Goal: Transaction & Acquisition: Purchase product/service

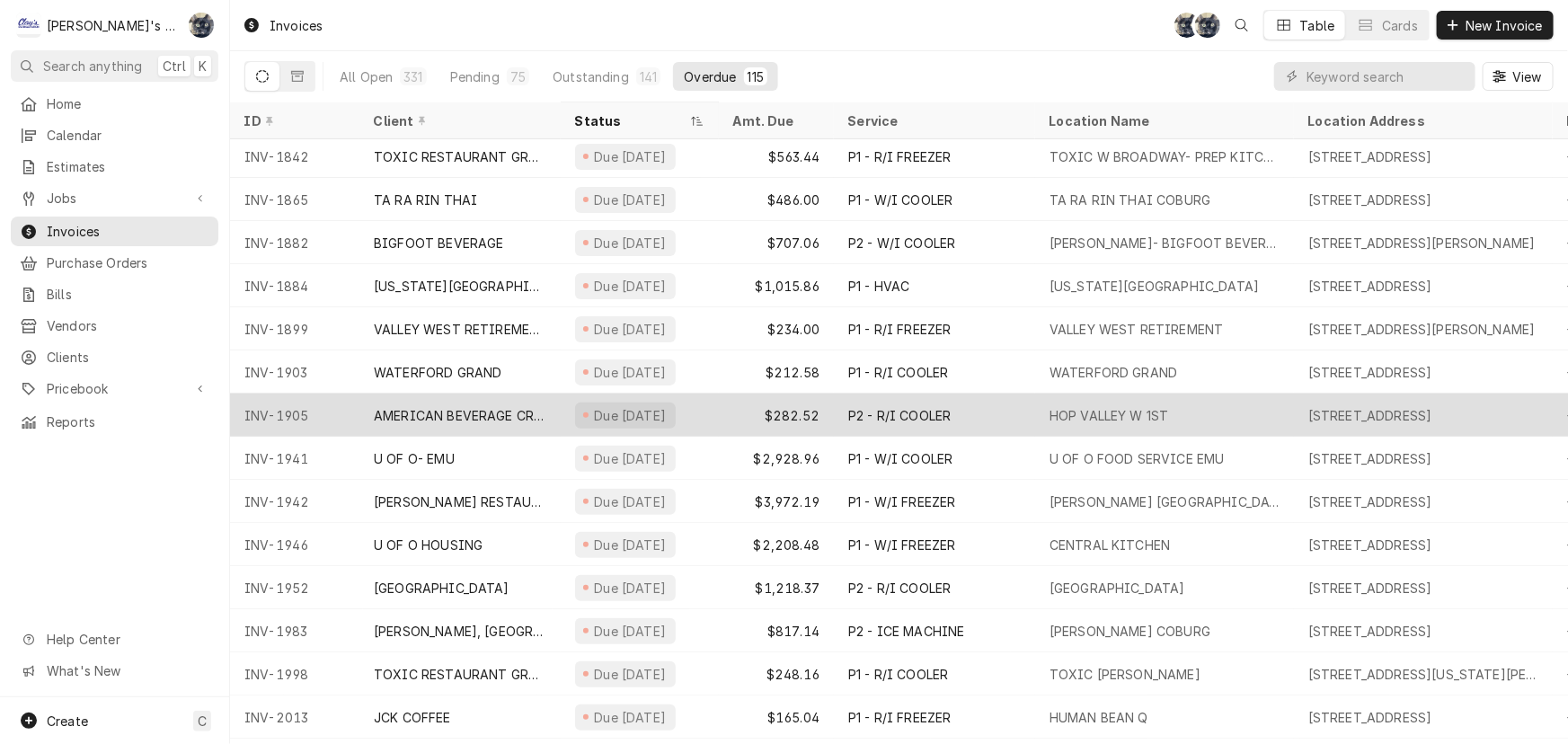
scroll to position [137, 0]
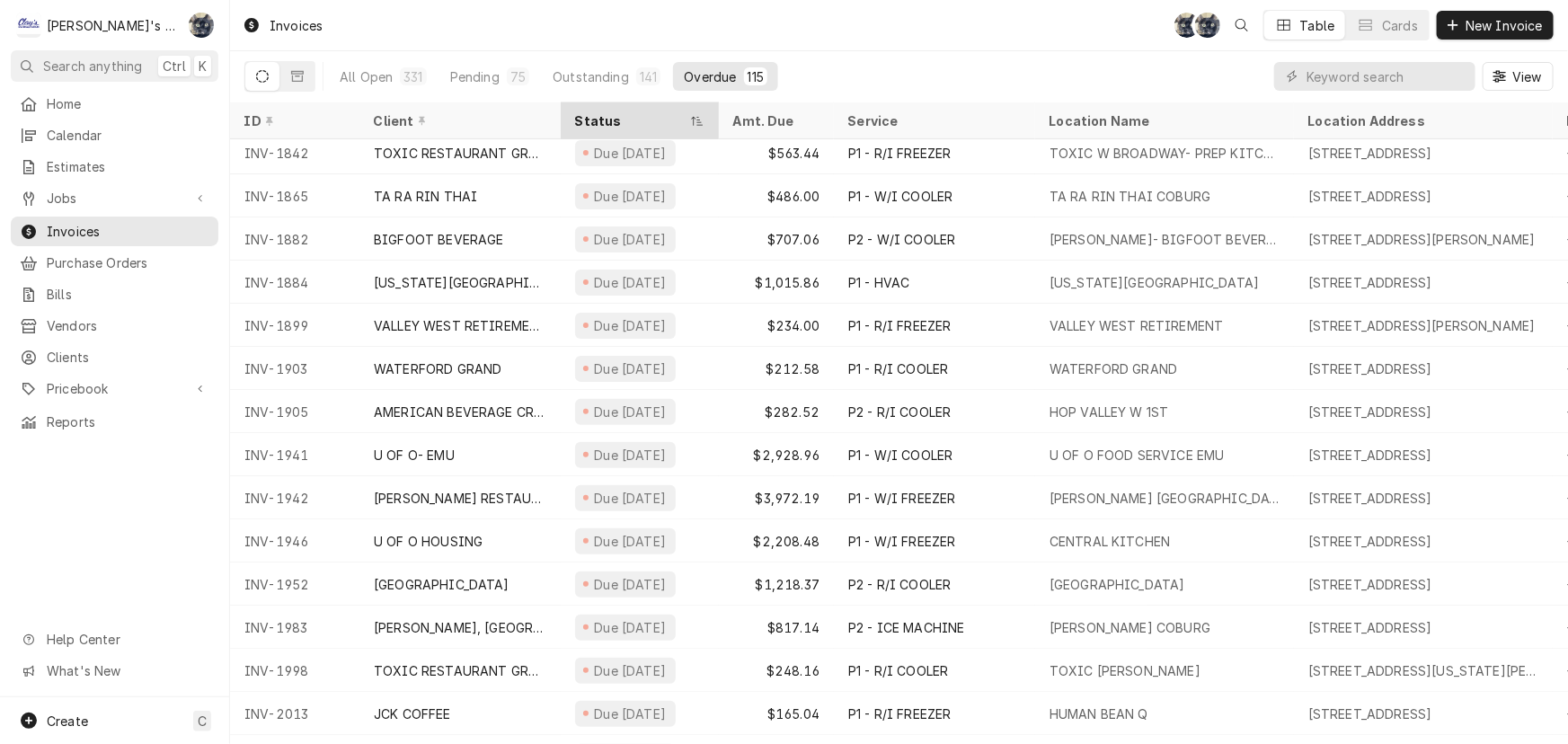
click at [597, 125] on div "Status" at bounding box center [630, 121] width 111 height 19
click at [598, 118] on div "Status" at bounding box center [630, 121] width 111 height 19
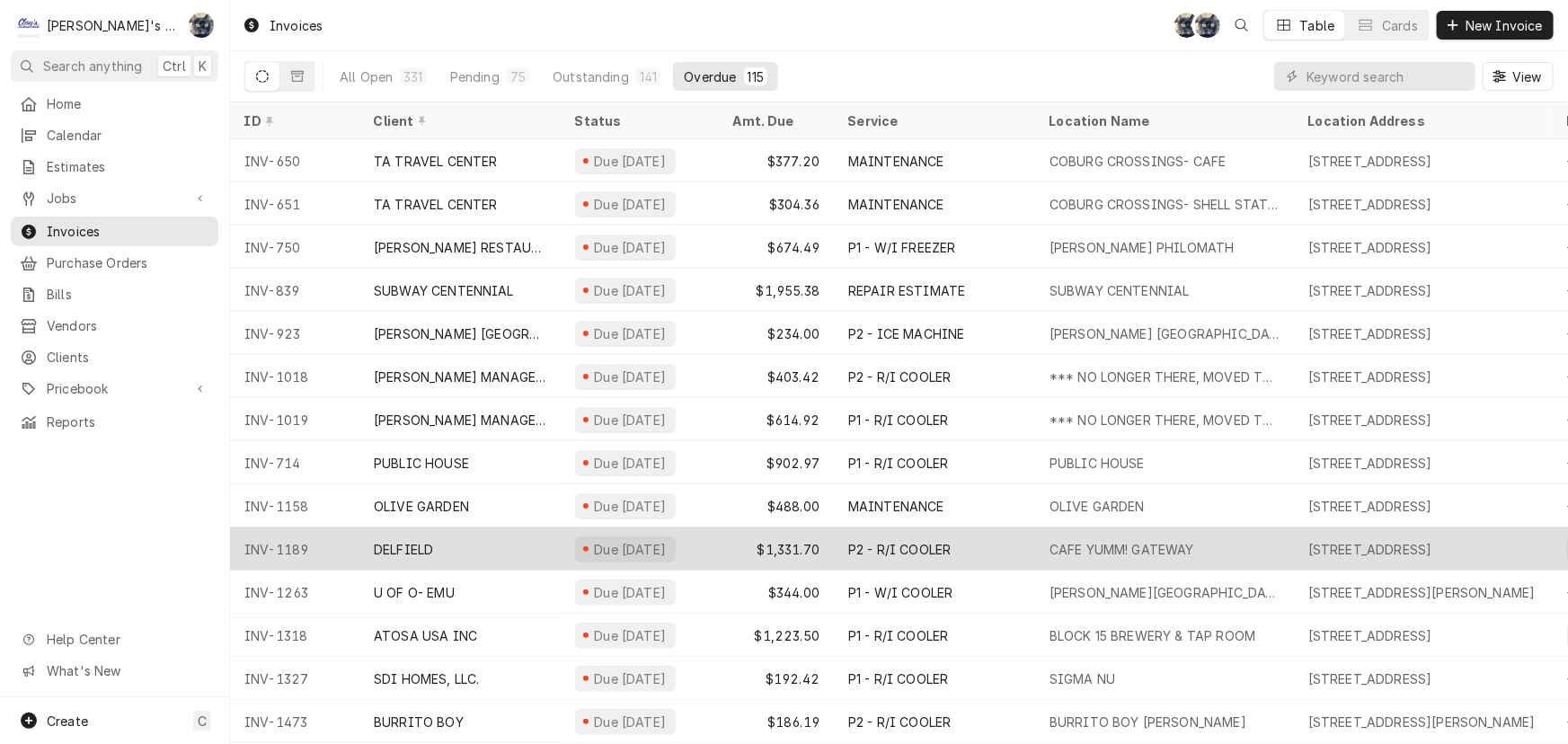
click at [590, 538] on div "Due 4 months ago" at bounding box center [625, 549] width 101 height 26
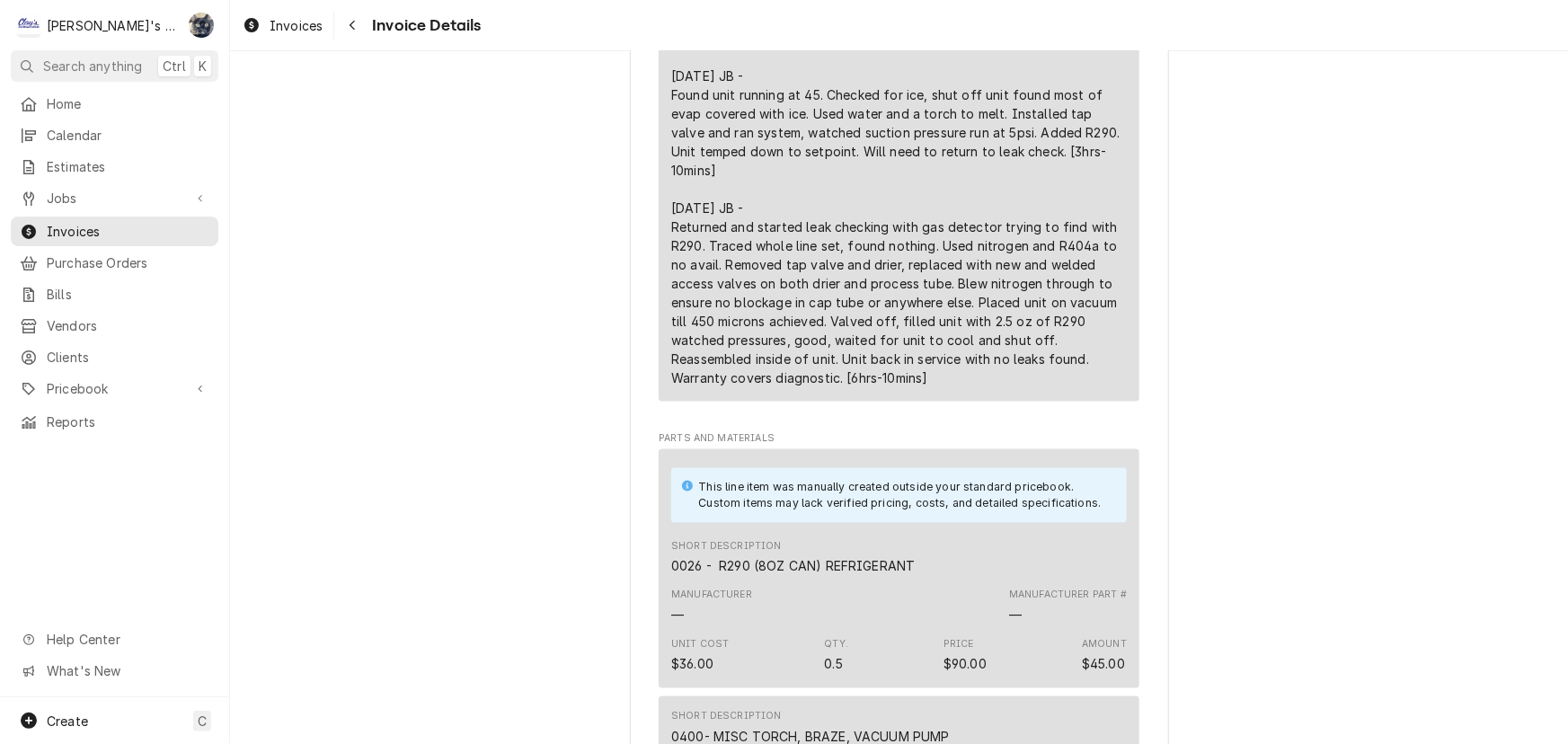
scroll to position [1387, 0]
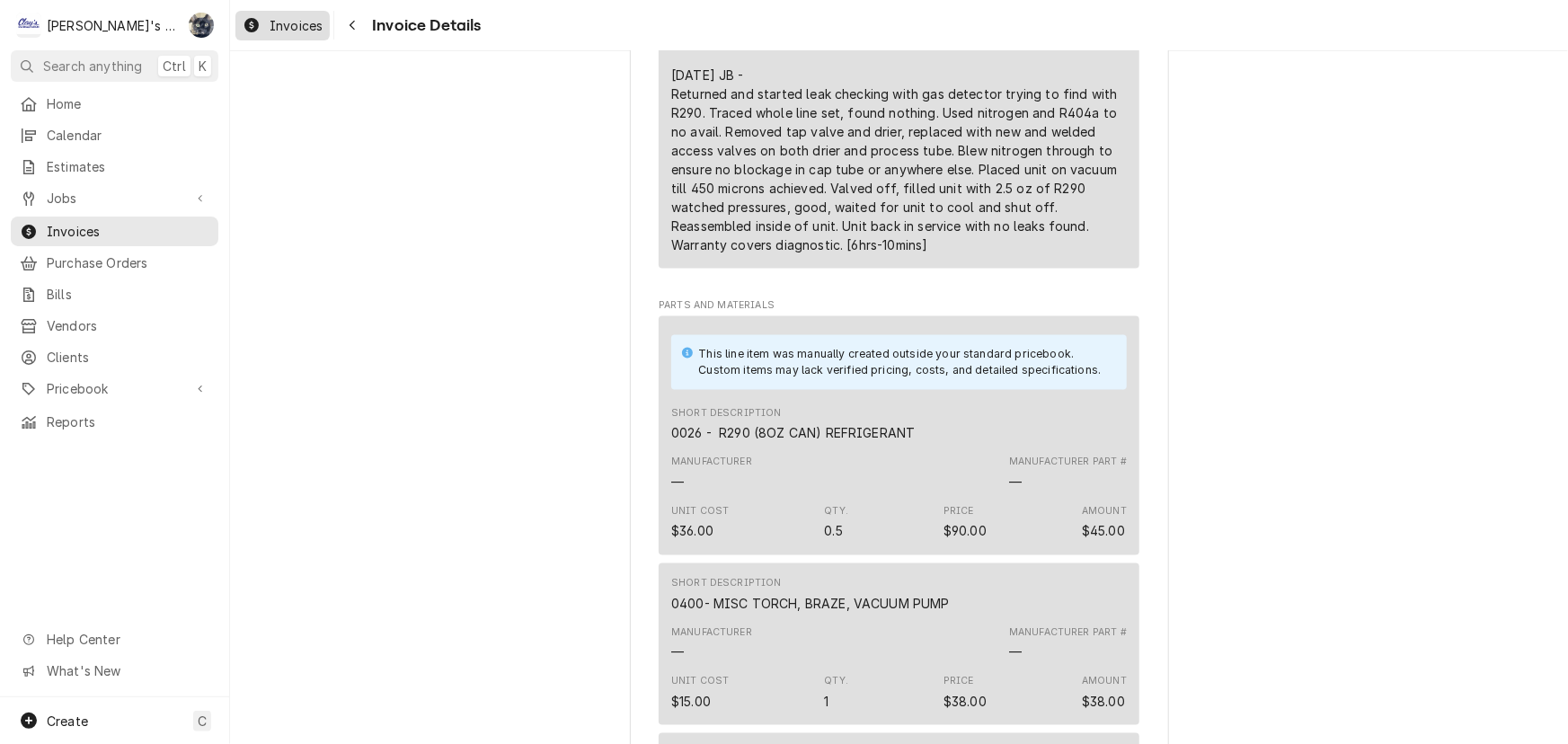
click at [289, 19] on span "Invoices" at bounding box center [296, 26] width 53 height 19
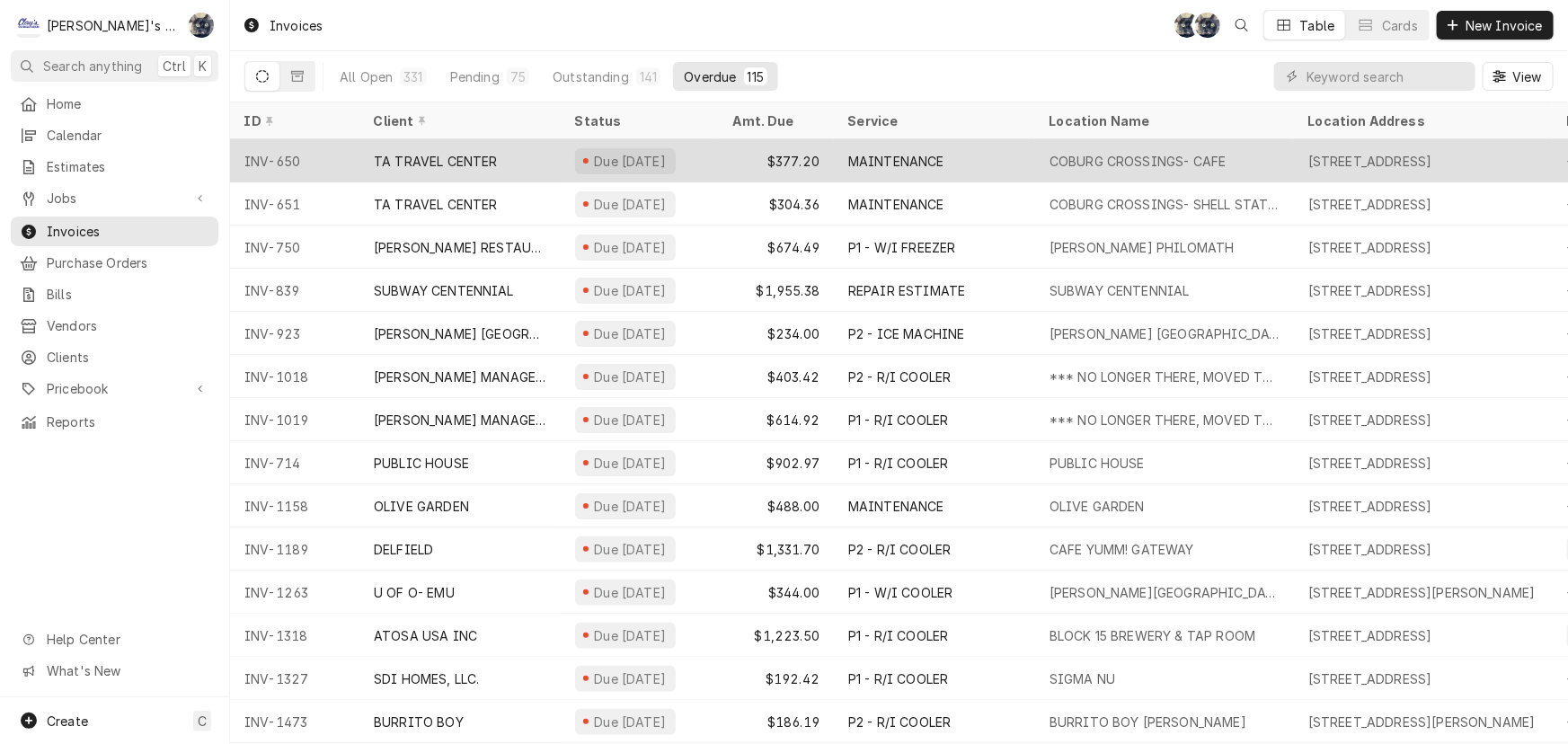
click at [613, 161] on div "Due 6 months ago" at bounding box center [630, 162] width 76 height 19
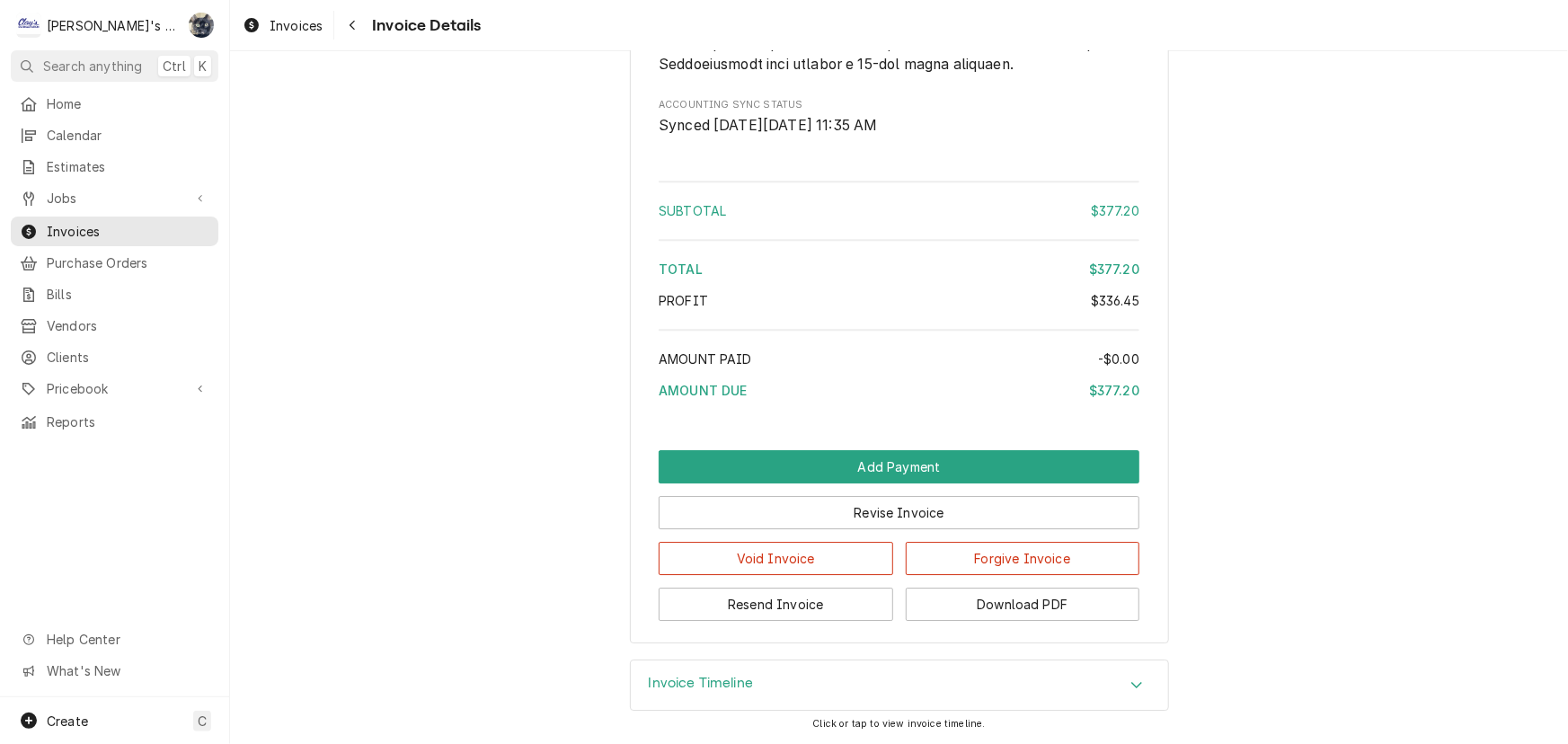
scroll to position [2816, 0]
click at [790, 614] on button "Resend Invoice" at bounding box center [776, 603] width 234 height 33
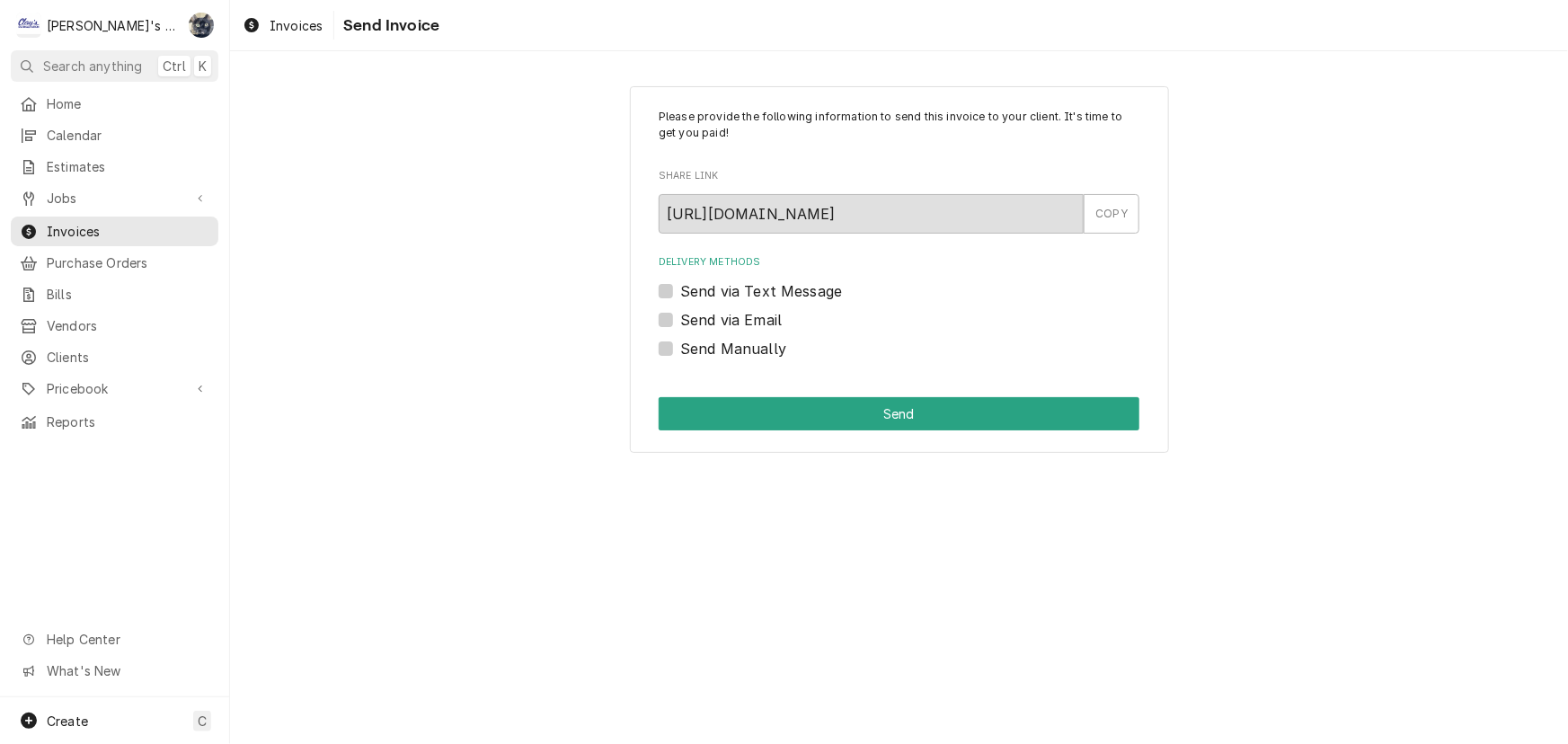
click at [681, 316] on label "Send via Email" at bounding box center [731, 320] width 102 height 22
click at [681, 316] on input "Send via Email" at bounding box center [921, 329] width 481 height 40
checkbox input "true"
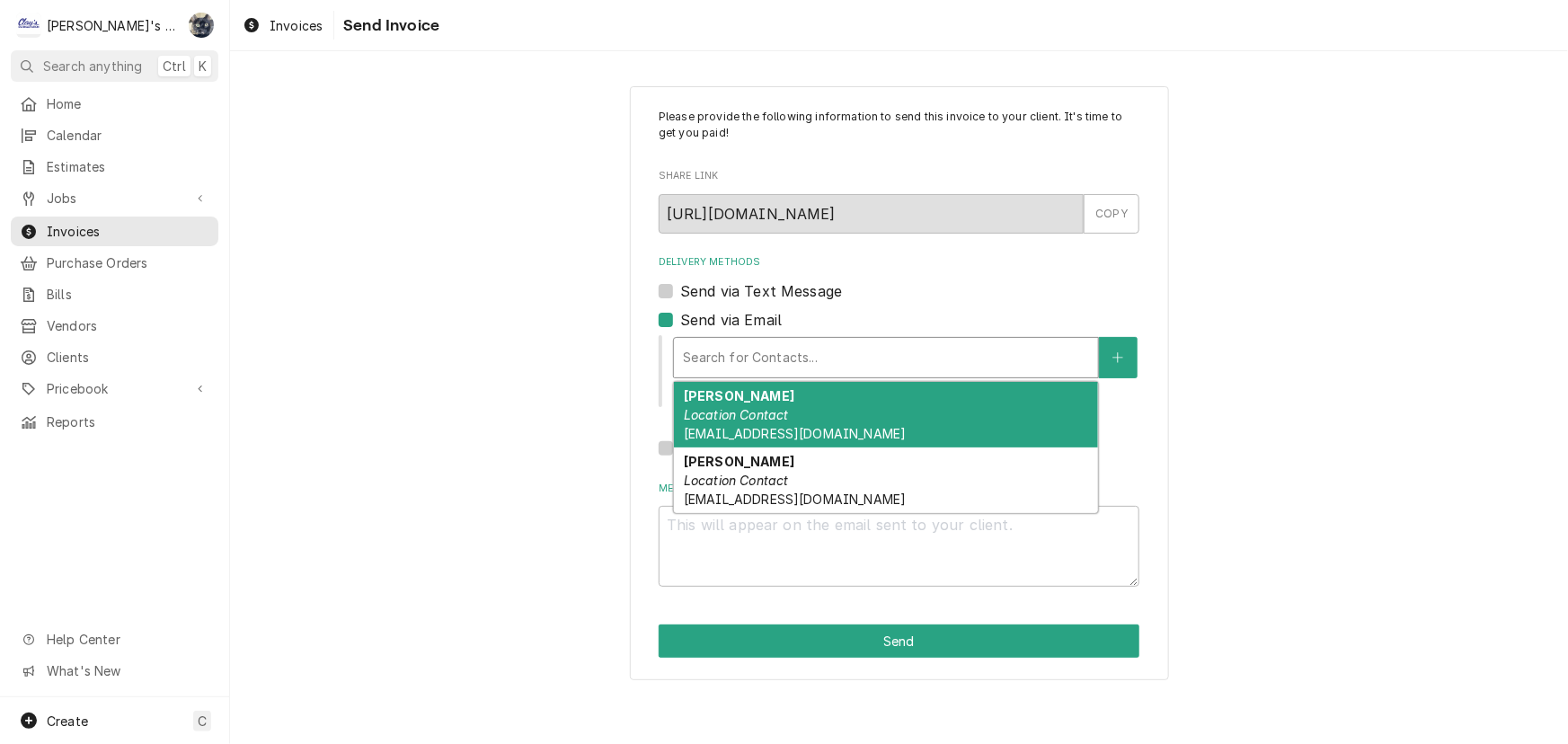
click at [737, 364] on div "Delivery Methods" at bounding box center [885, 358] width 407 height 32
click at [751, 416] on em "Location Contact" at bounding box center [736, 415] width 105 height 15
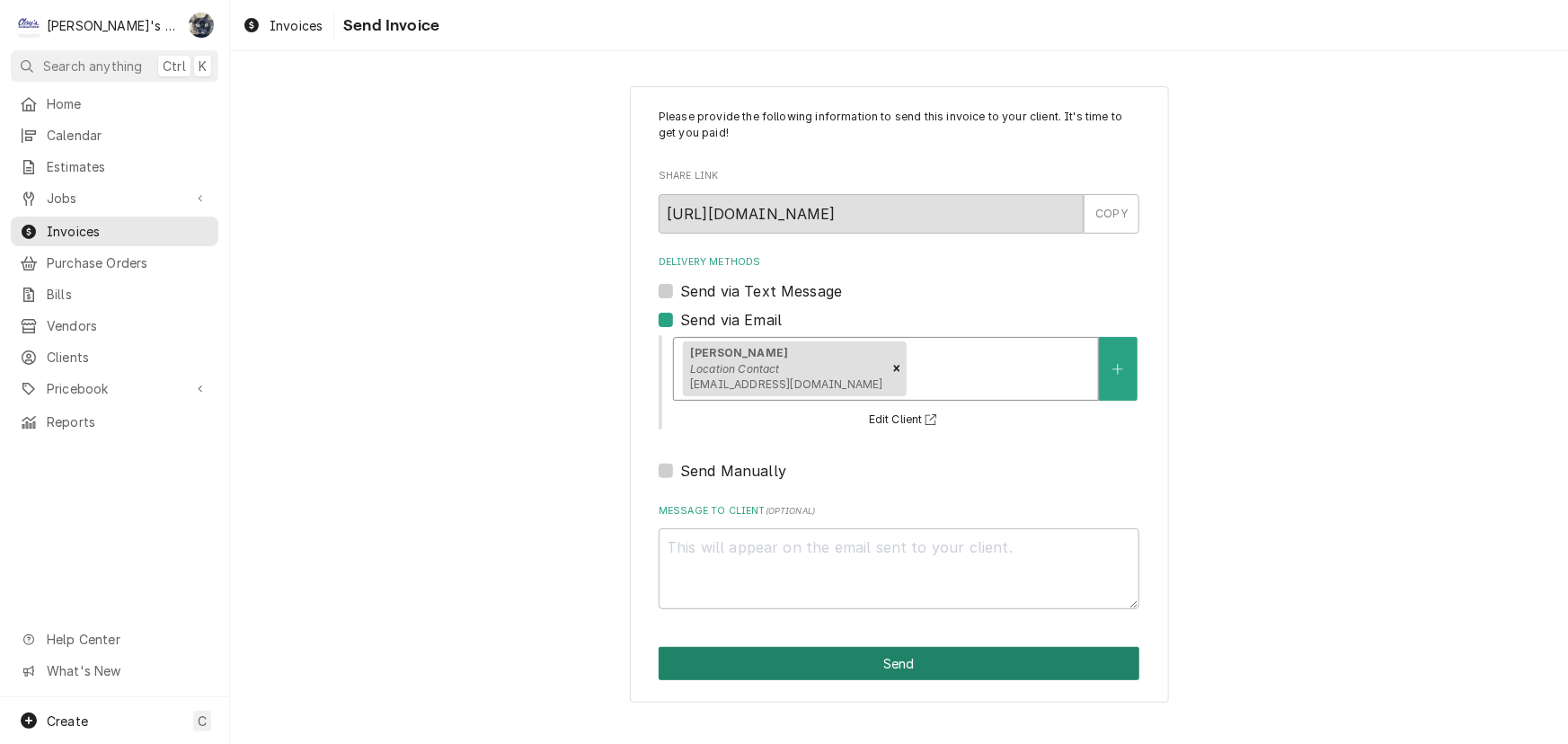
click at [809, 663] on button "Send" at bounding box center [899, 663] width 481 height 33
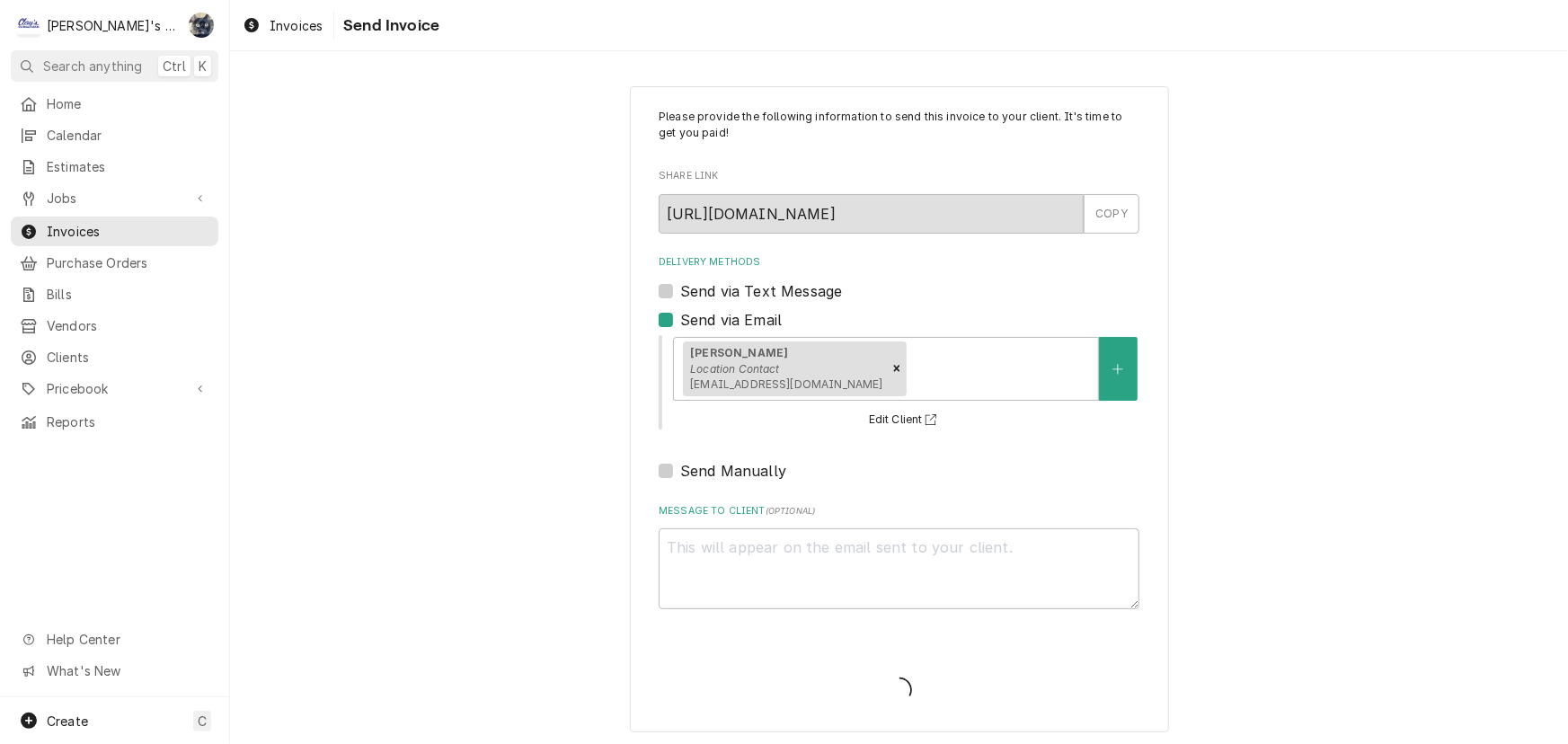
type textarea "x"
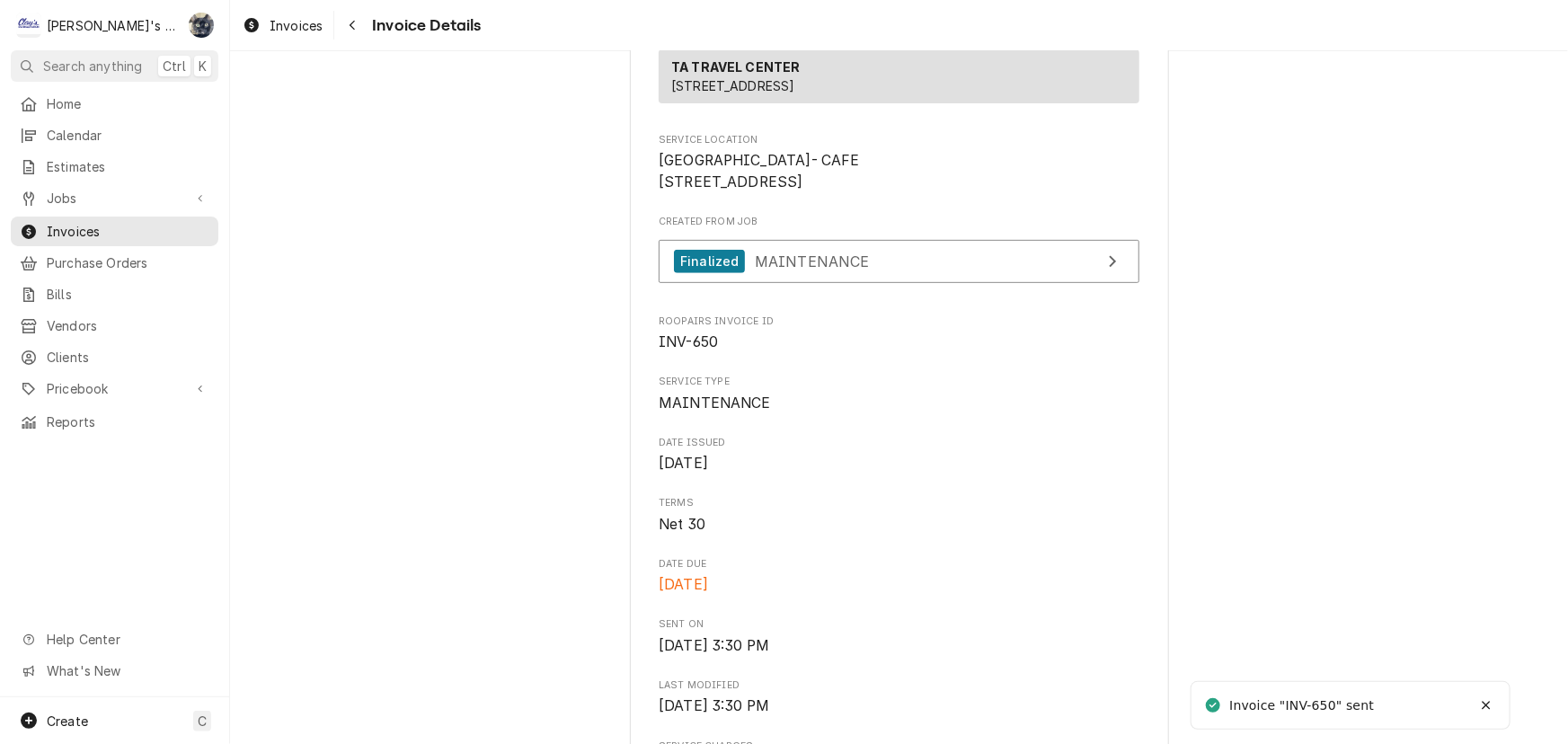
scroll to position [898, 0]
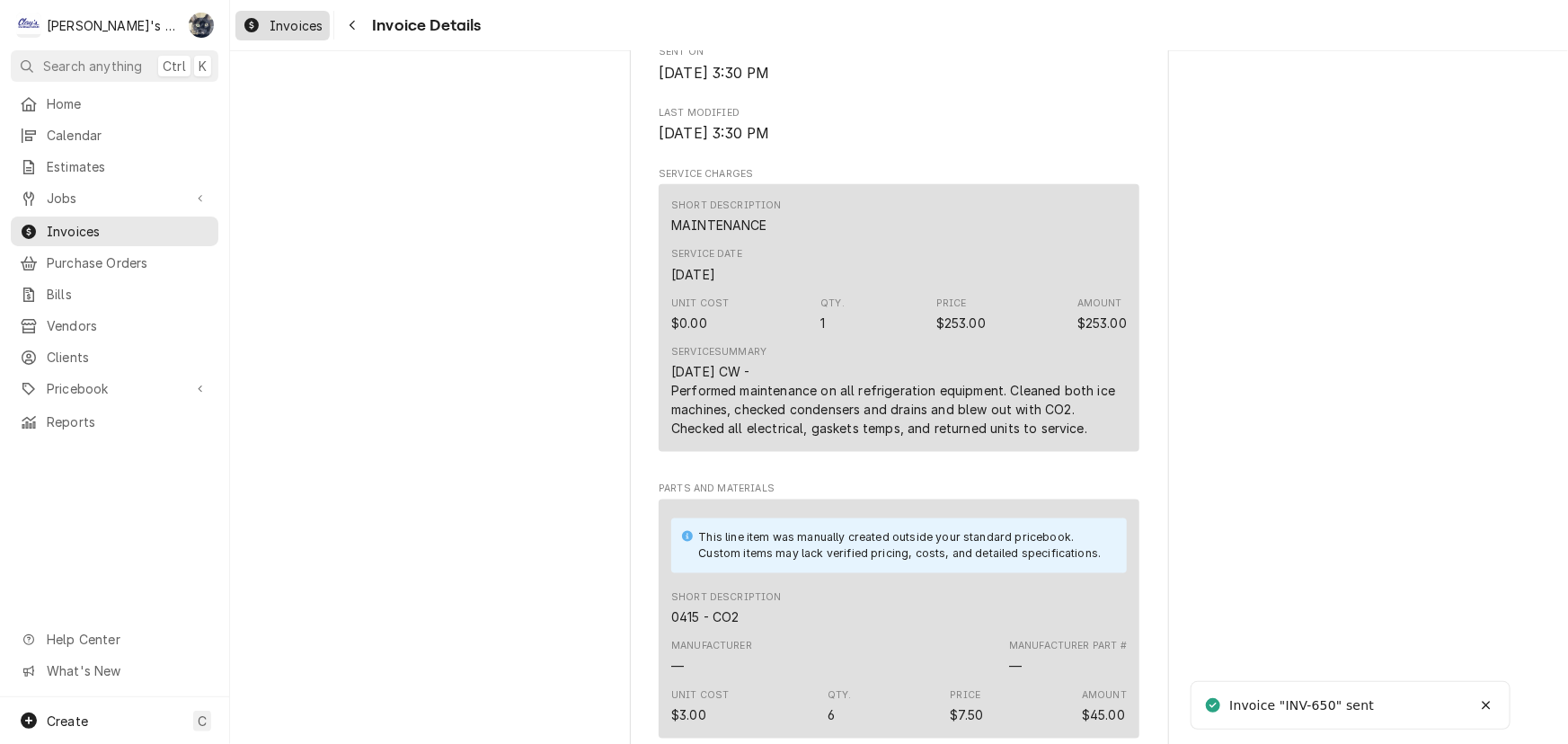
click at [283, 27] on span "Invoices" at bounding box center [296, 26] width 53 height 19
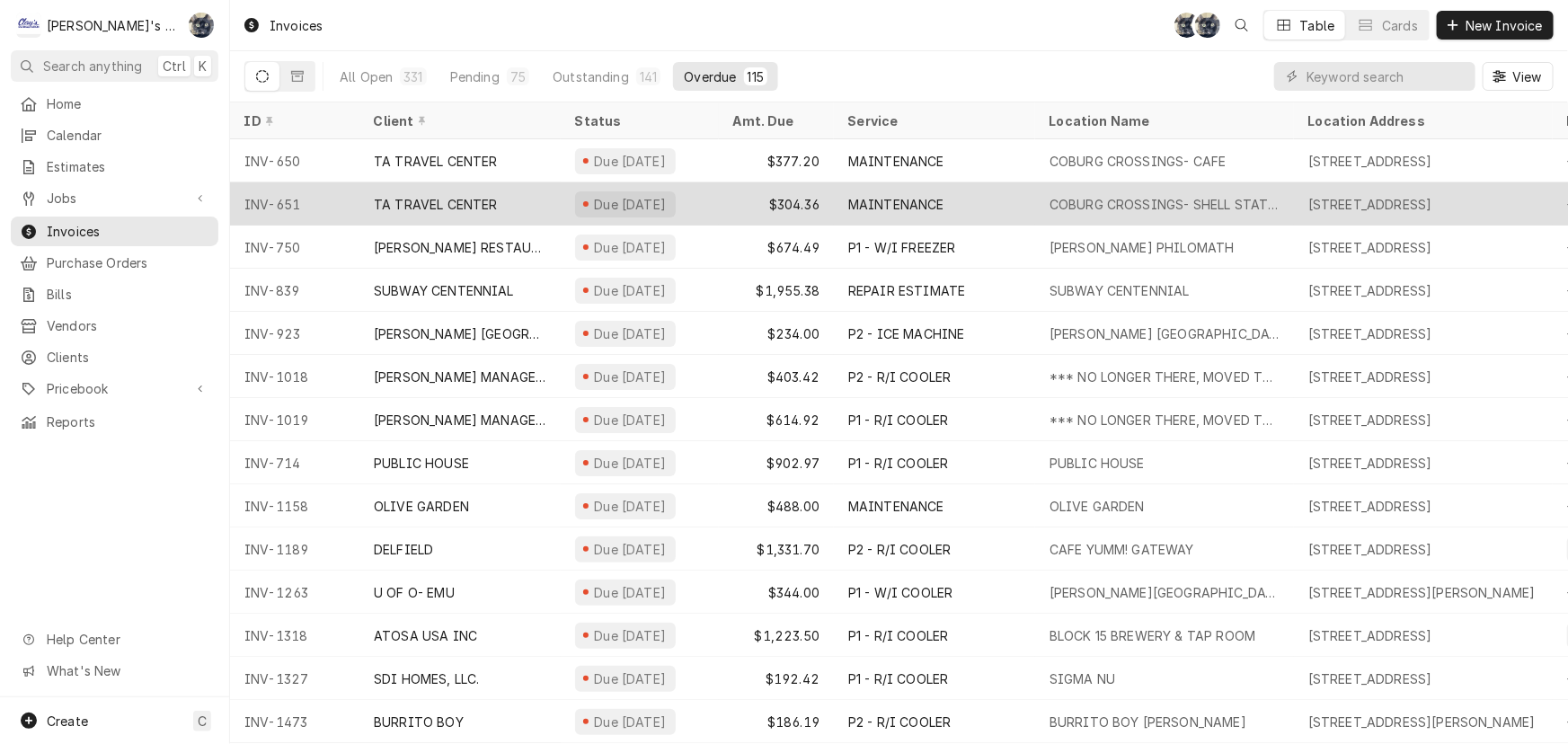
click at [817, 200] on div "$304.36" at bounding box center [776, 204] width 115 height 43
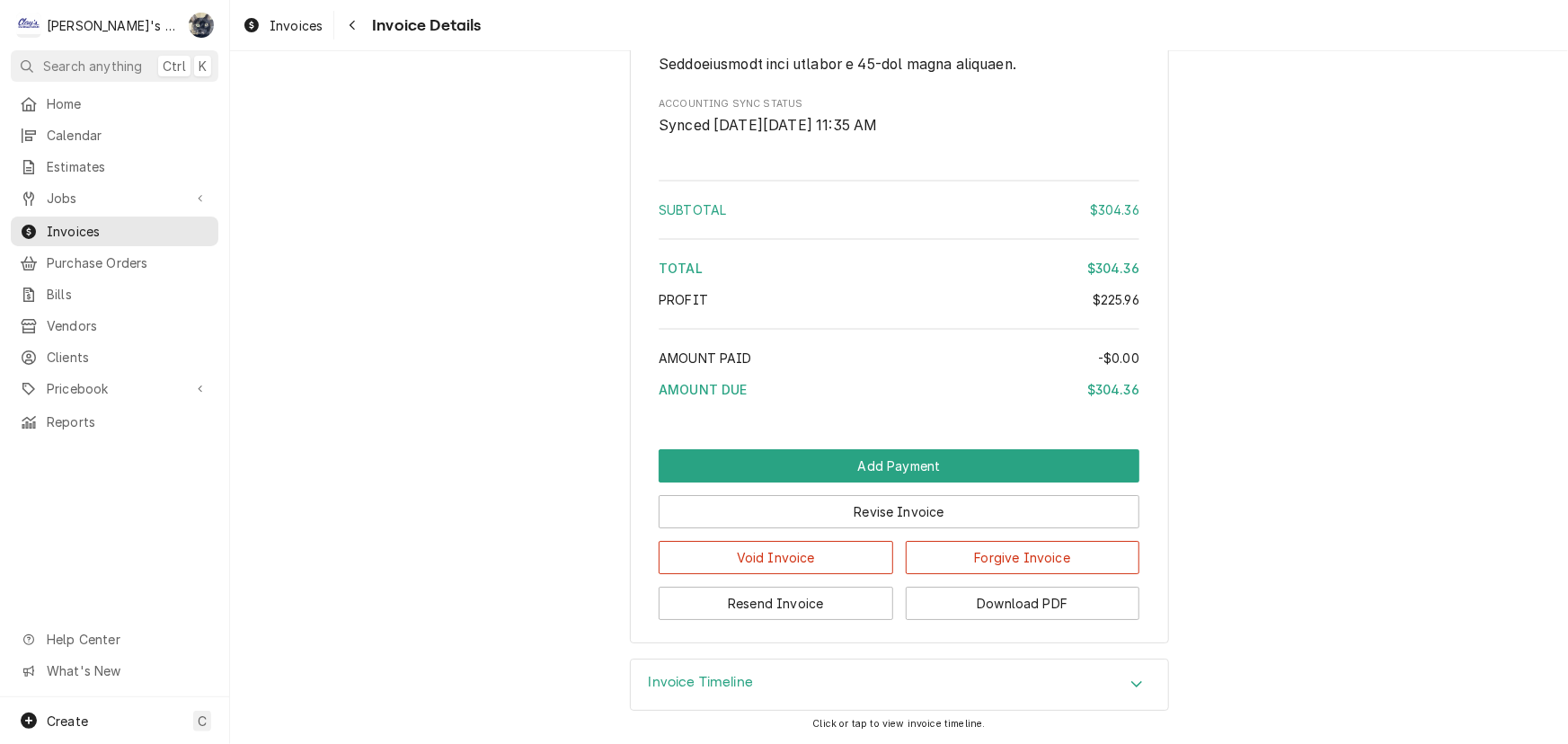
click at [808, 666] on div "Invoice Timeline" at bounding box center [900, 684] width 537 height 50
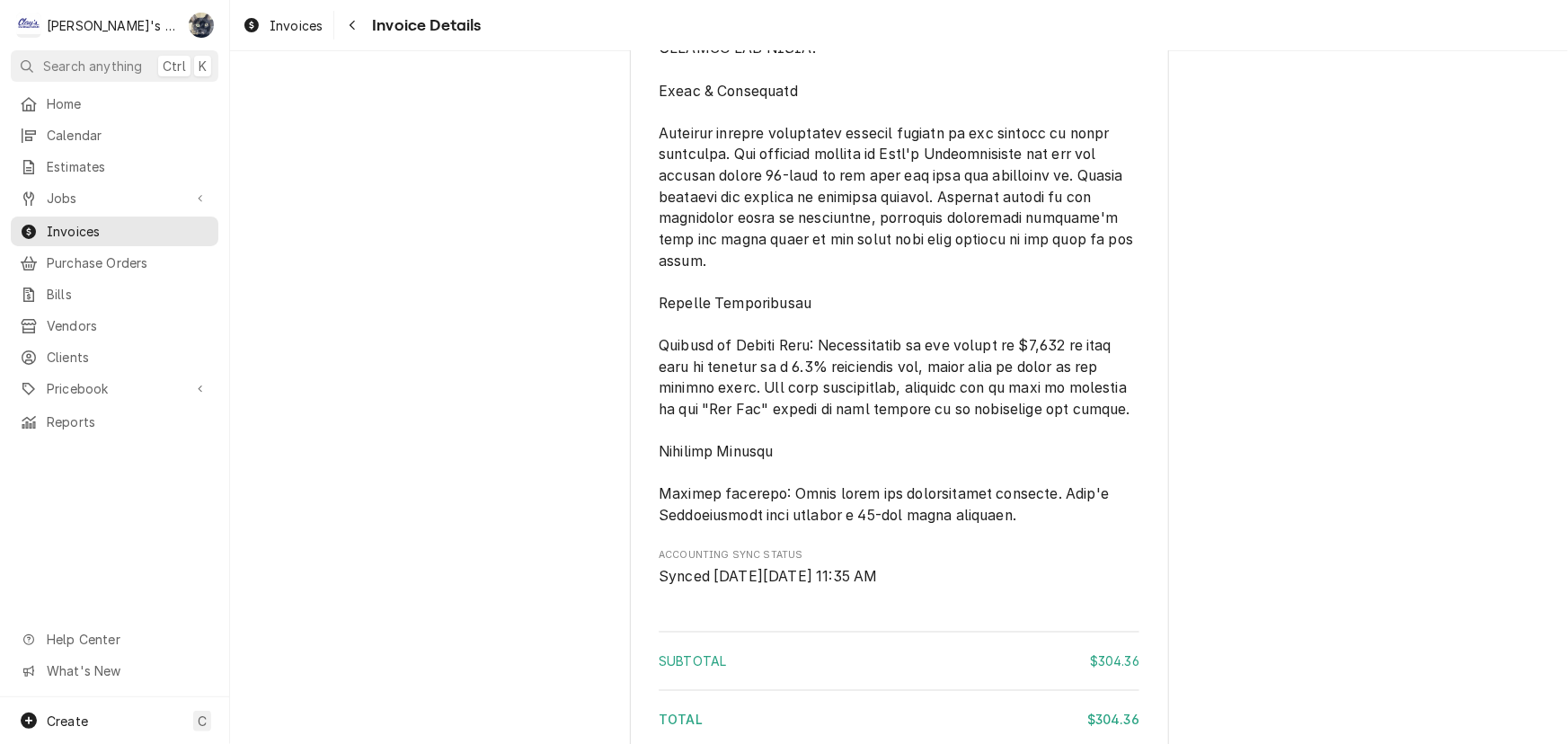
scroll to position [3550, 0]
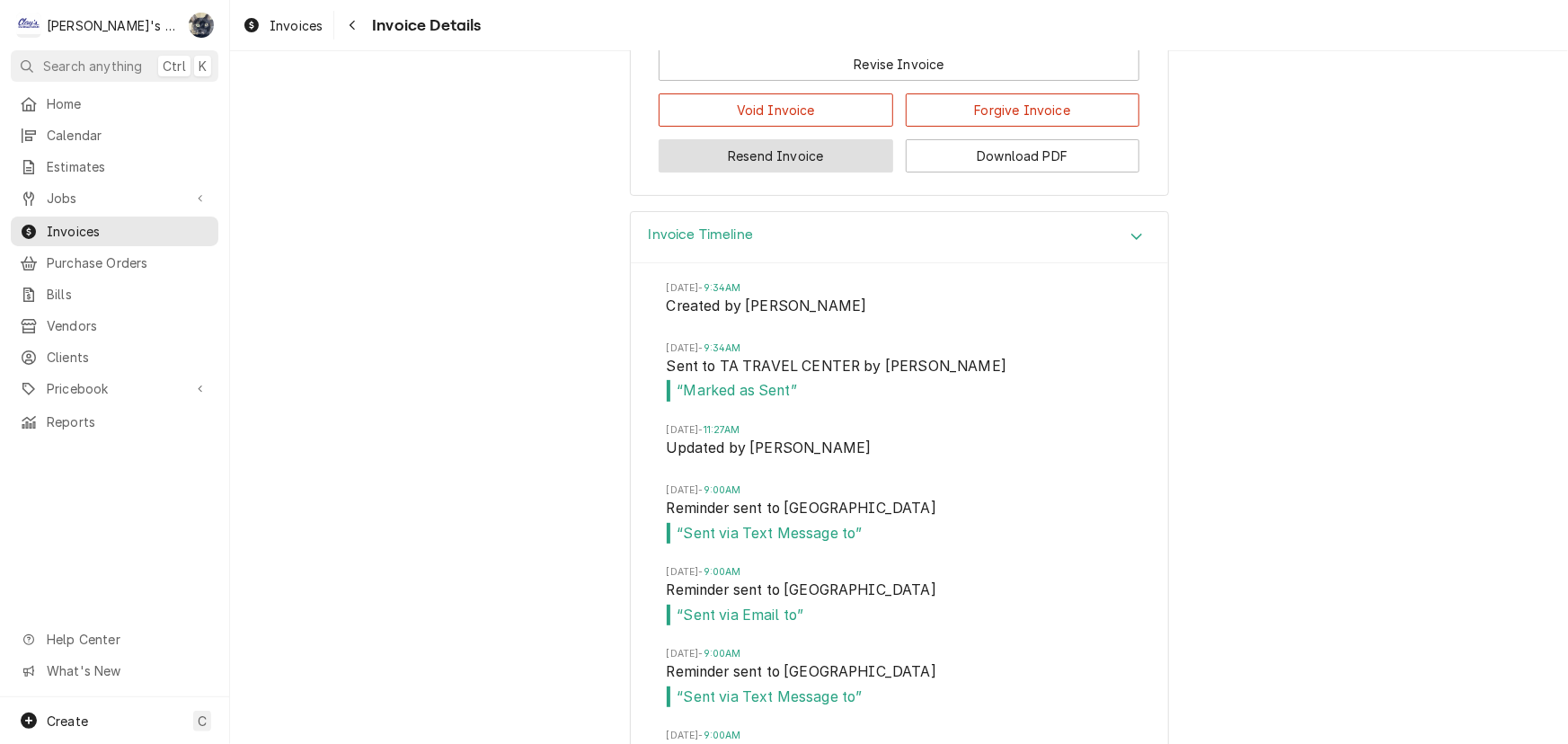
click at [746, 172] on button "Resend Invoice" at bounding box center [776, 155] width 234 height 33
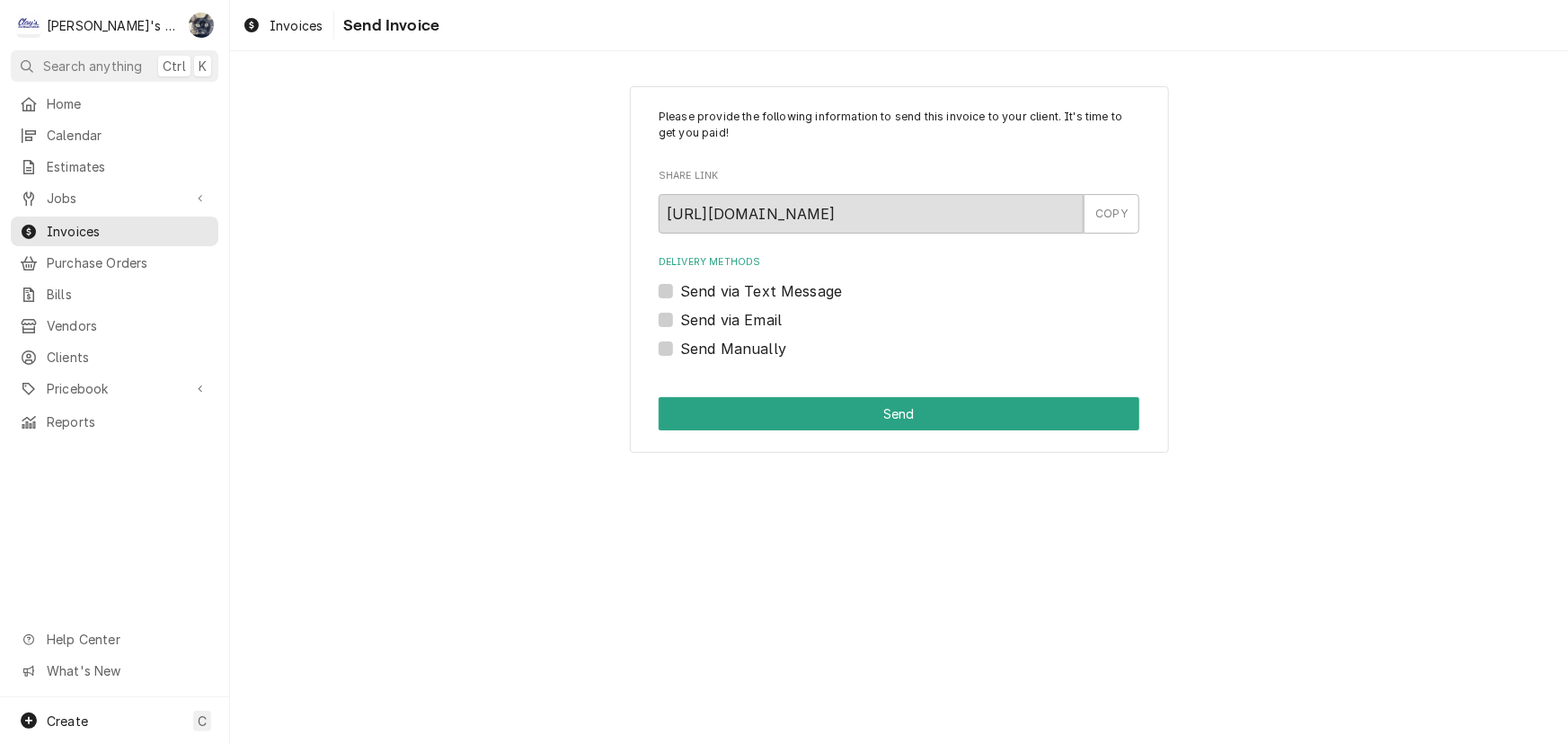
click at [681, 321] on label "Send via Email" at bounding box center [731, 320] width 102 height 22
click at [681, 321] on input "Send via Email" at bounding box center [921, 329] width 481 height 40
checkbox input "true"
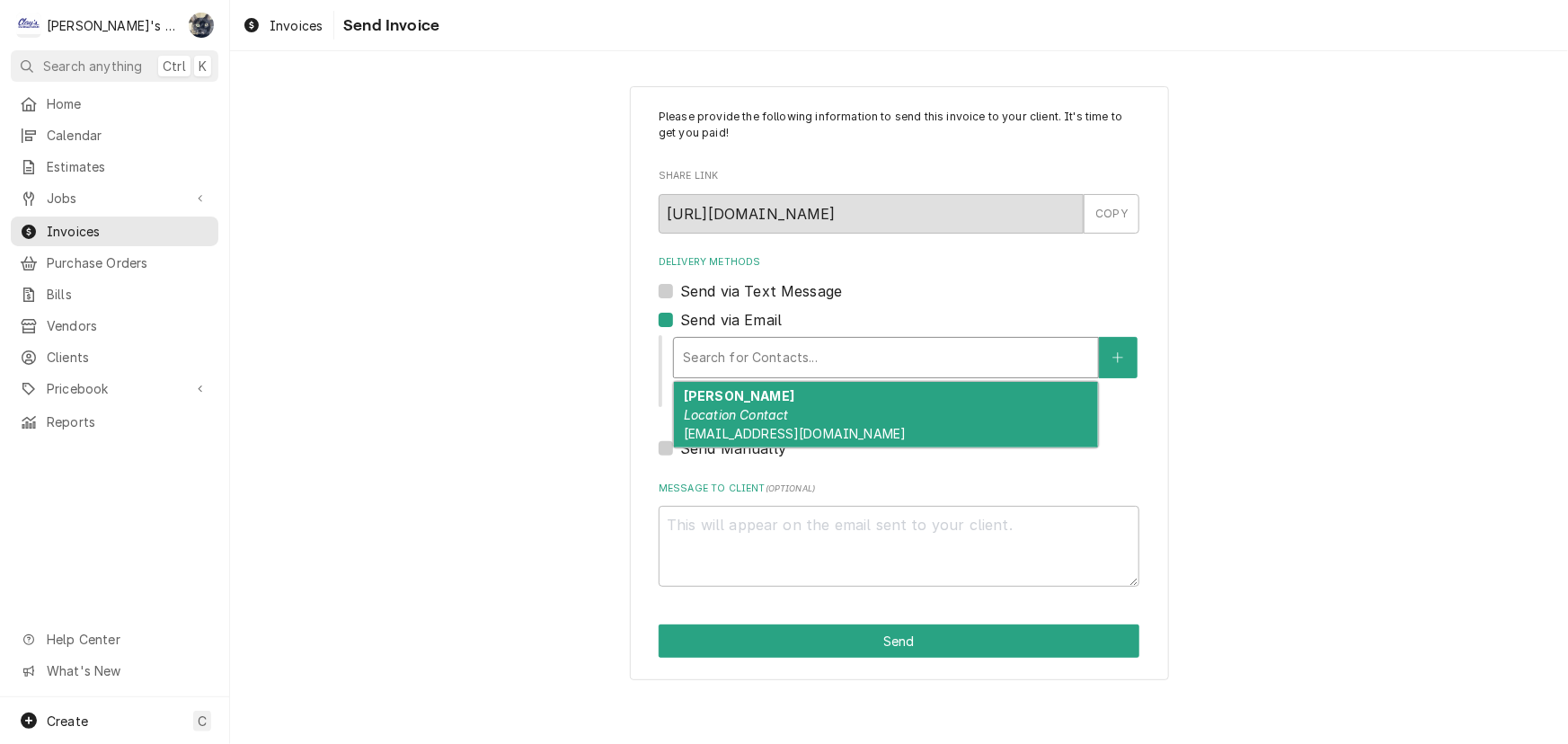
click at [761, 361] on div "Delivery Methods" at bounding box center [885, 358] width 407 height 32
click at [768, 403] on div "JAMIE GUERRA Location Contact jguerra@ta-petro.com" at bounding box center [886, 414] width 425 height 66
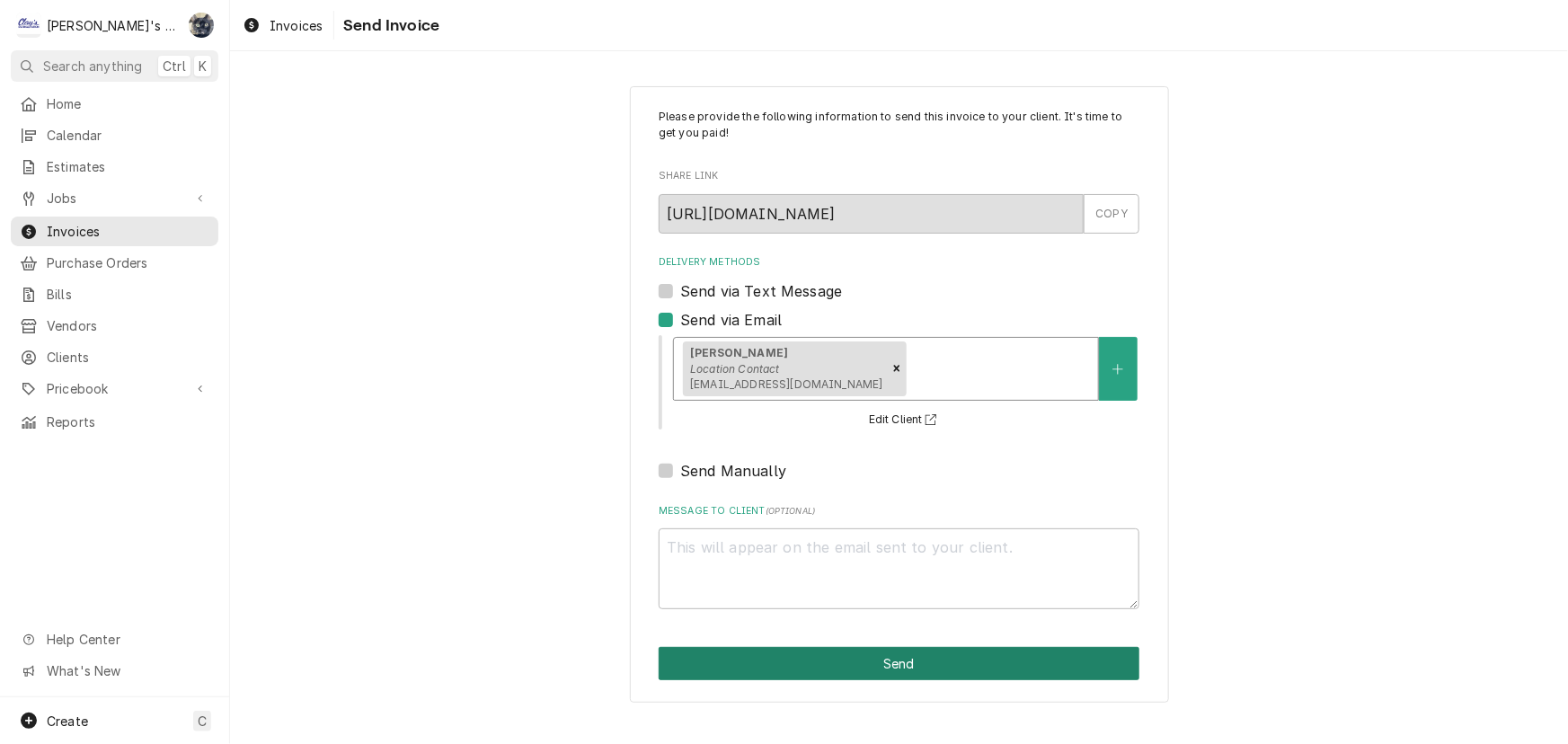
click at [798, 662] on button "Send" at bounding box center [899, 663] width 481 height 33
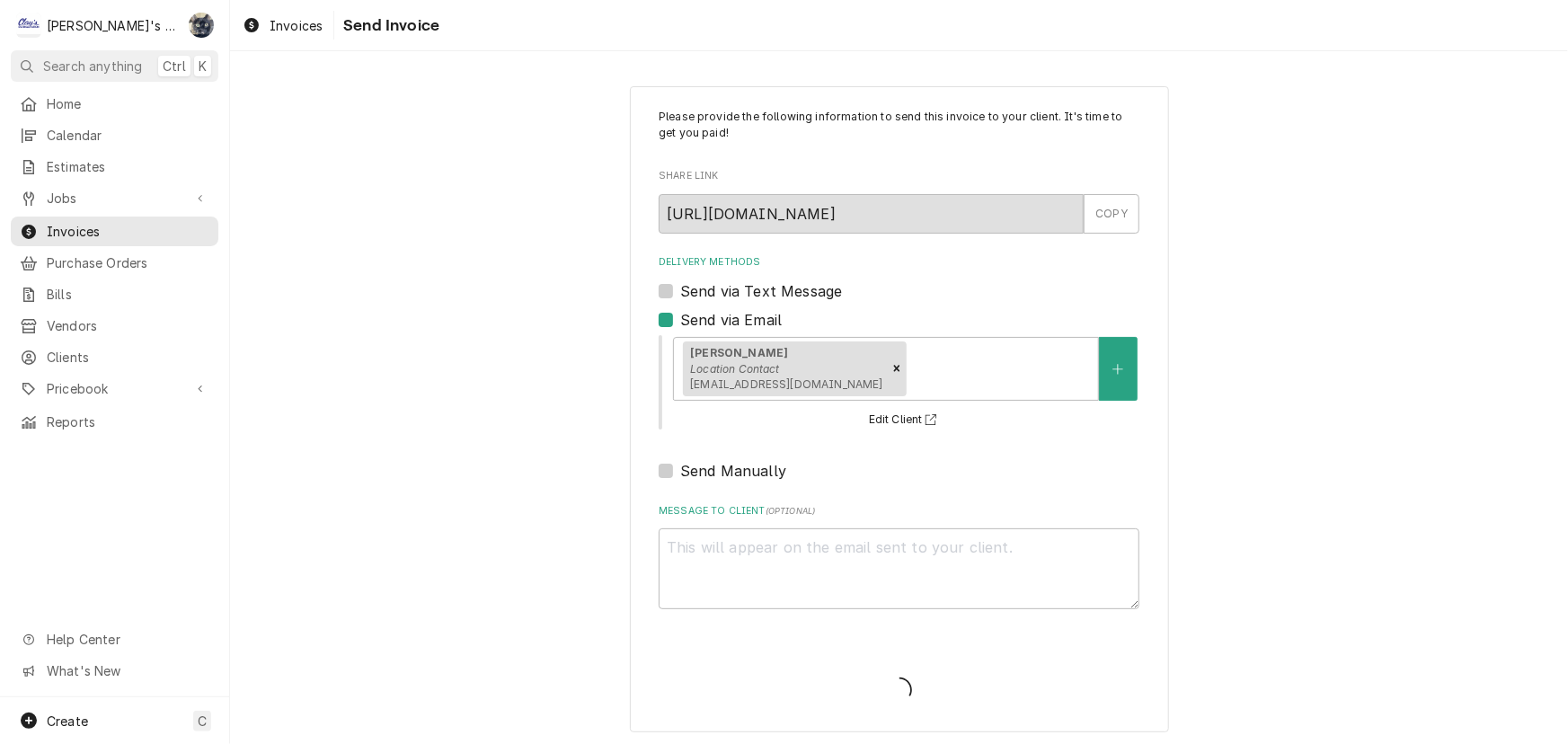
type textarea "x"
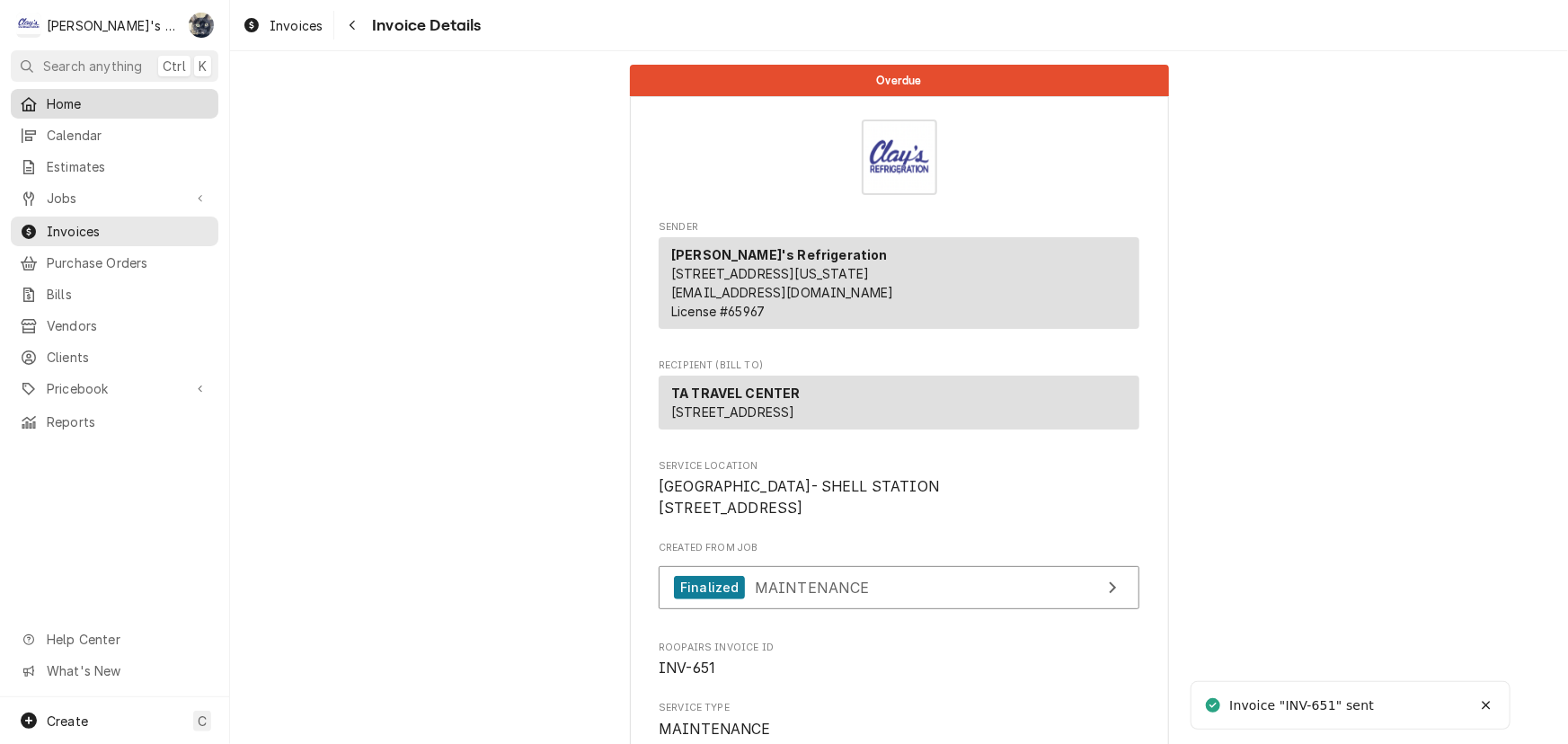
click at [97, 103] on span "Home" at bounding box center [128, 104] width 163 height 19
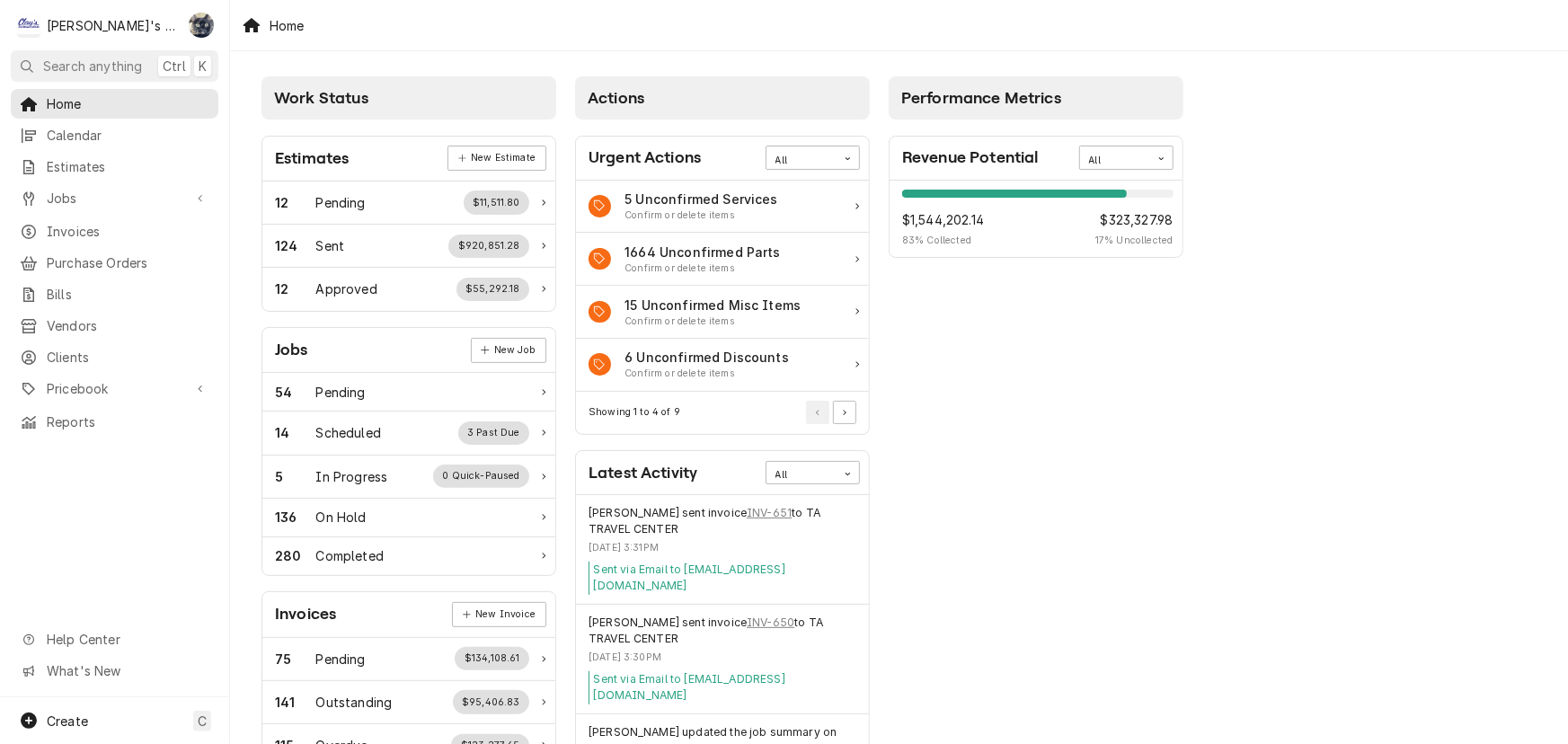
scroll to position [489, 0]
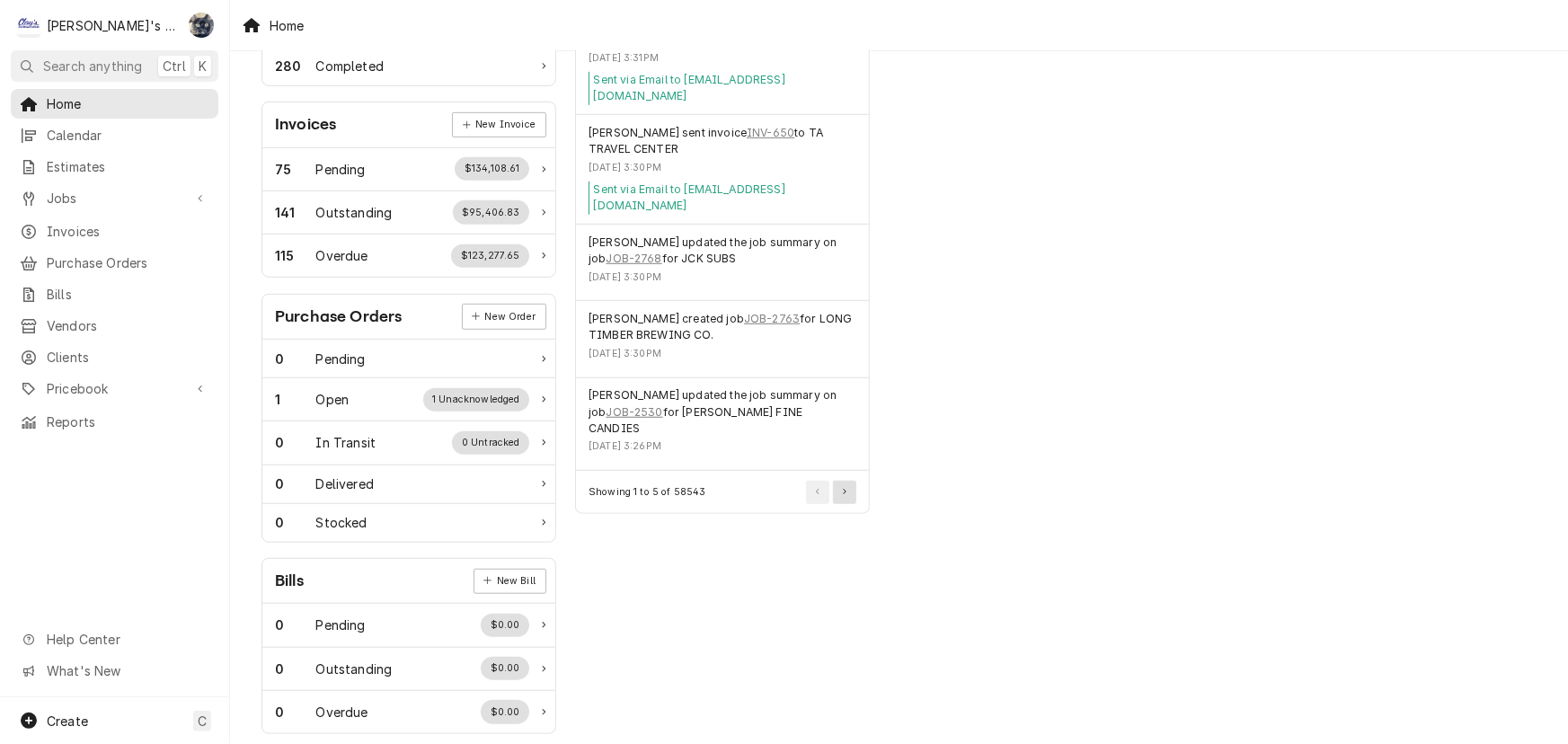
click at [850, 480] on button "Pagination Controls" at bounding box center [844, 492] width 24 height 24
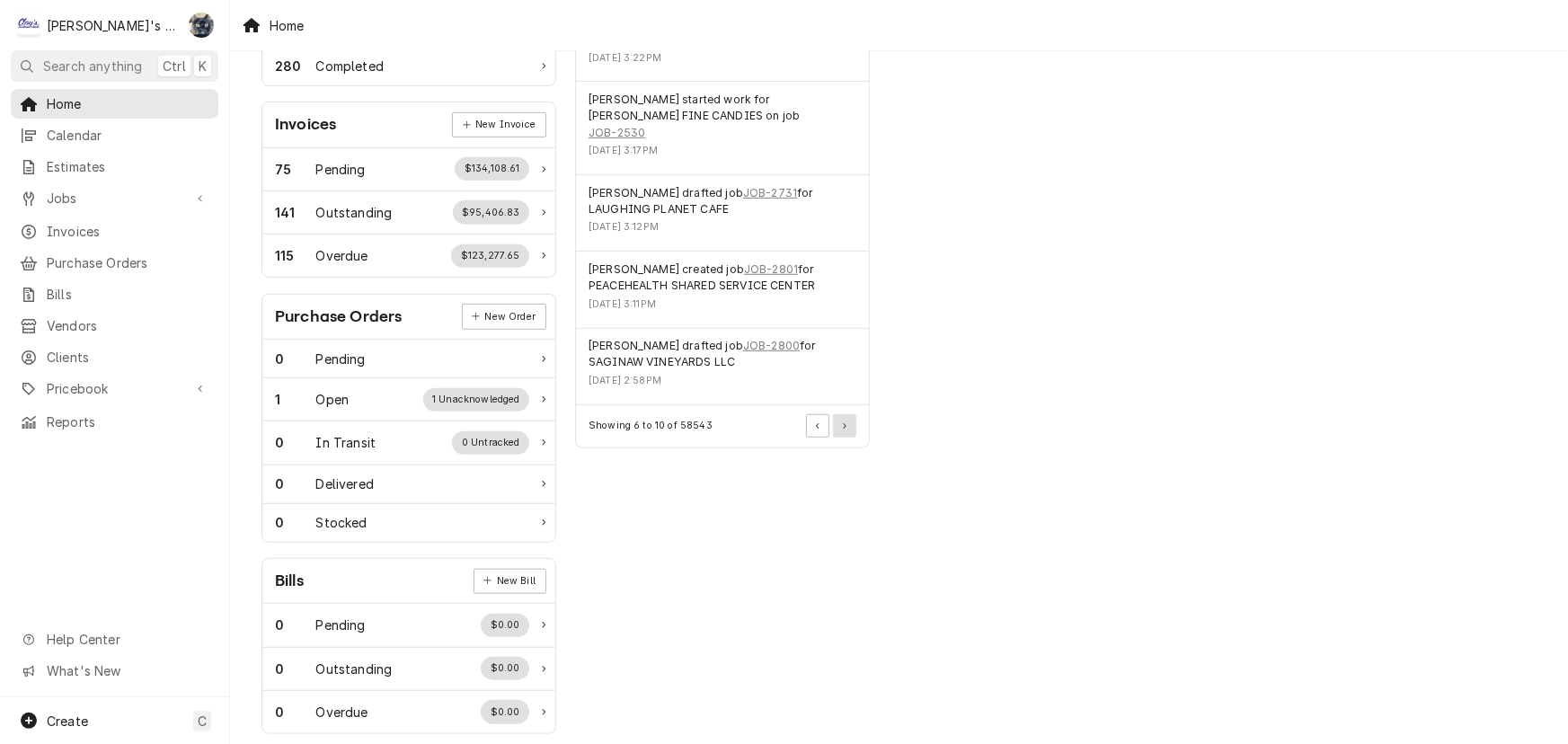
click at [841, 414] on button "Pagination Controls" at bounding box center [844, 425] width 24 height 24
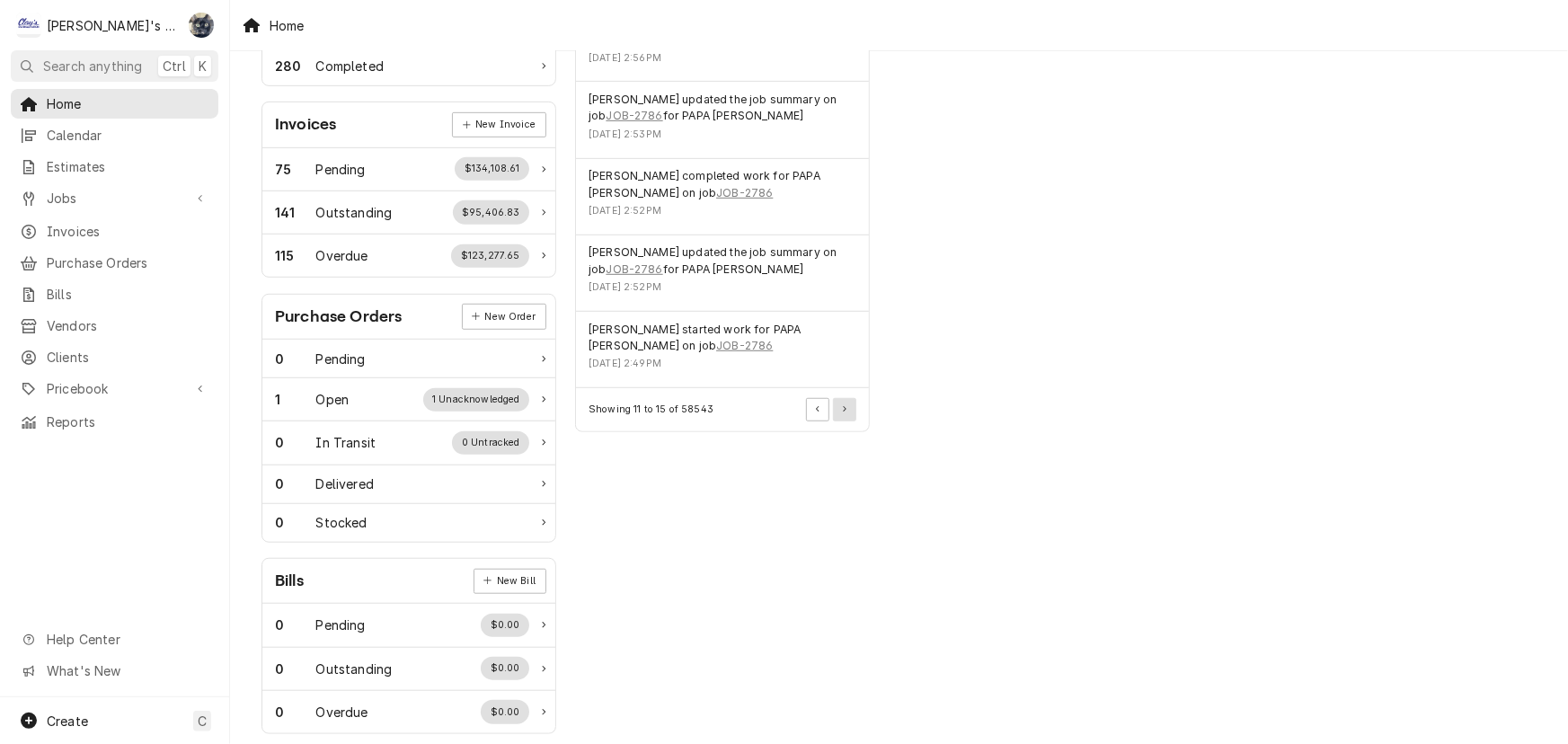
click at [841, 412] on button "Pagination Controls" at bounding box center [844, 409] width 24 height 24
click at [838, 412] on button "Pagination Controls" at bounding box center [844, 409] width 24 height 24
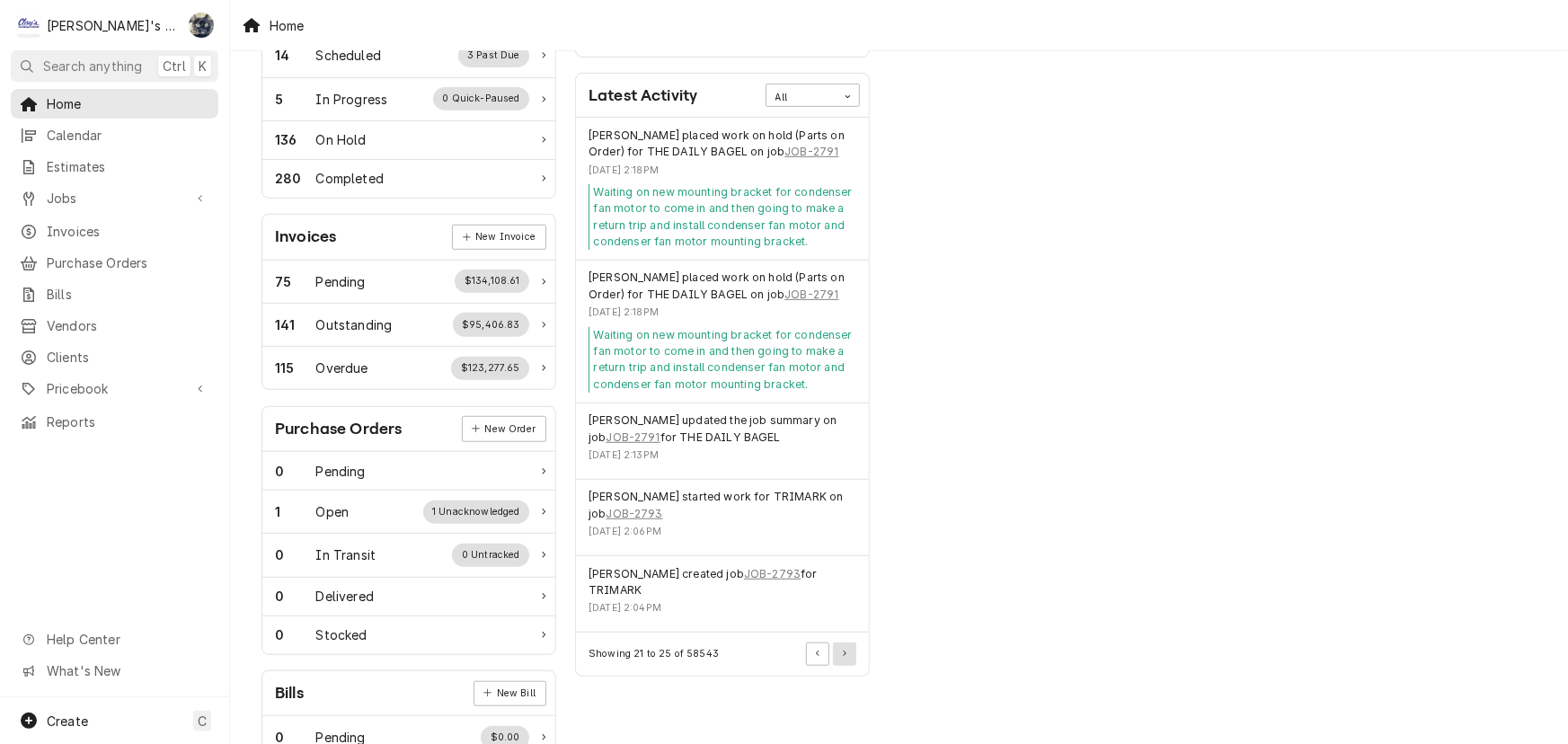
scroll to position [326, 0]
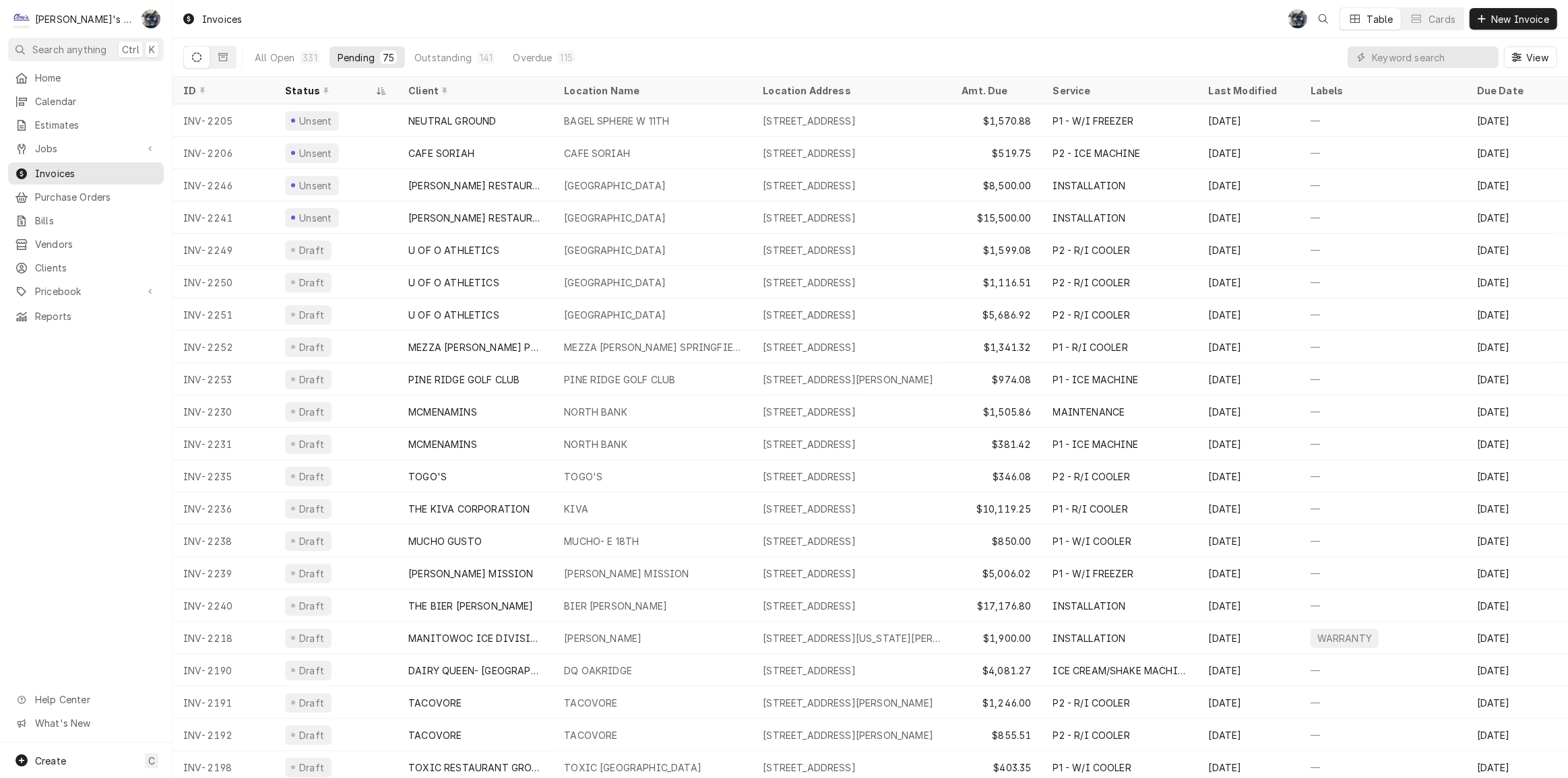
click at [548, 16] on div "Invoices SB Table Cards New Invoice" at bounding box center [870, 19] width 1395 height 38
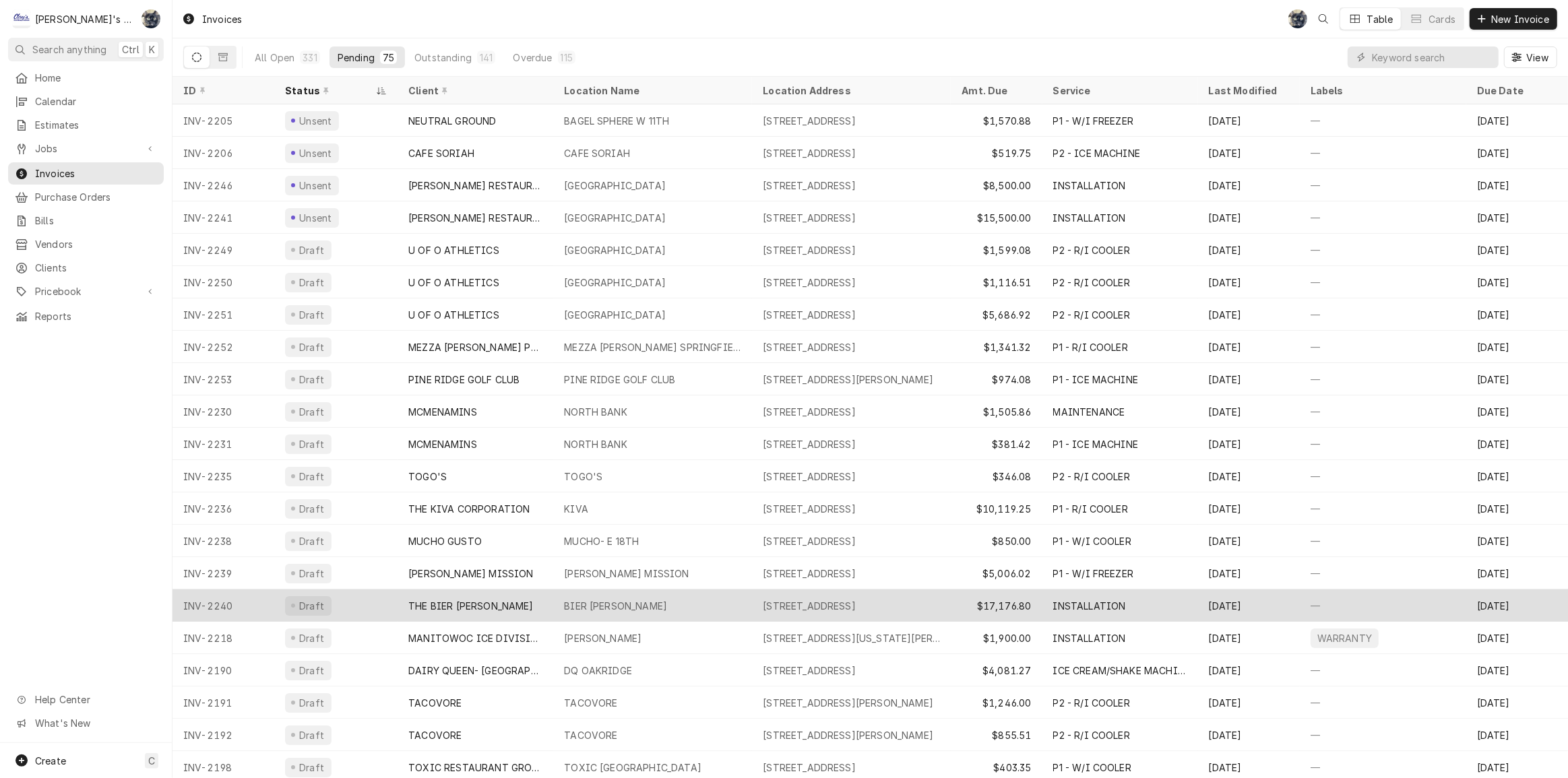
click at [607, 602] on div "BIER [PERSON_NAME]" at bounding box center [615, 606] width 103 height 14
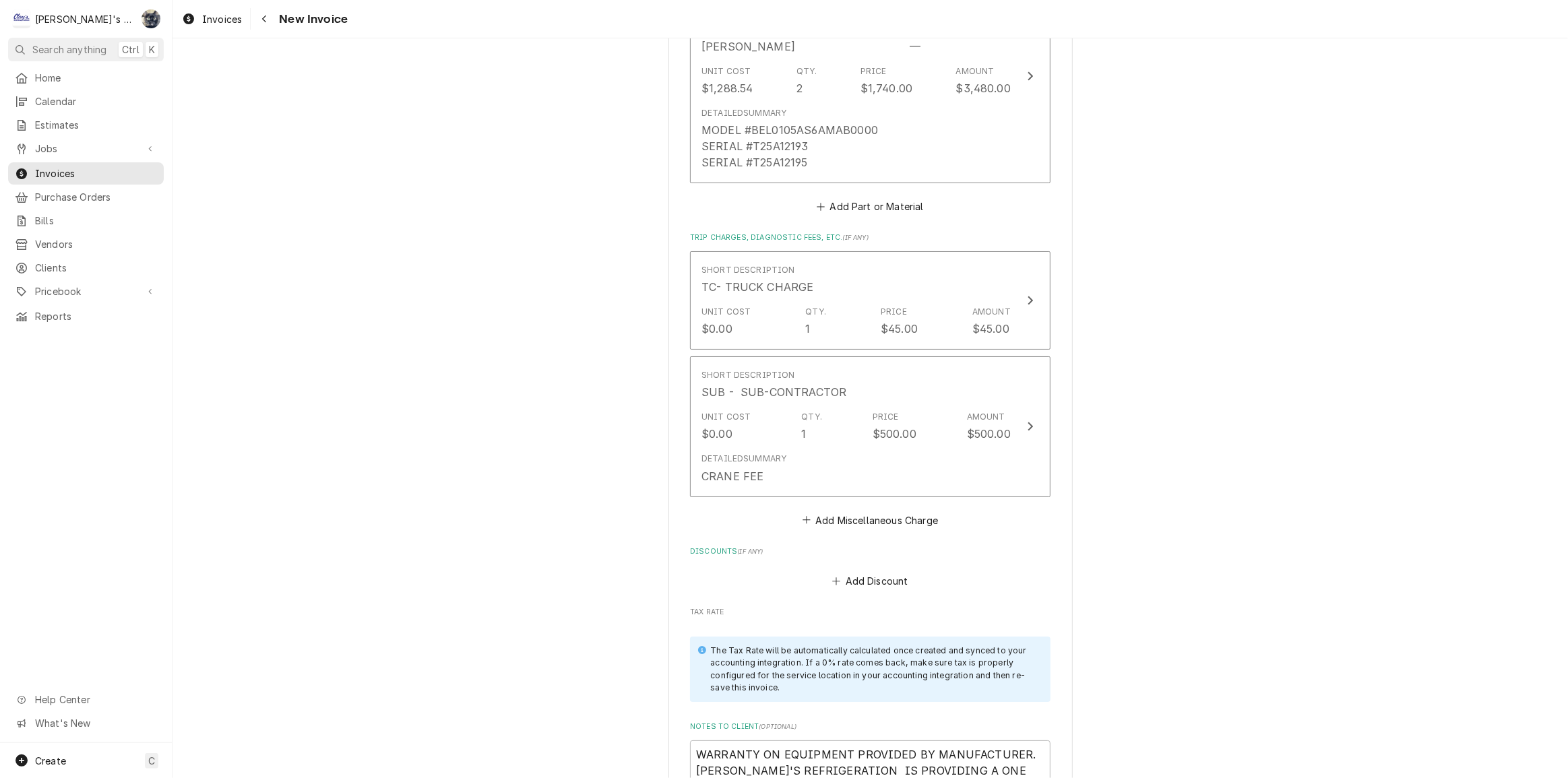
scroll to position [5268, 0]
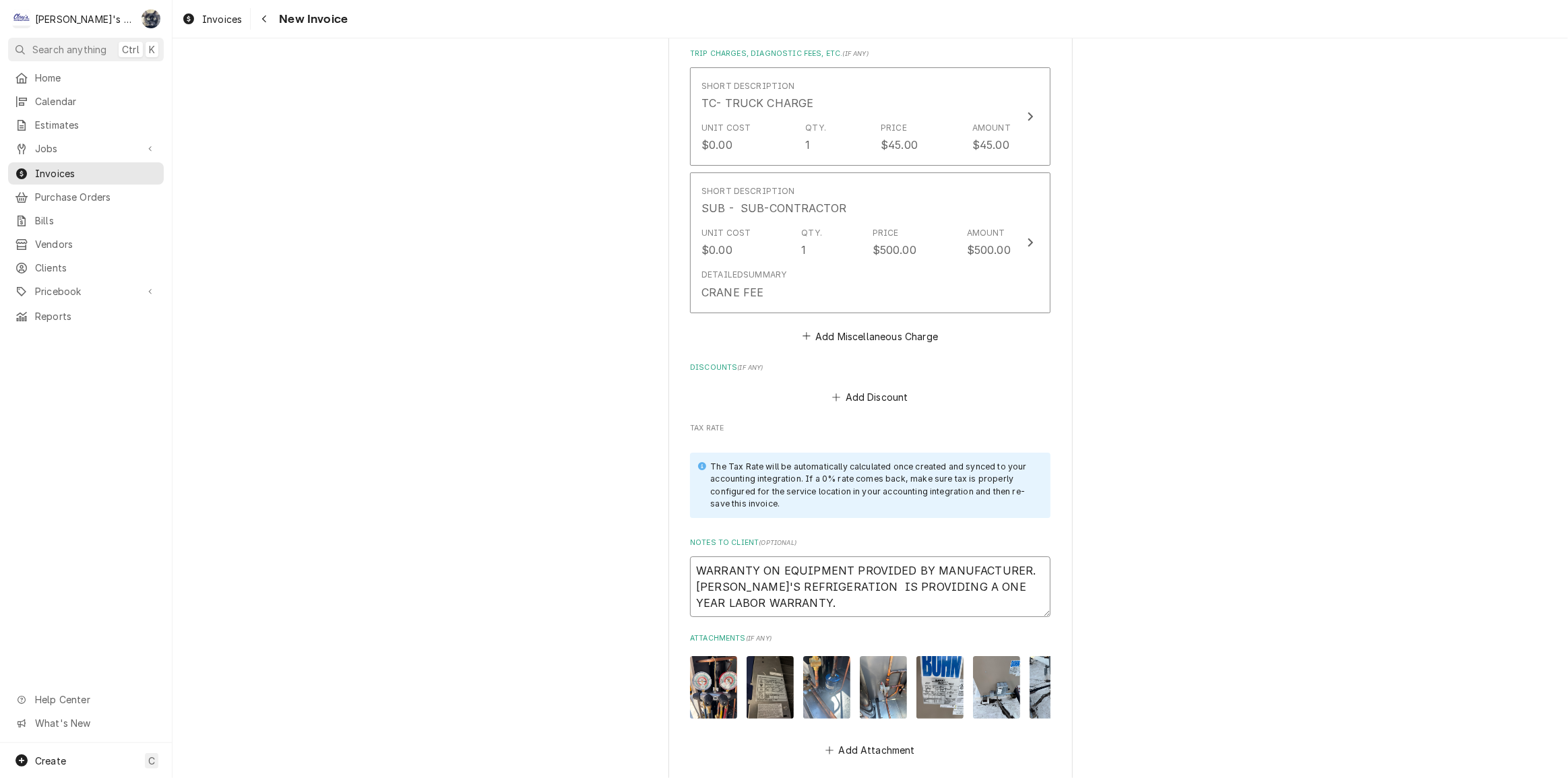
drag, startPoint x: 773, startPoint y: 582, endPoint x: 752, endPoint y: 584, distance: 21.1
click at [752, 584] on textarea "WARRANTY ON EQUIPMENT PROVIDED BY MANUFACTURER. [PERSON_NAME]'S REFRIGERATION I…" at bounding box center [870, 587] width 360 height 61
type textarea "x"
type textarea "WARRANTY ON EQUIPMENT PROVIDED BY MANUFACTURER. CLAY'S REFRIGERATION IS PROVIDI…"
type textarea "x"
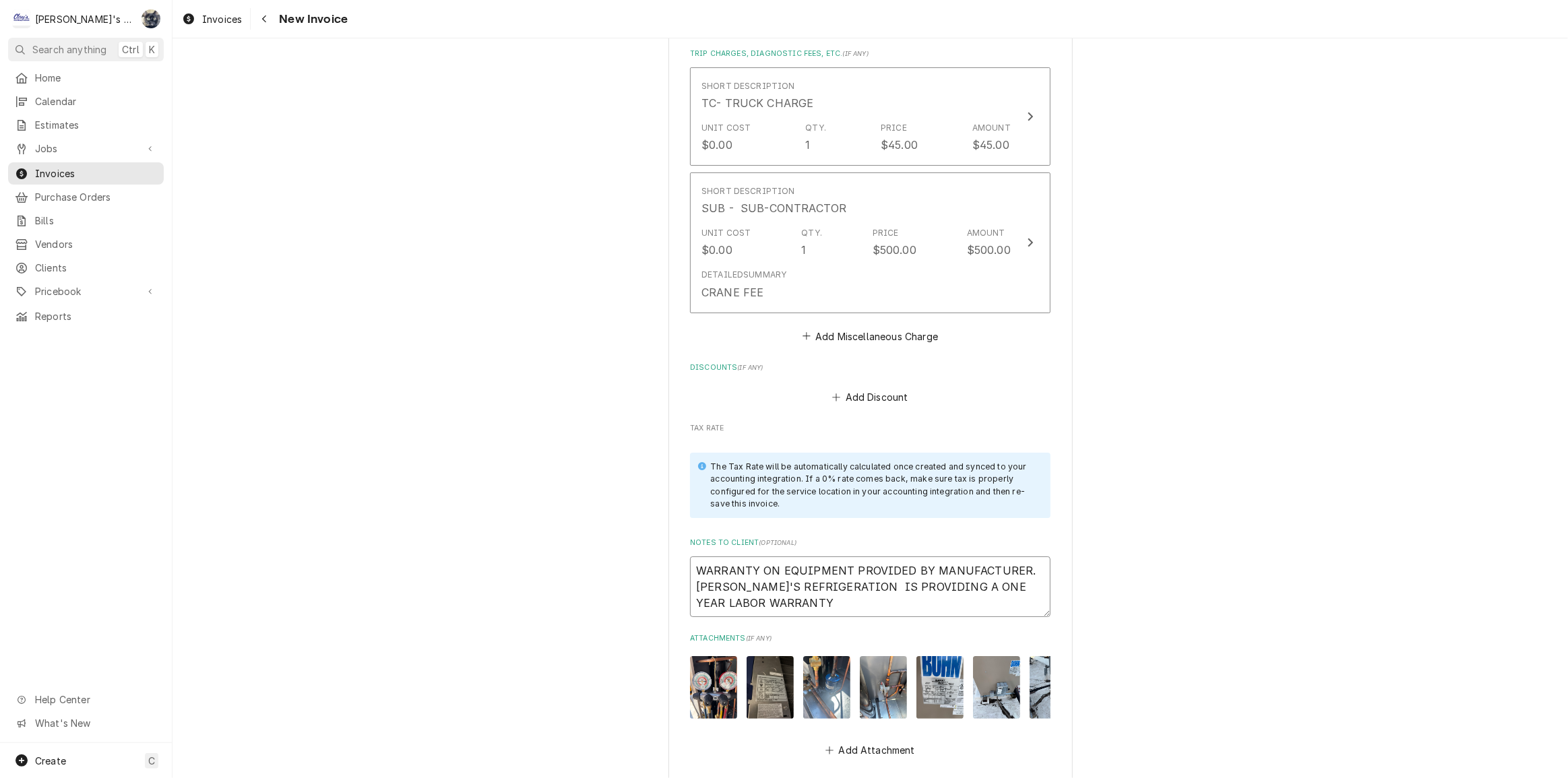
type textarea "WARRANTY ON EQUIPMENT PROVIDED BY MANUFACTURER. CLAY'S REFRIGERATION IS PROVIDI…"
type textarea "x"
type textarea "WARRANTY ON EQUIPMENT PROVIDED BY MANUFACTURER. CLAY'S REFRIGERATION IS PROVIDI…"
type textarea "x"
type textarea "WARRANTY ON EQUIPMENT PROVIDED BY MANUFACTURER. CLAY'S REFRIGERATION IS PROVIDI…"
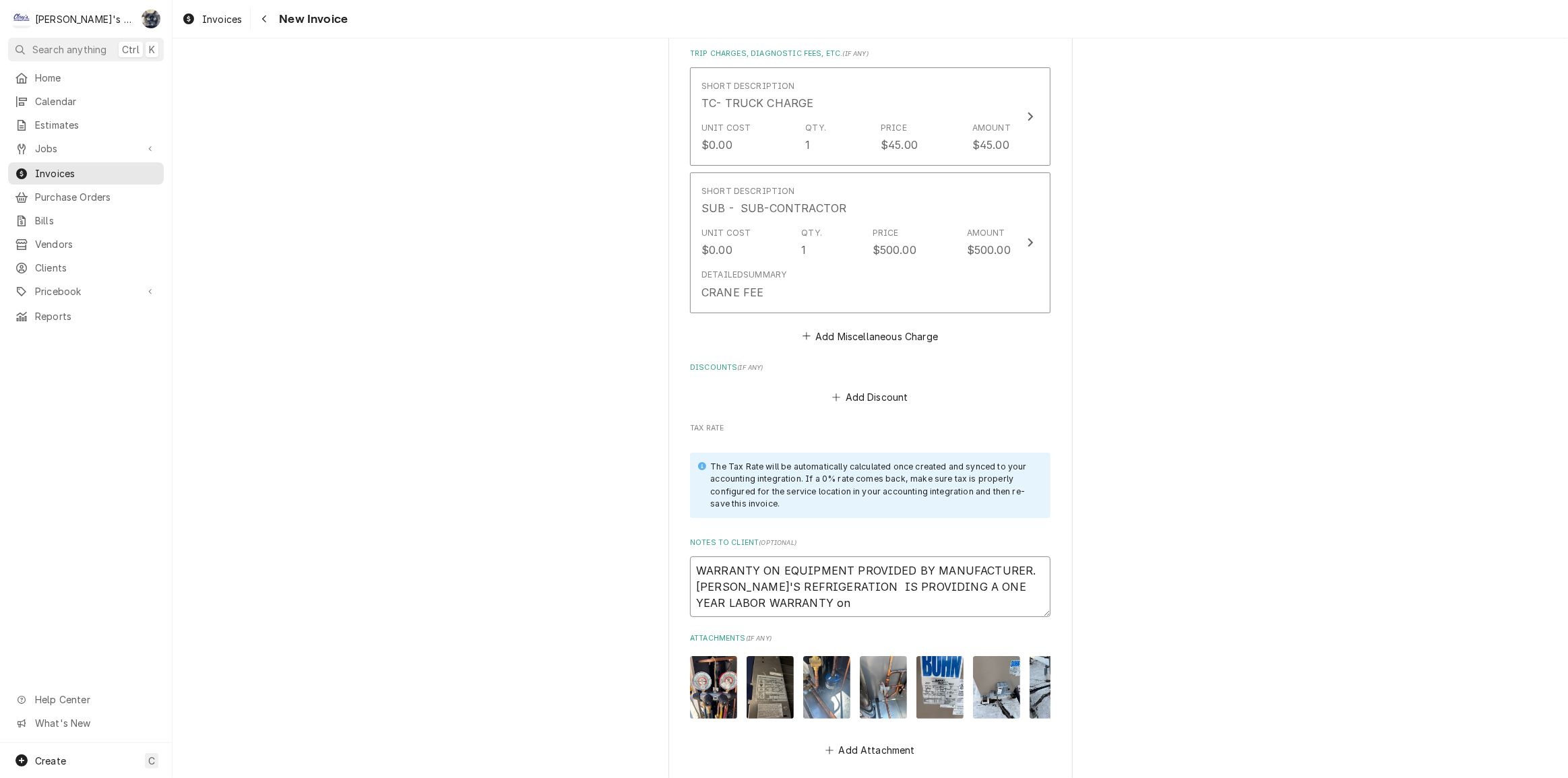
type textarea "x"
type textarea "WARRANTY ON EQUIPMENT PROVIDED BY MANUFACTURER. CLAY'S REFRIGERATION IS PROVIDI…"
type textarea "x"
type textarea "WARRANTY ON EQUIPMENT PROVIDED BY MANUFACTURER. CLAY'S REFRIGERATION IS PROVIDI…"
type textarea "x"
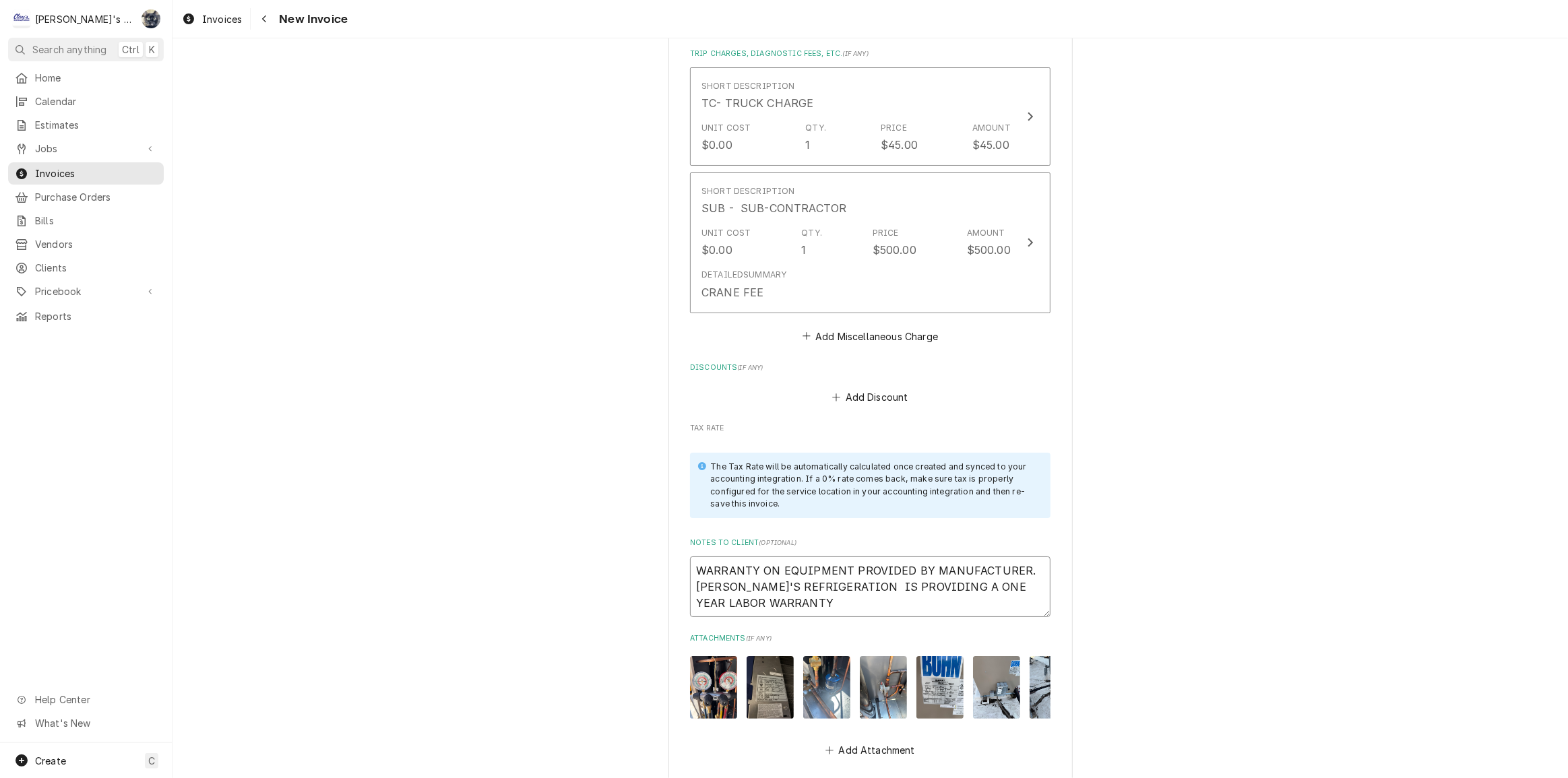
type textarea "WARRANTY ON EQUIPMENT PROVIDED BY MANUFACTURER. CLAY'S REFRIGERATION IS PROVIDI…"
type textarea "x"
type textarea "WARRANTY ON EQUIPMENT PROVIDED BY MANUFACTURER. CLAY'S REFRIGERATION IS PROVIDI…"
type textarea "x"
type textarea "WARRANTY ON EQUIPMENT PROVIDED BY MANUFACTURER. CLAY'S REFRIGERATION IS PROVIDI…"
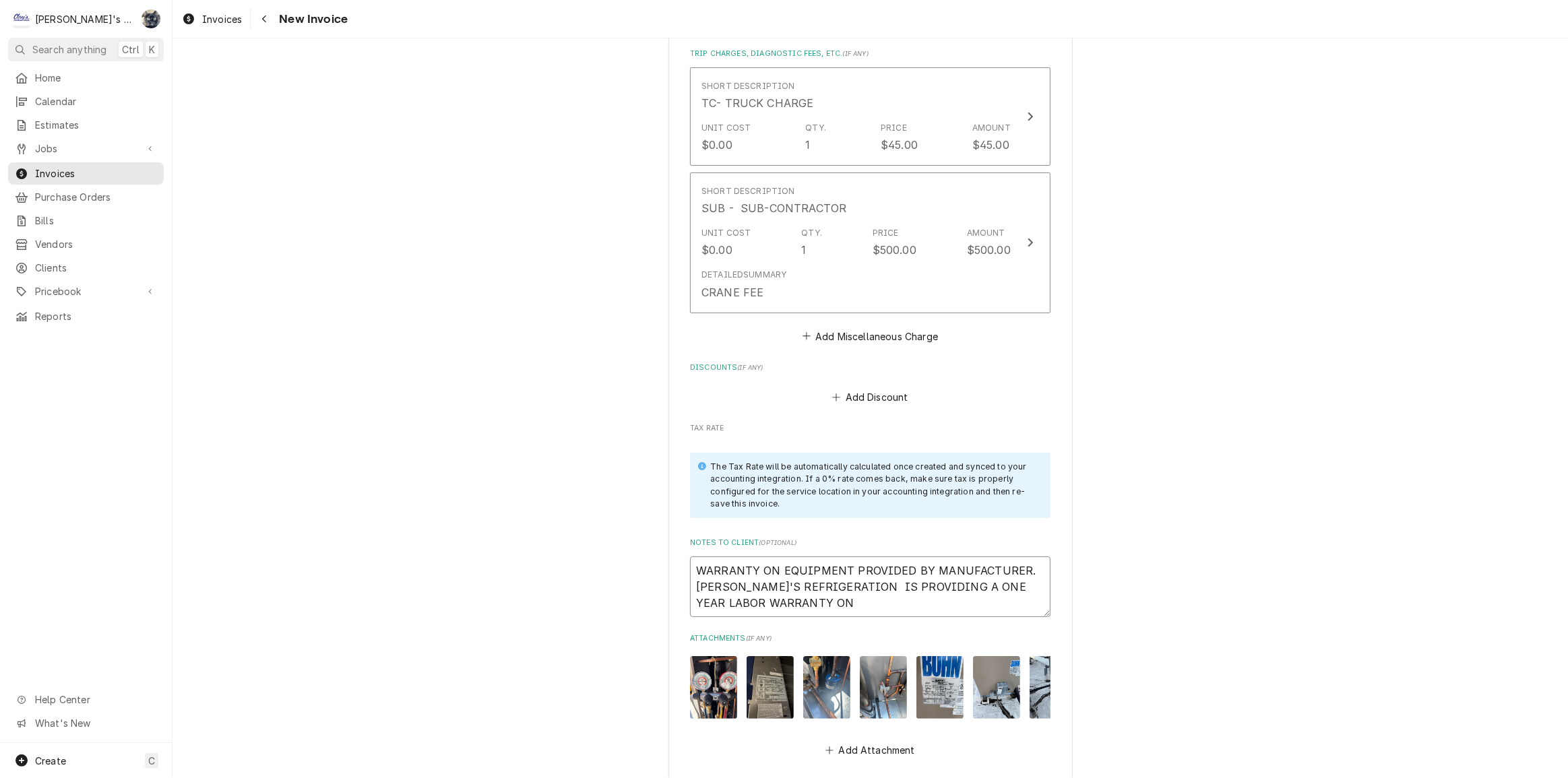
type textarea "x"
type textarea "WARRANTY ON EQUIPMENT PROVIDED BY MANUFACTURER. CLAY'S REFRIGERATION IS PROVIDI…"
type textarea "x"
type textarea "WARRANTY ON EQUIPMENT PROVIDED BY MANUFACTURER. CLAY'S REFRIGERATION IS PROVIDI…"
type textarea "x"
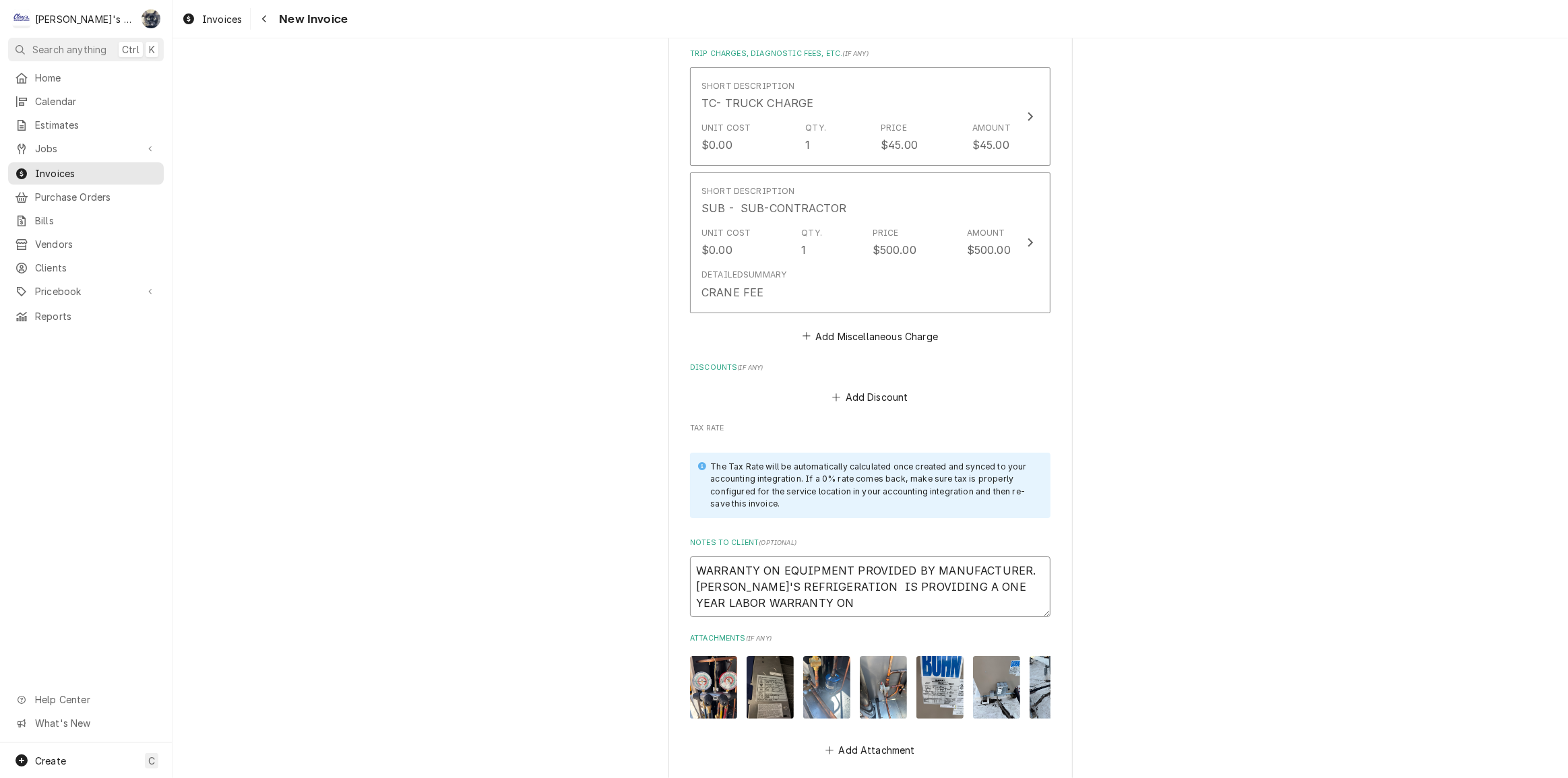
type textarea "WARRANTY ON EQUIPMENT PROVIDED BY MANUFACTURER. CLAY'S REFRIGERATION IS PROVIDI…"
type textarea "x"
type textarea "WARRANTY ON EQUIPMENT PROVIDED BY MANUFACTURER. CLAY'S REFRIGERATION IS PROVIDI…"
type textarea "x"
type textarea "WARRANTY ON EQUIPMENT PROVIDED BY MANUFACTURER. CLAY'S REFRIGERATION IS PROVIDI…"
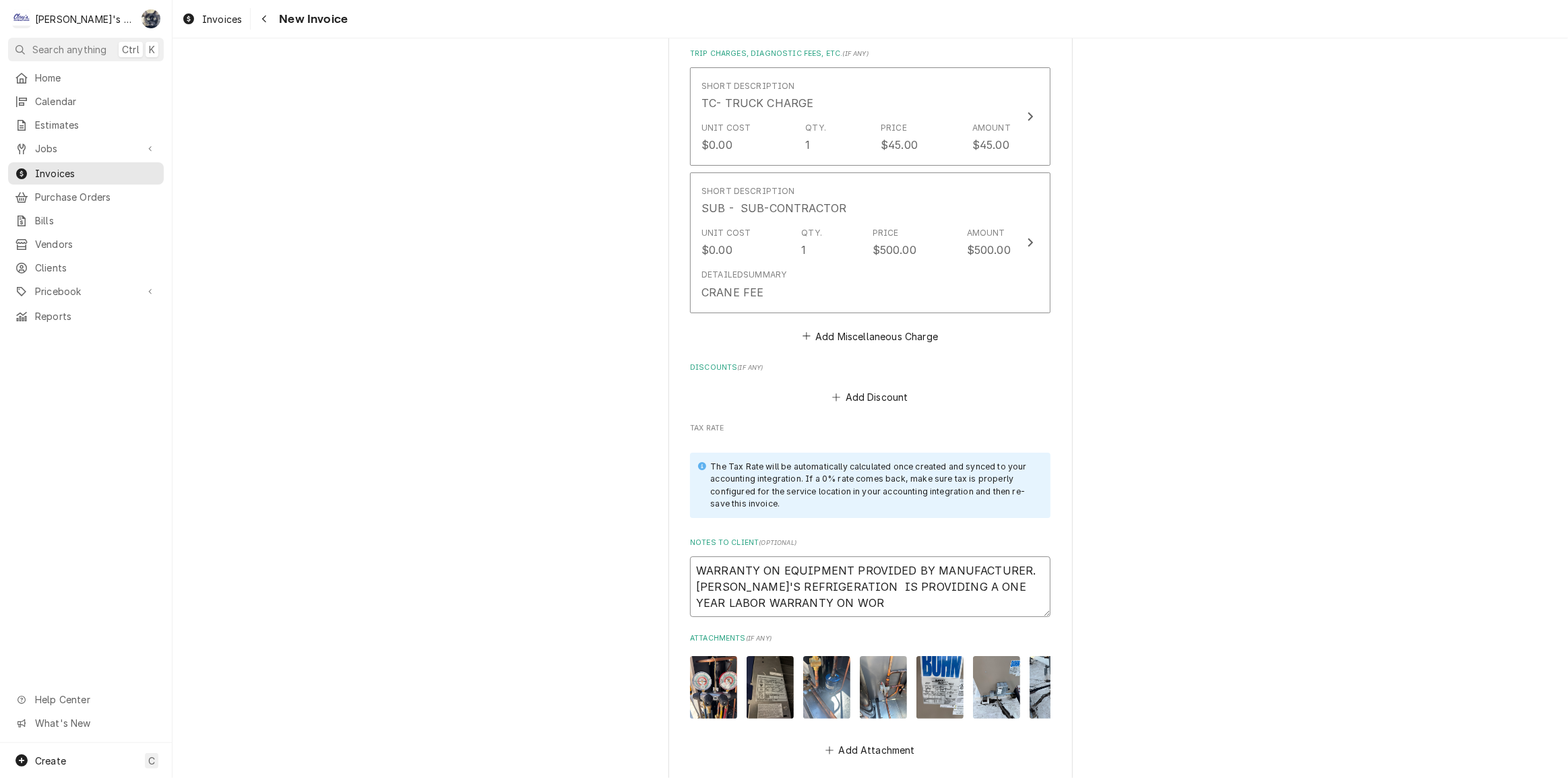
type textarea "x"
type textarea "WARRANTY ON EQUIPMENT PROVIDED BY MANUFACTURER. CLAY'S REFRIGERATION IS PROVIDI…"
type textarea "x"
type textarea "WARRANTY ON EQUIPMENT PROVIDED BY MANUFACTURER. CLAY'S REFRIGERATION IS PROVIDI…"
type textarea "x"
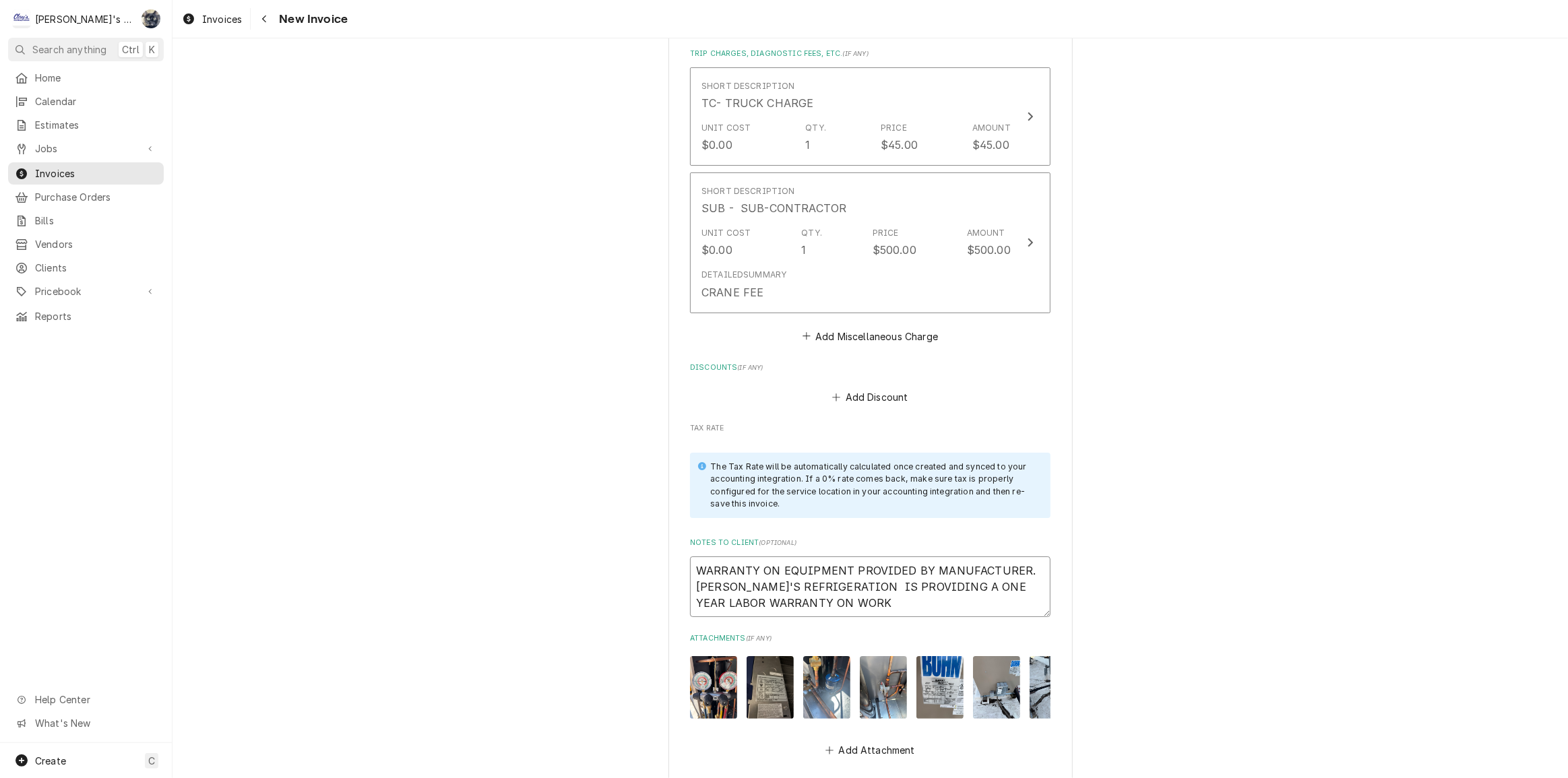
type textarea "WARRANTY ON EQUIPMENT PROVIDED BY MANUFACTURER. CLAY'S REFRIGERATION IS PROVIDI…"
type textarea "x"
type textarea "WARRANTY ON EQUIPMENT PROVIDED BY MANUFACTURER. CLAY'S REFRIGERATION IS PROVIDI…"
type textarea "x"
type textarea "WARRANTY ON EQUIPMENT PROVIDED BY MANUFACTURER. CLAY'S REFRIGERATION IS PROVIDI…"
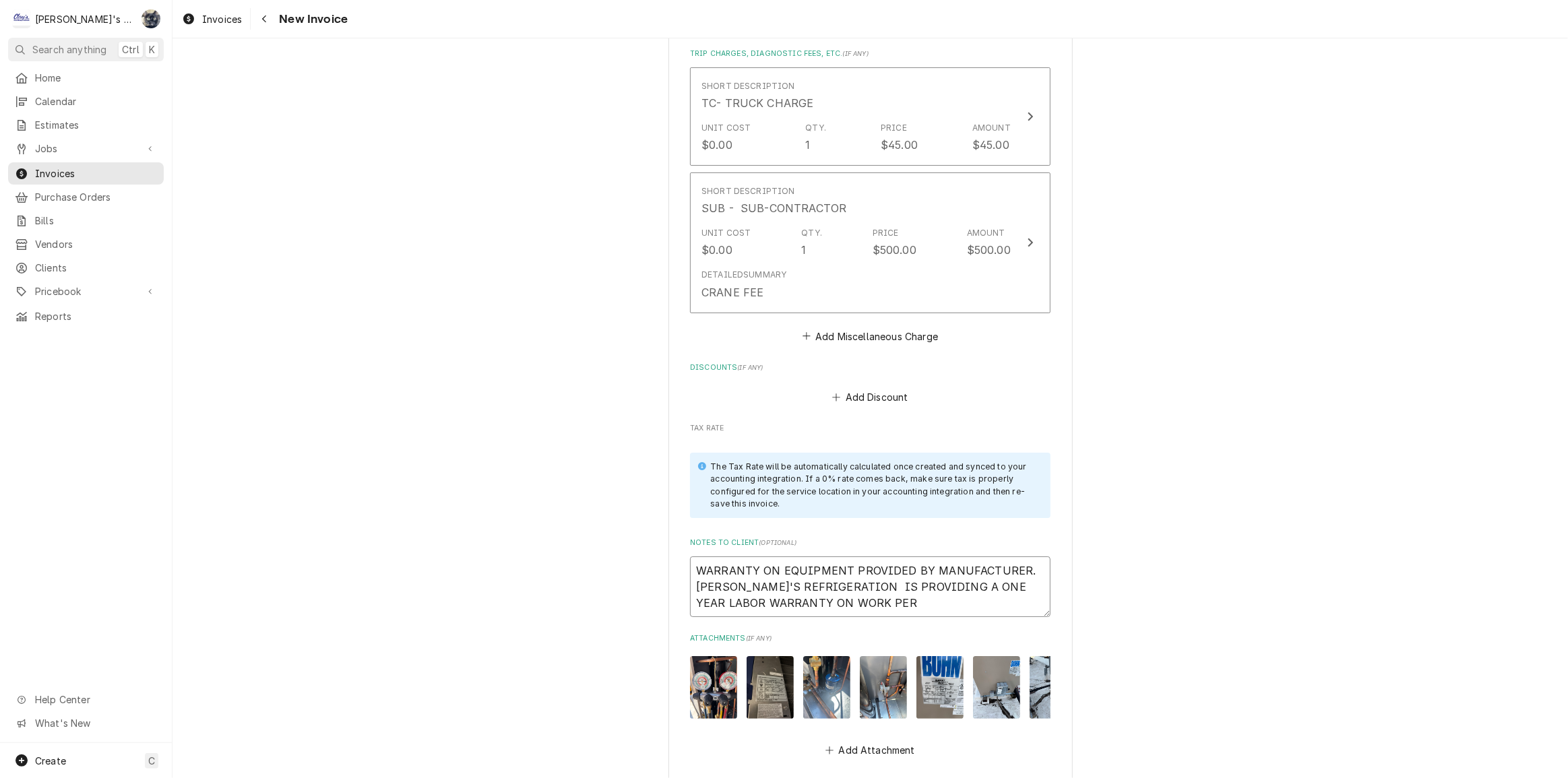
type textarea "x"
type textarea "WARRANTY ON EQUIPMENT PROVIDED BY MANUFACTURER. CLAY'S REFRIGERATION IS PROVIDI…"
type textarea "x"
type textarea "WARRANTY ON EQUIPMENT PROVIDED BY MANUFACTURER. CLAY'S REFRIGERATION IS PROVIDI…"
type textarea "x"
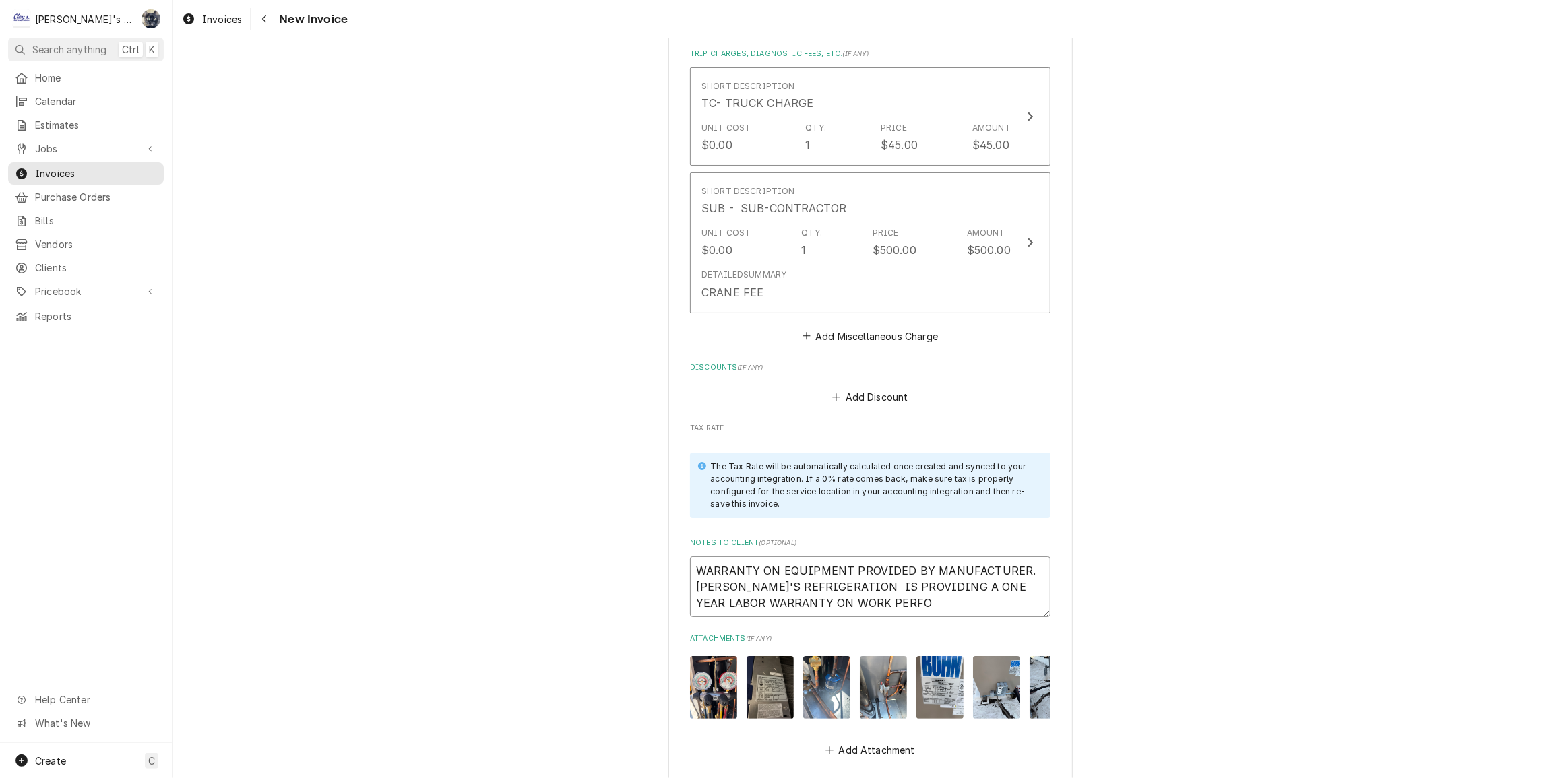
type textarea "WARRANTY ON EQUIPMENT PROVIDED BY MANUFACTURER. CLAY'S REFRIGERATION IS PROVIDI…"
type textarea "x"
type textarea "WARRANTY ON EQUIPMENT PROVIDED BY MANUFACTURER. CLAY'S REFRIGERATION IS PROVIDI…"
type textarea "x"
type textarea "WARRANTY ON EQUIPMENT PROVIDED BY MANUFACTURER. CLAY'S REFRIGERATION IS PROVIDI…"
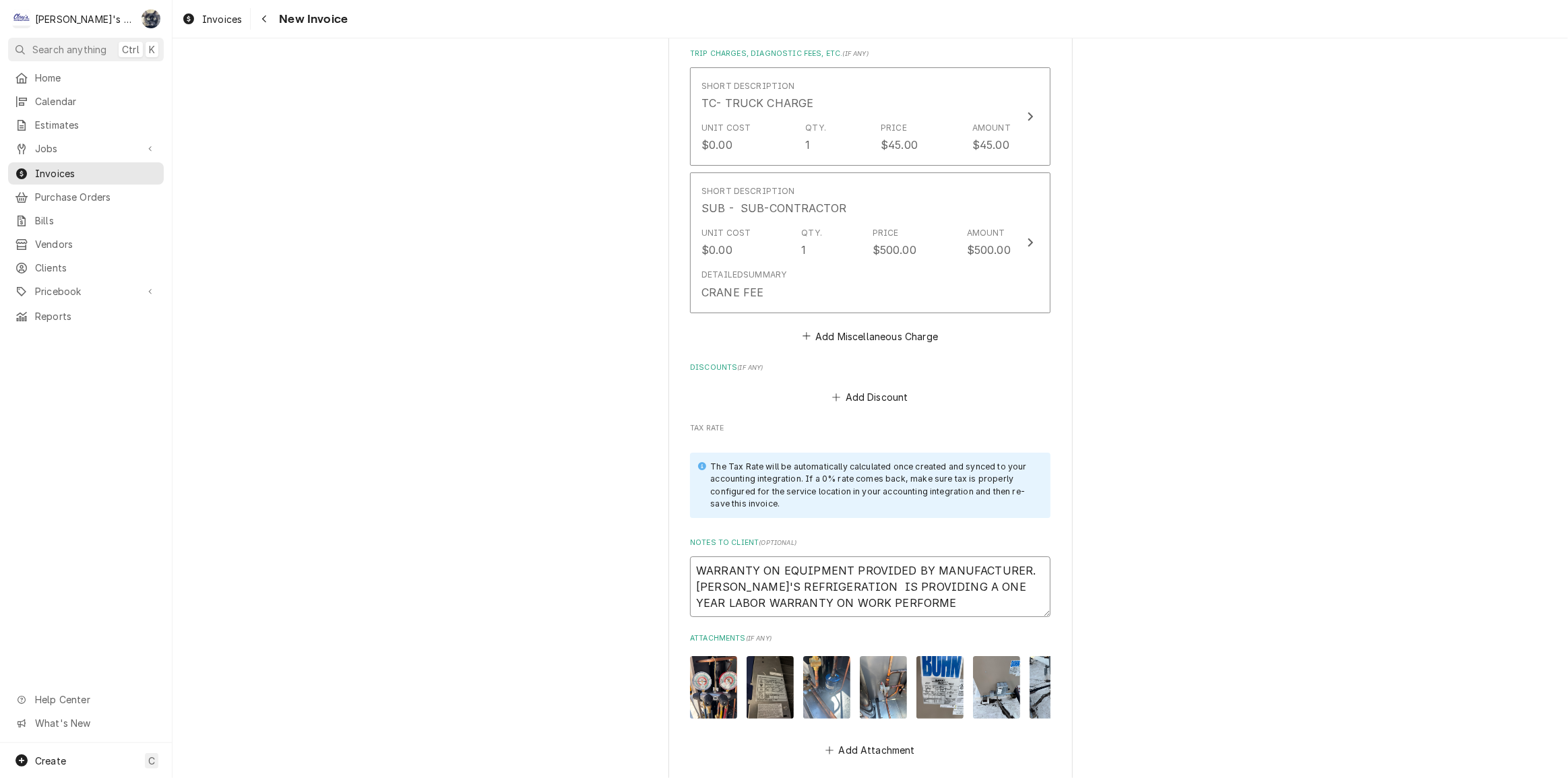
type textarea "x"
type textarea "WARRANTY ON EQUIPMENT PROVIDED BY MANUFACTURER. CLAY'S REFRIGERATION IS PROVIDI…"
type textarea "x"
type textarea "WARRANTY ON EQUIPMENT PROVIDED BY MANUFACTURER. CLAY'S REFRIGERATION IS PROVIDI…"
type textarea "x"
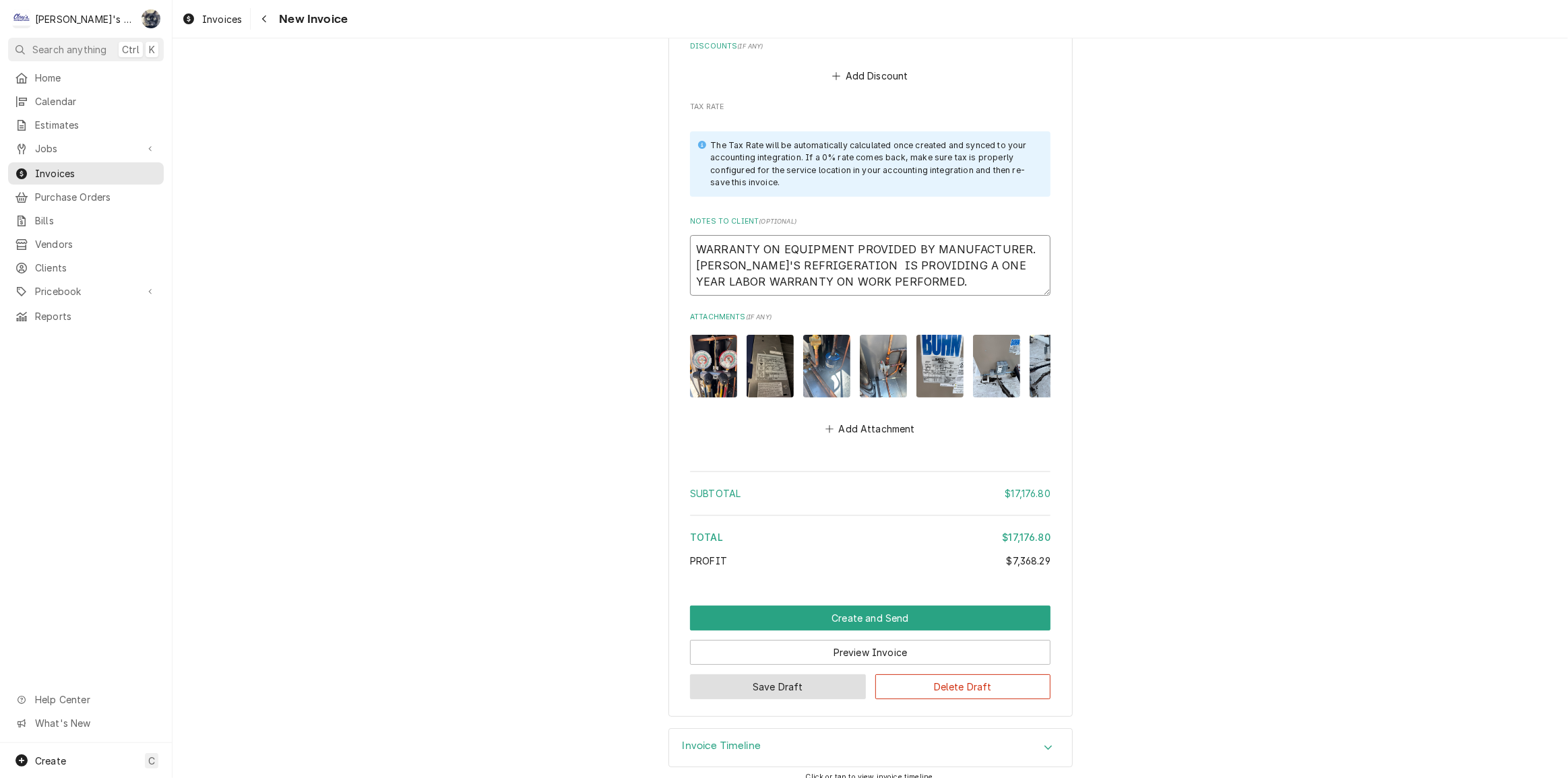
type textarea "WARRANTY ON EQUIPMENT PROVIDED BY MANUFACTURER. CLAY'S REFRIGERATION IS PROVIDI…"
click at [792, 679] on button "Save Draft" at bounding box center [778, 687] width 176 height 25
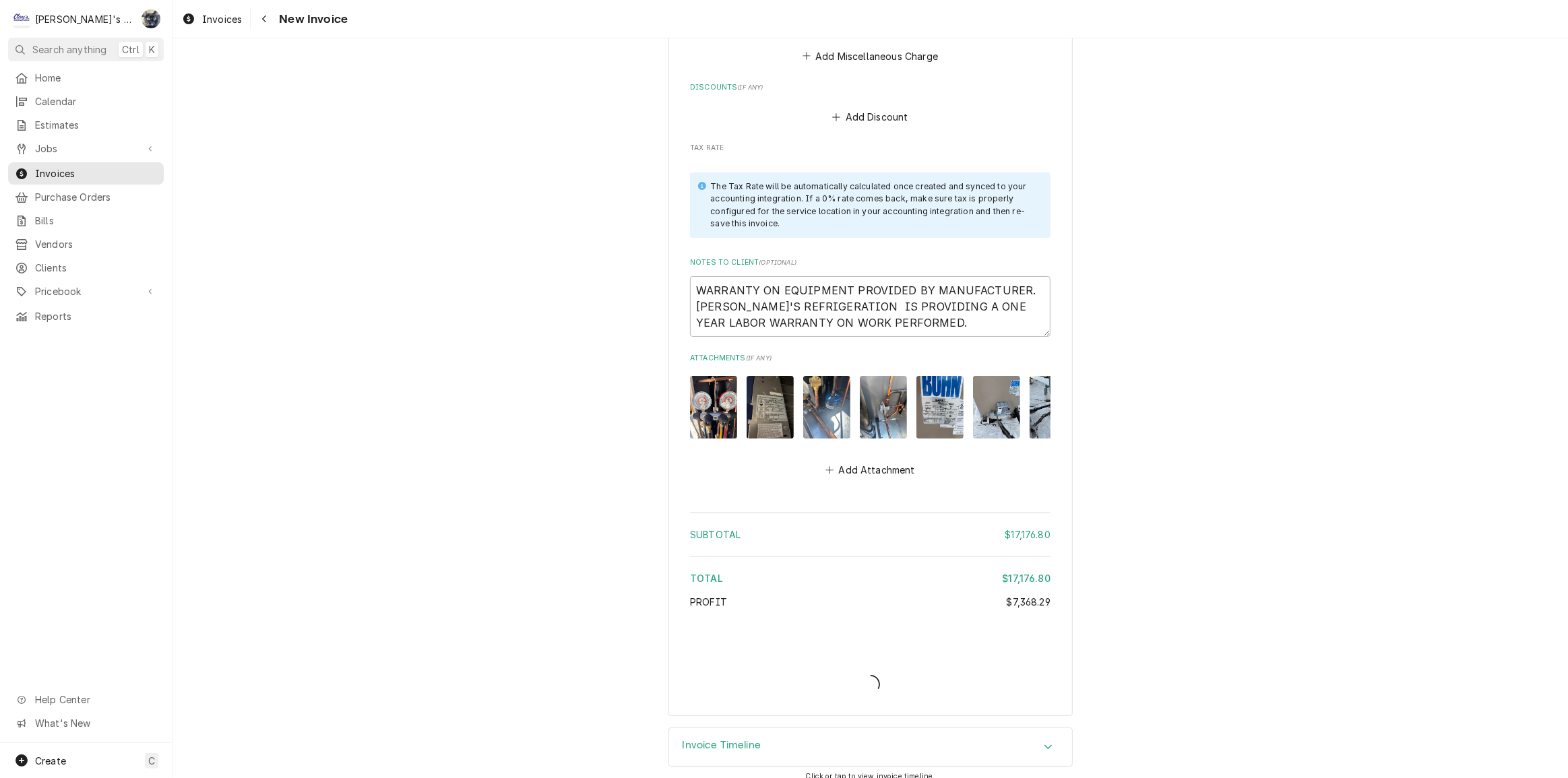
type textarea "x"
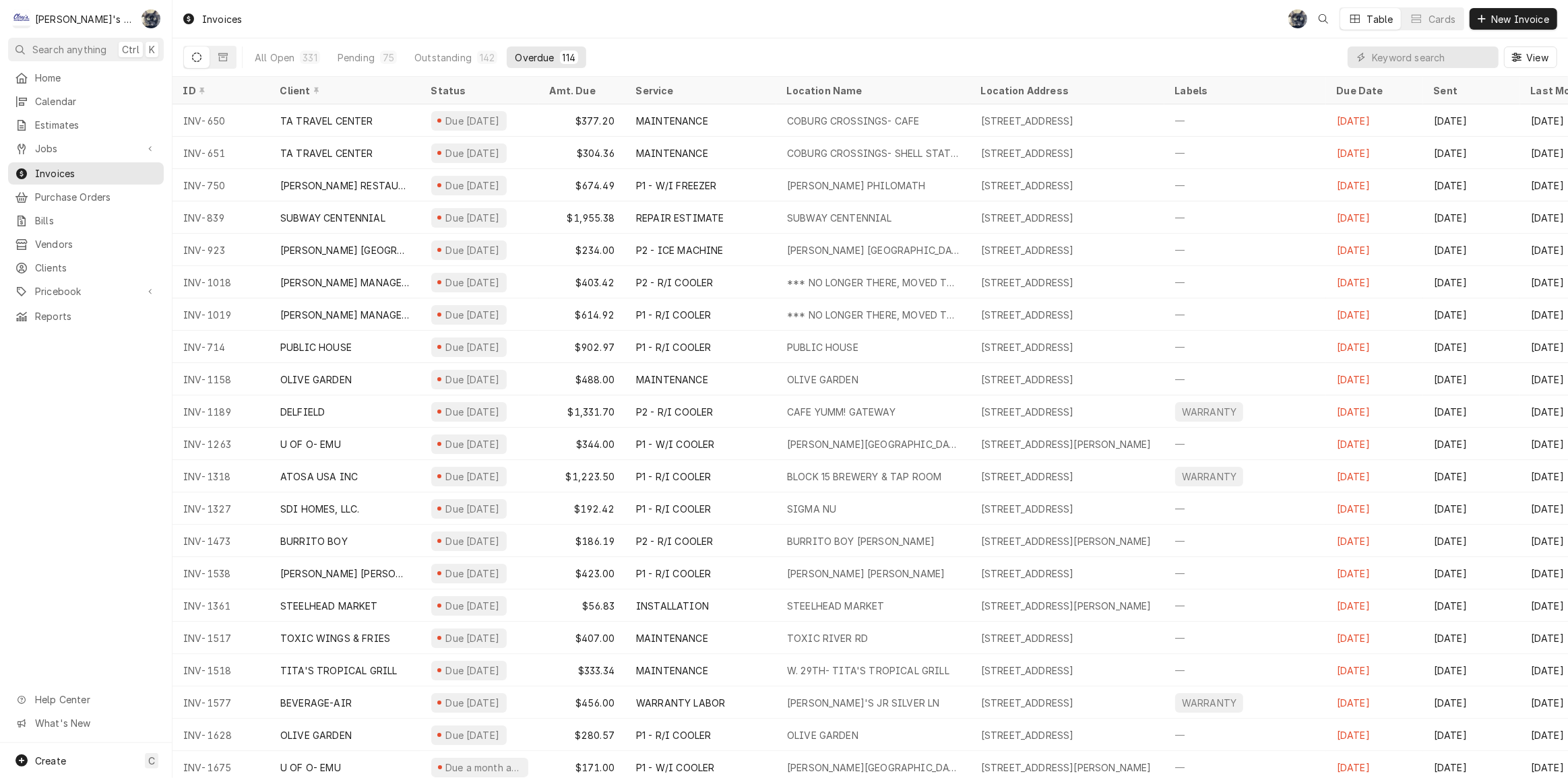
click at [834, 44] on div "All Open 331 Pending 75 Outstanding 142 Overdue 114 View" at bounding box center [870, 57] width 1374 height 38
click at [360, 56] on div "Pending" at bounding box center [356, 58] width 37 height 14
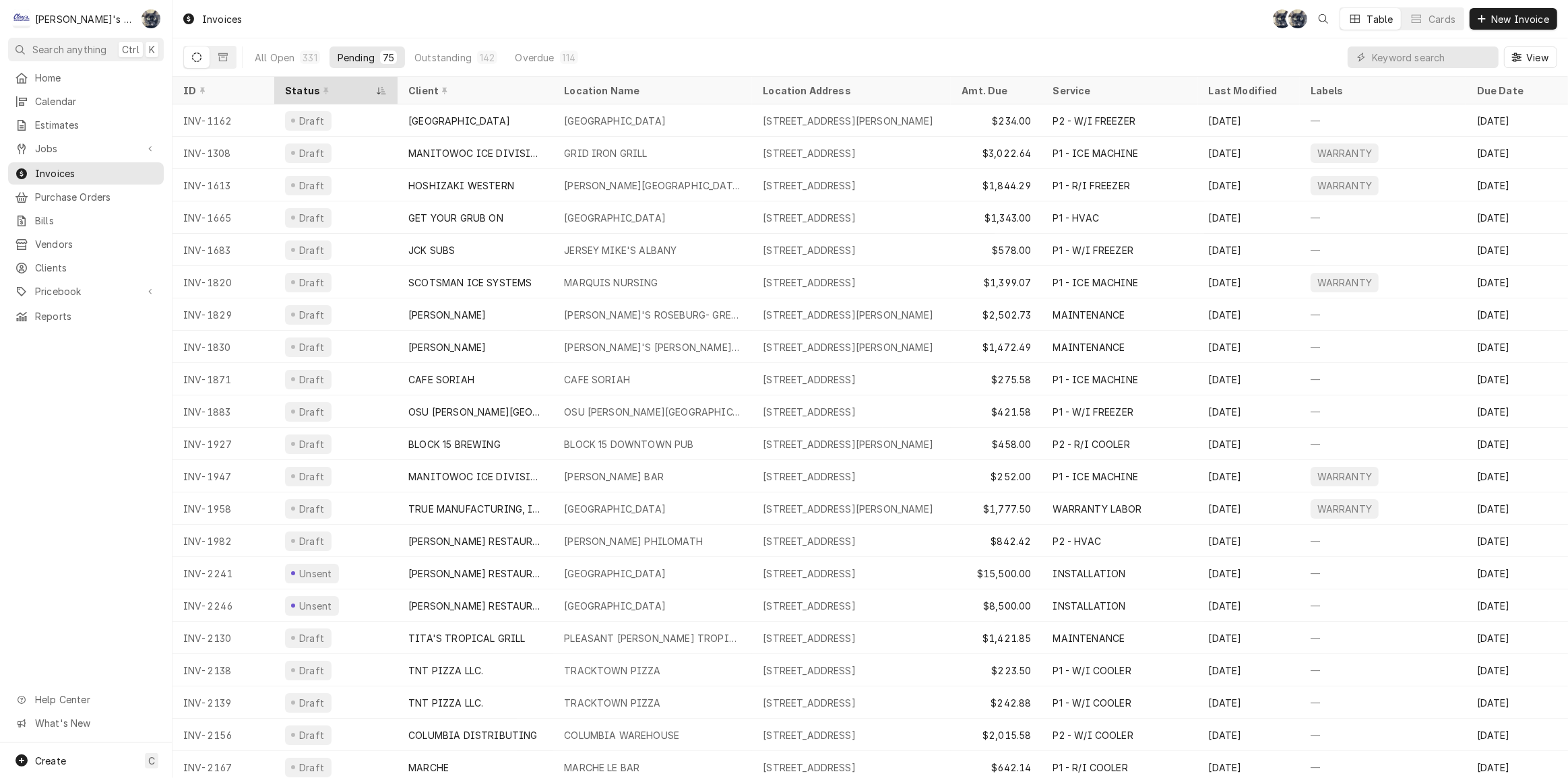
click at [321, 90] on div "Dynamic Content Wrapper" at bounding box center [325, 91] width 9 height 9
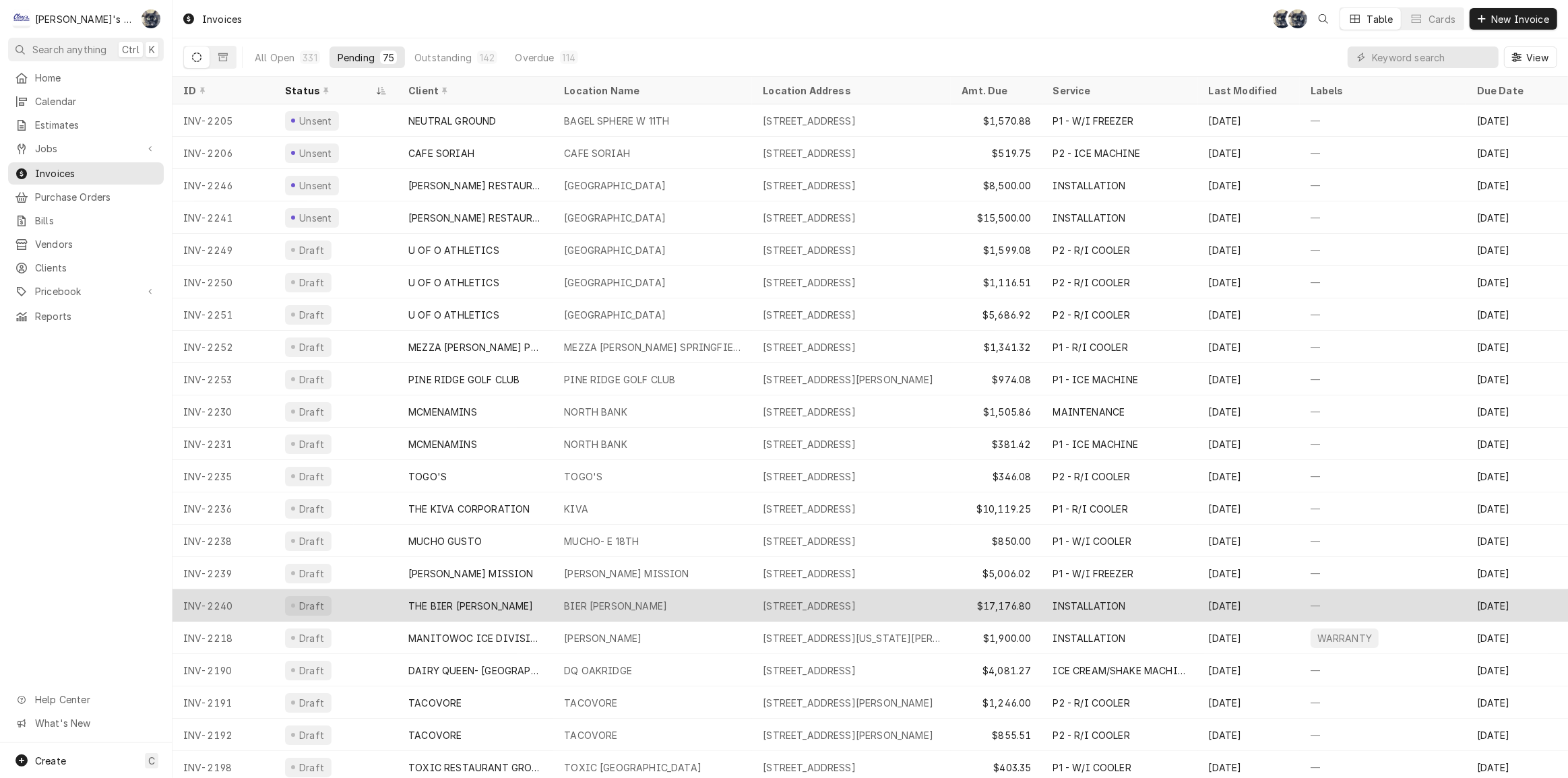
click at [542, 594] on div "THE BIER STEIN" at bounding box center [475, 605] width 156 height 32
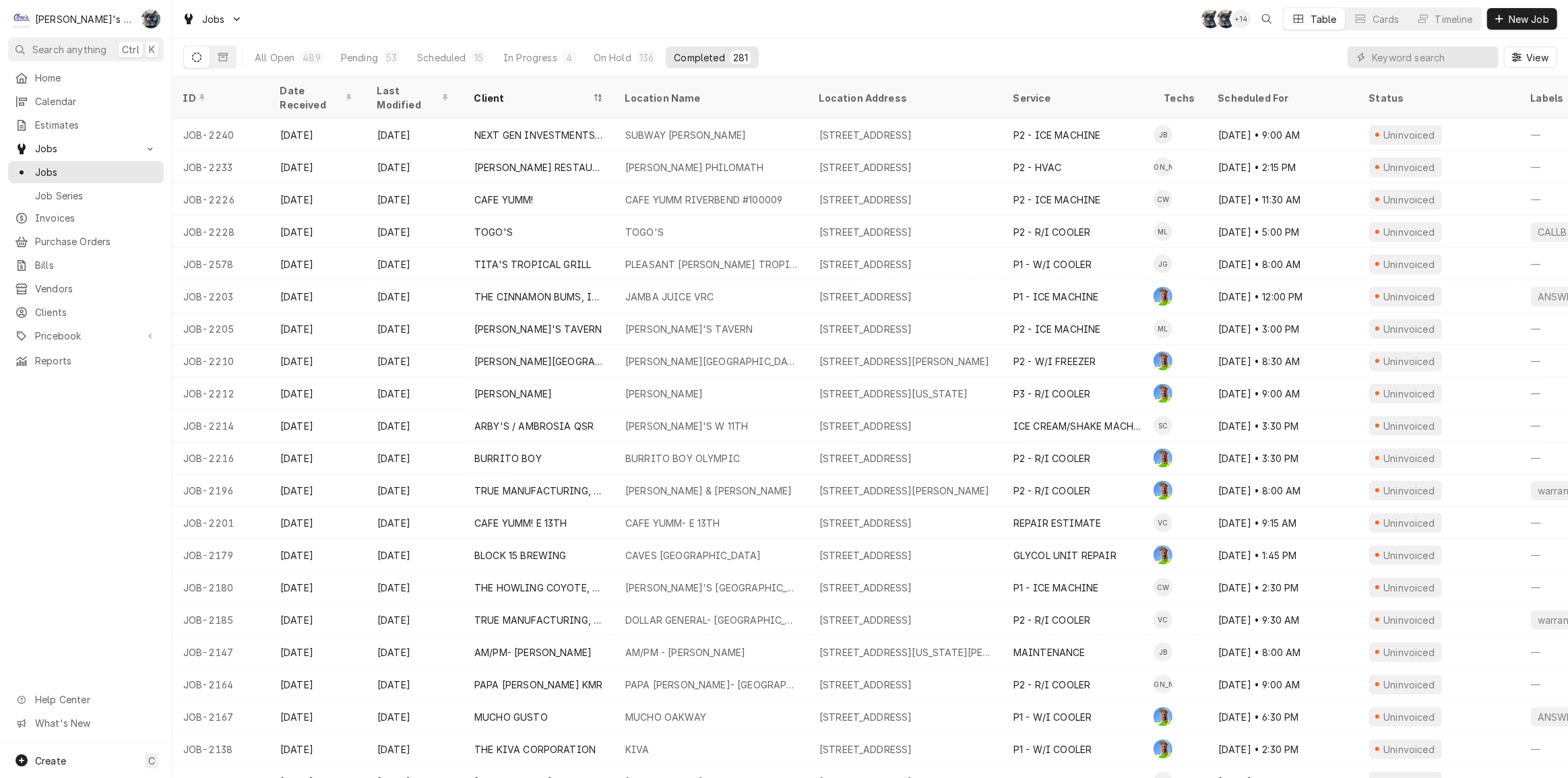
scroll to position [6318, 0]
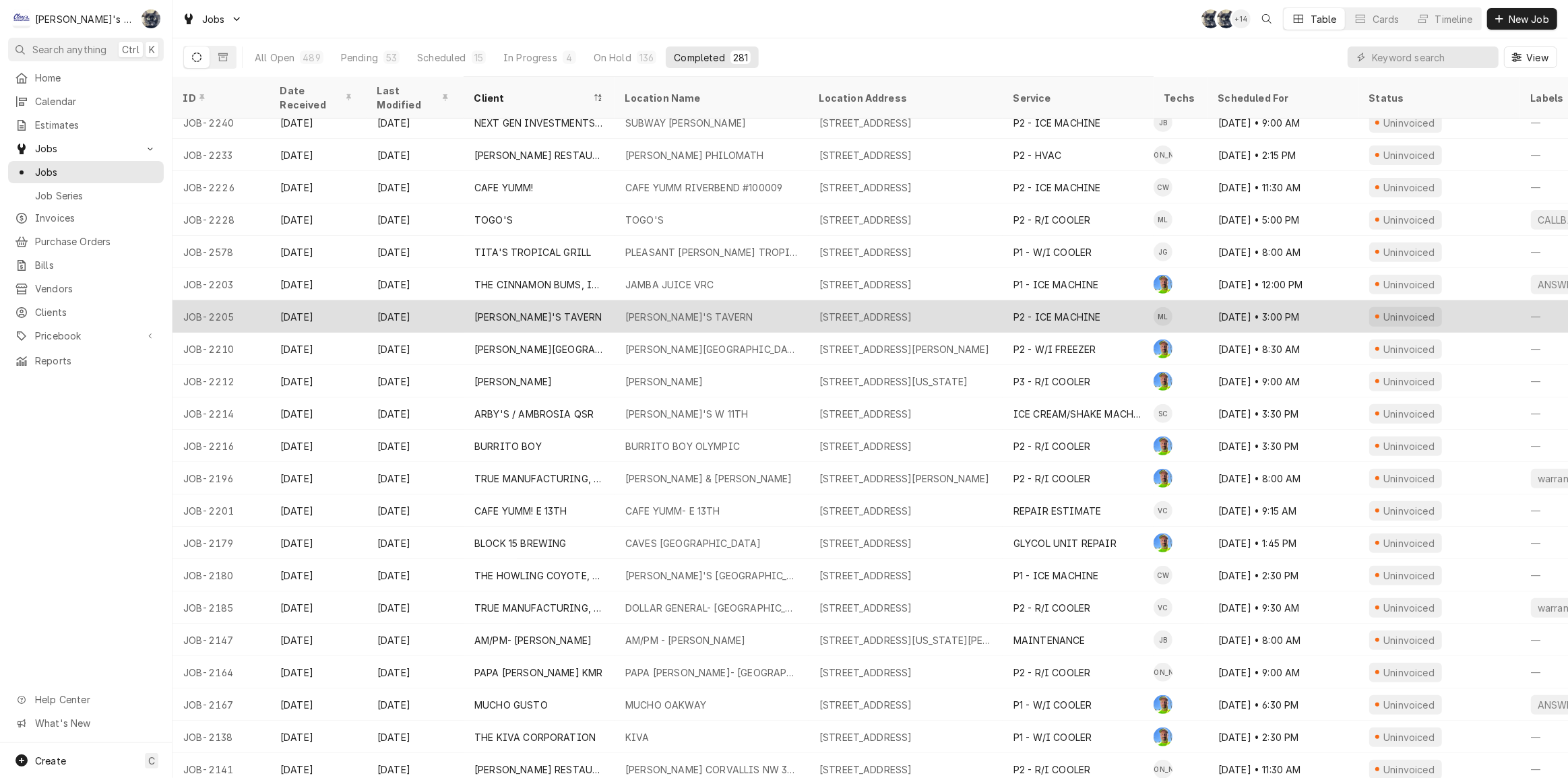
click at [712, 303] on div "[PERSON_NAME]'S TAVERN" at bounding box center [712, 316] width 194 height 32
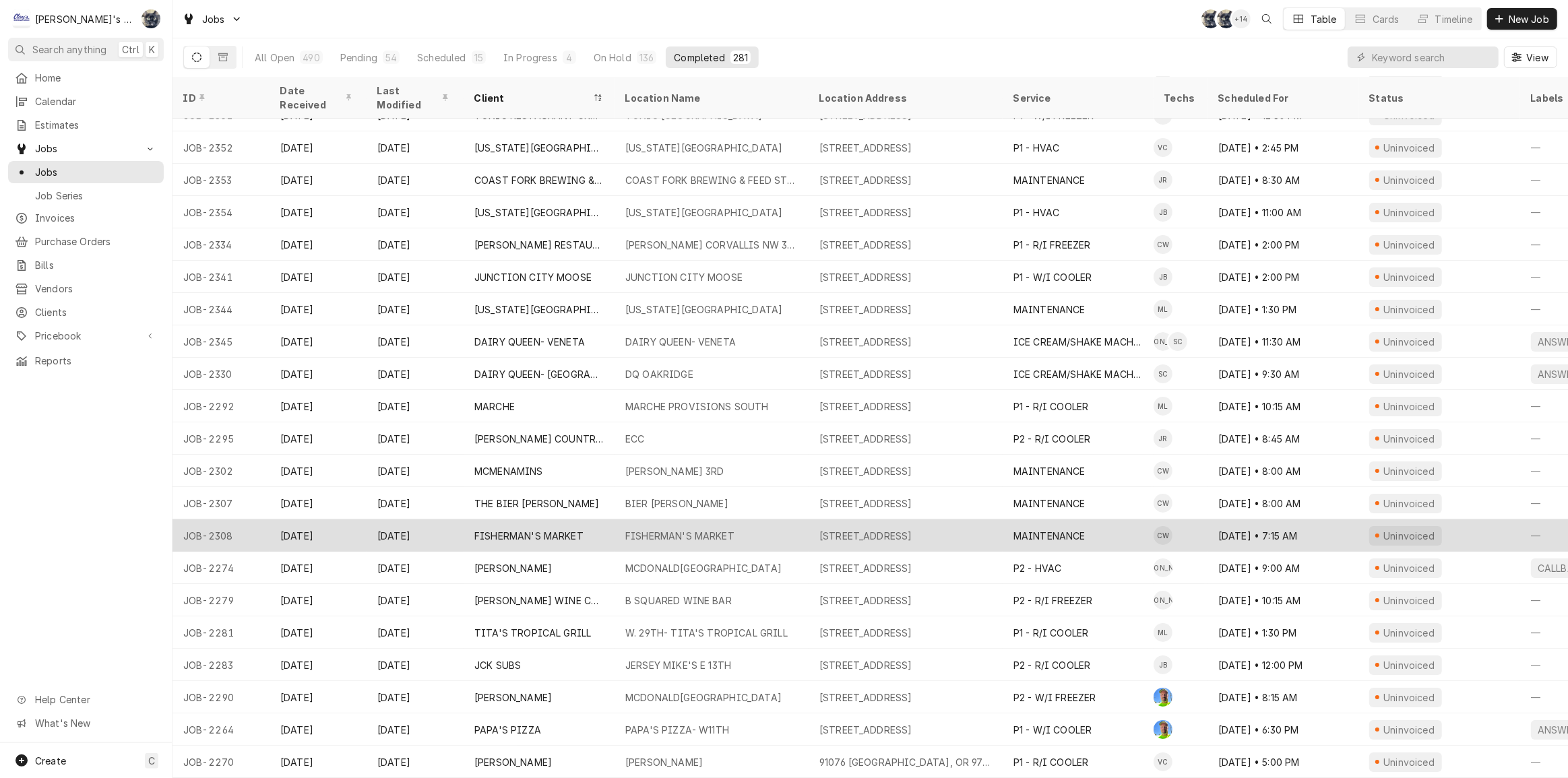
scroll to position [5507, 0]
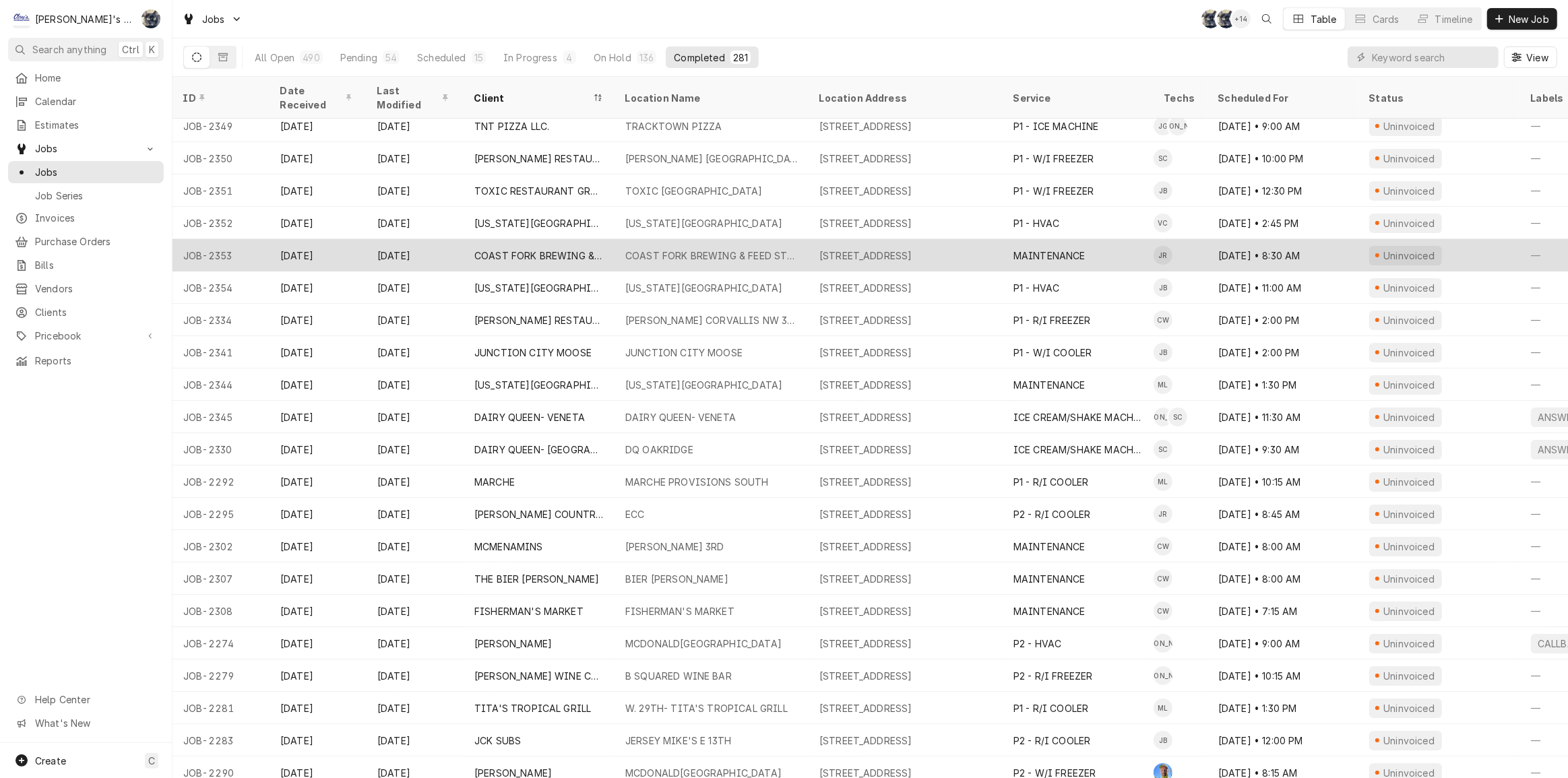
click at [667, 248] on div "COAST FORK BREWING & FEED STORE" at bounding box center [712, 256] width 173 height 14
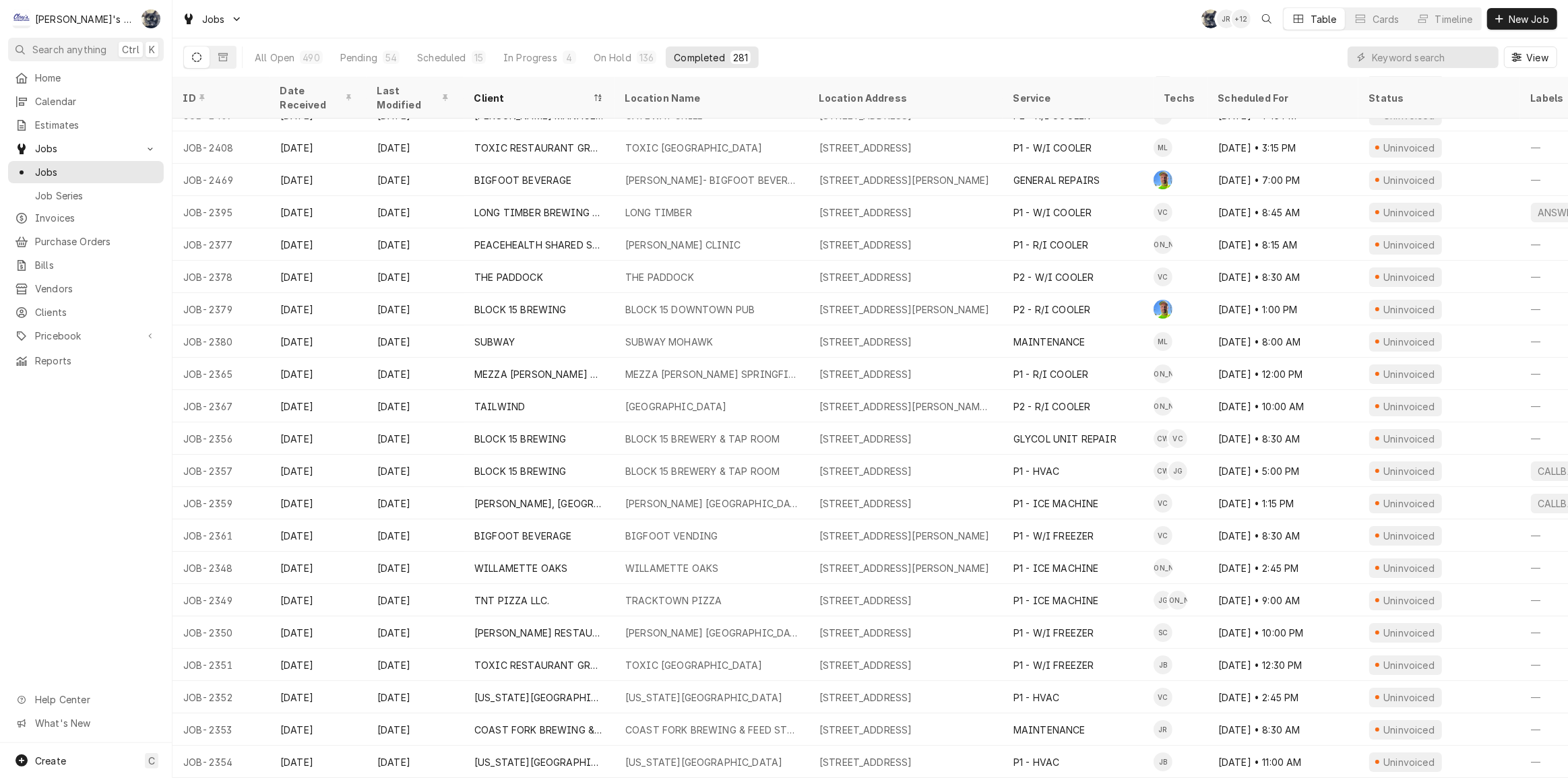
scroll to position [4956, 0]
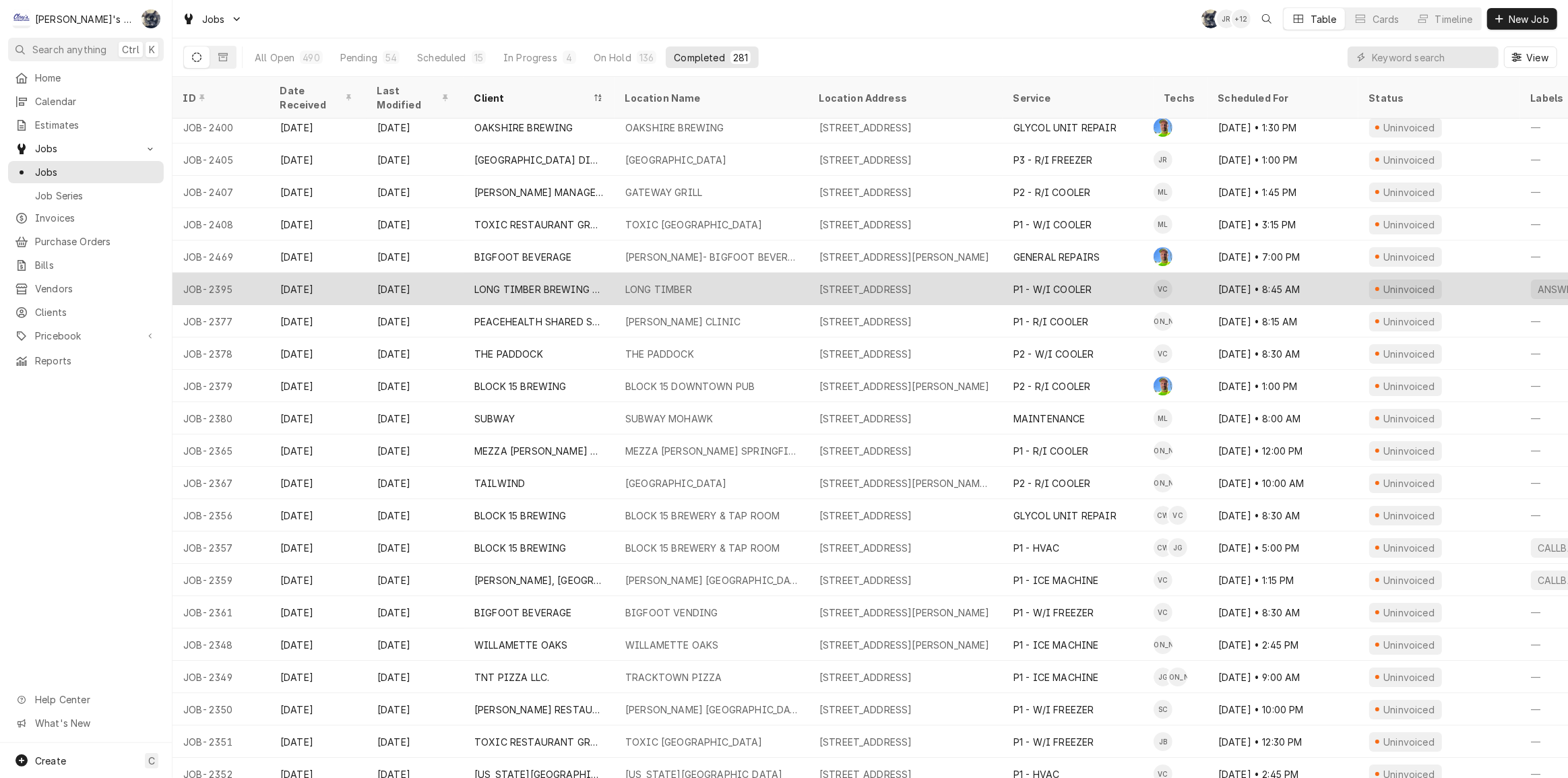
click at [726, 273] on div "LONG TIMBER" at bounding box center [712, 288] width 194 height 32
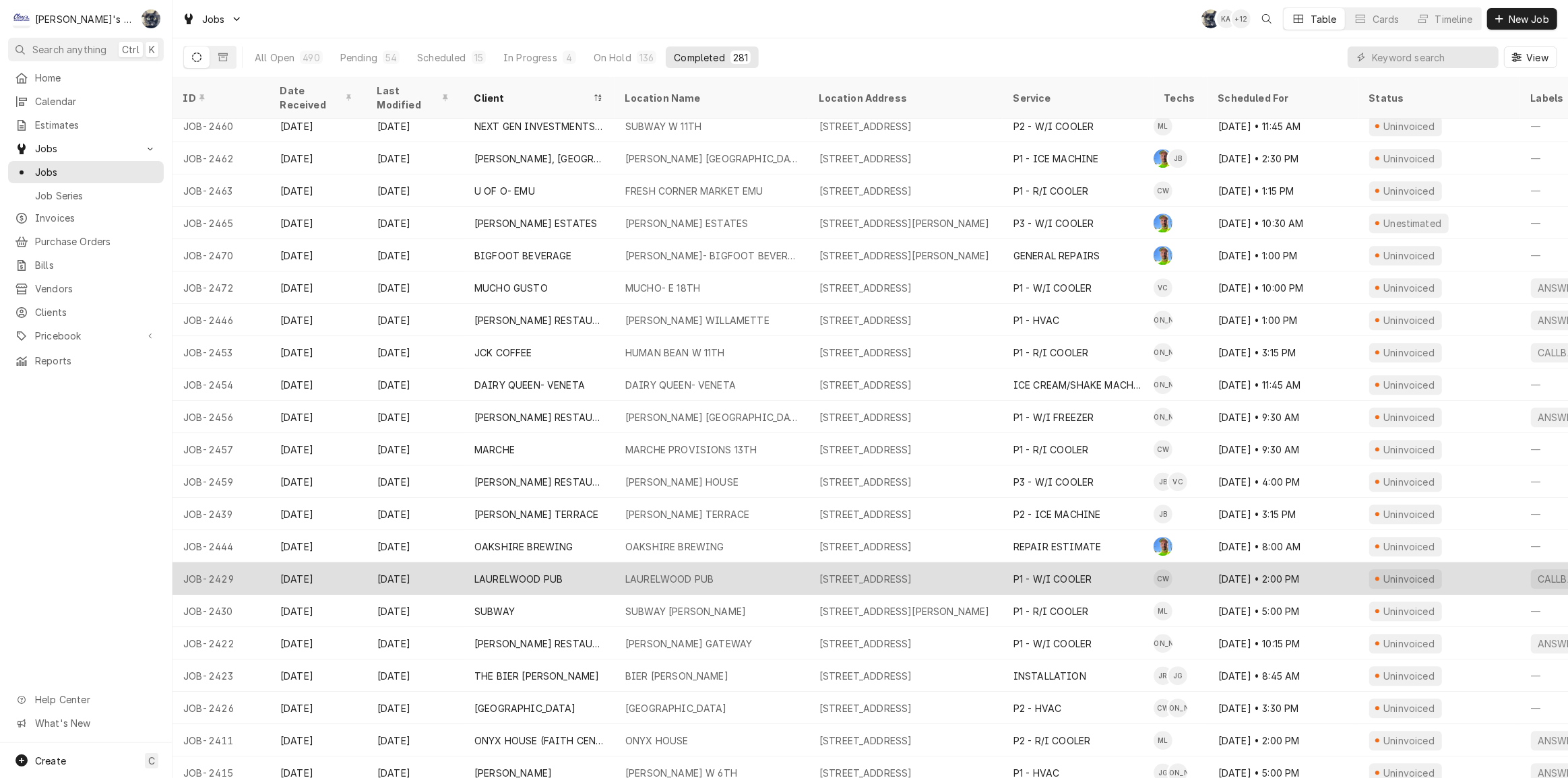
scroll to position [4036, 0]
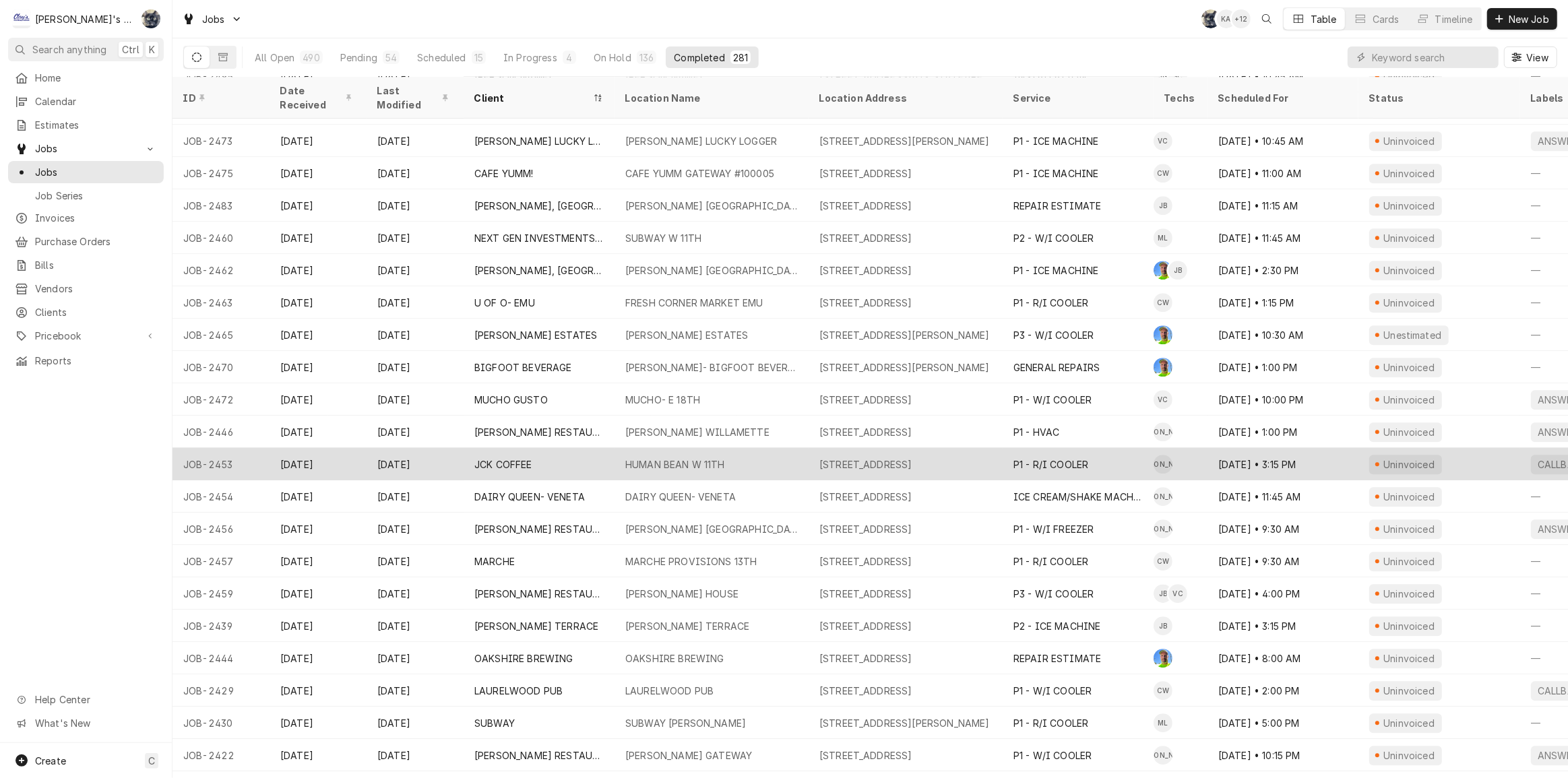
click at [768, 448] on div "HUMAN BEAN W 11TH" at bounding box center [712, 464] width 194 height 32
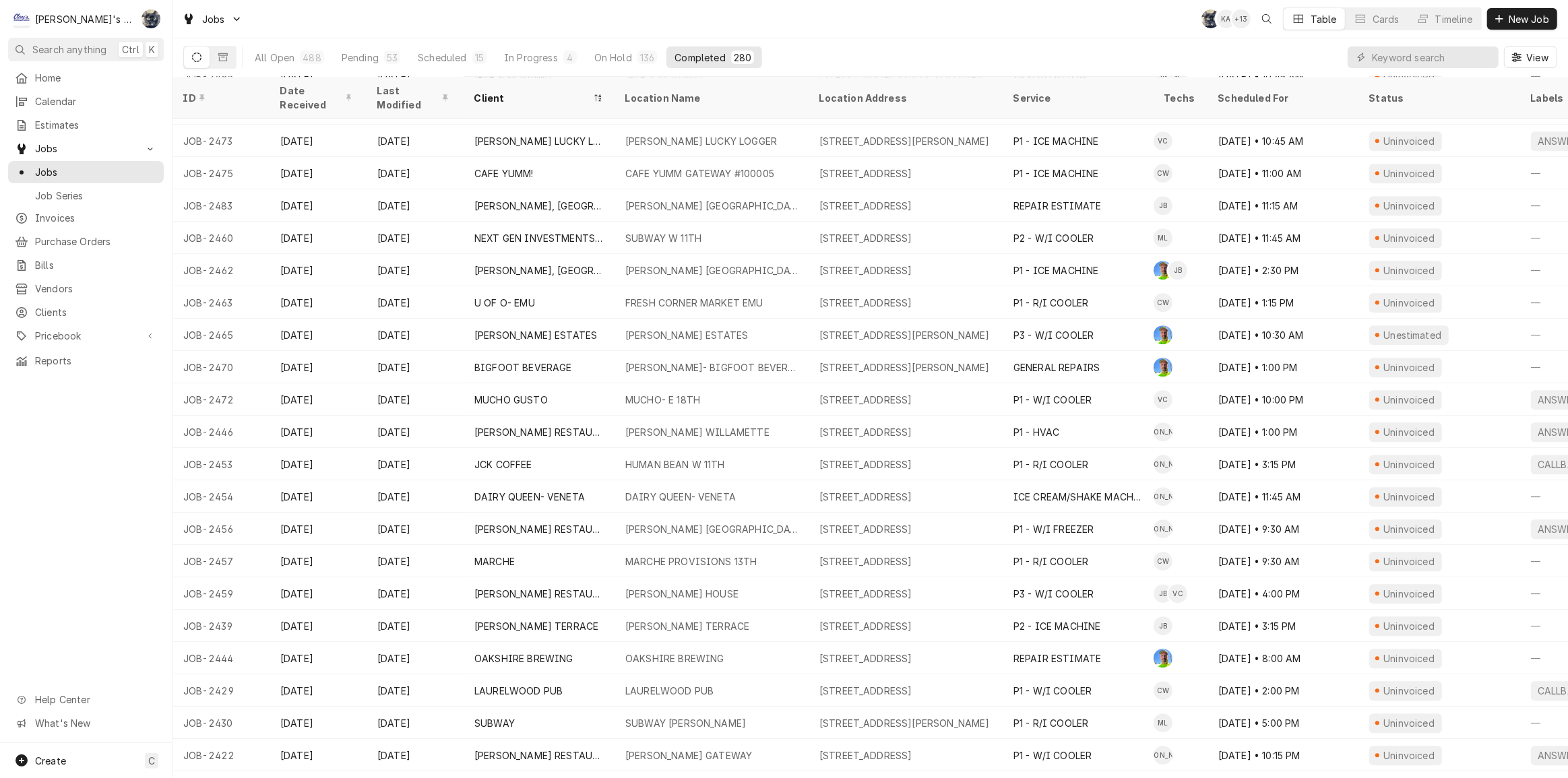
click at [312, 34] on div "Jobs SB KA + 13 Table Cards Timeline New Job" at bounding box center [870, 19] width 1395 height 38
click at [1399, 60] on input "Dynamic Content Wrapper" at bounding box center [1432, 57] width 120 height 21
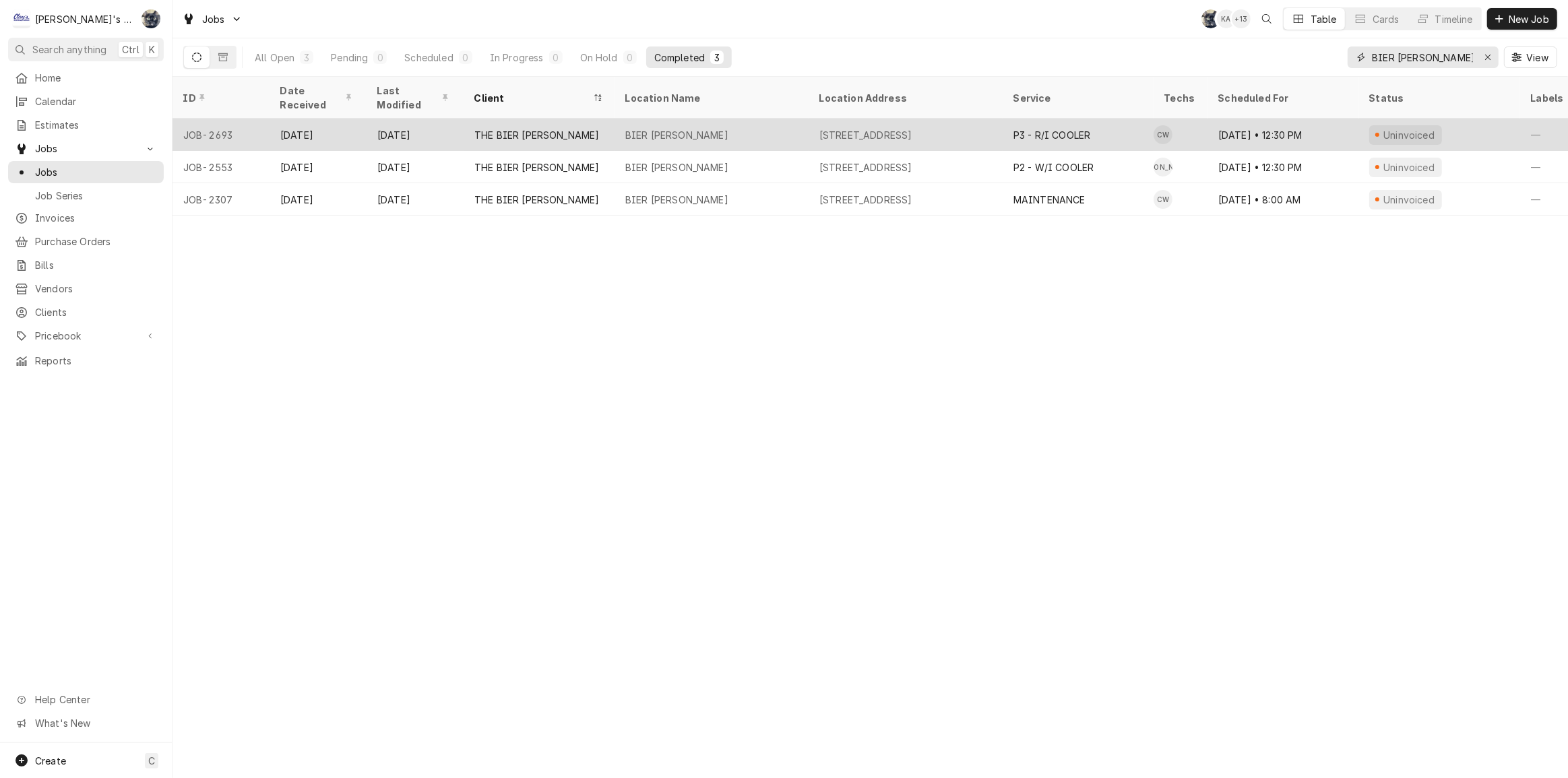
type input "BIER STEIN"
click at [908, 128] on div "1591 WILLAMETTE ST, EUGENE, OR 97401" at bounding box center [866, 135] width 93 height 14
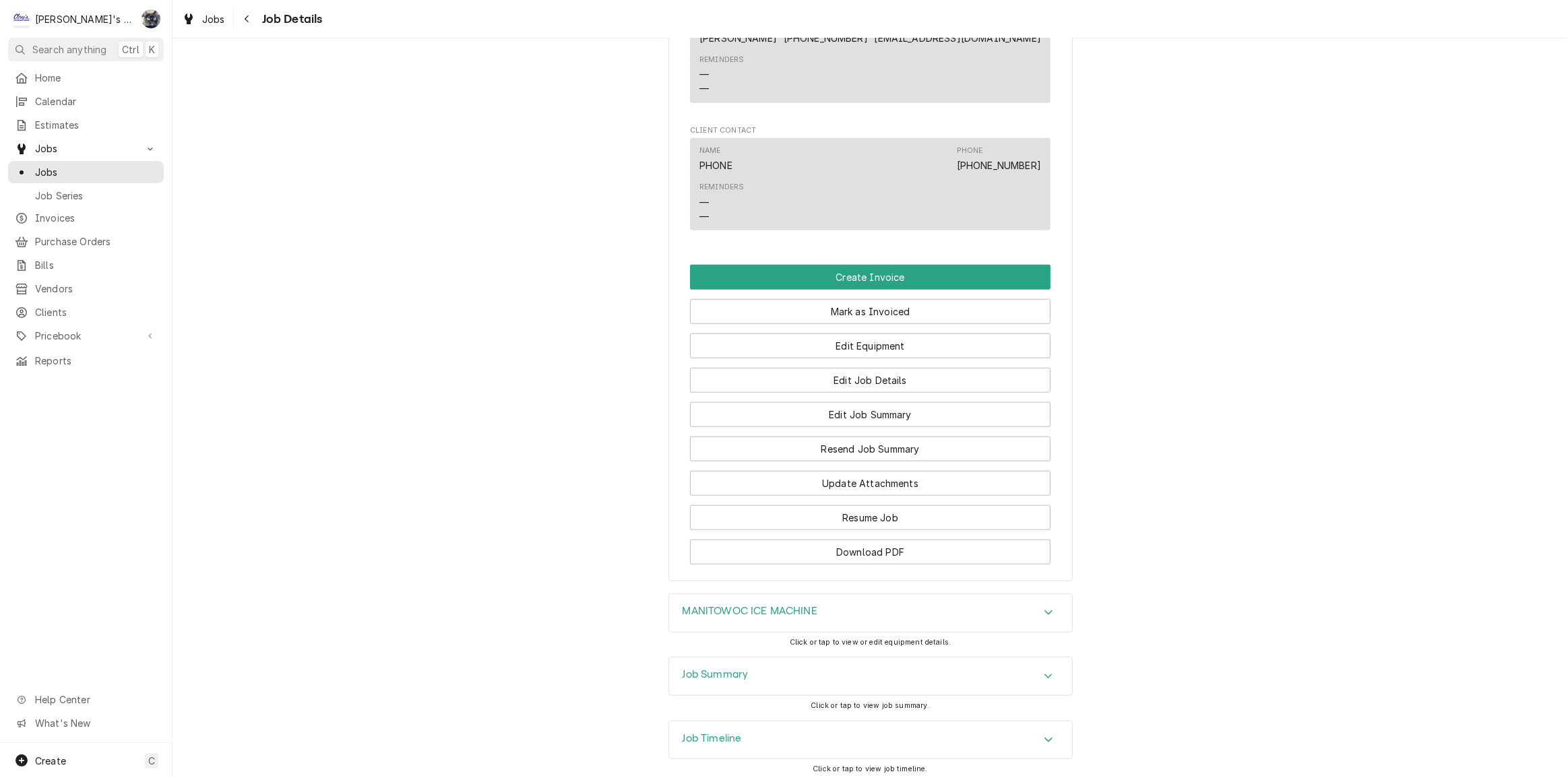
scroll to position [1348, 0]
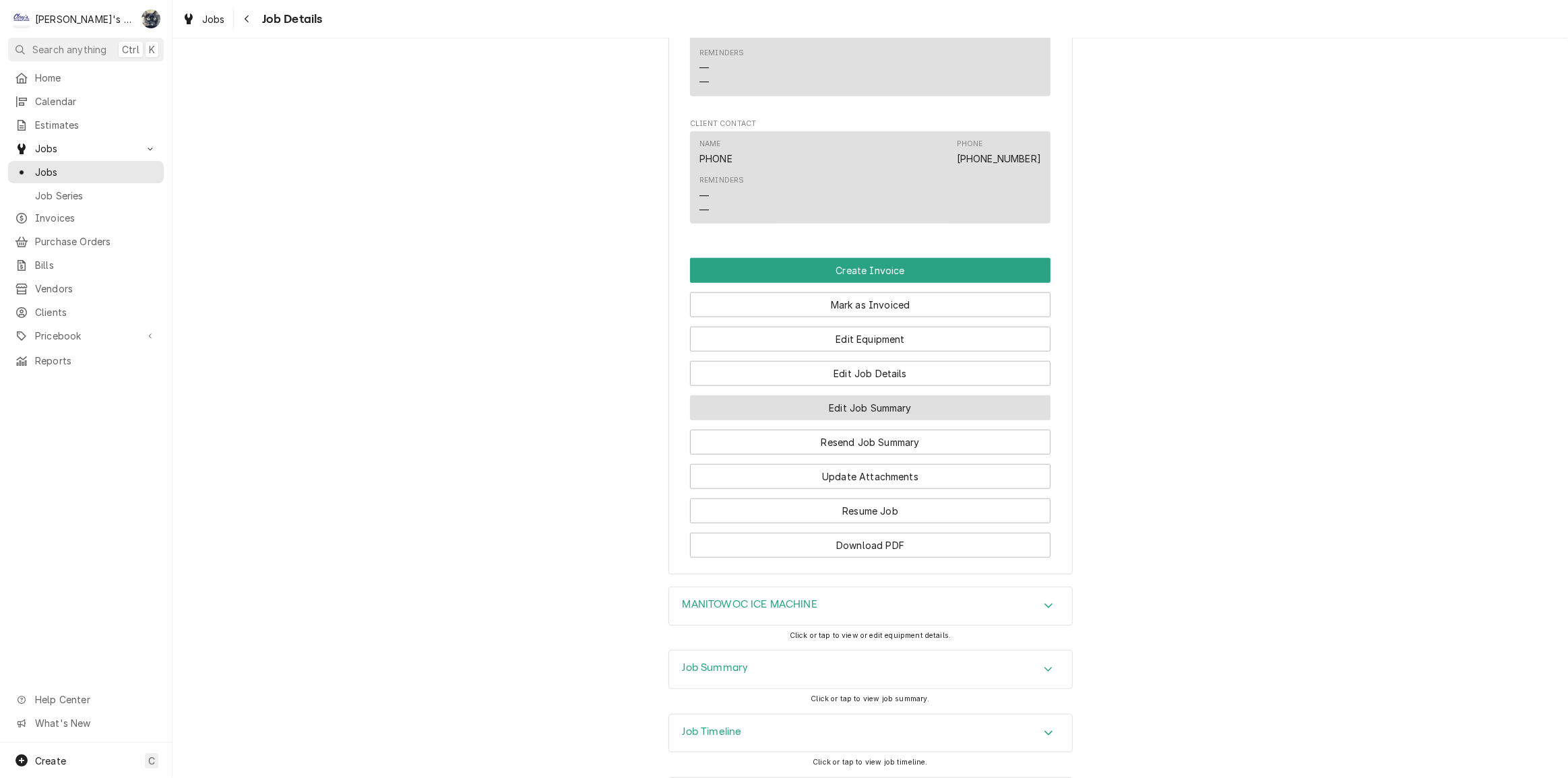
click at [861, 420] on button "Edit Job Summary" at bounding box center [870, 408] width 360 height 25
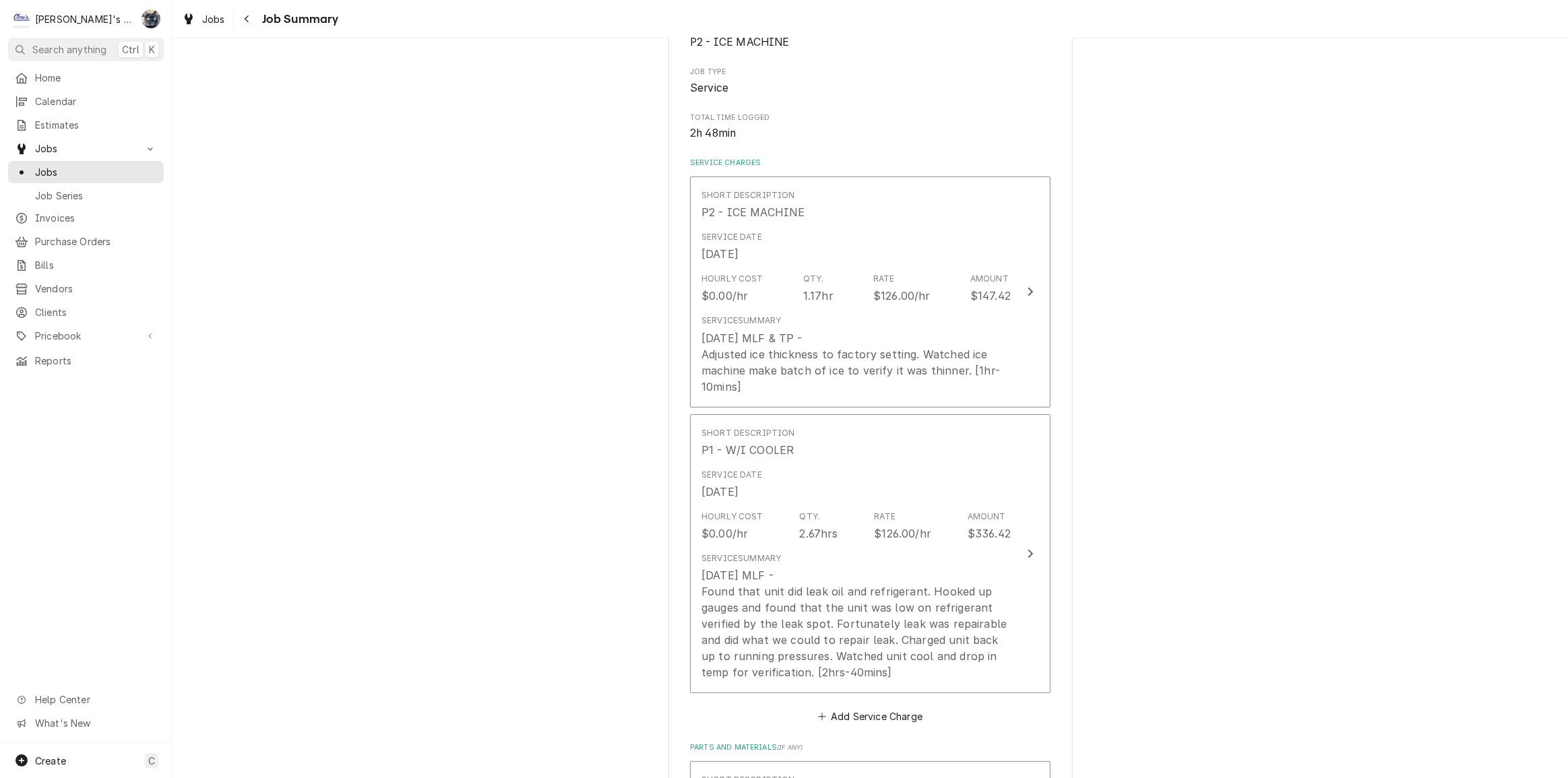
scroll to position [428, 0]
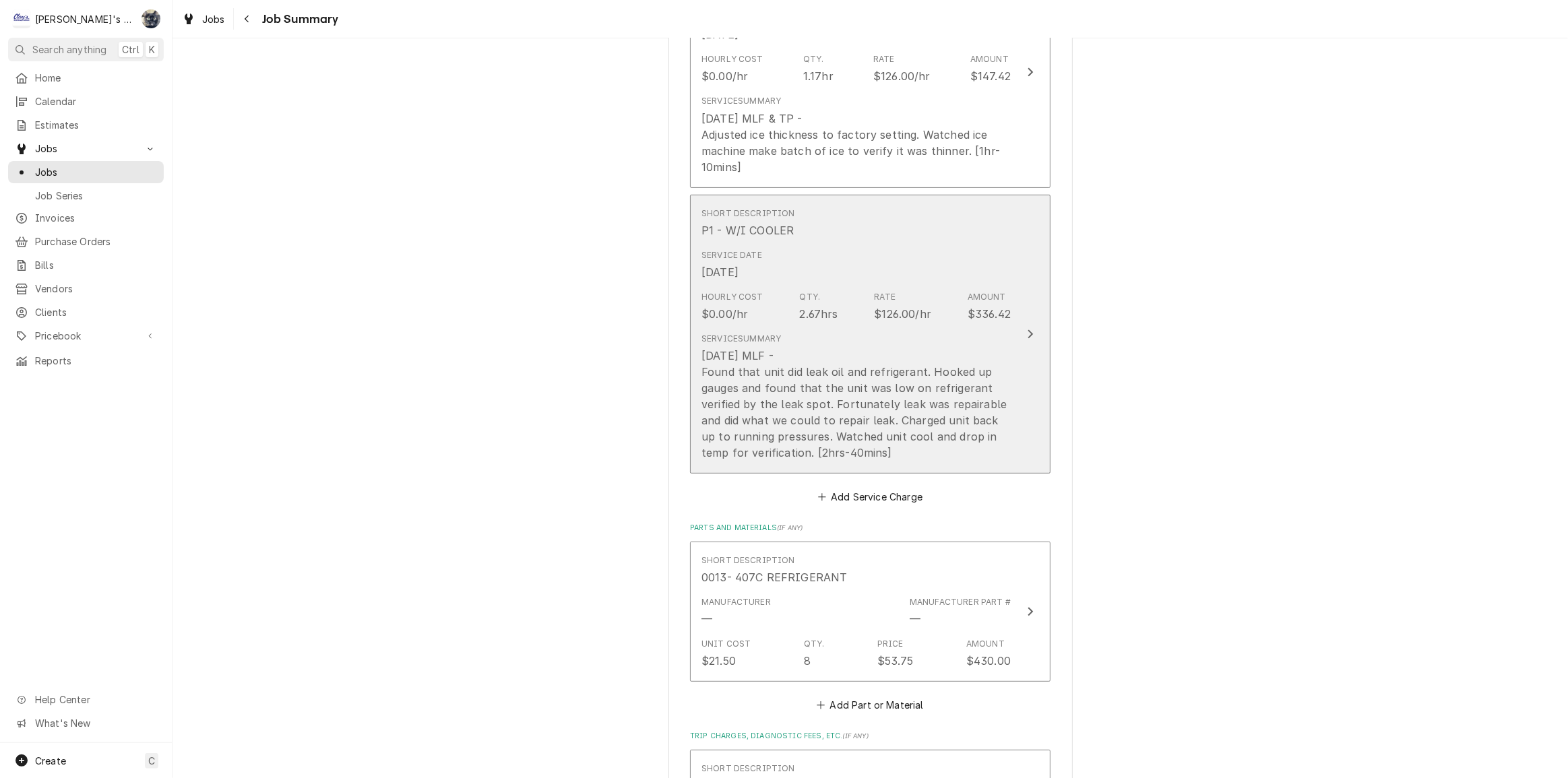
click at [810, 431] on div "[DATE] MLF - Found that unit did leak oil and refrigerant. Hooked up gauges and…" at bounding box center [856, 404] width 309 height 113
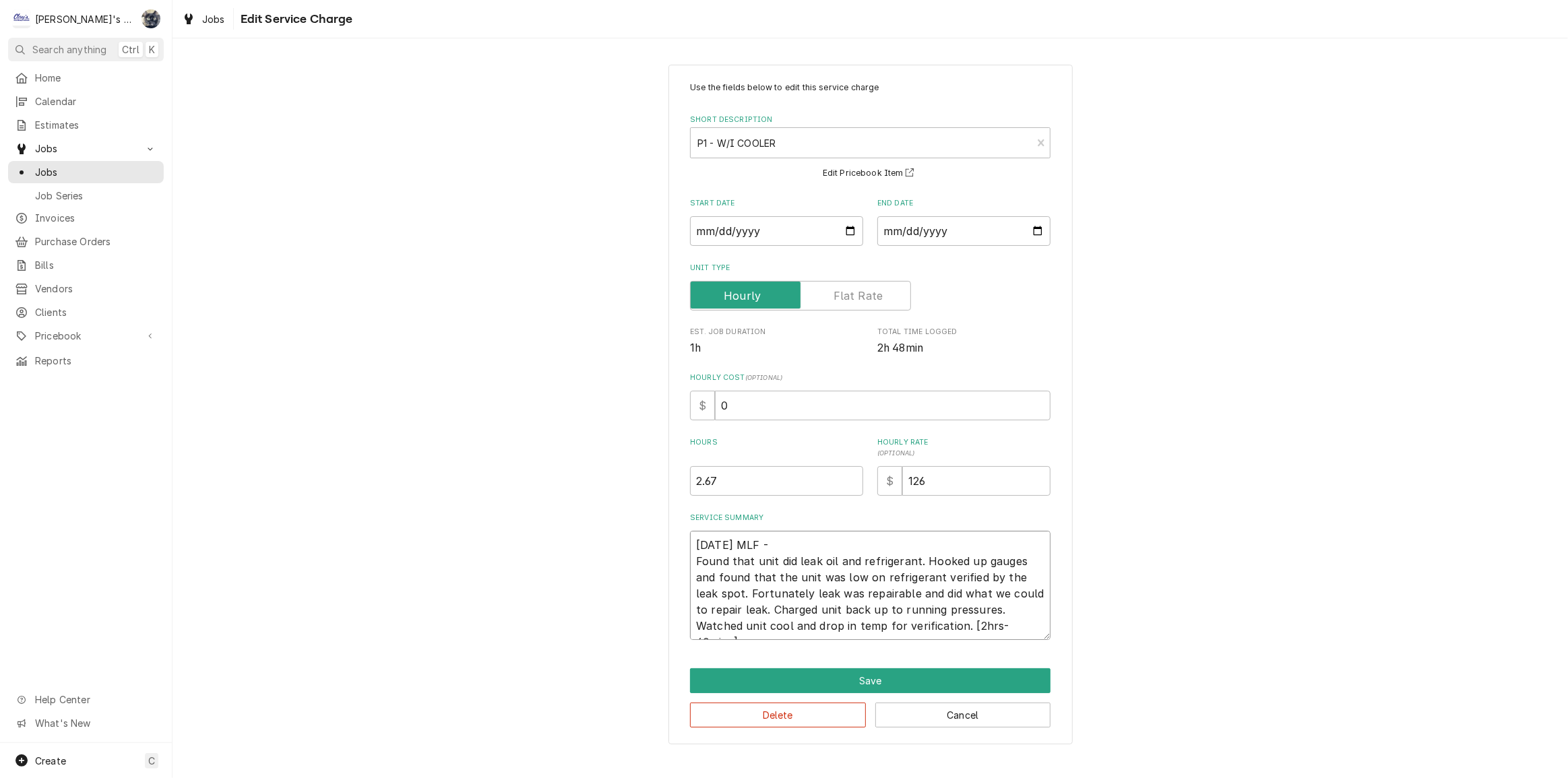
click at [694, 561] on textarea "[DATE] MLF - Found that unit did leak oil and refrigerant. Hooked up gauges and…" at bounding box center [870, 585] width 360 height 109
type textarea "x"
type textarea "[DATE] MLF - wFound that unit did leak oil and refrigerant. Hooked up gauges an…"
type textarea "x"
type textarea "[DATE] MLF - wHFound that unit did leak oil and refrigerant. Hooked up gauges a…"
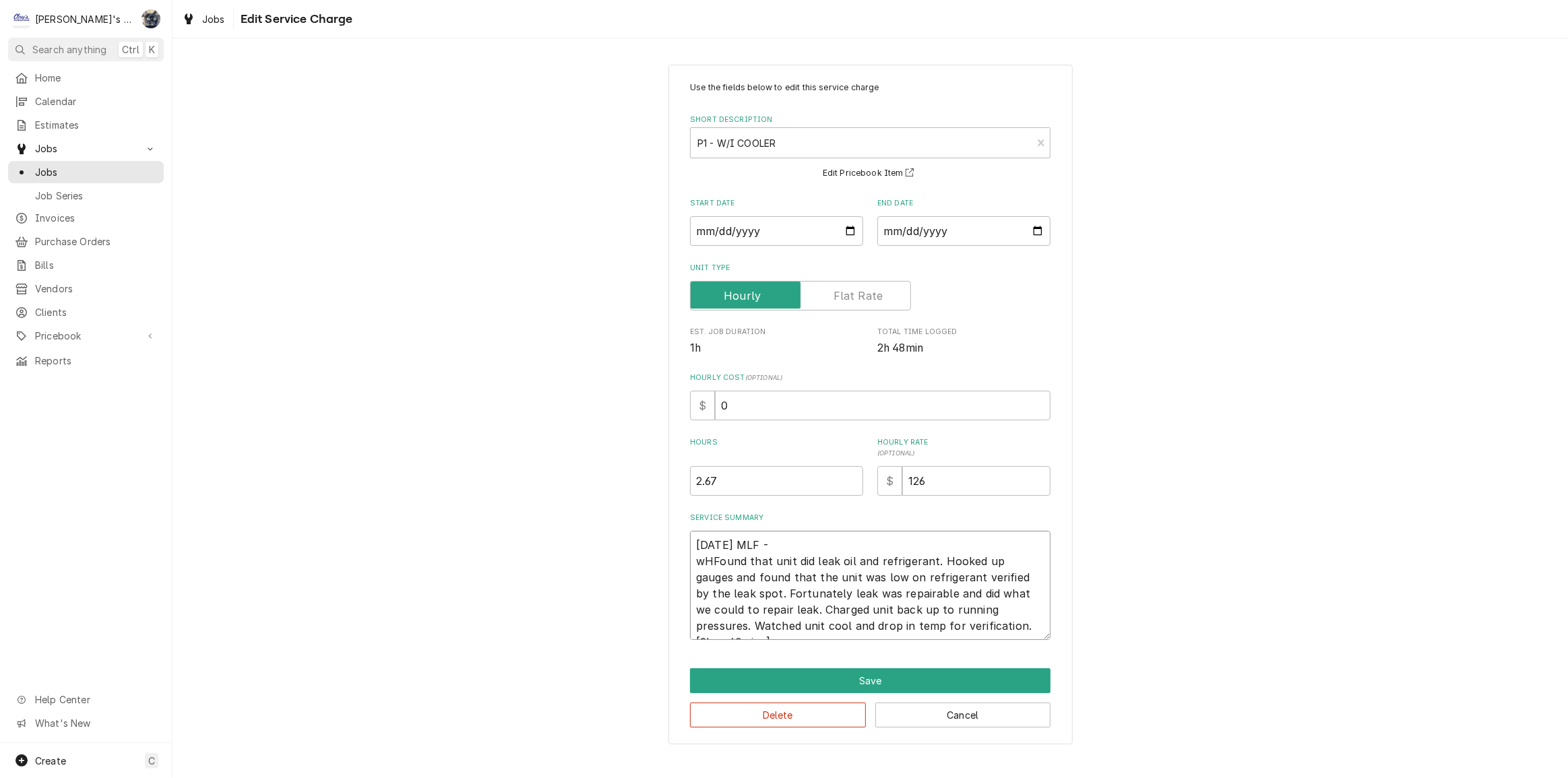
type textarea "x"
type textarea "[DATE] MLF - wHIFound that unit did leak oil and refrigerant. Hooked up gauges …"
type textarea "x"
type textarea "[DATE] MLF - wHFound that unit did leak oil and refrigerant. Hooked up gauges a…"
type textarea "x"
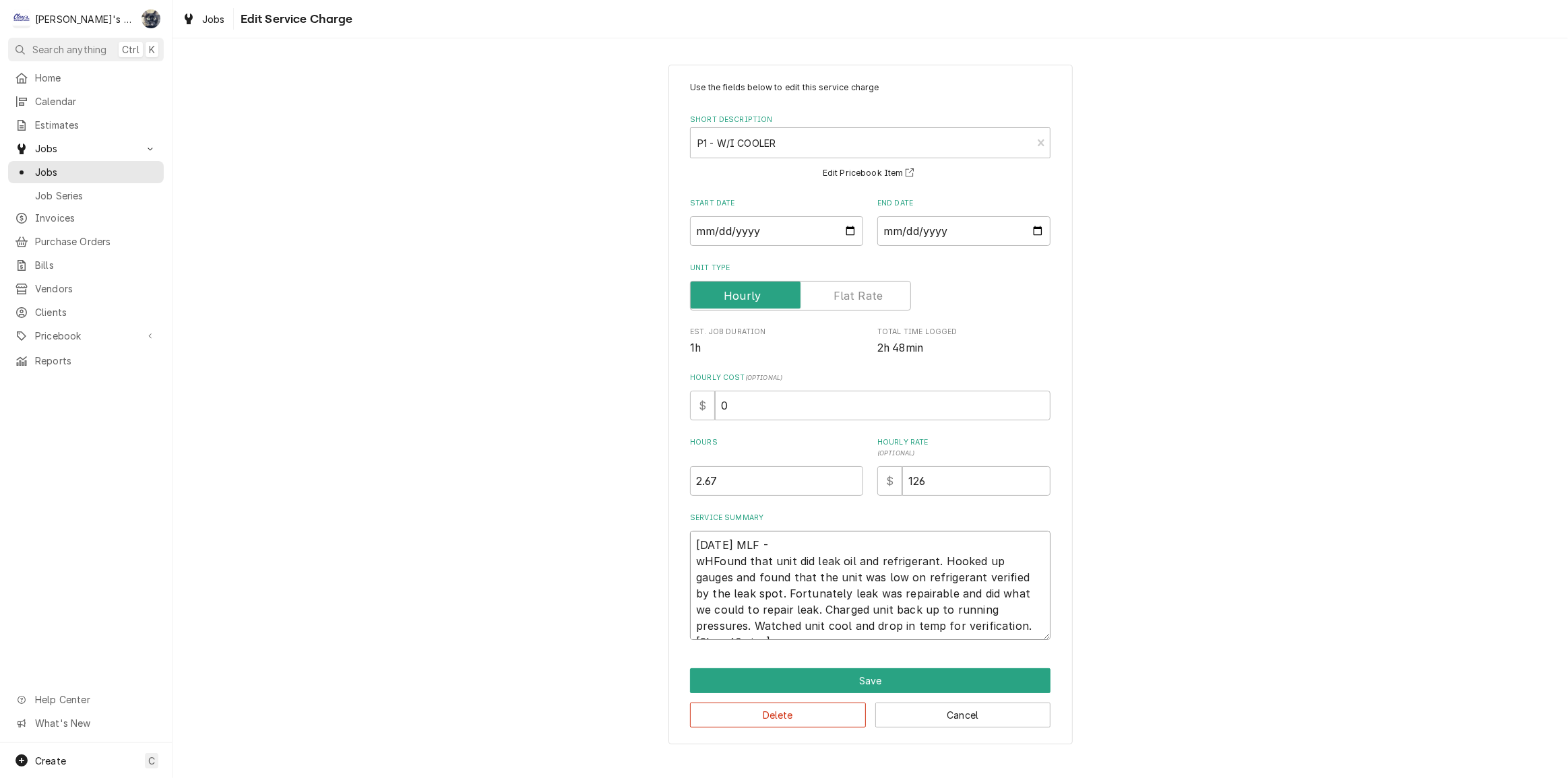
type textarea "[DATE] MLF - wFound that unit did leak oil and refrigerant. Hooked up gauges an…"
type textarea "x"
type textarea "[DATE] MLF - Found that unit did leak oil and refrigerant. Hooked up gauges and…"
type textarea "x"
type textarea "[DATE] MLF - WFound that unit did leak oil and refrigerant. Hooked up gauges an…"
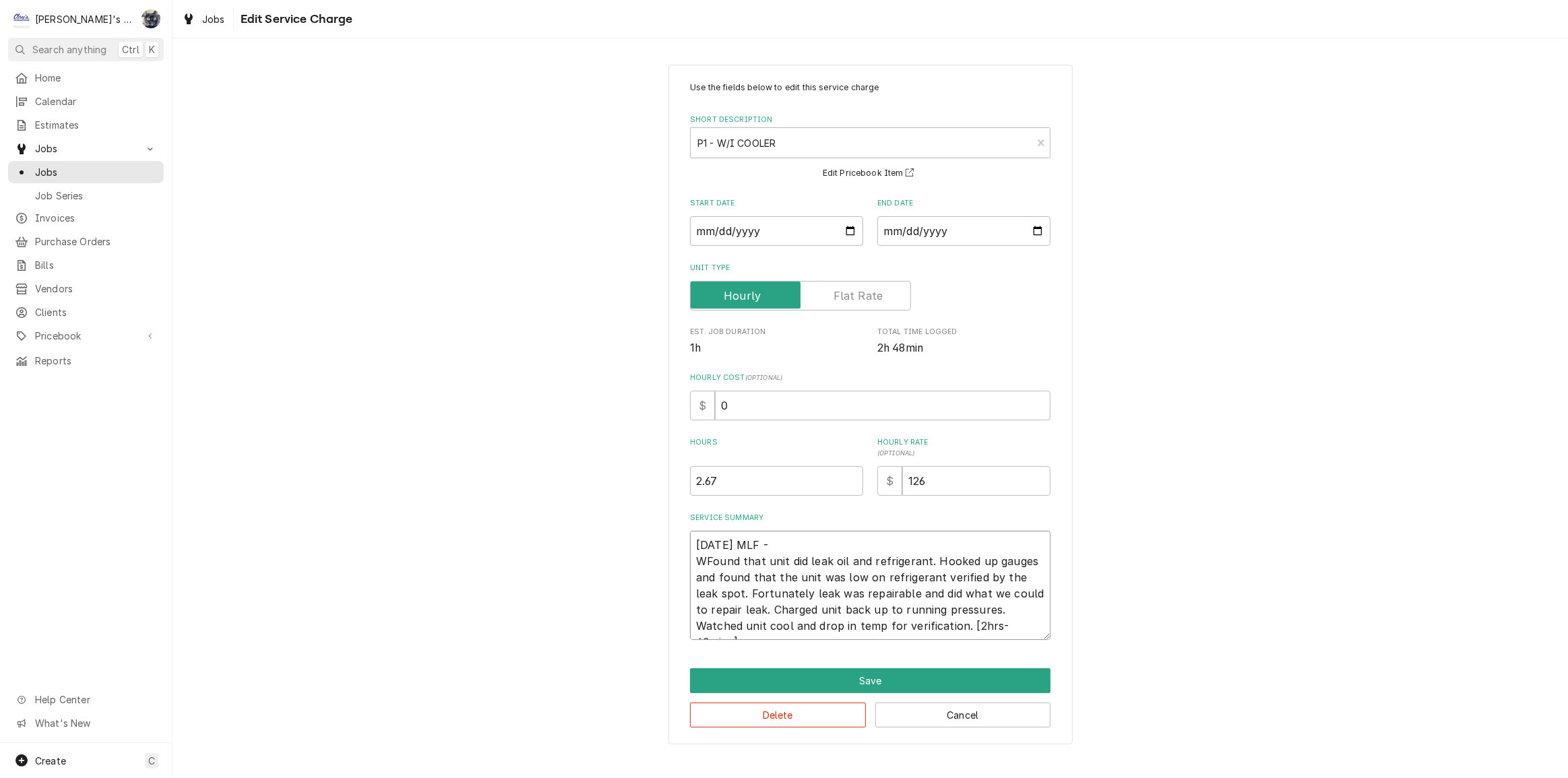
type textarea "x"
type textarea "[DATE] MLF - WhFound that unit did leak oil and refrigerant. Hooked up gauges a…"
type textarea "x"
type textarea "6/27/2025 MLF - WhiFound that unit did leak oil and refrigerant. Hooked up gaug…"
type textarea "x"
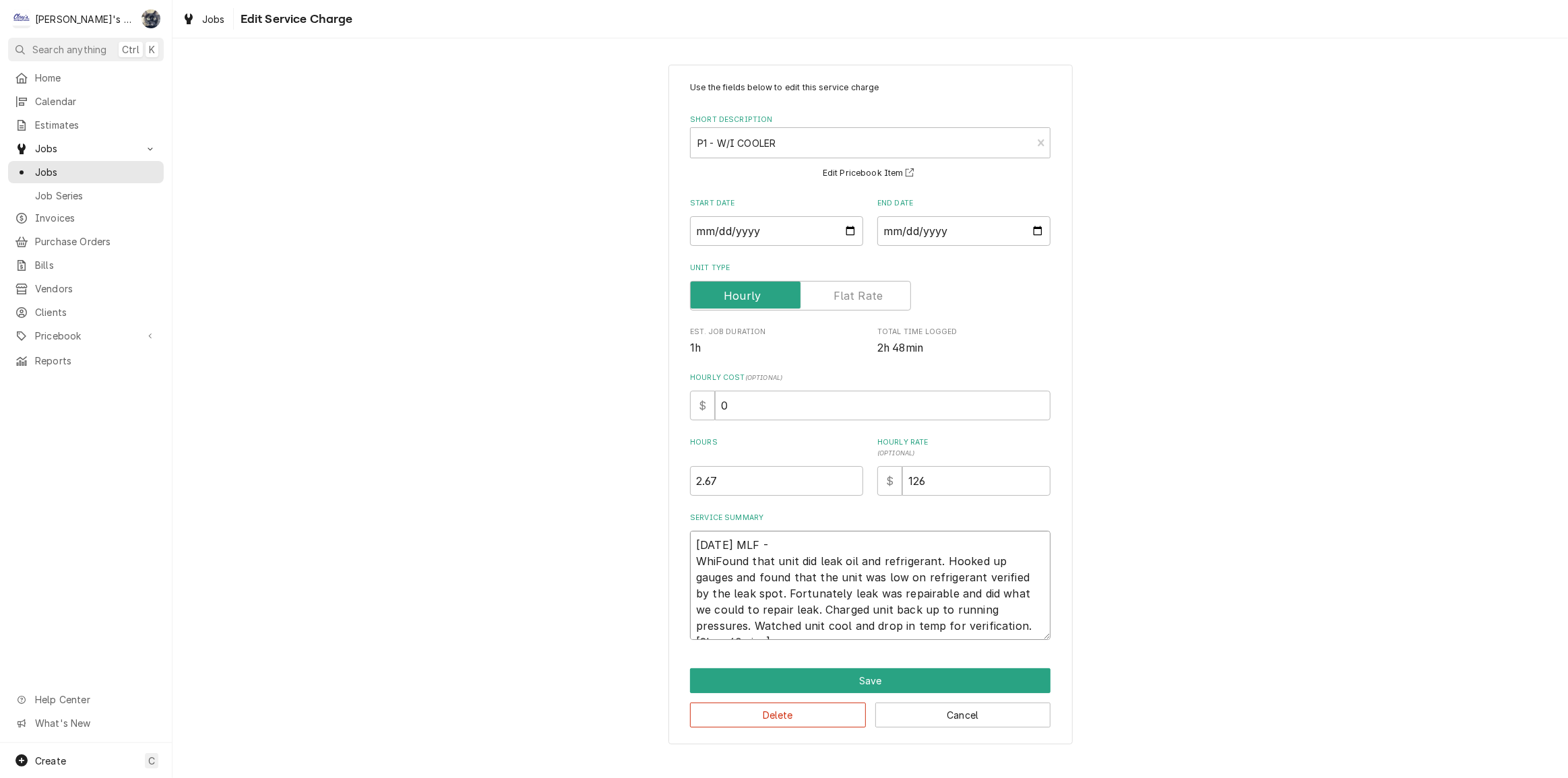
type textarea "6/27/2025 MLF - WhilFound that unit did leak oil and refrigerant. Hooked up gau…"
type textarea "x"
type textarea "6/27/2025 MLF - WhileFound that unit did leak oil and refrigerant. Hooked up ga…"
type textarea "x"
type textarea "6/27/2025 MLF - While Found that unit did leak oil and refrigerant. Hooked up g…"
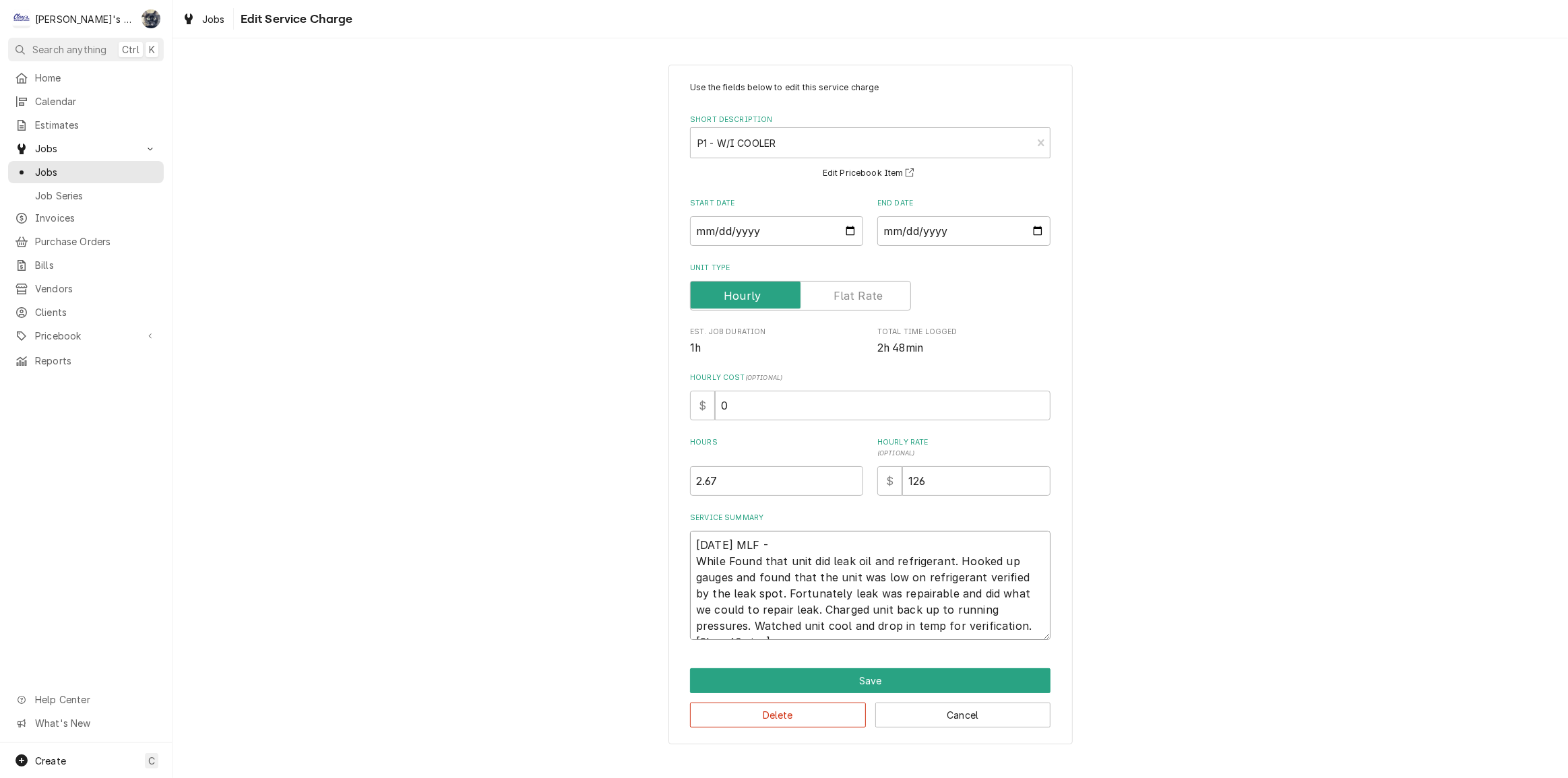
type textarea "x"
type textarea "6/27/2025 MLF - While oFound that unit did leak oil and refrigerant. Hooked up …"
type textarea "x"
type textarea "6/27/2025 MLF - While onFound that unit did leak oil and refrigerant. Hooked up…"
type textarea "x"
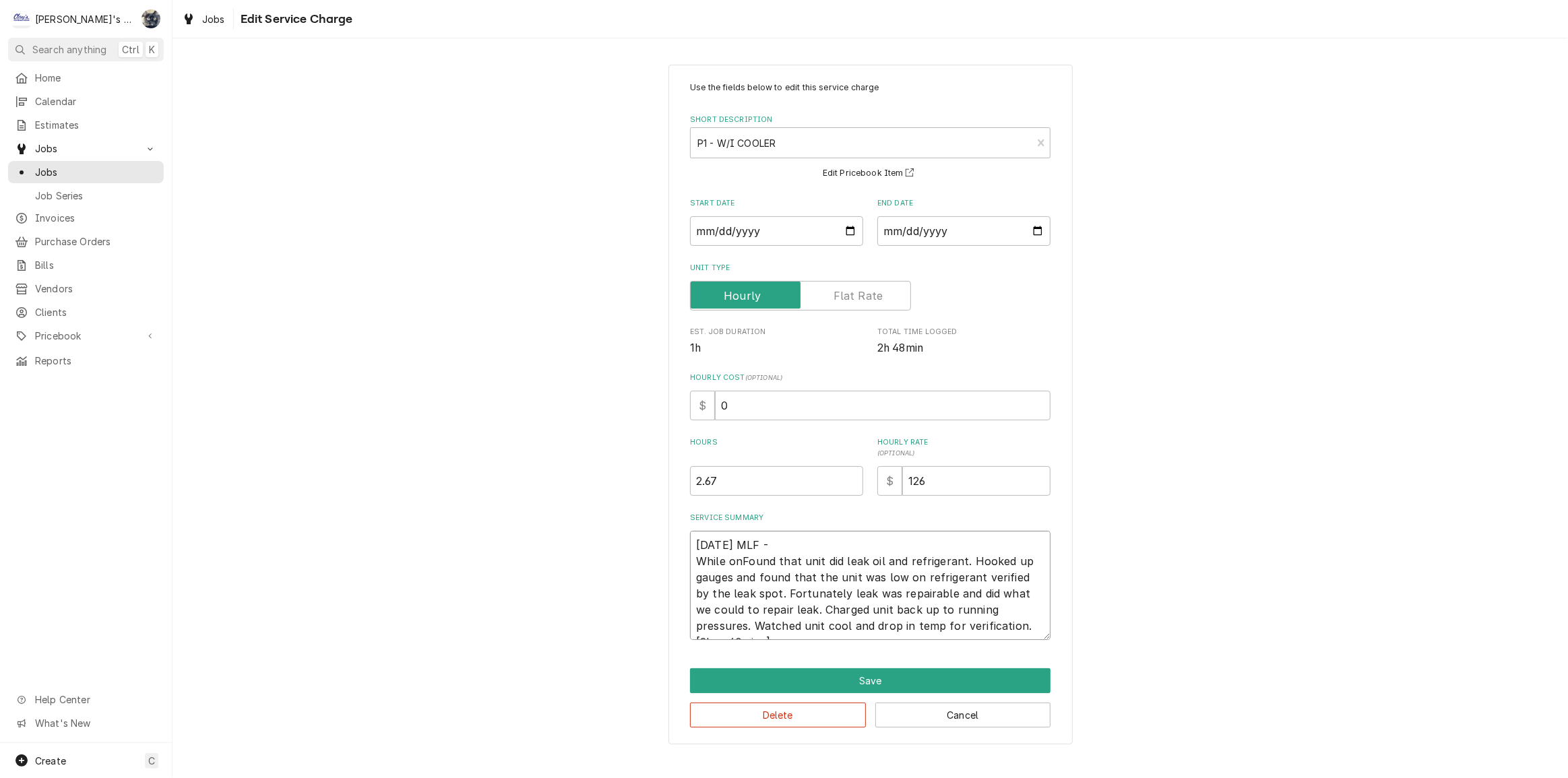
type textarea "6/27/2025 MLF - While on Found that unit did leak oil and refrigerant. Hooked u…"
type textarea "x"
type textarea "6/27/2025 MLF - While on stFound that unit did leak oil and refrigerant. Hooked…"
type textarea "x"
type textarea "6/27/2025 MLF - While on stiFound that unit did leak oil and refrigerant. Hooke…"
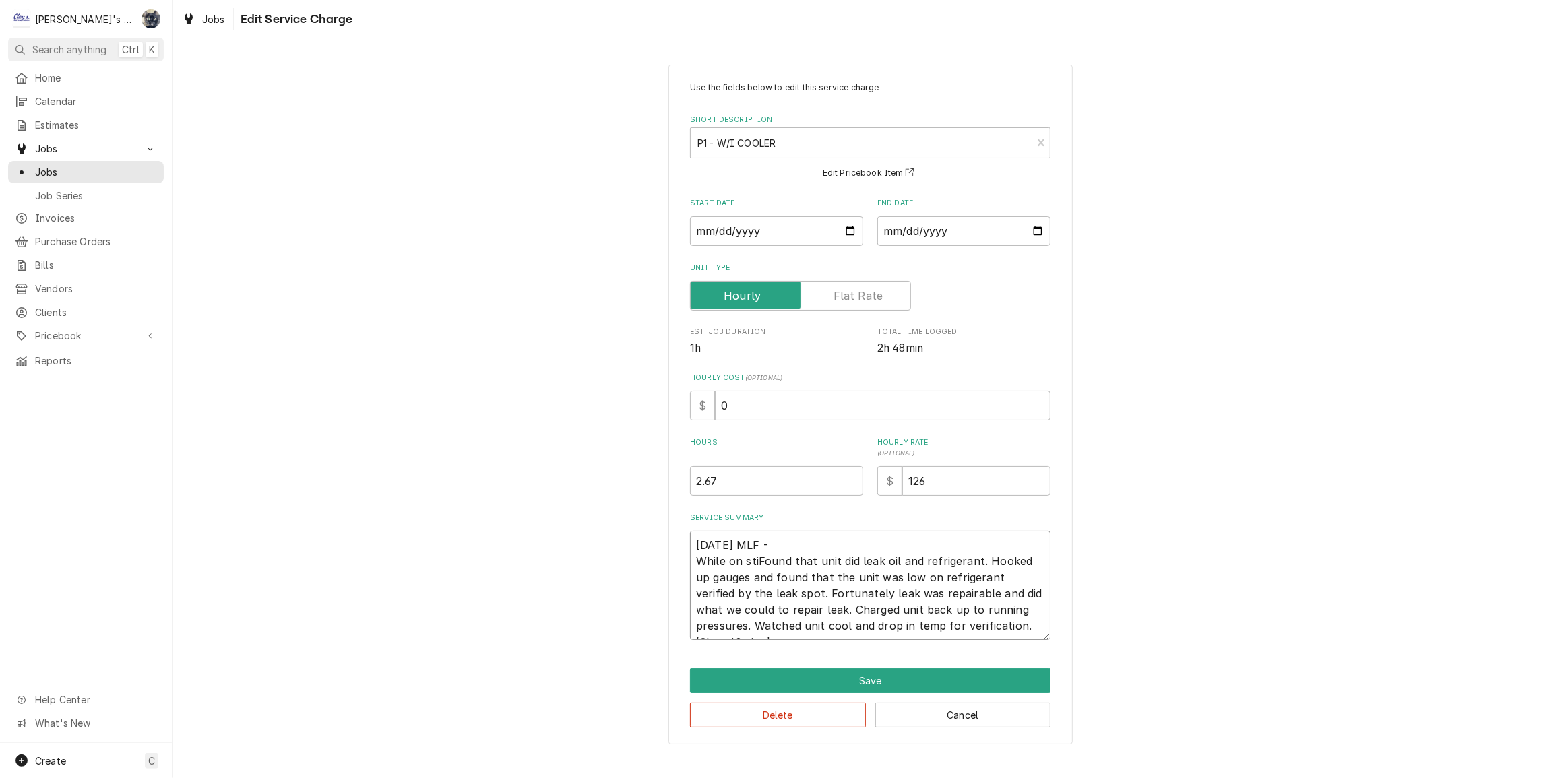
type textarea "x"
type textarea "6/27/2025 MLF - While on stieFound that unit did leak oil and refrigerant. Hook…"
type textarea "x"
type textarea "6/27/2025 MLF - While on stie,Found that unit did leak oil and refrigerant. Hoo…"
type textarea "x"
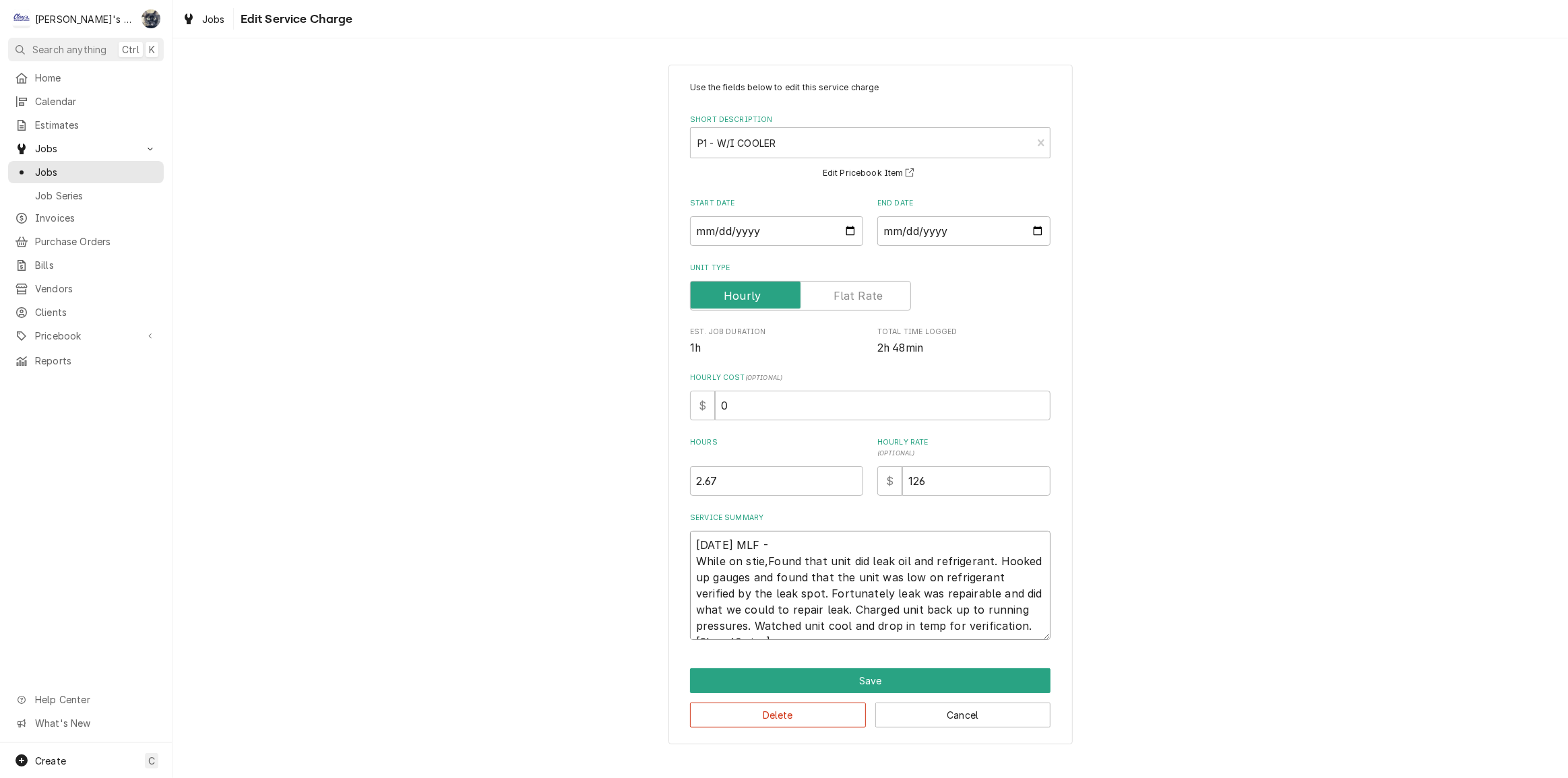
type textarea "6/27/2025 MLF - While on stie, Found that unit did leak oil and refrigerant. Ho…"
type textarea "x"
type textarea "6/27/2025 MLF - While on stie,Found that unit did leak oil and refrigerant. Hoo…"
type textarea "x"
type textarea "6/27/2025 MLF - While on stieFound that unit did leak oil and refrigerant. Hook…"
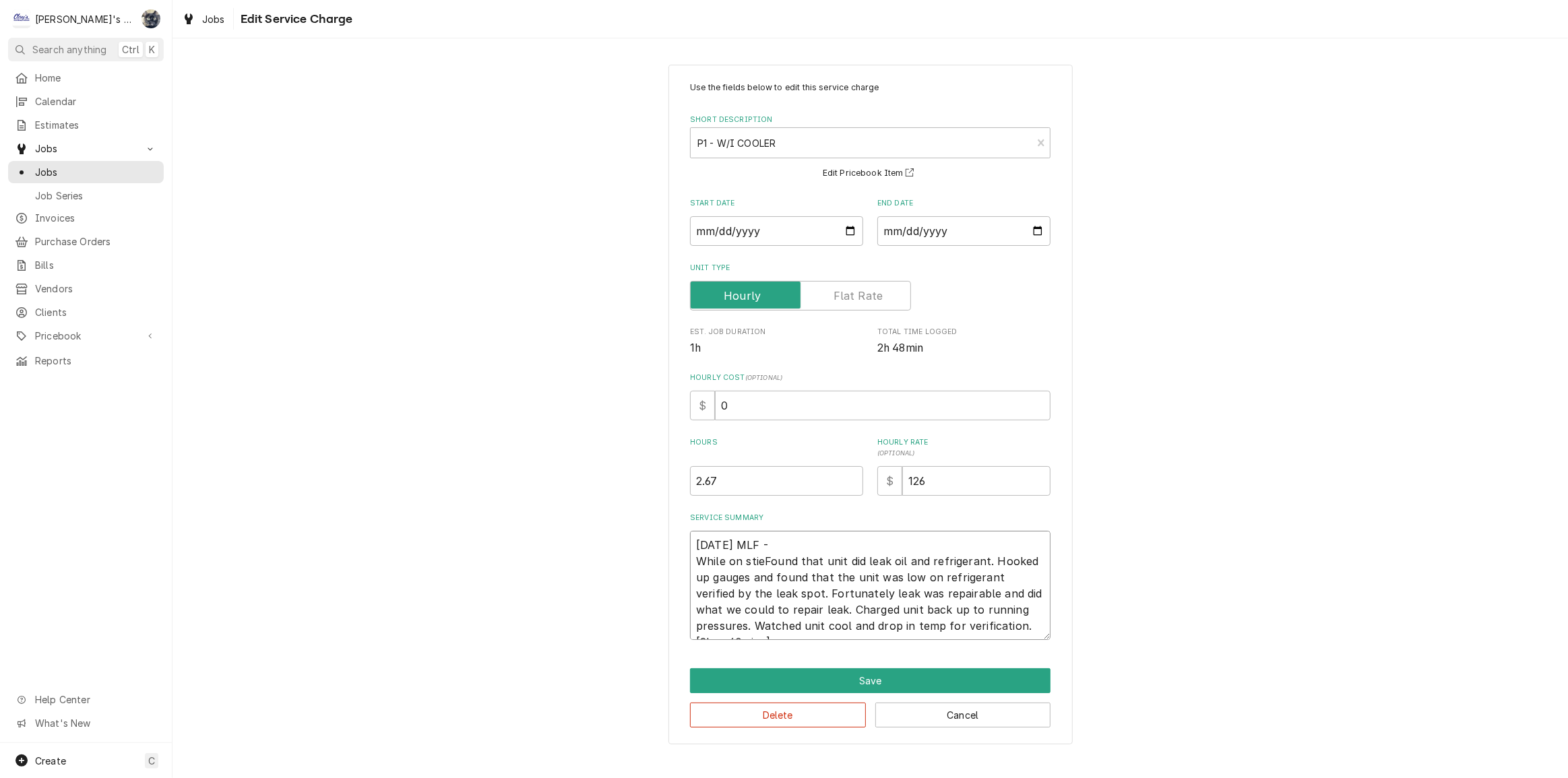
type textarea "x"
type textarea "6/27/2025 MLF - While on stiFound that unit did leak oil and refrigerant. Hooke…"
type textarea "x"
type textarea "6/27/2025 MLF - While on stFound that unit did leak oil and refrigerant. Hooked…"
type textarea "x"
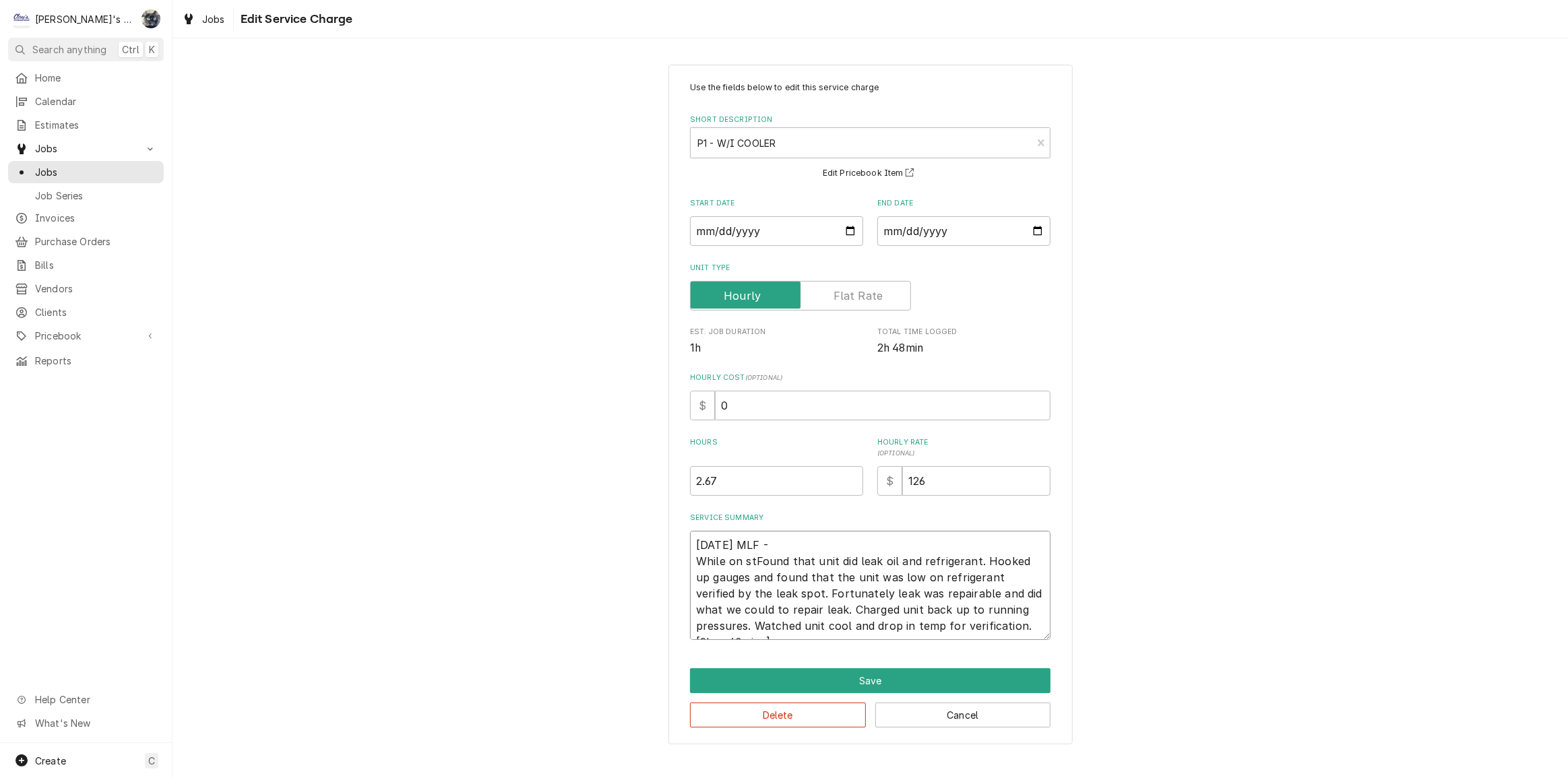
type textarea "6/27/2025 MLF - While on sFound that unit did leak oil and refrigerant. Hooked …"
type textarea "x"
type textarea "6/27/2025 MLF - While on siFound that unit did leak oil and refrigerant. Hooked…"
type textarea "x"
type textarea "6/27/2025 MLF - While on sitFound that unit did leak oil and refrigerant. Hooke…"
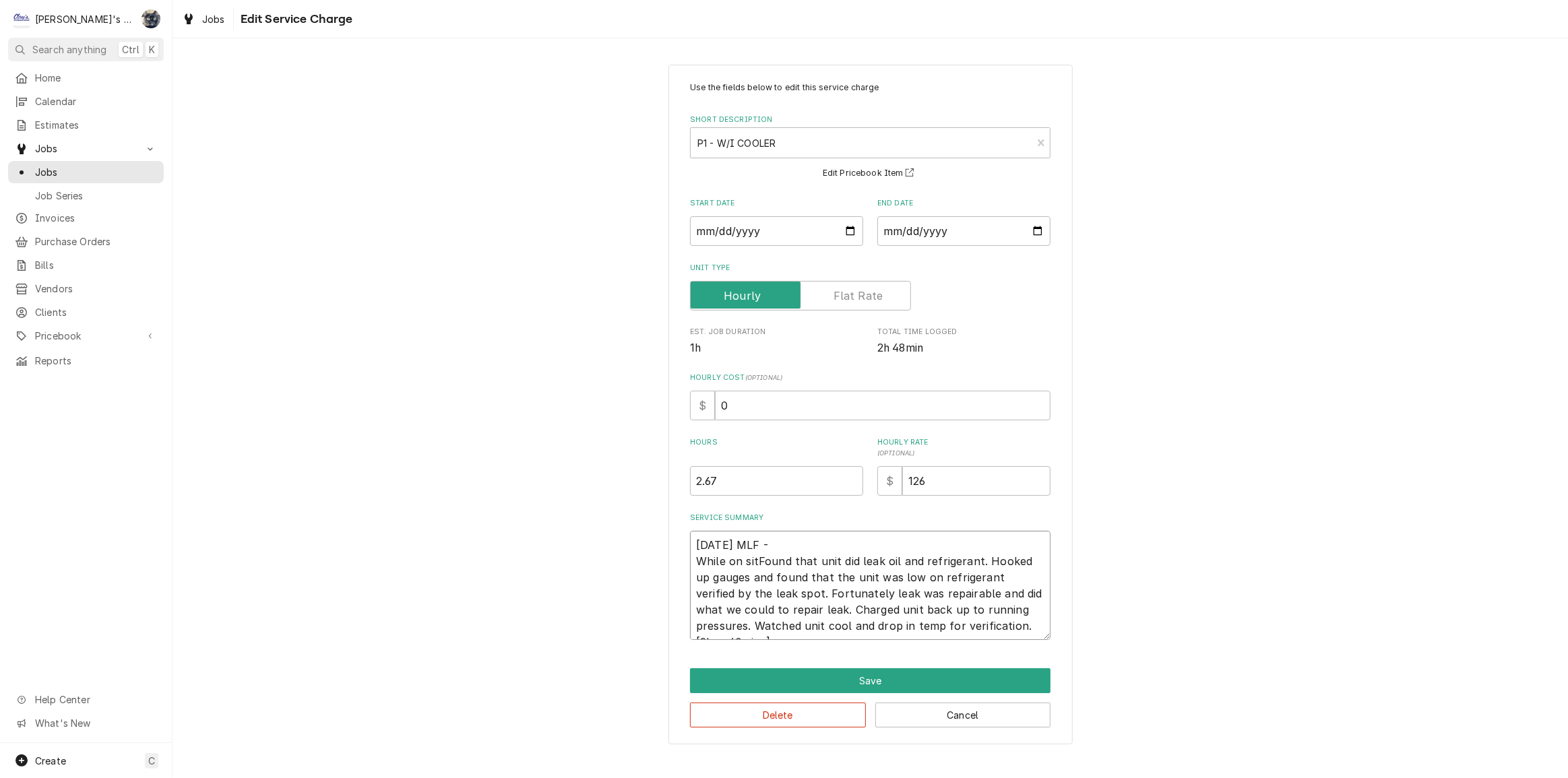
type textarea "x"
type textarea "6/27/2025 MLF - While on siteFound that unit did leak oil and refrigerant. Hook…"
type textarea "x"
type textarea "6/27/2025 MLF - While on site,Found that unit did leak oil and refrigerant. Hoo…"
type textarea "x"
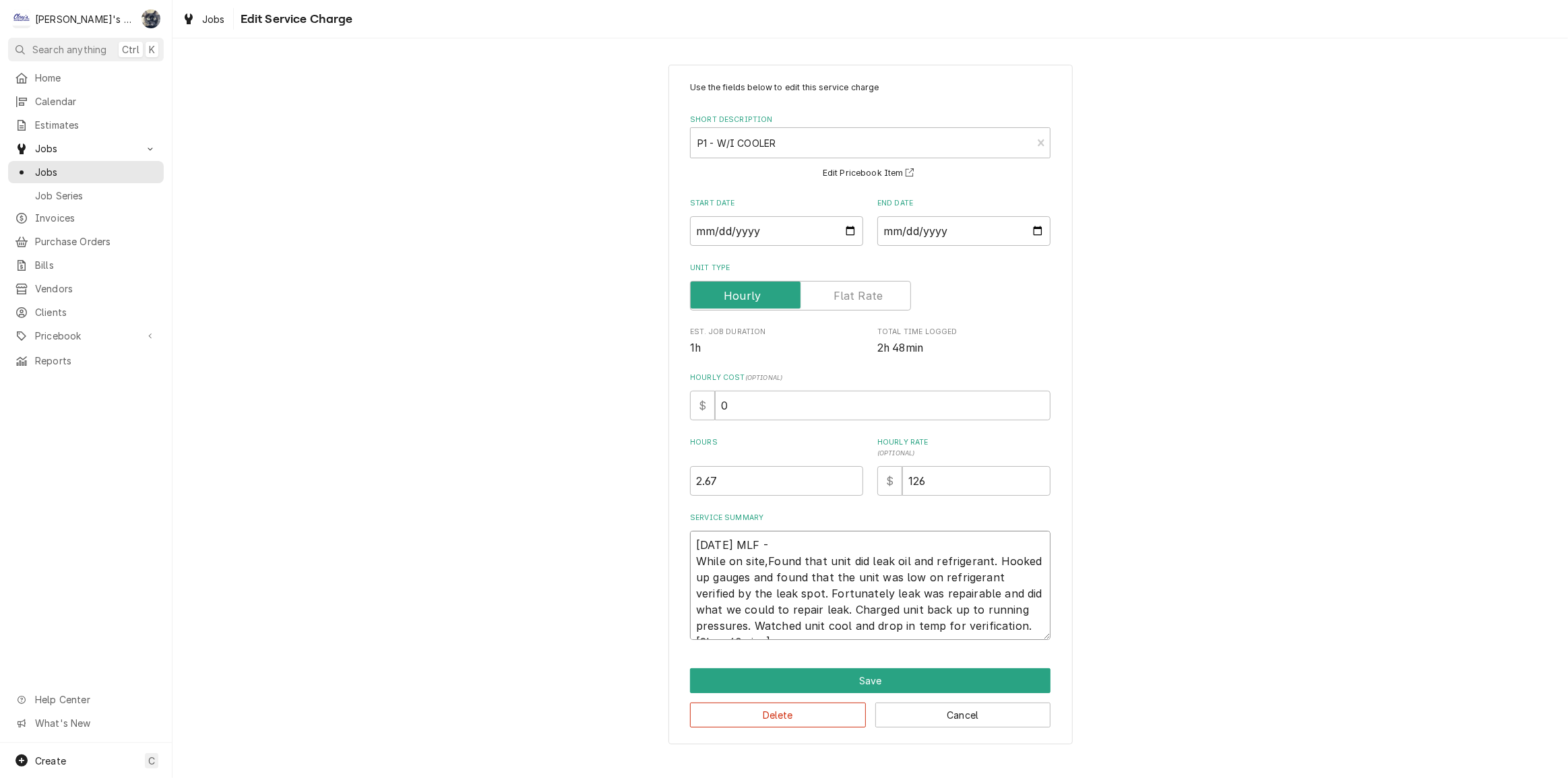
type textarea "6/27/2025 MLF - While on site, Found that unit did leak oil and refrigerant. Ho…"
type textarea "x"
type textarea "6/27/2025 MLF - While on site, cFound that unit did leak oil and refrigerant. H…"
type textarea "x"
type textarea "6/27/2025 MLF - While on site, cuFound that unit did leak oil and refrigerant. …"
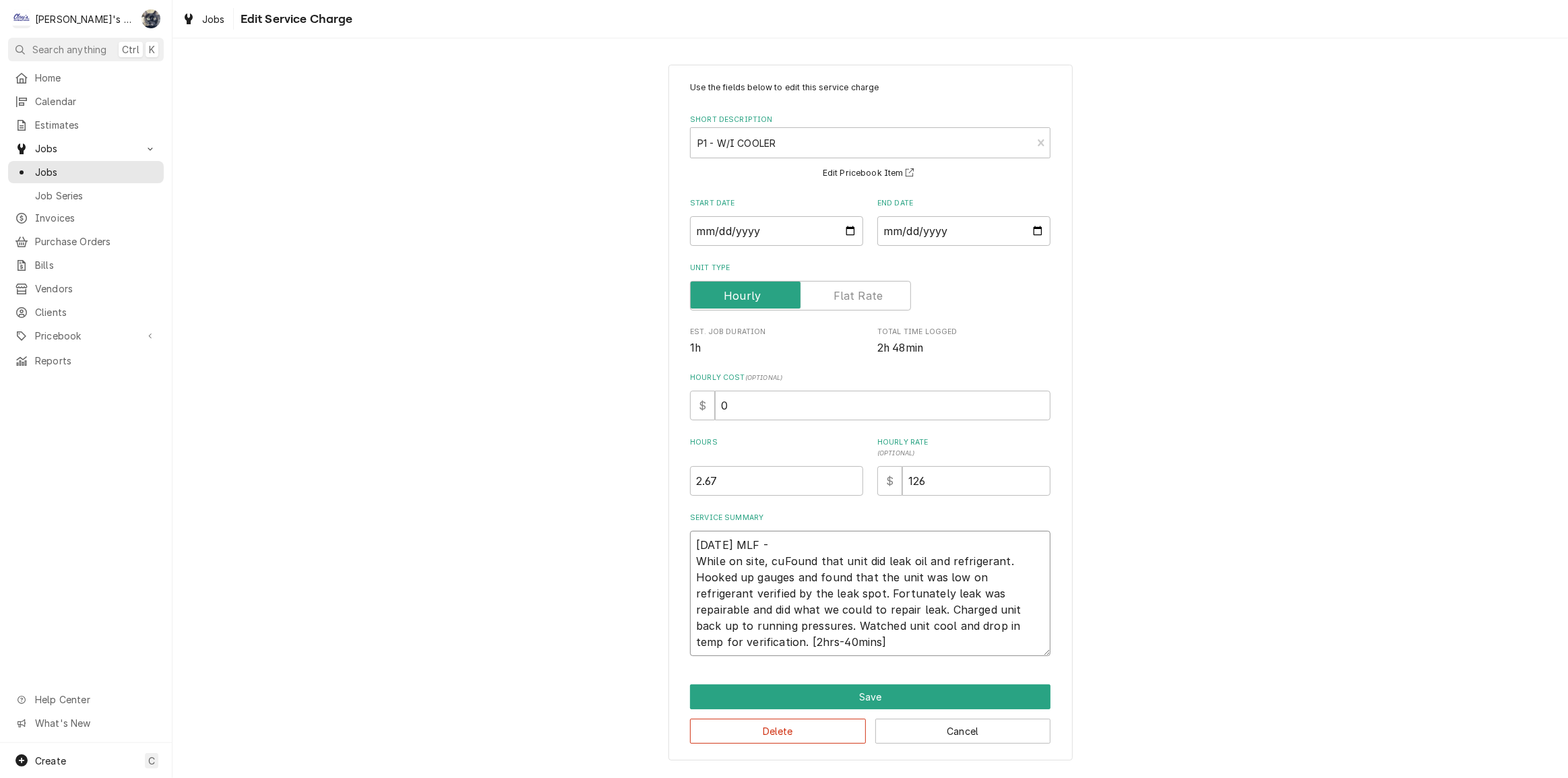
type textarea "x"
type textarea "6/27/2025 MLF - While on site, cusFound that unit did leak oil and refrigerant.…"
type textarea "x"
type textarea "6/27/2025 MLF - While on site, custFound that unit did leak oil and refrigerant…"
type textarea "x"
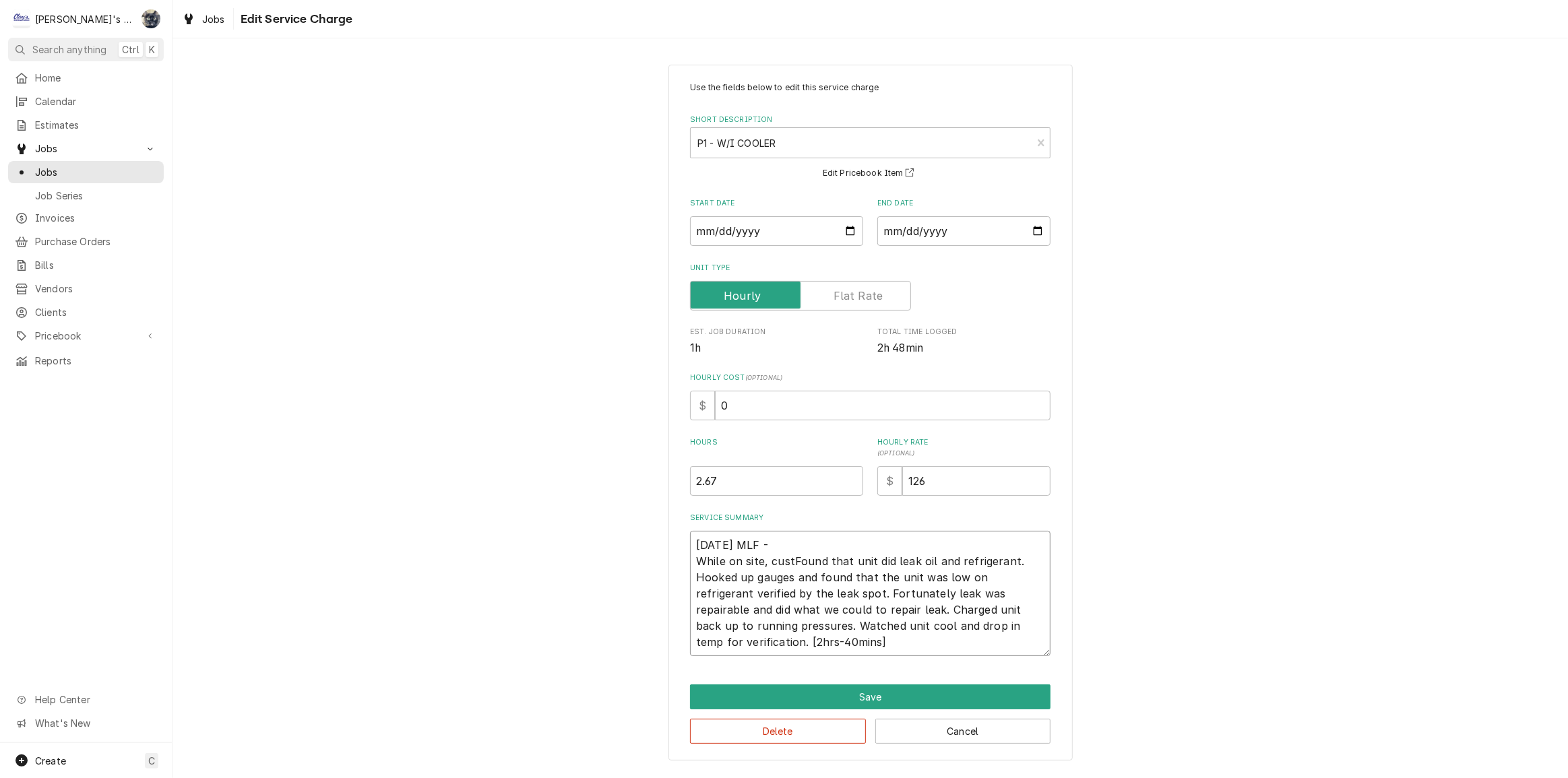
type textarea "6/27/2025 MLF - While on site, custoFound that unit did leak oil and refrigeran…"
type textarea "x"
type textarea "6/27/2025 MLF - While on site, customFound that unit did leak oil and refrigera…"
type textarea "x"
type textarea "6/27/2025 MLF - While on site, customeFound that unit did leak oil and refriger…"
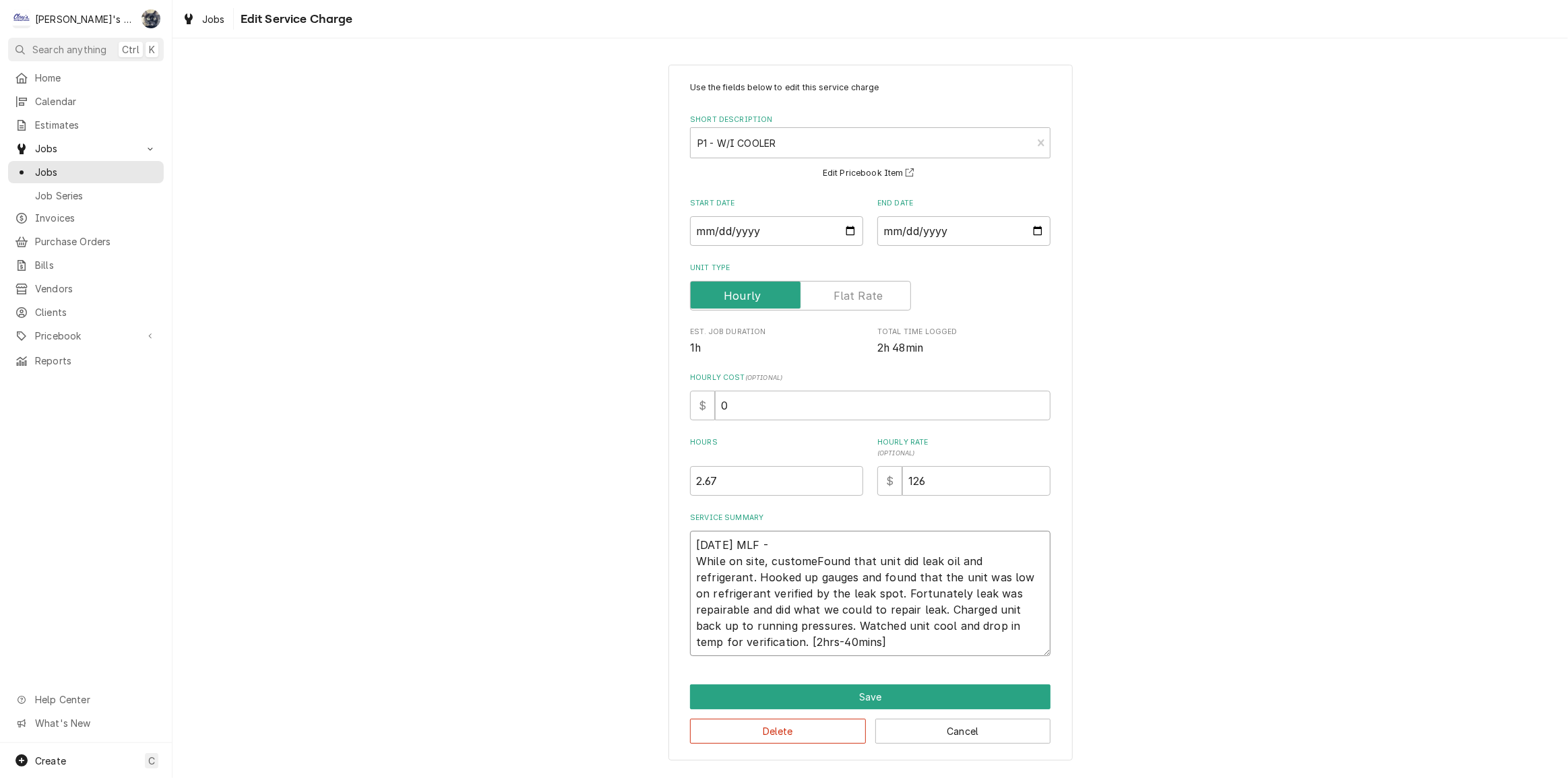
type textarea "x"
type textarea "6/27/2025 MLF - While on site, customerFound that unit did leak oil and refrige…"
type textarea "x"
type textarea "6/27/2025 MLF - While on site, customer Found that unit did leak oil and refrig…"
type textarea "x"
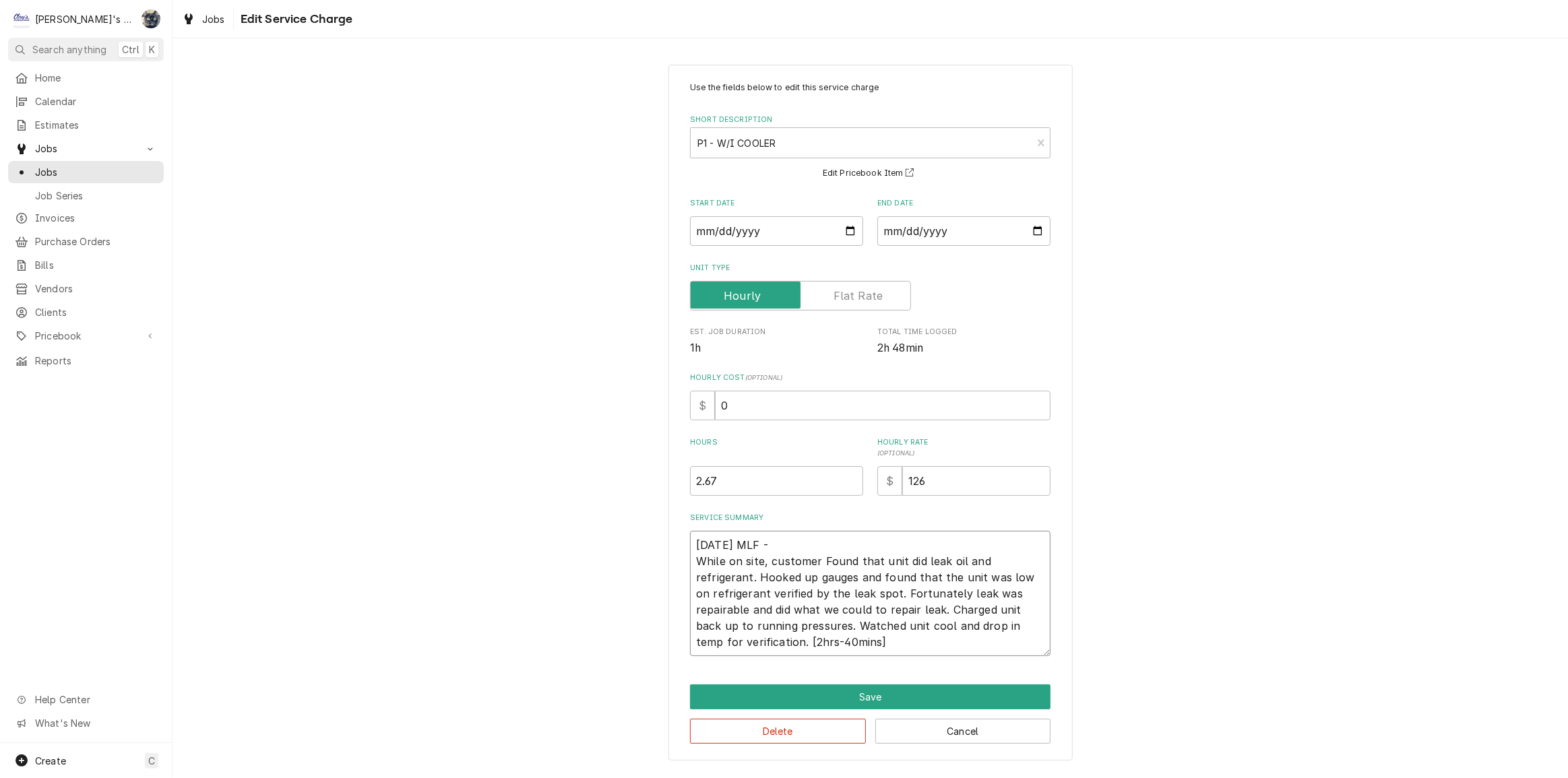
type textarea "6/27/2025 MLF - While on site, customer rFound that unit did leak oil and refri…"
type textarea "x"
type textarea "6/27/2025 MLF - While on site, customer reFound that unit did leak oil and refr…"
type textarea "x"
type textarea "6/27/2025 MLF - While on site, customer repFound that unit did leak oil and ref…"
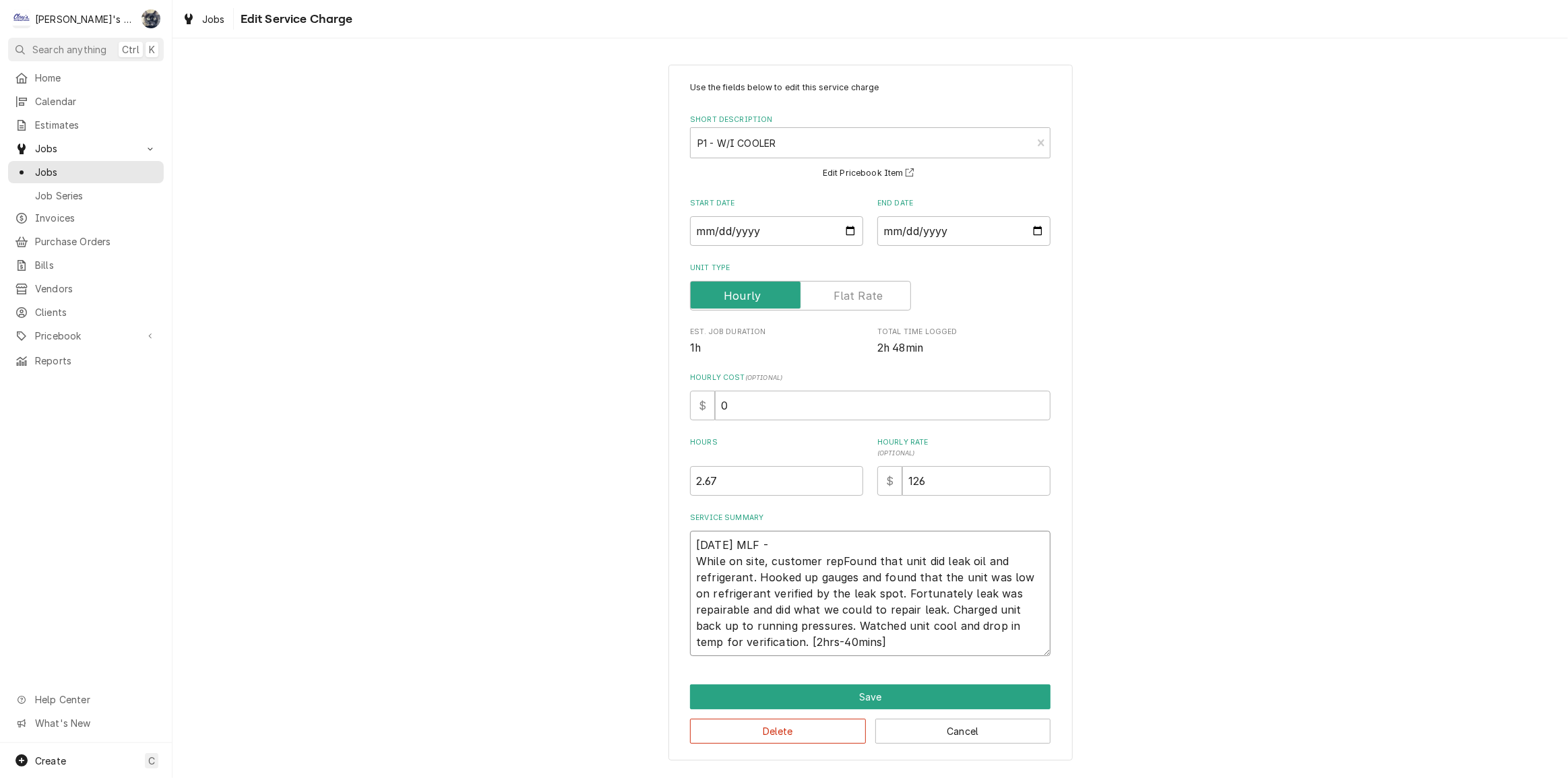
type textarea "x"
type textarea "6/27/2025 MLF - While on site, customer repoFound that unit did leak oil and re…"
type textarea "x"
type textarea "6/27/2025 MLF - While on site, customer reporFound that unit did leak oil and r…"
type textarea "x"
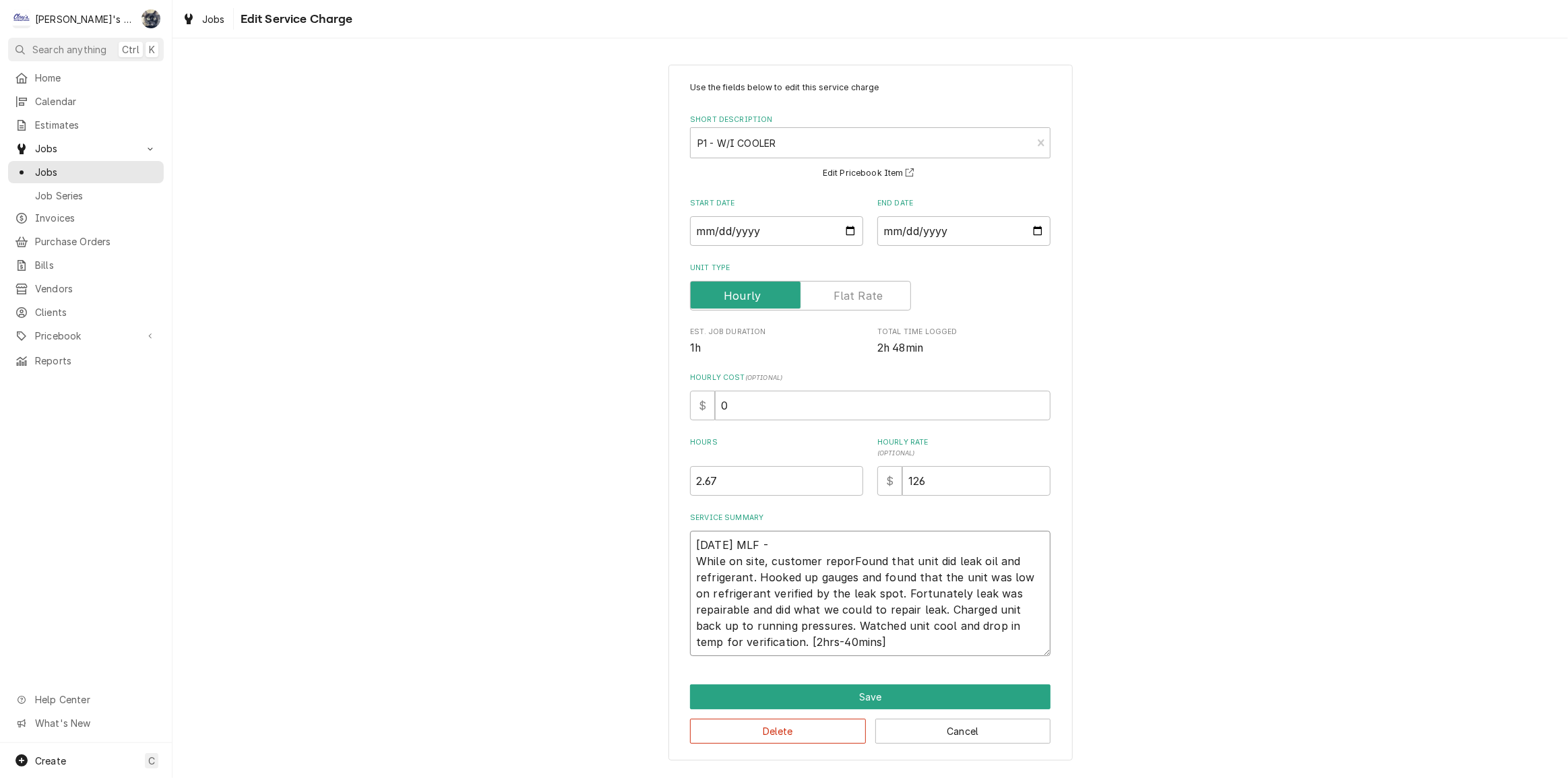
type textarea "6/27/2025 MLF - While on site, customer reportFound that unit did leak oil and …"
type textarea "x"
type textarea "6/27/2025 MLF - While on site, customer reporteFound that unit did leak oil and…"
type textarea "x"
type textarea "6/27/2025 MLF - While on site, customer reportedFound that unit did leak oil an…"
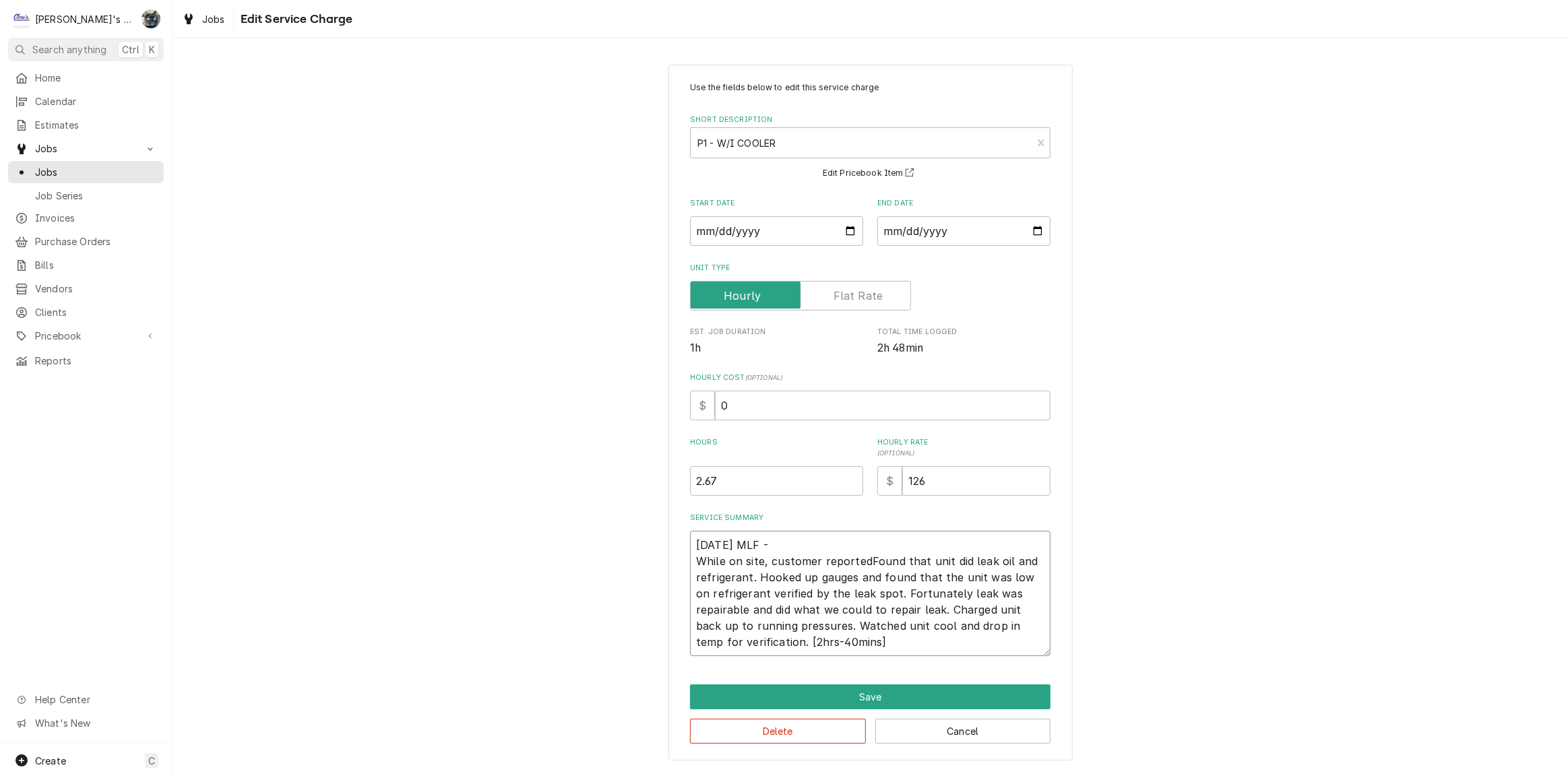
type textarea "x"
type textarea "6/27/2025 MLF - While on site, customer reported Found that unit did leak oil a…"
type textarea "x"
type textarea "6/27/2025 MLF - While on site, customer reportedFound that unit did leak oil an…"
type textarea "x"
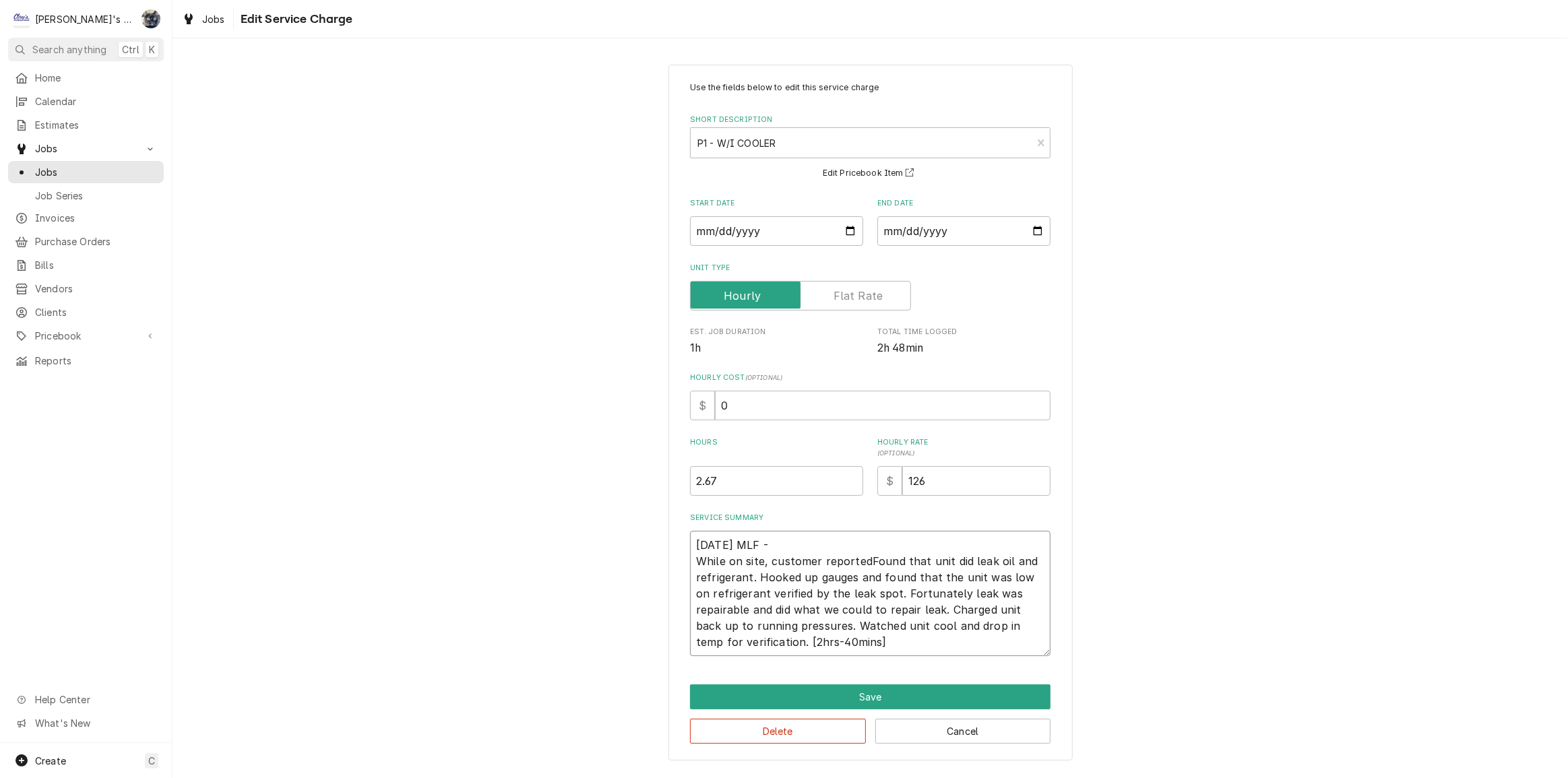
type textarea "6/27/2025 MLF - While on site, customer reporteFound that unit did leak oil and…"
type textarea "x"
type textarea "6/27/2025 MLF - While on site, customer reportFound that unit did leak oil and …"
type textarea "x"
type textarea "6/27/2025 MLF - While on site, customer reporFound that unit did leak oil and r…"
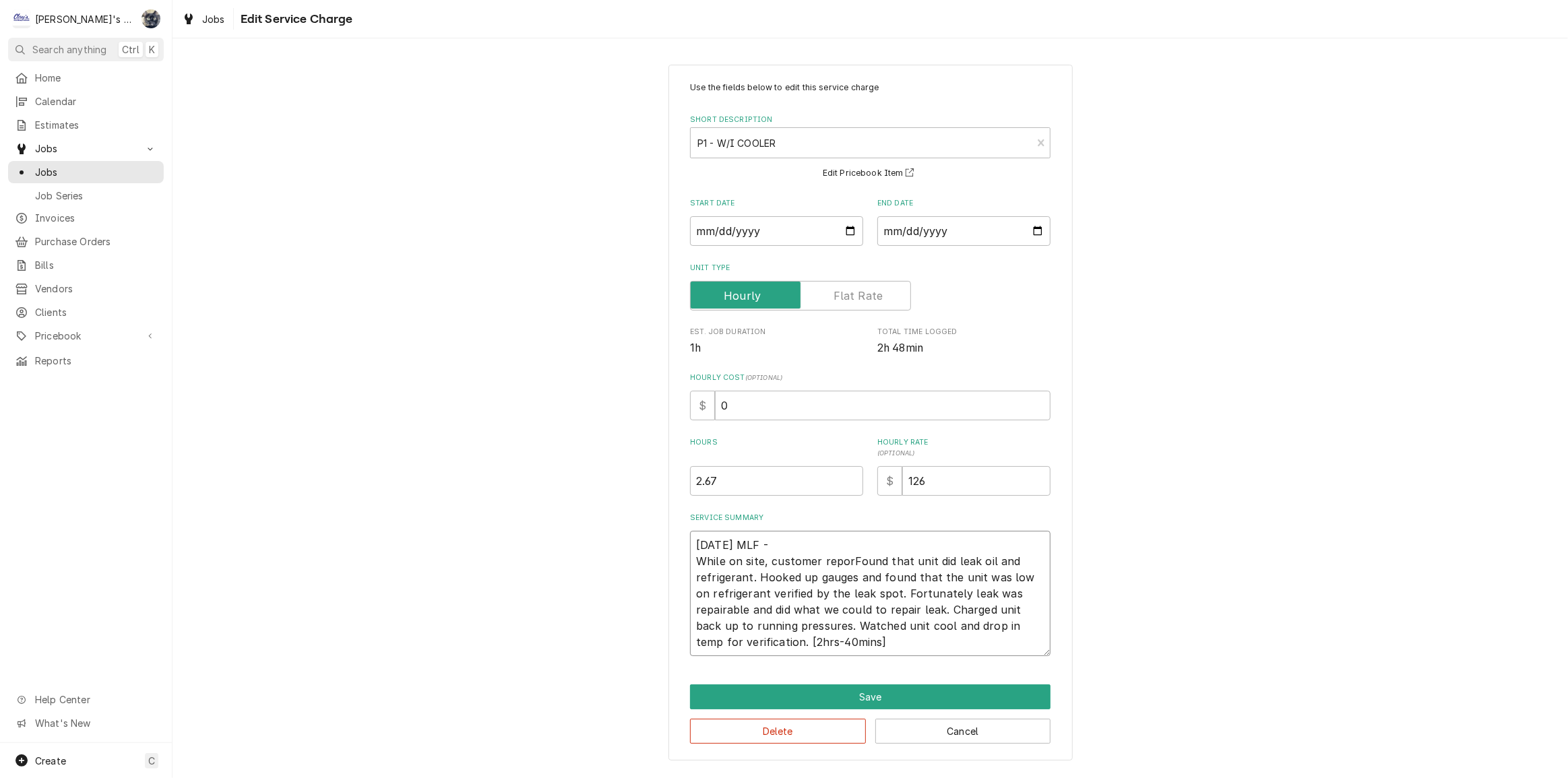
type textarea "x"
type textarea "6/27/2025 MLF - While on site, customer repoFound that unit did leak oil and re…"
type textarea "x"
type textarea "6/27/2025 MLF - While on site, customer repFound that unit did leak oil and ref…"
type textarea "x"
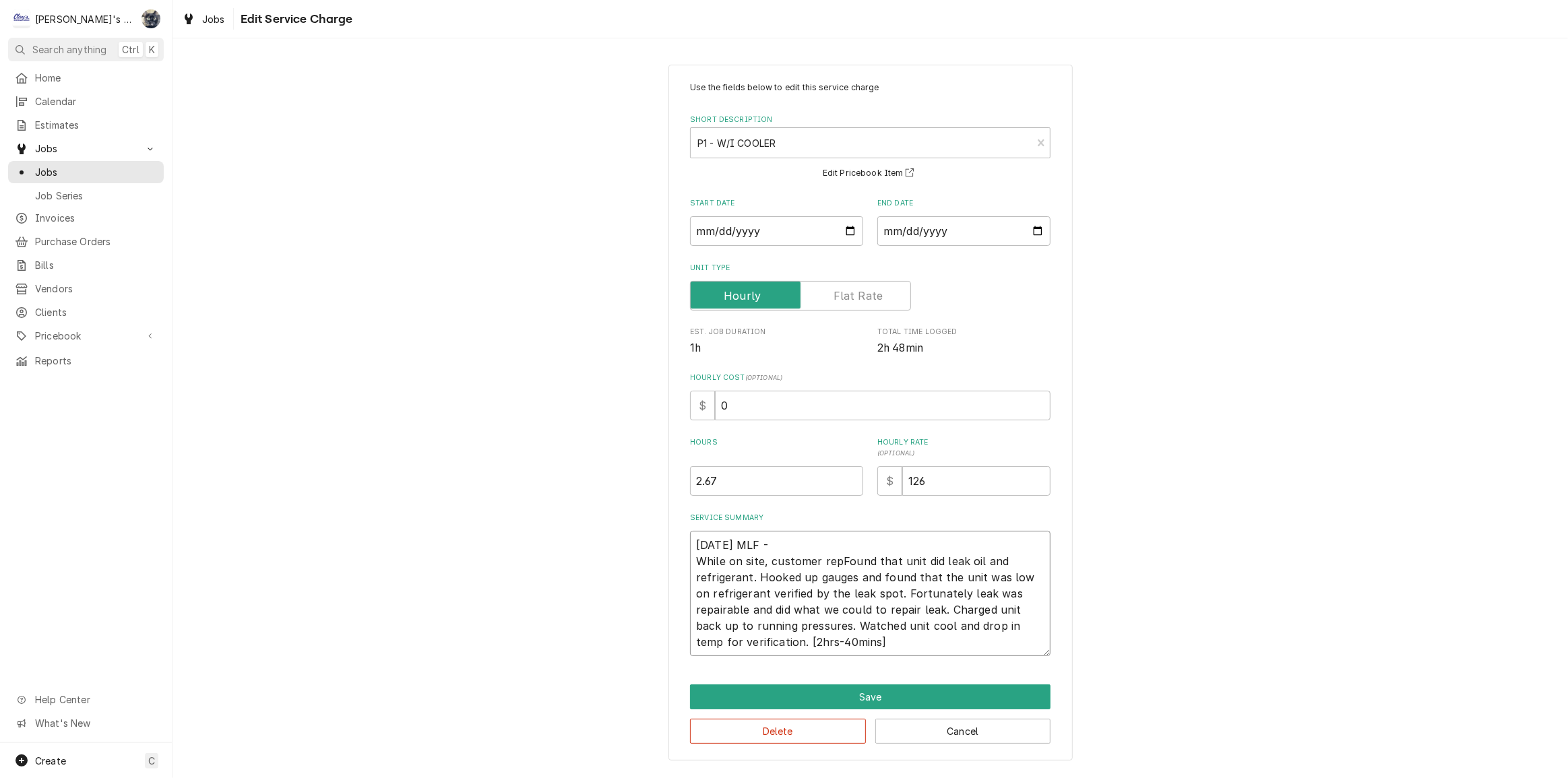
type textarea "6/27/2025 MLF - While on site, customer reFound that unit did leak oil and refr…"
type textarea "x"
type textarea "6/27/2025 MLF - While on site, customer rFound that unit did leak oil and refri…"
type textarea "x"
type textarea "6/27/2025 MLF - While on site, customer Found that unit did leak oil and refrig…"
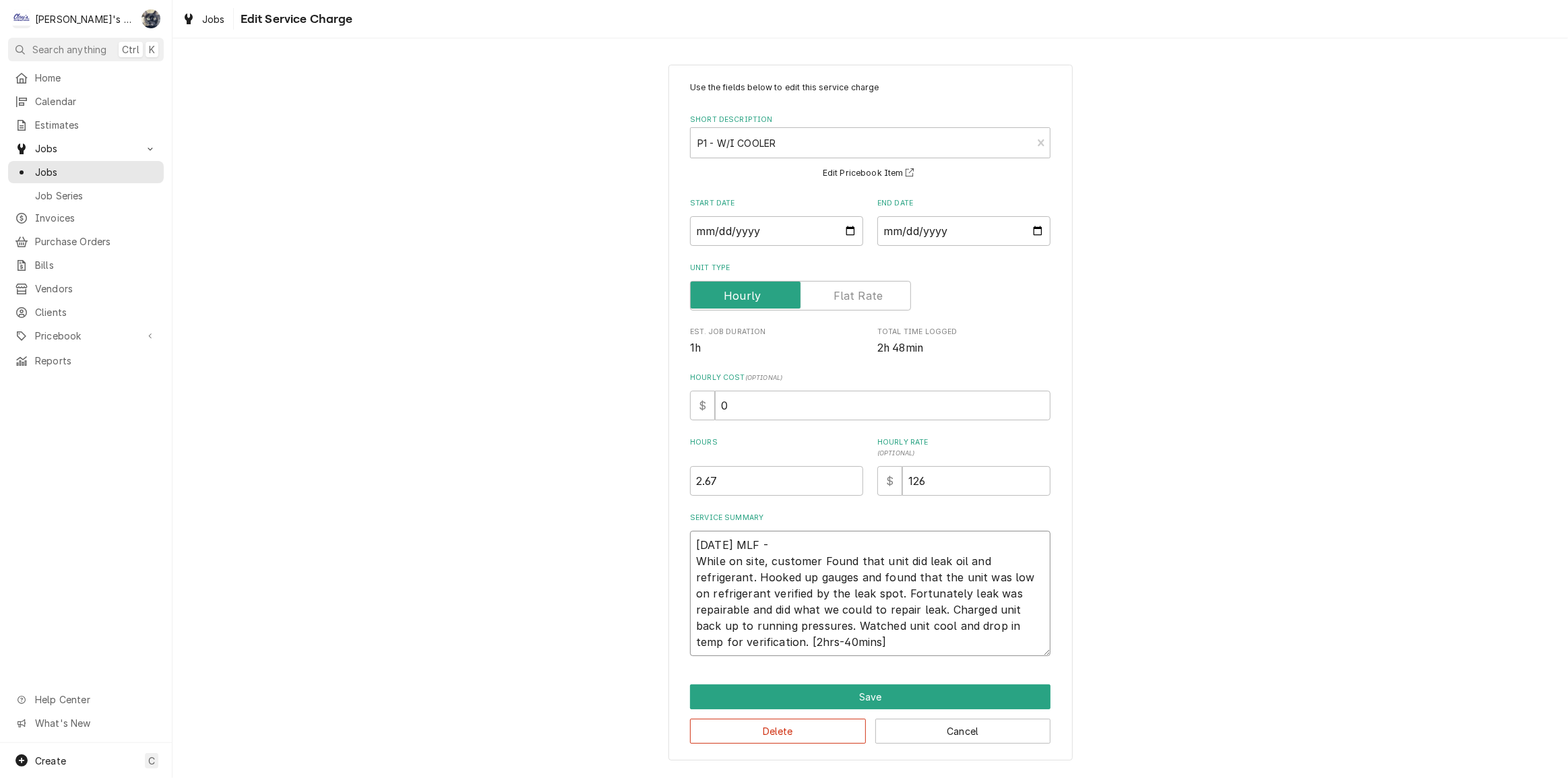
type textarea "x"
type textarea "6/27/2025 MLF - While on site, customerFound that unit did leak oil and refrige…"
type textarea "x"
type textarea "6/27/2025 MLF - While on site, customeFound that unit did leak oil and refriger…"
type textarea "x"
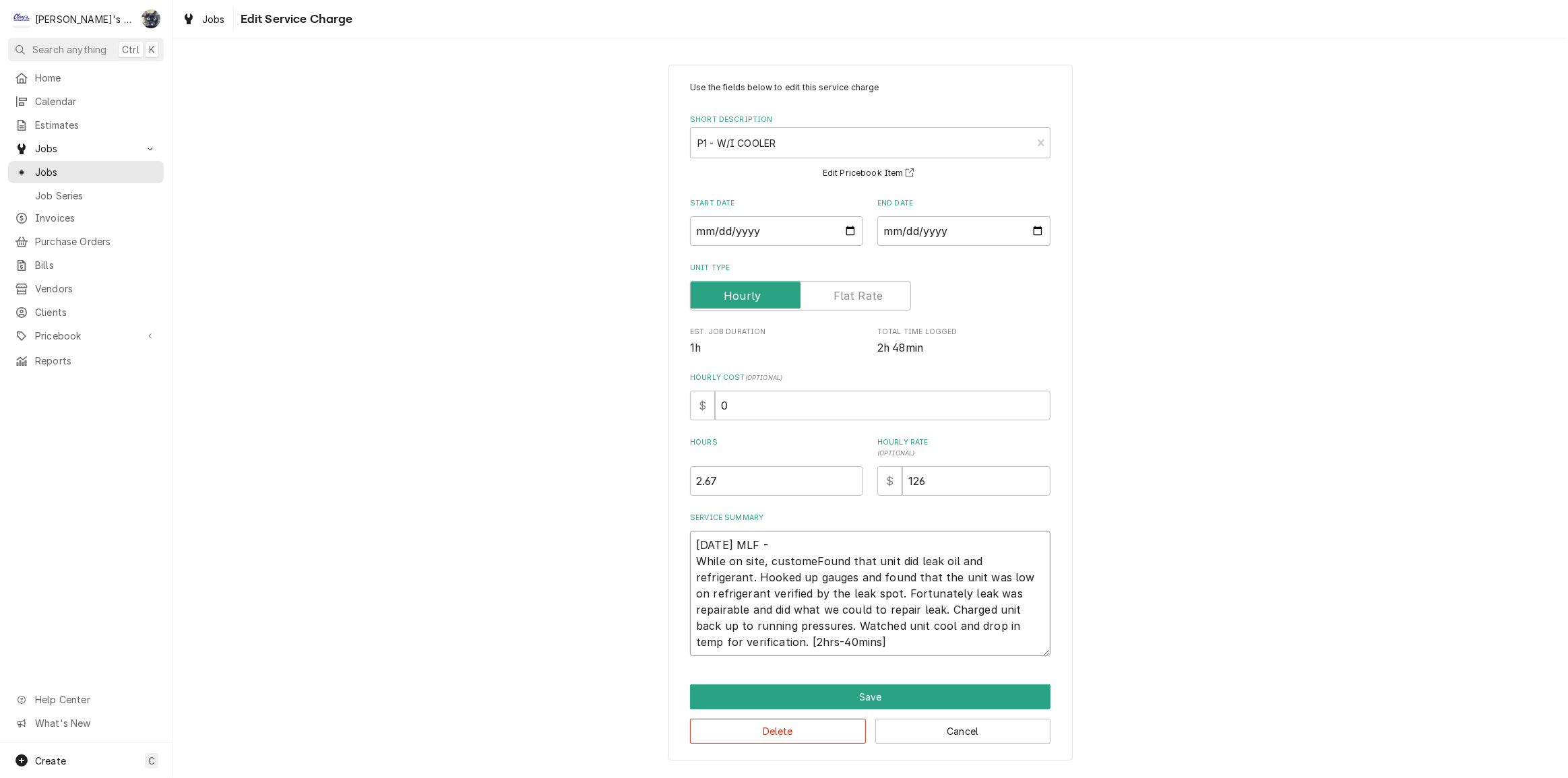
type textarea "6/27/2025 MLF - While on site, customFound that unit did leak oil and refrigera…"
type textarea "x"
type textarea "6/27/2025 MLF - While on site, custoFound that unit did leak oil and refrigeran…"
type textarea "x"
type textarea "6/27/2025 MLF - While on site, custFound that unit did leak oil and refrigerant…"
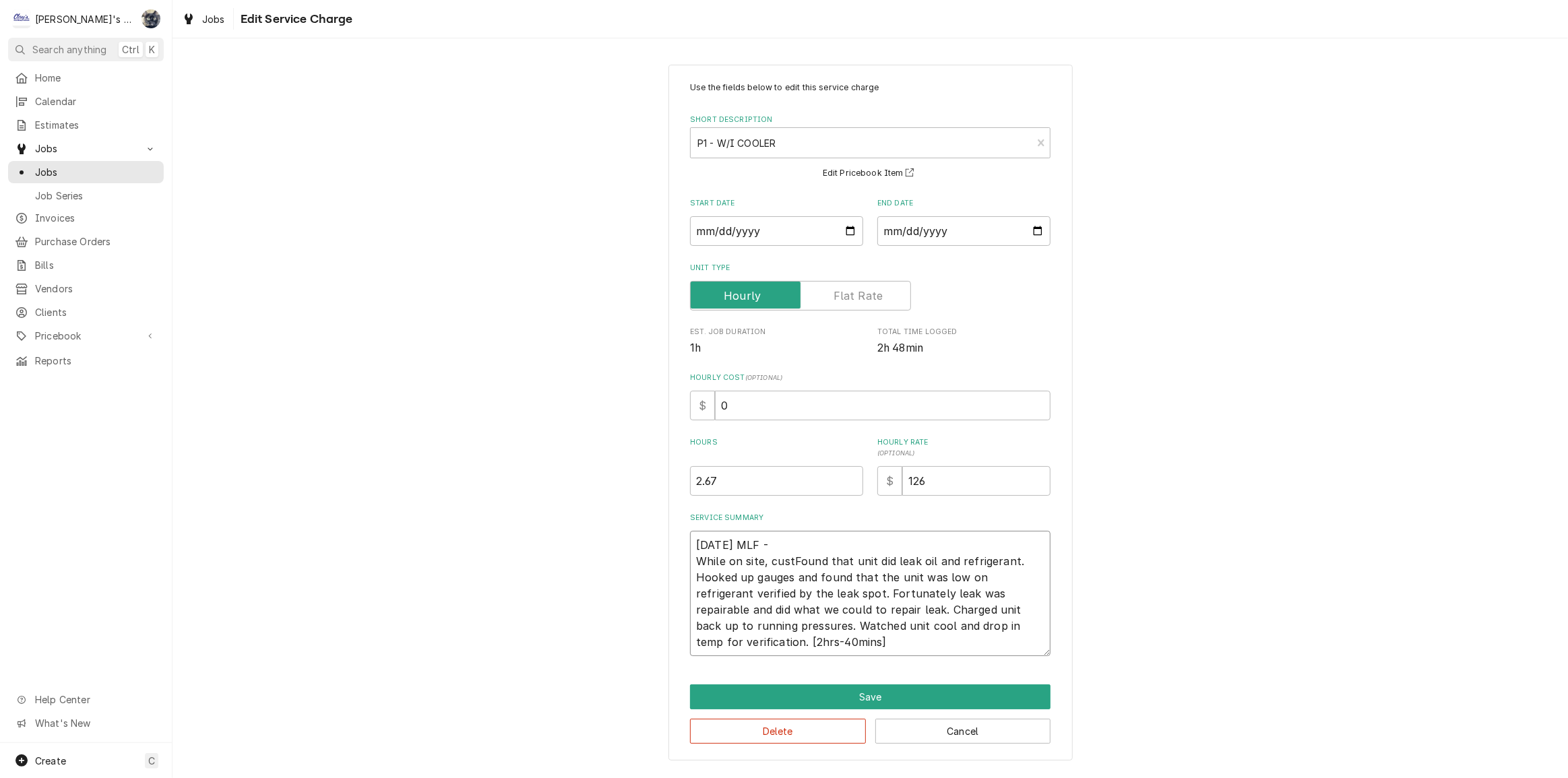
type textarea "x"
type textarea "6/27/2025 MLF - While on site, cusFound that unit did leak oil and refrigerant.…"
type textarea "x"
type textarea "6/27/2025 MLF - While on site, cuFound that unit did leak oil and refrigerant. …"
type textarea "x"
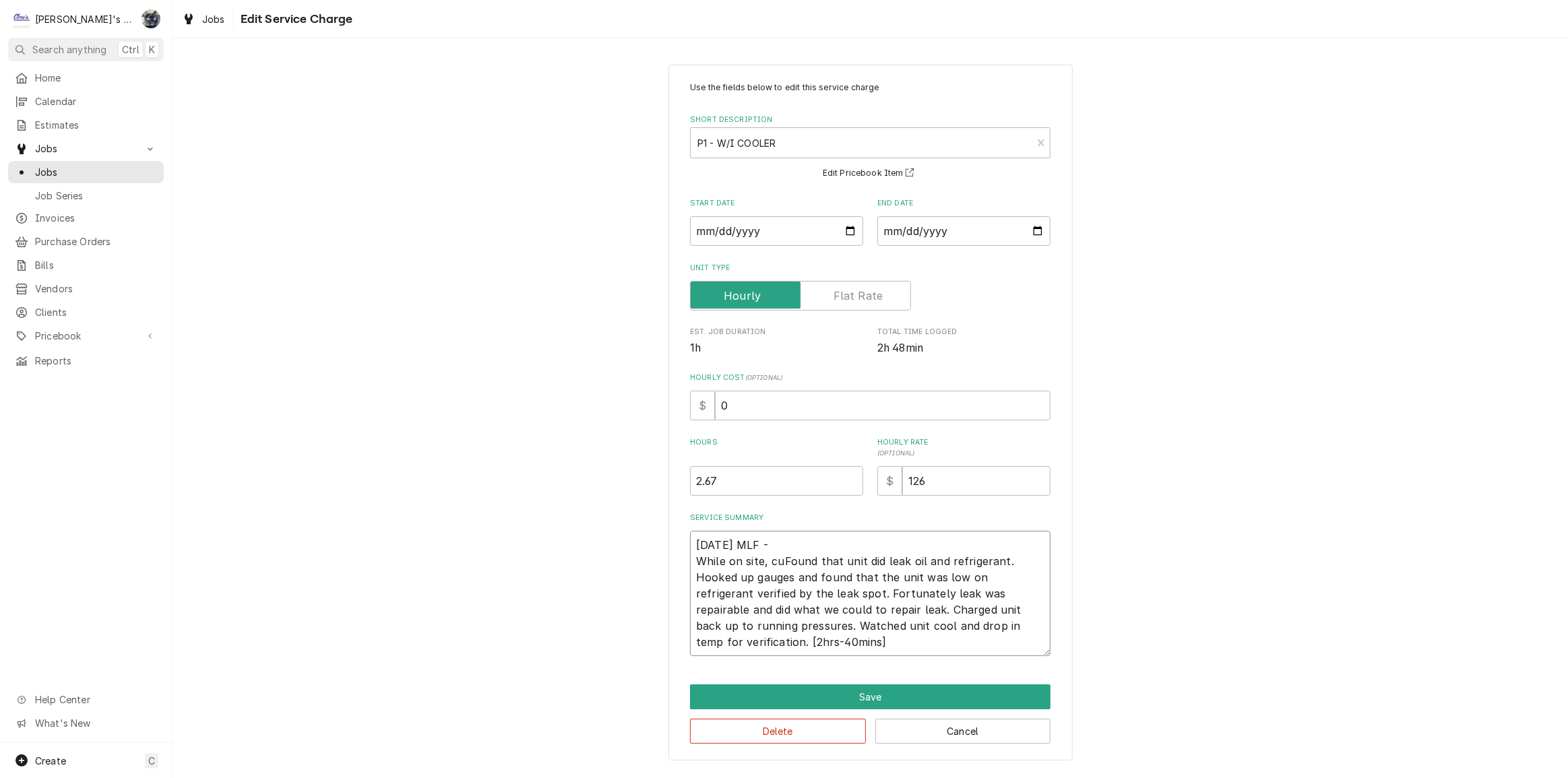
type textarea "6/27/2025 MLF - While on site, cFound that unit did leak oil and refrigerant. H…"
type textarea "x"
type textarea "6/27/2025 MLF - While on site, Found that unit did leak oil and refrigerant. Ho…"
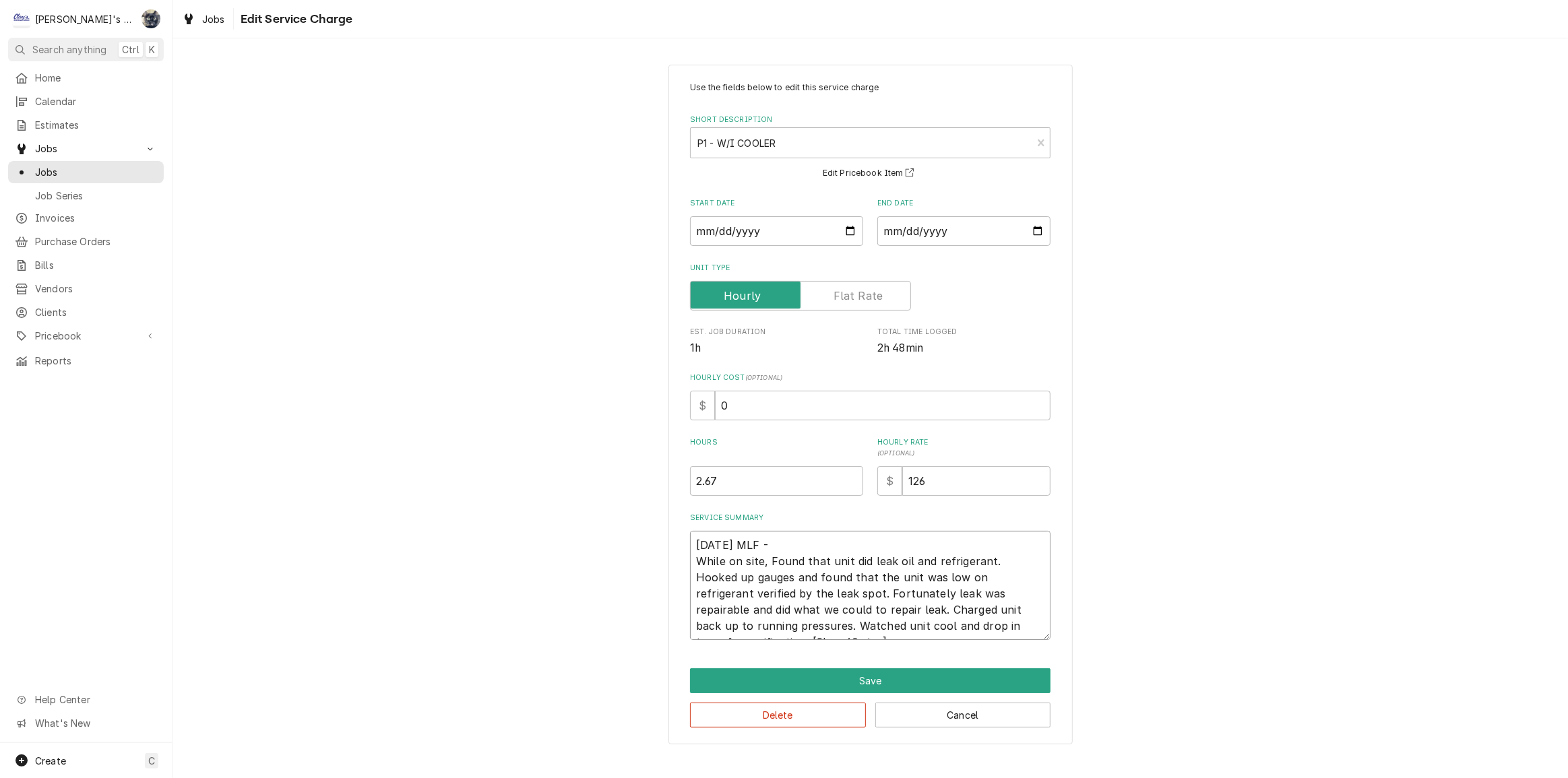
type textarea "x"
type textarea "6/27/2025 MLF - While on site,Found that unit did leak oil and refrigerant. Hoo…"
type textarea "x"
type textarea "6/27/2025 MLF - While on siteFound that unit did leak oil and refrigerant. Hook…"
type textarea "x"
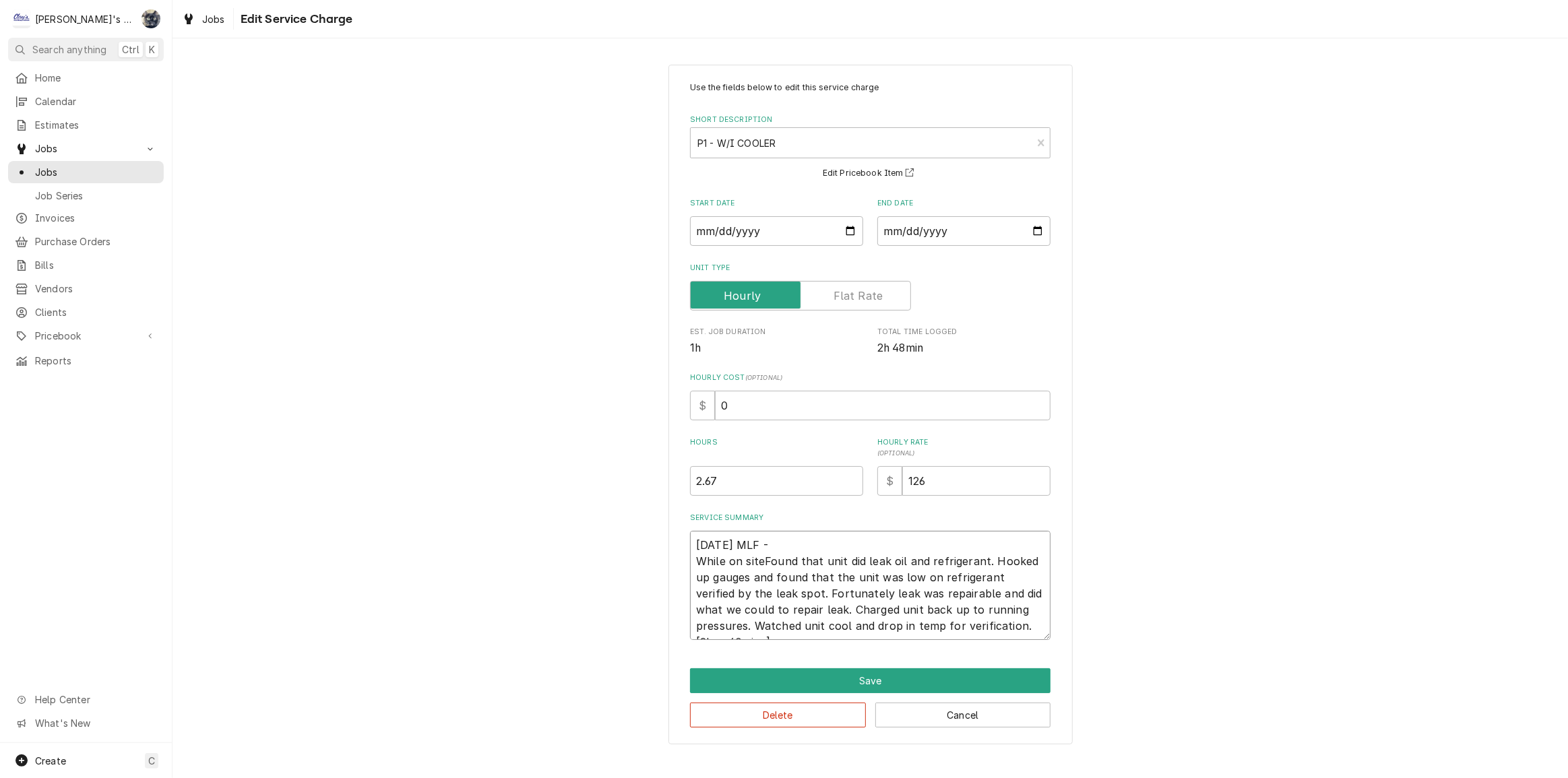
type textarea "6/27/2025 MLF - While on sitFound that unit did leak oil and refrigerant. Hooke…"
type textarea "x"
type textarea "6/27/2025 MLF - While on siFound that unit did leak oil and refrigerant. Hooked…"
type textarea "x"
type textarea "6/27/2025 MLF - While on sFound that unit did leak oil and refrigerant. Hooked …"
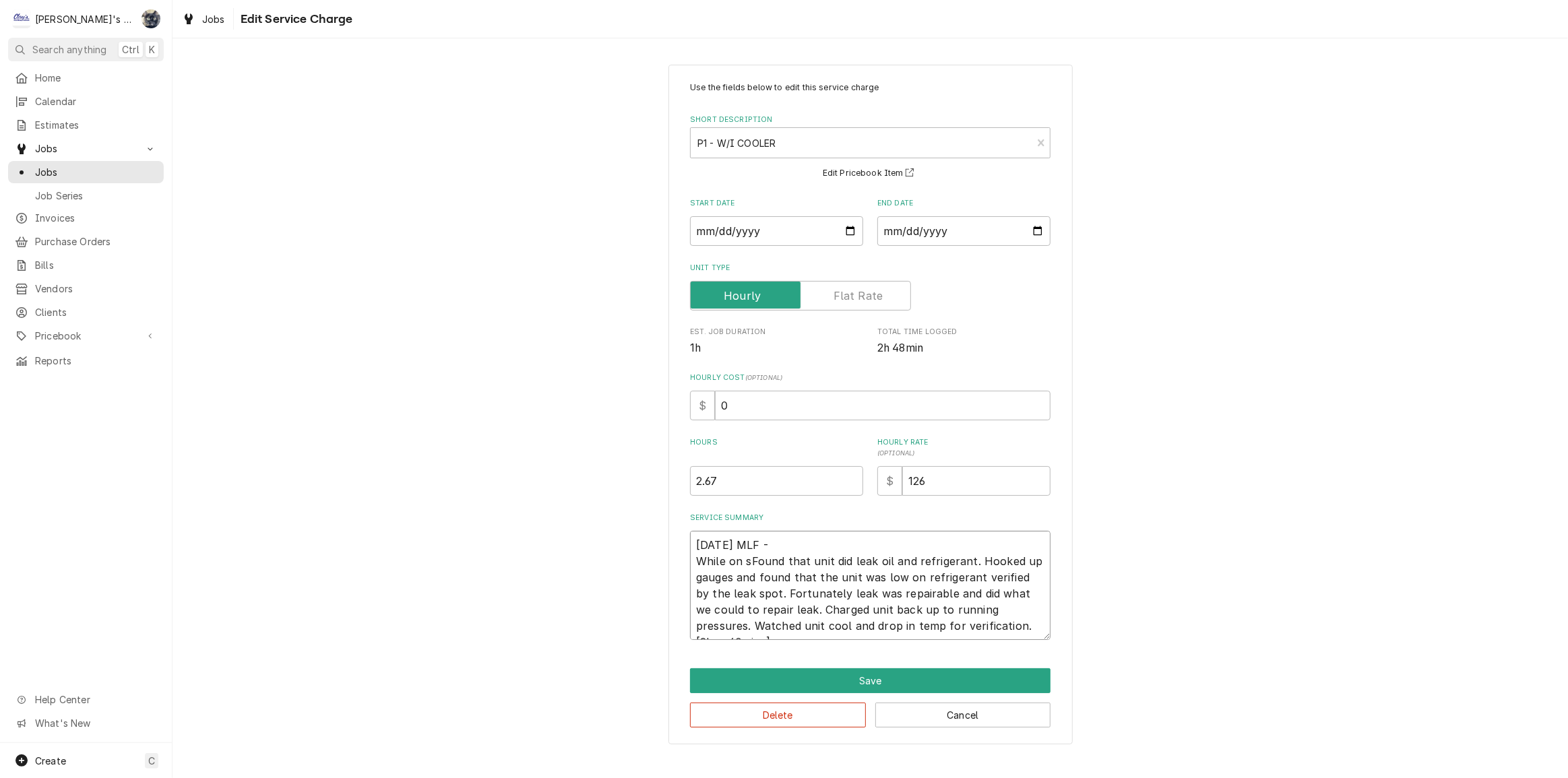
type textarea "x"
type textarea "6/27/2025 MLF - While on Found that unit did leak oil and refrigerant. Hooked u…"
type textarea "x"
type textarea "6/27/2025 MLF - While onFound that unit did leak oil and refrigerant. Hooked up…"
type textarea "x"
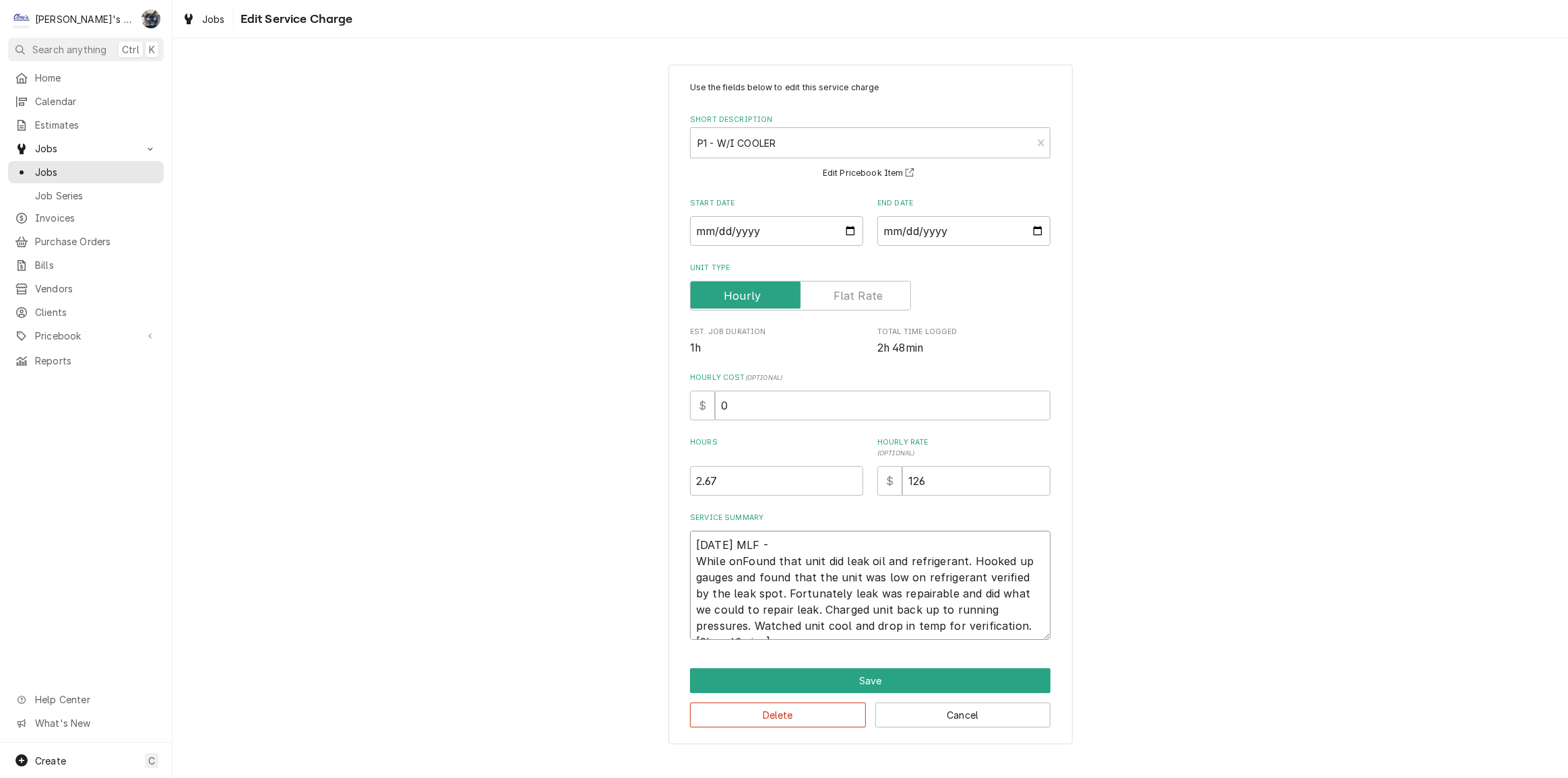
type textarea "6/27/2025 MLF - While oFound that unit did leak oil and refrigerant. Hooked up …"
type textarea "x"
type textarea "6/27/2025 MLF - While Found that unit did leak oil and refrigerant. Hooked up g…"
type textarea "x"
type textarea "6/27/2025 MLF - WhileFound that unit did leak oil and refrigerant. Hooked up ga…"
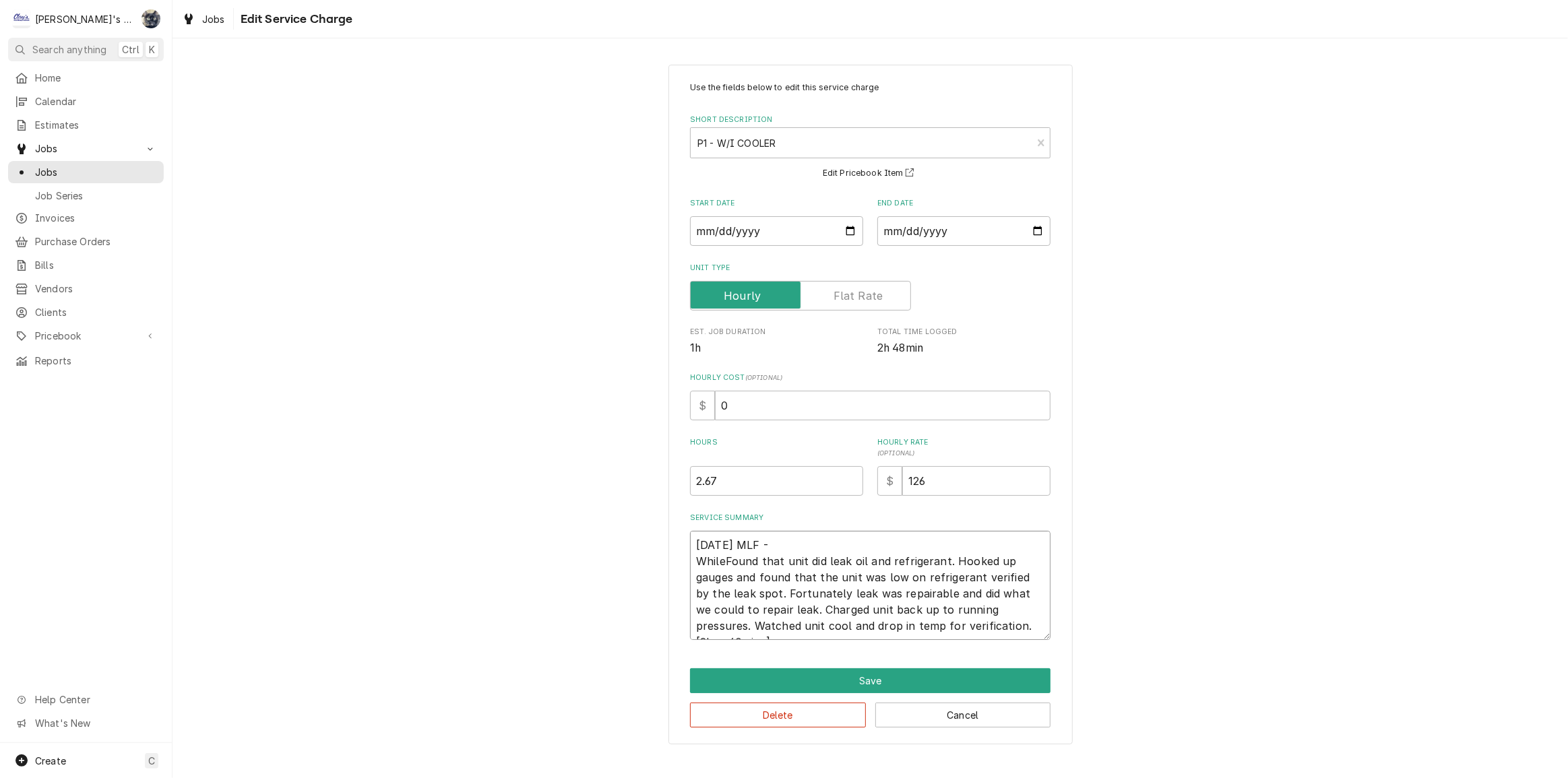
type textarea "x"
type textarea "6/27/2025 MLF - WhilFound that unit did leak oil and refrigerant. Hooked up gau…"
type textarea "x"
type textarea "6/27/2025 MLF - WhiFound that unit did leak oil and refrigerant. Hooked up gaug…"
type textarea "x"
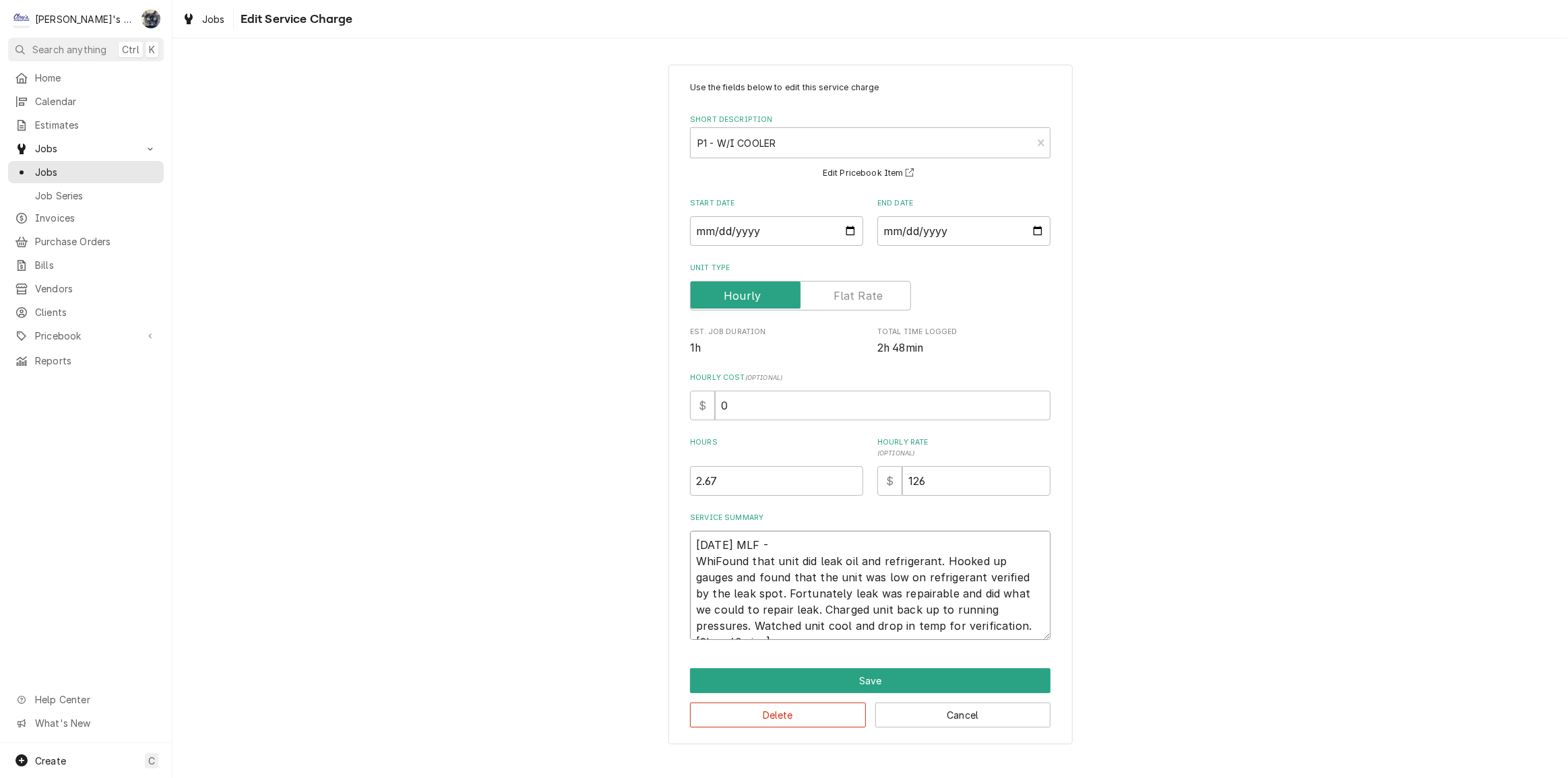
type textarea "6/27/2025 MLF - WhFound that unit did leak oil and refrigerant. Hooked up gauge…"
type textarea "x"
type textarea "6/27/2025 MLF - WFound that unit did leak oil and refrigerant. Hooked up gauges…"
type textarea "x"
type textarea "6/27/2025 MLF - Found that unit did leak oil and refrigerant. Hooked up gauges …"
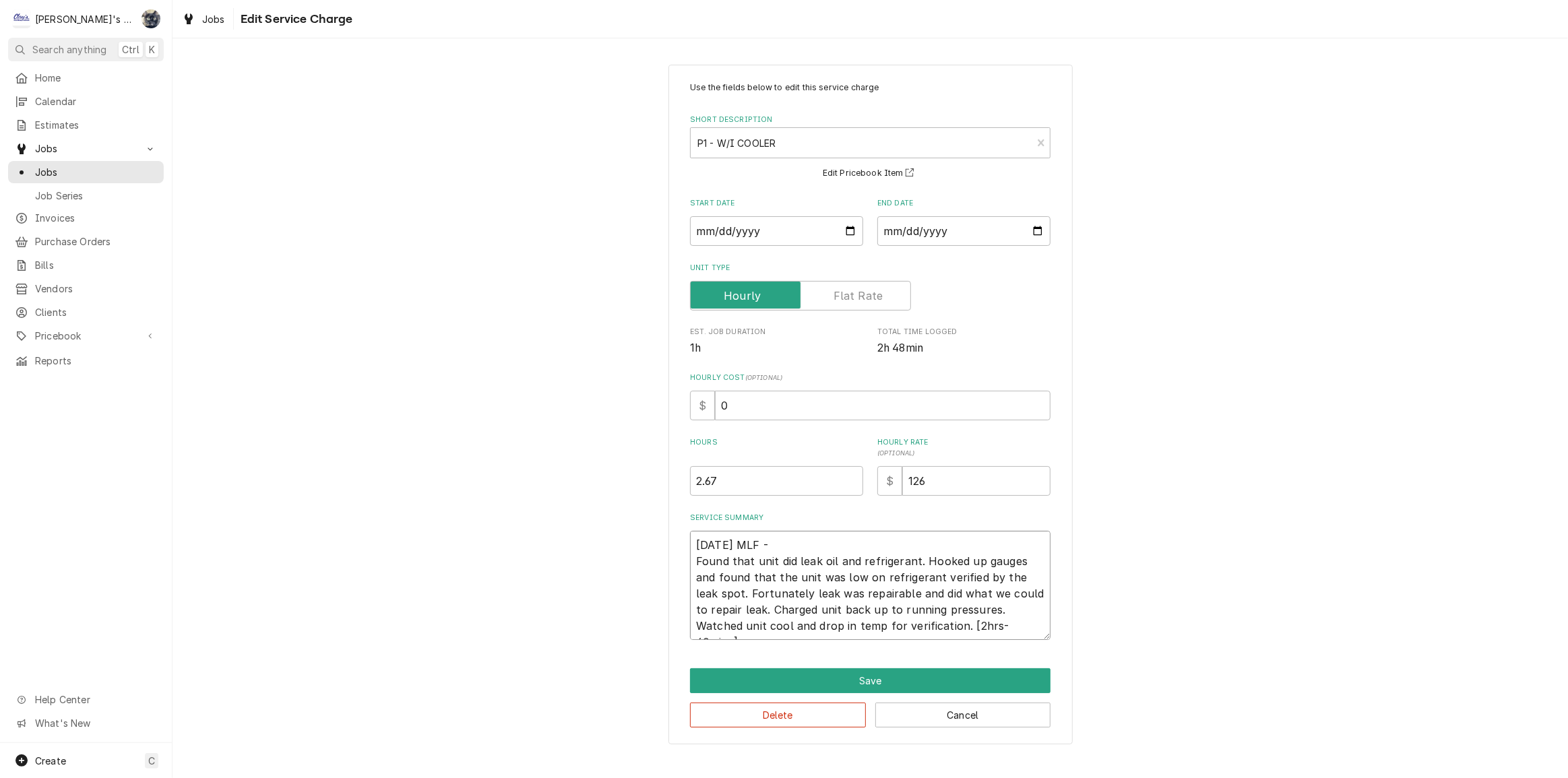
type textarea "x"
type textarea "6/27/2025 MLF -Found that unit did leak oil and refrigerant. Hooked up gauges a…"
type textarea "x"
type textarea "6/27/2025 MLF - Found that unit did leak oil and refrigerant. Hooked up gauges …"
click at [824, 676] on button "Save" at bounding box center [870, 680] width 360 height 25
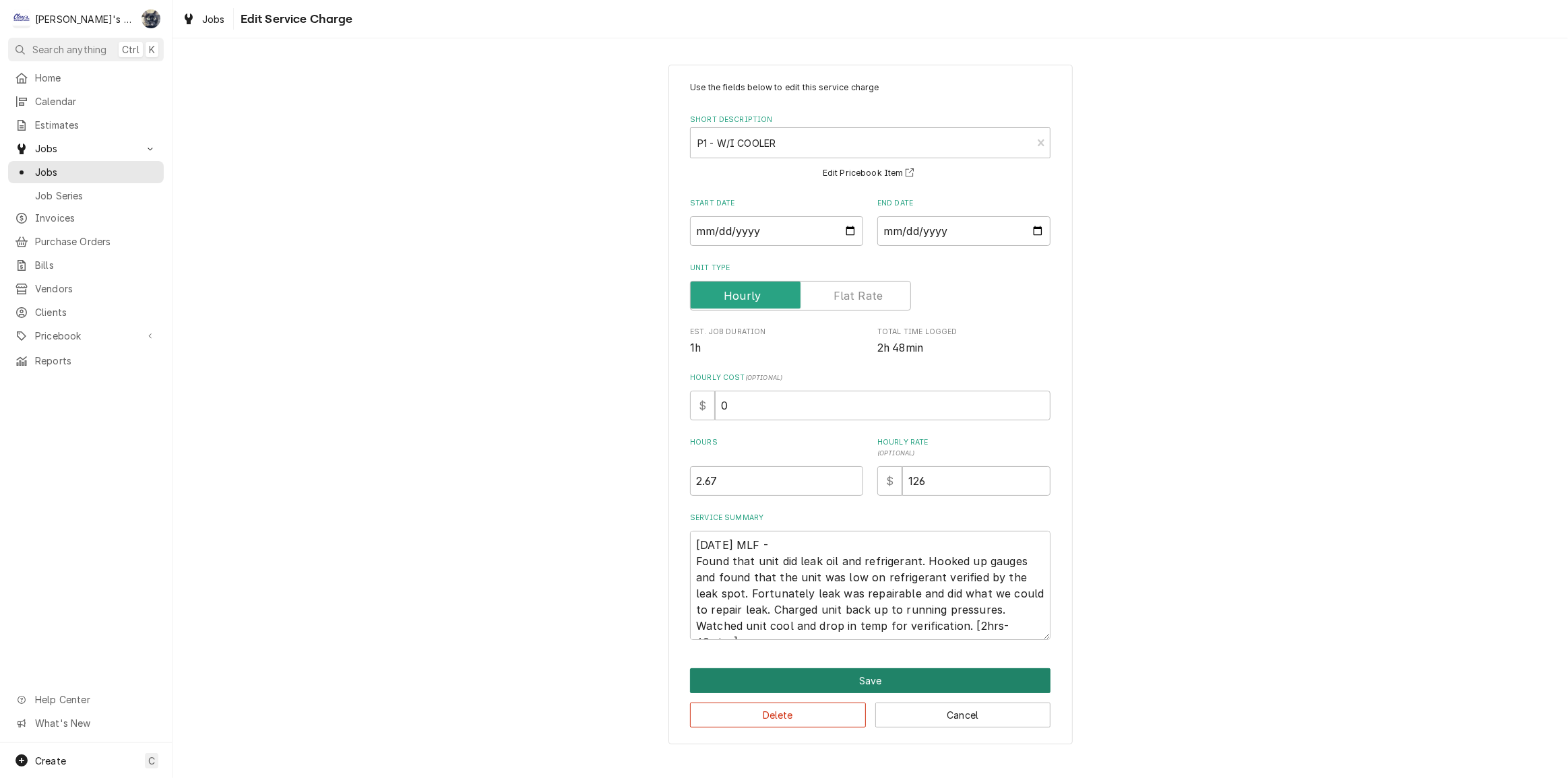
type textarea "x"
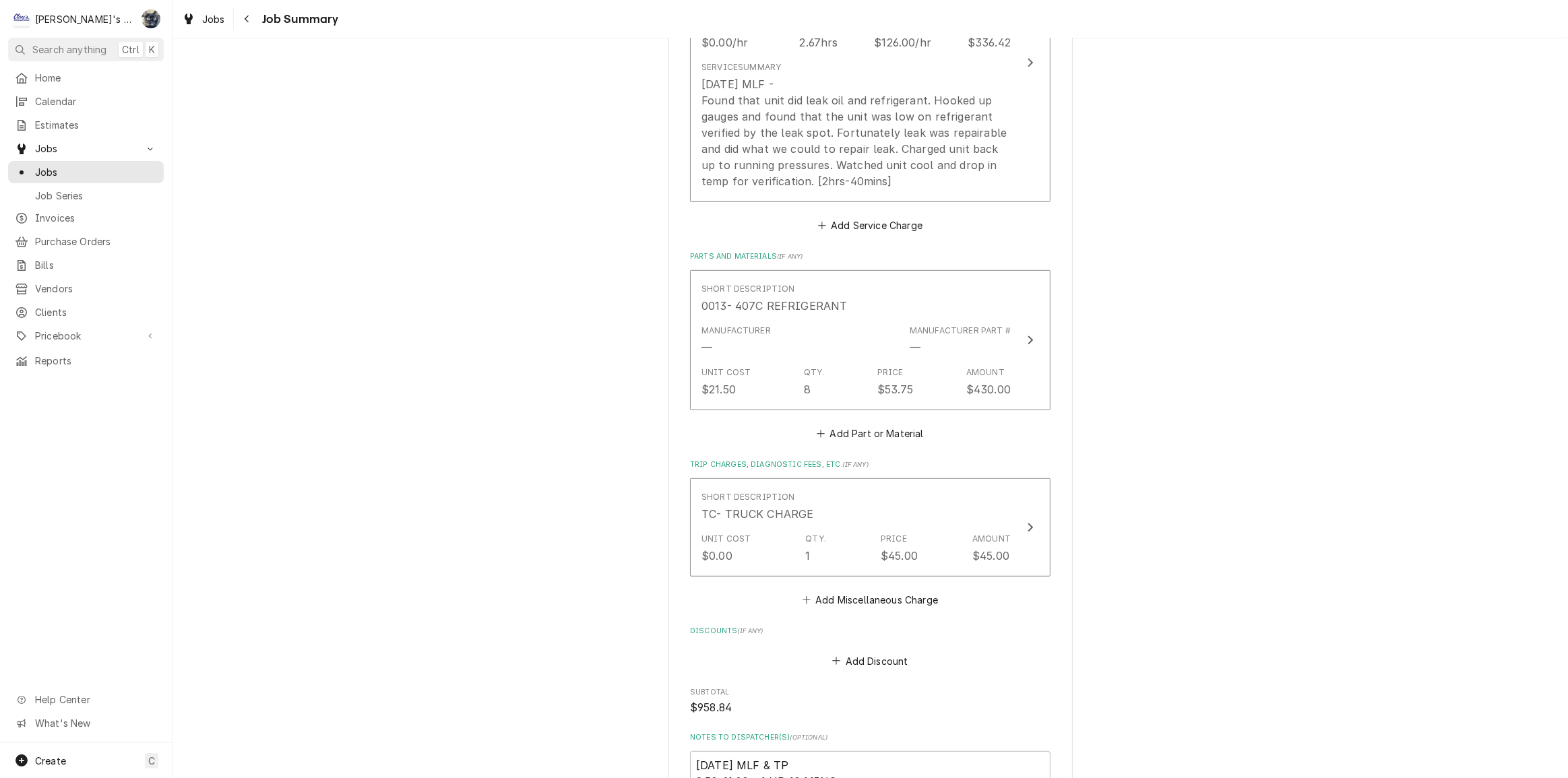
scroll to position [1034, 0]
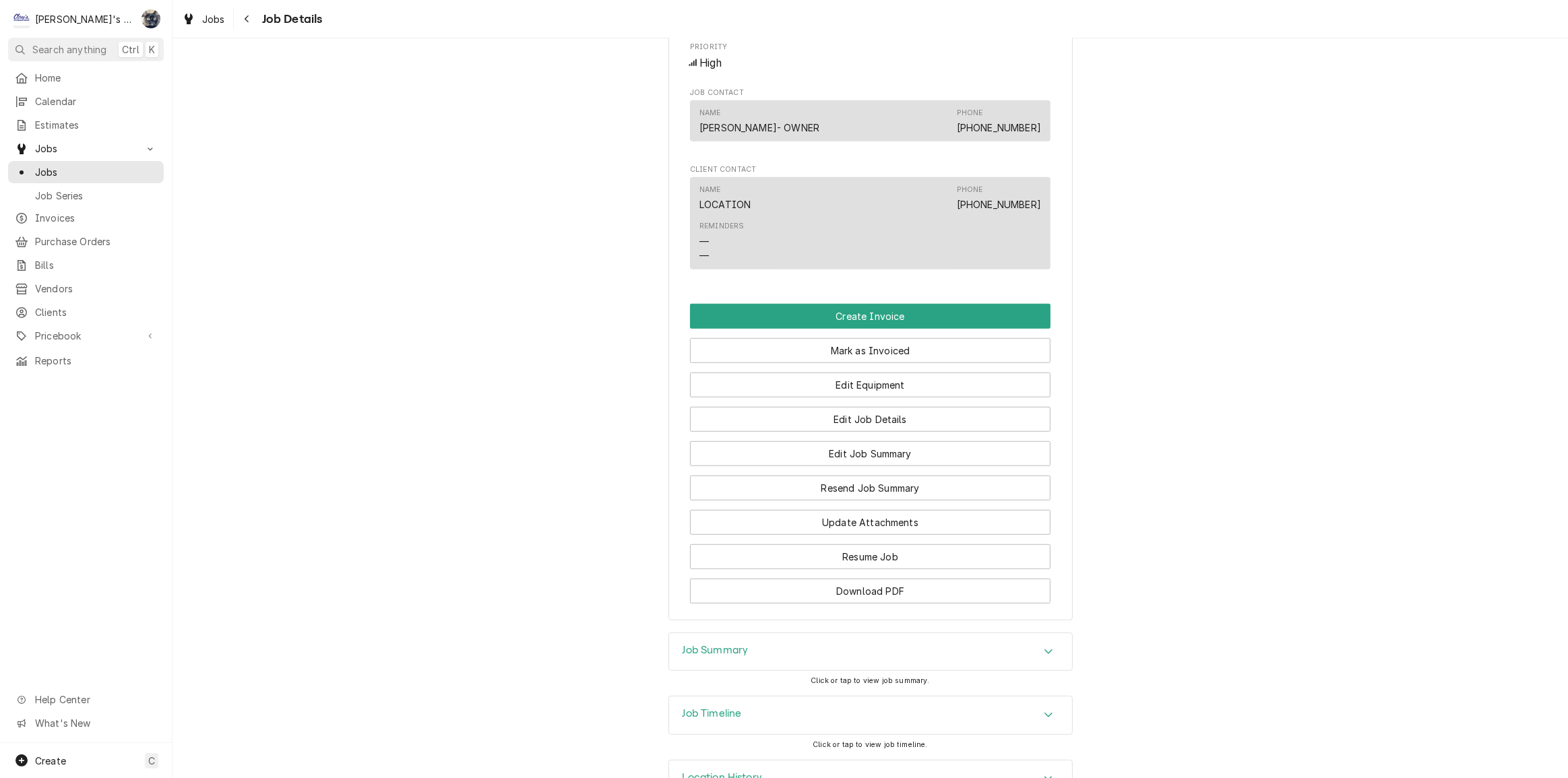
scroll to position [966, 0]
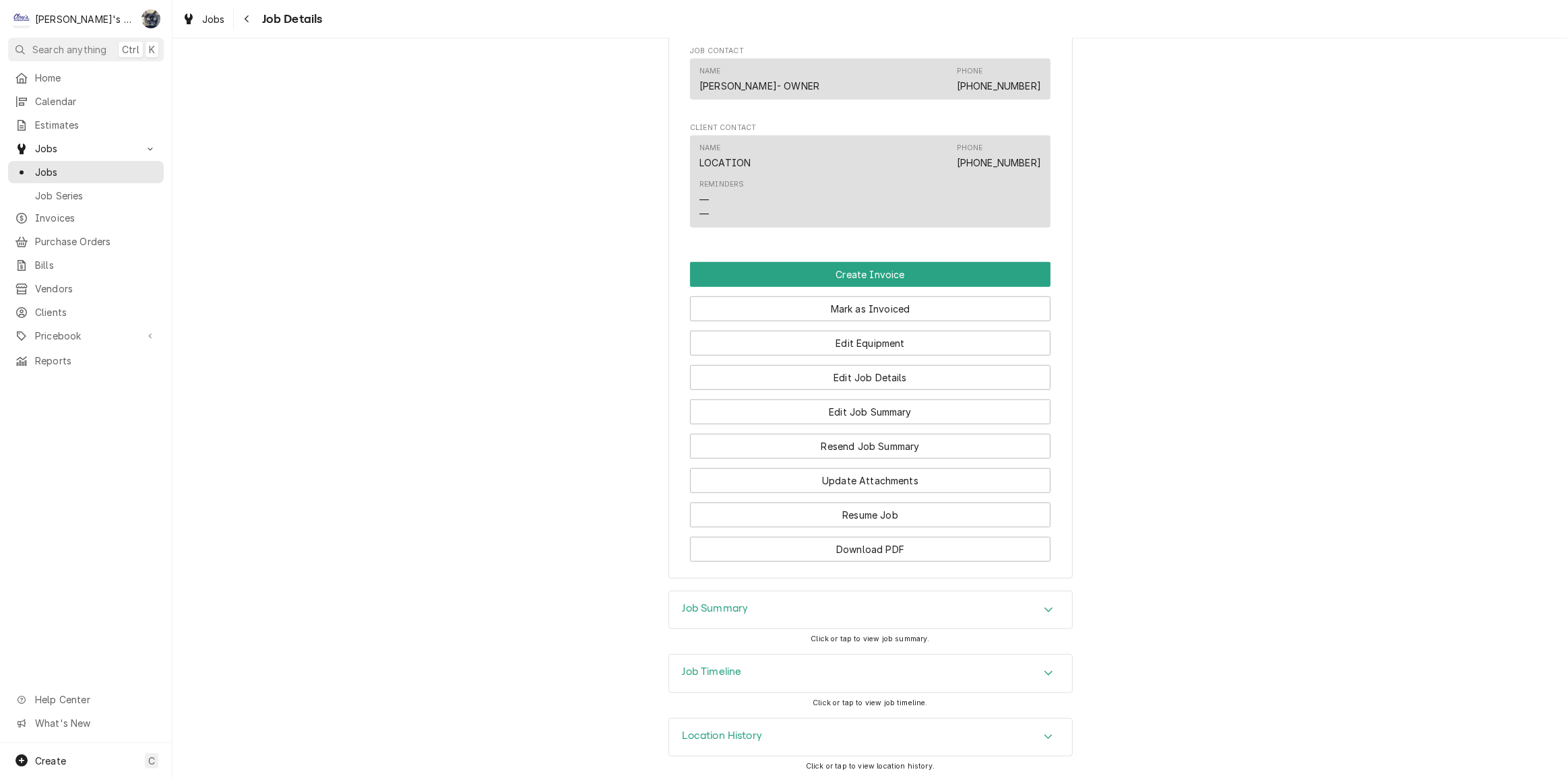
click at [717, 680] on div "Job Timeline" at bounding box center [870, 673] width 403 height 38
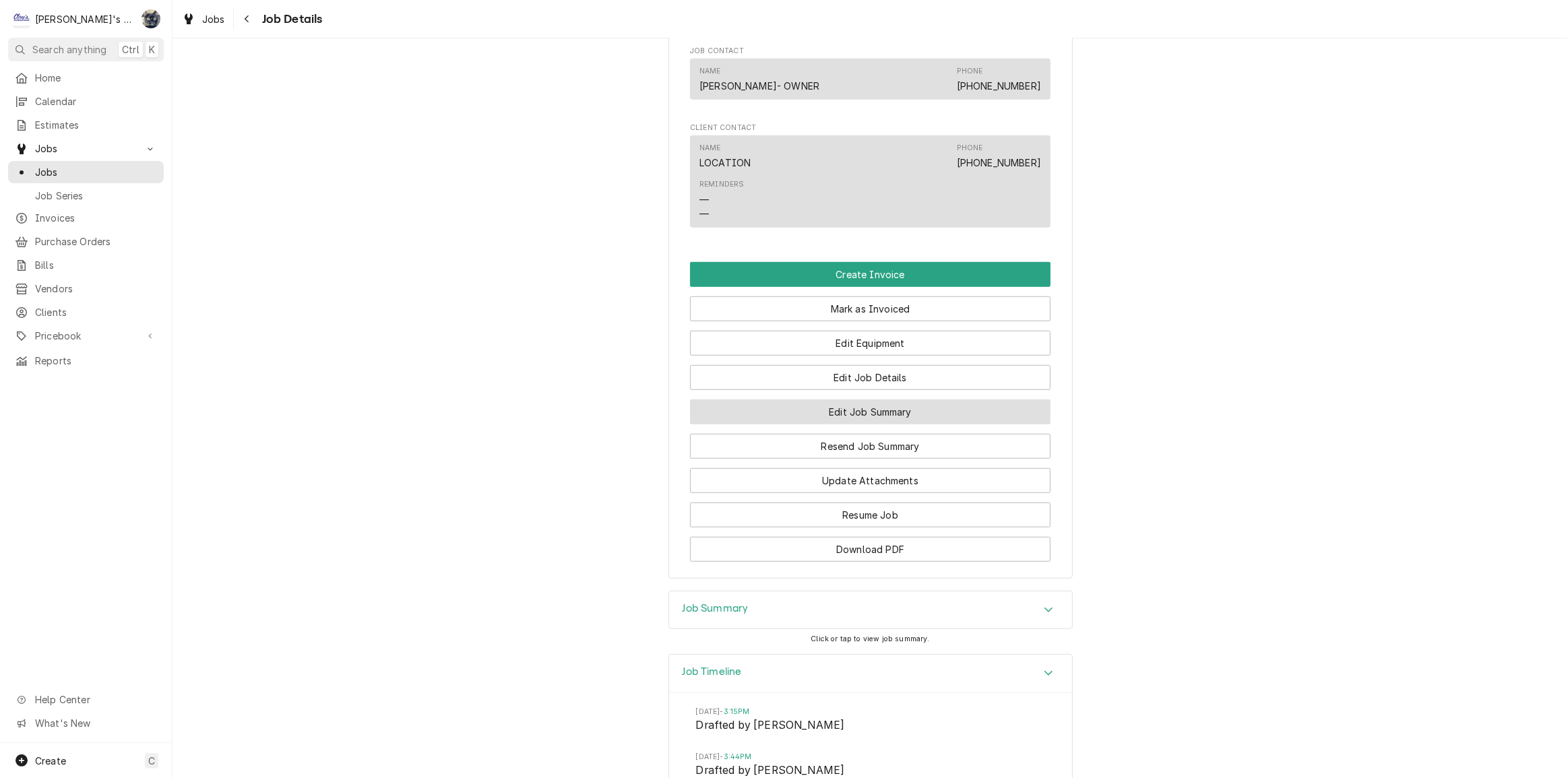
click at [836, 400] on button "Edit Job Summary" at bounding box center [870, 412] width 360 height 25
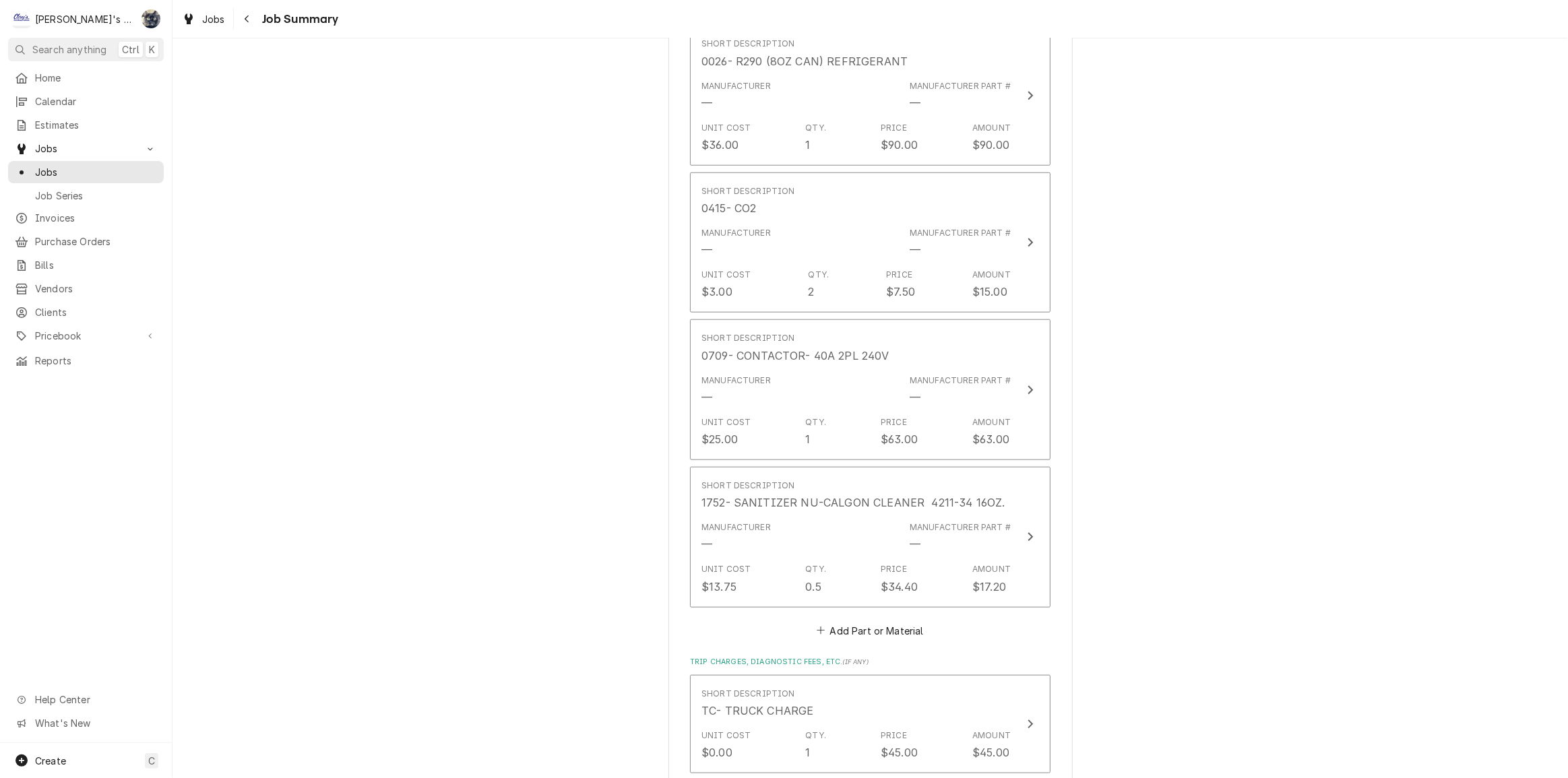
scroll to position [1714, 0]
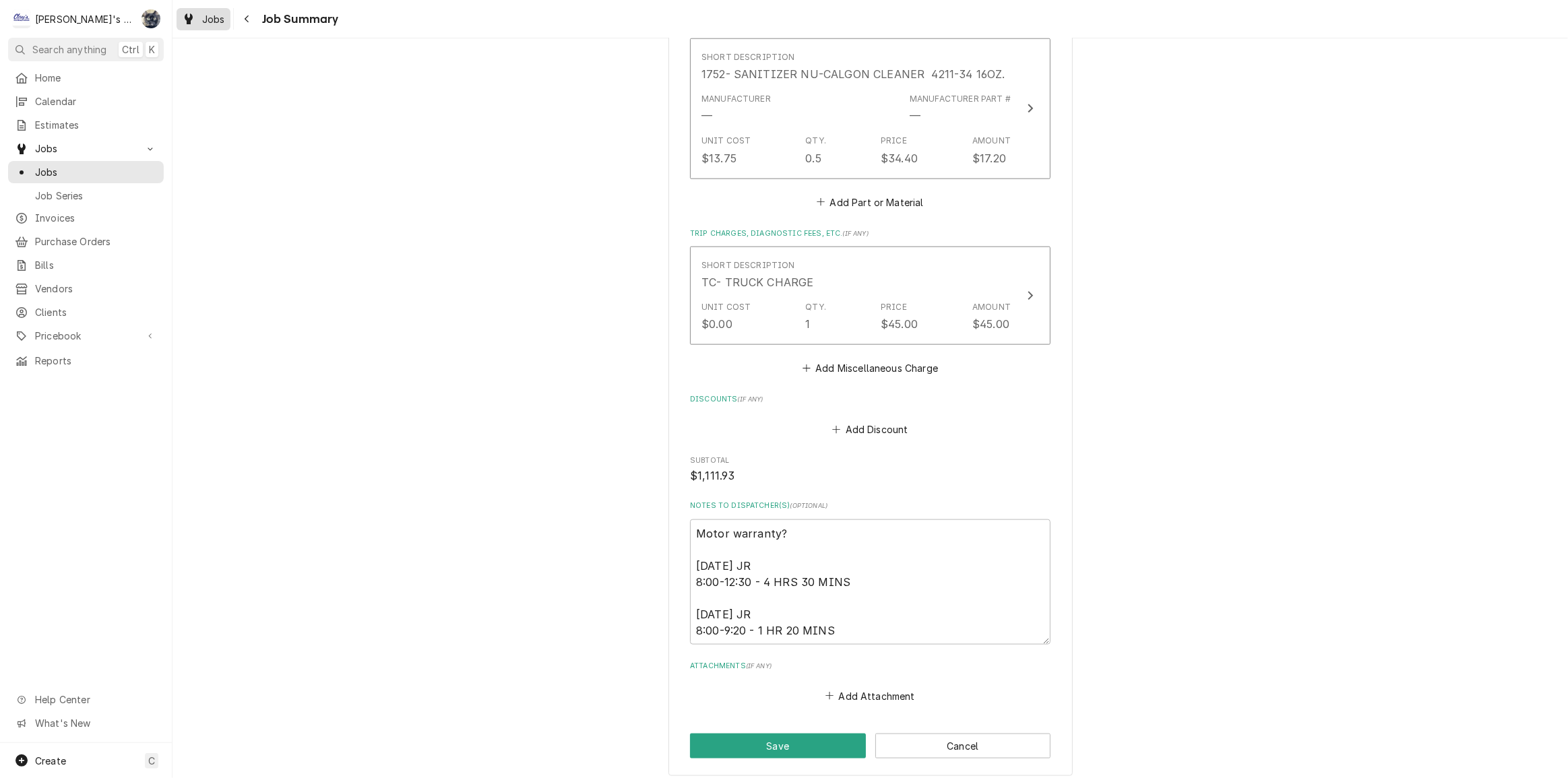
drag, startPoint x: 202, startPoint y: 16, endPoint x: 204, endPoint y: 27, distance: 11.2
click at [202, 17] on span "Jobs" at bounding box center [213, 19] width 23 height 14
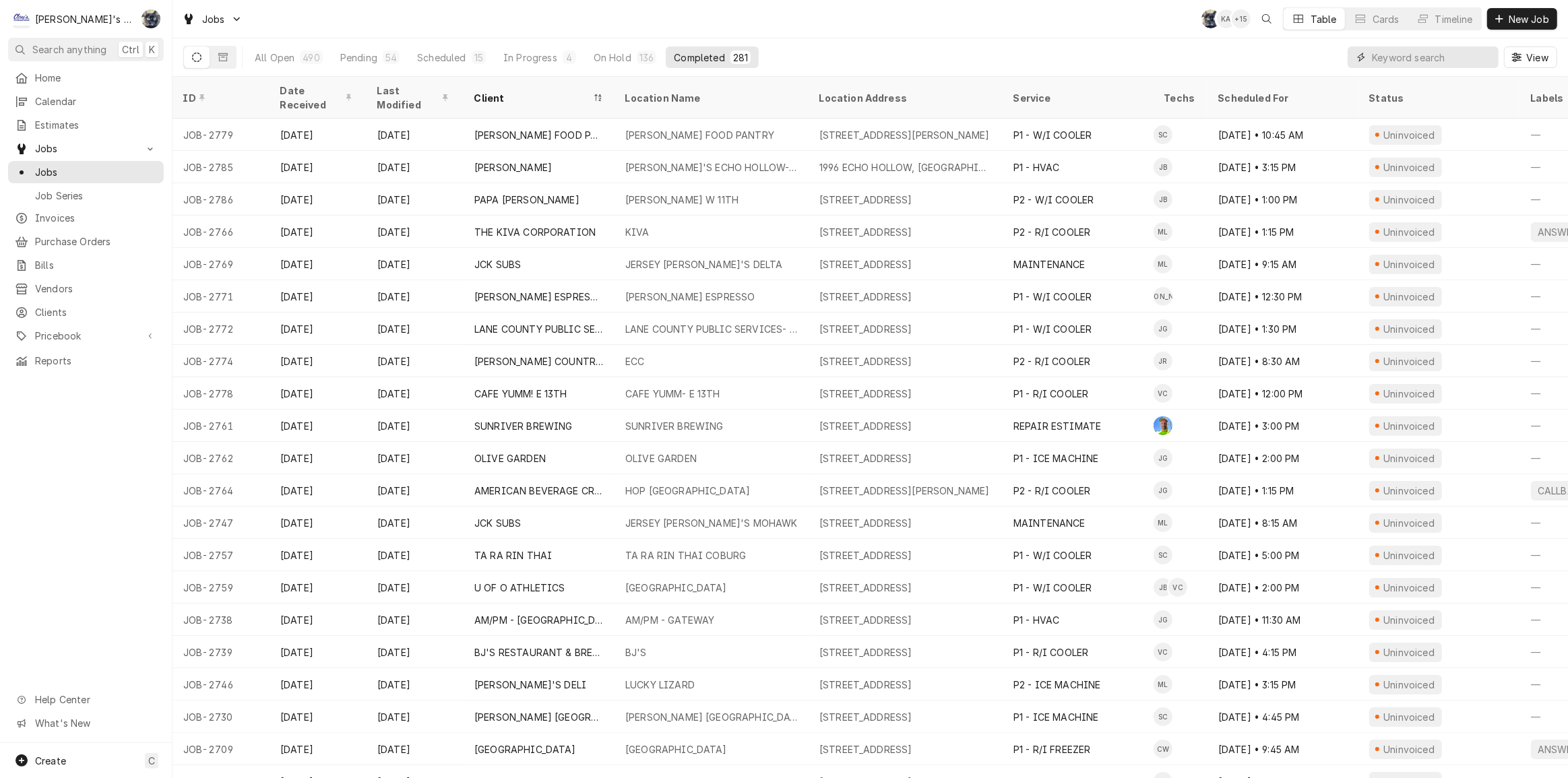
click at [1465, 54] on input "Dynamic Content Wrapper" at bounding box center [1432, 57] width 120 height 21
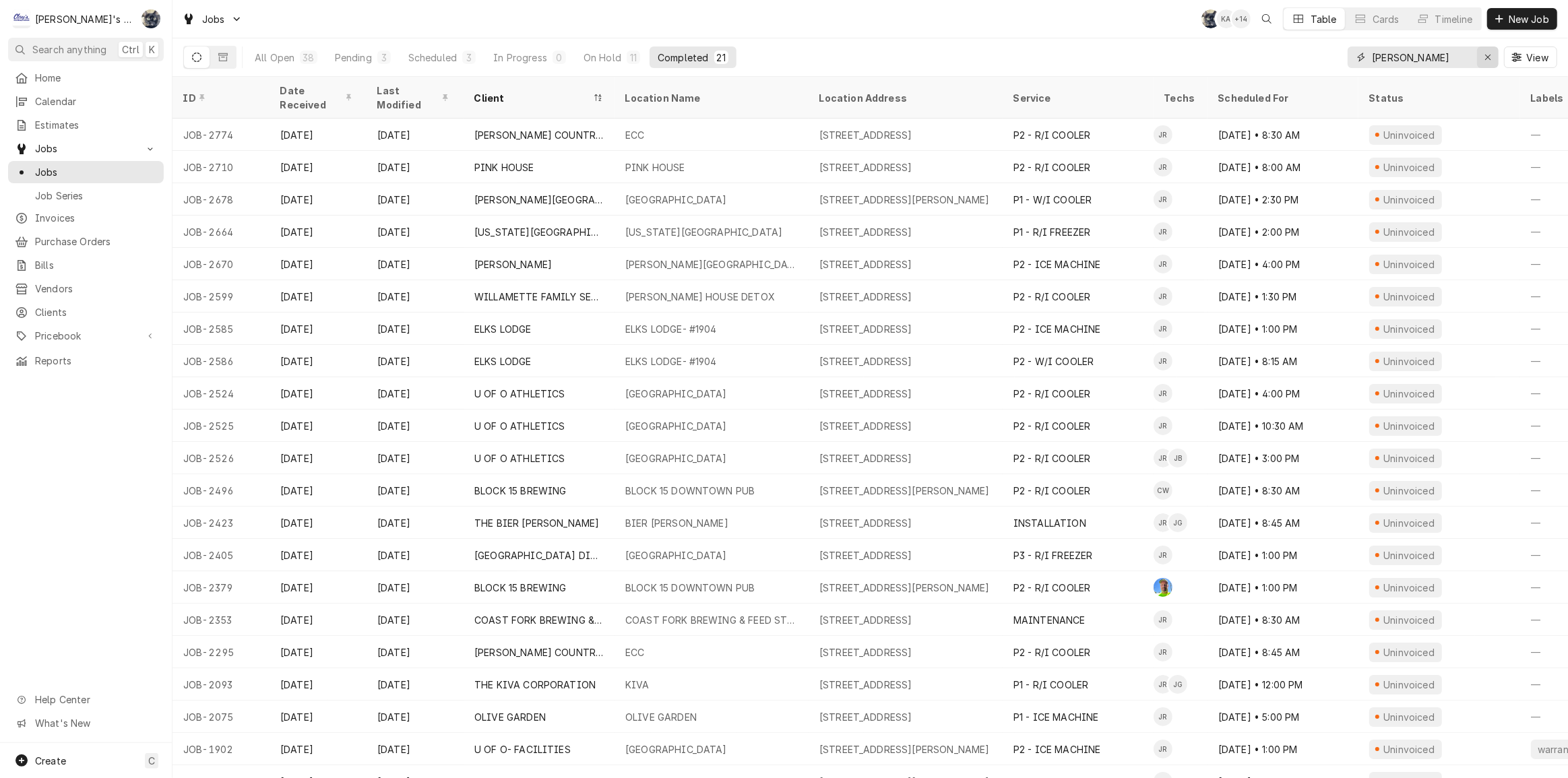
type input "[PERSON_NAME]"
click at [1490, 58] on icon "Erase input" at bounding box center [1487, 57] width 7 height 9
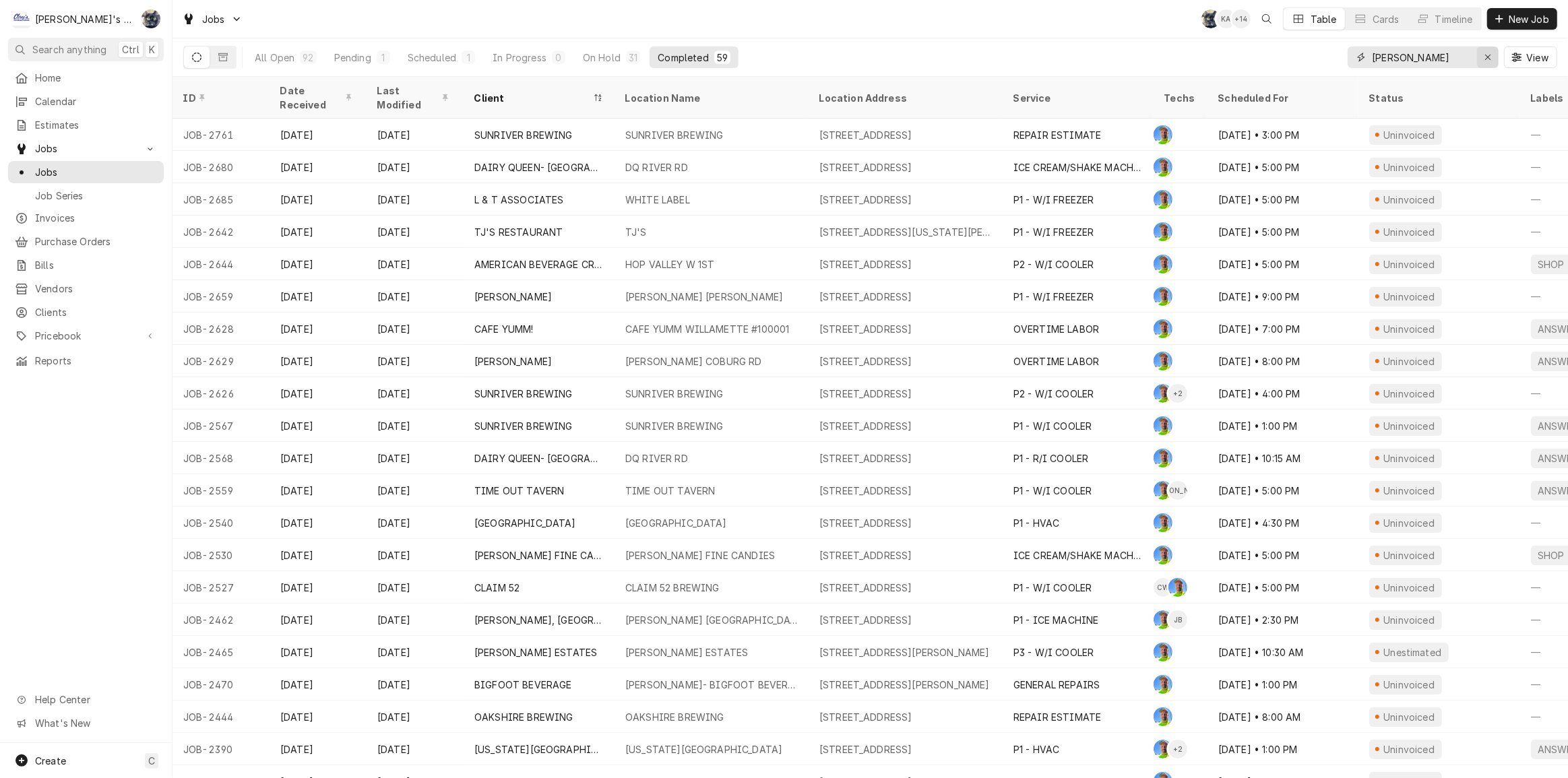
type input "greg"
click at [1487, 54] on icon "Erase input" at bounding box center [1487, 57] width 7 height 9
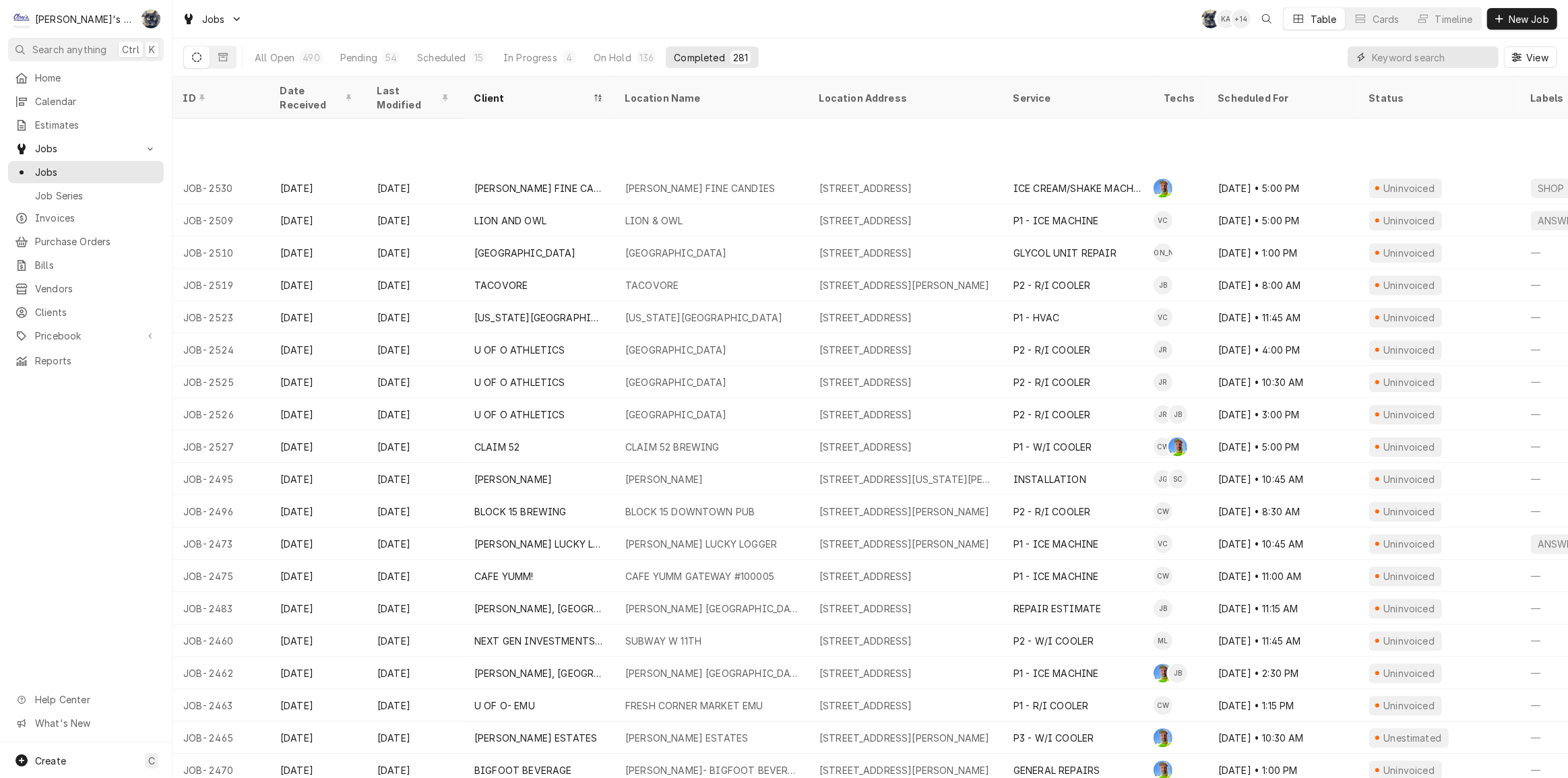
scroll to position [3731, 0]
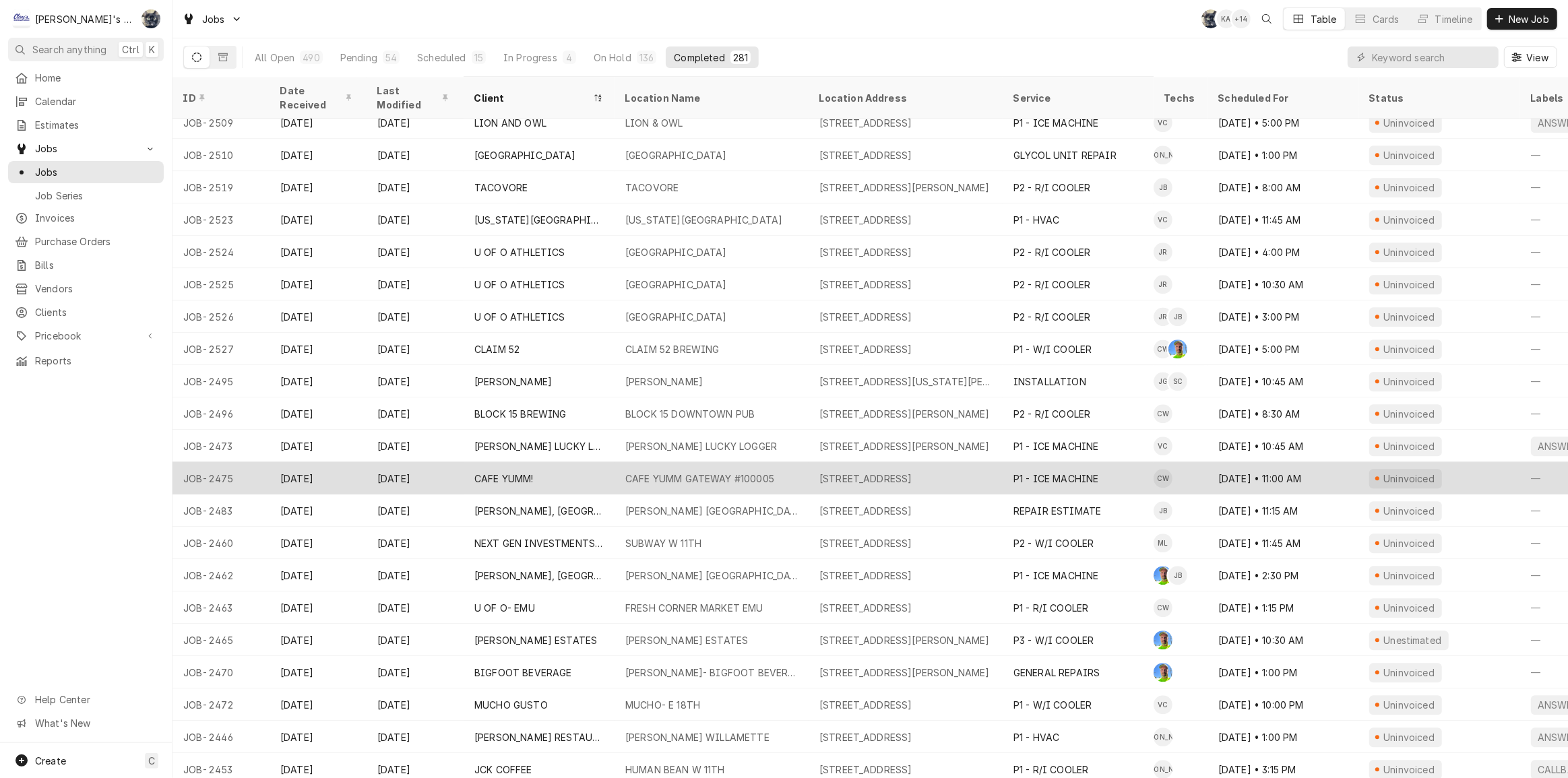
click at [719, 472] on div "CAFE YUMM GATEWAY #100005" at bounding box center [699, 479] width 149 height 14
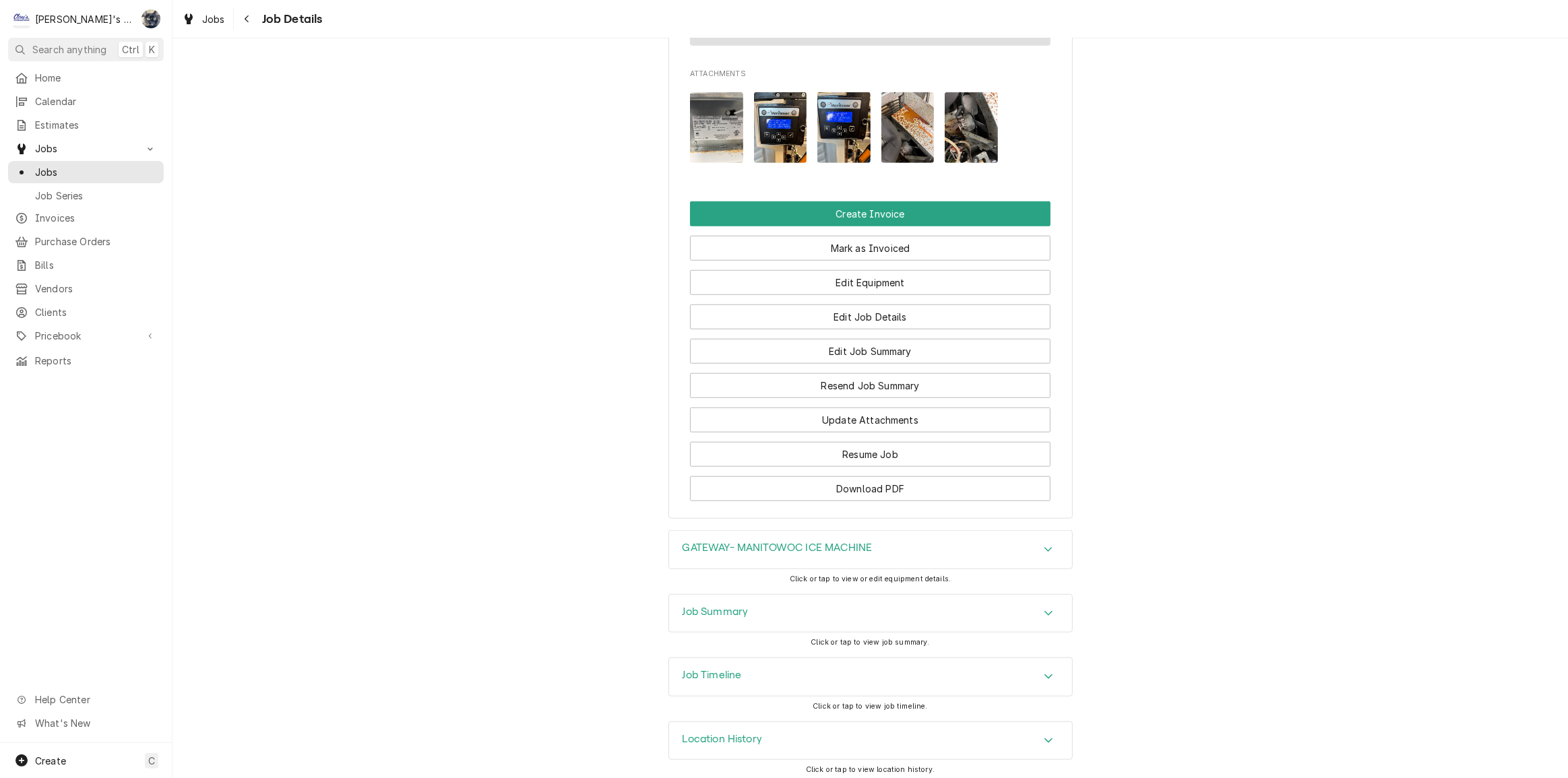
scroll to position [1215, 0]
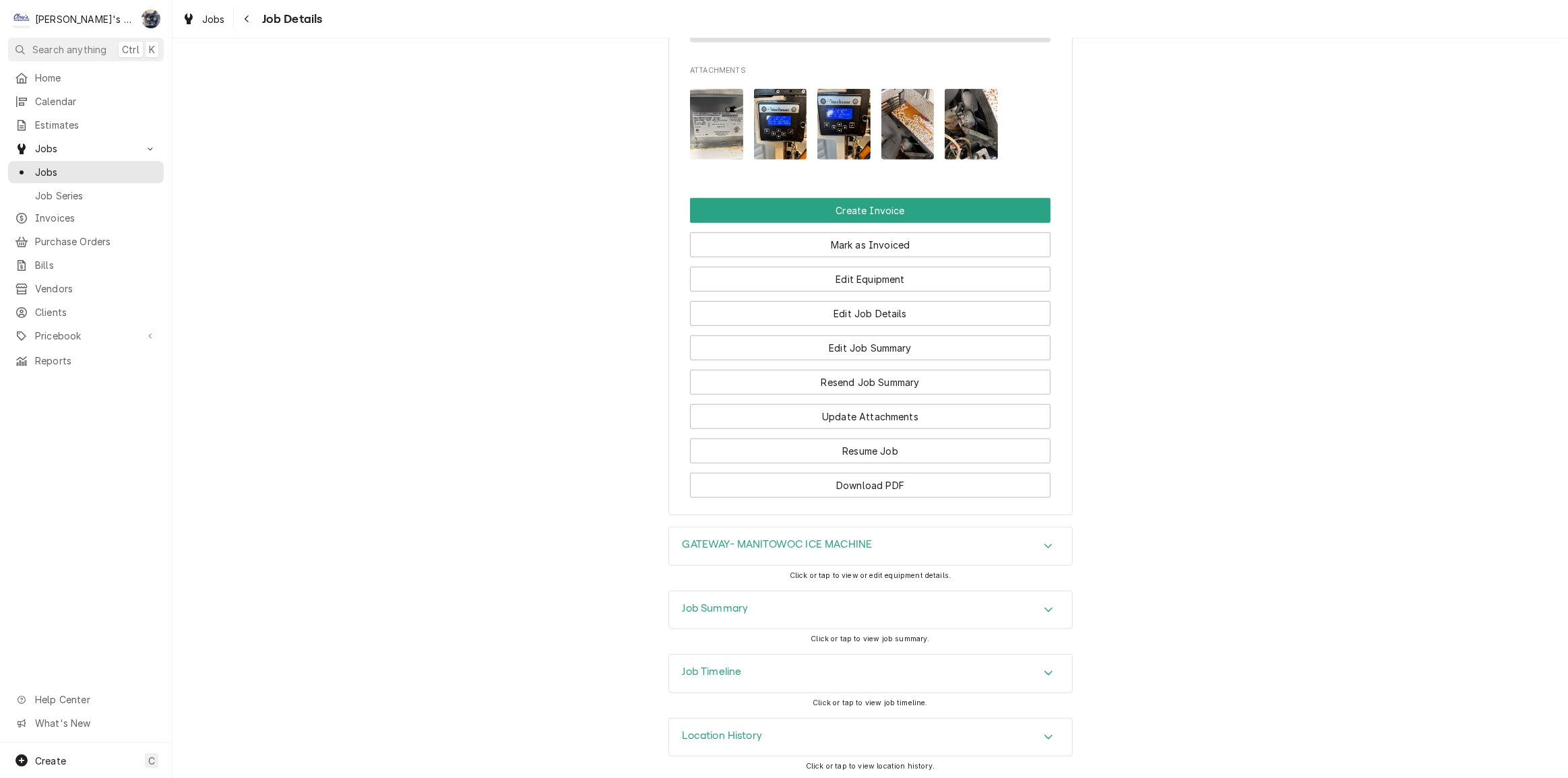
click at [735, 602] on h3 "Job Summary" at bounding box center [715, 609] width 66 height 13
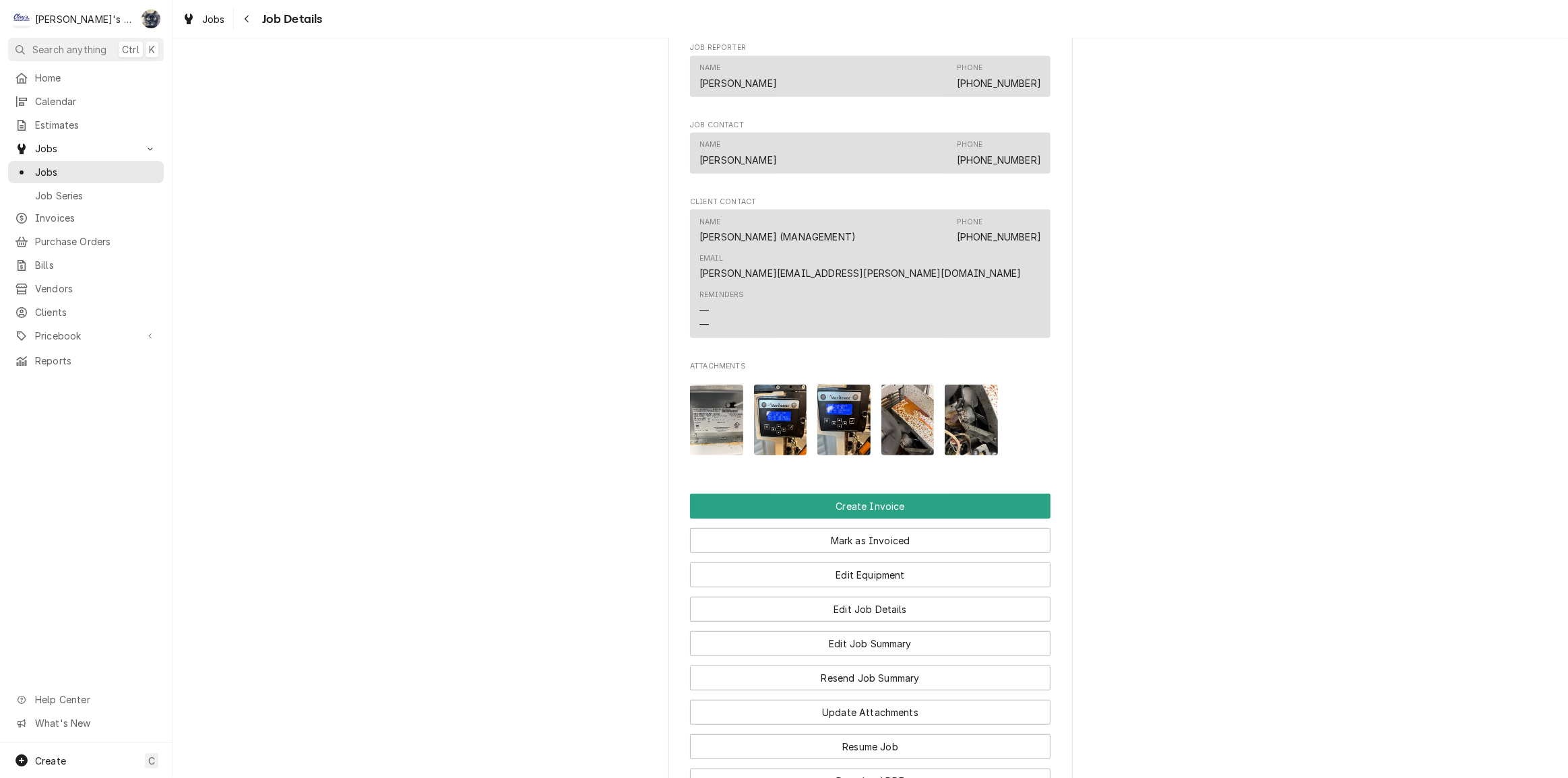
scroll to position [909, 0]
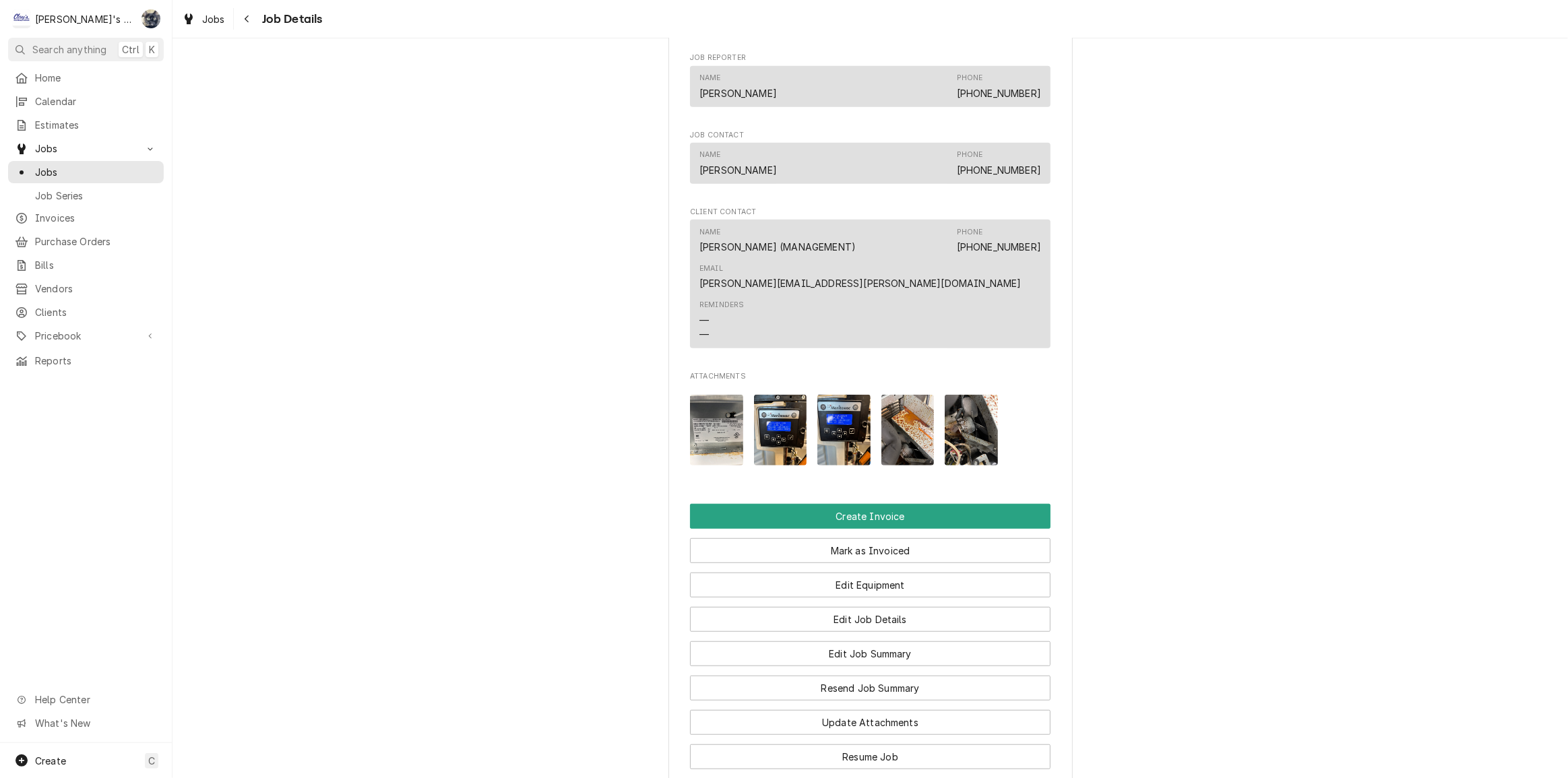
click at [884, 433] on img "Attachments" at bounding box center [908, 430] width 54 height 71
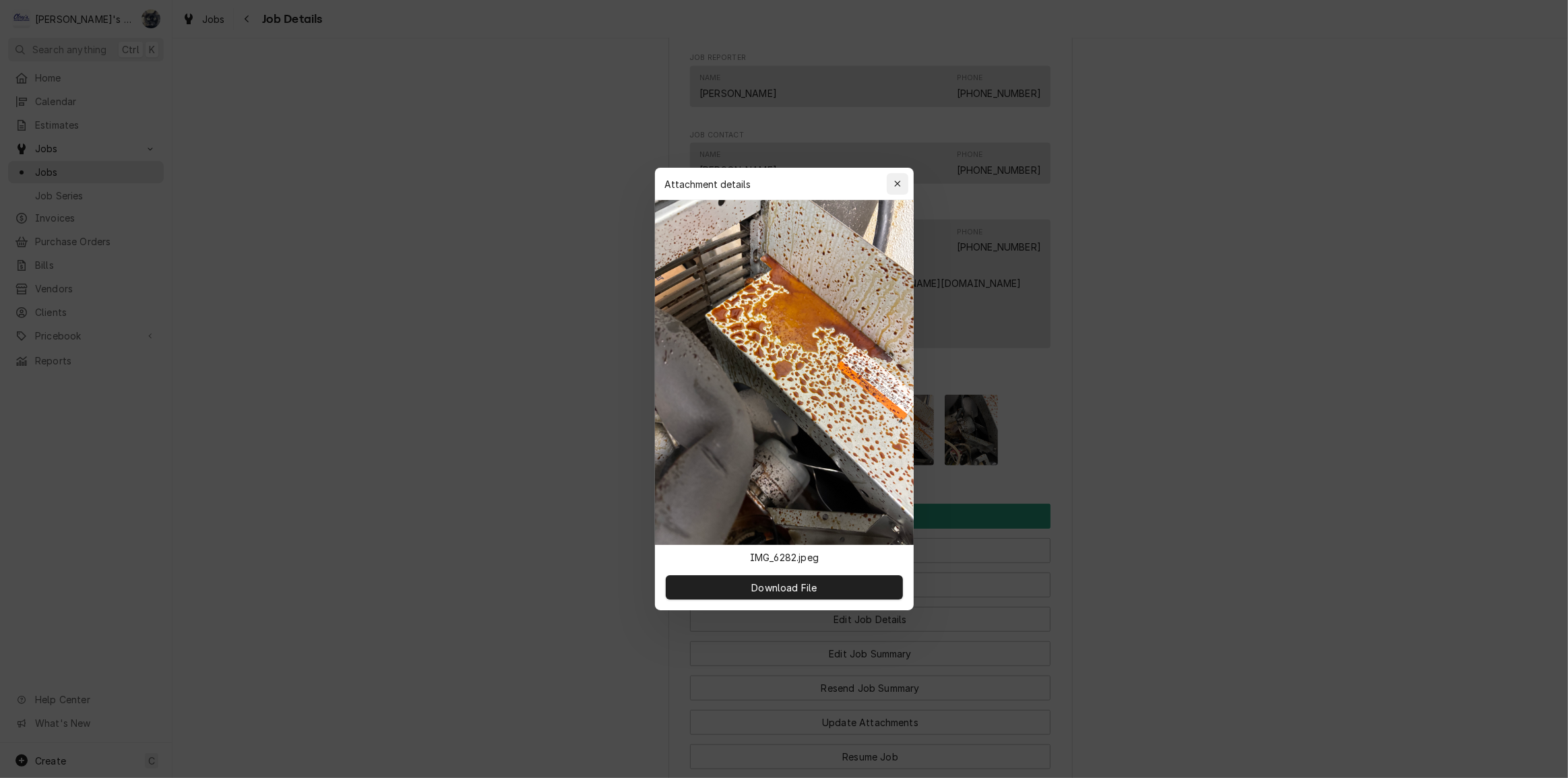
click at [899, 179] on icon "button" at bounding box center [897, 183] width 7 height 9
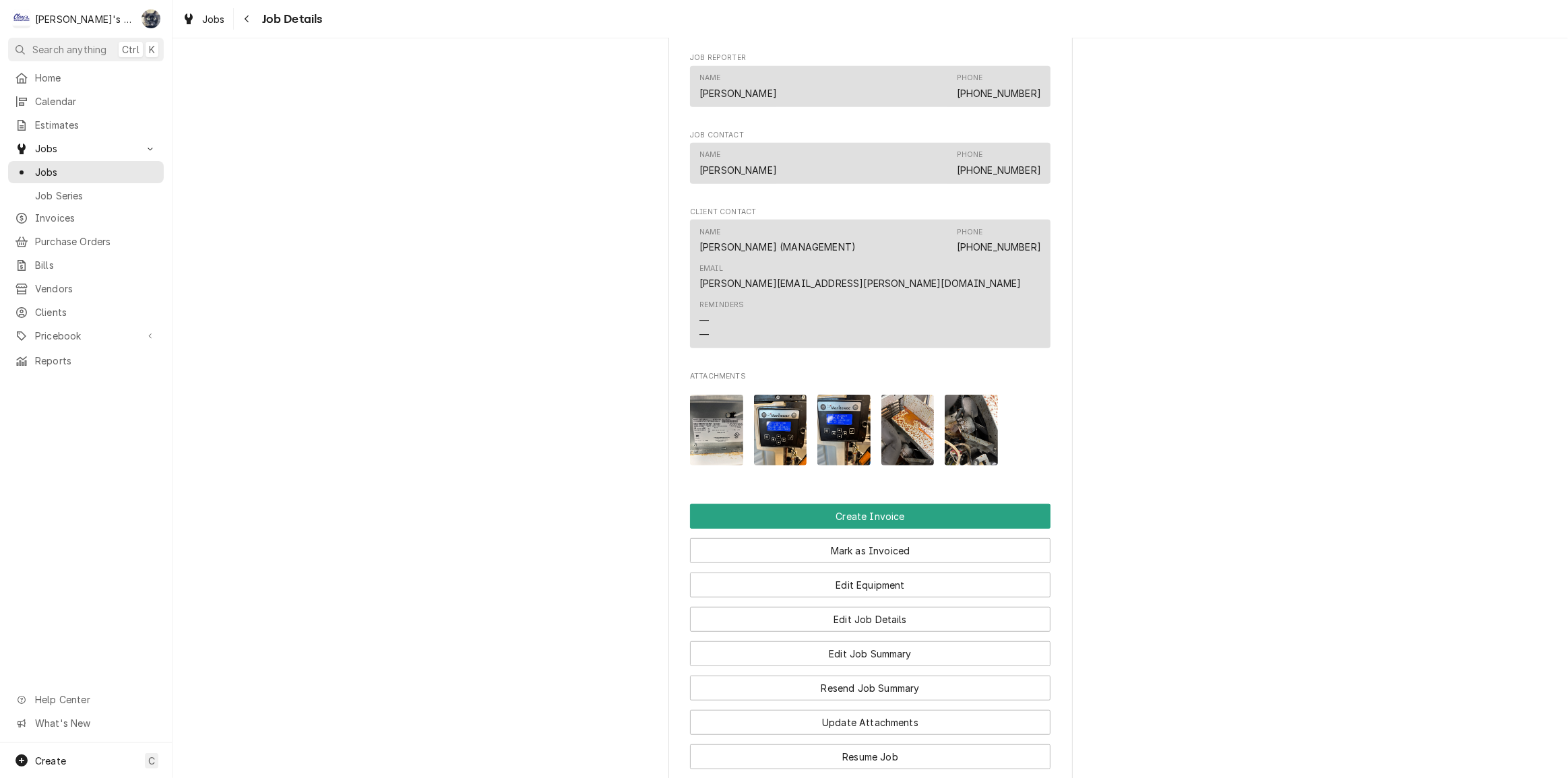
click at [970, 415] on img "Attachments" at bounding box center [971, 430] width 54 height 71
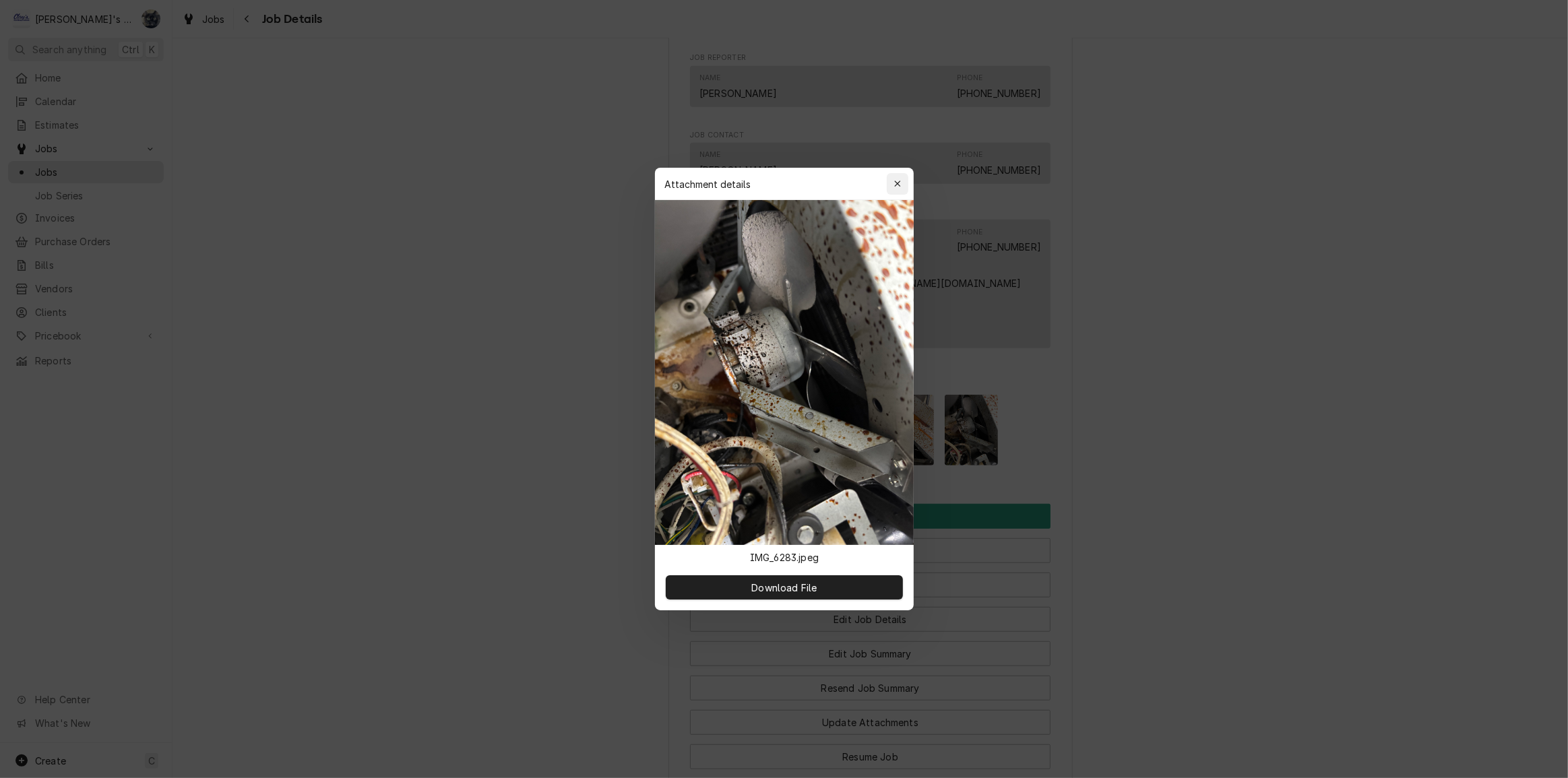
click at [904, 178] on button "button" at bounding box center [897, 184] width 21 height 21
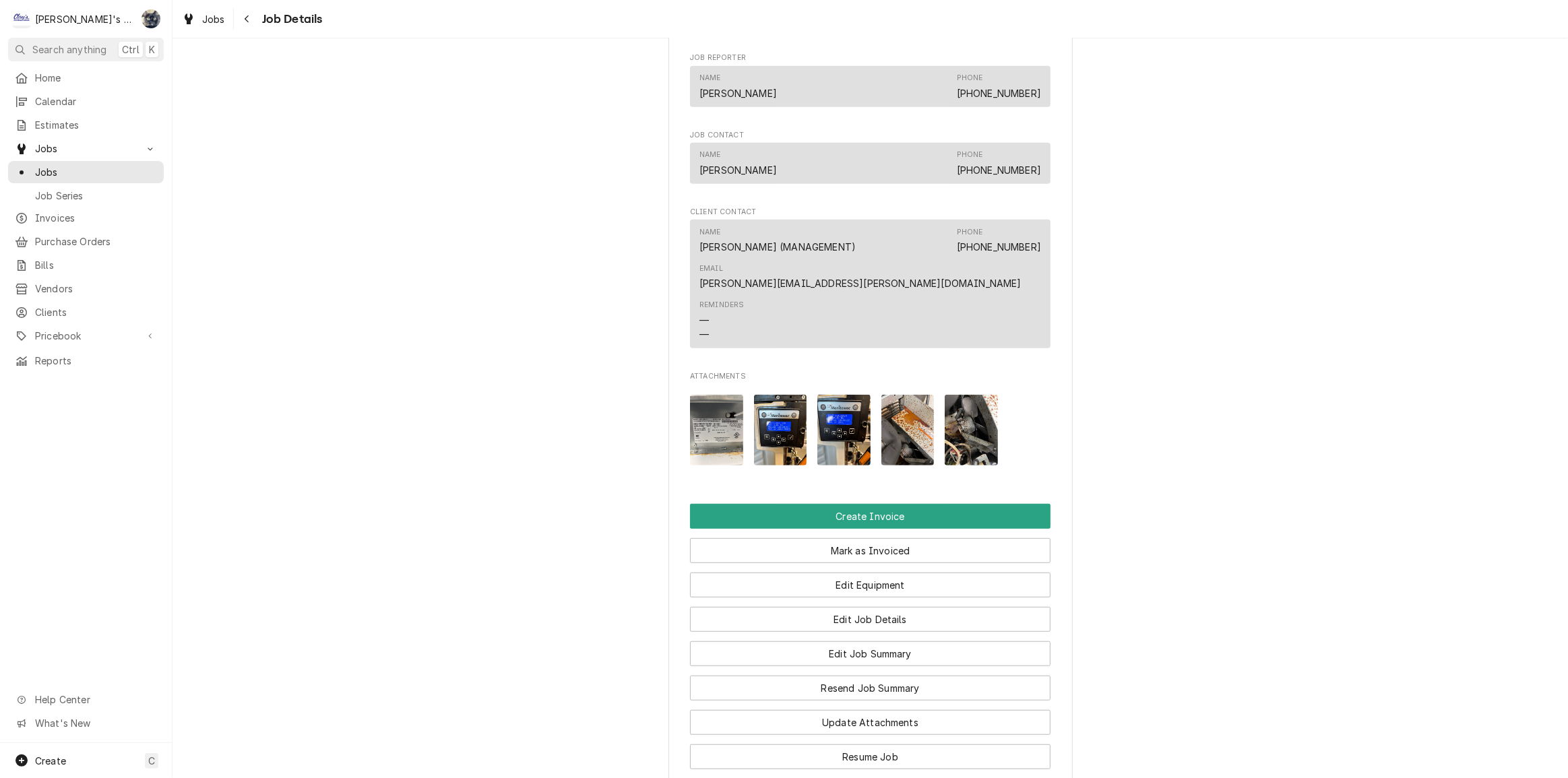
click at [914, 423] on img "Attachments" at bounding box center [908, 430] width 54 height 71
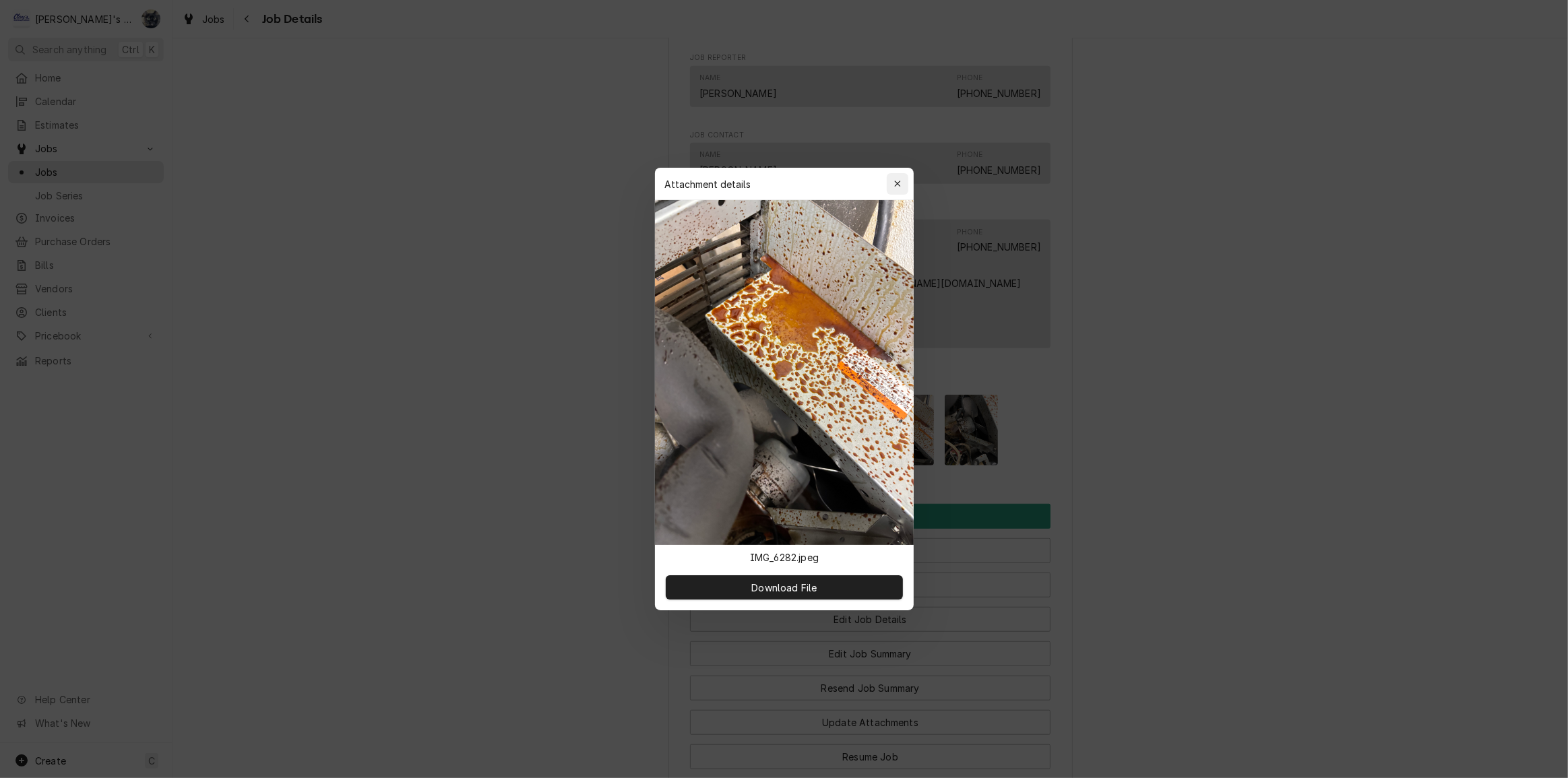
click at [896, 181] on icon "button" at bounding box center [897, 183] width 7 height 9
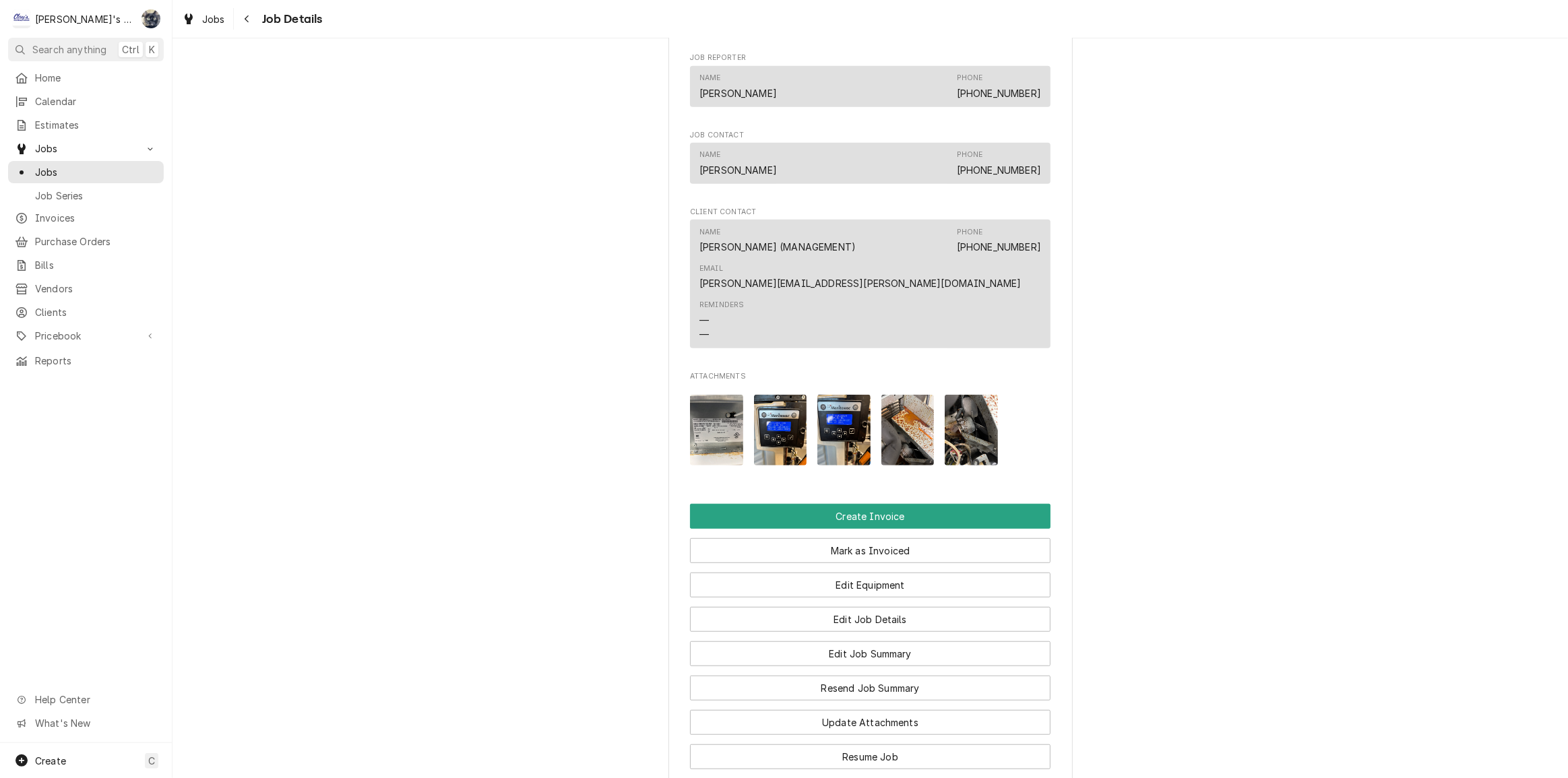
click at [855, 438] on img "Attachments" at bounding box center [844, 430] width 54 height 71
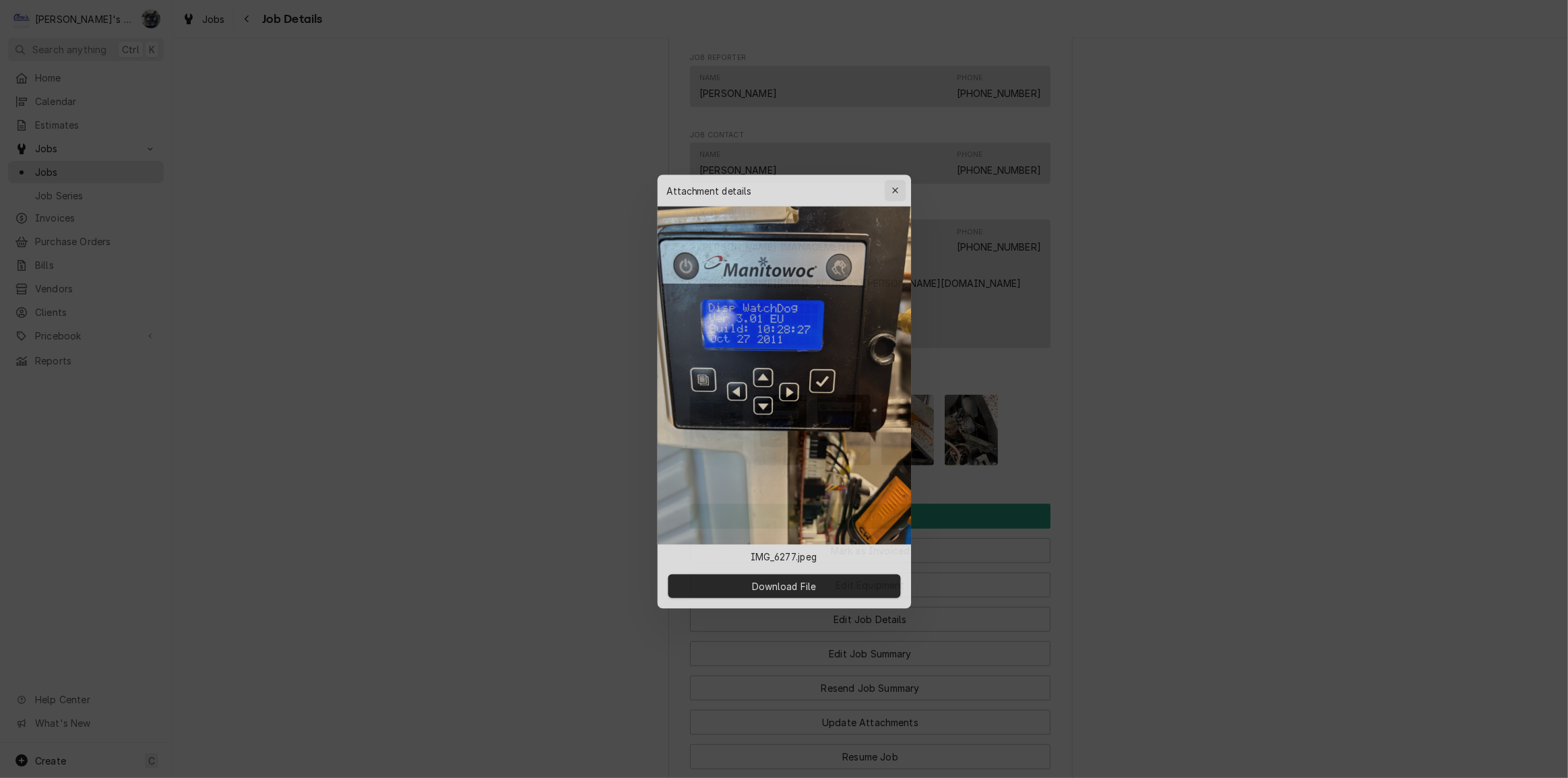
click at [896, 186] on icon "button" at bounding box center [897, 183] width 7 height 9
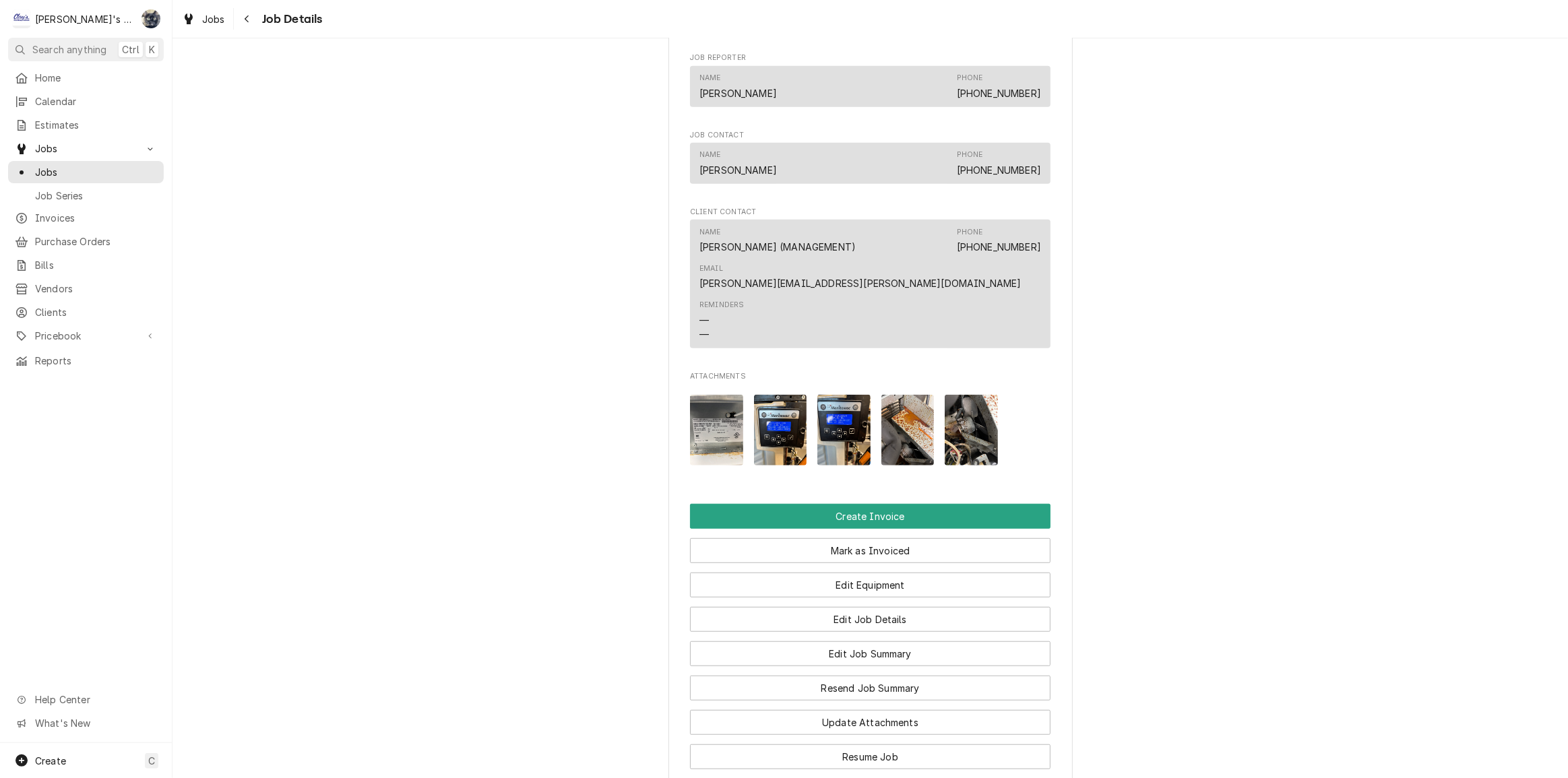
click at [694, 435] on img "Attachments" at bounding box center [717, 430] width 54 height 71
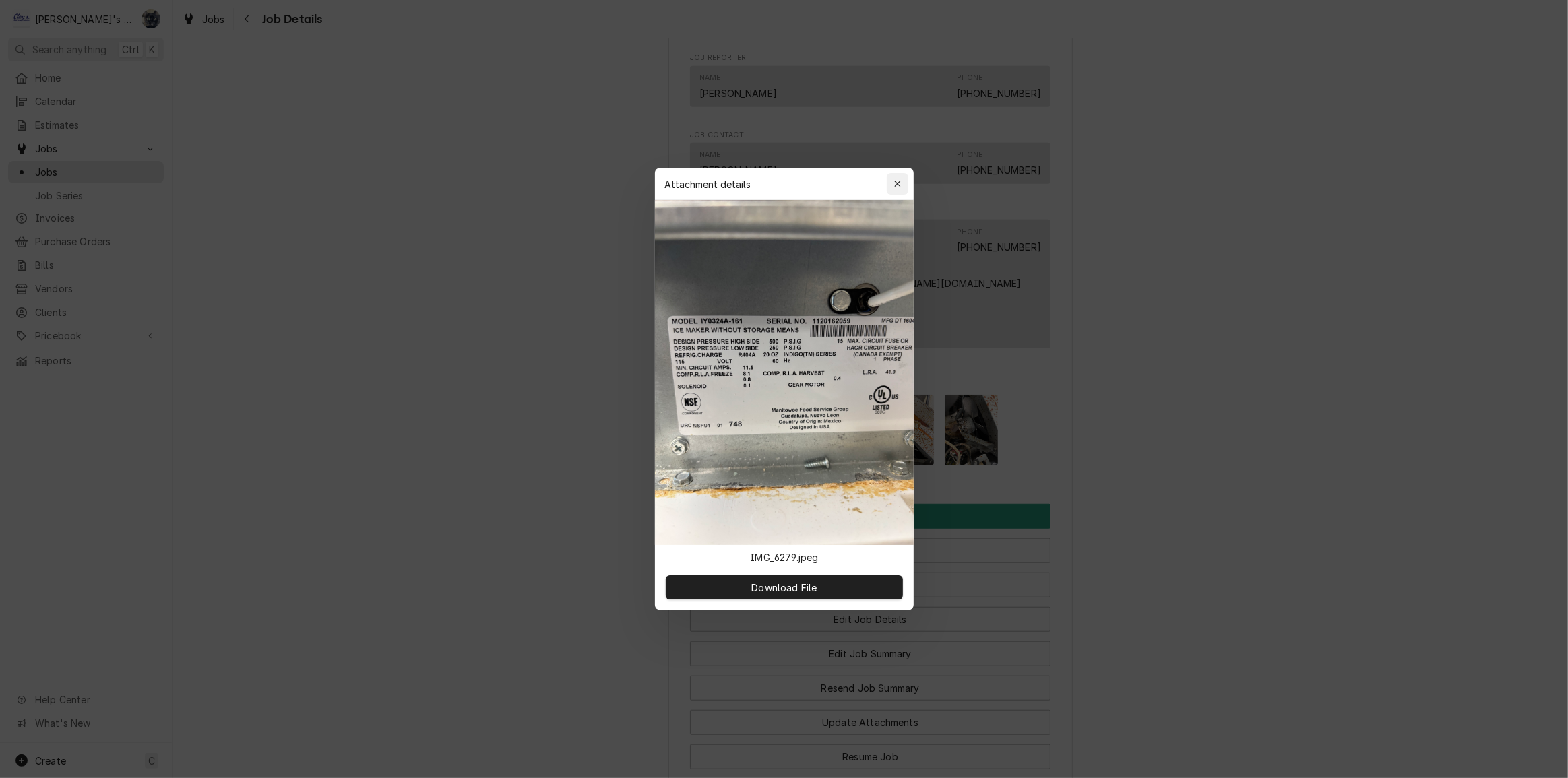
click at [894, 185] on icon "button" at bounding box center [897, 183] width 7 height 9
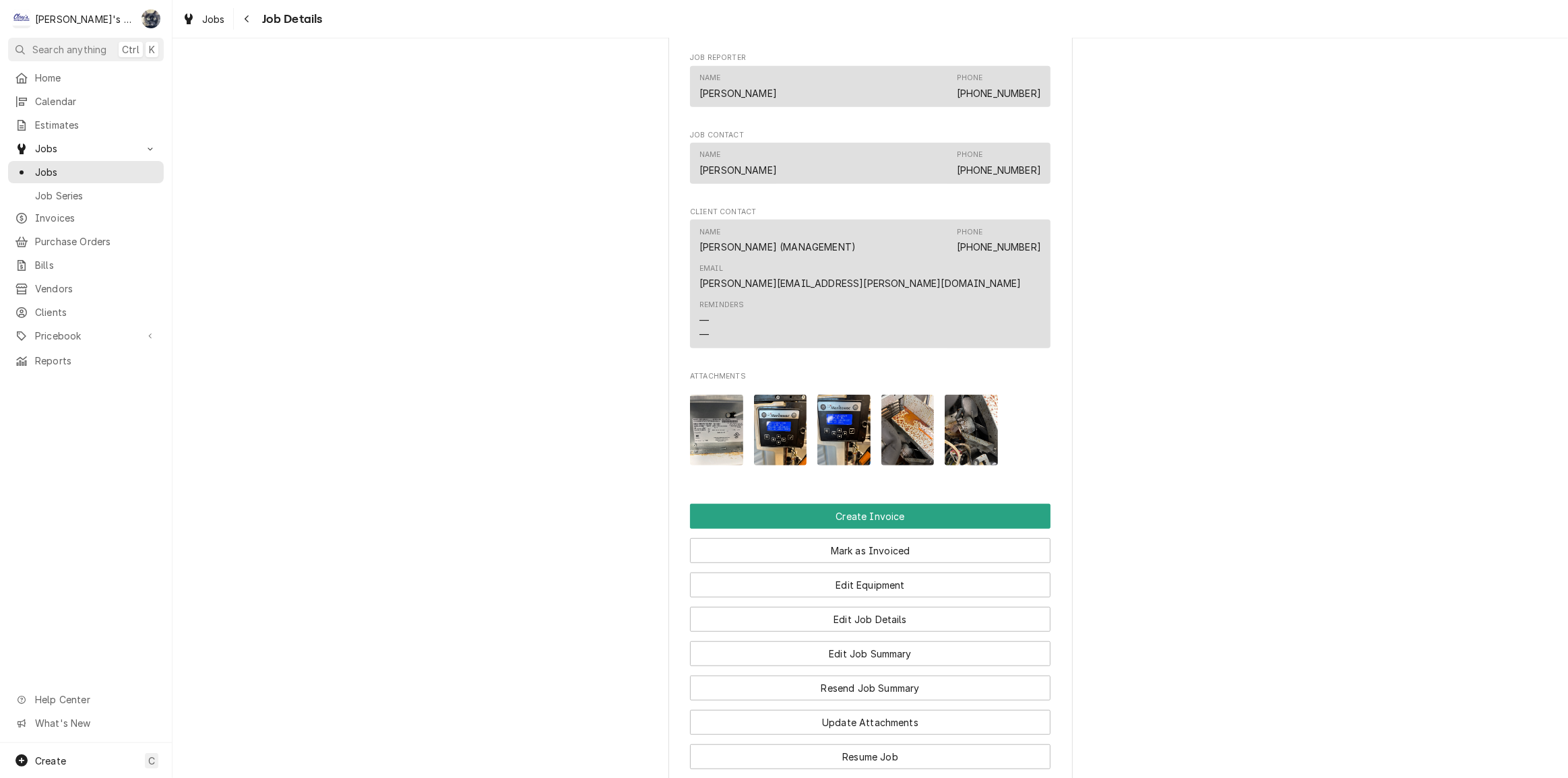
click at [905, 436] on img "Attachments" at bounding box center [908, 430] width 54 height 71
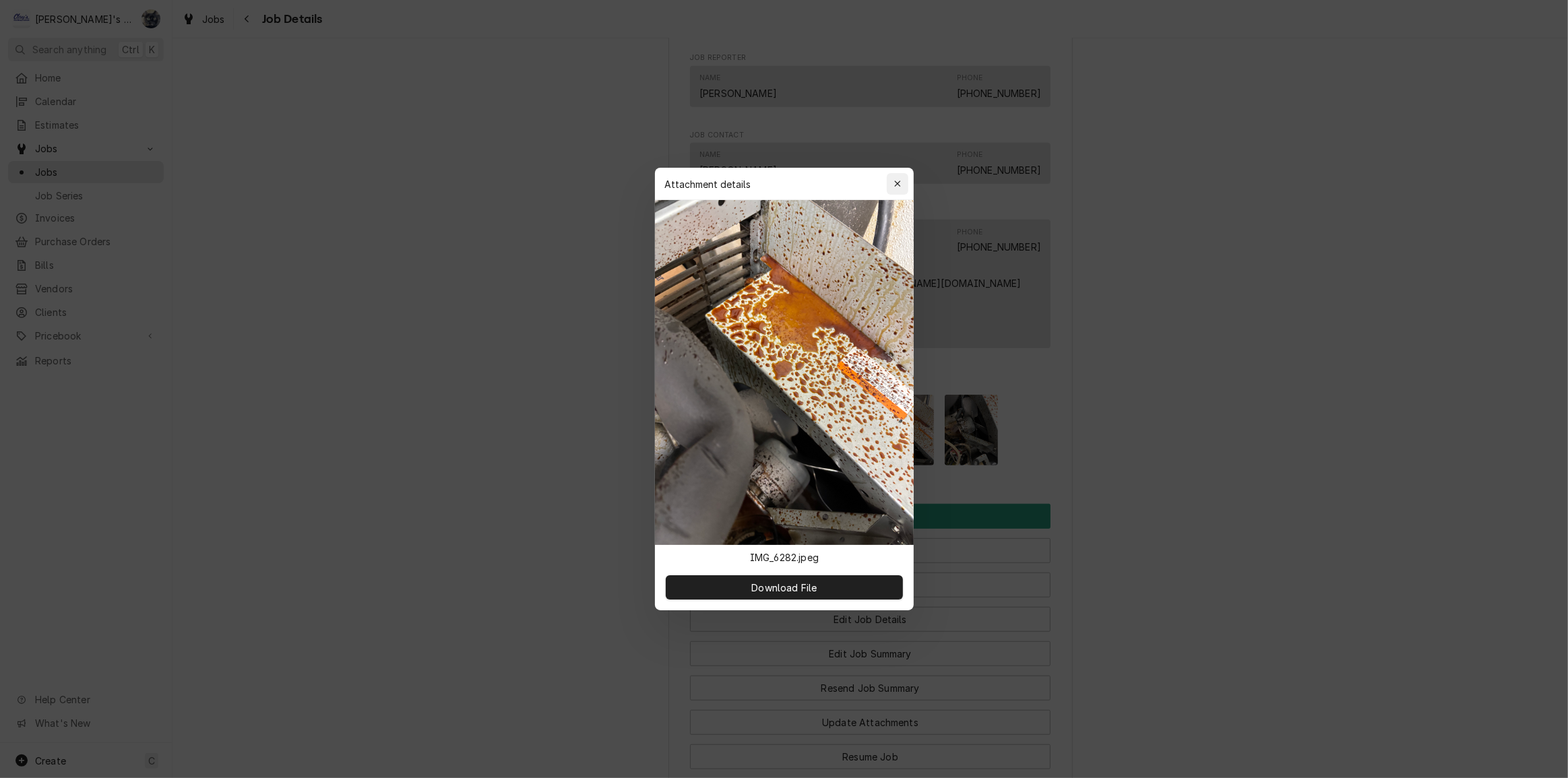
click at [888, 181] on button "button" at bounding box center [897, 184] width 21 height 21
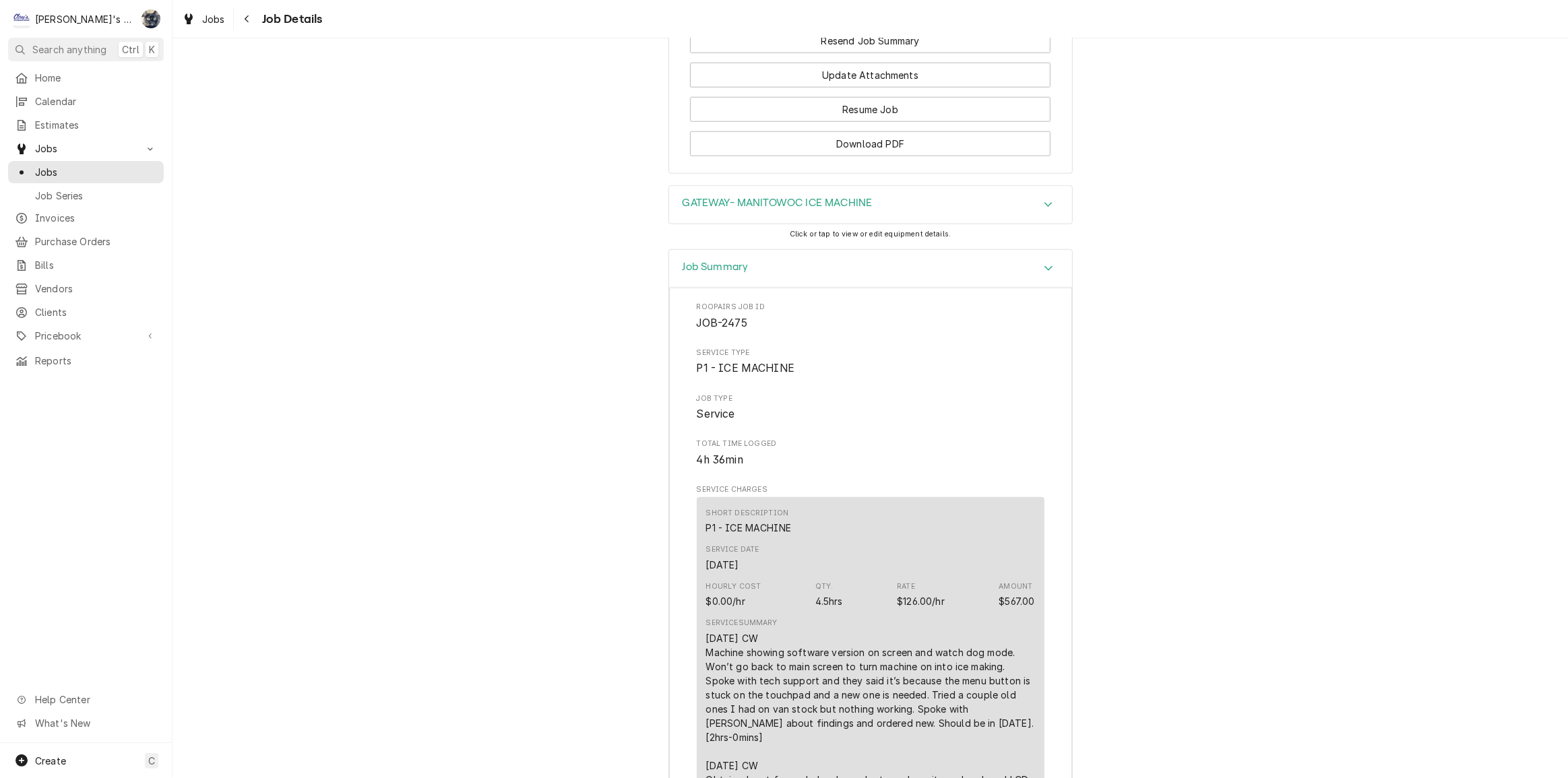
scroll to position [883, 0]
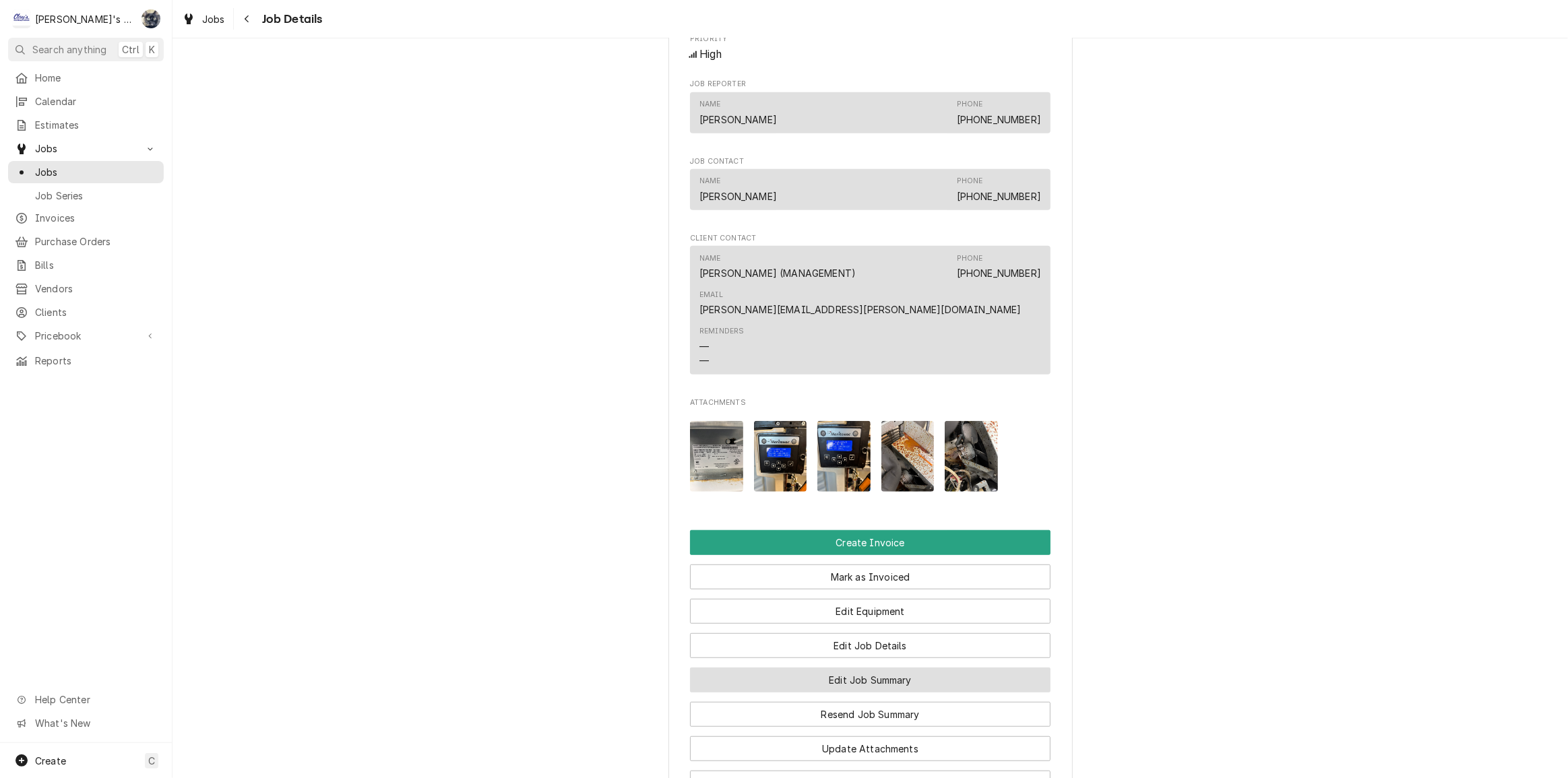
click at [869, 689] on button "Edit Job Summary" at bounding box center [870, 680] width 360 height 25
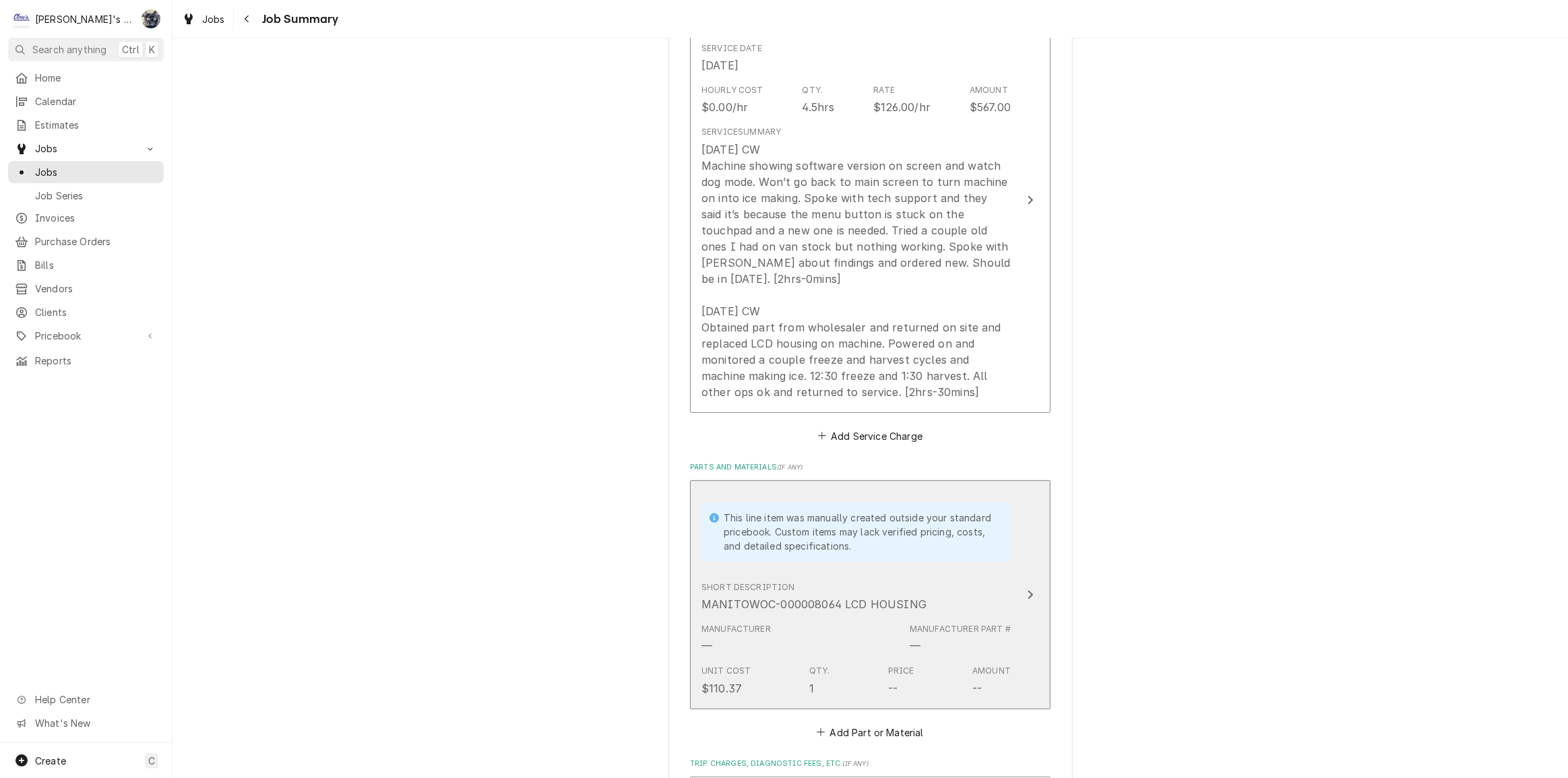
scroll to position [428, 0]
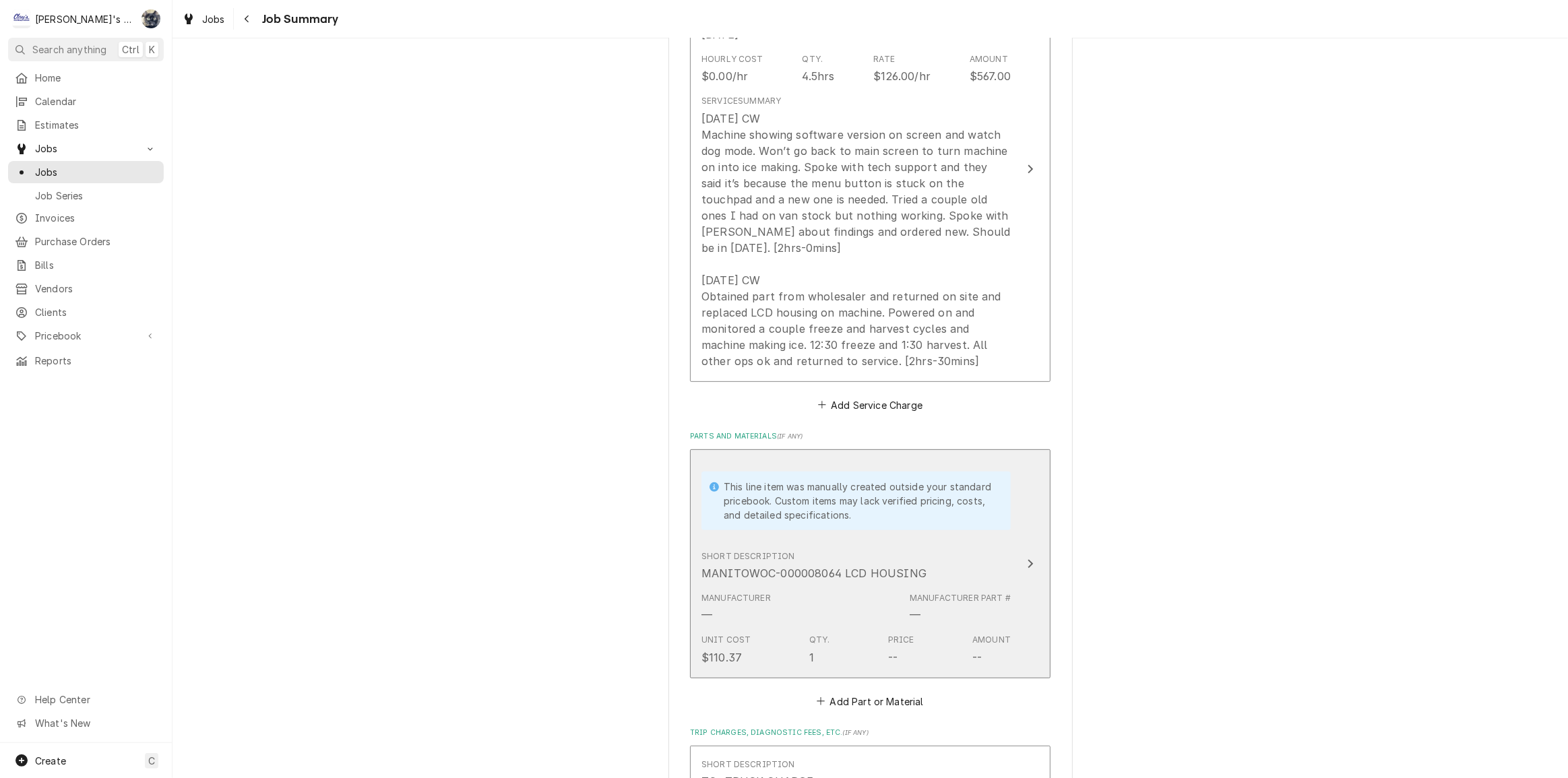
click at [779, 512] on div "This line item was manually created outside your standard pricebook. Custom ite…" at bounding box center [856, 501] width 309 height 59
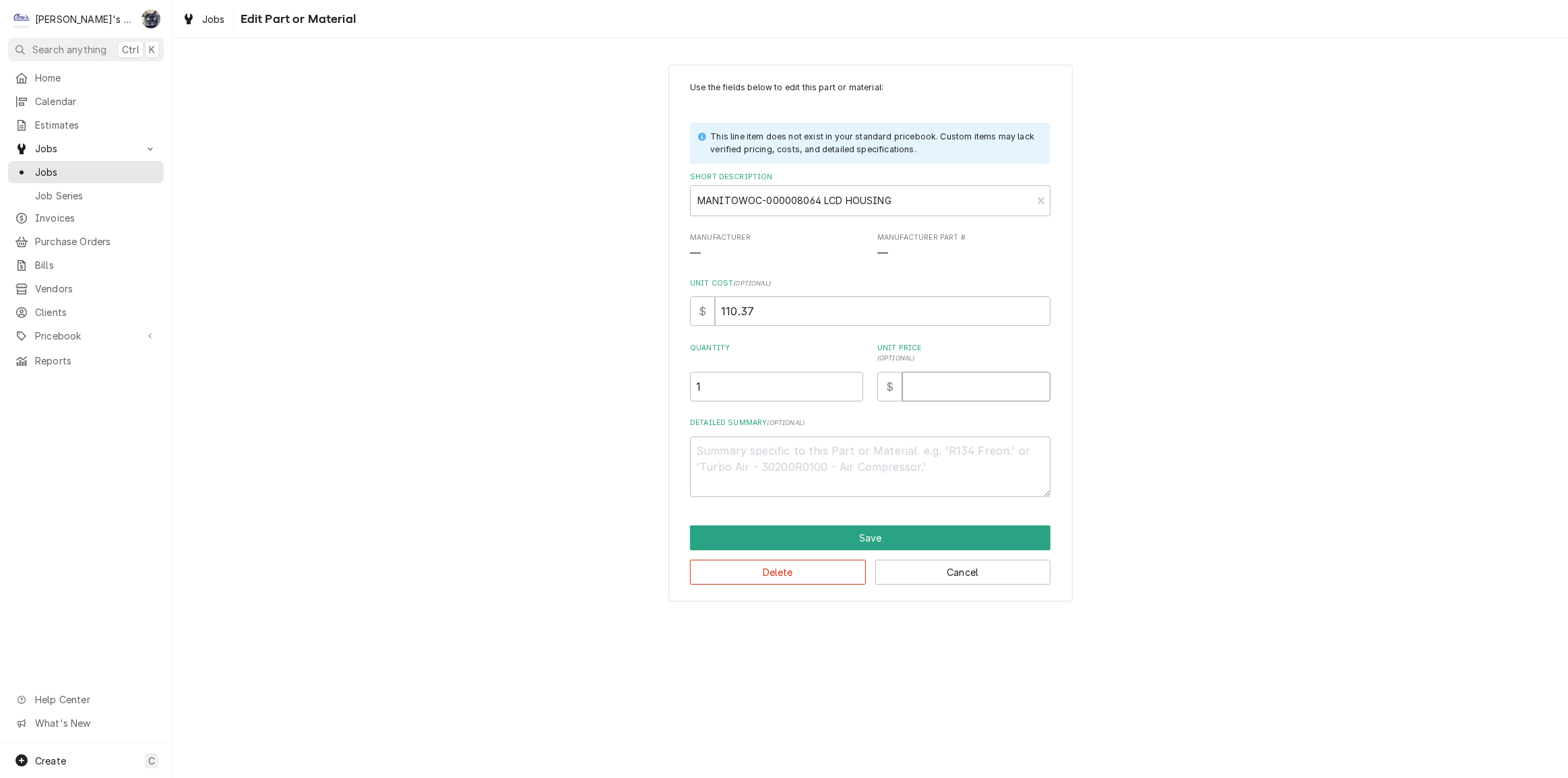
click at [956, 378] on input "Unit Price ( optional )" at bounding box center [976, 387] width 148 height 30
type textarea "x"
type input "1"
type textarea "x"
type input "16"
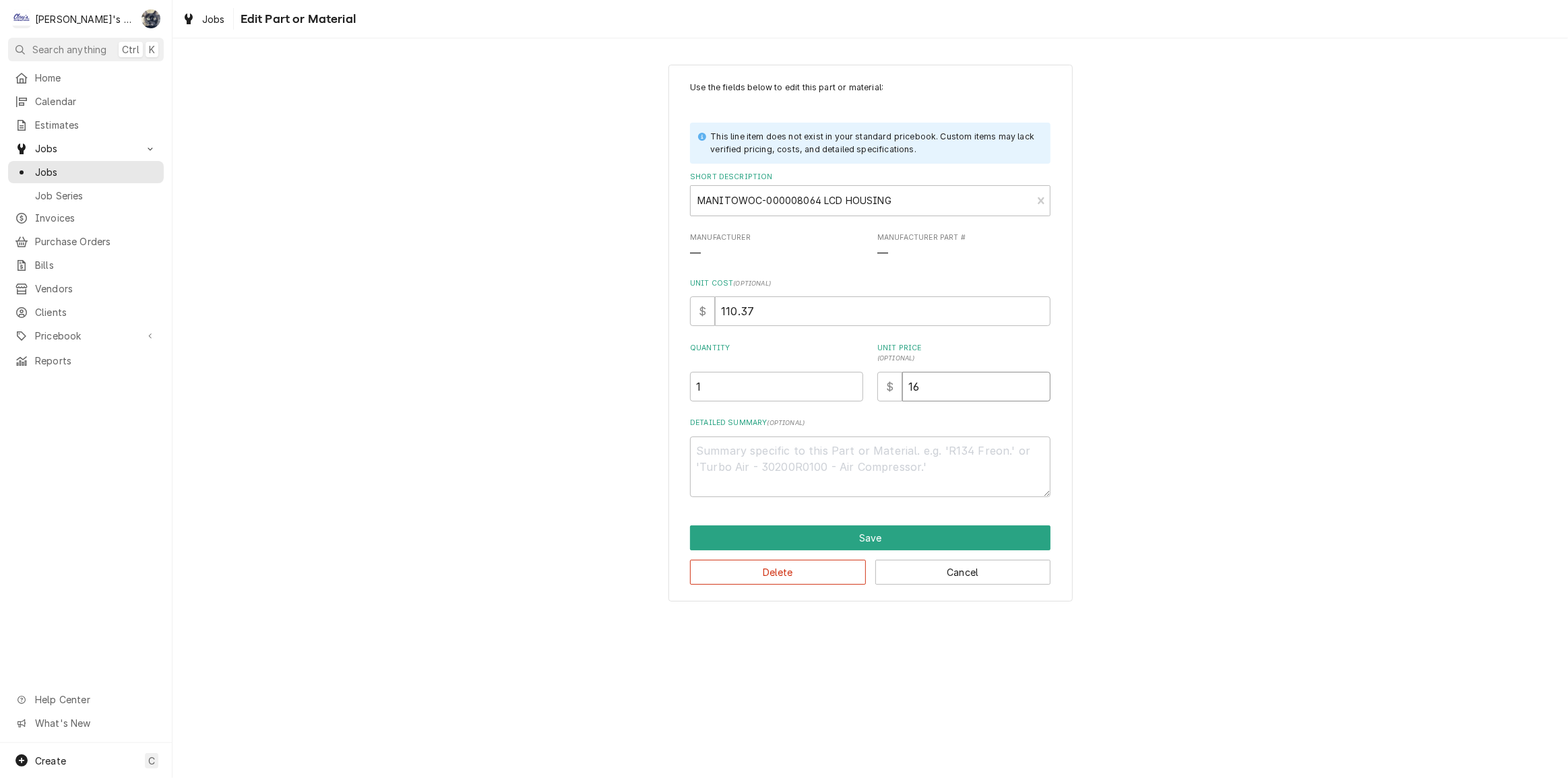
type textarea "x"
type input "165"
type textarea "x"
type input "165.5"
type textarea "x"
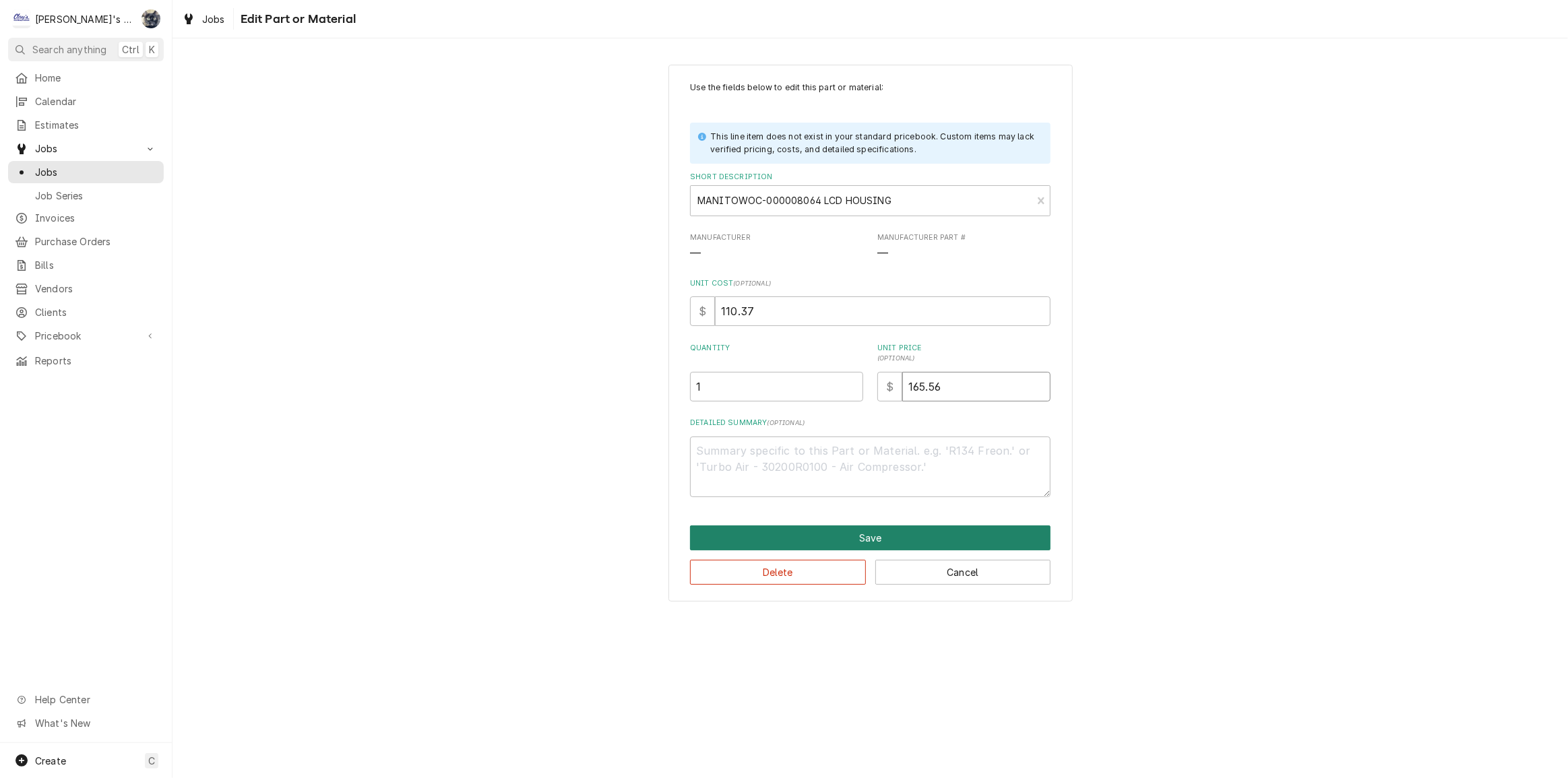
type input "165.56"
click at [883, 534] on button "Save" at bounding box center [870, 537] width 360 height 25
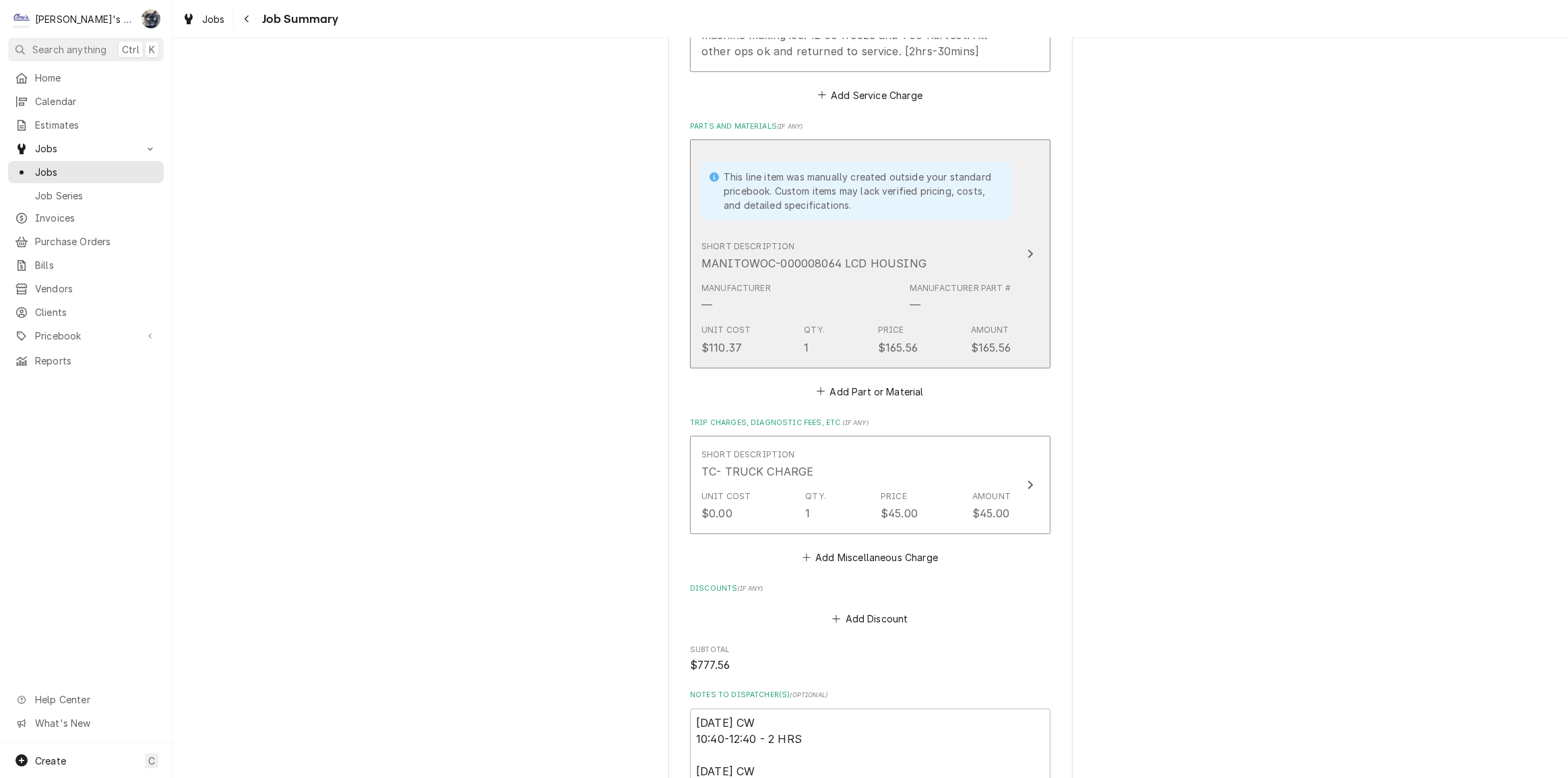
scroll to position [979, 0]
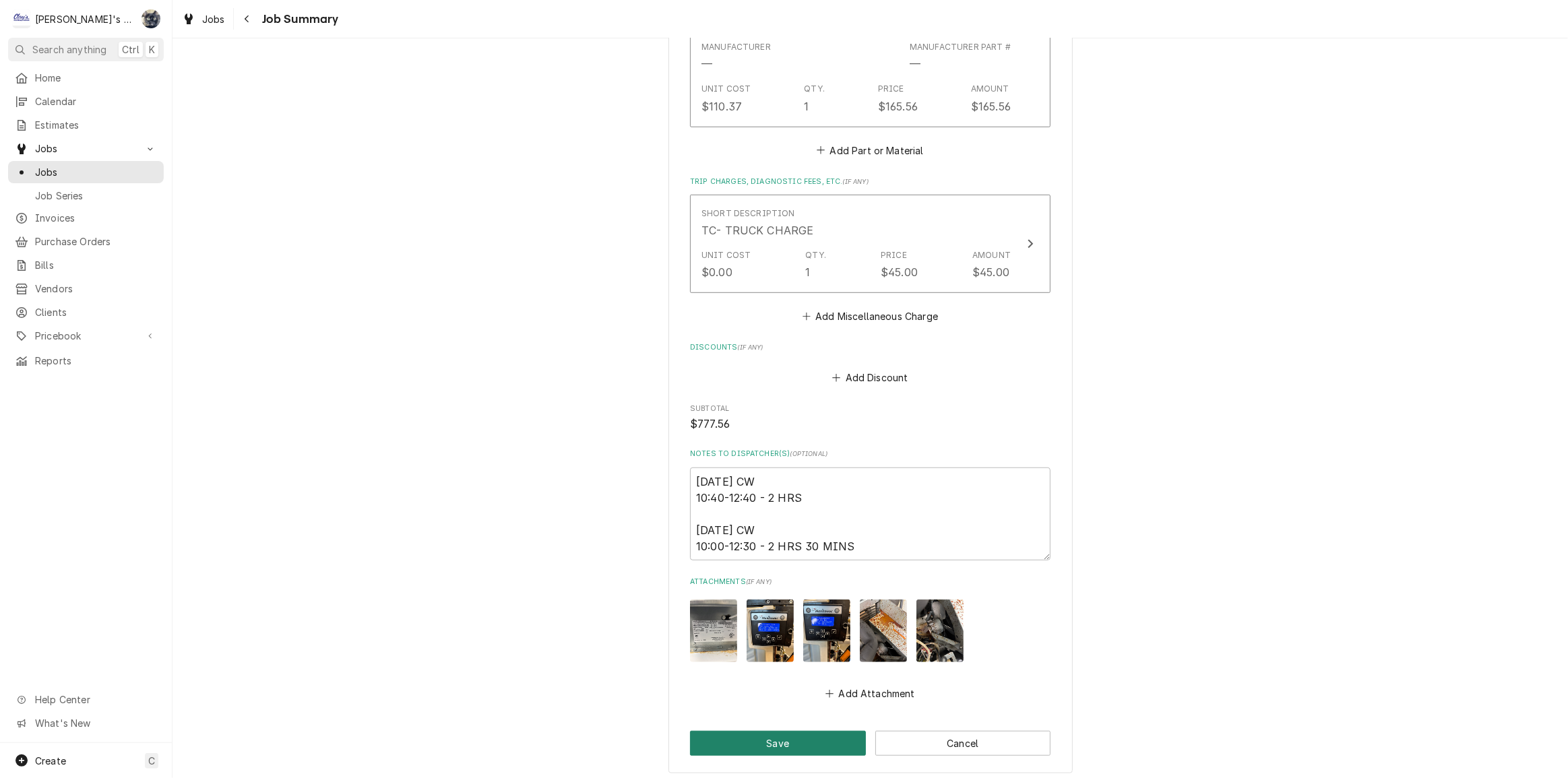
click at [777, 737] on button "Save" at bounding box center [778, 743] width 176 height 25
type textarea "x"
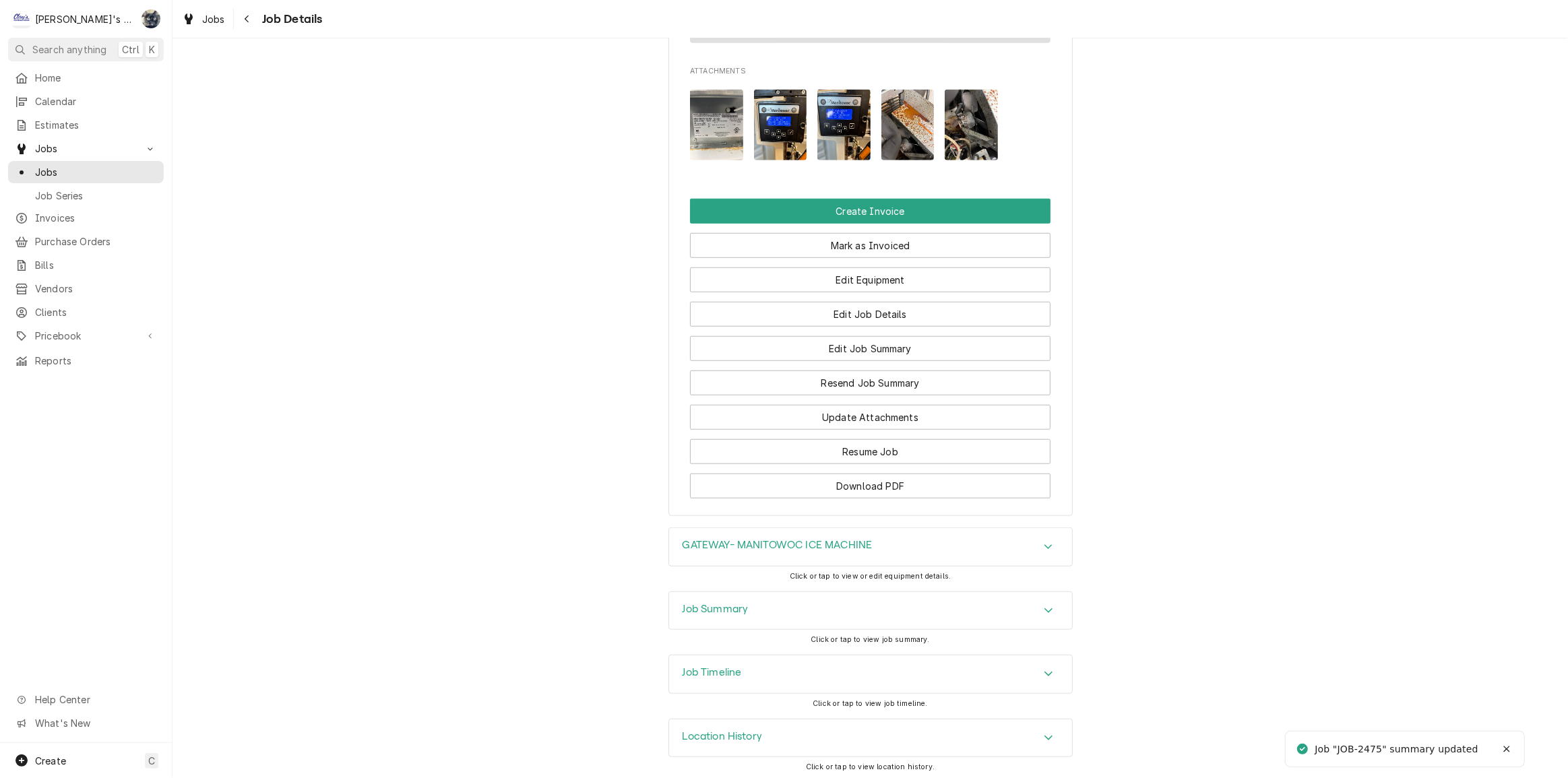
scroll to position [1215, 0]
click at [728, 610] on h3 "Job Summary" at bounding box center [715, 609] width 66 height 13
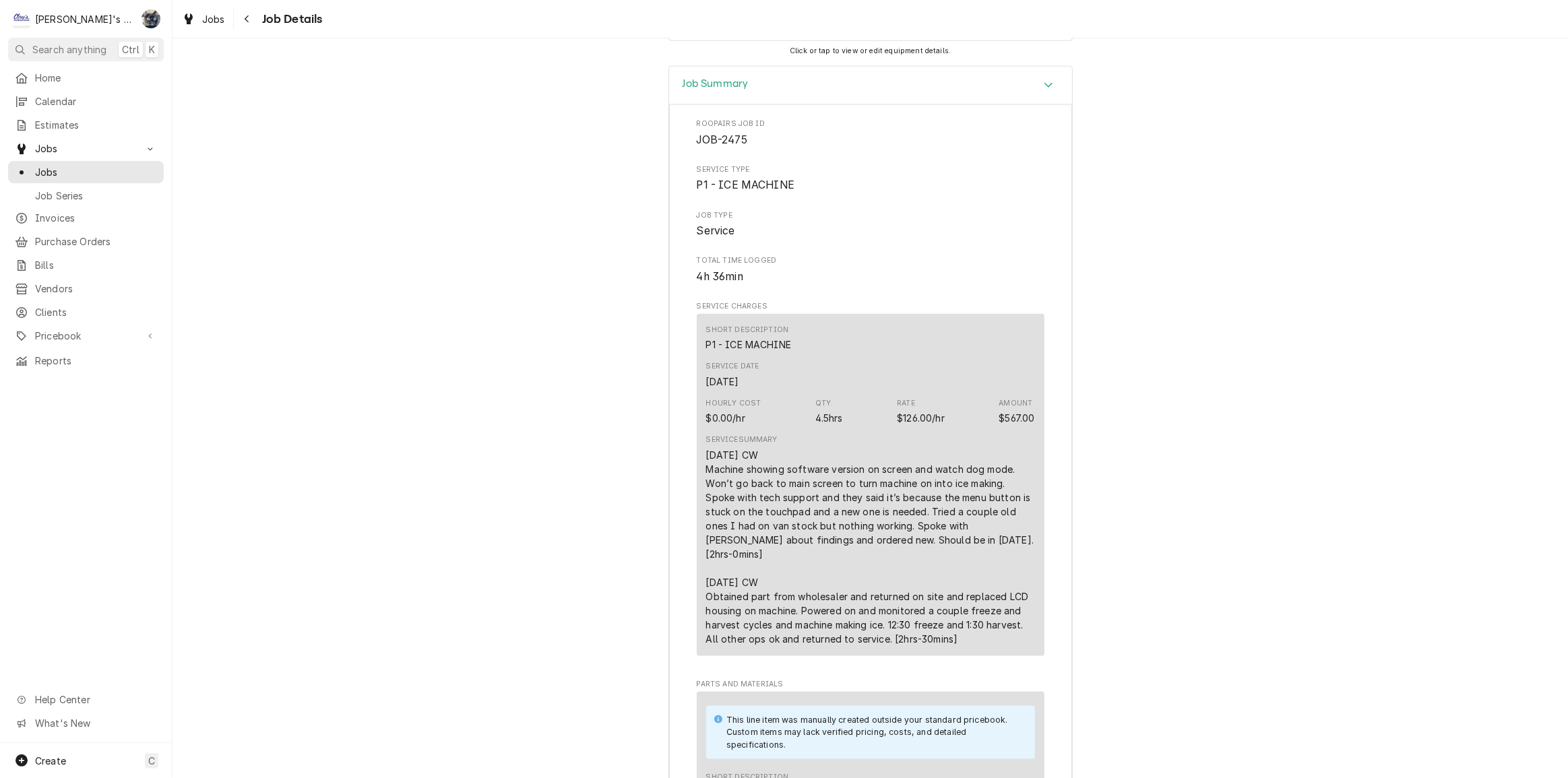
scroll to position [1311, 0]
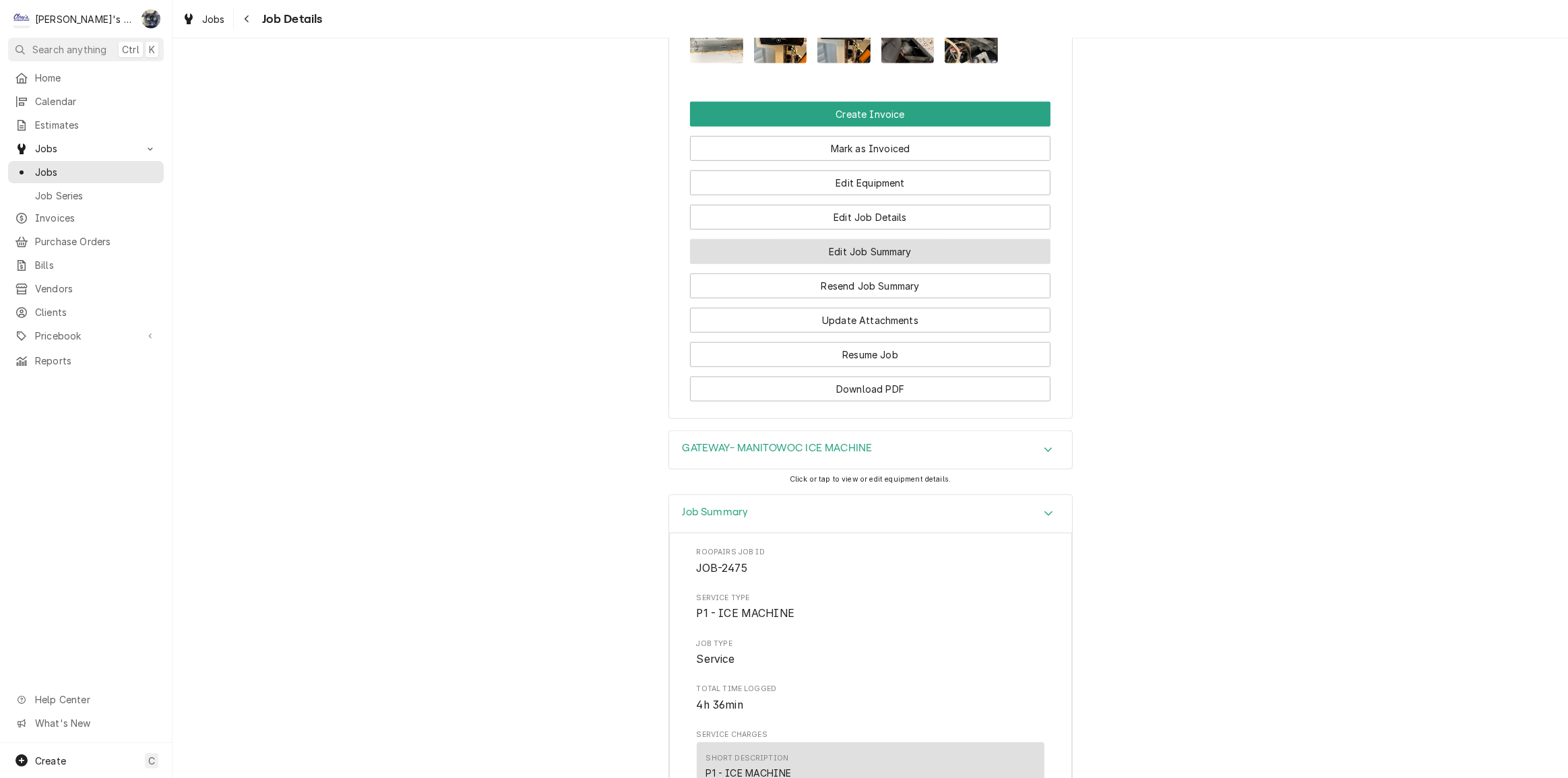
click at [871, 253] on button "Edit Job Summary" at bounding box center [870, 251] width 360 height 25
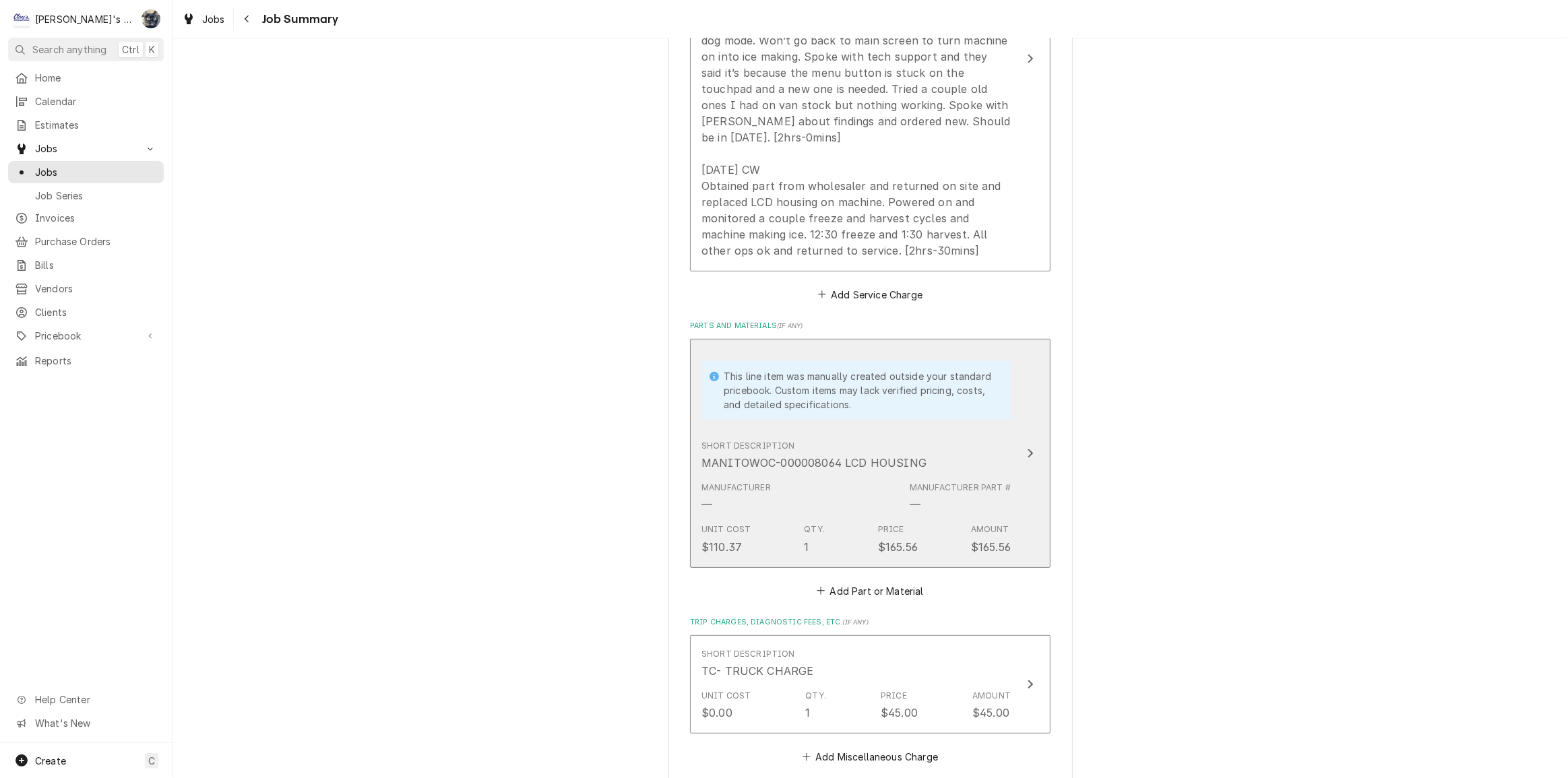
scroll to position [245, 0]
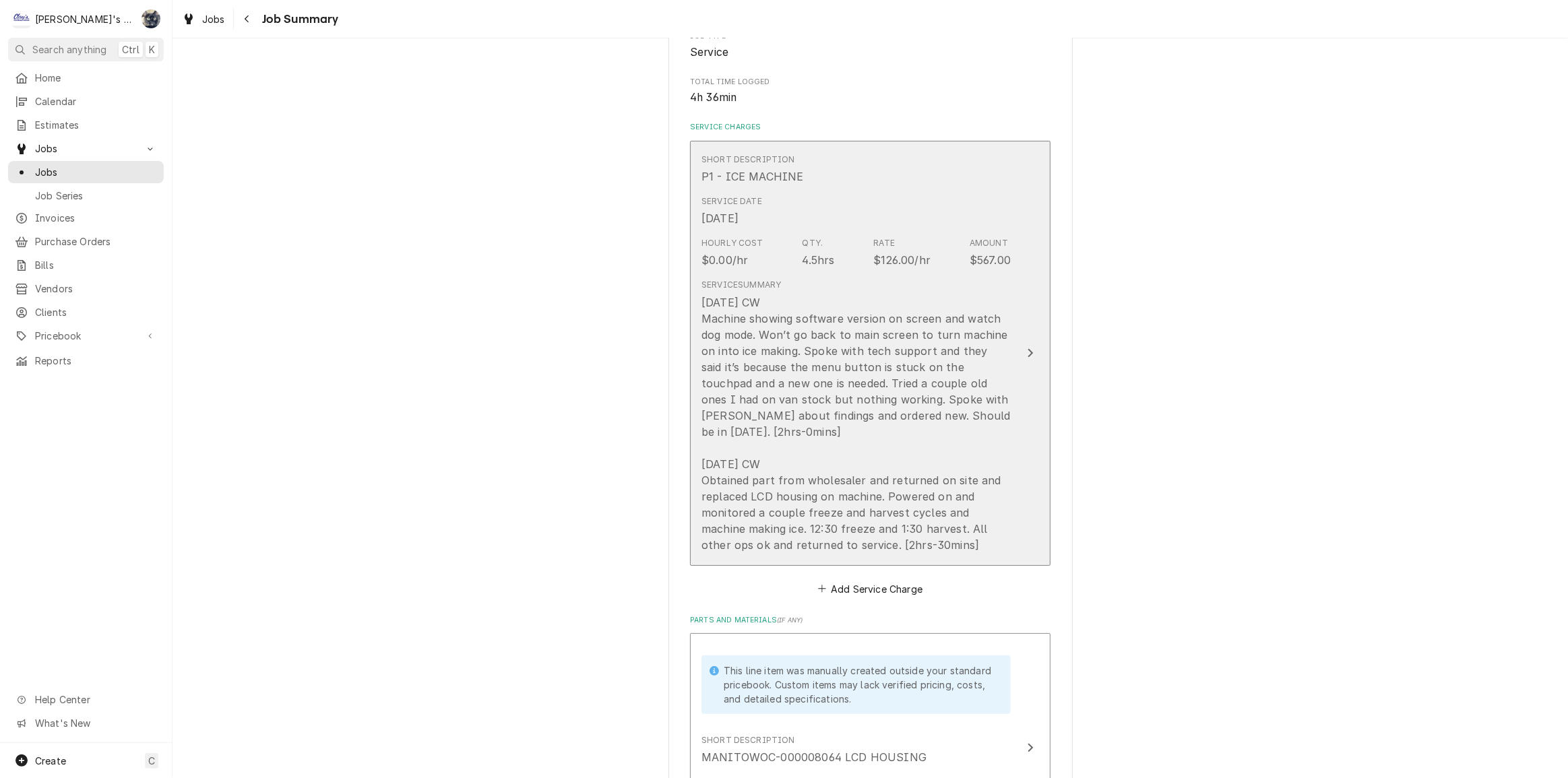
click at [741, 406] on div "[DATE] CW Machine showing software version on screen and watch dog mode. Won’t …" at bounding box center [856, 423] width 309 height 258
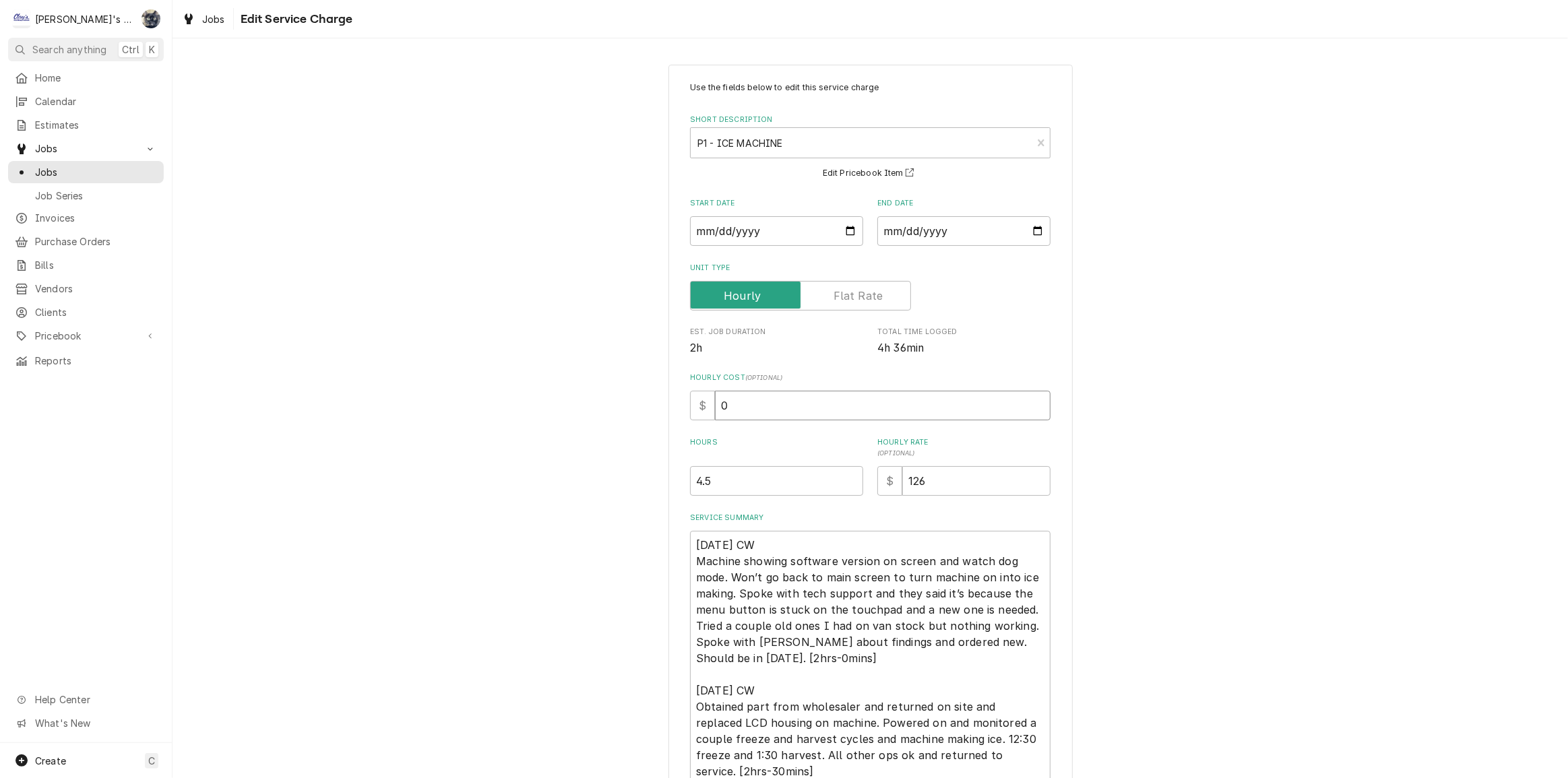
click at [729, 413] on input "0" at bounding box center [883, 405] width 335 height 30
type textarea "x"
type input "4"
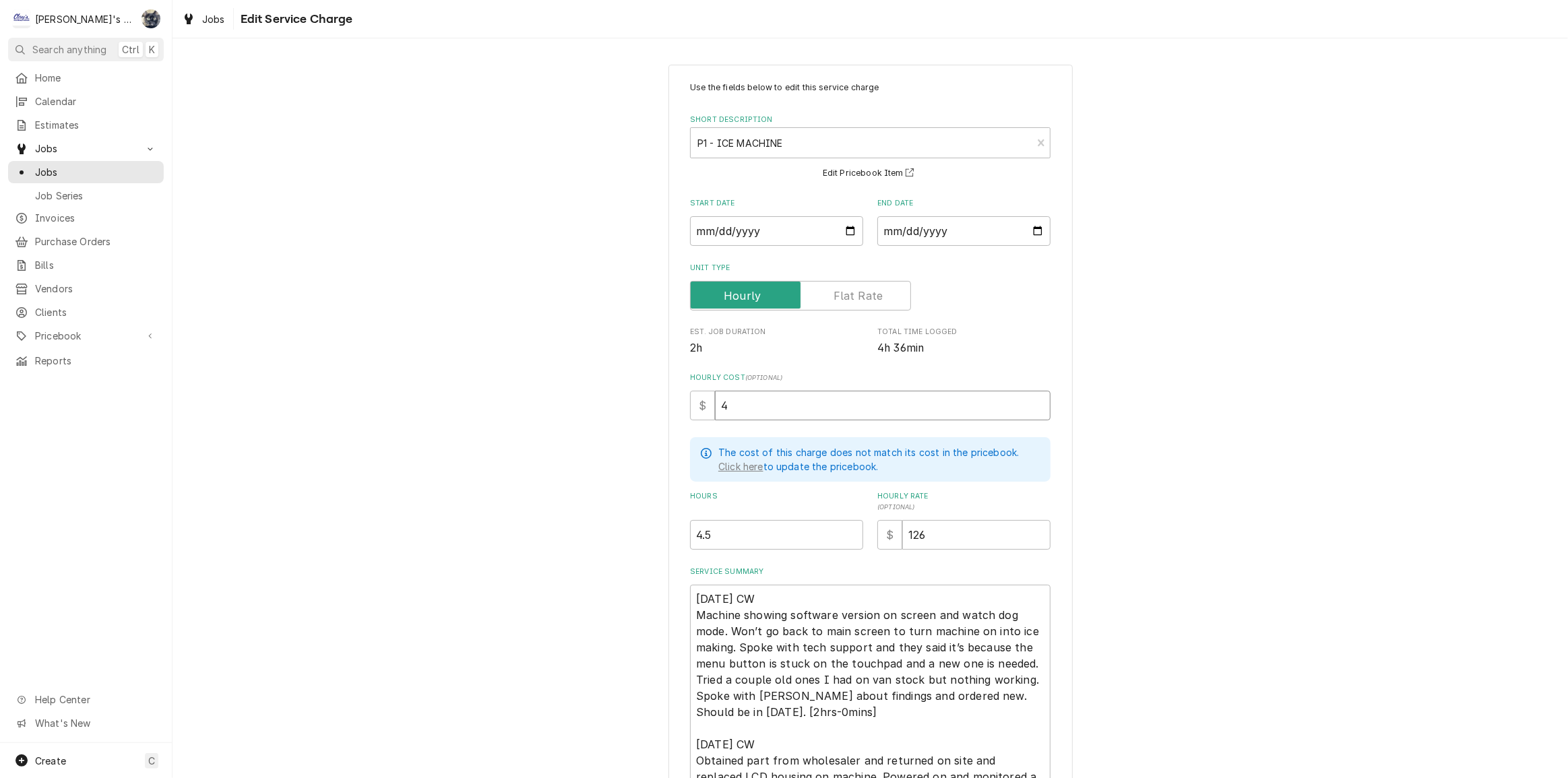
type textarea "x"
type input "48"
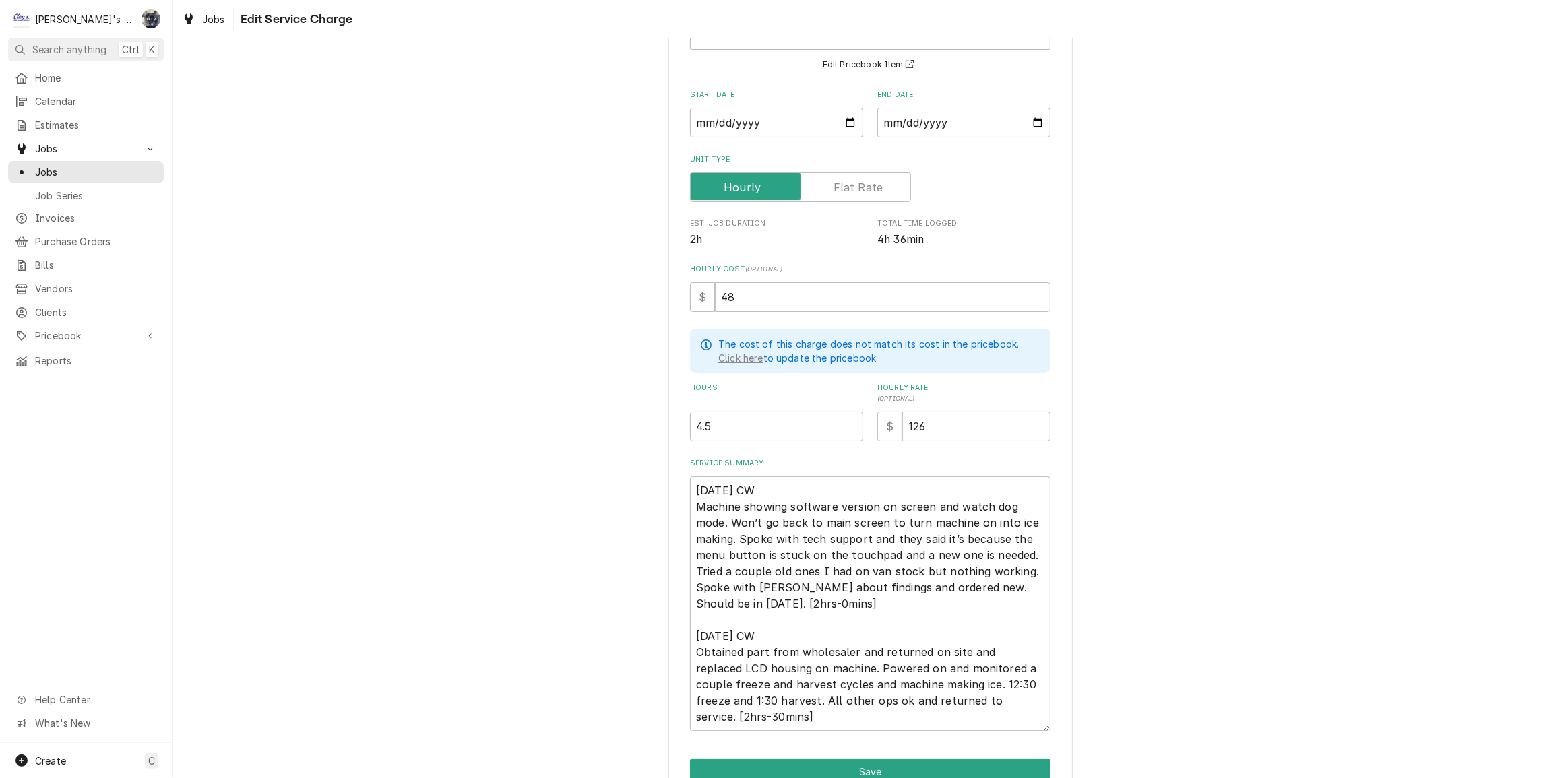
scroll to position [175, 0]
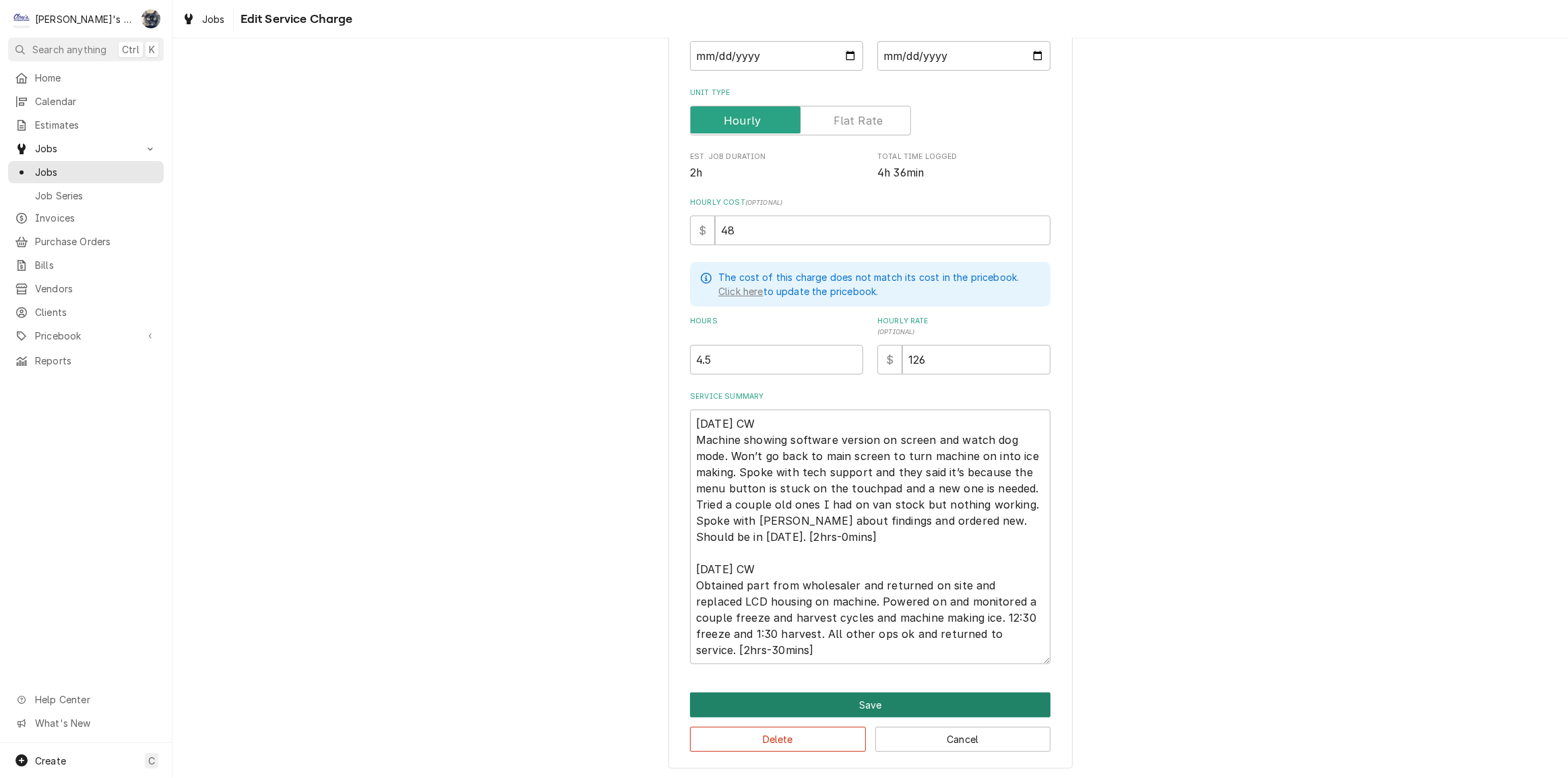
click at [905, 699] on button "Save" at bounding box center [870, 704] width 360 height 25
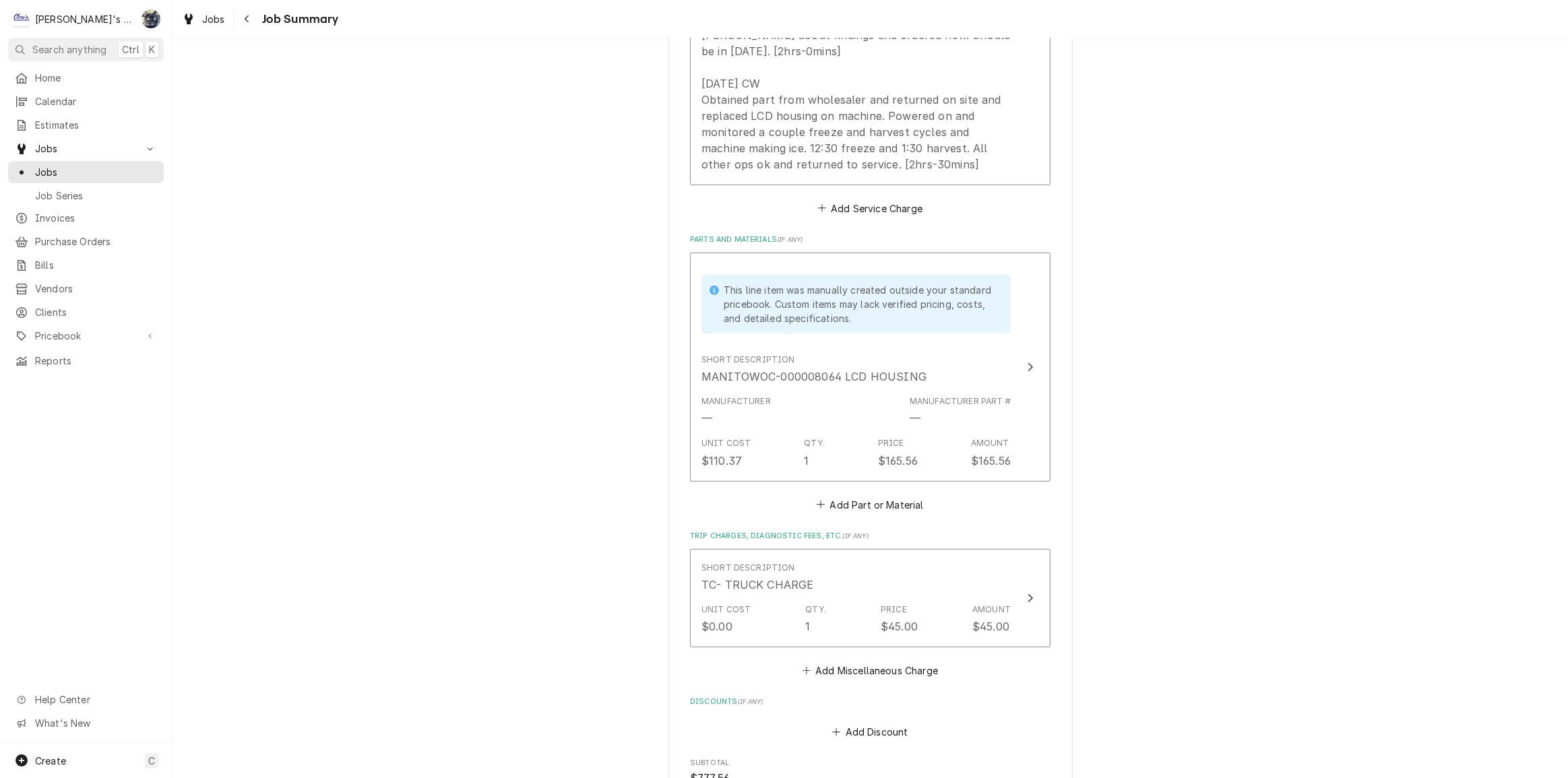
scroll to position [1096, 0]
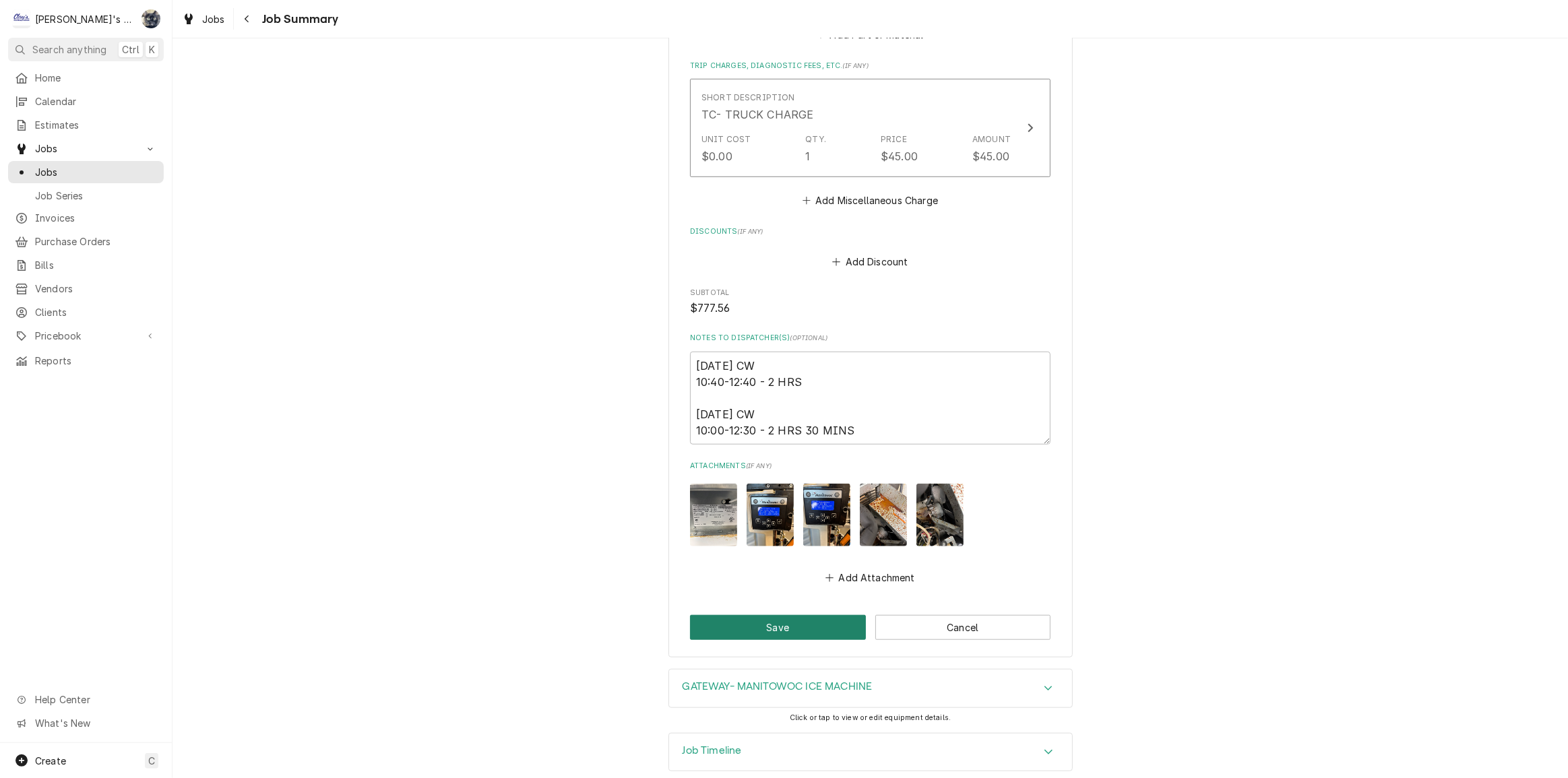
drag, startPoint x: 788, startPoint y: 605, endPoint x: 835, endPoint y: 583, distance: 51.9
click at [788, 615] on button "Save" at bounding box center [778, 627] width 176 height 25
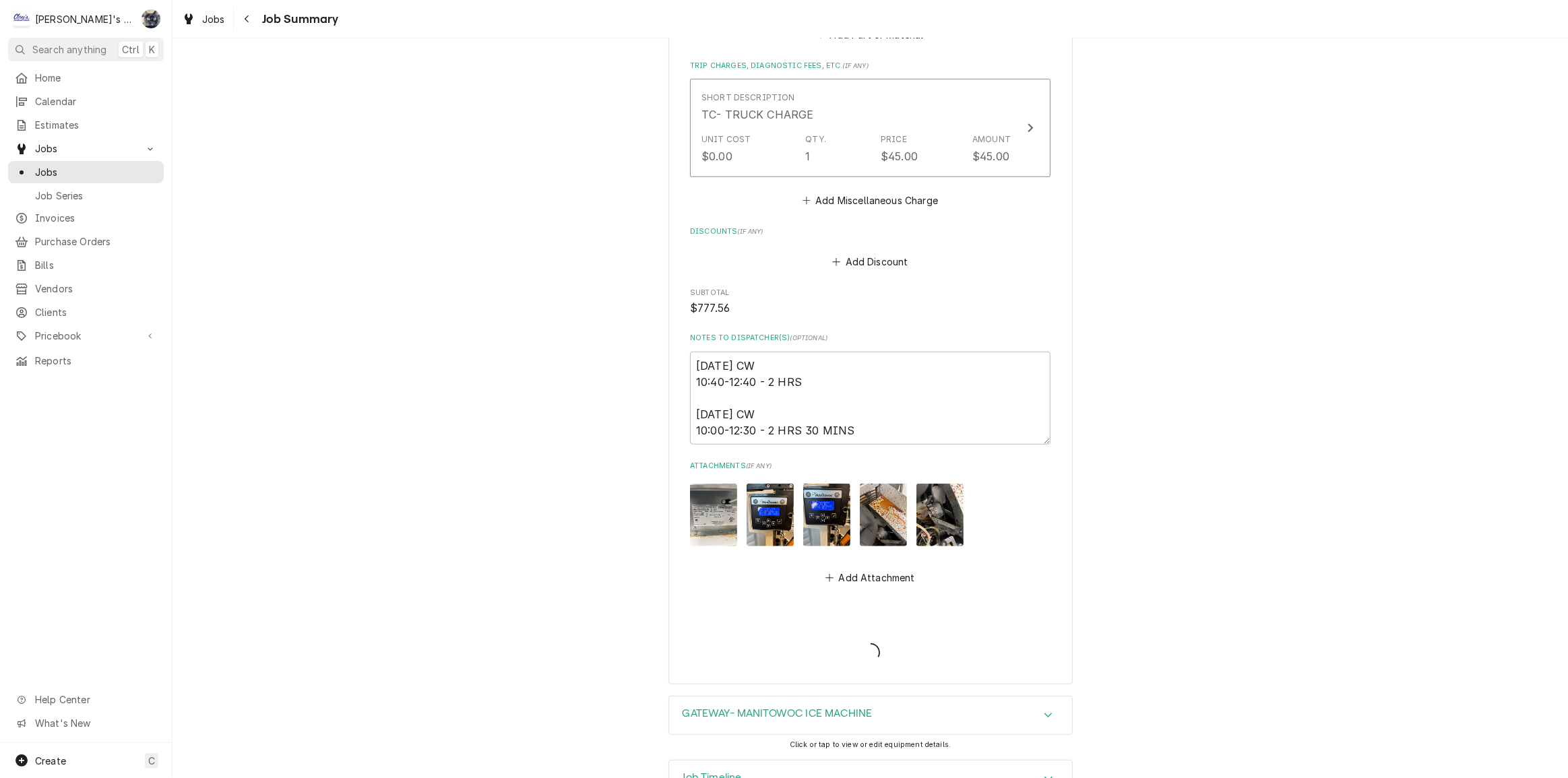
type textarea "x"
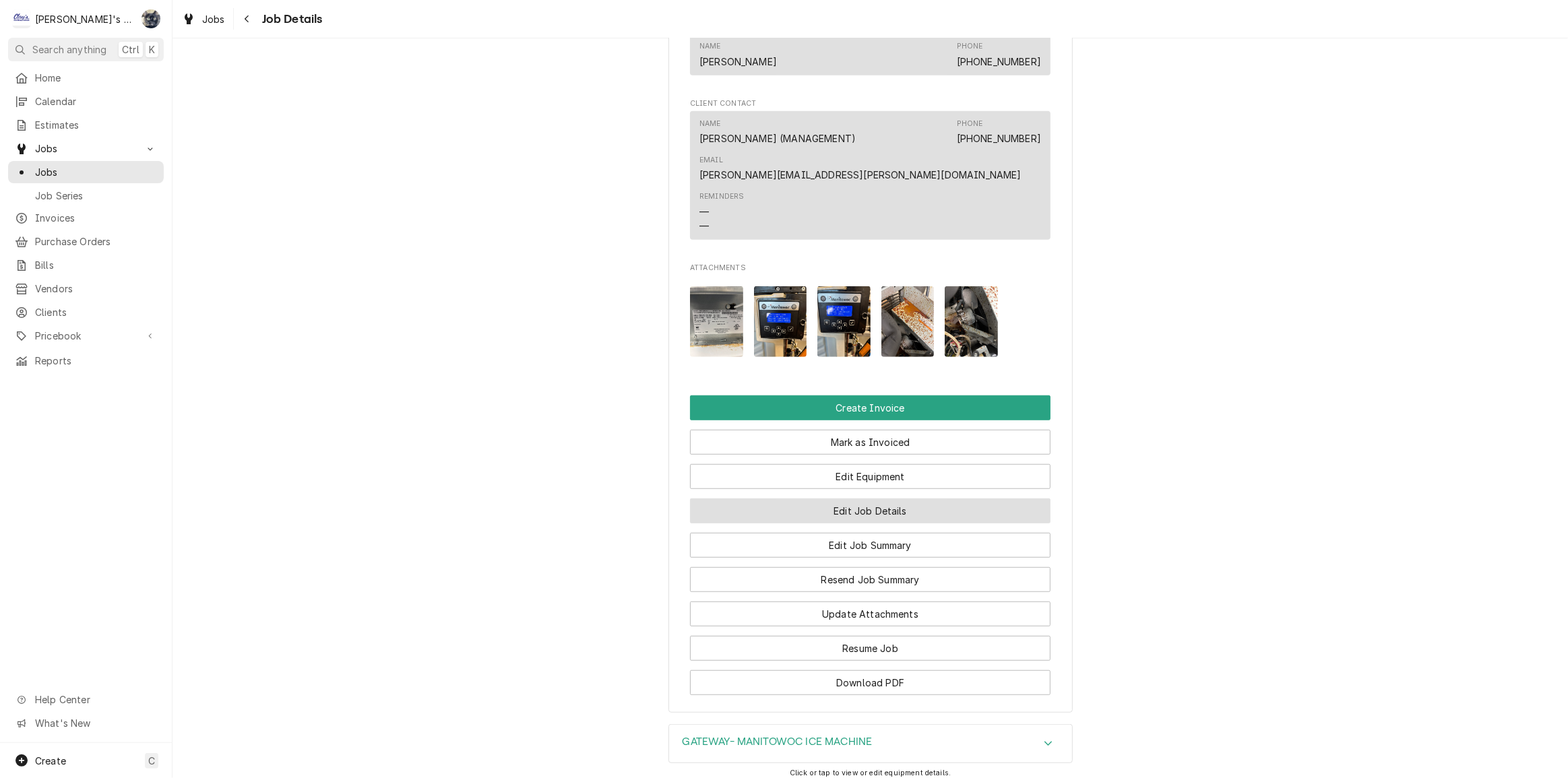
scroll to position [1215, 0]
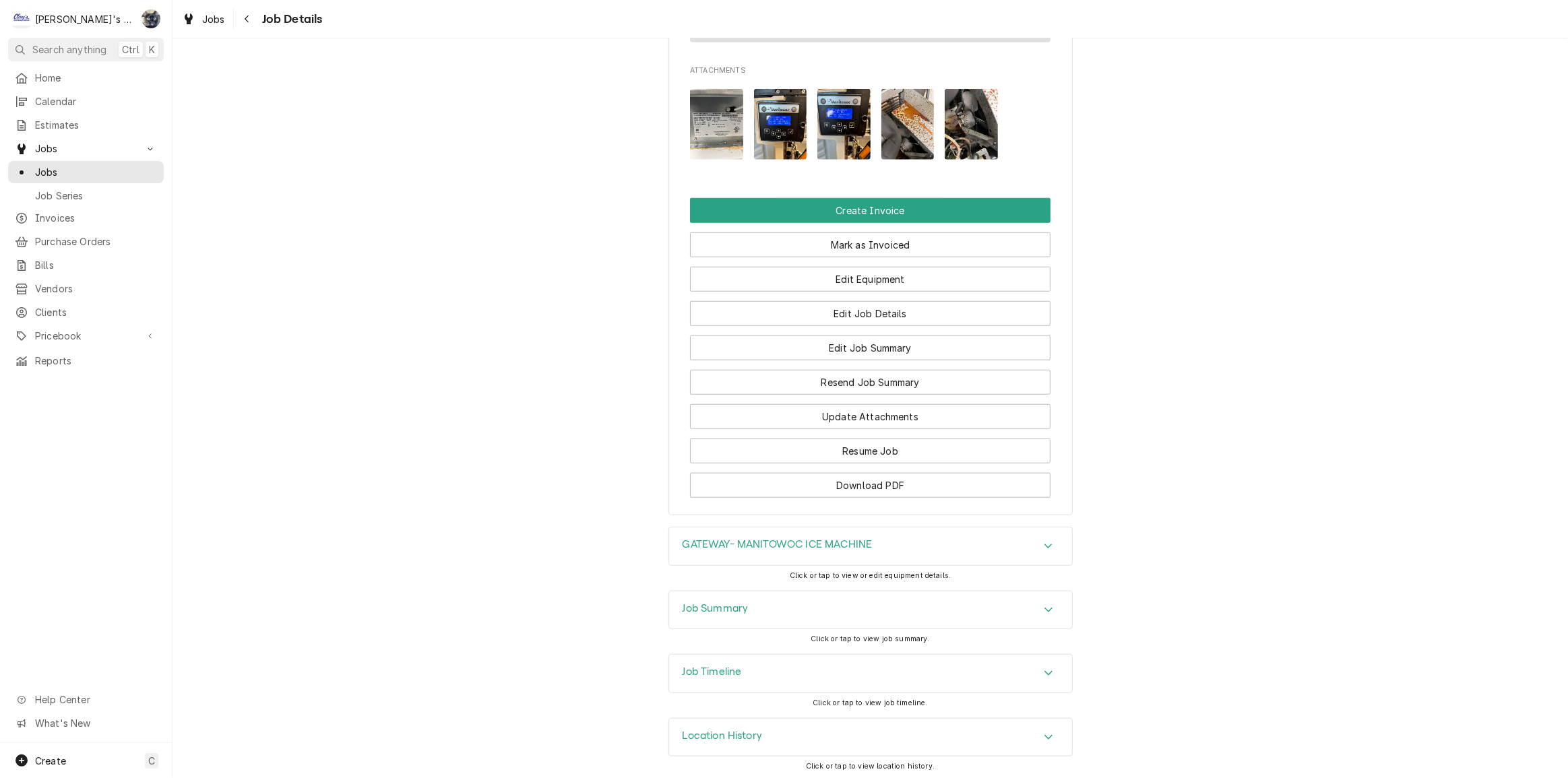
click at [906, 137] on img "Attachments" at bounding box center [908, 124] width 54 height 71
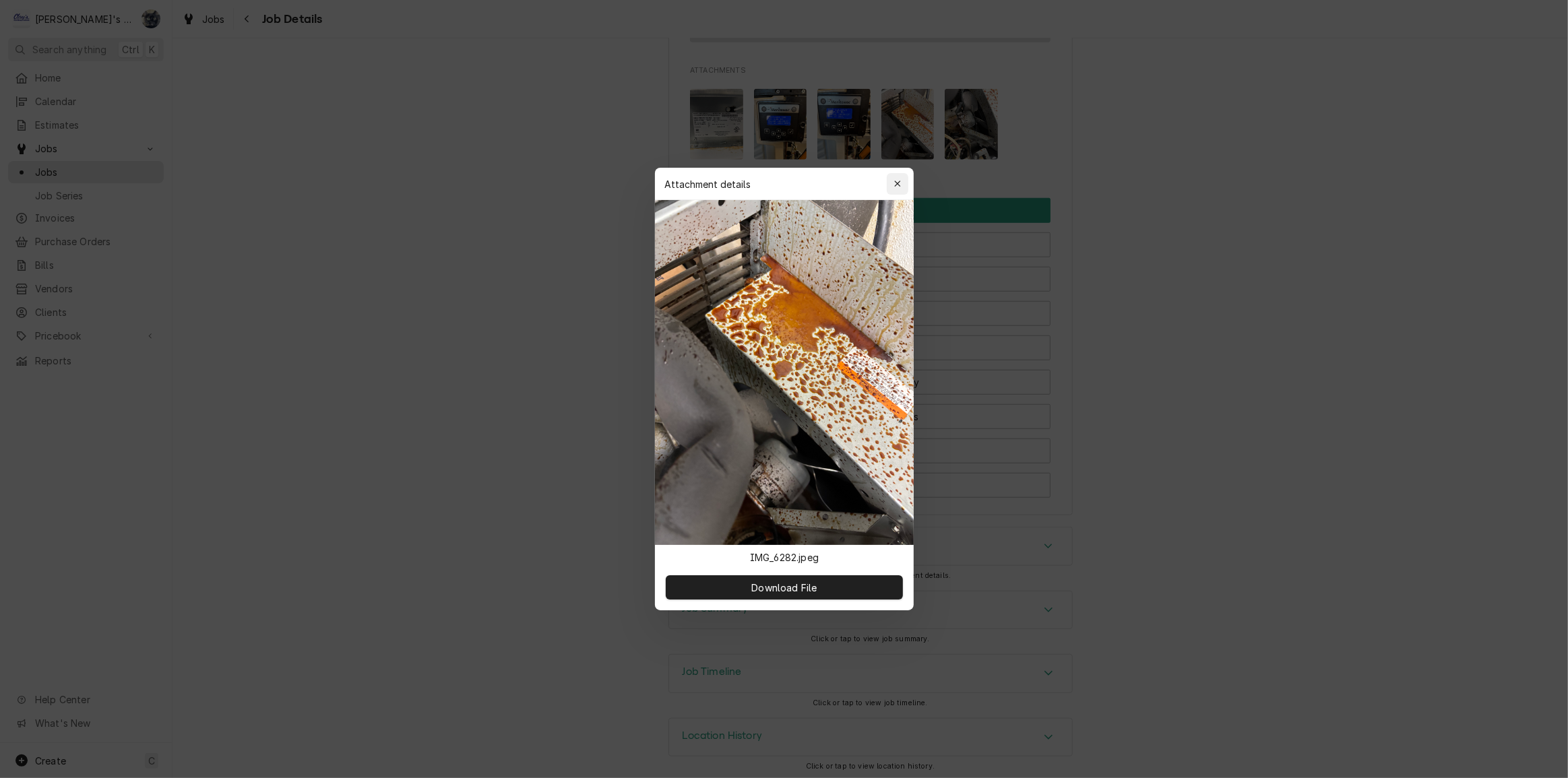
click at [896, 186] on icon "button" at bounding box center [897, 183] width 7 height 9
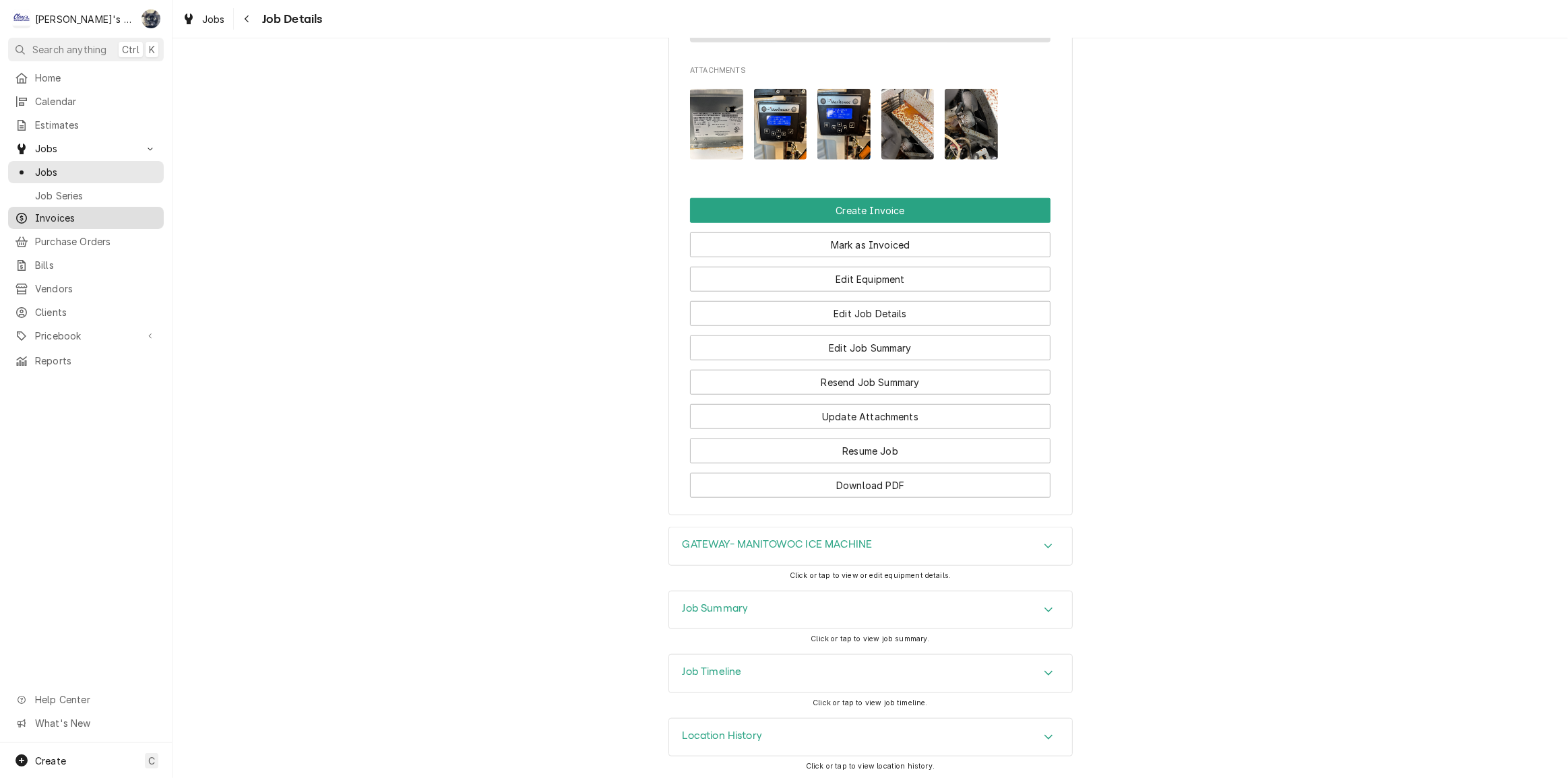
click at [86, 211] on span "Invoices" at bounding box center [96, 218] width 122 height 14
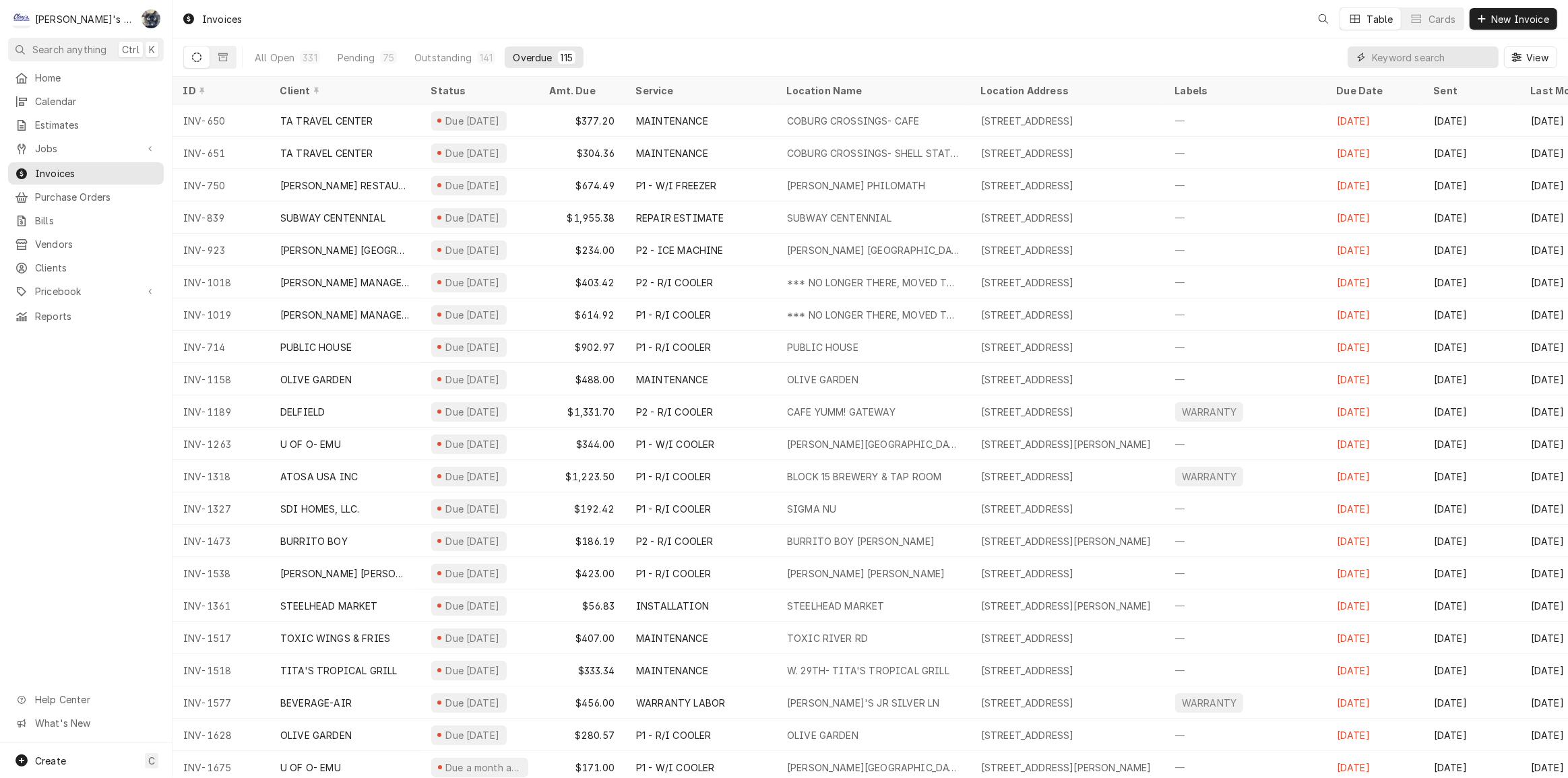
click at [1377, 58] on input "Dynamic Content Wrapper" at bounding box center [1432, 57] width 120 height 21
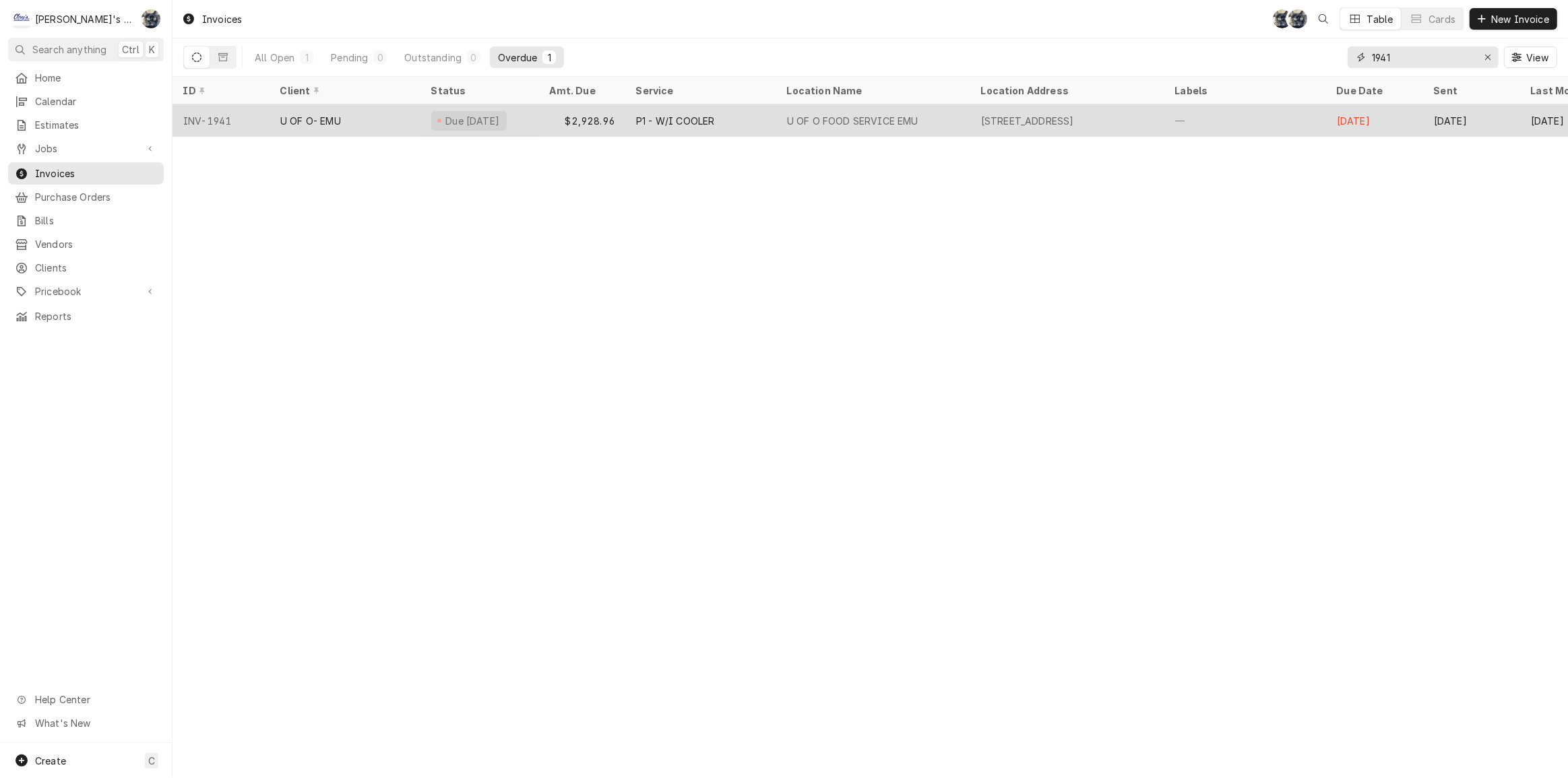
type input "1941"
click at [762, 119] on div "P1 - W/I COOLER" at bounding box center [700, 120] width 151 height 32
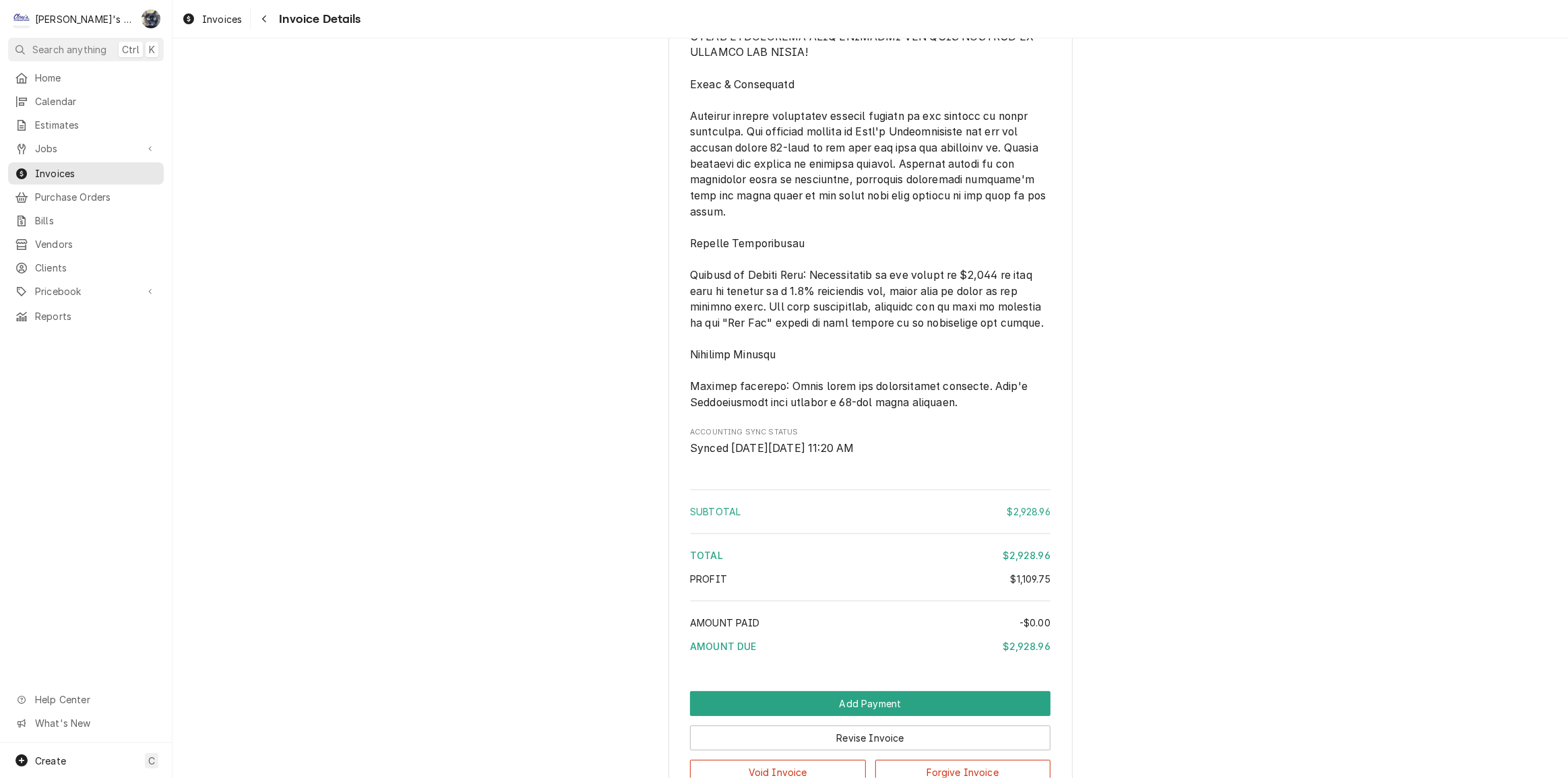
scroll to position [3123, 0]
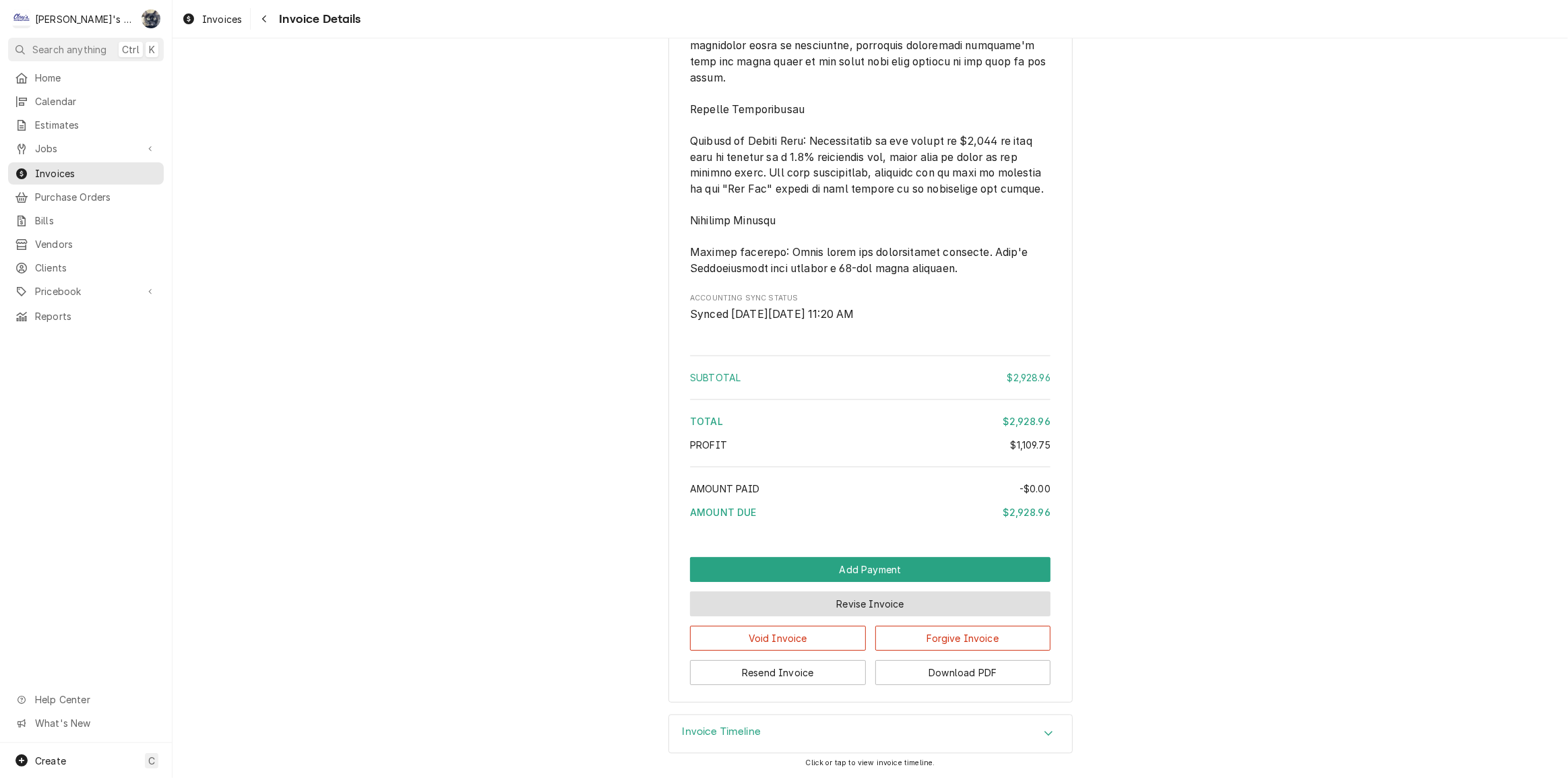
click at [855, 617] on button "Revise Invoice" at bounding box center [870, 604] width 360 height 25
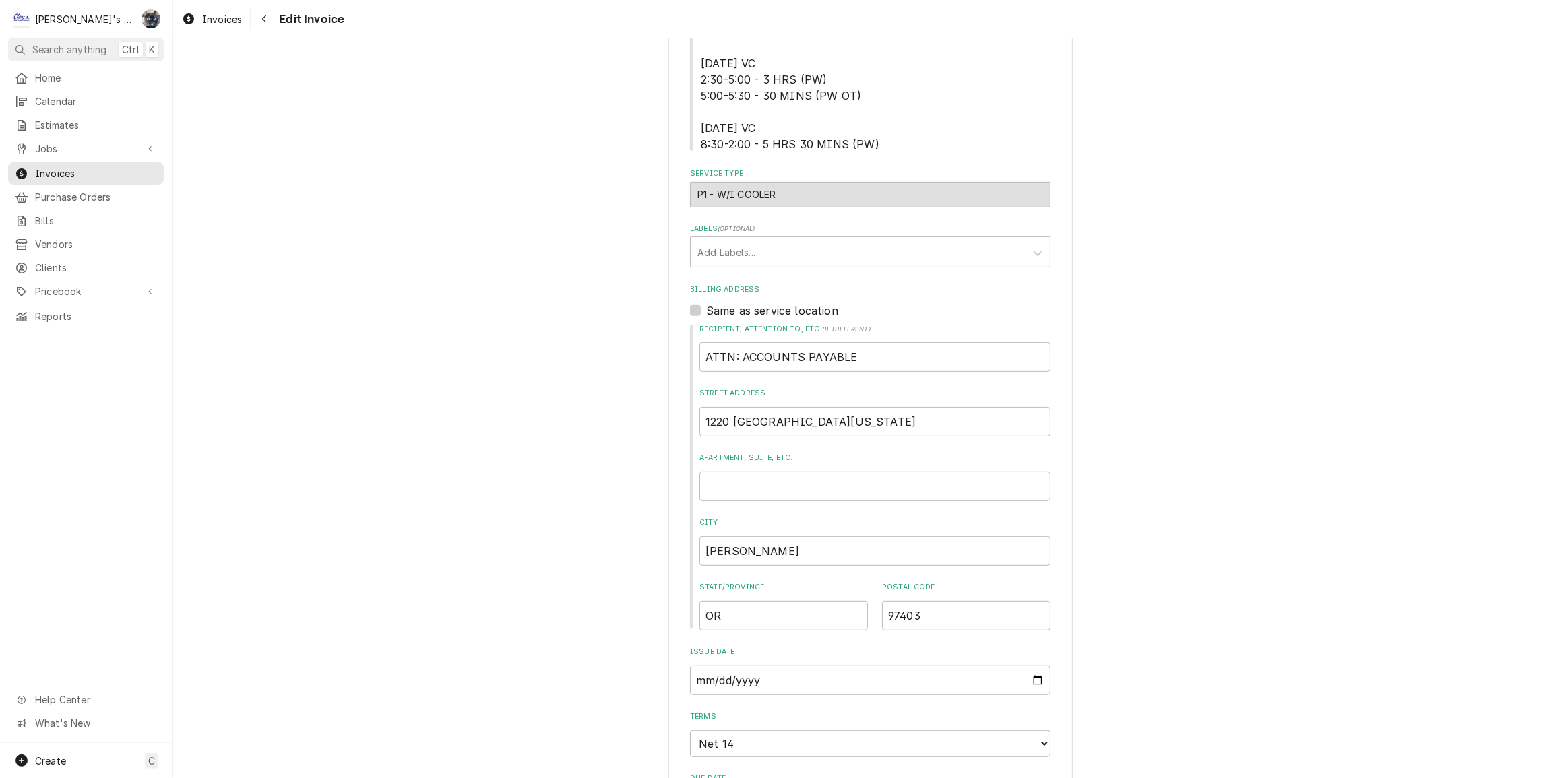
scroll to position [734, 0]
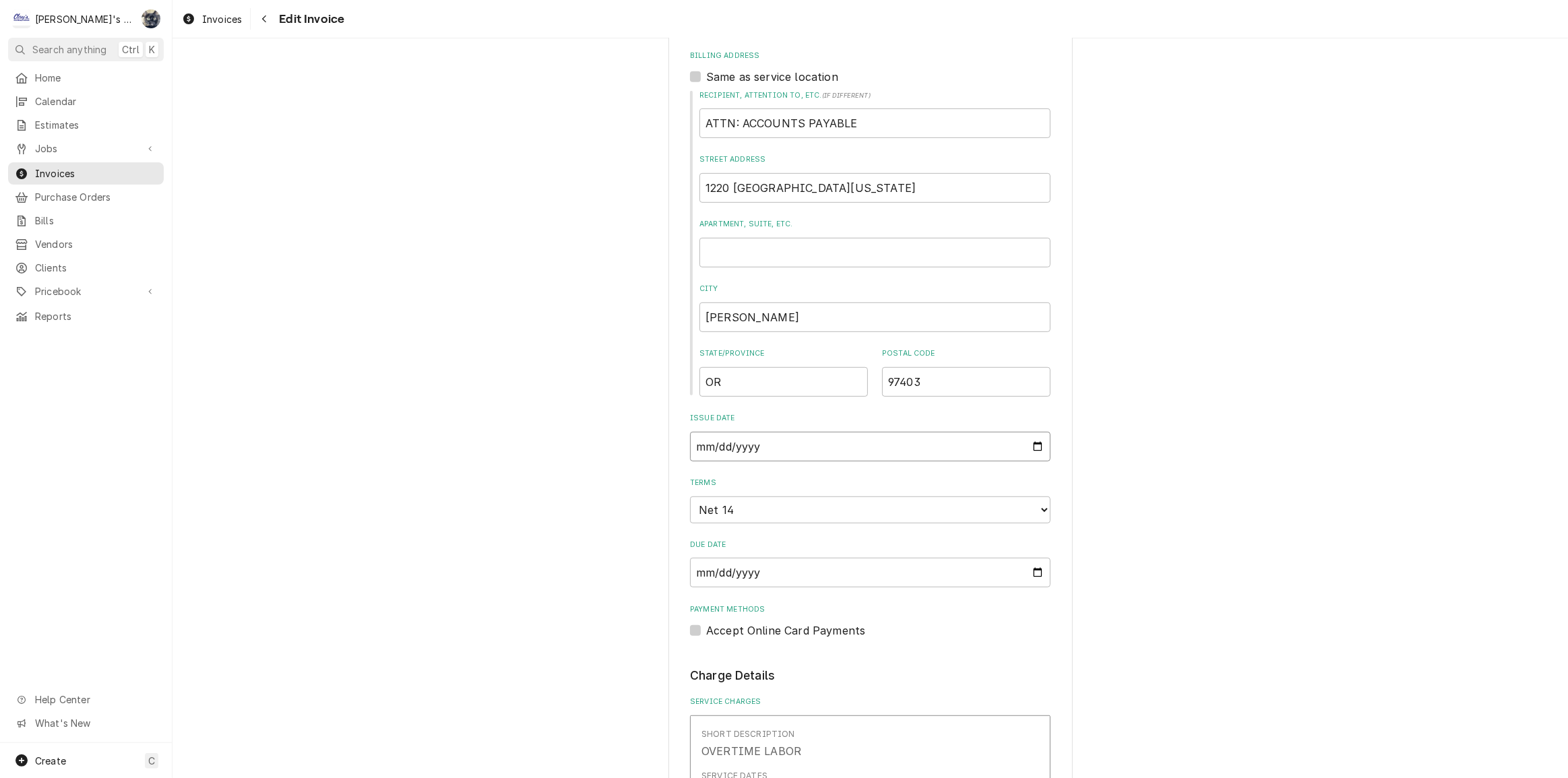
click at [1033, 448] on input "2025-08-12" at bounding box center [870, 447] width 360 height 30
type input "2025-08-26"
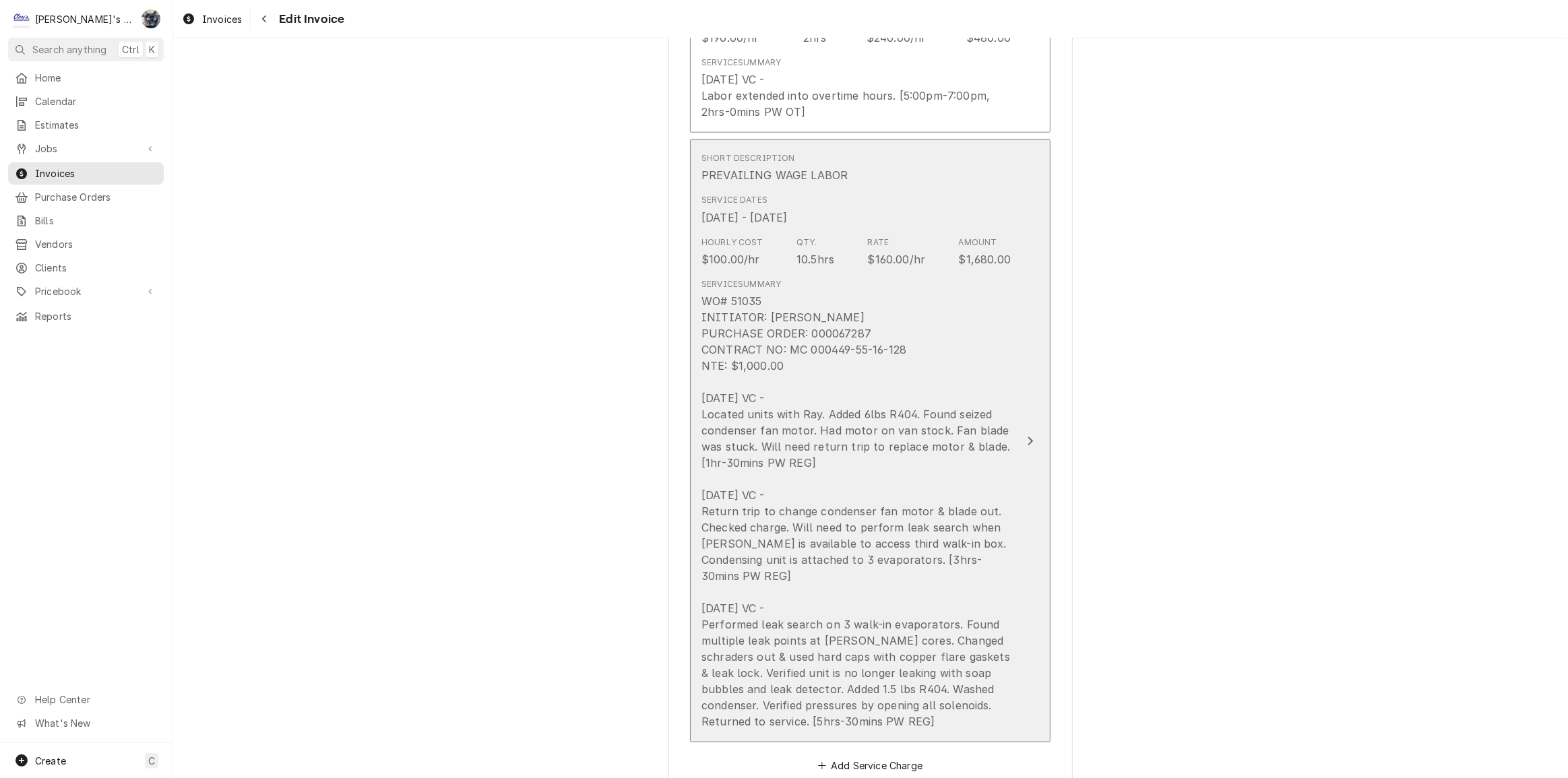
scroll to position [1714, 0]
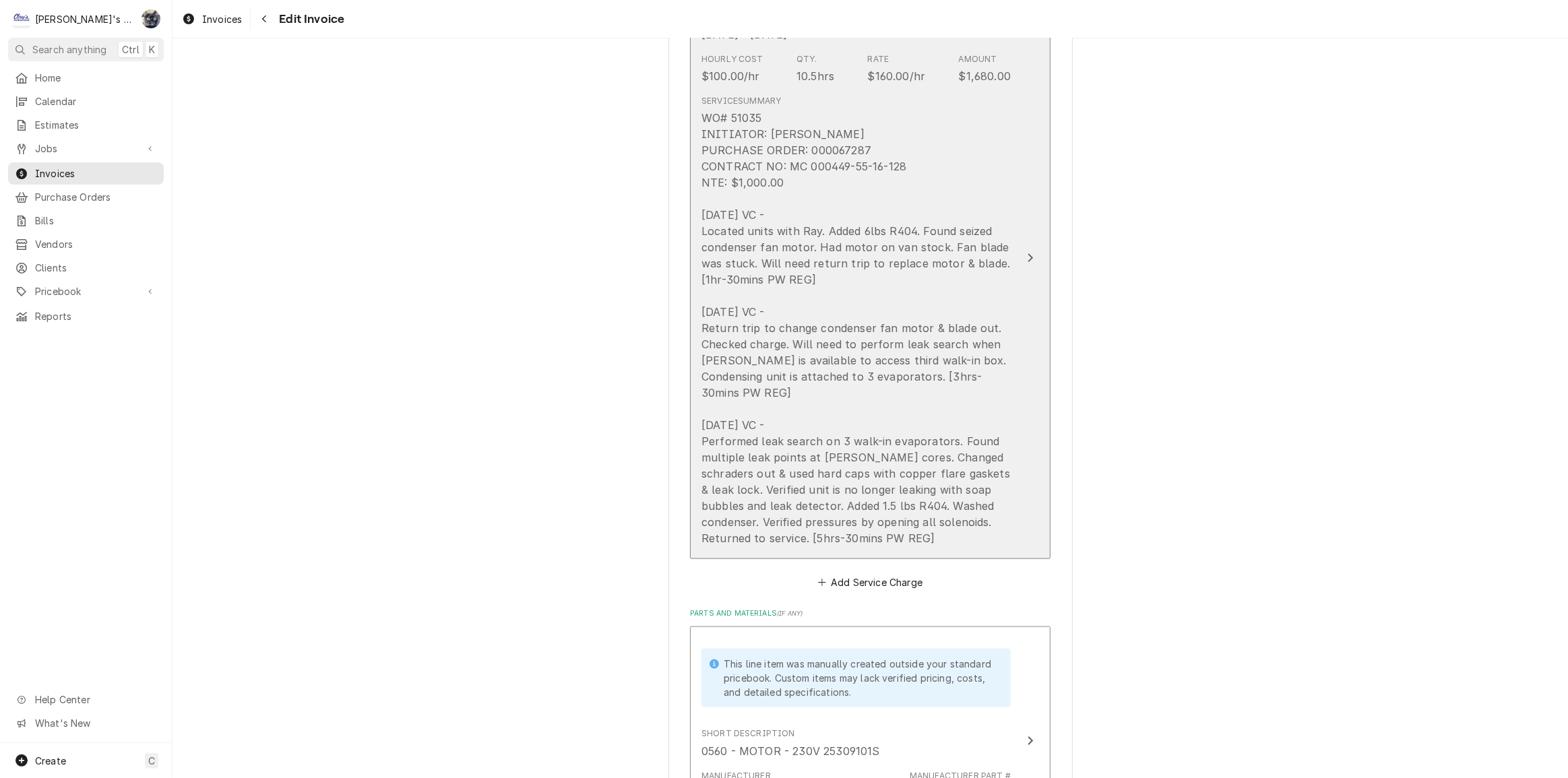
click at [789, 383] on div "WO# 51035 INITIATOR: FARRAH MEADE PURCHASE ORDER: 000067287 CONTRACT NO: MC 000…" at bounding box center [856, 328] width 309 height 437
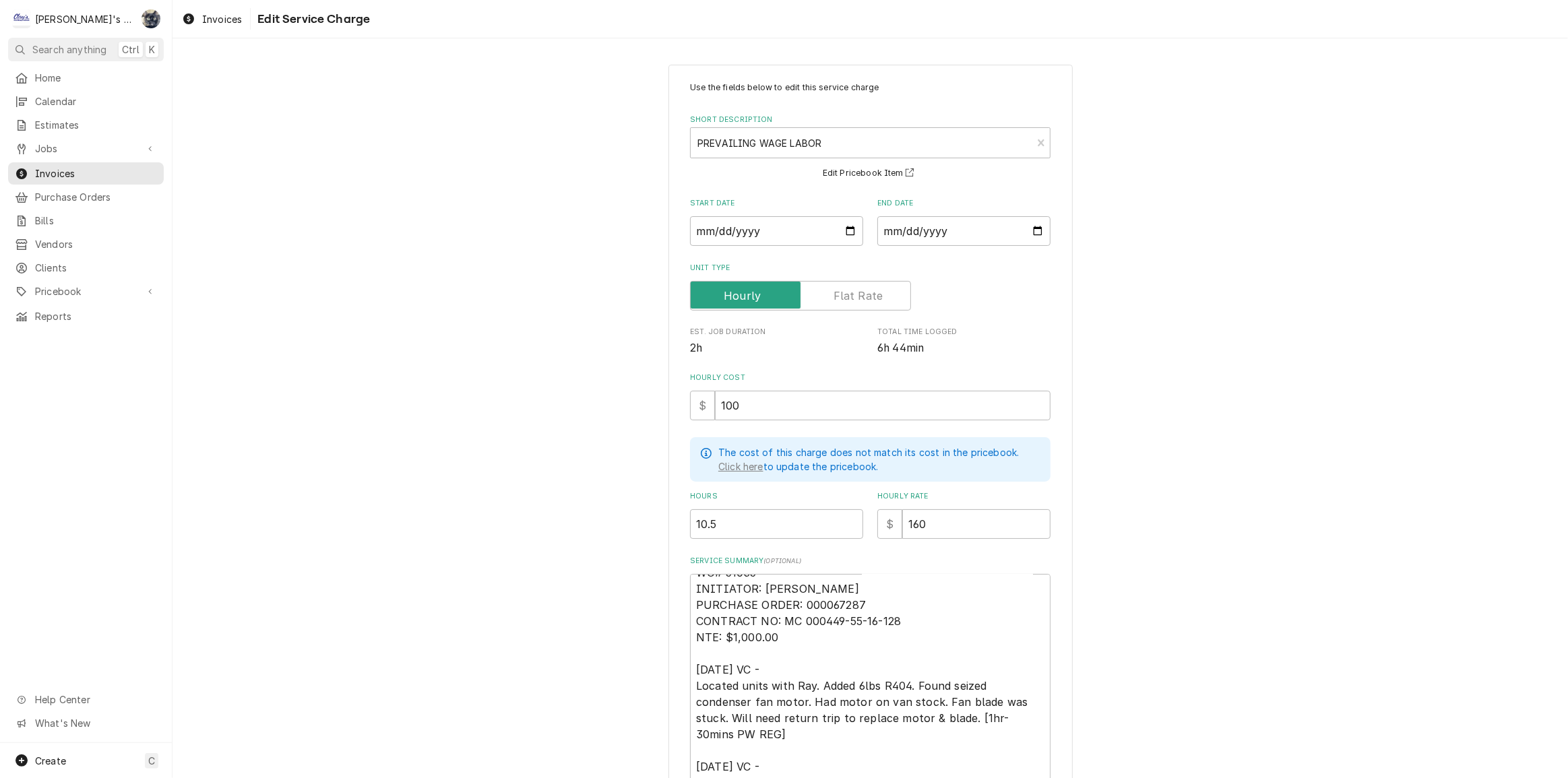
scroll to position [310, 0]
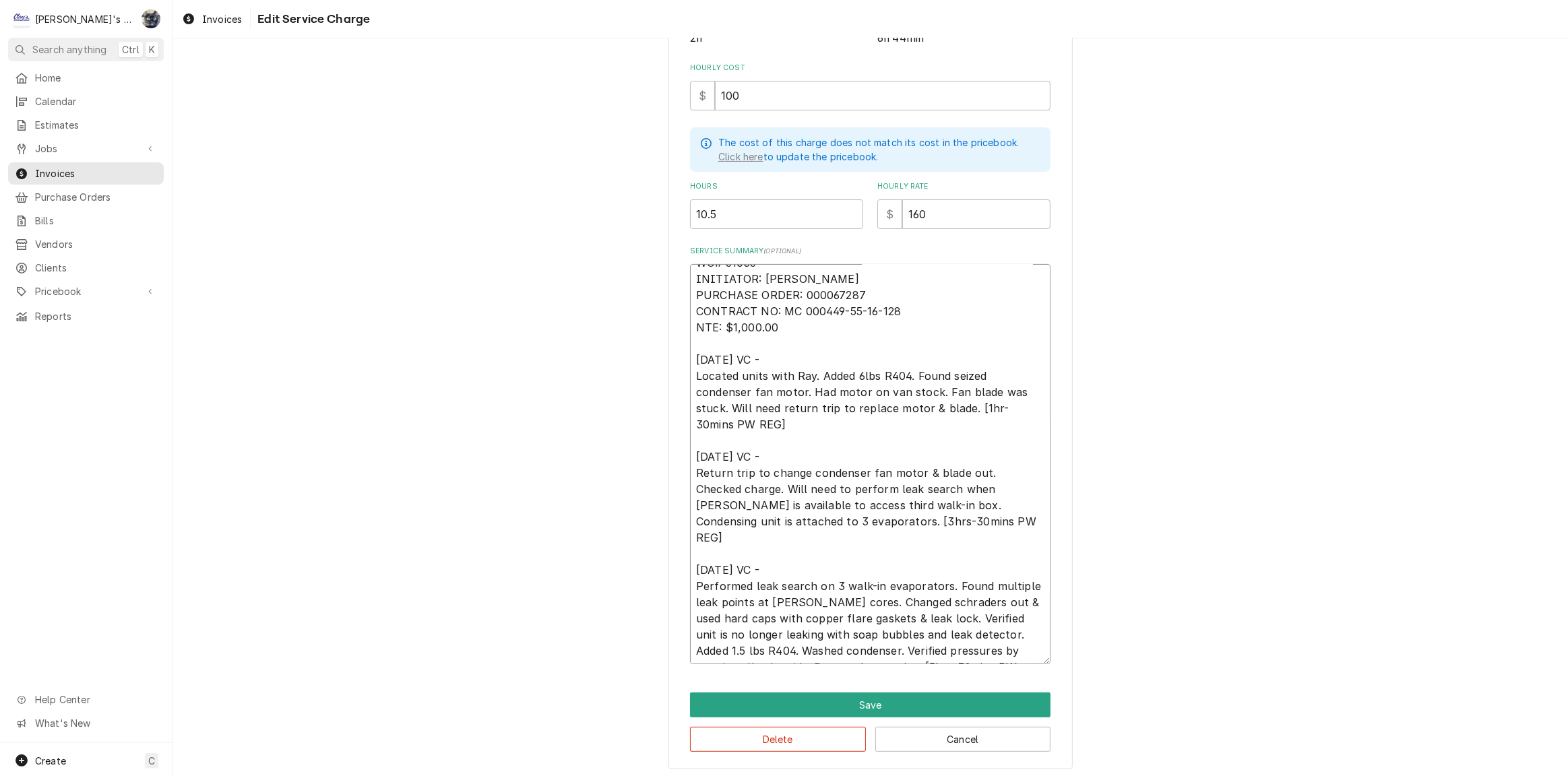
click at [842, 519] on textarea "WO# 51035 INITIATOR: FARRAH MEADE PURCHASE ORDER: 000067287 CONTRACT NO: MC 000…" at bounding box center [870, 464] width 360 height 400
type textarea "x"
type textarea "WO# 51035 INITIATOR: FARRAH MEADE PURCHASE ORDER: 000067287 CONTRACT NO: MC 000…"
type textarea "x"
type textarea "WO# 51035 INITIATOR: [PERSON_NAME] PURCHASE ORDER: 000067287 CONTRACT NO: MC 00…"
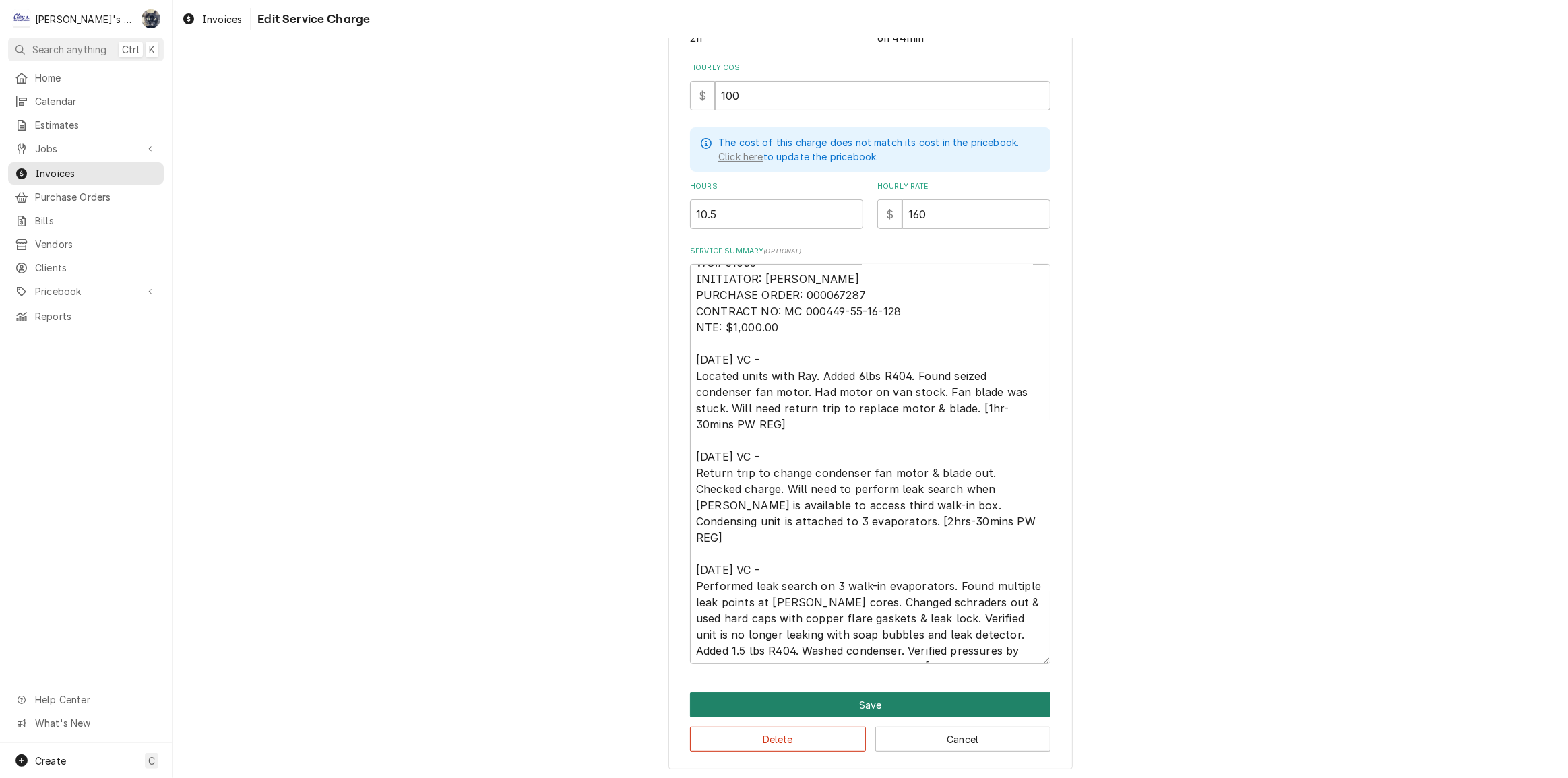
click at [839, 703] on button "Save" at bounding box center [870, 704] width 360 height 25
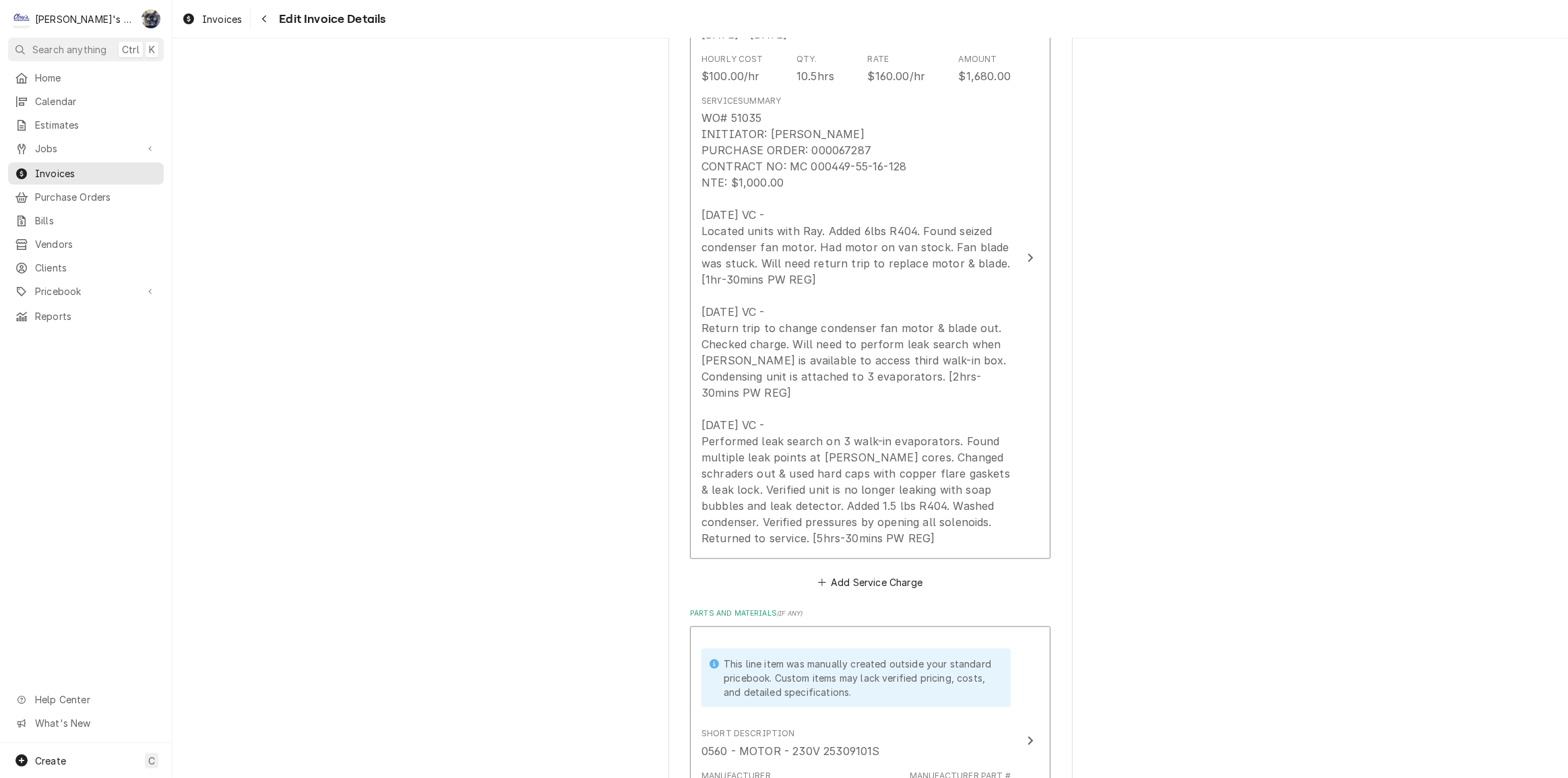
scroll to position [1698, 0]
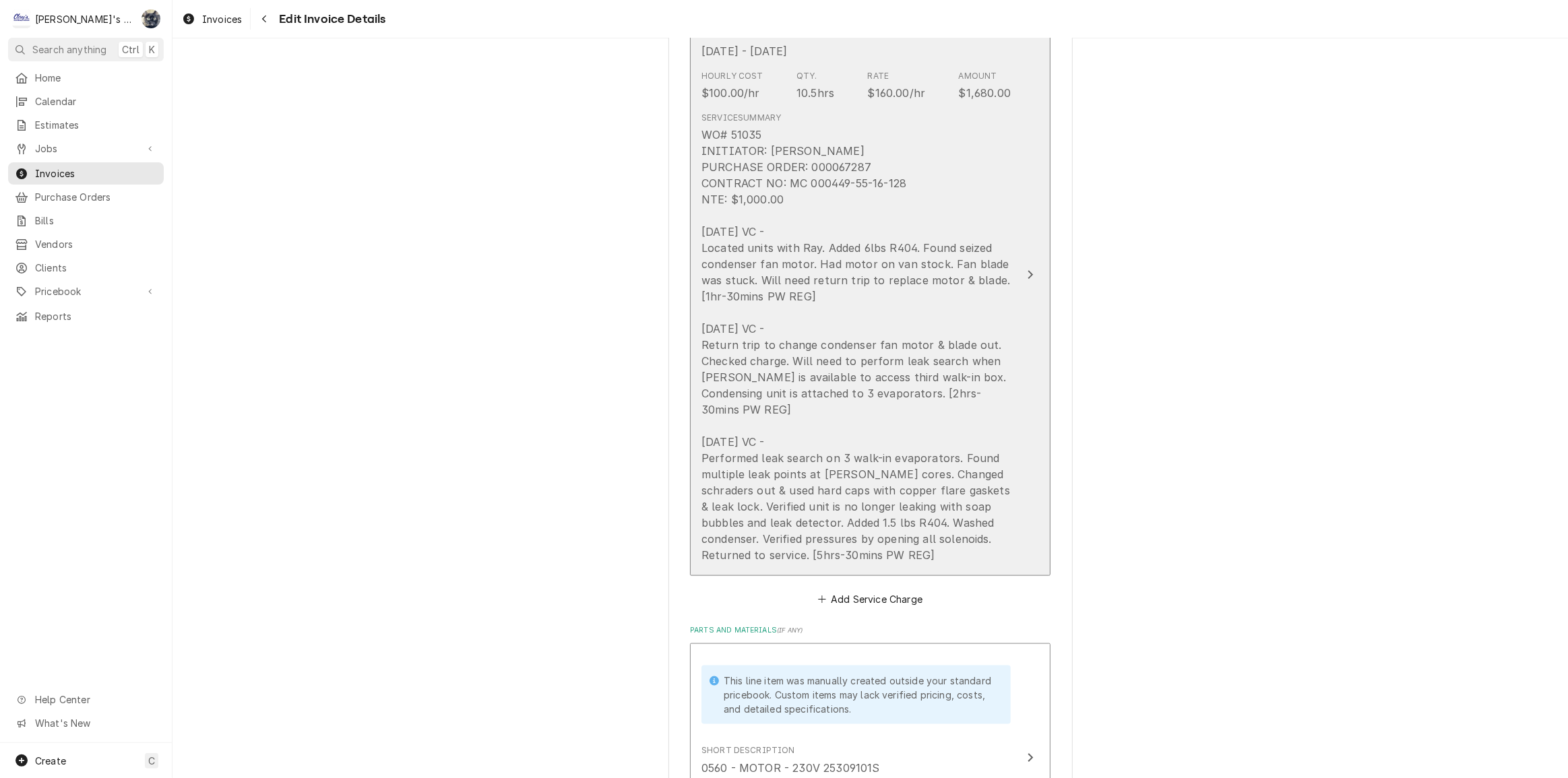
click at [824, 435] on div "WO# 51035 INITIATOR: FARRAH MEADE PURCHASE ORDER: 000067287 CONTRACT NO: MC 000…" at bounding box center [856, 345] width 309 height 437
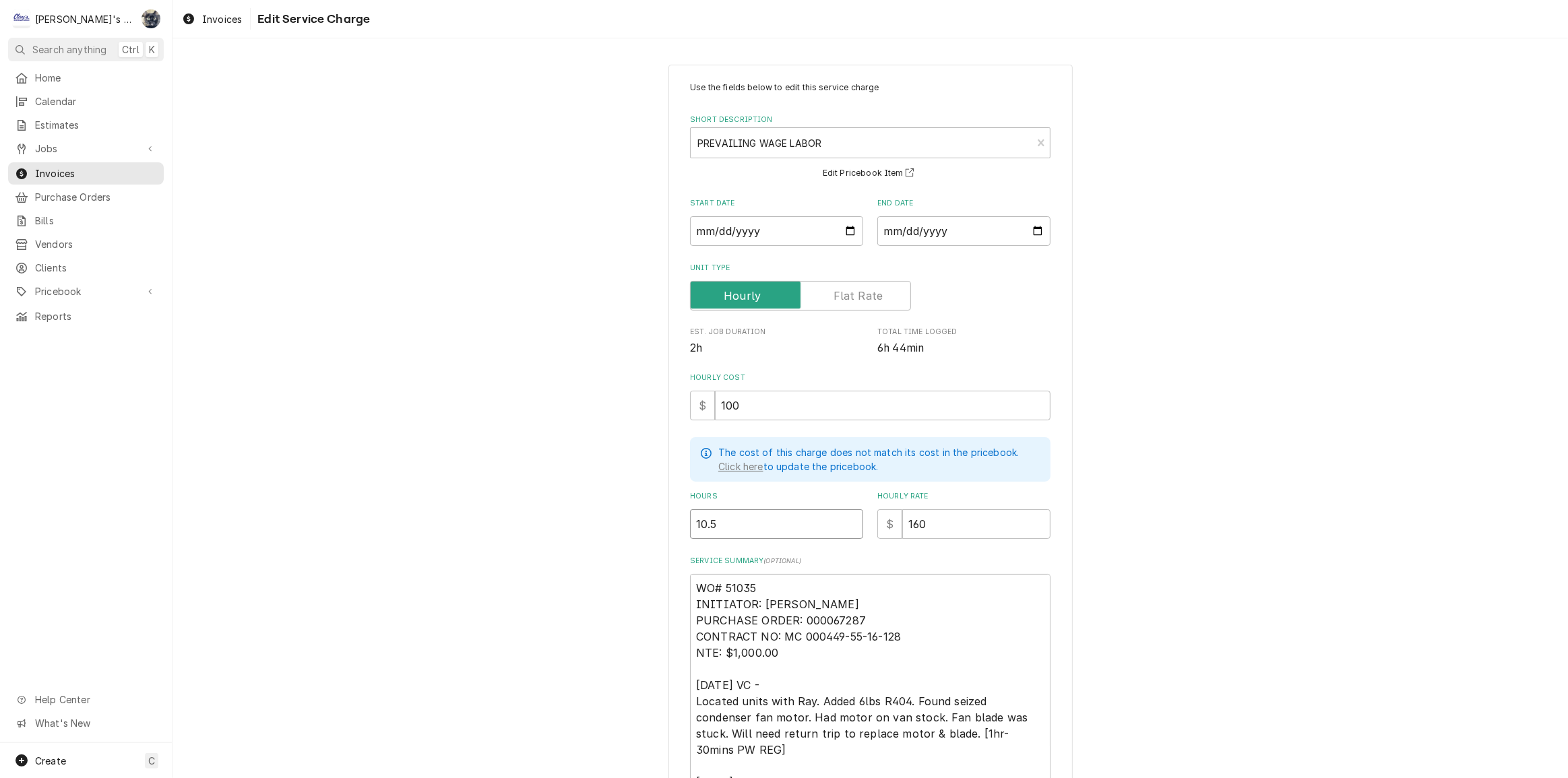
drag, startPoint x: 720, startPoint y: 527, endPoint x: 619, endPoint y: 535, distance: 101.3
click at [624, 535] on div "Use the fields below to edit this service charge Short Description PREVAILING W…" at bounding box center [870, 572] width 1395 height 1039
type textarea "x"
type input "9"
type textarea "x"
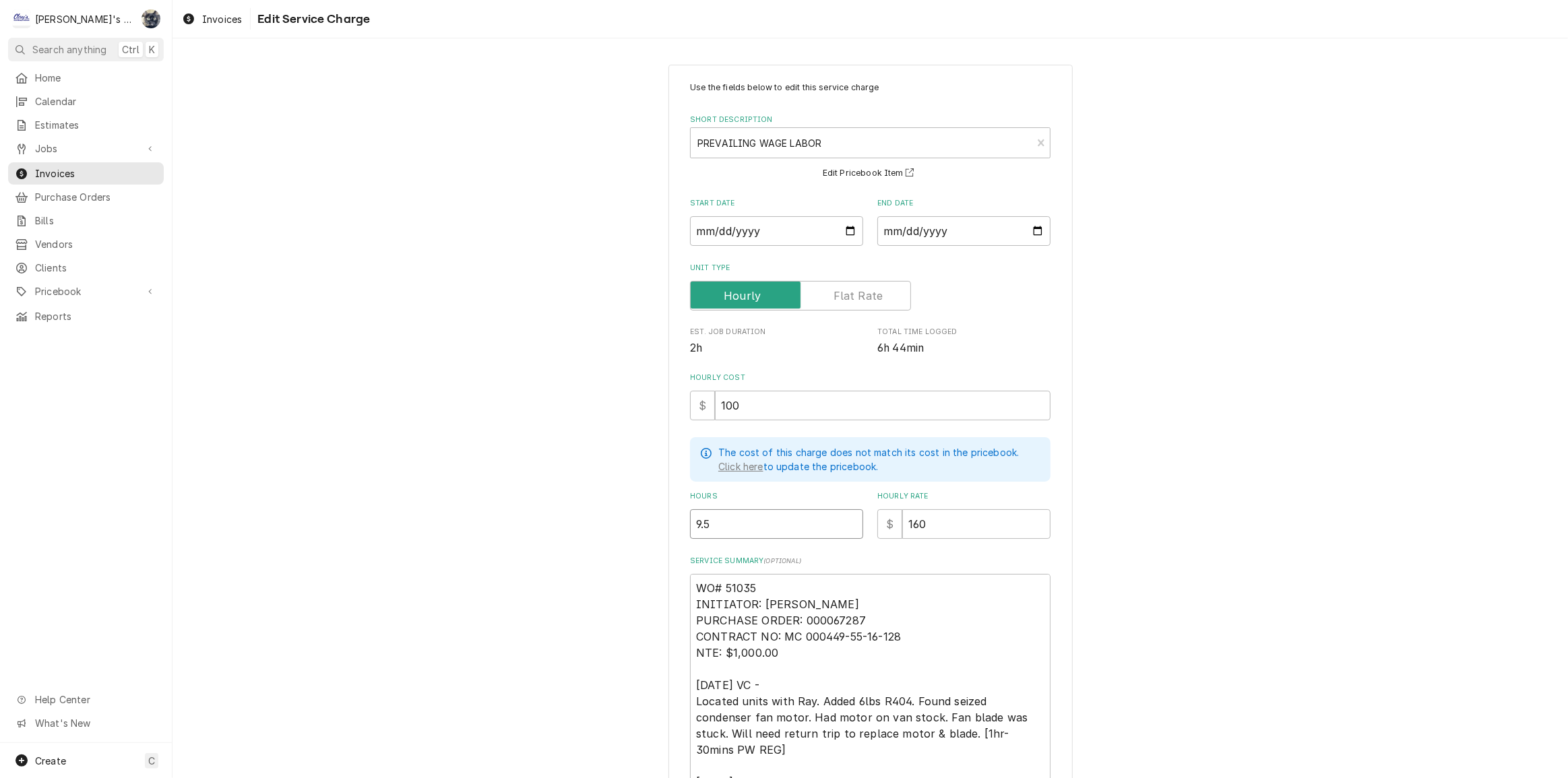
type input "9.5"
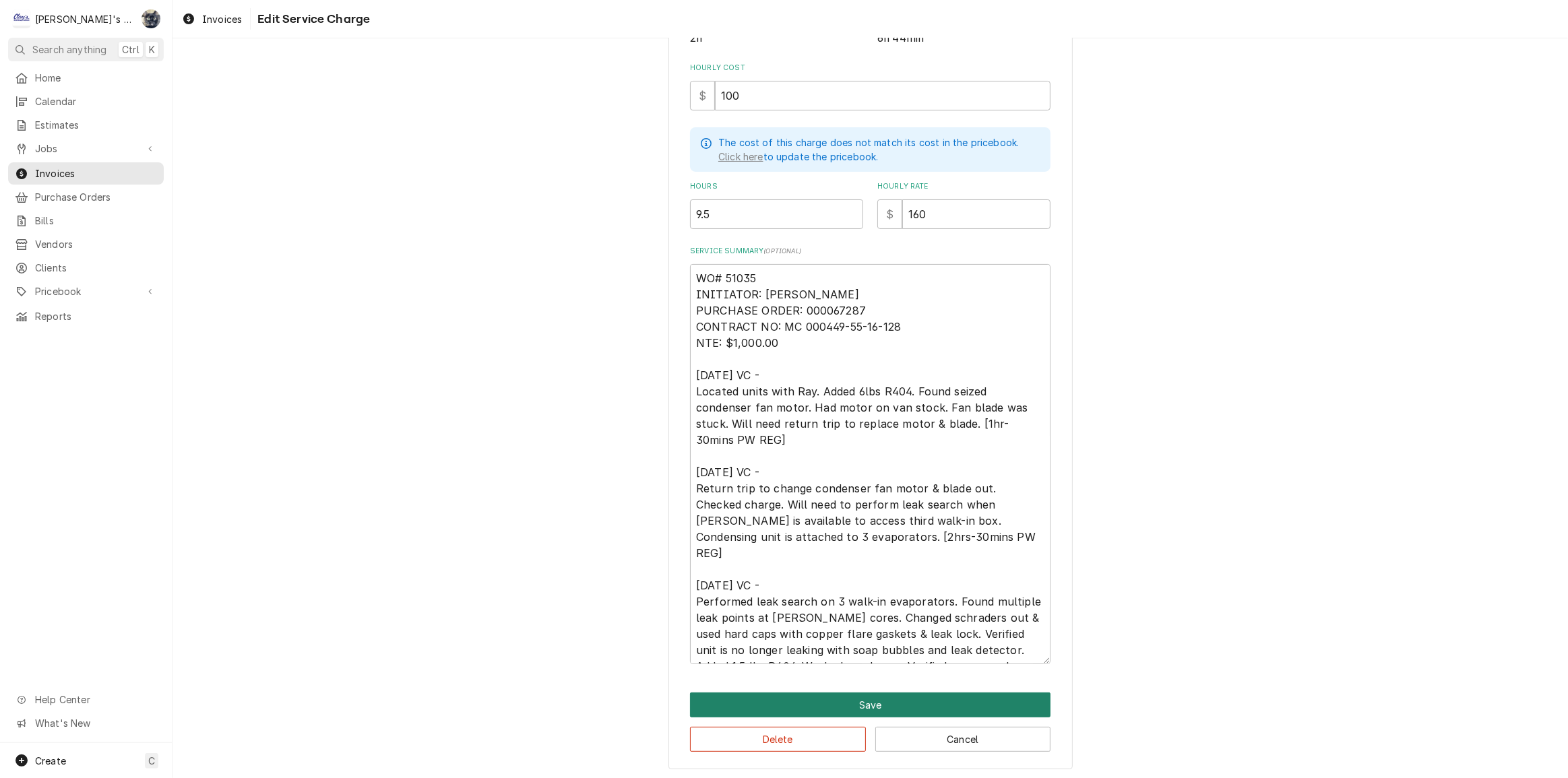
click at [823, 703] on button "Save" at bounding box center [870, 704] width 360 height 25
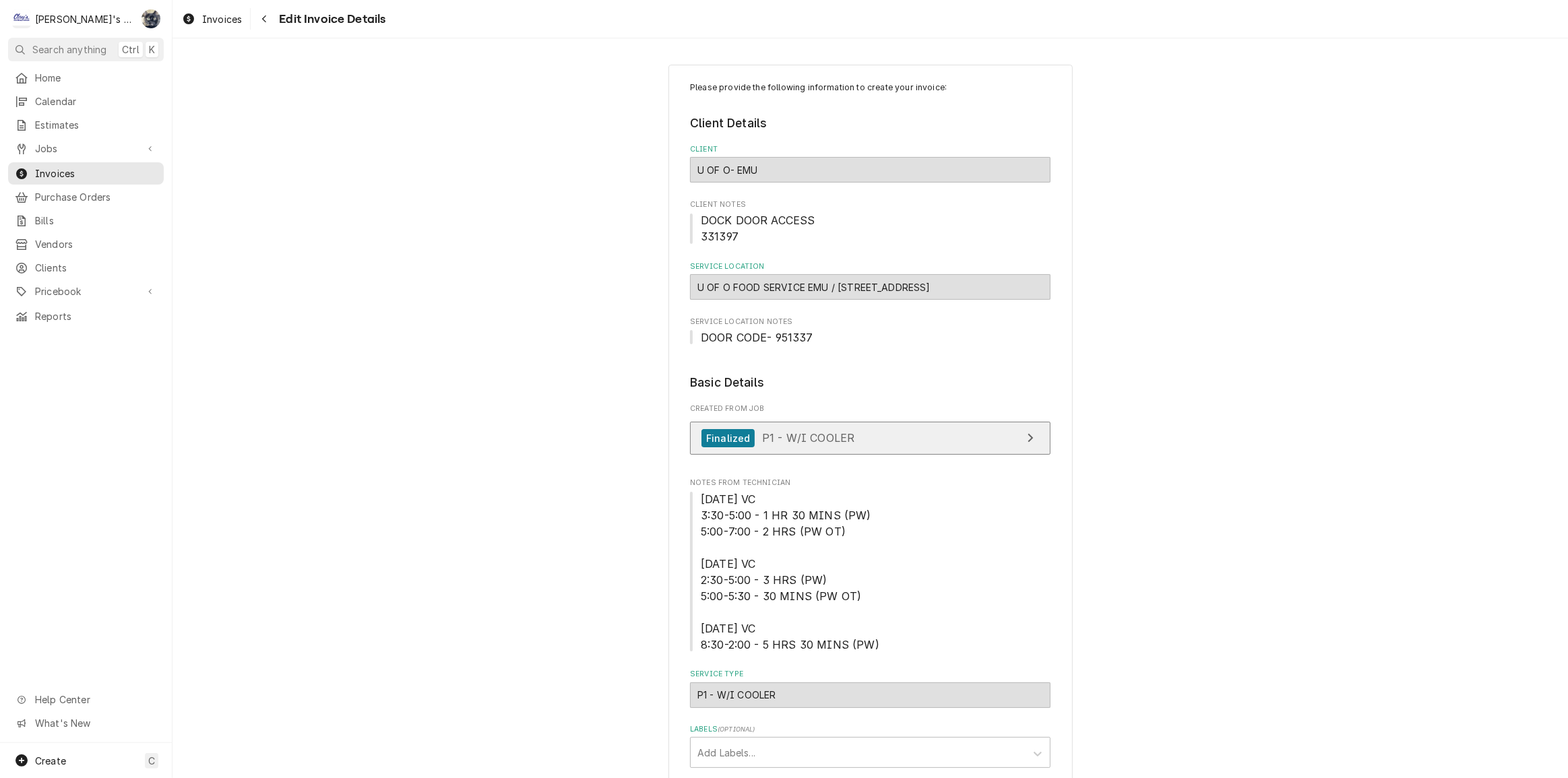
click at [866, 431] on link "Finalized P1 - W/I COOLER" at bounding box center [870, 438] width 360 height 33
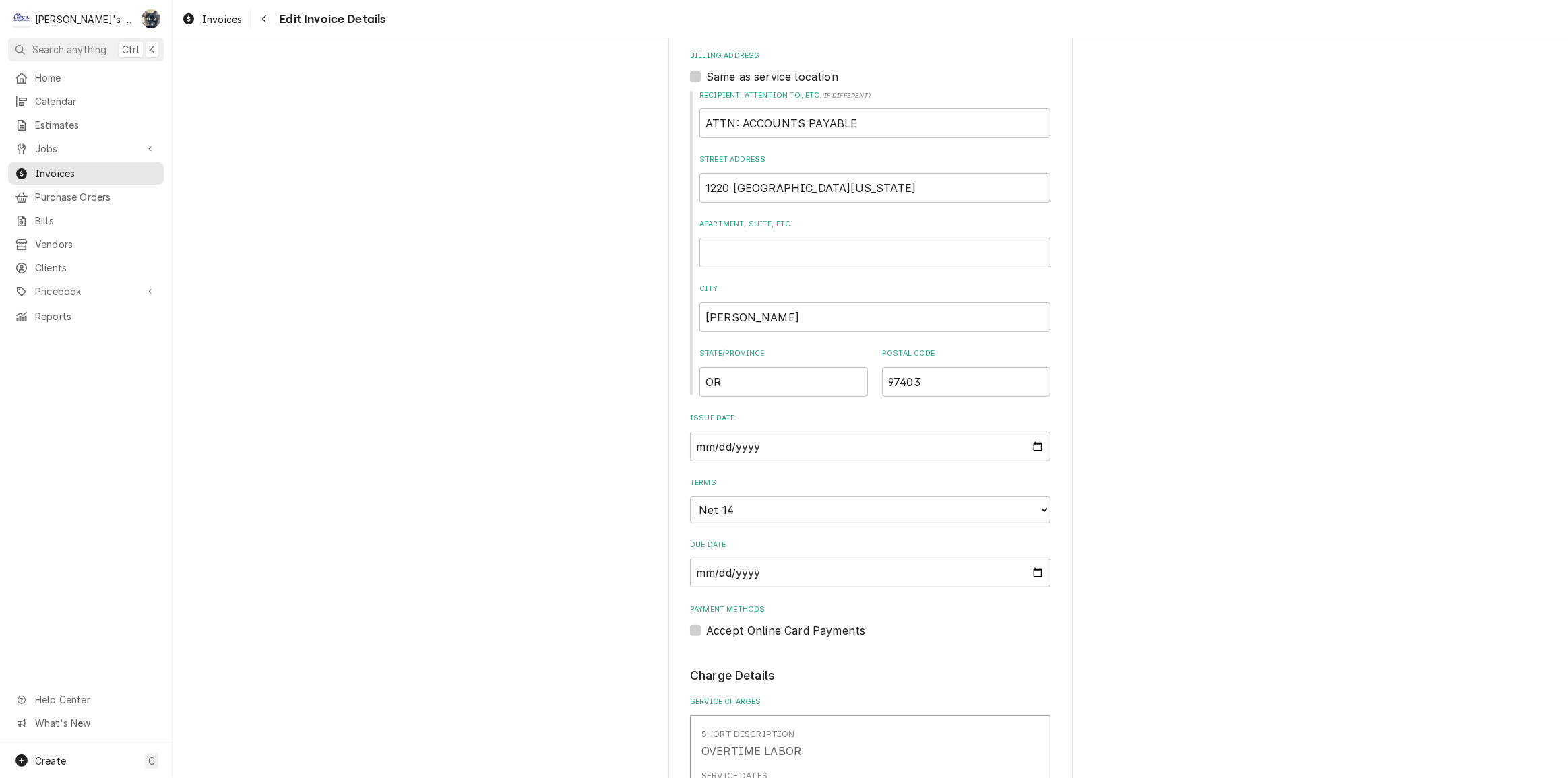
scroll to position [1225, 0]
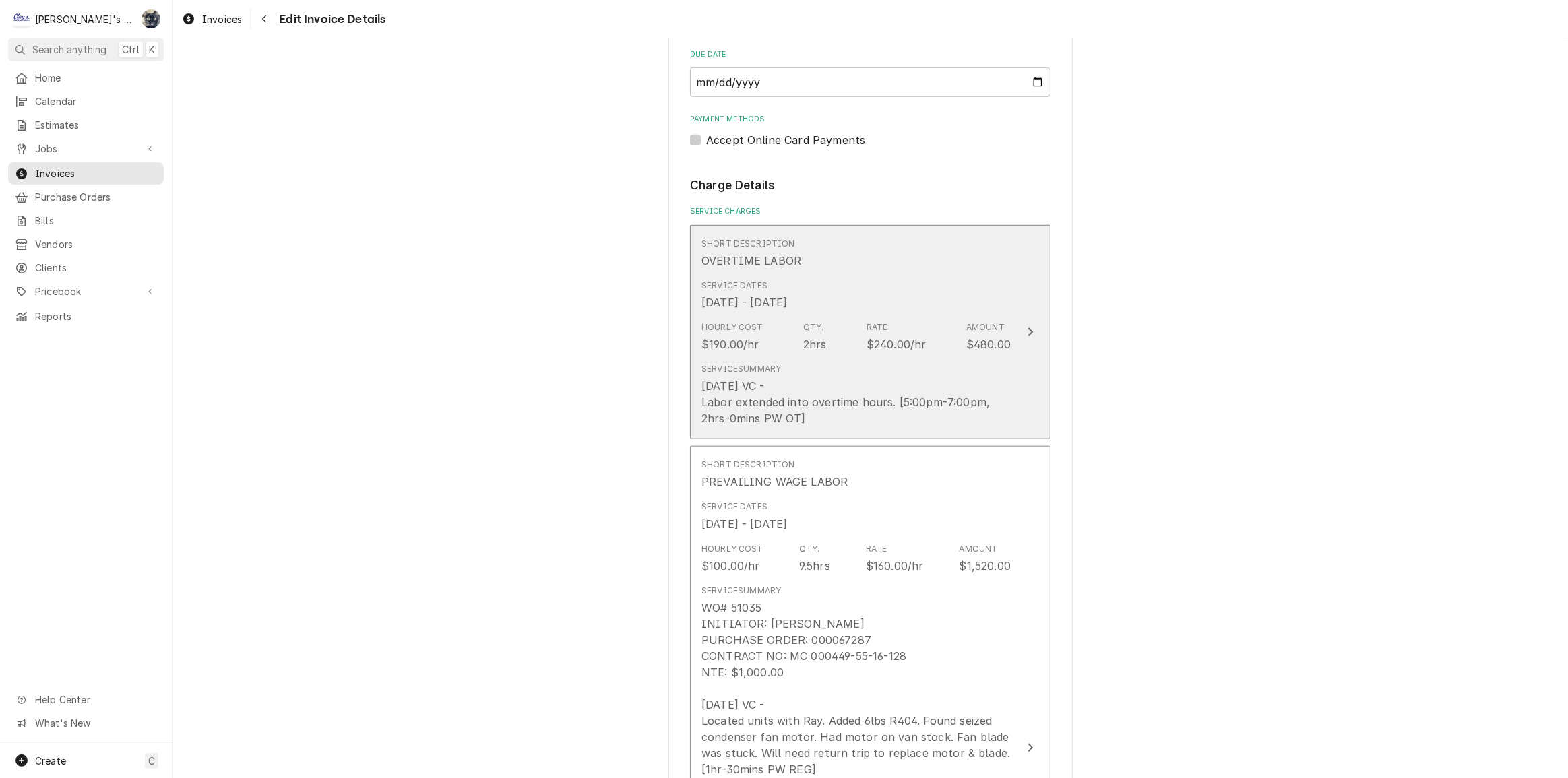
click at [803, 343] on div "2hrs" at bounding box center [814, 344] width 24 height 16
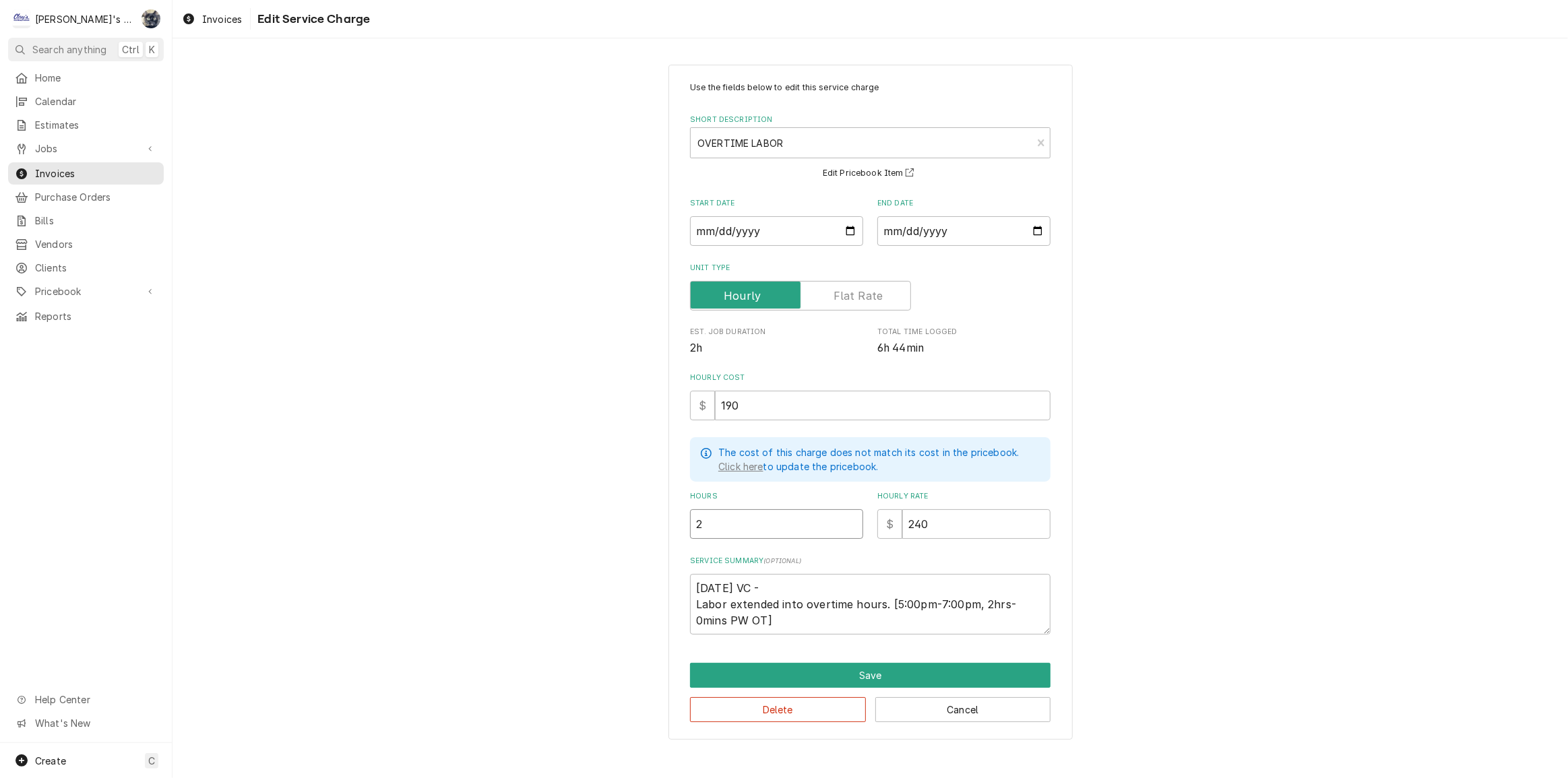
click at [767, 532] on input "2" at bounding box center [777, 525] width 173 height 30
type textarea "x"
type input "2.5"
click at [795, 631] on textarea "4/29/2025 VC - Labor extended into overtime hours. [5:00pm-7:00pm, 2hrs-0mins P…" at bounding box center [870, 604] width 360 height 61
type textarea "x"
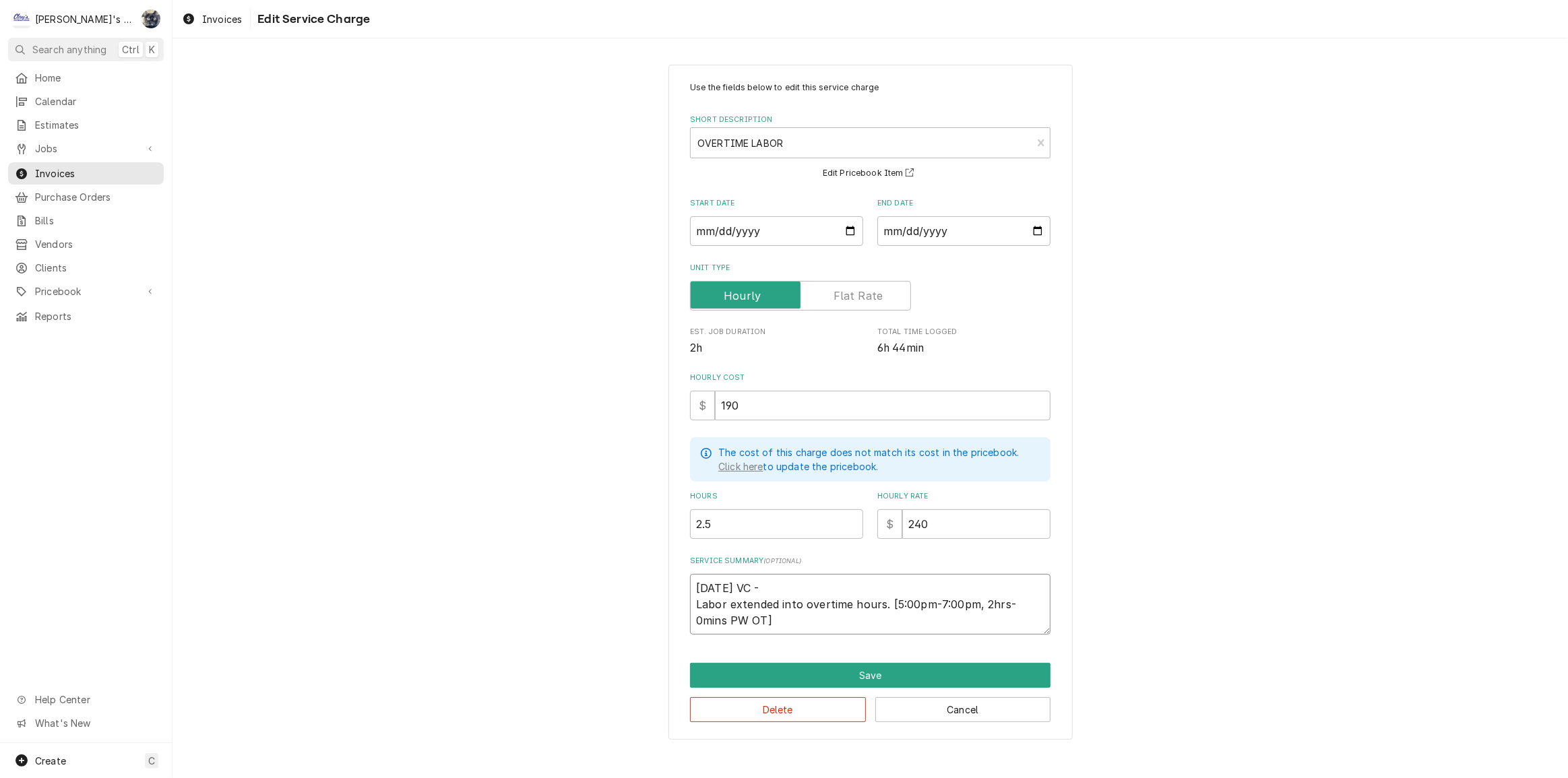
type textarea "4/29/2025 VC - Labor extended into overtime hours. [5:00pm-7:00pm, 2hrs-0mins P…"
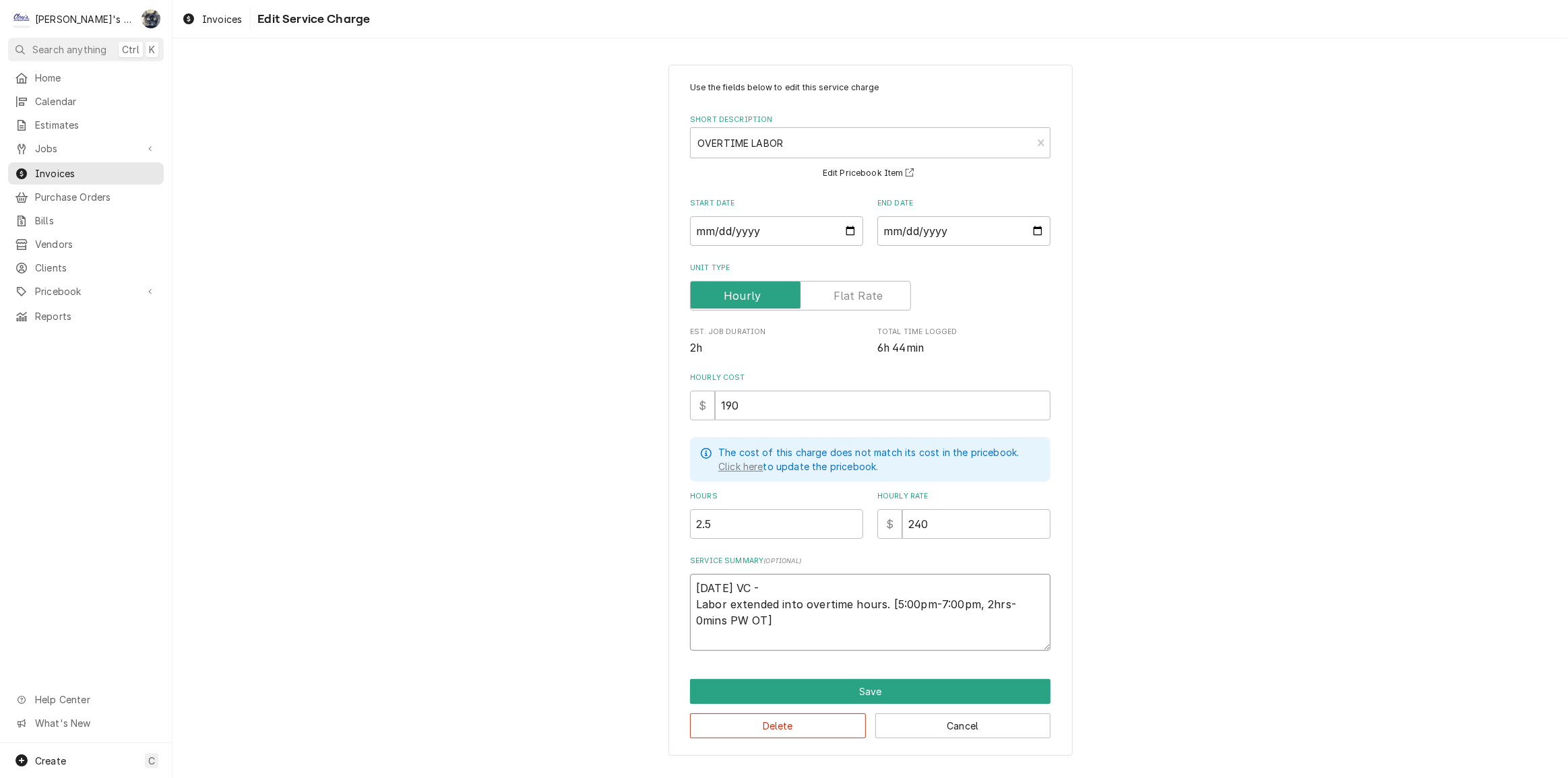
type textarea "x"
type textarea "4/29/2025 VC - Labor extended into overtime hours. [5:00pm-7:00pm, 2hrs-0mins P…"
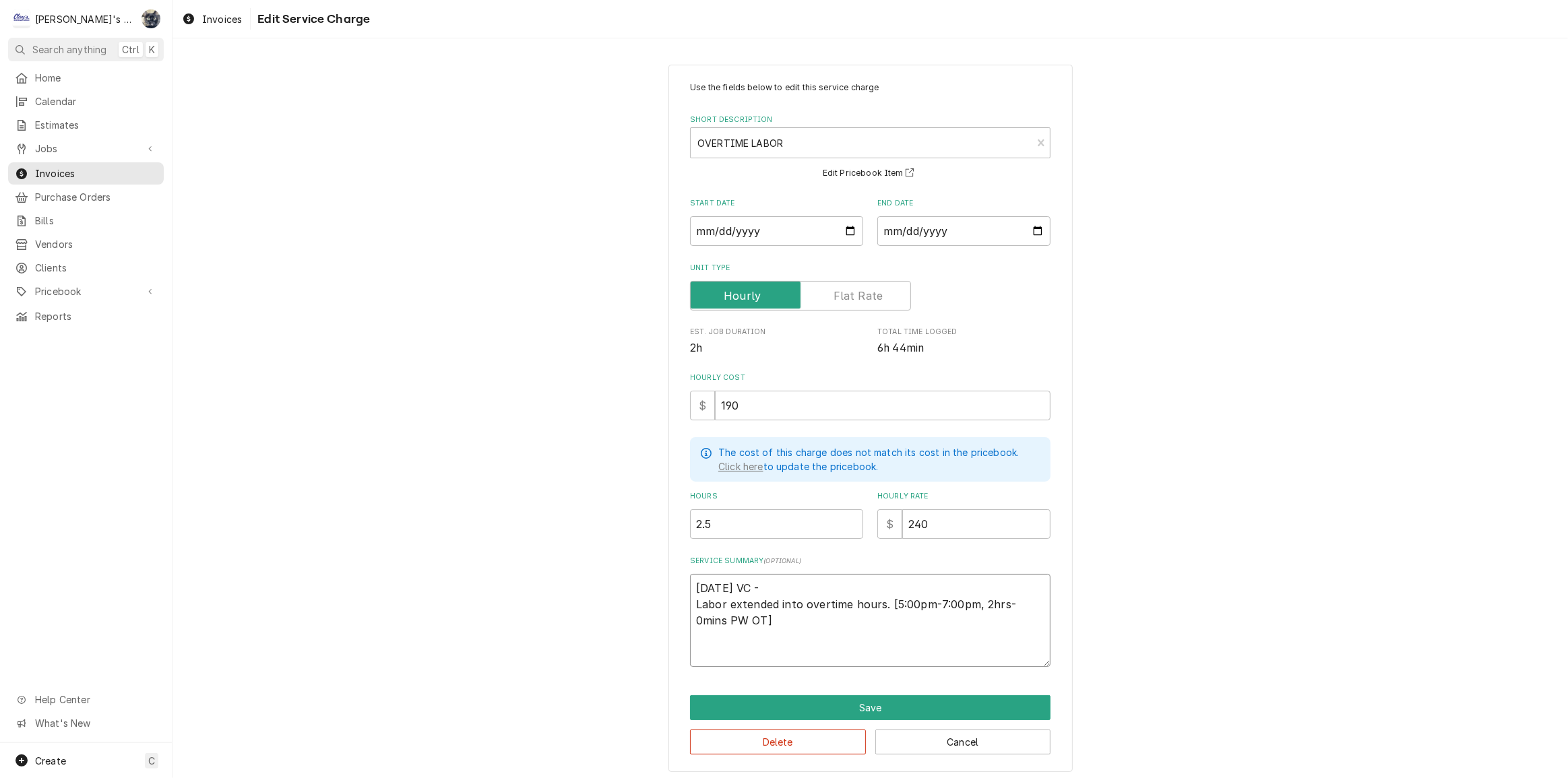
type textarea "x"
type textarea "4/29/2025 VC - Labor extended into overtime hours. [5:00pm-7:00pm, 2hrs-0mins P…"
type textarea "x"
type textarea "4/29/2025 VC - Labor extended into overtime hours. [5:00pm-7:00pm, 2hrs-0mins P…"
type textarea "x"
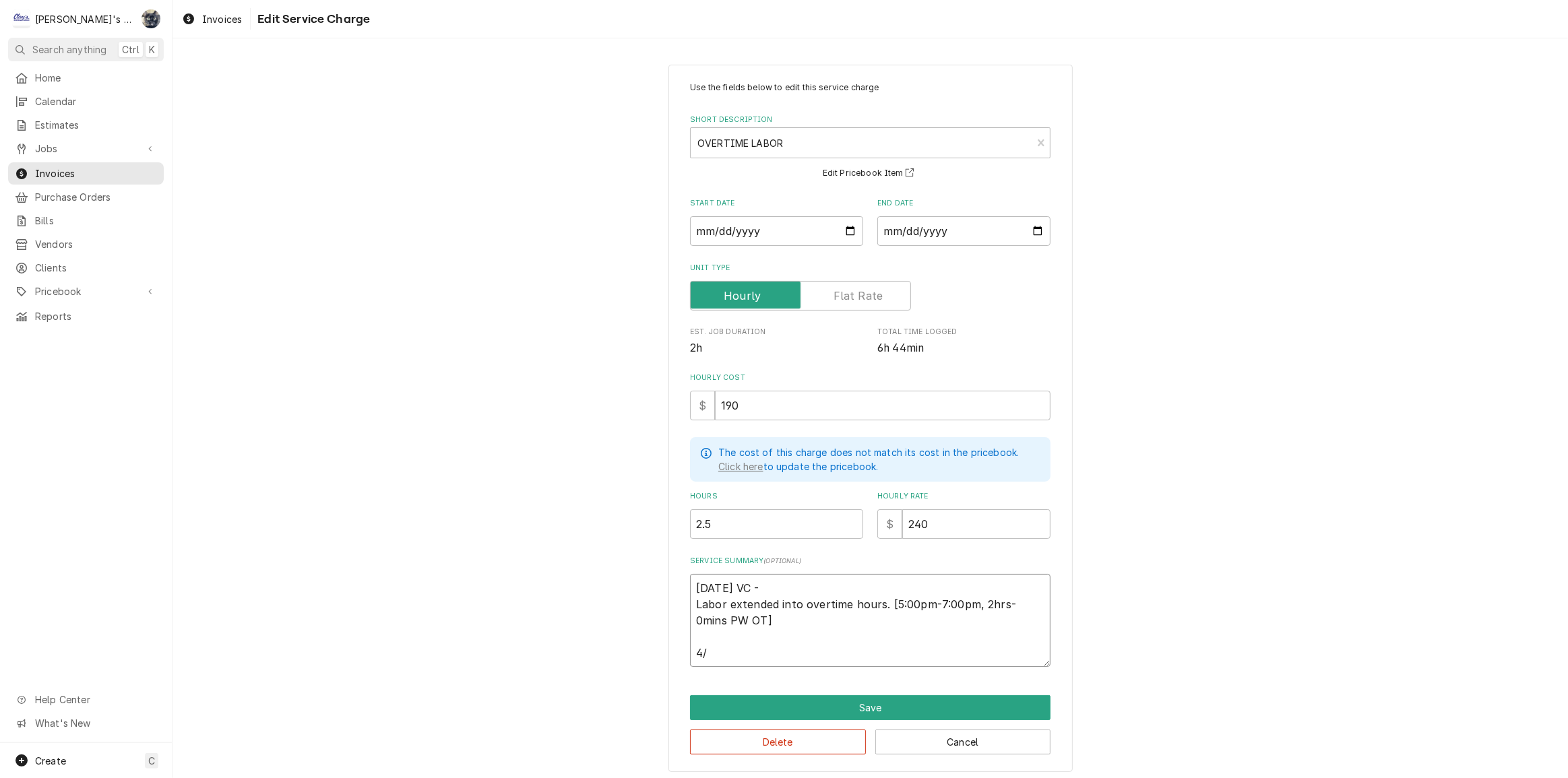
type textarea "4/29/2025 VC - Labor extended into overtime hours. [5:00pm-7:00pm, 2hrs-0mins P…"
type textarea "x"
type textarea "4/29/2025 VC - Labor extended into overtime hours. [5:00pm-7:00pm, 2hrs-0mins P…"
type textarea "x"
type textarea "4/29/2025 VC - Labor extended into overtime hours. [5:00pm-7:00pm, 2hrs-0mins P…"
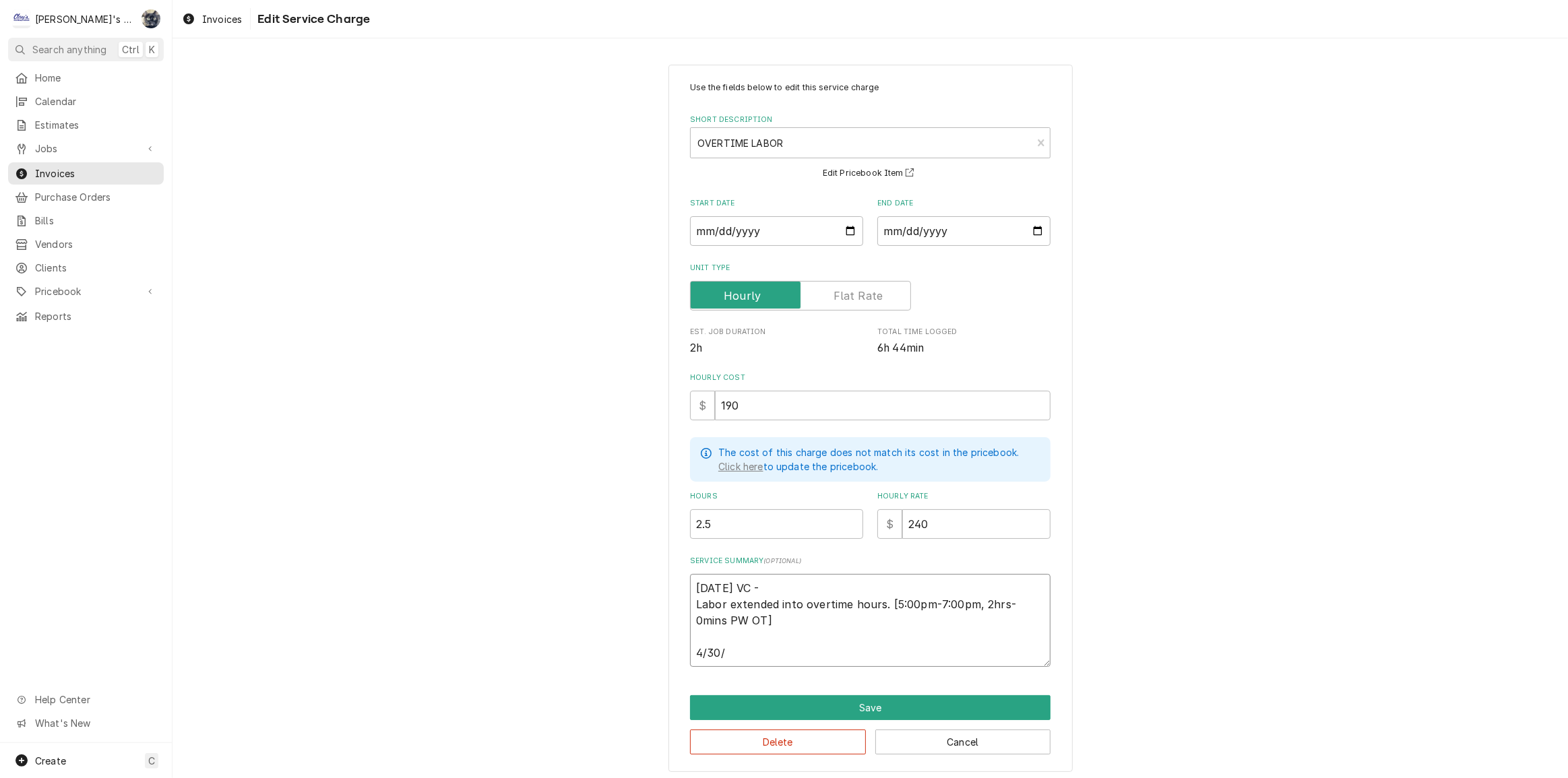
type textarea "x"
type textarea "4/29/2025 VC - Labor extended into overtime hours. [5:00pm-7:00pm, 2hrs-0mins P…"
type textarea "x"
type textarea "4/29/2025 VC - Labor extended into overtime hours. [5:00pm-7:00pm, 2hrs-0mins P…"
type textarea "x"
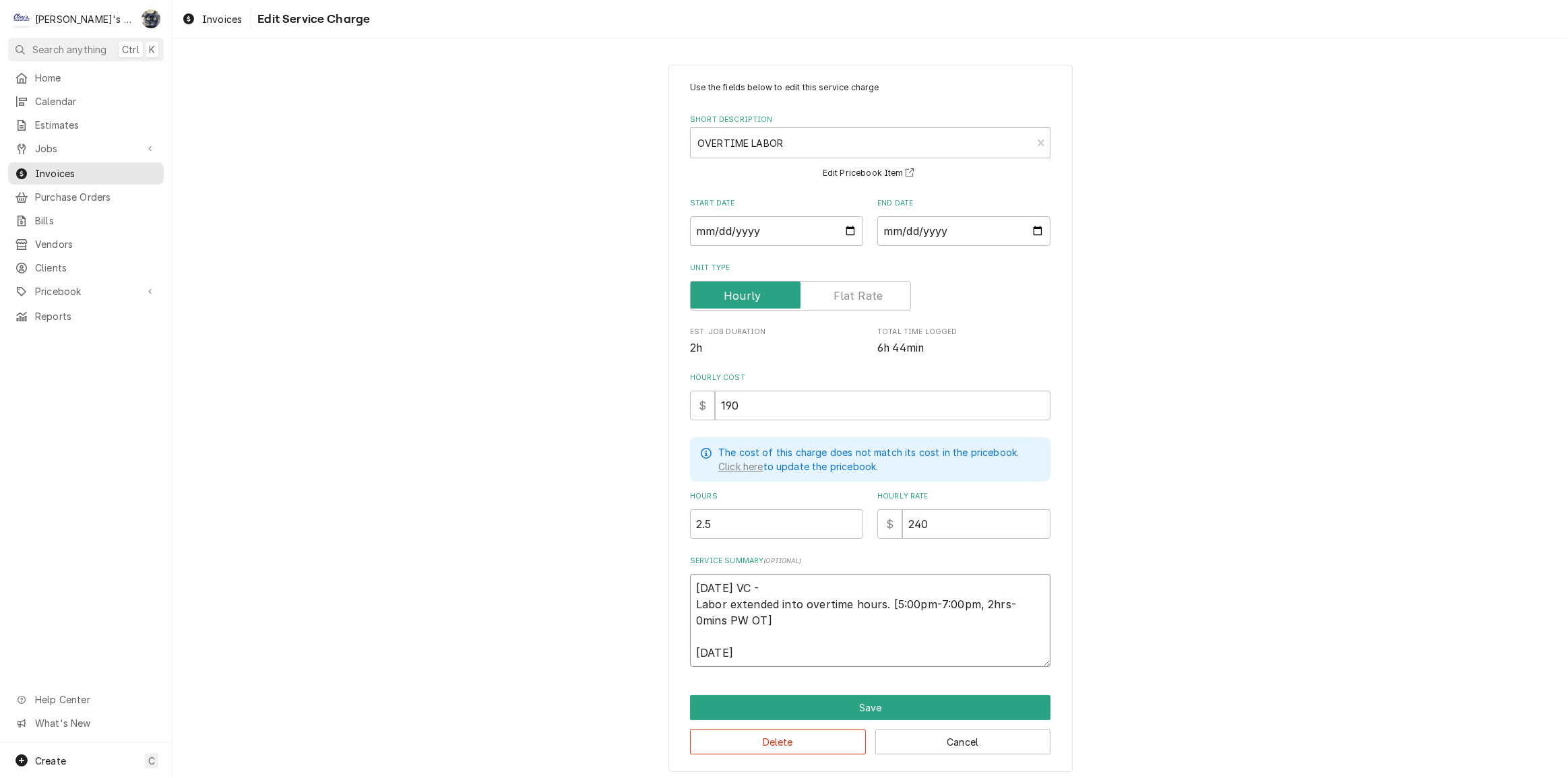
type textarea "4/29/2025 VC - Labor extended into overtime hours. [5:00pm-7:00pm, 2hrs-0mins P…"
type textarea "x"
type textarea "4/29/2025 VC - Labor extended into overtime hours. [5:00pm-7:00pm, 2hrs-0mins P…"
type textarea "x"
type textarea "4/29/2025 VC - Labor extended into overtime hours. [5:00pm-7:00pm, 2hrs-0mins P…"
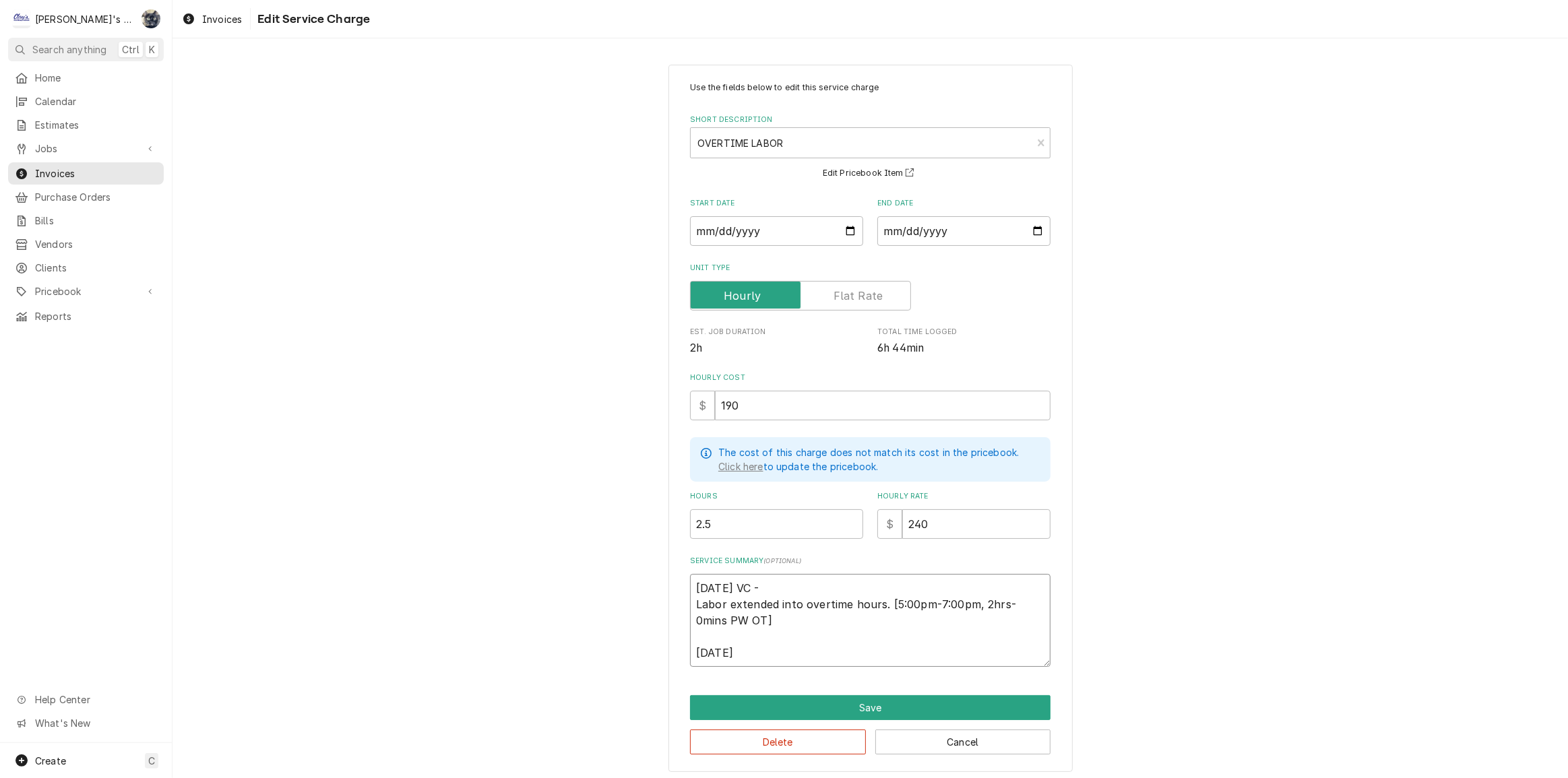
type textarea "x"
type textarea "4/29/2025 VC - Labor extended into overtime hours. [5:00pm-7:00pm, 2hrs-0mins P…"
type textarea "x"
type textarea "4/29/2025 VC - Labor extended into overtime hours. [5:00pm-7:00pm, 2hrs-0mins P…"
type textarea "x"
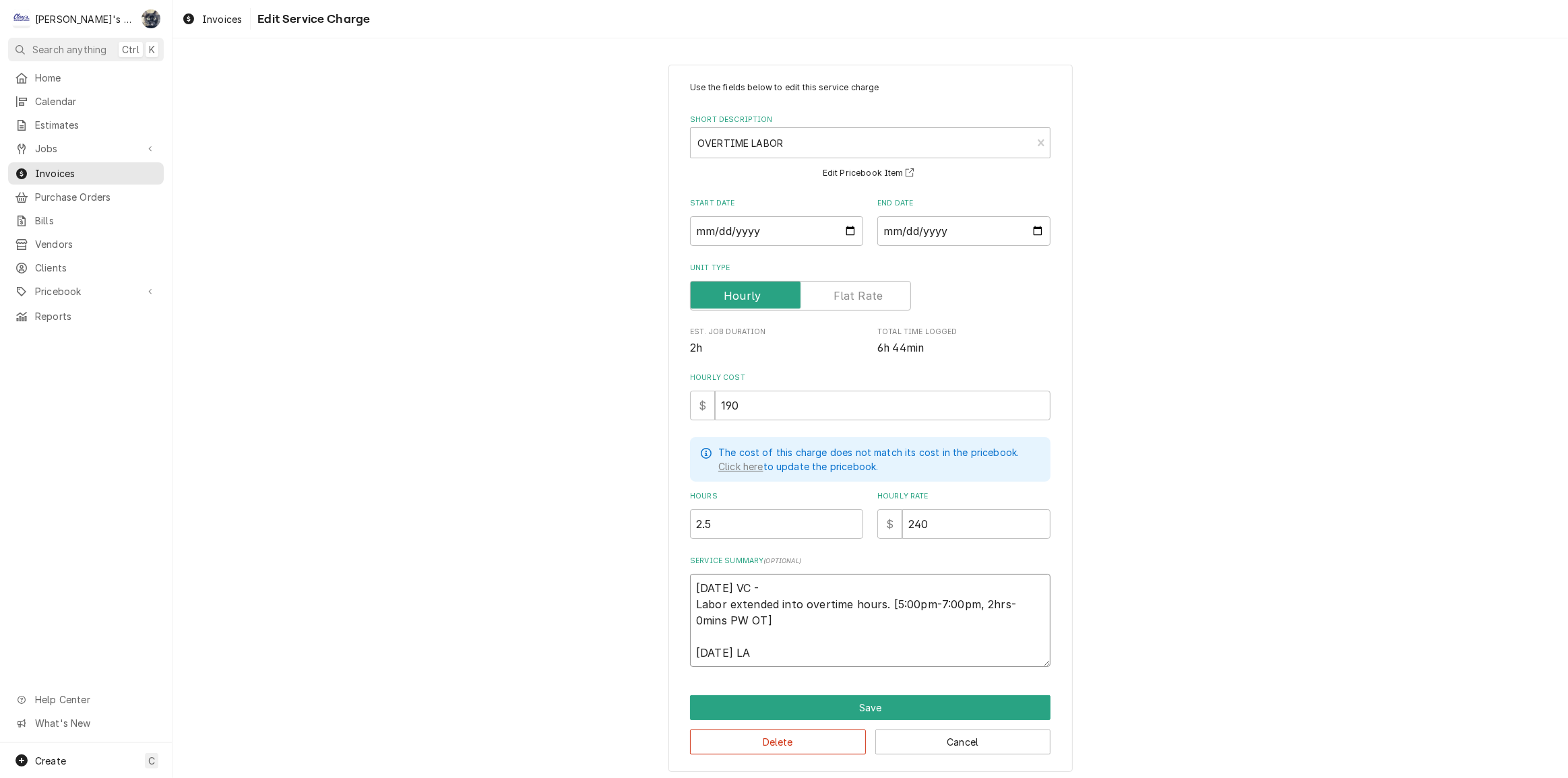
type textarea "4/29/2025 VC - Labor extended into overtime hours. [5:00pm-7:00pm, 2hrs-0mins P…"
type textarea "x"
type textarea "4/29/2025 VC - Labor extended into overtime hours. [5:00pm-7:00pm, 2hrs-0mins P…"
type textarea "x"
type textarea "4/29/2025 VC - Labor extended into overtime hours. [5:00pm-7:00pm, 2hrs-0mins P…"
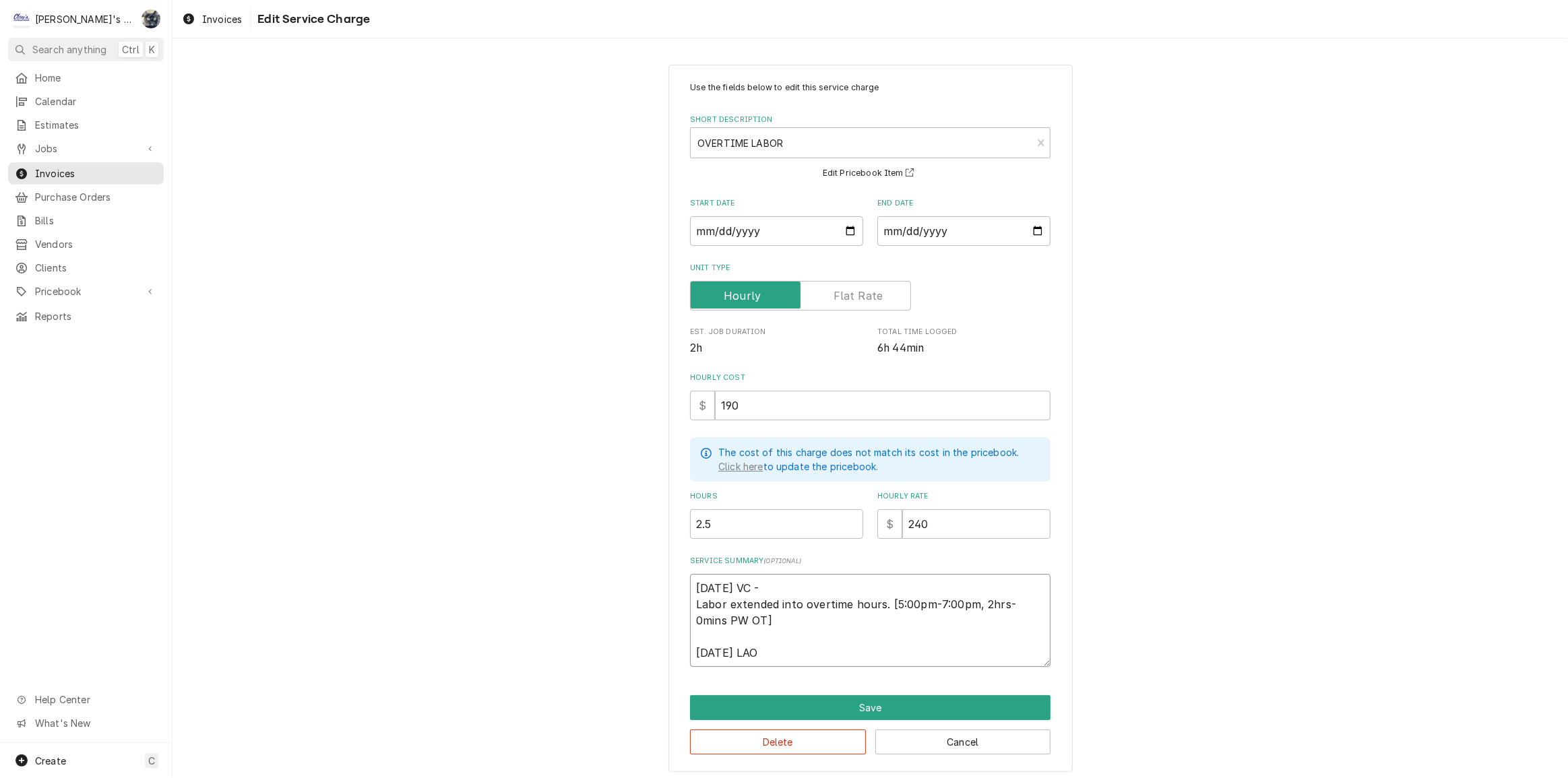
type textarea "x"
type textarea "4/29/2025 VC - Labor extended into overtime hours. [5:00pm-7:00pm, 2hrs-0mins P…"
type textarea "x"
type textarea "4/29/2025 VC - Labor extended into overtime hours. [5:00pm-7:00pm, 2hrs-0mins P…"
type textarea "x"
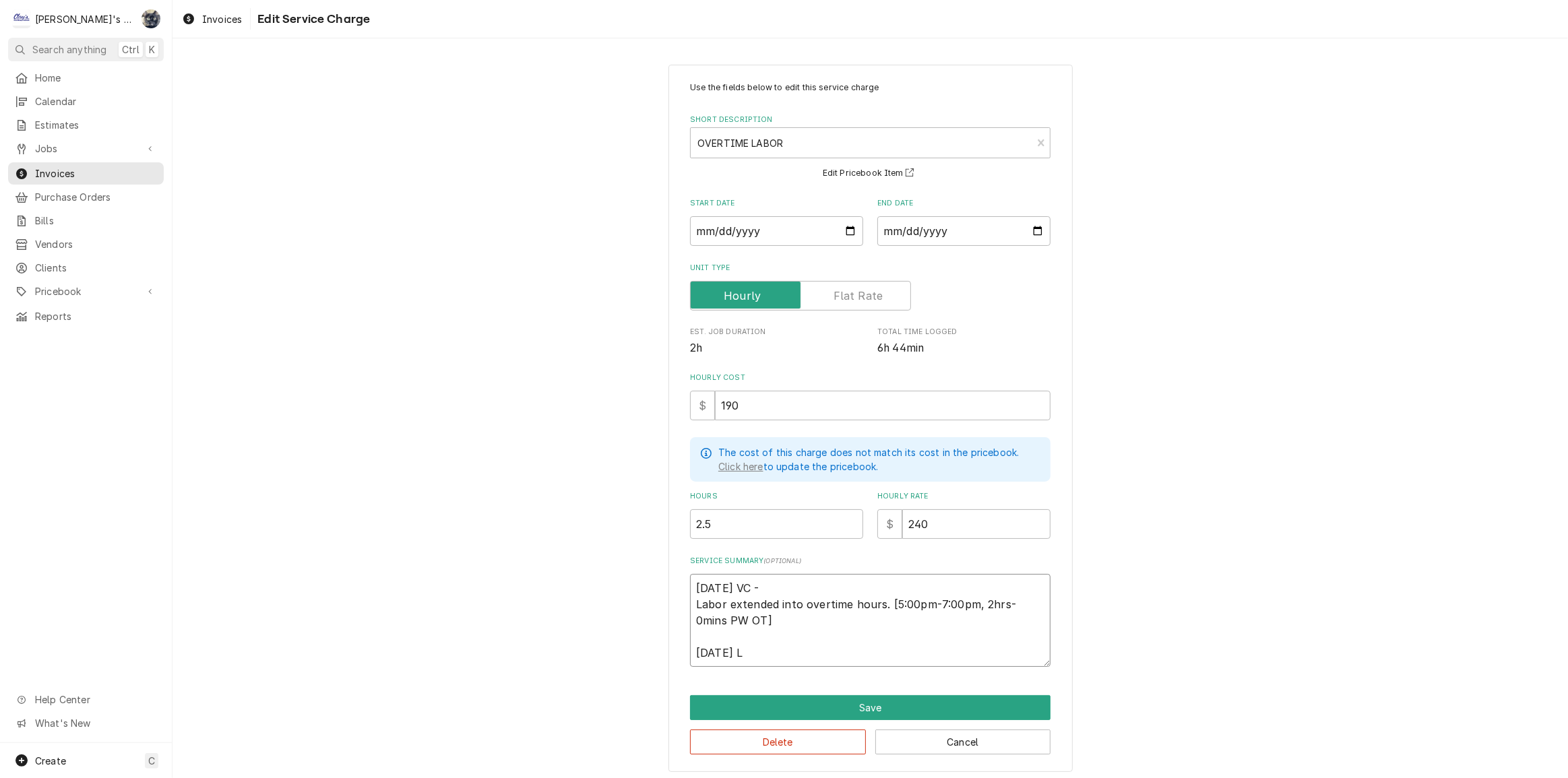
type textarea "4/29/2025 VC - Labor extended into overtime hours. [5:00pm-7:00pm, 2hrs-0mins P…"
type textarea "x"
type textarea "4/29/2025 VC - Labor extended into overtime hours. [5:00pm-7:00pm, 2hrs-0mins P…"
type textarea "x"
type textarea "4/29/2025 VC - Labor extended into overtime hours. [5:00pm-7:00pm, 2hrs-0mins P…"
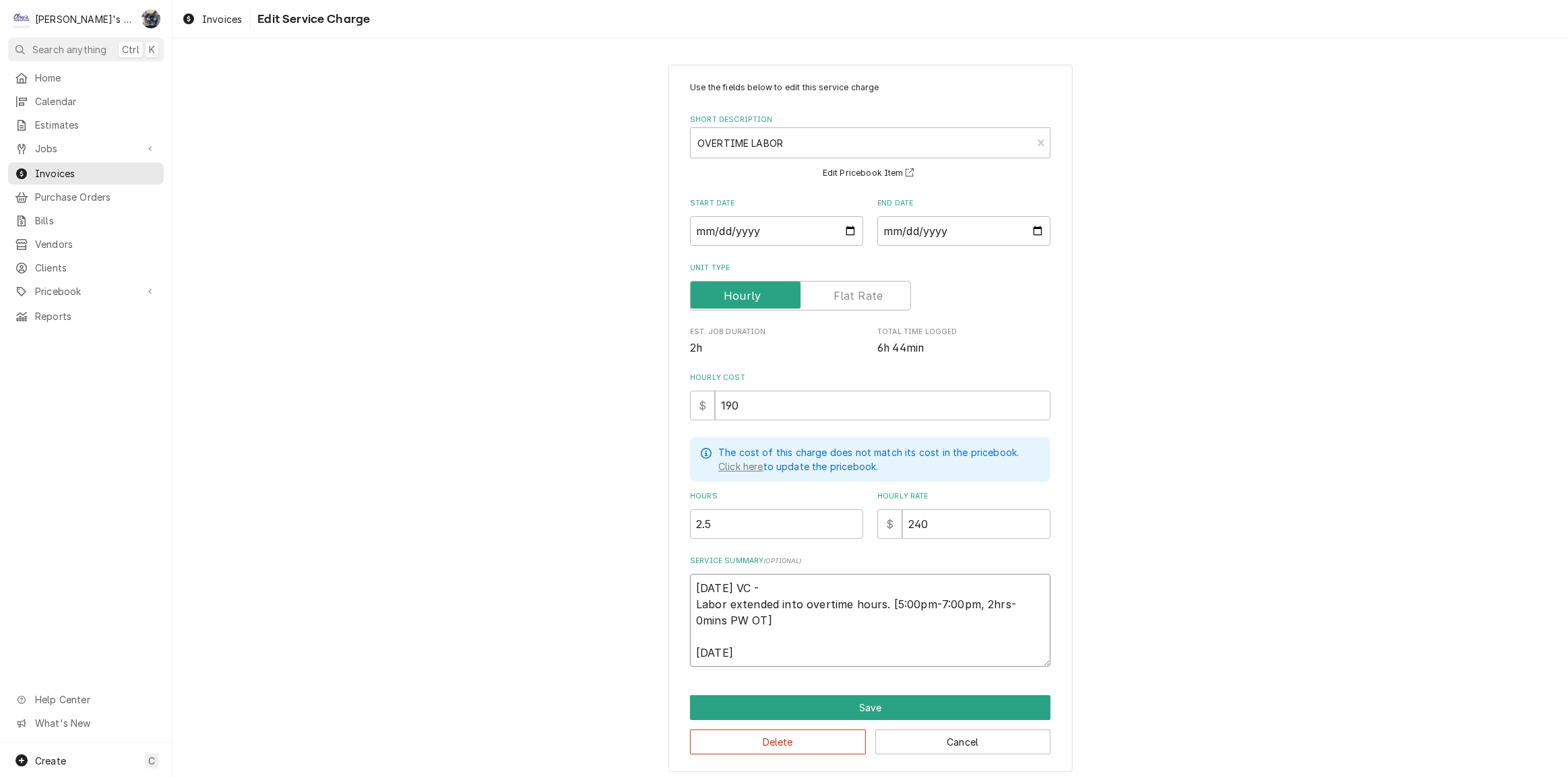
type textarea "x"
type textarea "4/29/2025 VC - Labor extended into overtime hours. [5:00pm-7:00pm, 2hrs-0mins P…"
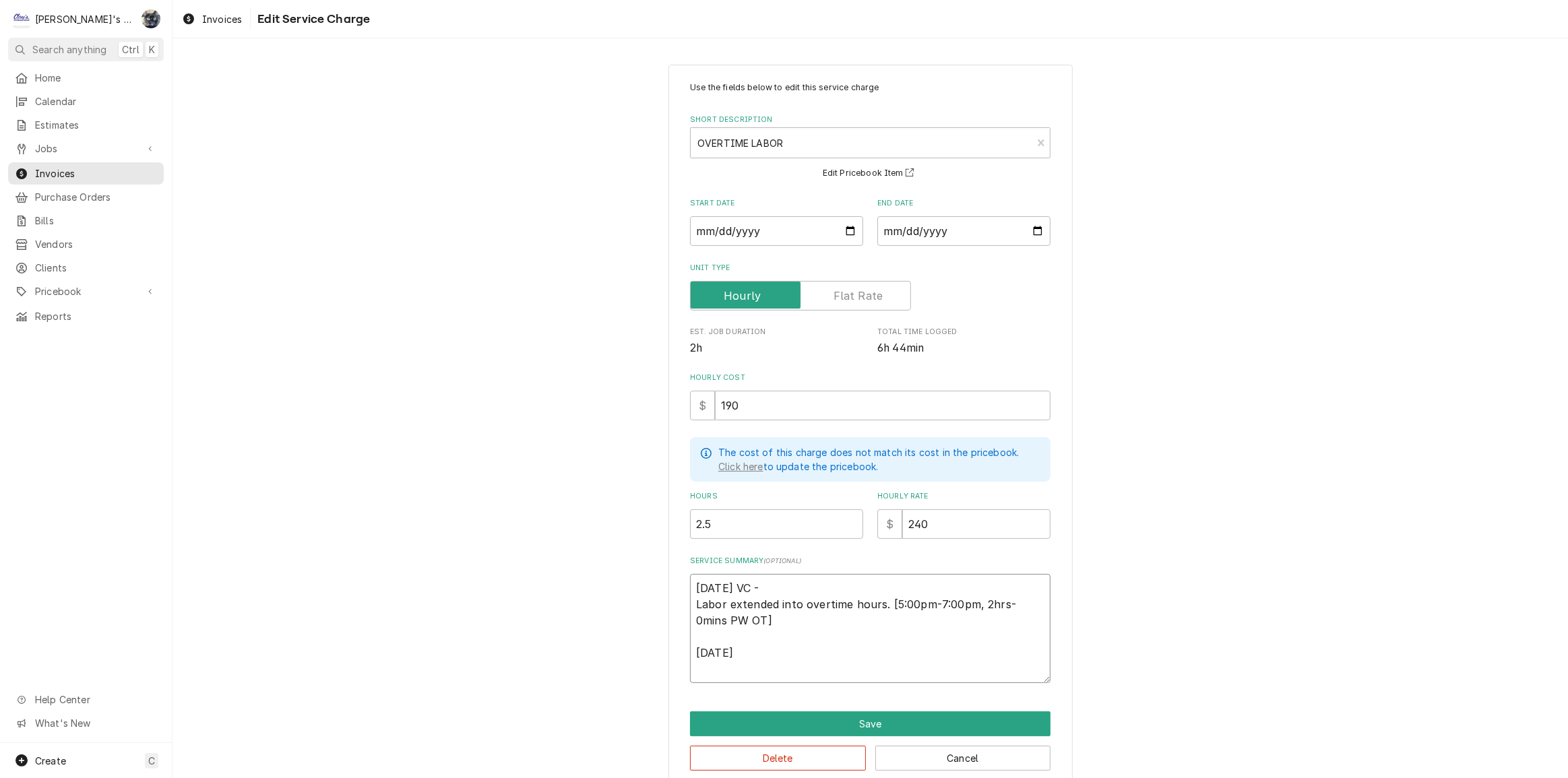
type textarea "x"
type textarea "4/29/2025 VC - Labor extended into overtime hours. [5:00pm-7:00pm, 2hrs-0mins P…"
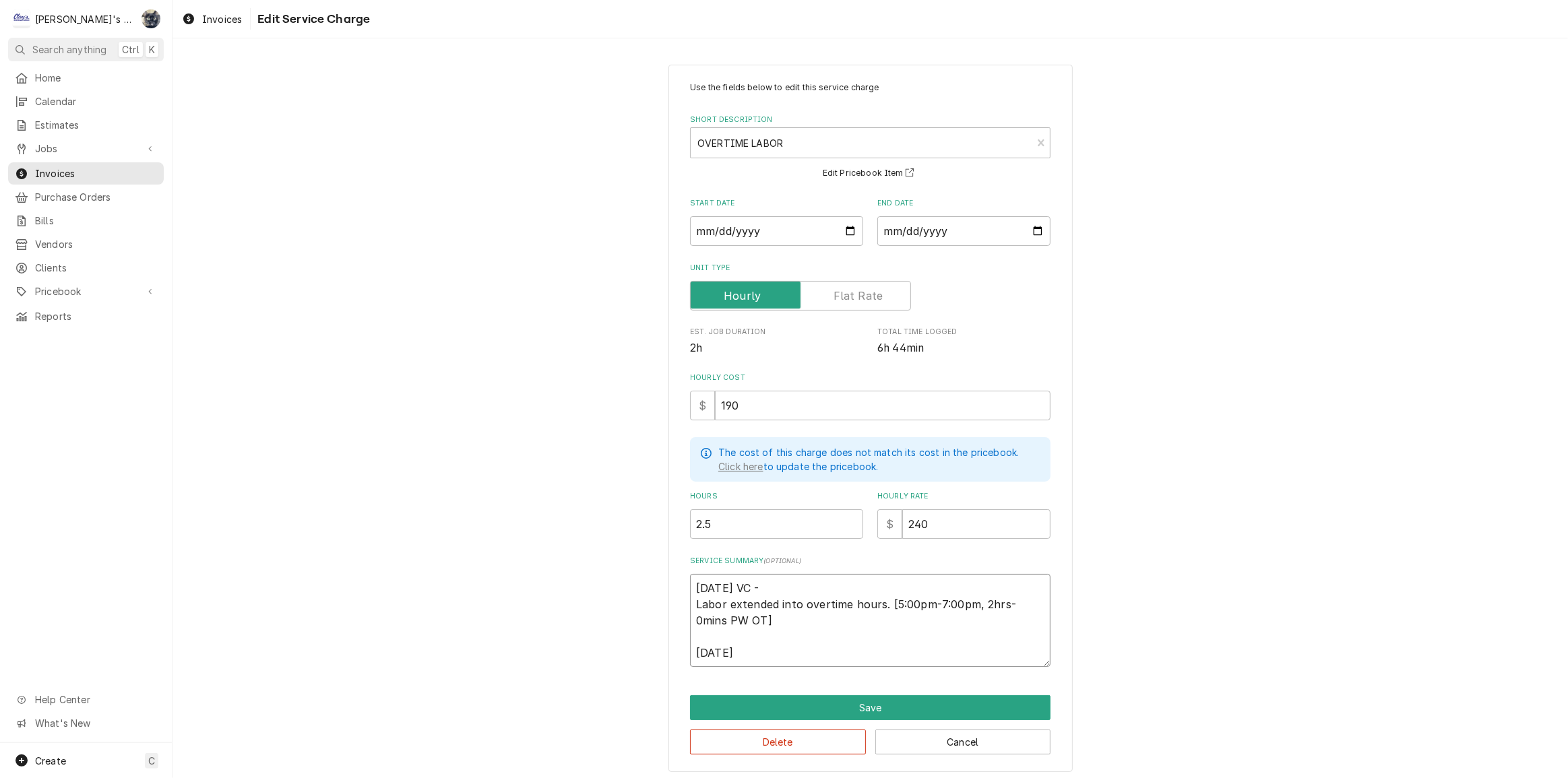
type textarea "x"
type textarea "4/29/2025 VC - Labor extended into overtime hours. [5:00pm-7:00pm, 2hrs-0mins P…"
type textarea "x"
type textarea "4/29/2025 VC - Labor extended into overtime hours. [5:00pm-7:00pm, 2hrs-0mins P…"
type textarea "x"
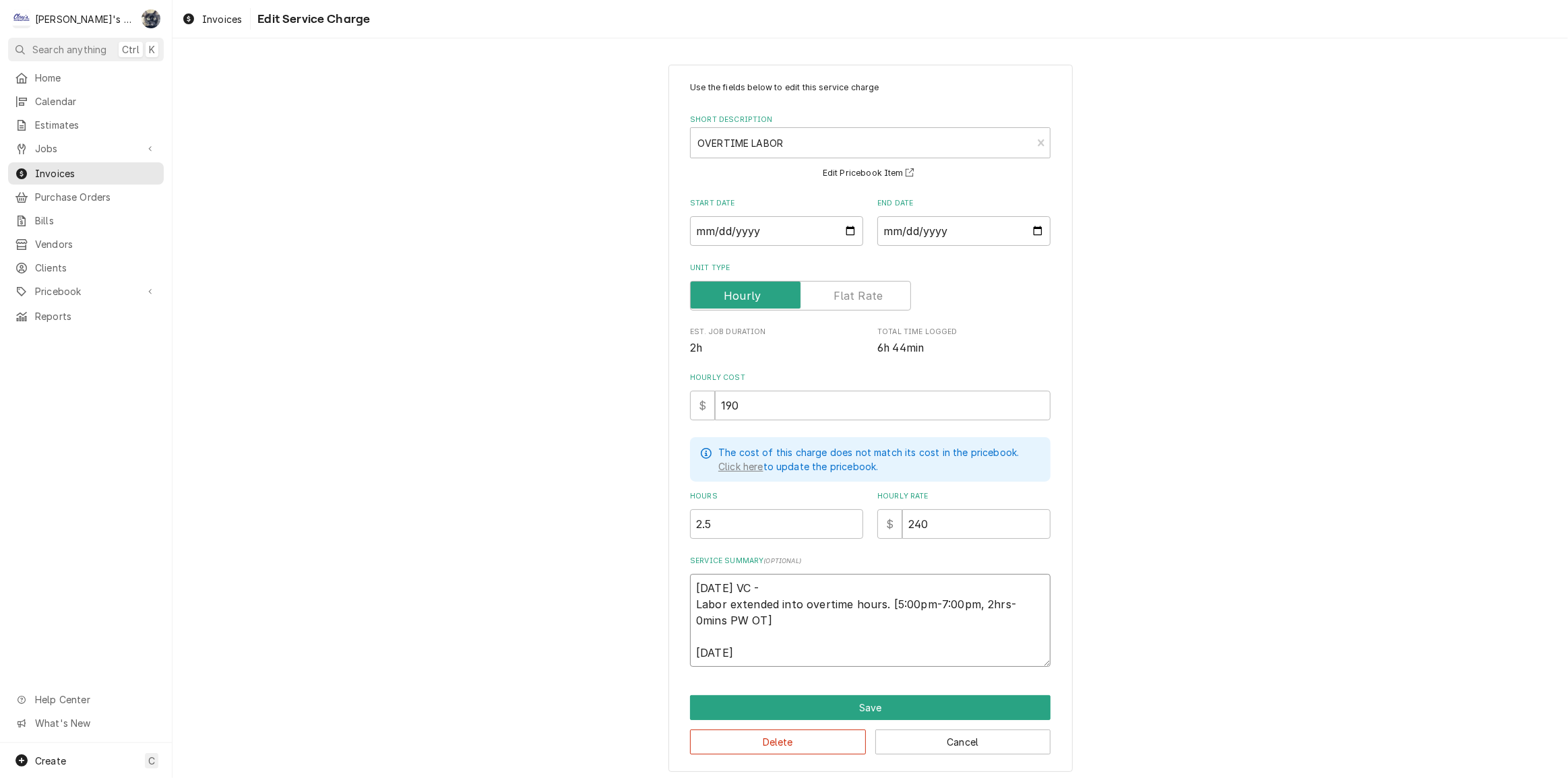
type textarea "4/29/2025 VC - Labor extended into overtime hours. [5:00pm-7:00pm, 2hrs-0mins P…"
type textarea "x"
type textarea "4/29/2025 VC - Labor extended into overtime hours. [5:00pm-7:00pm, 2hrs-0mins P…"
type textarea "x"
type textarea "4/29/2025 VC - Labor extended into overtime hours. [5:00pm-7:00pm, 2hrs-0mins P…"
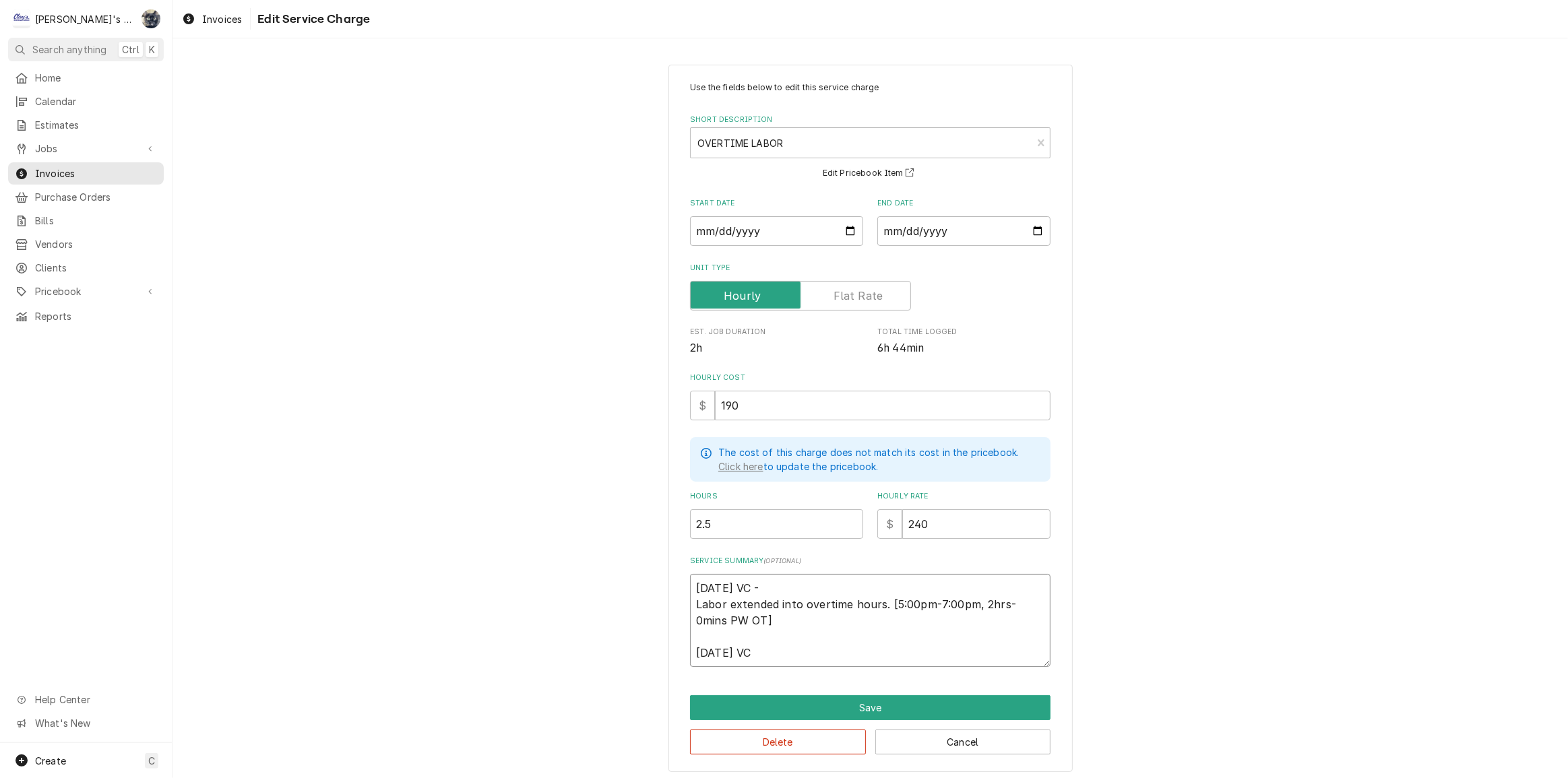
type textarea "x"
type textarea "4/29/2025 VC - Labor extended into overtime hours. [5:00pm-7:00pm, 2hrs-0mins P…"
type textarea "x"
type textarea "4/29/2025 VC - Labor extended into overtime hours. [5:00pm-7:00pm, 2hrs-0mins P…"
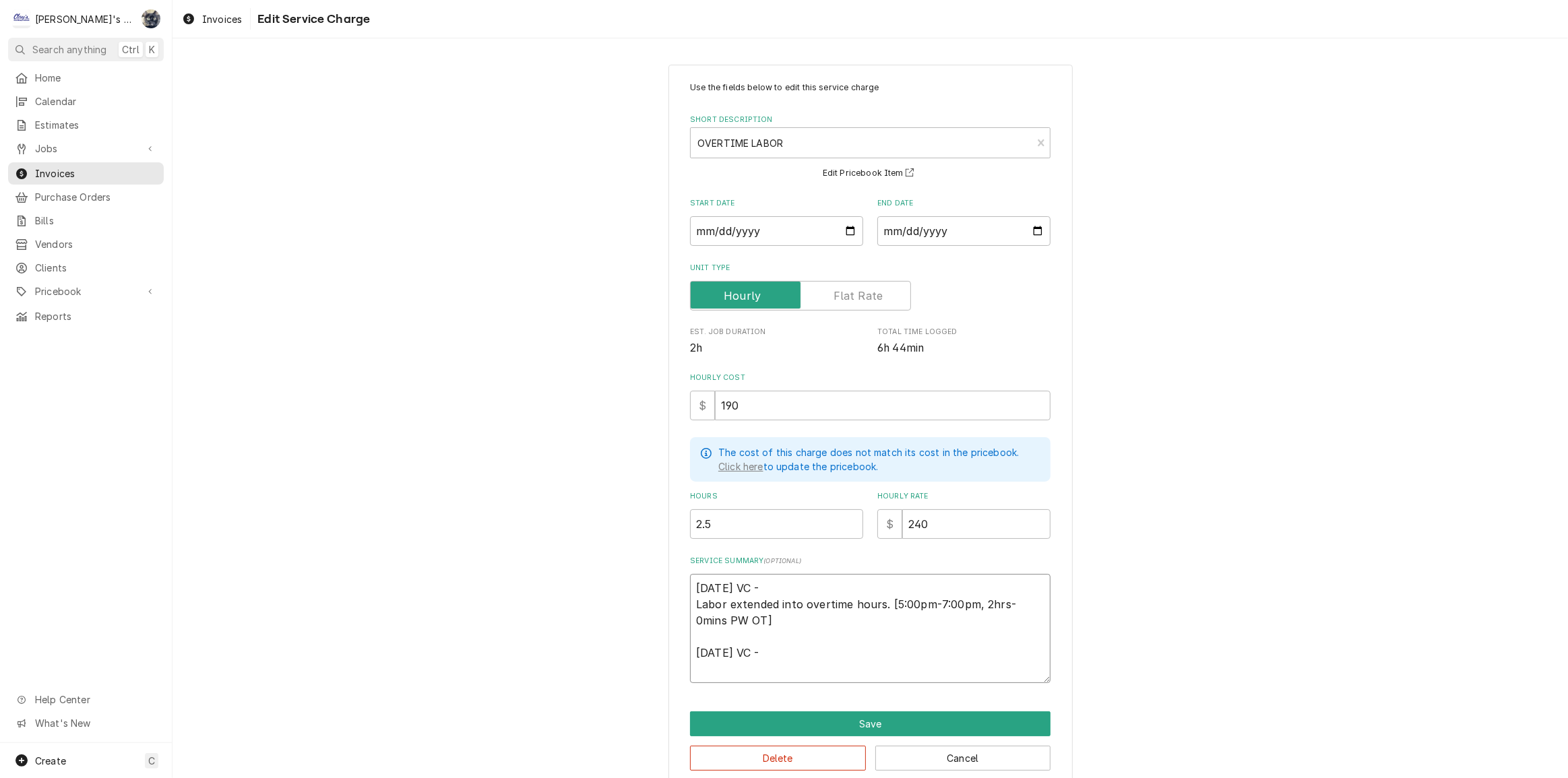
type textarea "x"
type textarea "4/29/2025 VC - Labor extended into overtime hours. [5:00pm-7:00pm, 2hrs-0mins P…"
type textarea "x"
type textarea "4/29/2025 VC - Labor extended into overtime hours. [5:00pm-7:00pm, 2hrs-0mins P…"
type textarea "x"
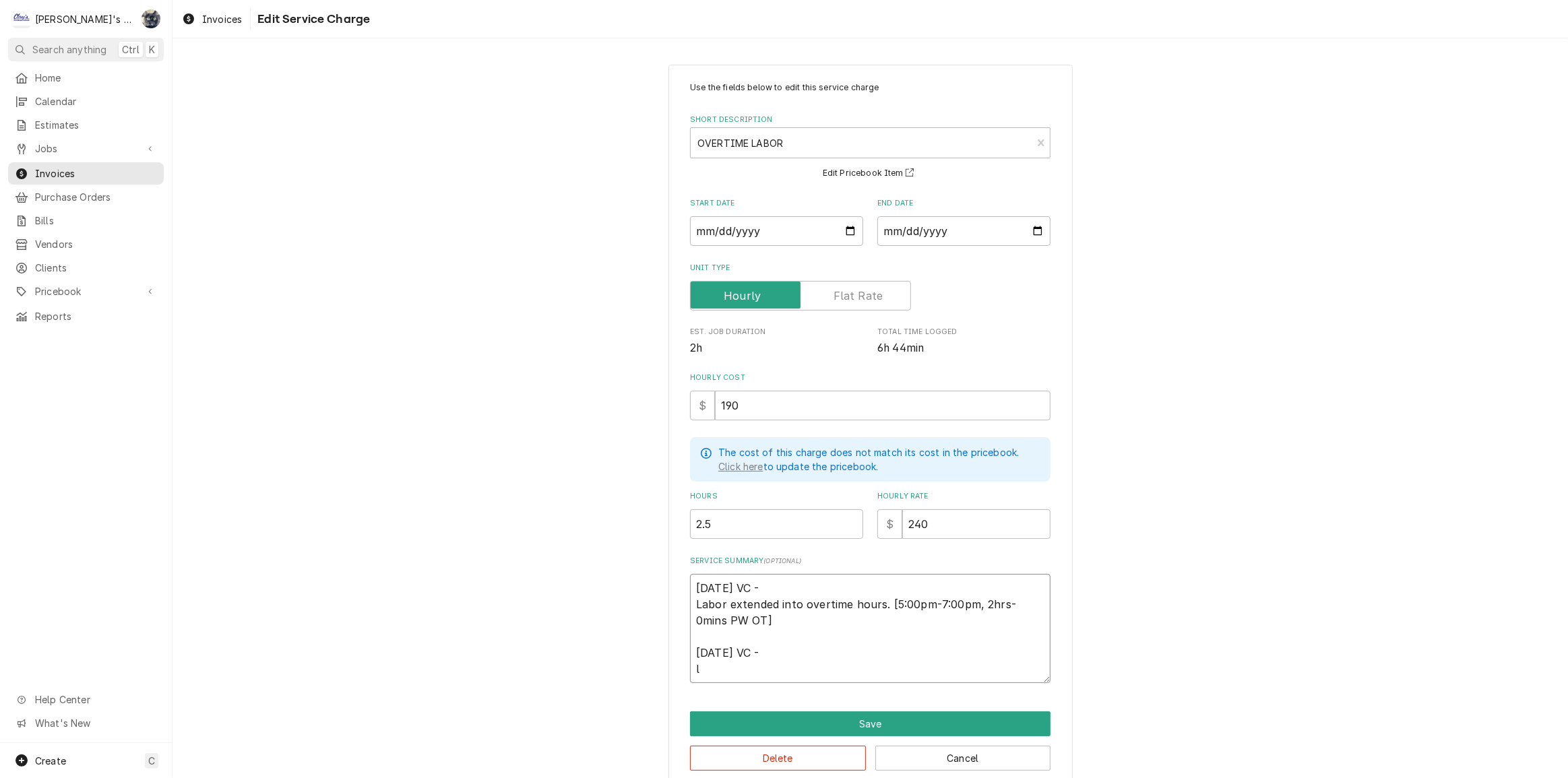
type textarea "4/29/2025 VC - Labor extended into overtime hours. [5:00pm-7:00pm, 2hrs-0mins P…"
type textarea "x"
type textarea "4/29/2025 VC - Labor extended into overtime hours. [5:00pm-7:00pm, 2hrs-0mins P…"
type textarea "x"
type textarea "4/29/2025 VC - Labor extended into overtime hours. [5:00pm-7:00pm, 2hrs-0mins P…"
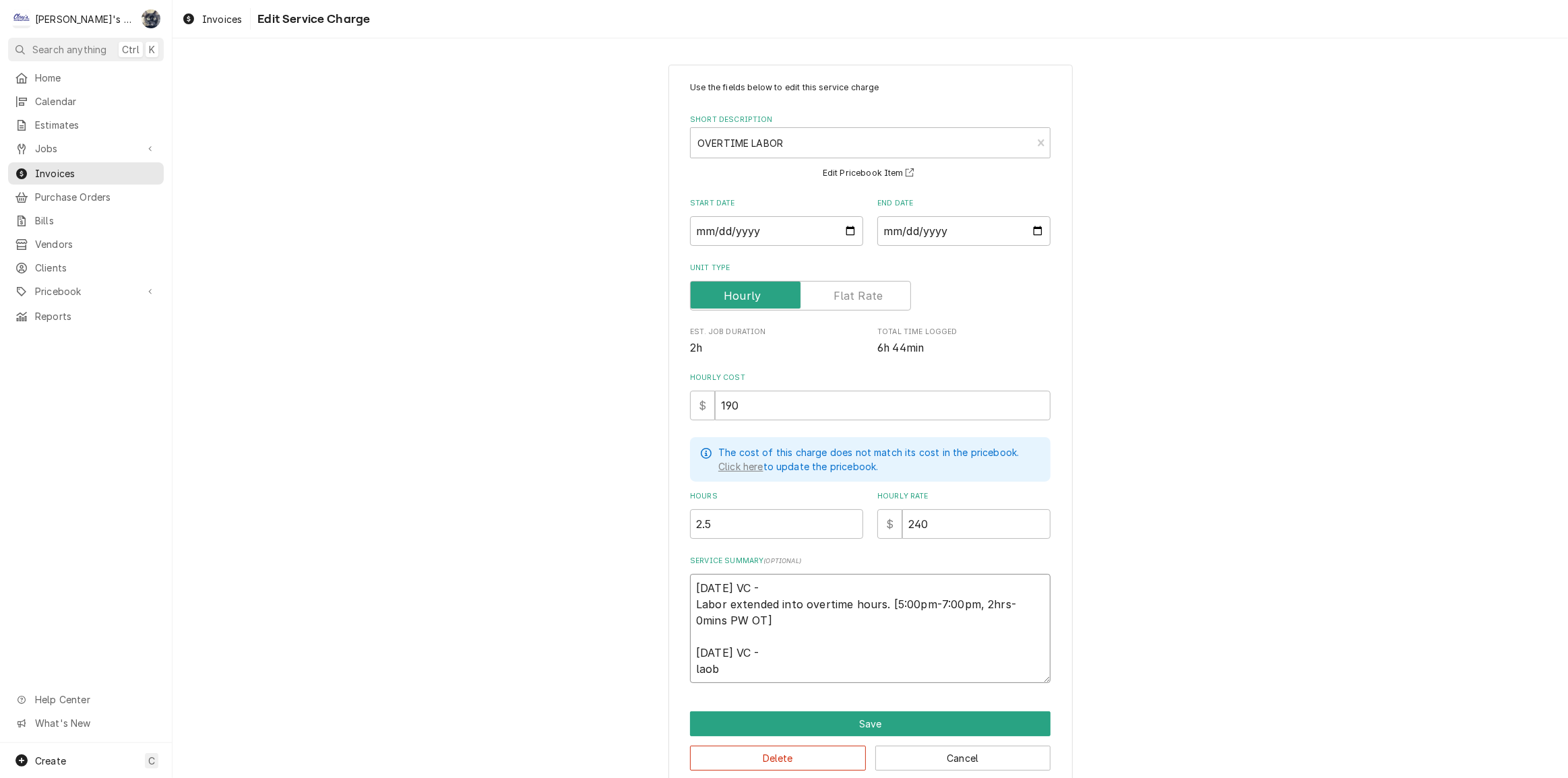
type textarea "x"
type textarea "4/29/2025 VC - Labor extended into overtime hours. [5:00pm-7:00pm, 2hrs-0mins P…"
type textarea "x"
type textarea "4/29/2025 VC - Labor extended into overtime hours. [5:00pm-7:00pm, 2hrs-0mins P…"
type textarea "x"
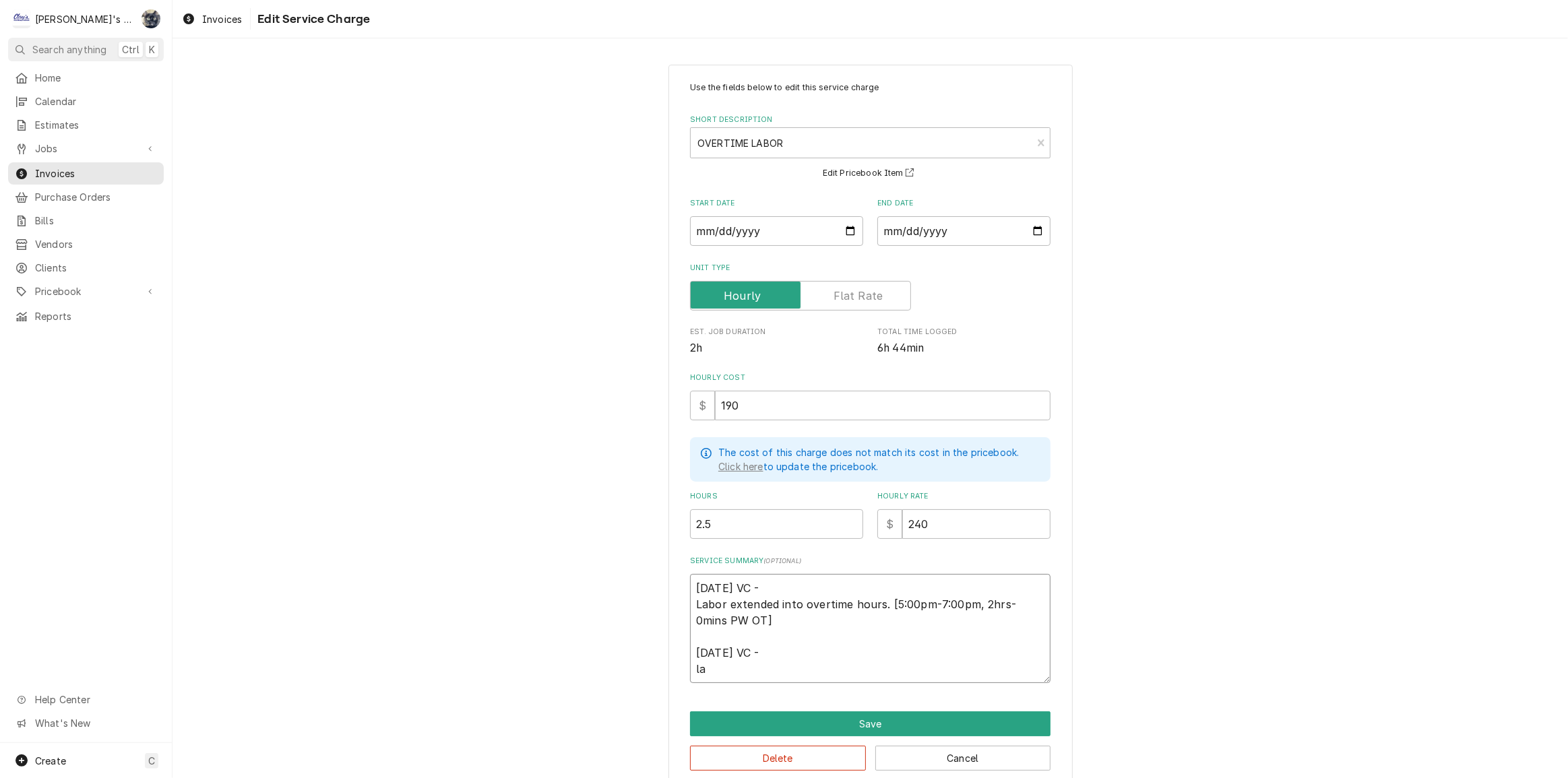
type textarea "4/29/2025 VC - Labor extended into overtime hours. [5:00pm-7:00pm, 2hrs-0mins P…"
type textarea "x"
type textarea "4/29/2025 VC - Labor extended into overtime hours. [5:00pm-7:00pm, 2hrs-0mins P…"
type textarea "x"
type textarea "4/29/2025 VC - Labor extended into overtime hours. [5:00pm-7:00pm, 2hrs-0mins P…"
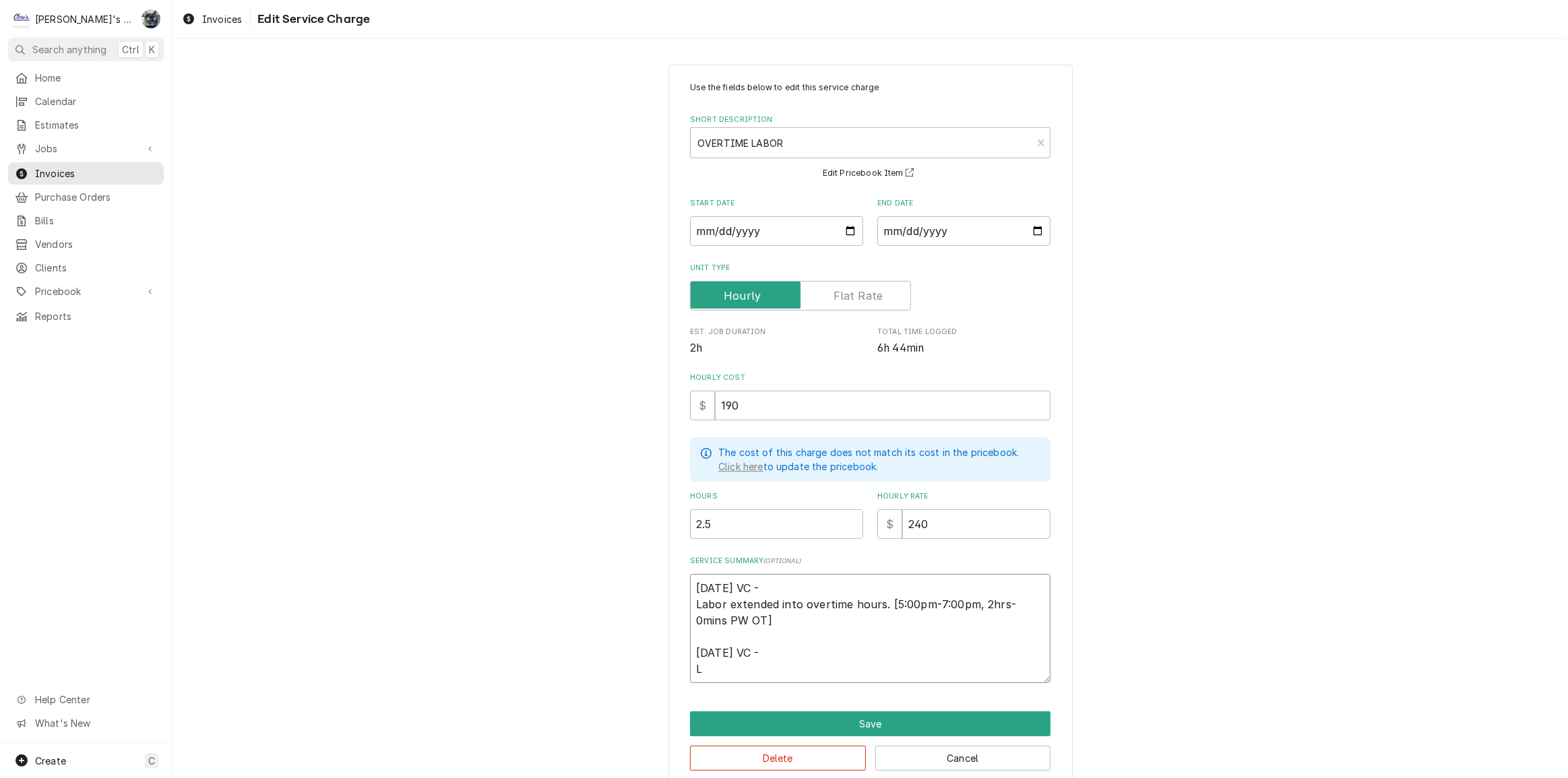
type textarea "x"
type textarea "4/29/2025 VC - Labor extended into overtime hours. [5:00pm-7:00pm, 2hrs-0mins P…"
type textarea "x"
type textarea "4/29/2025 VC - Labor extended into overtime hours. [5:00pm-7:00pm, 2hrs-0mins P…"
type textarea "x"
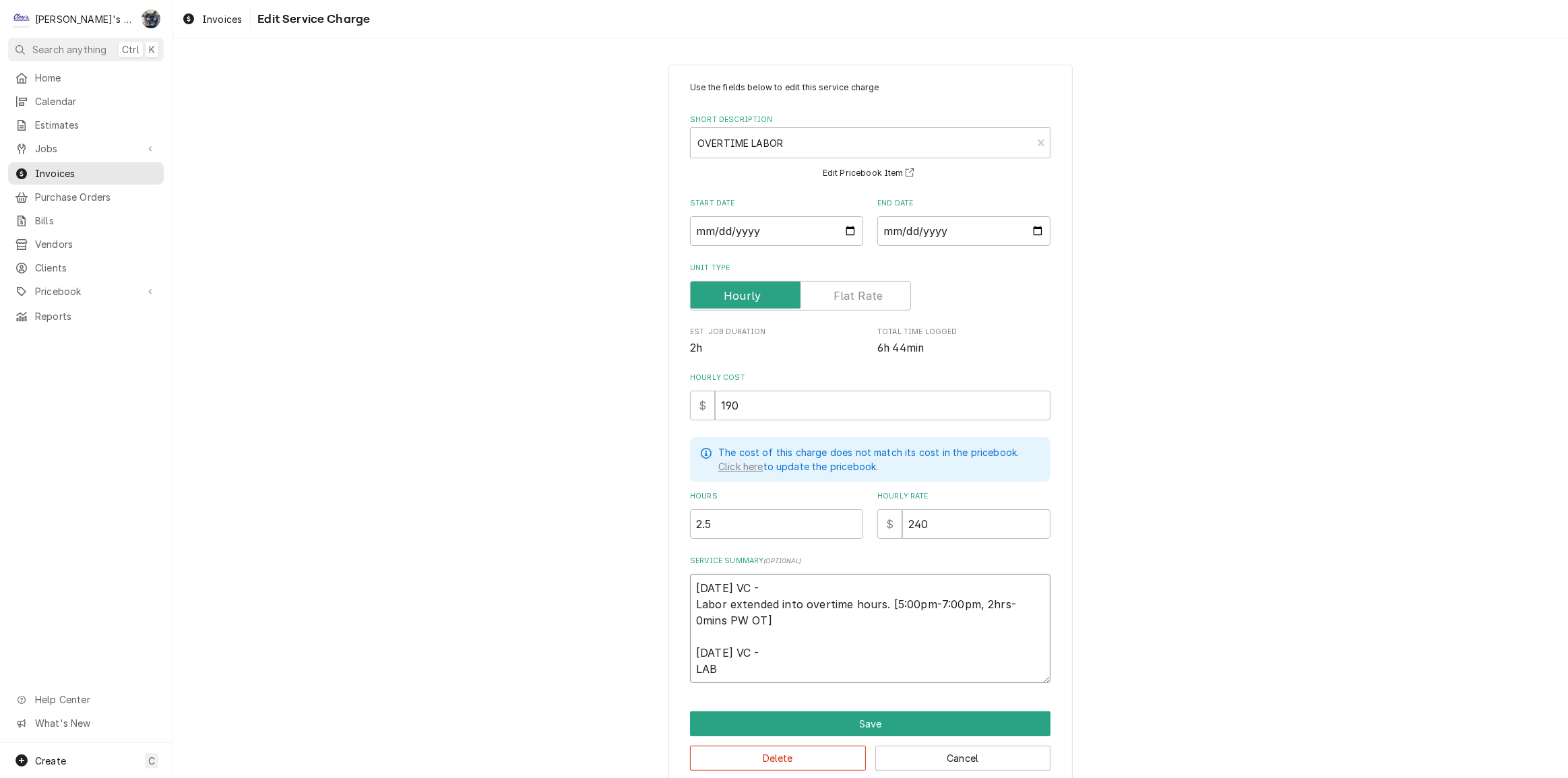
type textarea "4/29/2025 VC - Labor extended into overtime hours. [5:00pm-7:00pm, 2hrs-0mins P…"
type textarea "x"
type textarea "4/29/2025 VC - Labor extended into overtime hours. [5:00pm-7:00pm, 2hrs-0mins P…"
type textarea "x"
type textarea "4/29/2025 VC - Labor extended into overtime hours. [5:00pm-7:00pm, 2hrs-0mins P…"
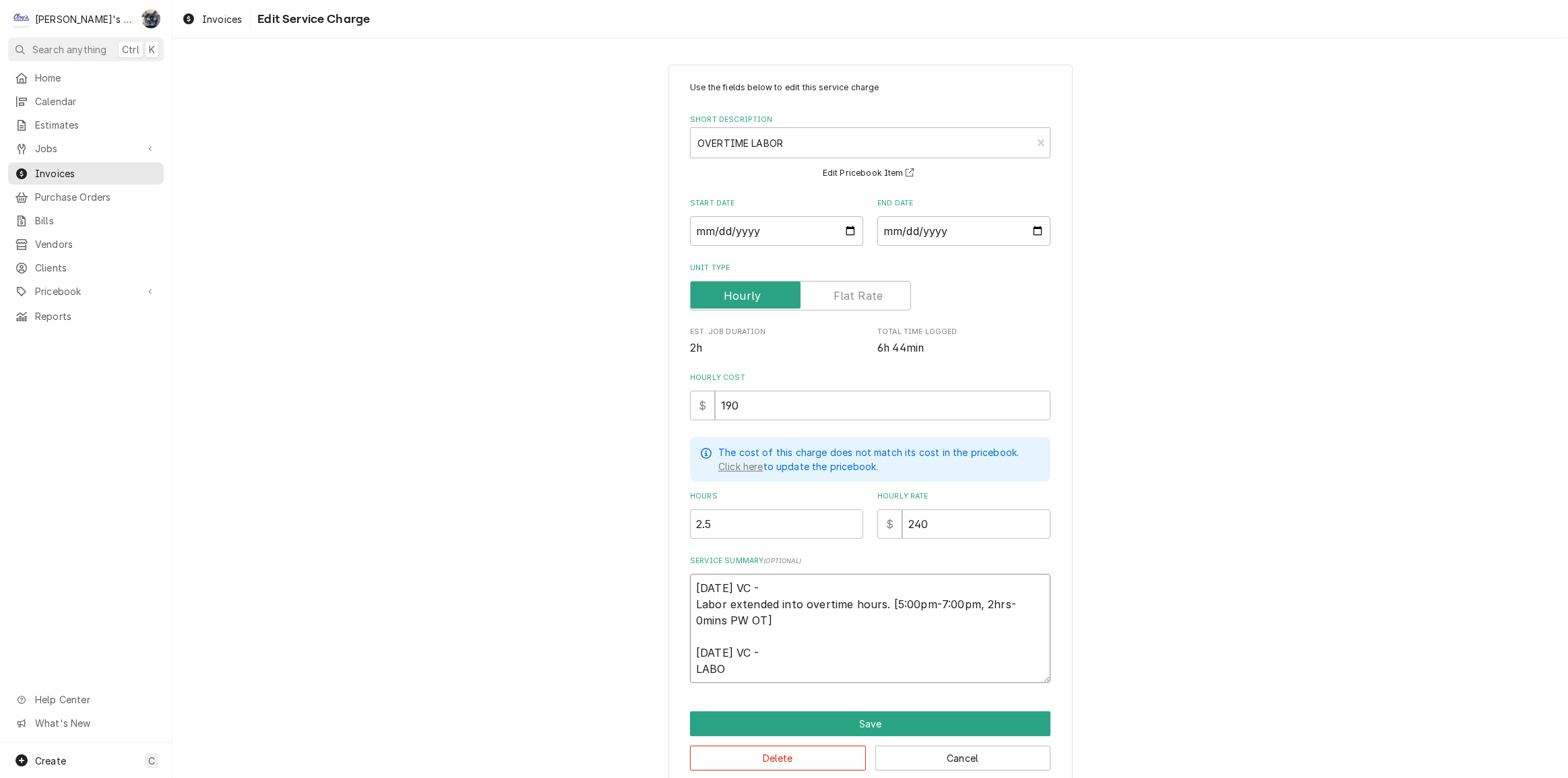
type textarea "x"
type textarea "4/29/2025 VC - Labor extended into overtime hours. [5:00pm-7:00pm, 2hrs-0mins P…"
type textarea "x"
type textarea "4/29/2025 VC - Labor extended into overtime hours. [5:00pm-7:00pm, 2hrs-0mins P…"
type textarea "x"
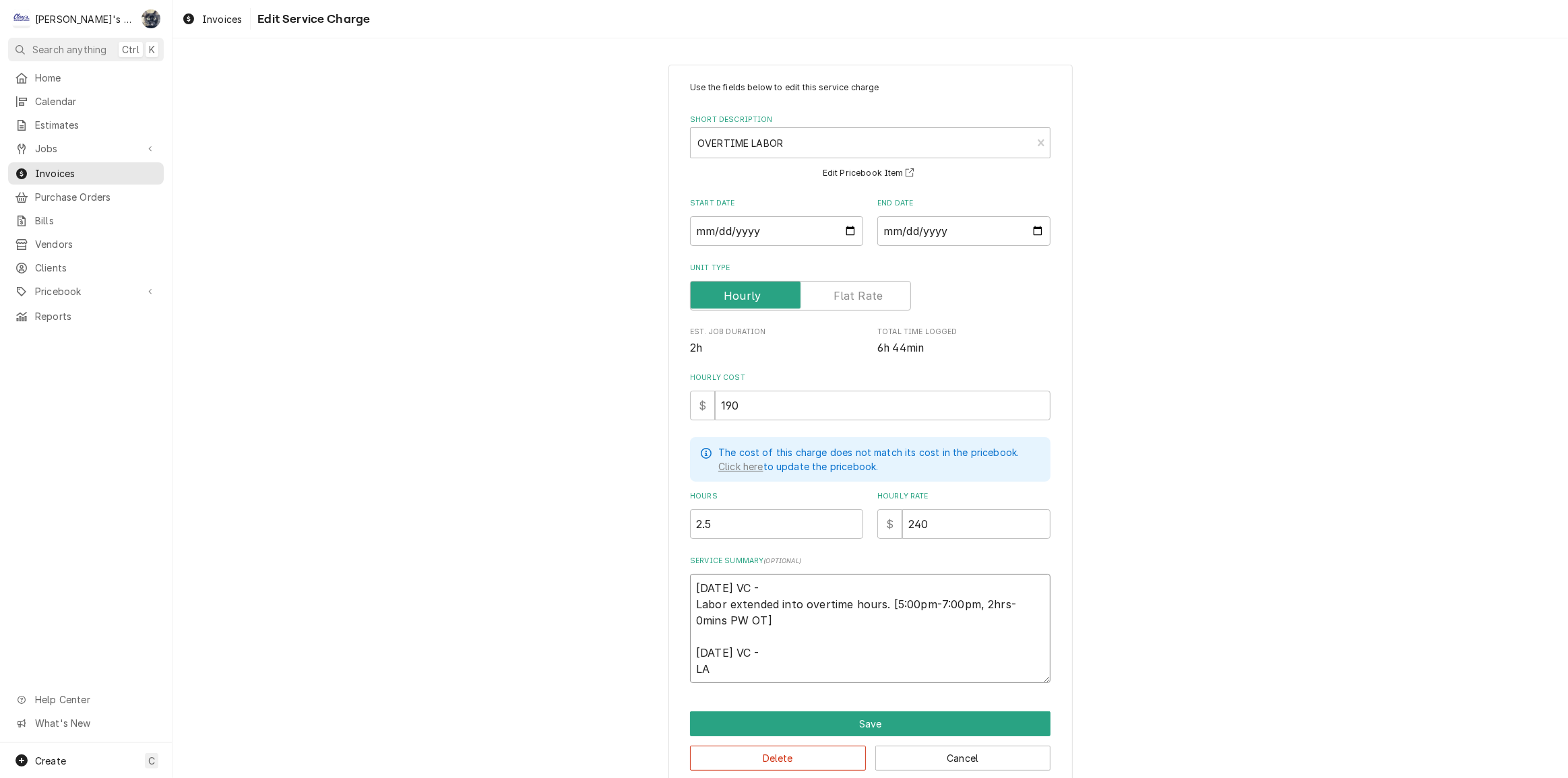
type textarea "4/29/2025 VC - Labor extended into overtime hours. [5:00pm-7:00pm, 2hrs-0mins P…"
type textarea "x"
type textarea "4/29/2025 VC - Labor extended into overtime hours. [5:00pm-7:00pm, 2hrs-0mins P…"
type textarea "x"
type textarea "4/29/2025 VC - Labor extended into overtime hours. [5:00pm-7:00pm, 2hrs-0mins P…"
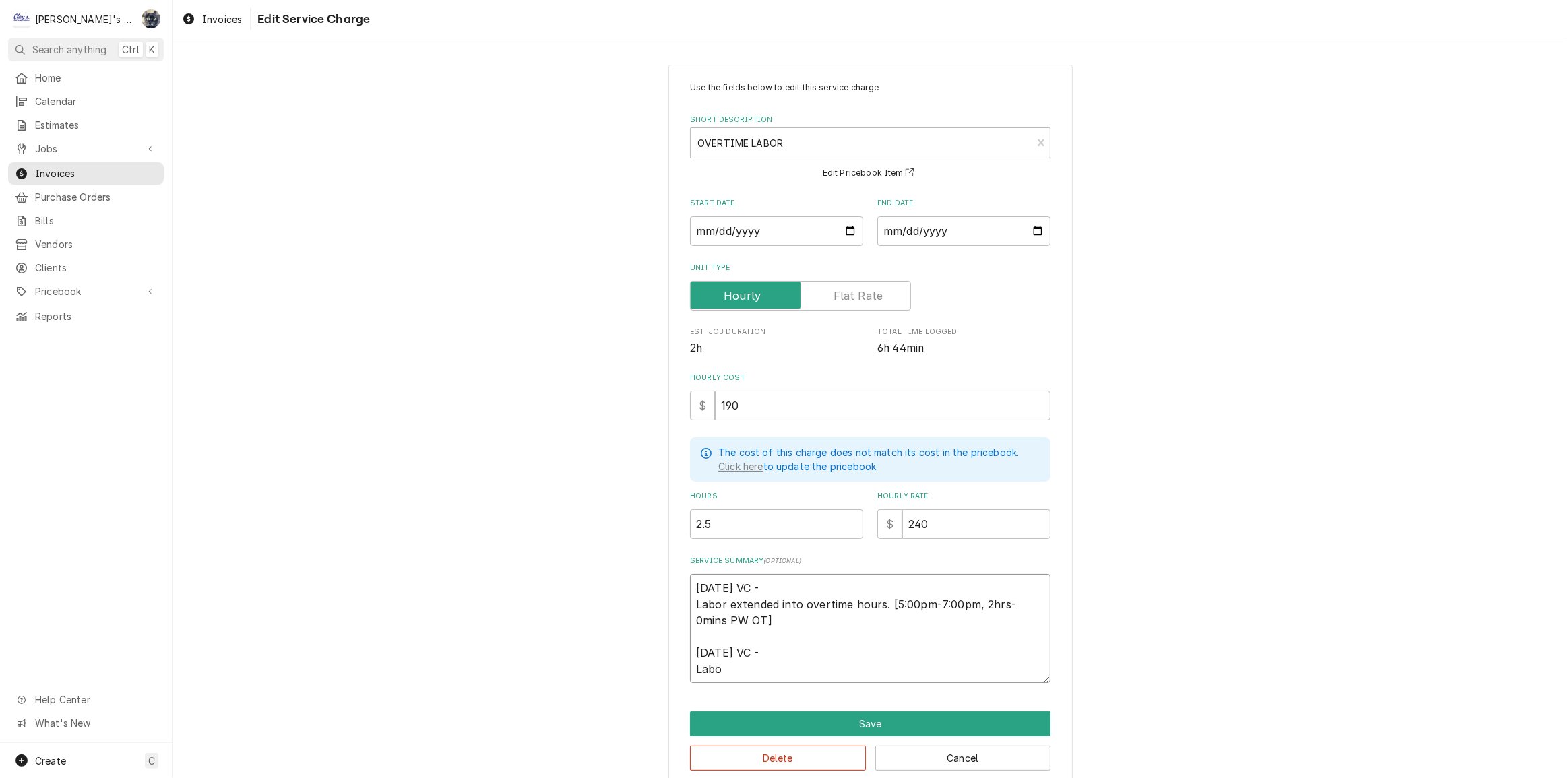
type textarea "x"
type textarea "4/29/2025 VC - Labor extended into overtime hours. [5:00pm-7:00pm, 2hrs-0mins P…"
type textarea "x"
type textarea "4/29/2025 VC - Labor extended into overtime hours. [5:00pm-7:00pm, 2hrs-0mins P…"
type textarea "x"
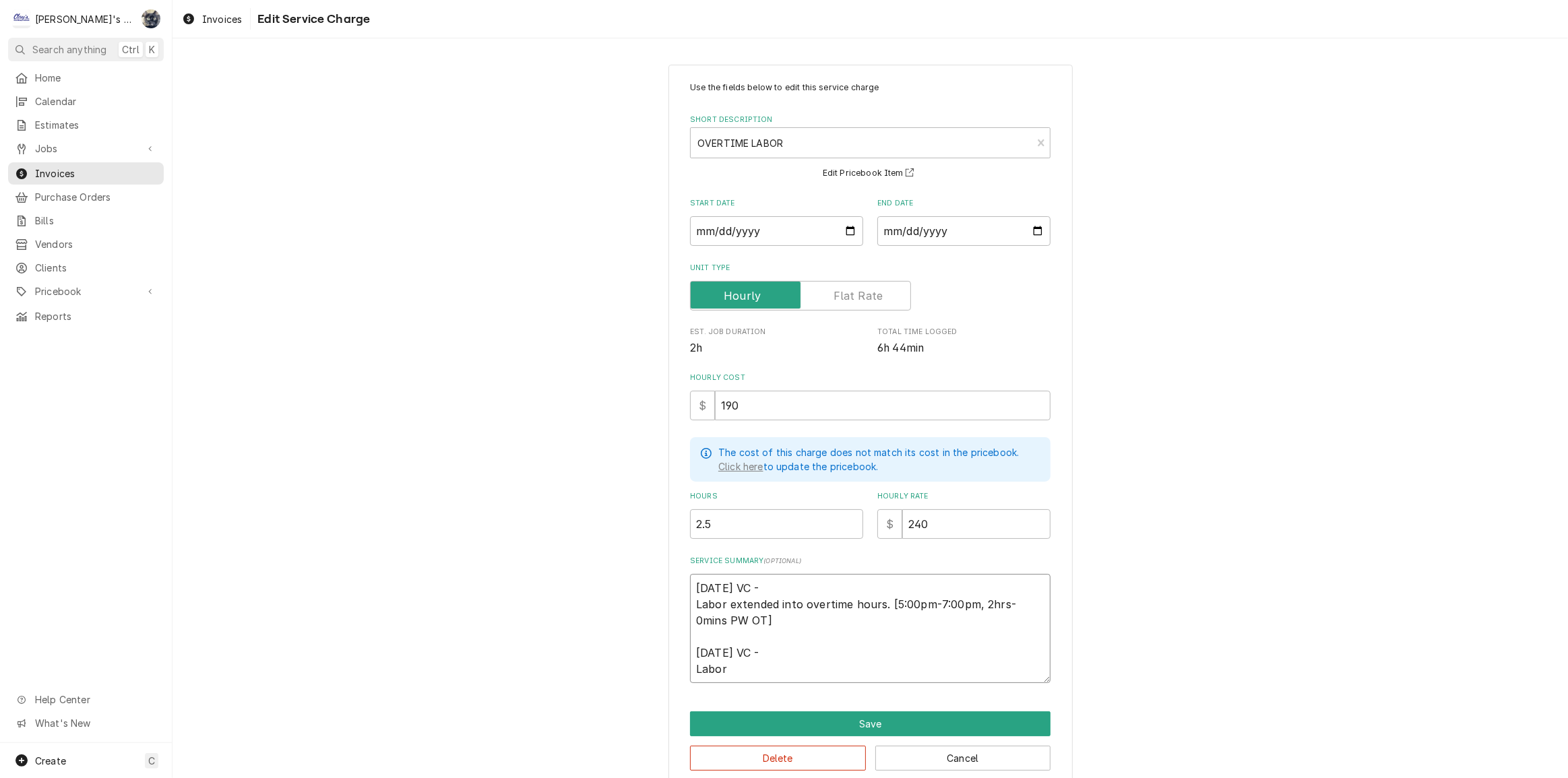
type textarea "4/29/2025 VC - Labor extended into overtime hours. [5:00pm-7:00pm, 2hrs-0mins P…"
type textarea "x"
type textarea "4/29/2025 VC - Labor extended into overtime hours. [5:00pm-7:00pm, 2hrs-0mins P…"
type textarea "x"
type textarea "4/29/2025 VC - Labor extended into overtime hours. [5:00pm-7:00pm, 2hrs-0mins P…"
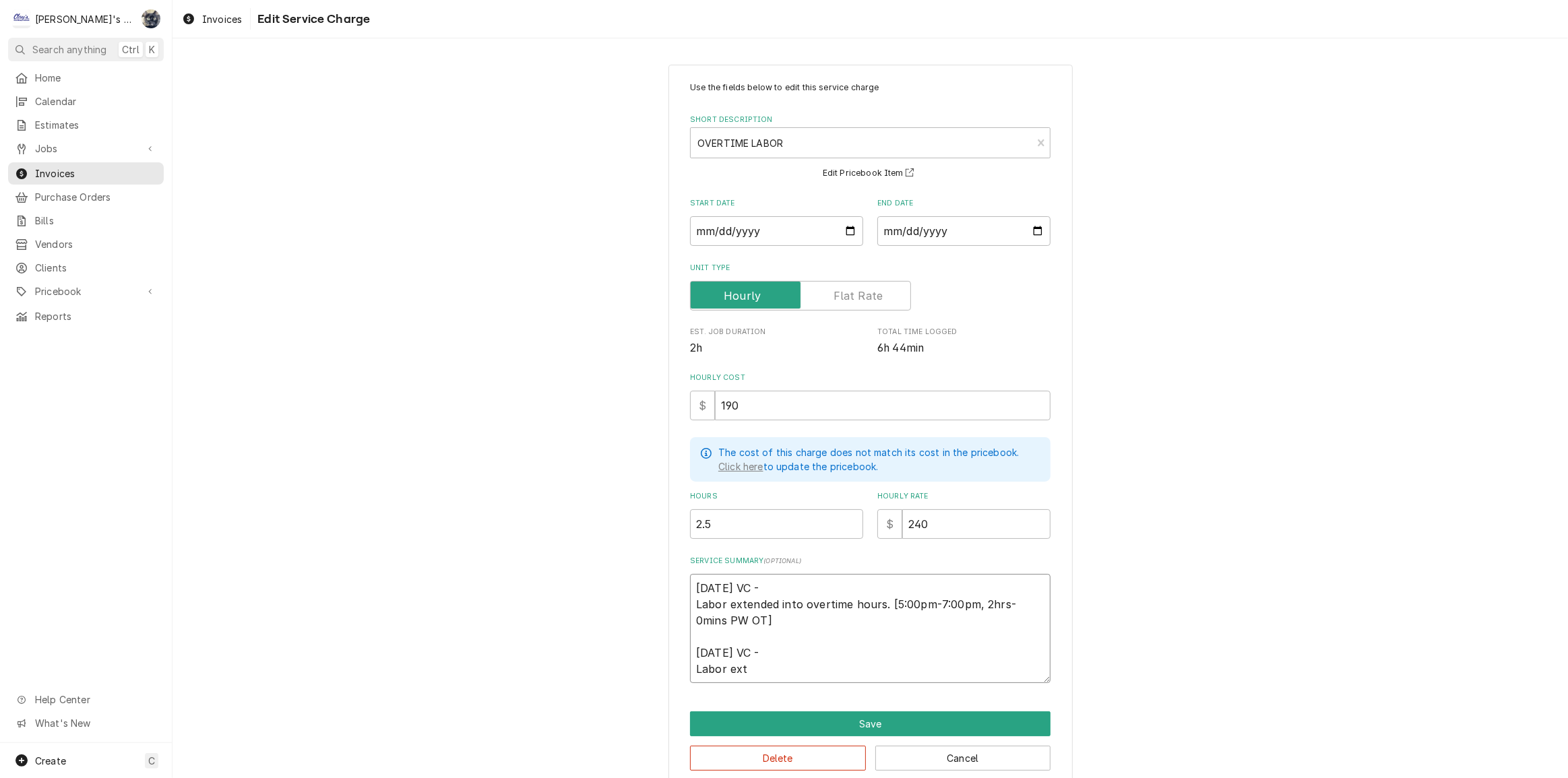
type textarea "x"
type textarea "4/29/2025 VC - Labor extended into overtime hours. [5:00pm-7:00pm, 2hrs-0mins P…"
type textarea "x"
type textarea "4/29/2025 VC - Labor extended into overtime hours. [5:00pm-7:00pm, 2hrs-0mins P…"
type textarea "x"
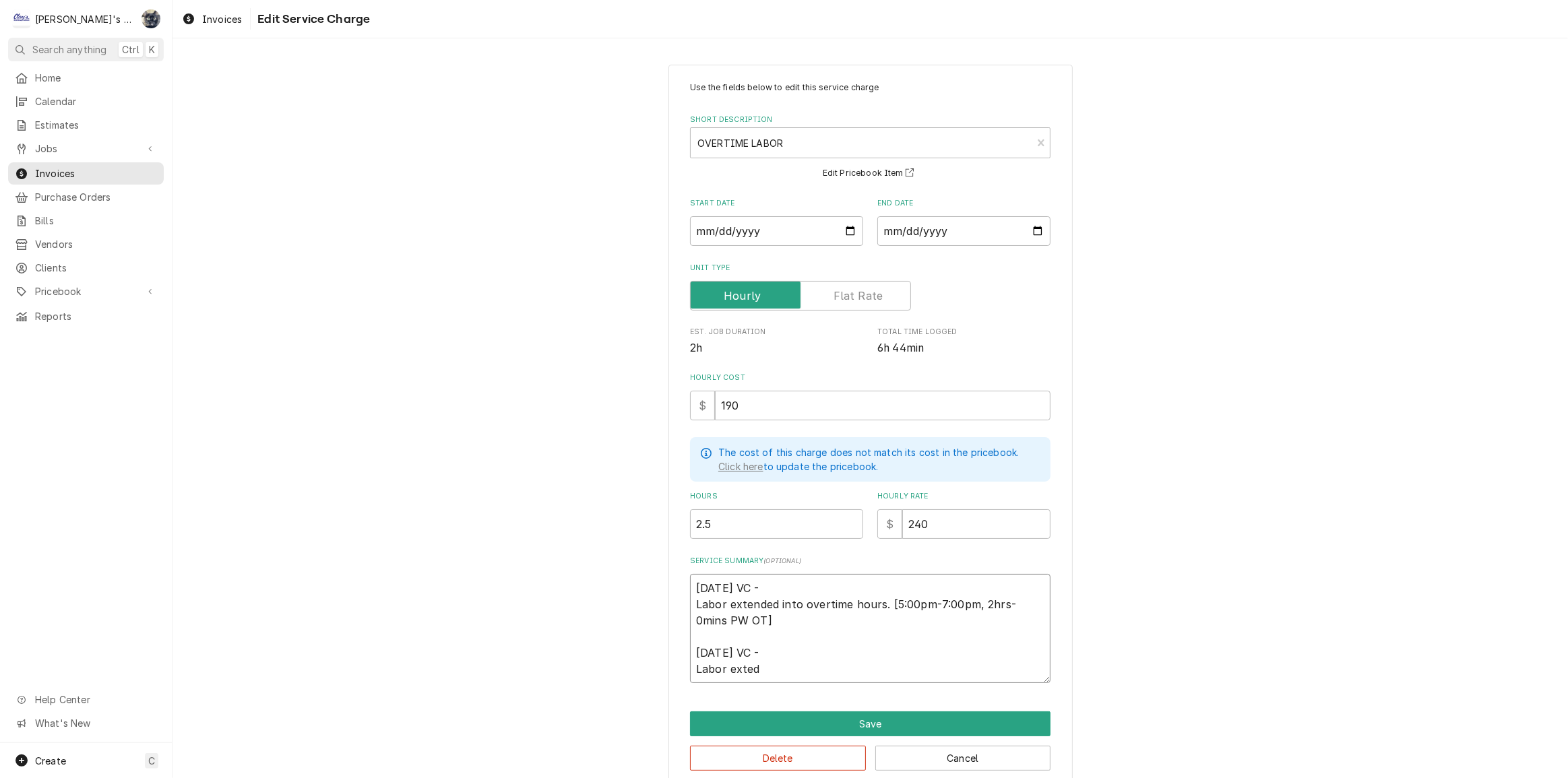
type textarea "4/29/2025 VC - Labor extended into overtime hours. [5:00pm-7:00pm, 2hrs-0mins P…"
type textarea "x"
type textarea "4/29/2025 VC - Labor extended into overtime hours. [5:00pm-7:00pm, 2hrs-0mins P…"
type textarea "x"
type textarea "4/29/2025 VC - Labor extended into overtime hours. [5:00pm-7:00pm, 2hrs-0mins P…"
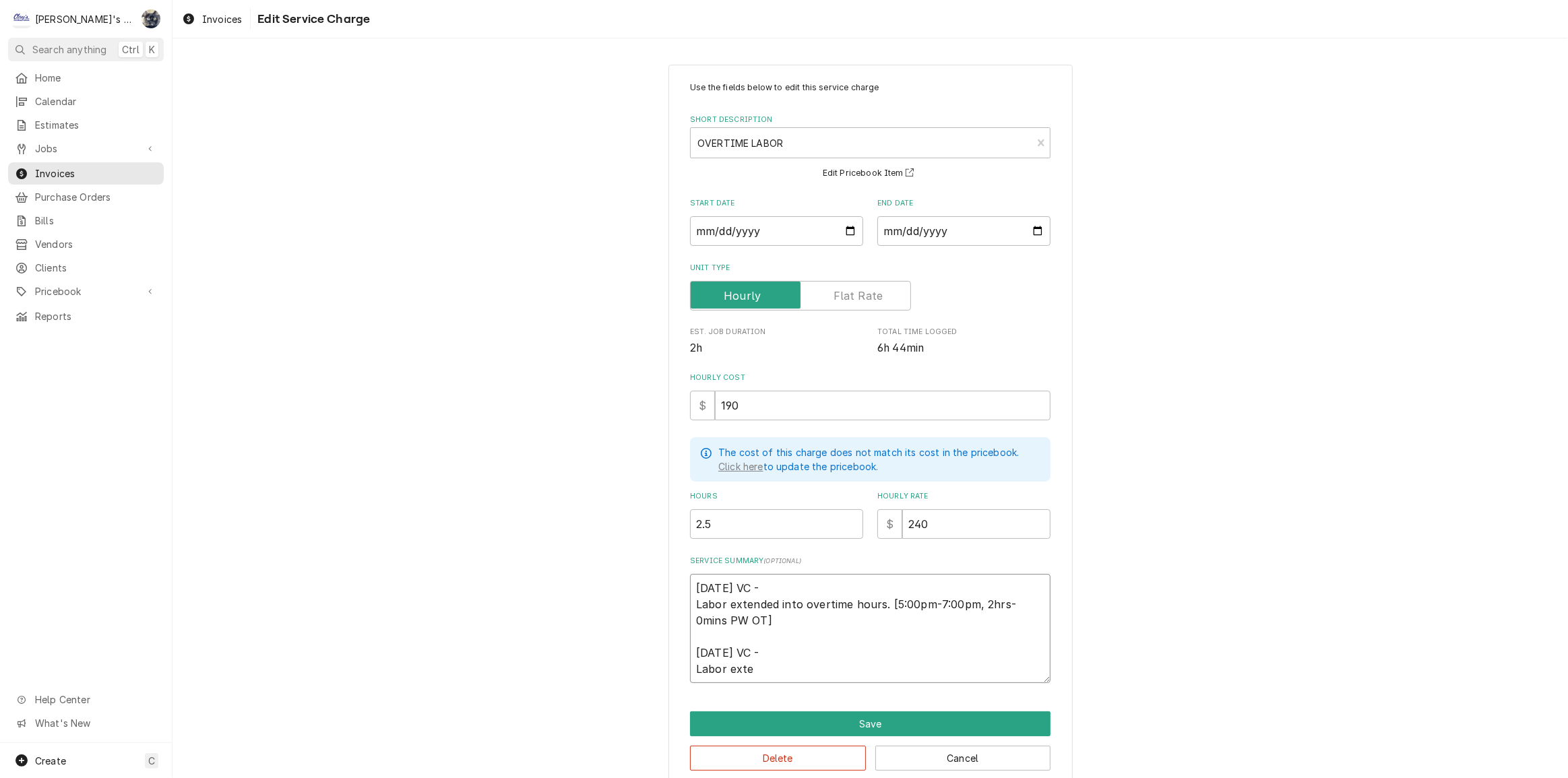
type textarea "x"
type textarea "4/29/2025 VC - Labor extended into overtime hours. [5:00pm-7:00pm, 2hrs-0mins P…"
type textarea "x"
type textarea "4/29/2025 VC - Labor extended into overtime hours. [5:00pm-7:00pm, 2hrs-0mins P…"
type textarea "x"
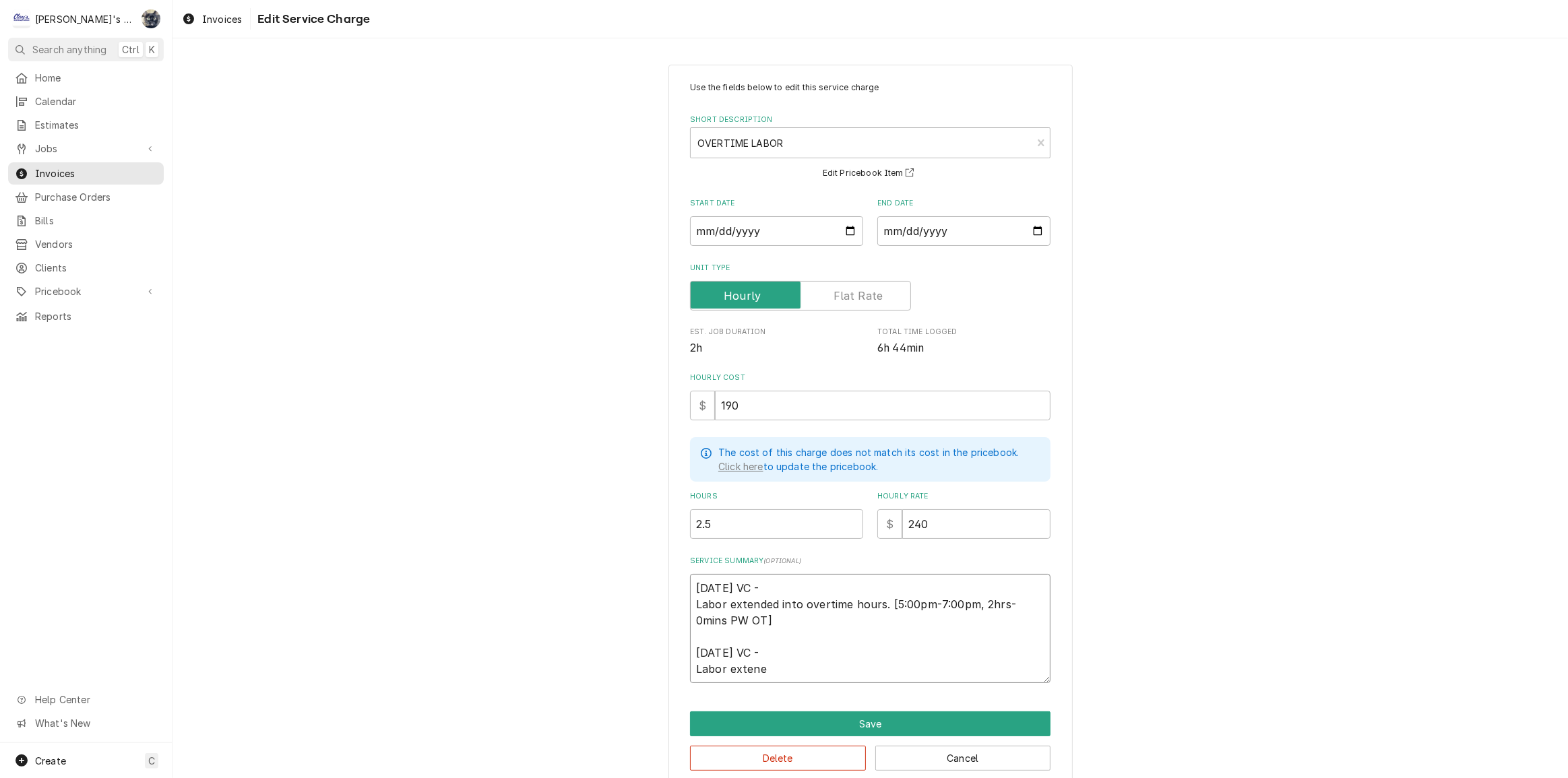
type textarea "4/29/2025 VC - Labor extended into overtime hours. [5:00pm-7:00pm, 2hrs-0mins P…"
type textarea "x"
type textarea "4/29/2025 VC - Labor extended into overtime hours. [5:00pm-7:00pm, 2hrs-0mins P…"
type textarea "x"
type textarea "4/29/2025 VC - Labor extended into overtime hours. [5:00pm-7:00pm, 2hrs-0mins P…"
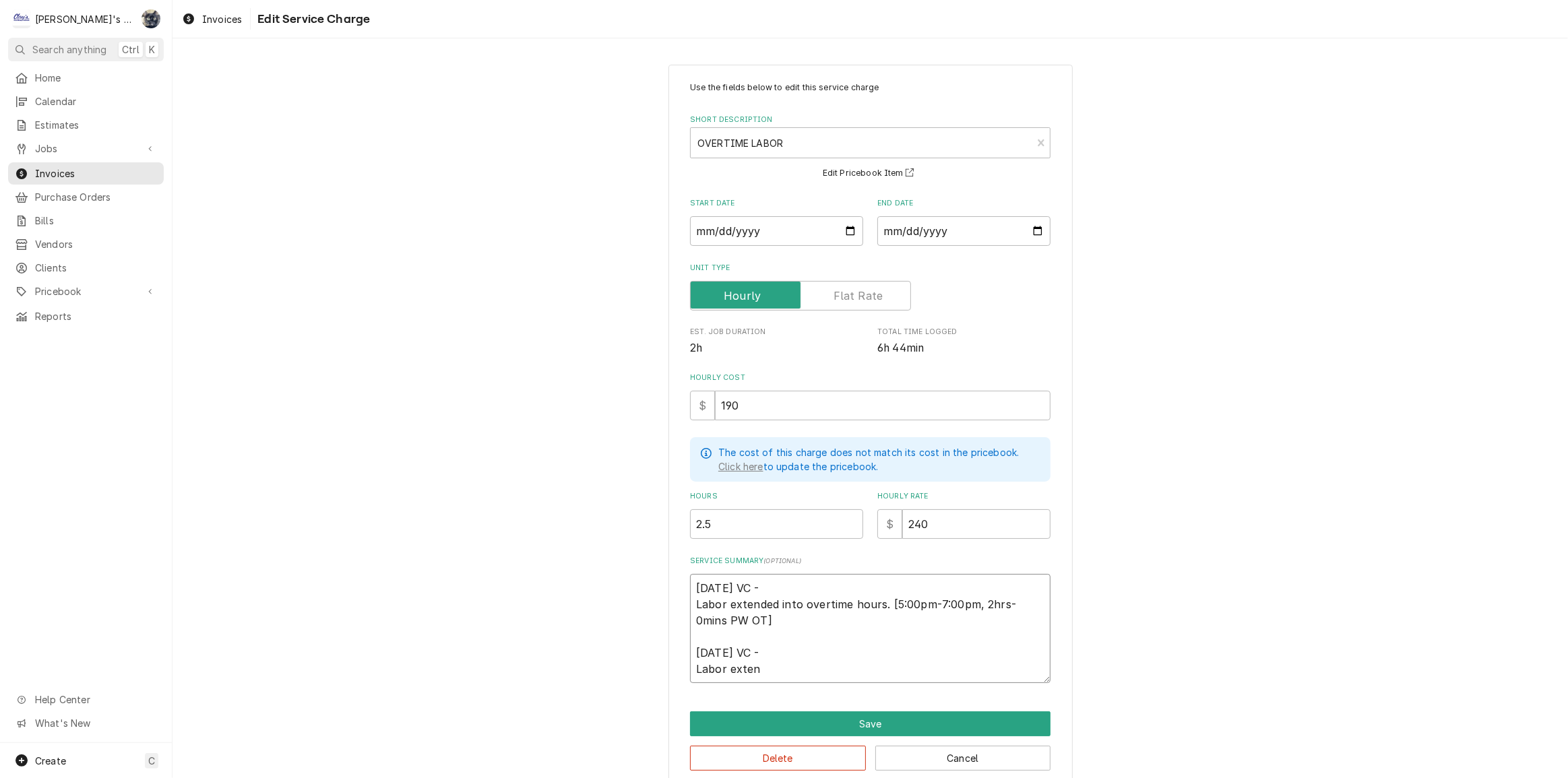
type textarea "x"
type textarea "4/29/2025 VC - Labor extended into overtime hours. [5:00pm-7:00pm, 2hrs-0mins P…"
type textarea "x"
type textarea "4/29/2025 VC - Labor extended into overtime hours. [5:00pm-7:00pm, 2hrs-0mins P…"
type textarea "x"
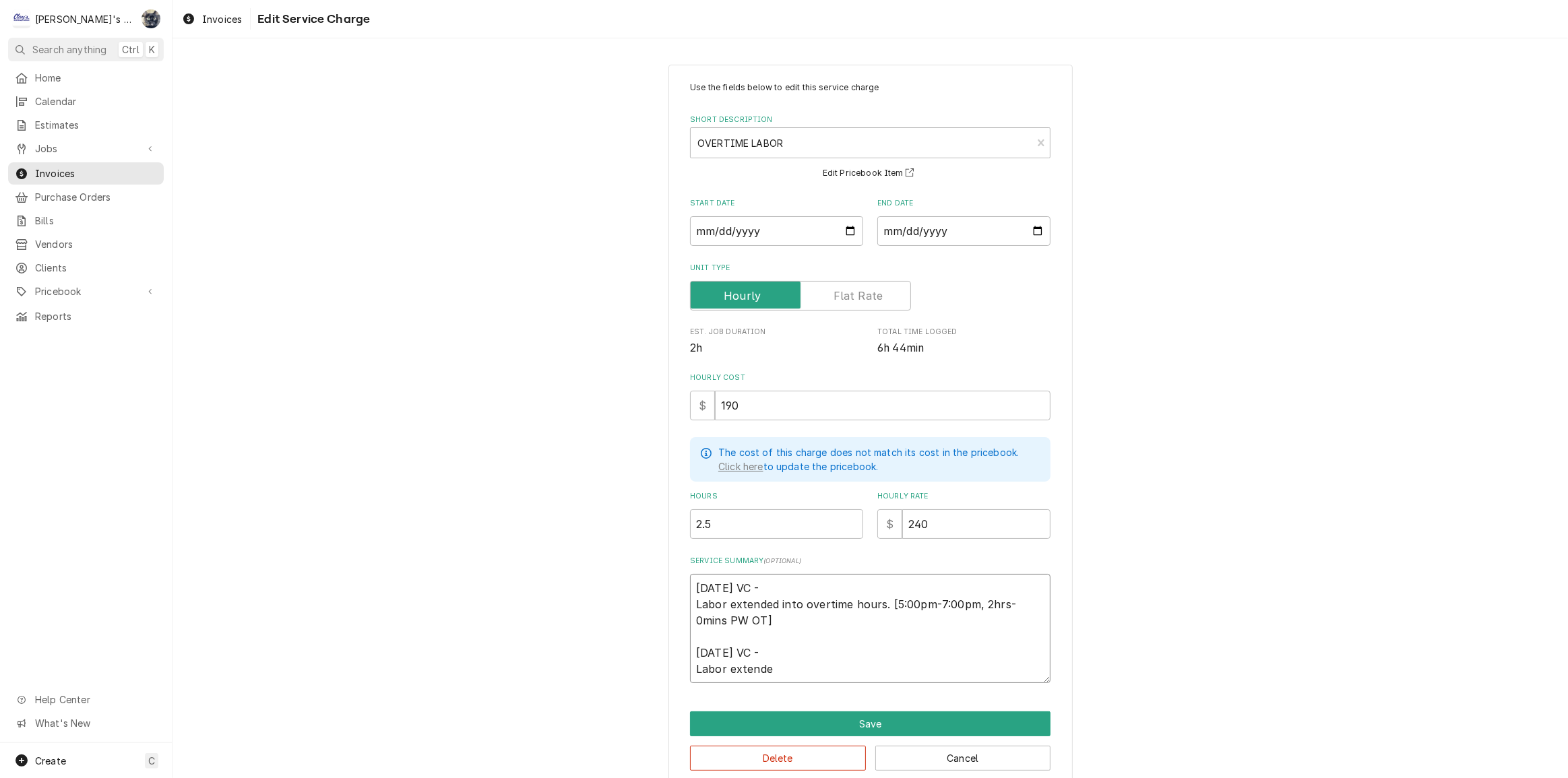
type textarea "4/29/2025 VC - Labor extended into overtime hours. [5:00pm-7:00pm, 2hrs-0mins P…"
type textarea "x"
type textarea "4/29/2025 VC - Labor extended into overtime hours. [5:00pm-7:00pm, 2hrs-0mins P…"
type textarea "x"
type textarea "4/29/2025 VC - Labor extended into overtime hours. [5:00pm-7:00pm, 2hrs-0mins P…"
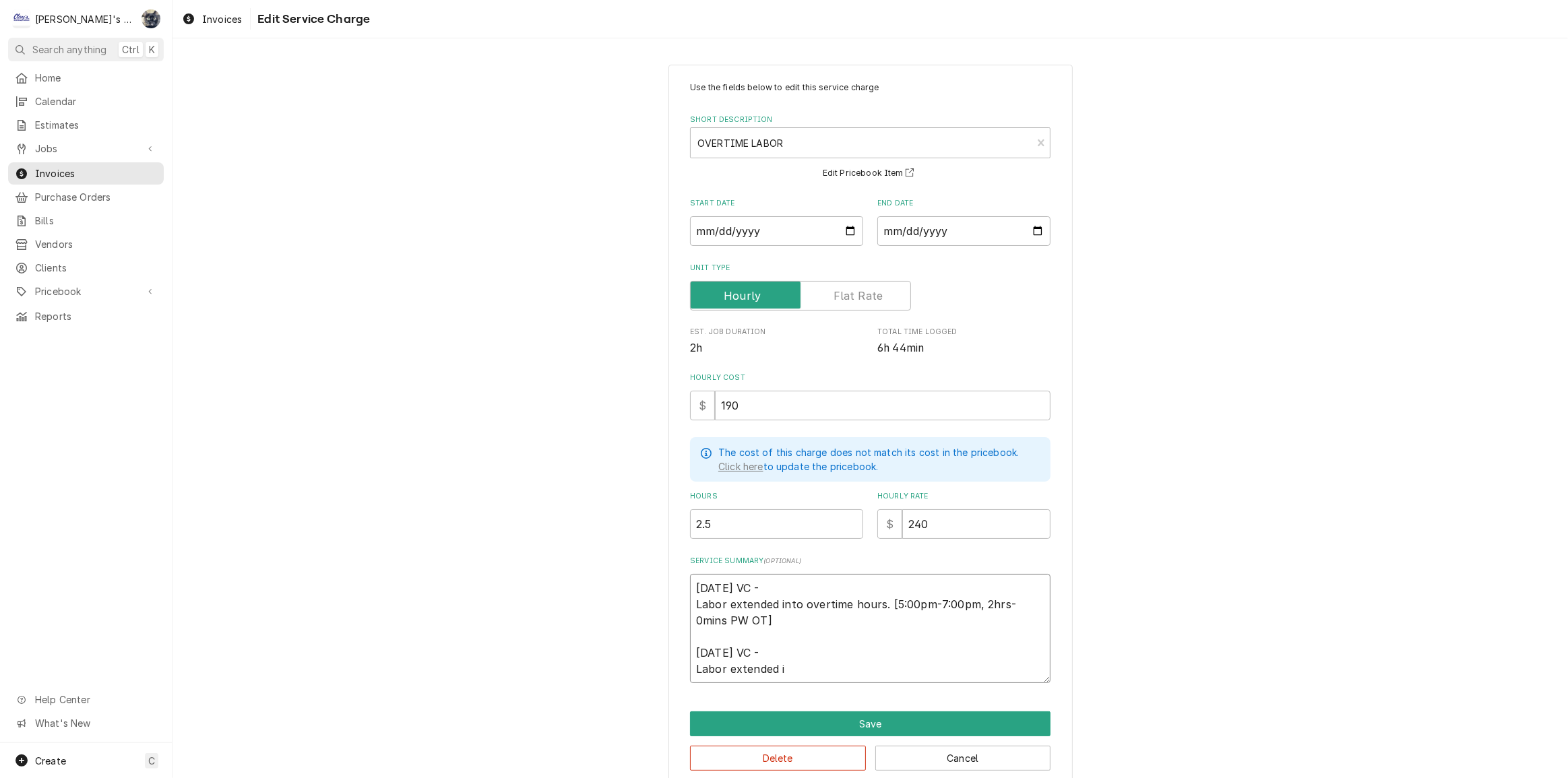
type textarea "x"
type textarea "4/29/2025 VC - Labor extended into overtime hours. [5:00pm-7:00pm, 2hrs-0mins P…"
type textarea "x"
type textarea "4/29/2025 VC - Labor extended into overtime hours. [5:00pm-7:00pm, 2hrs-0mins P…"
type textarea "x"
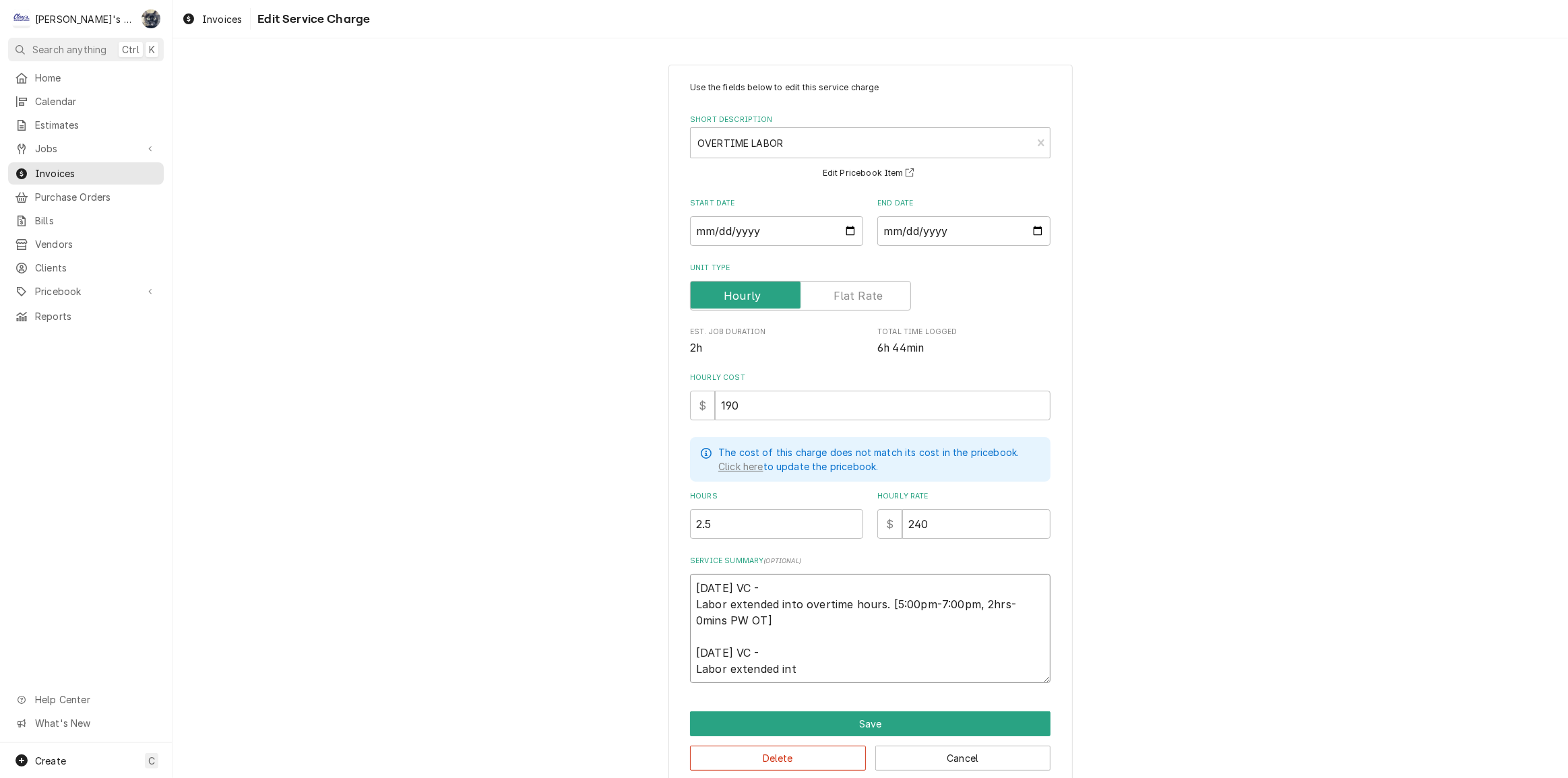
type textarea "4/29/2025 VC - Labor extended into overtime hours. [5:00pm-7:00pm, 2hrs-0mins P…"
type textarea "x"
type textarea "4/29/2025 VC - Labor extended into overtime hours. [5:00pm-7:00pm, 2hrs-0mins P…"
type textarea "x"
type textarea "4/29/2025 VC - Labor extended into overtime hours. [5:00pm-7:00pm, 2hrs-0mins P…"
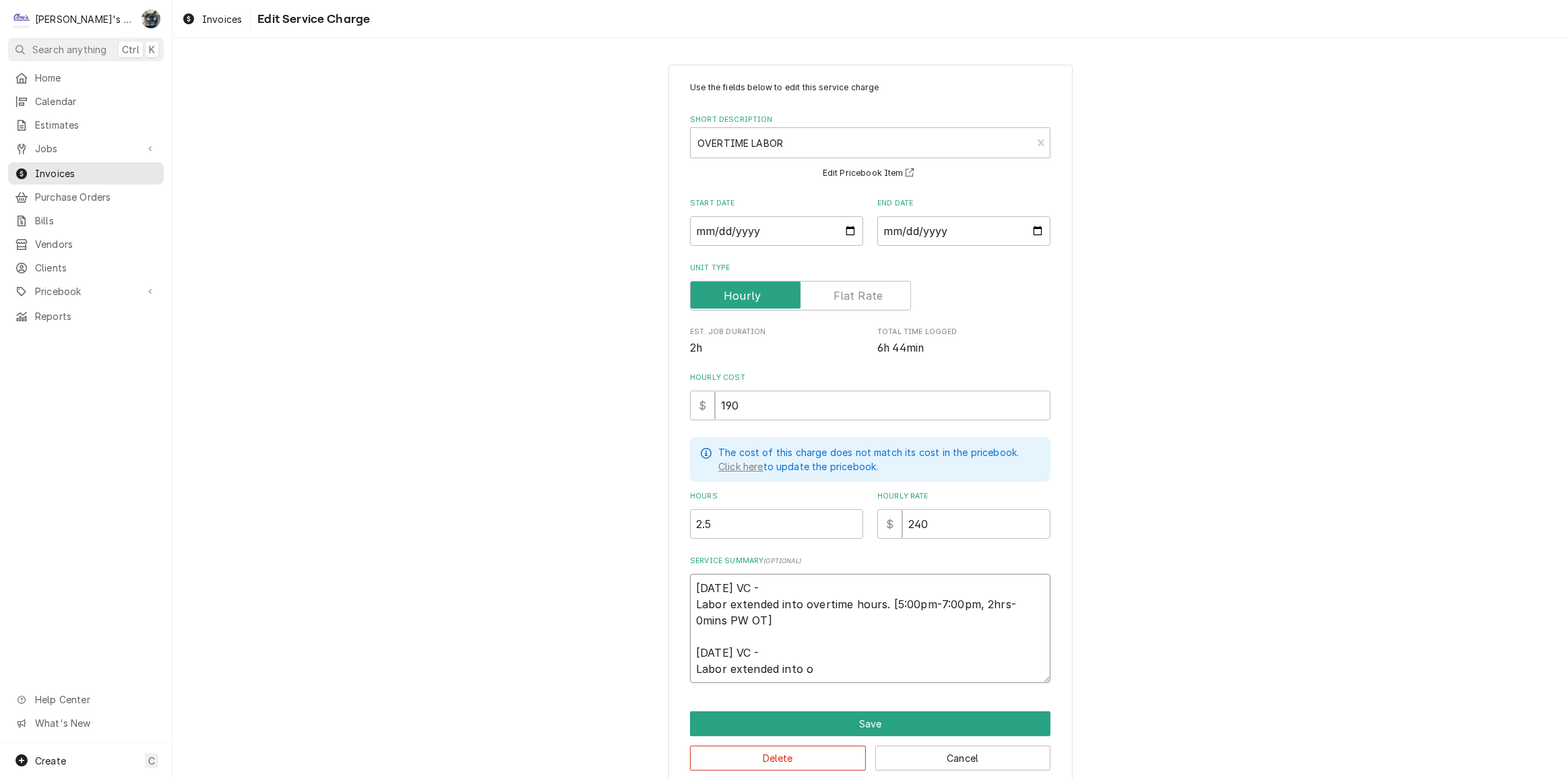
type textarea "x"
type textarea "4/29/2025 VC - Labor extended into overtime hours. [5:00pm-7:00pm, 2hrs-0mins P…"
type textarea "x"
type textarea "4/29/2025 VC - Labor extended into overtime hours. [5:00pm-7:00pm, 2hrs-0mins P…"
type textarea "x"
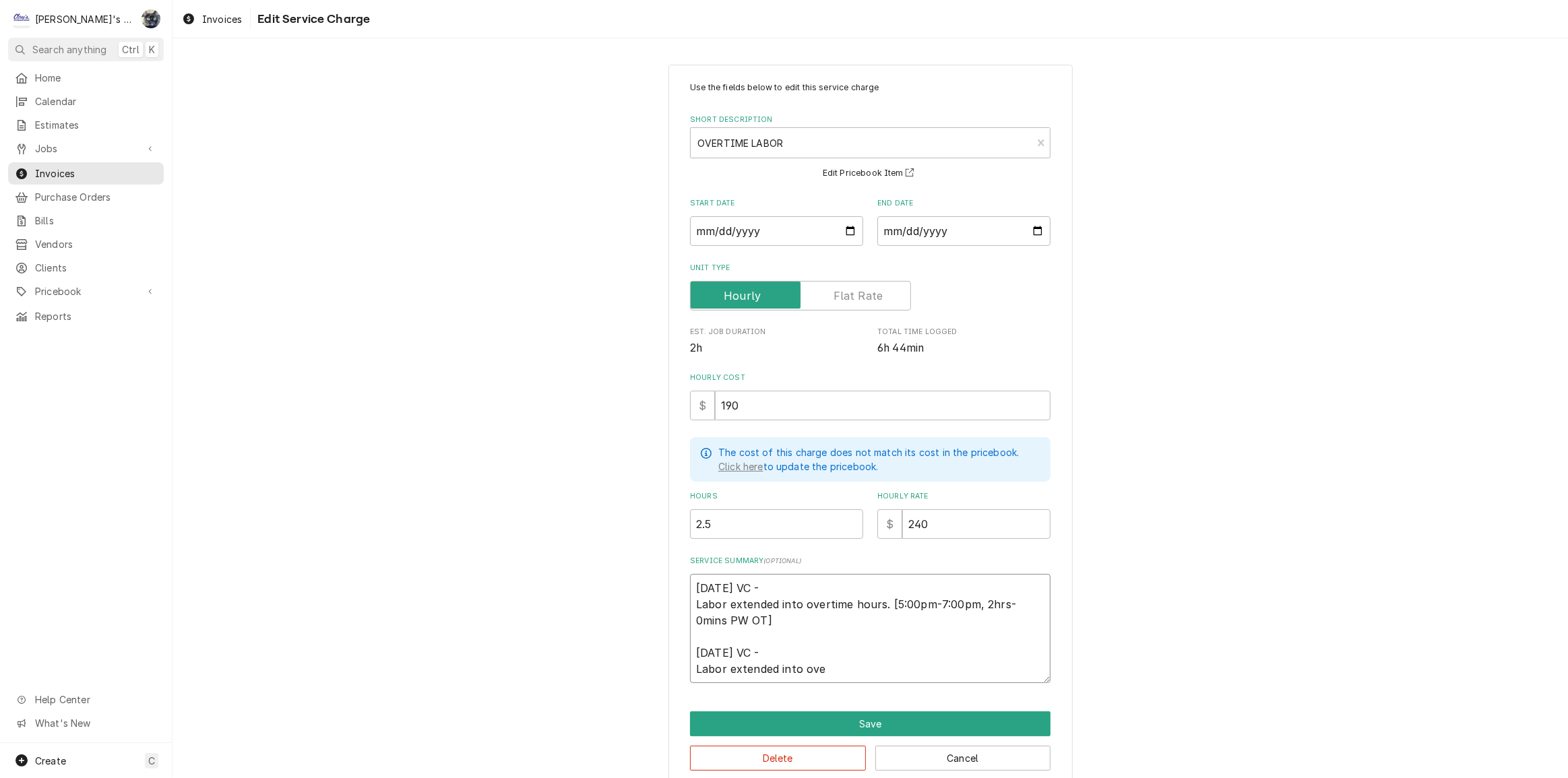
type textarea "4/29/2025 VC - Labor extended into overtime hours. [5:00pm-7:00pm, 2hrs-0mins P…"
type textarea "x"
type textarea "4/29/2025 VC - Labor extended into overtime hours. [5:00pm-7:00pm, 2hrs-0mins P…"
type textarea "x"
type textarea "4/29/2025 VC - Labor extended into overtime hours. [5:00pm-7:00pm, 2hrs-0mins P…"
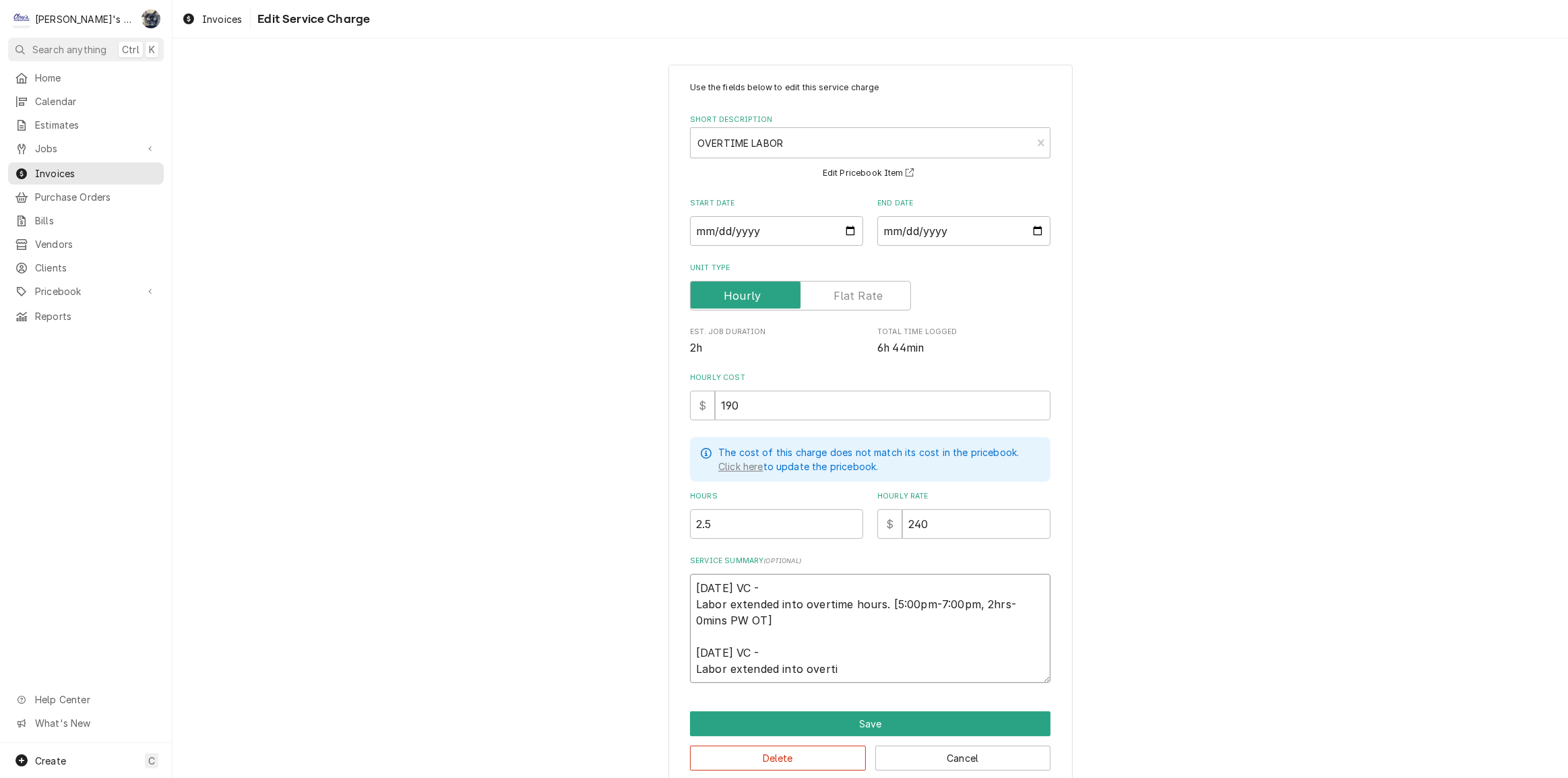
type textarea "x"
type textarea "4/29/2025 VC - Labor extended into overtime hours. [5:00pm-7:00pm, 2hrs-0mins P…"
type textarea "x"
type textarea "4/29/2025 VC - Labor extended into overtime hours. [5:00pm-7:00pm, 2hrs-0mins P…"
type textarea "x"
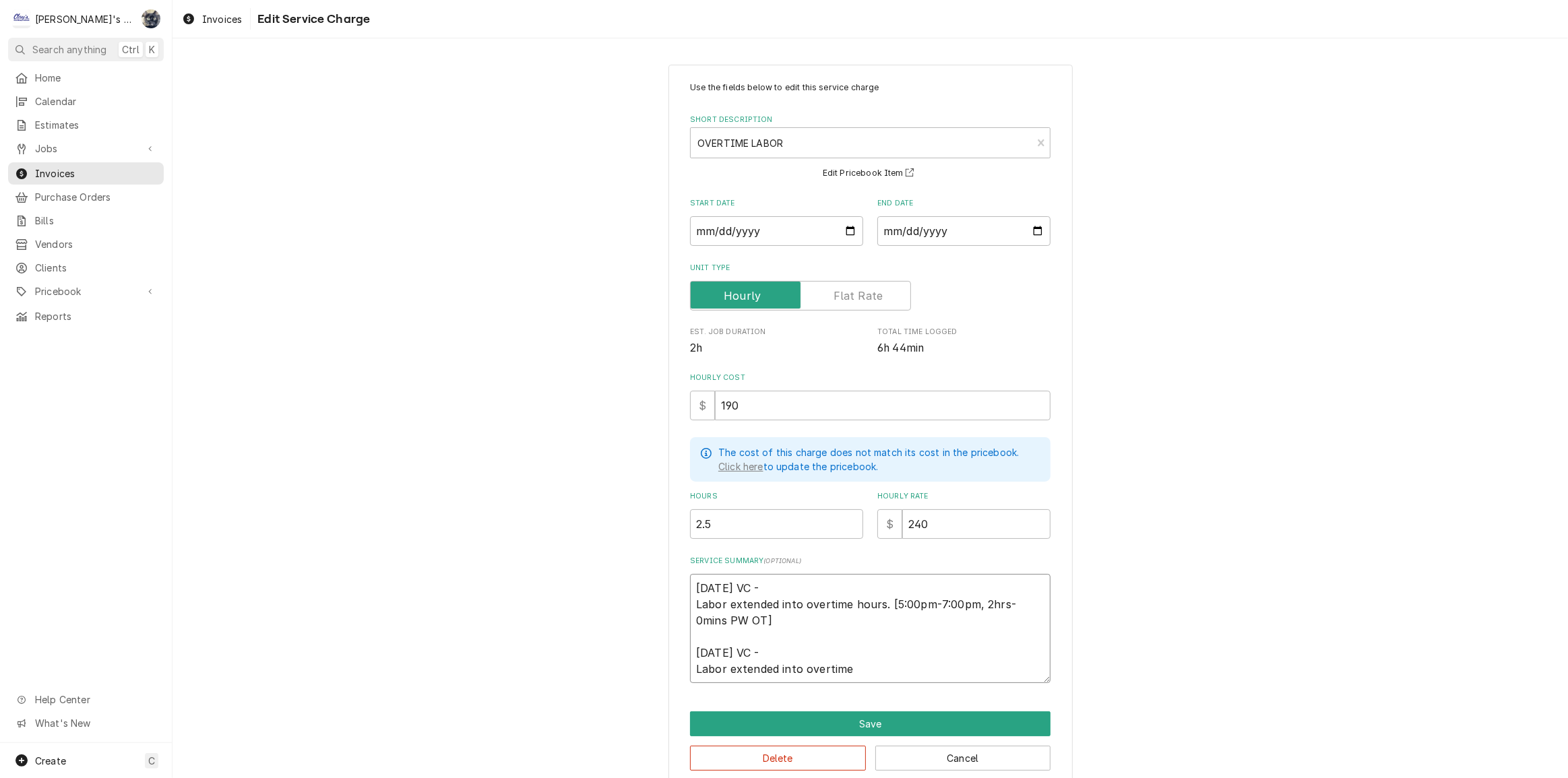
type textarea "4/29/2025 VC - Labor extended into overtime hours. [5:00pm-7:00pm, 2hrs-0mins P…"
type textarea "x"
type textarea "4/29/2025 VC - Labor extended into overtime hours. [5:00pm-7:00pm, 2hrs-0mins P…"
type textarea "x"
type textarea "4/29/2025 VC - Labor extended into overtime hours. [5:00pm-7:00pm, 2hrs-0mins P…"
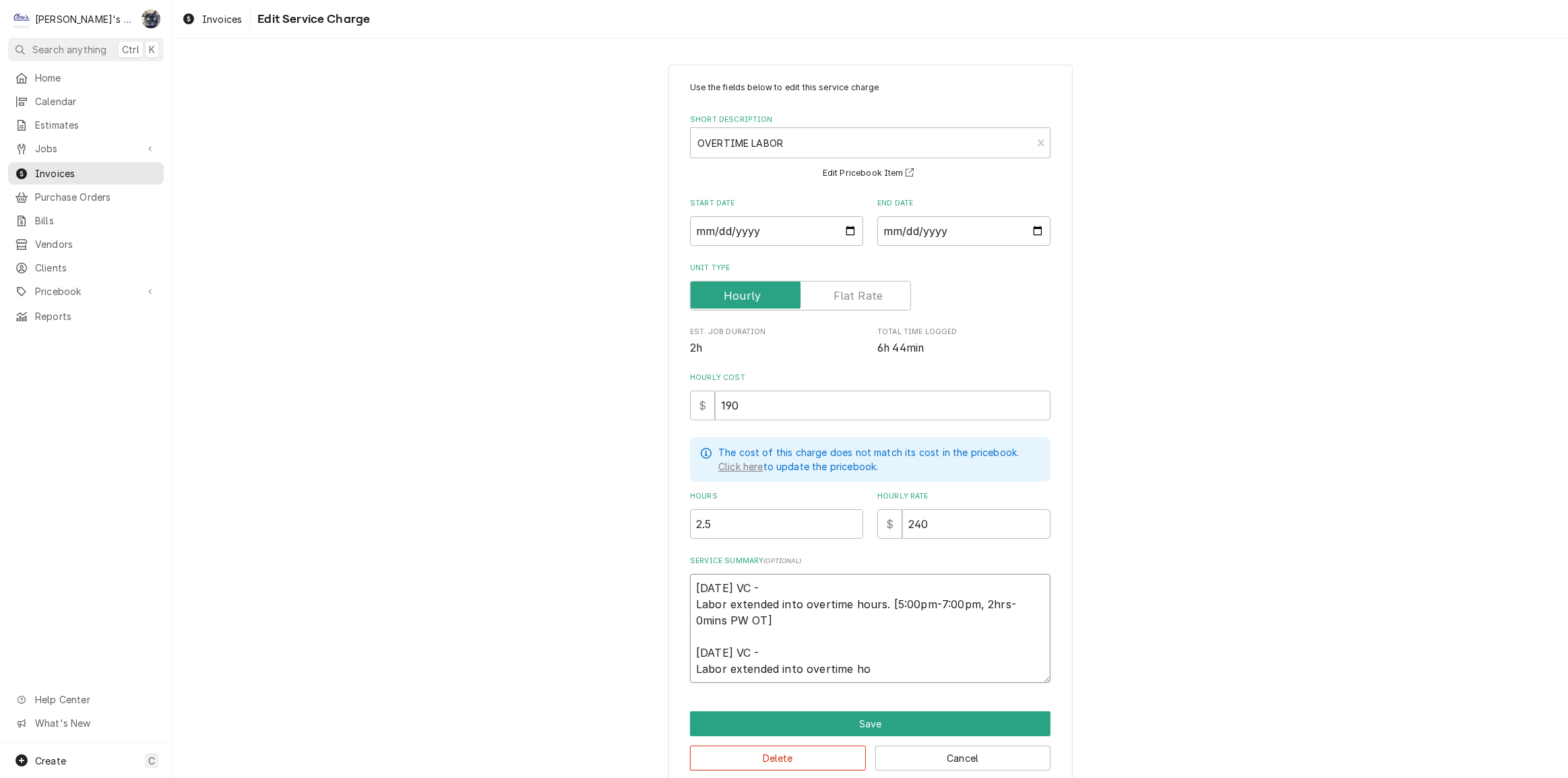
type textarea "x"
type textarea "4/29/2025 VC - Labor extended into overtime hours. [5:00pm-7:00pm, 2hrs-0mins P…"
type textarea "x"
type textarea "4/29/2025 VC - Labor extended into overtime hours. [5:00pm-7:00pm, 2hrs-0mins P…"
type textarea "x"
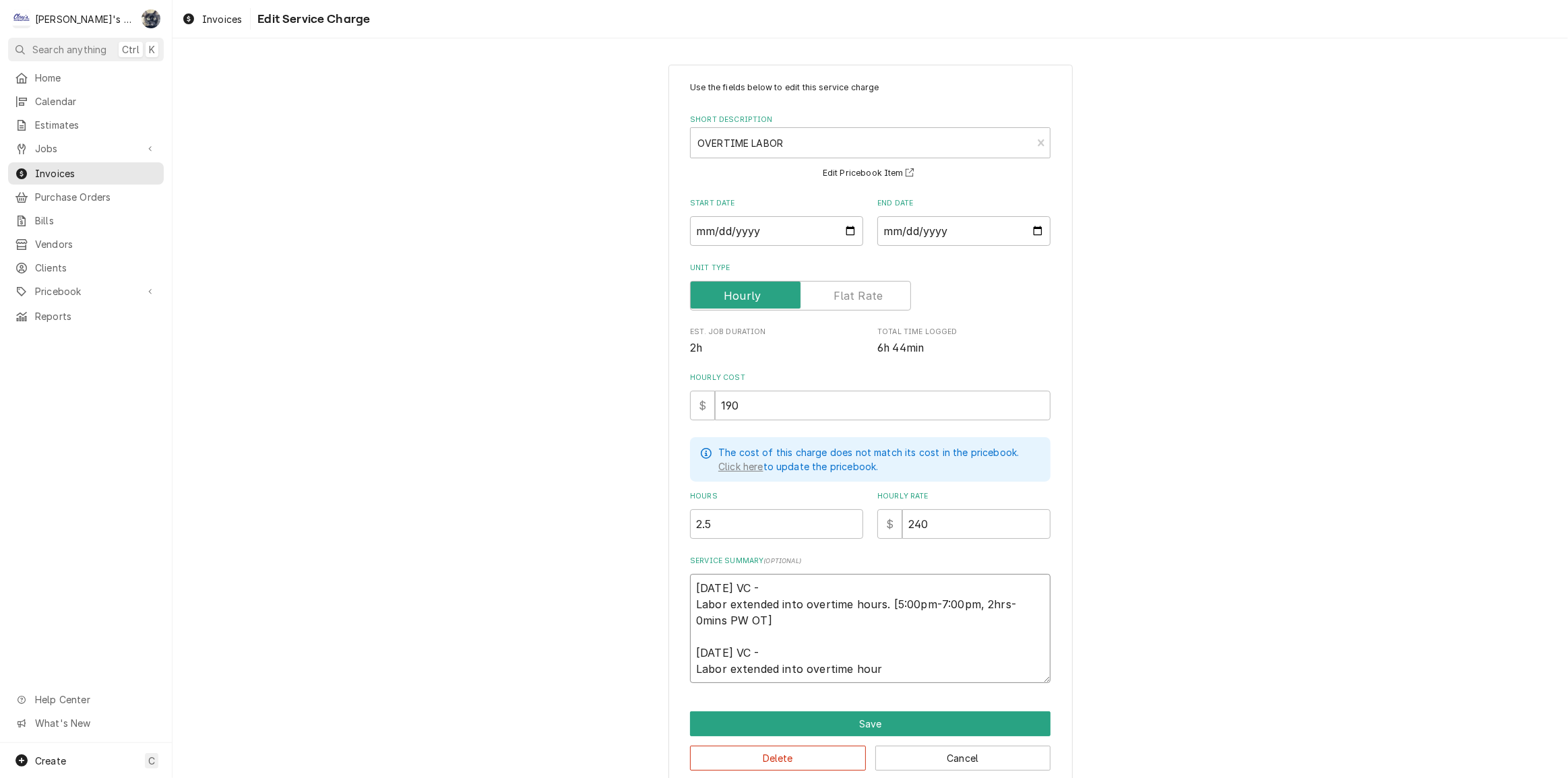
type textarea "4/29/2025 VC - Labor extended into overtime hours. [5:00pm-7:00pm, 2hrs-0mins P…"
type textarea "x"
type textarea "4/29/2025 VC - Labor extended into overtime hours. [5:00pm-7:00pm, 2hrs-0mins P…"
type textarea "x"
type textarea "4/29/2025 VC - Labor extended into overtime hours. [5:00pm-7:00pm, 2hrs-0mins P…"
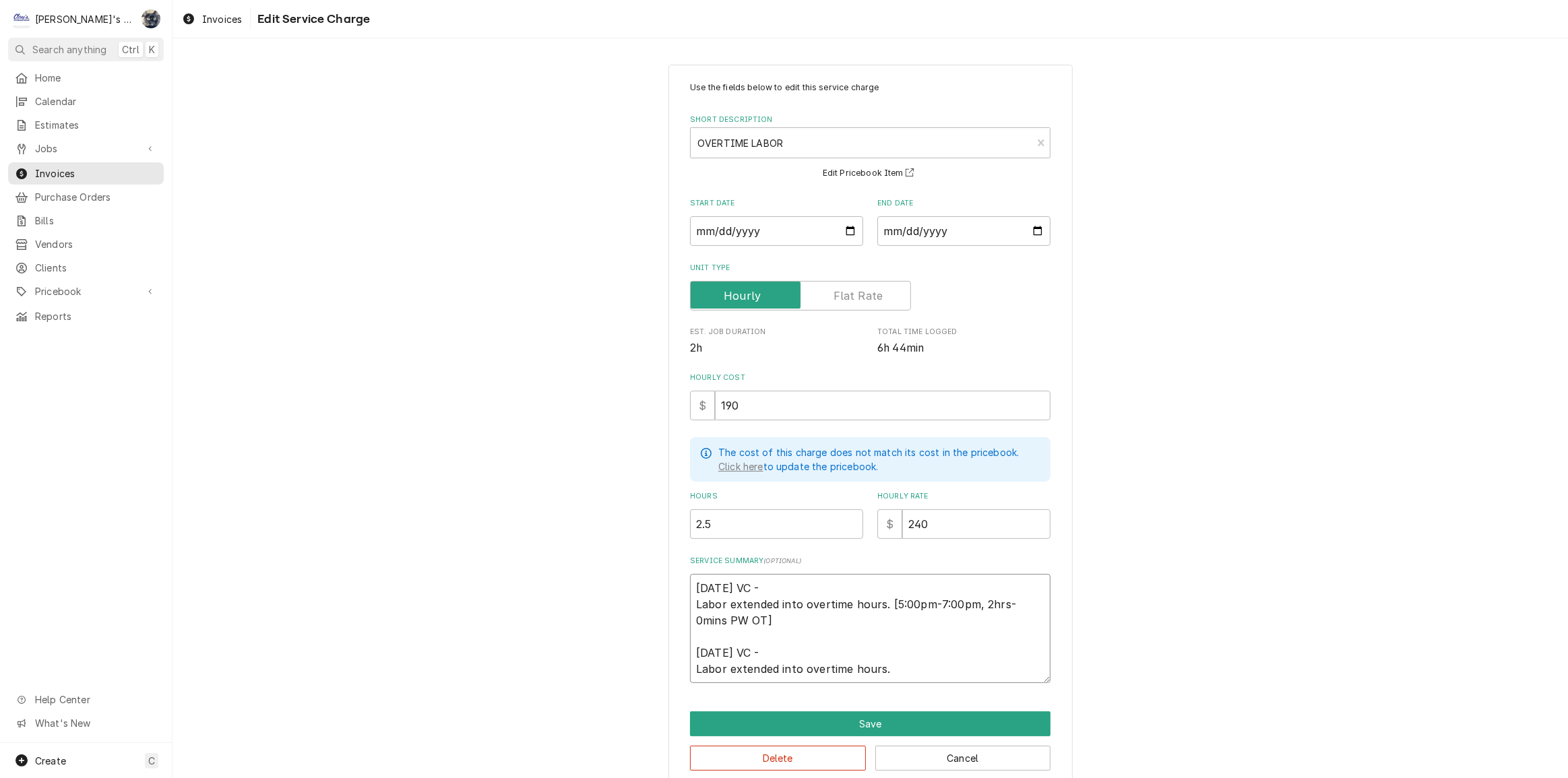
type textarea "x"
type textarea "4/29/2025 VC - Labor extended into overtime hours. [5:00pm-7:00pm, 2hrs-0mins P…"
type textarea "x"
type textarea "4/29/2025 VC - Labor extended into overtime hours. [5:00pm-7:00pm, 2hrs-0mins P…"
type textarea "x"
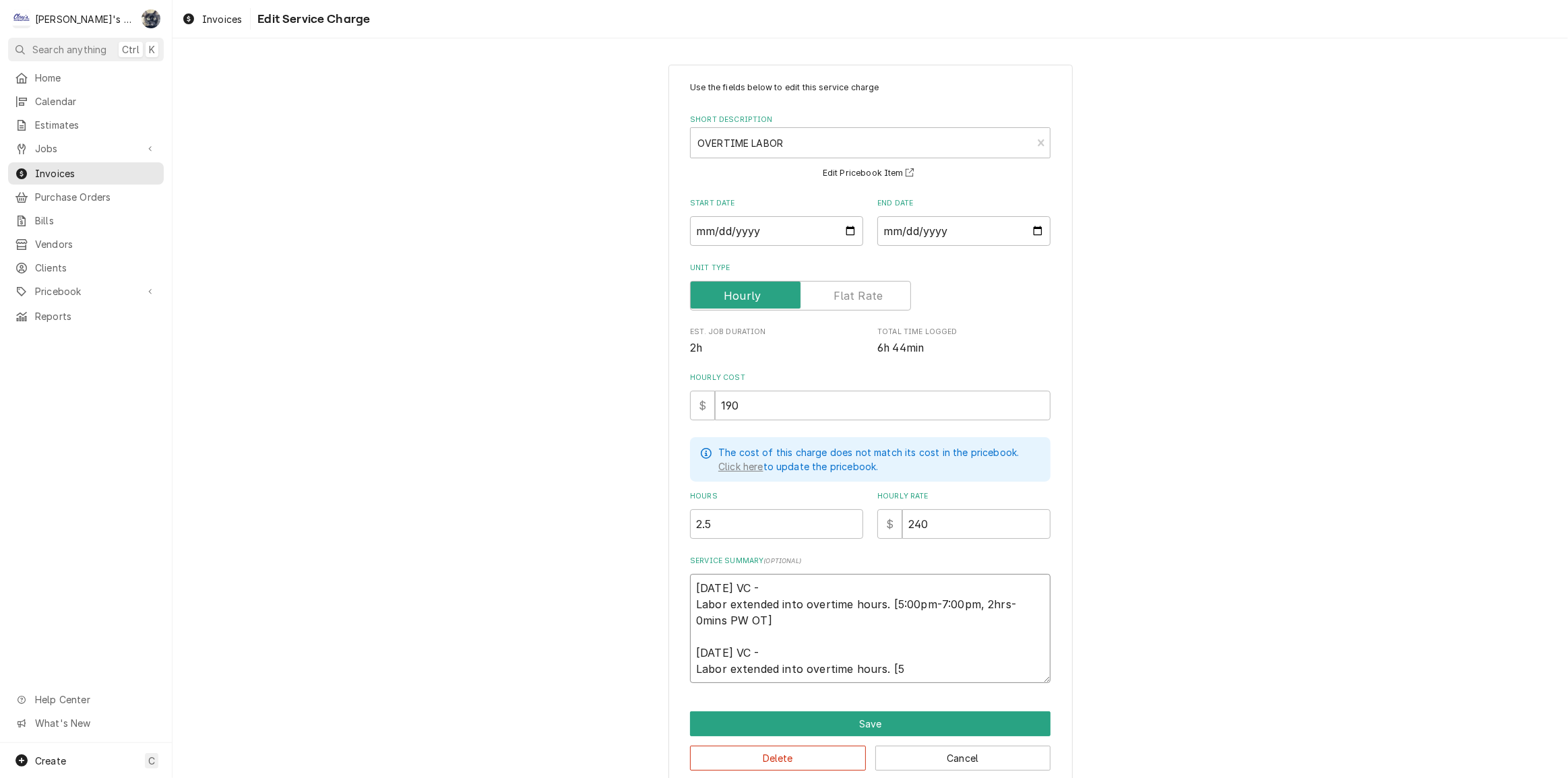
type textarea "4/29/2025 VC - Labor extended into overtime hours. [5:00pm-7:00pm, 2hrs-0mins P…"
type textarea "x"
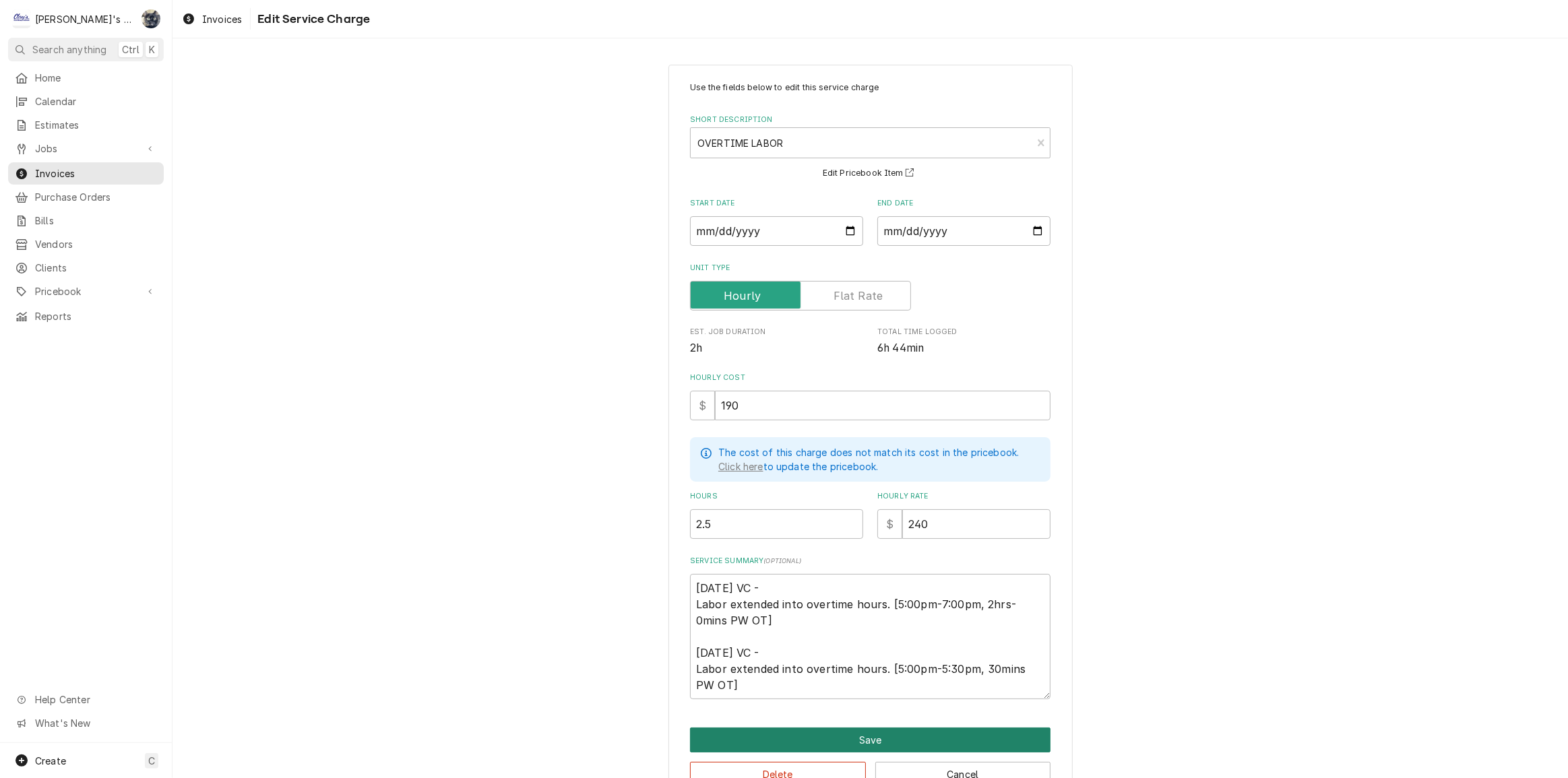
click at [861, 736] on button "Save" at bounding box center [870, 739] width 360 height 25
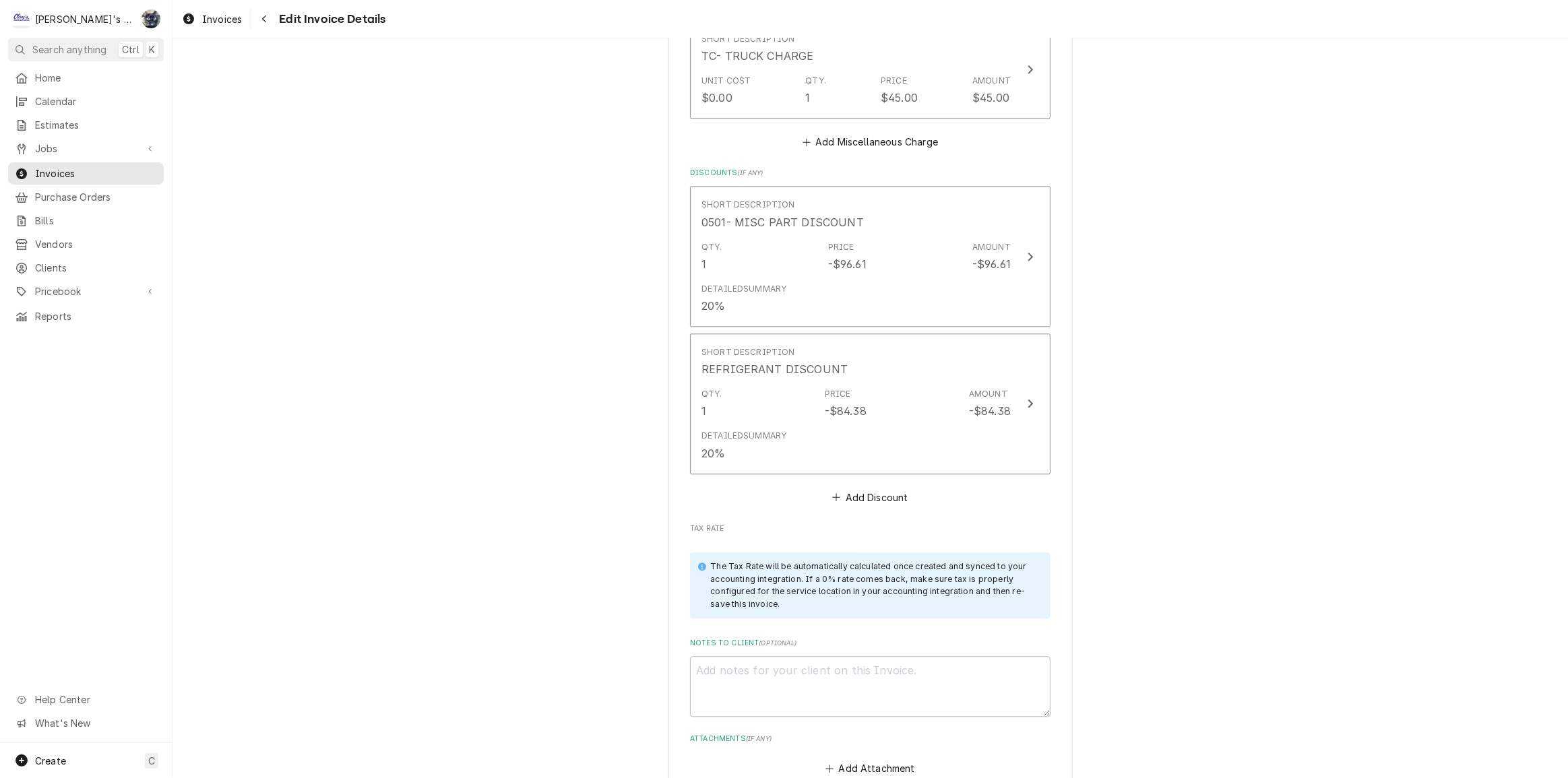
scroll to position [3887, 0]
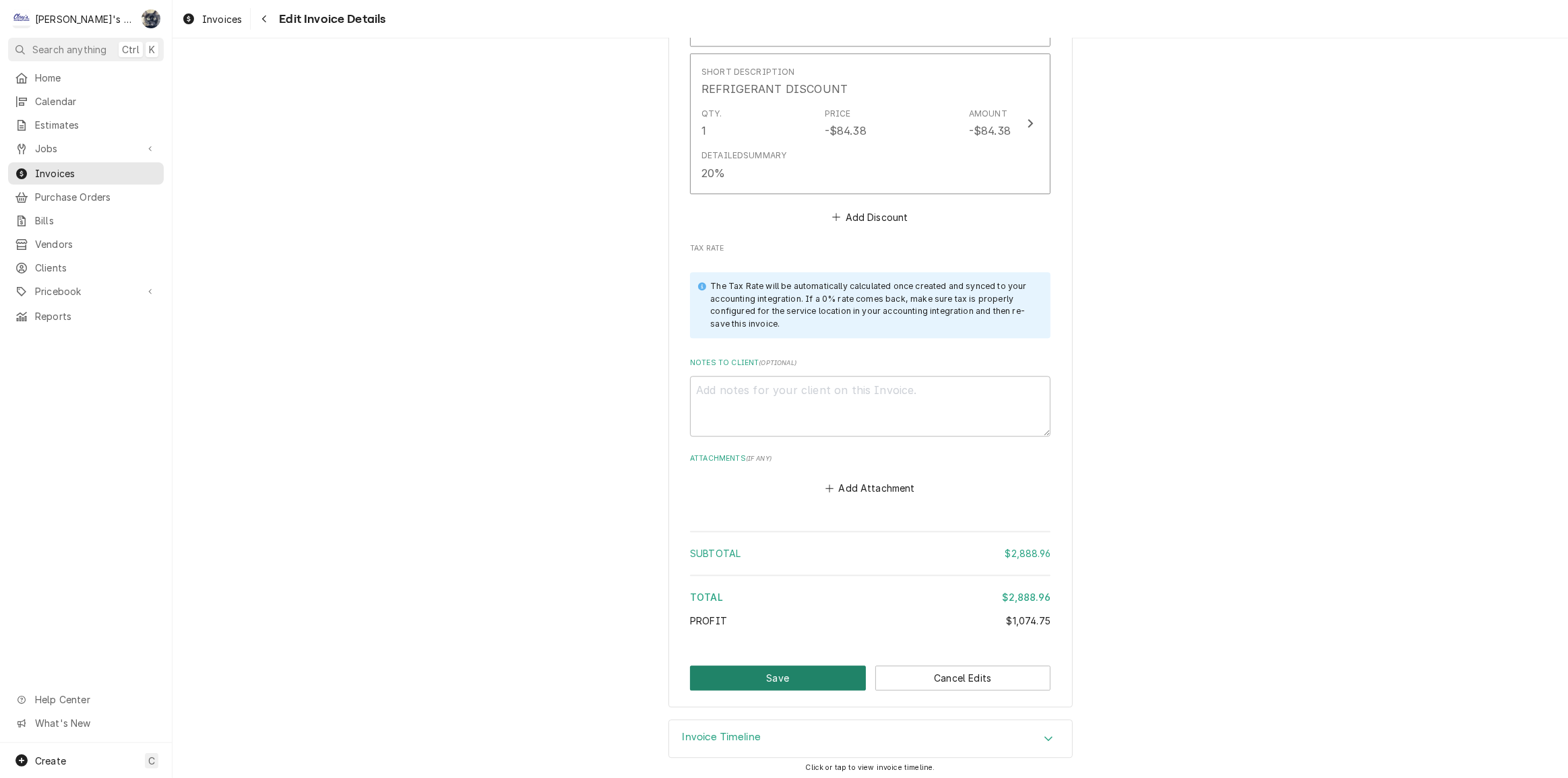
click at [799, 666] on button "Save" at bounding box center [778, 678] width 176 height 25
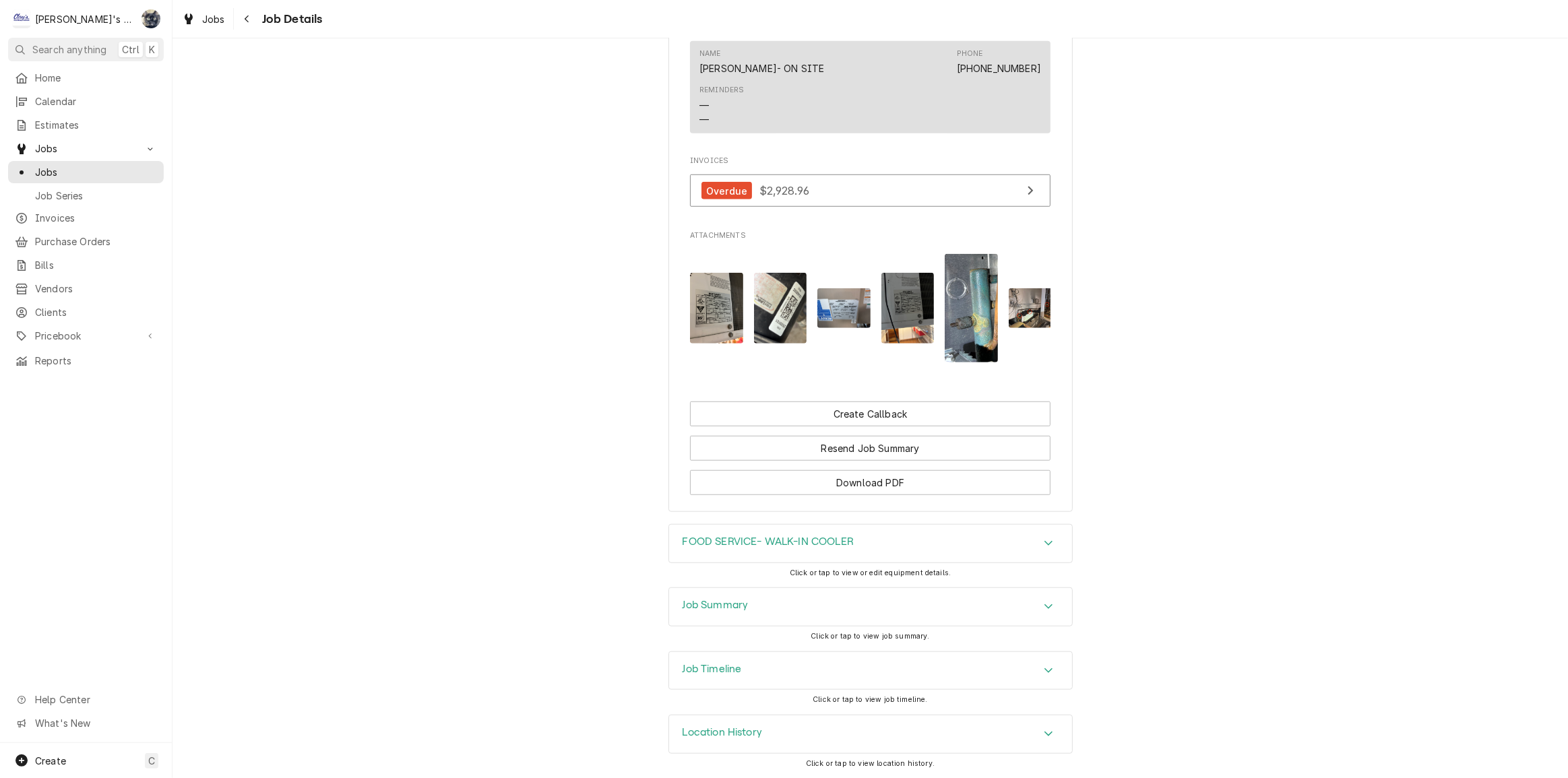
scroll to position [1156, 0]
click at [841, 599] on div "Job Summary" at bounding box center [870, 607] width 403 height 38
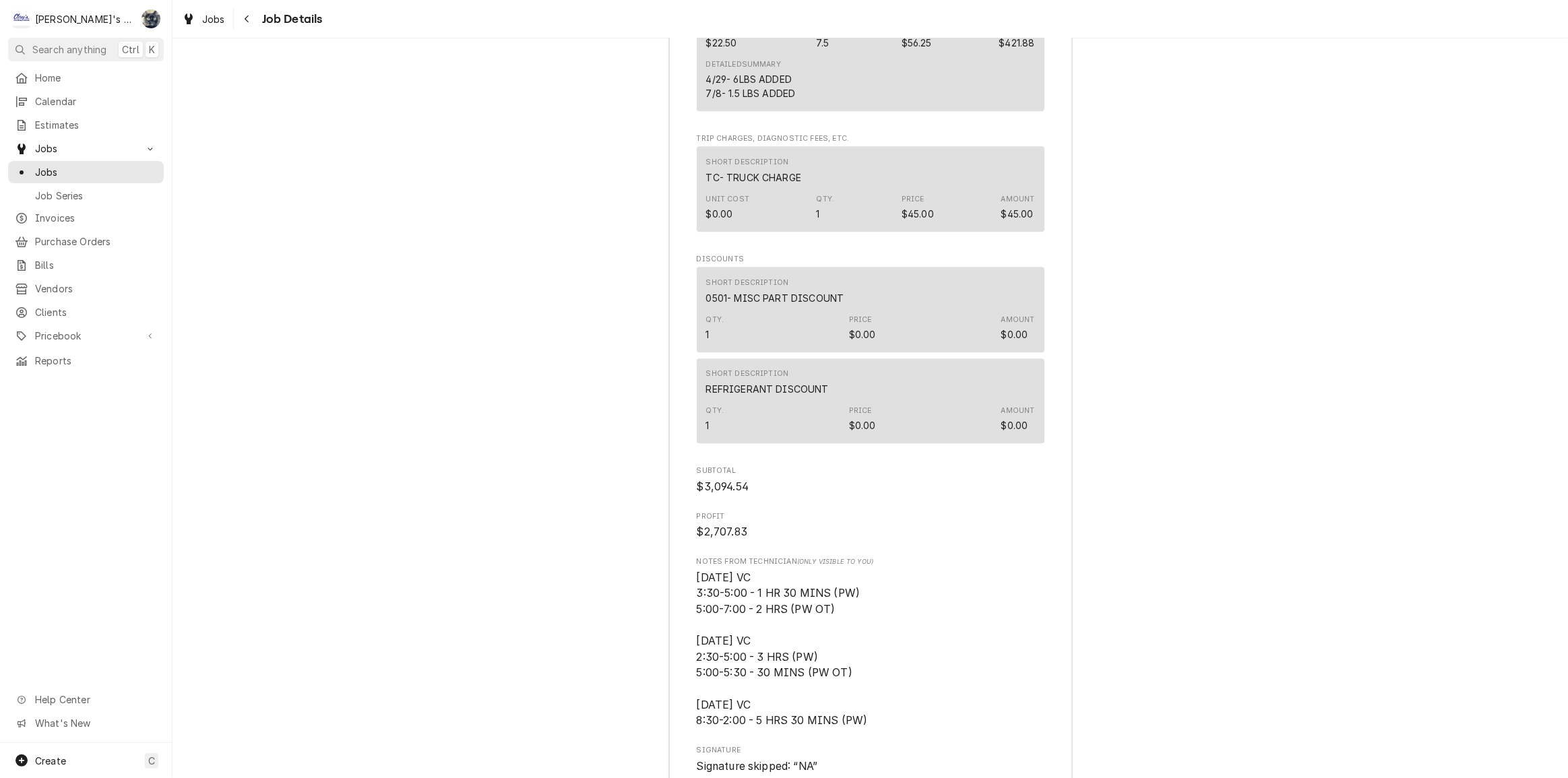
scroll to position [3789, 0]
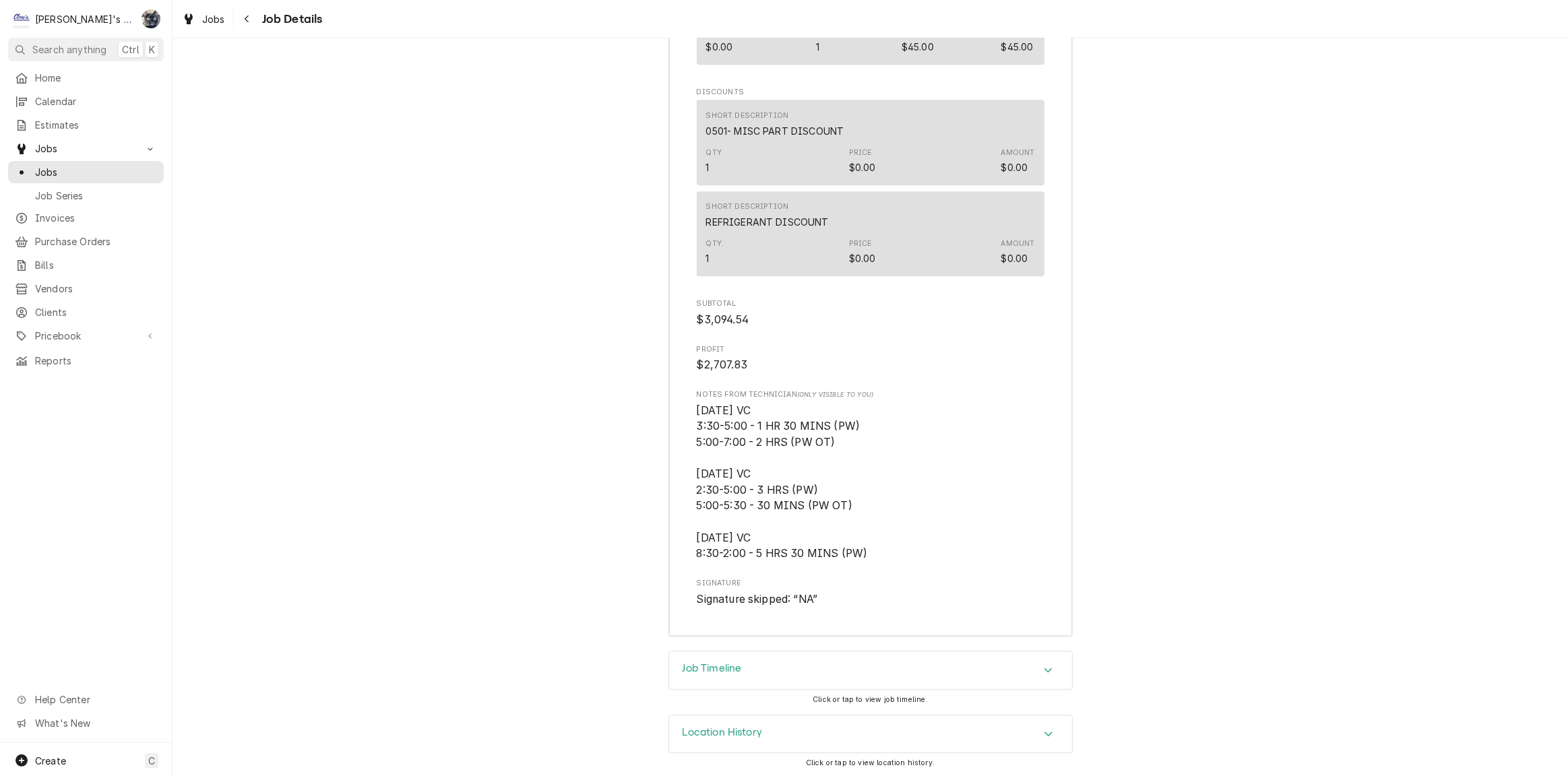
click at [760, 494] on span "4/29/2025 VC 3:30-5:00 - 1 HR 30 MINS (PW) 5:00-7:00 - 2 HRS (PW OT) 4/30/2025 …" at bounding box center [782, 482] width 171 height 156
click at [773, 487] on span "4/29/2025 VC 3:30-5:00 - 1 HR 30 MINS (PW) 5:00-7:00 - 2 HRS (PW OT) 4/30/2025 …" at bounding box center [782, 482] width 171 height 156
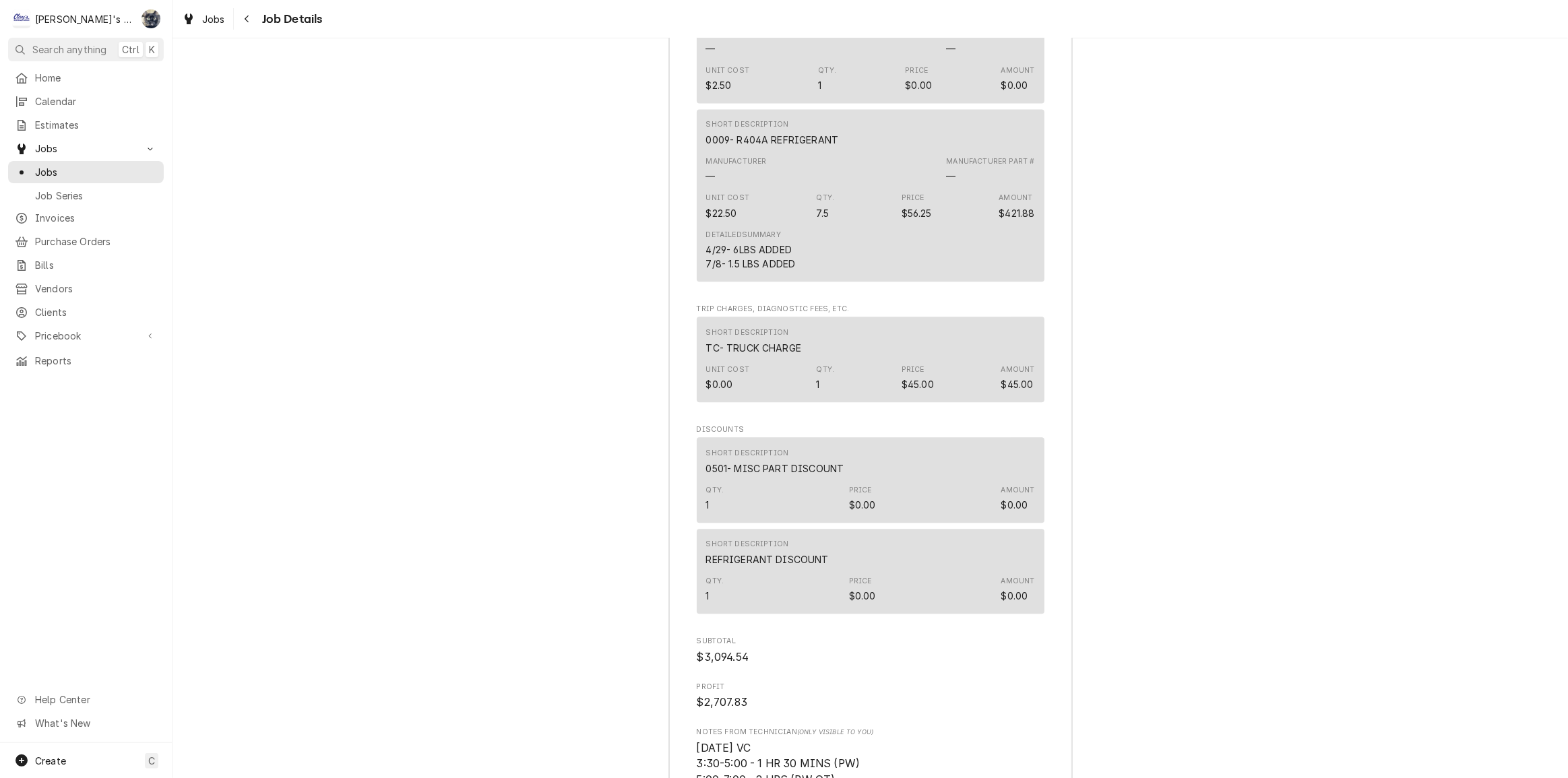
scroll to position [3421, 0]
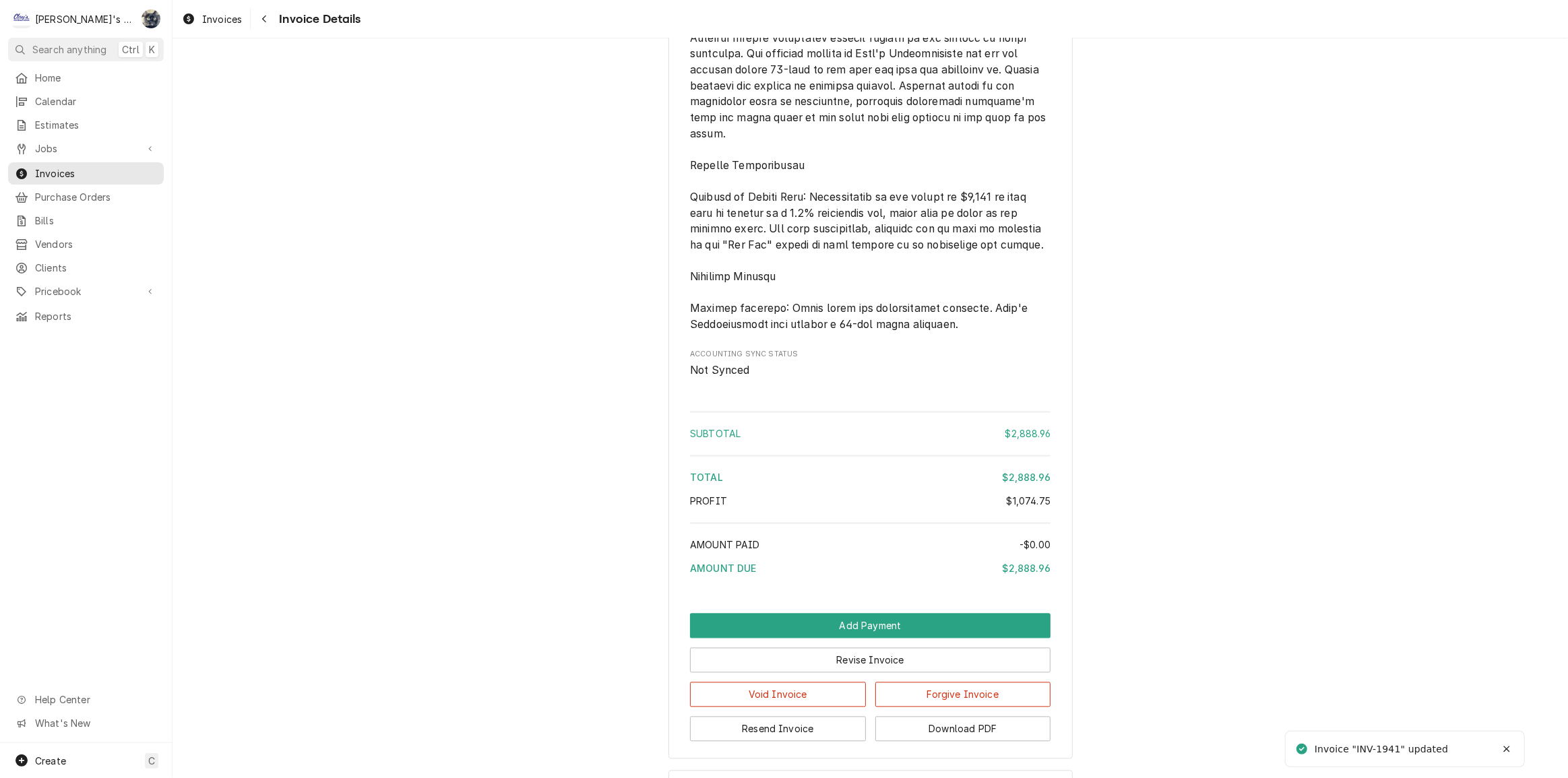
scroll to position [3192, 0]
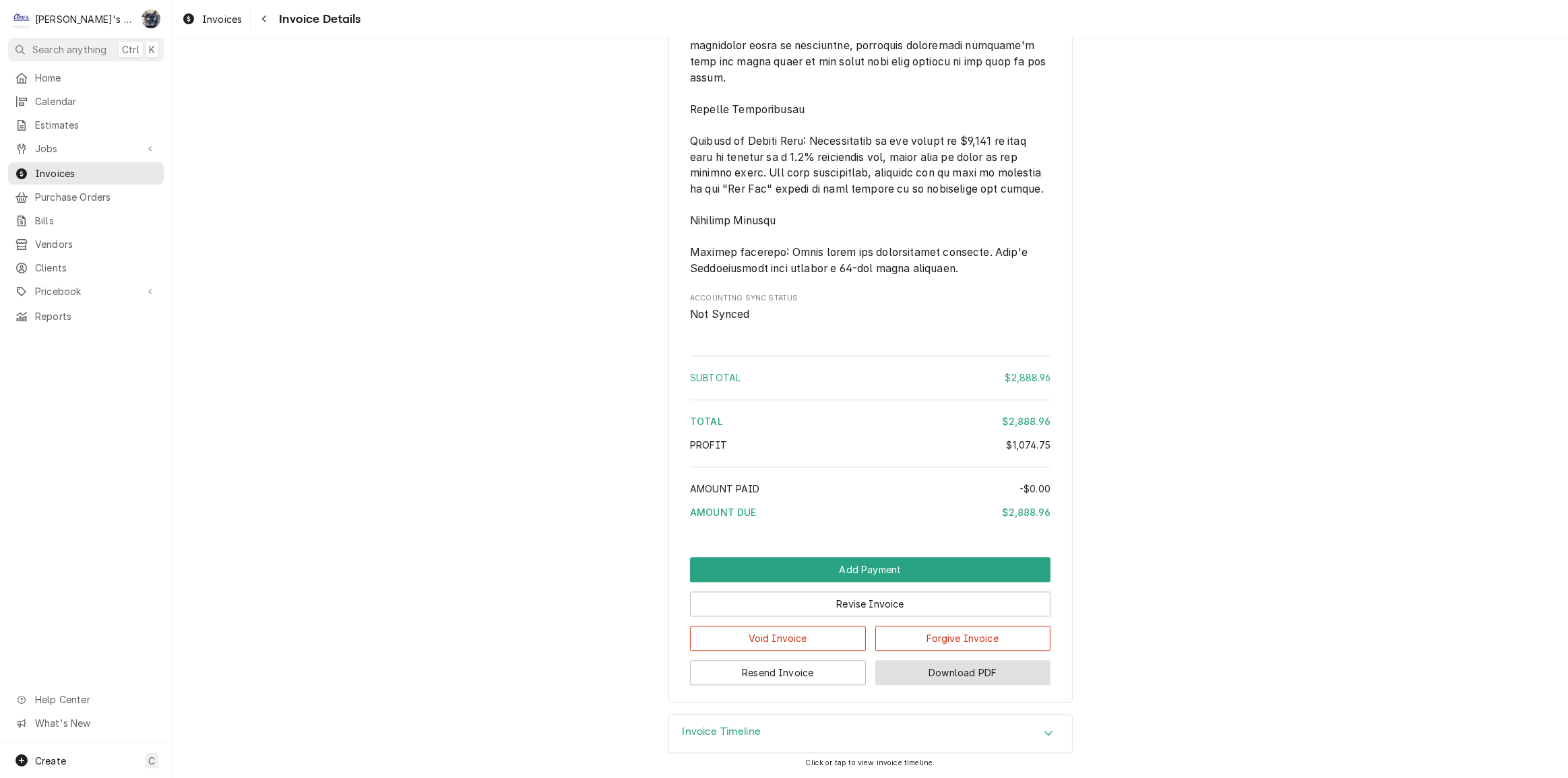
click at [923, 680] on button "Download PDF" at bounding box center [963, 672] width 176 height 25
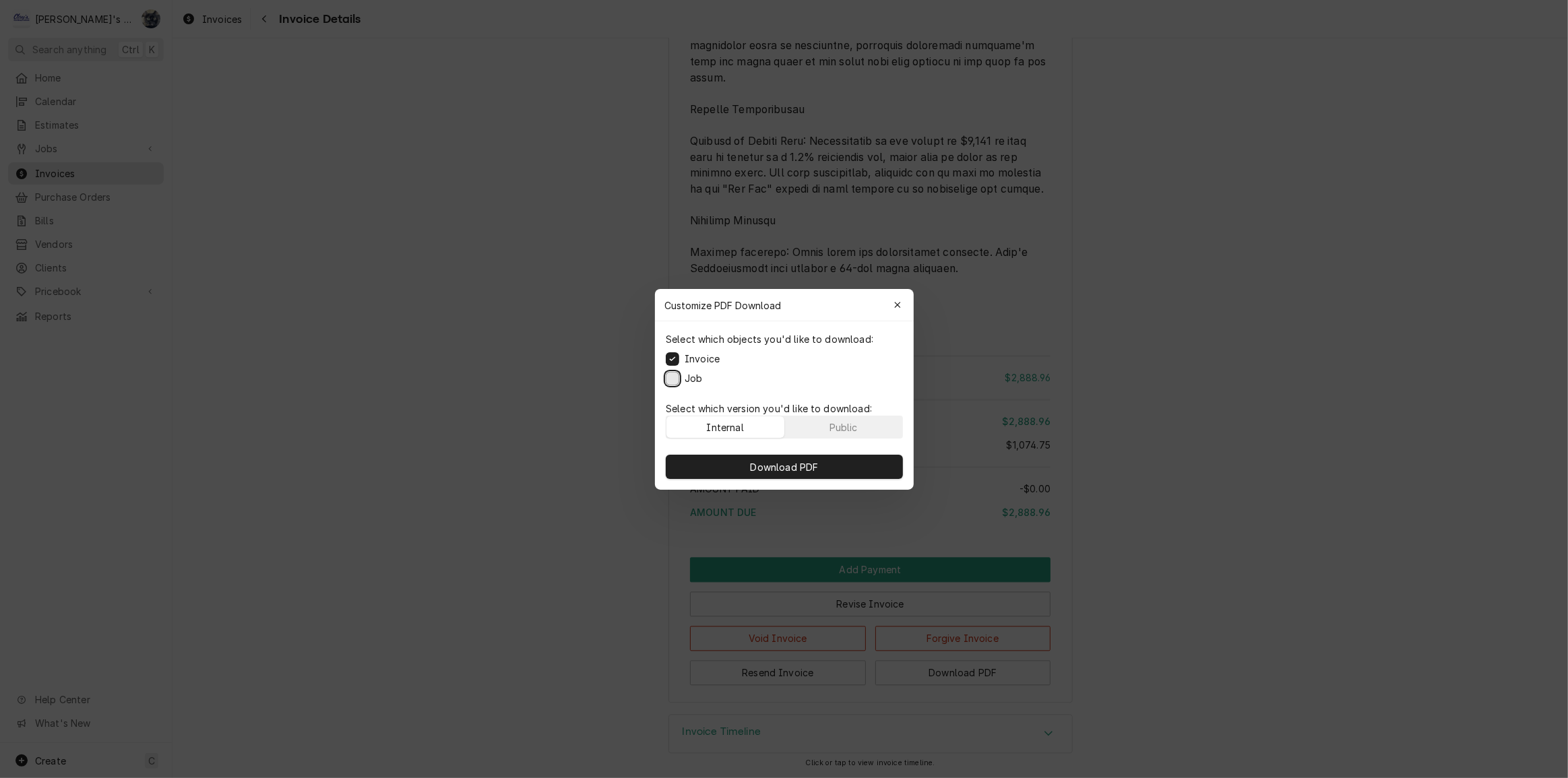
click at [673, 378] on button "Job" at bounding box center [672, 378] width 14 height 14
click at [715, 460] on button "Download PDF" at bounding box center [784, 467] width 237 height 24
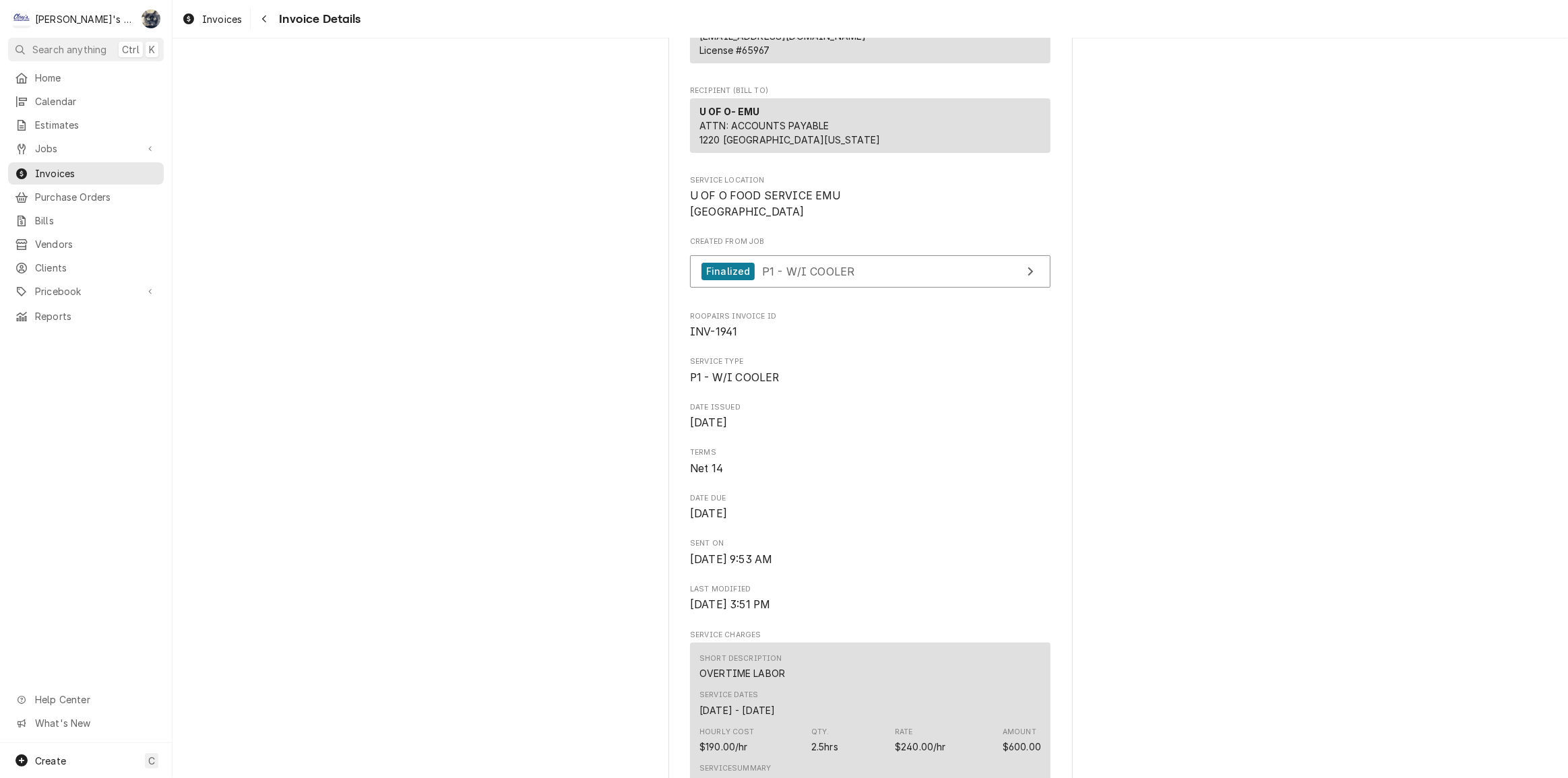
scroll to position [0, 0]
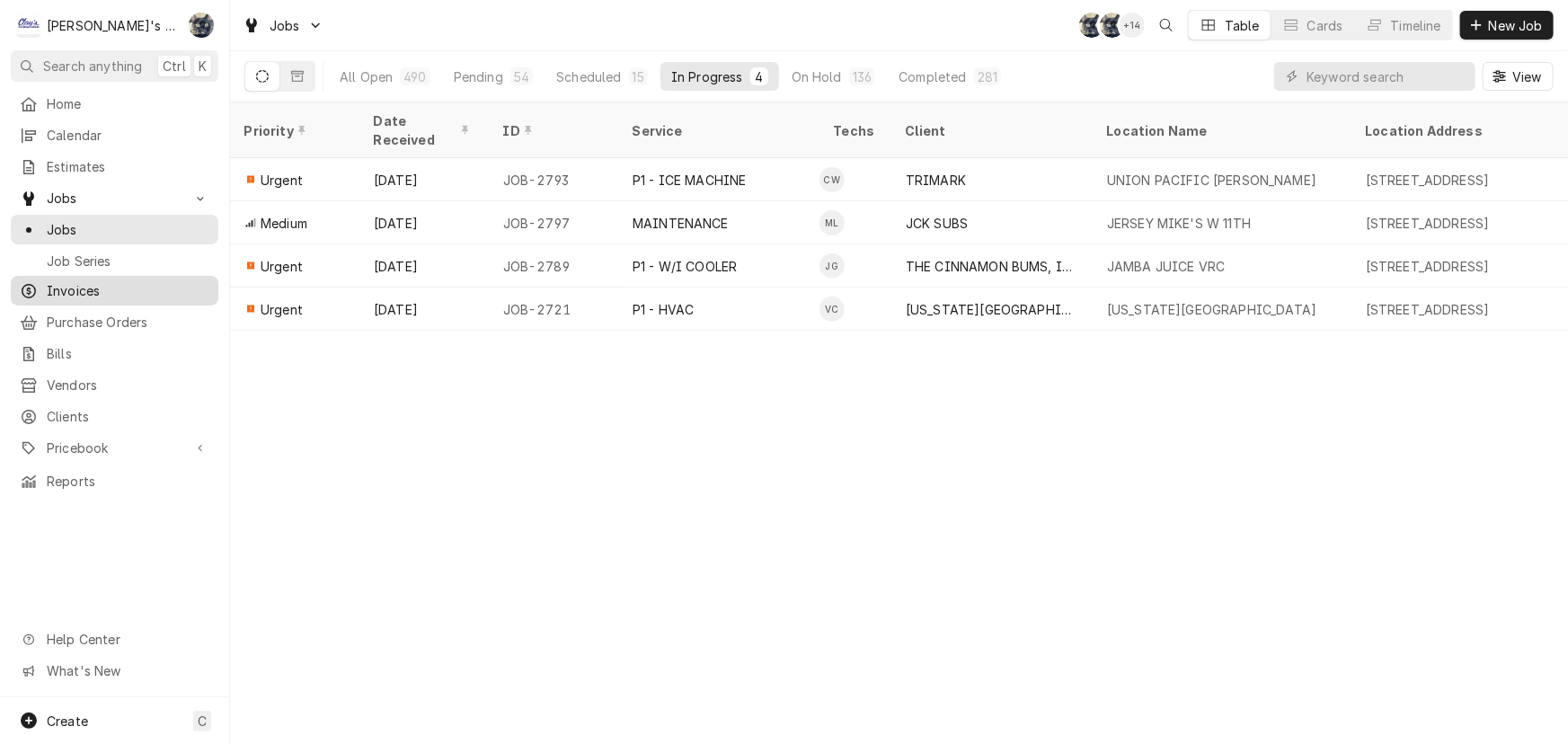
click at [85, 289] on span "Invoices" at bounding box center [128, 290] width 163 height 19
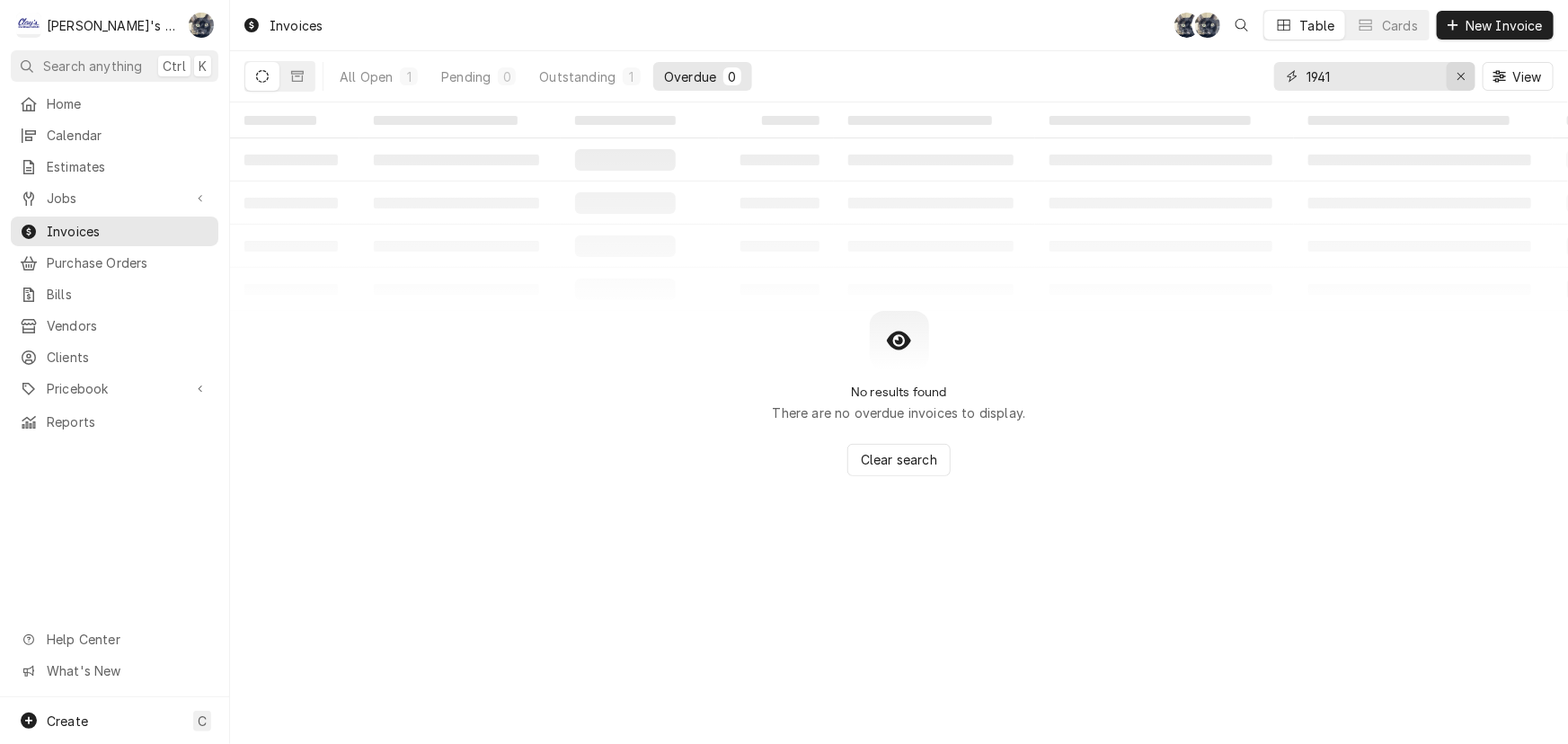
click at [1463, 72] on icon "Erase input" at bounding box center [1461, 76] width 10 height 12
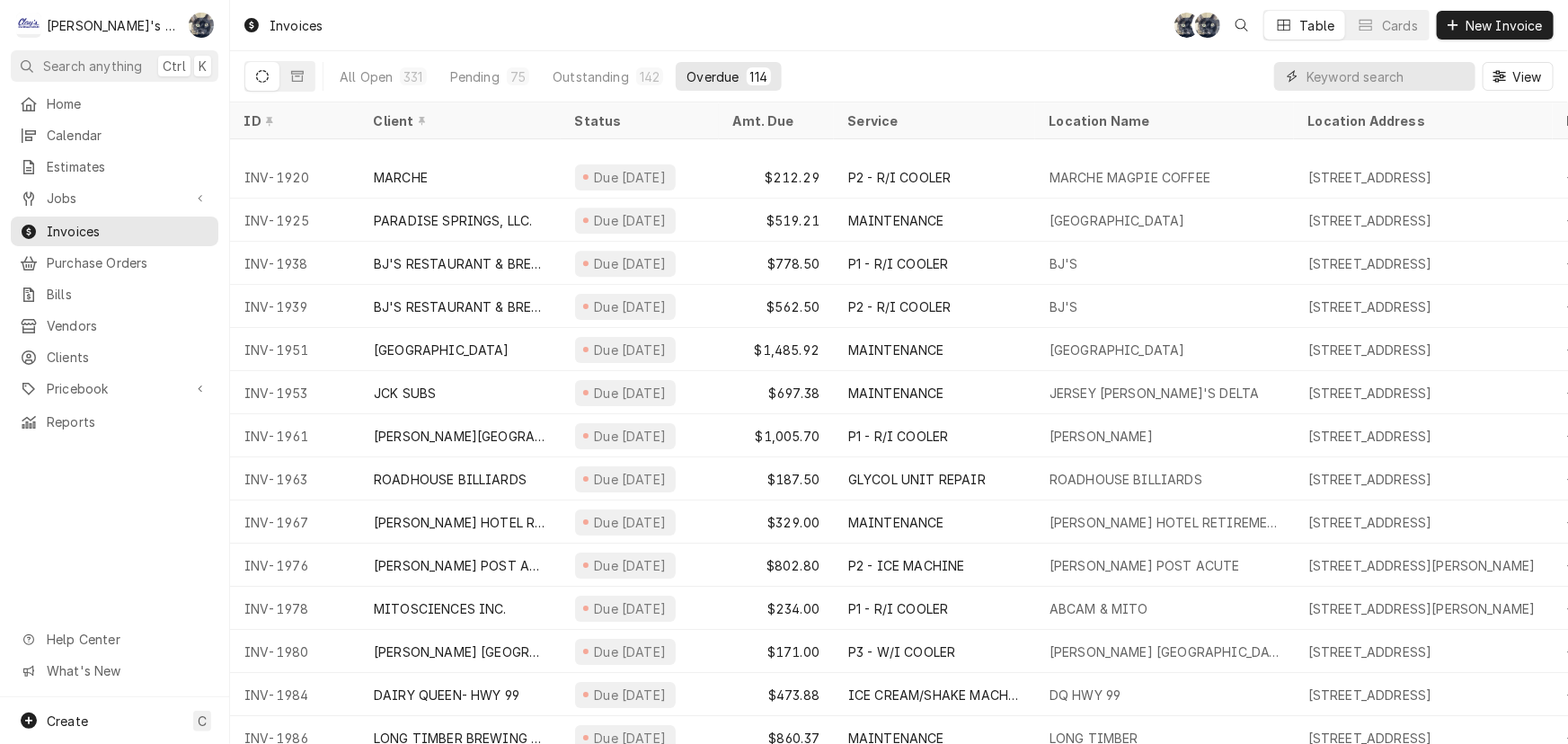
scroll to position [2894, 0]
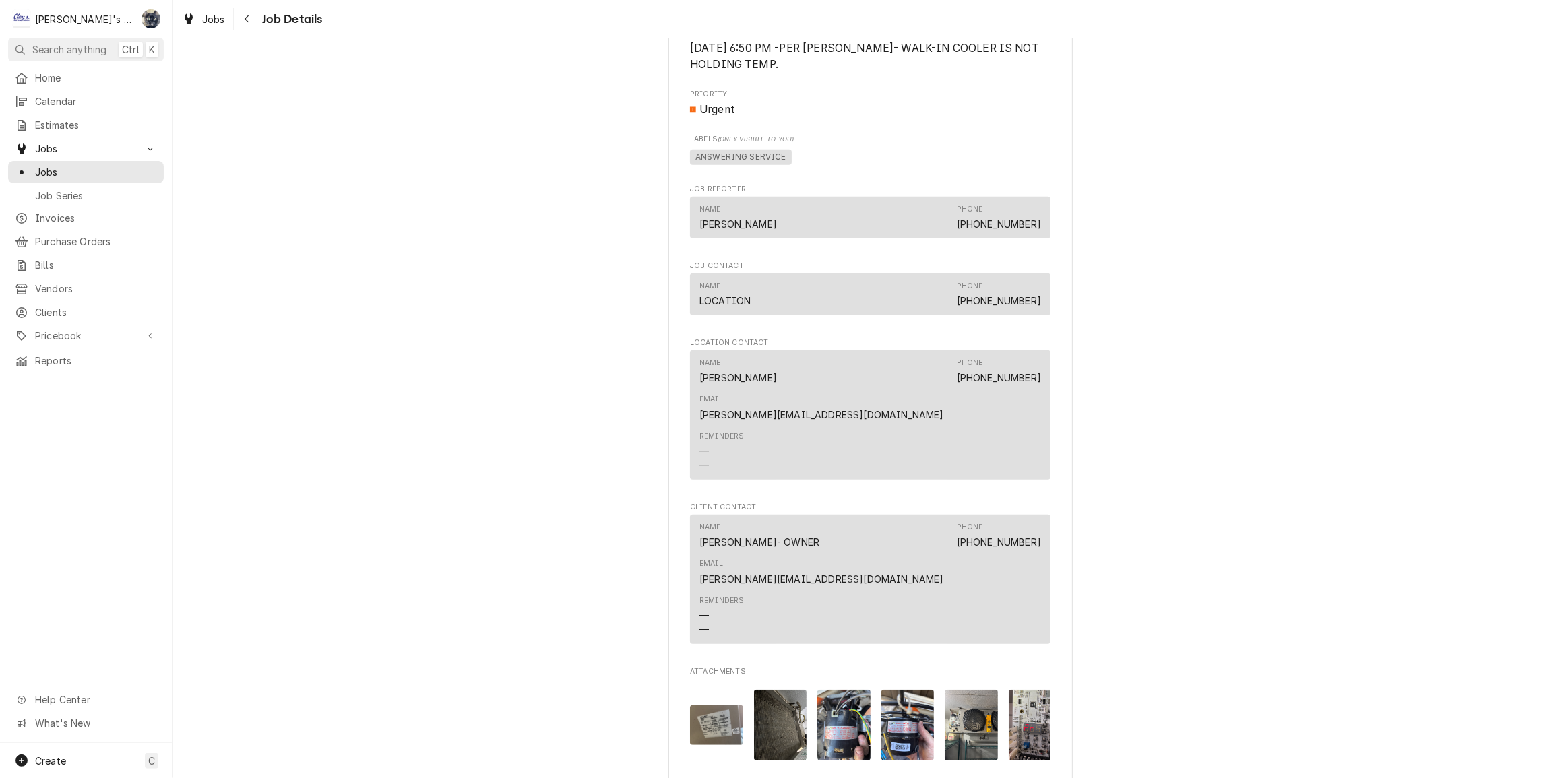
scroll to position [1348, 0]
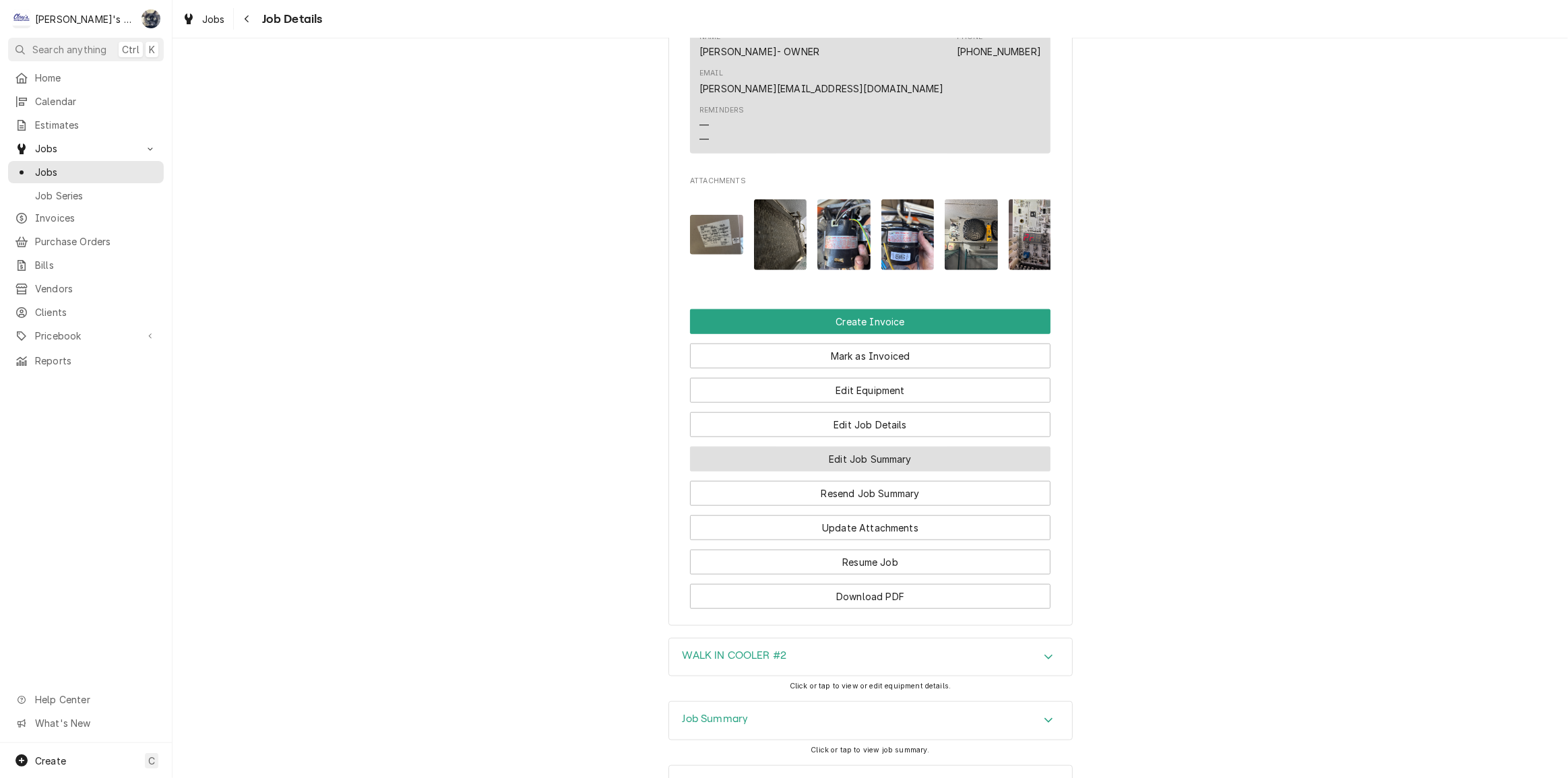
click at [811, 447] on button "Edit Job Summary" at bounding box center [870, 459] width 360 height 25
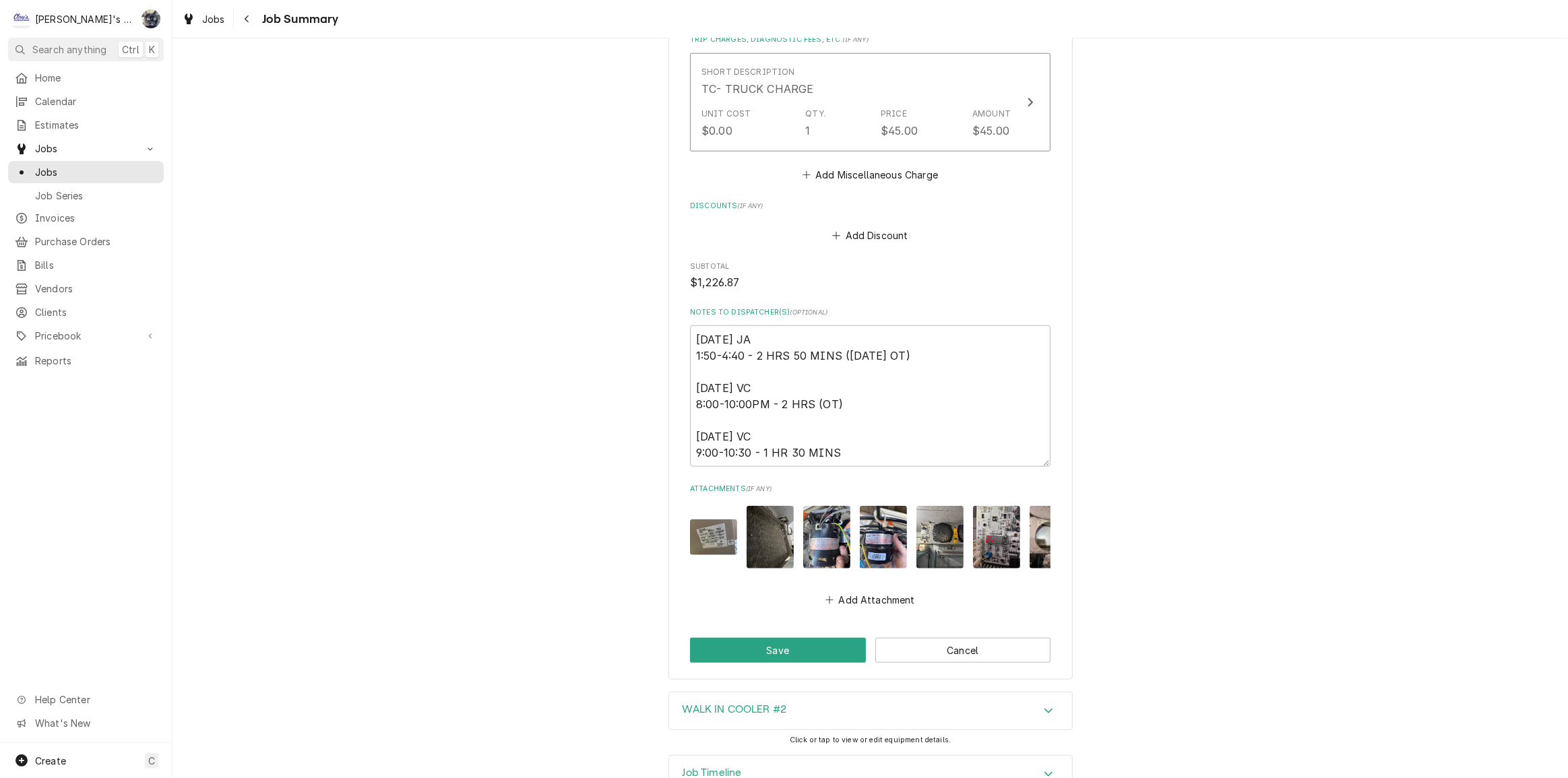
scroll to position [1644, 0]
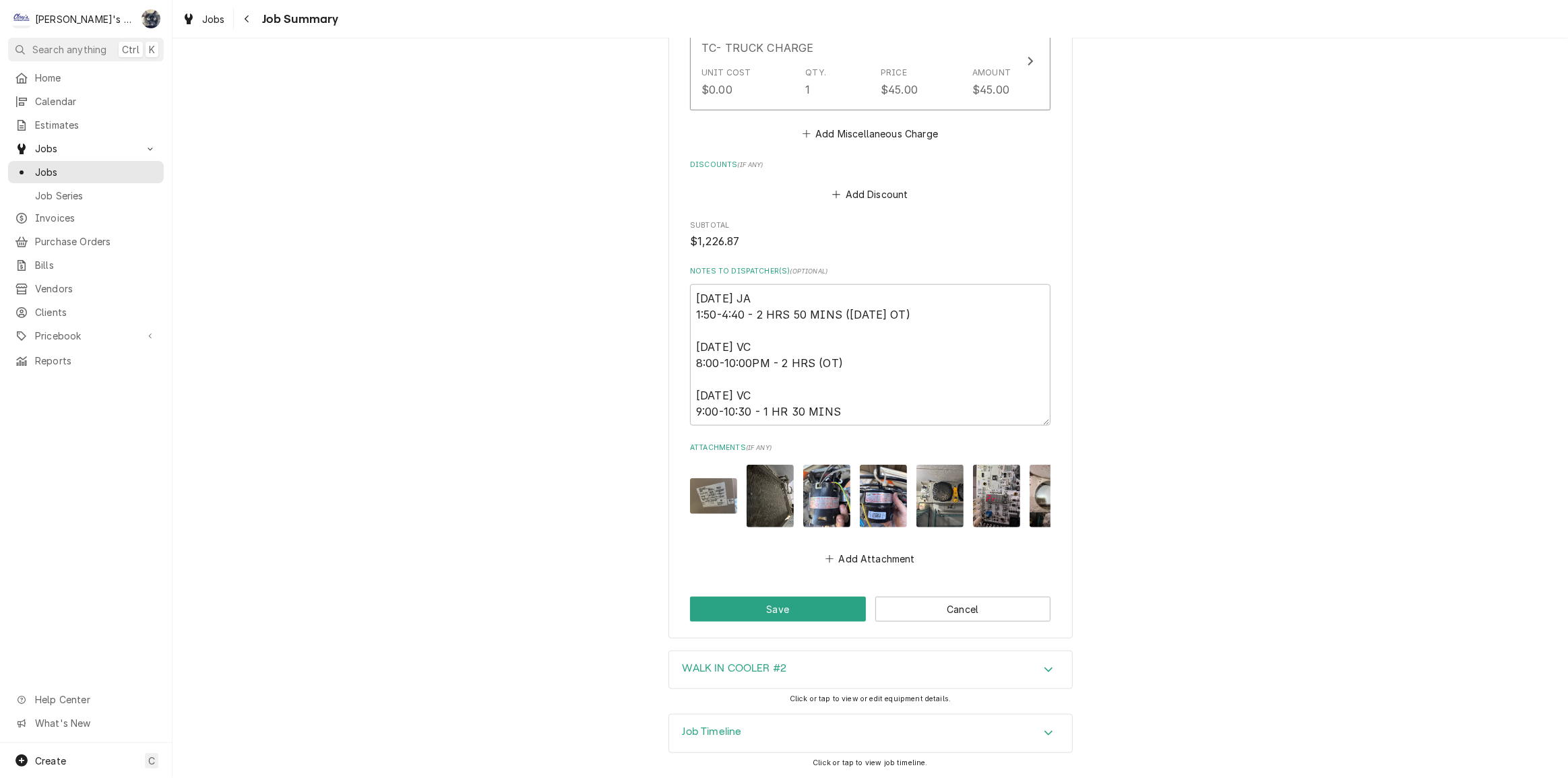
click at [811, 501] on img "Attachments" at bounding box center [826, 496] width 47 height 63
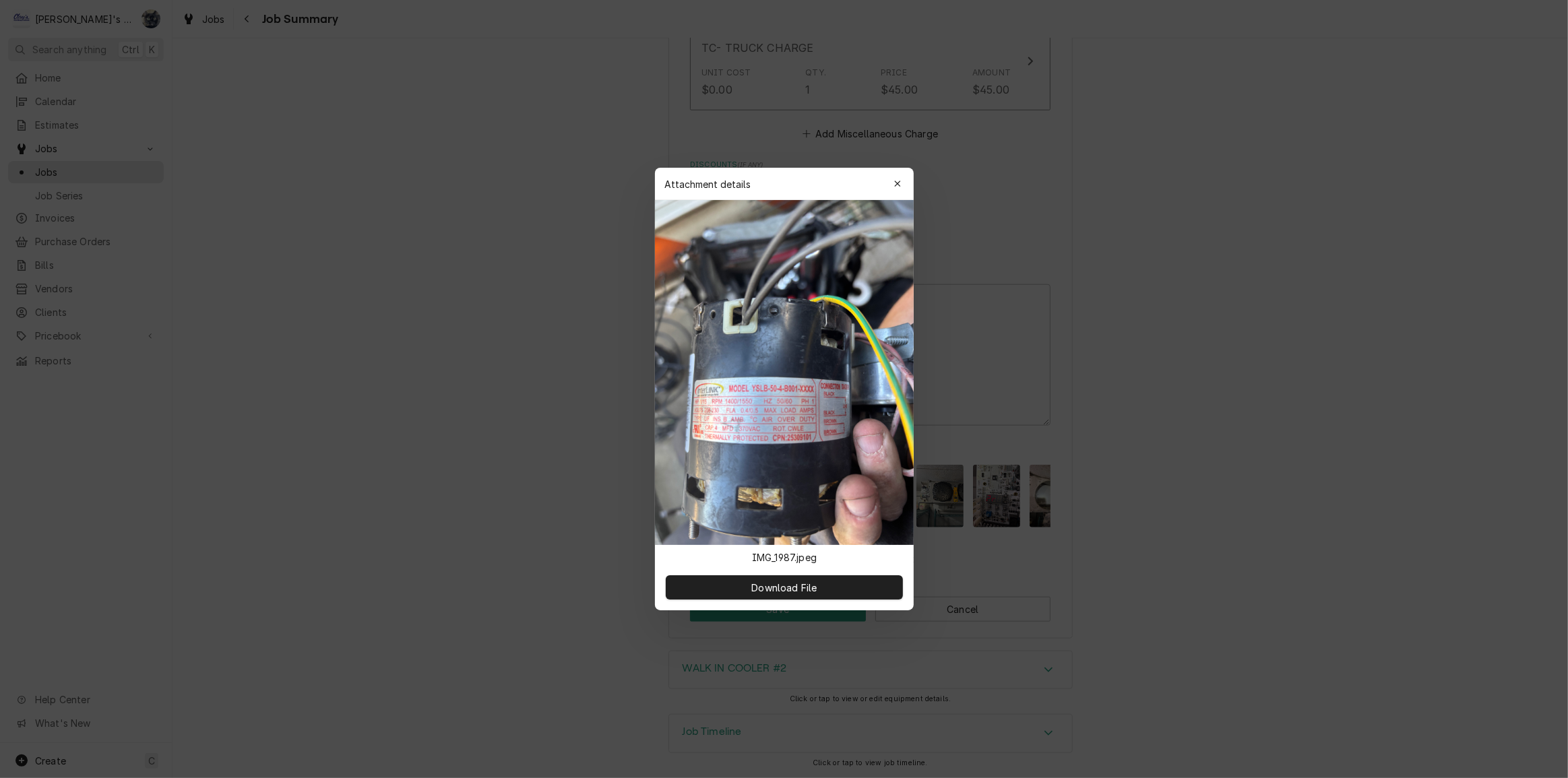
type textarea "x"
click at [899, 179] on icon "button" at bounding box center [897, 183] width 7 height 9
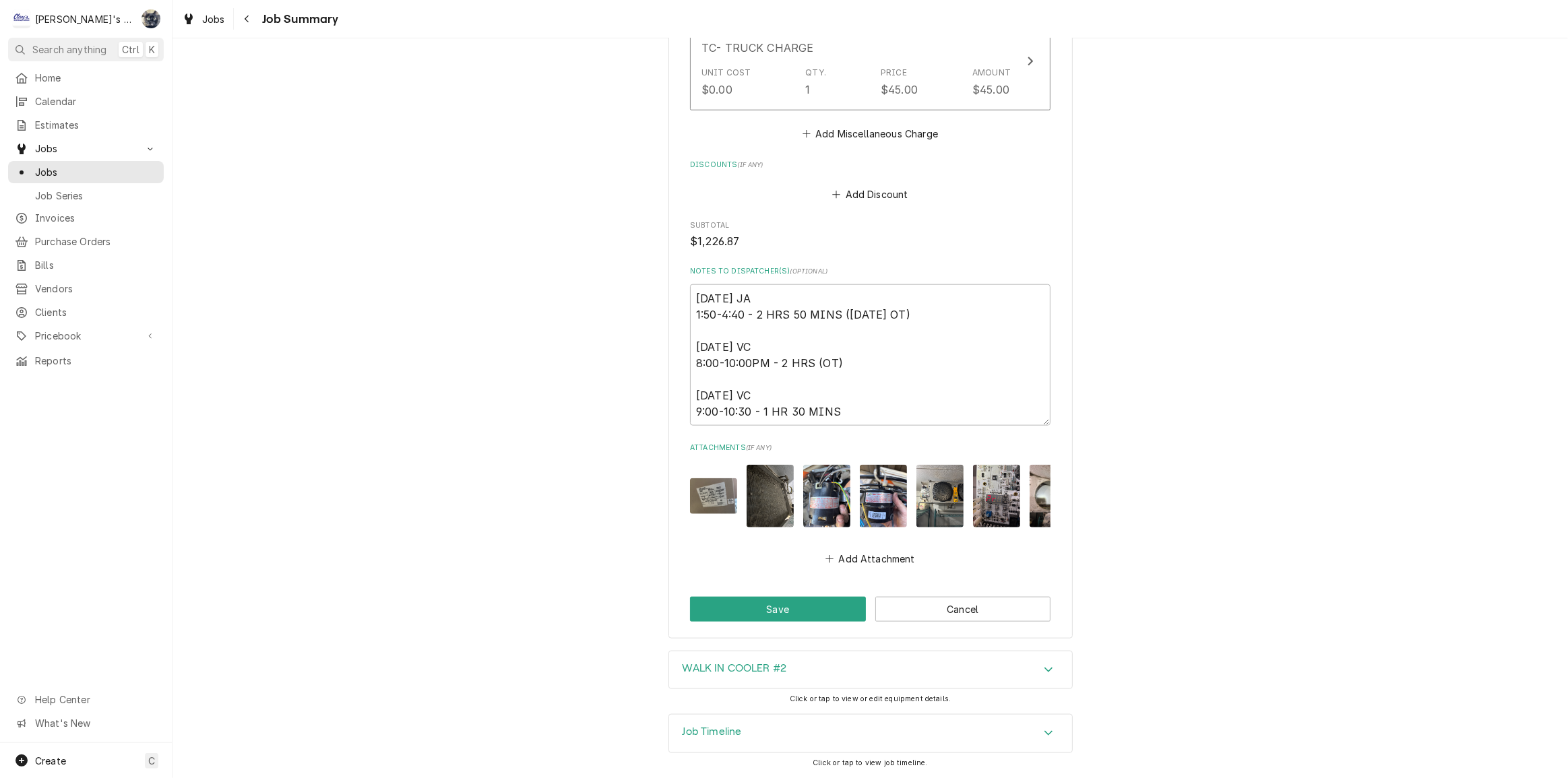
click at [888, 475] on img "Attachments" at bounding box center [883, 496] width 47 height 63
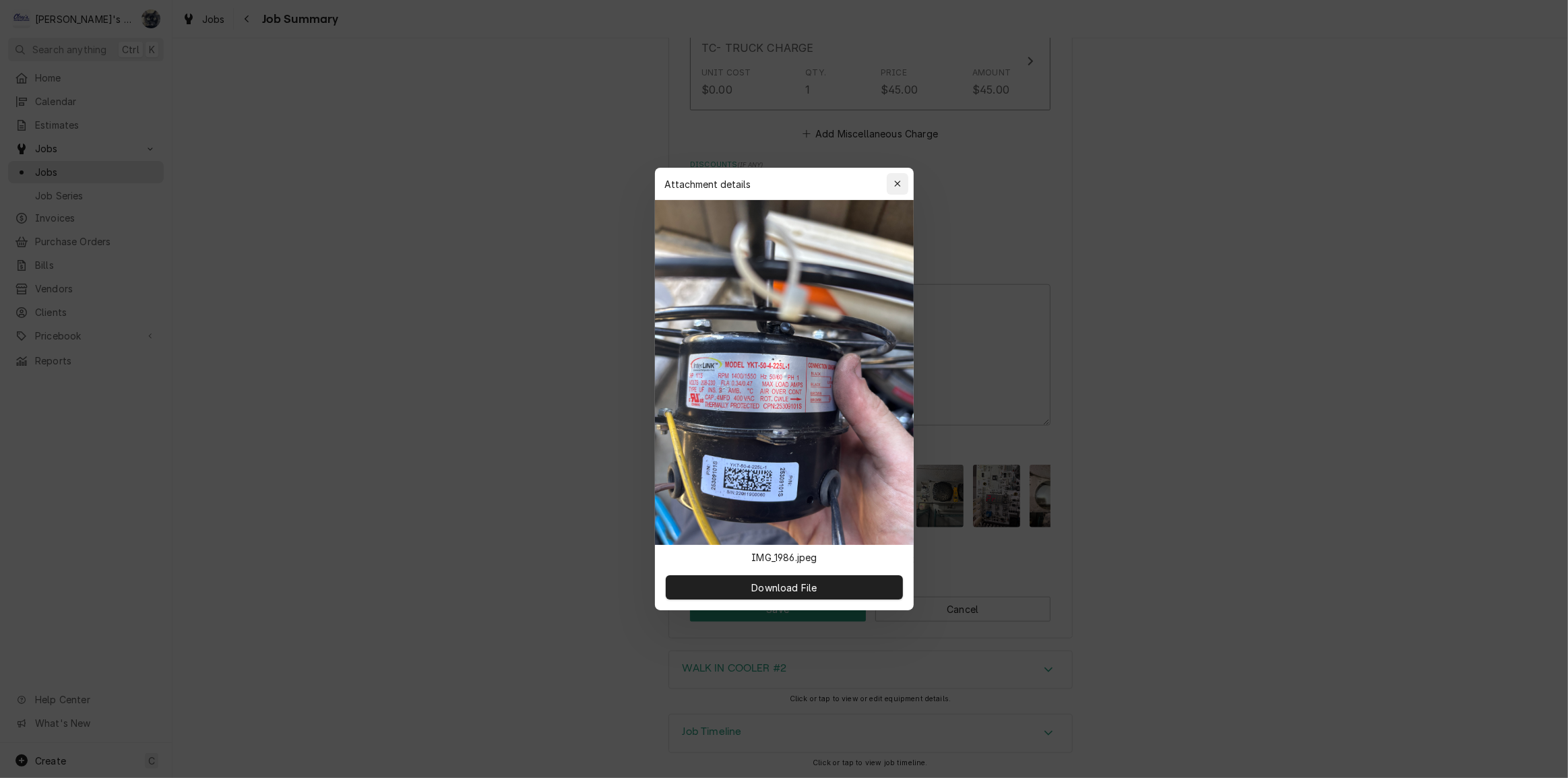
click at [899, 188] on div "button" at bounding box center [897, 183] width 14 height 14
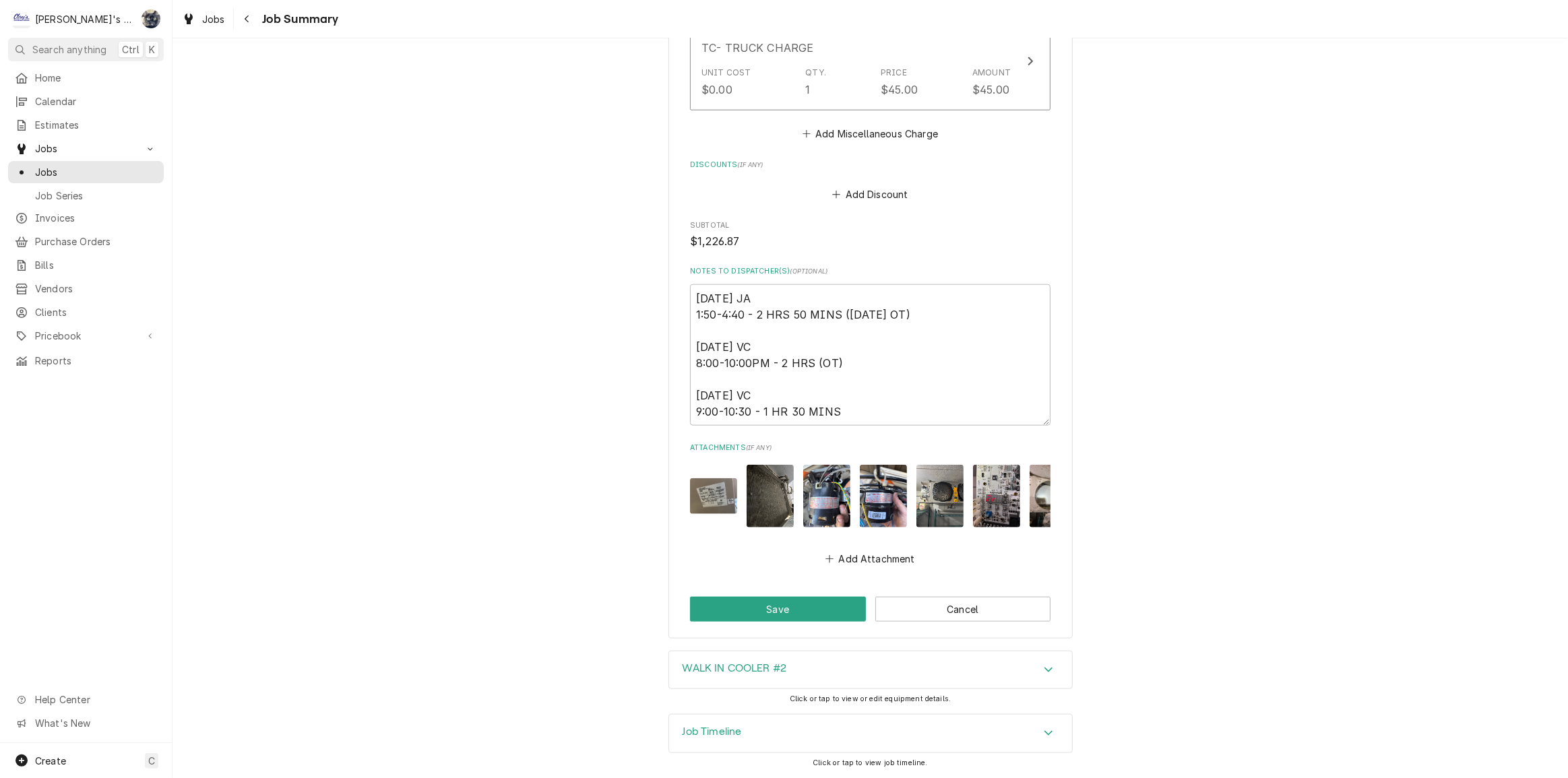
click at [986, 476] on img "Attachments" at bounding box center [996, 496] width 47 height 63
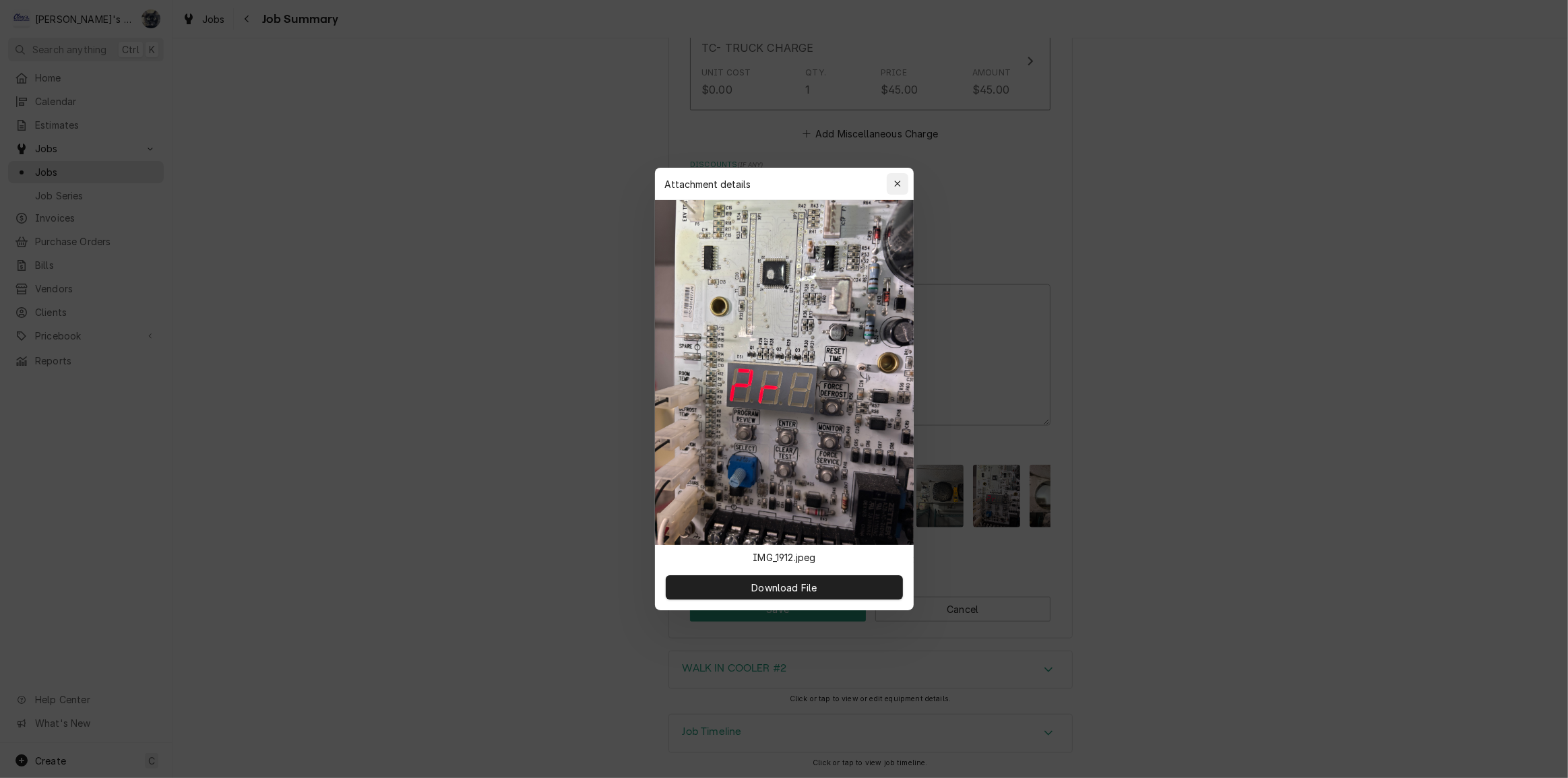
click at [902, 186] on div "button" at bounding box center [897, 183] width 14 height 14
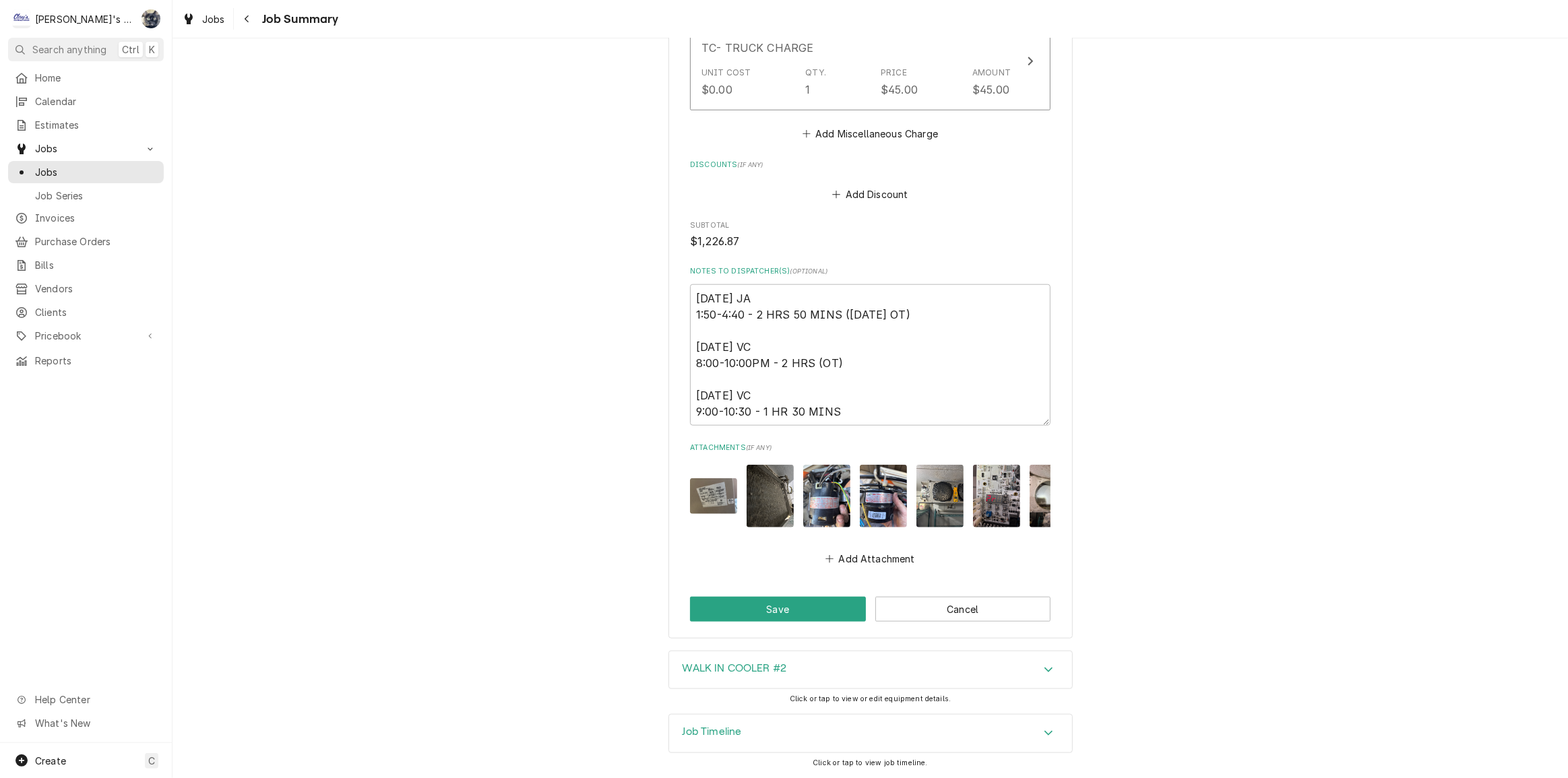
click at [947, 483] on img "Attachments" at bounding box center [940, 496] width 47 height 63
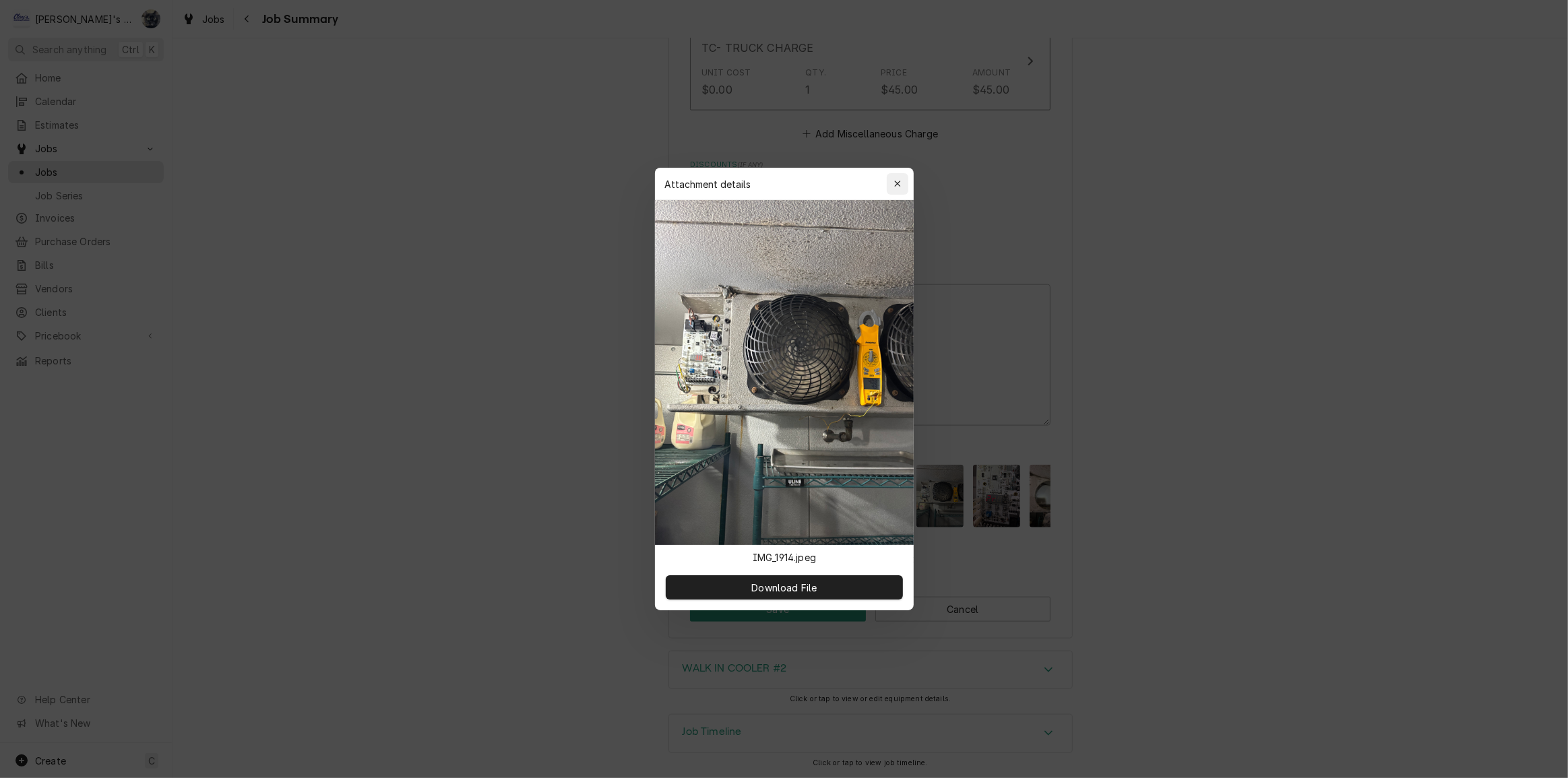
click at [902, 186] on div "button" at bounding box center [897, 183] width 14 height 14
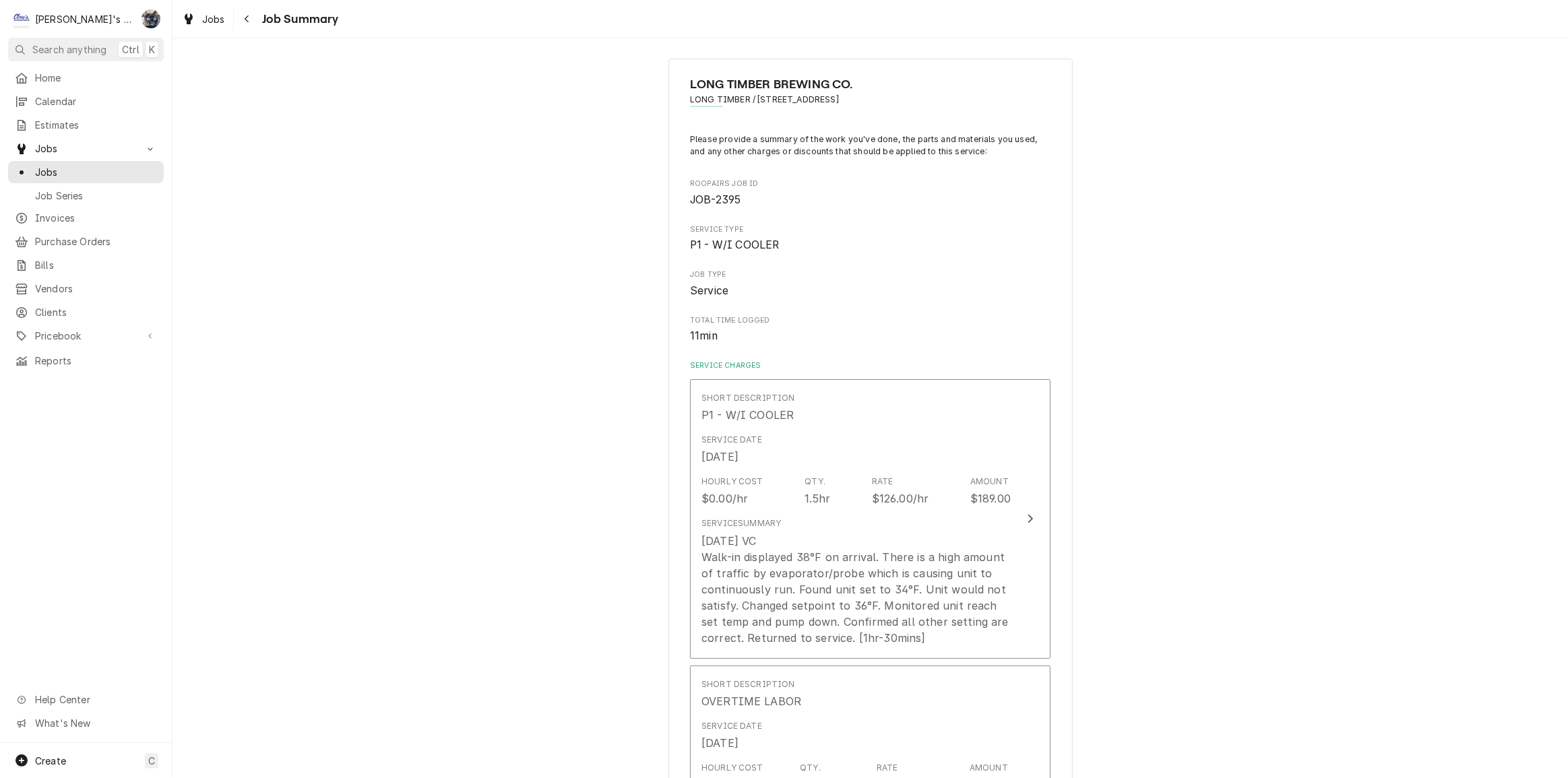
scroll to position [0, 0]
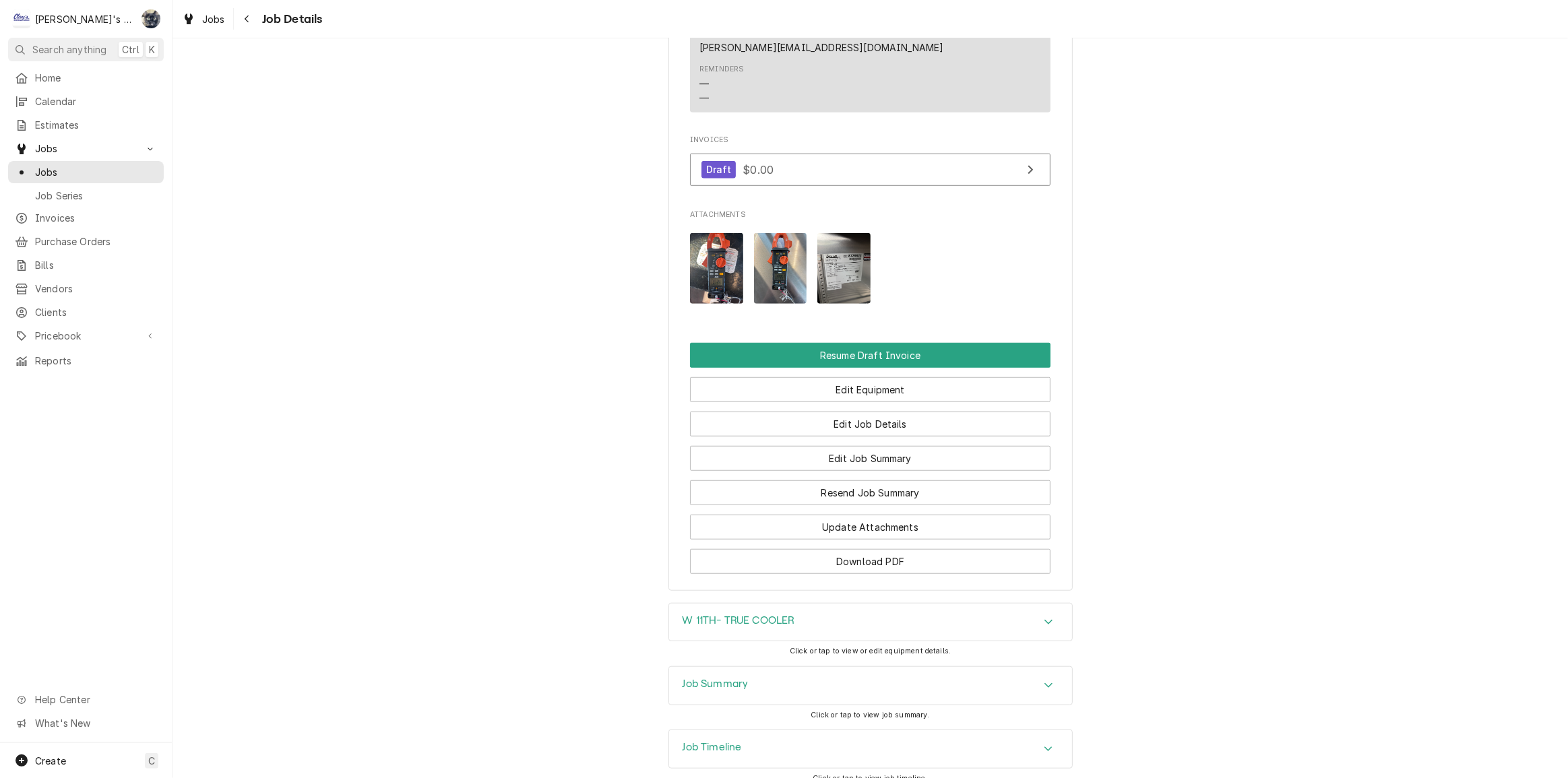
scroll to position [1093, 0]
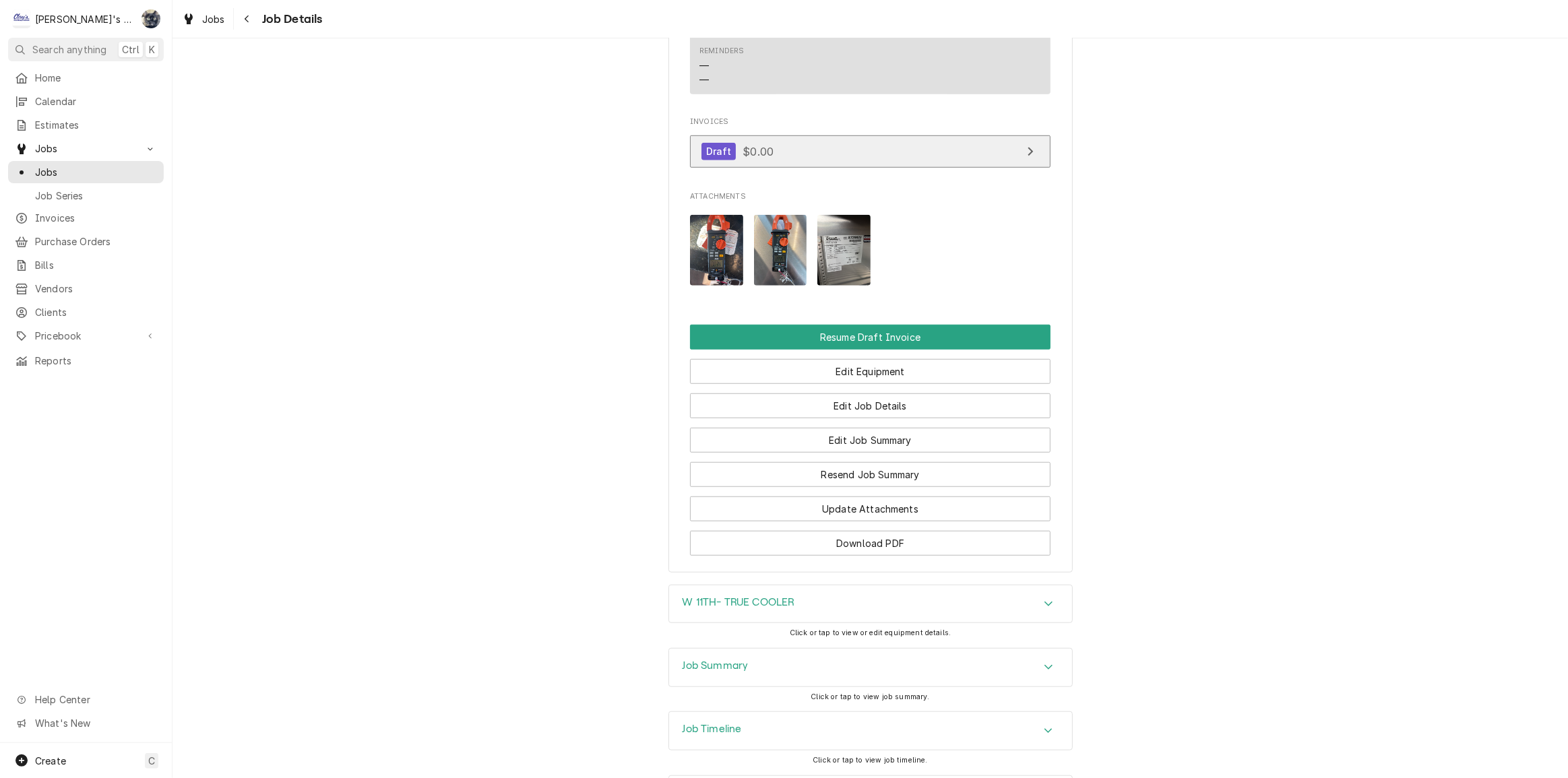
click at [771, 136] on link "Draft $0.00" at bounding box center [870, 152] width 360 height 33
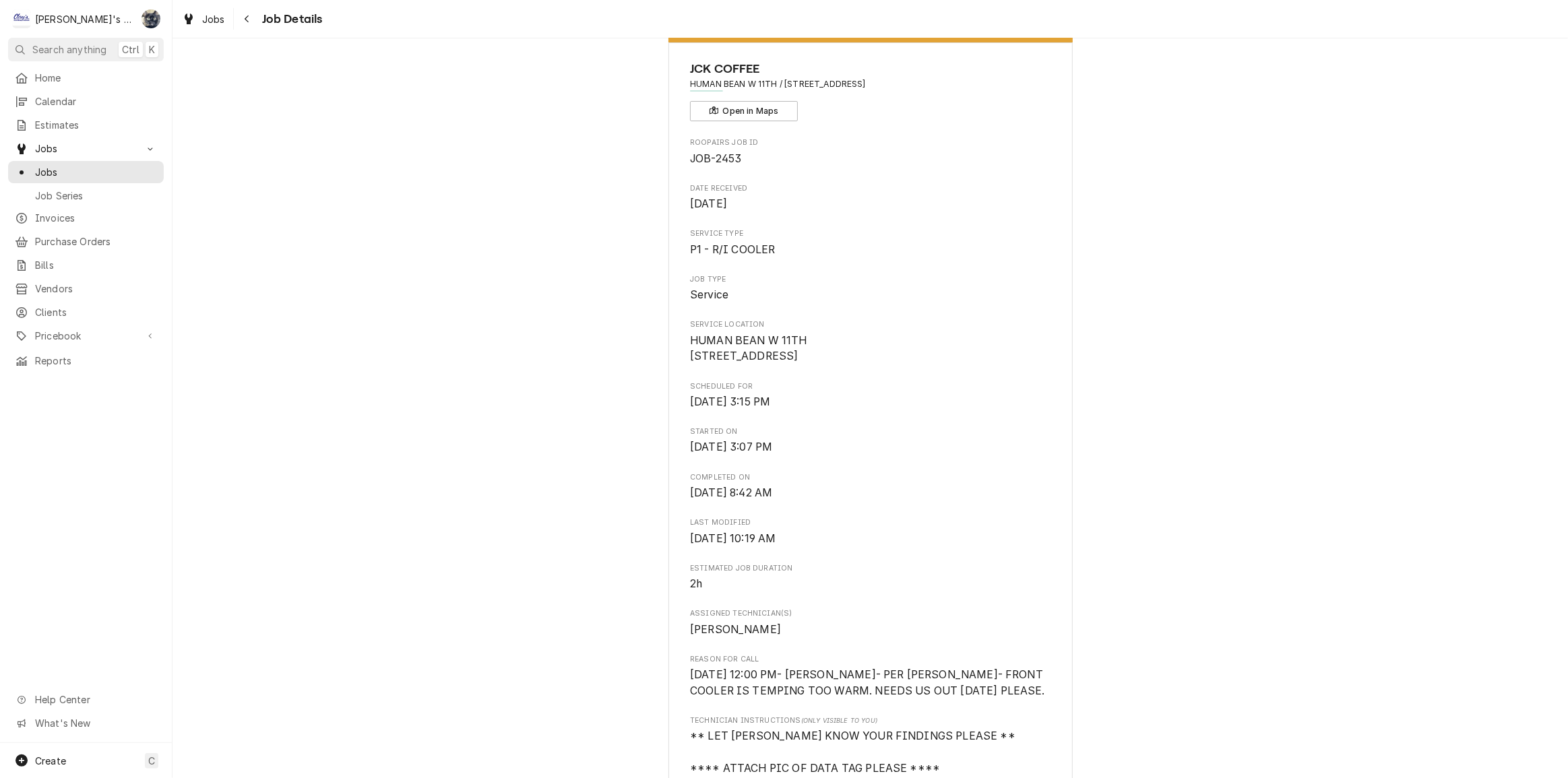
scroll to position [0, 0]
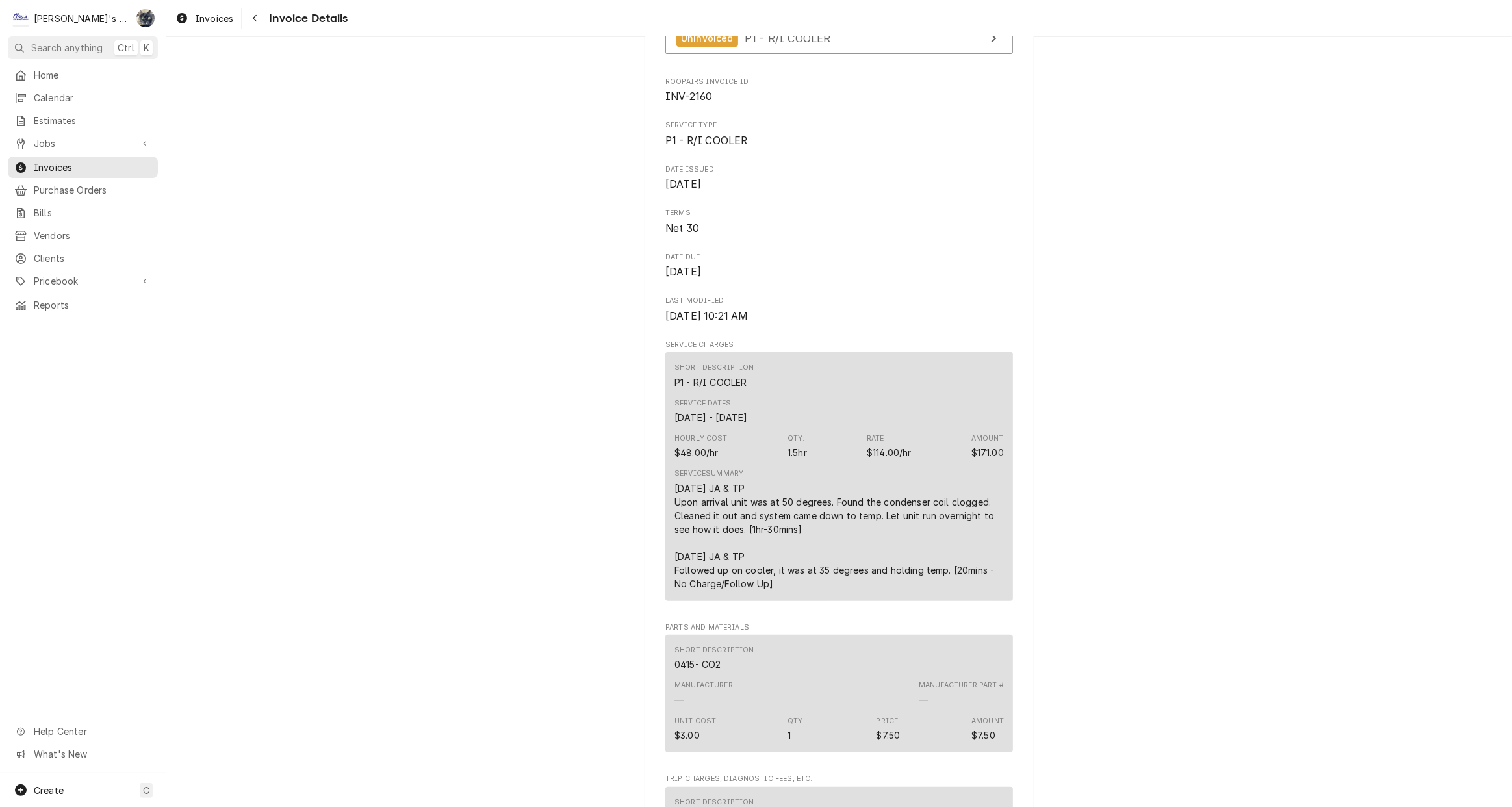
scroll to position [59, 0]
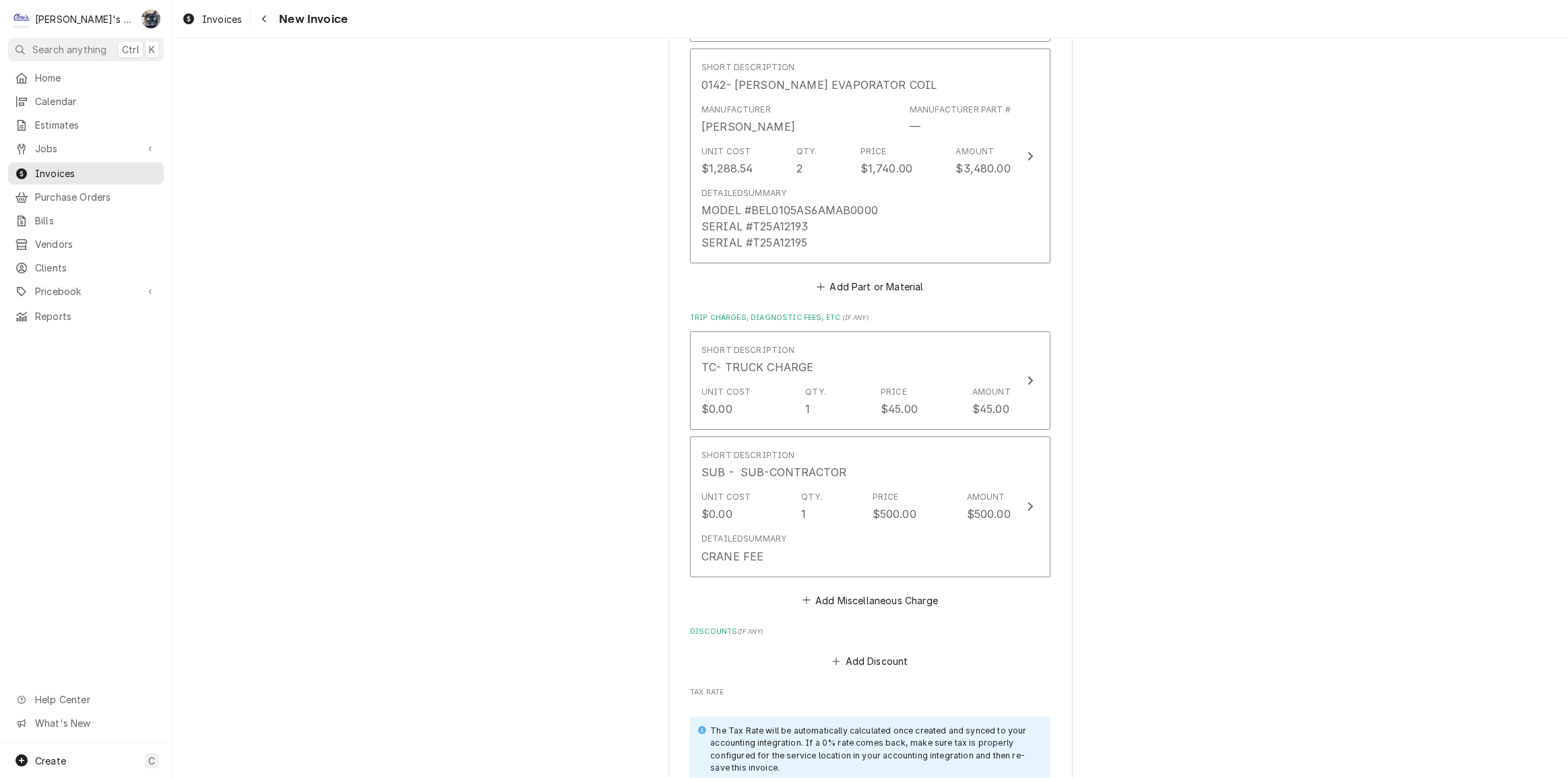
scroll to position [5038, 0]
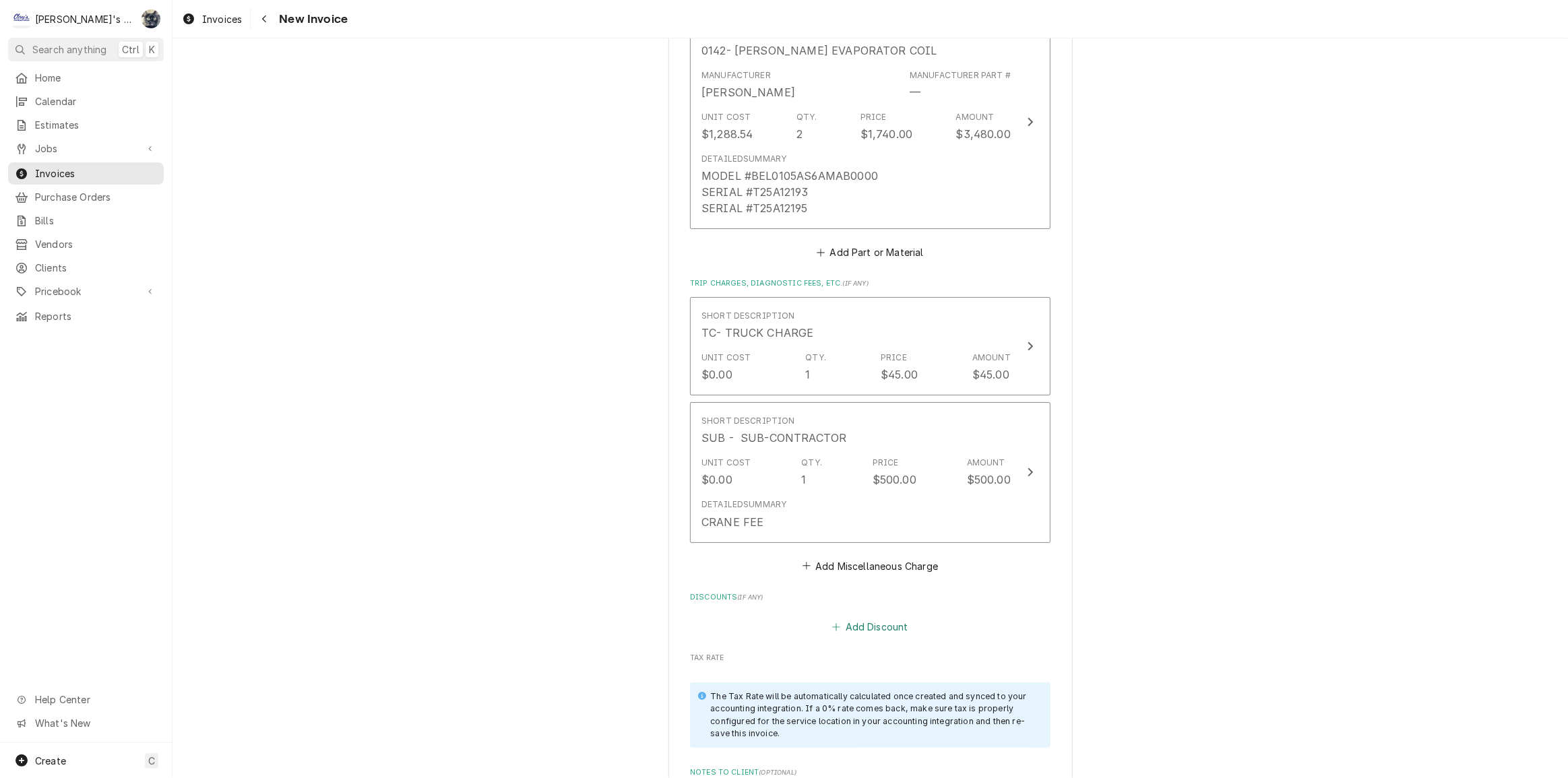
click at [869, 617] on button "Add Discount" at bounding box center [870, 627] width 80 height 19
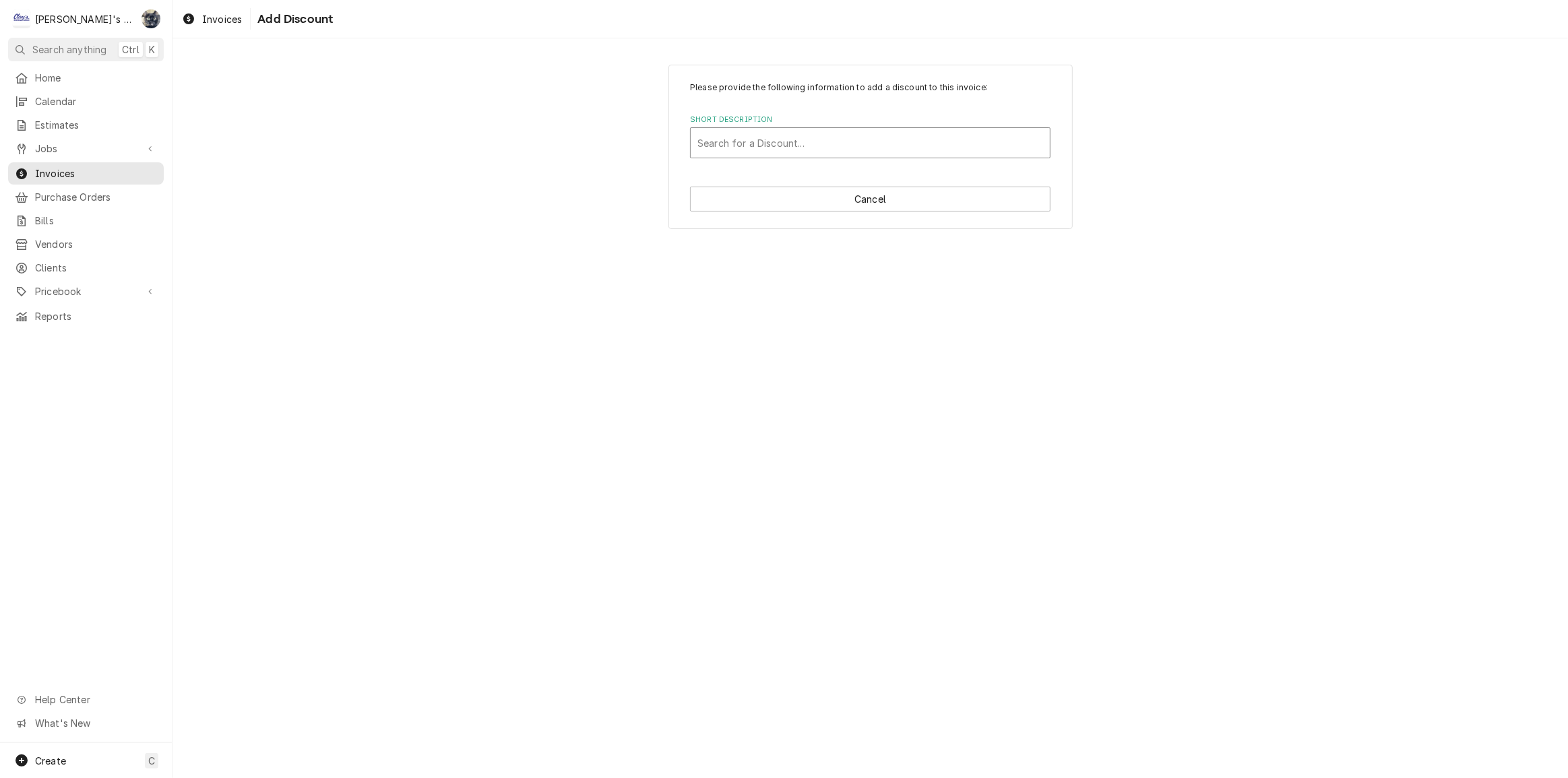
click at [843, 141] on div "Short Description" at bounding box center [870, 143] width 345 height 24
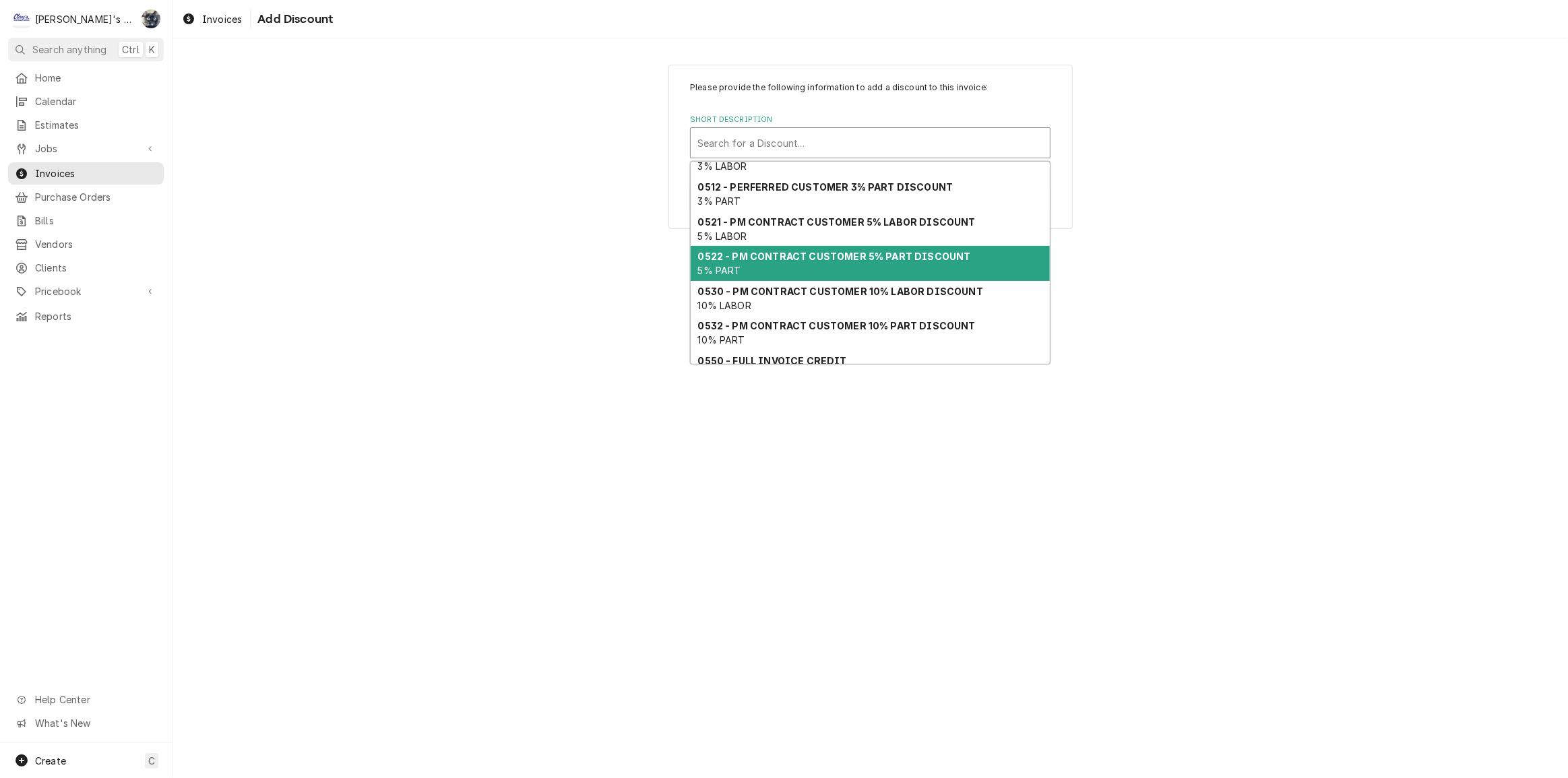
scroll to position [61, 0]
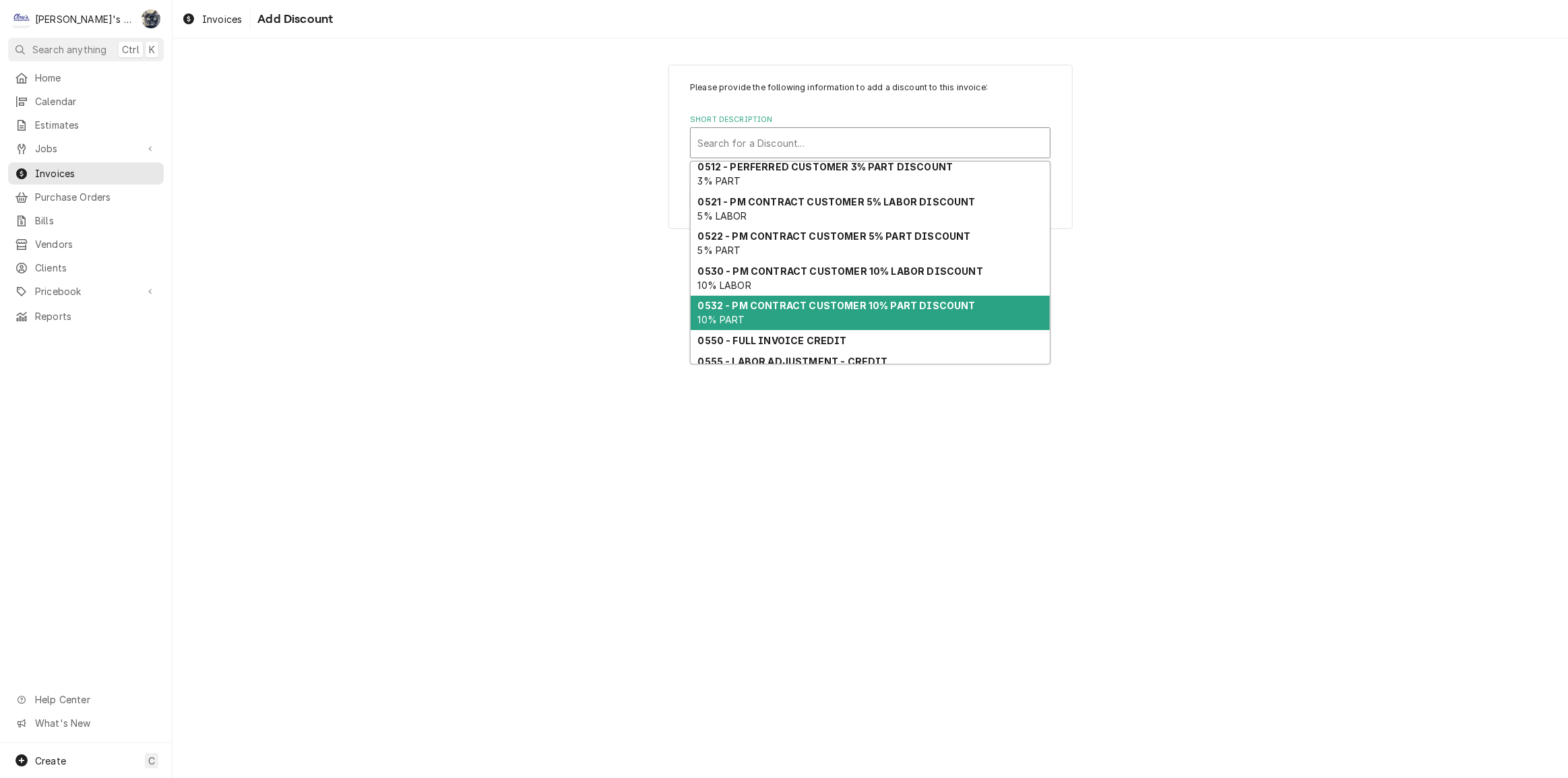
click at [844, 302] on strong "0532 - PM CONTRACT CUSTOMER 10% PART DISCOUNT" at bounding box center [836, 305] width 278 height 11
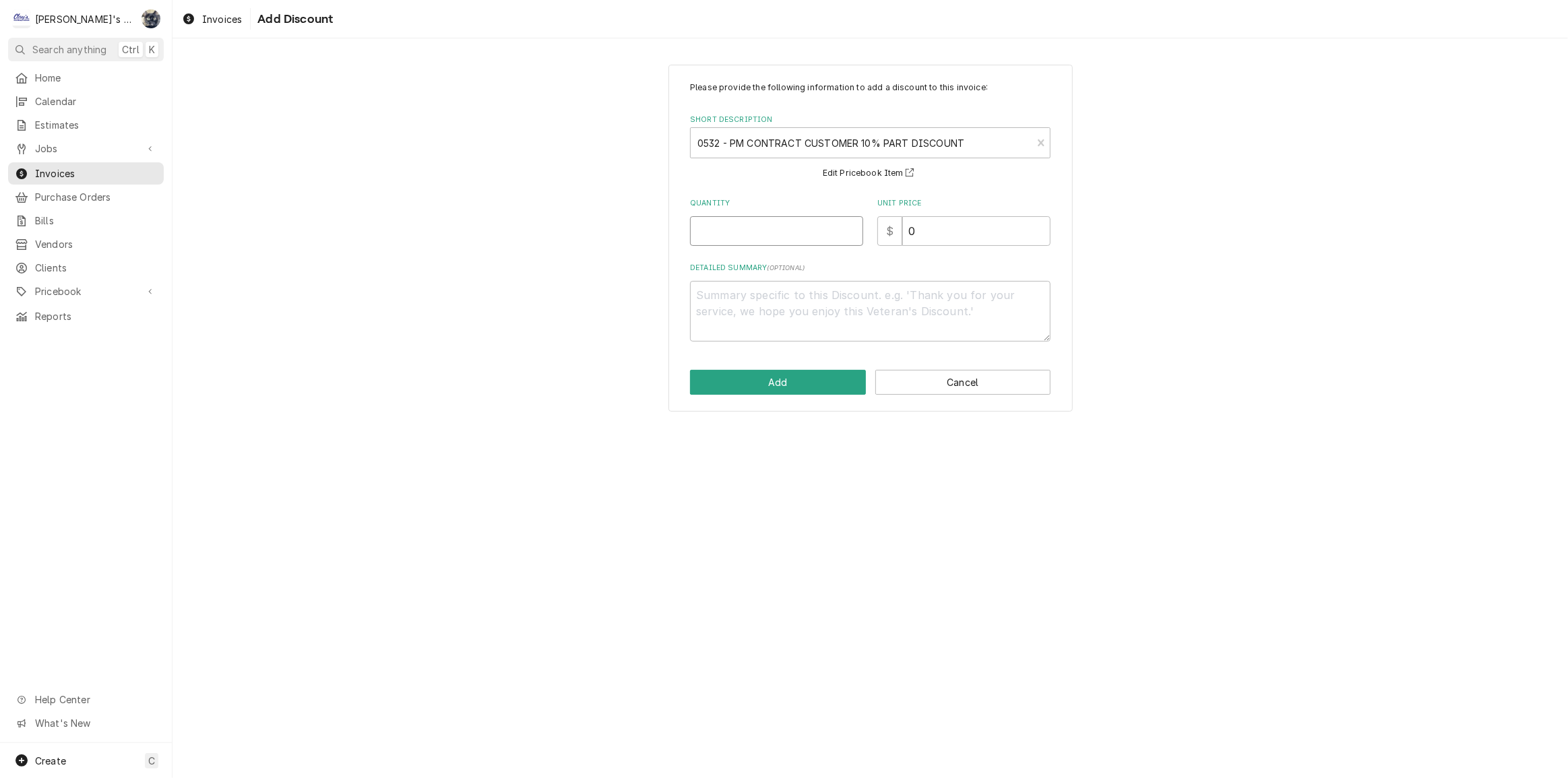
click at [811, 229] on input "Quantity" at bounding box center [777, 231] width 173 height 30
type textarea "x"
type input "1"
click at [806, 297] on textarea "Detailed Summary ( optional )" at bounding box center [870, 311] width 360 height 61
type textarea "x"
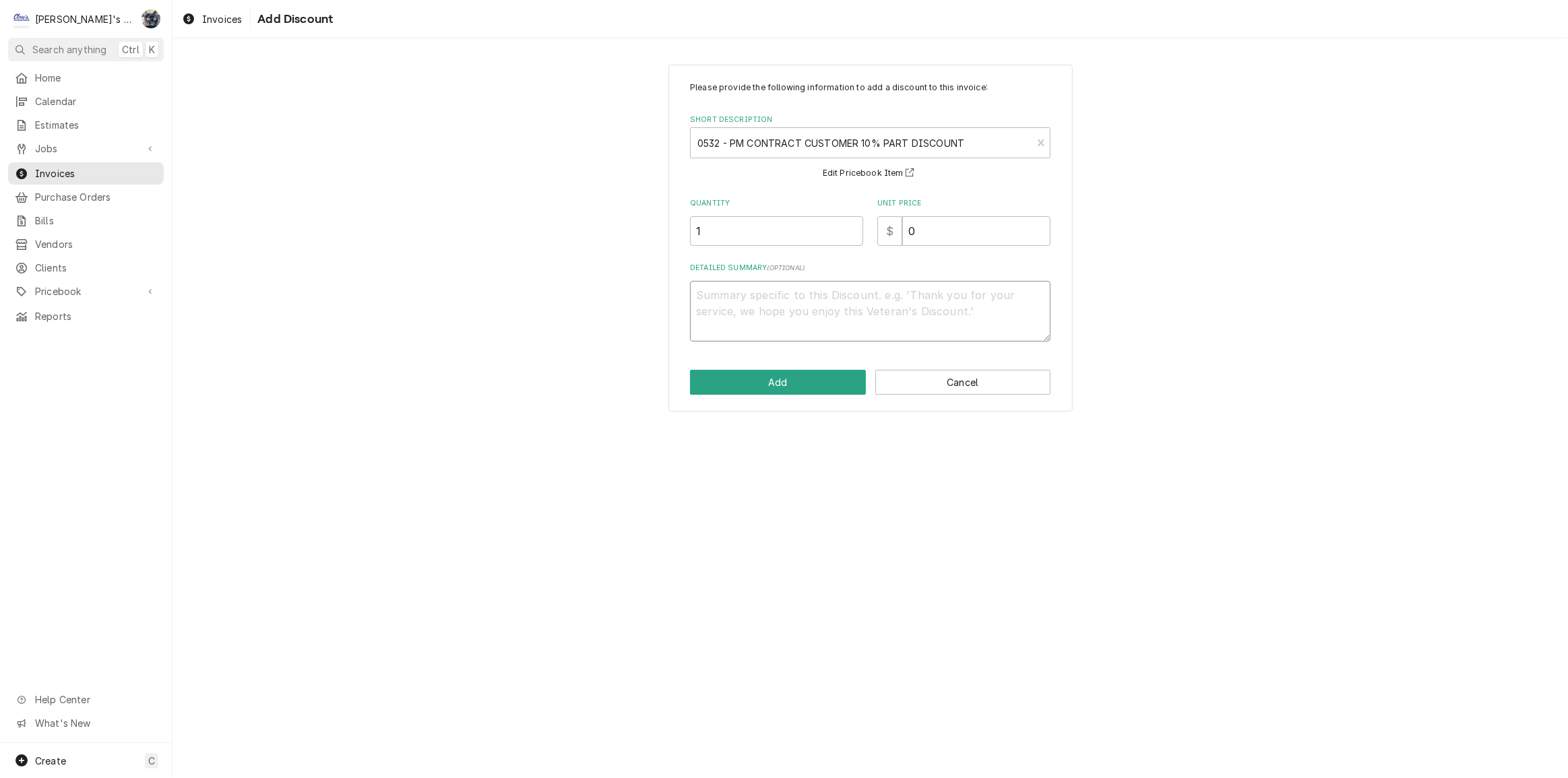
type textarea "s"
type textarea "x"
type textarea "se"
type textarea "x"
type textarea "s"
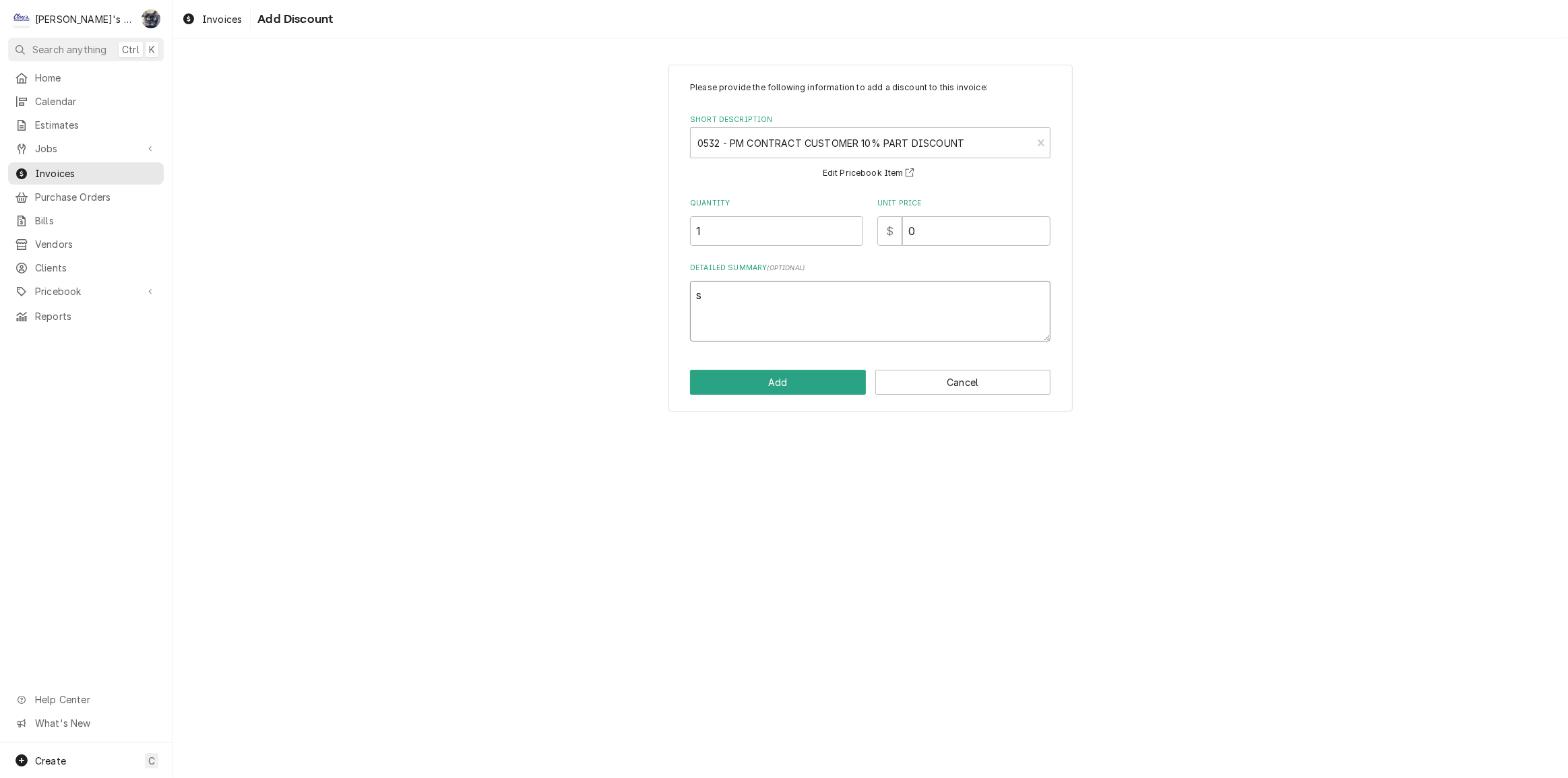
type textarea "x"
type textarea "S"
type textarea "x"
type textarea "SE"
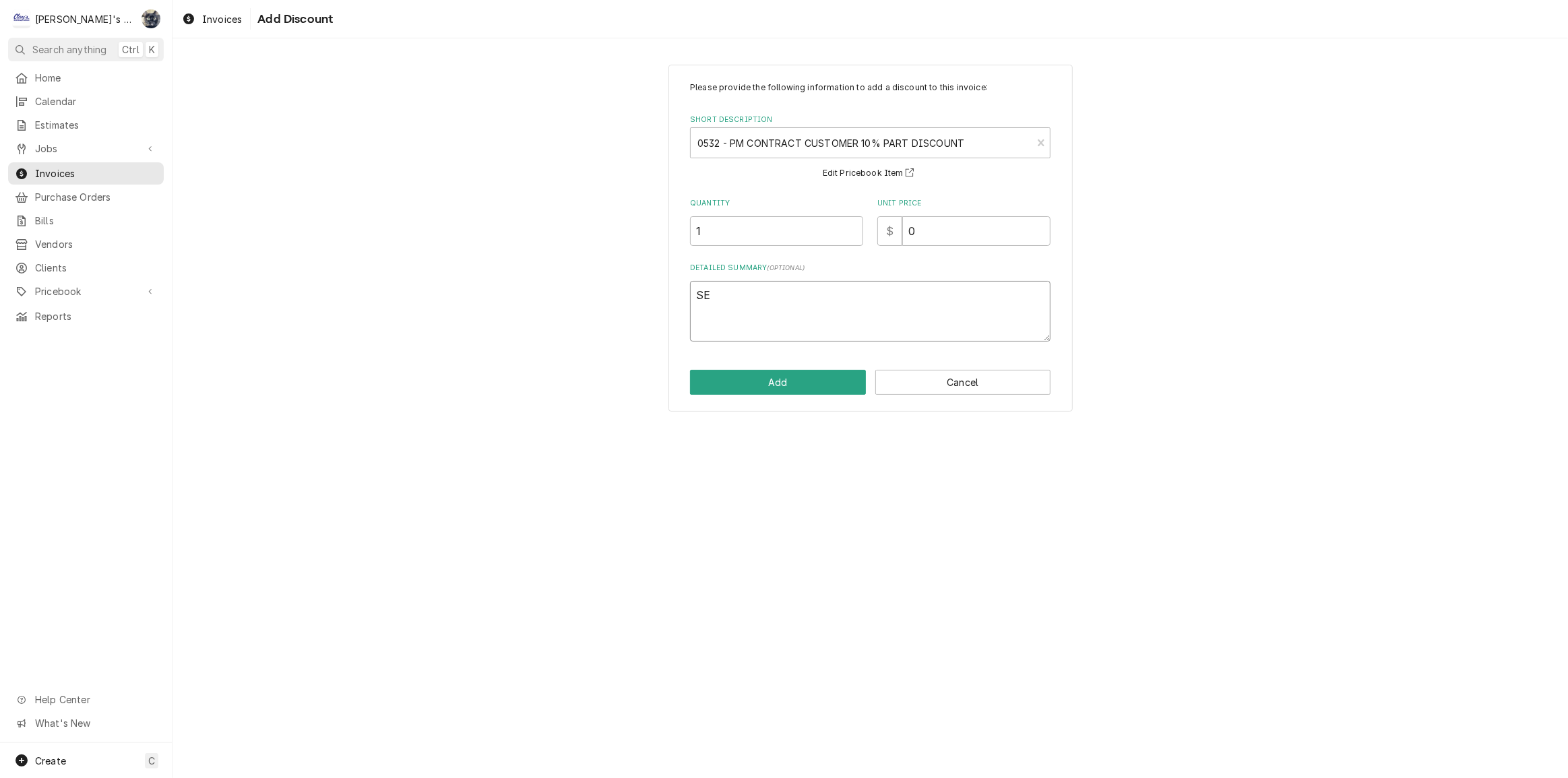
type textarea "x"
type textarea "SEL"
type textarea "x"
type textarea "SELE"
type textarea "x"
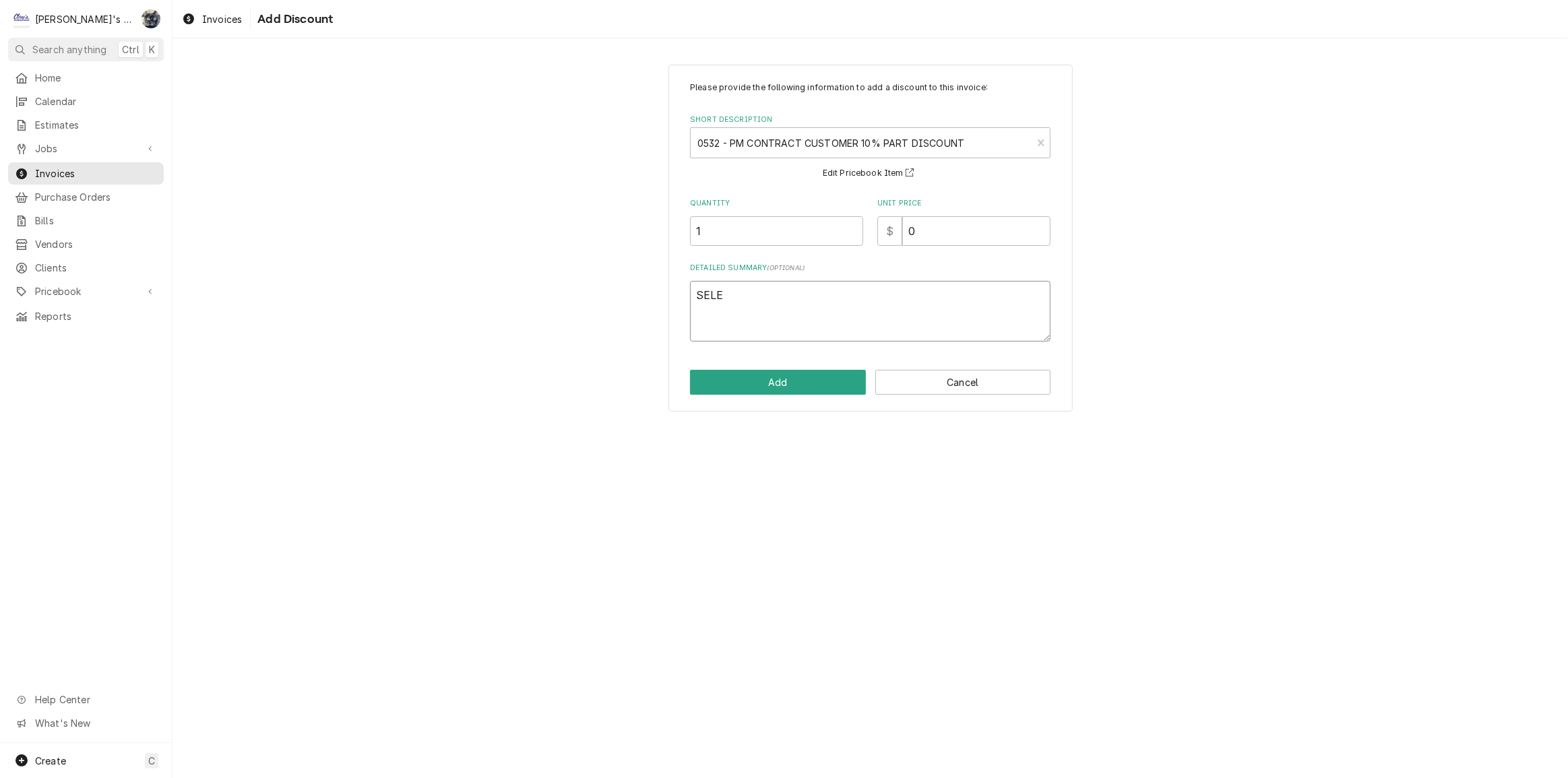
type textarea "SELEC"
type textarea "x"
type textarea "SELECT"
type textarea "x"
type textarea "SELECT"
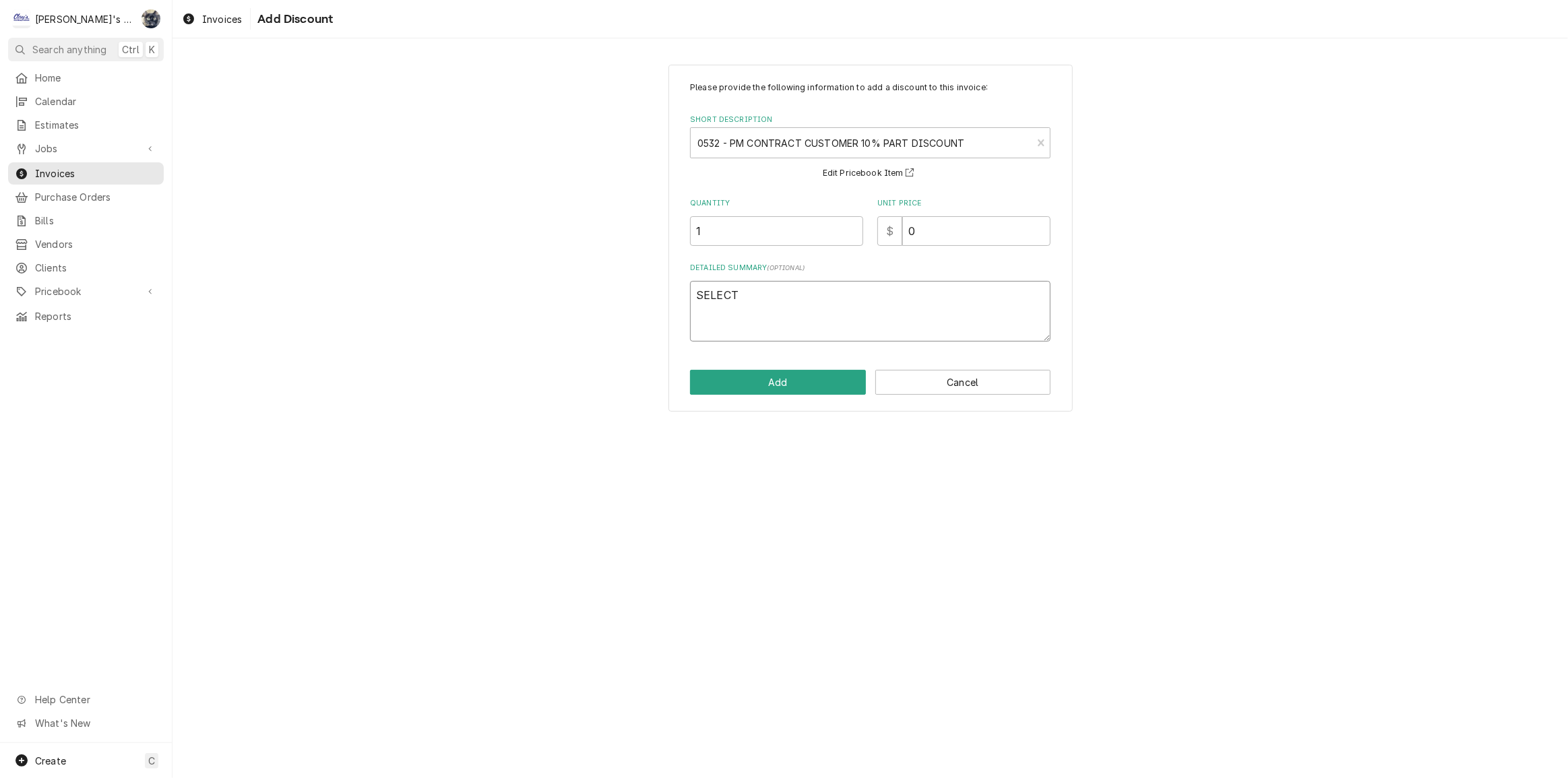
type textarea "x"
type textarea "SELECT P"
type textarea "x"
type textarea "SELECT PA"
type textarea "x"
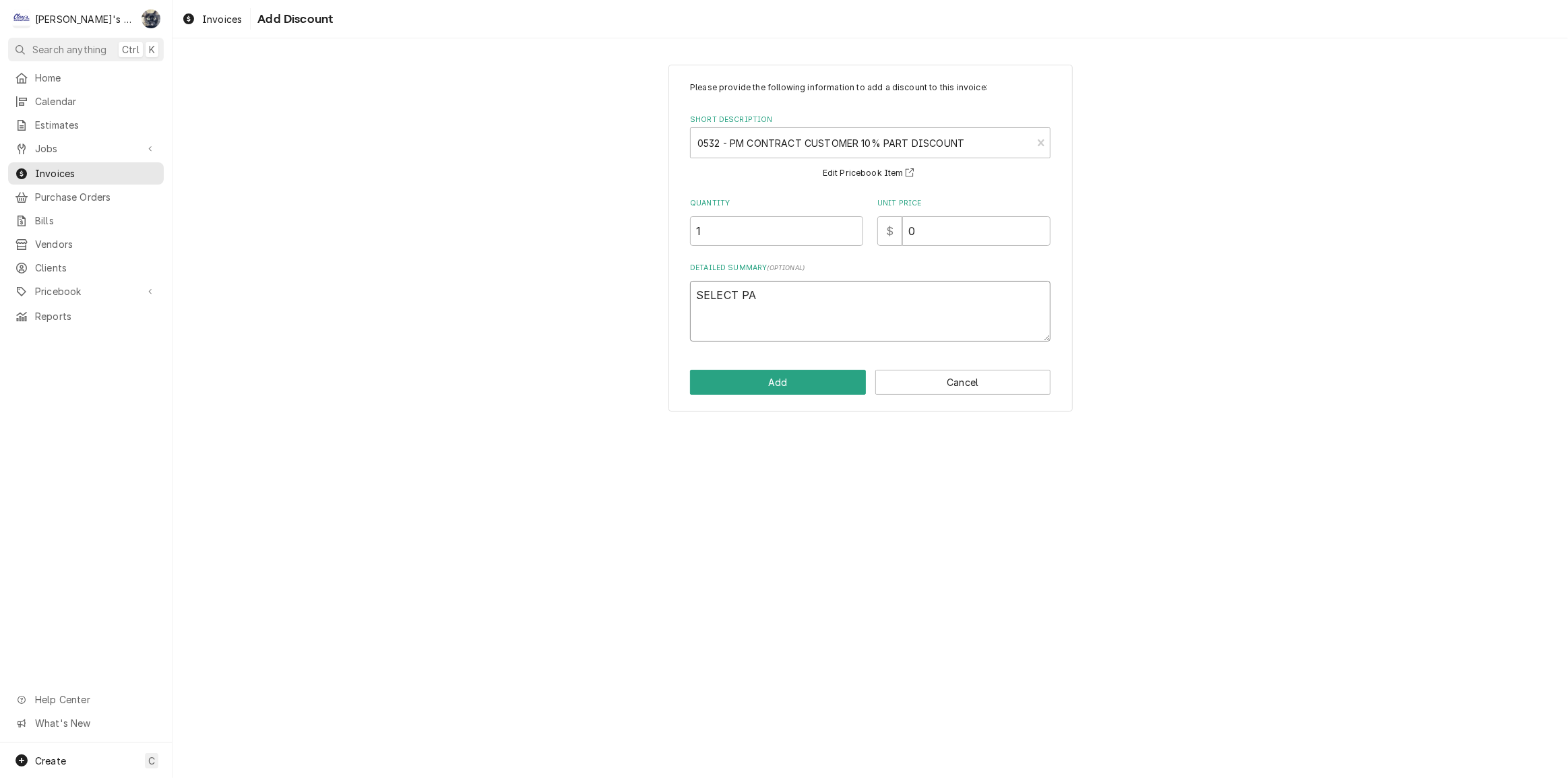
type textarea "SELECT PAR"
type textarea "x"
type textarea "SELECT PART"
type textarea "x"
type textarea "SELECT PARTS"
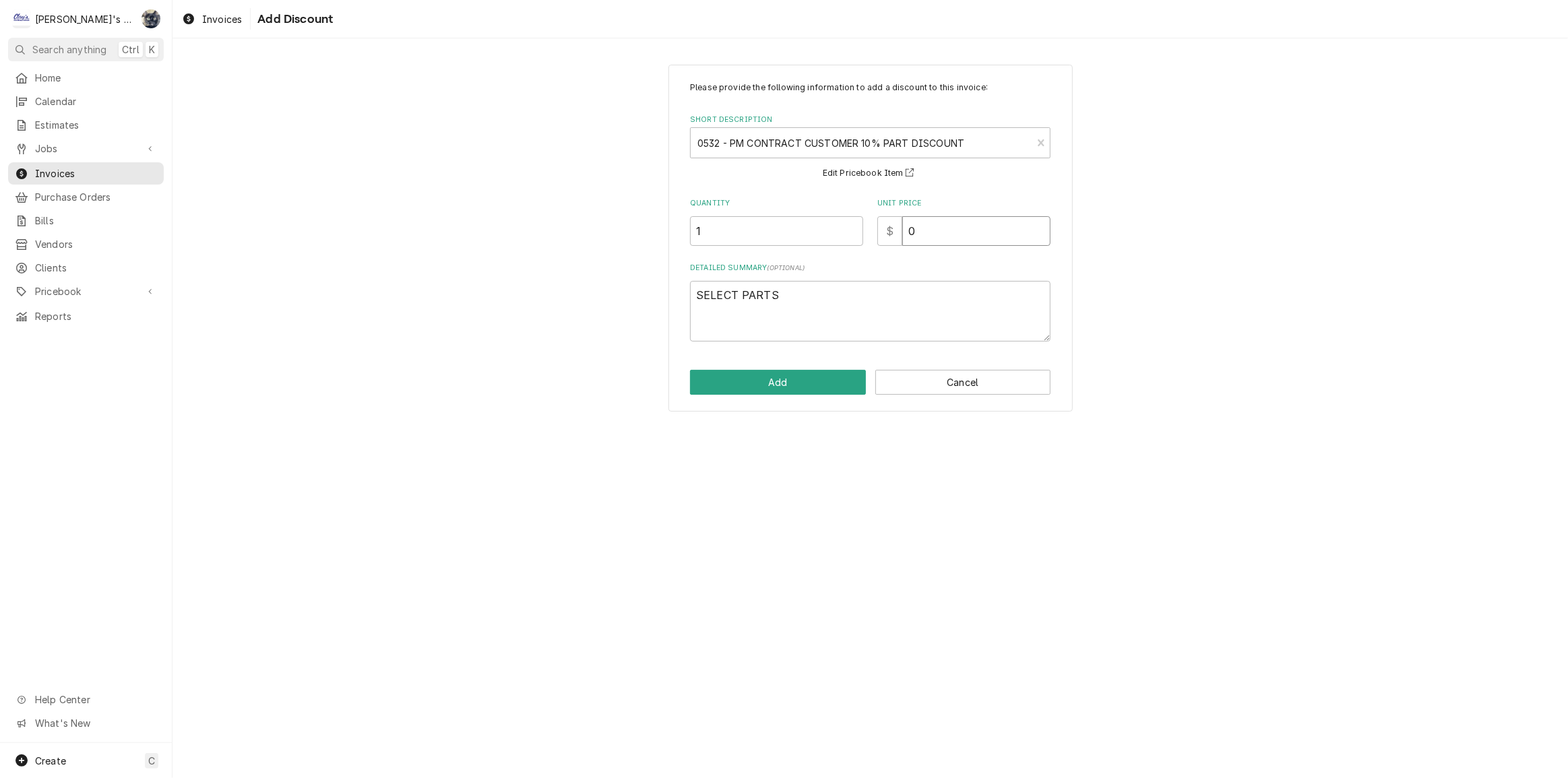
drag, startPoint x: 956, startPoint y: 238, endPoint x: 856, endPoint y: 238, distance: 100.0
click at [856, 238] on div "Quantity 1 Unit Price $ 0" at bounding box center [870, 222] width 360 height 48
type textarea "x"
type input "3"
type textarea "x"
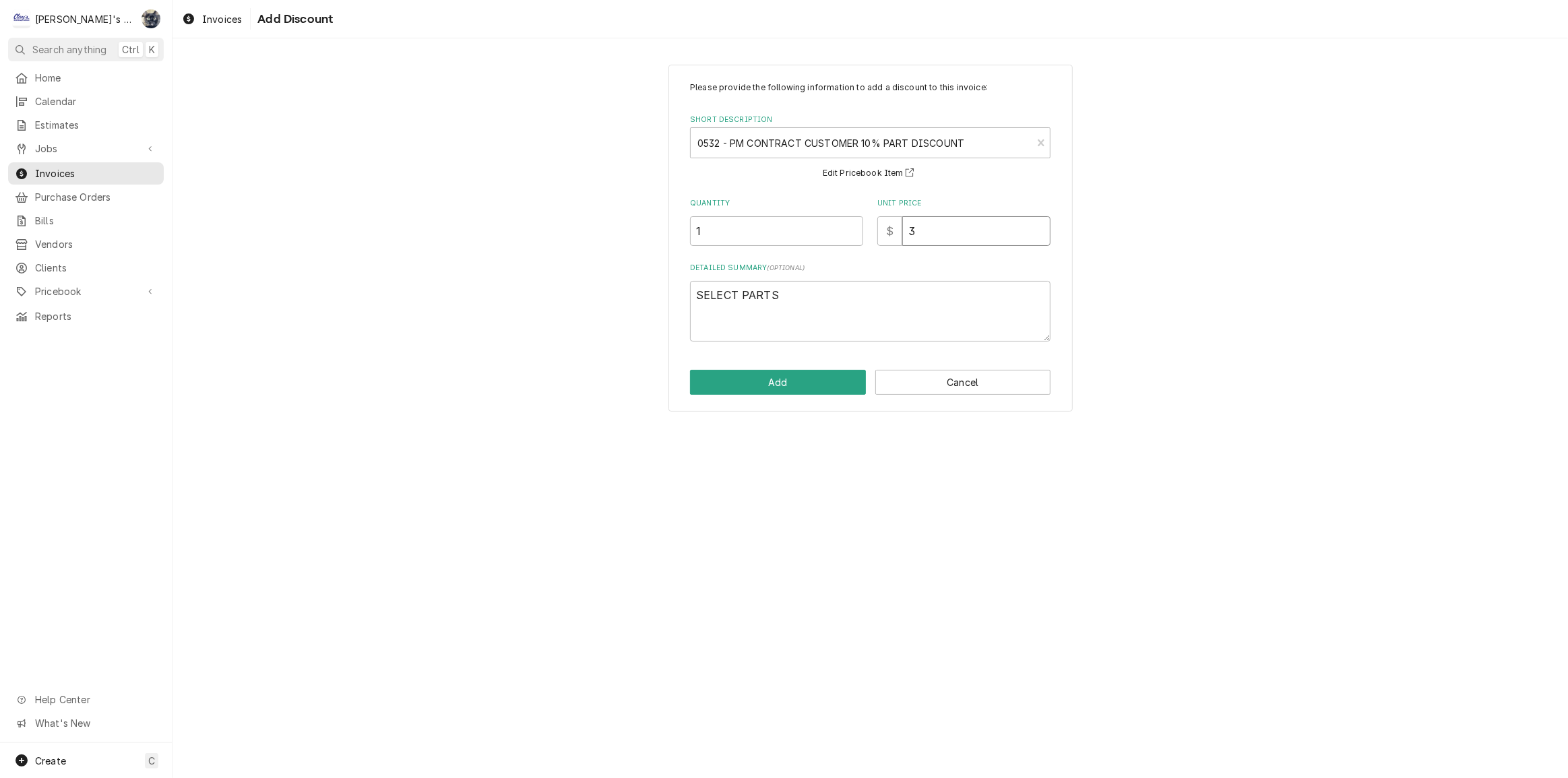
type input "32"
type textarea "x"
type input "322"
type textarea "x"
type input "322.9"
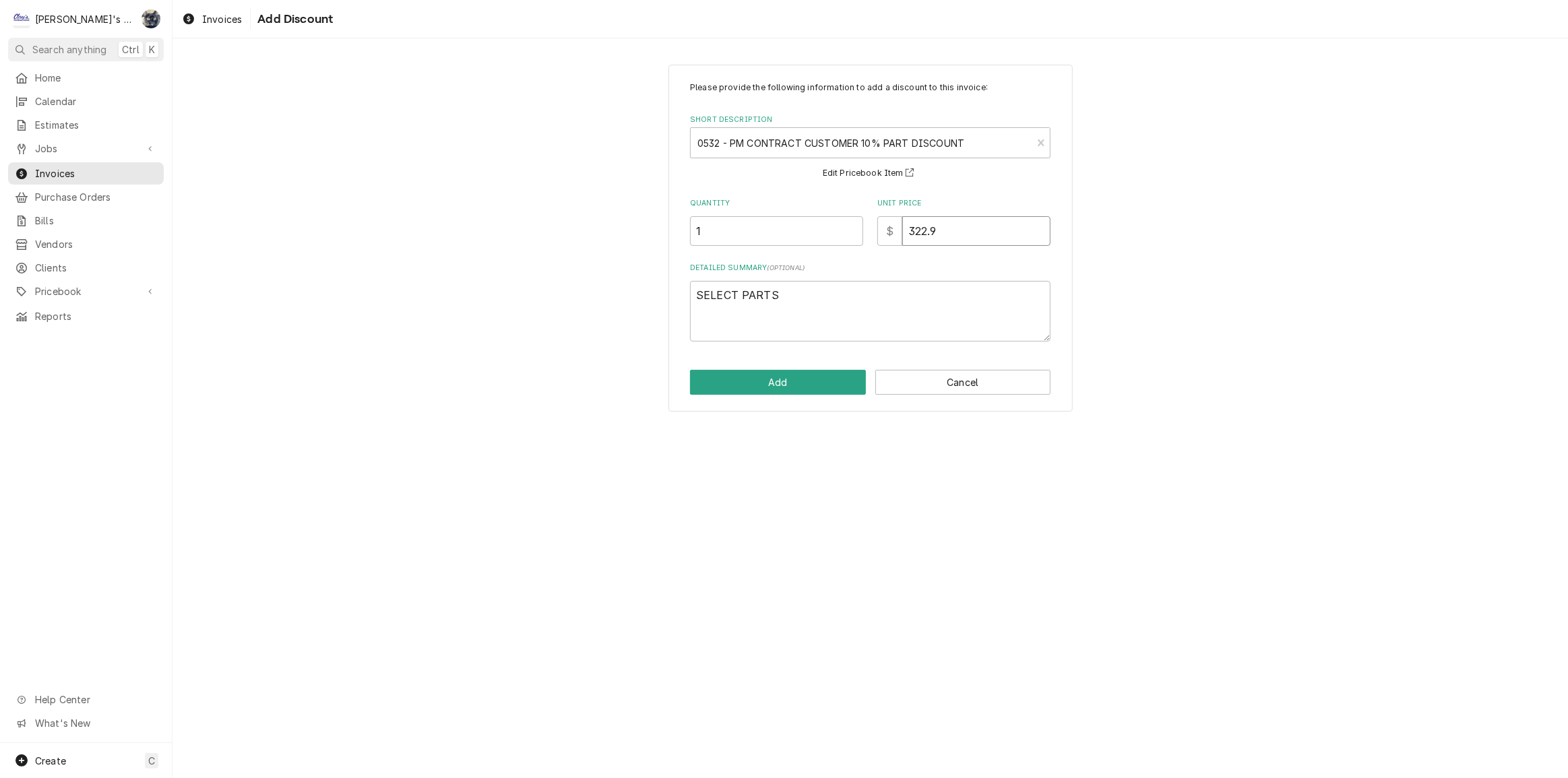
type textarea "x"
type input "322.98"
click at [804, 384] on button "Add" at bounding box center [778, 382] width 176 height 25
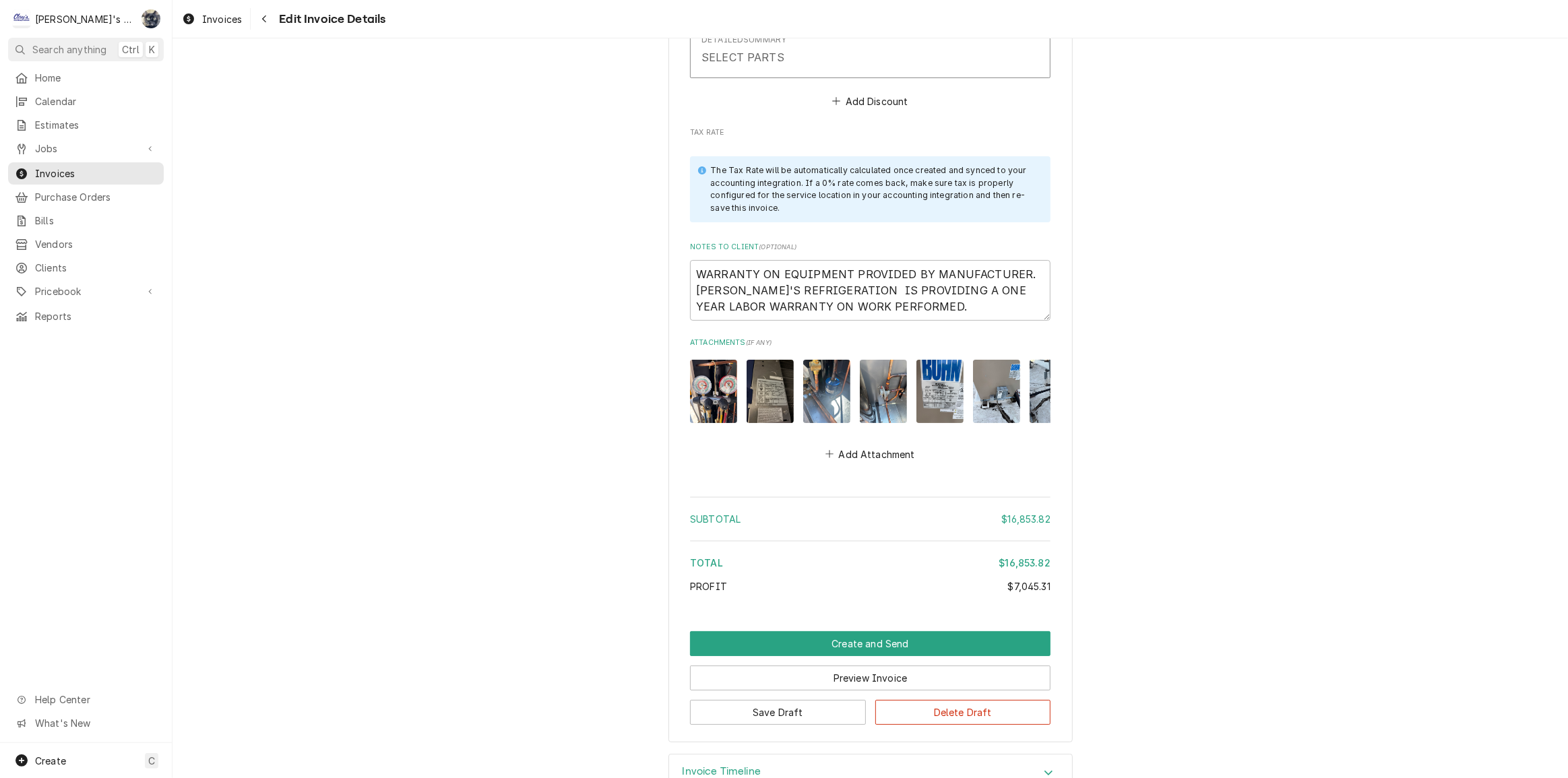
scroll to position [5737, 0]
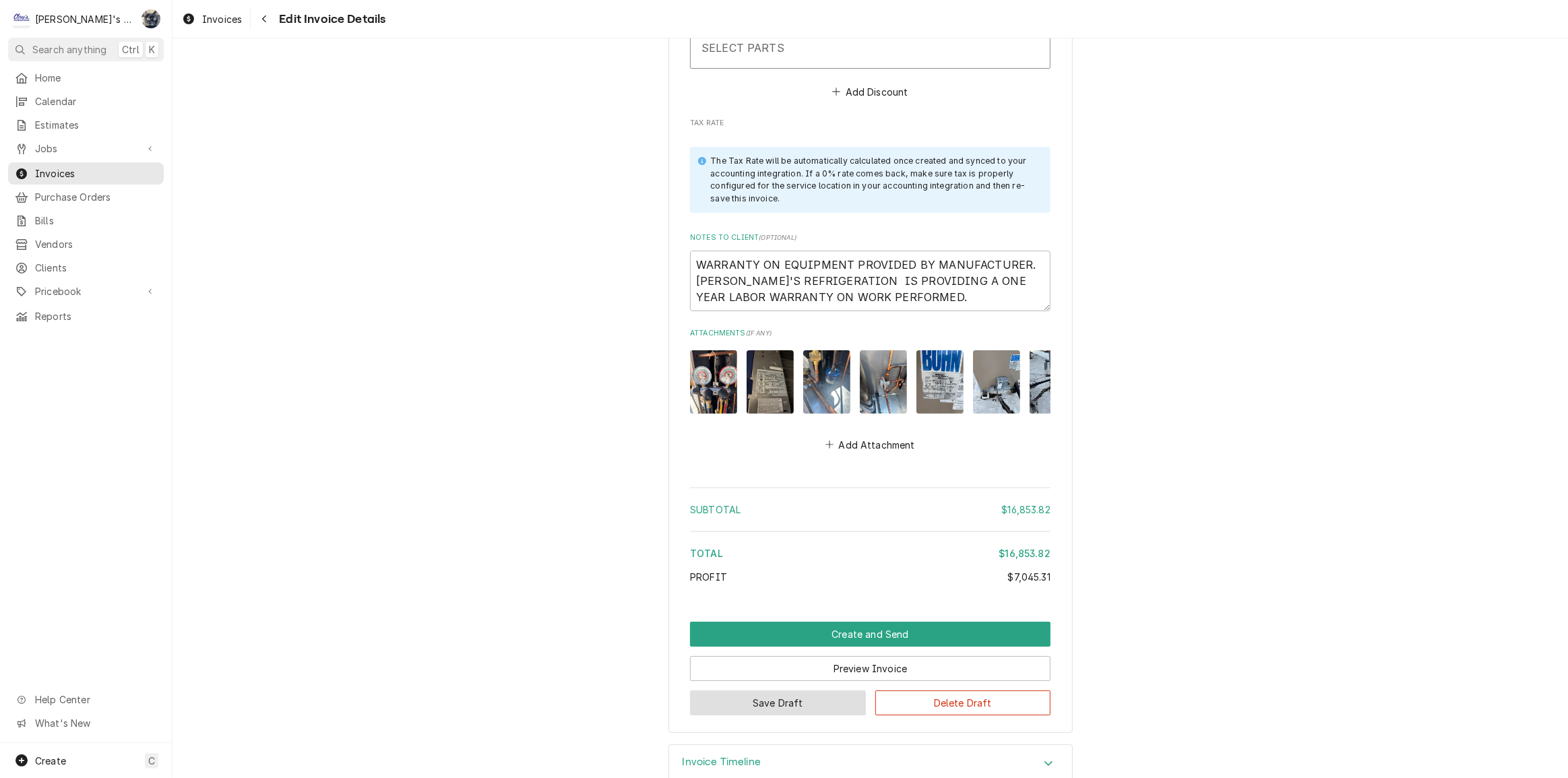
click at [743, 691] on button "Save Draft" at bounding box center [778, 703] width 176 height 25
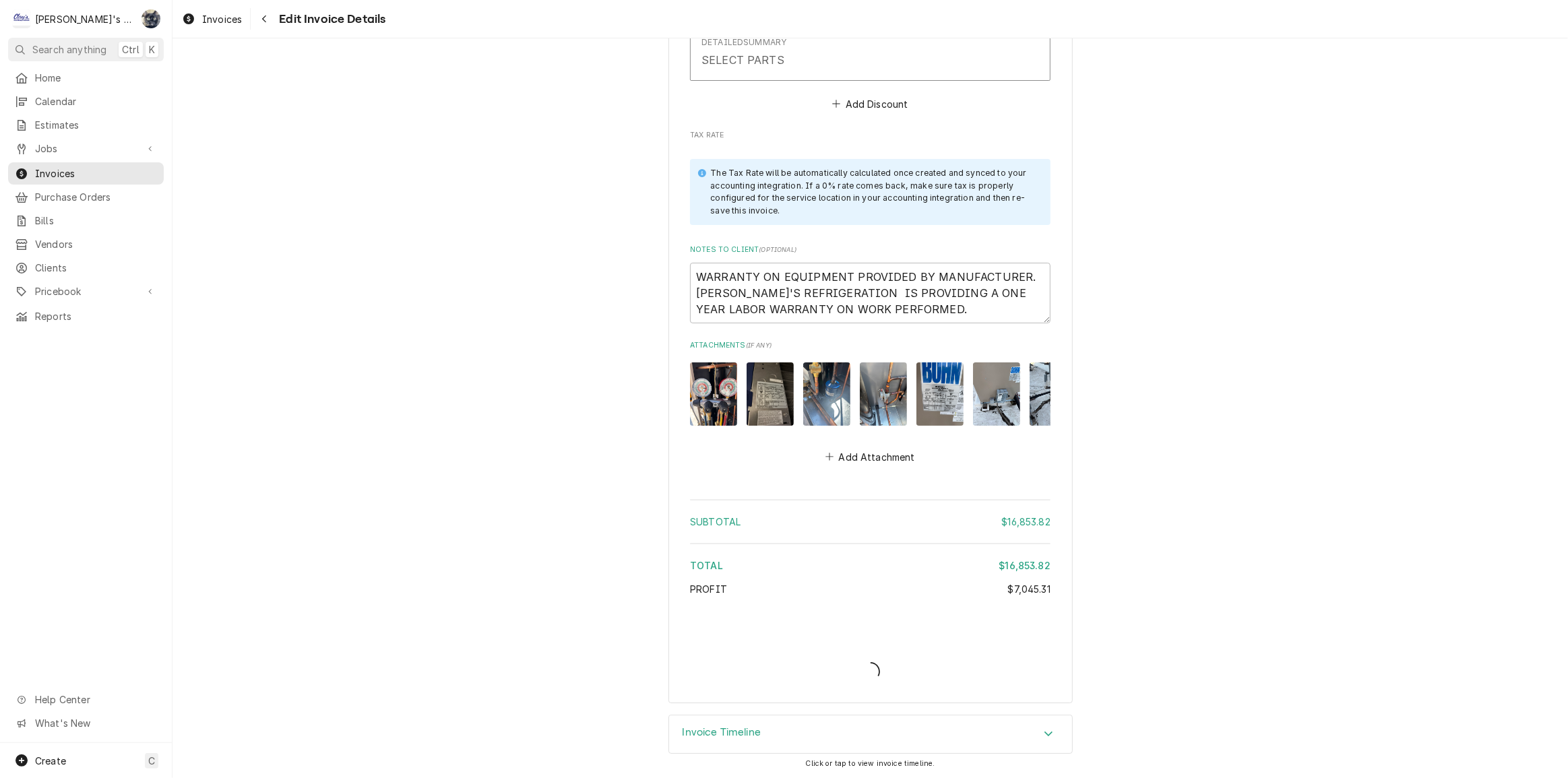
scroll to position [5694, 0]
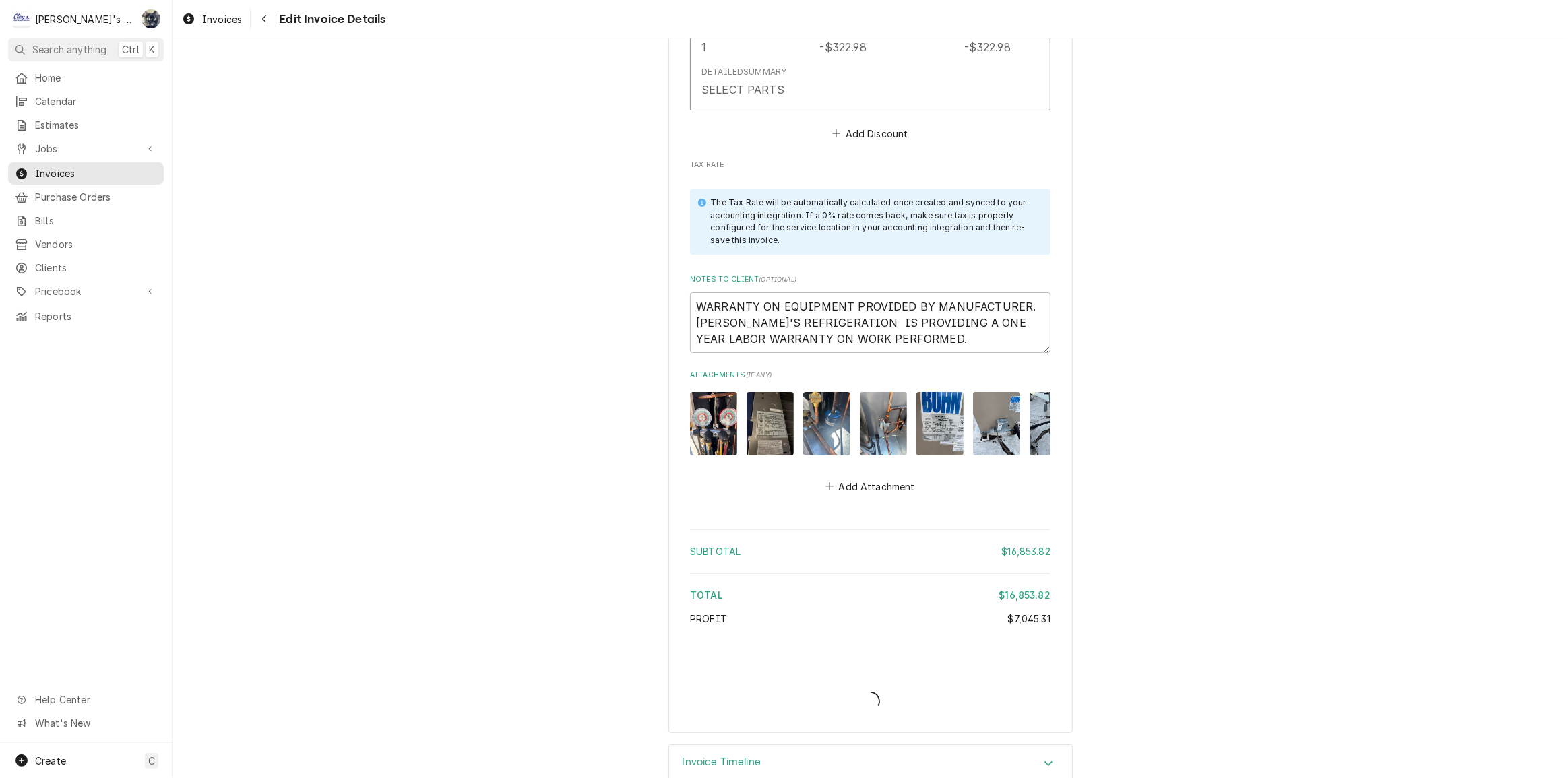
type textarea "x"
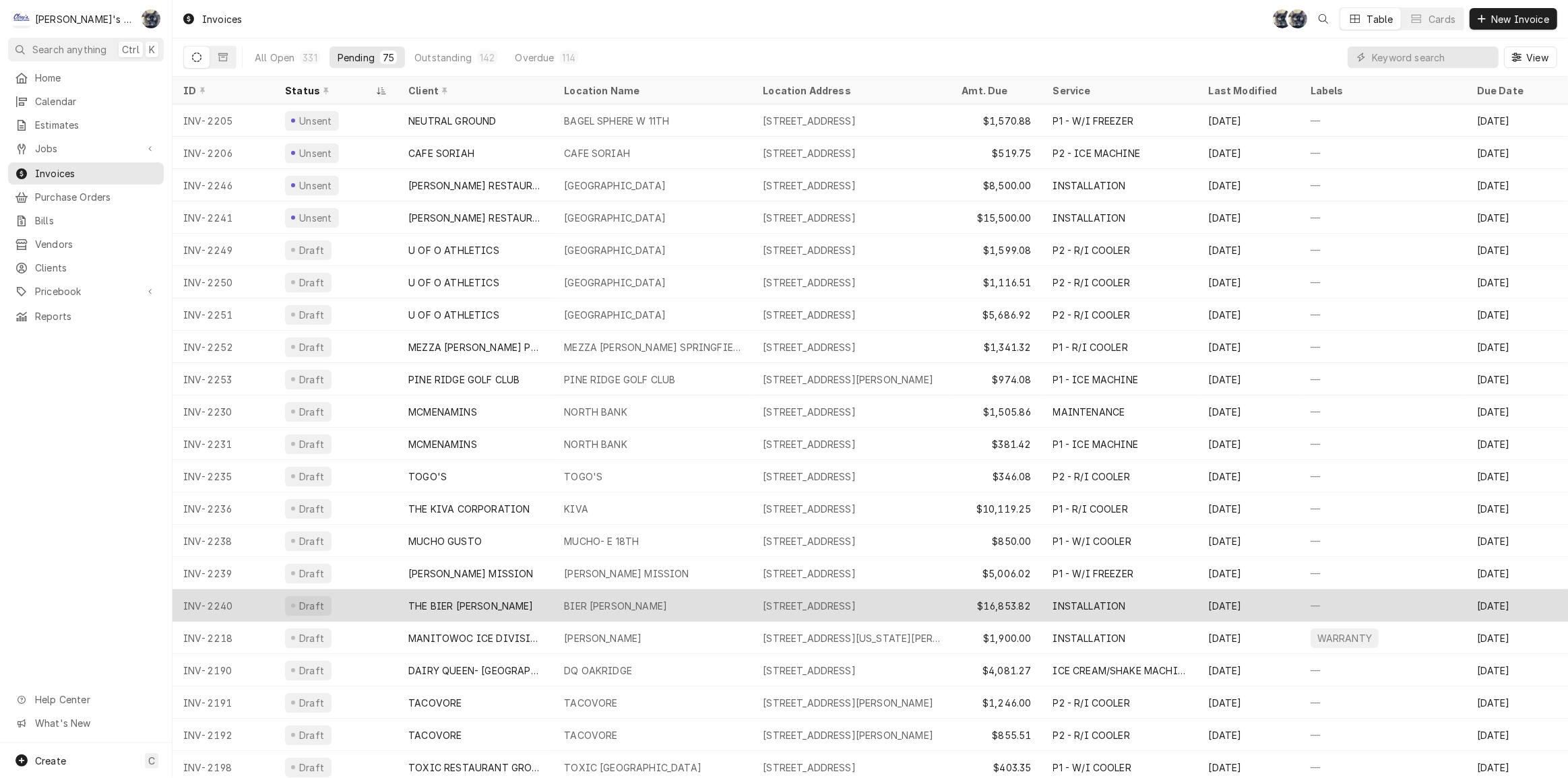
click at [674, 595] on div "BIER [PERSON_NAME]" at bounding box center [652, 605] width 198 height 32
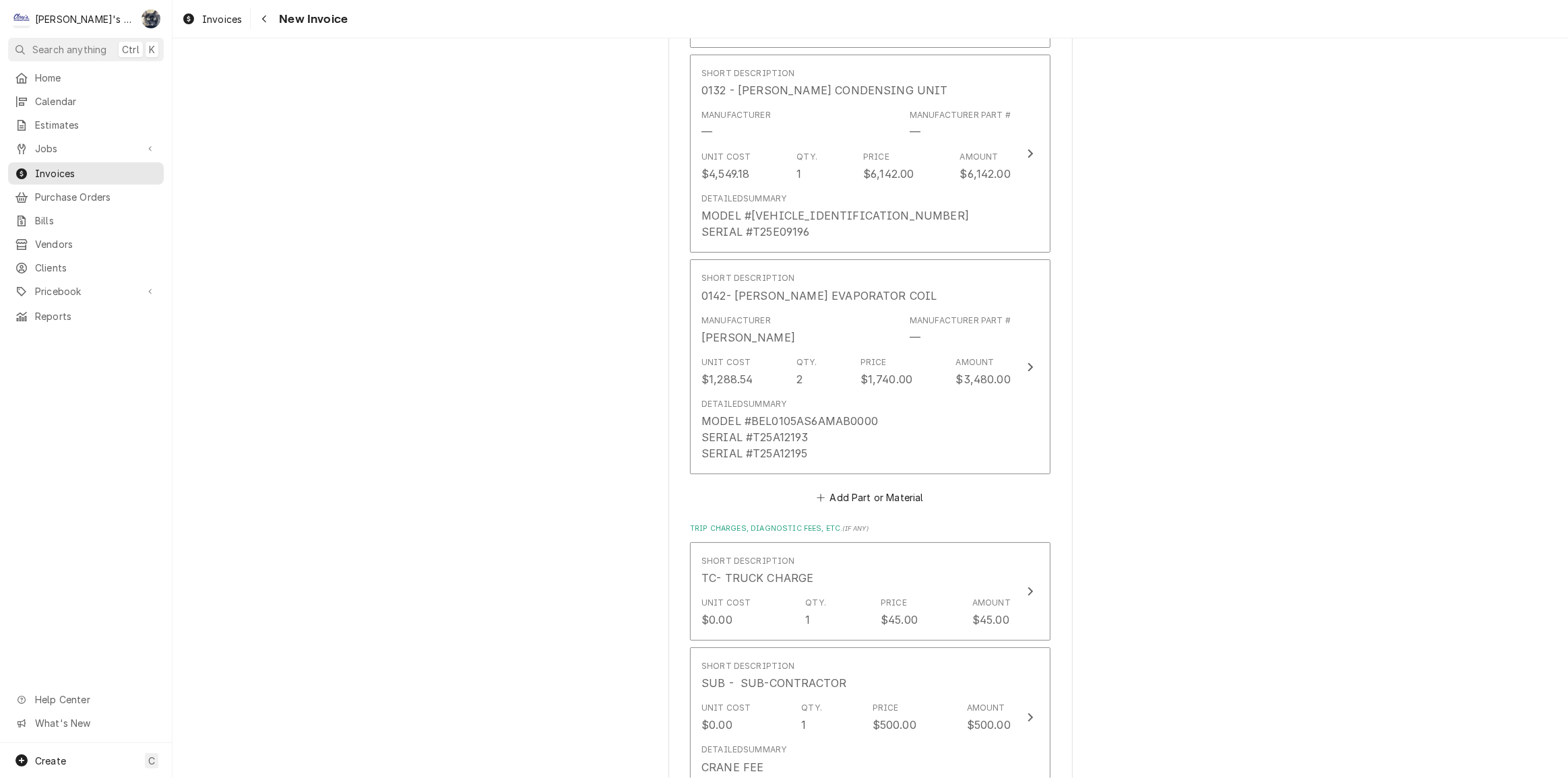
scroll to position [5737, 0]
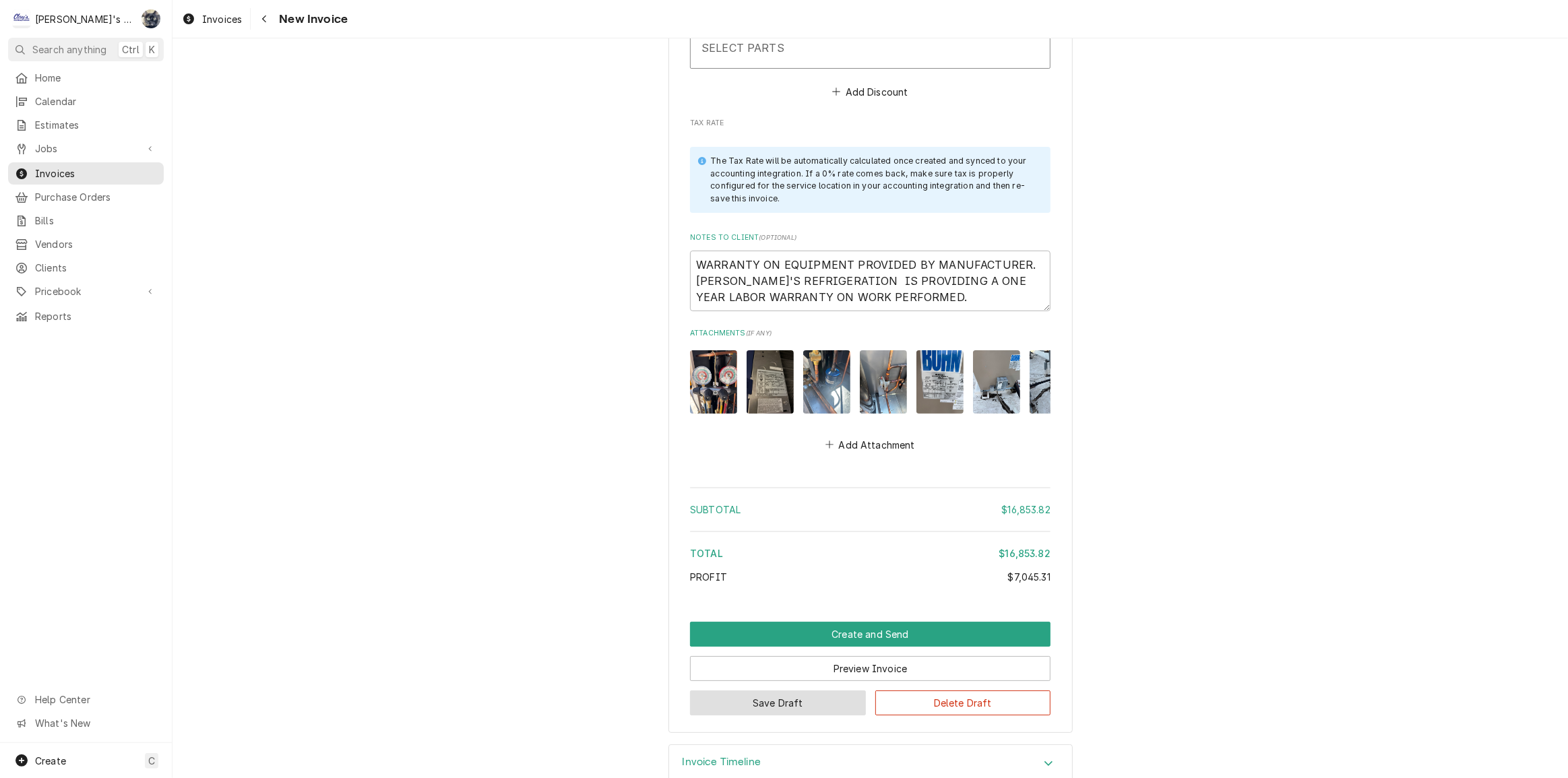
drag, startPoint x: 840, startPoint y: 683, endPoint x: 1081, endPoint y: 627, distance: 247.4
click at [901, 656] on button "Preview Invoice" at bounding box center [870, 668] width 360 height 25
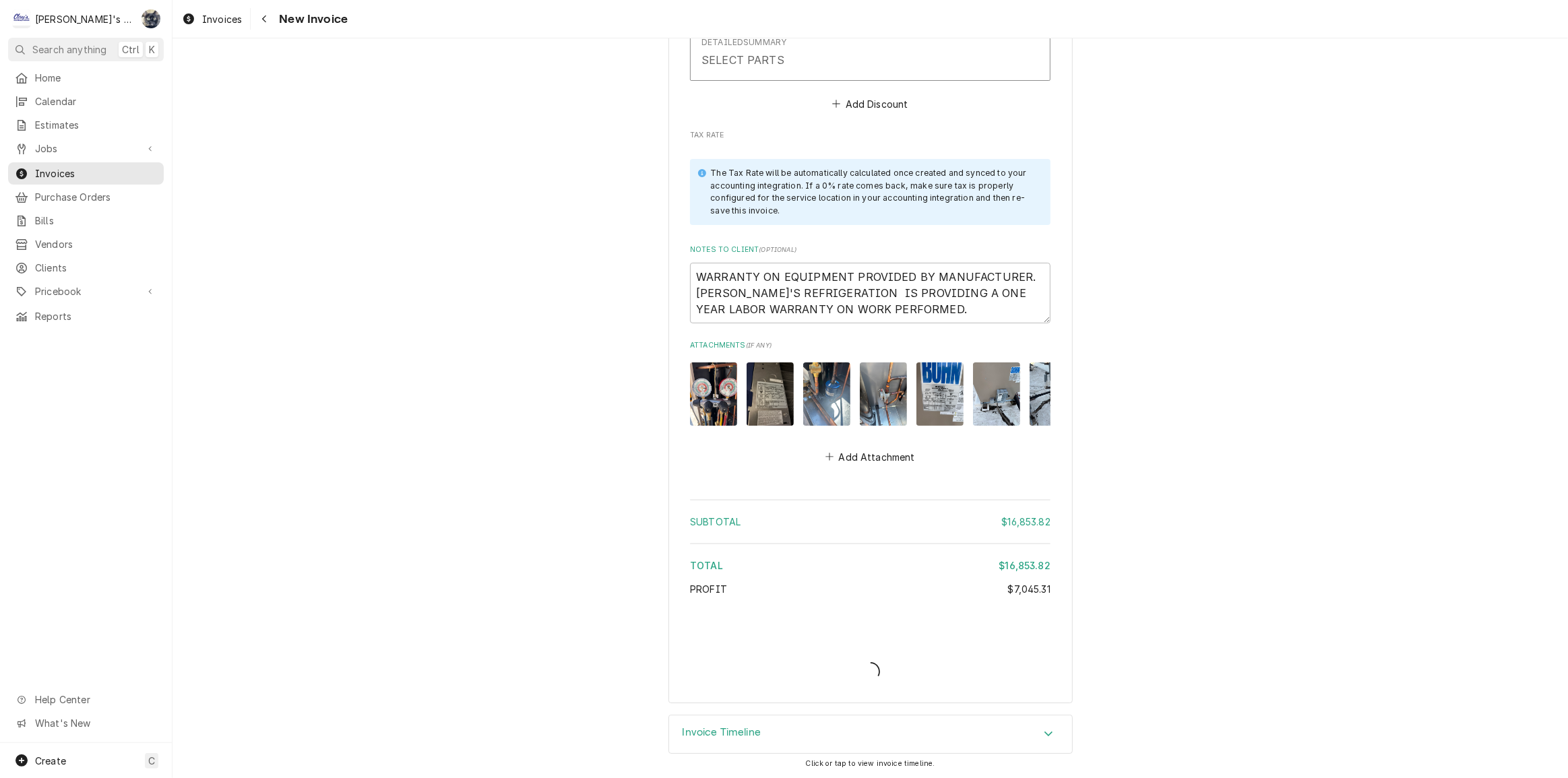
scroll to position [5694, 0]
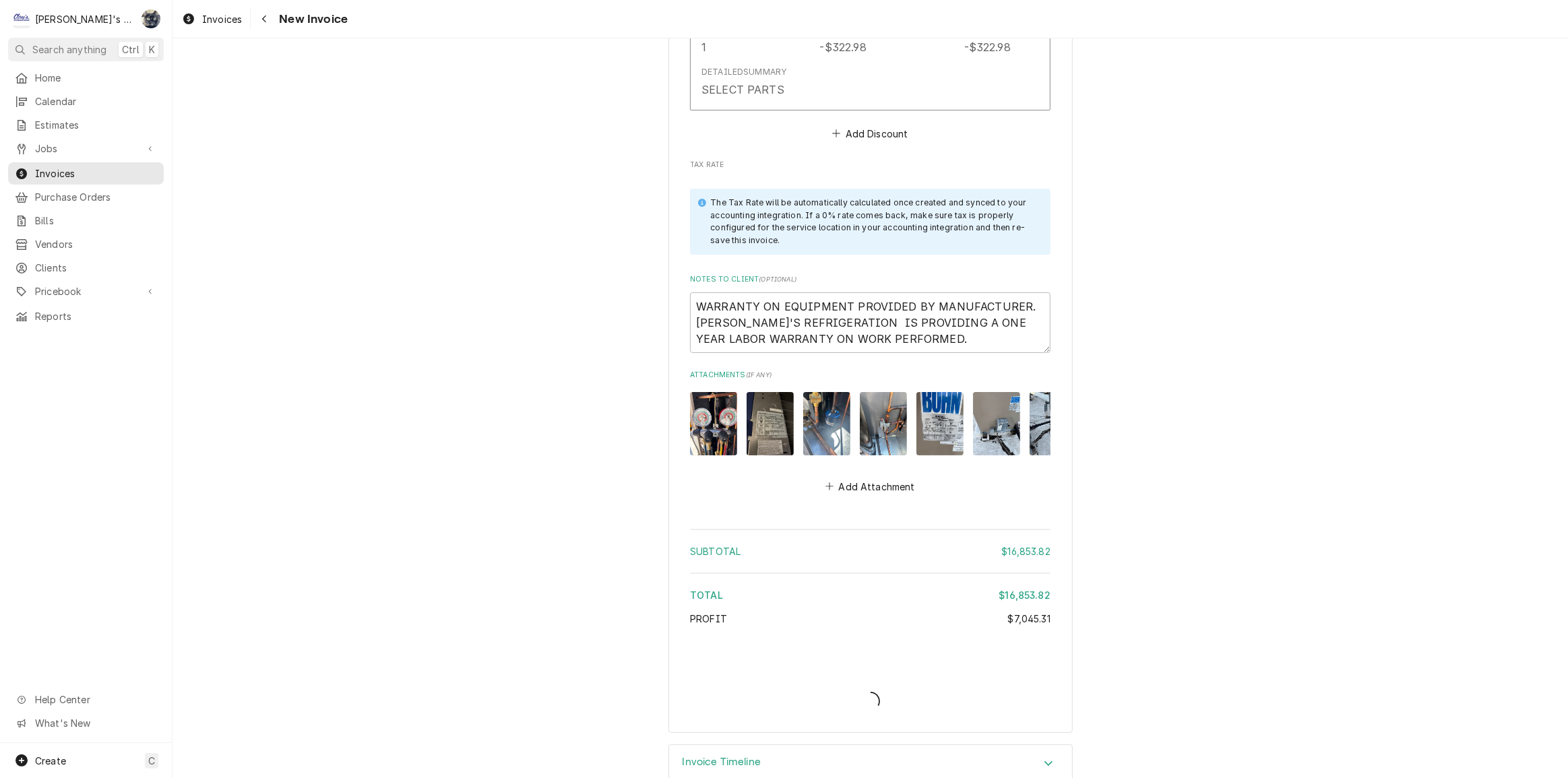
type textarea "x"
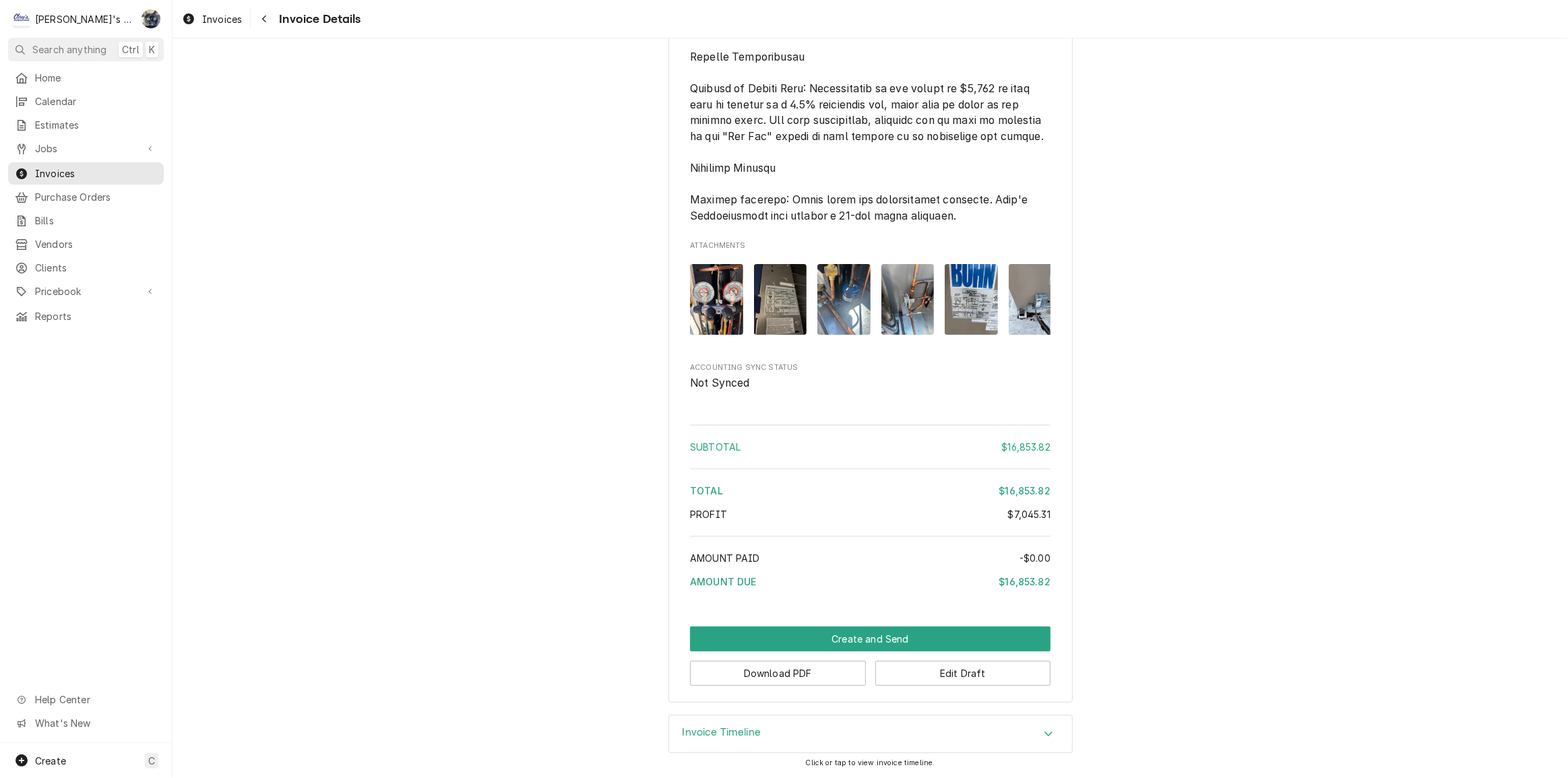
scroll to position [4582, 0]
click at [784, 682] on button "Download PDF" at bounding box center [778, 673] width 176 height 25
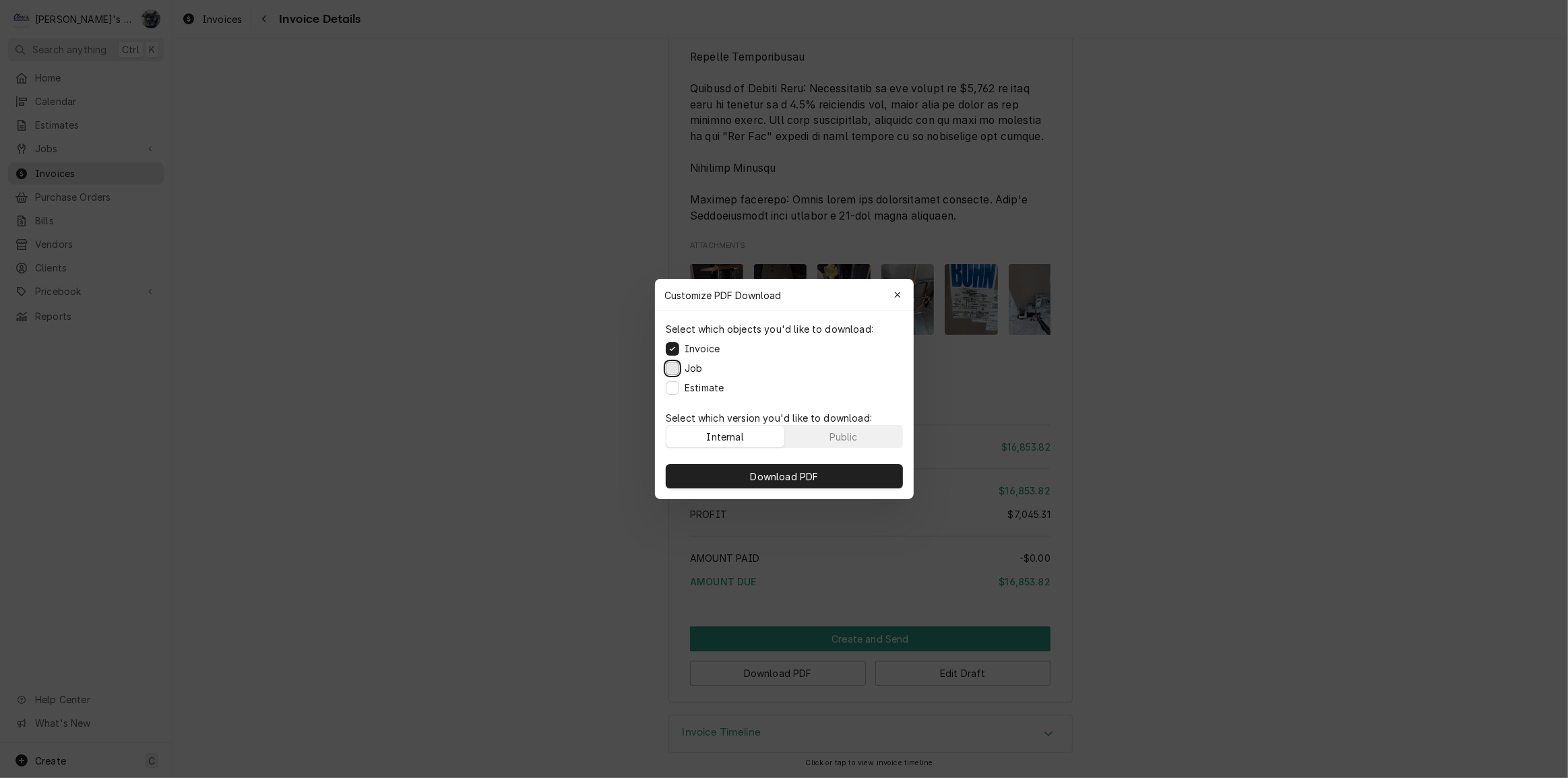
click at [669, 370] on button "Job" at bounding box center [672, 368] width 14 height 14
click at [671, 387] on button "Estimate" at bounding box center [672, 388] width 14 height 14
click at [717, 481] on button "Download PDF" at bounding box center [784, 476] width 237 height 24
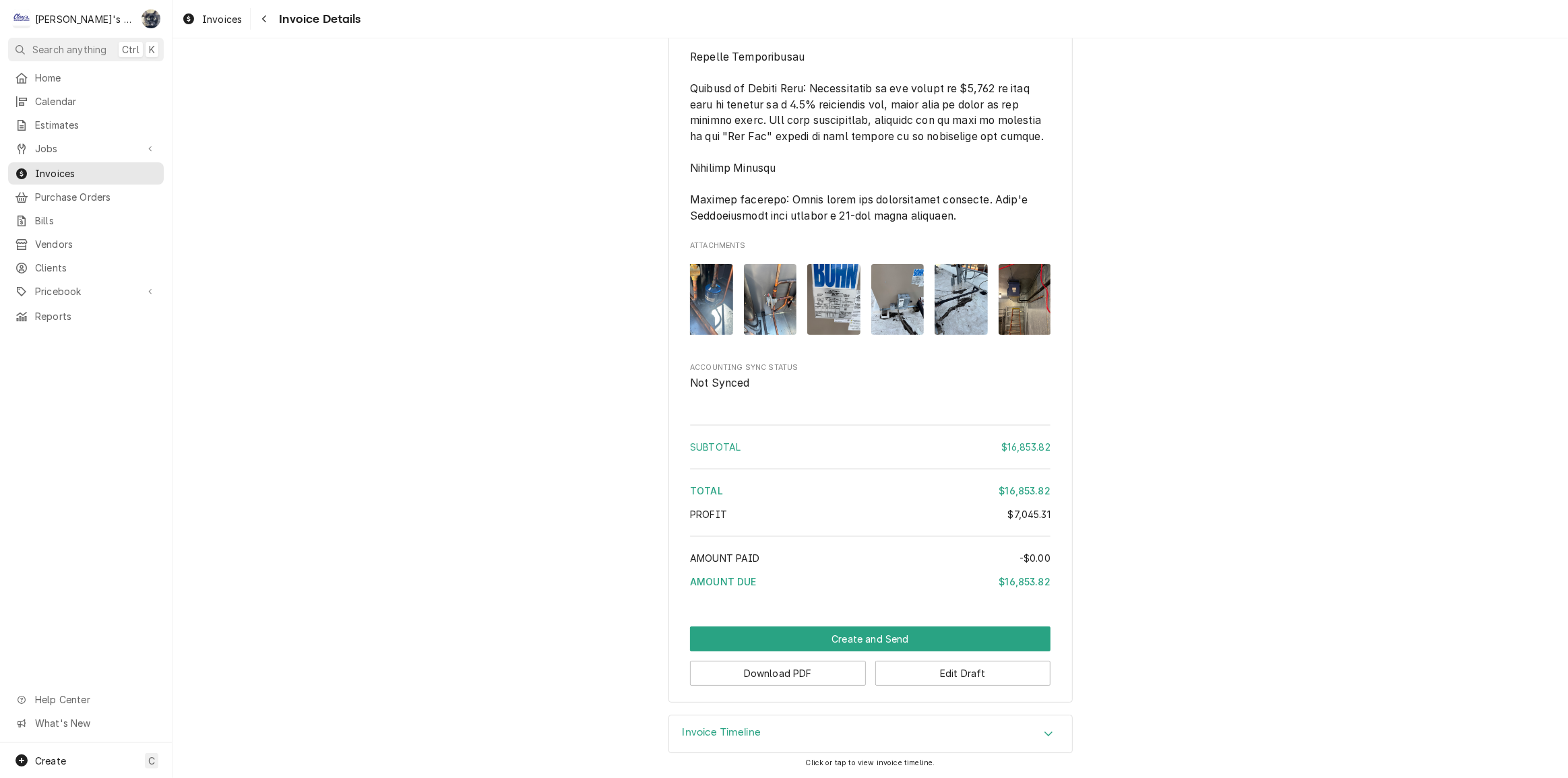
scroll to position [0, 275]
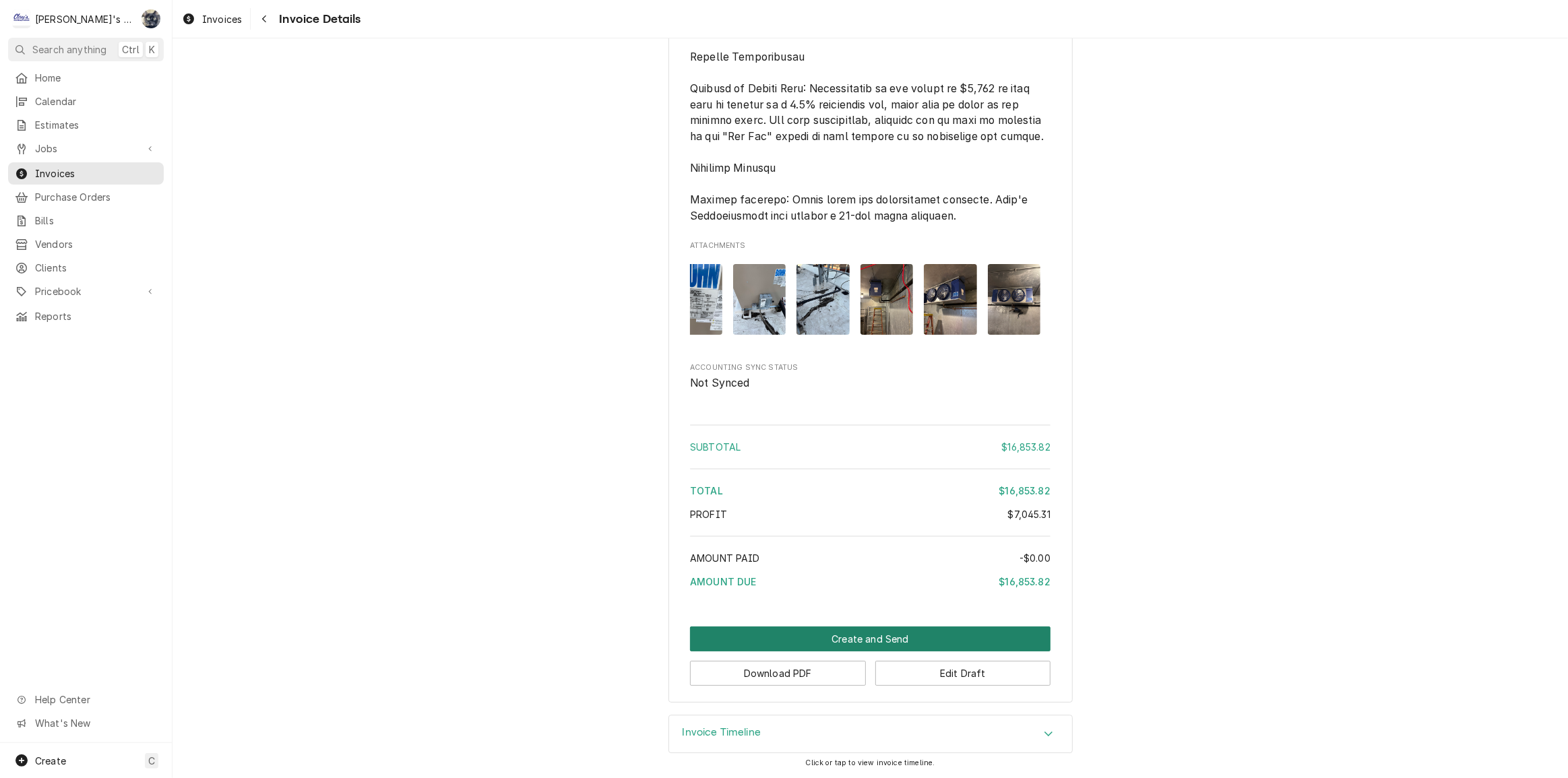
click at [864, 640] on button "Create and Send" at bounding box center [870, 639] width 360 height 25
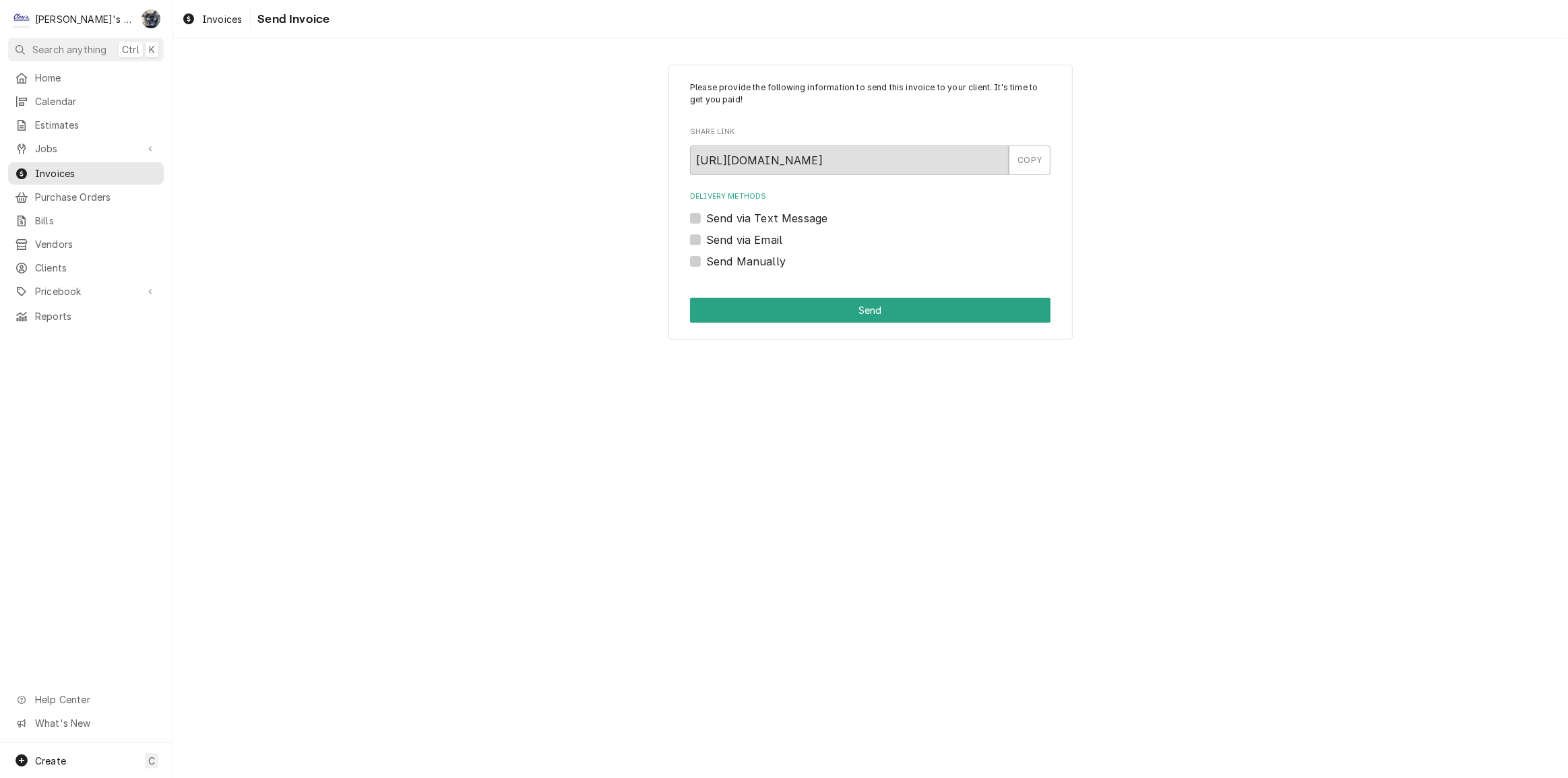
click at [706, 262] on label "Send Manually" at bounding box center [745, 261] width 79 height 16
click at [706, 262] on input "Send Manually" at bounding box center [886, 268] width 360 height 30
checkbox input "true"
click at [727, 300] on button "Send" at bounding box center [870, 310] width 360 height 25
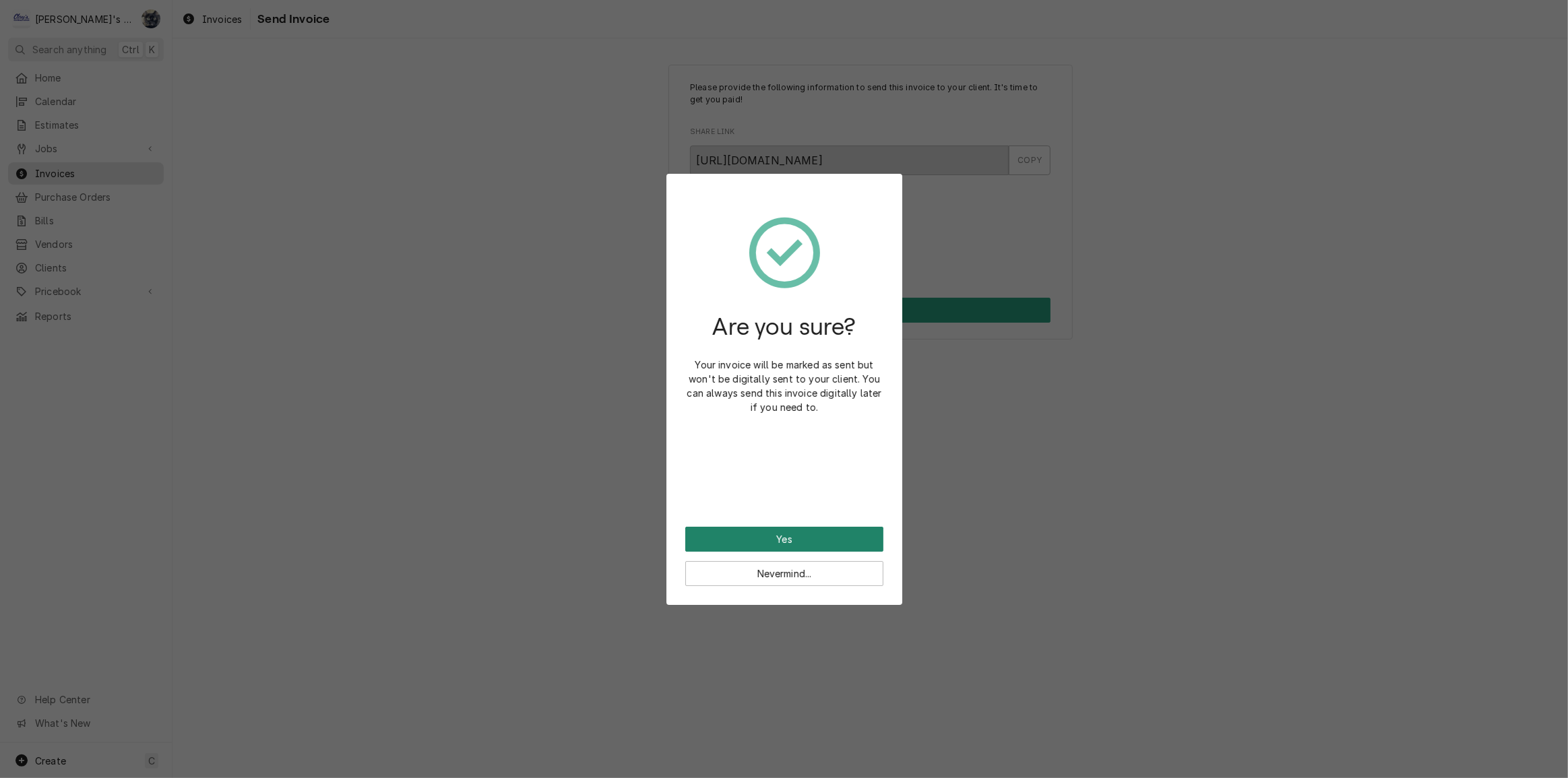
click at [790, 544] on button "Yes" at bounding box center [784, 539] width 198 height 25
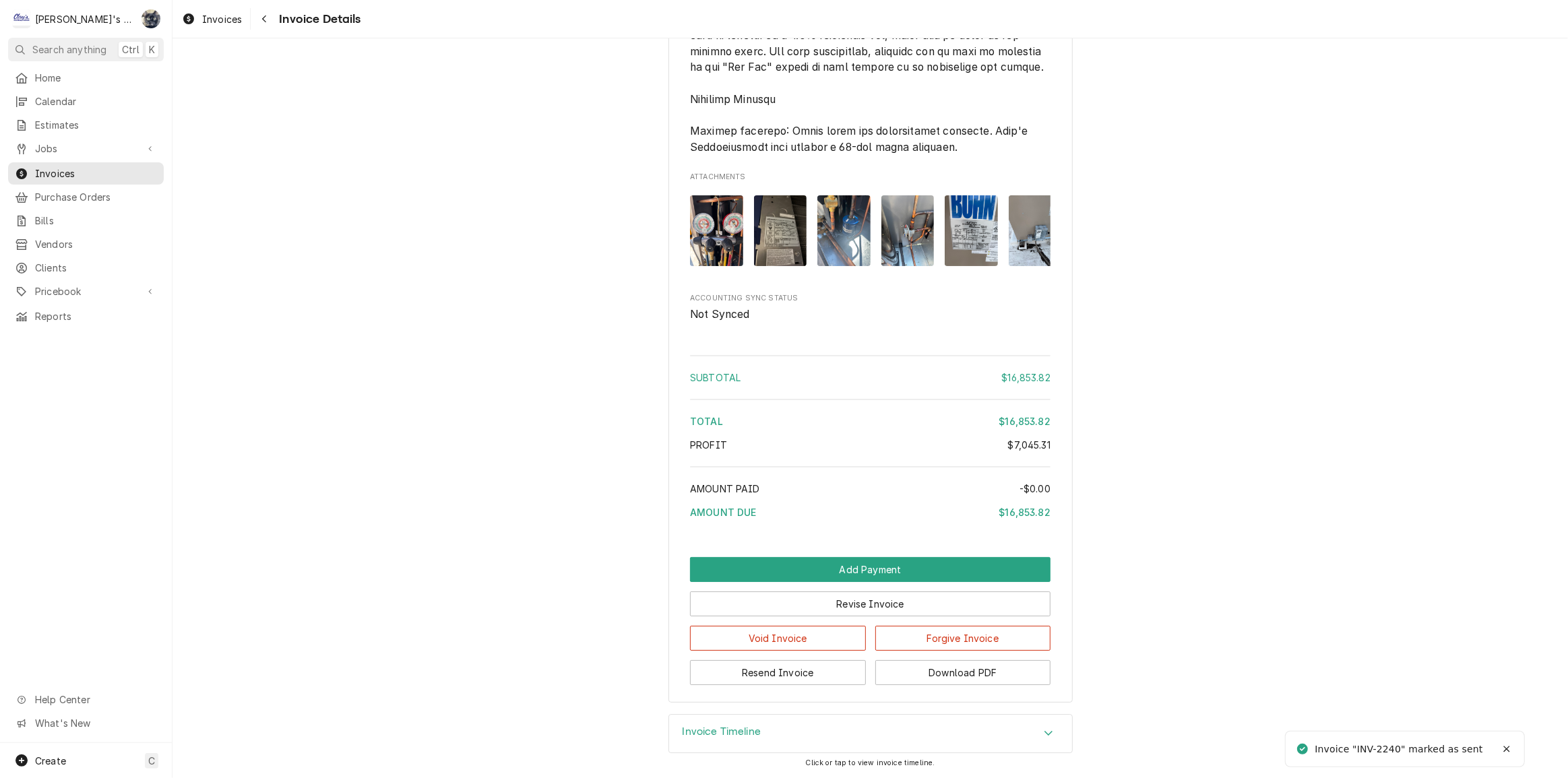
scroll to position [4695, 0]
click at [821, 672] on button "Resend Invoice" at bounding box center [778, 672] width 176 height 25
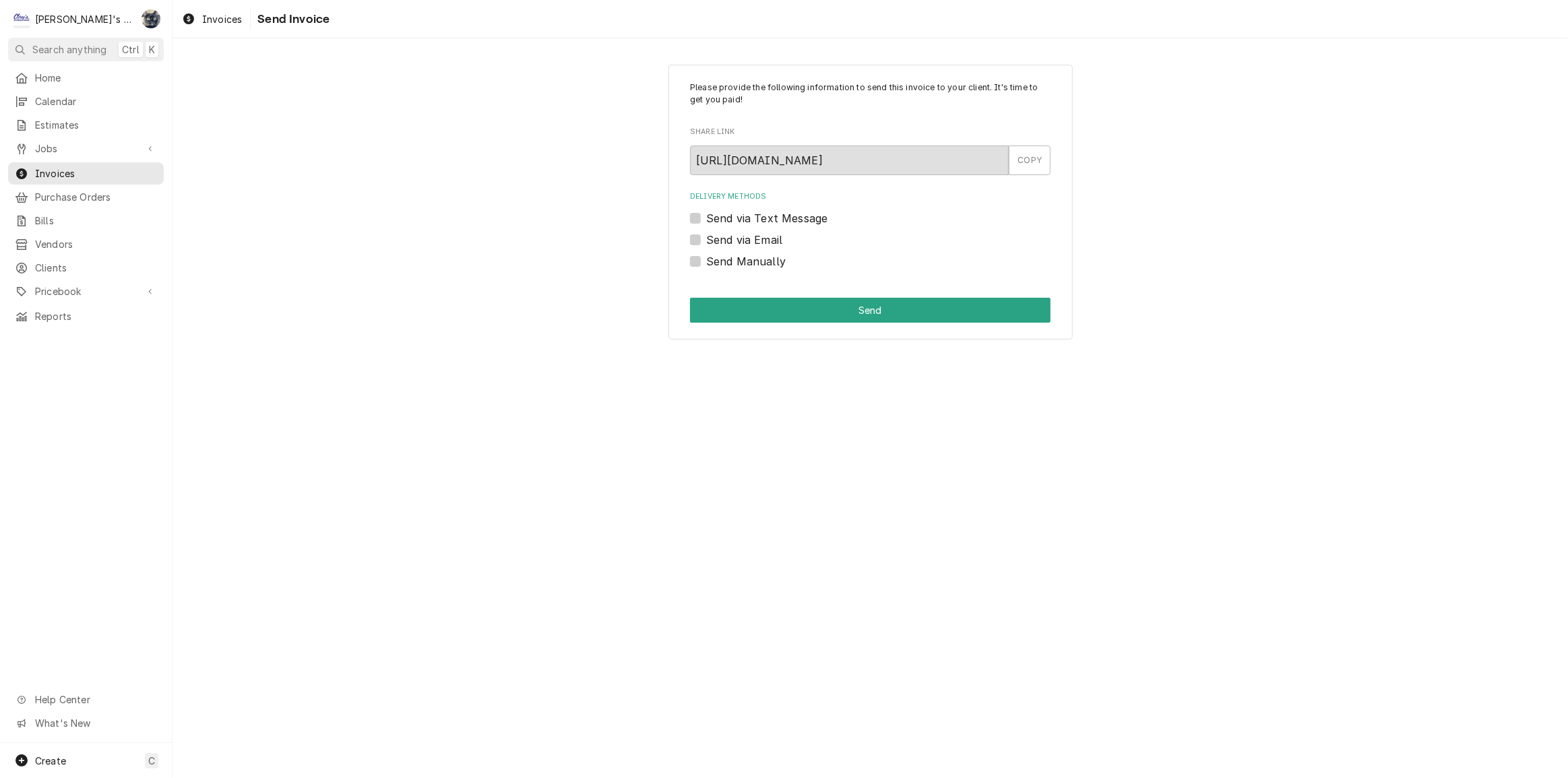
click at [706, 240] on label "Send via Email" at bounding box center [744, 240] width 76 height 16
click at [706, 240] on input "Send via Email" at bounding box center [886, 247] width 360 height 30
checkbox input "true"
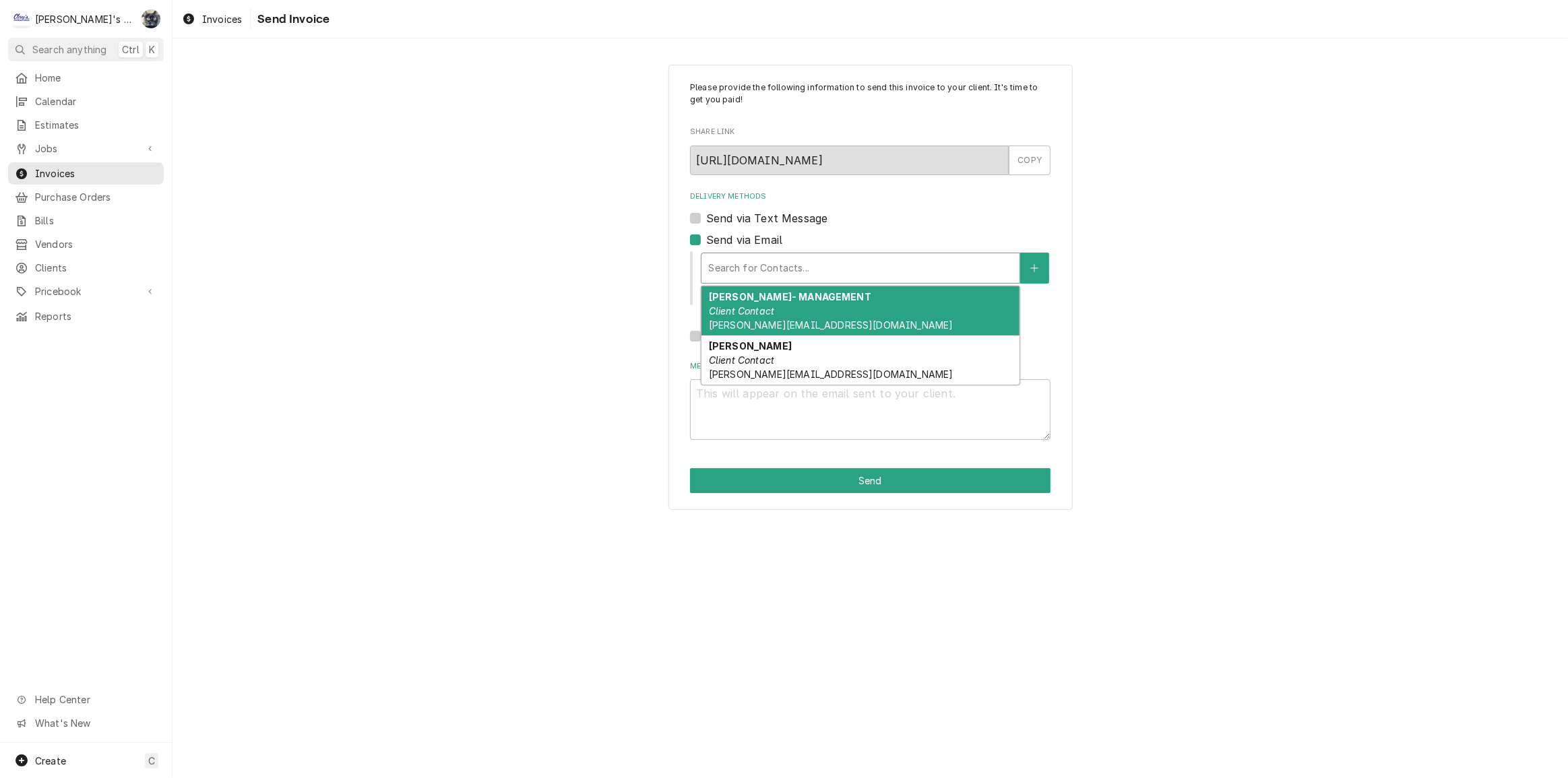
click at [741, 275] on div "Delivery Methods" at bounding box center [860, 268] width 305 height 24
click at [862, 236] on div "Send via Email" at bounding box center [870, 240] width 360 height 16
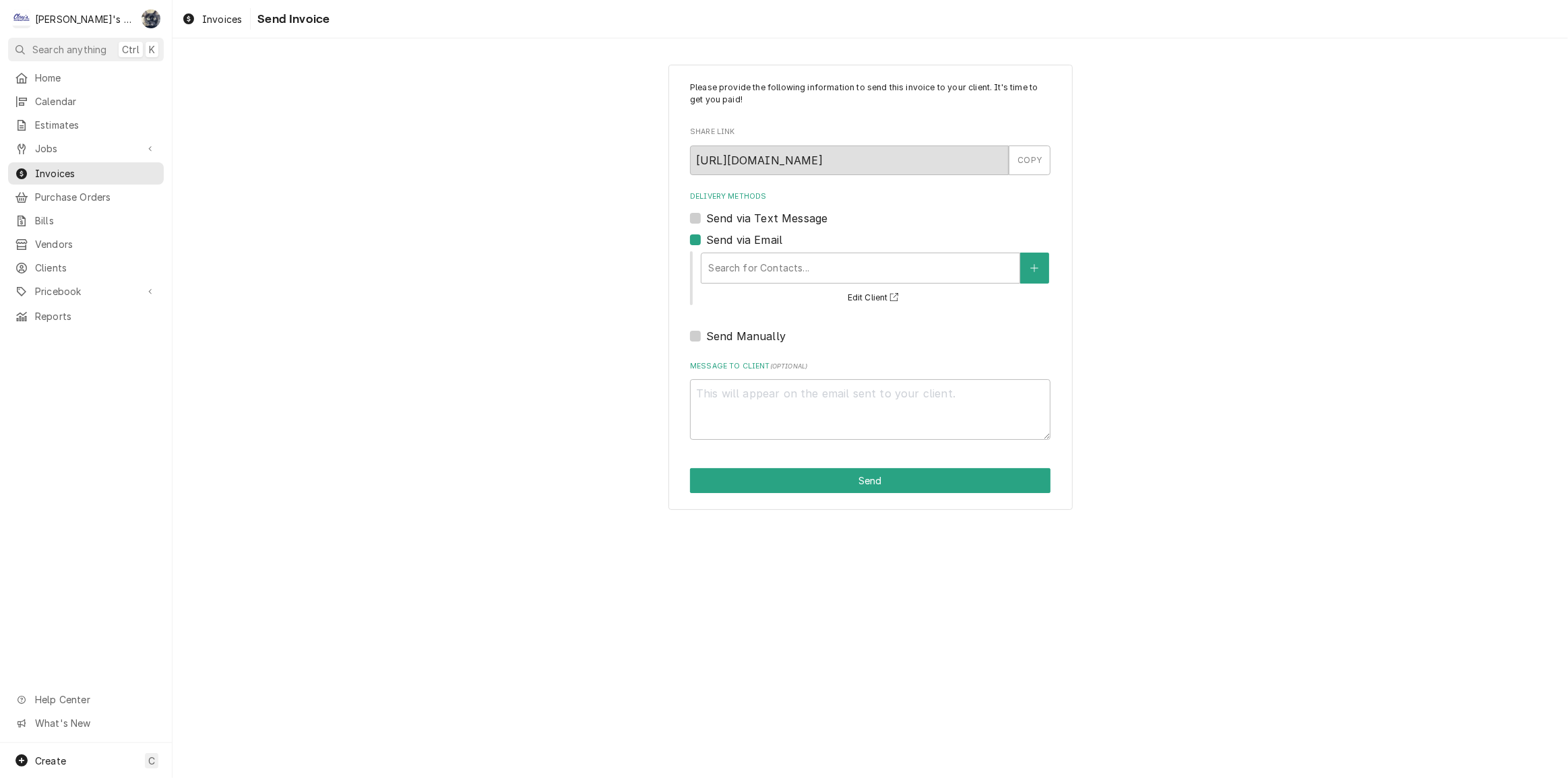
click at [1056, 276] on div "Please provide the following information to send this invoice to your client. I…" at bounding box center [870, 288] width 404 height 446
click at [1036, 271] on icon "Create New Contact" at bounding box center [1033, 268] width 8 height 9
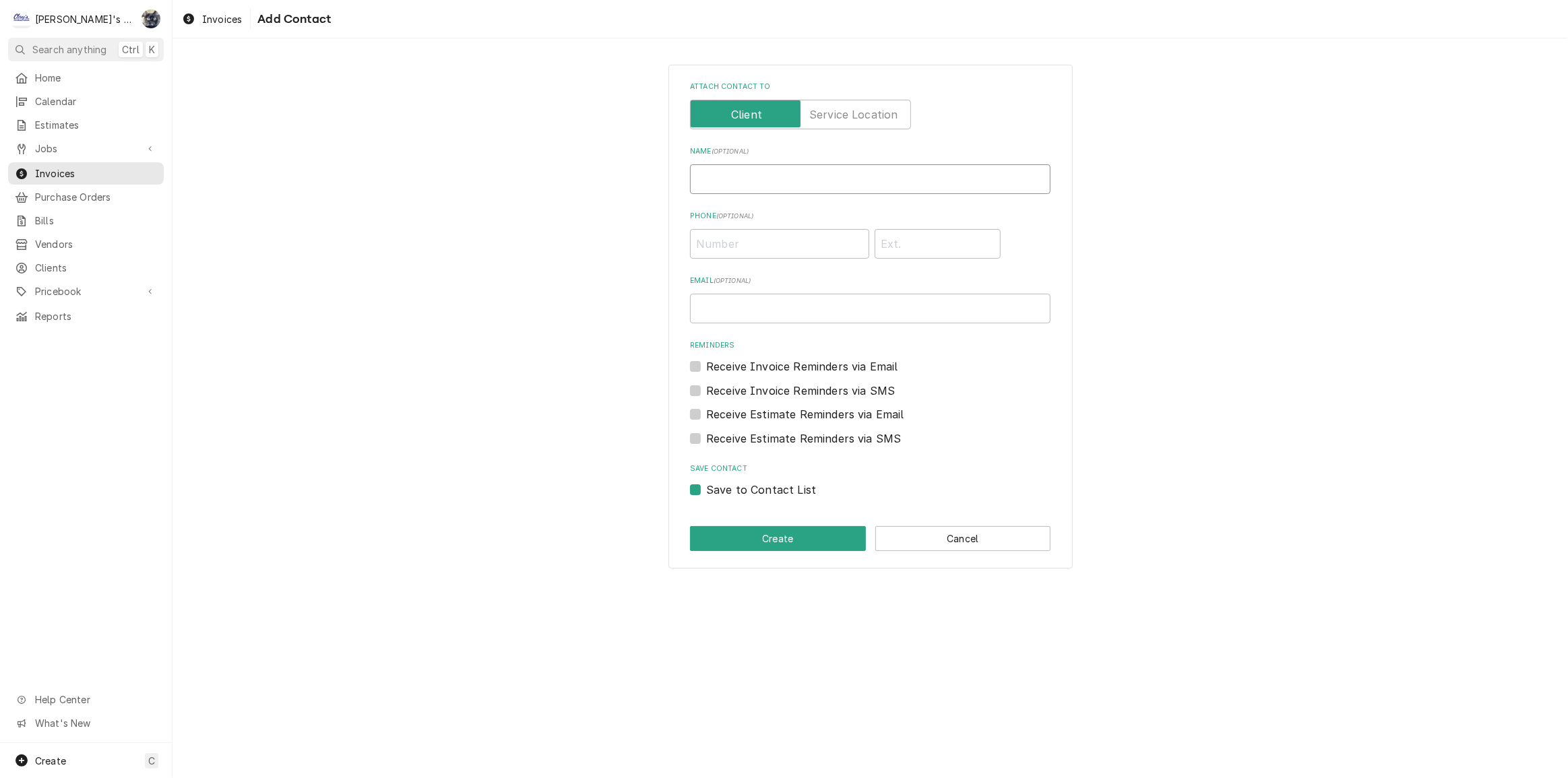
click at [764, 181] on input "Name ( optional )" at bounding box center [870, 179] width 360 height 30
type input "Sarah Bendele"
type input "(541) 688-9082"
type input "sarah@claysrefrig.com"
drag, startPoint x: 808, startPoint y: 244, endPoint x: 578, endPoint y: 242, distance: 230.0
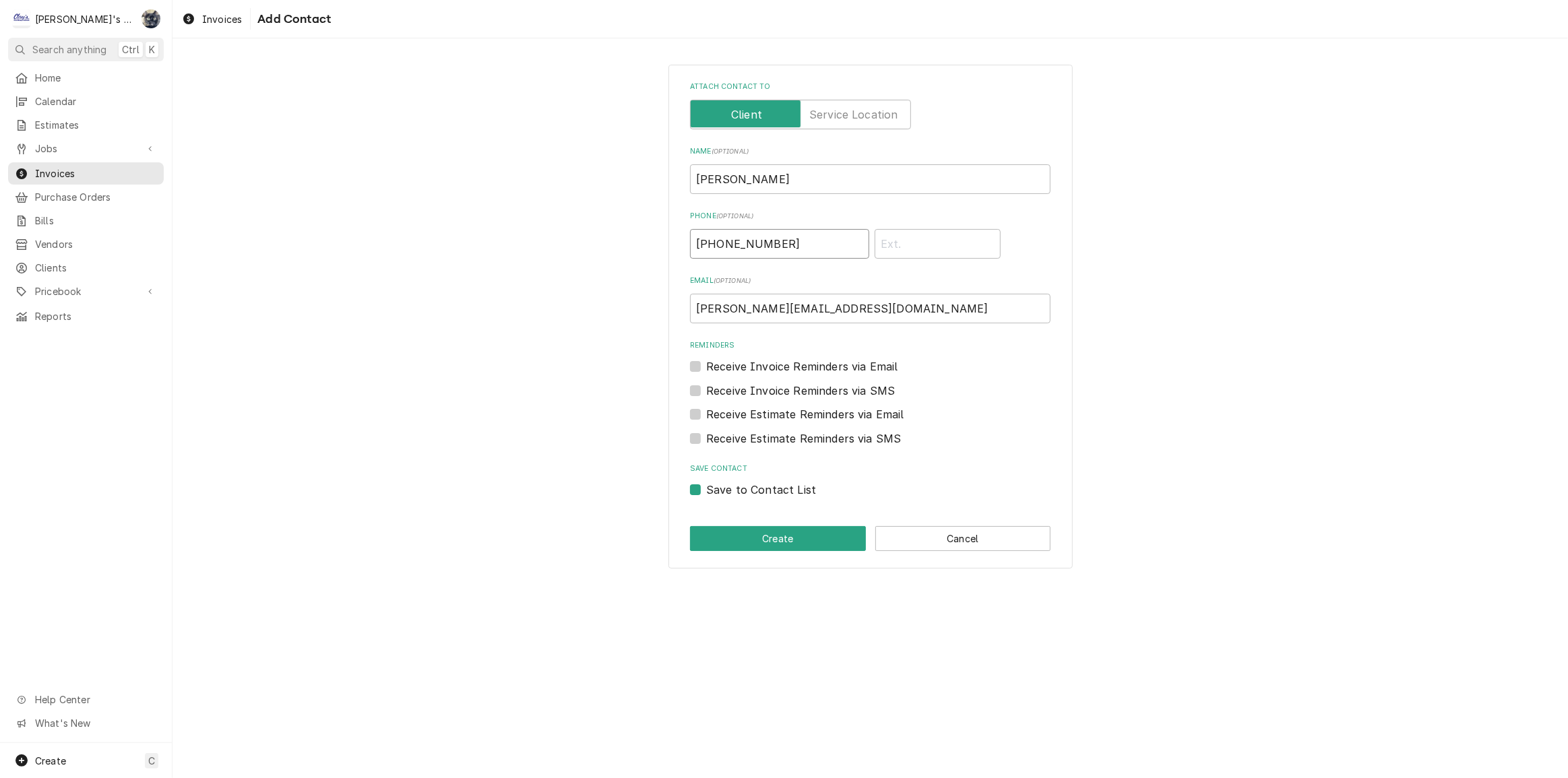
click at [578, 242] on div "Attach contact to Name ( optional ) Sarah Bendele Phone ( optional ) (541) 688-…" at bounding box center [870, 316] width 1395 height 527
click at [706, 490] on label "Save to Contact List" at bounding box center [761, 490] width 110 height 16
click at [706, 490] on input "Save to Contact List" at bounding box center [886, 497] width 360 height 30
checkbox input "false"
click at [695, 526] on button "Create" at bounding box center [778, 538] width 176 height 25
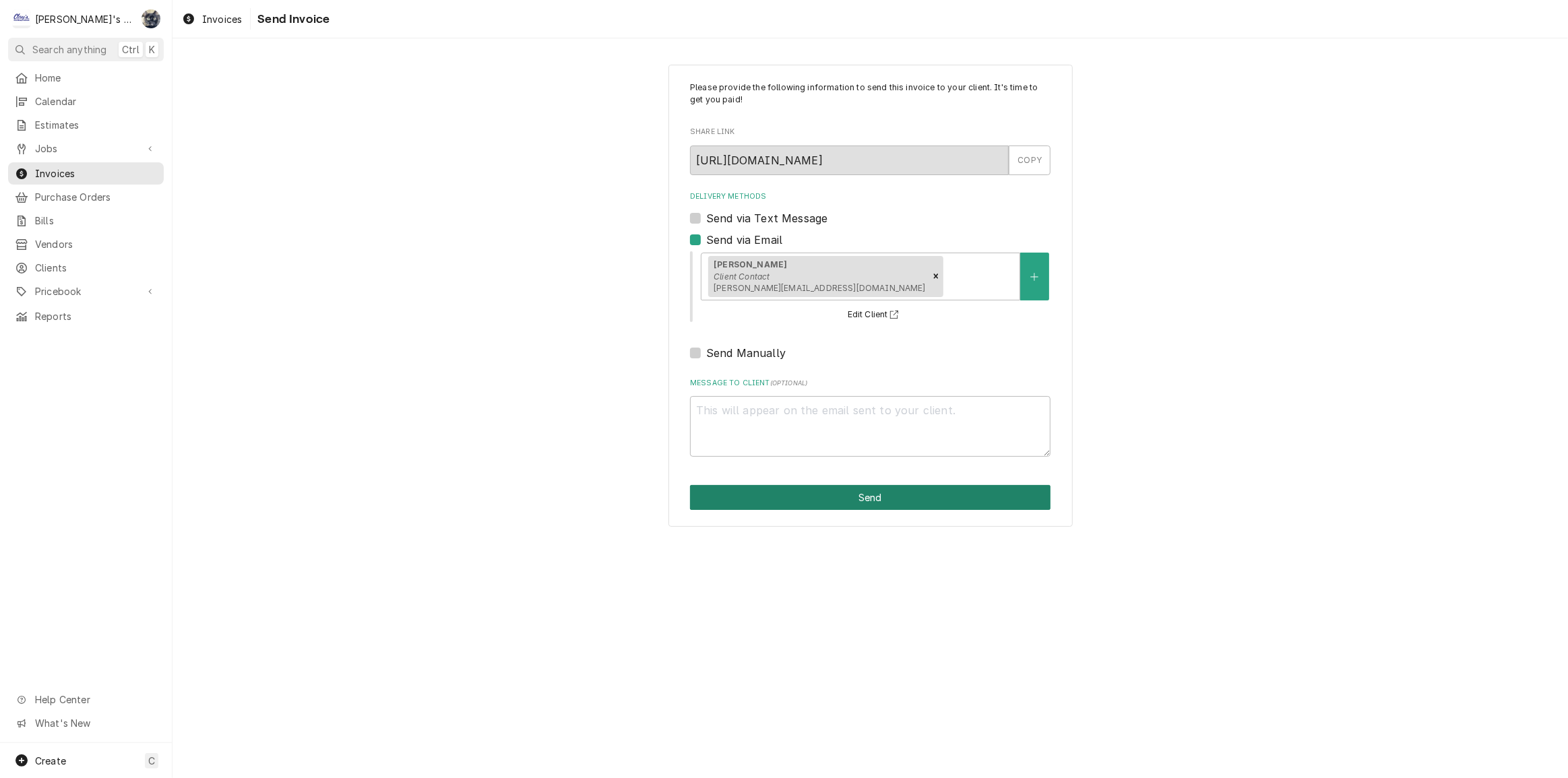
click at [830, 499] on button "Send" at bounding box center [870, 497] width 360 height 25
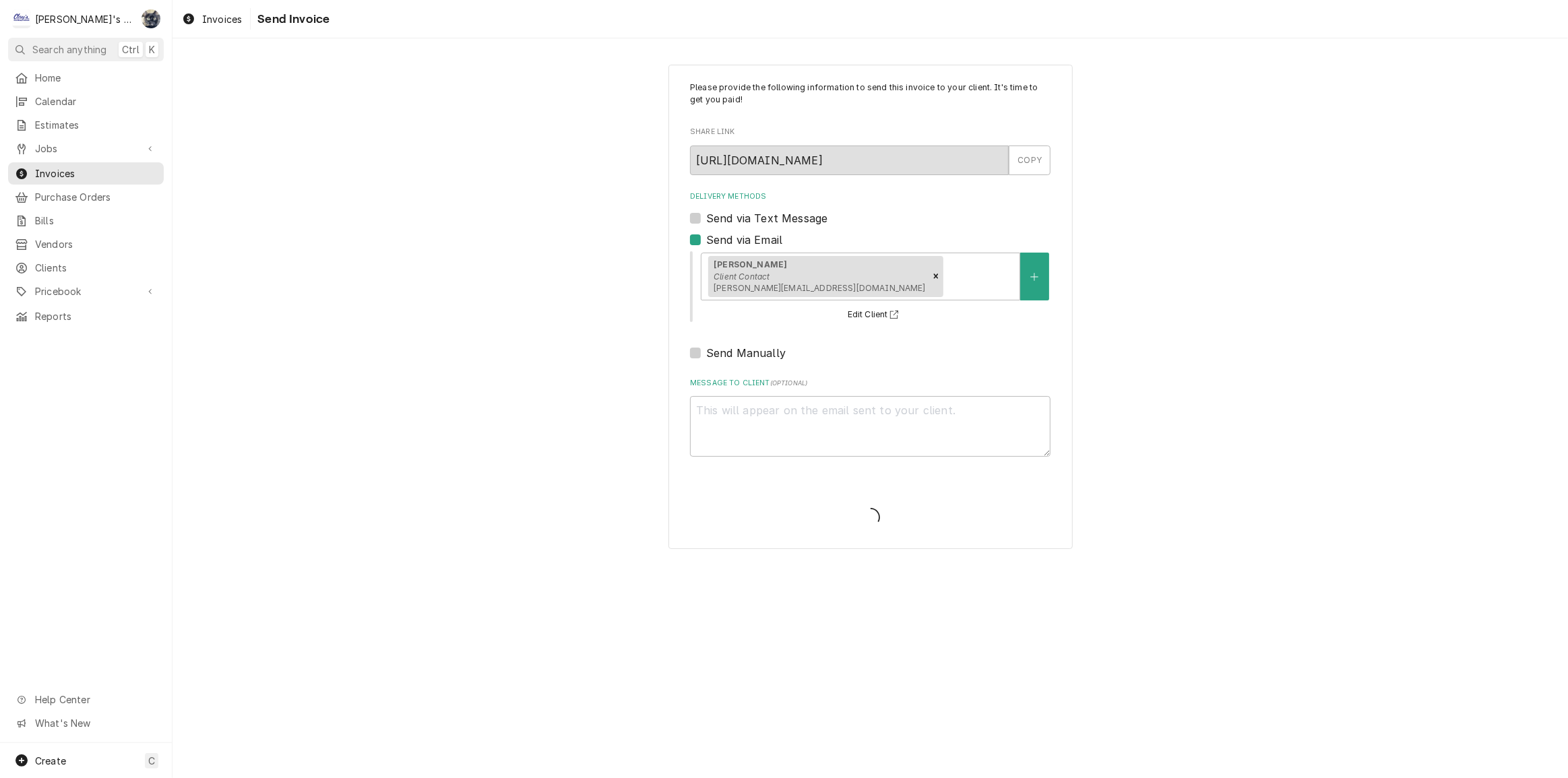
type textarea "x"
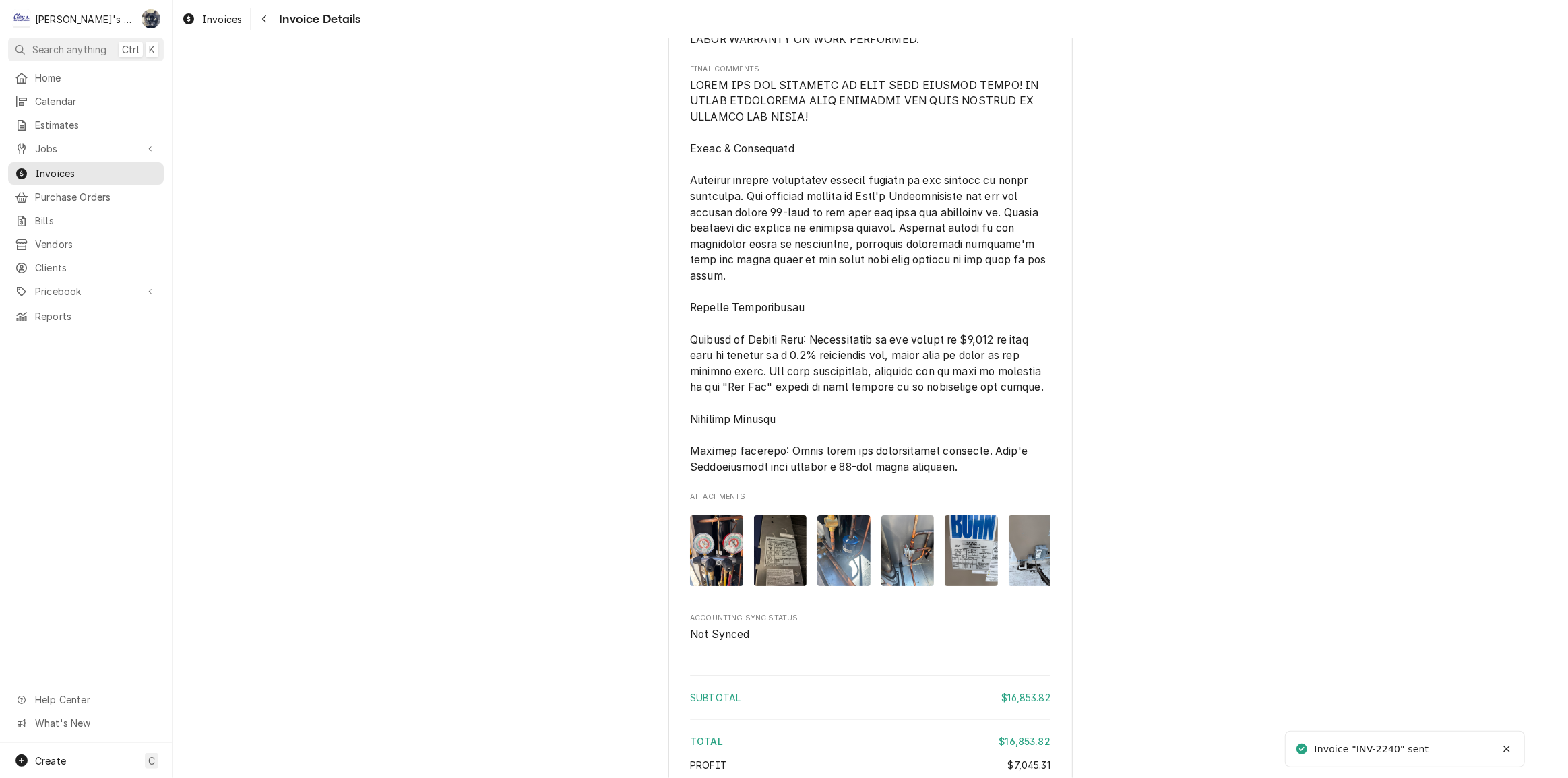
scroll to position [4695, 0]
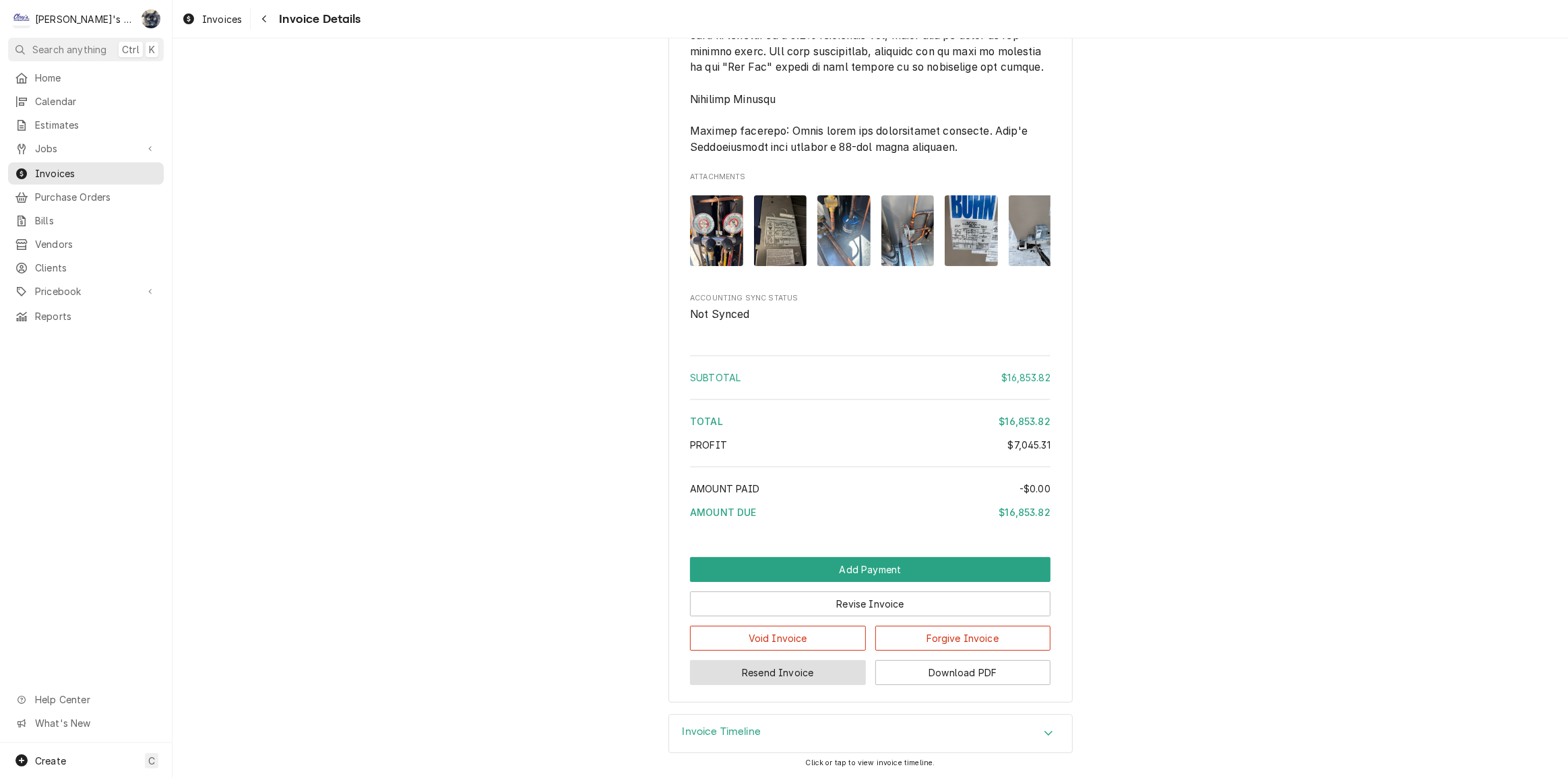
click at [823, 670] on button "Resend Invoice" at bounding box center [778, 672] width 176 height 25
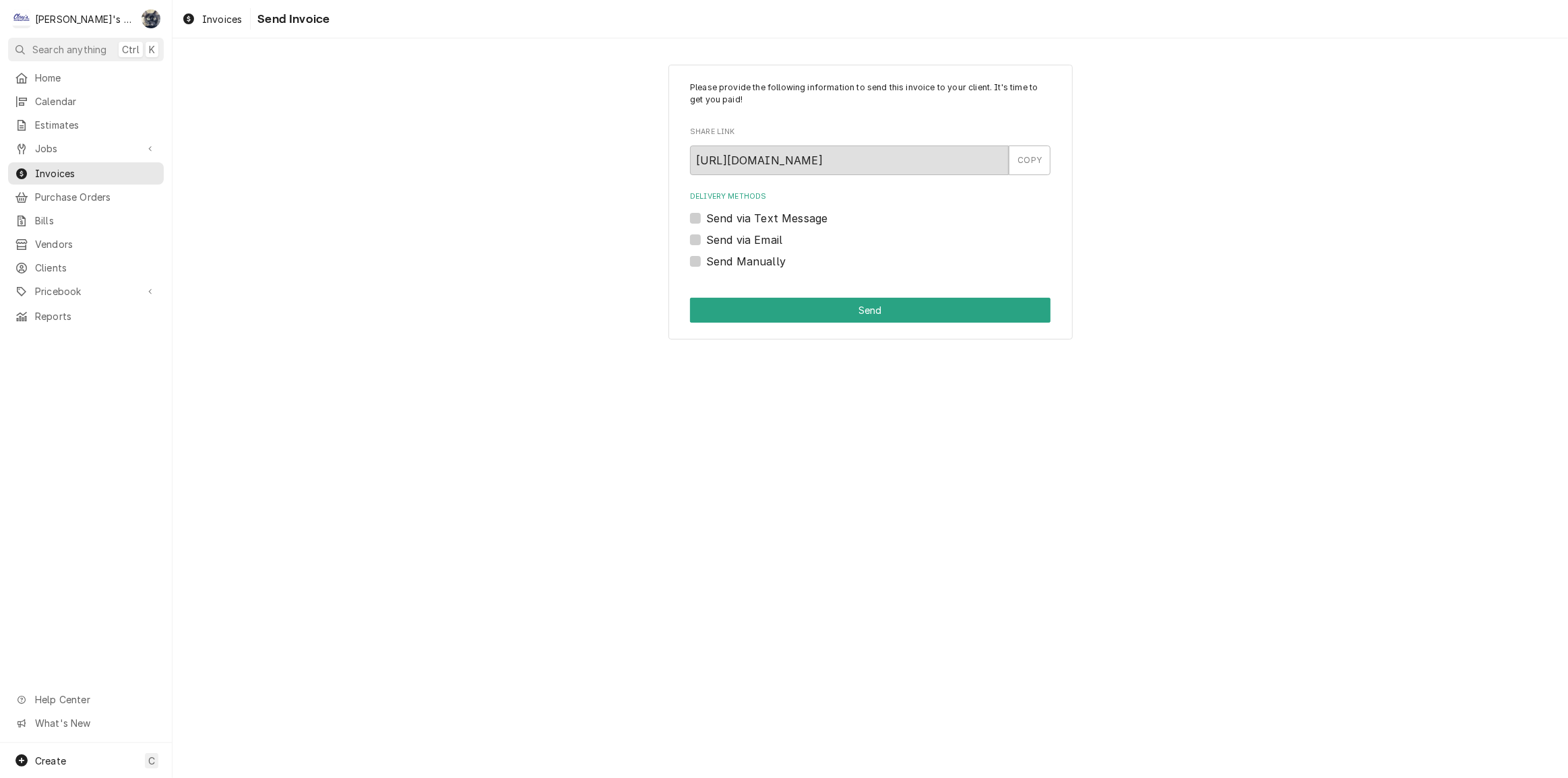
click at [706, 237] on label "Send via Email" at bounding box center [744, 240] width 76 height 16
click at [706, 237] on input "Send via Email" at bounding box center [886, 247] width 360 height 30
checkbox input "true"
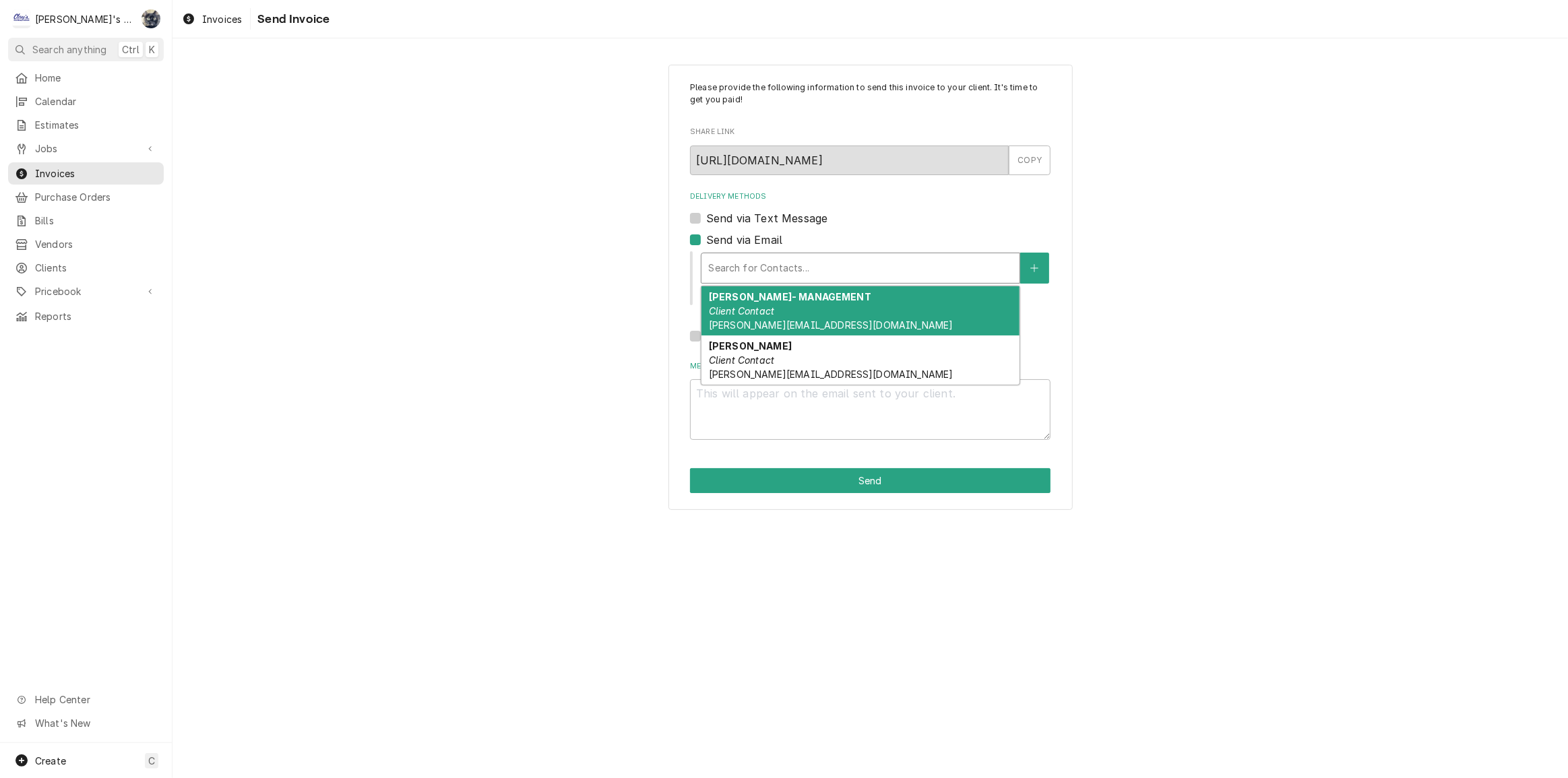
click at [989, 271] on div "Delivery Methods" at bounding box center [860, 268] width 305 height 24
click at [1141, 262] on div "Please provide the following information to send this invoice to your client. I…" at bounding box center [870, 288] width 1395 height 470
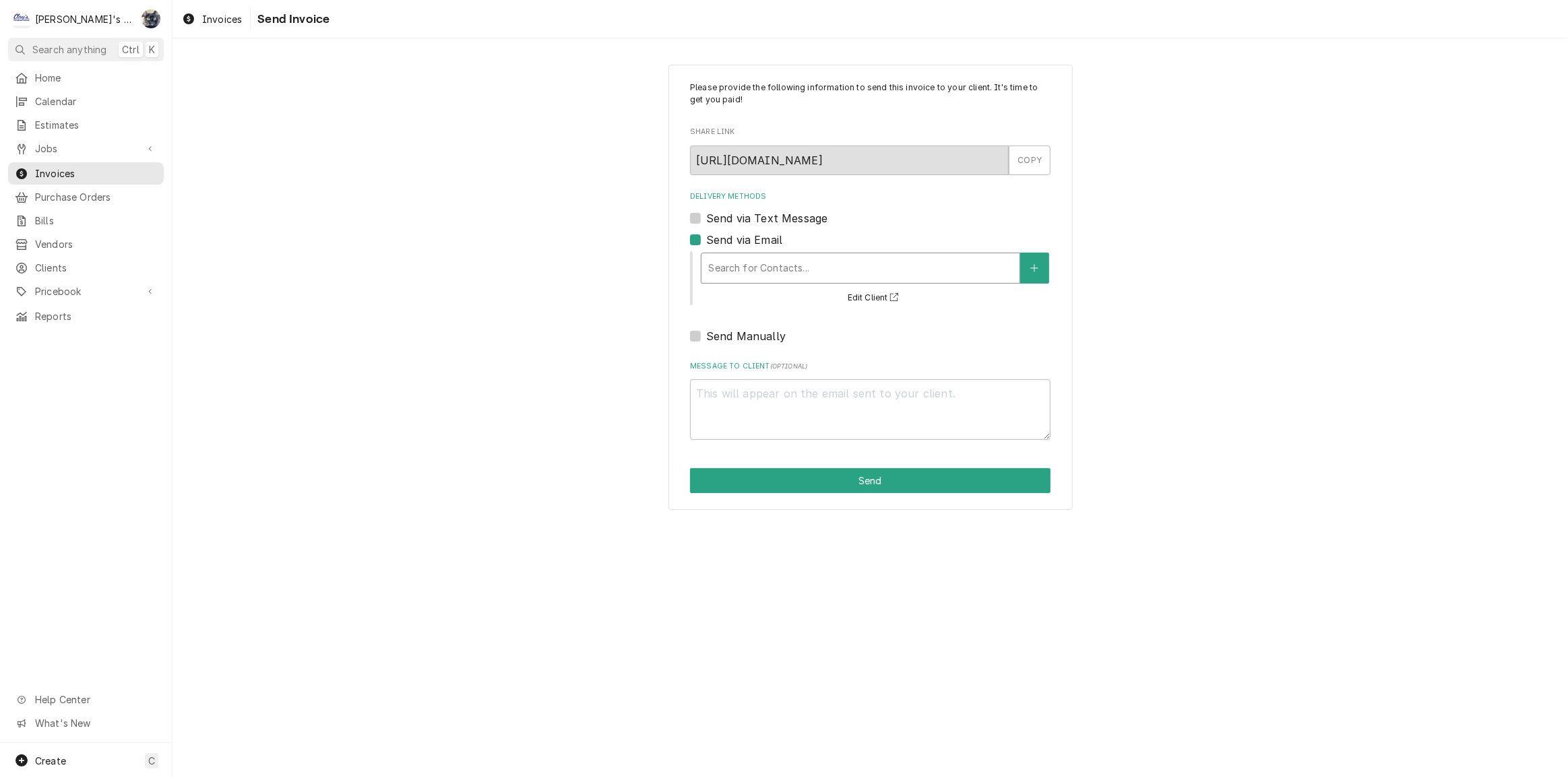
click at [753, 271] on div "Delivery Methods" at bounding box center [860, 268] width 305 height 24
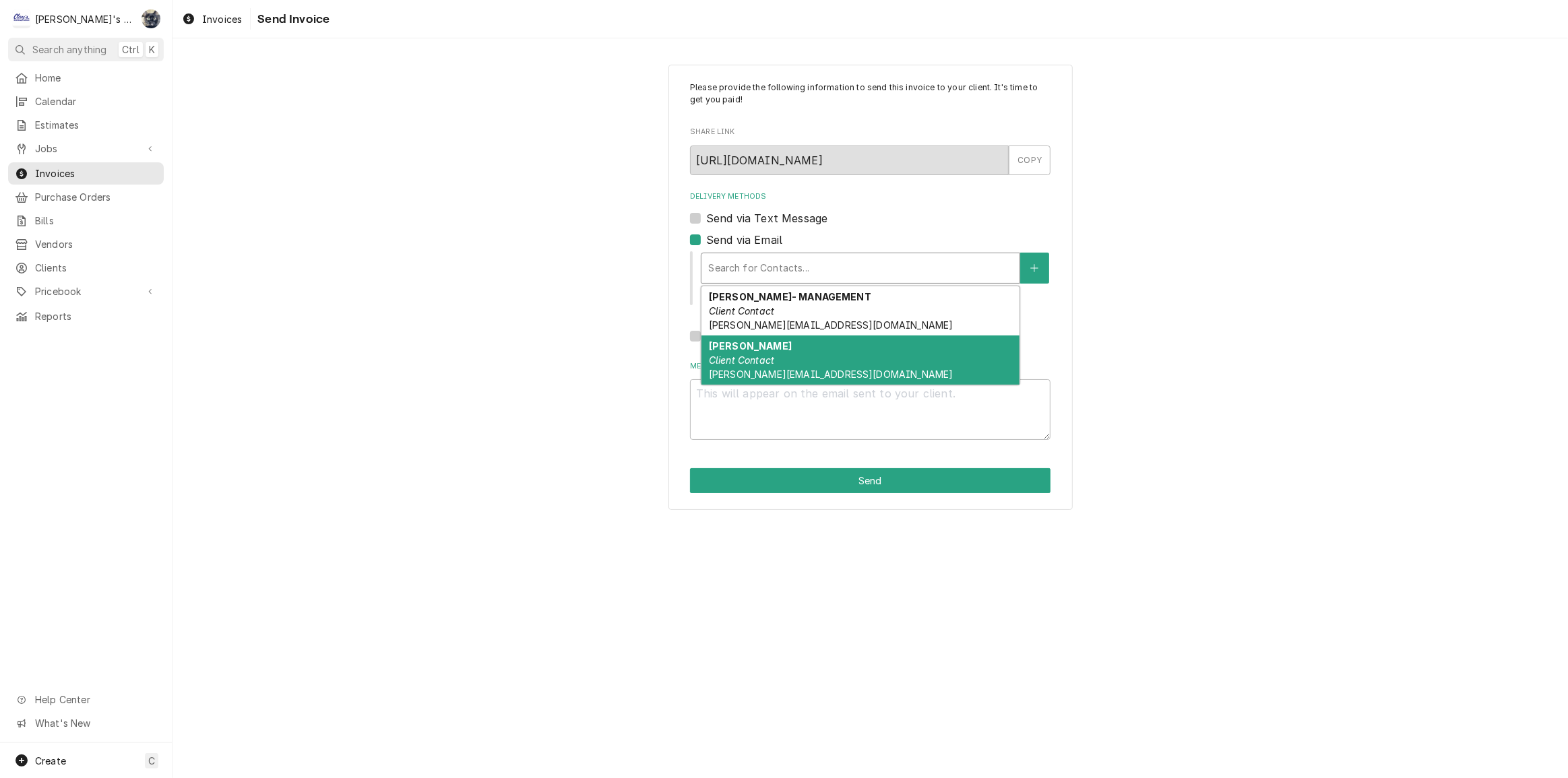
click at [734, 363] on em "Client Contact" at bounding box center [742, 360] width 66 height 11
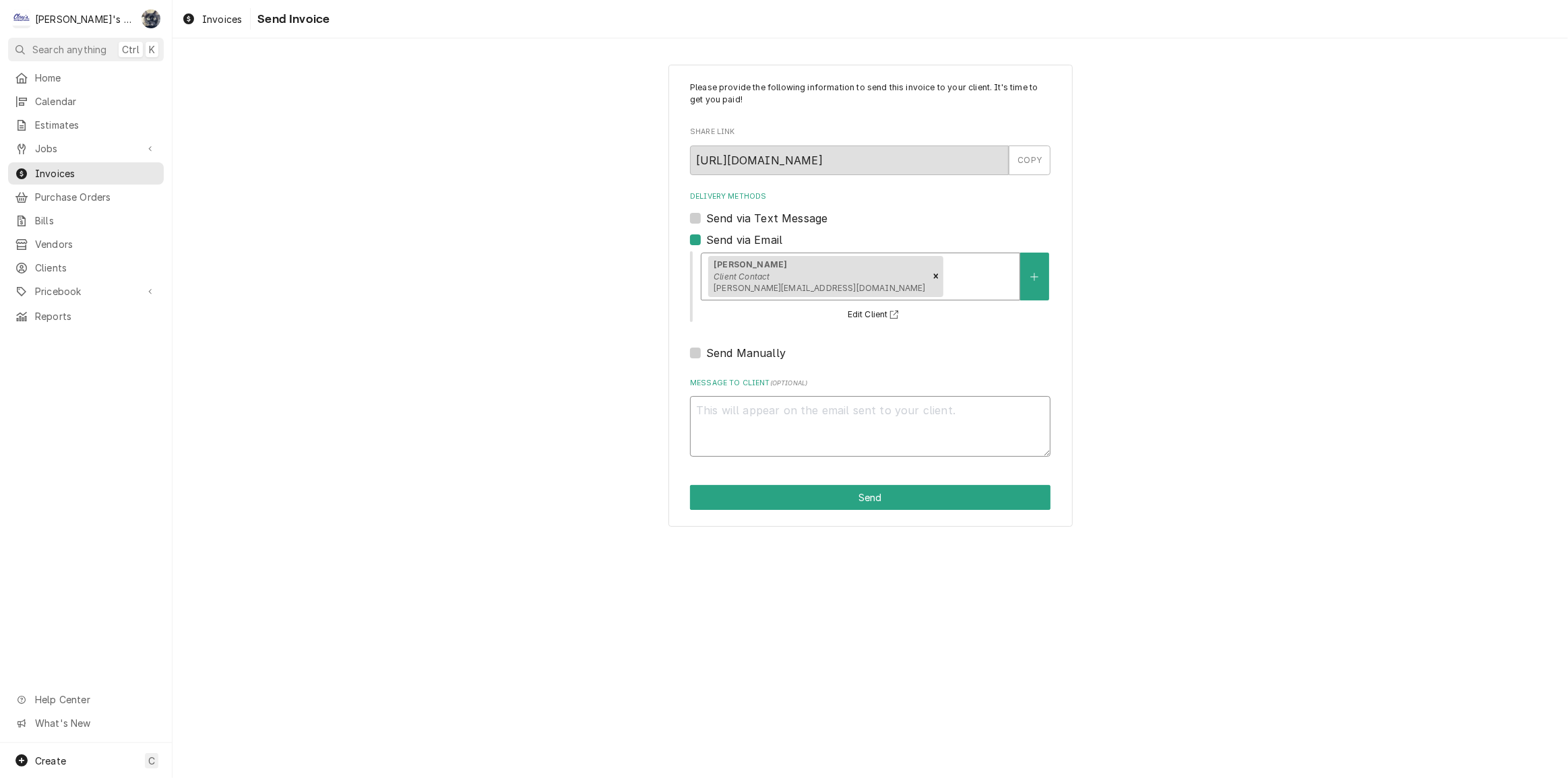
click at [741, 433] on textarea "Message to Client ( optional )" at bounding box center [870, 426] width 360 height 61
click at [885, 495] on button "Send" at bounding box center [870, 497] width 360 height 25
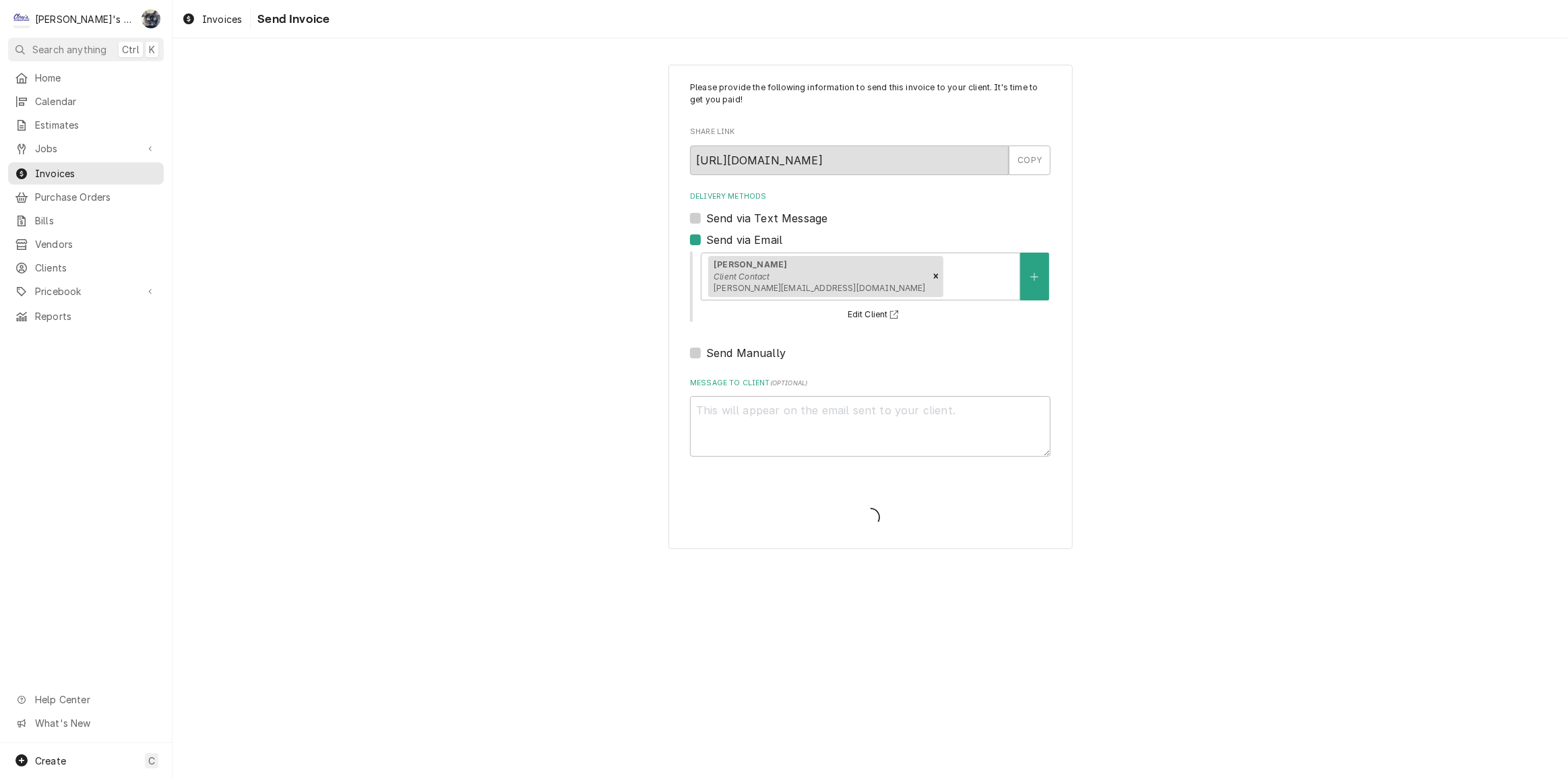
type textarea "x"
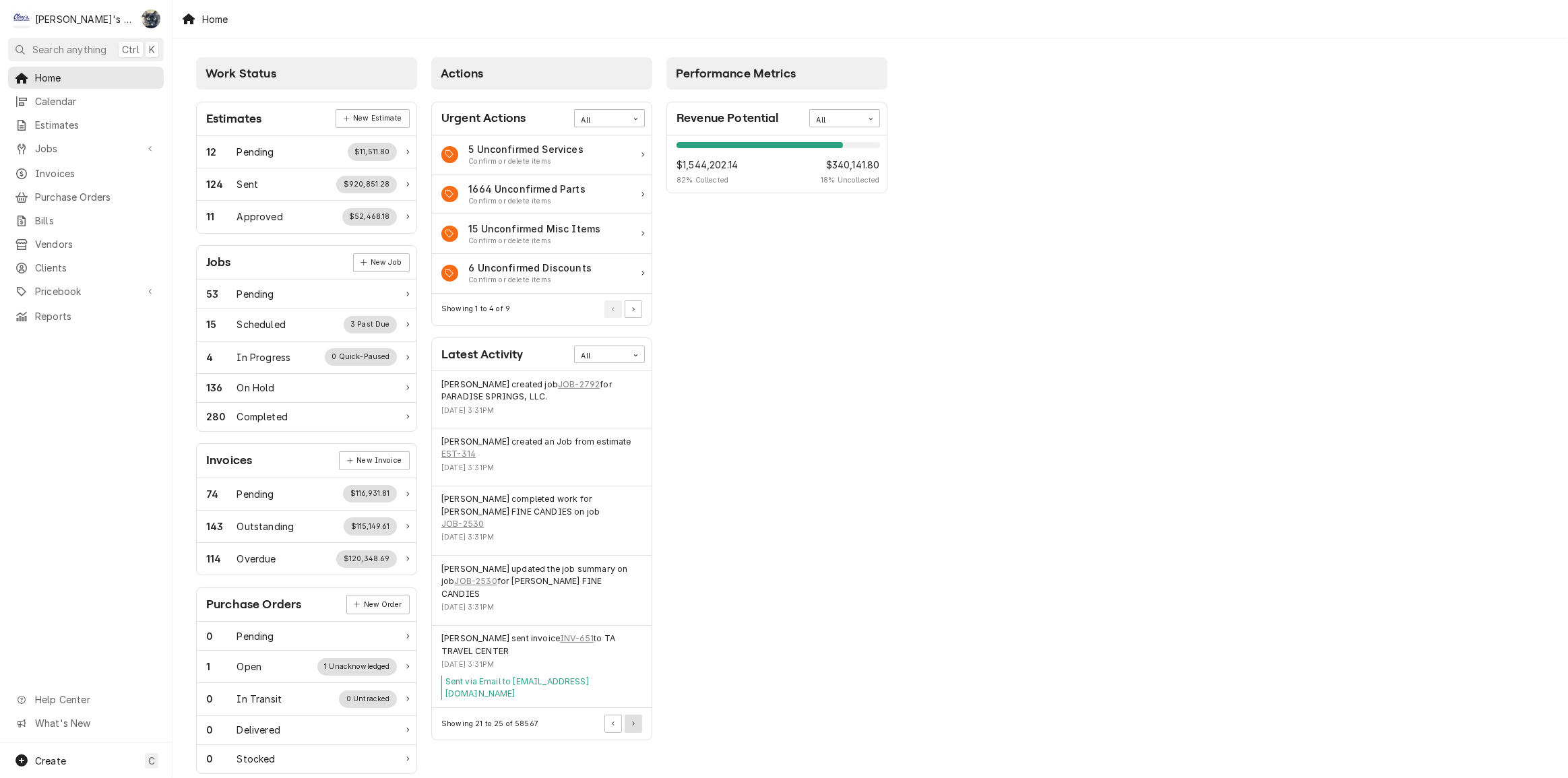
click at [637, 715] on button "Pagination Controls" at bounding box center [633, 724] width 18 height 18
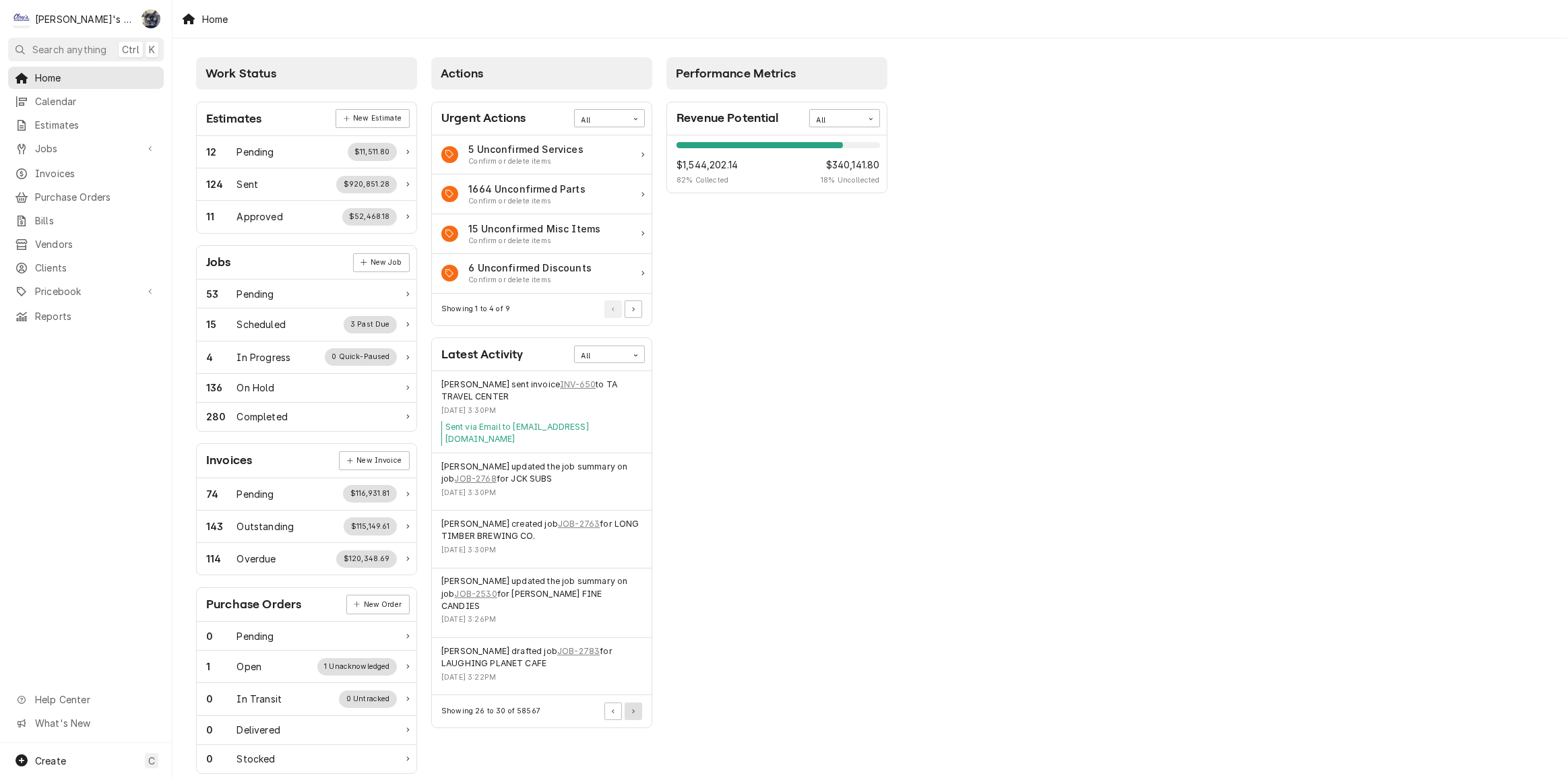
click at [632, 709] on icon "Pagination Controls" at bounding box center [633, 712] width 3 height 5
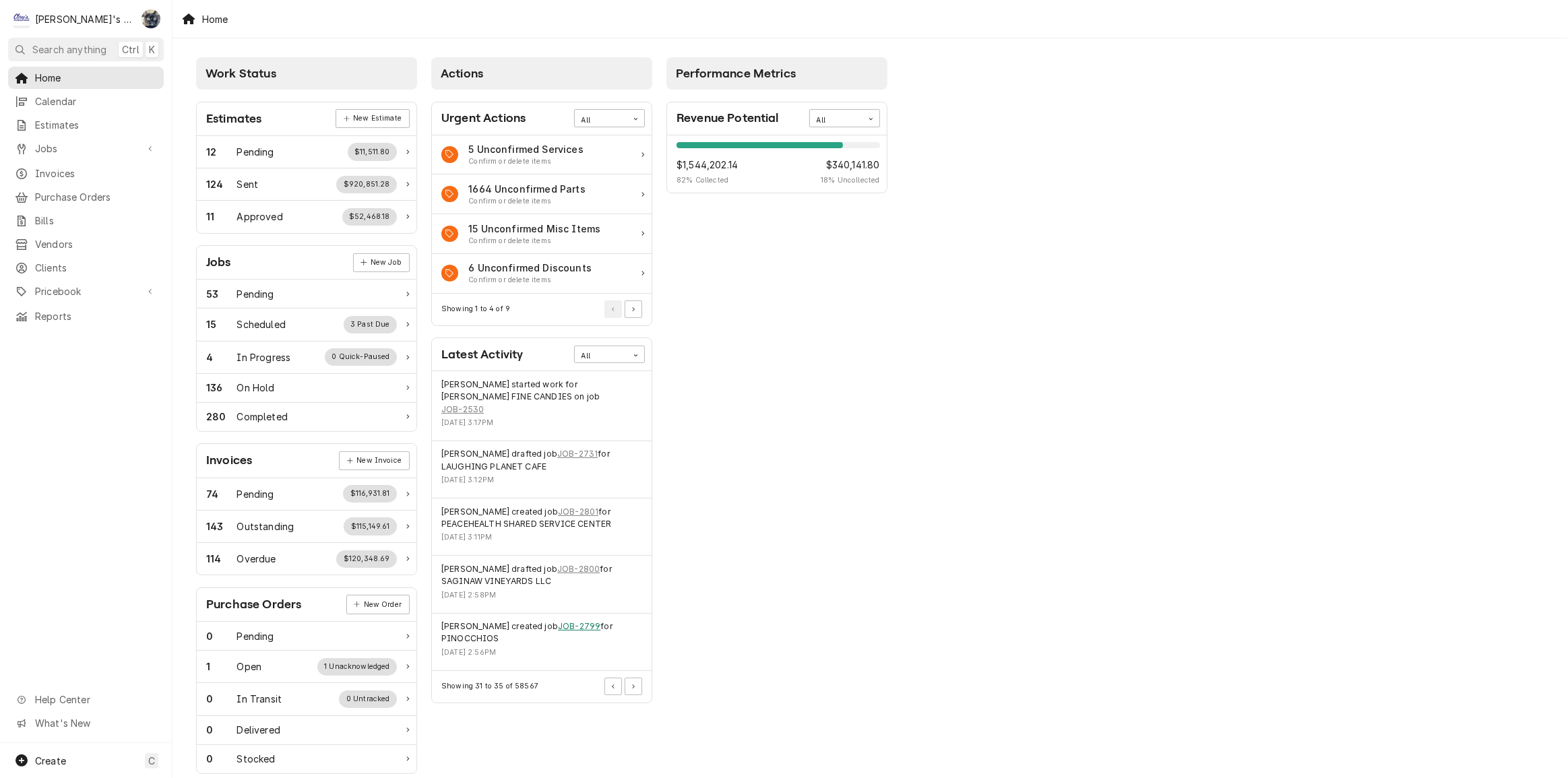
click at [579, 620] on link "JOB-2799" at bounding box center [579, 626] width 42 height 12
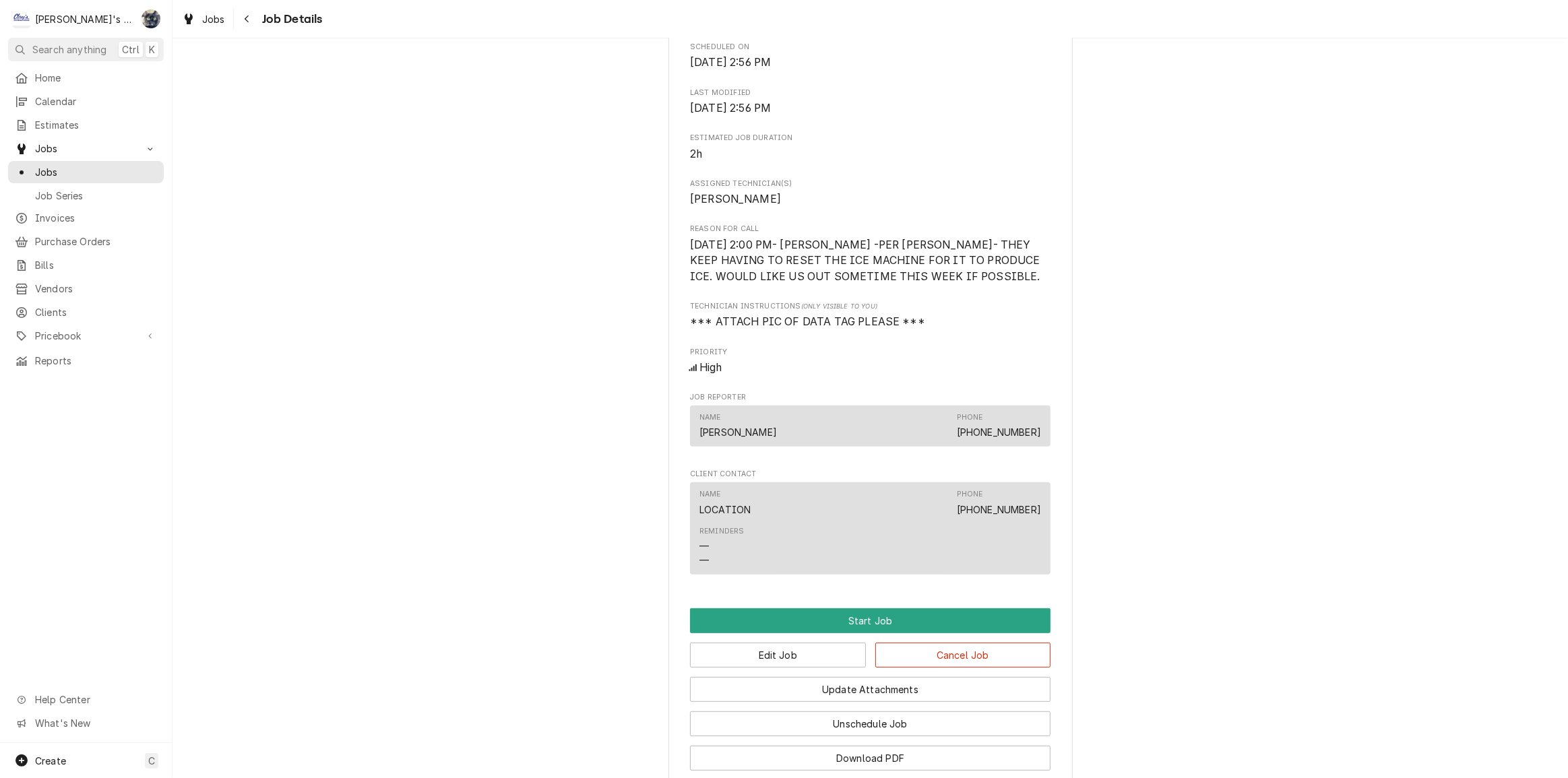
scroll to position [591, 0]
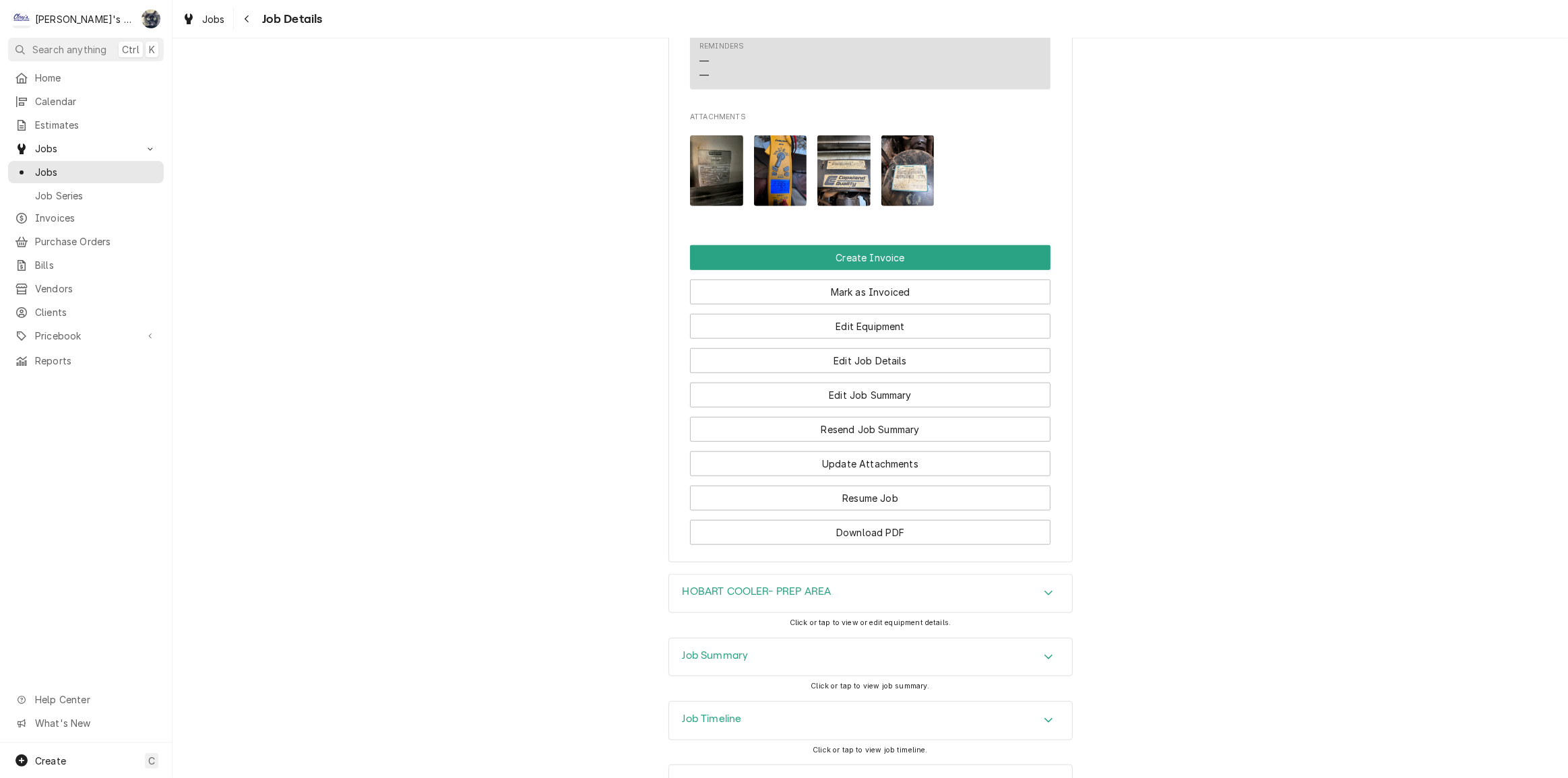
scroll to position [1246, 0]
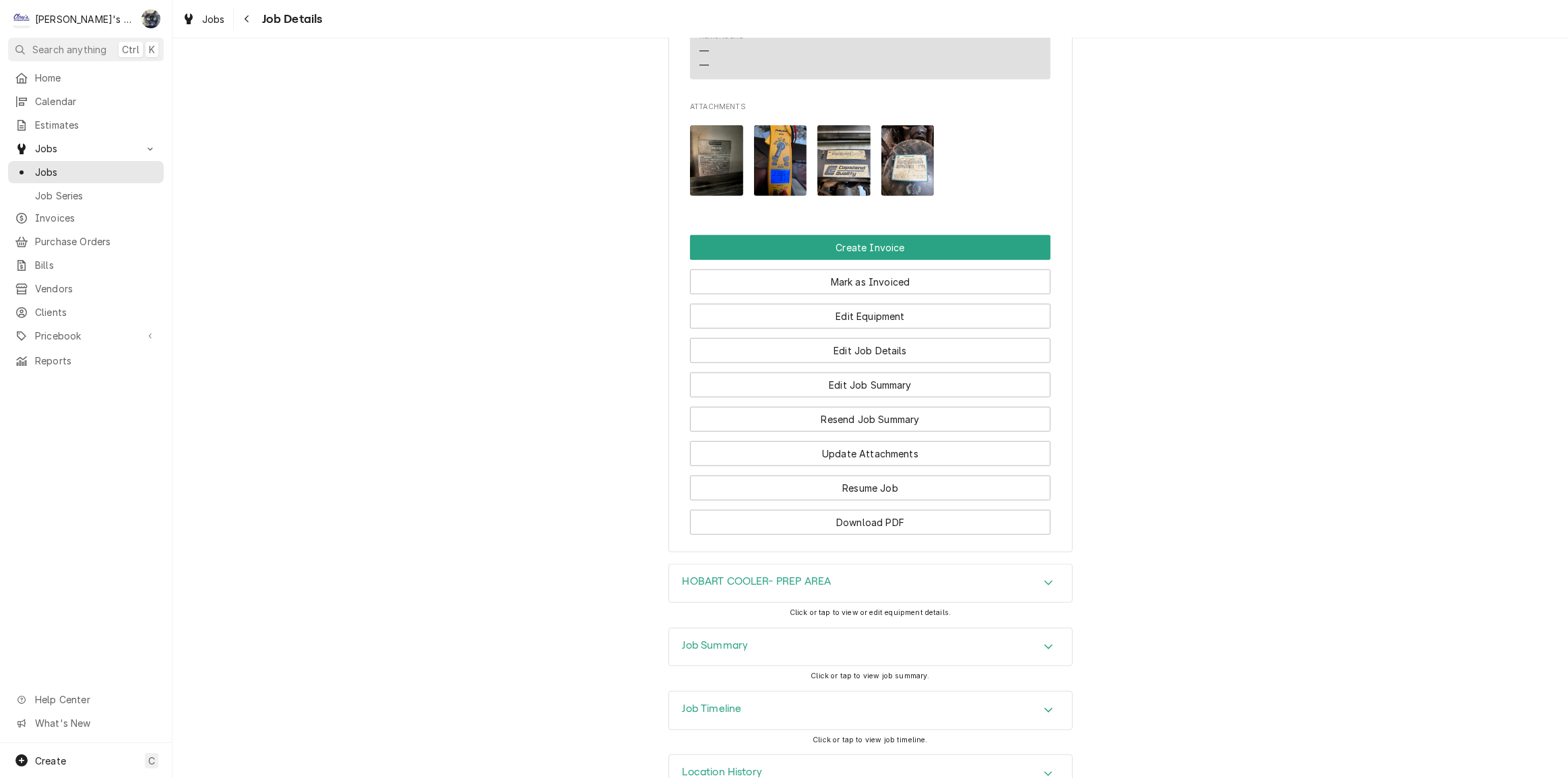
click at [841, 629] on div "Job Summary" at bounding box center [870, 647] width 403 height 38
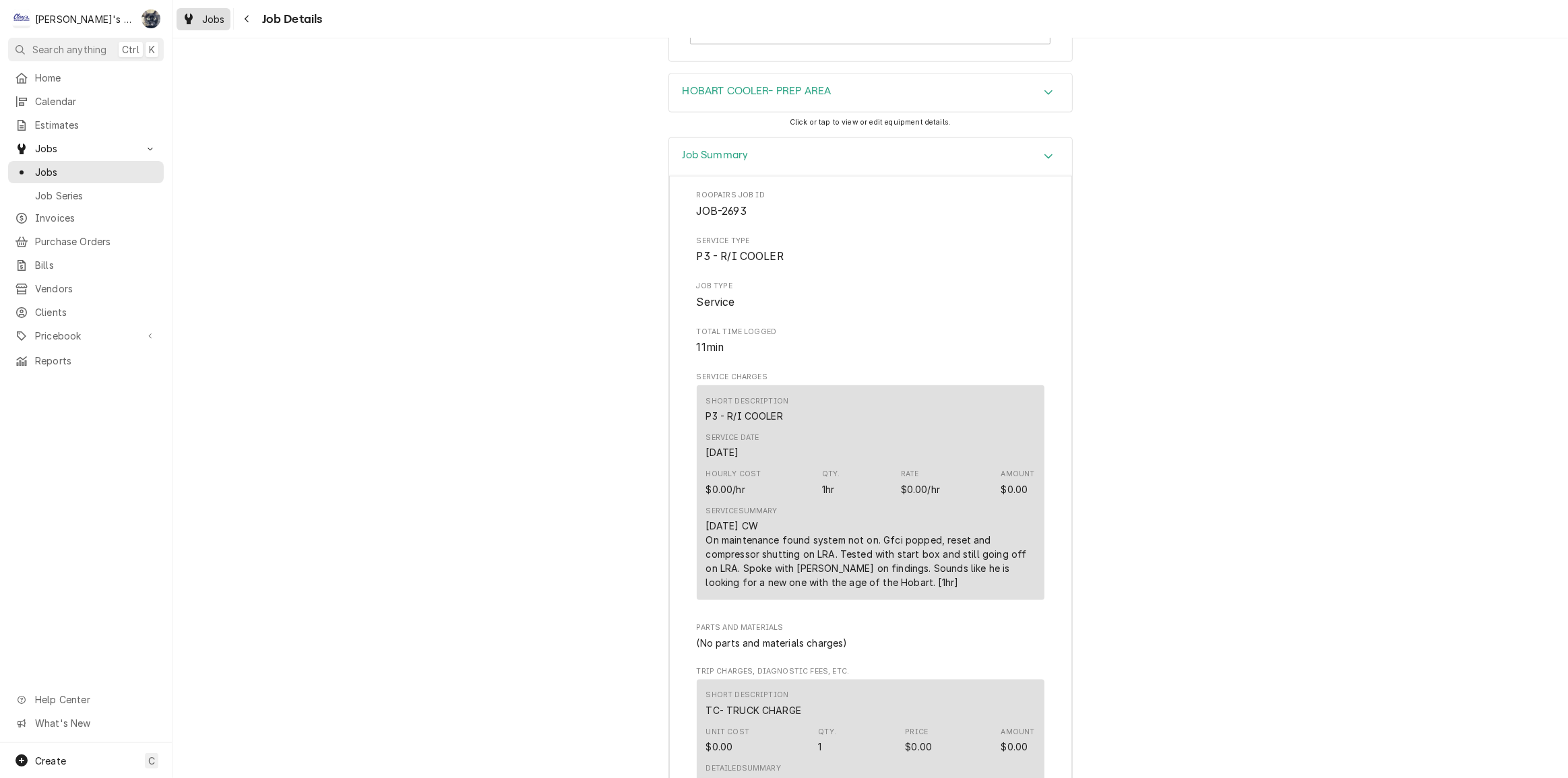
click at [211, 18] on span "Jobs" at bounding box center [213, 19] width 23 height 14
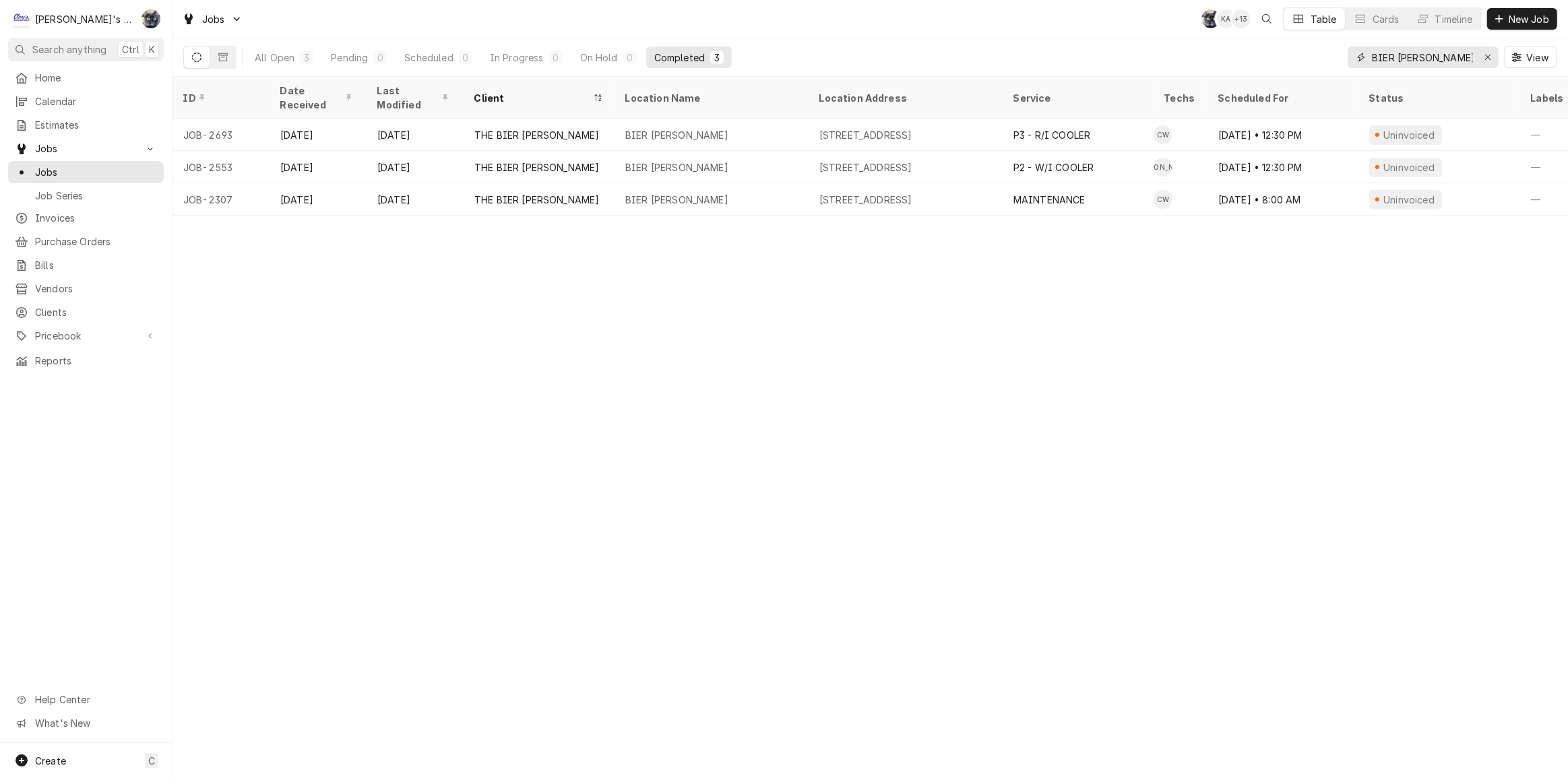
click at [1471, 59] on input "BIER STEIN" at bounding box center [1422, 57] width 101 height 21
click at [1493, 54] on div "Erase input" at bounding box center [1487, 57] width 14 height 14
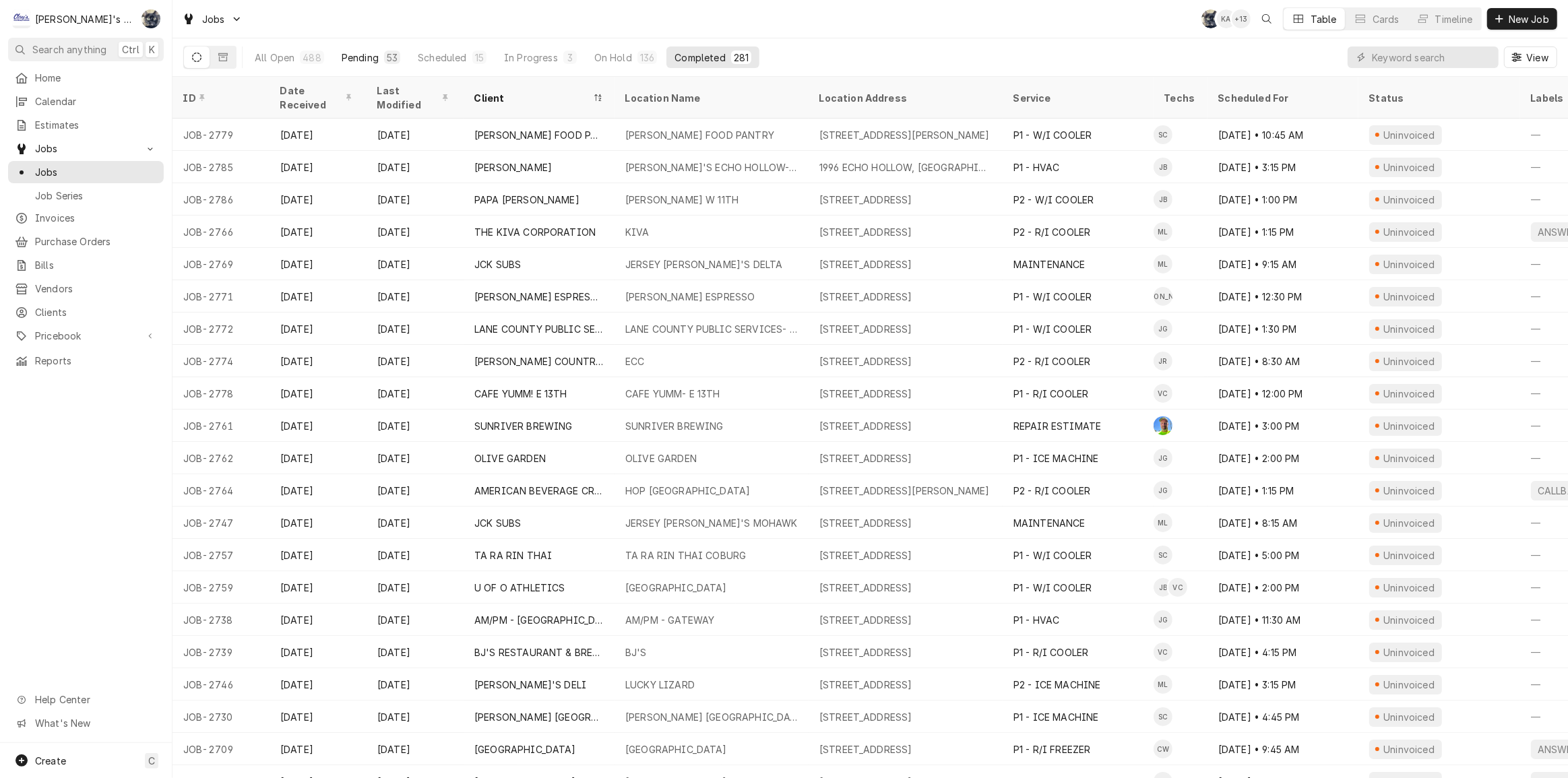
click at [366, 64] on div "Pending" at bounding box center [360, 58] width 37 height 14
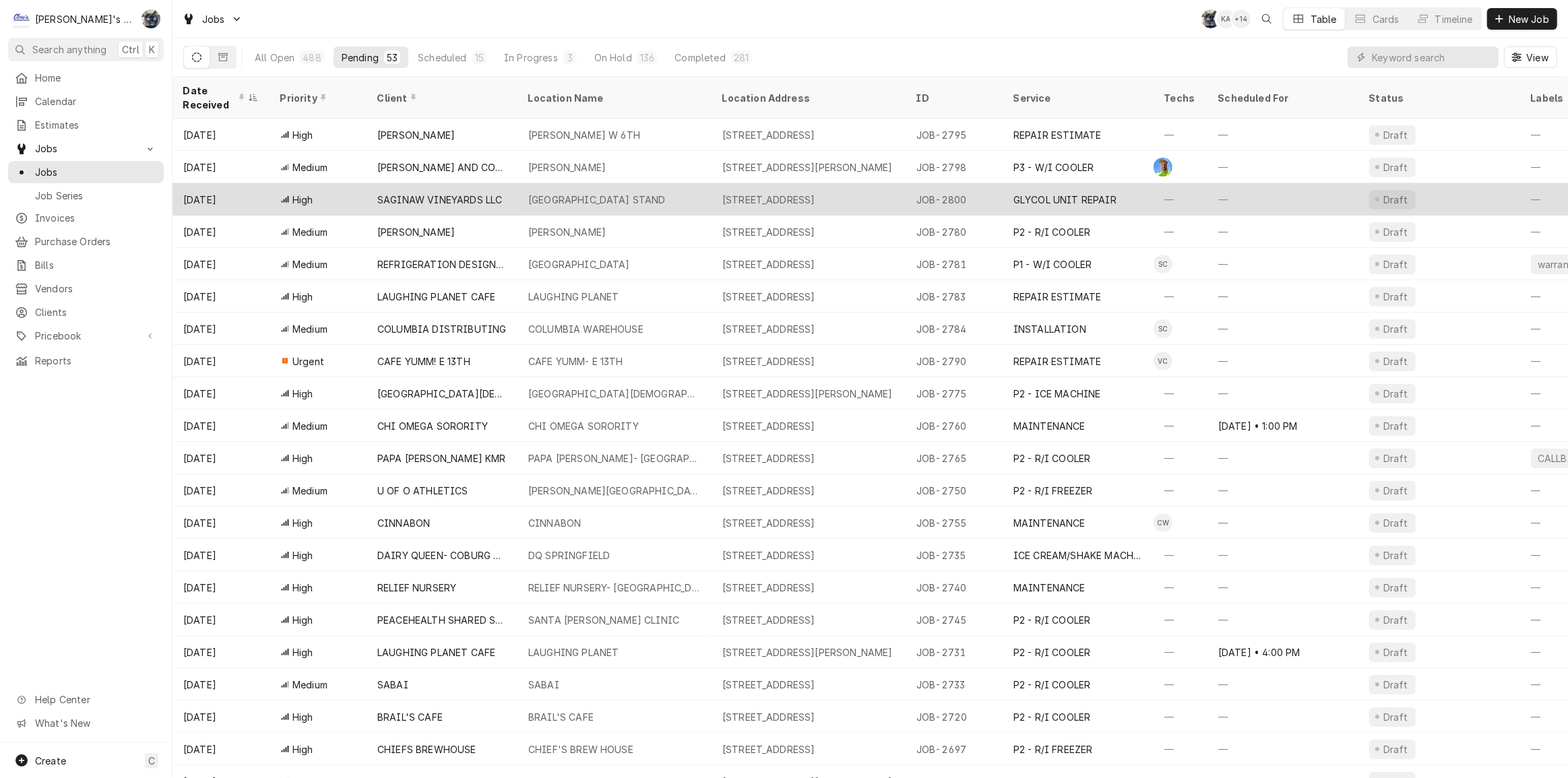
click at [442, 193] on div "SAGINAW VINEYARDS LLC" at bounding box center [440, 200] width 125 height 14
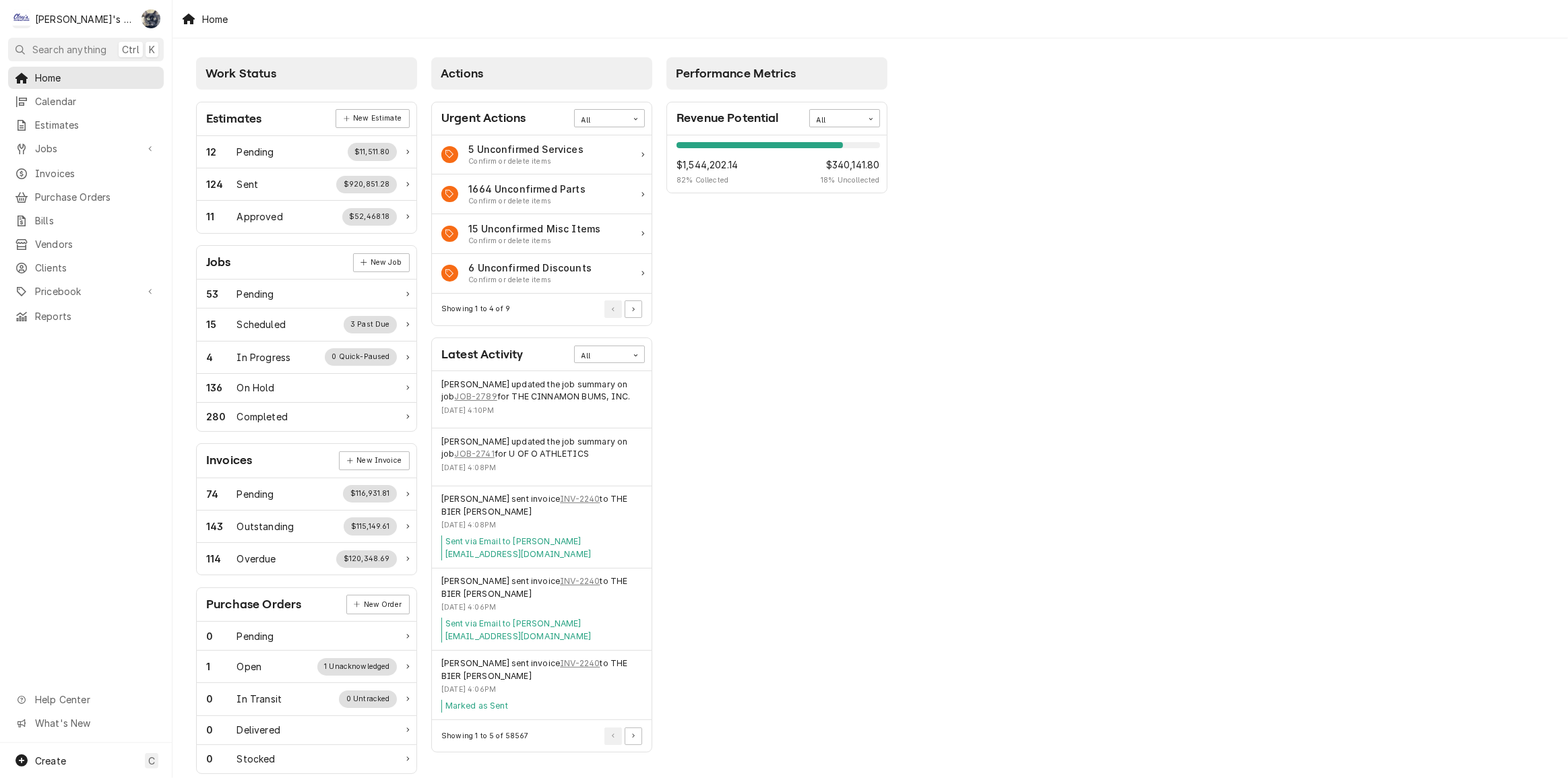
click at [408, 18] on div "Home" at bounding box center [870, 19] width 1395 height 38
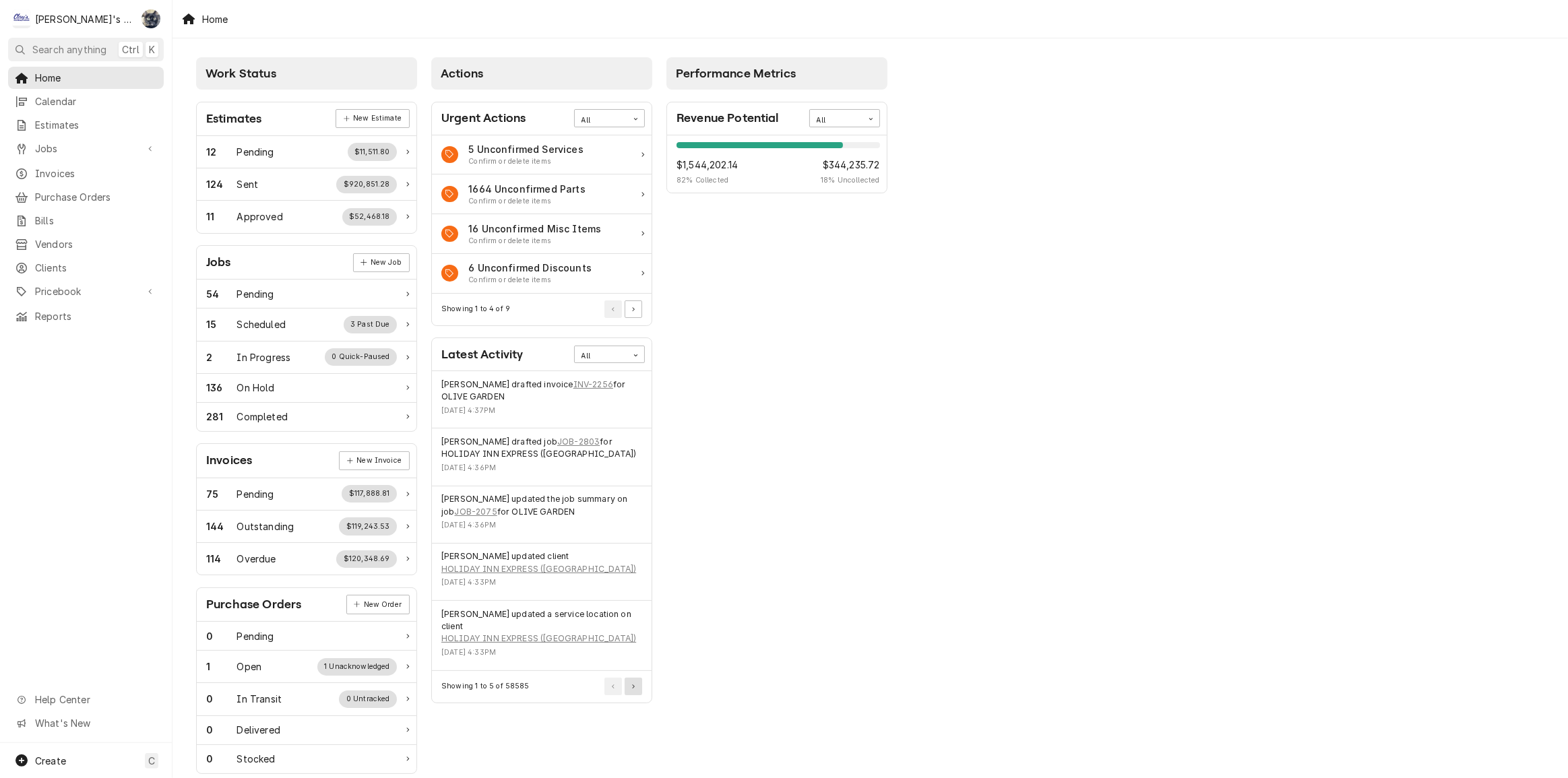
click at [639, 679] on button "Pagination Controls" at bounding box center [633, 687] width 18 height 18
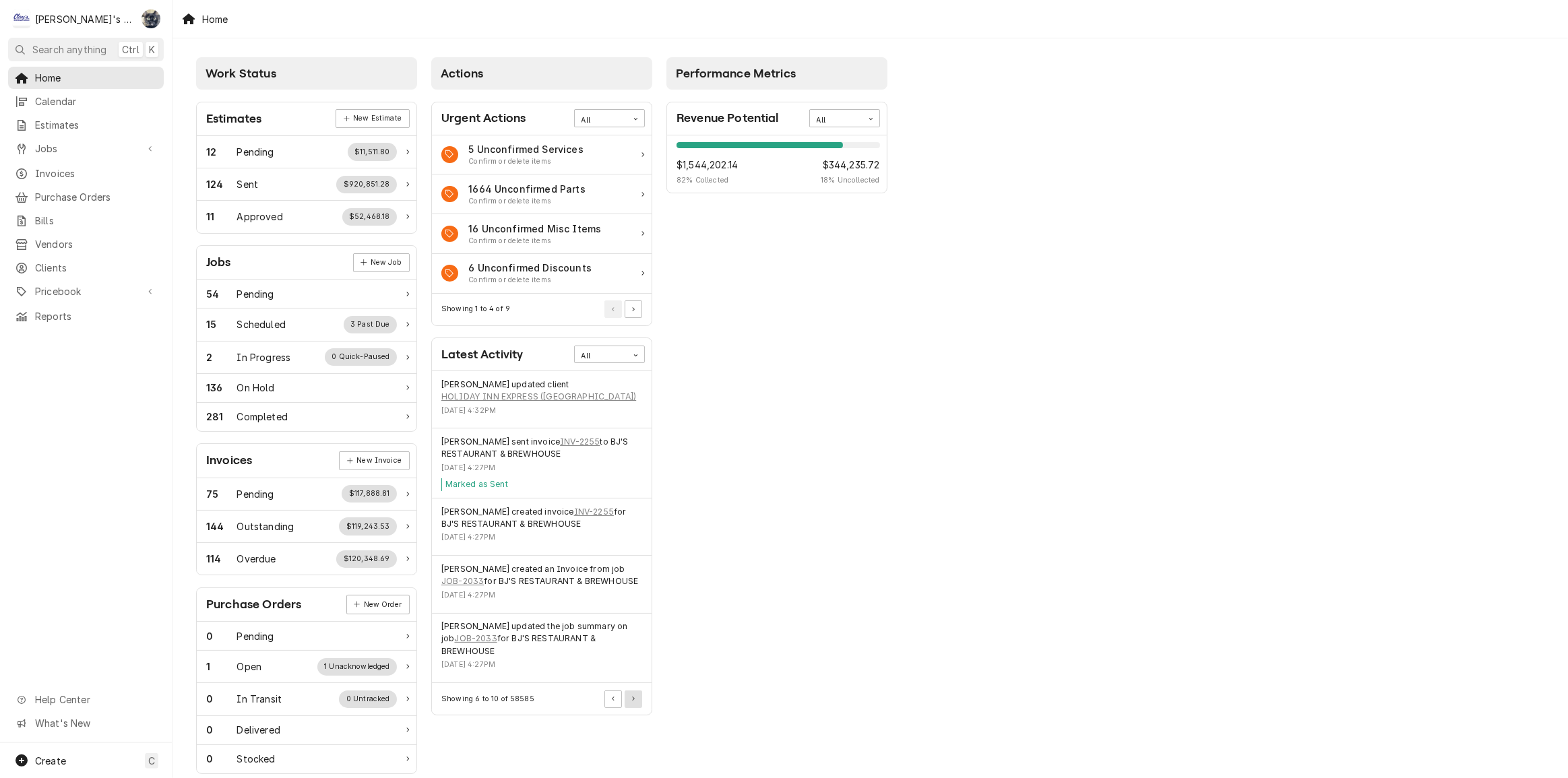
click at [635, 691] on button "Pagination Controls" at bounding box center [633, 699] width 18 height 18
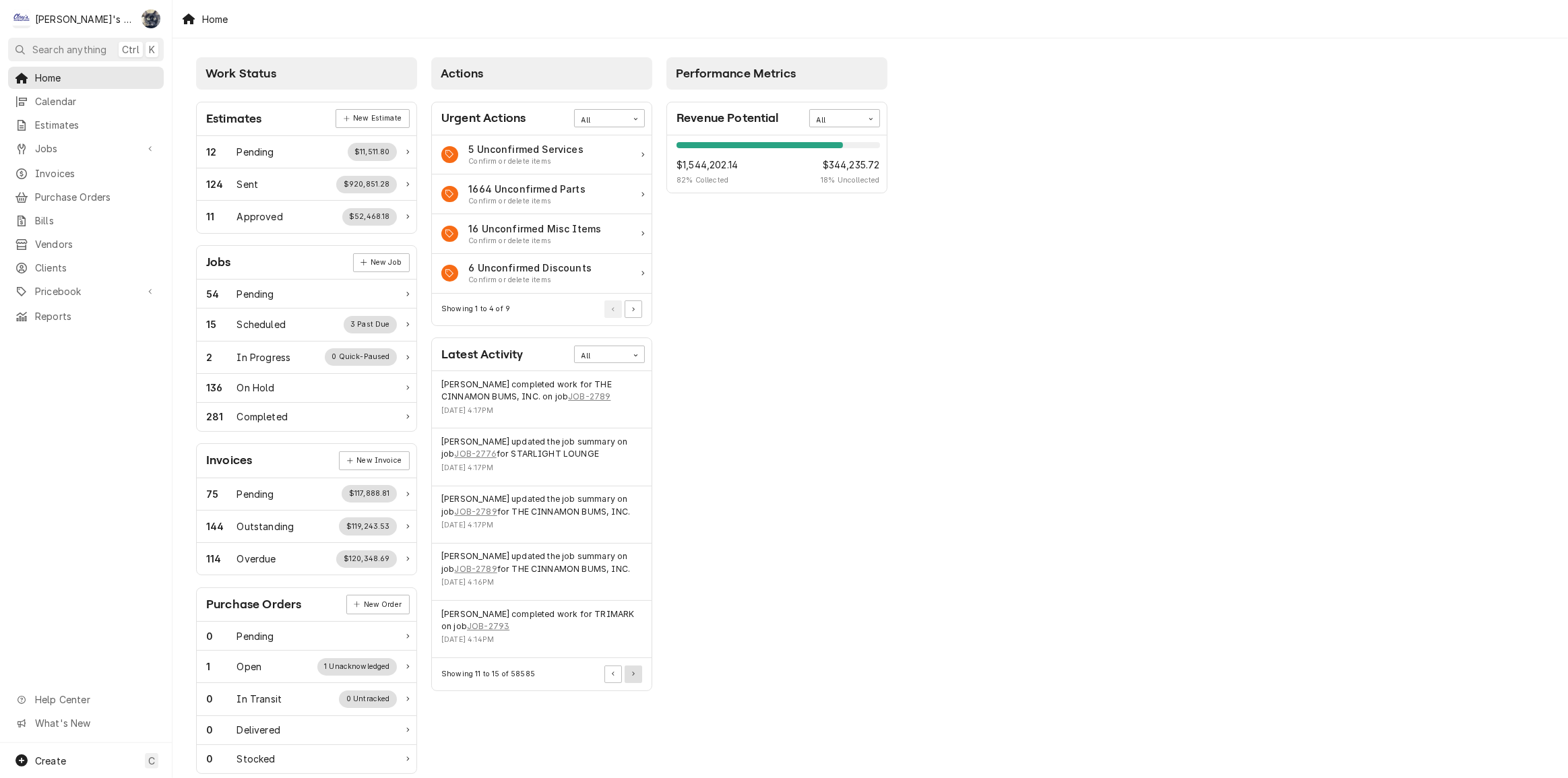
click at [633, 673] on icon "Pagination Controls" at bounding box center [633, 675] width 3 height 4
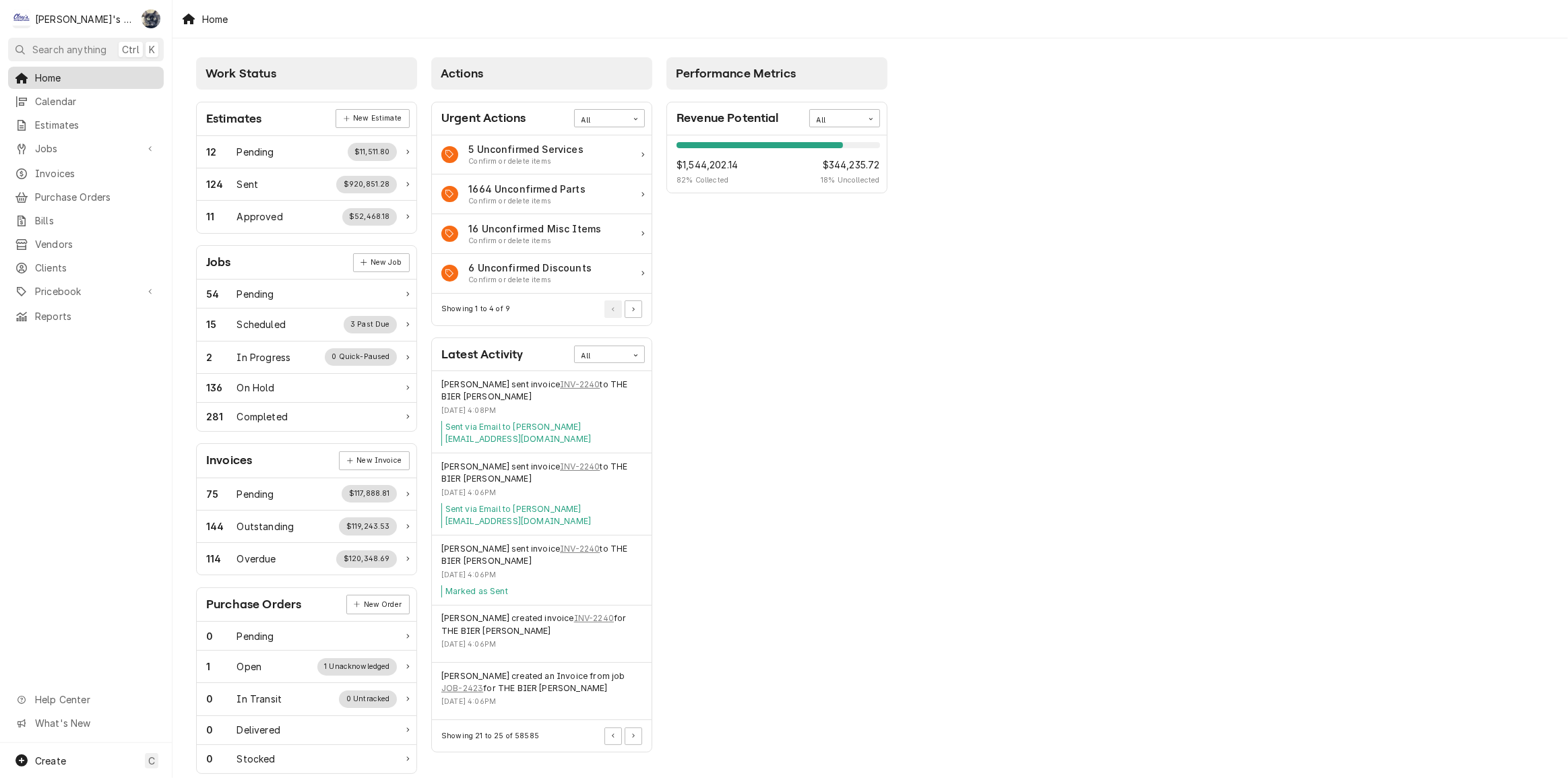
click at [78, 73] on span "Home" at bounding box center [96, 78] width 122 height 14
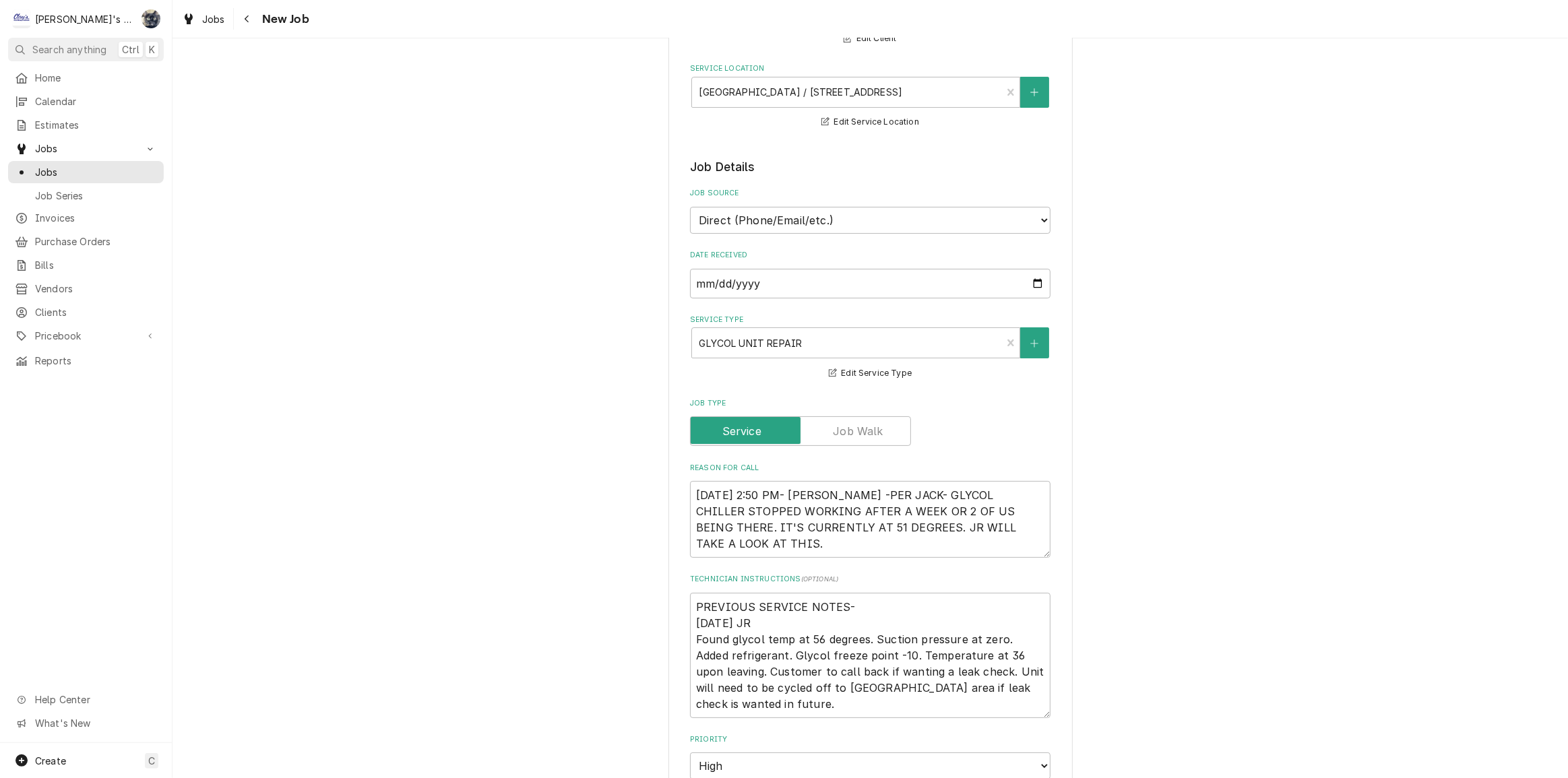
scroll to position [428, 0]
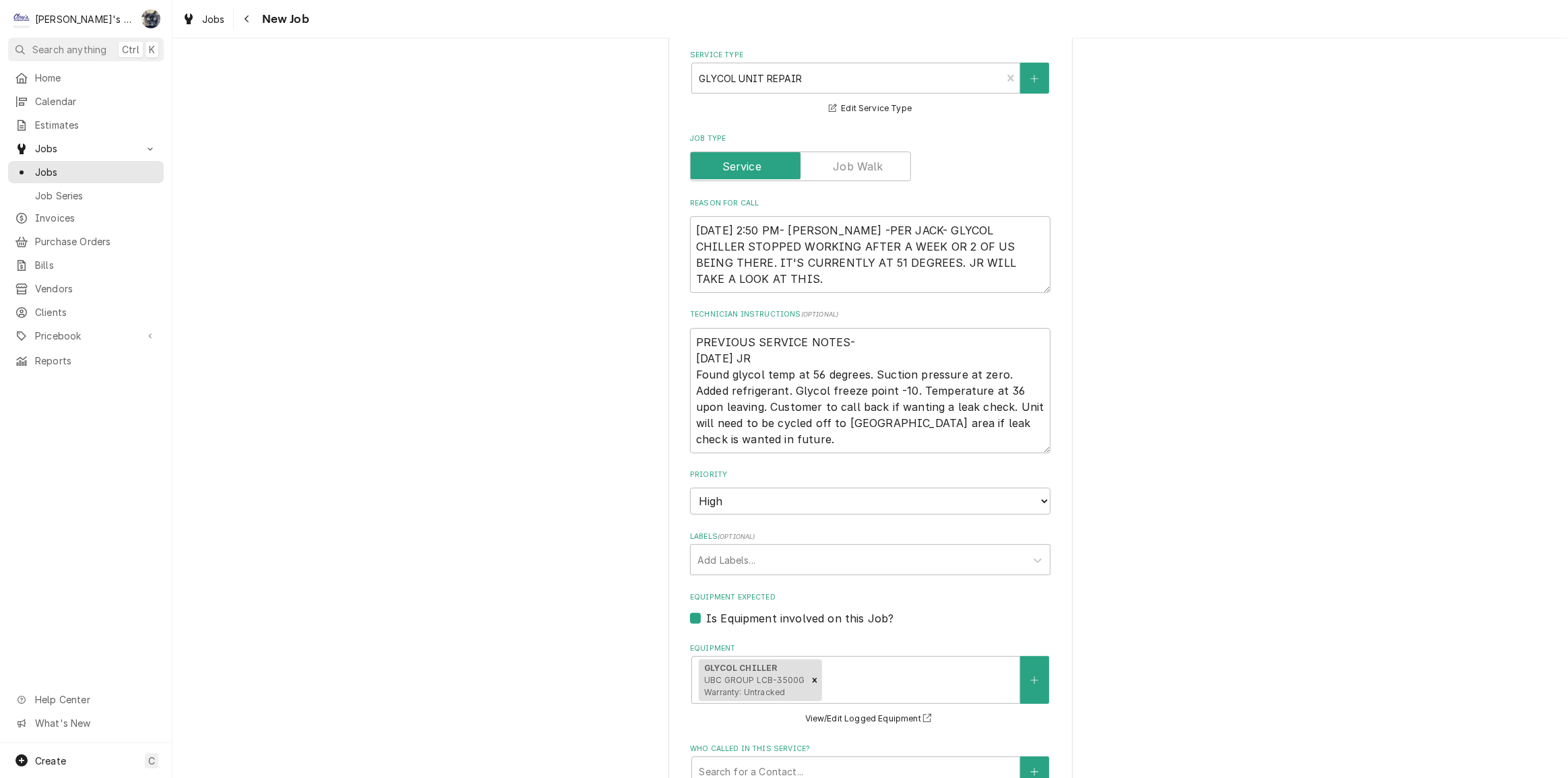
type textarea "x"
click at [223, 25] on span "Jobs" at bounding box center [213, 19] width 23 height 14
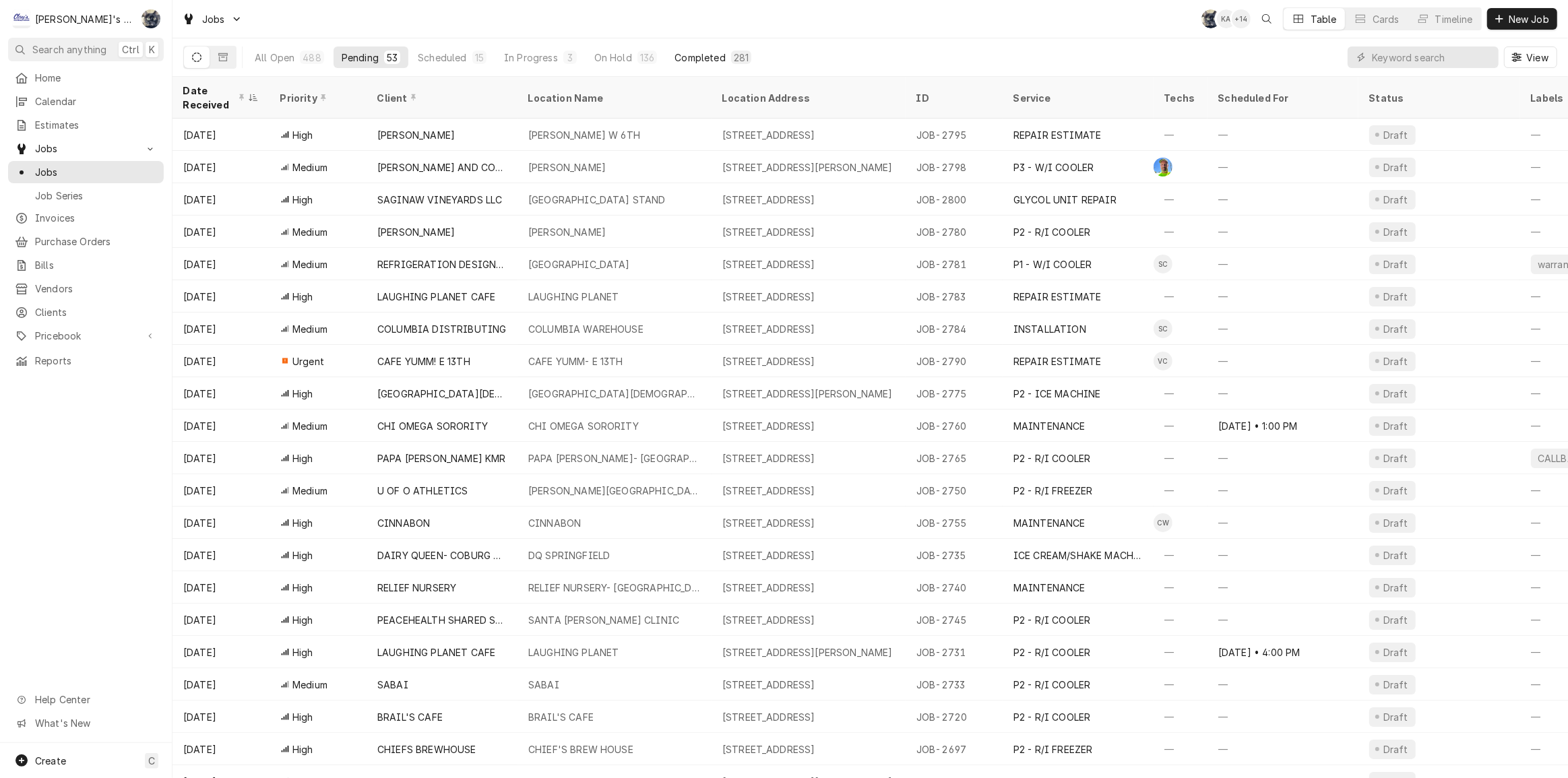
click at [689, 64] on button "Completed 281" at bounding box center [713, 57] width 93 height 21
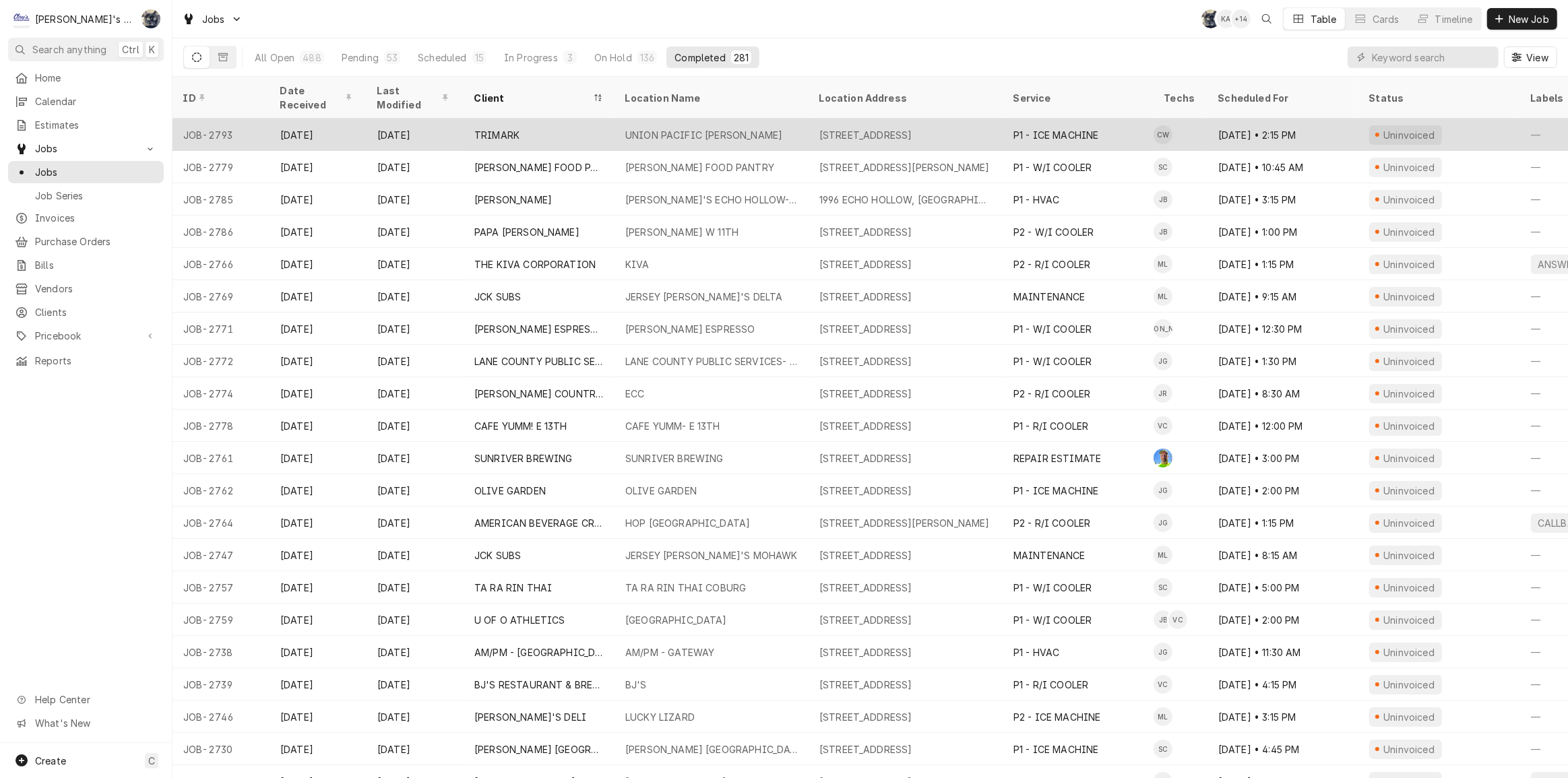
click at [659, 126] on div "UNION PACIFIC RR- EUGENE" at bounding box center [712, 134] width 194 height 32
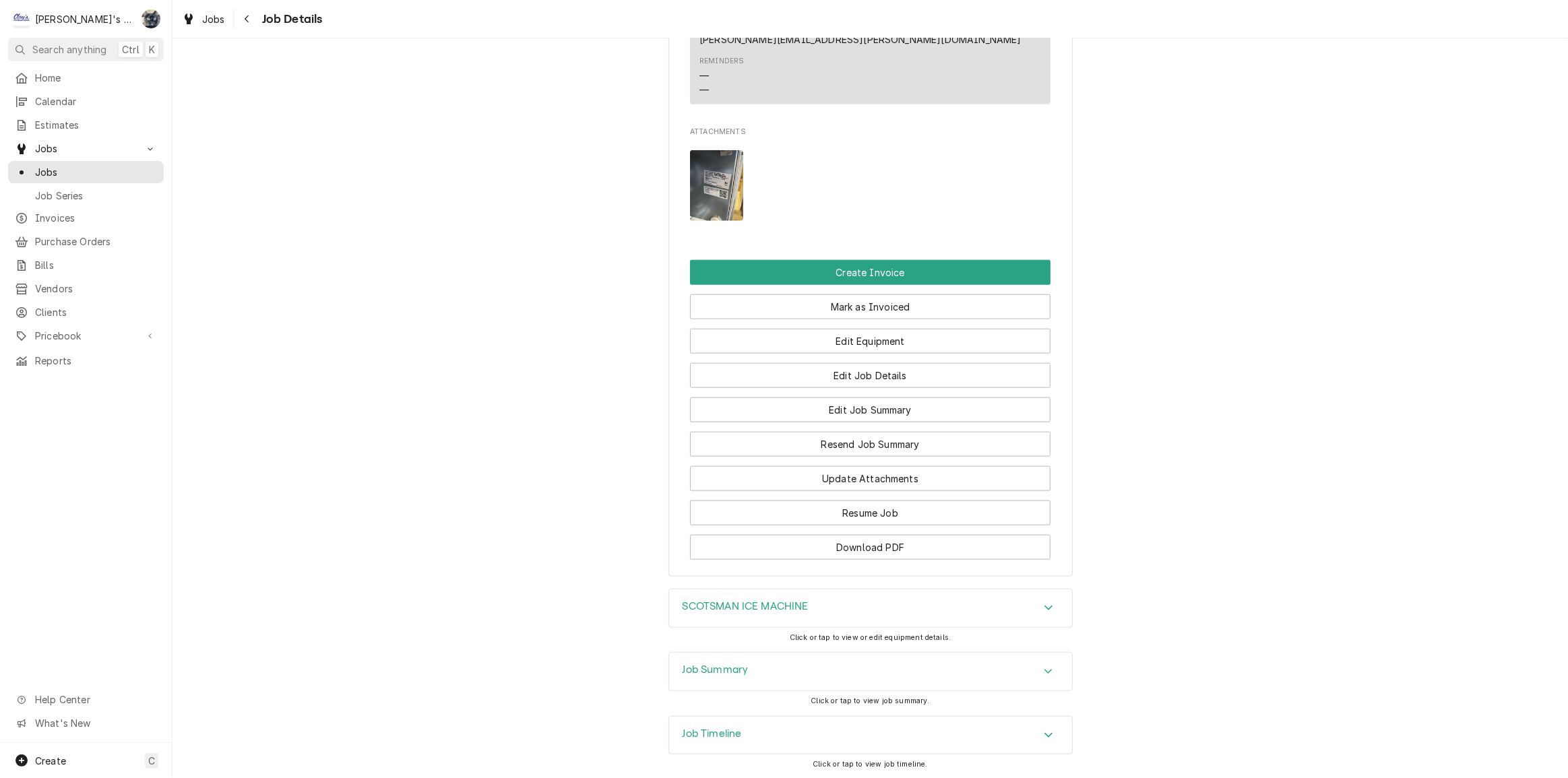
scroll to position [1557, 0]
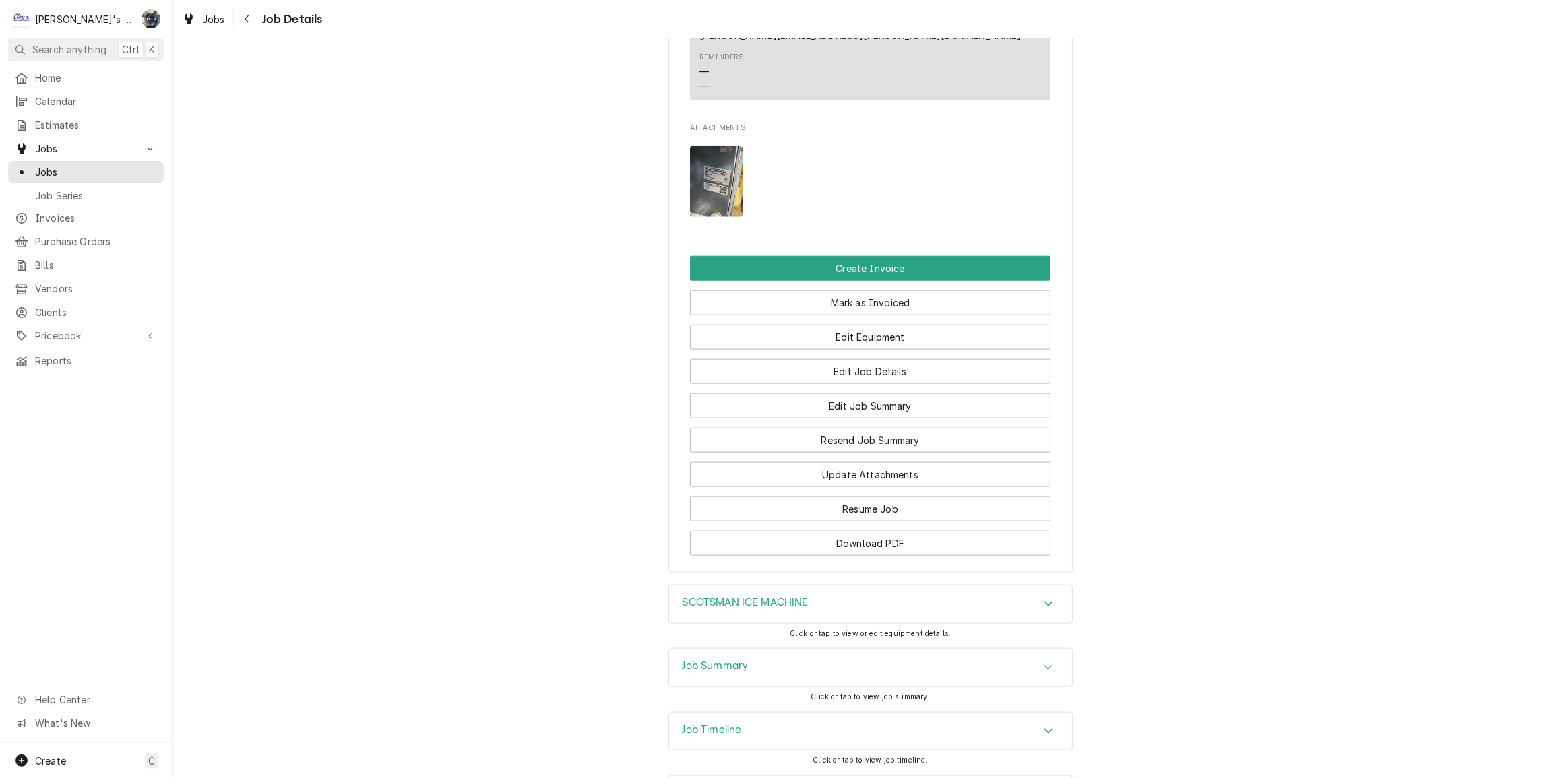
click at [706, 146] on img "Attachments" at bounding box center [717, 181] width 54 height 71
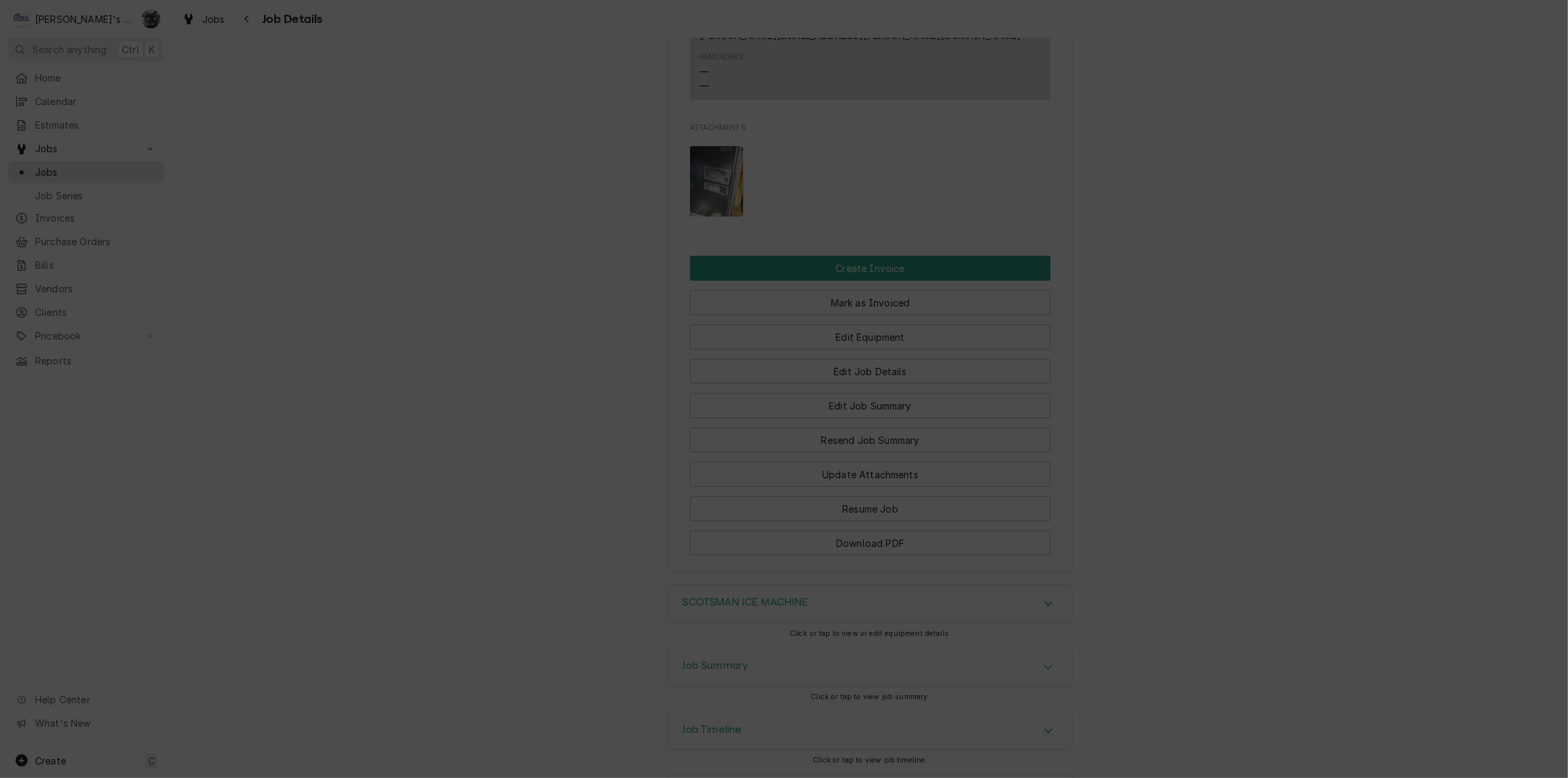
click at [891, 184] on div "button" at bounding box center [897, 183] width 14 height 14
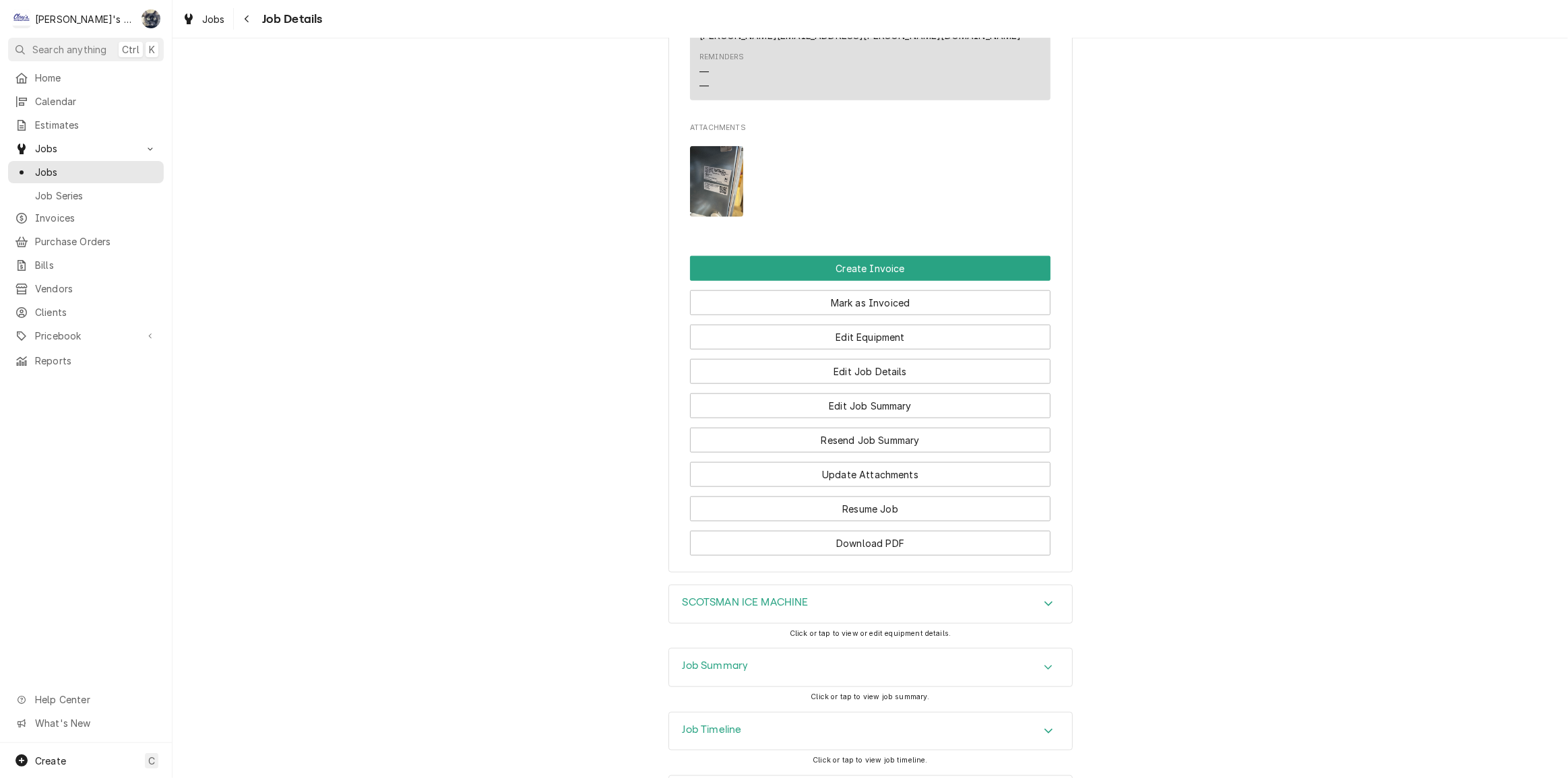
click at [818, 649] on div "Job Summary" at bounding box center [870, 667] width 403 height 38
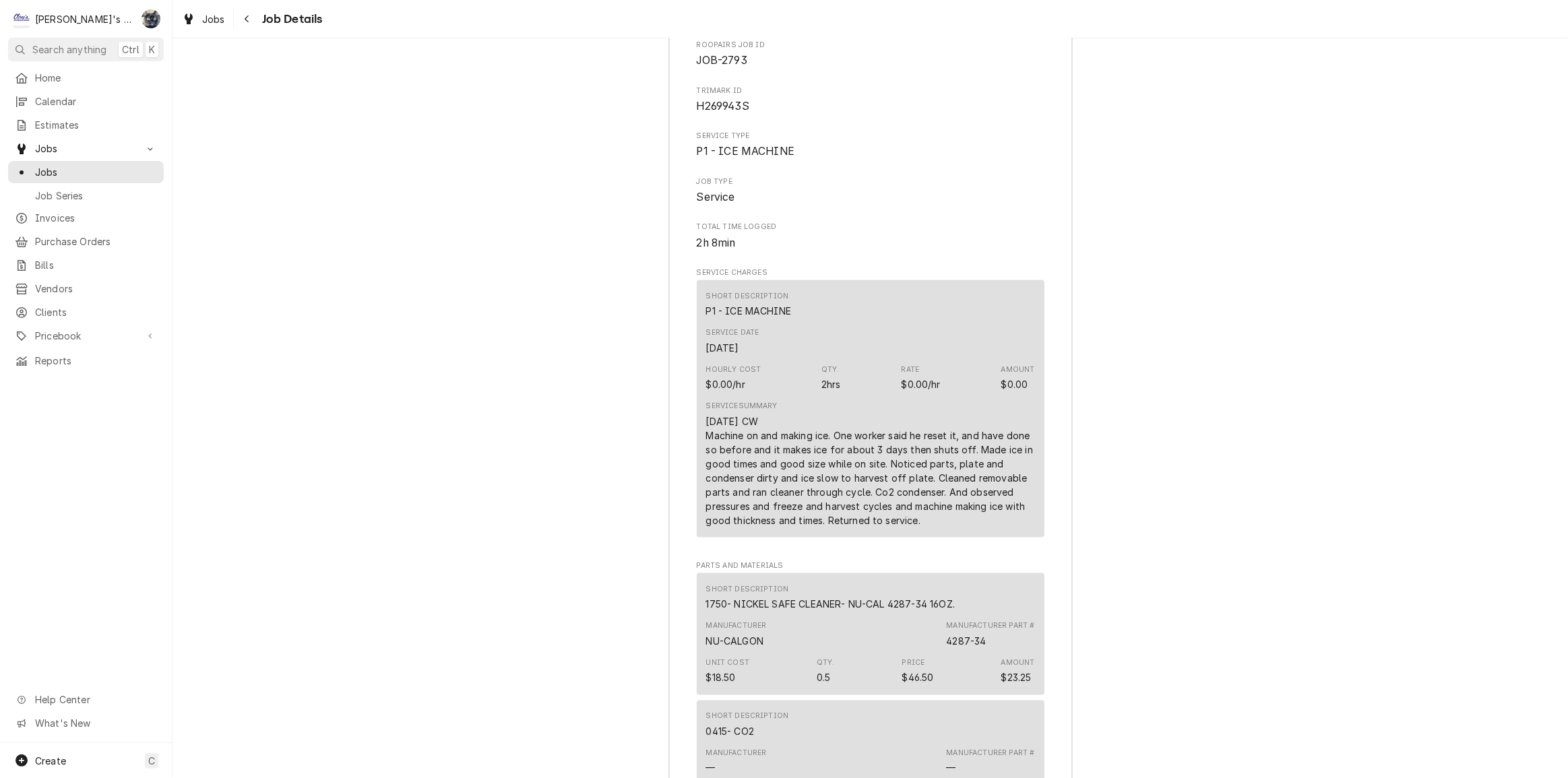
scroll to position [2415, 0]
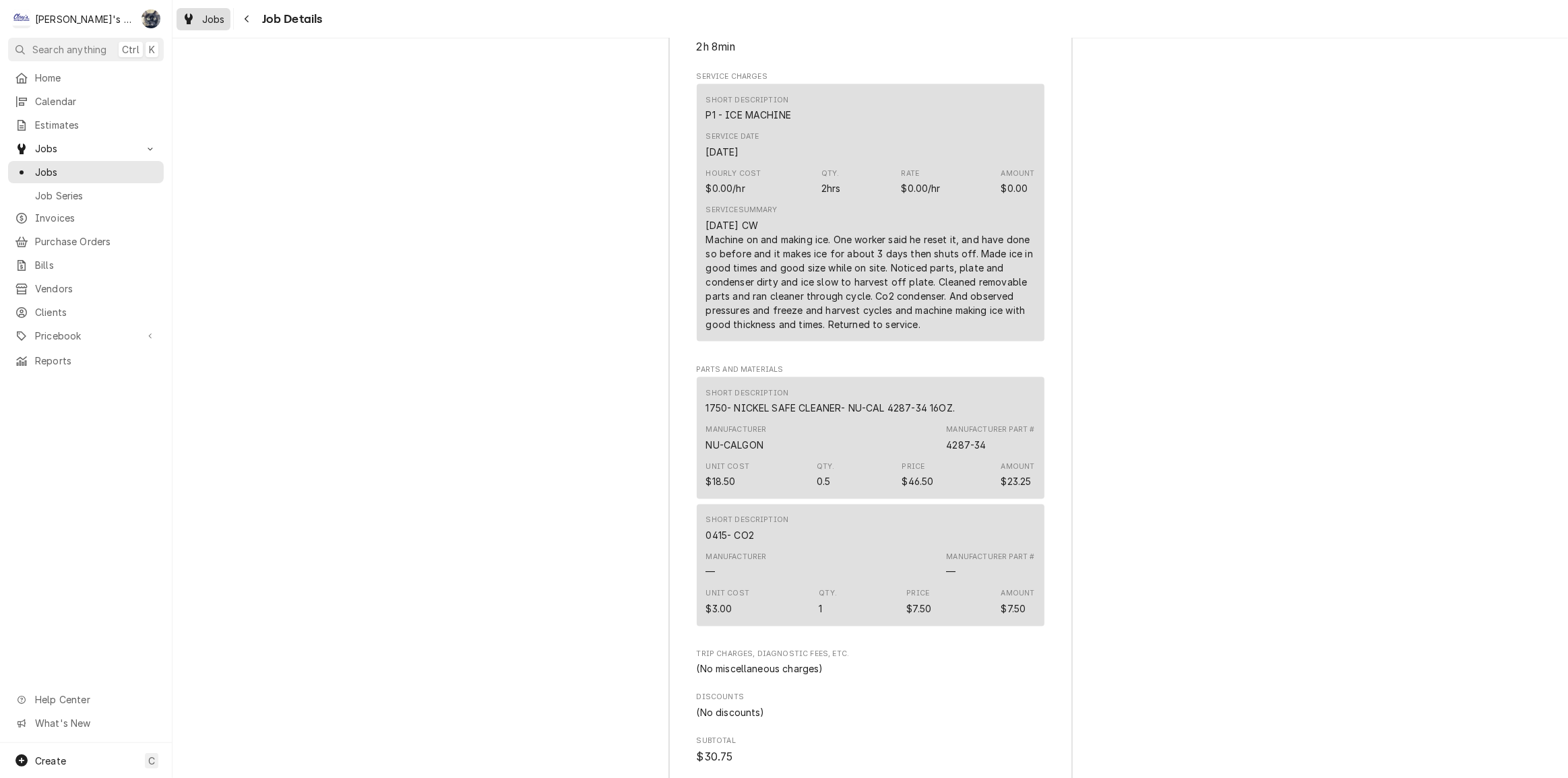
click at [211, 14] on span "Jobs" at bounding box center [213, 19] width 23 height 14
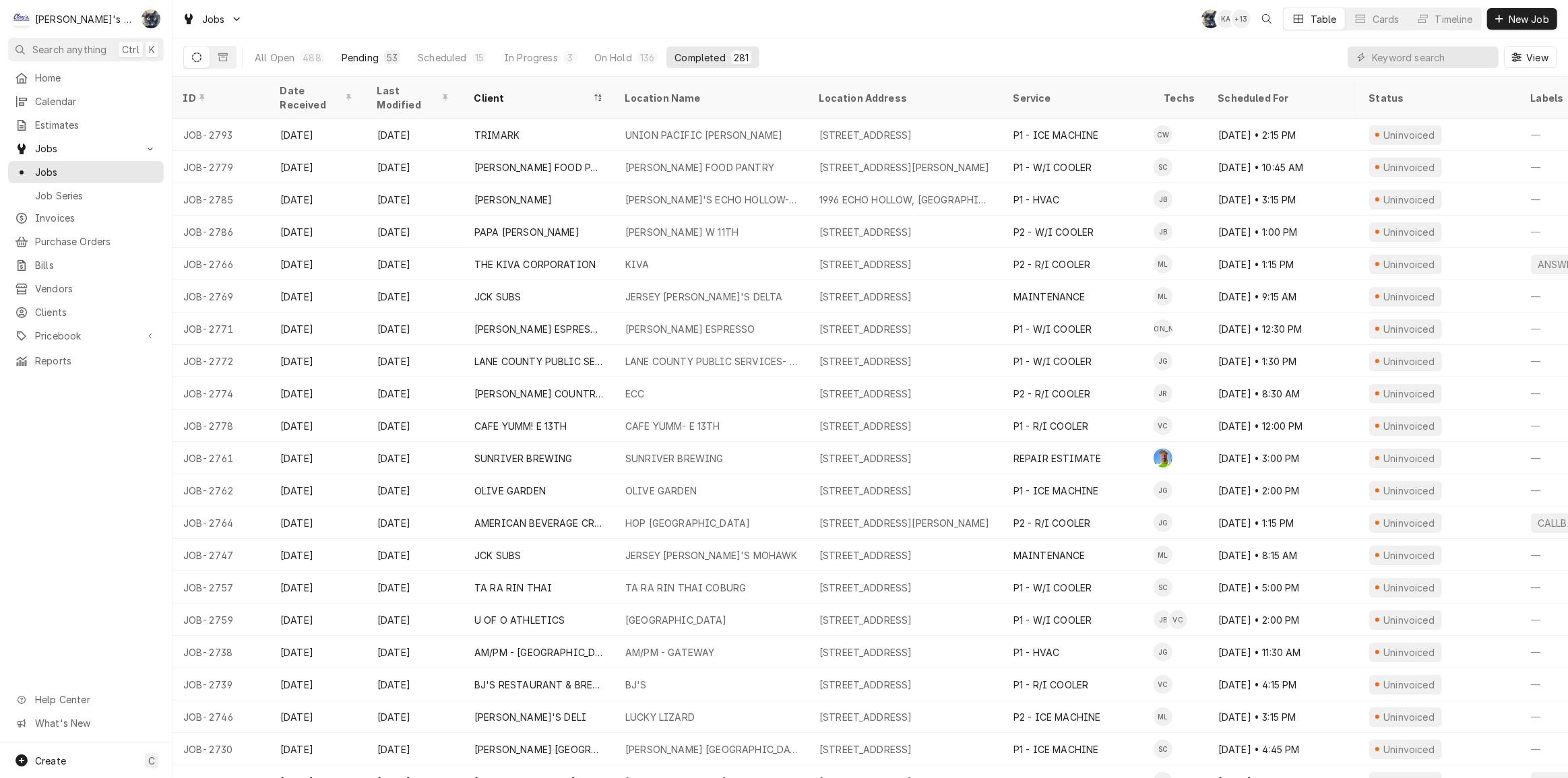
click at [384, 56] on div "53" at bounding box center [392, 57] width 16 height 14
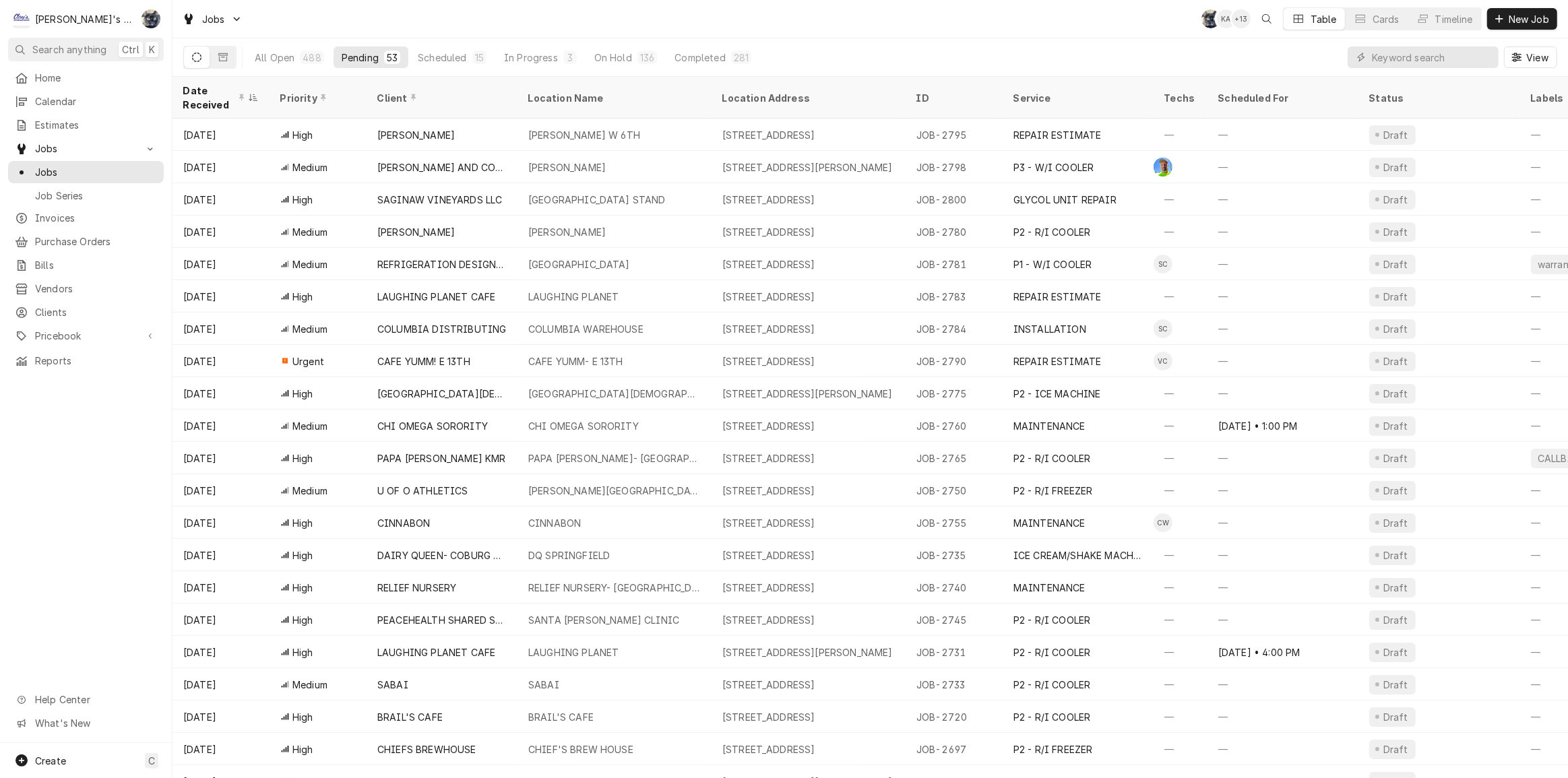
click at [679, 67] on div "All Open 488 Pending 53 Scheduled 15 In Progress 3 On Hold 136 Completed 281" at bounding box center [502, 57] width 512 height 38
click at [682, 61] on div "Completed" at bounding box center [699, 58] width 51 height 14
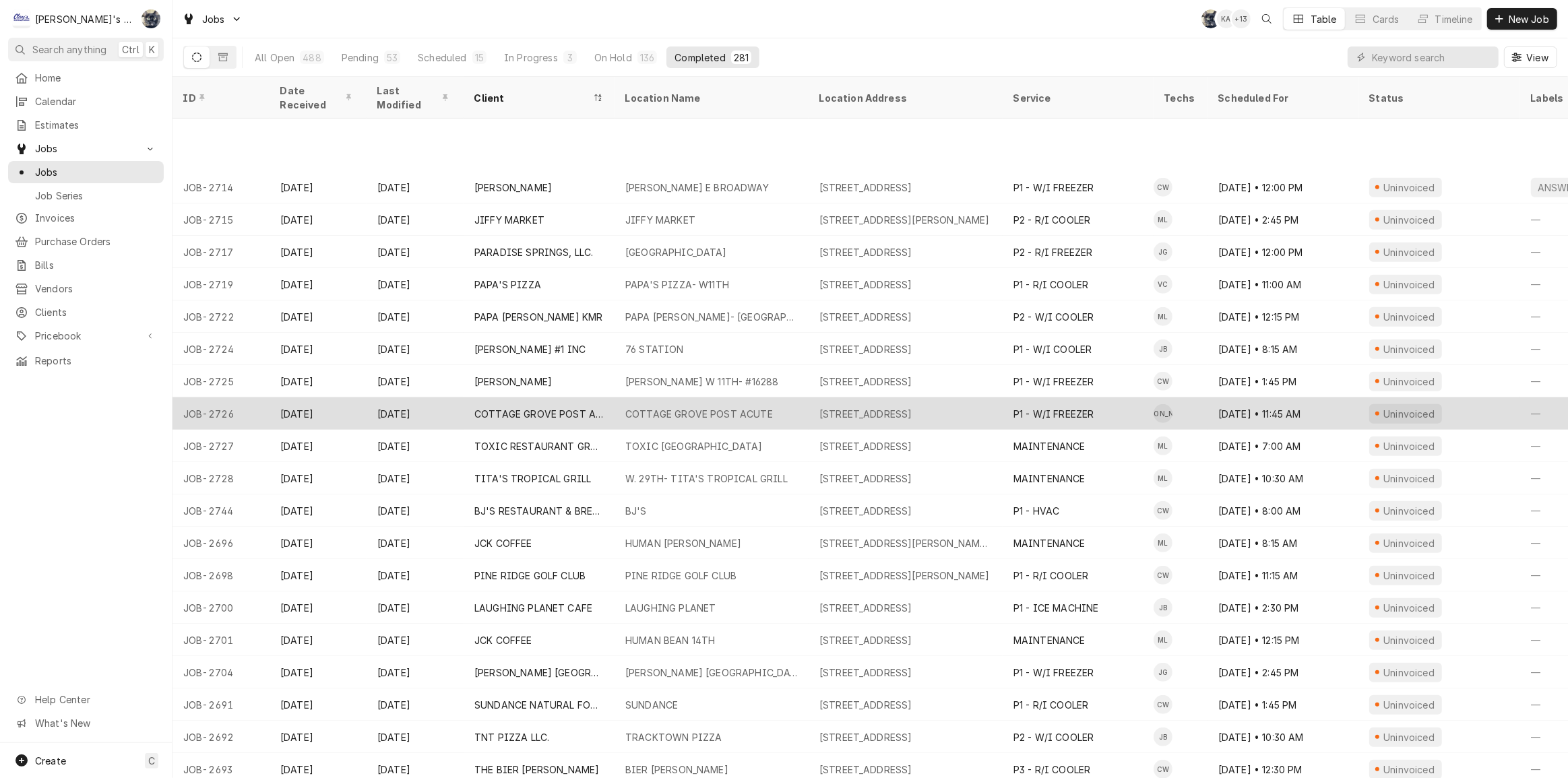
scroll to position [755, 0]
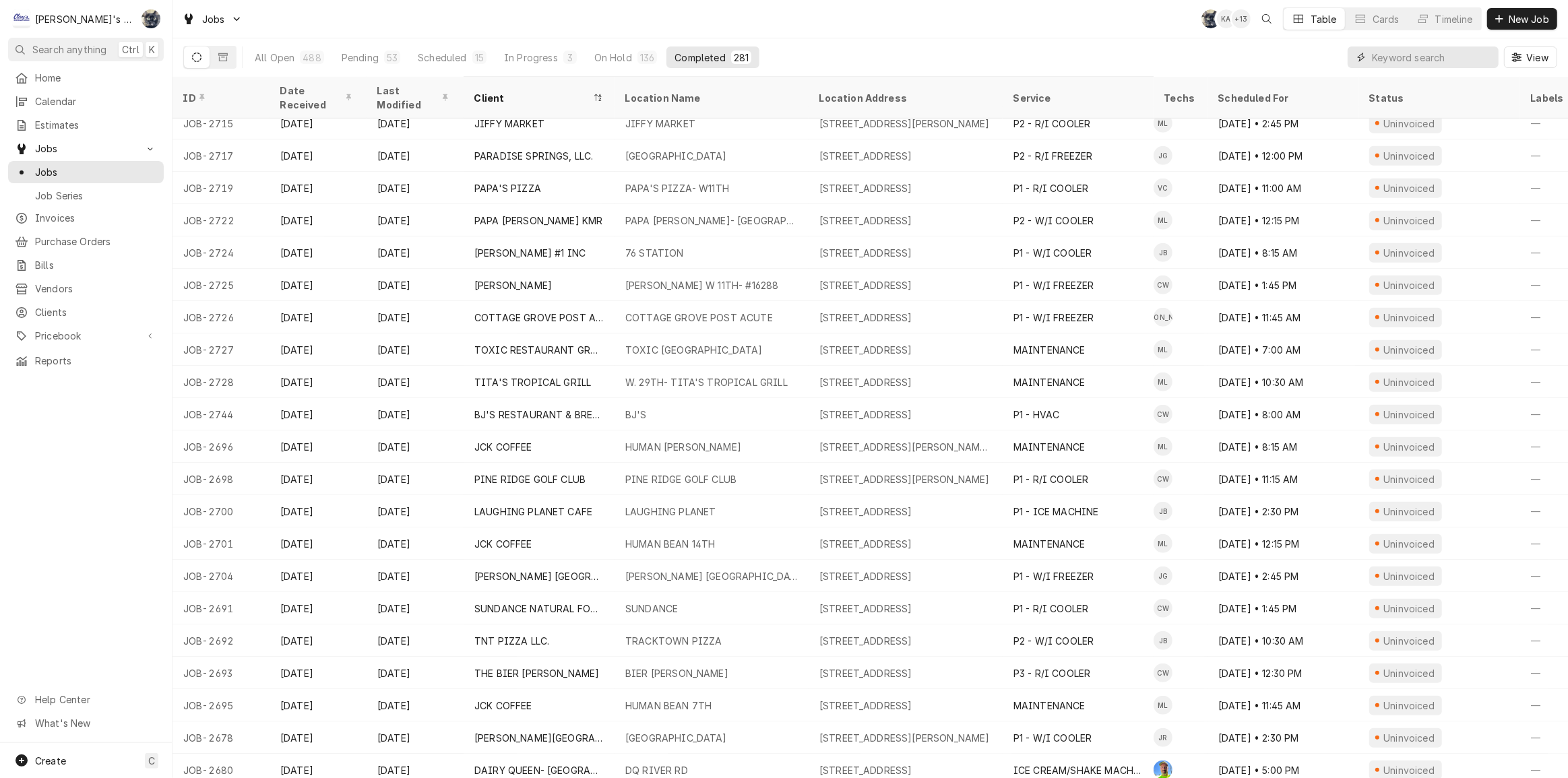
click at [1430, 61] on input "Dynamic Content Wrapper" at bounding box center [1432, 57] width 120 height 21
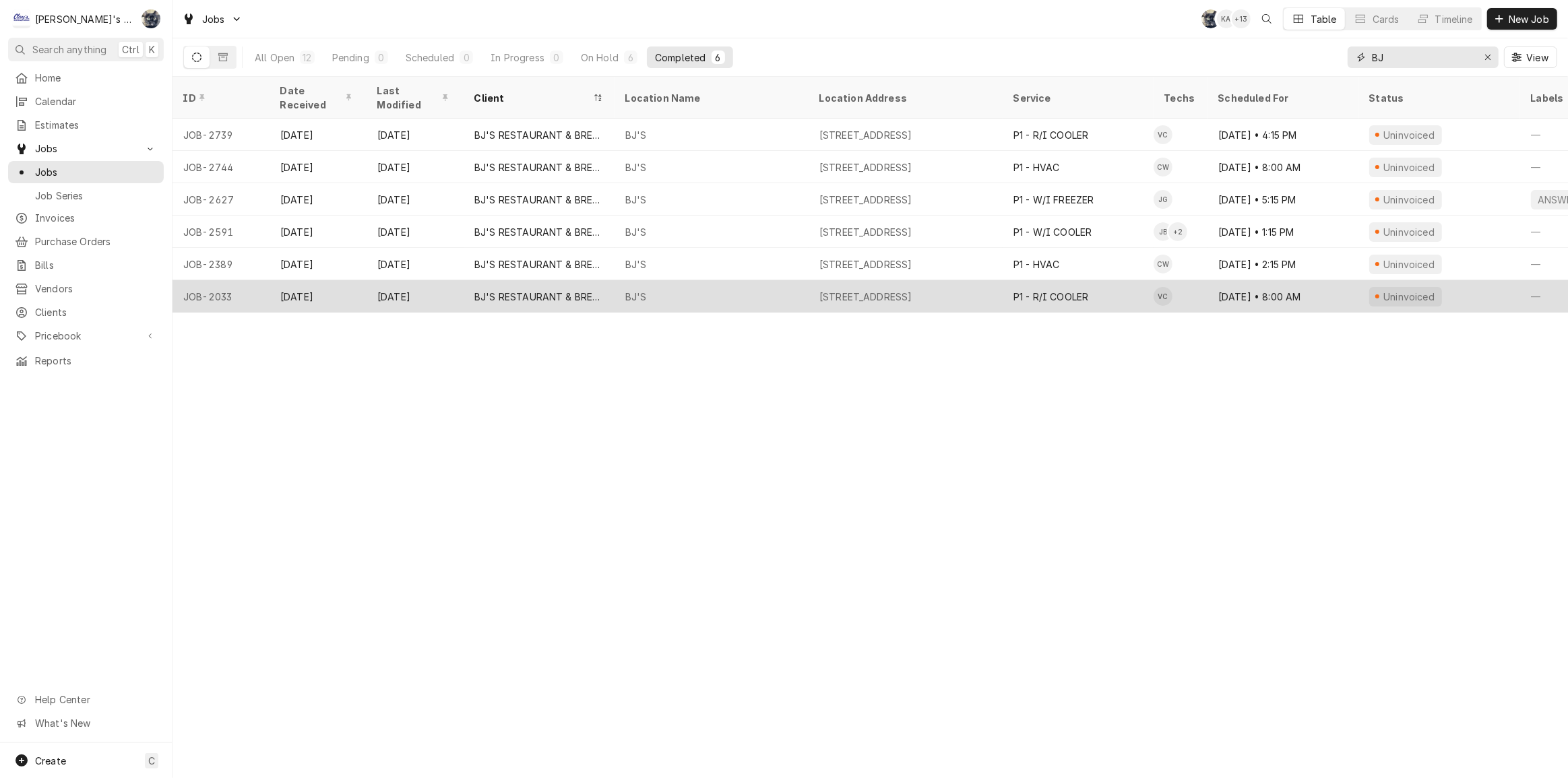
type input "BJ"
click at [907, 290] on div "1080 VALLEY RIVER WAY, EUGENE, OR 97401" at bounding box center [866, 297] width 93 height 14
click at [483, 290] on div "BJ'S RESTAURANT & BREWHOUSE" at bounding box center [539, 297] width 129 height 14
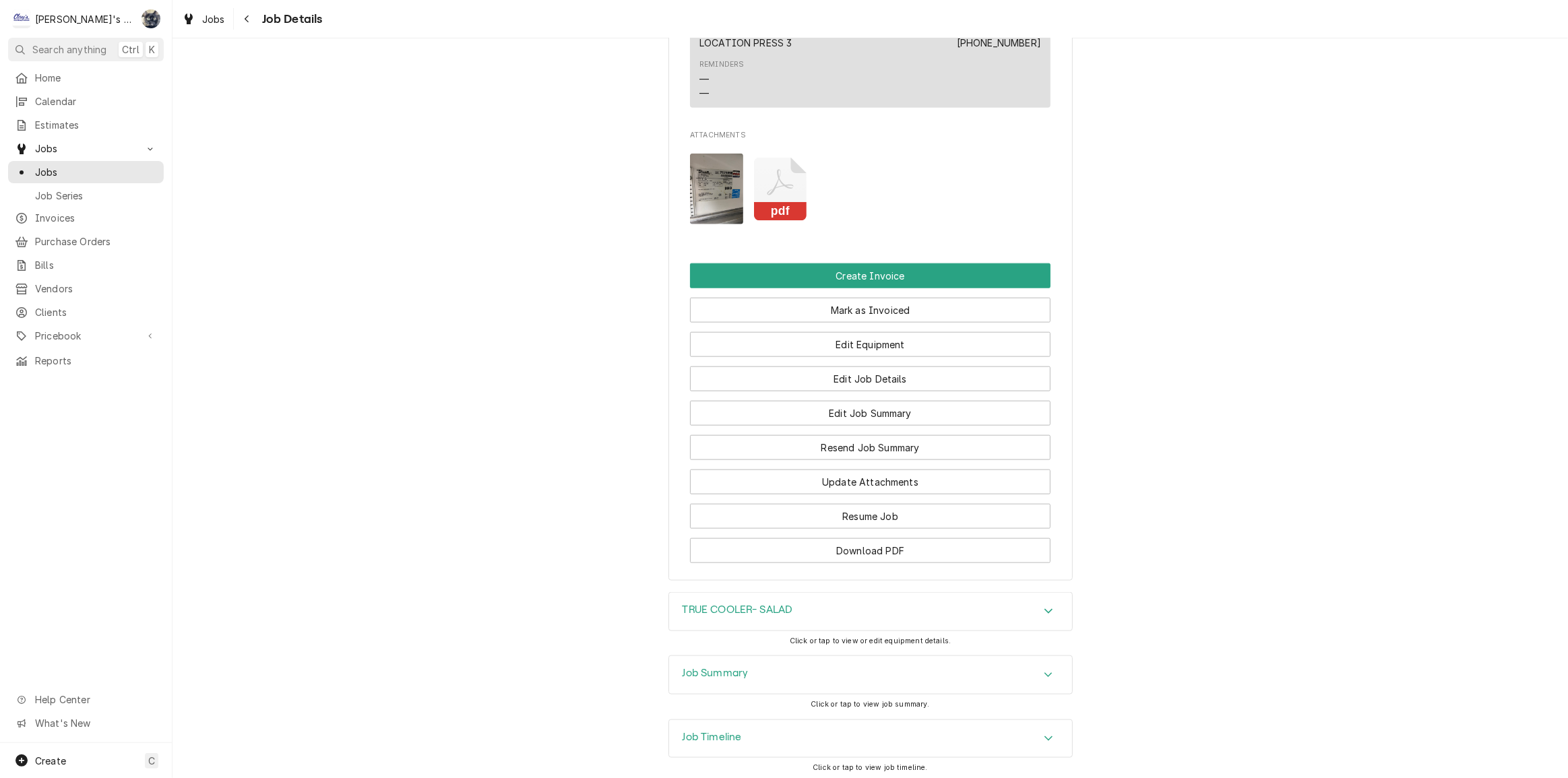
scroll to position [1779, 0]
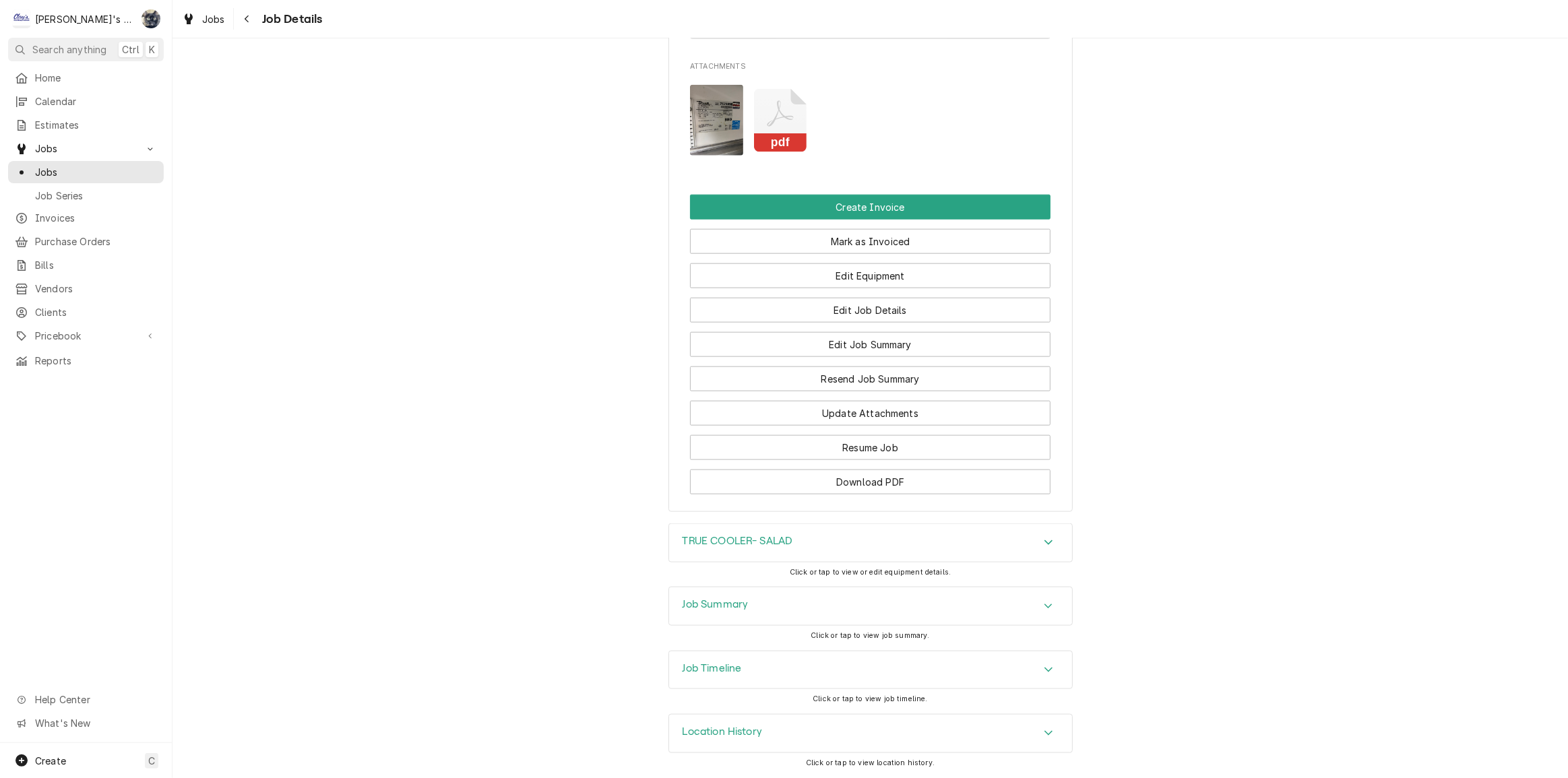
click at [719, 607] on h3 "Job Summary" at bounding box center [715, 605] width 66 height 13
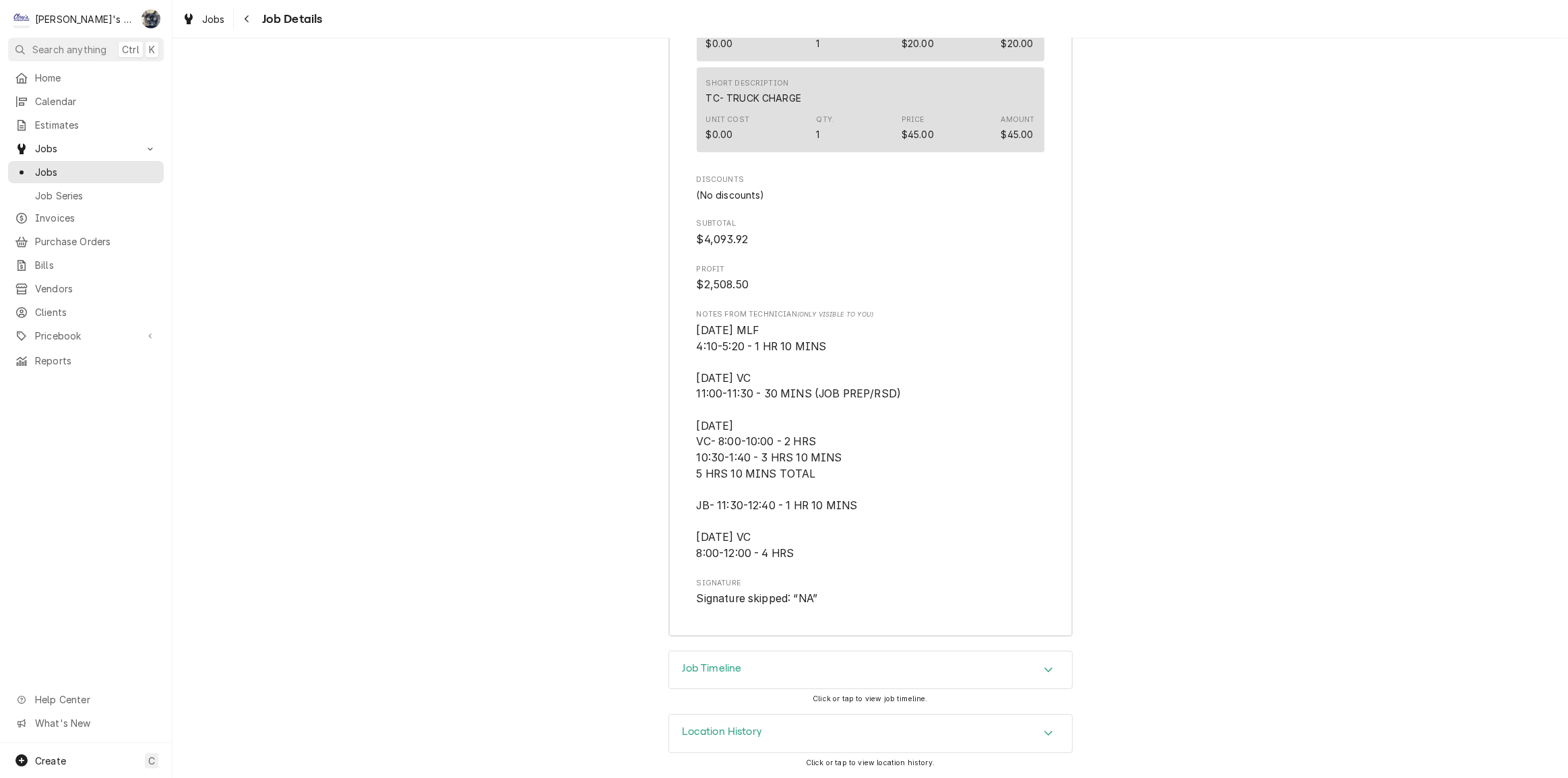
scroll to position [5198, 0]
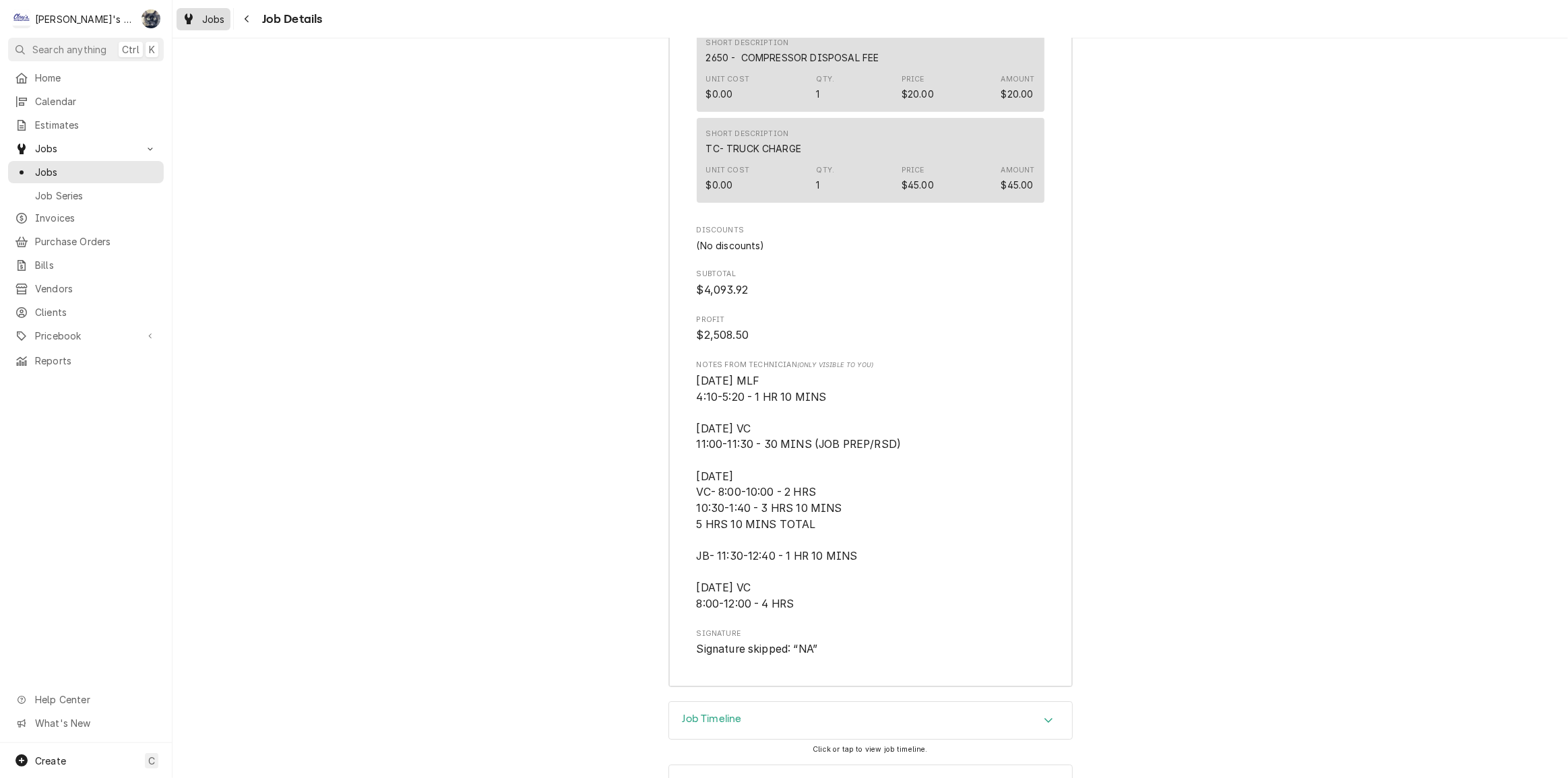
click at [201, 14] on div "Jobs" at bounding box center [203, 19] width 49 height 17
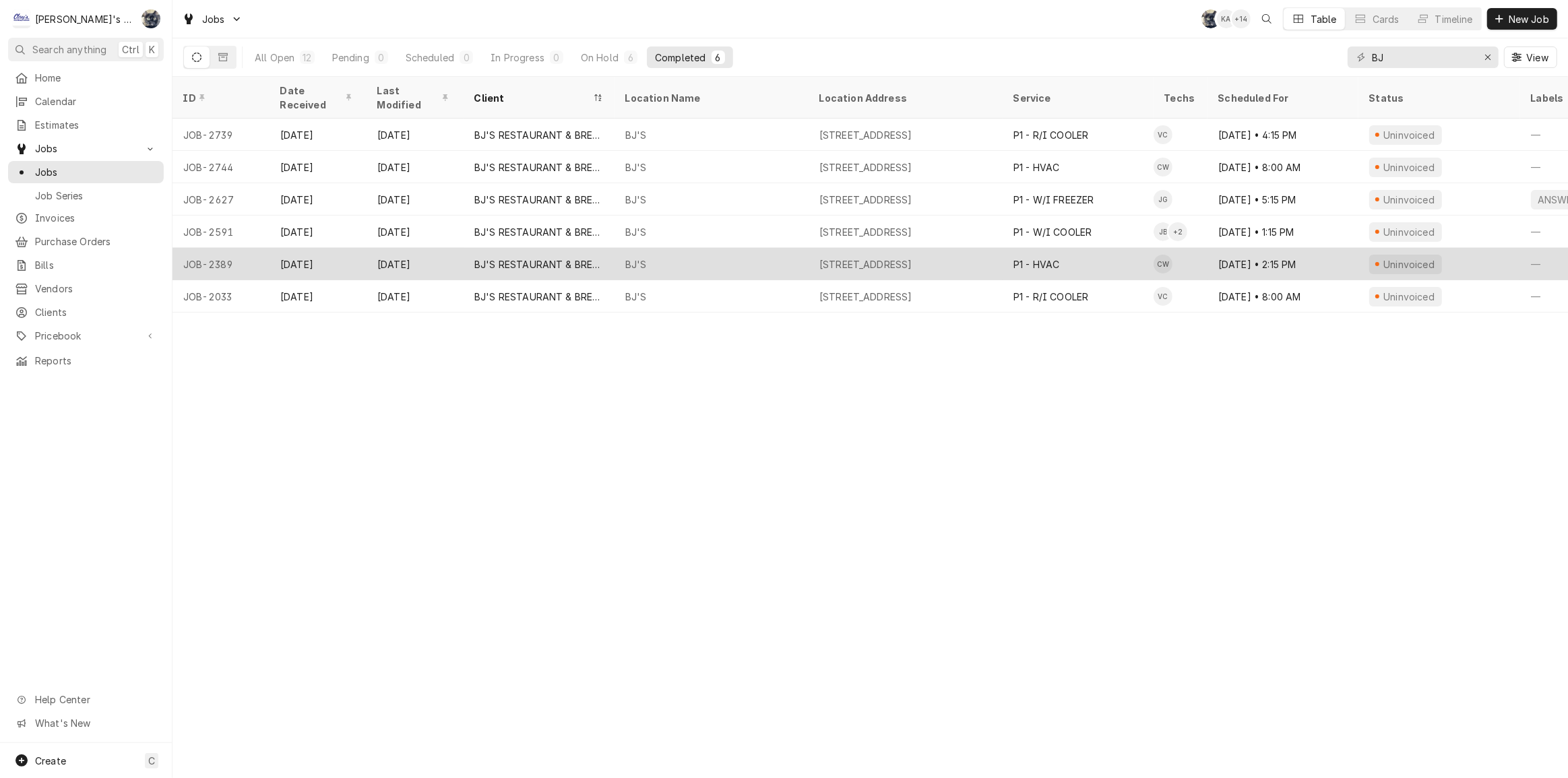
click at [912, 258] on div "[STREET_ADDRESS]" at bounding box center [866, 265] width 93 height 14
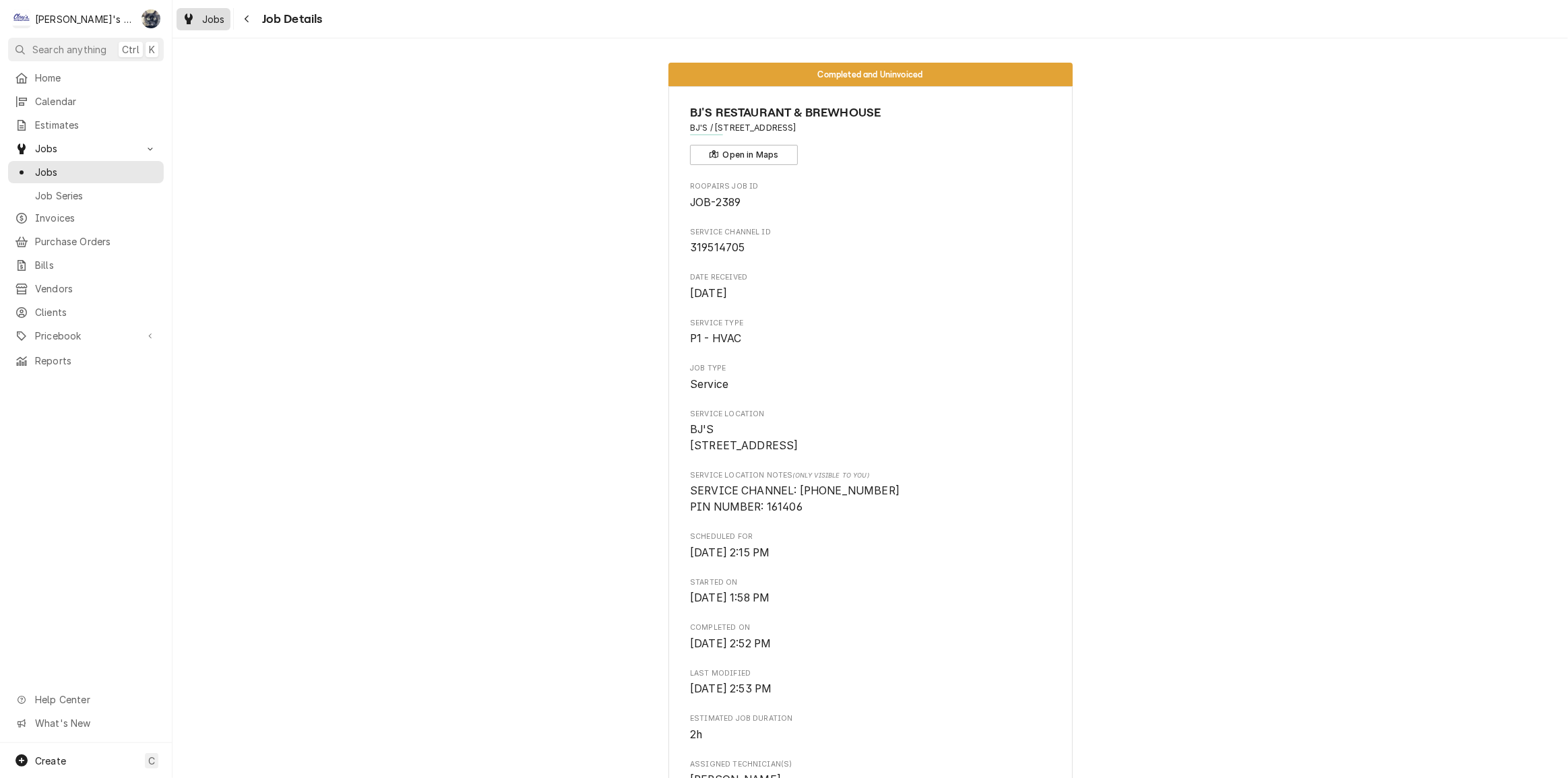
click at [213, 26] on div "Jobs" at bounding box center [203, 19] width 49 height 17
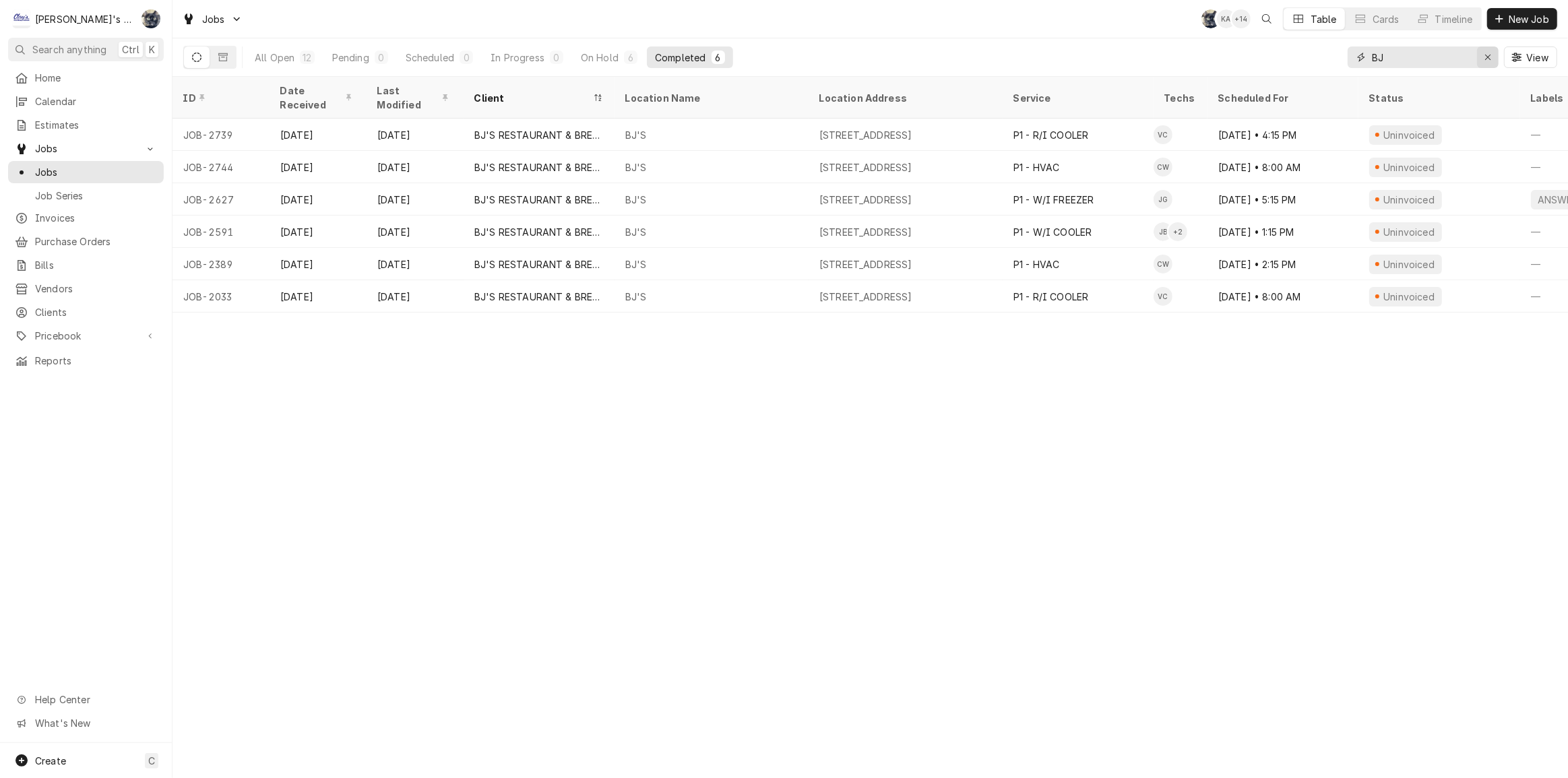
click at [1482, 59] on div "Erase input" at bounding box center [1487, 57] width 14 height 14
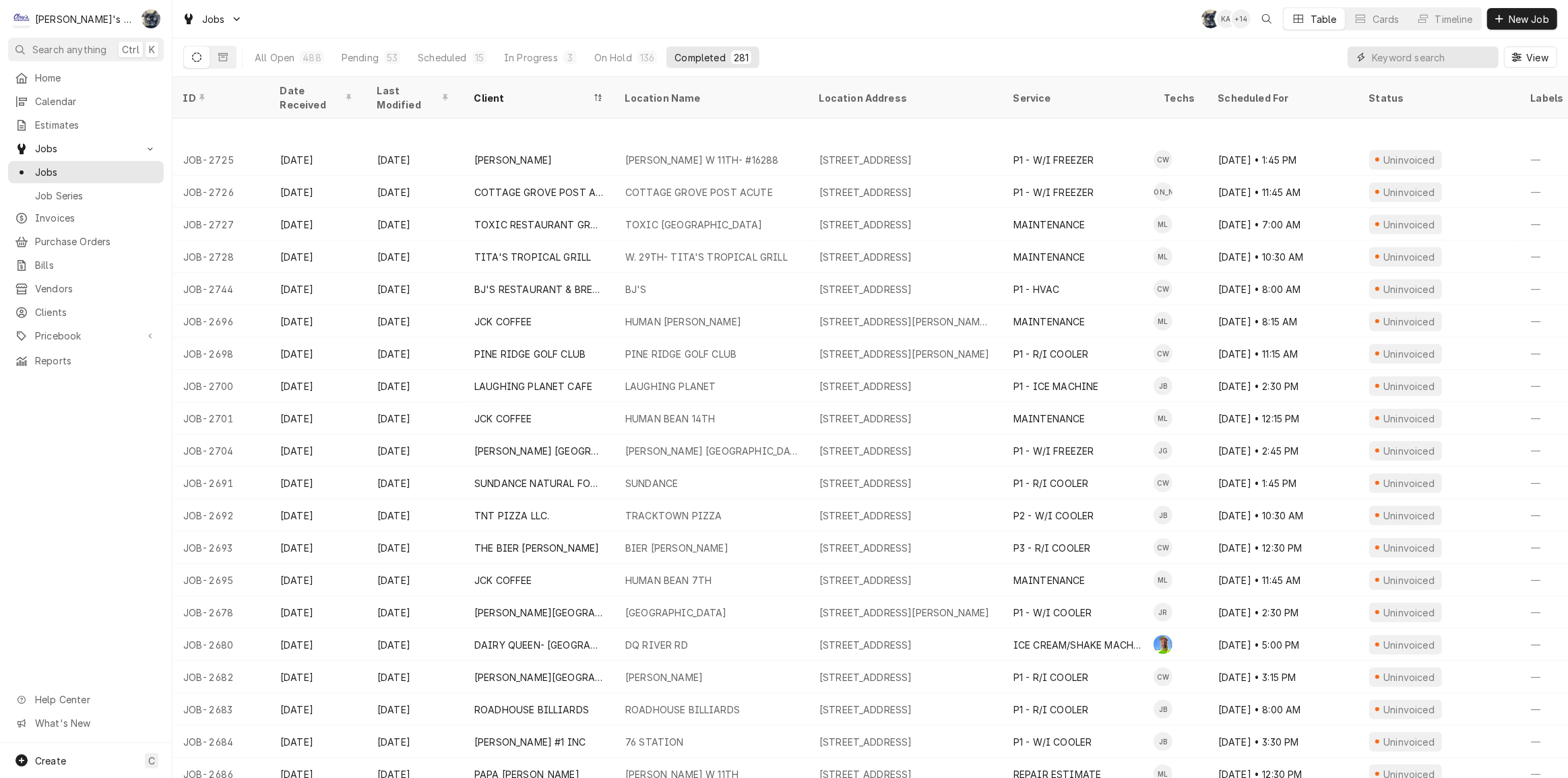
scroll to position [950, 0]
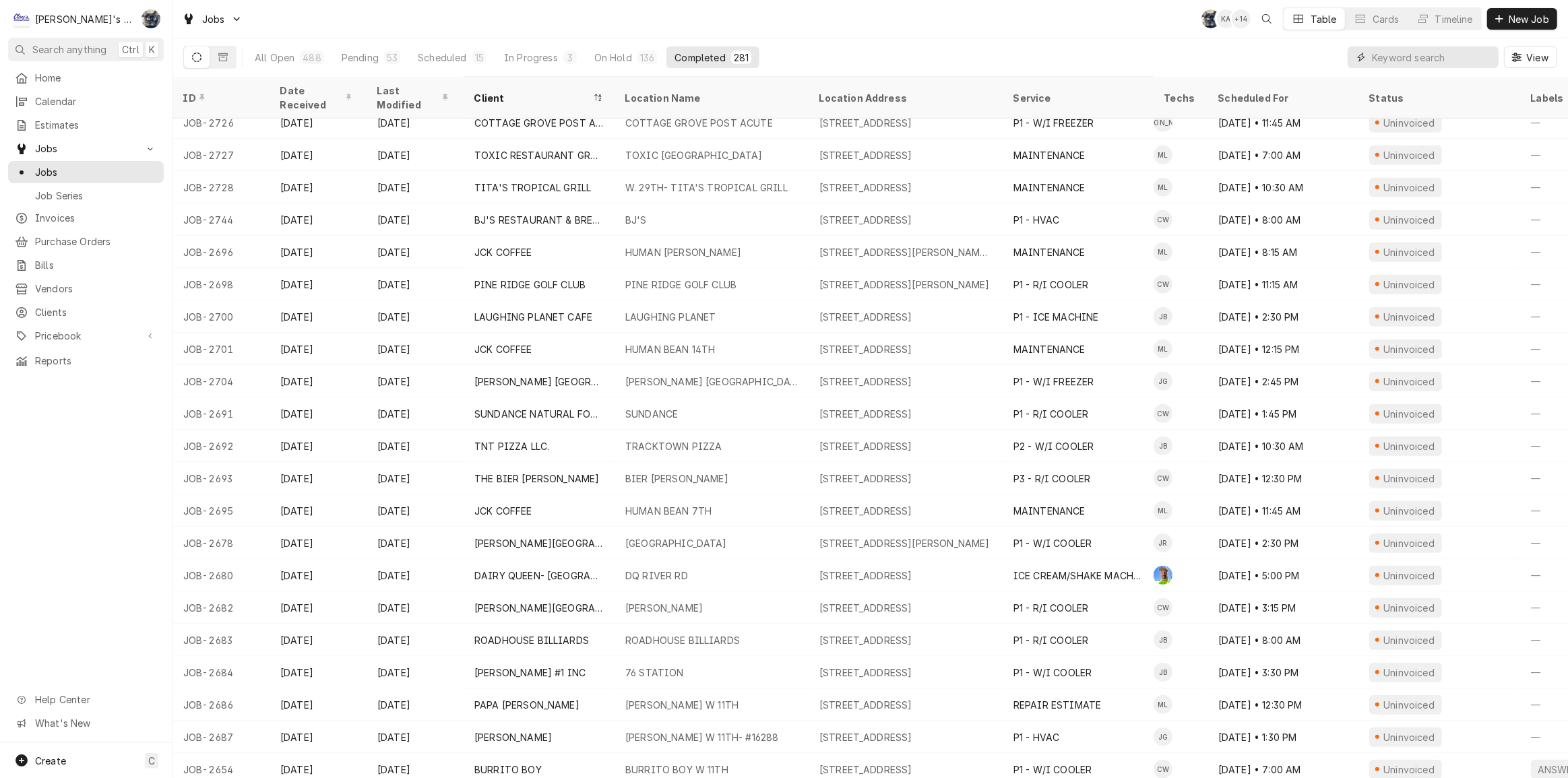
click at [1401, 52] on input "Dynamic Content Wrapper" at bounding box center [1432, 57] width 120 height 21
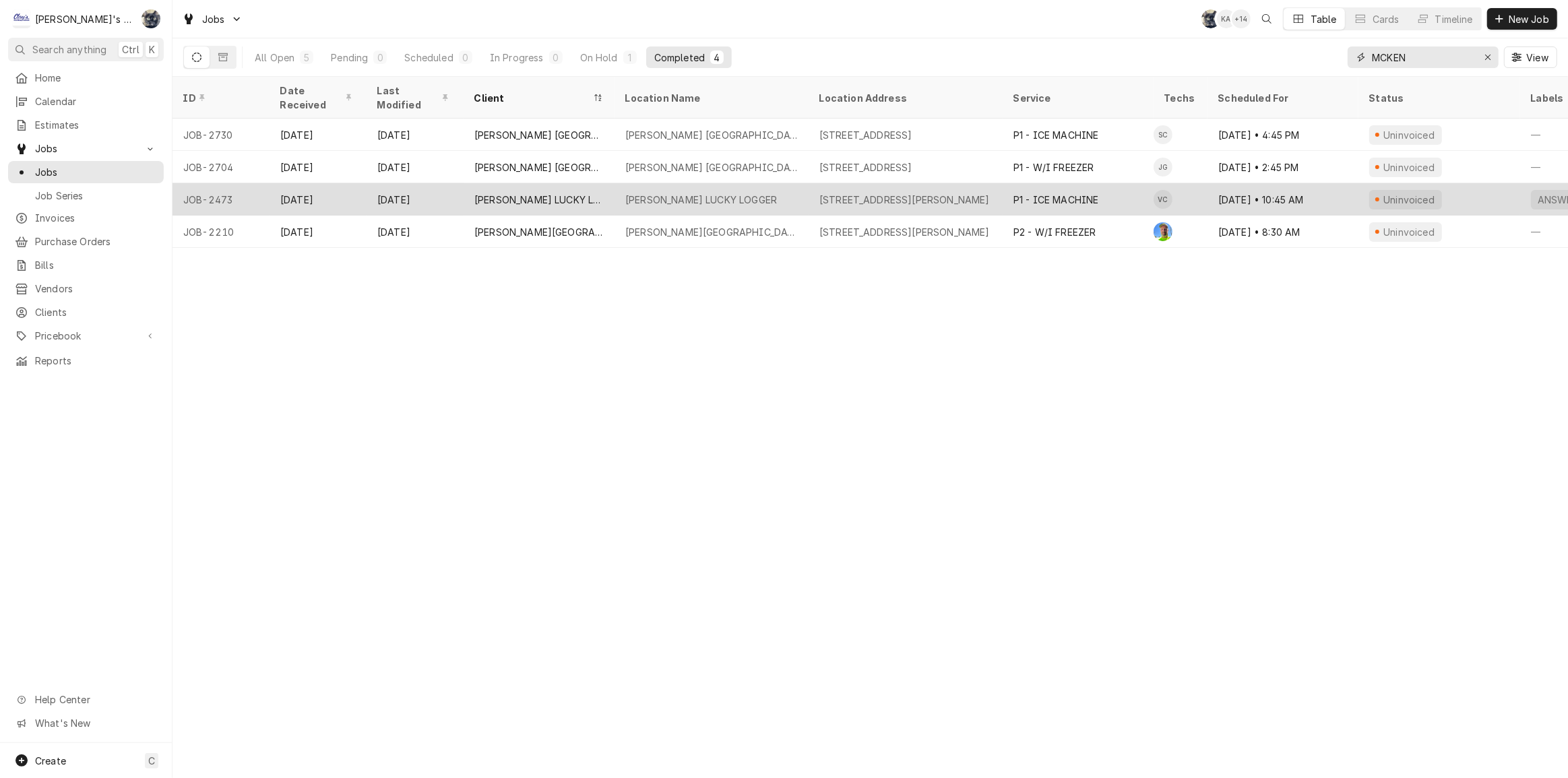
type input "MCKEN"
click at [714, 193] on div "[PERSON_NAME] LUCKY LOGGER" at bounding box center [701, 200] width 151 height 14
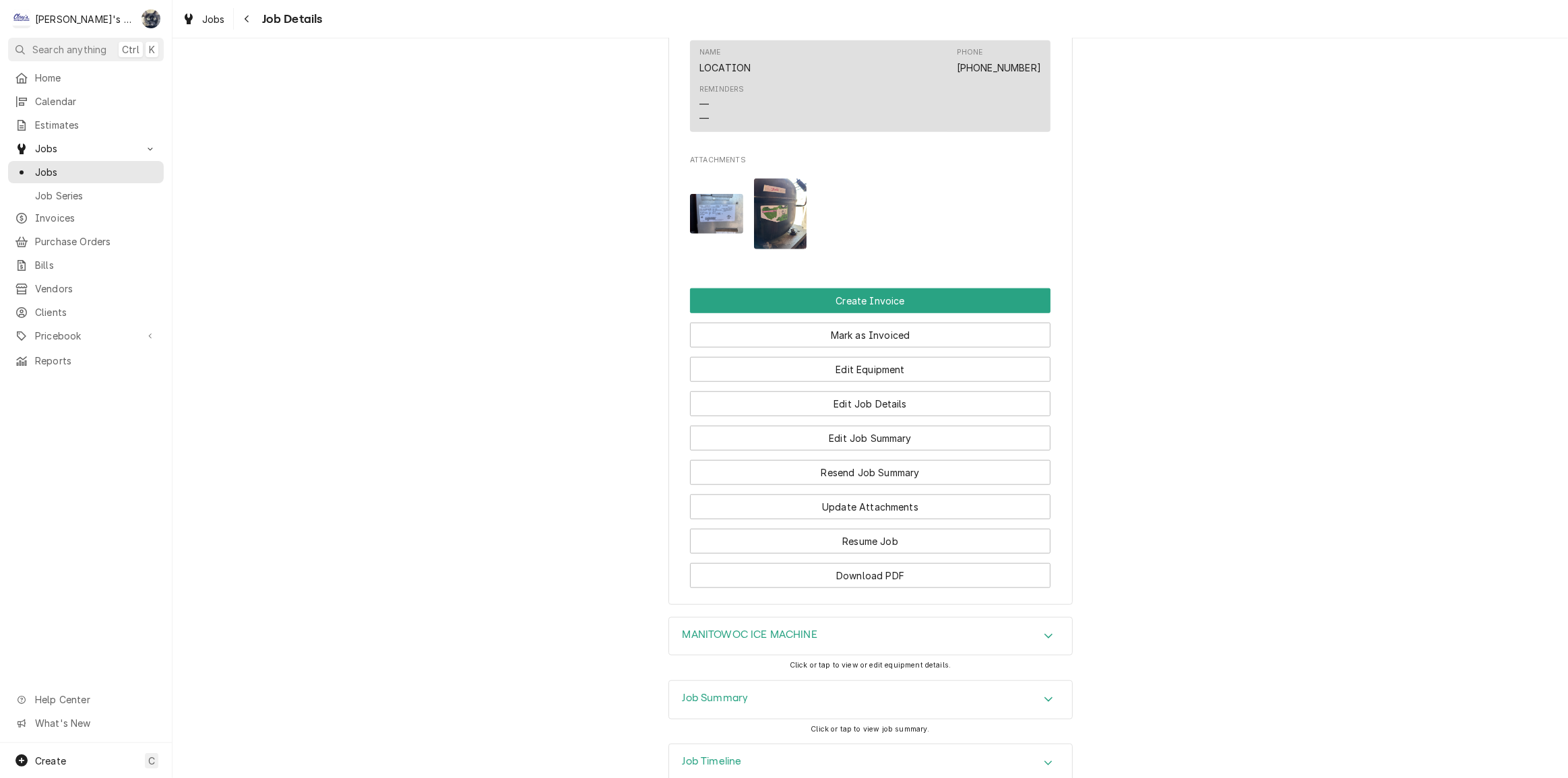
scroll to position [1323, 0]
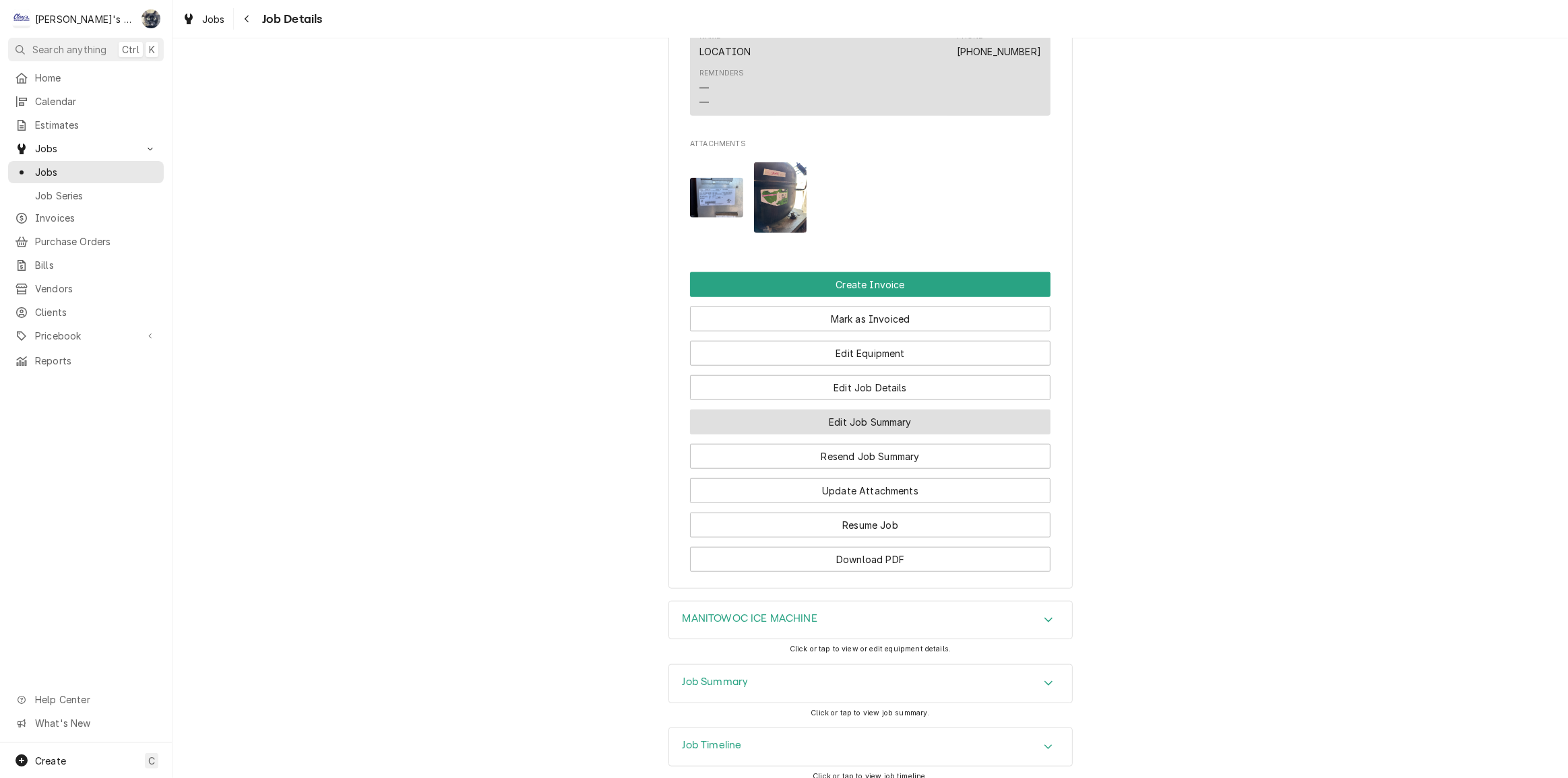
click at [817, 410] on button "Edit Job Summary" at bounding box center [870, 422] width 360 height 25
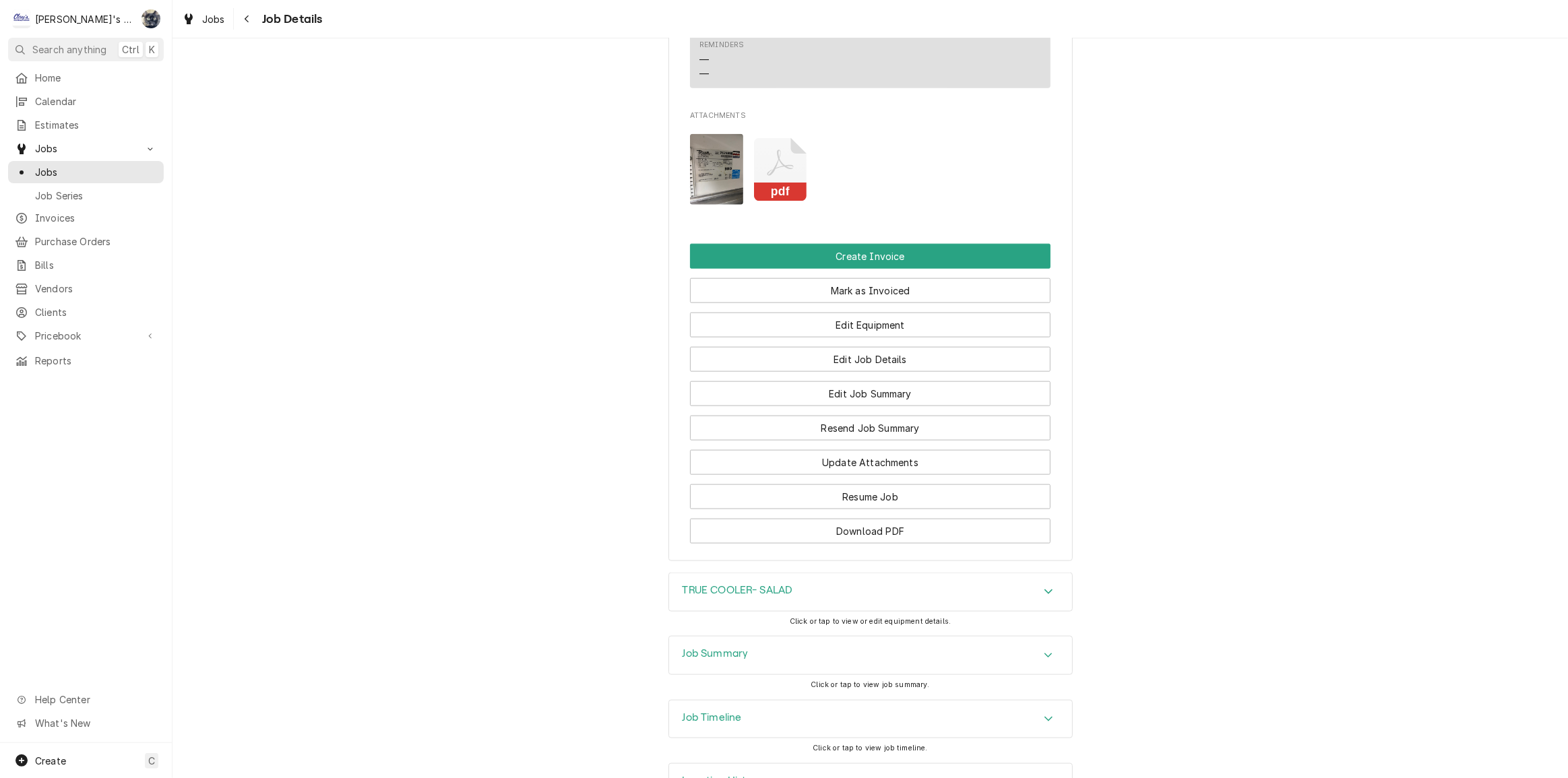
scroll to position [1779, 0]
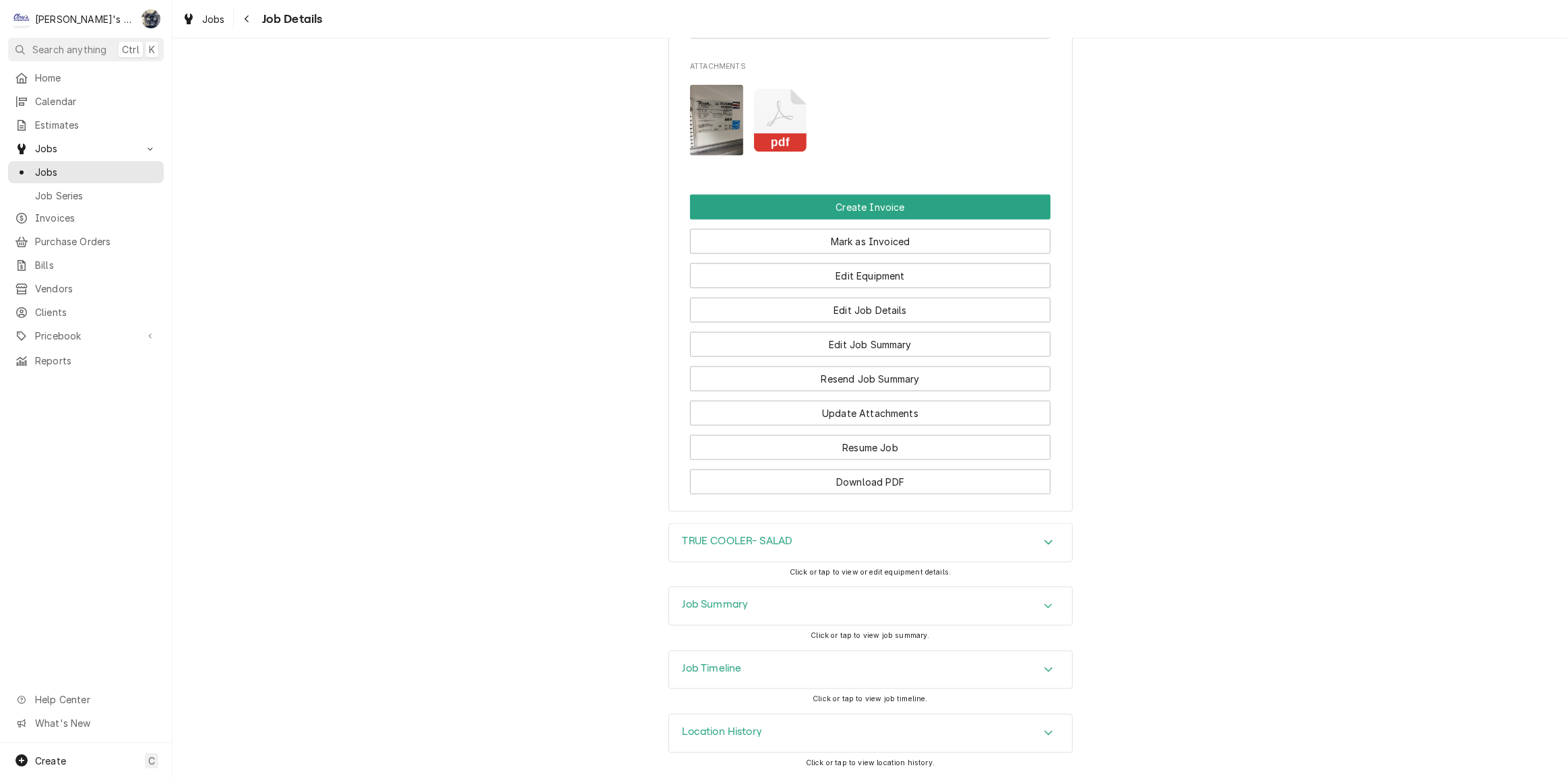
click at [814, 607] on div "Job Summary" at bounding box center [870, 606] width 403 height 38
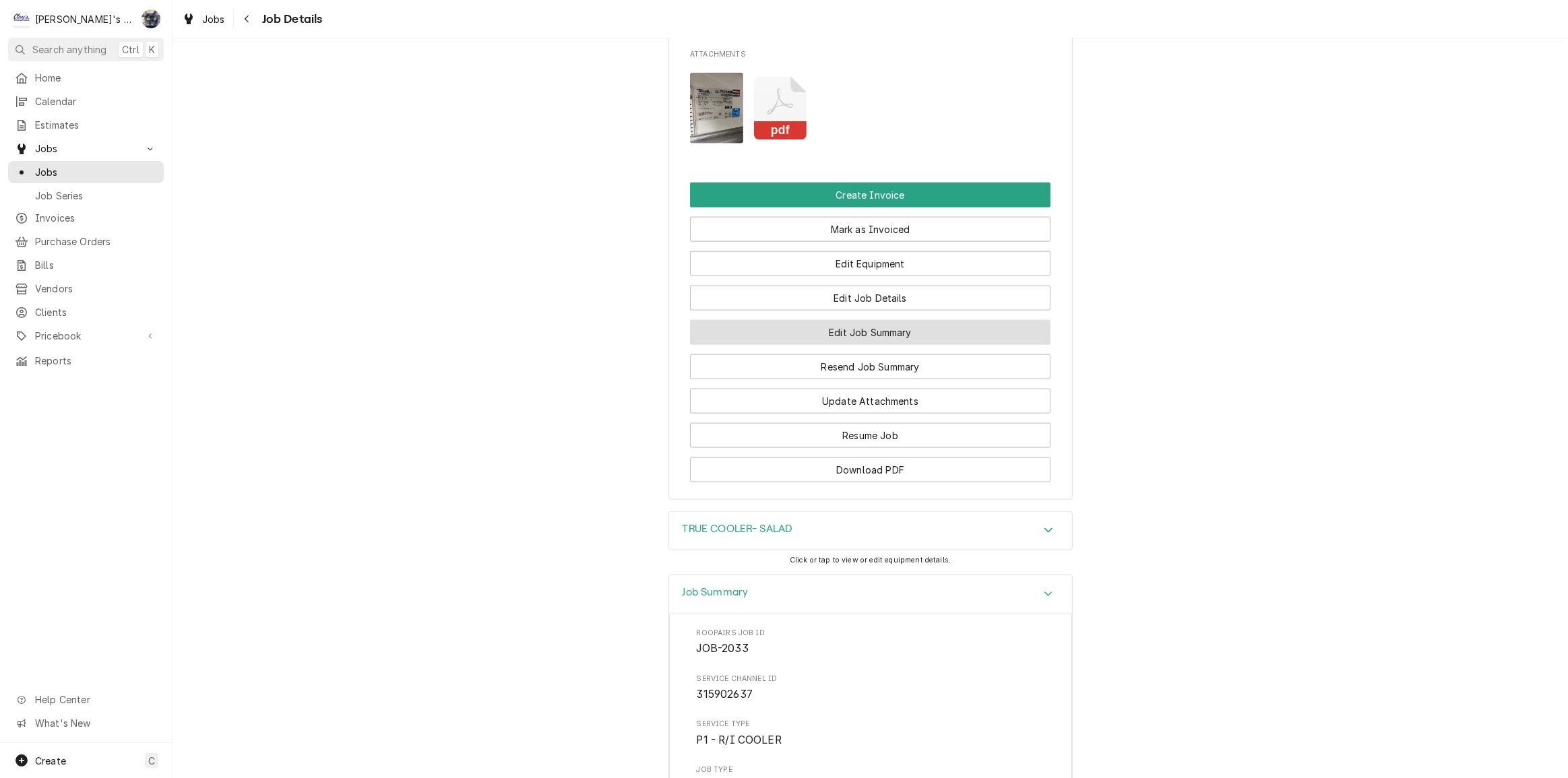
click at [829, 345] on button "Edit Job Summary" at bounding box center [870, 332] width 360 height 25
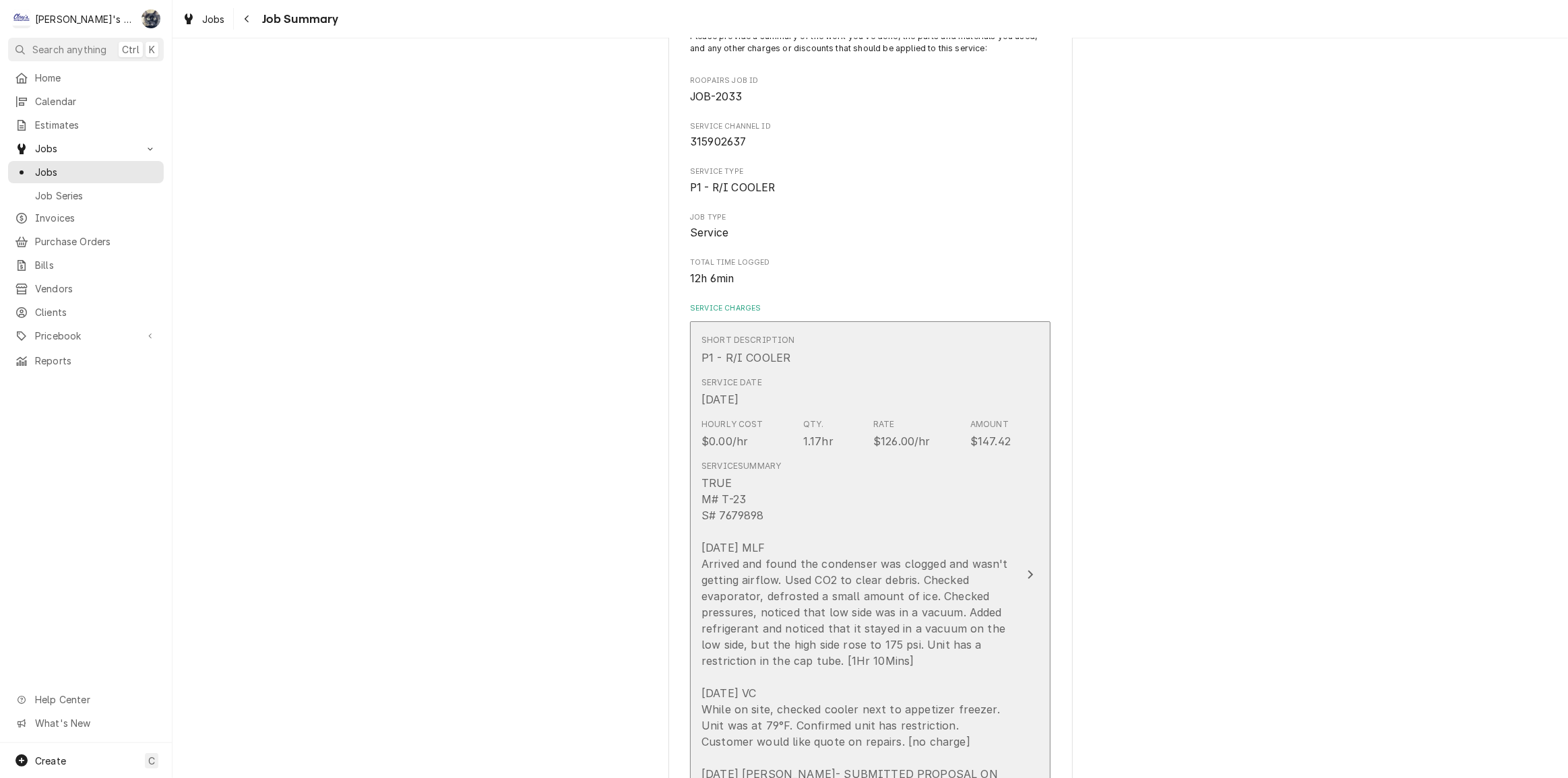
scroll to position [245, 0]
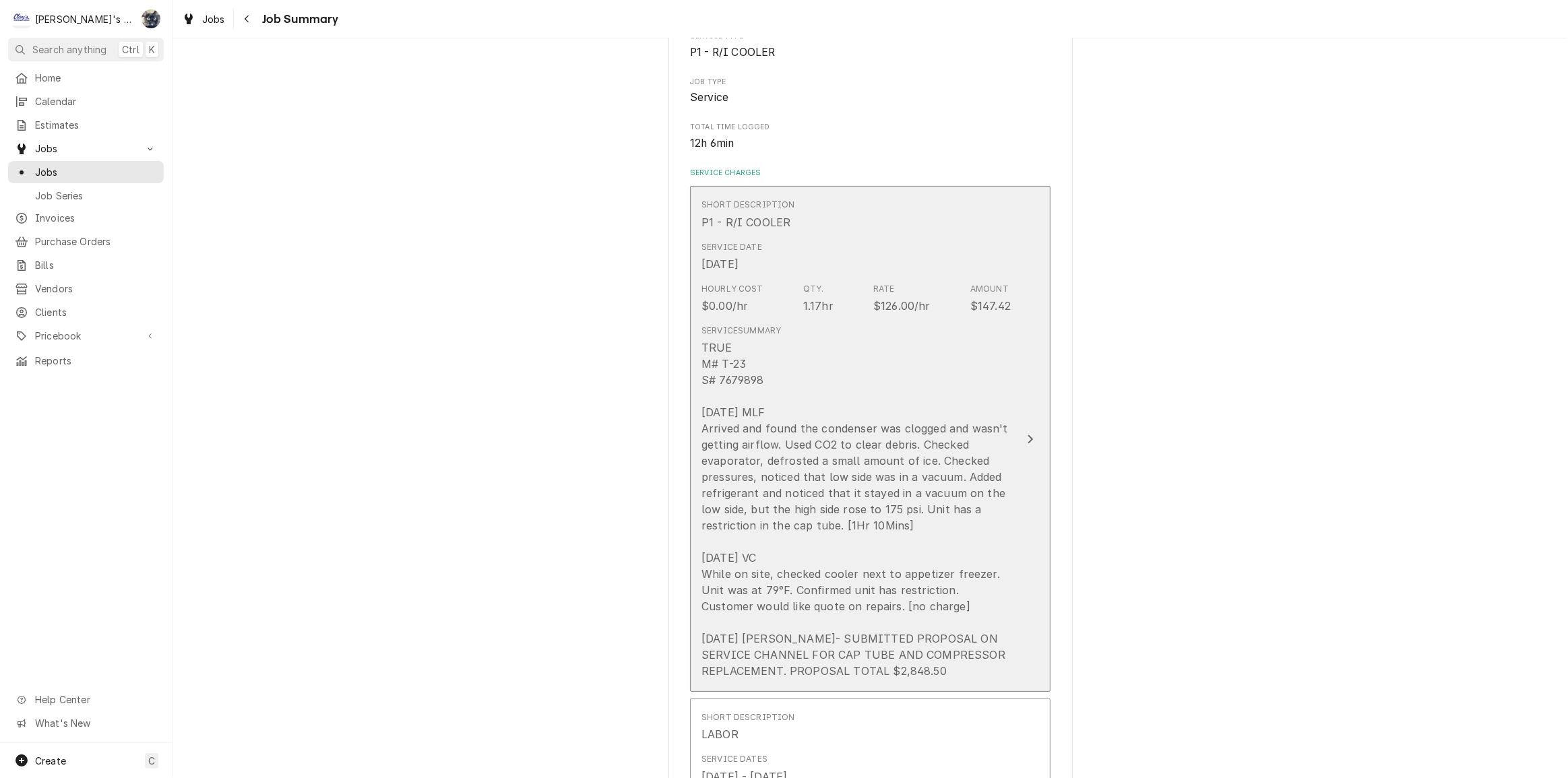
click at [826, 350] on div "TRUE M# T-23 S# 7679898 6/4/2025 MLF Arrived and found the condenser was clogge…" at bounding box center [856, 510] width 309 height 340
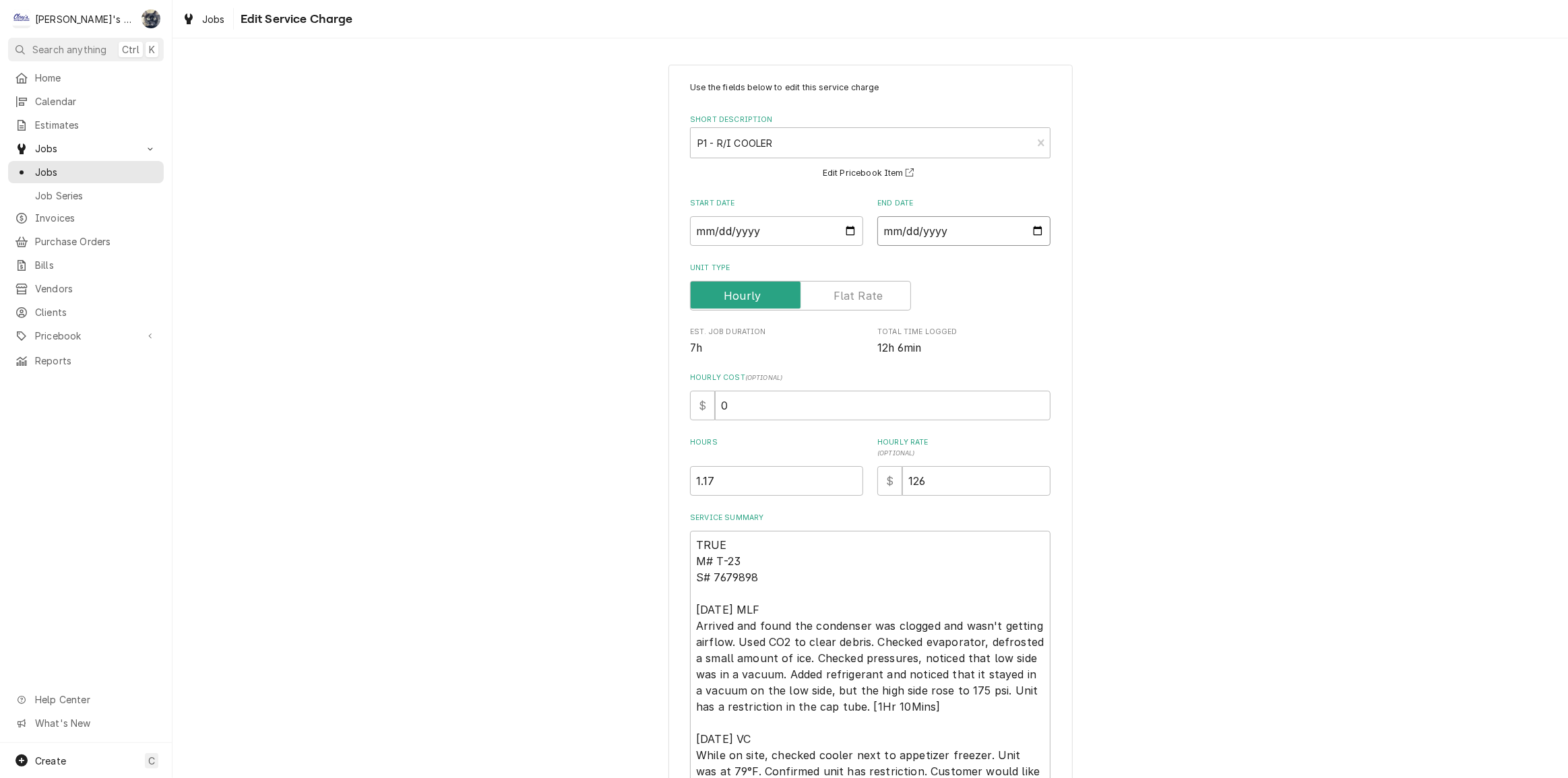
click at [1033, 234] on input "2025-06-04" at bounding box center [963, 231] width 173 height 30
type textarea "x"
type input "2025-07-07"
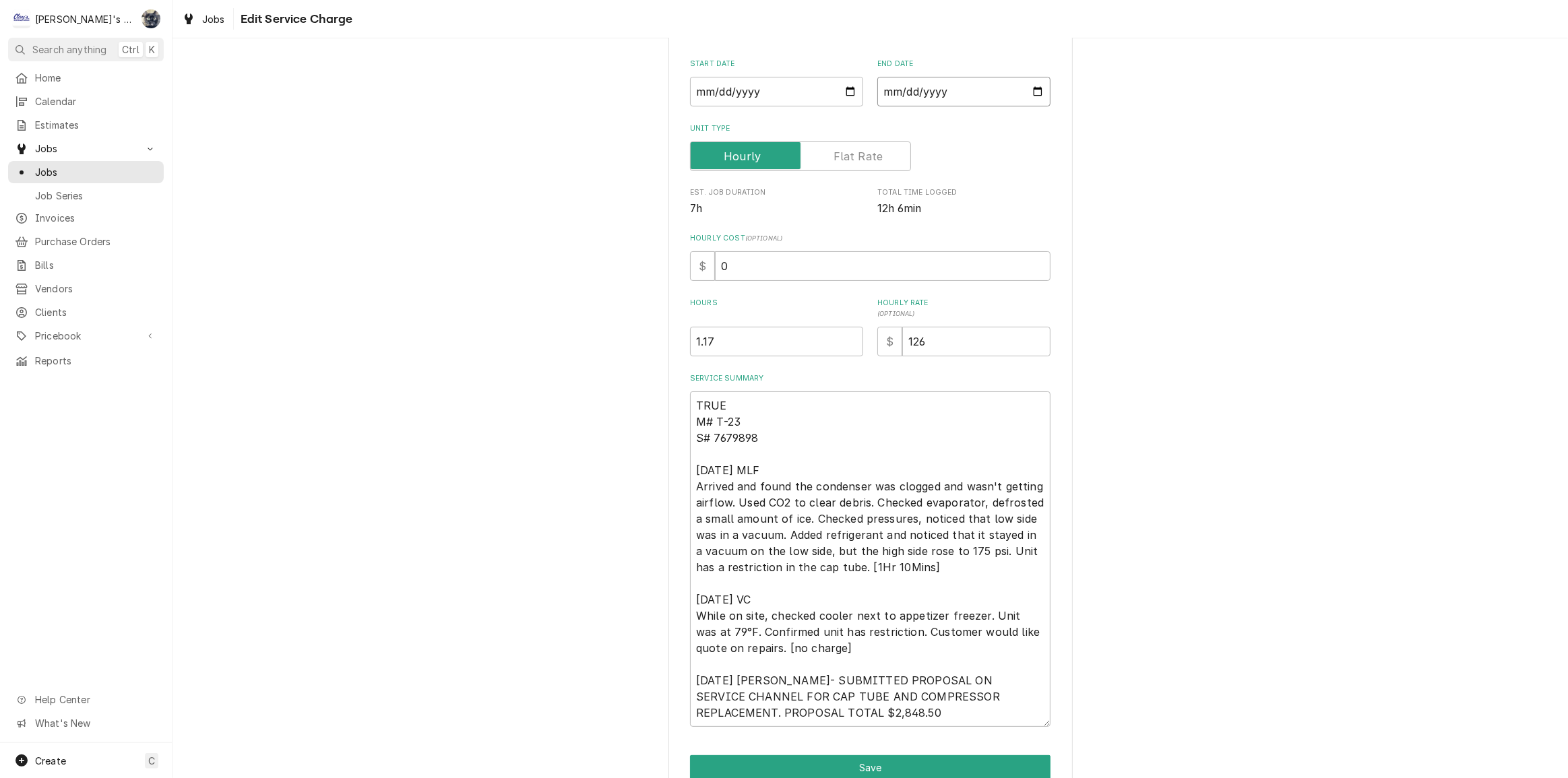
scroll to position [203, 0]
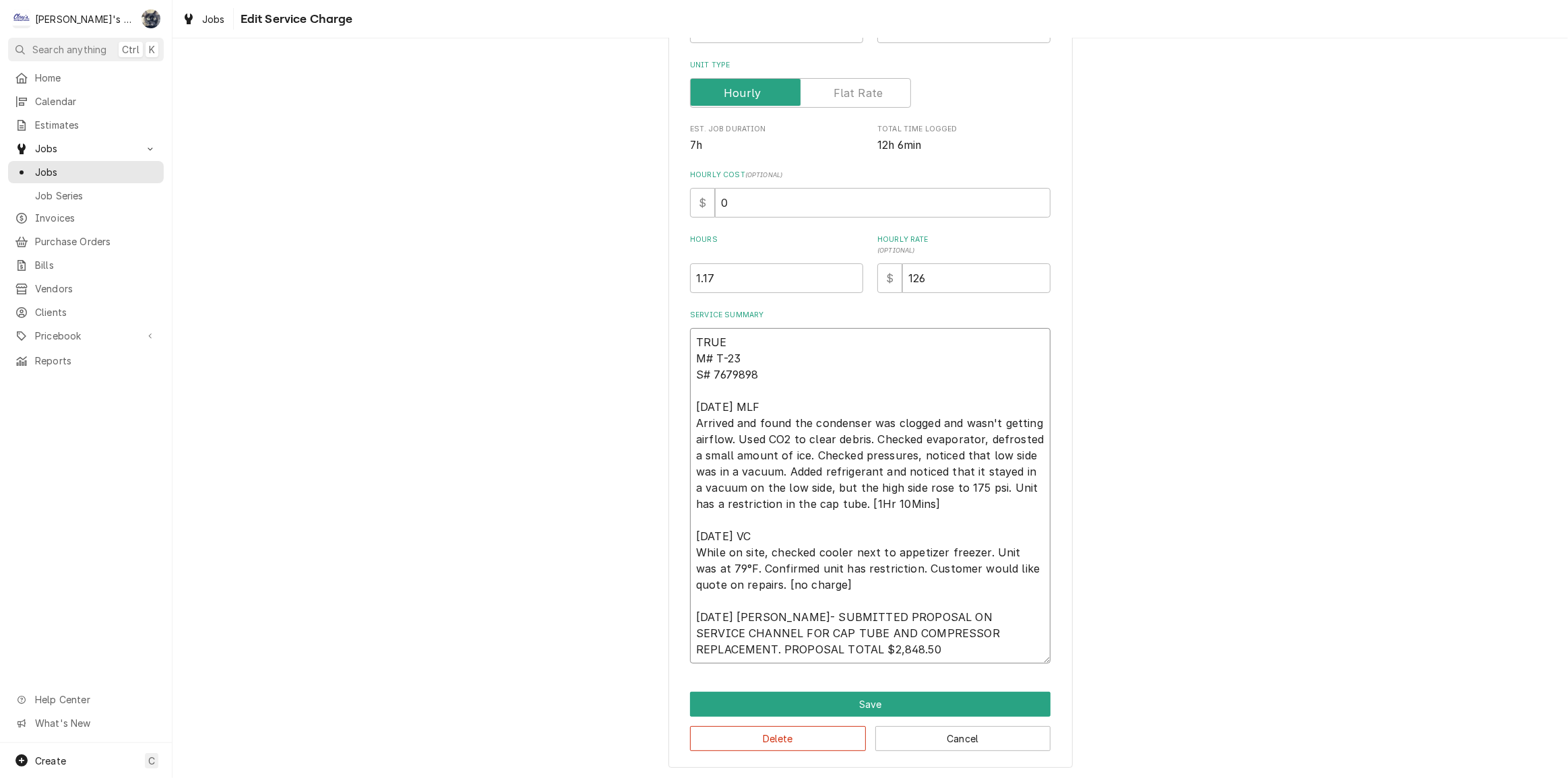
click at [855, 499] on textarea "TRUE M# T-23 S# 7679898 6/4/2025 MLF Arrived and found the condenser was clogge…" at bounding box center [870, 496] width 360 height 335
type textarea "x"
type textarea "TRUE M# T-23 S# 7679898 6/4/2025 MLF Arrived and found the condenser was clogge…"
type textarea "x"
type textarea "TRUE M# T-23 S# 7679898 6/4/2025 MLF Arrived and found the condenser was clogge…"
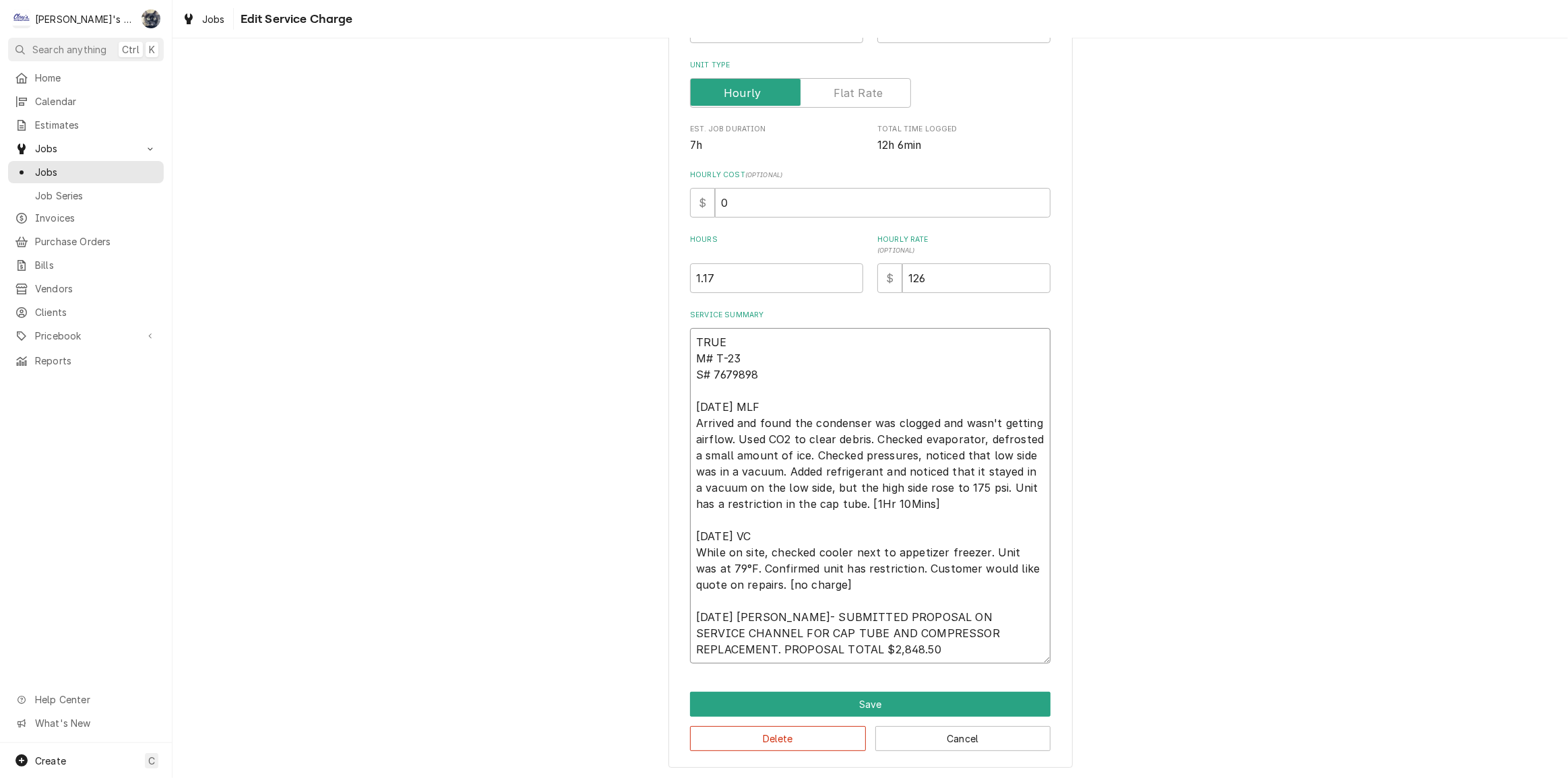
type textarea "x"
type textarea "TRUE M# T-23 S# 7679898 6/4/2025 MLF Arrived and found the condenser was clogge…"
type textarea "x"
type textarea "TRUE M# T-23 S# 7679898 6/4/2025 MLF Arrived and found the condenser was clogge…"
click at [883, 502] on textarea "TRUE M# T-23 S# 7679898 6/4/2025 MLF Arrived and found the condenser was clogge…" at bounding box center [870, 496] width 360 height 335
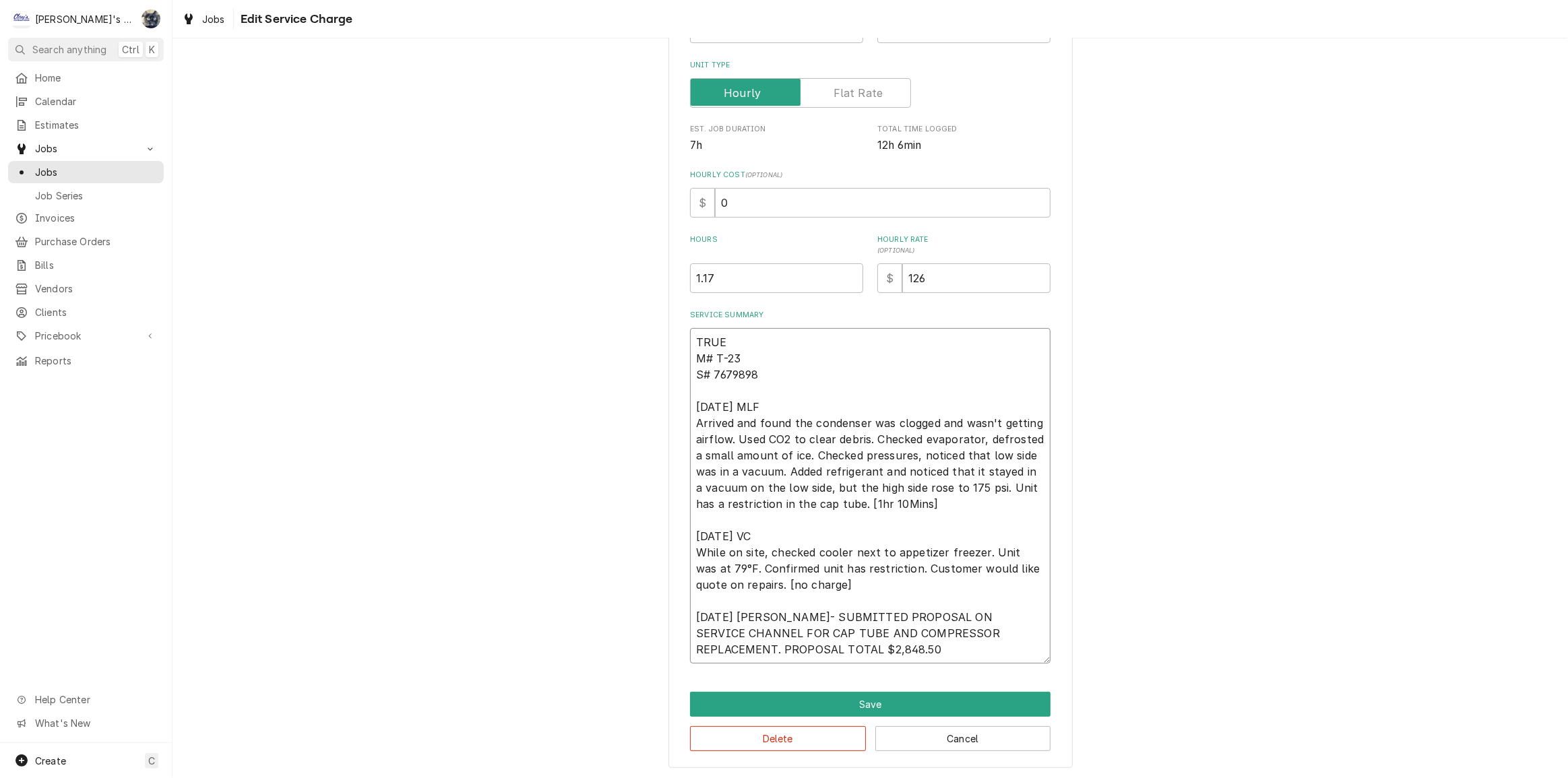
type textarea "x"
type textarea "TRUE M# T-23 S# 7679898 6/4/2025 MLF Arrived and found the condenser was clogge…"
type textarea "x"
type textarea "TRUE M# T-23 S# 7679898 6/4/2025 MLF Arrived and found the condenser was clogge…"
click at [865, 504] on textarea "TRUE M# T-23 S# 7679898 6/4/2025 MLF Arrived and found the condenser was clogge…" at bounding box center [870, 496] width 360 height 335
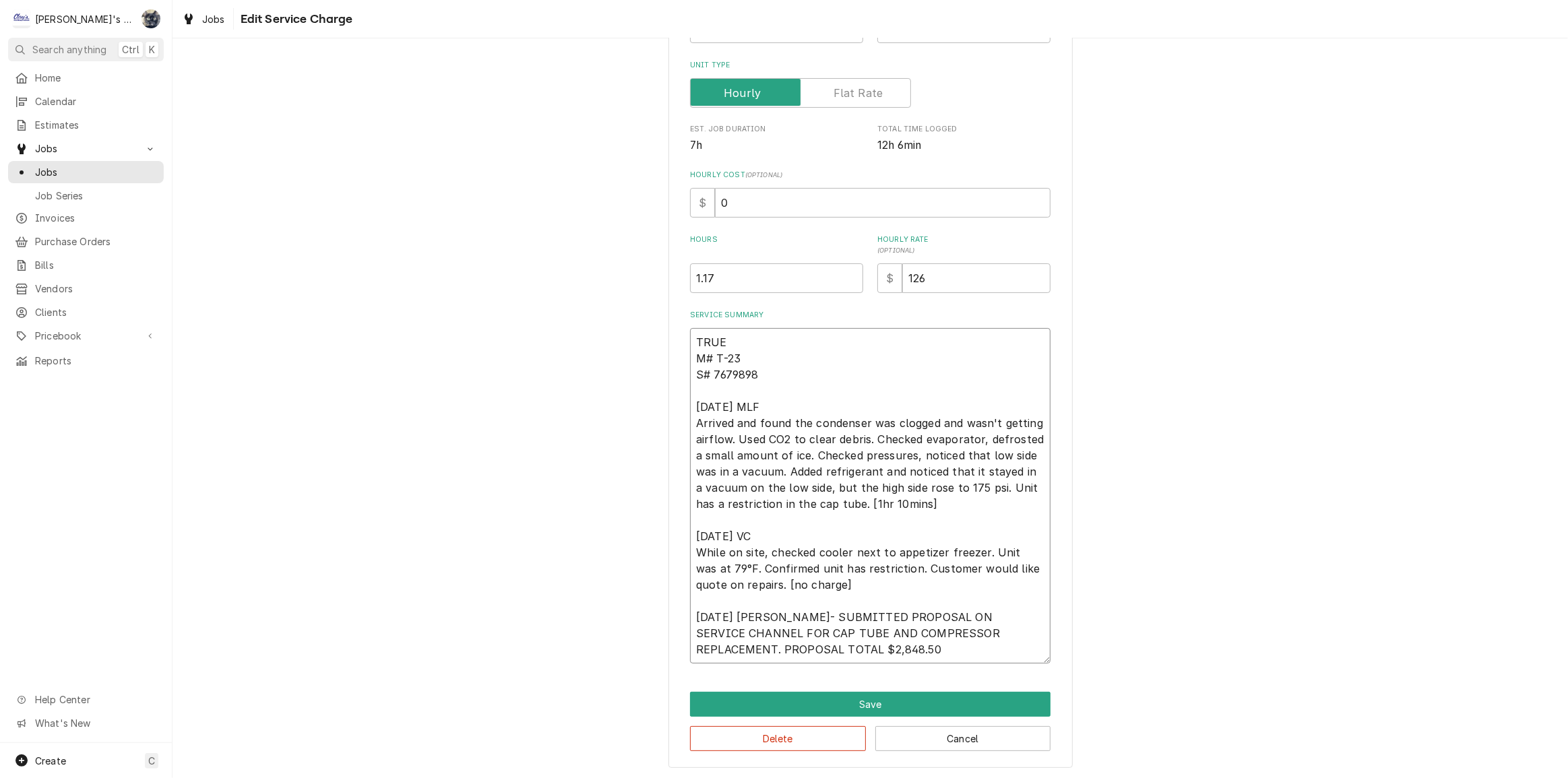
type textarea "x"
type textarea "TRUE M# T-23 S# 7679898 6/4/2025 MLF Arrived and found the condenser was clogge…"
type textarea "x"
type textarea "TRUE M# T-23 S# 7679898 6/4/2025 MLF Arrived and found the condenser was clogge…"
click at [897, 503] on textarea "TRUE M# T-23 S# 7679898 6/4/2025 MLF Arrived and found the condenser was clogge…" at bounding box center [870, 496] width 360 height 335
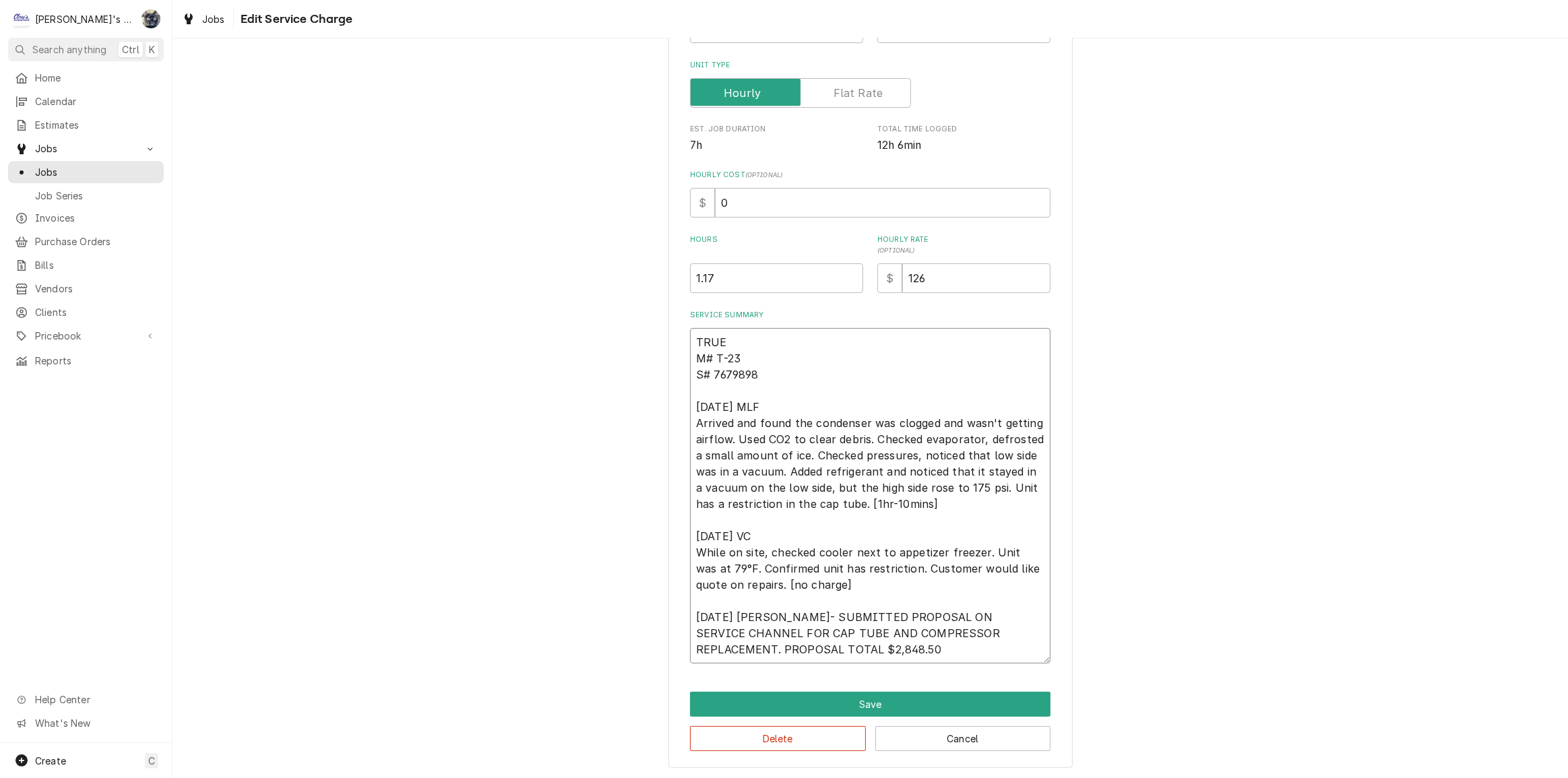
type textarea "x"
type textarea "TRUE M# T-23 S# 7679898 6/4/2025 MLF Arrived and found the condenser was clogge…"
click at [860, 709] on button "Save" at bounding box center [870, 704] width 360 height 25
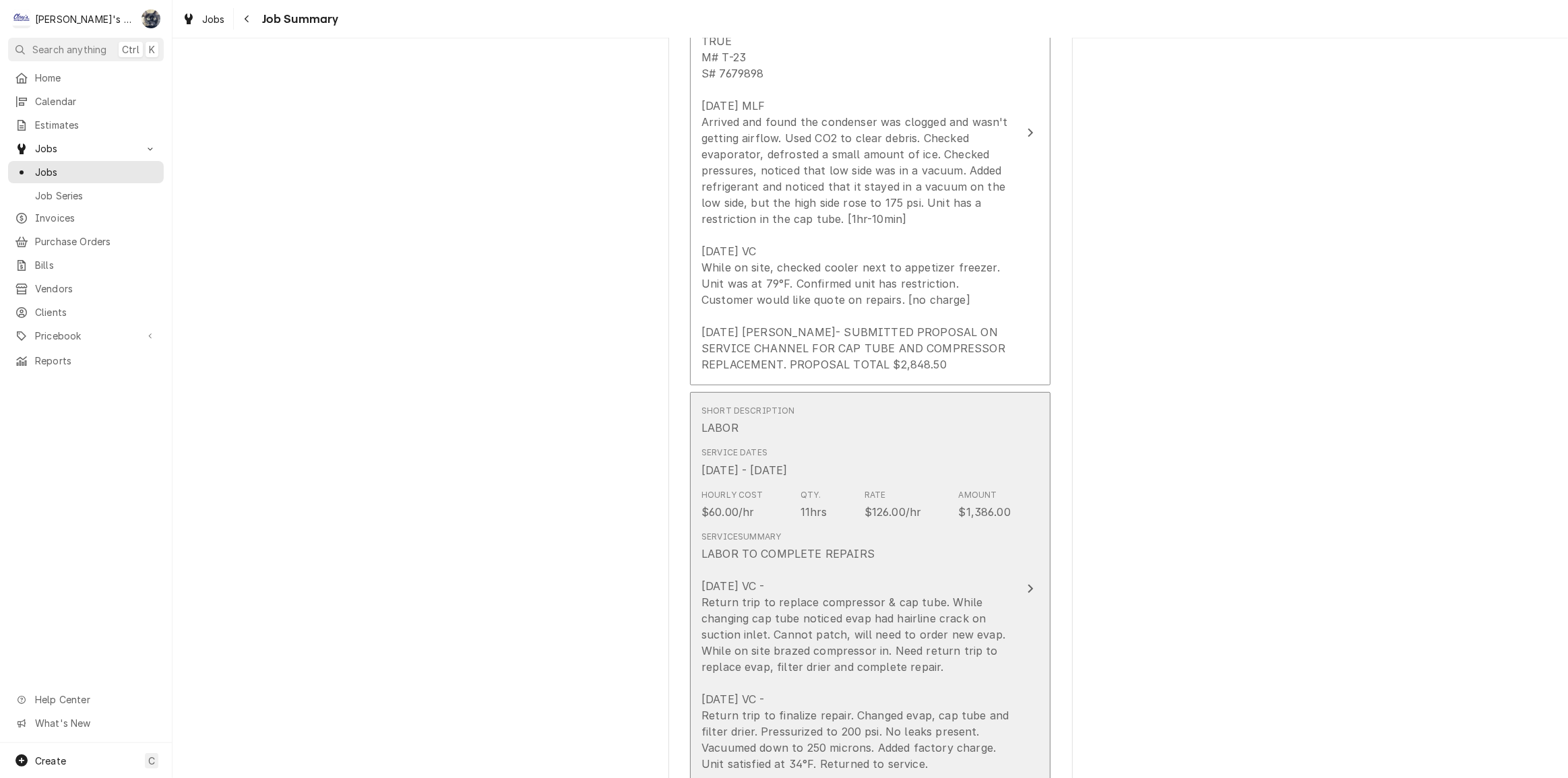
scroll to position [367, 0]
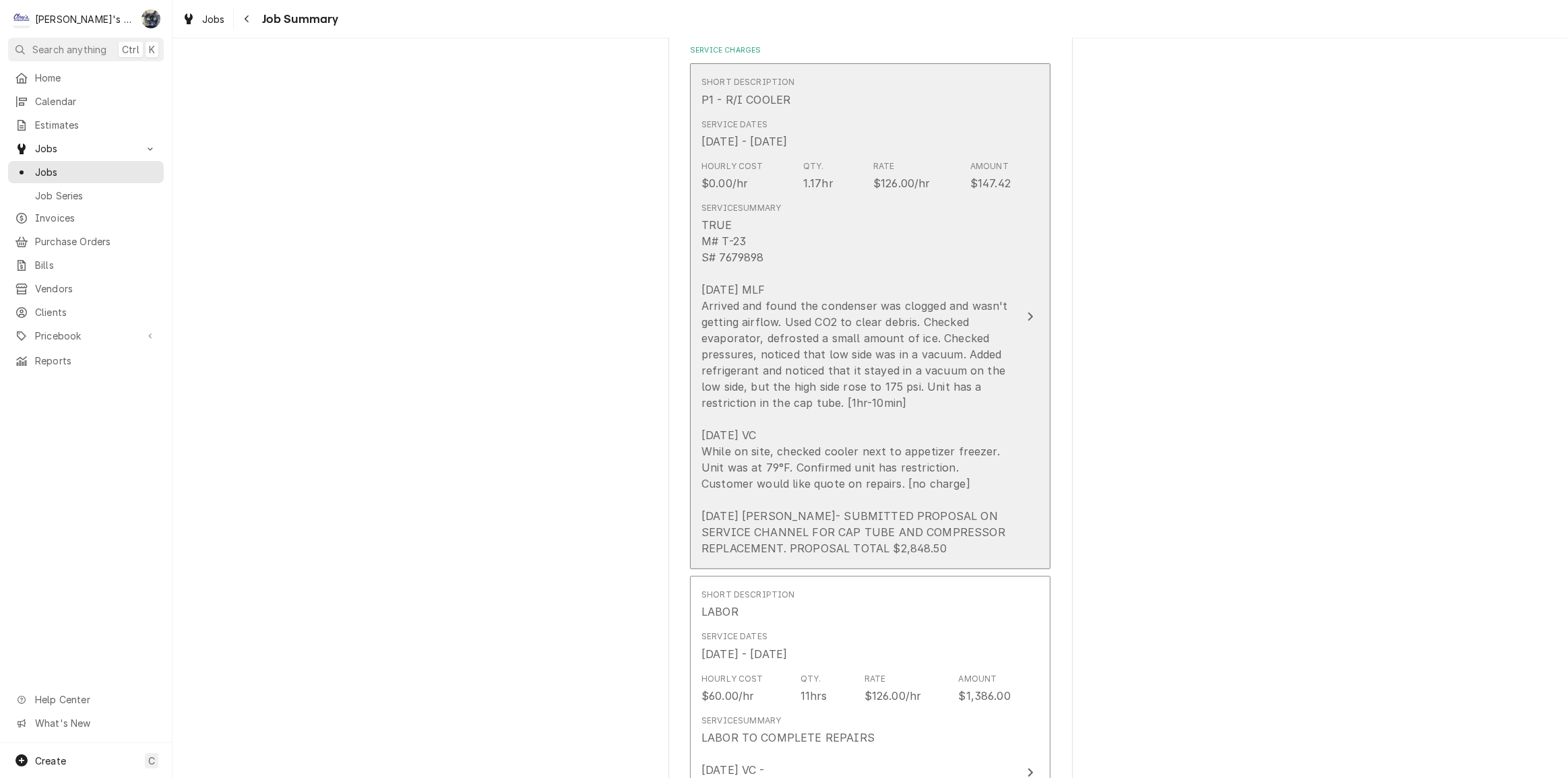
click at [791, 454] on div "TRUE M# T-23 S# 7679898 6/4/2025 MLF Arrived and found the condenser was clogge…" at bounding box center [856, 387] width 309 height 340
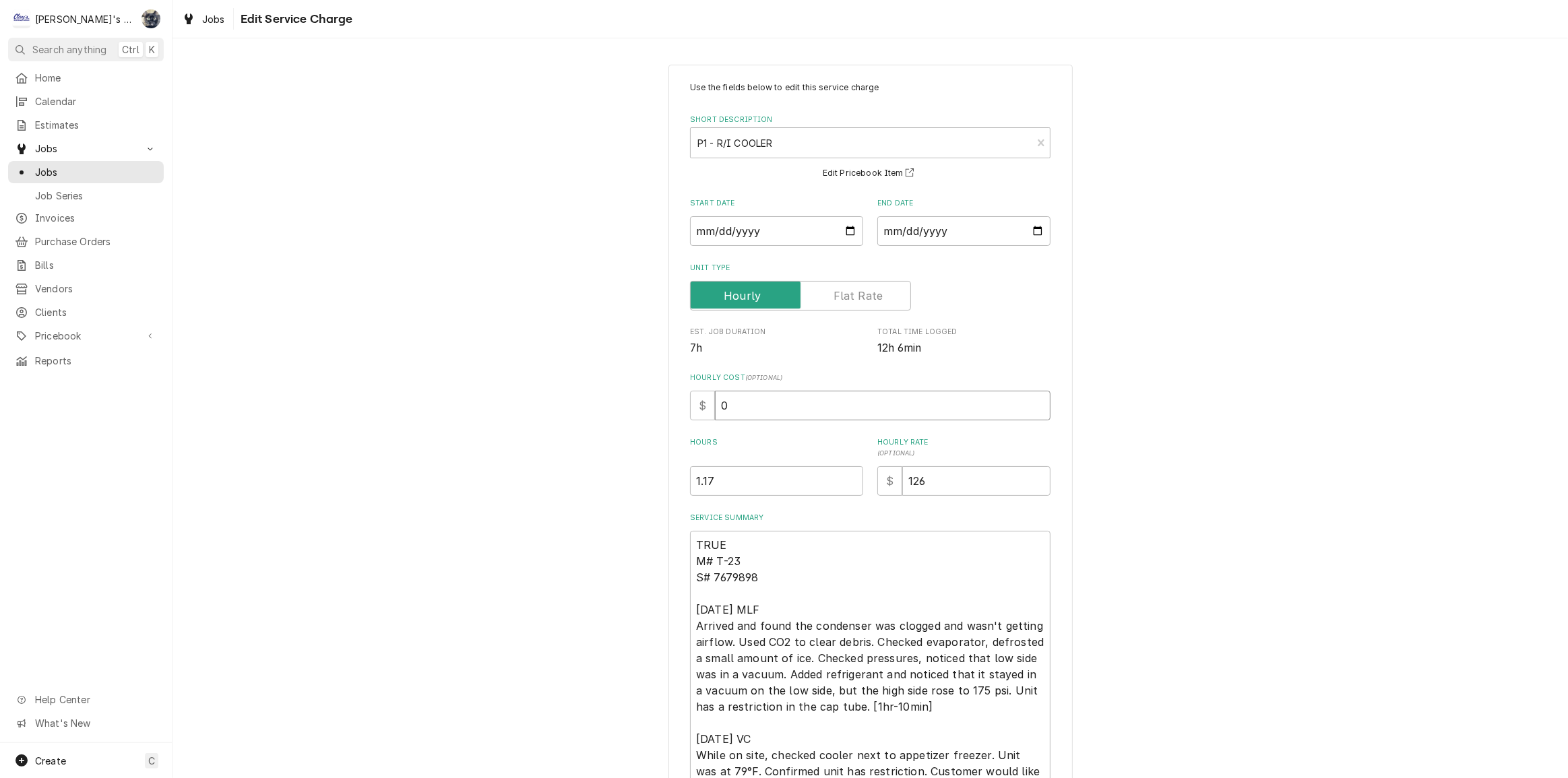
drag, startPoint x: 733, startPoint y: 398, endPoint x: 648, endPoint y: 415, distance: 86.7
click at [648, 415] on div "Use the fields below to edit this service charge Short Description P1 - R/I COO…" at bounding box center [870, 518] width 1395 height 931
type textarea "x"
type input "6"
type textarea "x"
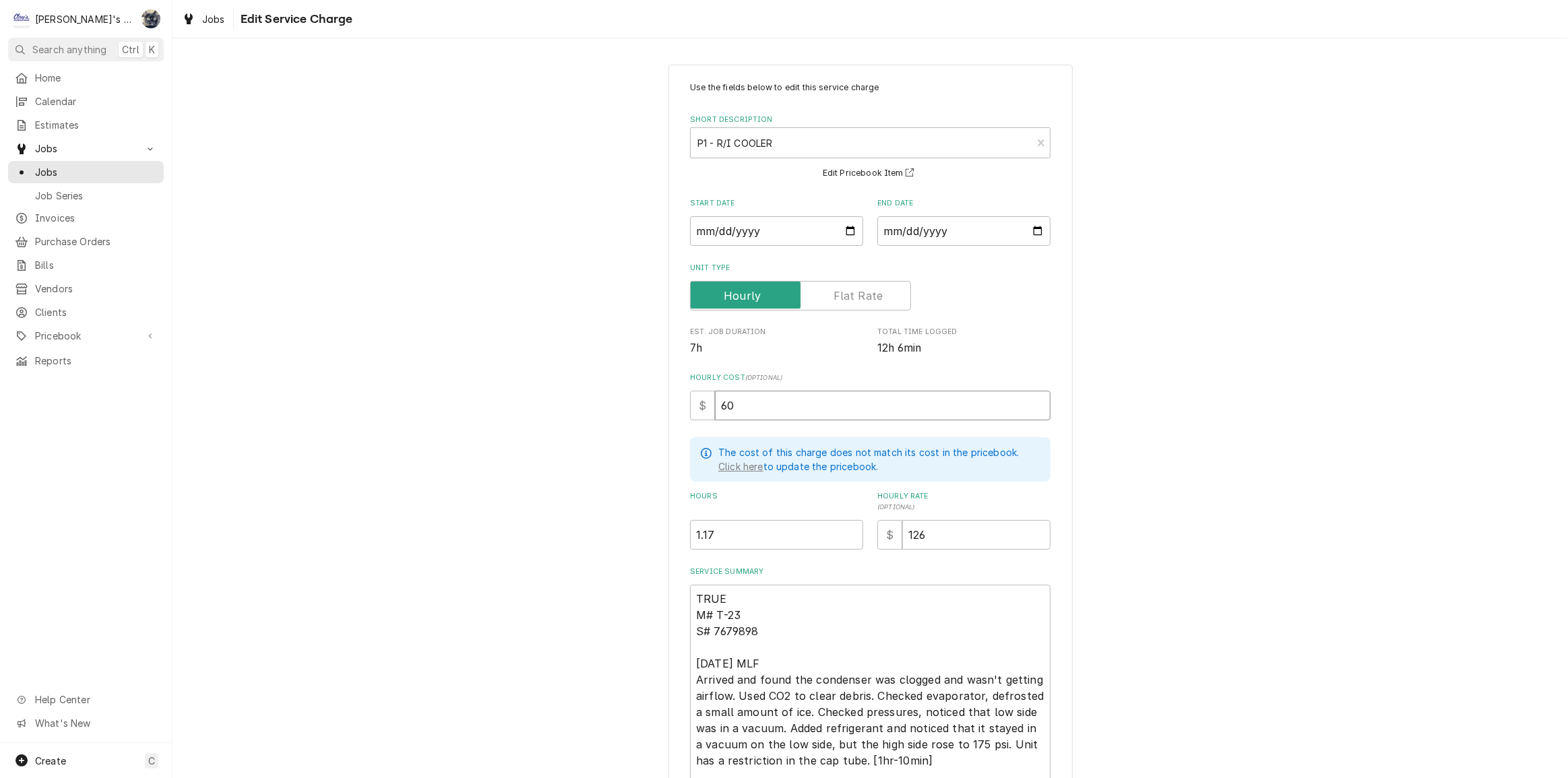
type input "60"
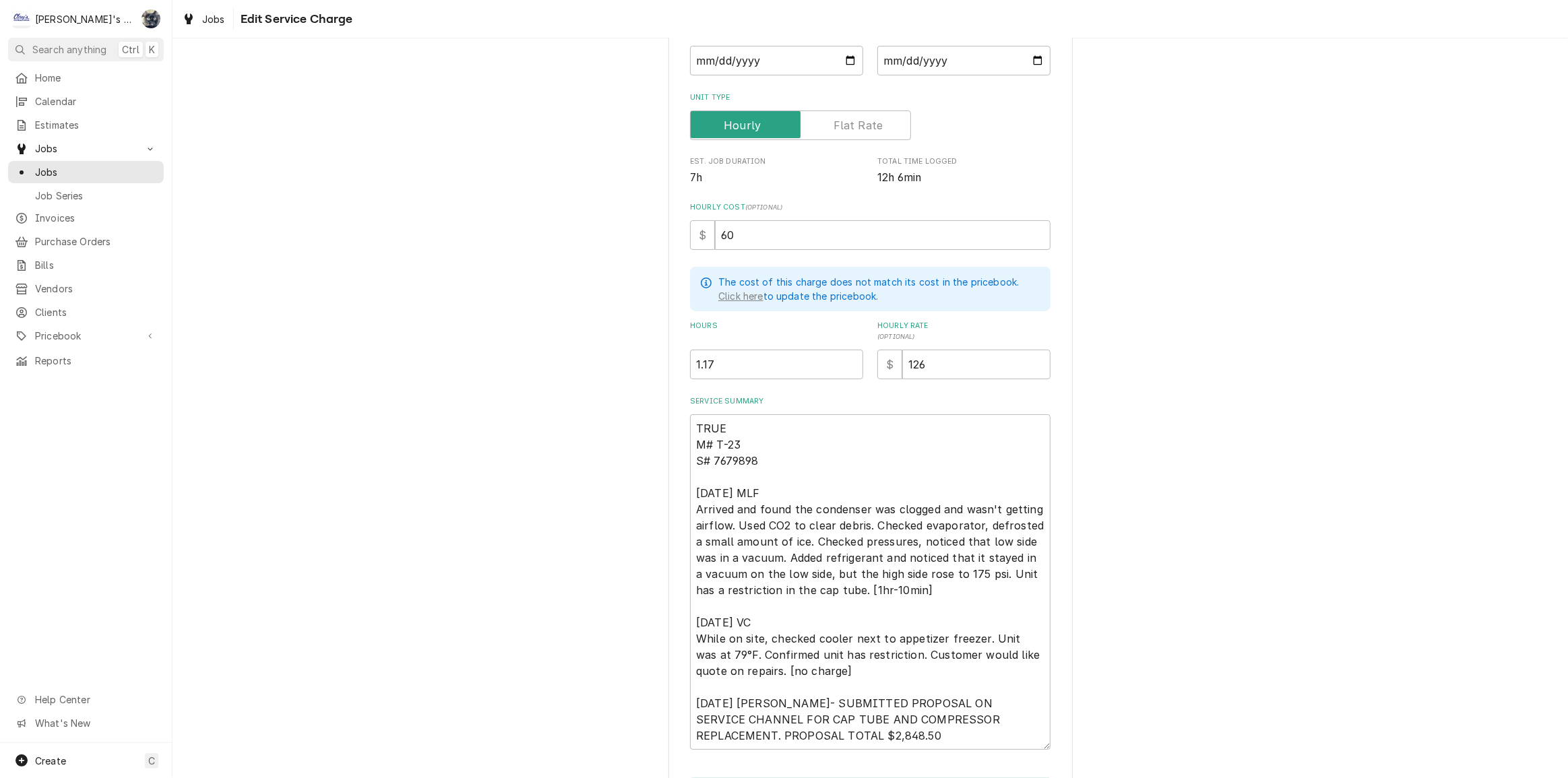
scroll to position [256, 0]
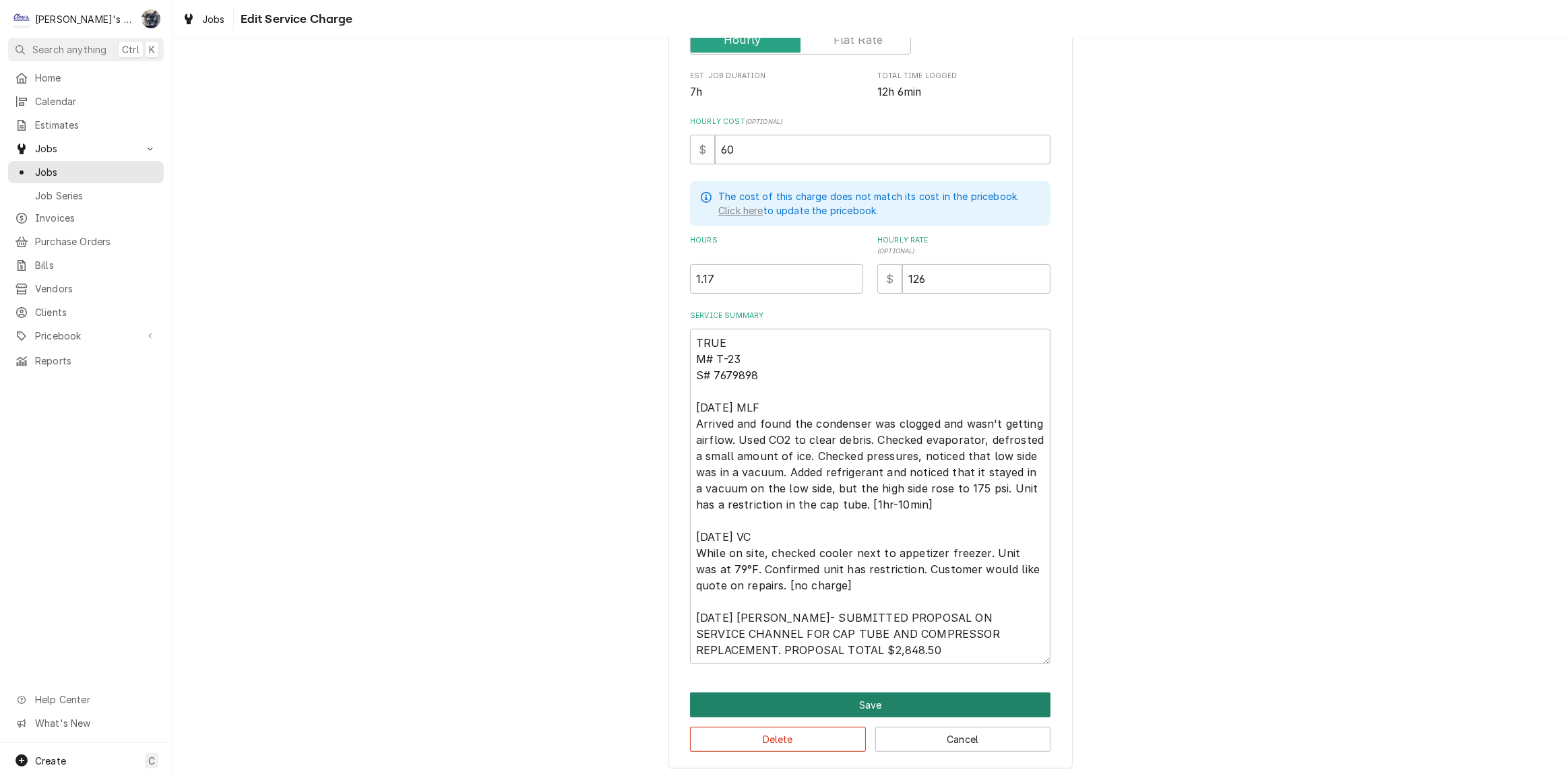
click at [873, 702] on button "Save" at bounding box center [870, 704] width 360 height 25
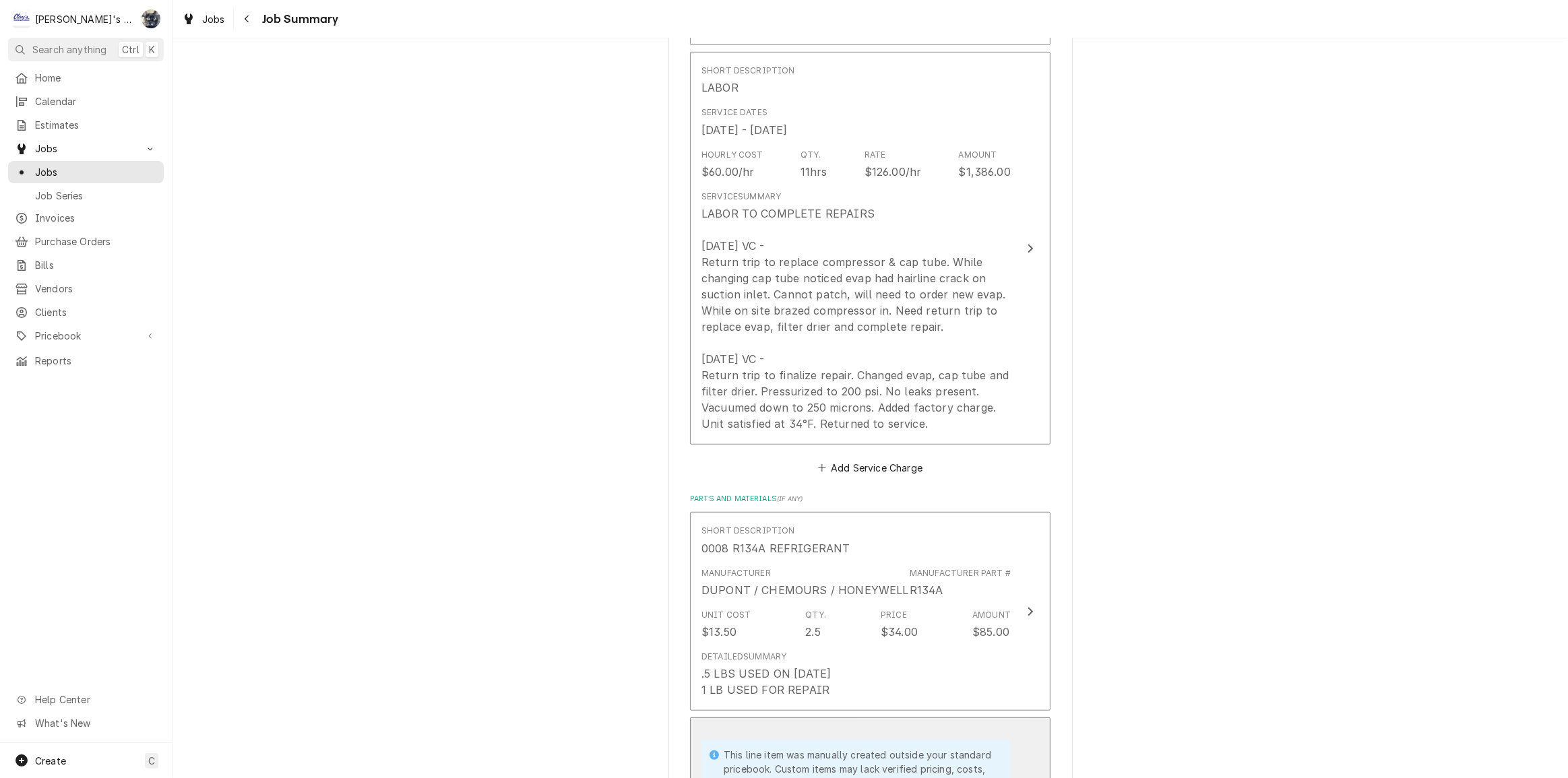
scroll to position [734, 0]
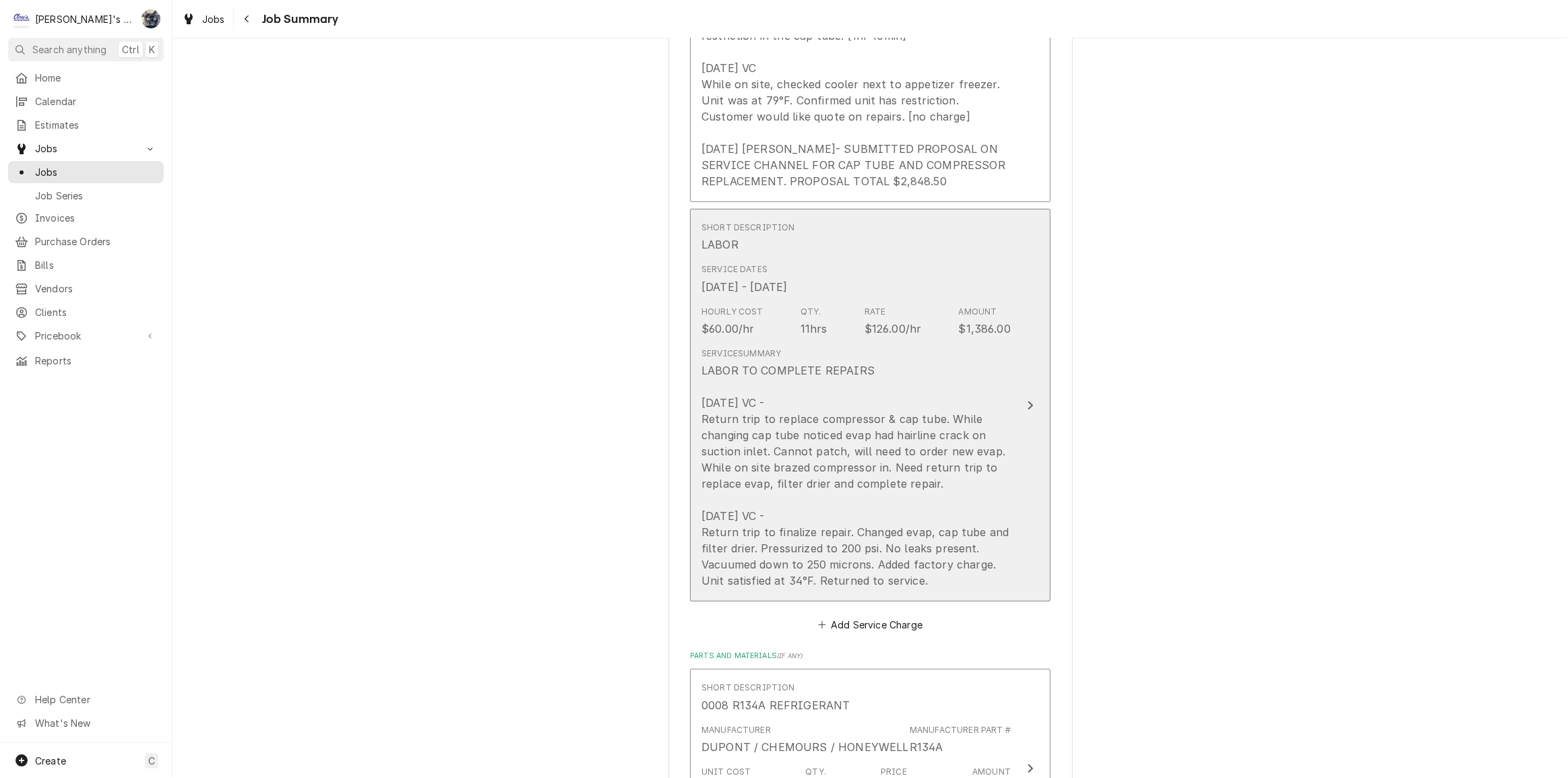
click at [897, 399] on div "LABOR TO COMPLETE REPAIRS 8/7/2025 VC - Return trip to replace compressor & cap…" at bounding box center [856, 475] width 309 height 226
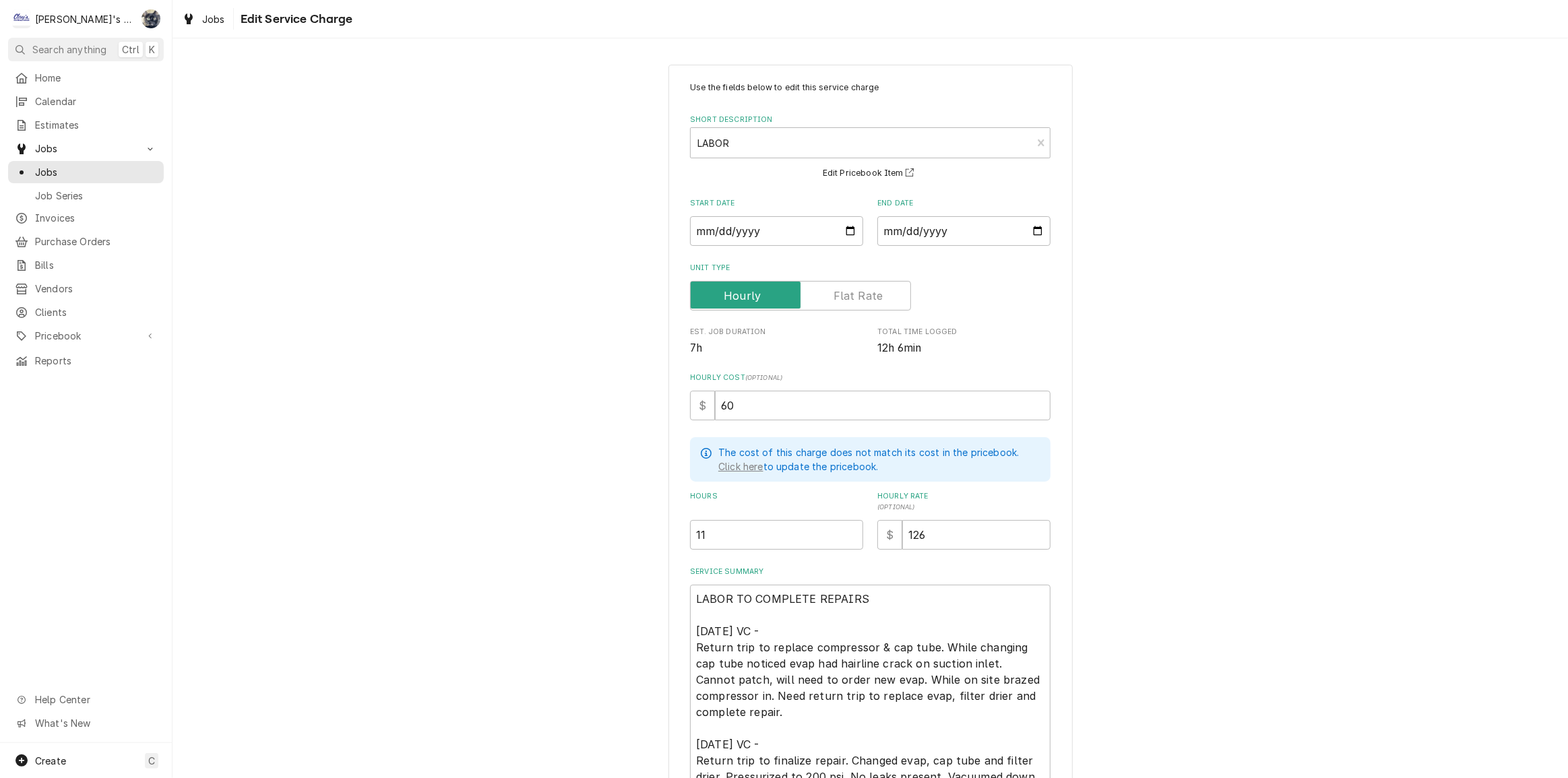
scroll to position [159, 0]
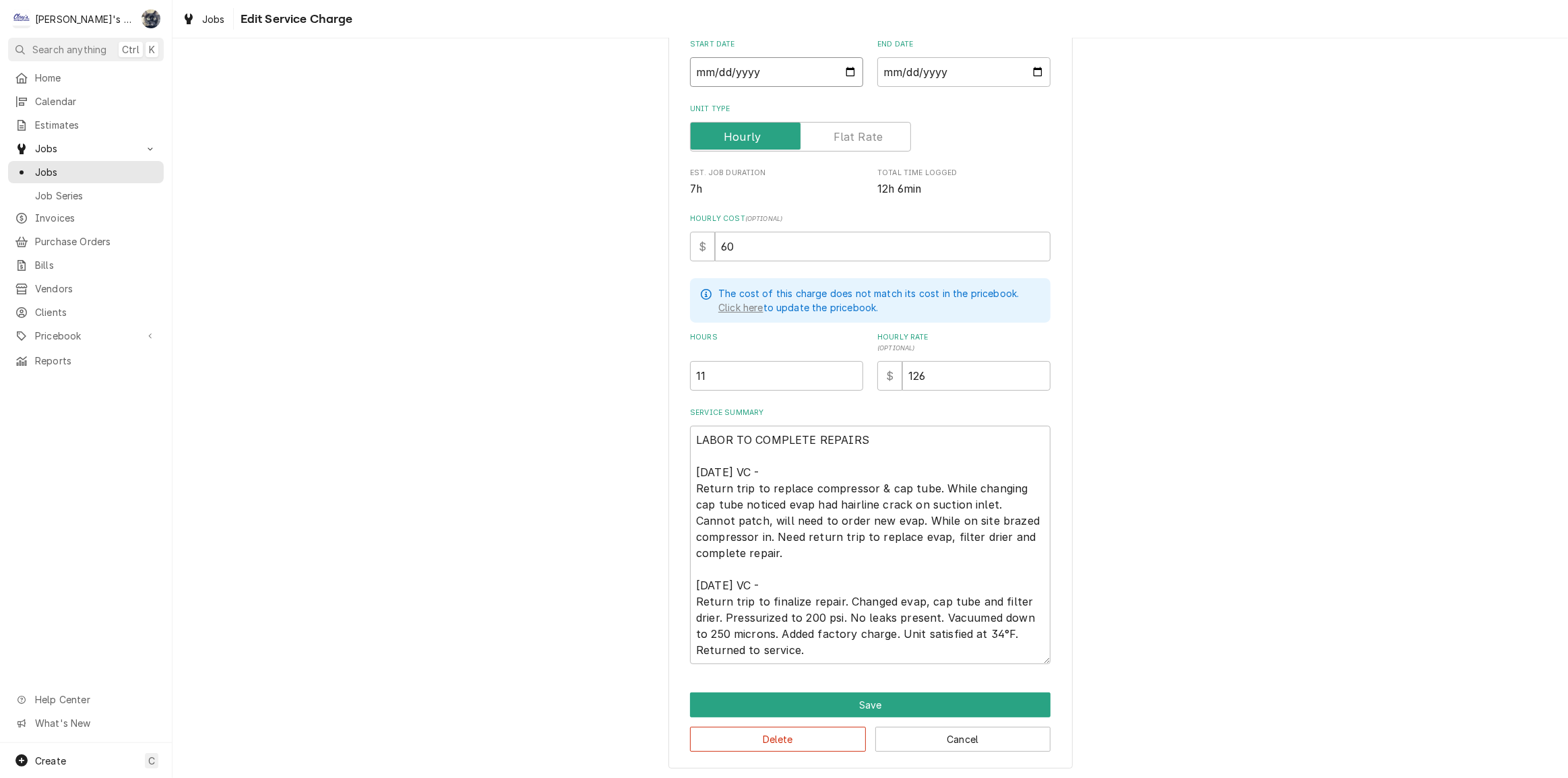
click at [842, 71] on input "2025-07-25" at bounding box center [777, 72] width 173 height 30
type textarea "x"
type input "2025-07-07"
click at [844, 71] on input "2025-07-07" at bounding box center [777, 72] width 173 height 30
type textarea "x"
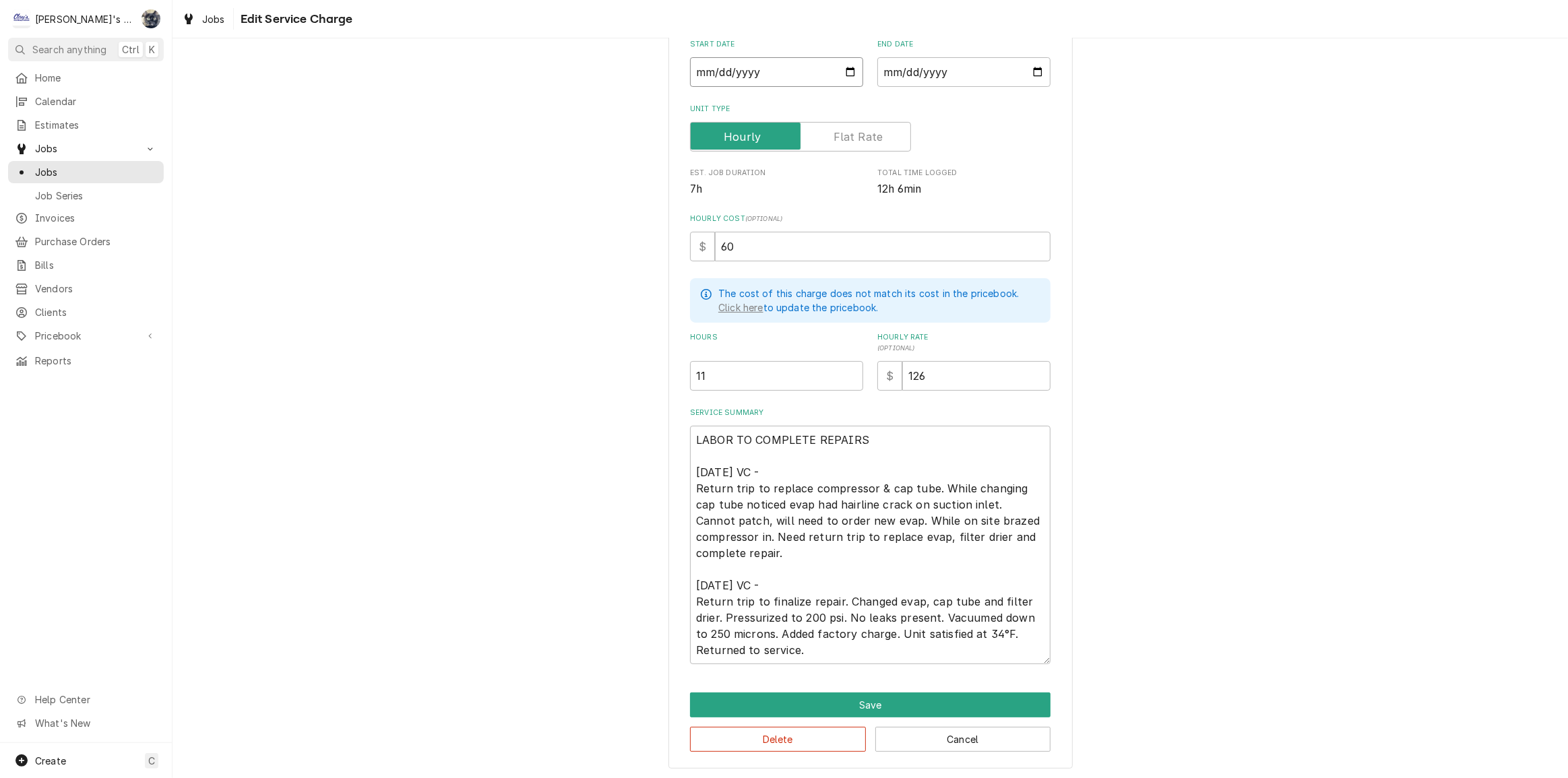
type input "2025-08-07"
click at [1028, 73] on input "2025-08-08" at bounding box center [963, 72] width 173 height 30
type textarea "x"
type input "2025-08-21"
click at [1031, 68] on input "2025-08-21" at bounding box center [963, 72] width 173 height 30
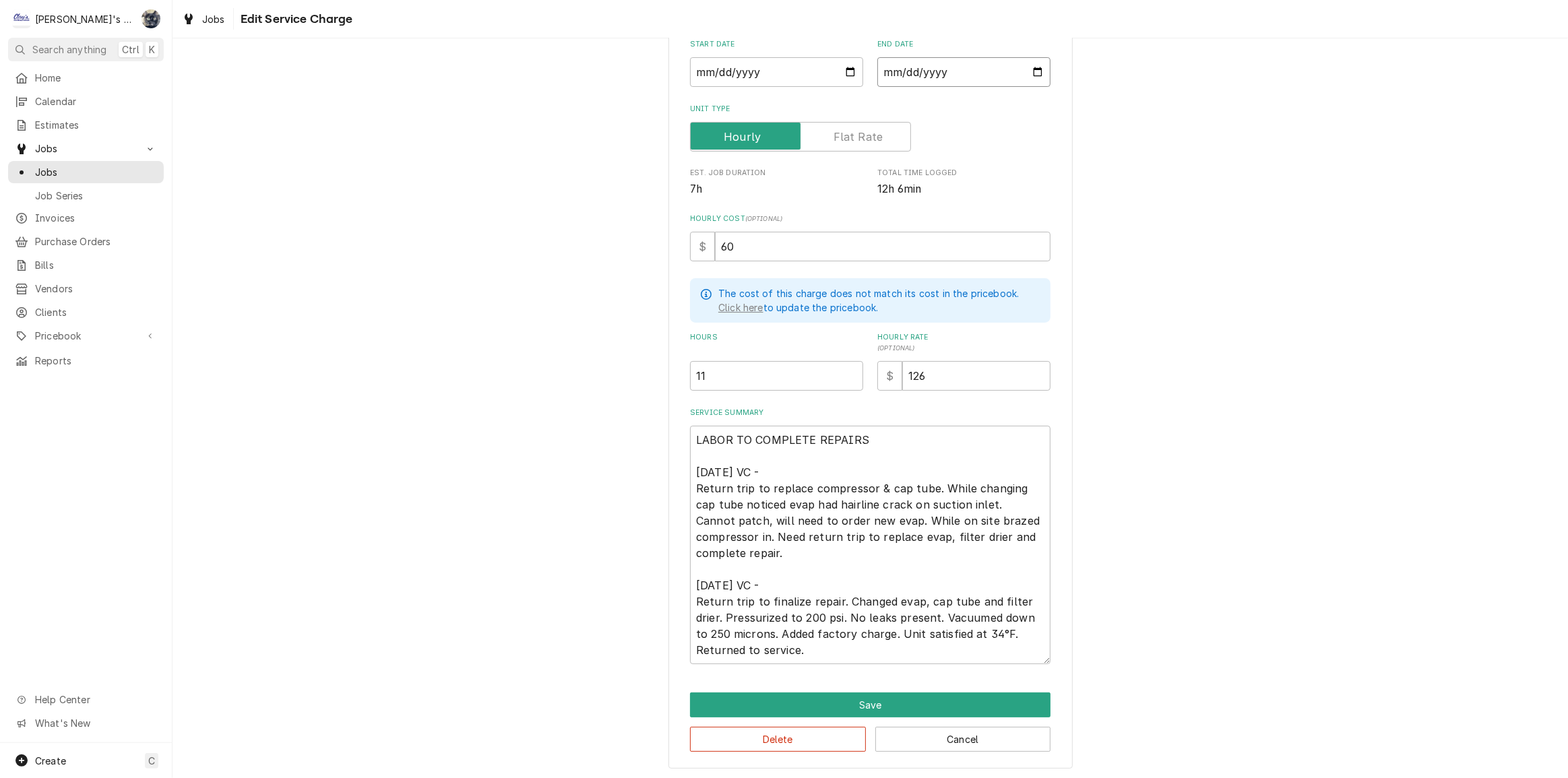
type textarea "x"
type input "2025-08-20"
click at [871, 700] on button "Save" at bounding box center [870, 704] width 360 height 25
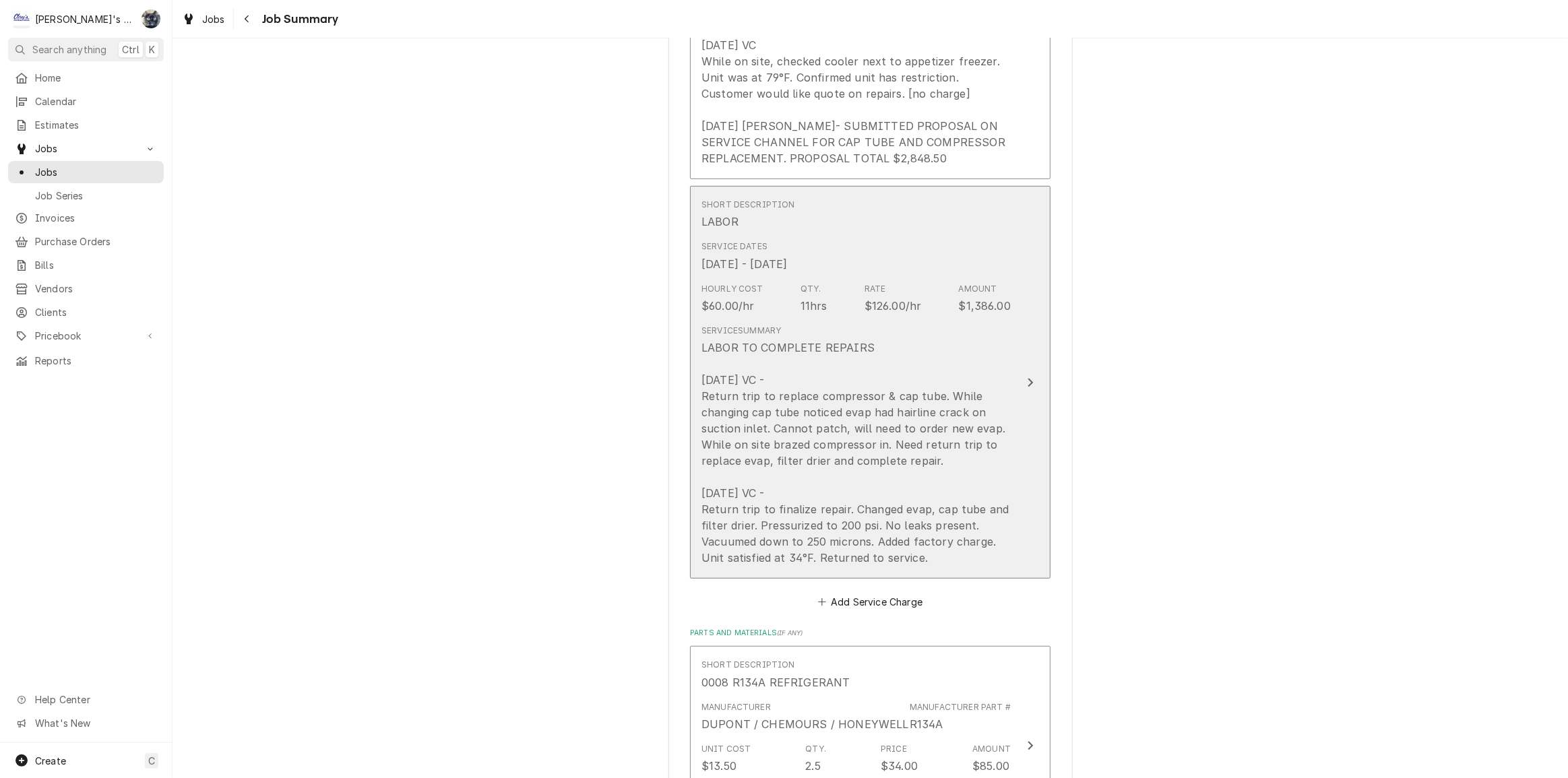
scroll to position [944, 0]
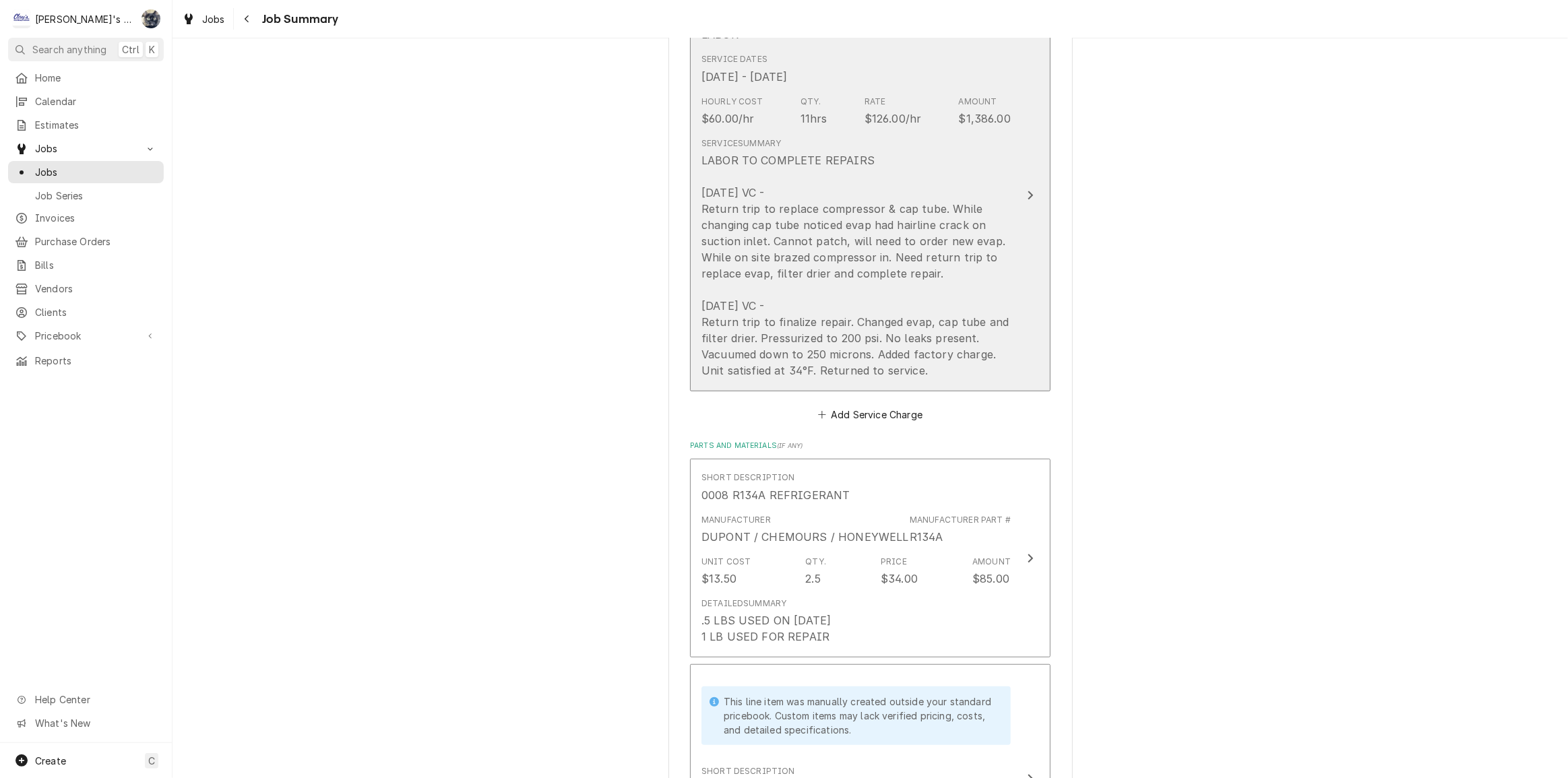
click at [795, 348] on div "LABOR TO COMPLETE REPAIRS 8/7/2025 VC - Return trip to replace compressor & cap…" at bounding box center [856, 265] width 309 height 226
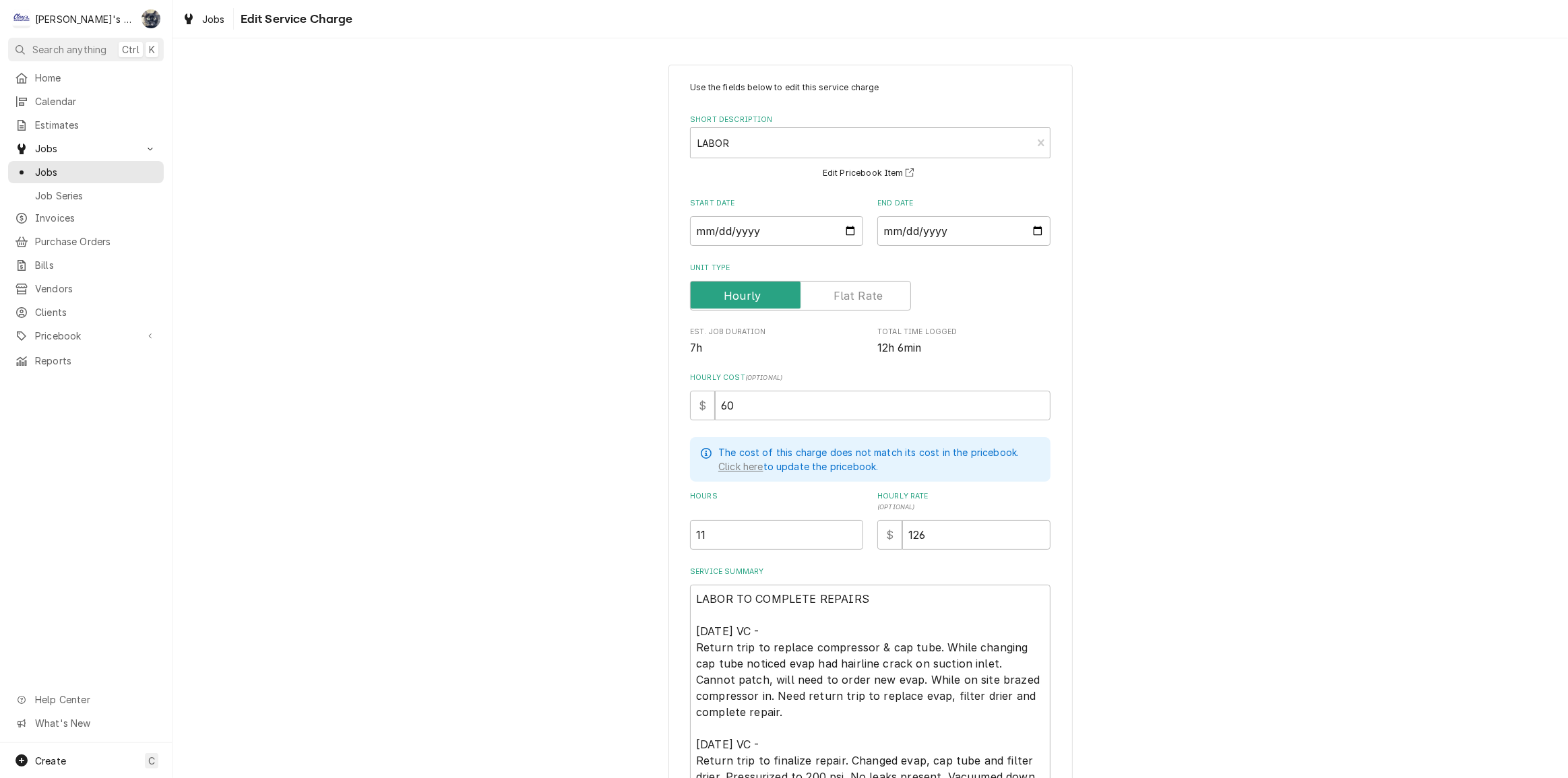
scroll to position [159, 0]
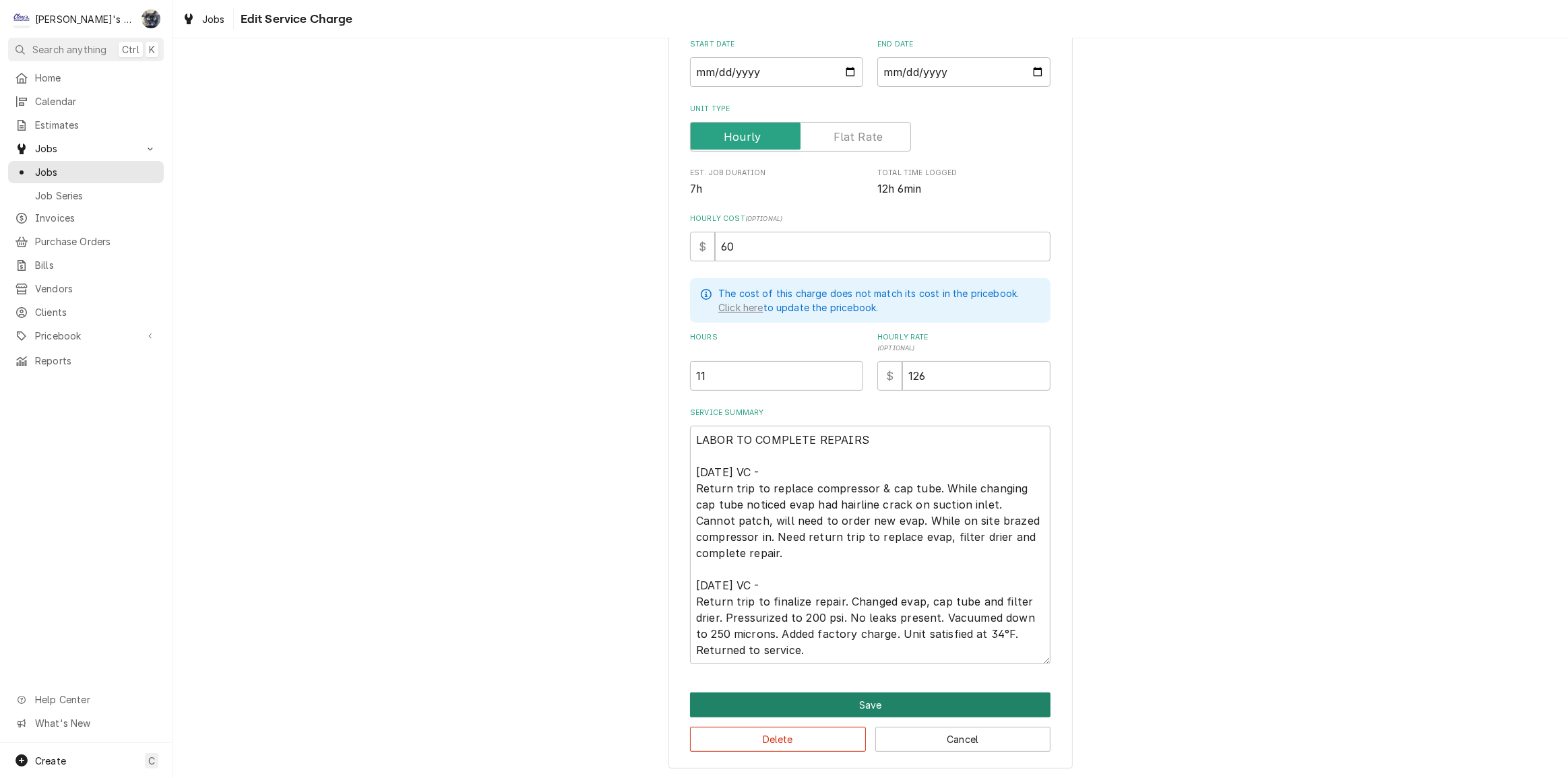
click at [800, 705] on button "Save" at bounding box center [870, 704] width 360 height 25
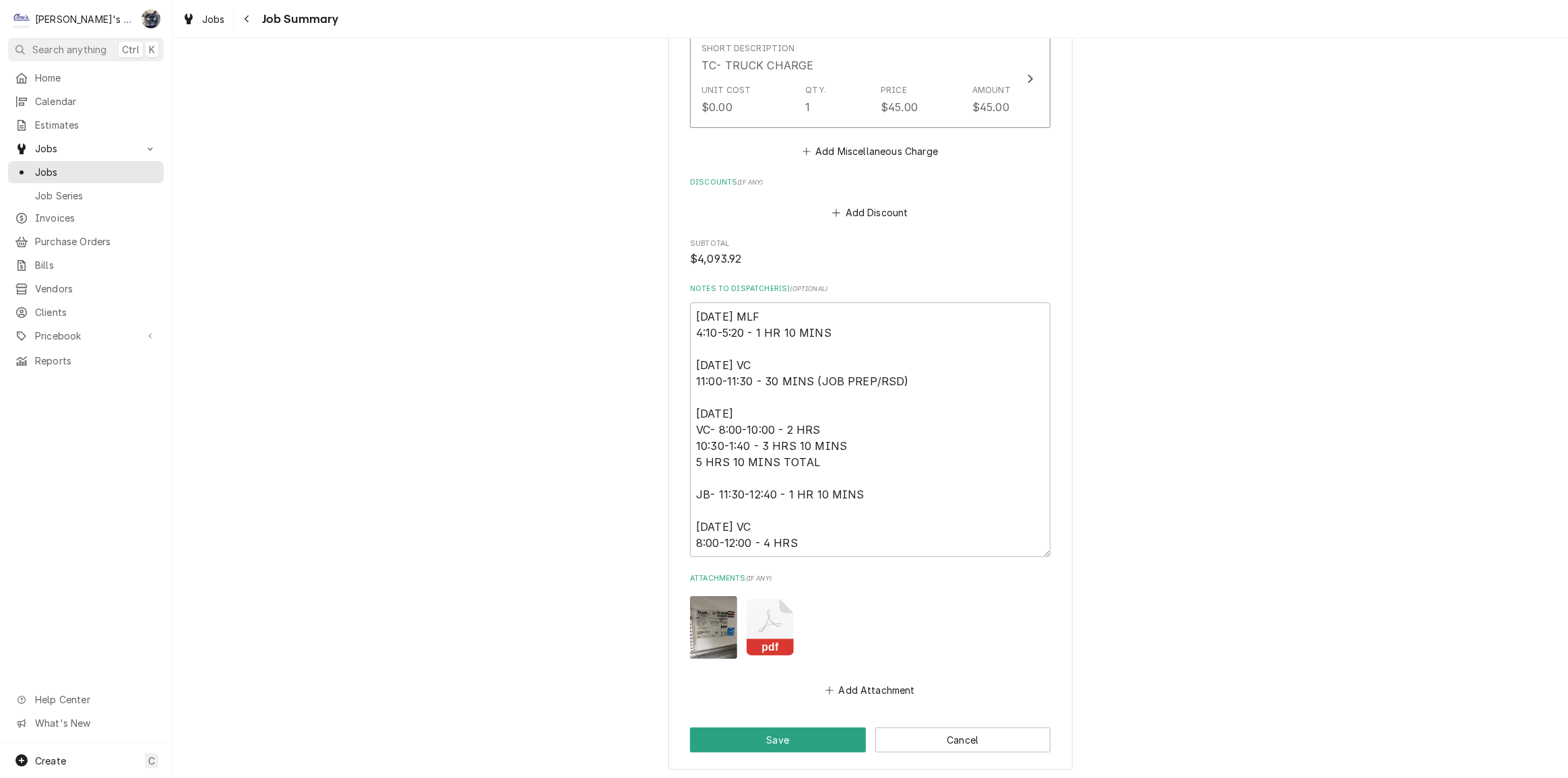
scroll to position [3701, 0]
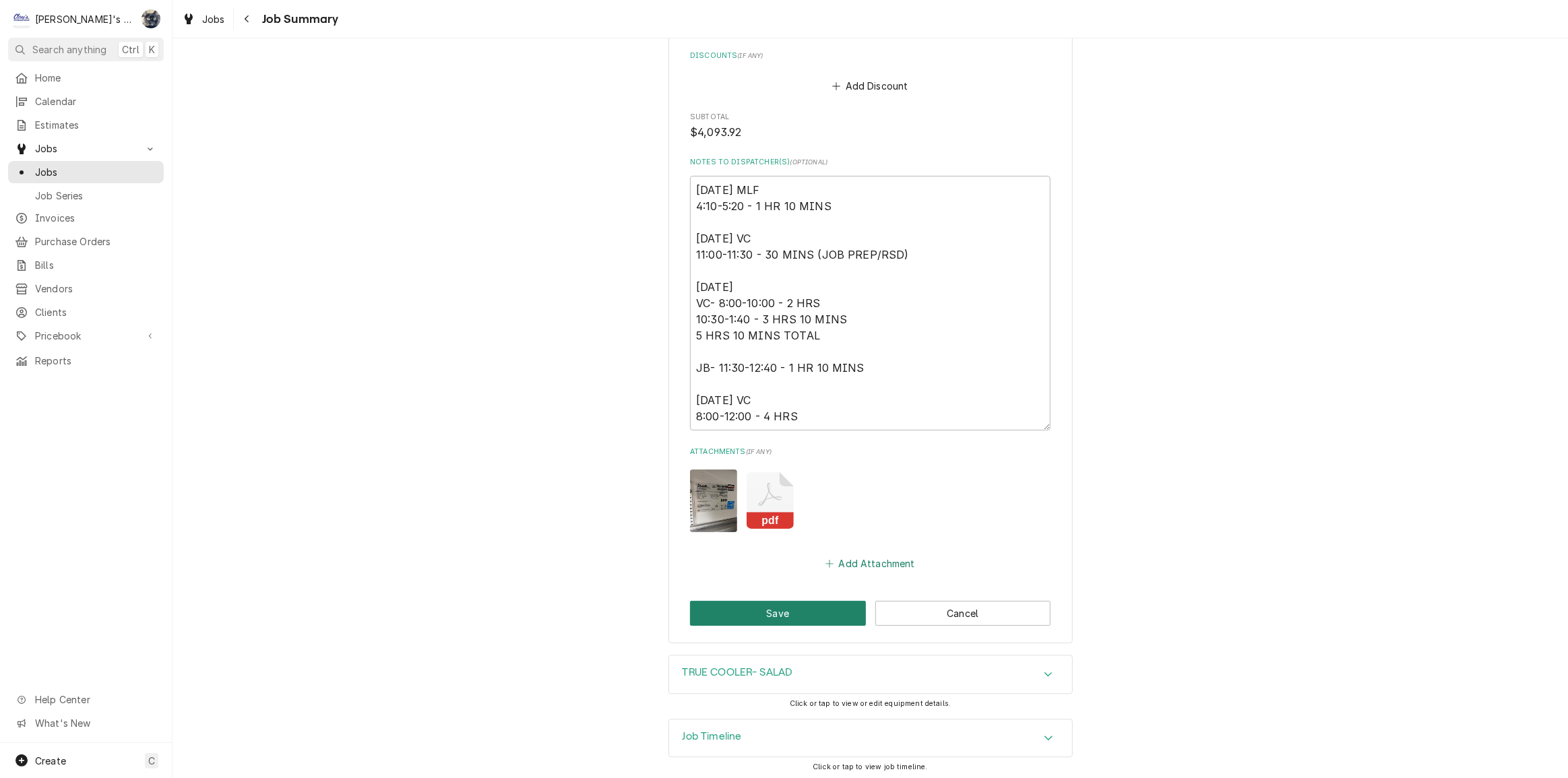
drag, startPoint x: 729, startPoint y: 613, endPoint x: 860, endPoint y: 552, distance: 144.5
click at [729, 612] on button "Save" at bounding box center [778, 613] width 176 height 25
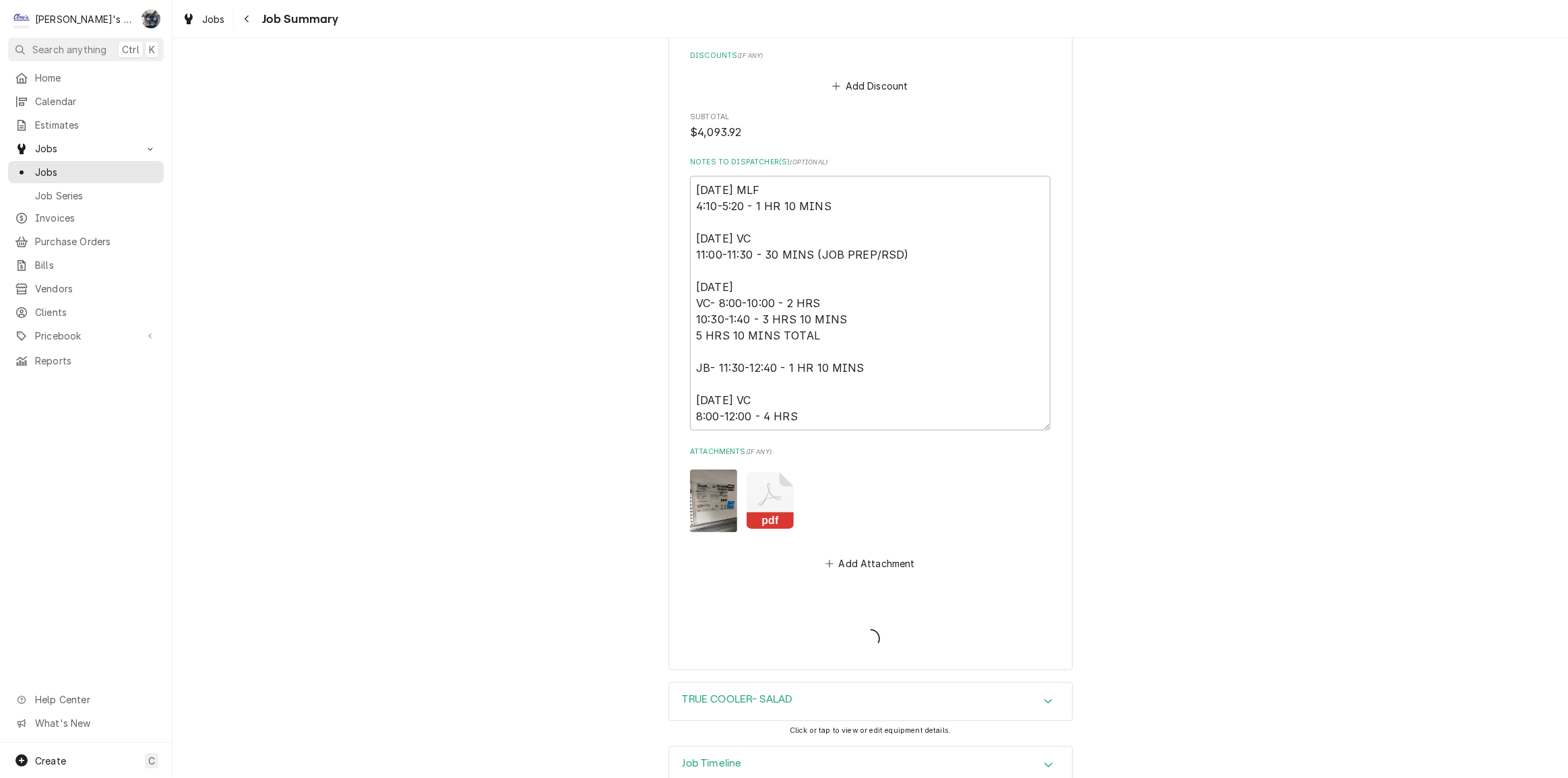
type textarea "x"
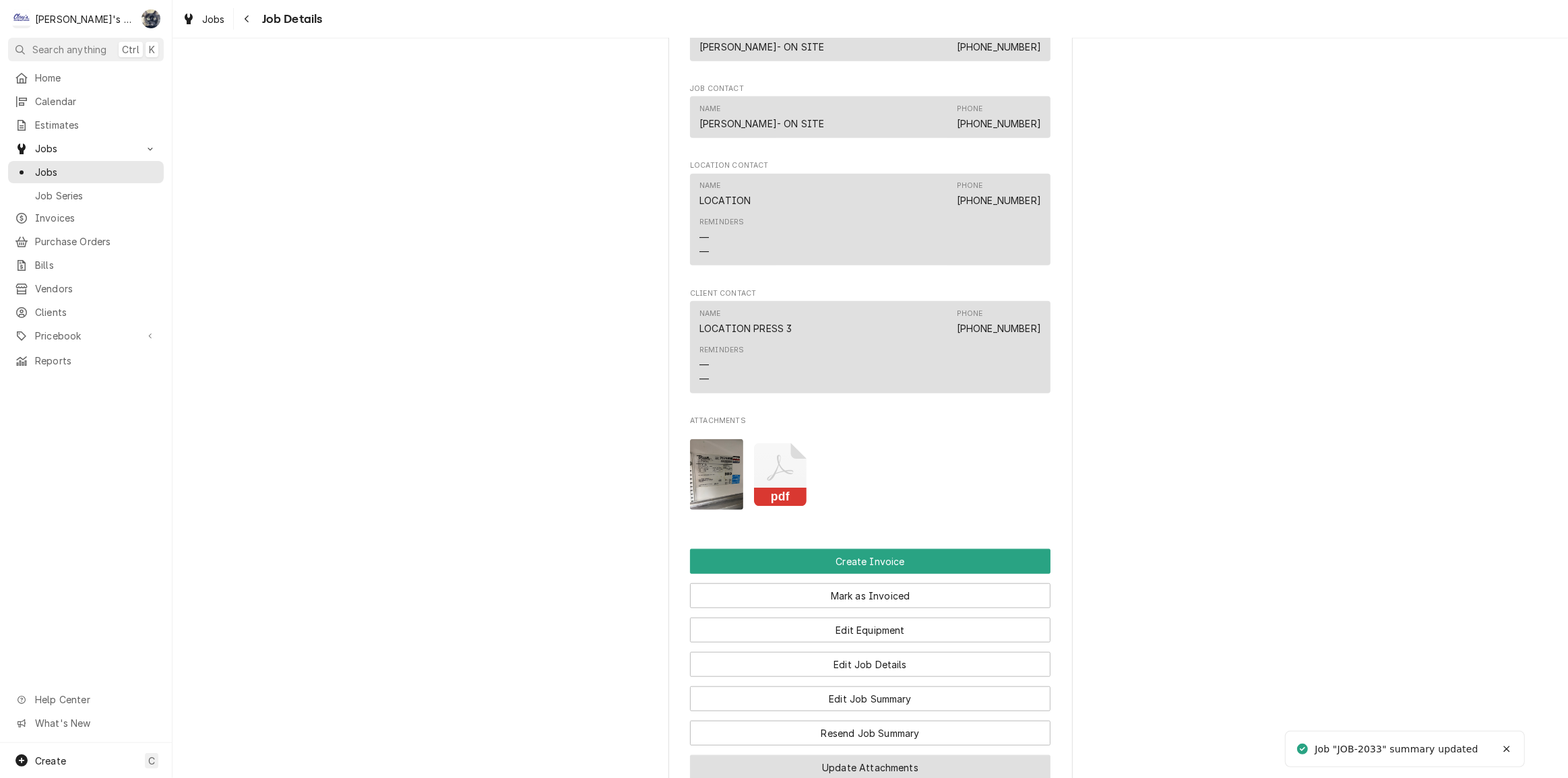
scroll to position [1779, 0]
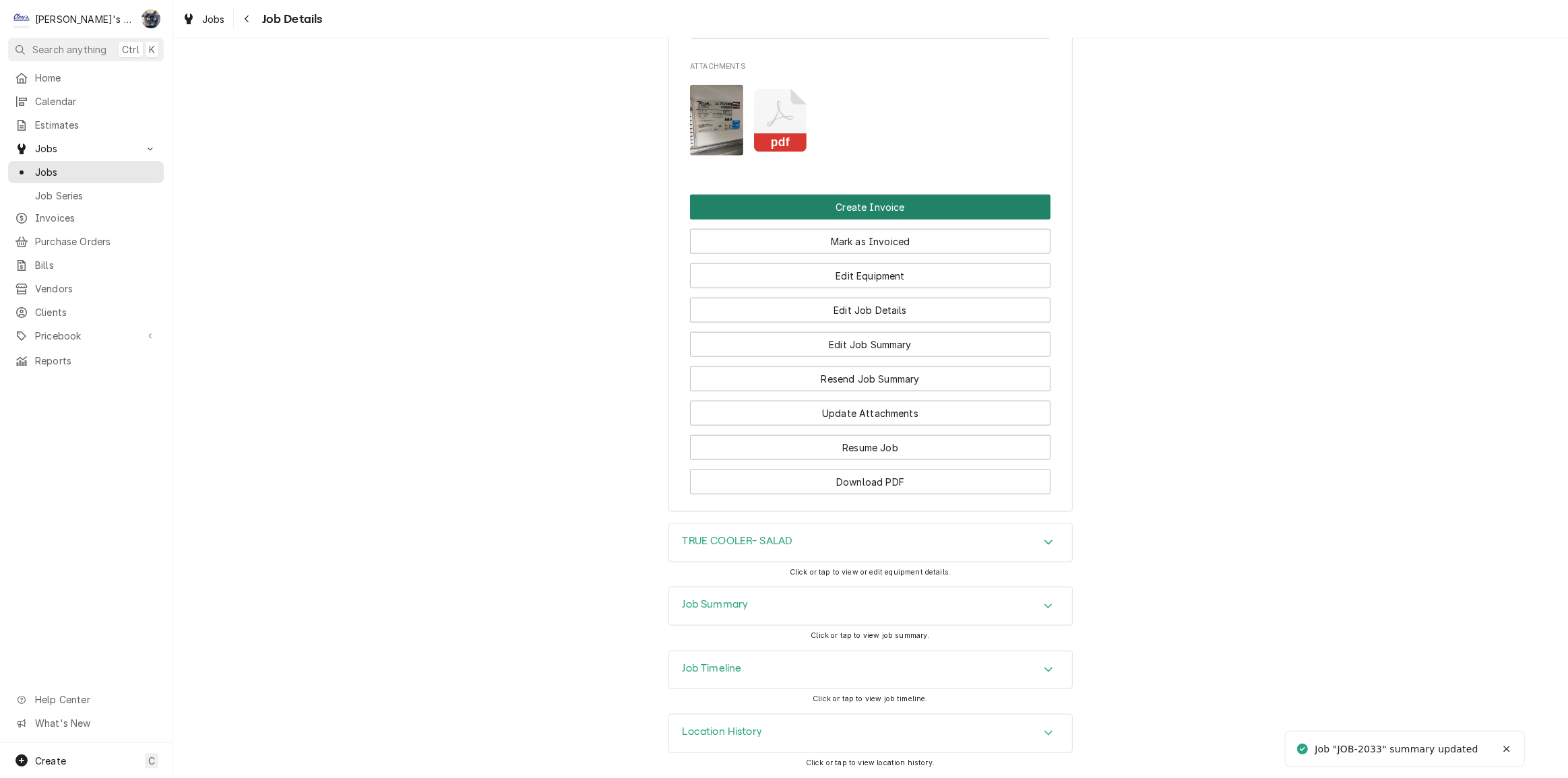
click at [848, 216] on button "Create Invoice" at bounding box center [870, 207] width 360 height 25
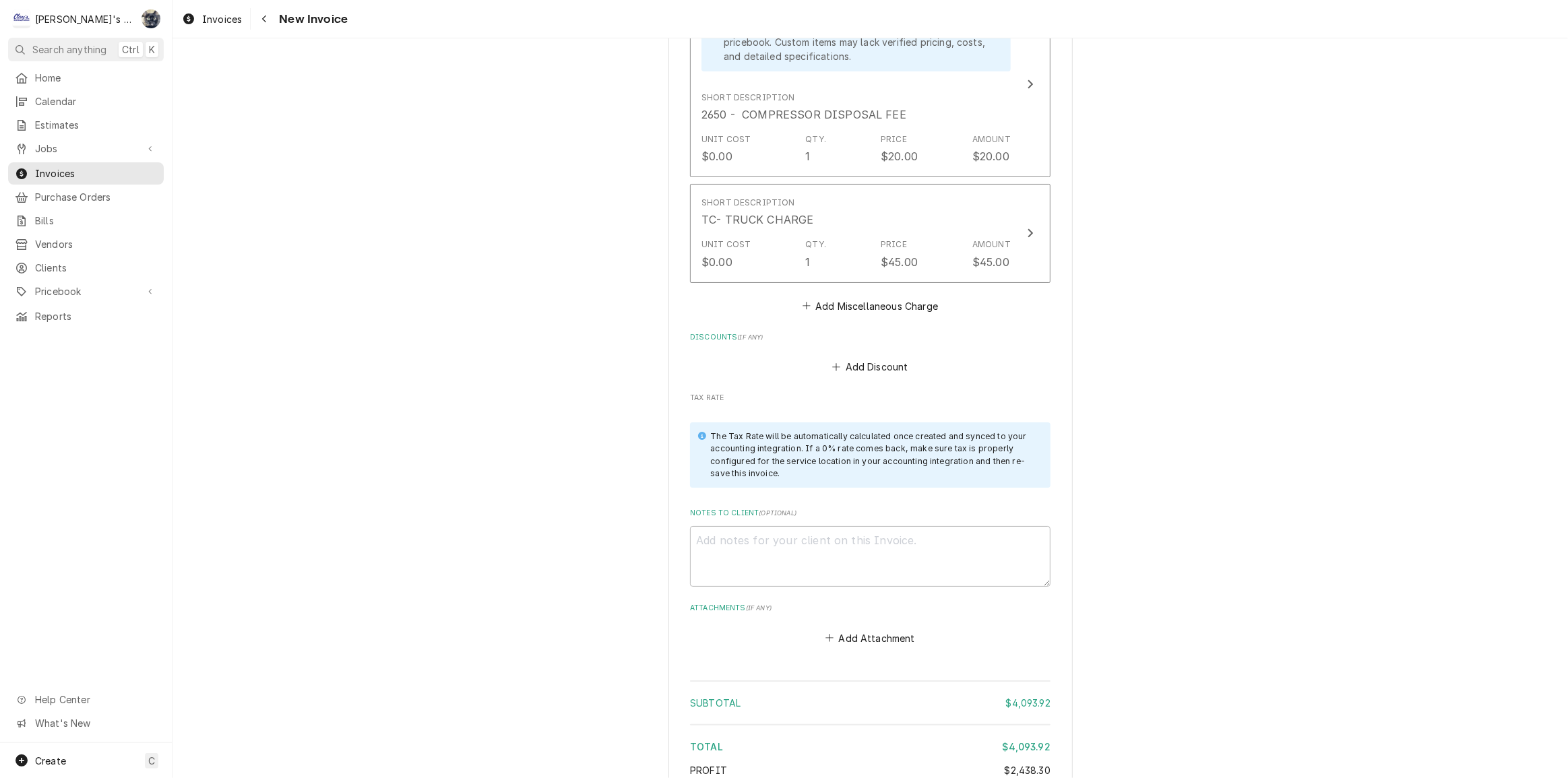
scroll to position [4593, 0]
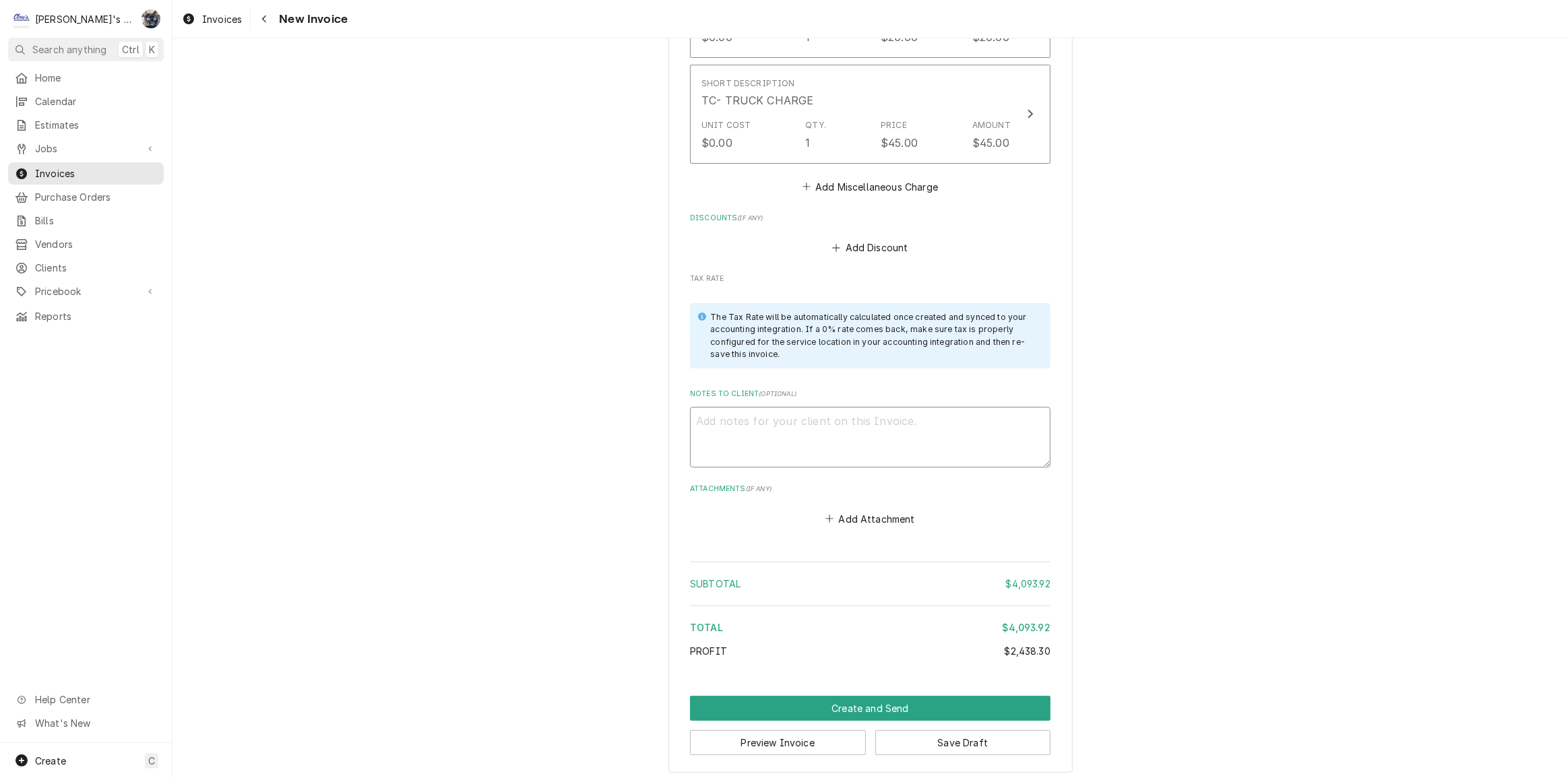
click at [886, 429] on textarea "Notes to Client ( optional )" at bounding box center [870, 437] width 360 height 61
click at [873, 700] on button "Create and Send" at bounding box center [870, 708] width 360 height 25
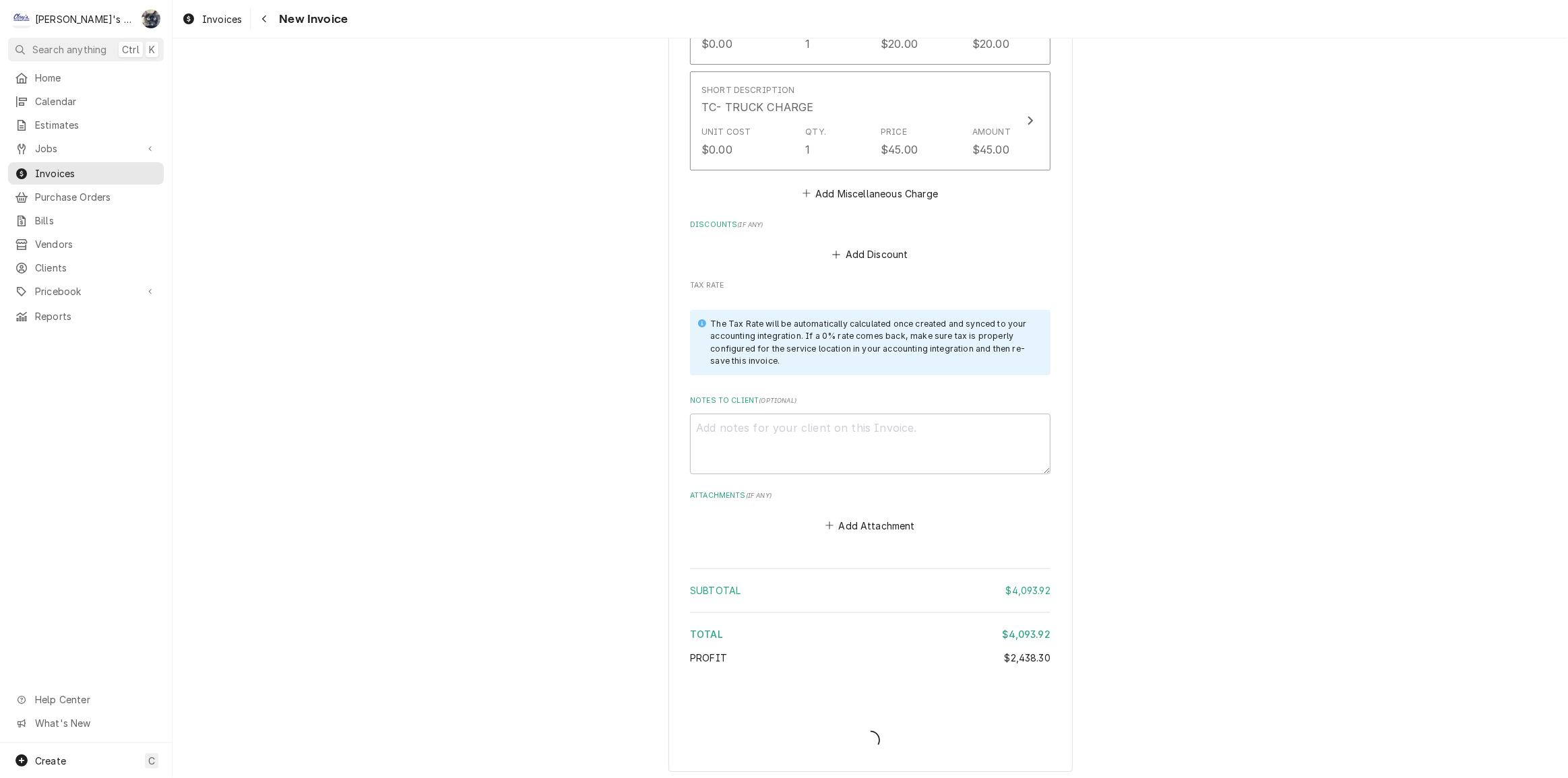
type textarea "x"
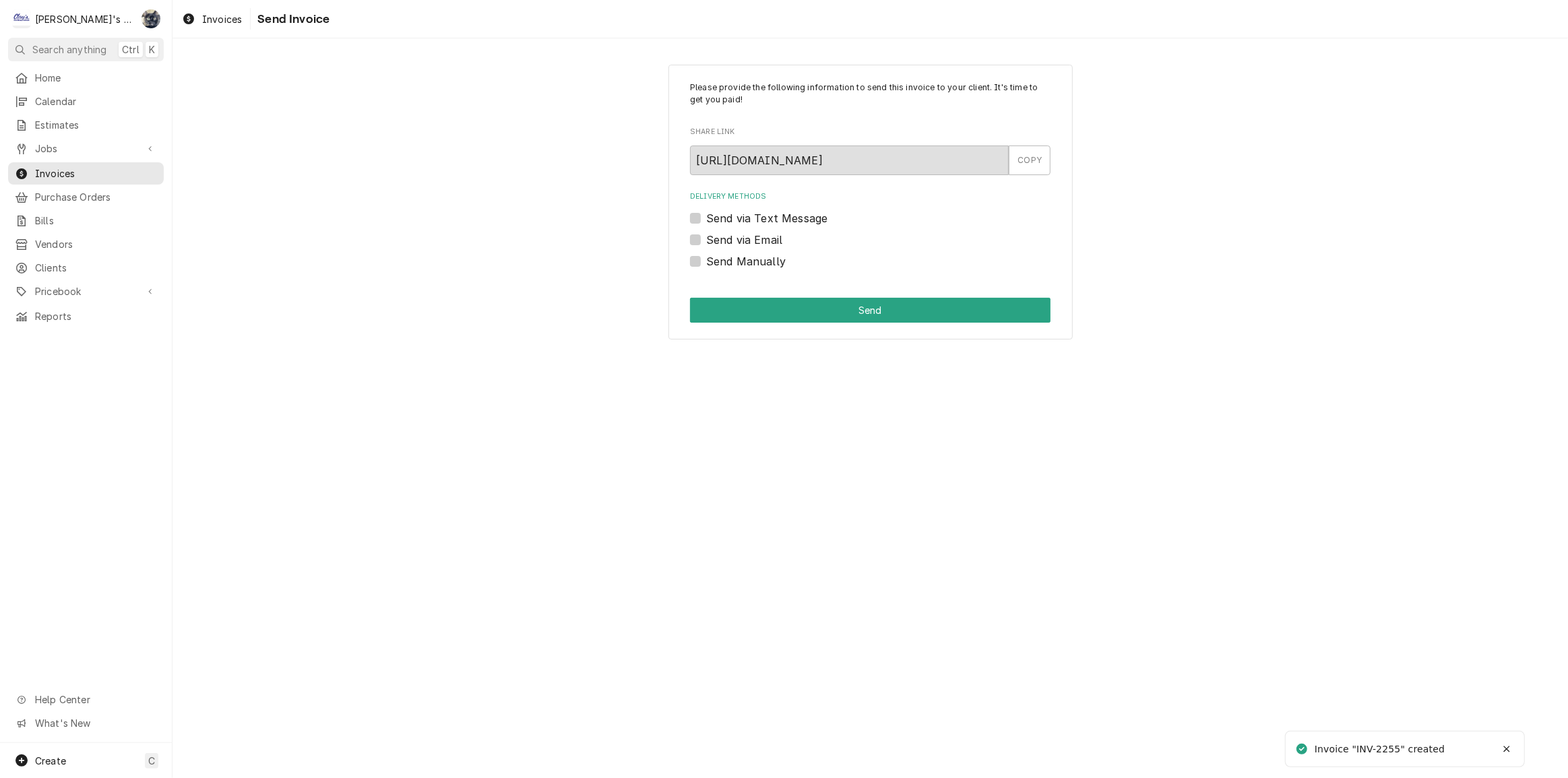
click at [706, 263] on label "Send Manually" at bounding box center [745, 261] width 79 height 16
click at [706, 263] on input "Send Manually" at bounding box center [886, 268] width 360 height 30
checkbox input "true"
click at [726, 305] on button "Send" at bounding box center [870, 310] width 360 height 25
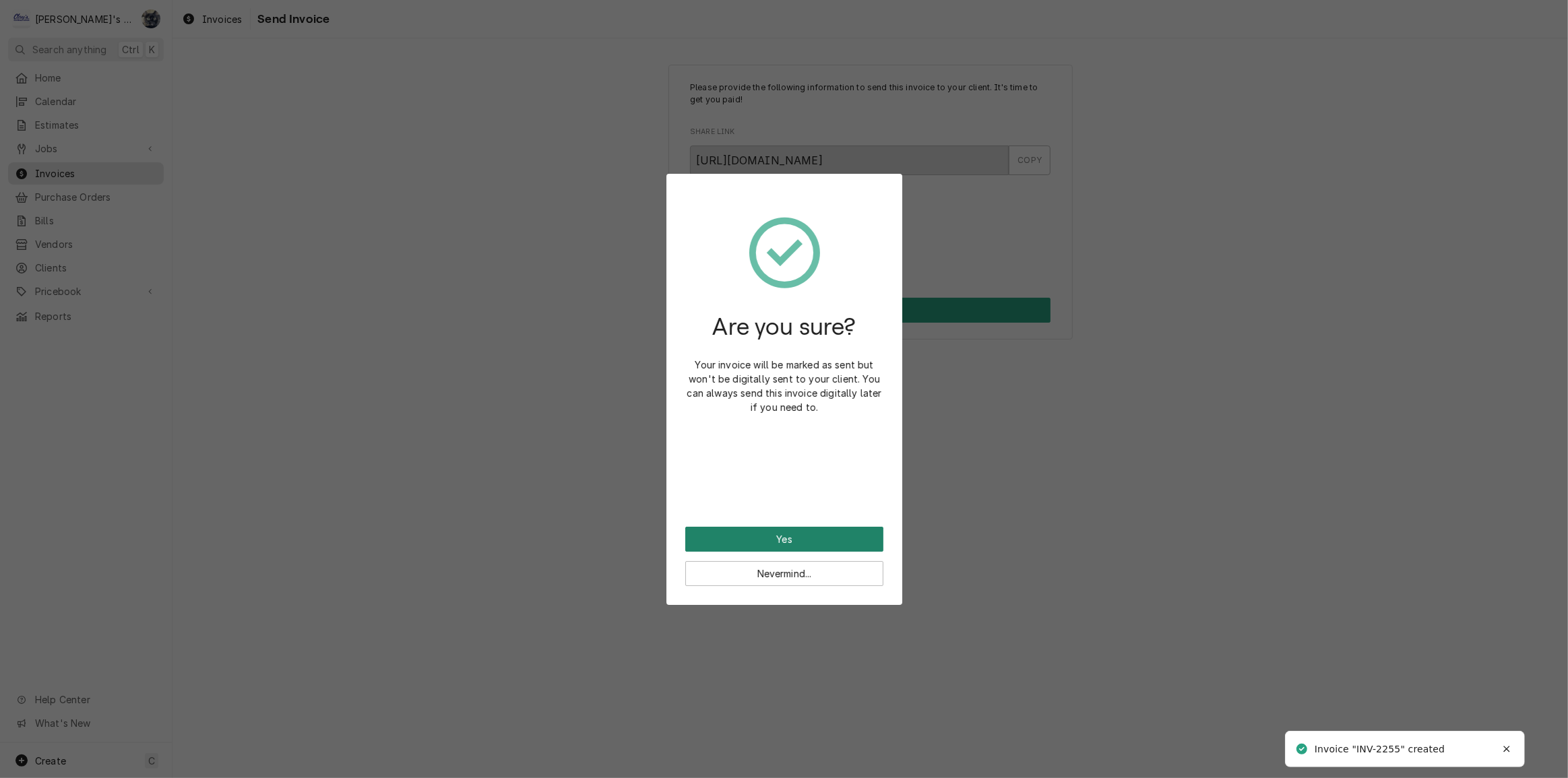
click at [818, 539] on button "Yes" at bounding box center [784, 539] width 198 height 25
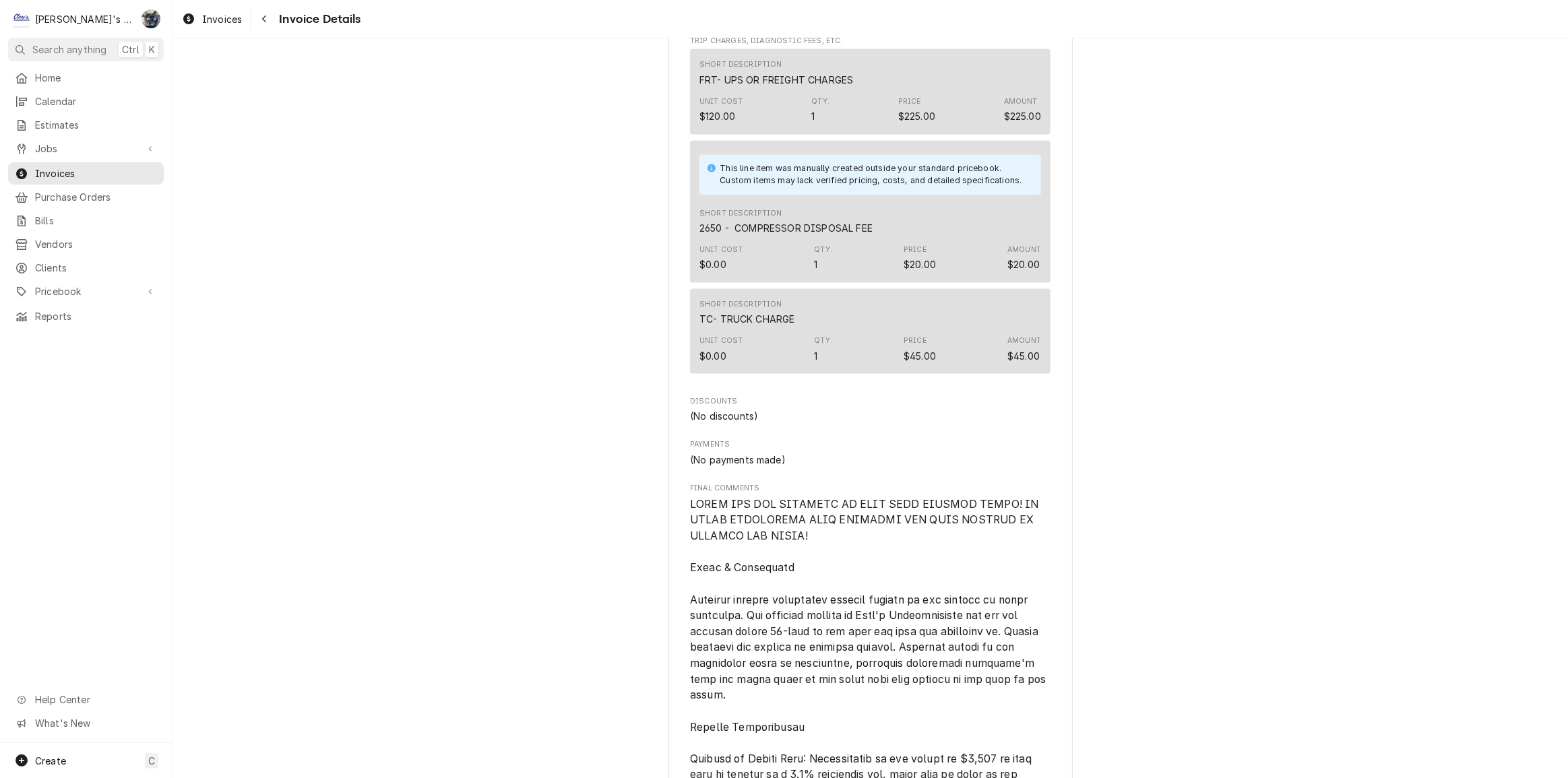
scroll to position [3814, 0]
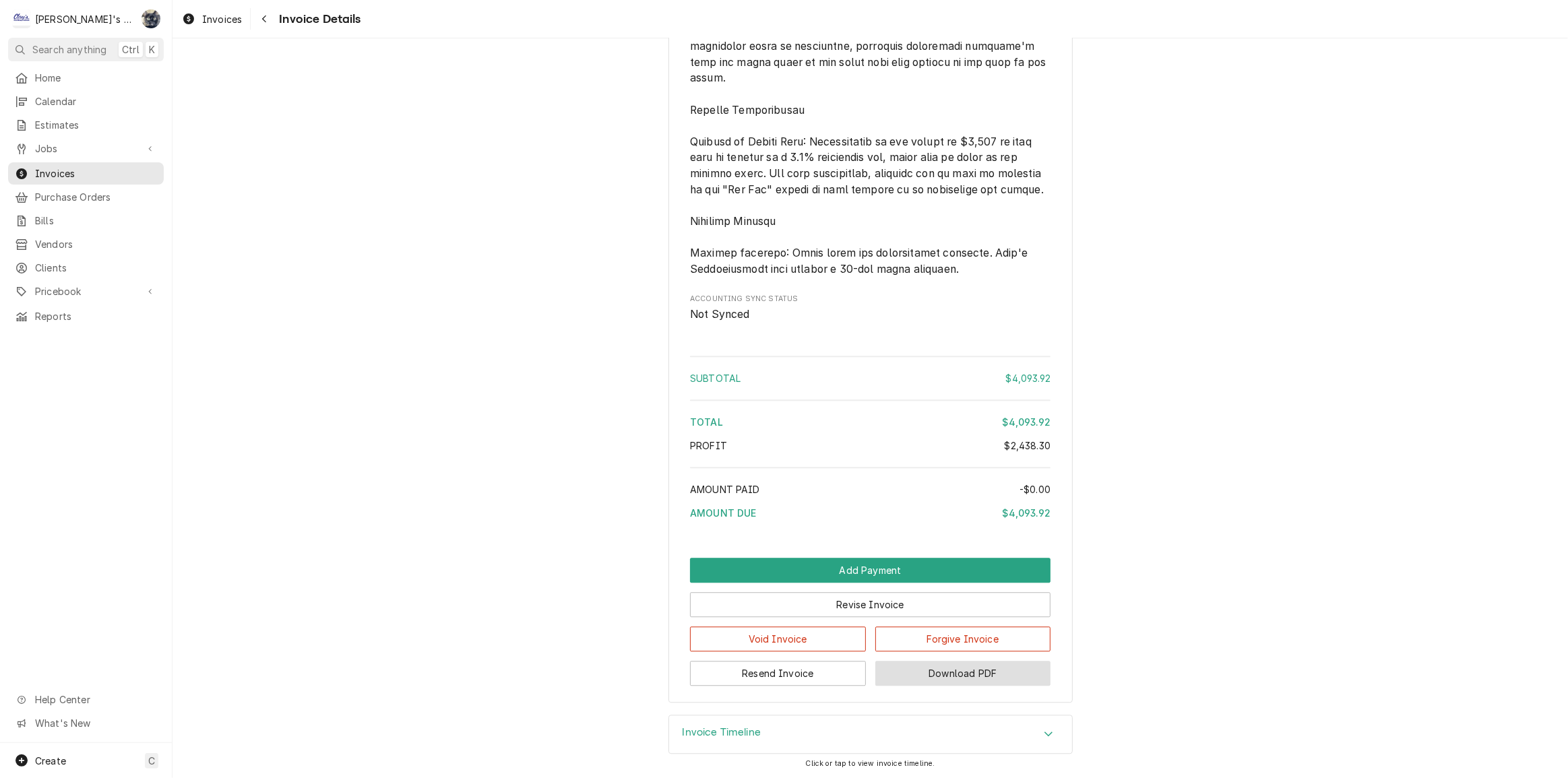
click at [887, 670] on button "Download PDF" at bounding box center [963, 673] width 176 height 25
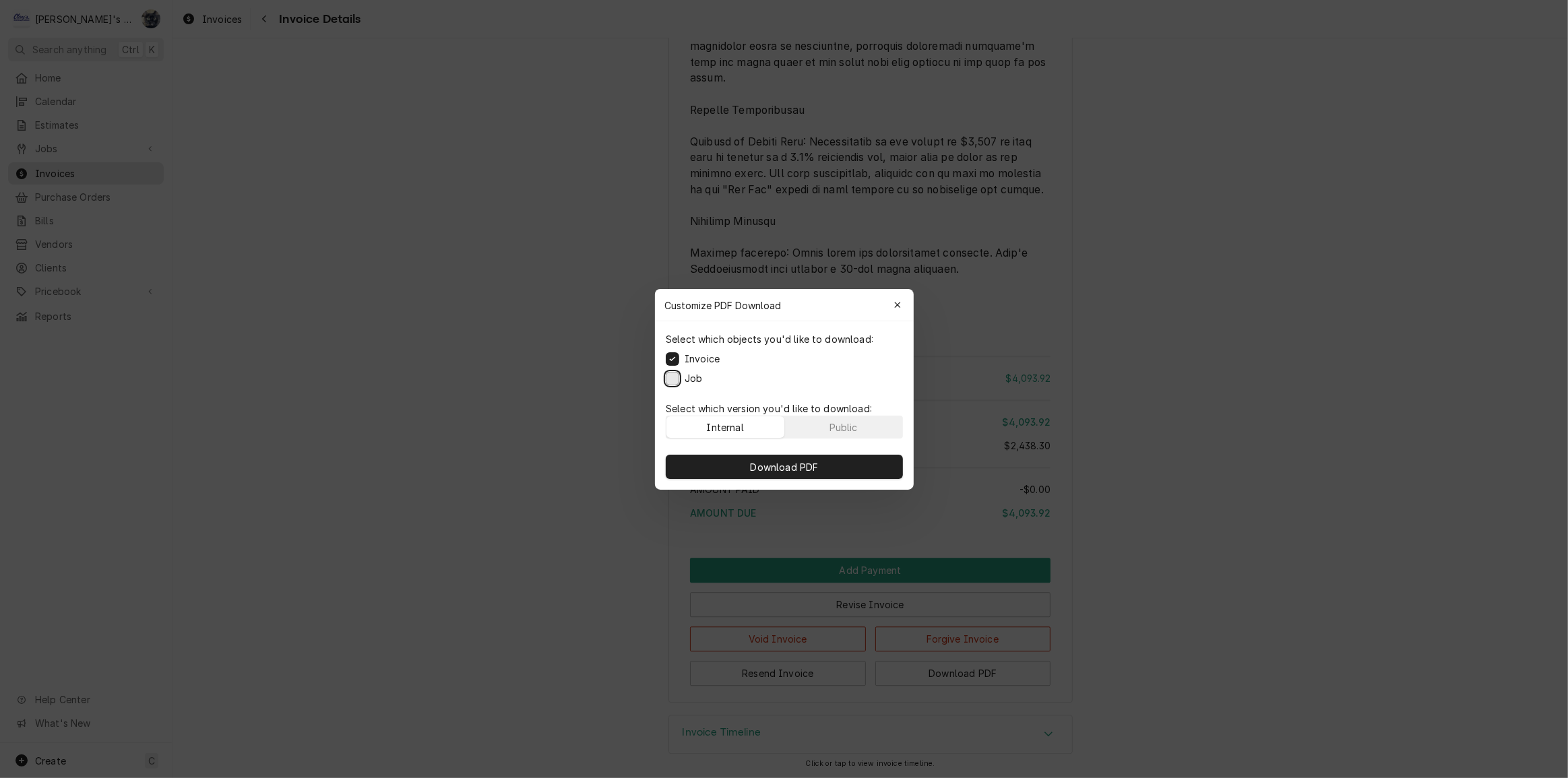
click at [674, 375] on button "Job" at bounding box center [672, 378] width 14 height 14
click at [710, 453] on div "Download PDF" at bounding box center [784, 467] width 258 height 46
click at [713, 463] on button "Download PDF" at bounding box center [784, 467] width 237 height 24
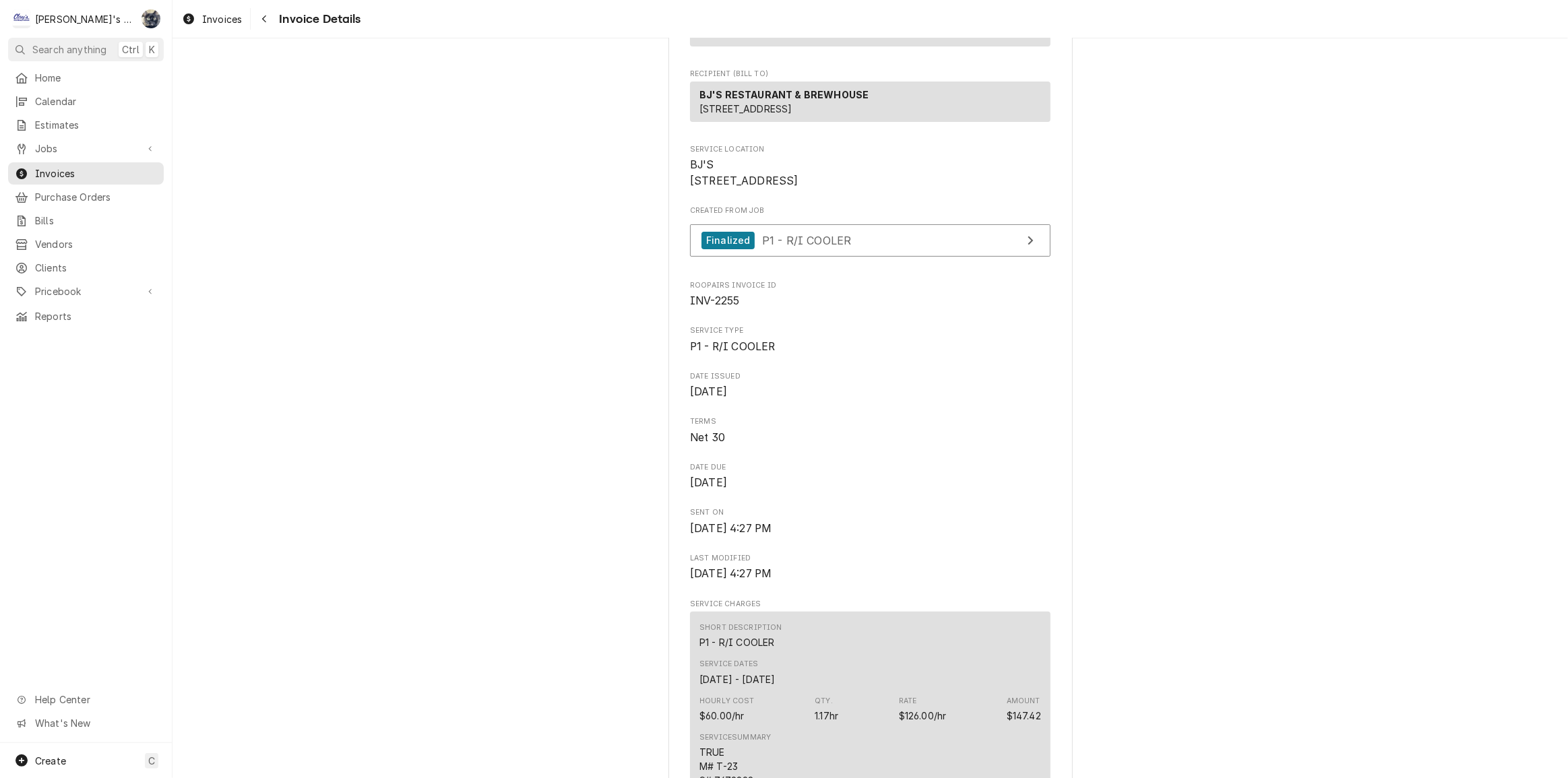
scroll to position [0, 0]
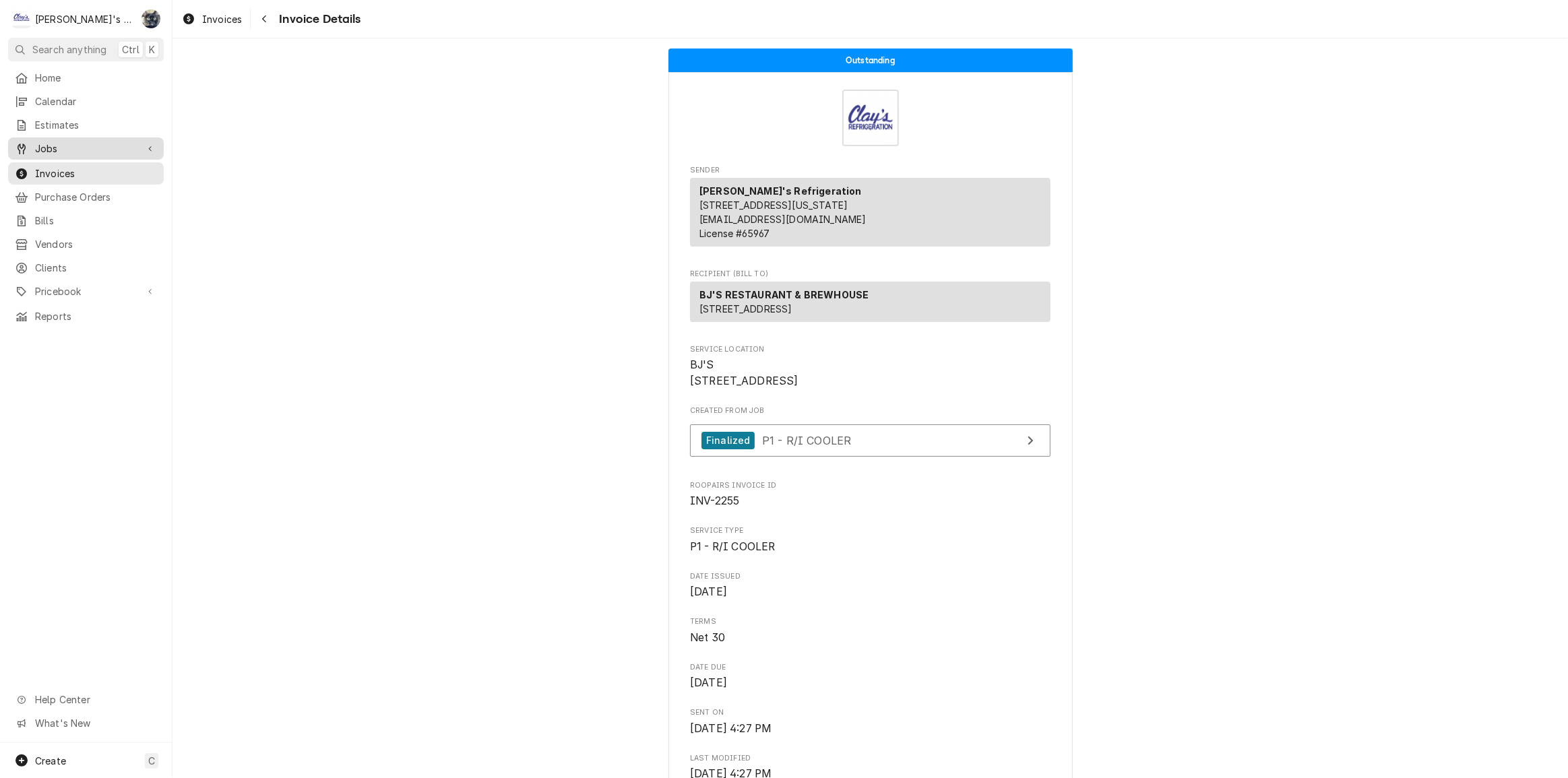
click at [63, 148] on span "Jobs" at bounding box center [86, 148] width 102 height 14
click at [66, 169] on span "Jobs" at bounding box center [96, 172] width 122 height 14
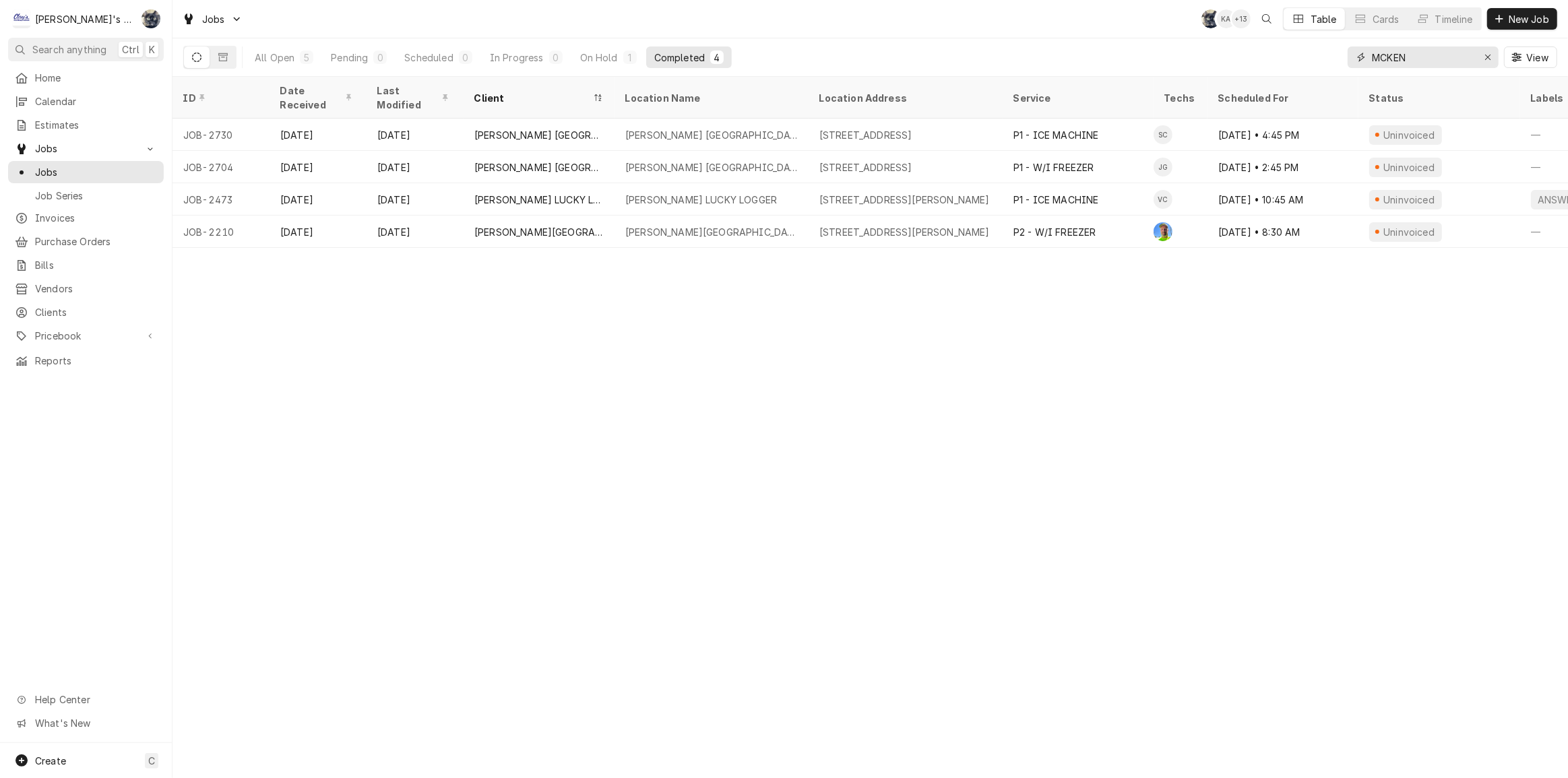
drag, startPoint x: 1425, startPoint y: 54, endPoint x: 1316, endPoint y: 67, distance: 109.8
click at [1316, 67] on div "All Open 5 Pending 0 Scheduled 0 In Progress 0 On Hold 1 Completed 4 MCKEN View" at bounding box center [870, 57] width 1374 height 38
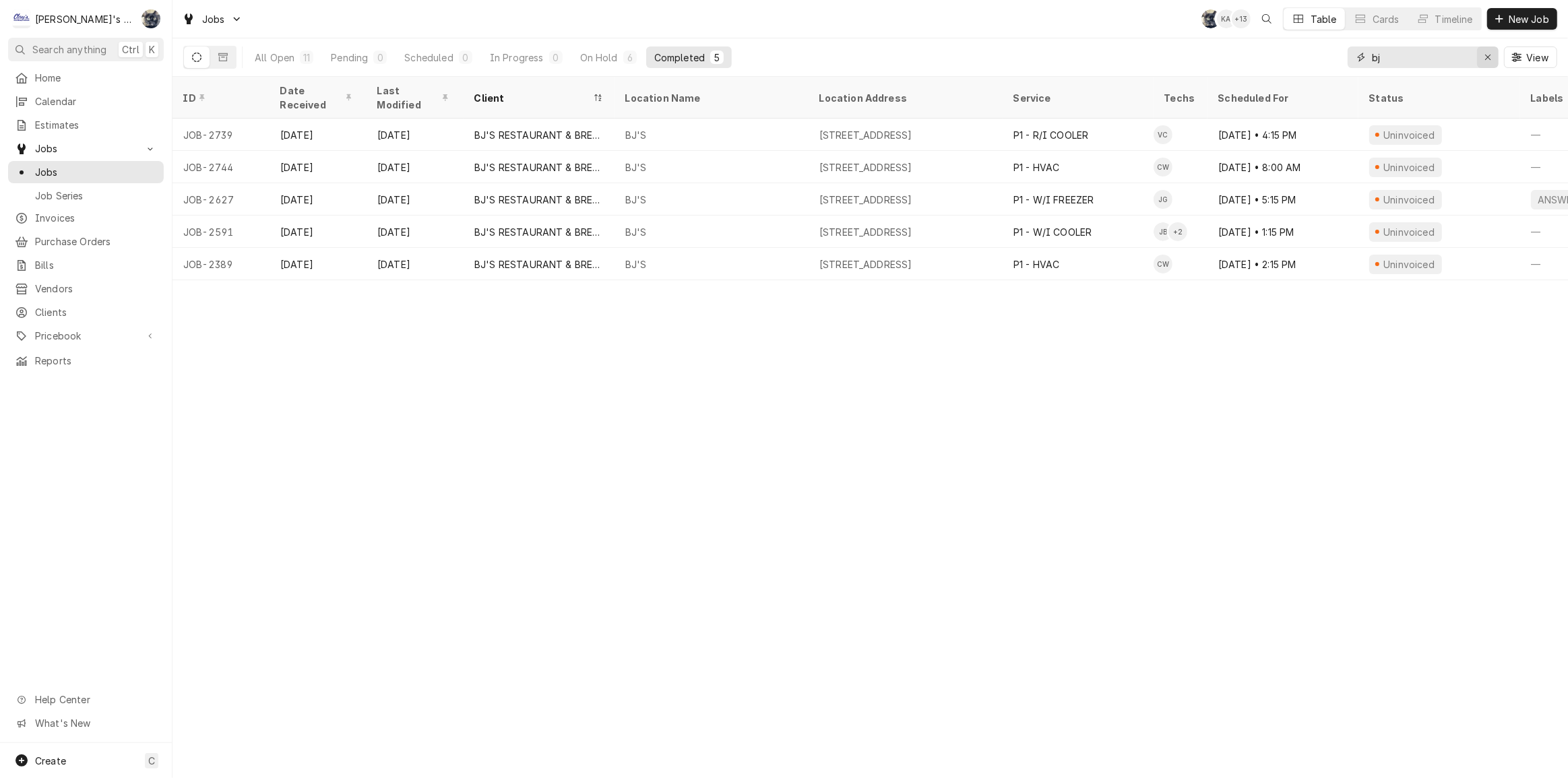
type input "bj"
click at [1482, 49] on button "Erase input" at bounding box center [1487, 57] width 21 height 21
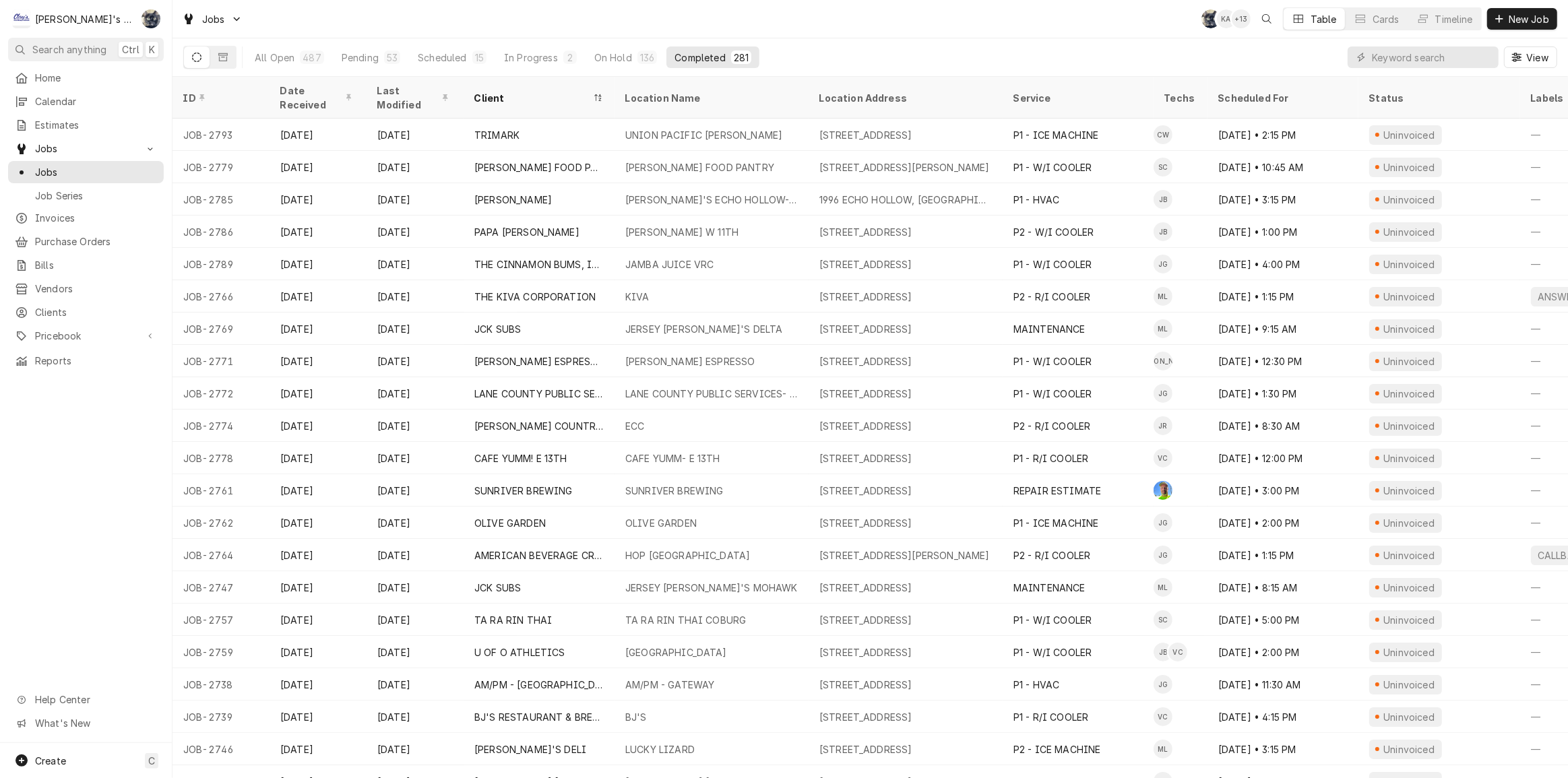
click at [1136, 41] on div "All Open 487 Pending 53 Scheduled 15 In Progress 2 On Hold 136 Completed 281 Vi…" at bounding box center [870, 57] width 1374 height 38
click at [562, 26] on div "Jobs SB KA + 13 Table Cards Timeline New Job" at bounding box center [870, 19] width 1395 height 38
click at [1408, 66] on input "Dynamic Content Wrapper" at bounding box center [1432, 57] width 120 height 21
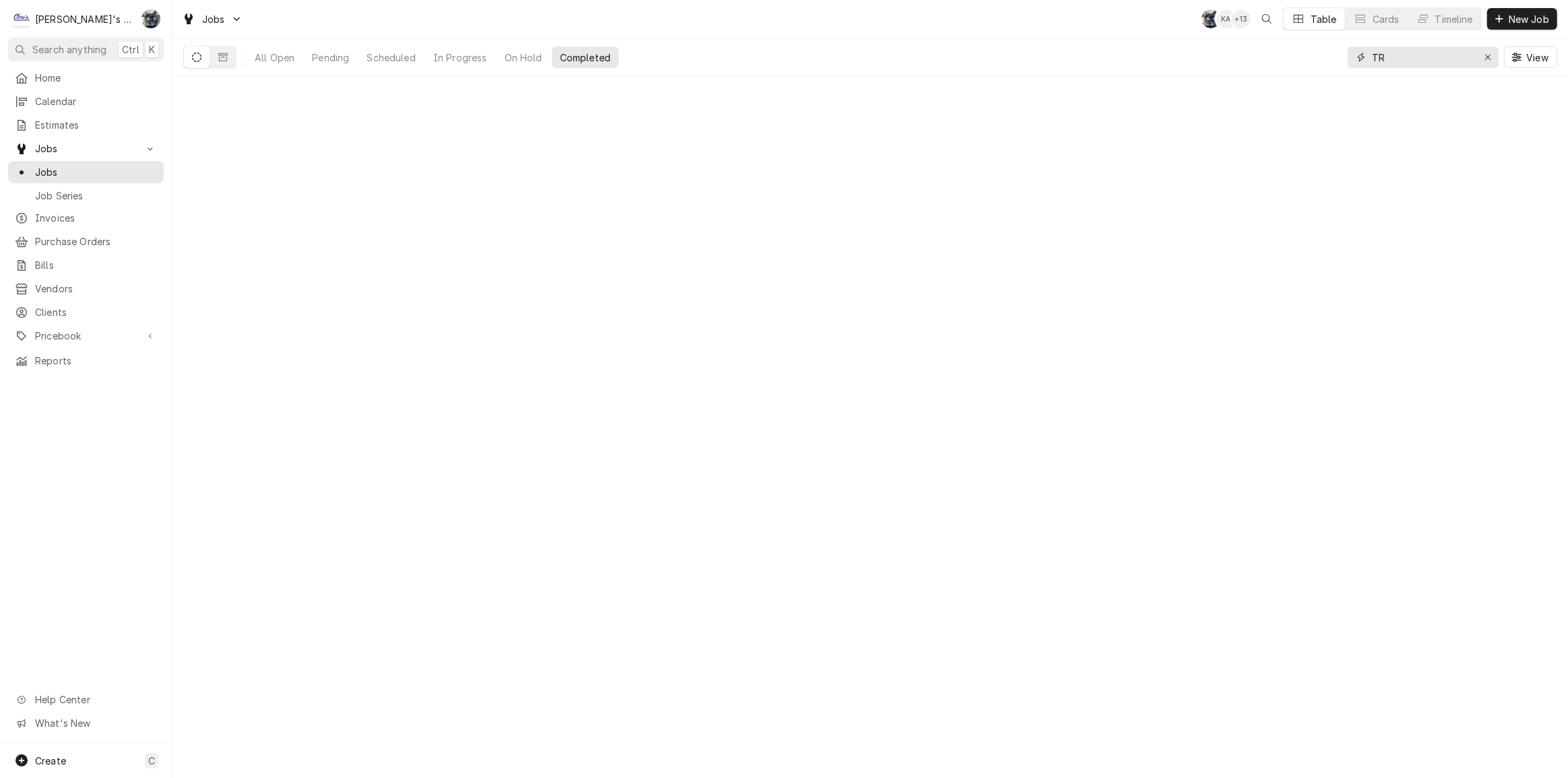
type input "T"
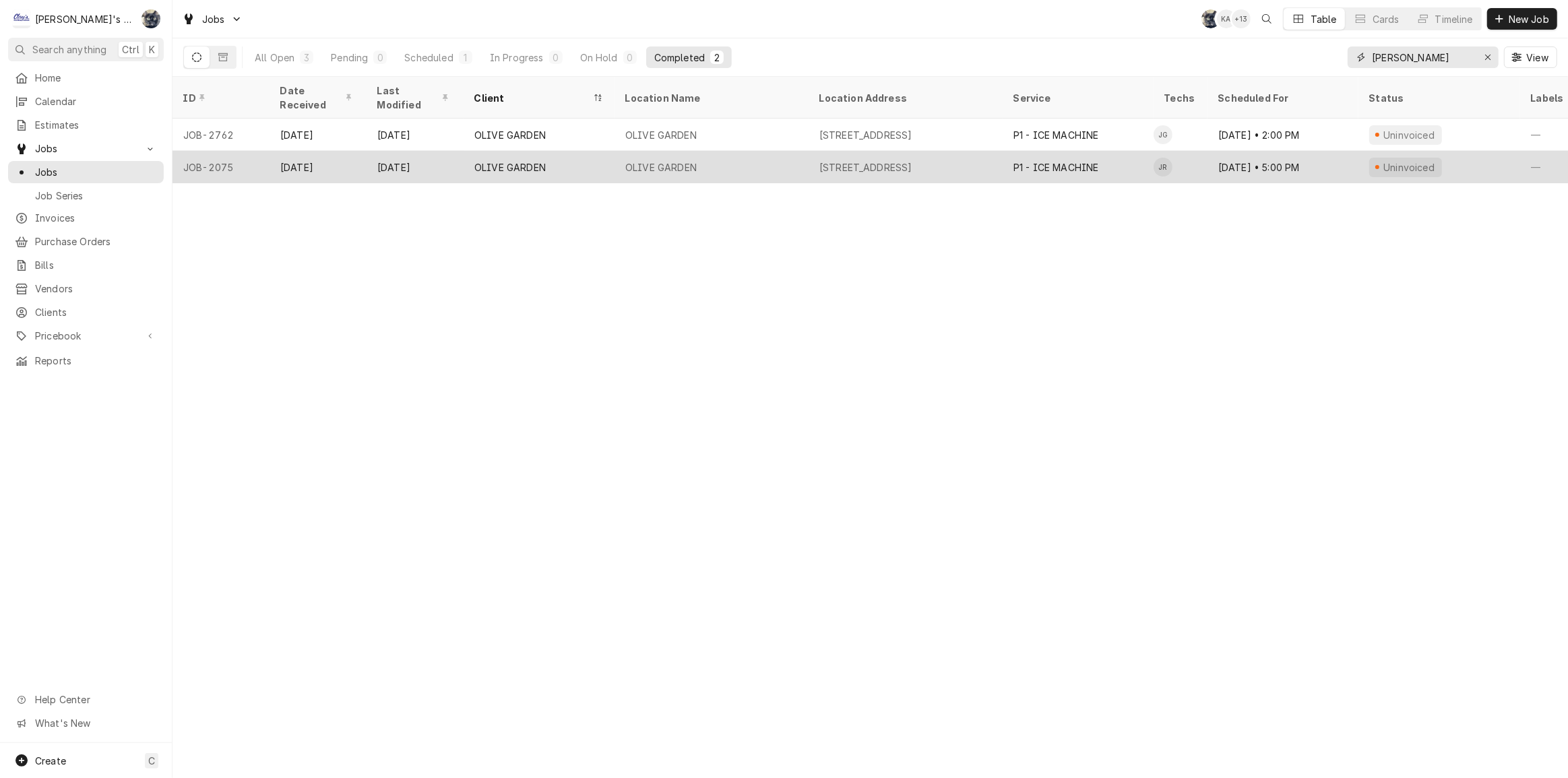
type input "OLIVE GARD"
click at [1101, 158] on div "P1 - ICE MACHINE" at bounding box center [1078, 166] width 151 height 32
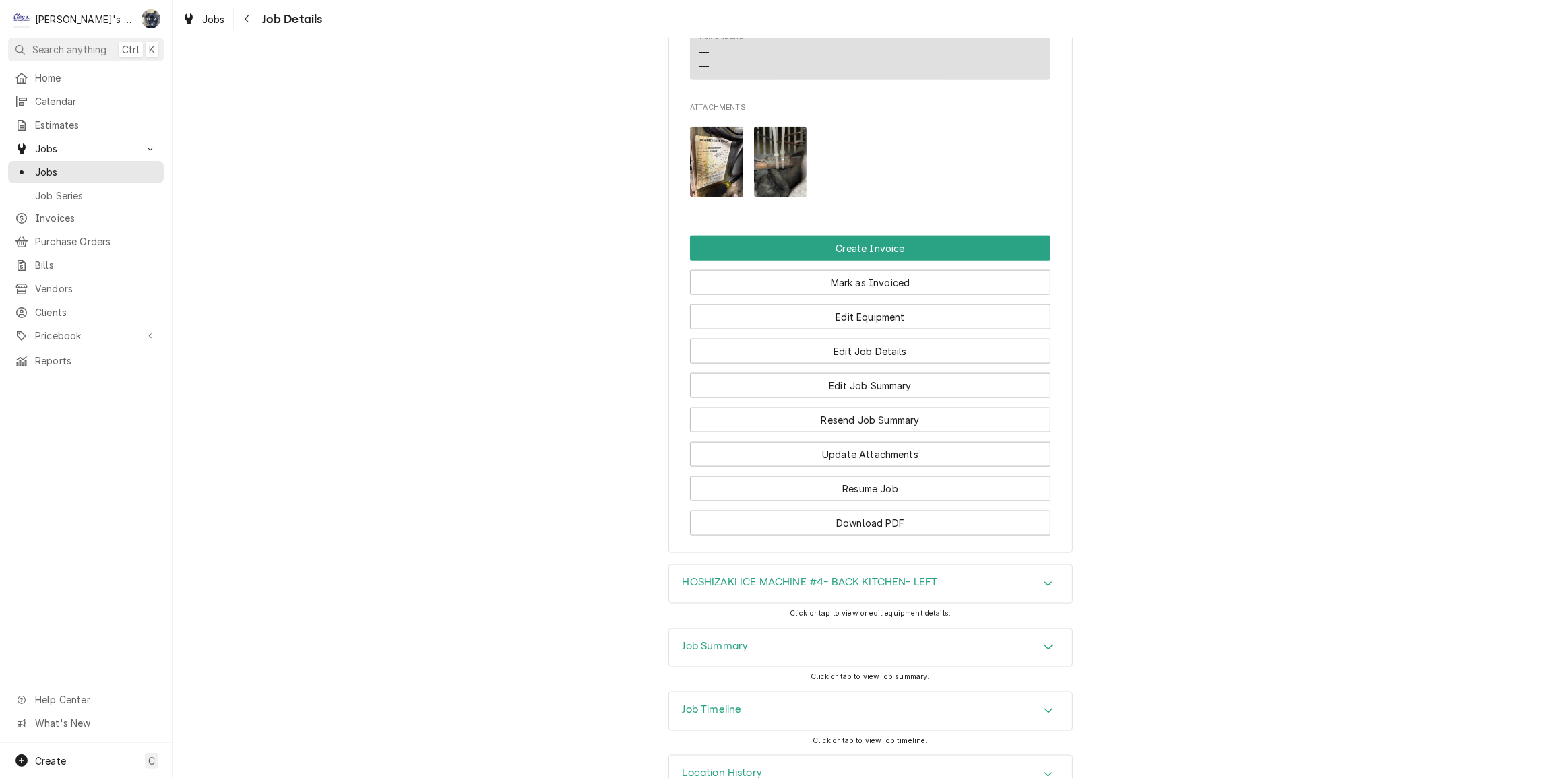
scroll to position [1990, 0]
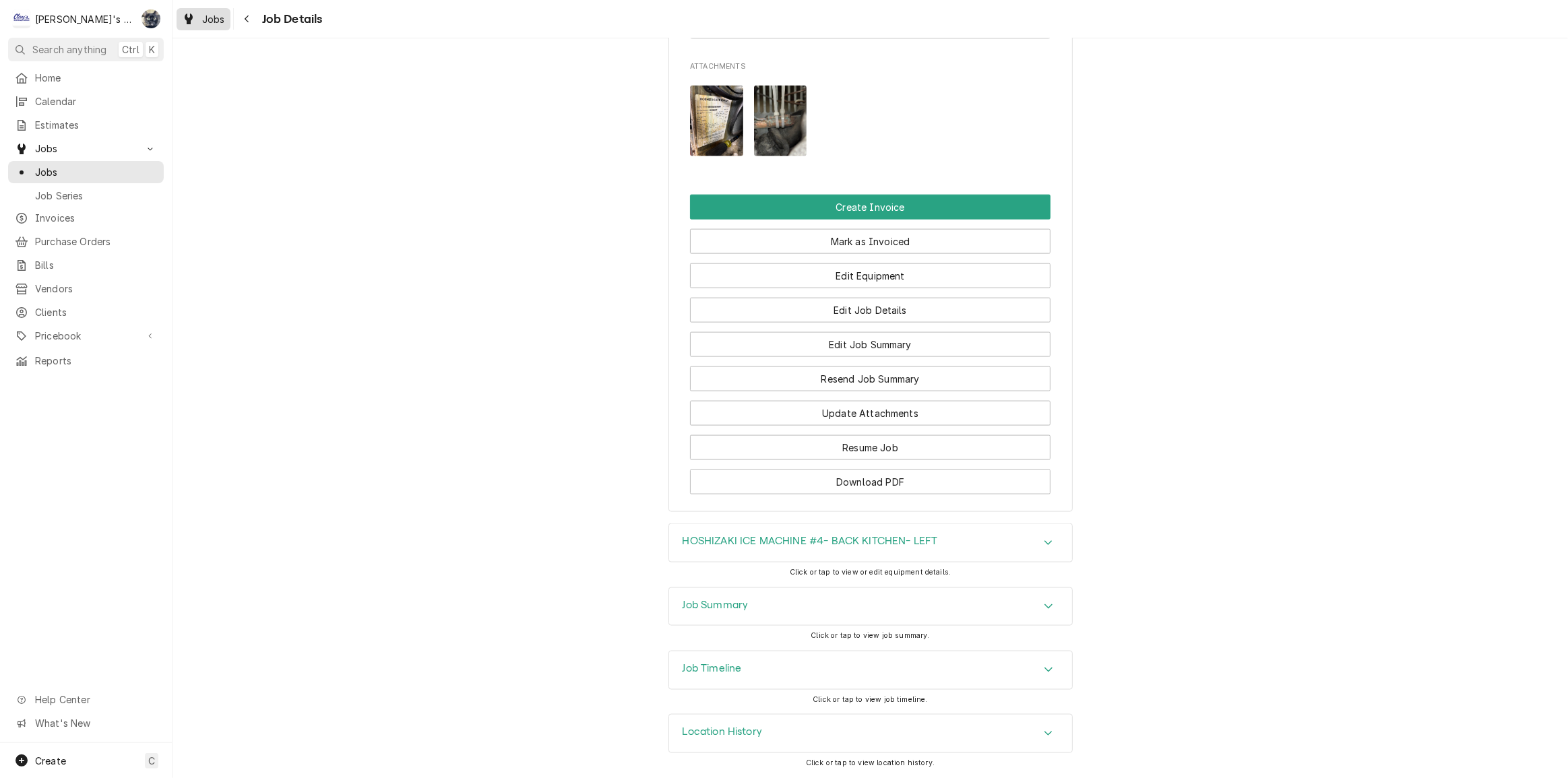
click at [216, 12] on span "Jobs" at bounding box center [213, 19] width 23 height 14
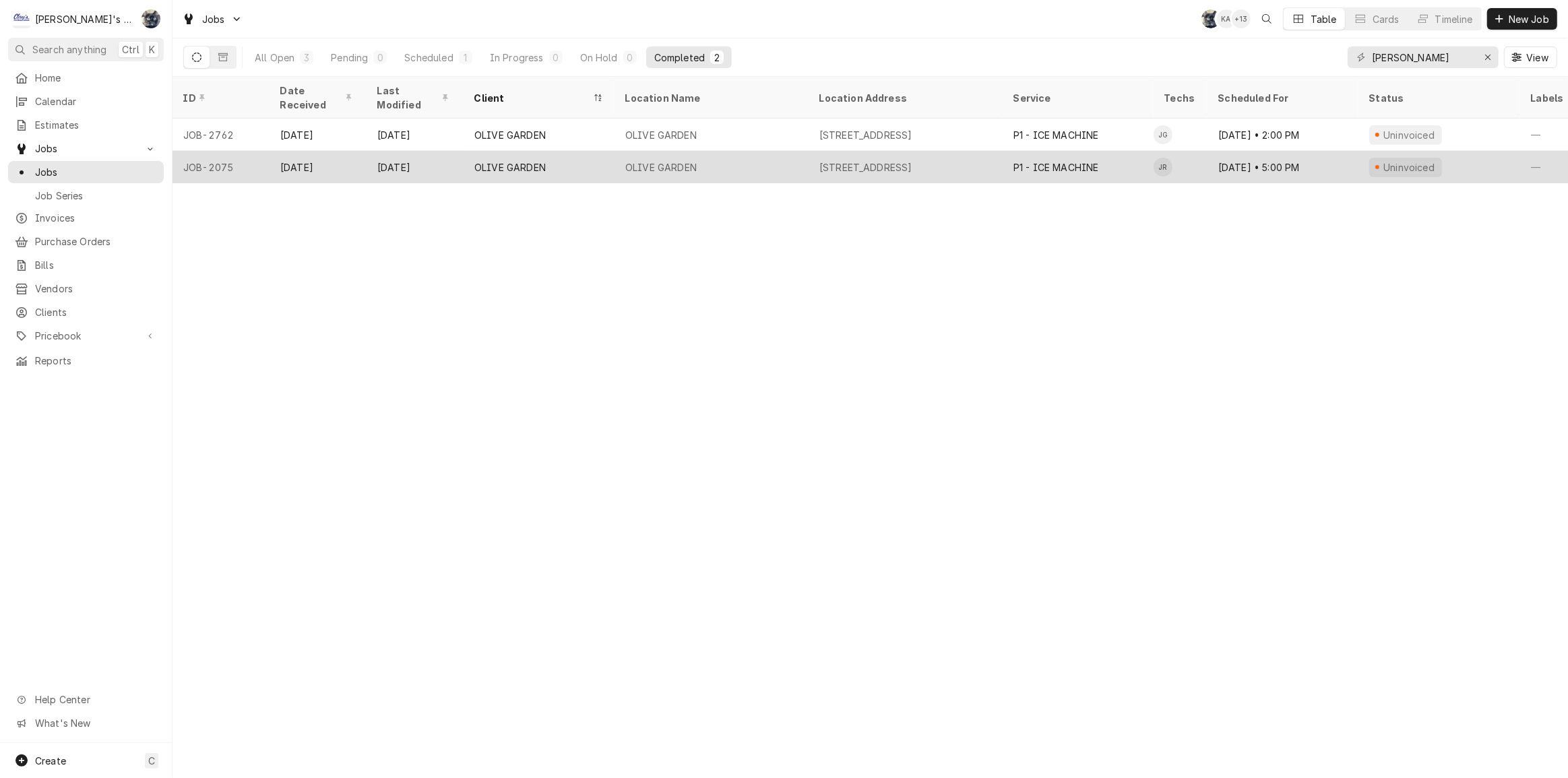
click at [813, 151] on div "[STREET_ADDRESS]" at bounding box center [906, 166] width 194 height 32
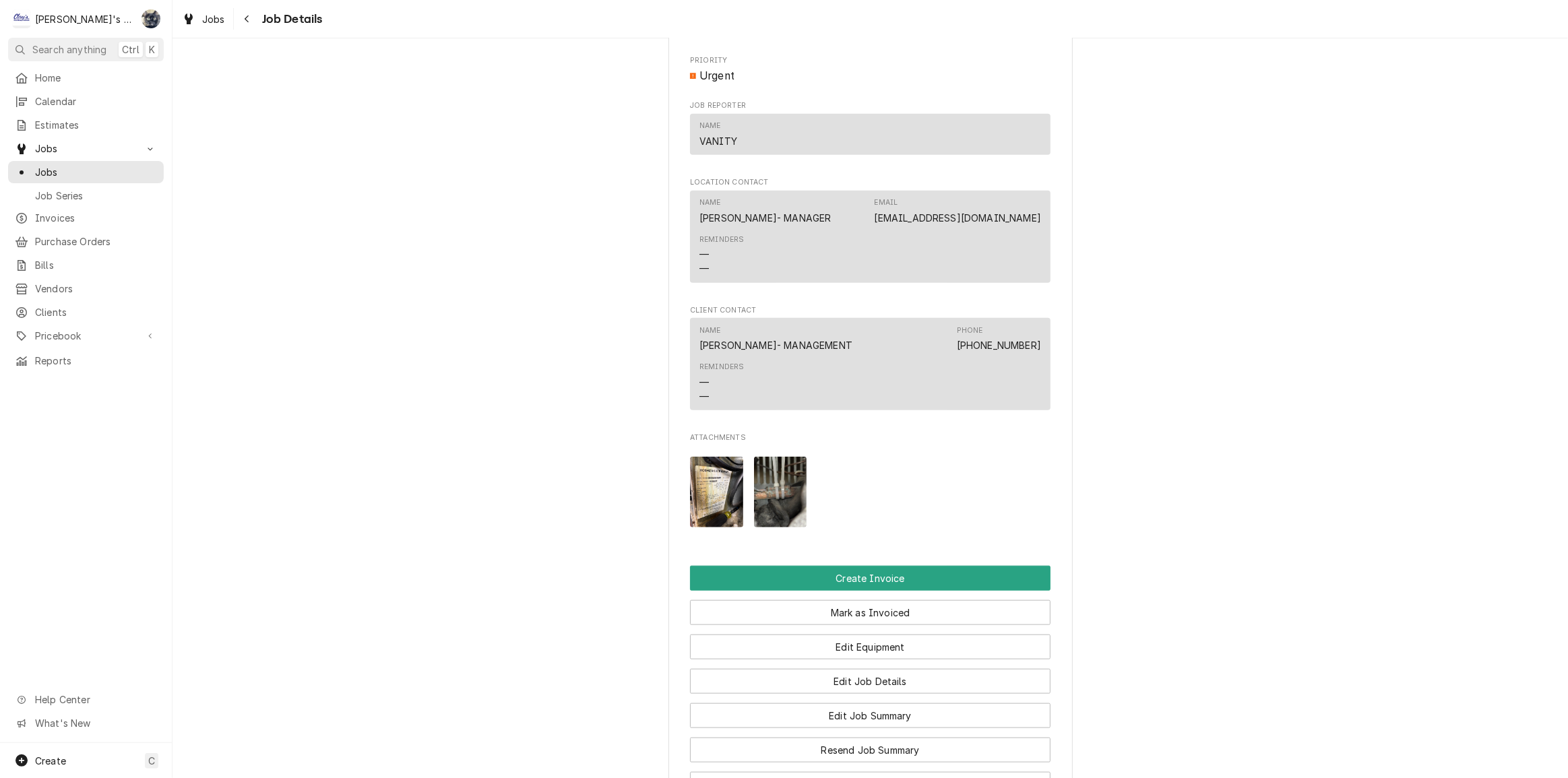
scroll to position [1990, 0]
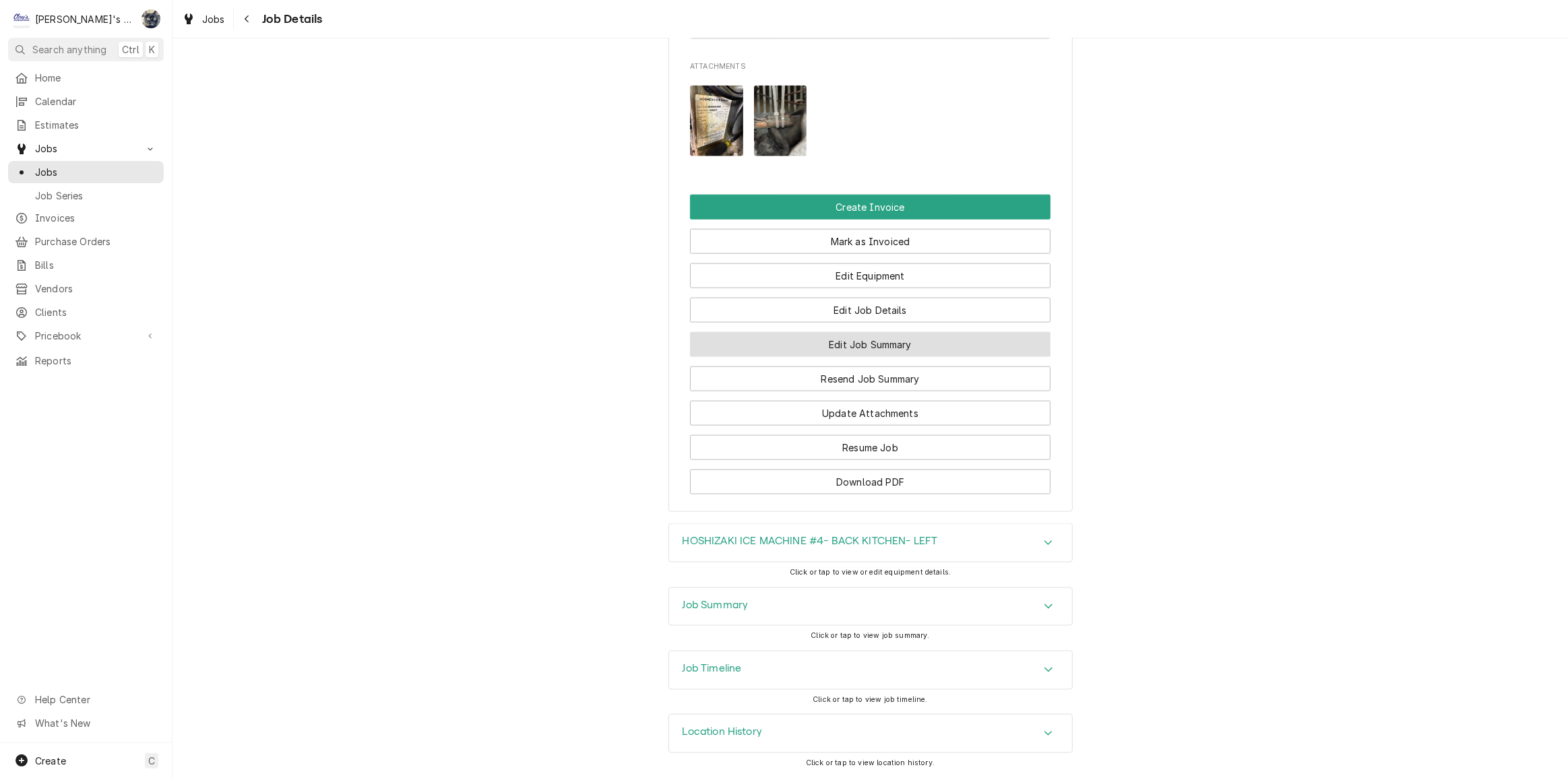
click at [857, 349] on button "Edit Job Summary" at bounding box center [870, 344] width 360 height 25
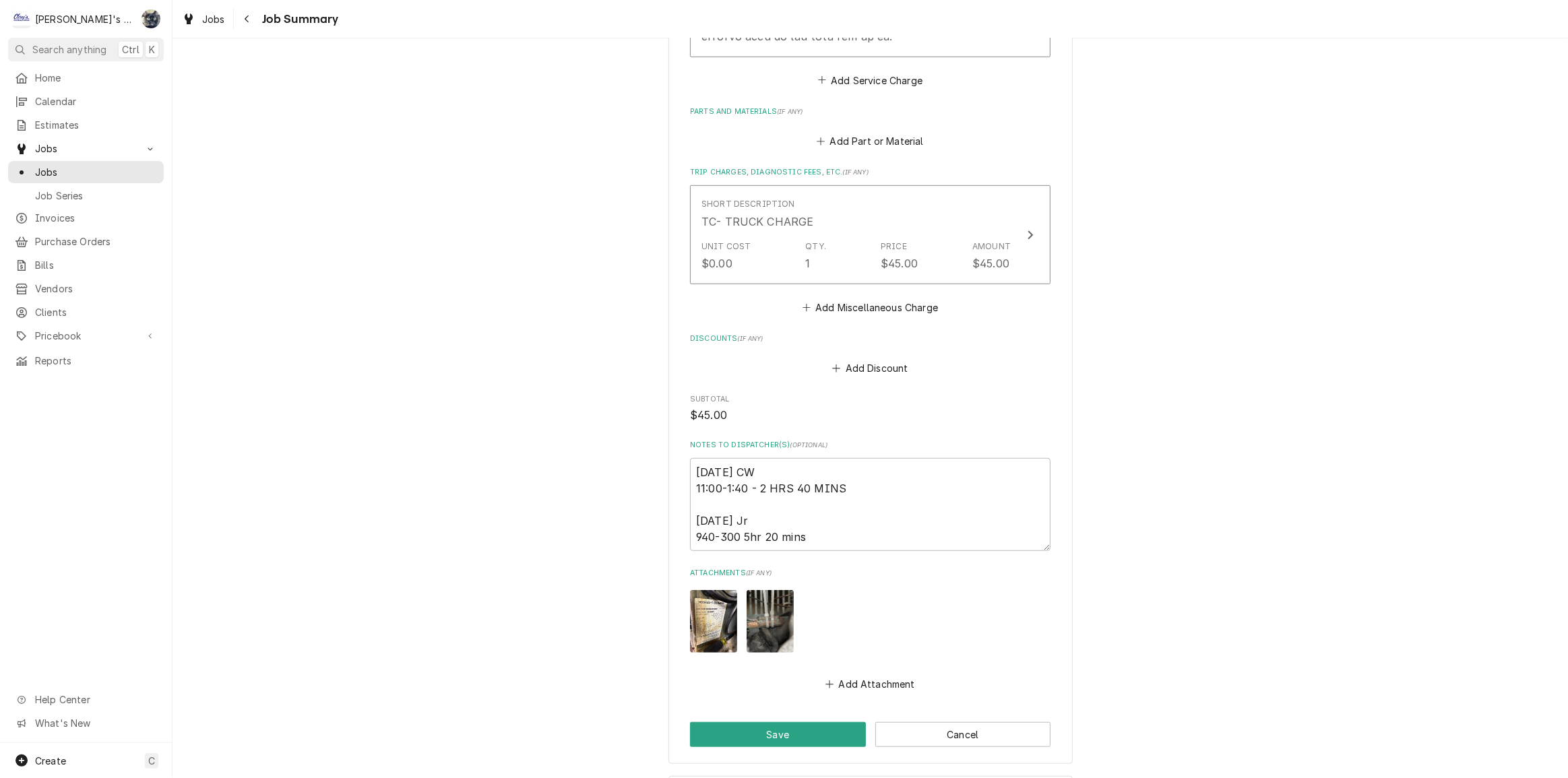
scroll to position [596, 0]
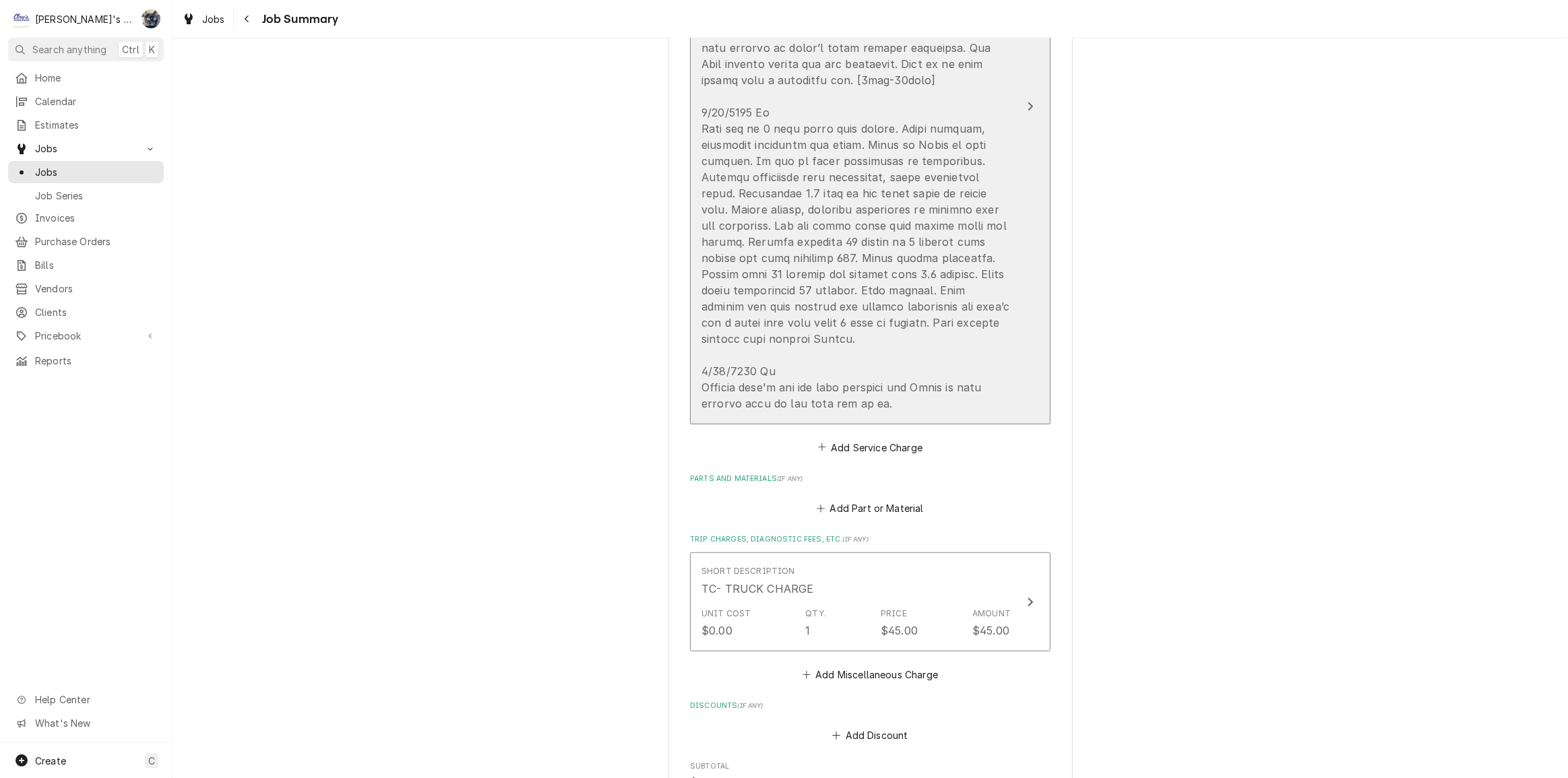
click at [857, 349] on div "Update Line Item" at bounding box center [856, 177] width 309 height 469
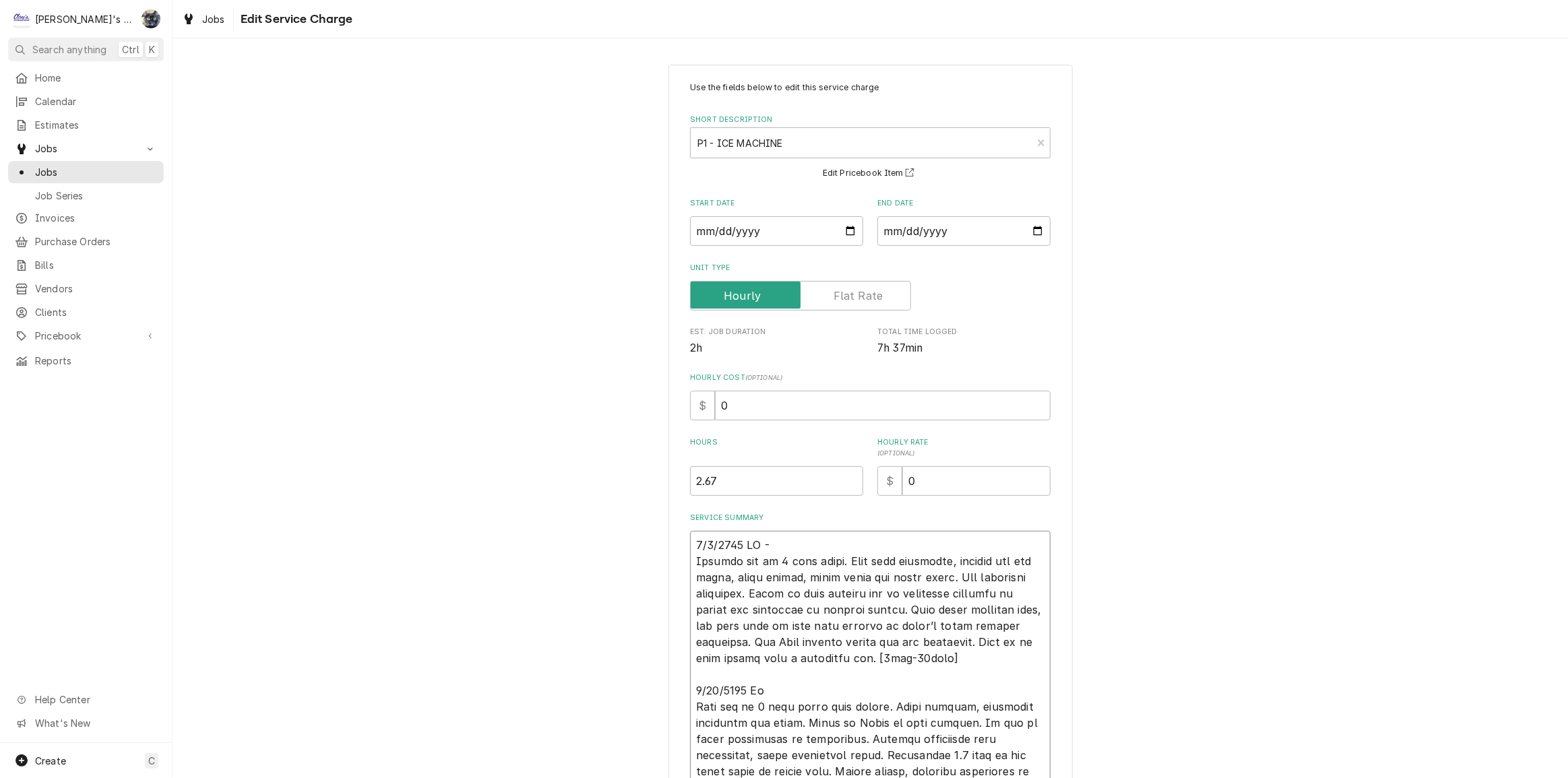
click at [764, 707] on textarea "Service Summary" at bounding box center [870, 747] width 360 height 433
type textarea "x"
type textarea "6/9/2025 CW - Machine off on 3 beep alarm. Went over checklist, checked hot gas…"
type textarea "x"
type textarea "6/9/2025 CW - Machine off on 3 beep alarm. Went over checklist, checked hot gas…"
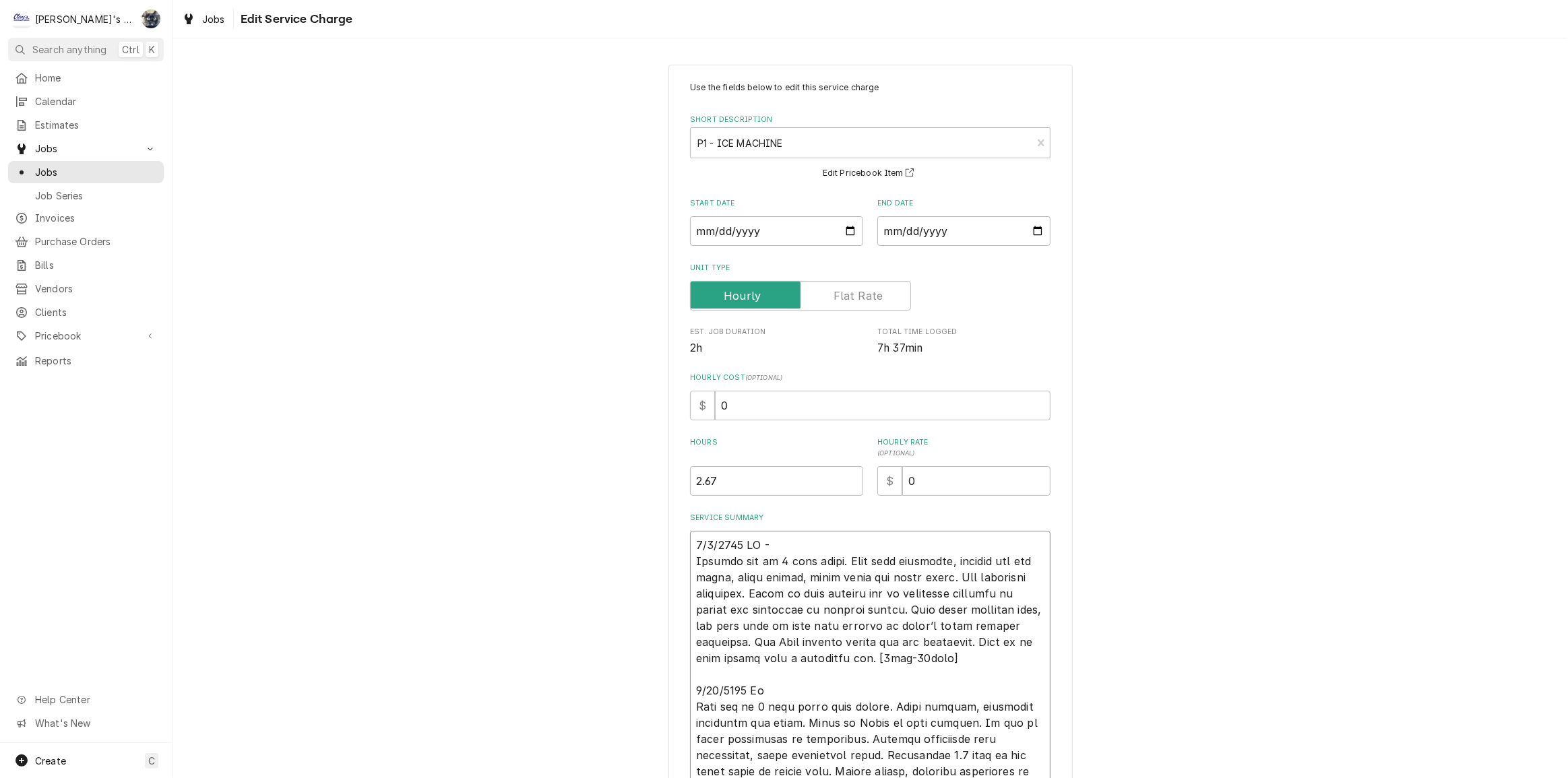
type textarea "x"
type textarea "6/9/2025 CW - Machine off on 3 beep alarm. Went over checklist, checked hot gas…"
type textarea "x"
type textarea "6/9/2025 CW - Machine off on 3 beep alarm. Went over checklist, checked hot gas…"
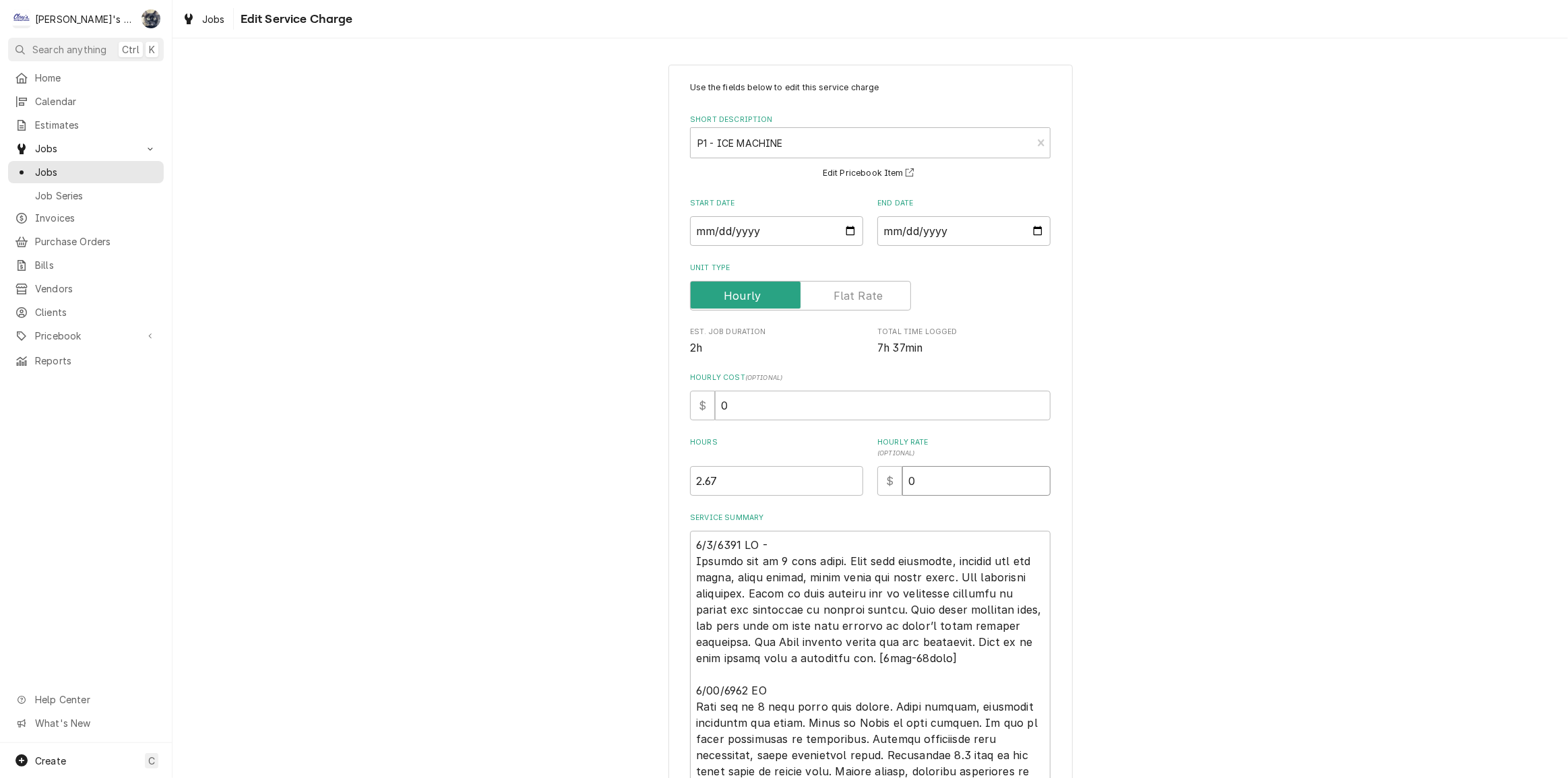
drag, startPoint x: 876, startPoint y: 487, endPoint x: 859, endPoint y: 494, distance: 18.4
click at [859, 493] on div "Hours 2.67 Hourly Rate ( optional ) $ 0" at bounding box center [870, 467] width 360 height 59
type textarea "x"
type input "1"
type textarea "x"
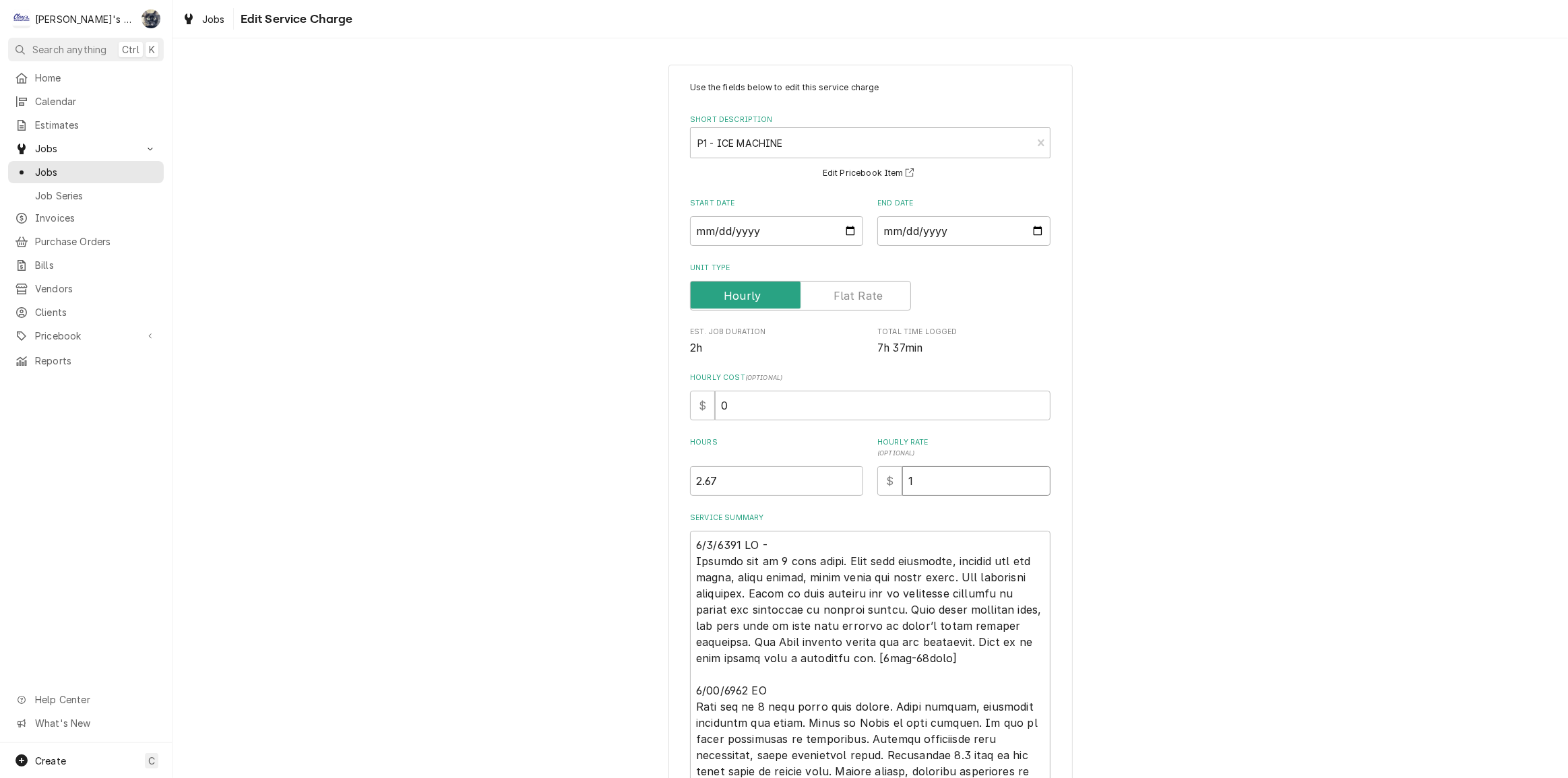
type input "11"
type textarea "x"
type input "114"
drag, startPoint x: 778, startPoint y: 409, endPoint x: 671, endPoint y: 418, distance: 107.4
click at [671, 418] on div "Use the fields below to edit this service charge Short Description P1 - ICE MAC…" at bounding box center [870, 567] width 404 height 1004
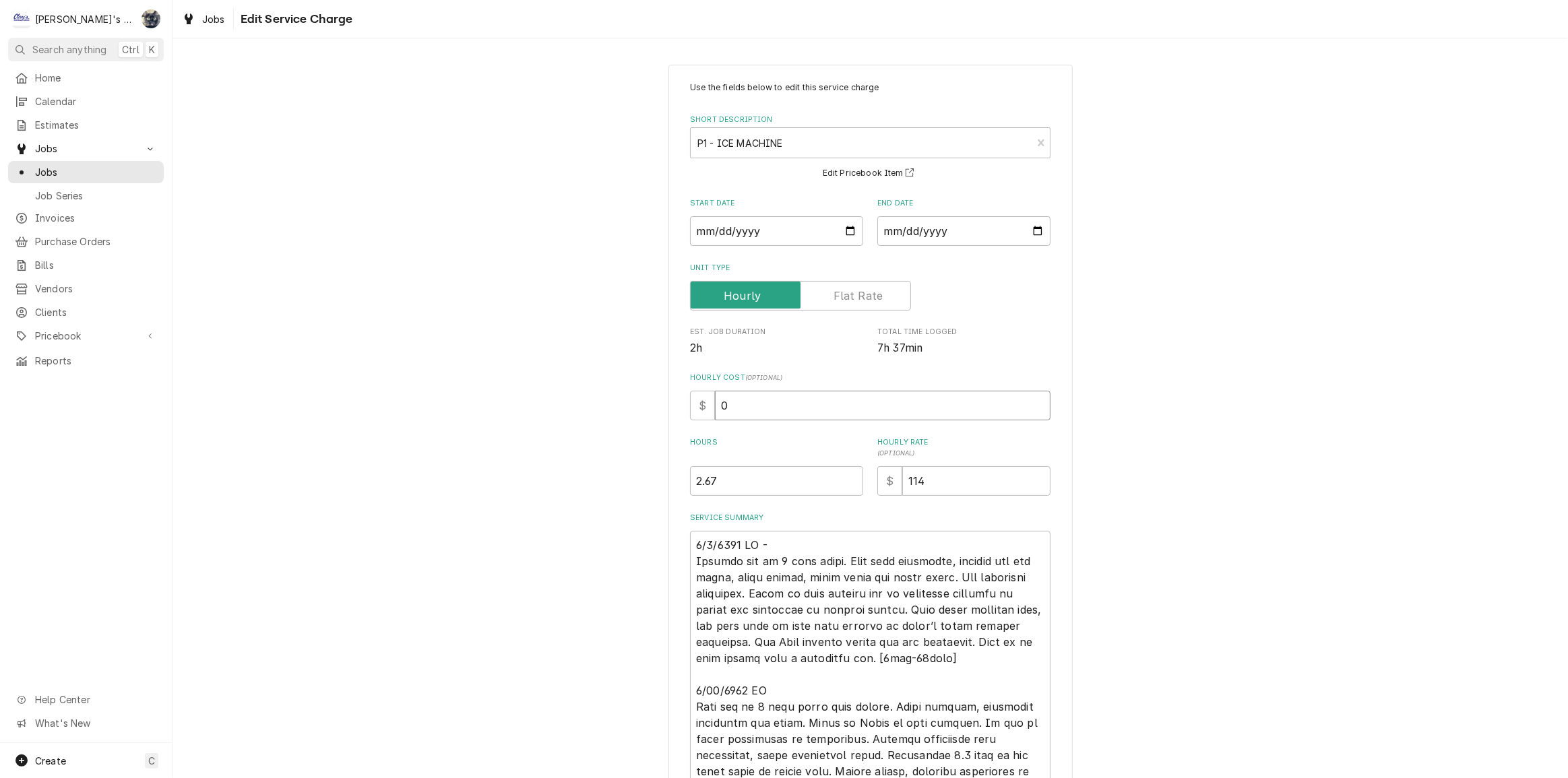
type textarea "x"
type input "6"
type textarea "x"
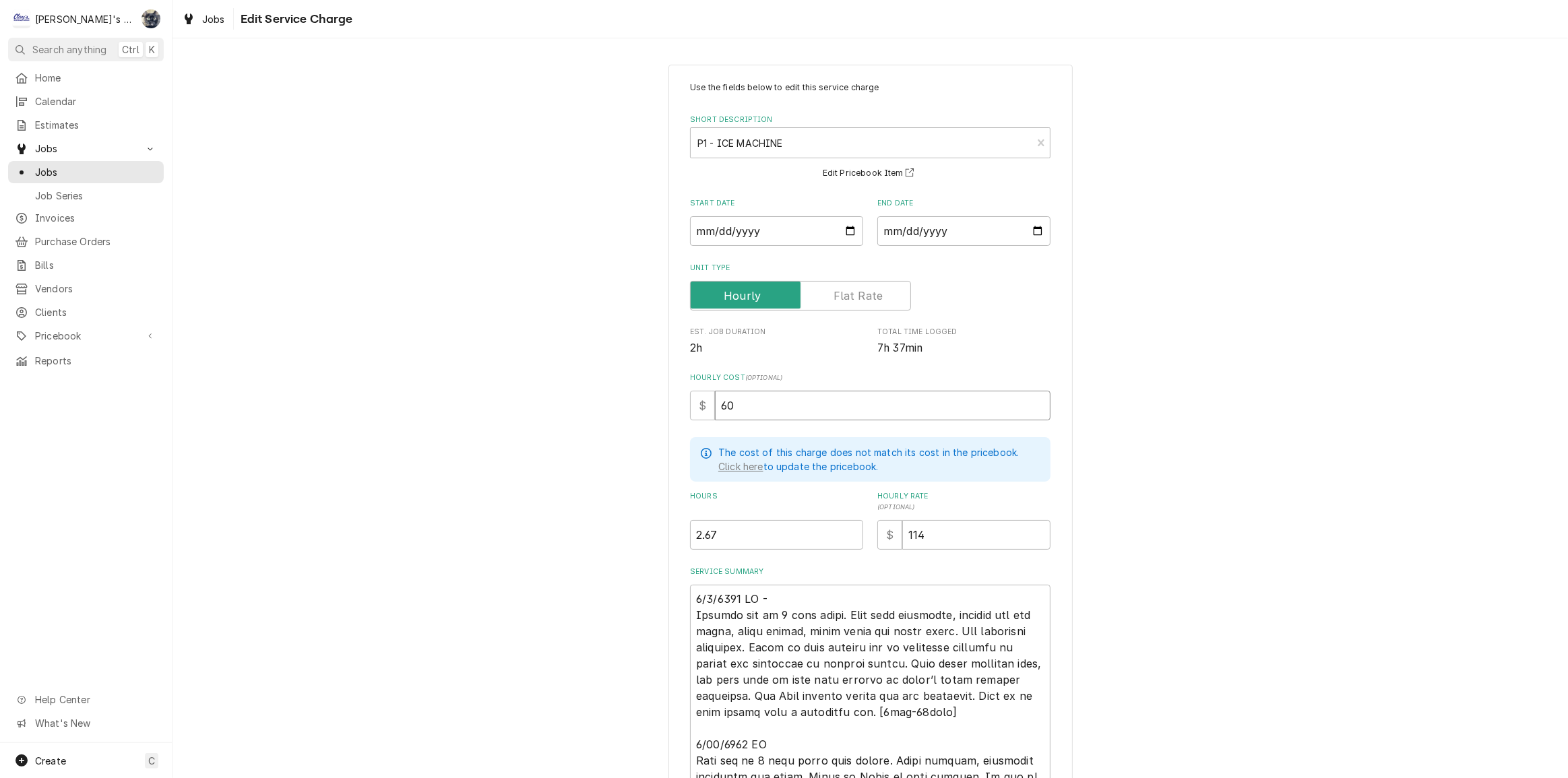
type input "60"
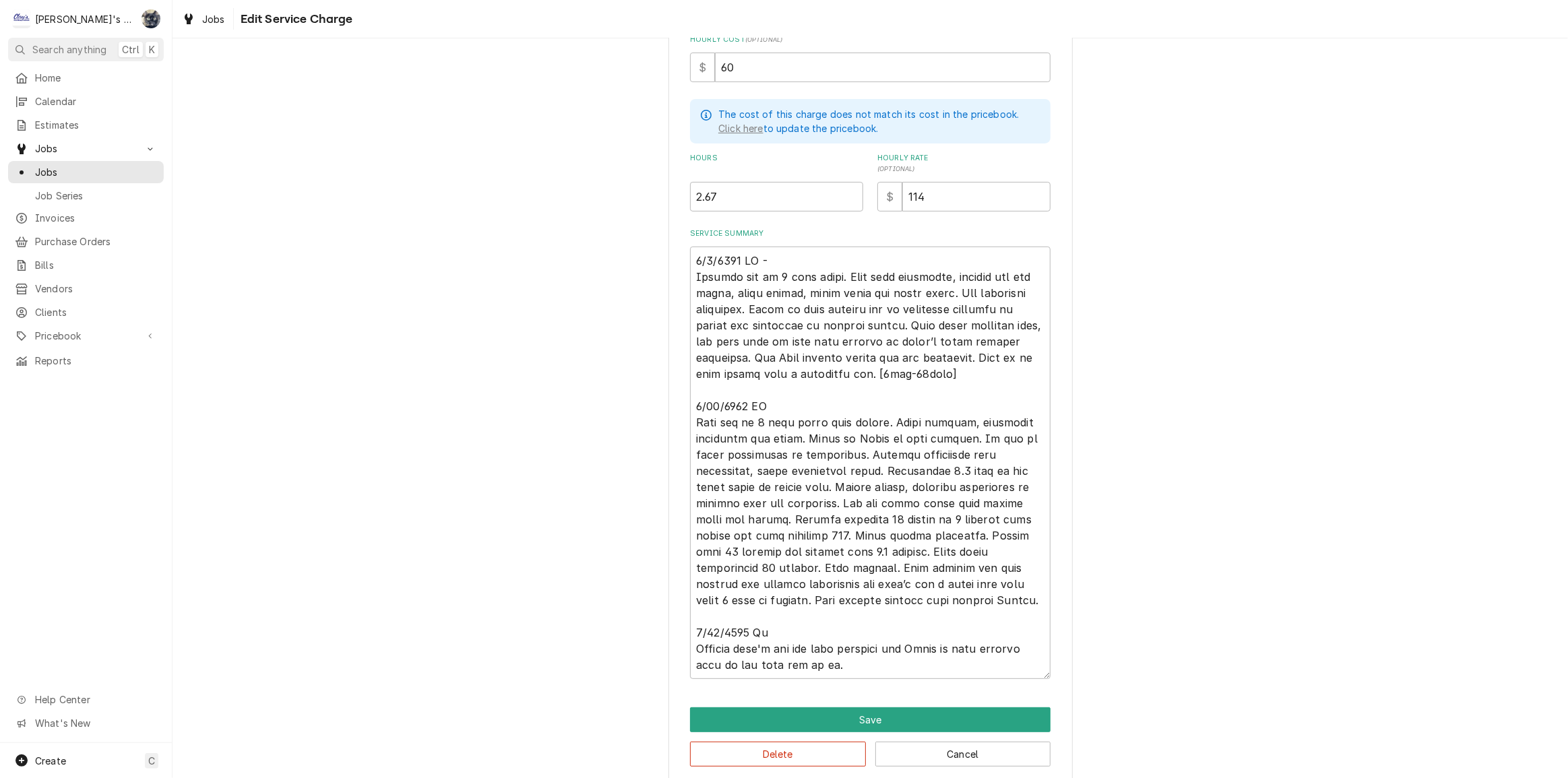
scroll to position [353, 0]
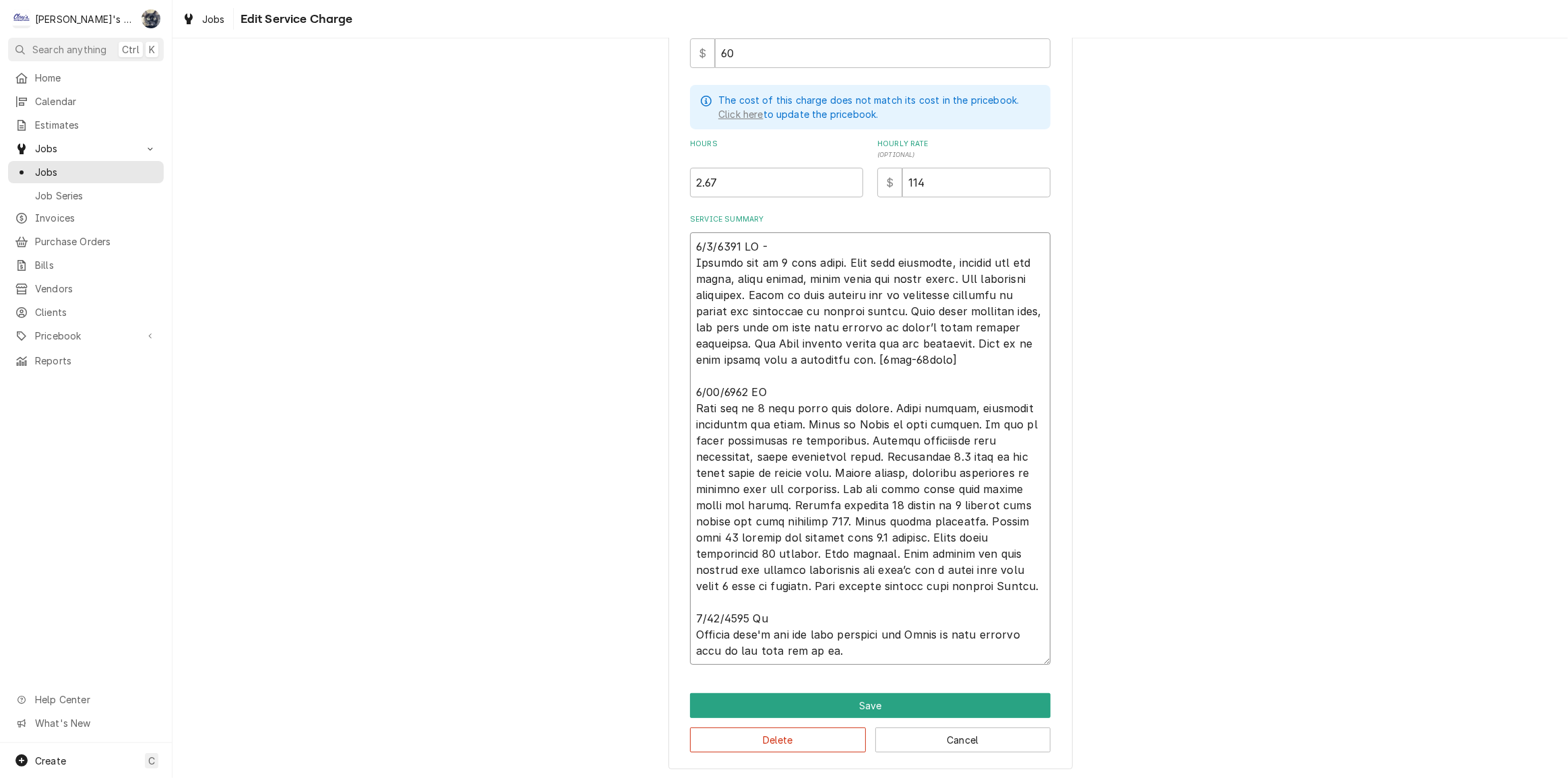
click at [831, 438] on textarea "Service Summary" at bounding box center [870, 449] width 360 height 433
click at [845, 438] on textarea "Service Summary" at bounding box center [870, 449] width 360 height 433
type textarea "x"
type textarea "6/9/2025 CW - Machine off on 3 beep alarm. Went over checklist, checked hot gas…"
type textarea "x"
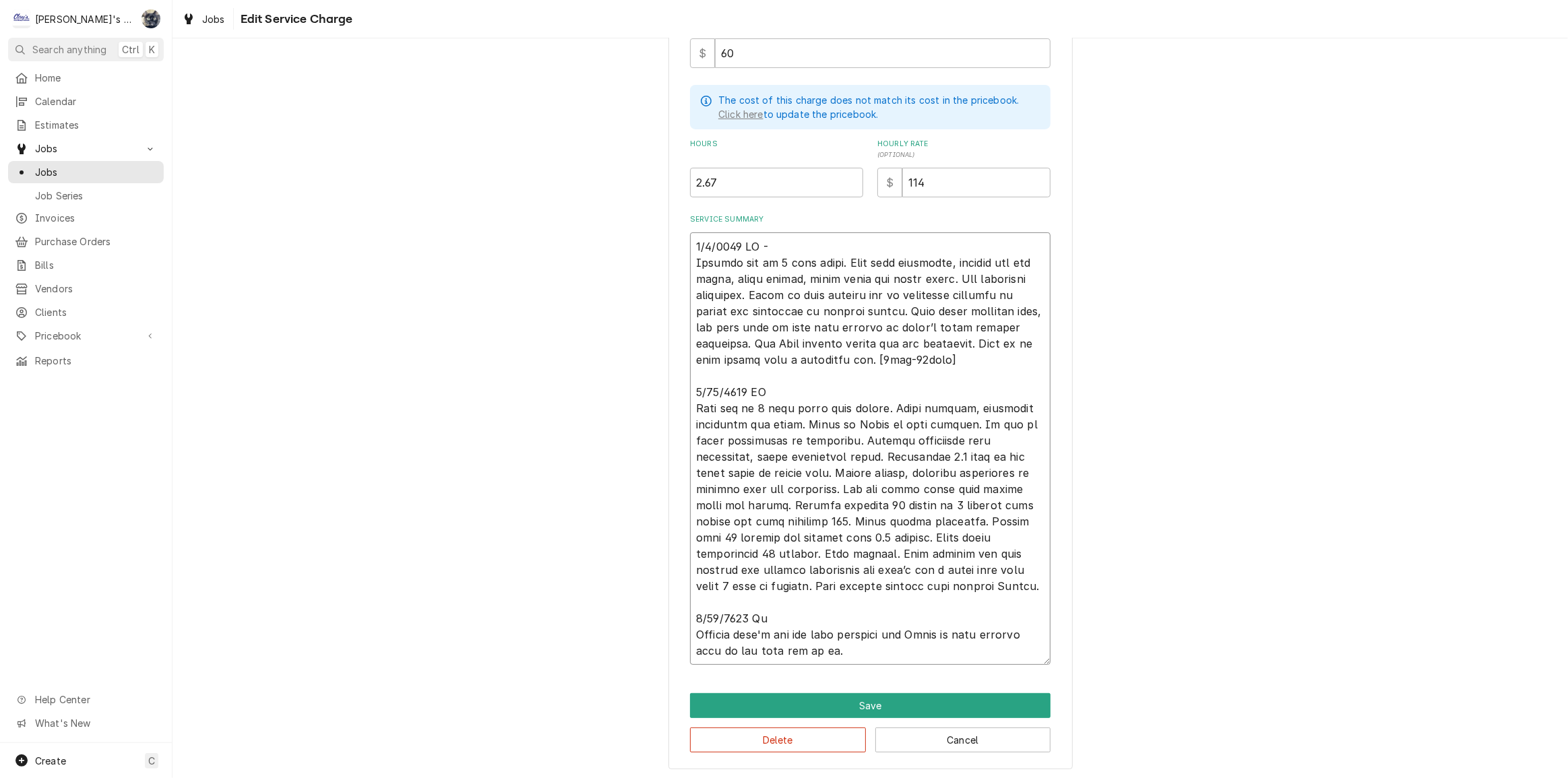
type textarea "6/9/2025 CW - Machine off on 3 beep alarm. Went over checklist, checked hot gas…"
type textarea "x"
type textarea "6/9/2025 CW - Machine off on 3 beep alarm. Went over checklist, checked hot gas…"
type textarea "x"
type textarea "6/9/2025 CW - Machine off on 3 beep alarm. Went over checklist, checked hot gas…"
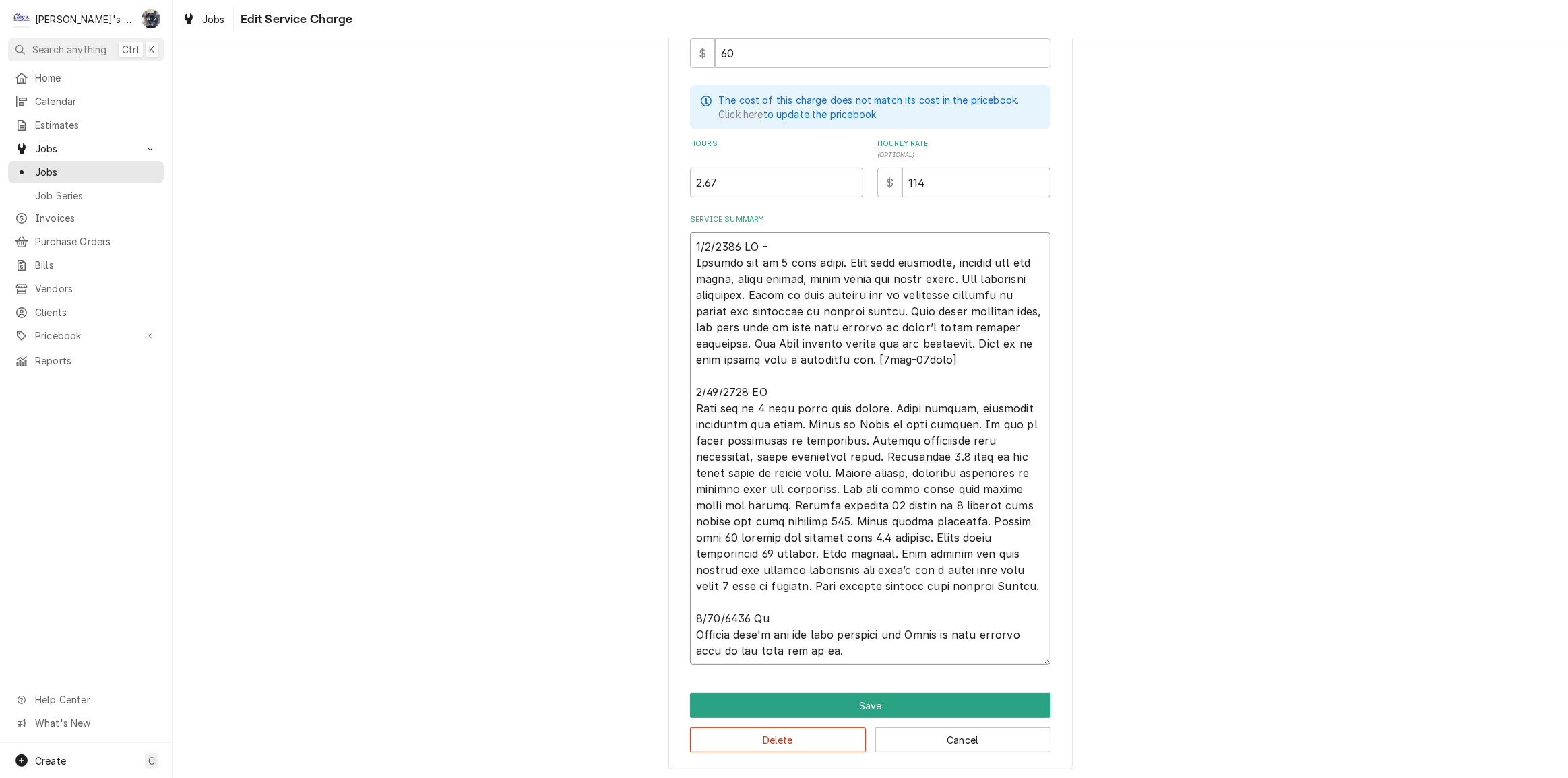
click at [727, 455] on textarea "Service Summary" at bounding box center [870, 449] width 360 height 433
click at [739, 452] on textarea "Service Summary" at bounding box center [870, 449] width 360 height 433
type textarea "x"
type textarea "6/9/2025 CW - Machine off on 3 beep alarm. Went over checklist, checked hot gas…"
type textarea "x"
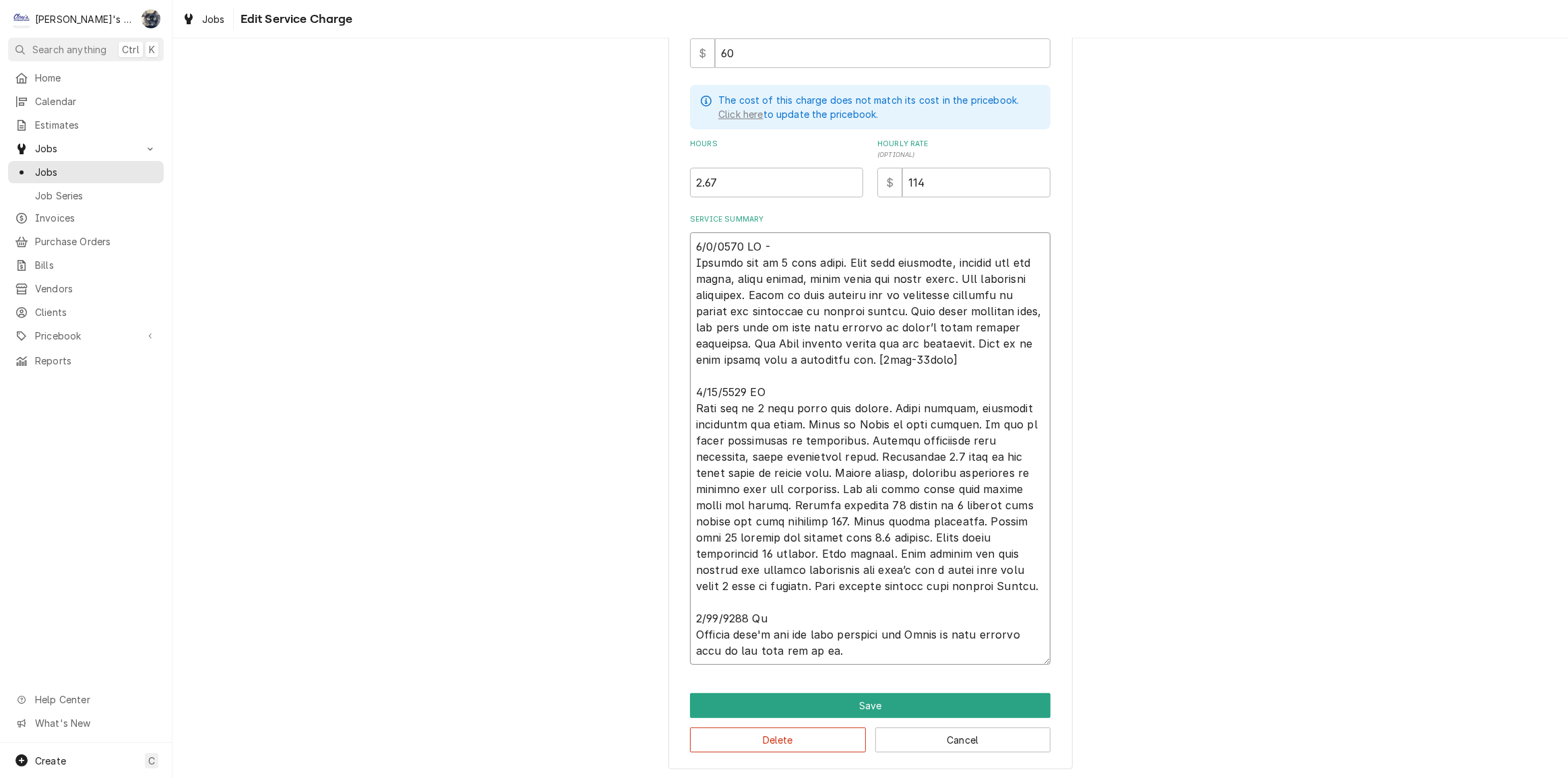
type textarea "6/9/2025 CW - Machine off on 3 beep alarm. Went over checklist, checked hot gas…"
click at [830, 455] on textarea "Service Summary" at bounding box center [870, 449] width 360 height 433
type textarea "x"
type textarea "6/9/2025 CW - Machine off on 3 beep alarm. Went over checklist, checked hot gas…"
type textarea "x"
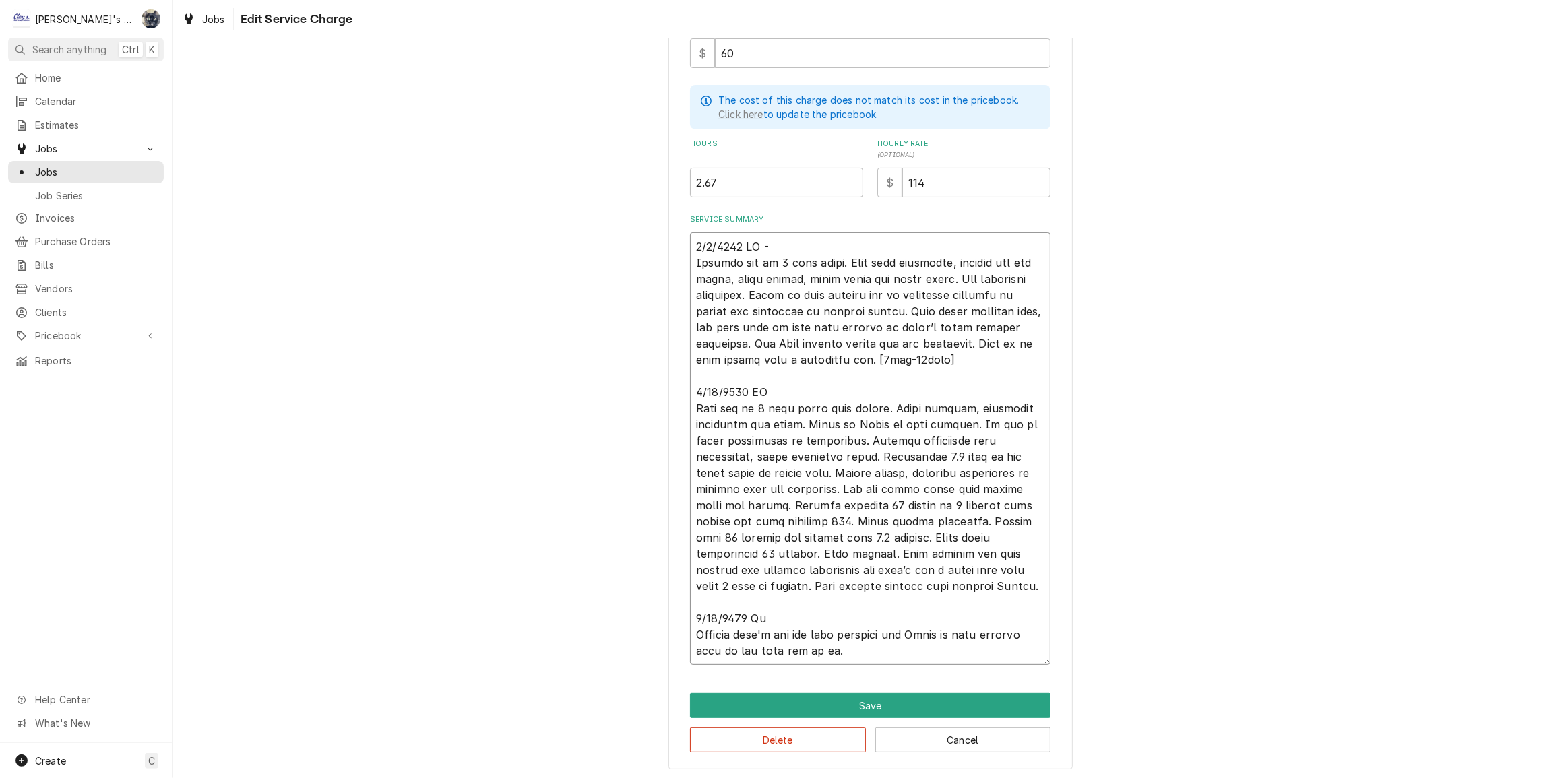
type textarea "6/9/2025 CW - Machine off on 3 beep alarm. Went over checklist, checked hot gas…"
click at [1016, 469] on textarea "Service Summary" at bounding box center [870, 449] width 360 height 433
click at [1015, 469] on textarea "Service Summary" at bounding box center [870, 449] width 360 height 433
type textarea "x"
type textarea "6/9/2025 CW - Machine off on 3 beep alarm. Went over checklist, checked hot gas…"
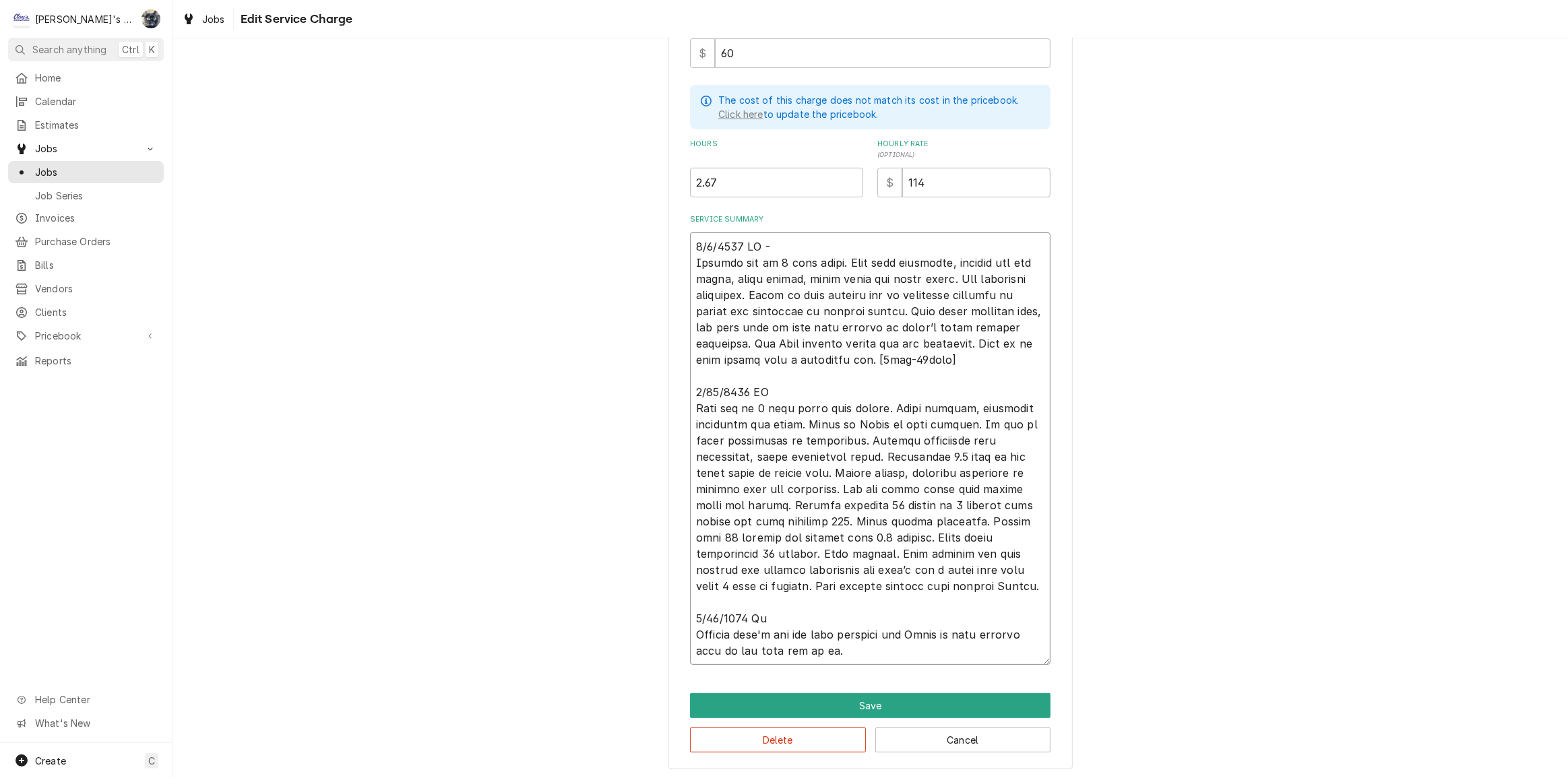
type textarea "x"
type textarea "6/9/2025 CW - Machine off on 3 beep alarm. Went over checklist, checked hot gas…"
click at [763, 615] on textarea "Service Summary" at bounding box center [870, 449] width 360 height 433
type textarea "x"
type textarea "6/9/2025 CW - Machine off on 3 beep alarm. Went over checklist, checked hot gas…"
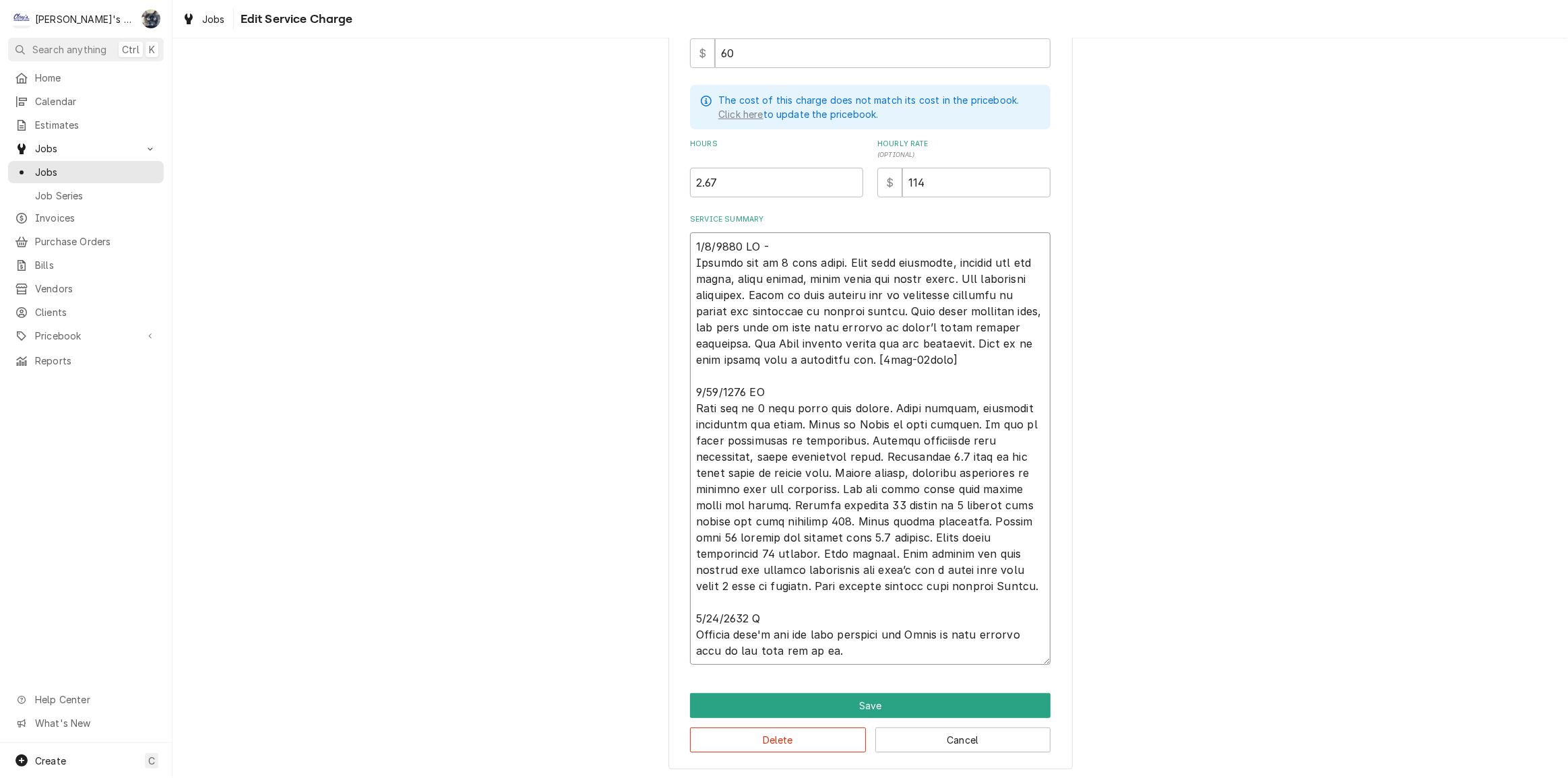
type textarea "x"
type textarea "6/9/2025 CW - Machine off on 3 beep alarm. Went over checklist, checked hot gas…"
click at [968, 631] on textarea "Service Summary" at bounding box center [870, 449] width 360 height 433
type textarea "x"
type textarea "6/9/2025 CW - Machine off on 3 beep alarm. Went over checklist, checked hot gas…"
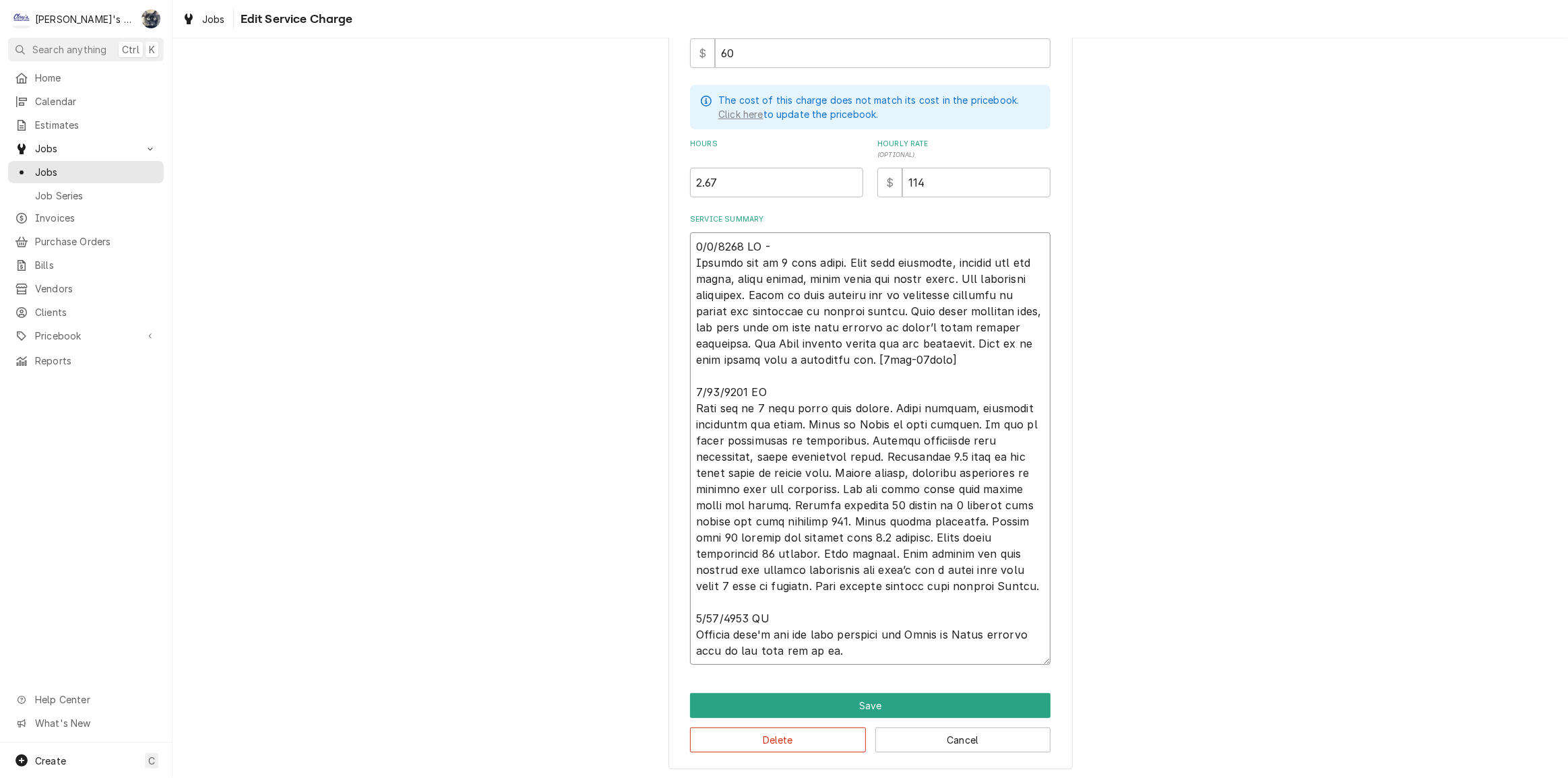
type textarea "x"
type textarea "6/9/2025 CW - Machine off on 3 beep alarm. Went over checklist, checked hot gas…"
type textarea "x"
type textarea "6/9/2025 CW - Machine off on 3 beep alarm. Went over checklist, checked hot gas…"
type textarea "x"
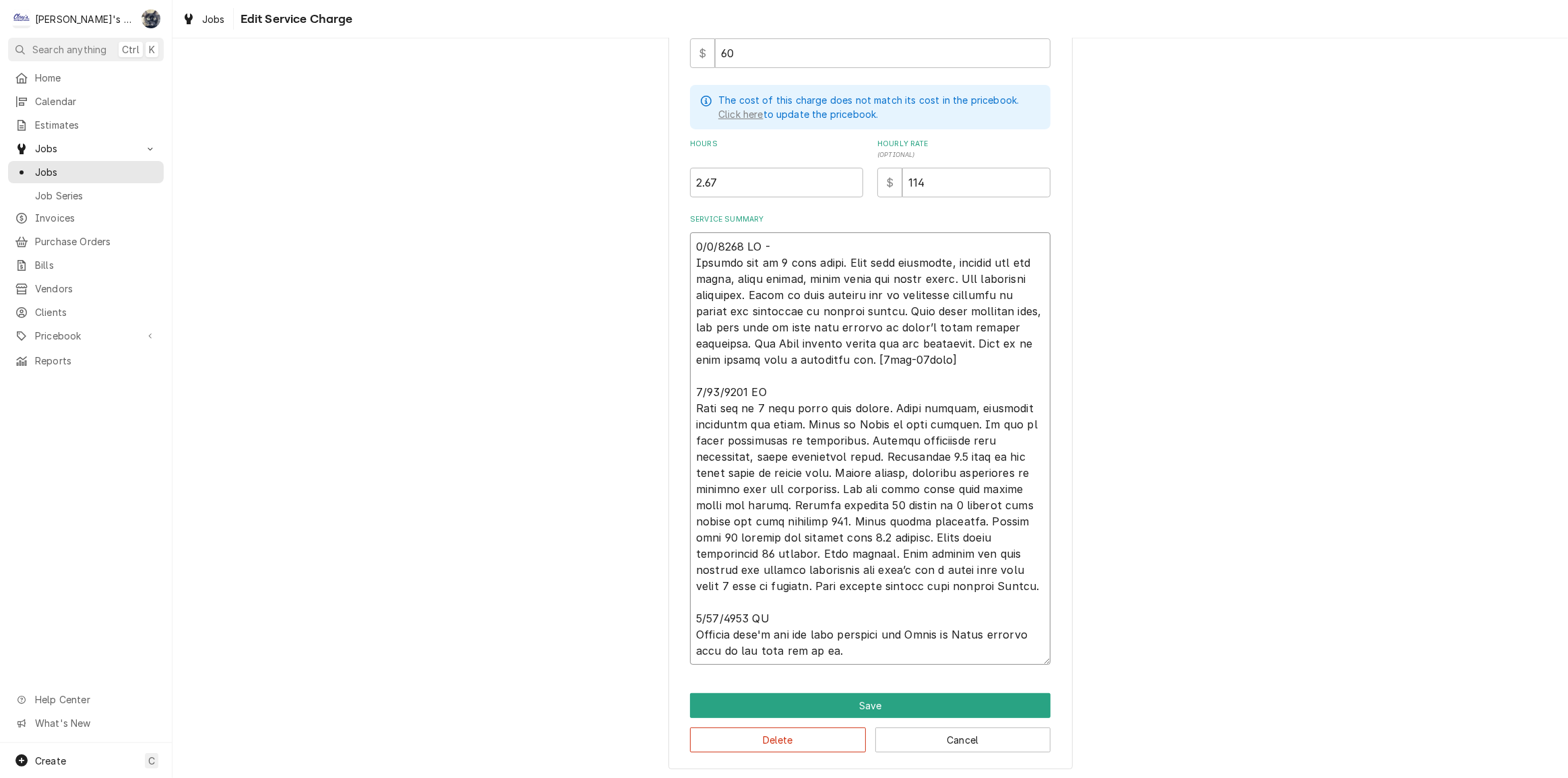
type textarea "6/9/2025 CW - Machine off on 3 beep alarm. Went over checklist, checked hot gas…"
type textarea "x"
type textarea "6/9/2025 CW - Machine off on 3 beep alarm. Went over checklist, checked hot gas…"
type textarea "x"
type textarea "6/9/2025 CW - Machine off on 3 beep alarm. Went over checklist, checked hot gas…"
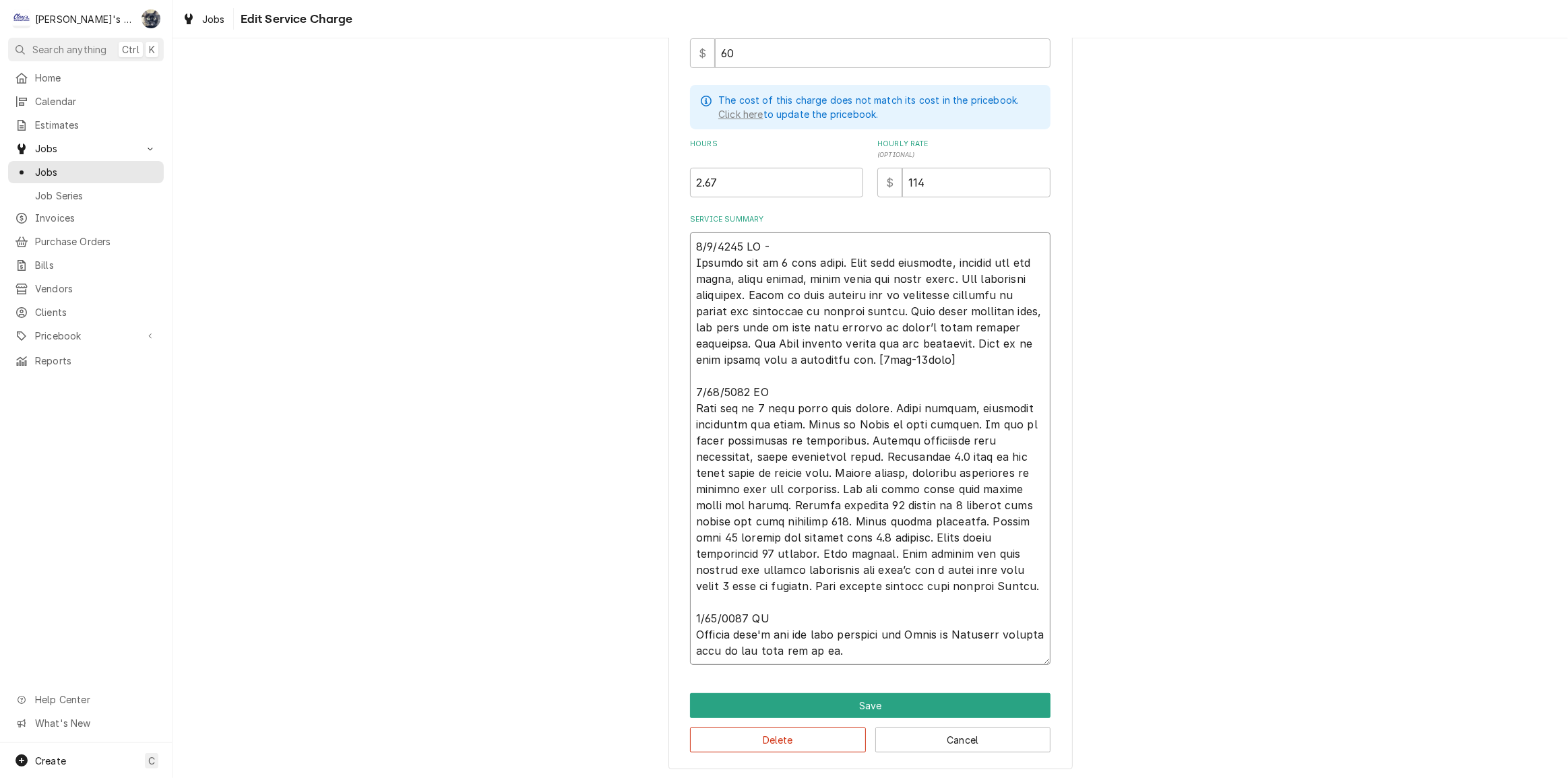
type textarea "x"
type textarea "6/9/2025 CW - Machine off on 3 beep alarm. Went over checklist, checked hot gas…"
type textarea "x"
type textarea "6/9/2025 CW - Machine off on 3 beep alarm. Went over checklist, checked hot gas…"
type textarea "x"
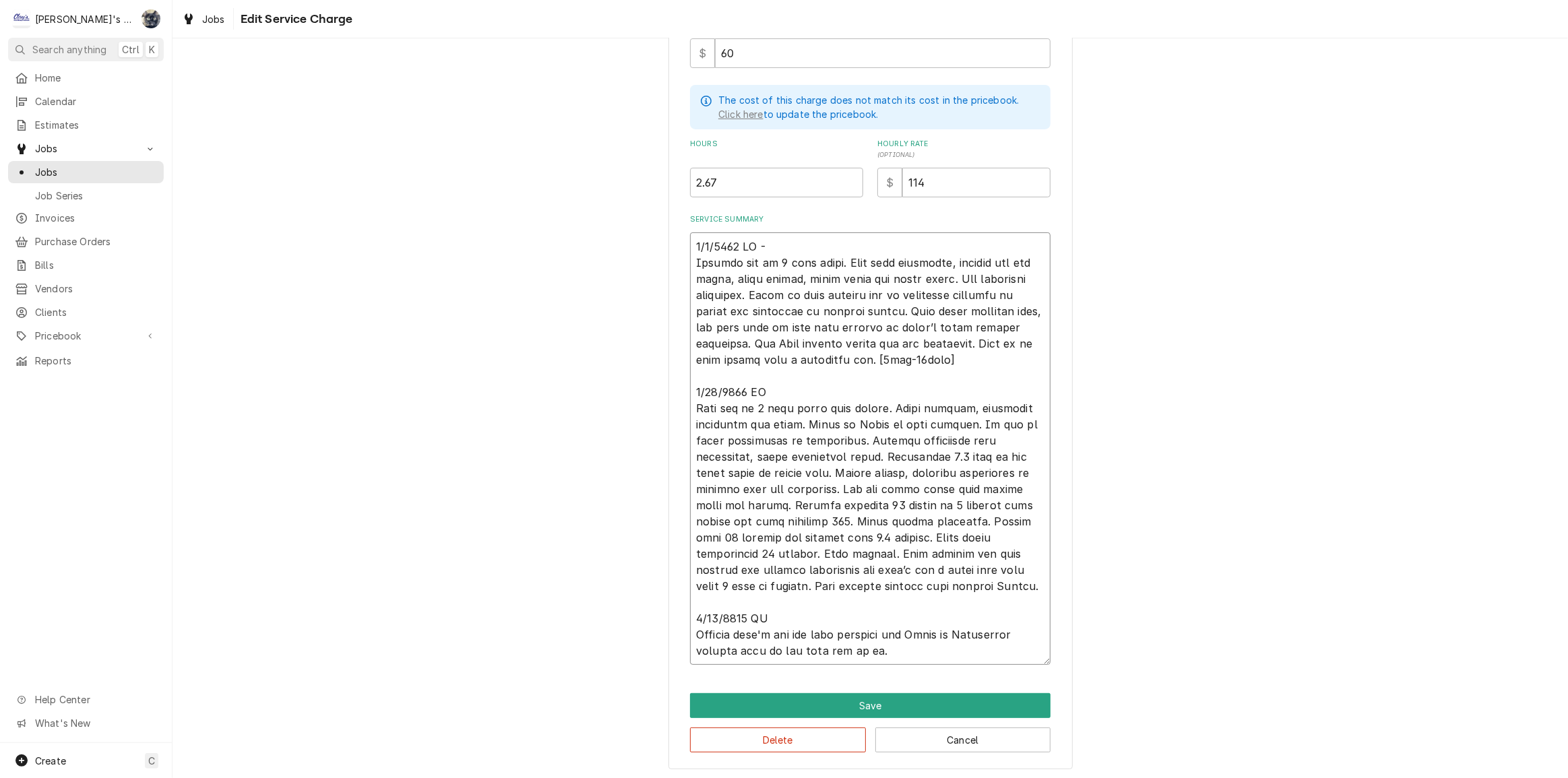
type textarea "6/9/2025 CW - Machine off on 3 beep alarm. Went over checklist, checked hot gas…"
type textarea "x"
type textarea "6/9/2025 CW - Machine off on 3 beep alarm. Went over checklist, checked hot gas…"
type textarea "x"
type textarea "6/9/2025 CW - Machine off on 3 beep alarm. Went over checklist, checked hot gas…"
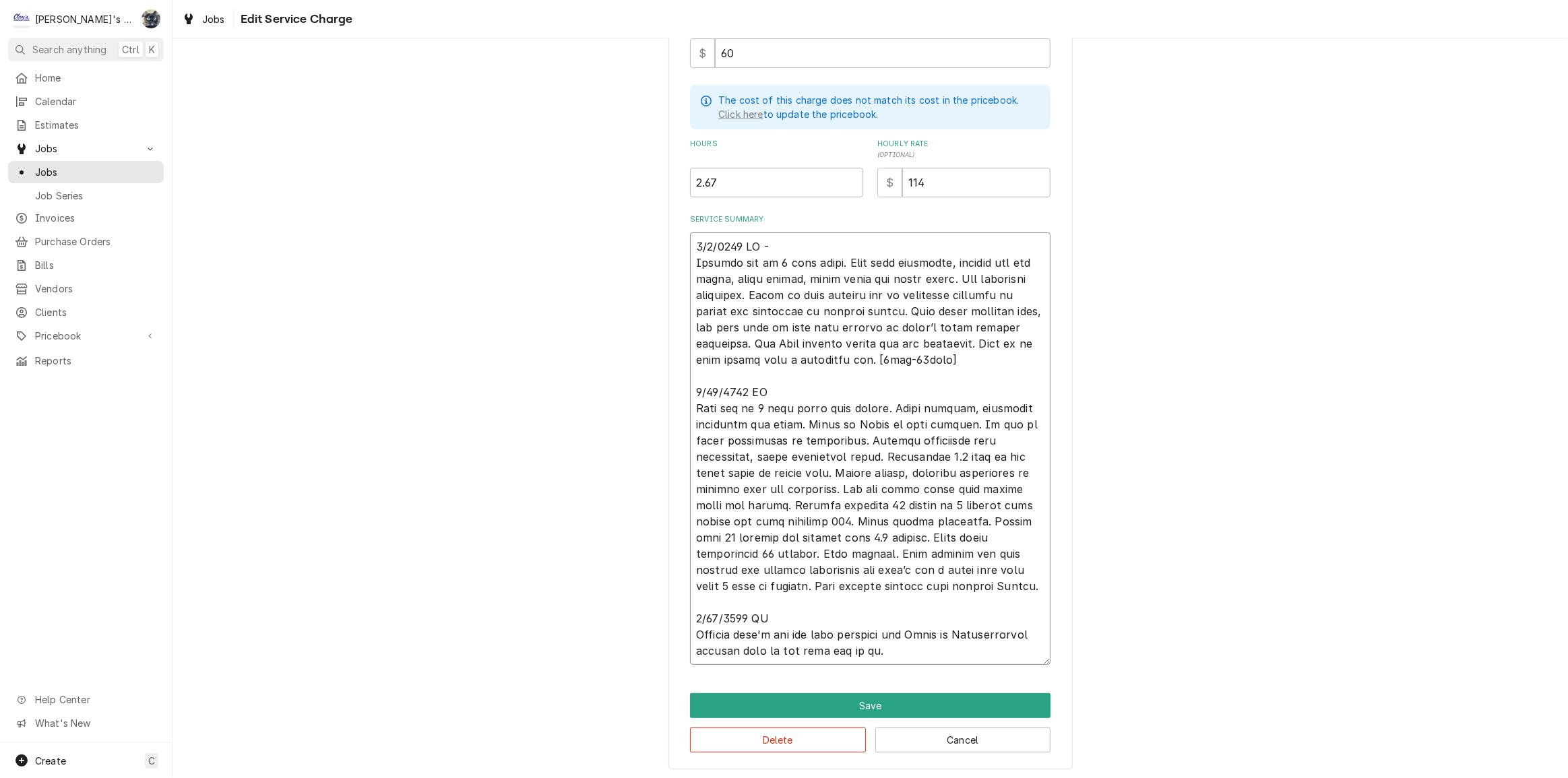
type textarea "x"
type textarea "6/9/2025 CW - Machine off on 3 beep alarm. Went over checklist, checked hot gas…"
click at [876, 704] on button "Save" at bounding box center [870, 705] width 360 height 25
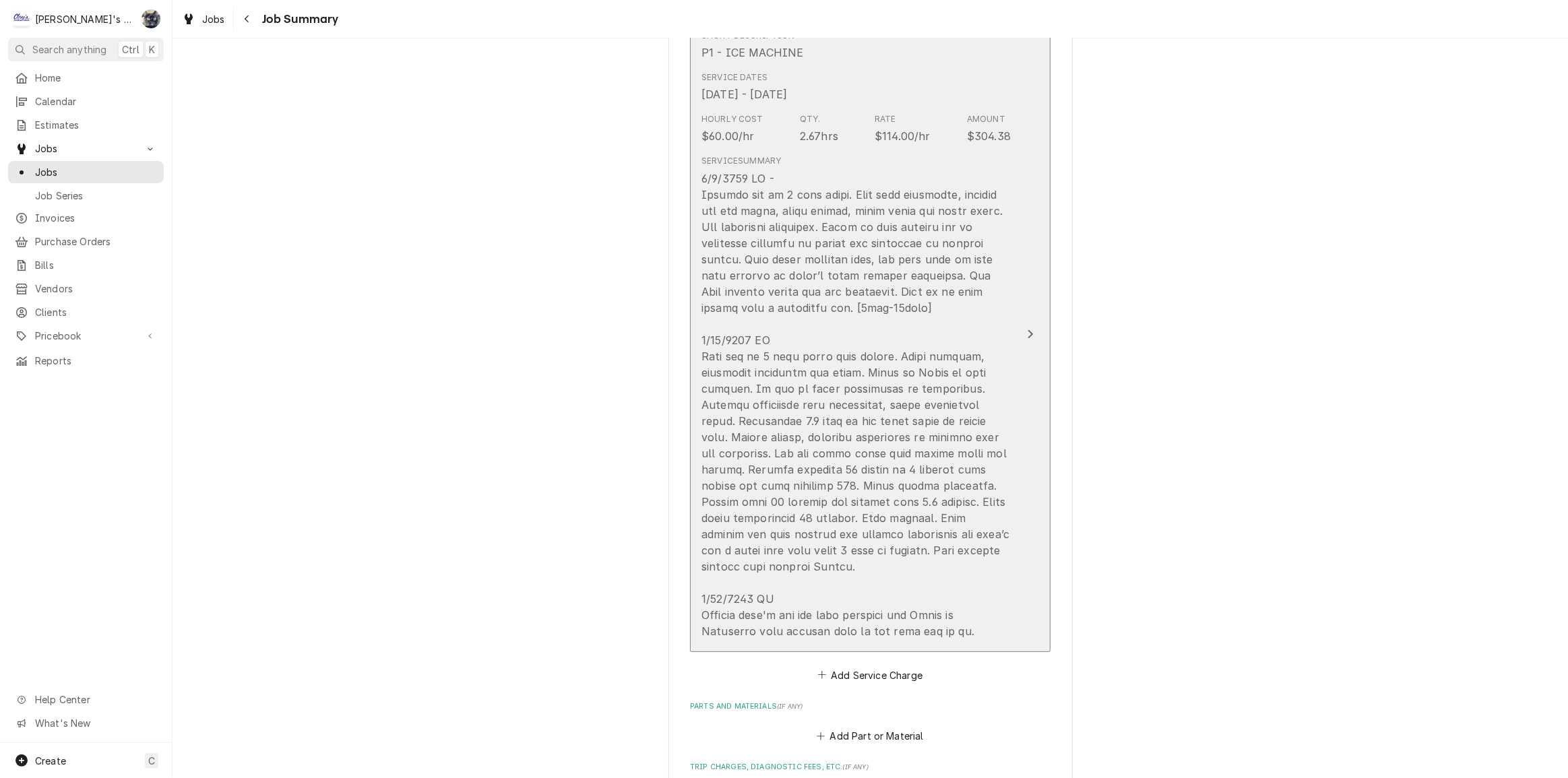
scroll to position [351, 0]
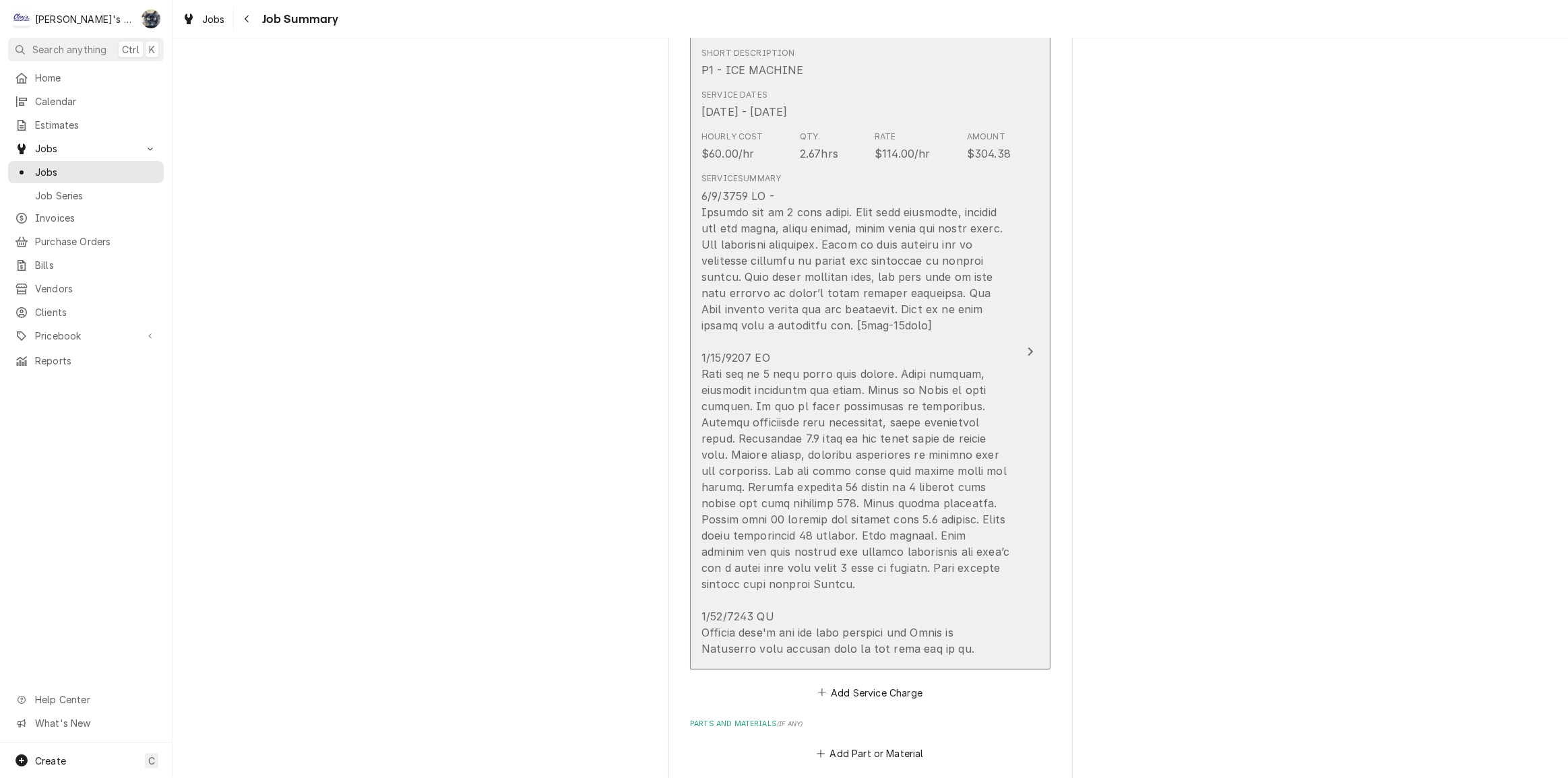
click at [851, 592] on div "Update Line Item" at bounding box center [856, 422] width 309 height 469
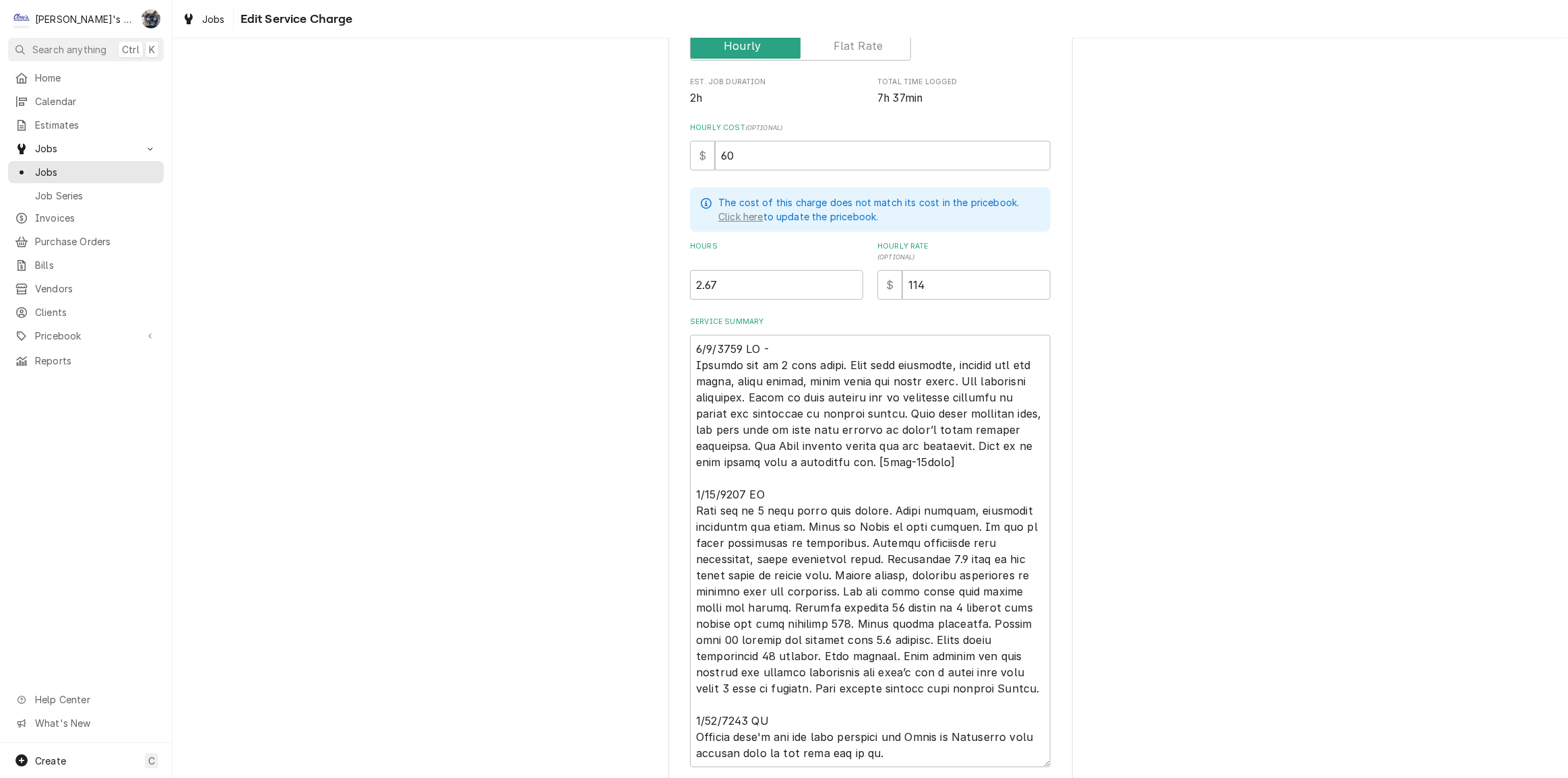
scroll to position [353, 0]
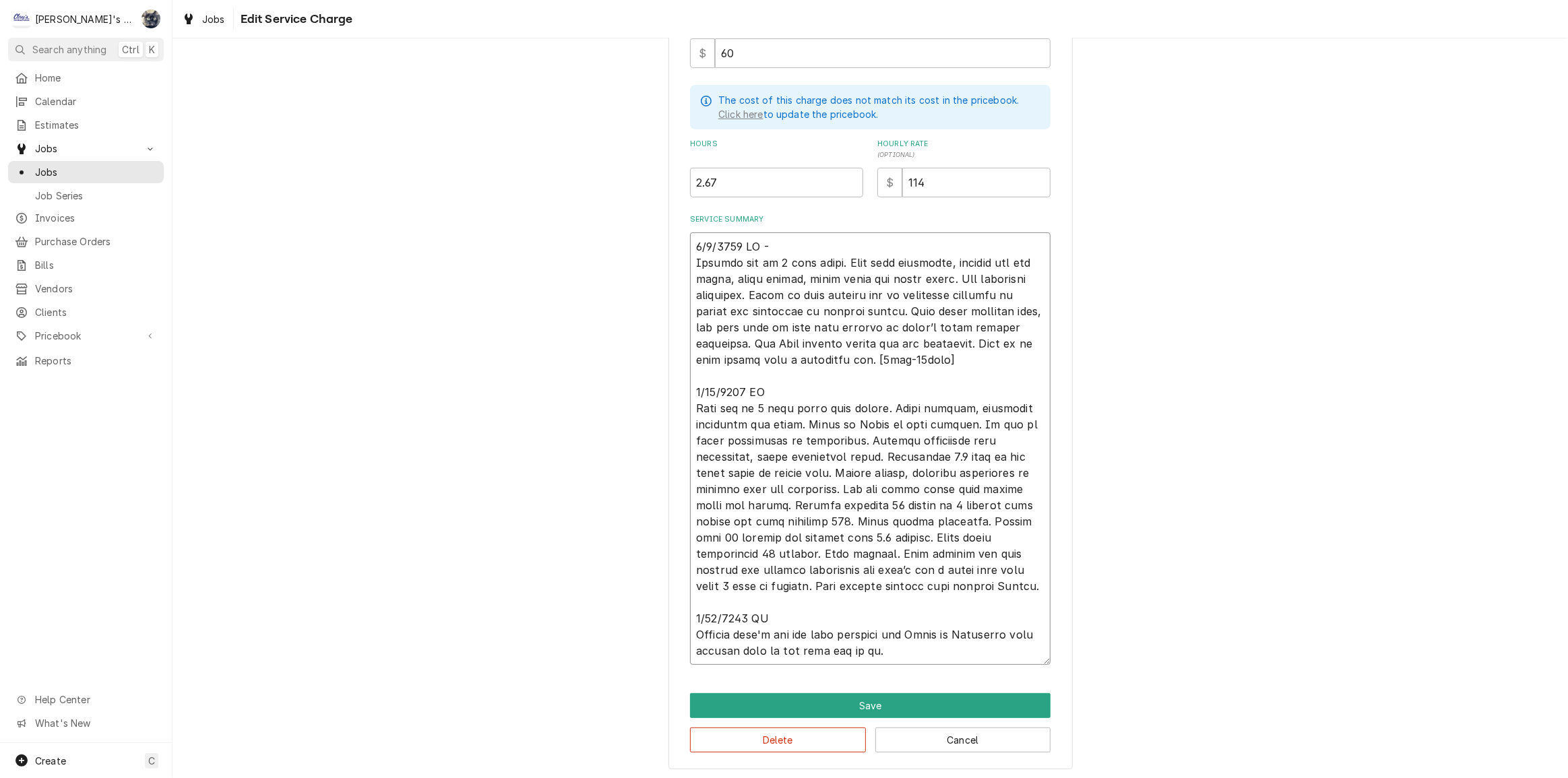
click at [1033, 586] on textarea "Service Summary" at bounding box center [870, 449] width 360 height 433
type textarea "x"
type textarea "6/9/2025 CW - Machine off on 3 beep alarm. Went over checklist, checked hot gas…"
type textarea "x"
type textarea "6/9/2025 CW - Machine off on 3 beep alarm. Went over checklist, checked hot gas…"
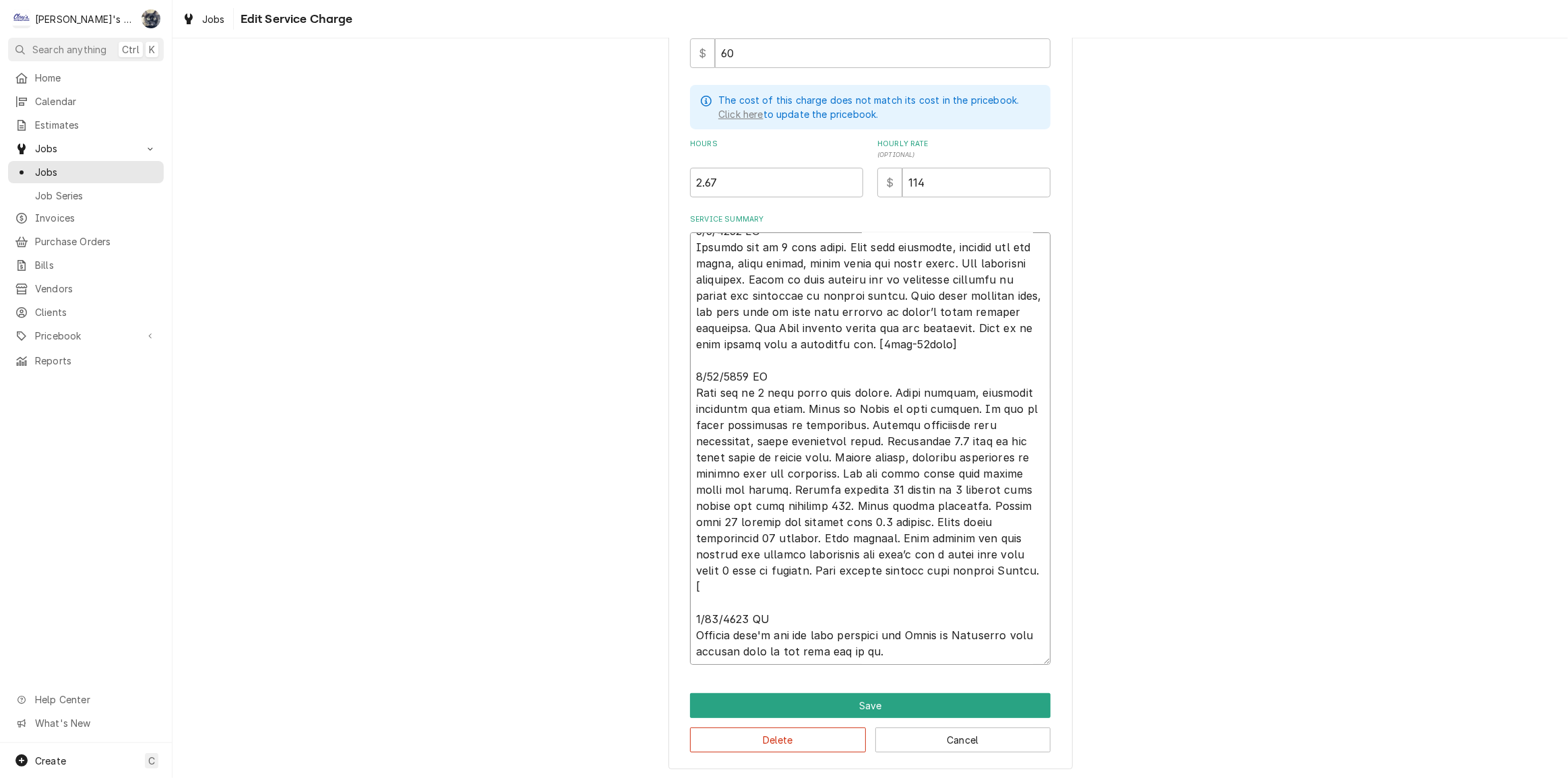
type textarea "x"
type textarea "6/9/2025 CW - Machine off on 3 beep alarm. Went over checklist, checked hot gas…"
type textarea "x"
type textarea "6/9/2025 CW - Machine off on 3 beep alarm. Went over checklist, checked hot gas…"
type textarea "x"
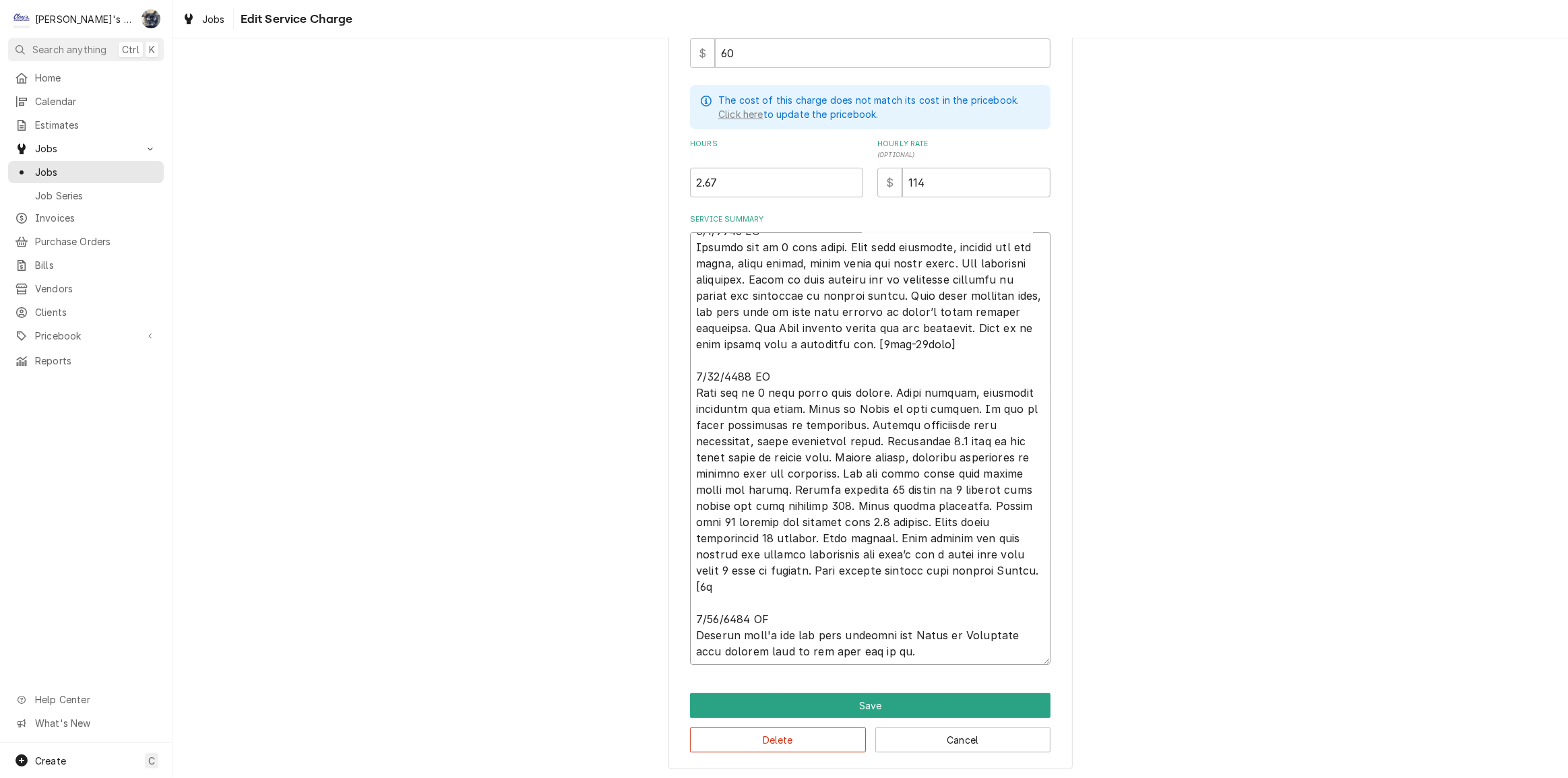
type textarea "6/9/2025 CW - Machine off on 3 beep alarm. Went over checklist, checked hot gas…"
type textarea "x"
type textarea "6/9/2025 CW - Machine off on 3 beep alarm. Went over checklist, checked hot gas…"
type textarea "x"
type textarea "6/9/2025 CW - Machine off on 3 beep alarm. Went over checklist, checked hot gas…"
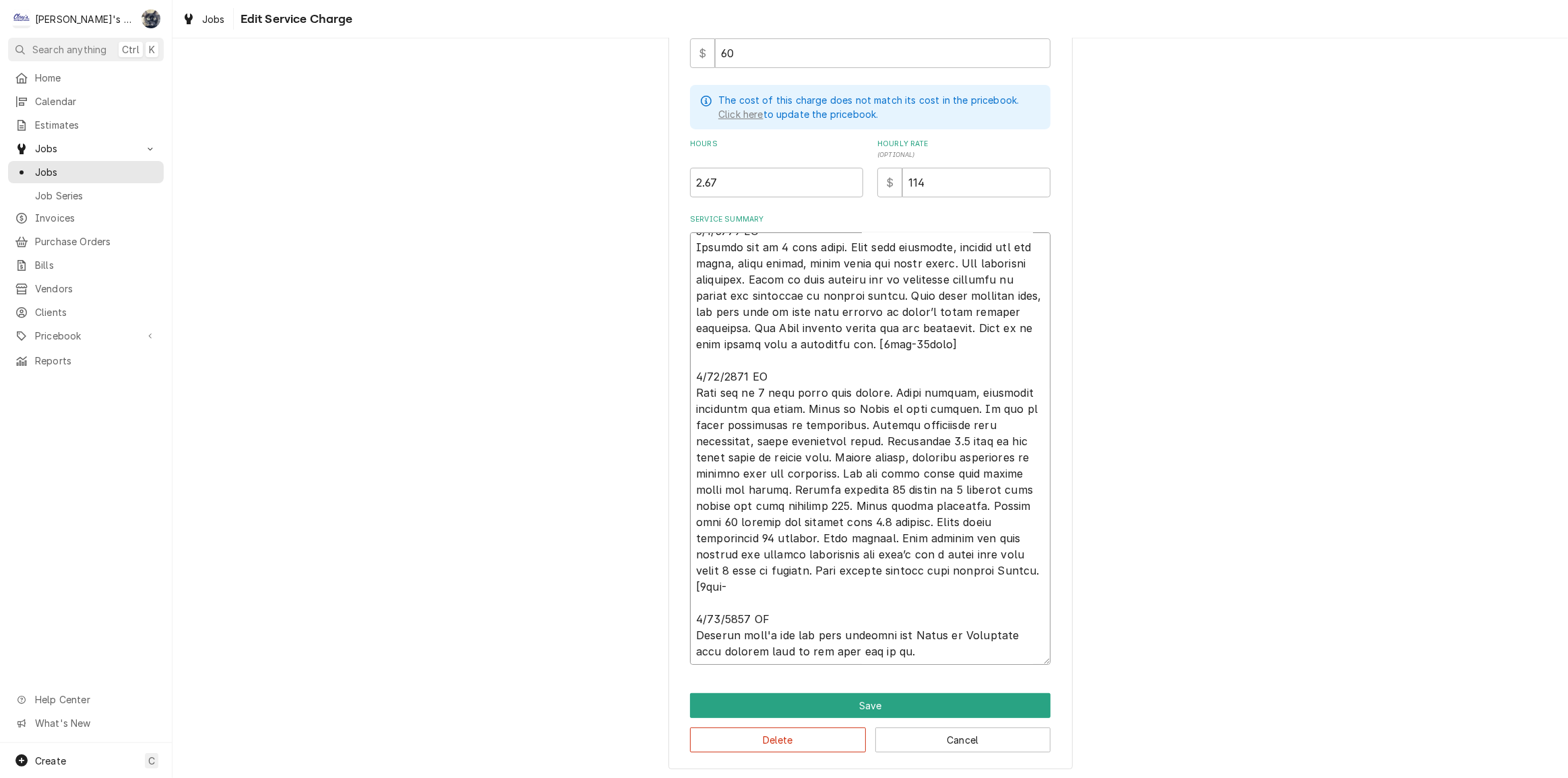
type textarea "x"
type textarea "6/9/2025 CW - Machine off on 3 beep alarm. Went over checklist, checked hot gas…"
type textarea "x"
type textarea "6/9/2025 CW - Machine off on 3 beep alarm. Went over checklist, checked hot gas…"
type textarea "x"
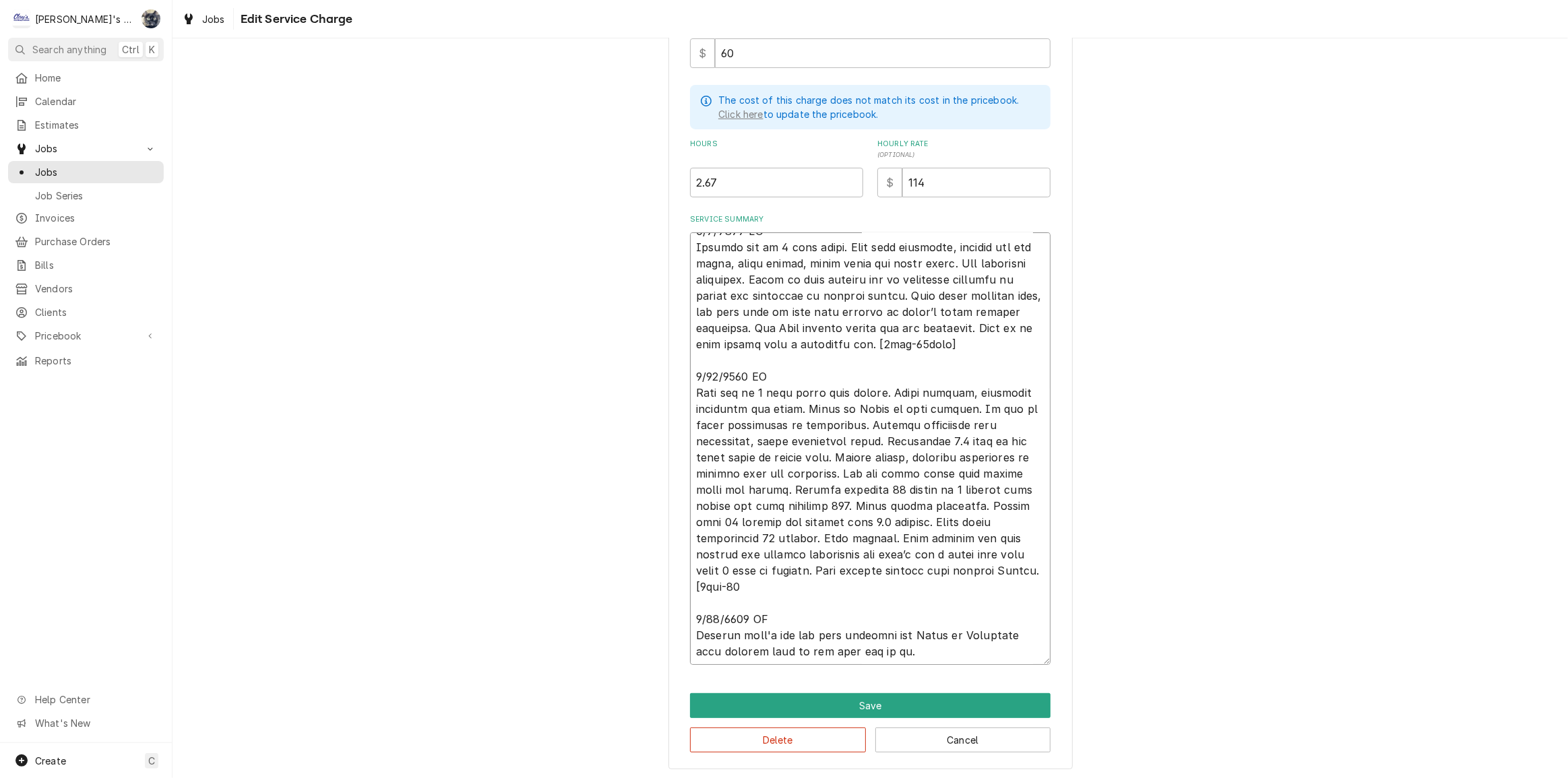
type textarea "6/9/2025 CW - Machine off on 3 beep alarm. Went over checklist, checked hot gas…"
type textarea "x"
type textarea "6/9/2025 CW - Machine off on 3 beep alarm. Went over checklist, checked hot gas…"
type textarea "x"
type textarea "6/9/2025 CW - Machine off on 3 beep alarm. Went over checklist, checked hot gas…"
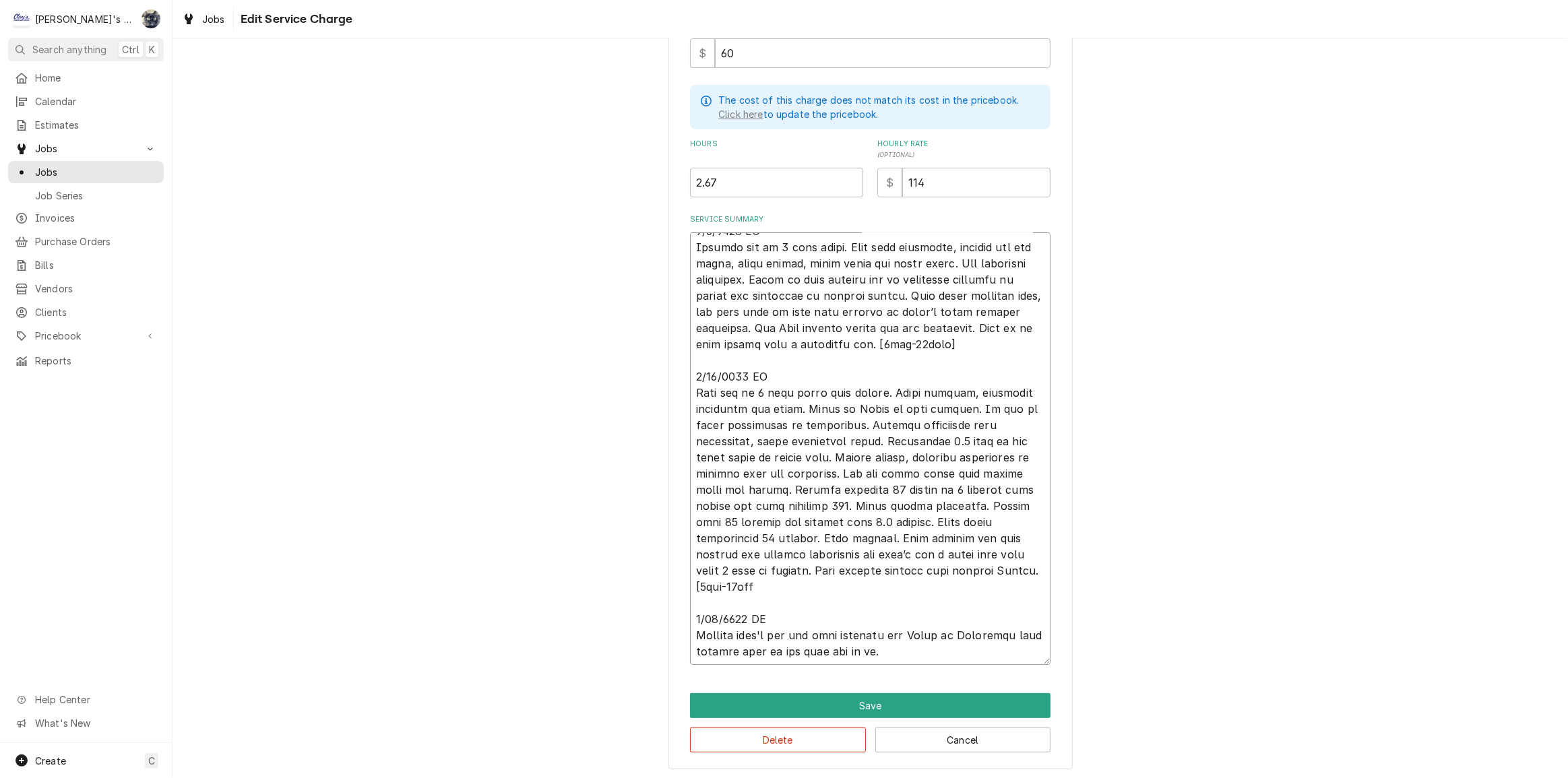
type textarea "x"
type textarea "6/9/2025 CW - Machine off on 3 beep alarm. Went over checklist, checked hot gas…"
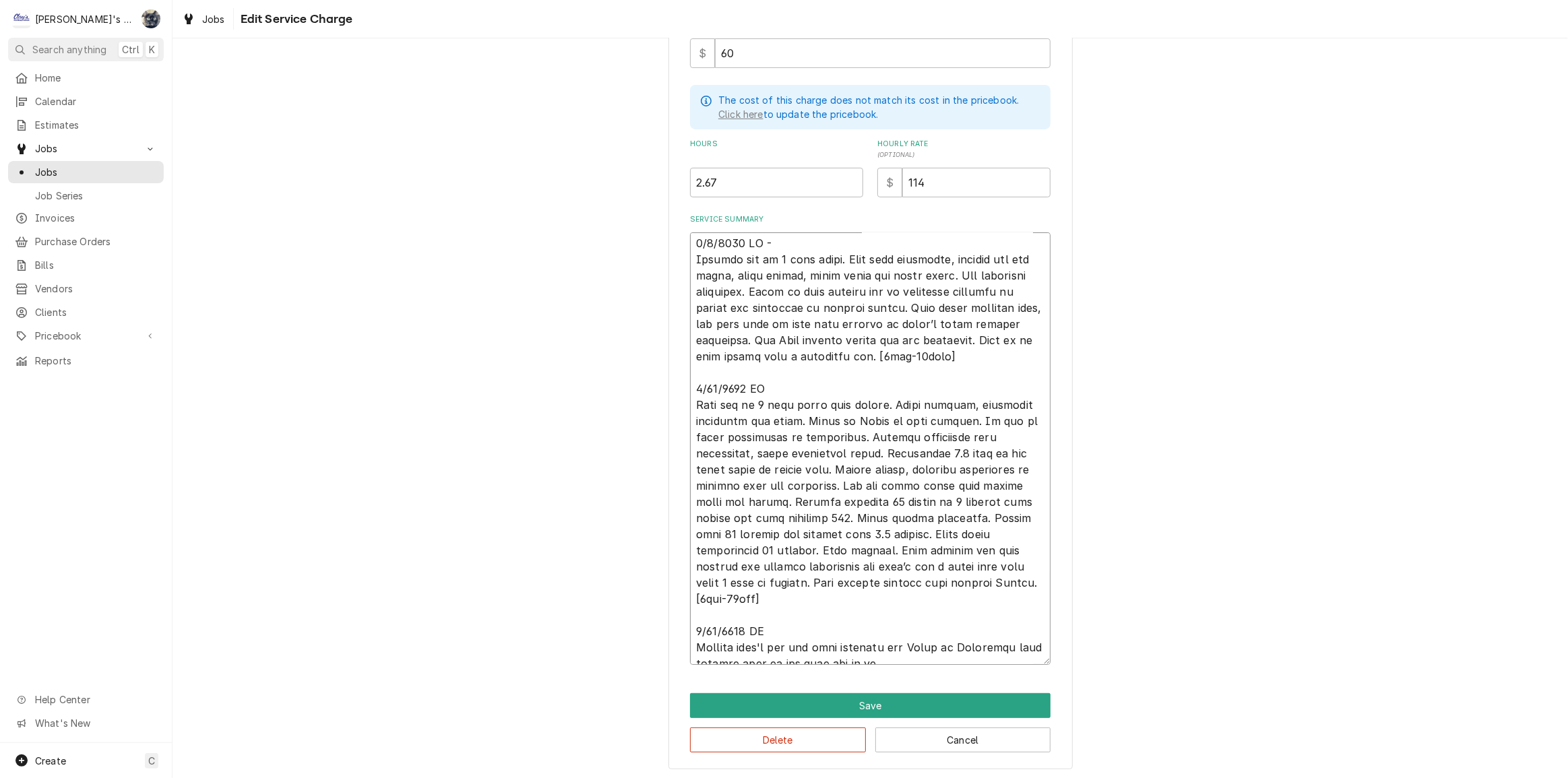
scroll to position [0, 0]
click at [904, 264] on textarea "Service Summary" at bounding box center [870, 449] width 360 height 433
type textarea "x"
type textarea "6/9/2025 CW - Machine off on 3 beep alarm. Went over Hchecklist, checked hot ga…"
type textarea "x"
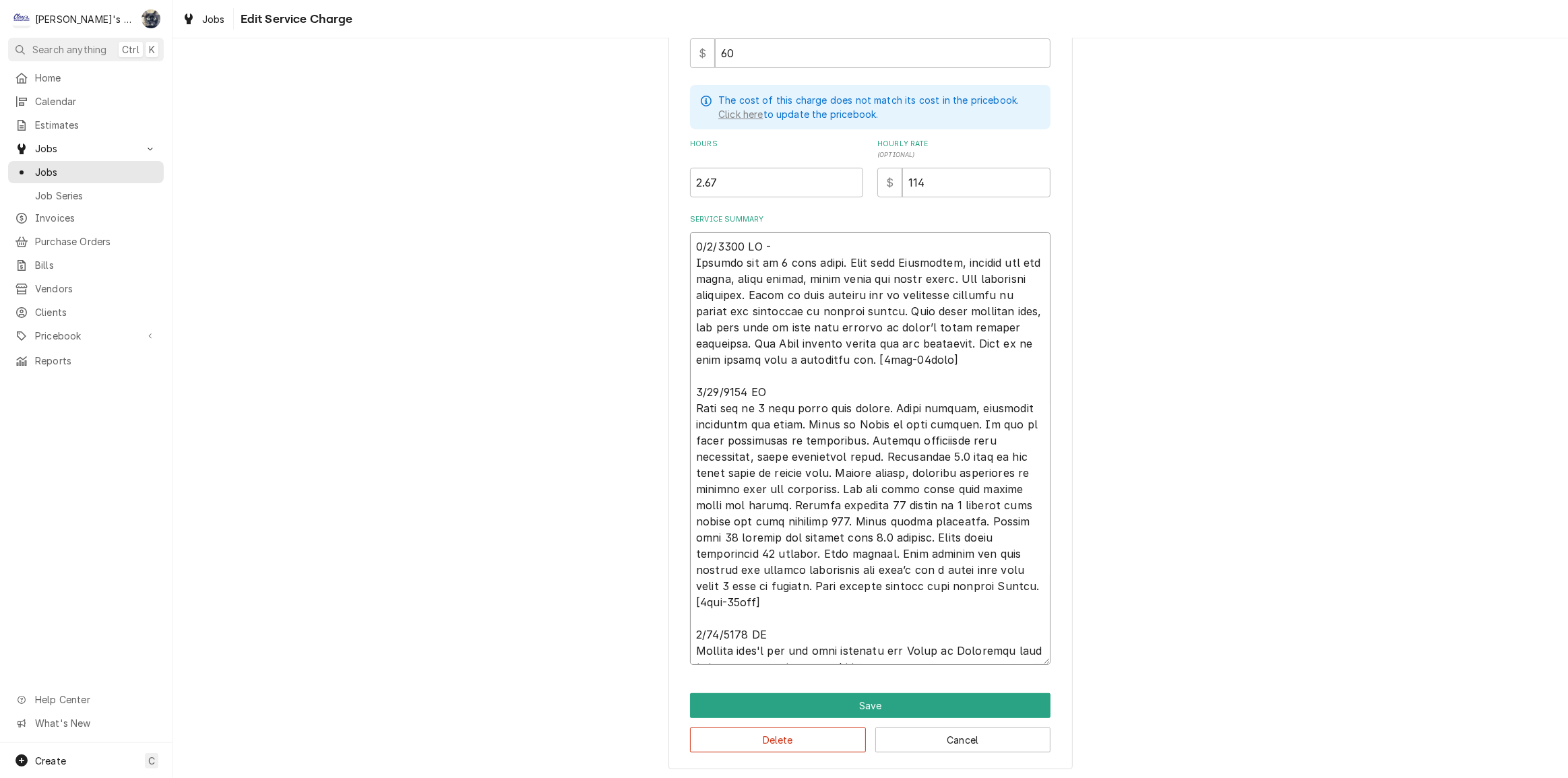
type textarea "6/9/2025 CW - Machine off on 3 beep alarm. Went over HOchecklist, checked hot g…"
type textarea "x"
type textarea "6/9/2025 CW - Machine off on 3 beep alarm. Went over Hchecklist, checked hot ga…"
type textarea "x"
type textarea "6/9/2025 CW - Machine off on 3 beep alarm. Went over Hochecklist, checked hot g…"
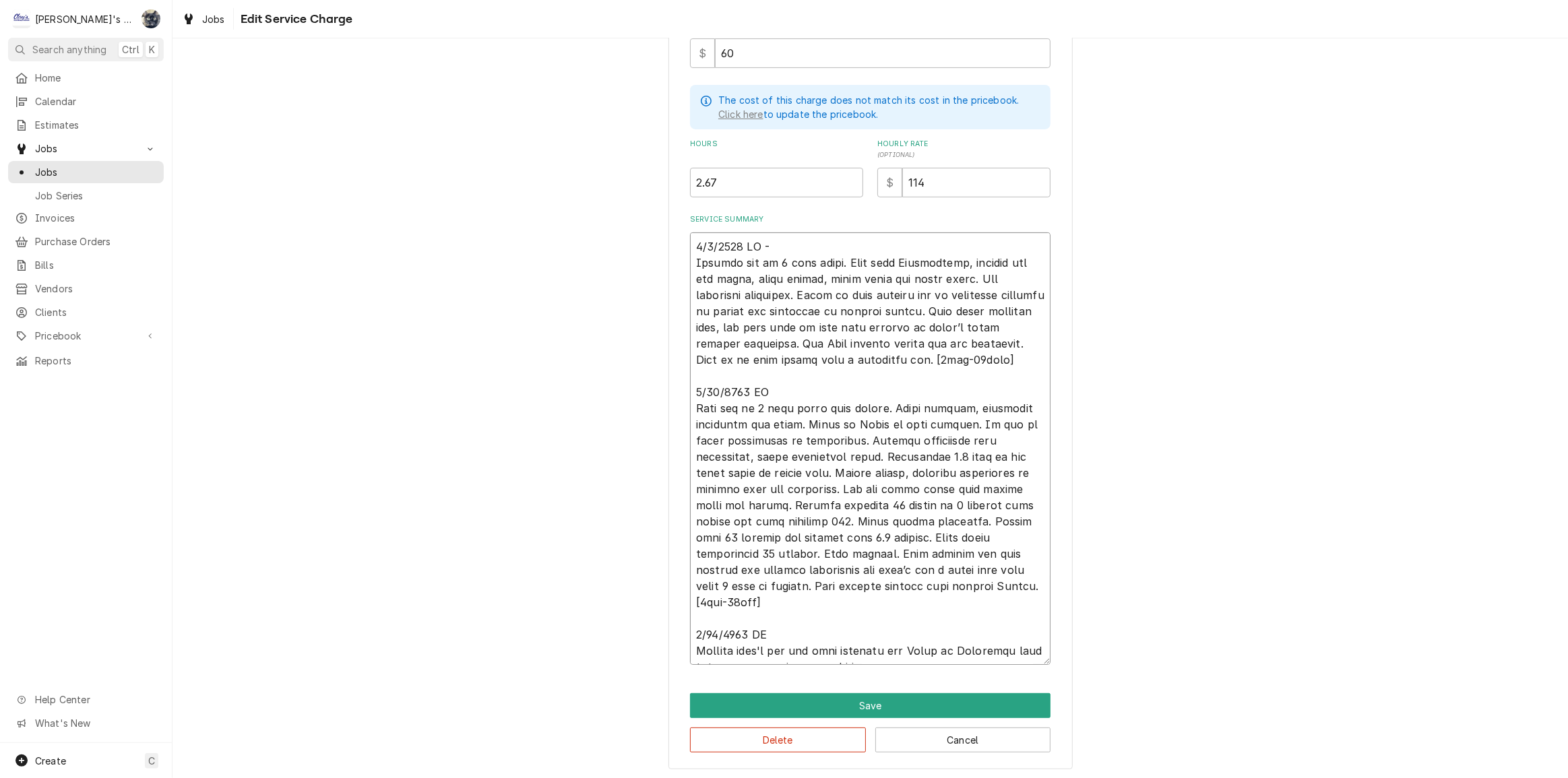
type textarea "x"
type textarea "6/9/2025 CW - Machine off on 3 beep alarm. Went over Hoschecklist, checked hot …"
type textarea "x"
type textarea "6/9/2025 CW - Machine off on 3 beep alarm. Went over Hoshchecklist, checked hot…"
type textarea "x"
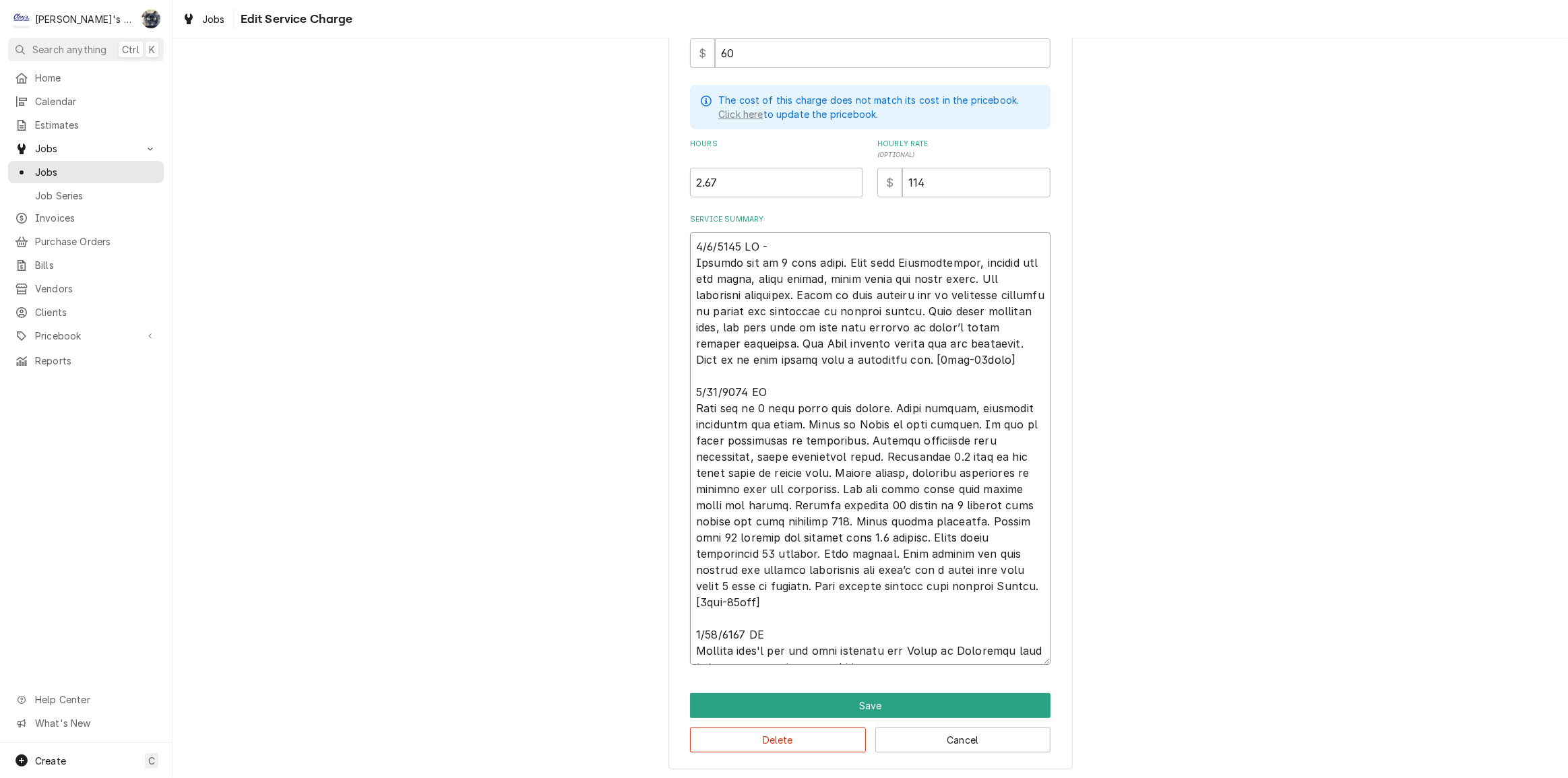
type textarea "6/9/2025 CW - Machine off on 3 beep alarm. Went over Hoshichecklist, checked ho…"
type textarea "x"
type textarea "6/9/2025 CW - Machine off on 3 beep alarm. Went over Hoshizchecklist, checked h…"
type textarea "x"
type textarea "6/9/2025 CW - Machine off on 3 beep alarm. Went over Hoshizkchecklist, checked …"
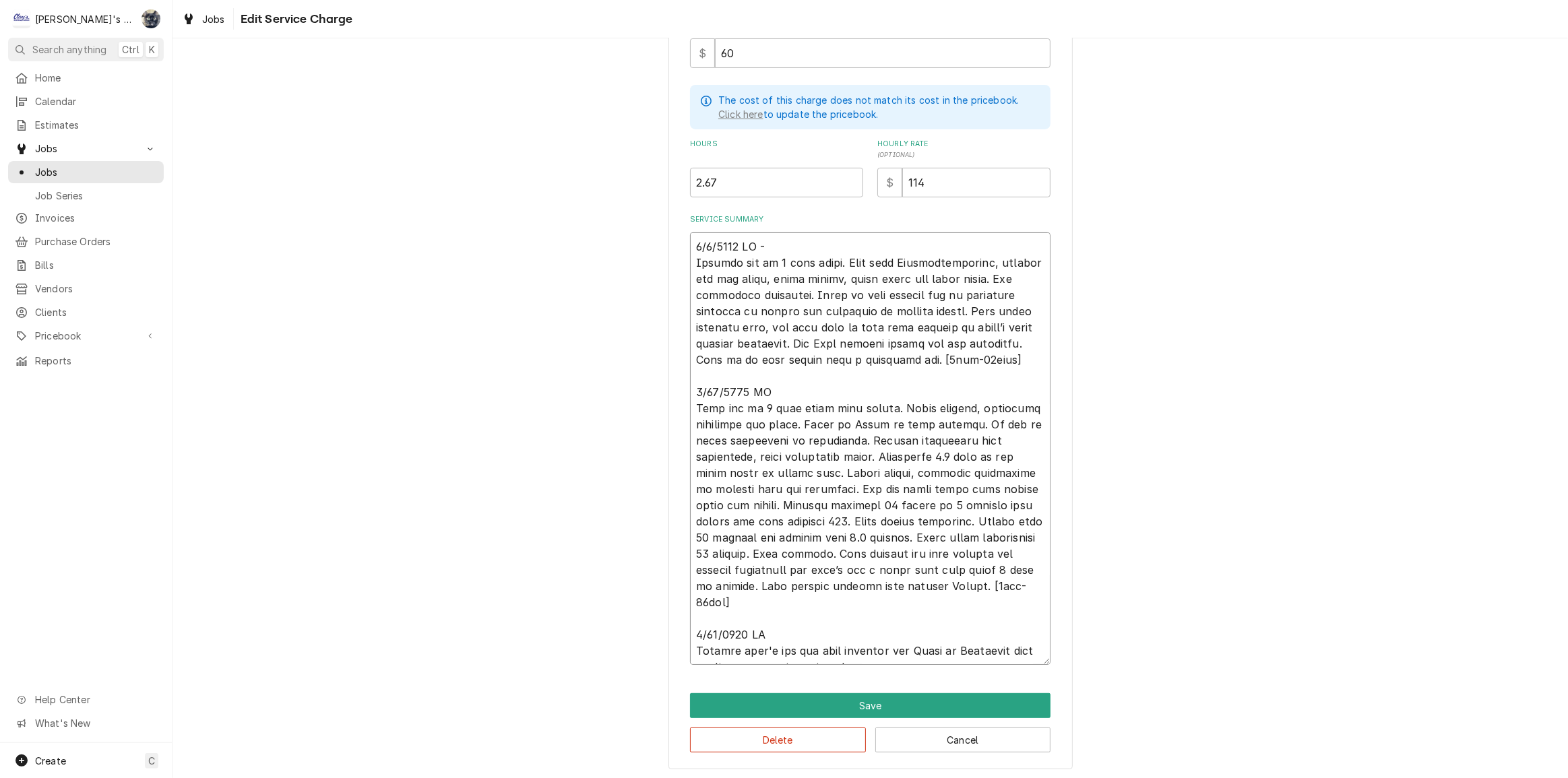
type textarea "x"
type textarea "6/9/2025 CW - Machine off on 3 beep alarm. Went over Hoshizkachecklist, checked…"
type textarea "x"
type textarea "6/9/2025 CW - Machine off on 3 beep alarm. Went over Hoshizkaichecklist, checke…"
type textarea "x"
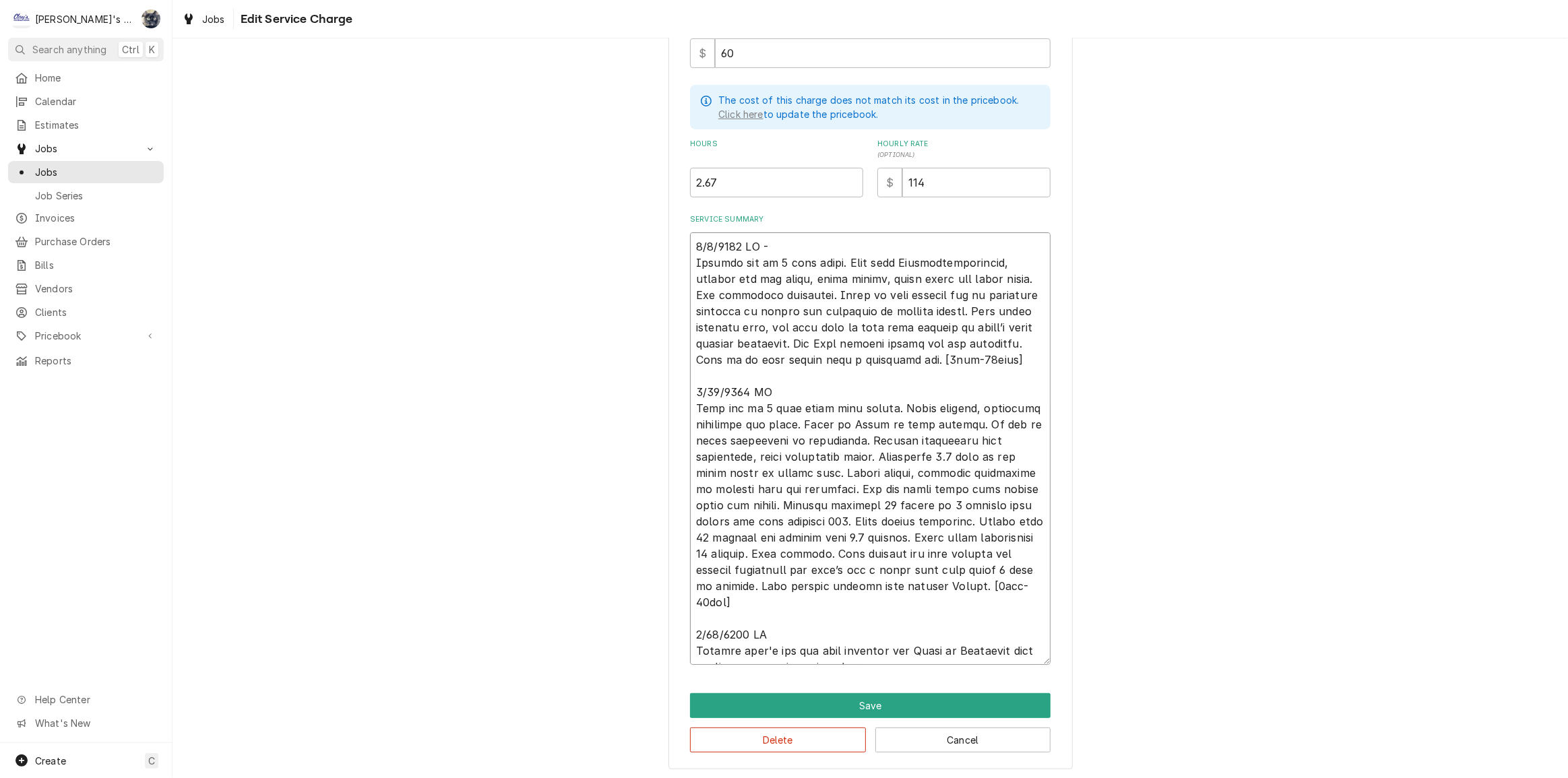
type textarea "6/9/2025 CW - Machine off on 3 beep alarm. Went over Hoshizkai checklist, check…"
type textarea "x"
type textarea "6/9/2025 CW - Machine off on 3 beep alarm. Went over Hoshizkaichecklist, checke…"
type textarea "x"
type textarea "6/9/2025 CW - Machine off on 3 beep alarm. Went over Hoshizkachecklist, checked…"
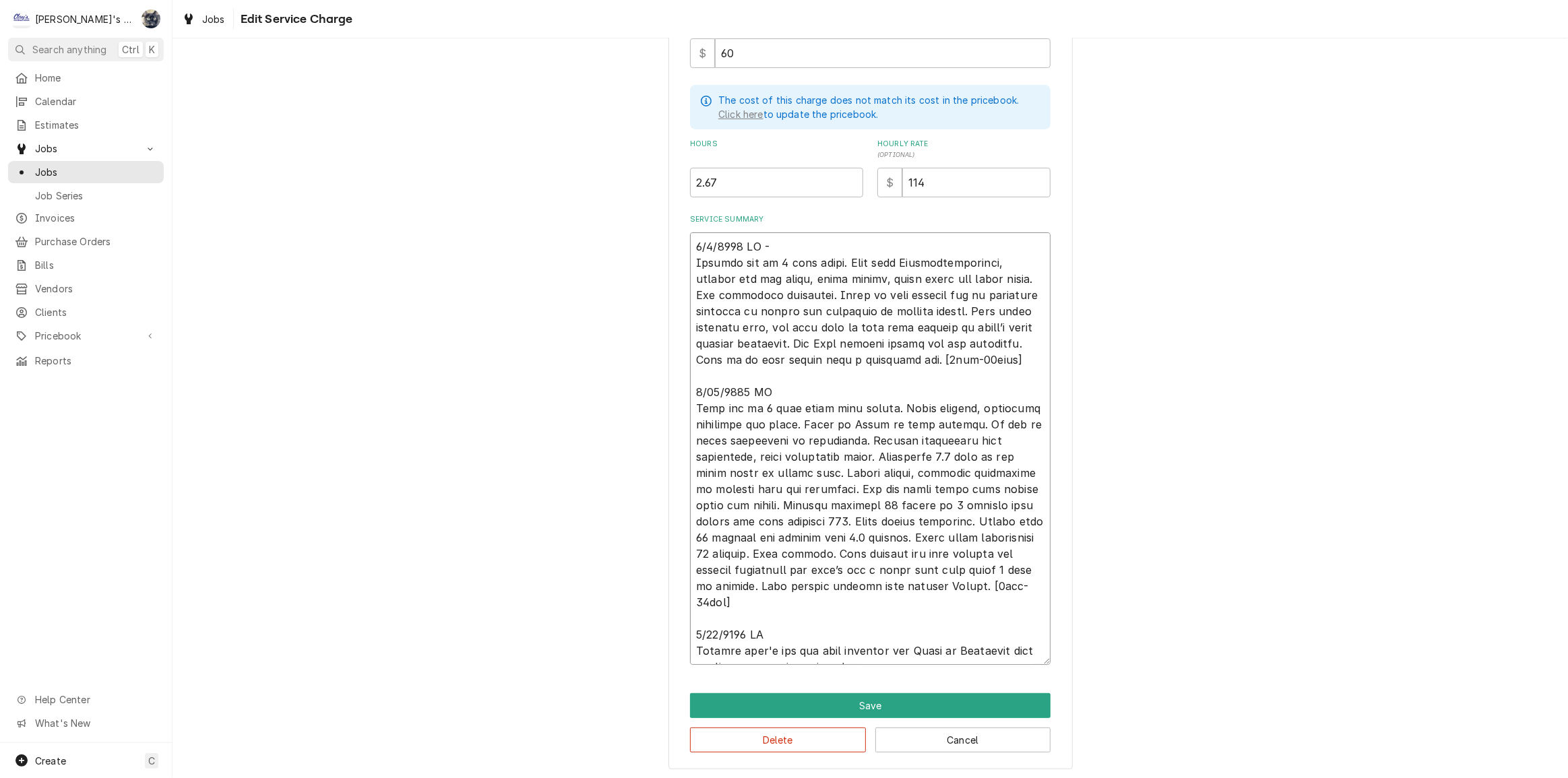
type textarea "x"
type textarea "6/9/2025 CW - Machine off on 3 beep alarm. Went over Hoshizkchecklist, checked …"
type textarea "x"
type textarea "6/9/2025 CW - Machine off on 3 beep alarm. Went over Hoshizchecklist, checked h…"
type textarea "x"
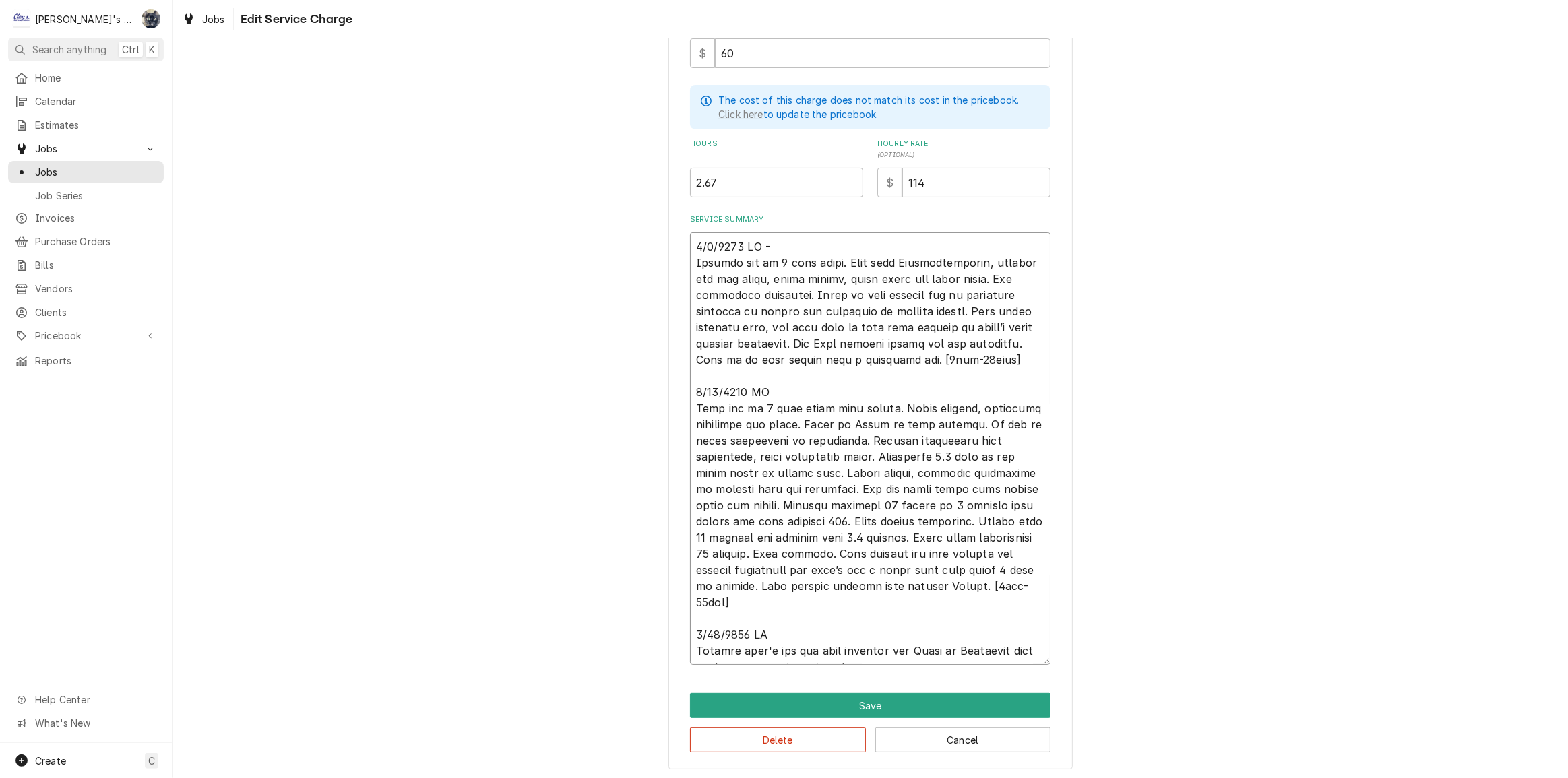
type textarea "6/9/2025 CW - Machine off on 3 beep alarm. Went over Hoshizachecklist, checked …"
type textarea "x"
type textarea "6/9/2025 CW - Machine off on 3 beep alarm. Went over Hoshizakchecklist, checked…"
type textarea "x"
type textarea "6/9/2025 CW - Machine off on 3 beep alarm. Went over Hoshizakichecklist, checke…"
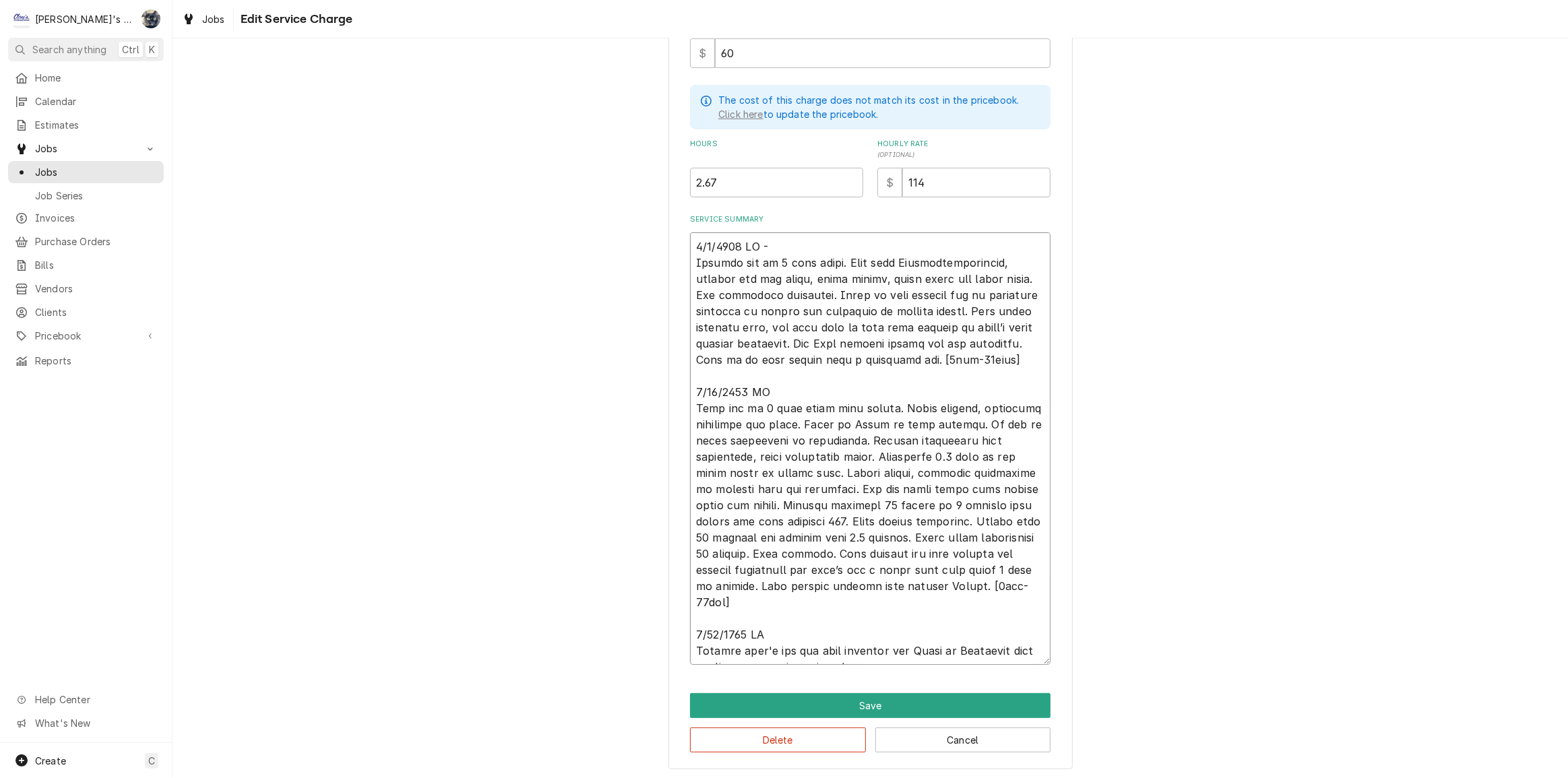
type textarea "x"
type textarea "6/9/2025 CW - Machine off on 3 beep alarm. Went over Hoshizaki checklist, check…"
click at [916, 343] on textarea "Service Summary" at bounding box center [870, 449] width 360 height 433
type textarea "x"
click at [1006, 358] on textarea "Service Summary" at bounding box center [870, 449] width 360 height 433
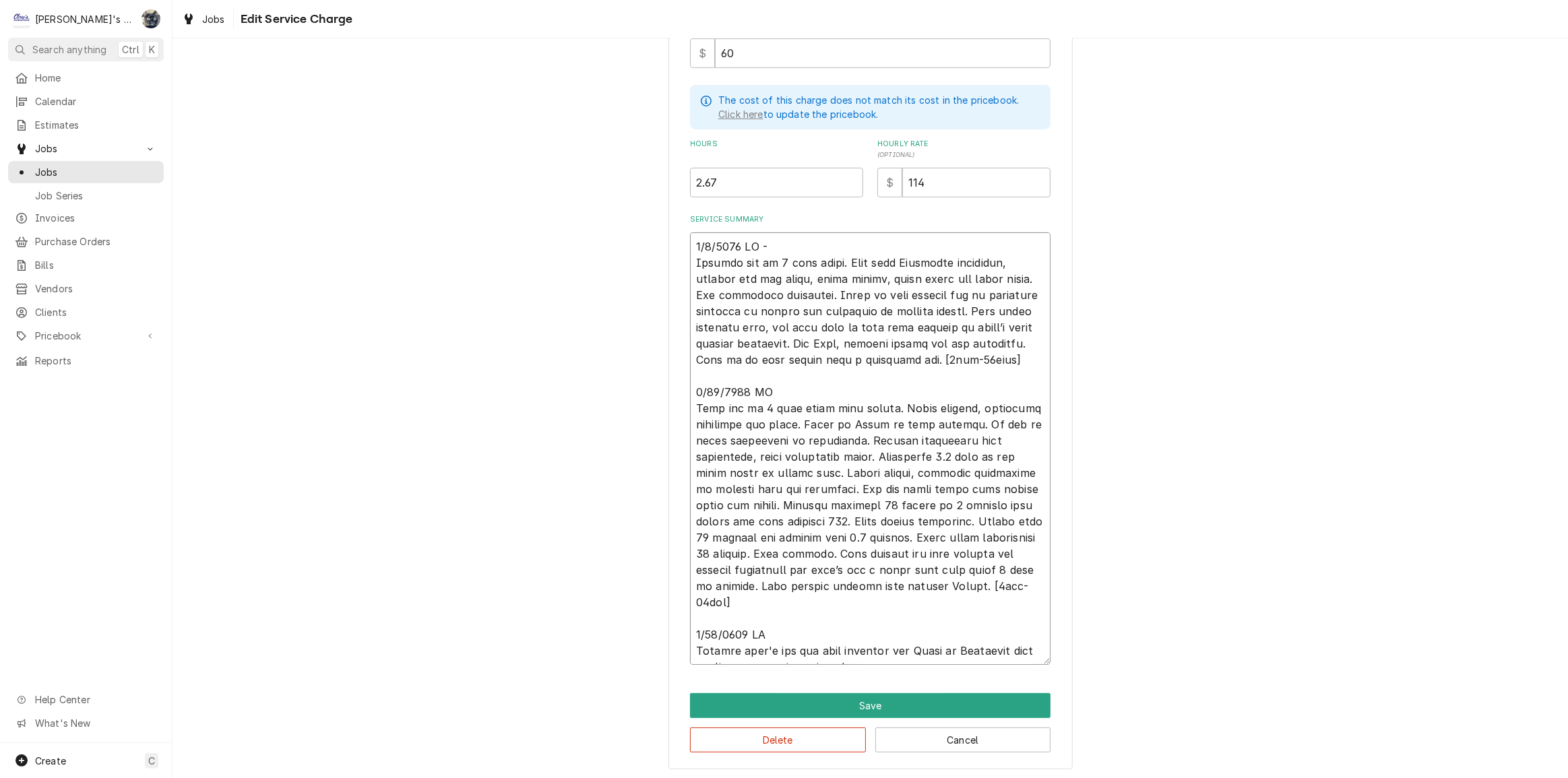
type textarea "6/9/2025 CW - Machine off on 3 beep alarm. Went over Hoshizaki checklist, check…"
drag, startPoint x: 746, startPoint y: 175, endPoint x: 667, endPoint y: 182, distance: 79.3
click at [668, 182] on div "Use the fields below to edit this service charge Short Description P1 - ICE MAC…" at bounding box center [870, 241] width 404 height 1058
type textarea "x"
type input "8"
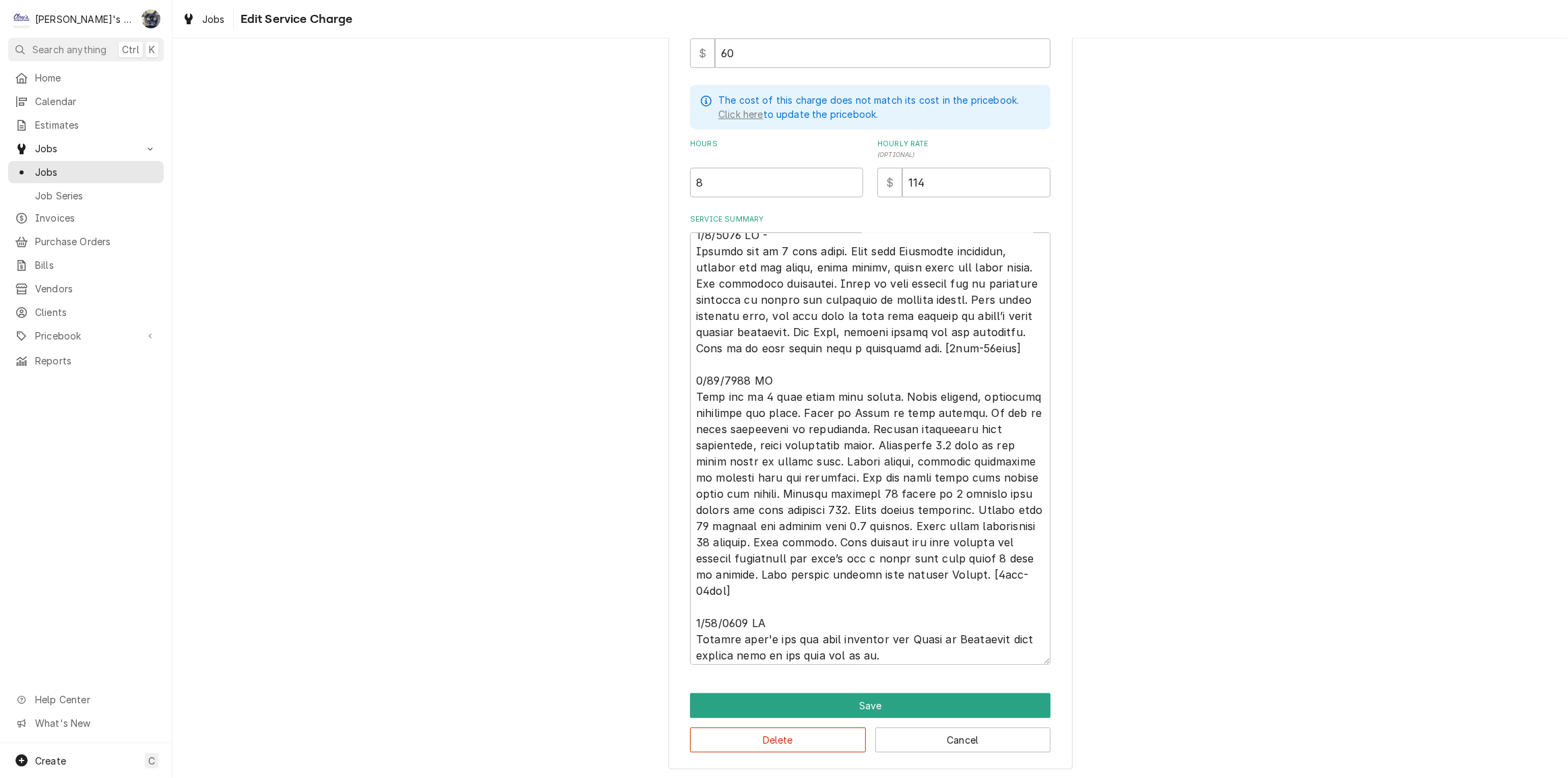
scroll to position [31, 0]
click at [878, 703] on button "Save" at bounding box center [870, 705] width 360 height 25
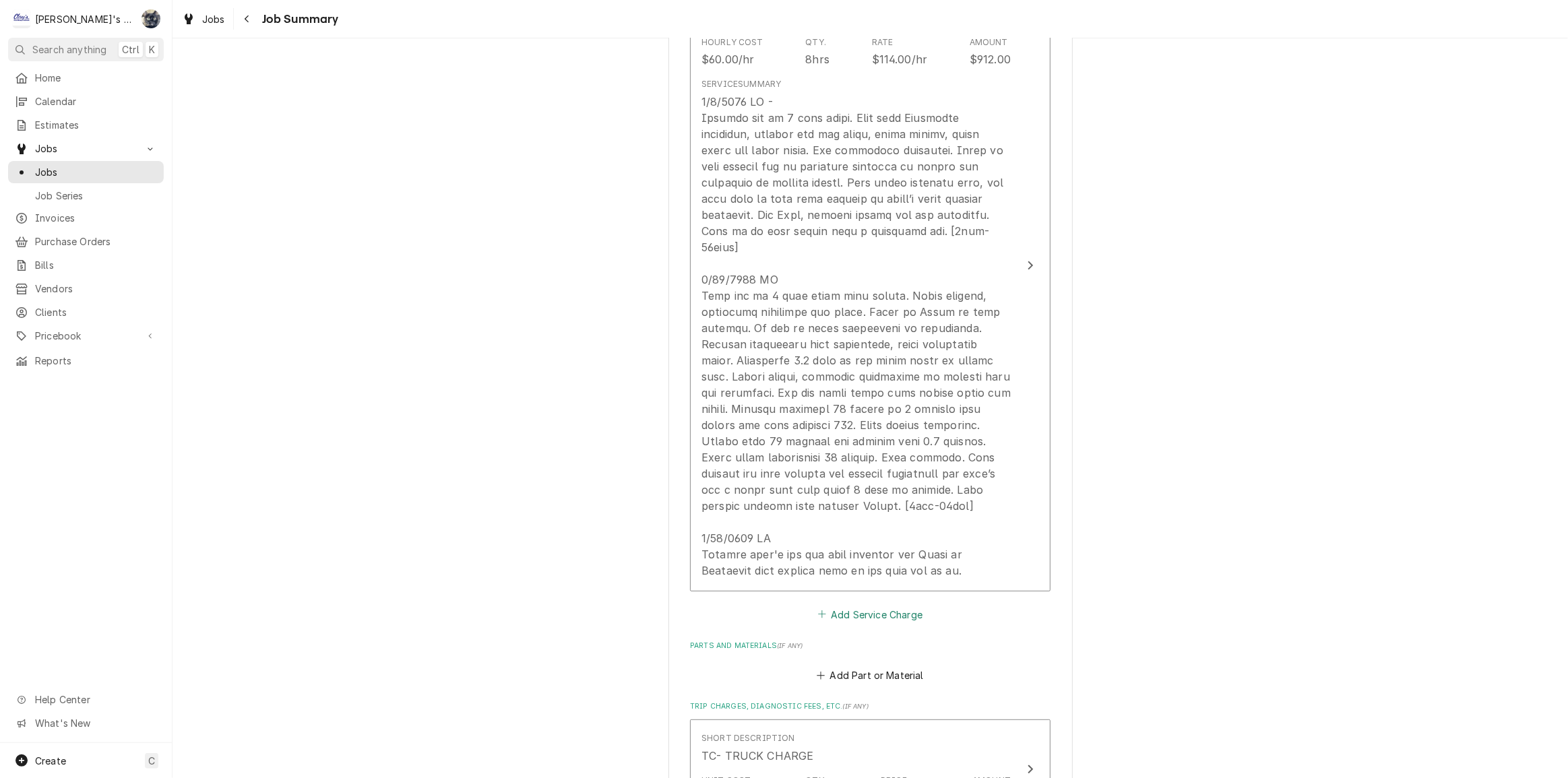
scroll to position [657, 0]
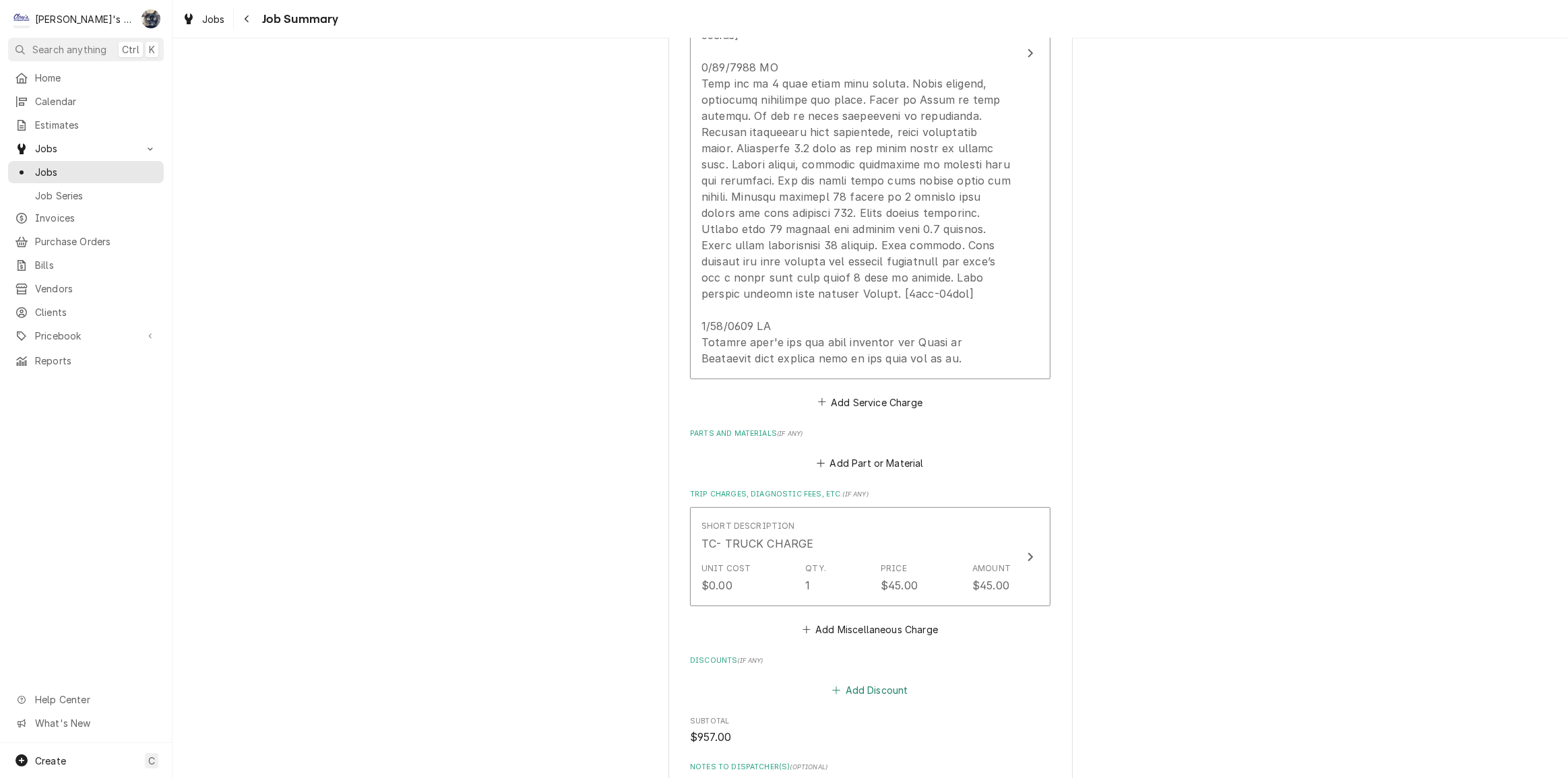
click at [871, 681] on button "Add Discount" at bounding box center [870, 690] width 80 height 19
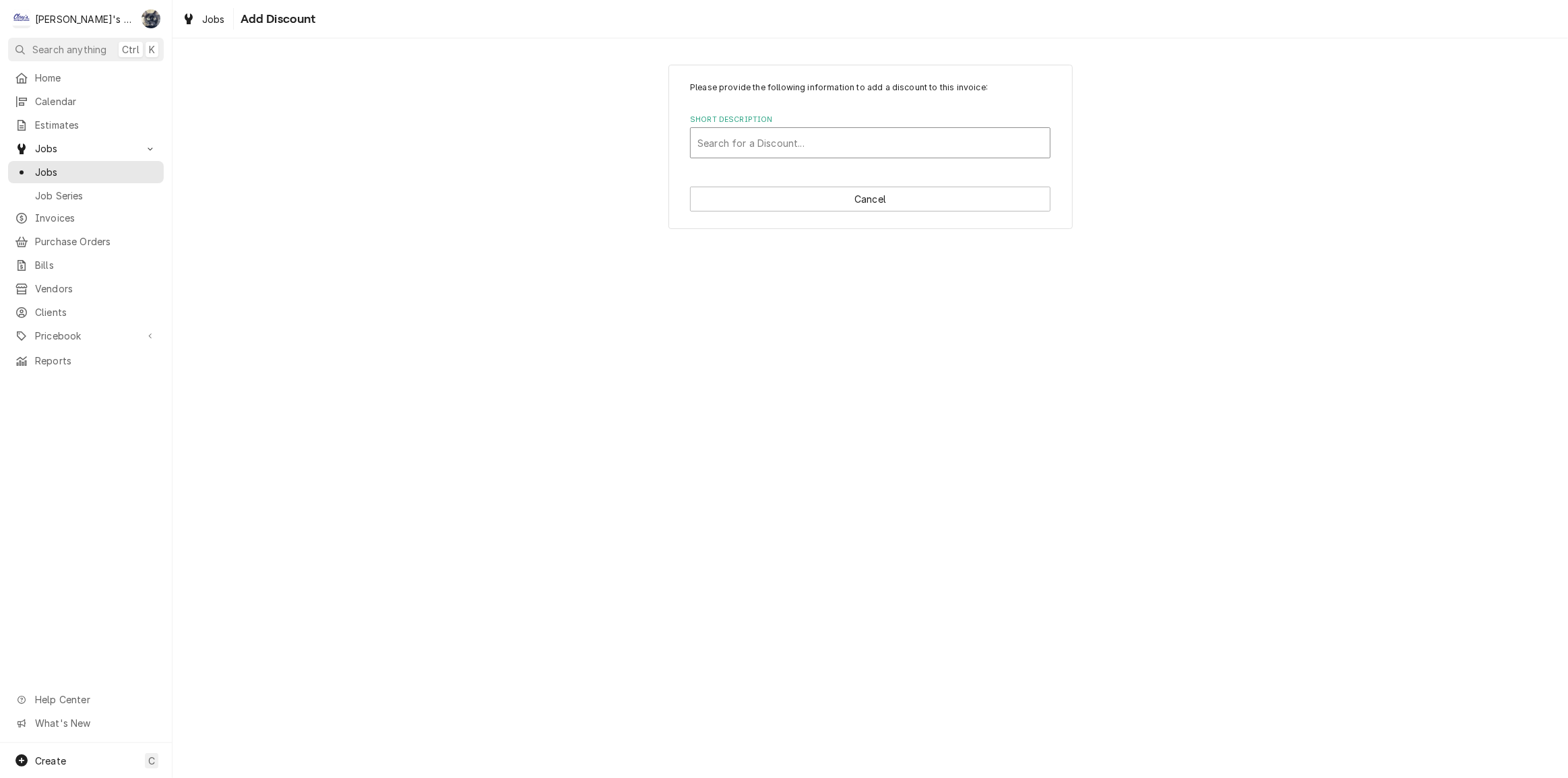
click at [757, 143] on div "Short Description" at bounding box center [870, 143] width 345 height 24
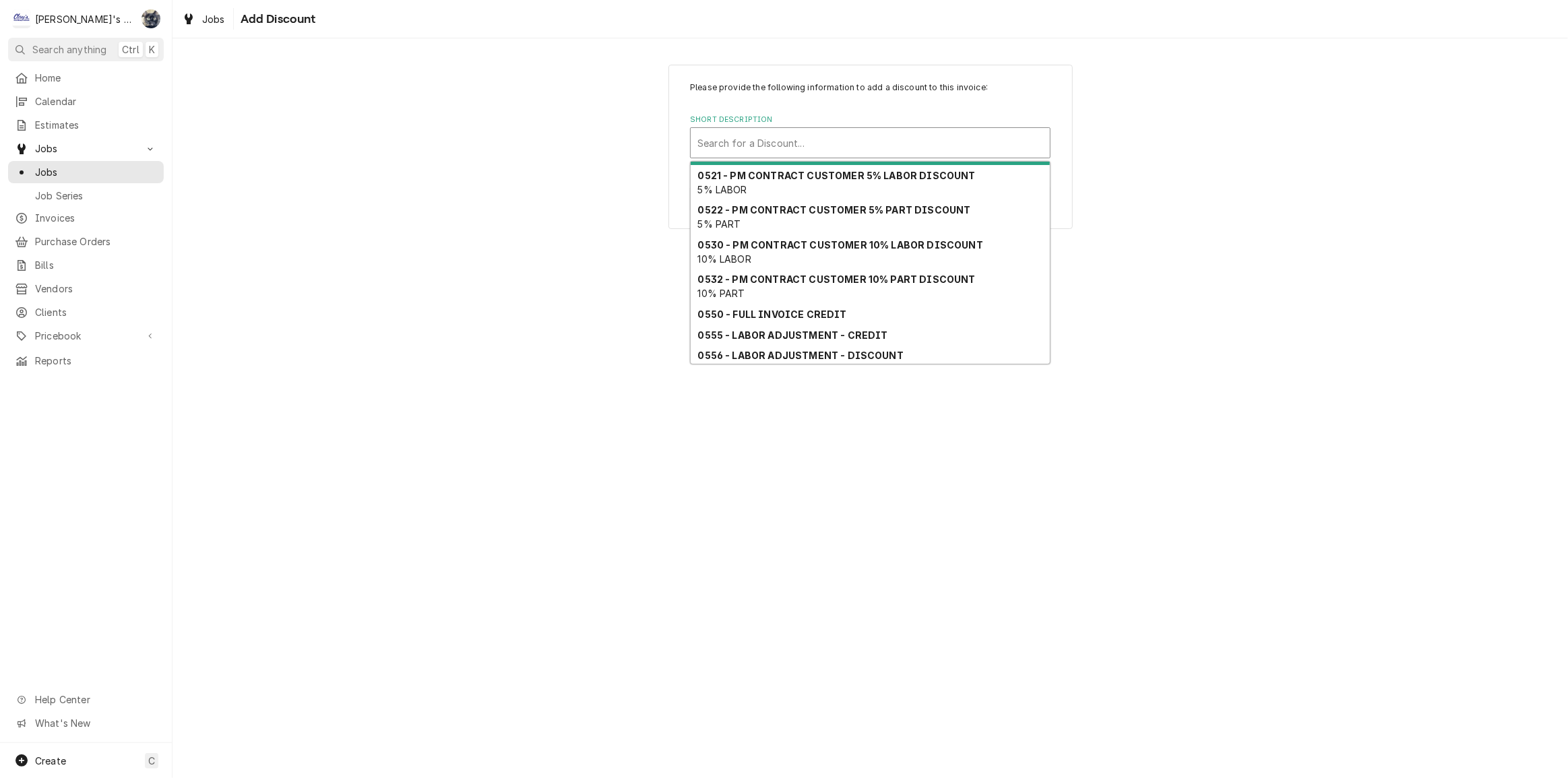
scroll to position [89, 0]
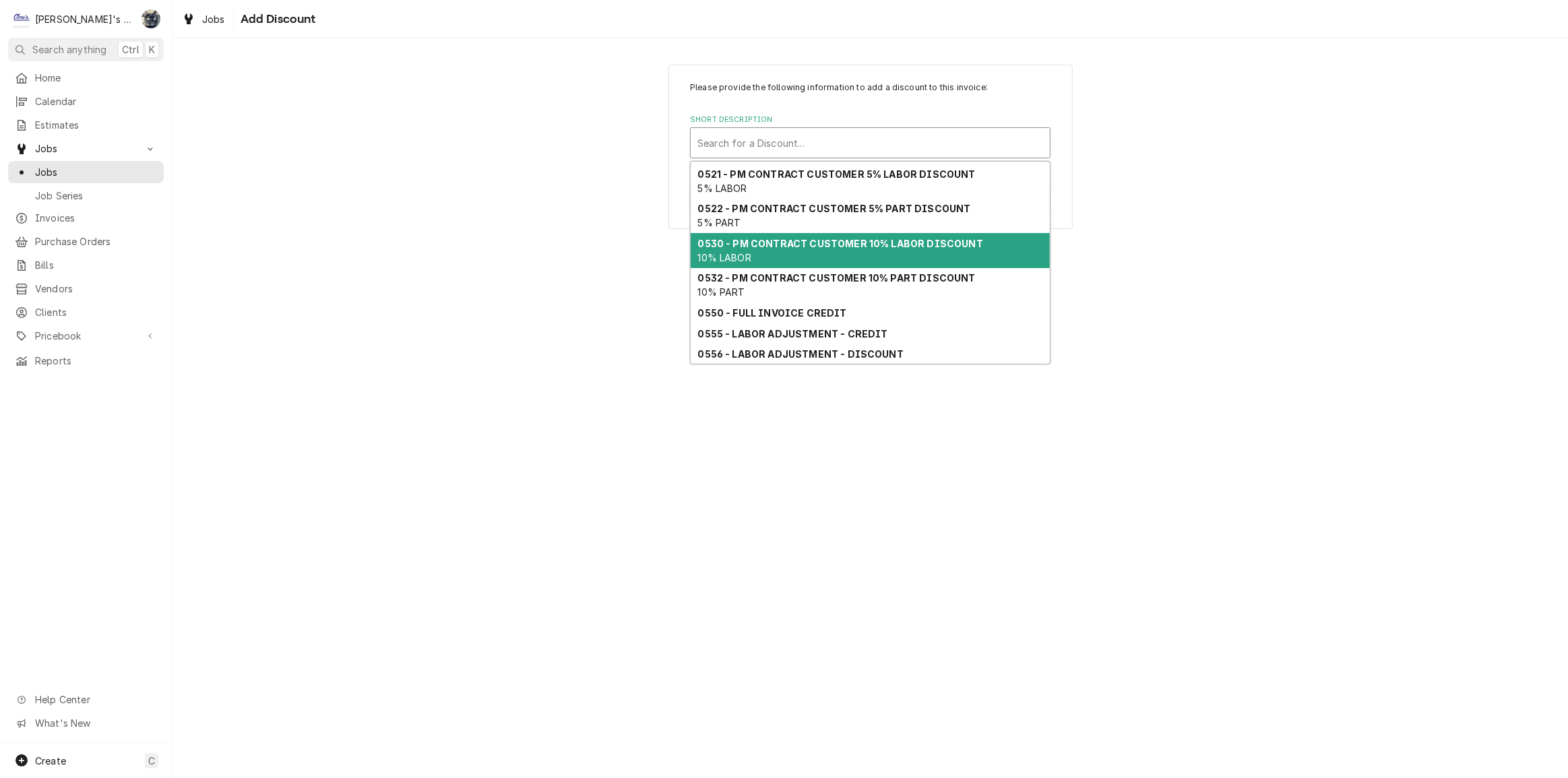
click at [810, 244] on strong "0530 - PM CONTRACT CUSTOMER 10% LABOR DISCOUNT" at bounding box center [840, 243] width 285 height 11
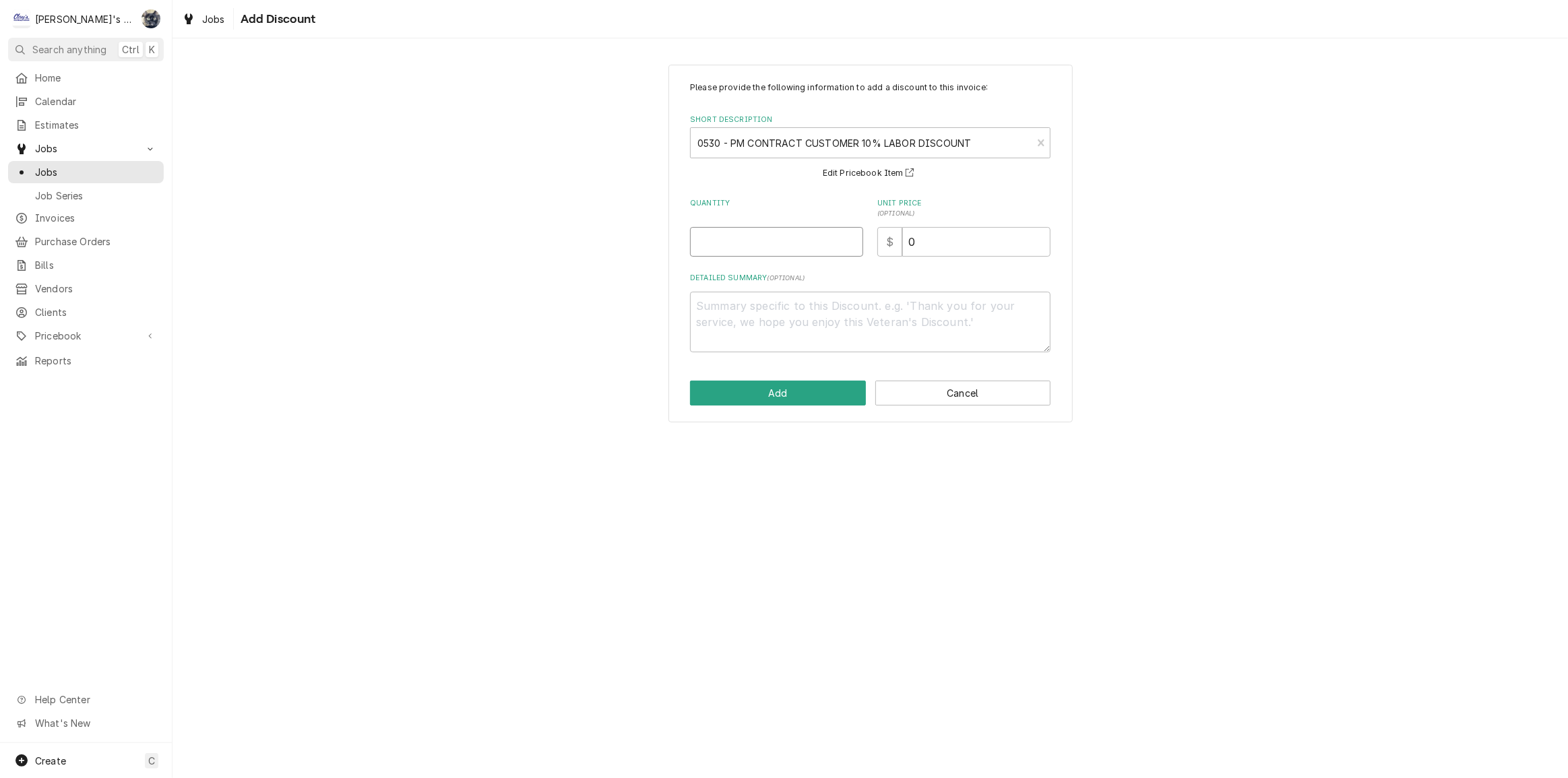
click at [734, 250] on input "Quantity" at bounding box center [777, 242] width 173 height 30
type textarea "x"
type input "1"
click at [757, 398] on button "Add" at bounding box center [778, 393] width 176 height 25
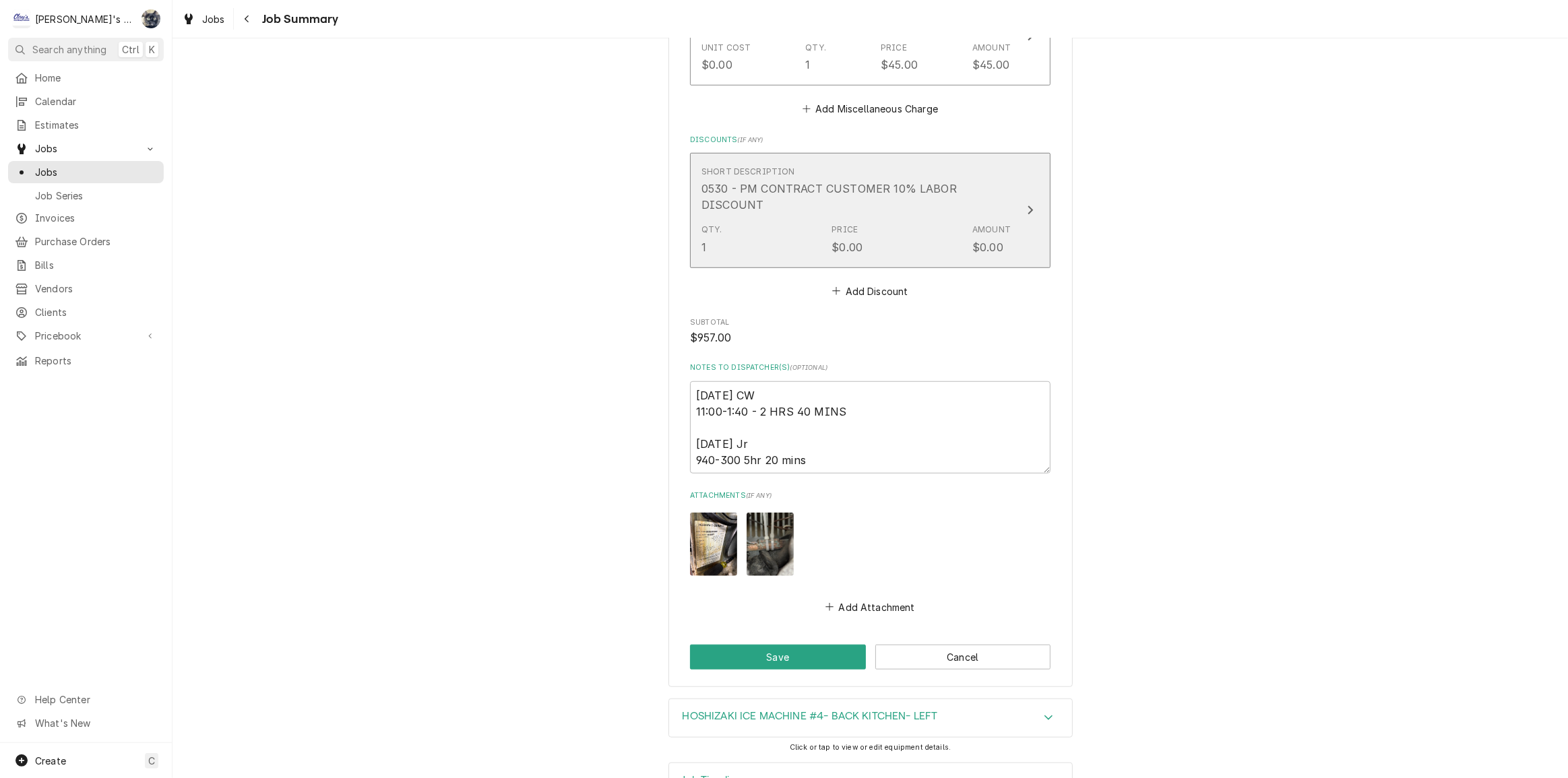
scroll to position [1208, 0]
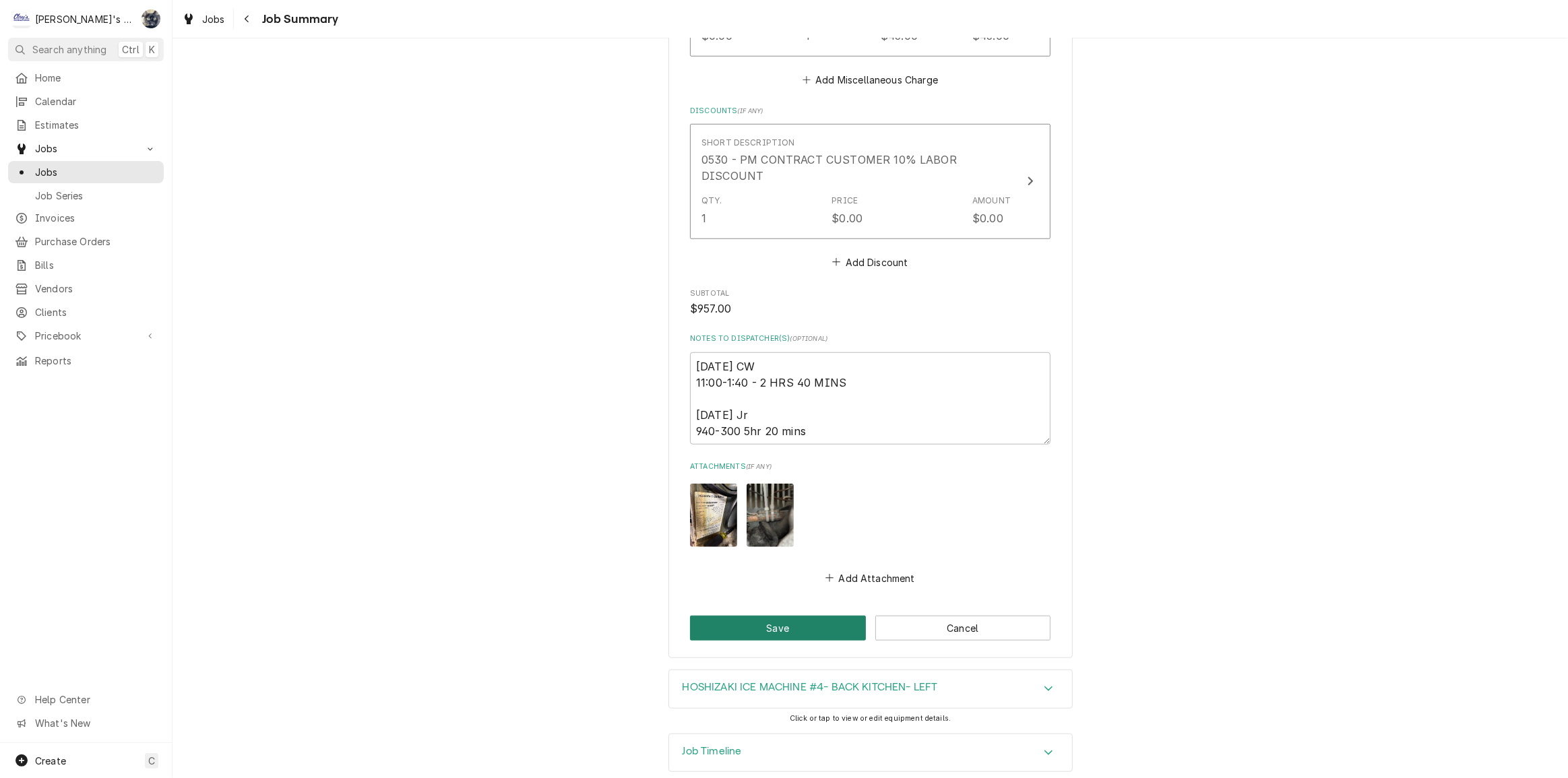
click at [780, 616] on button "Save" at bounding box center [778, 628] width 176 height 25
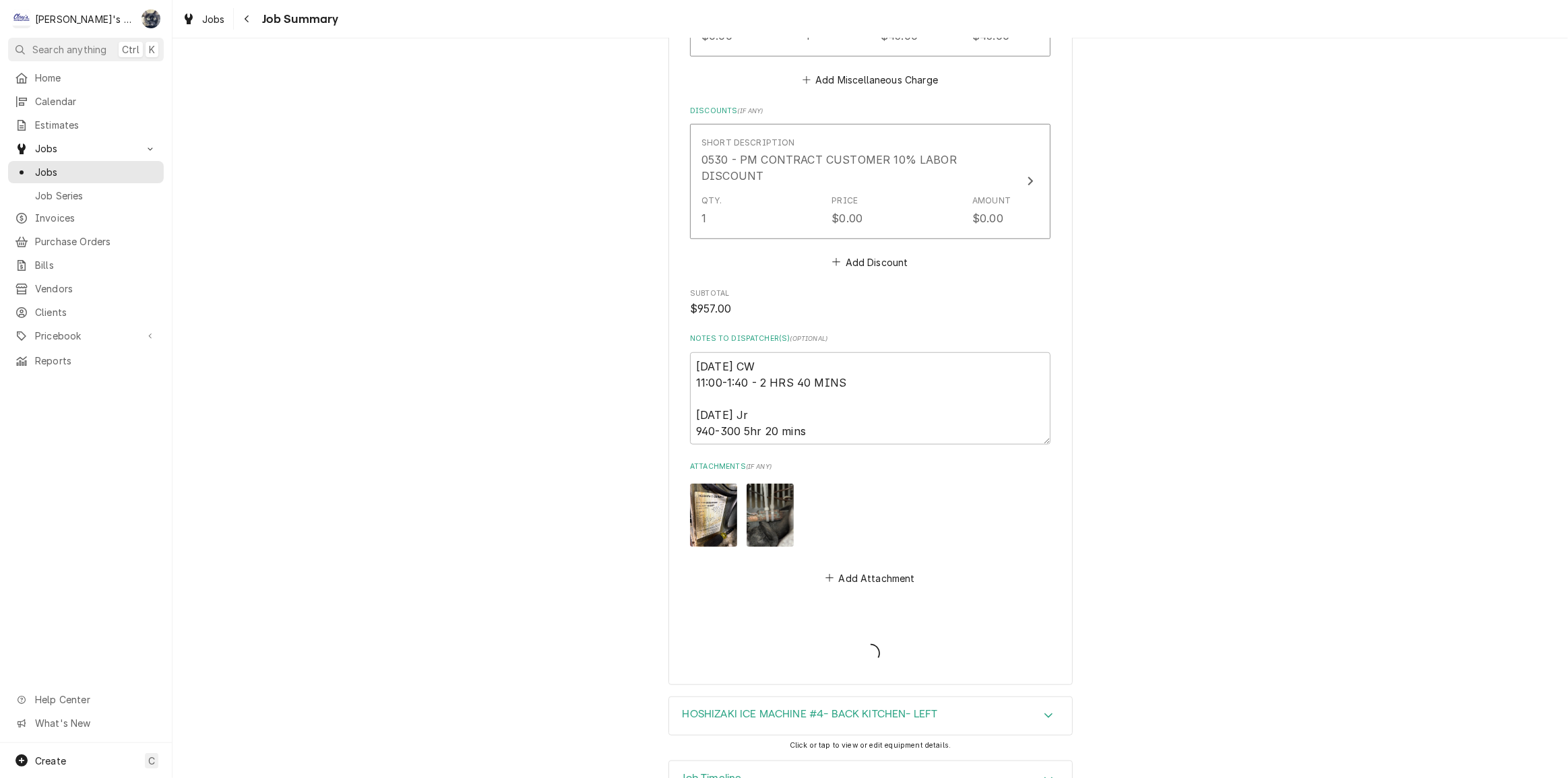
type textarea "x"
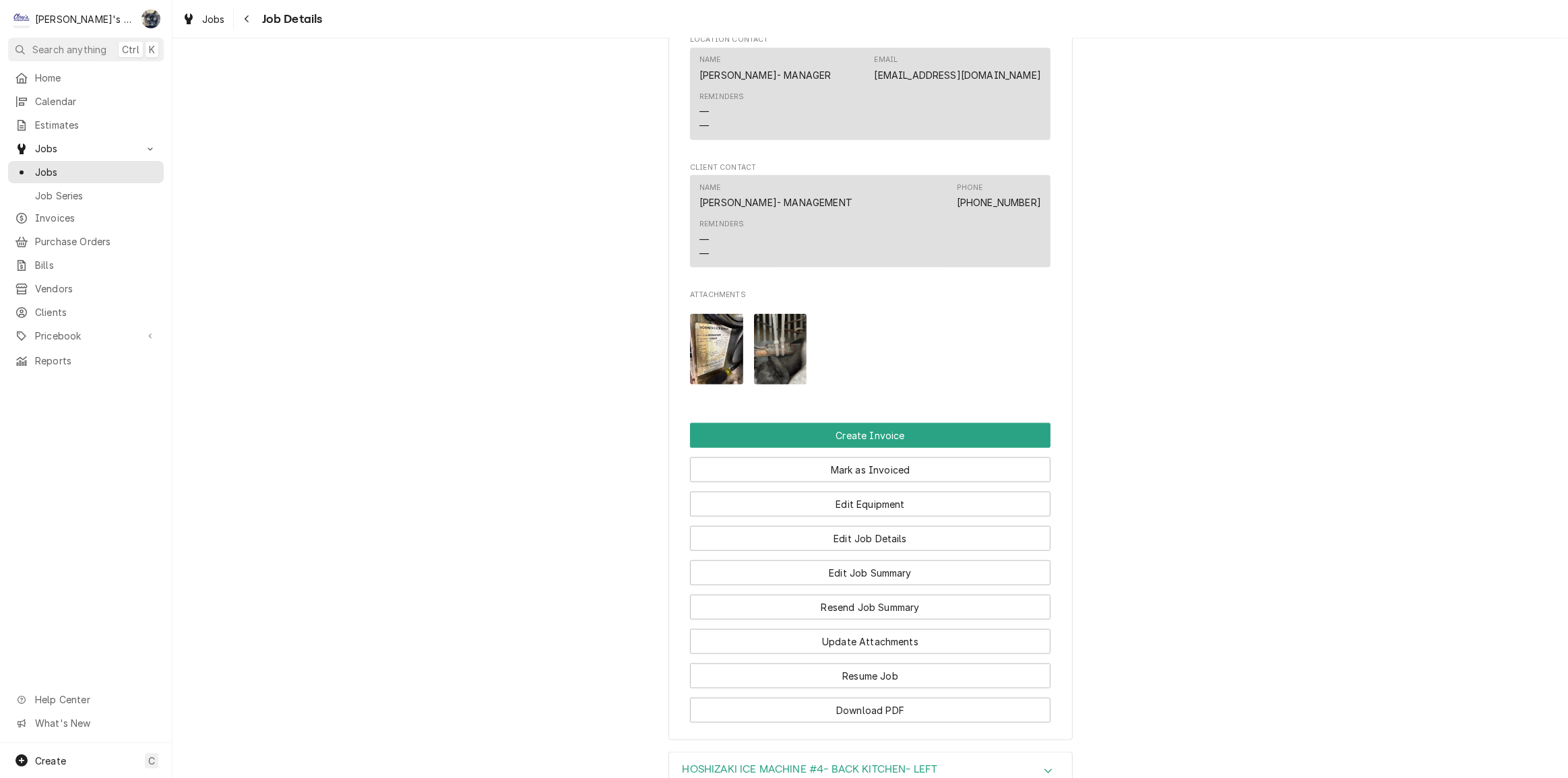
scroll to position [1899, 0]
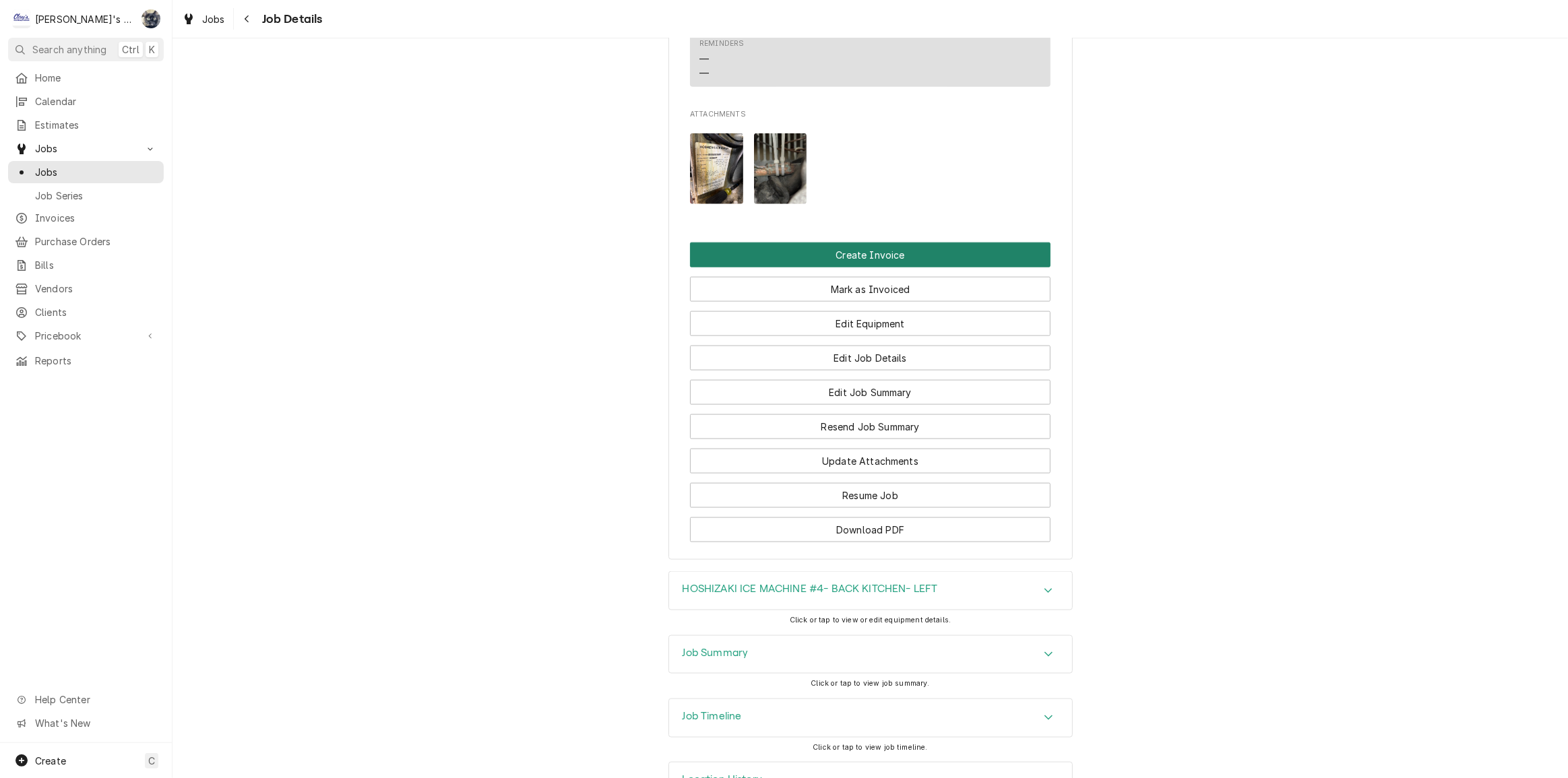
click at [876, 268] on button "Create Invoice" at bounding box center [870, 255] width 360 height 25
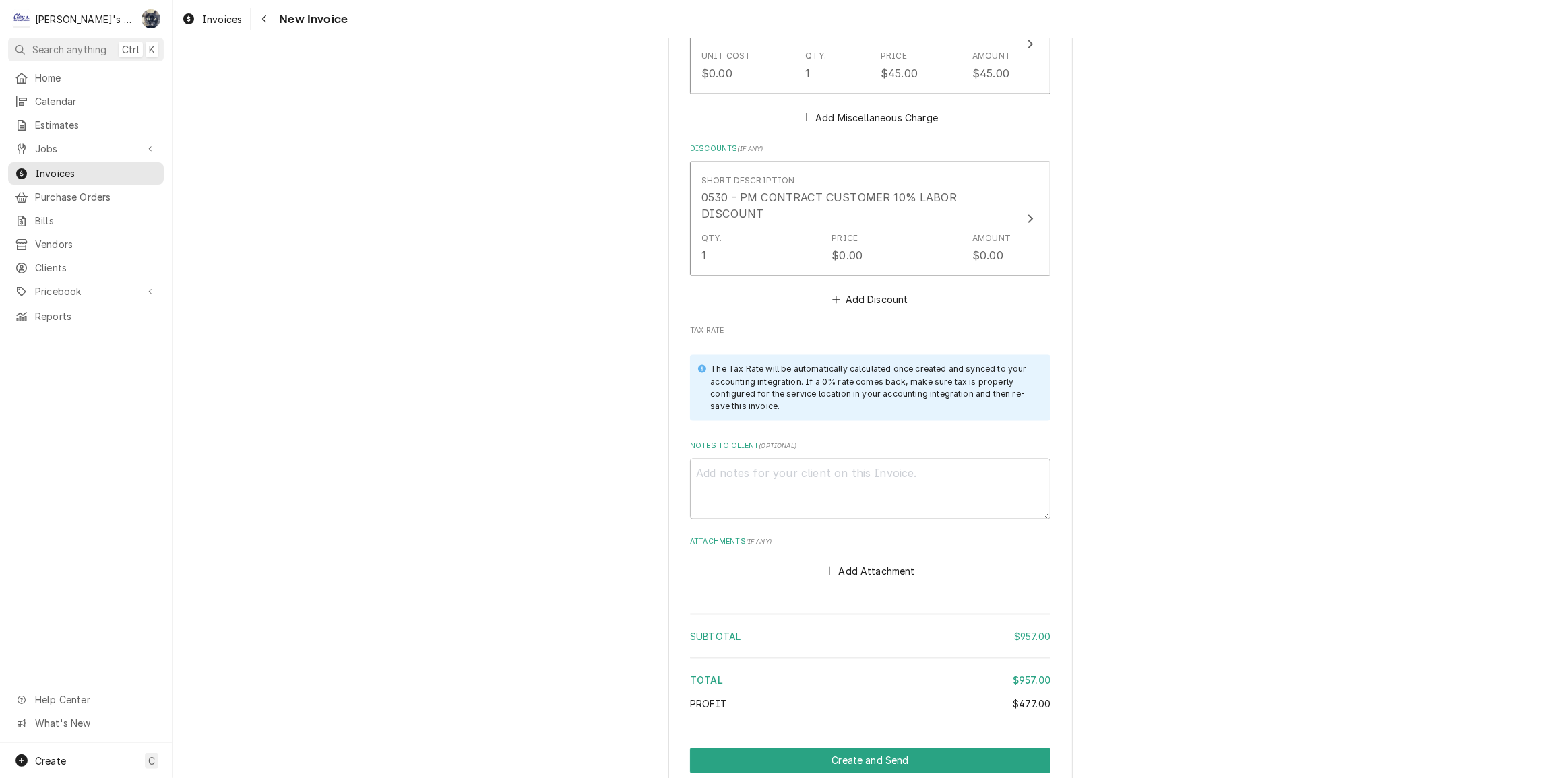
scroll to position [2227, 0]
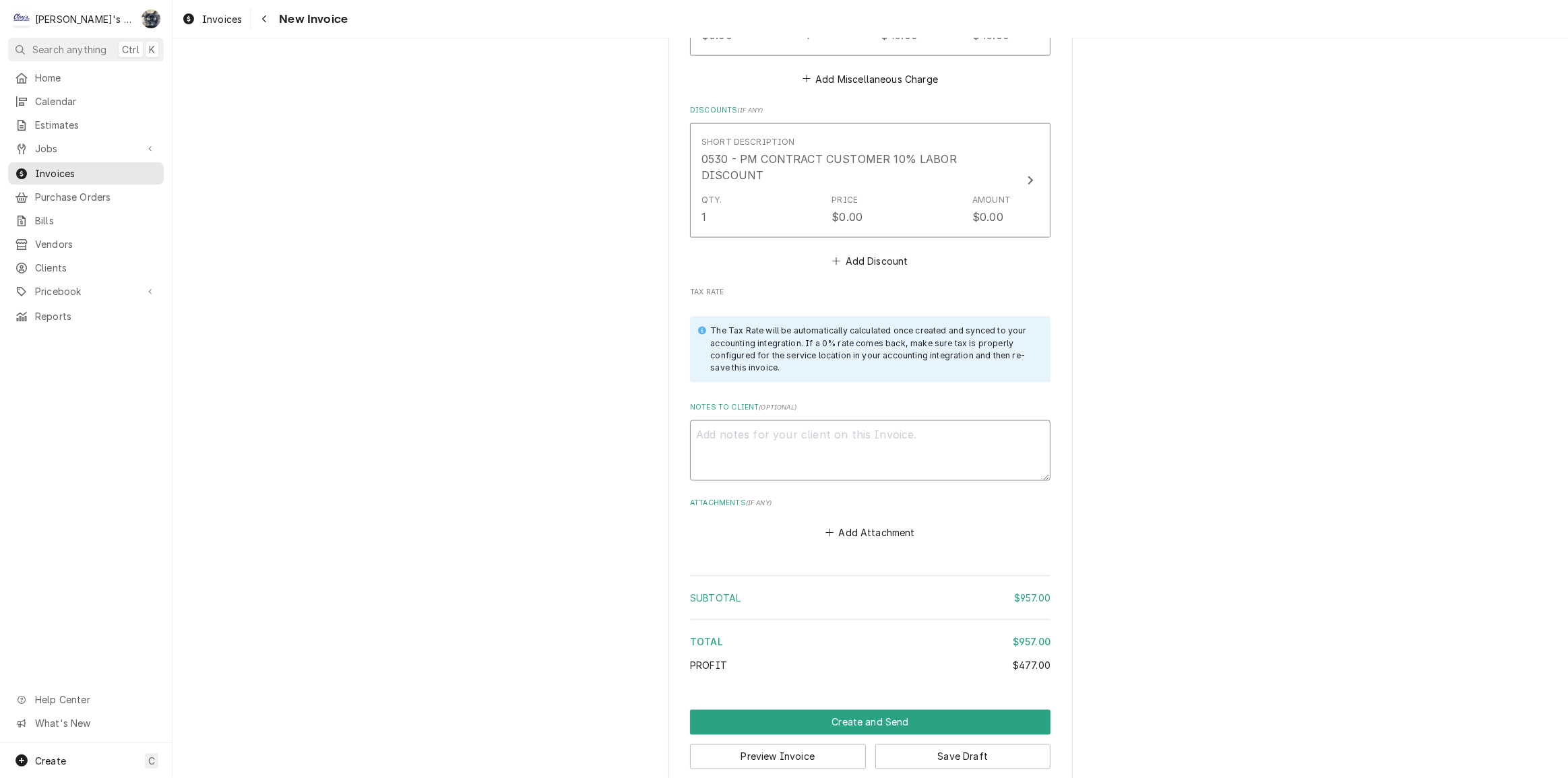
click at [885, 422] on textarea "Notes to Client ( optional )" at bounding box center [870, 450] width 360 height 61
type textarea "x"
type textarea "8"
type textarea "x"
type textarea "8/"
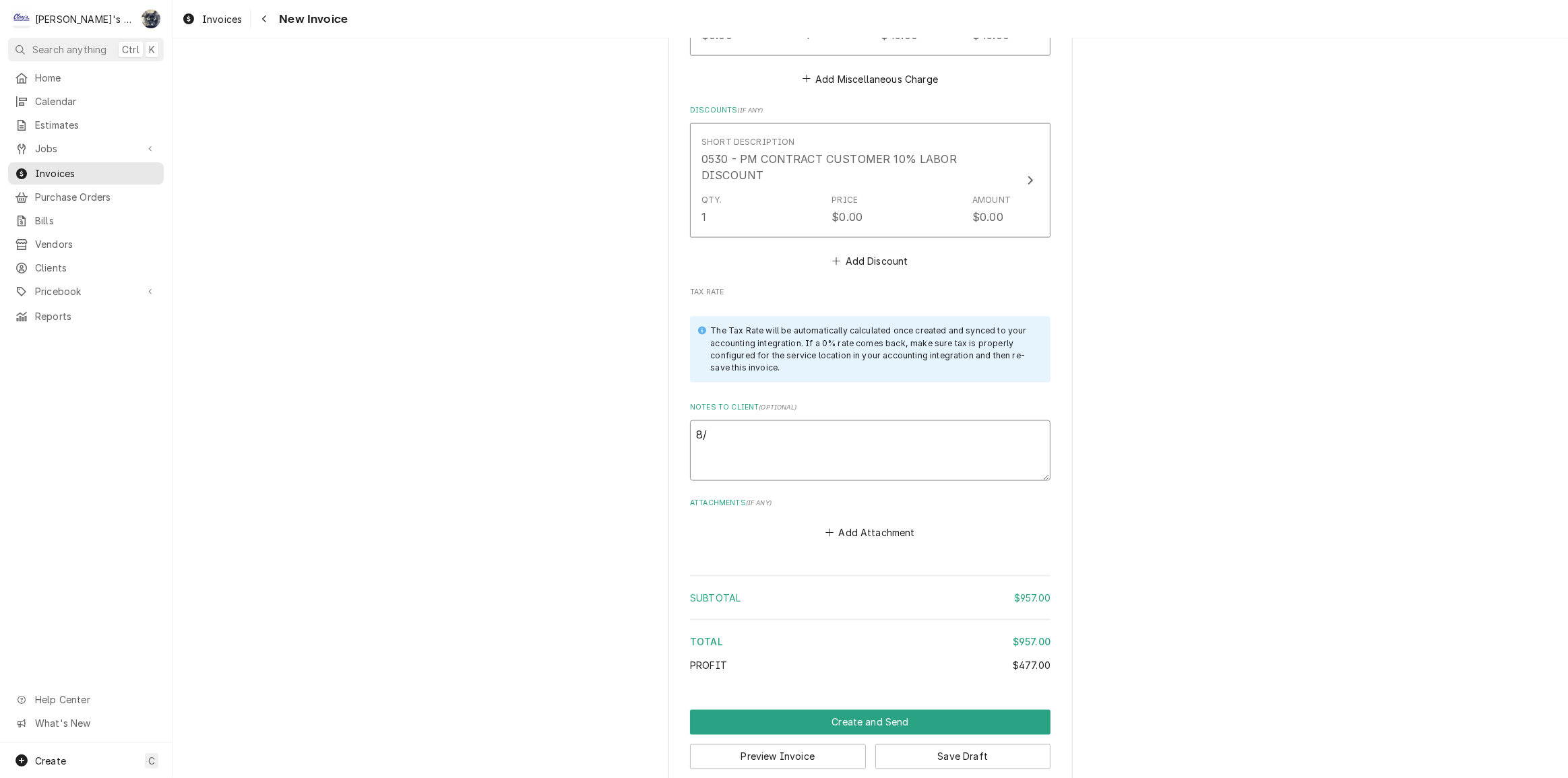
type textarea "x"
type textarea "8/2"
type textarea "x"
type textarea "8/27"
type textarea "x"
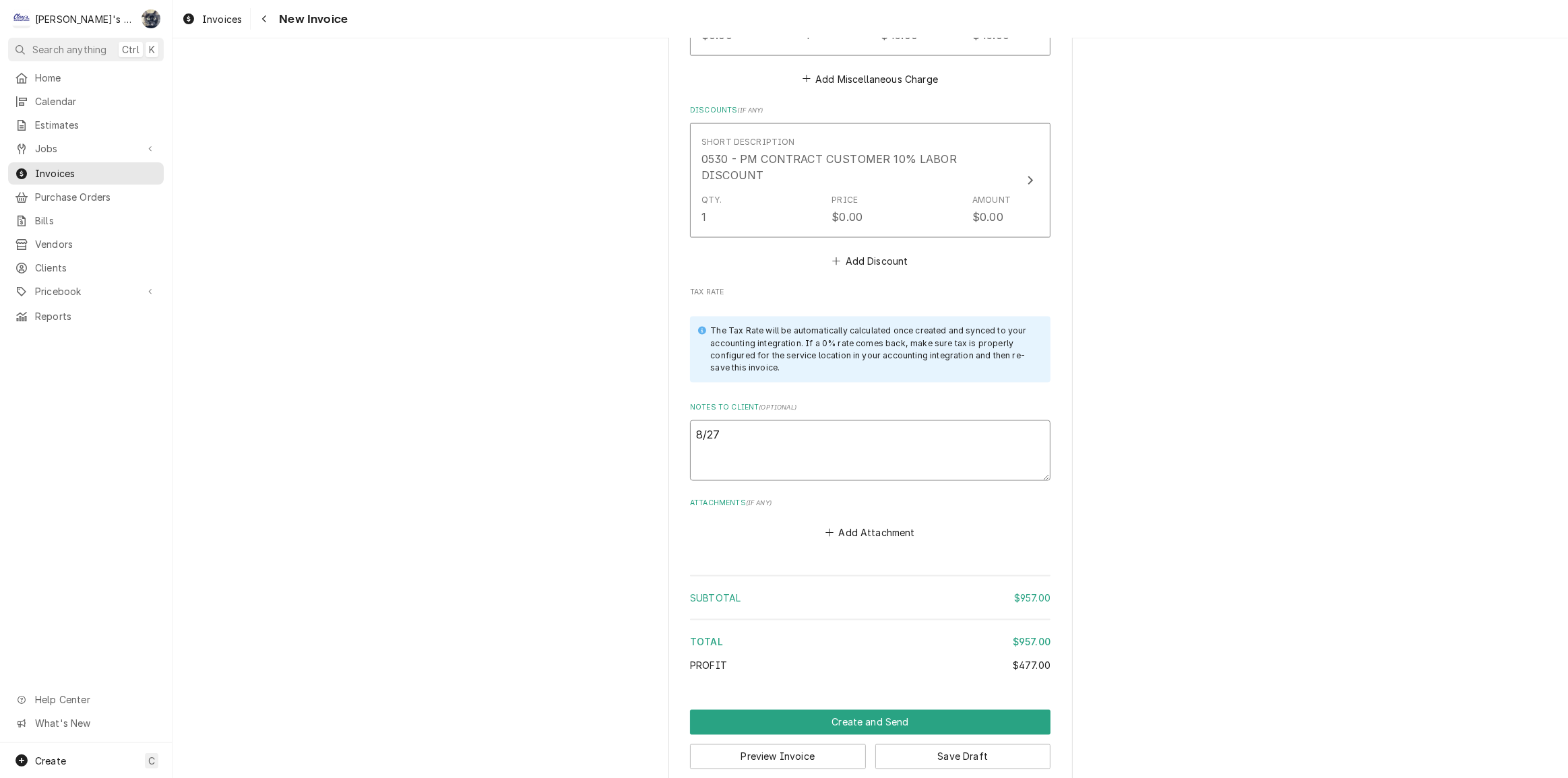
type textarea "8/27/"
type textarea "x"
type textarea "8/27/2"
type textarea "x"
type textarea "8/27/20"
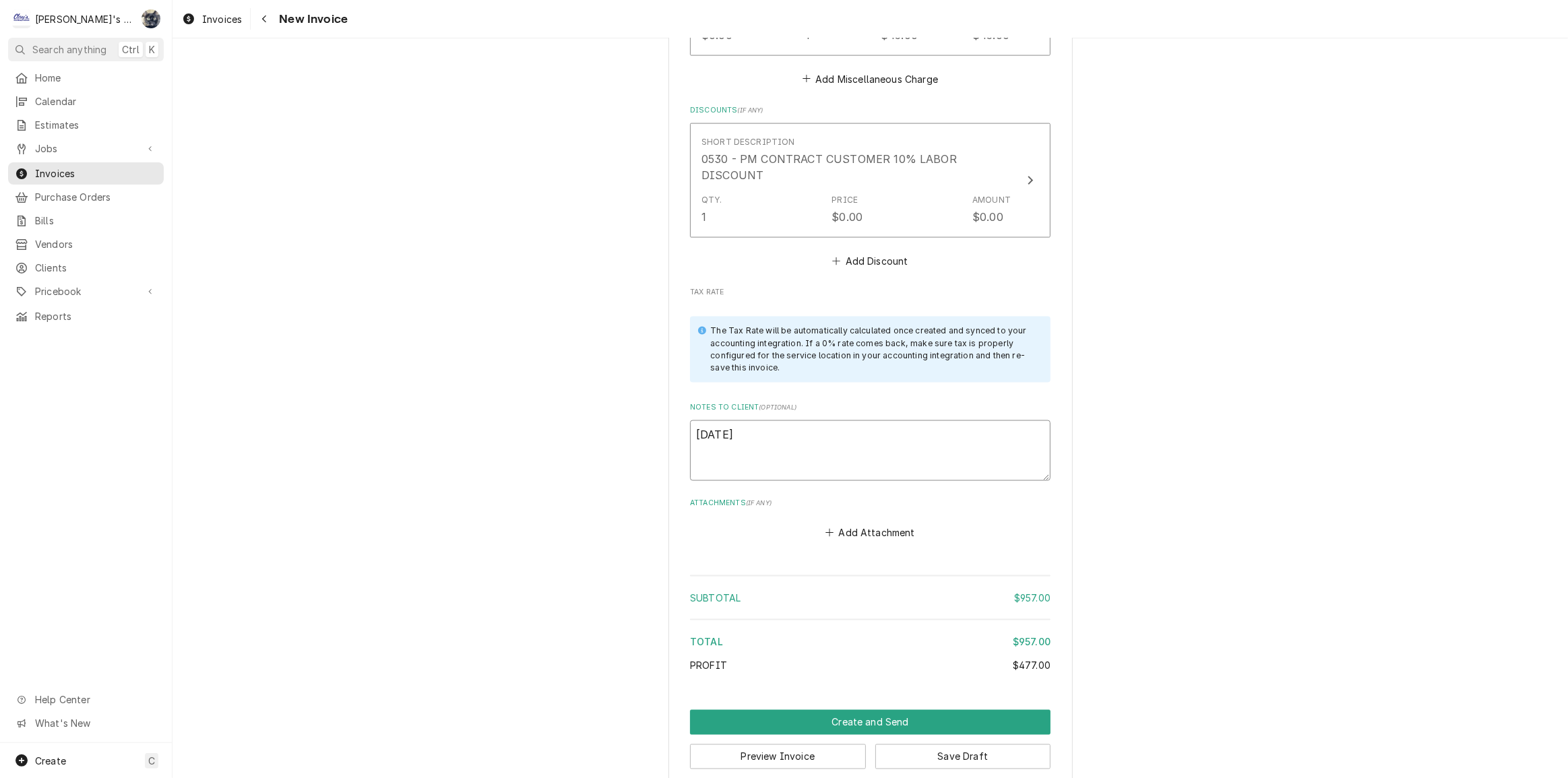
type textarea "x"
type textarea "8/27/202"
type textarea "x"
type textarea "8/27/2025"
type textarea "x"
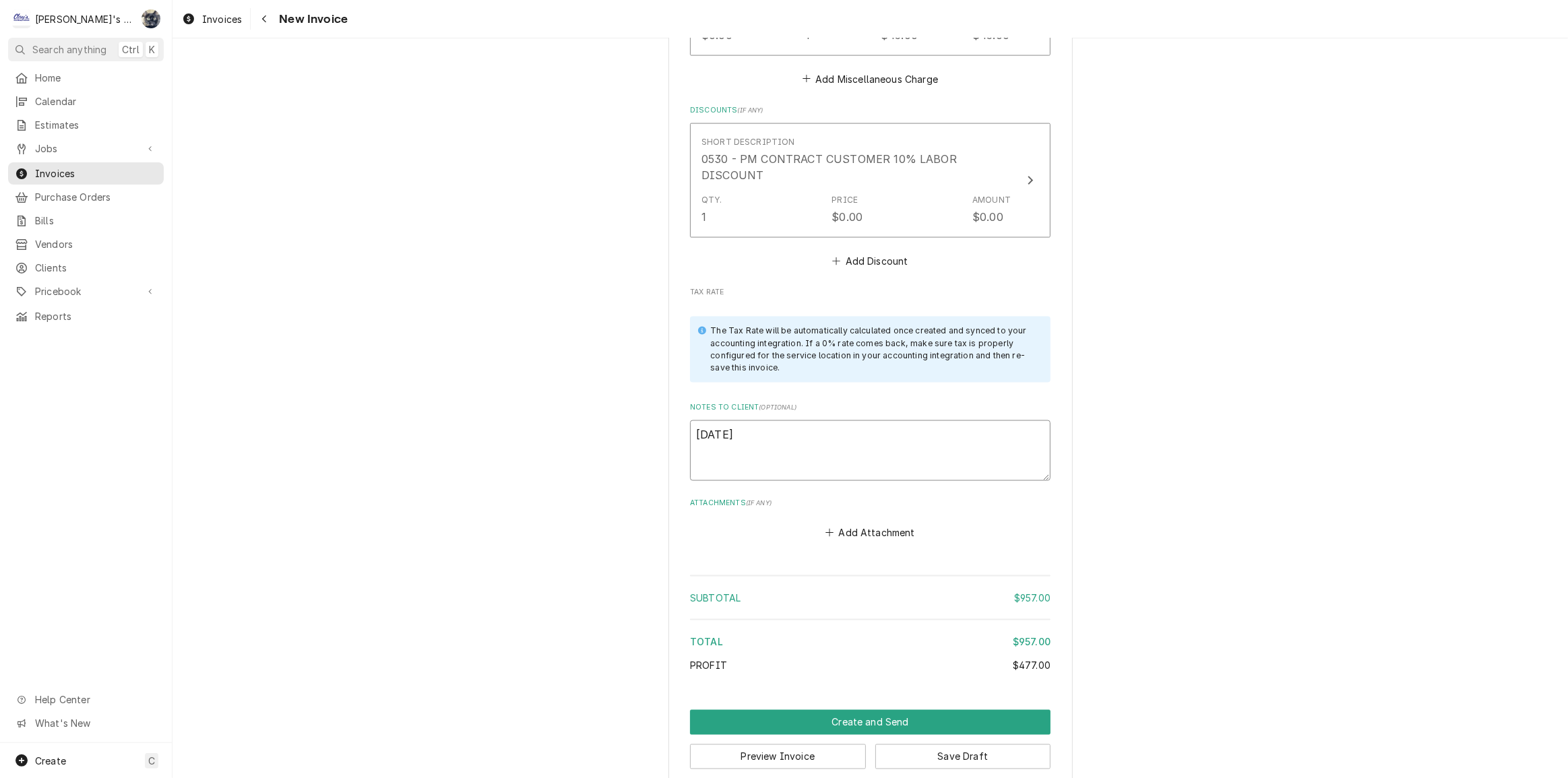
type textarea "8/27/2025"
type textarea "x"
type textarea "8/27/2025 S"
type textarea "x"
type textarea "8/27/2025 Sr"
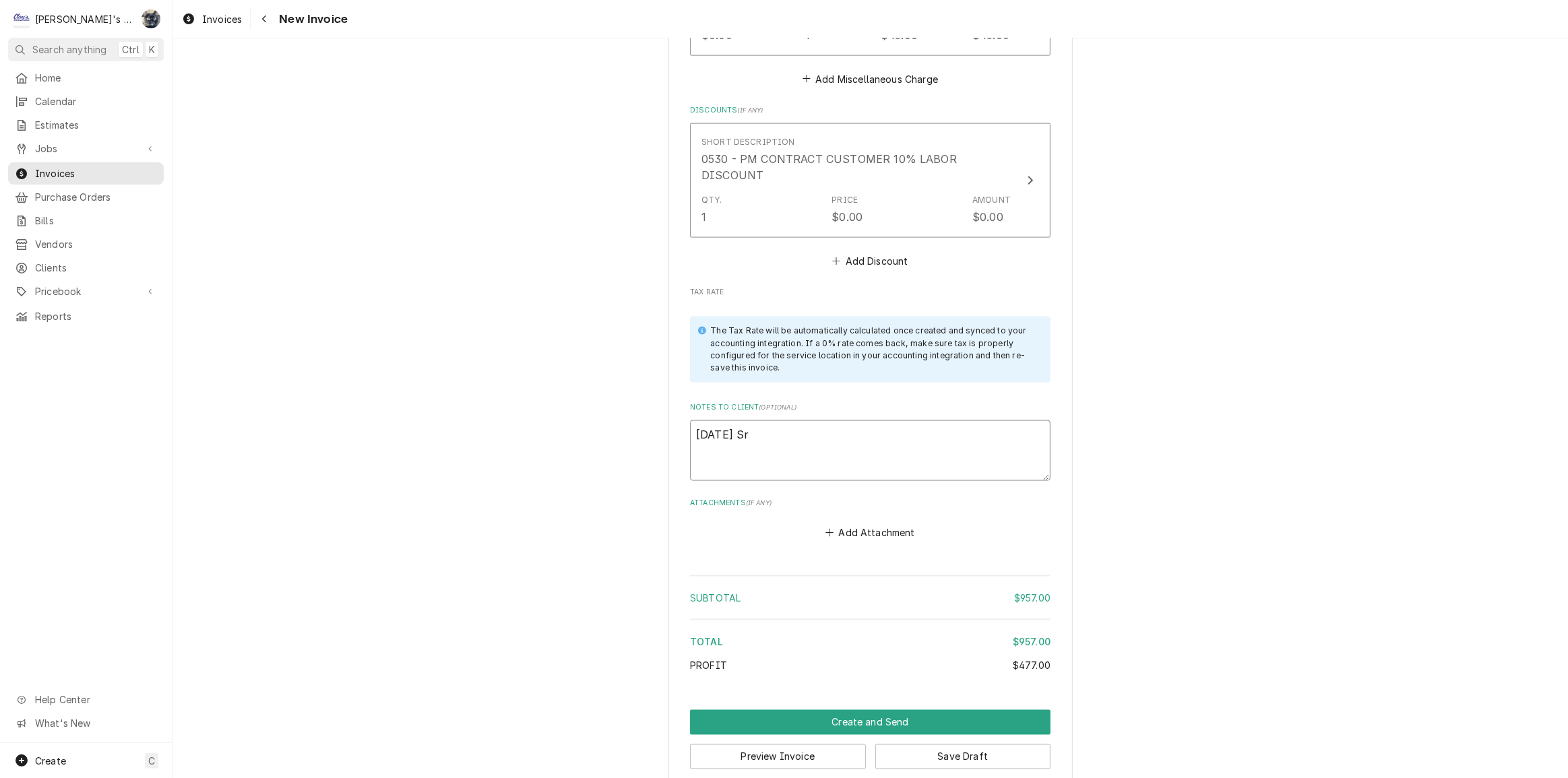
type textarea "x"
type textarea "8/27/2025 Sra"
type textarea "x"
type textarea "8/27/2025 Srah"
type textarea "x"
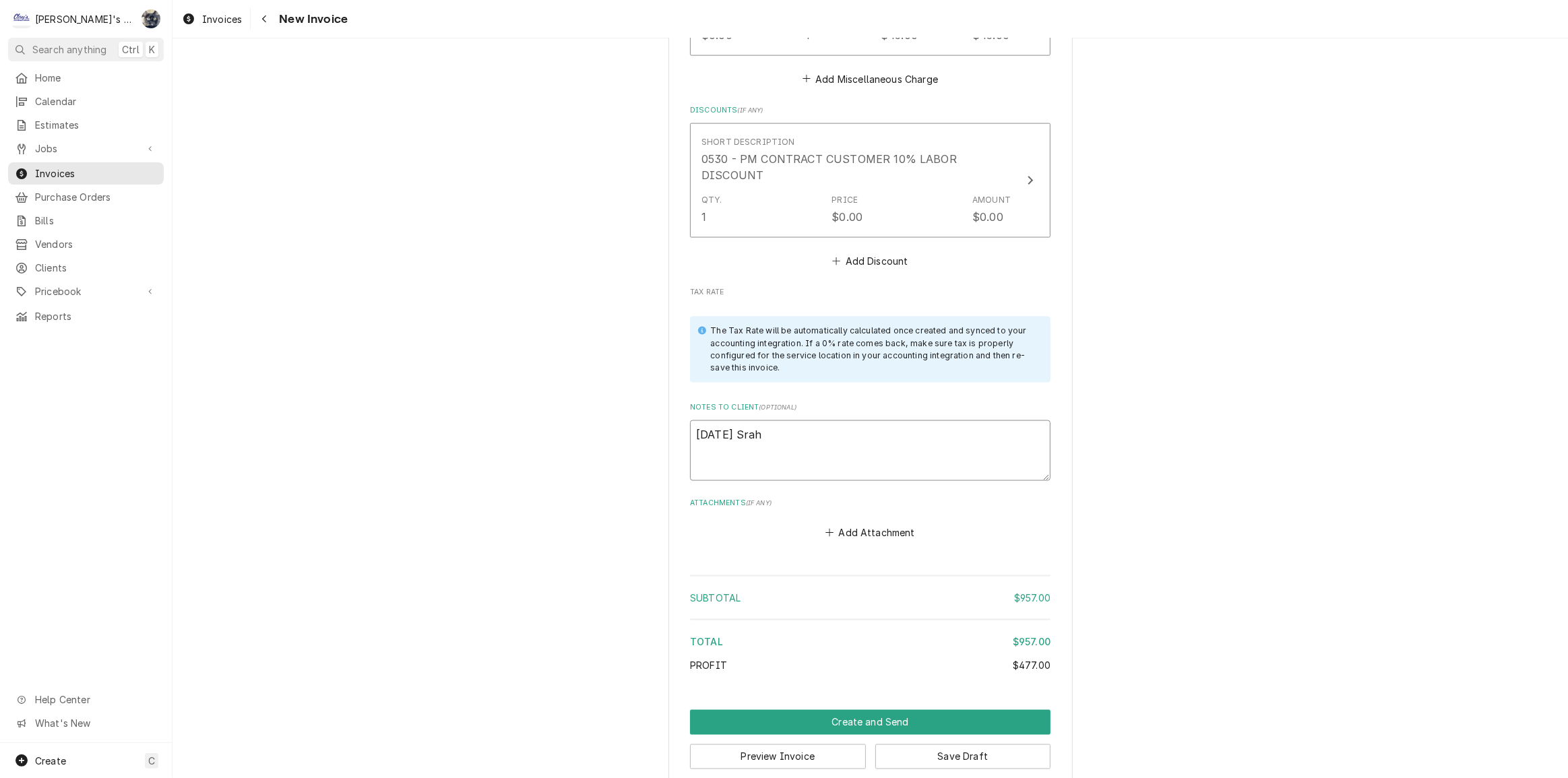
type textarea "8/27/2025 Srah"
type textarea "x"
type textarea "8/27/2025 Srah"
type textarea "x"
type textarea "8/27/2025 Sra"
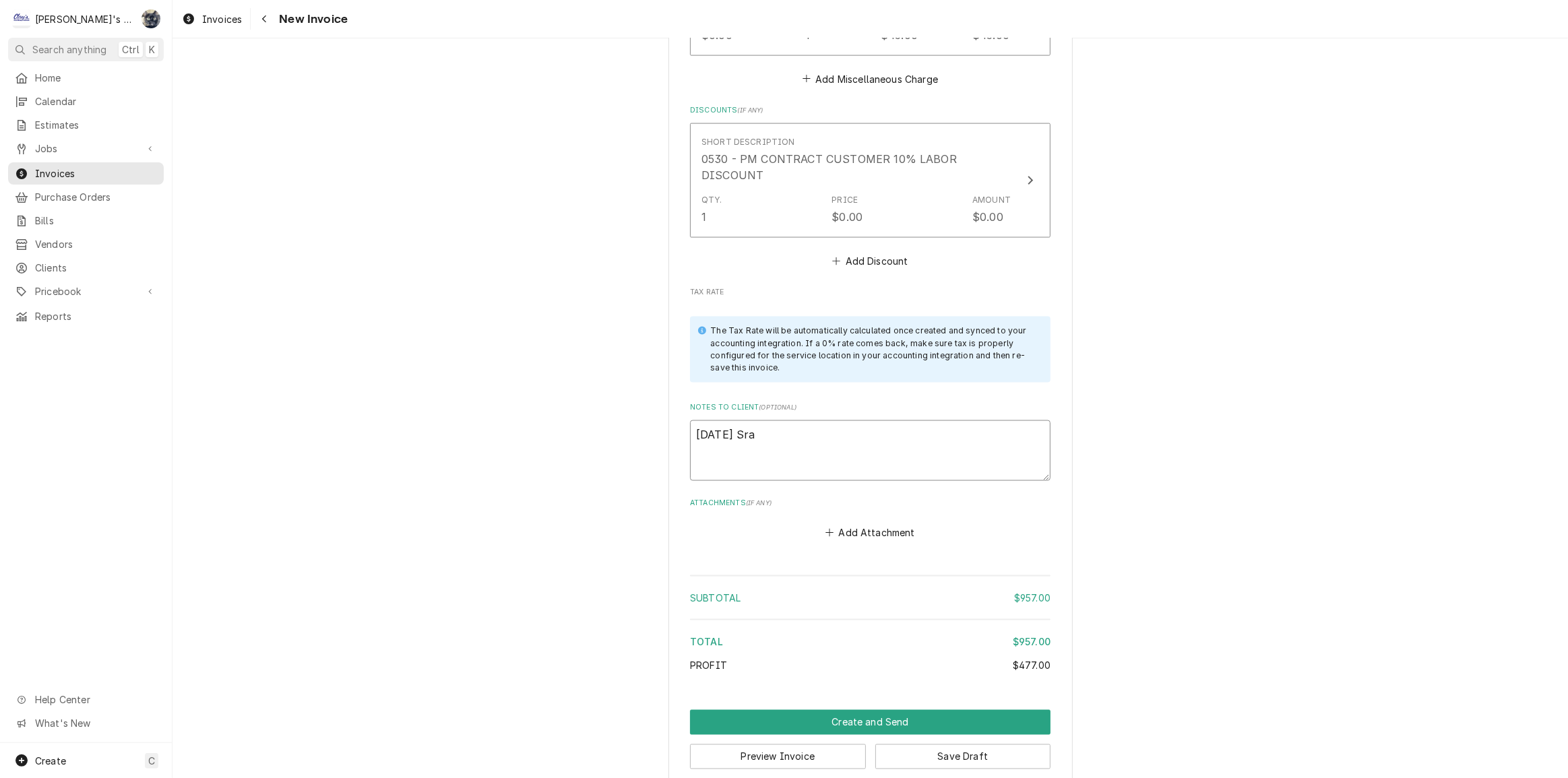
type textarea "x"
type textarea "8/27/2025 Sr"
type textarea "x"
type textarea "8/27/2025 S"
type textarea "x"
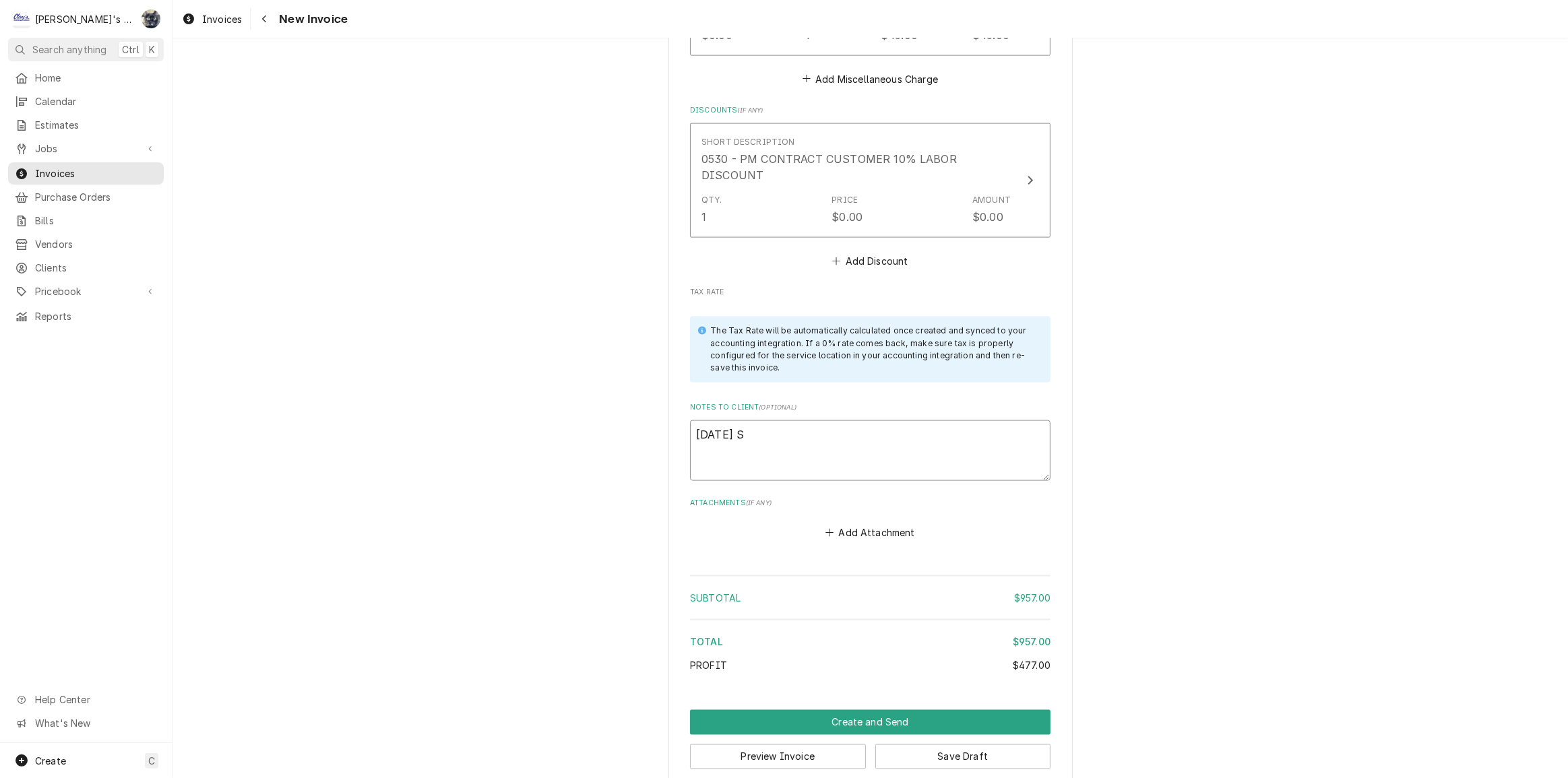
type textarea "8/27/2025 Sa"
type textarea "x"
type textarea "8/27/2025 Sar"
type textarea "x"
type textarea "8/27/2025 Sara"
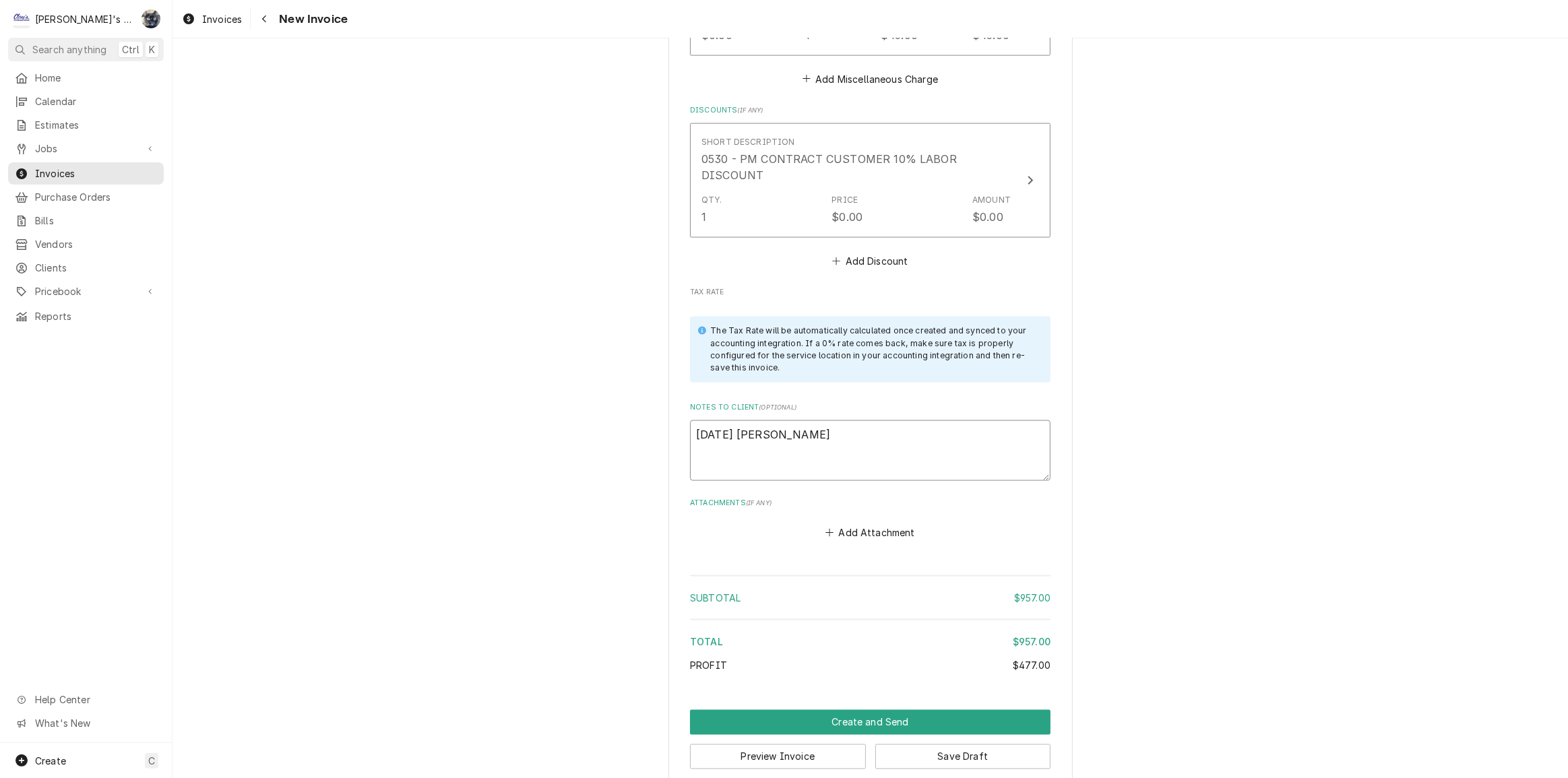
type textarea "x"
type textarea "8/27/2025 Sarah"
type textarea "x"
type textarea "8/27/2025 Sarah"
type textarea "x"
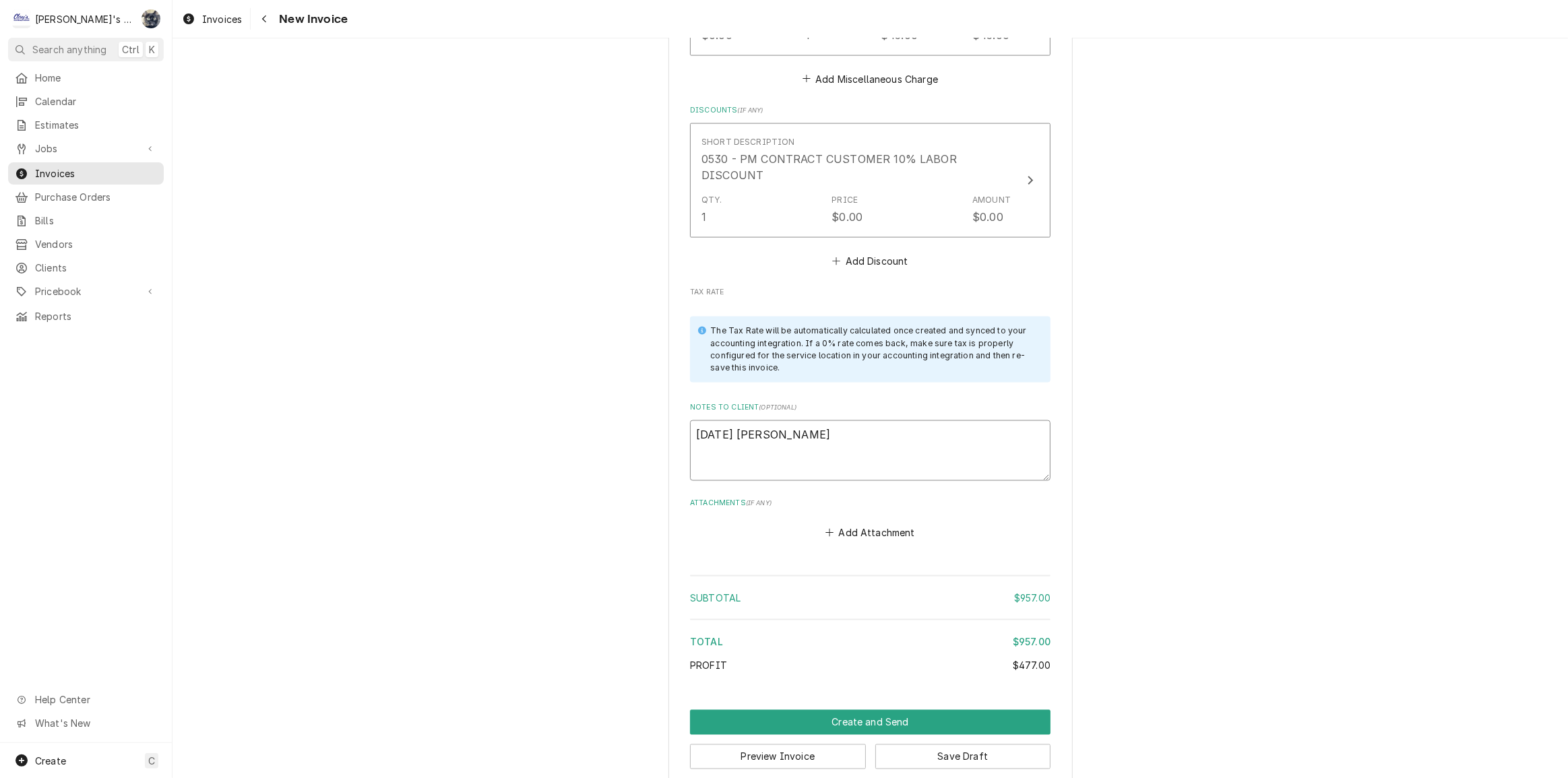
type textarea "8/27/2025 Sarah -"
type textarea "x"
type textarea "8/27/2025 Sarah -"
type textarea "x"
type textarea "8/27/2025 Sarah - G"
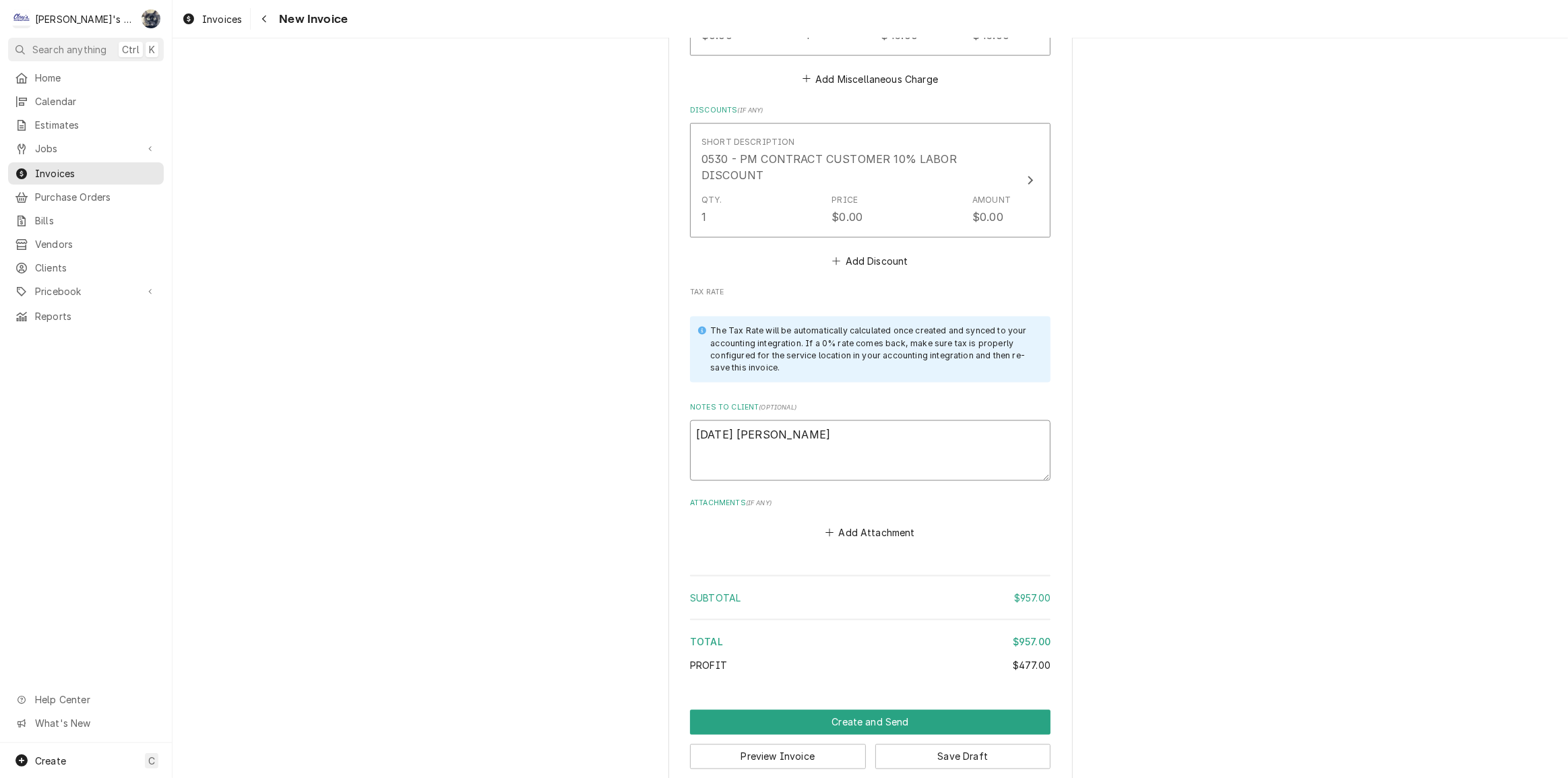
type textarea "x"
type textarea "8/27/2025 Sarah - Gr"
type textarea "x"
type textarea "8/27/2025 Sarah - Gre"
type textarea "x"
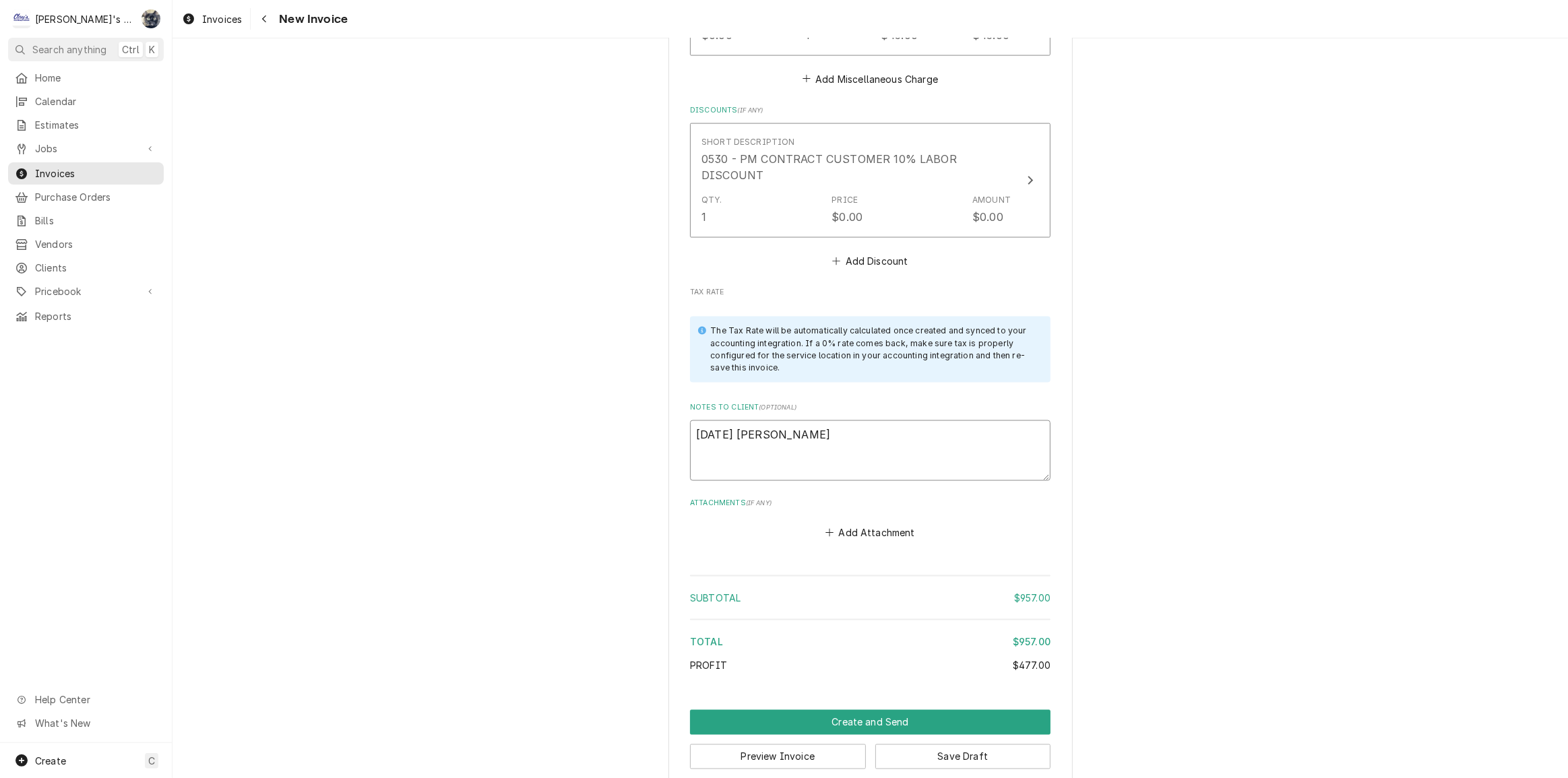
type textarea "8/27/2025 Sarah - Greg"
type textarea "x"
type textarea "8/27/2025 Sarah - Greg,"
type textarea "x"
type textarea "8/27/2025 Sarah - Greg,"
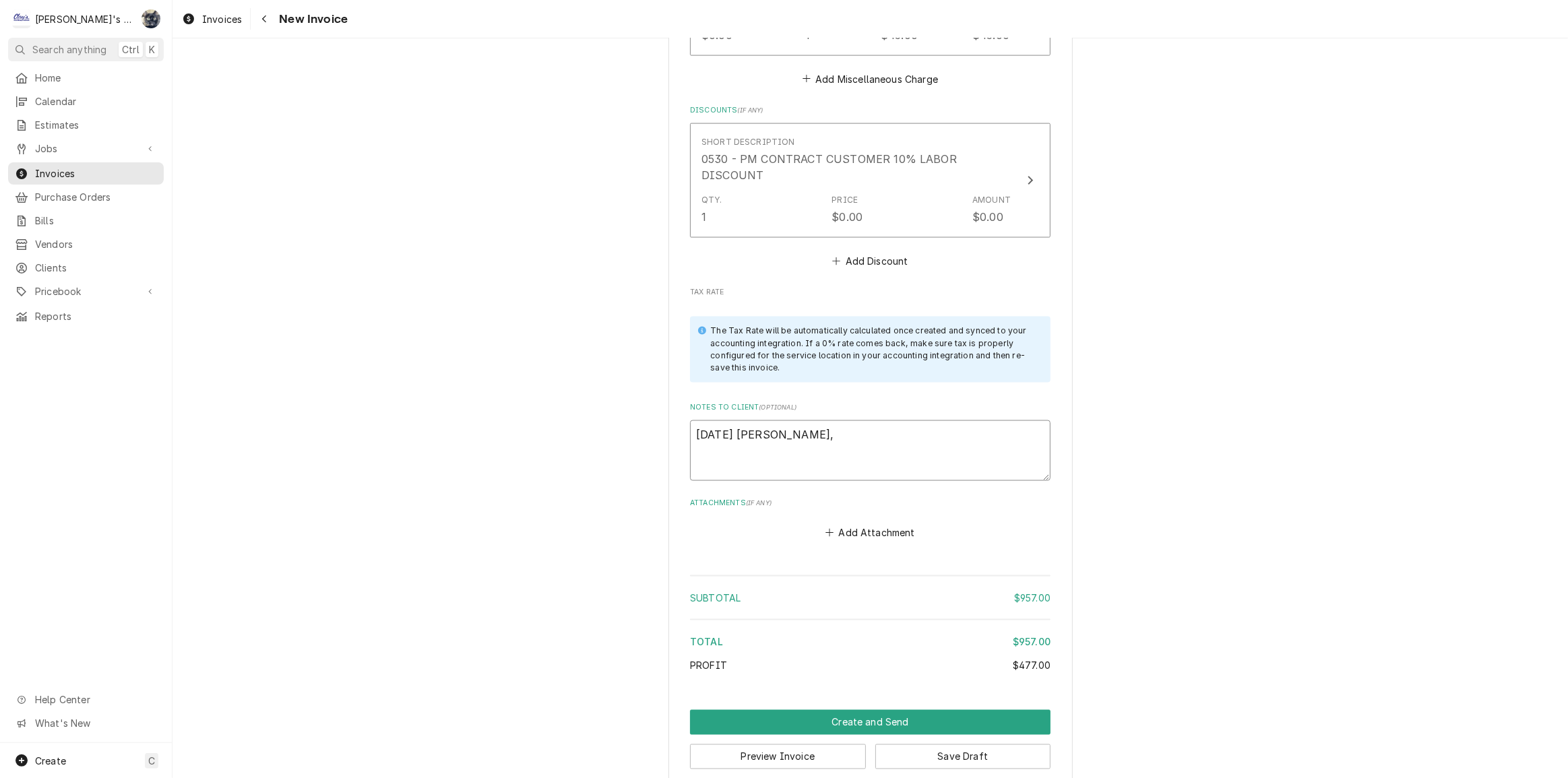
type textarea "x"
type textarea "8/27/2025 Sarah - Greg, L"
type textarea "x"
type textarea "8/27/2025 Sarah - Greg, LD"
type textarea "x"
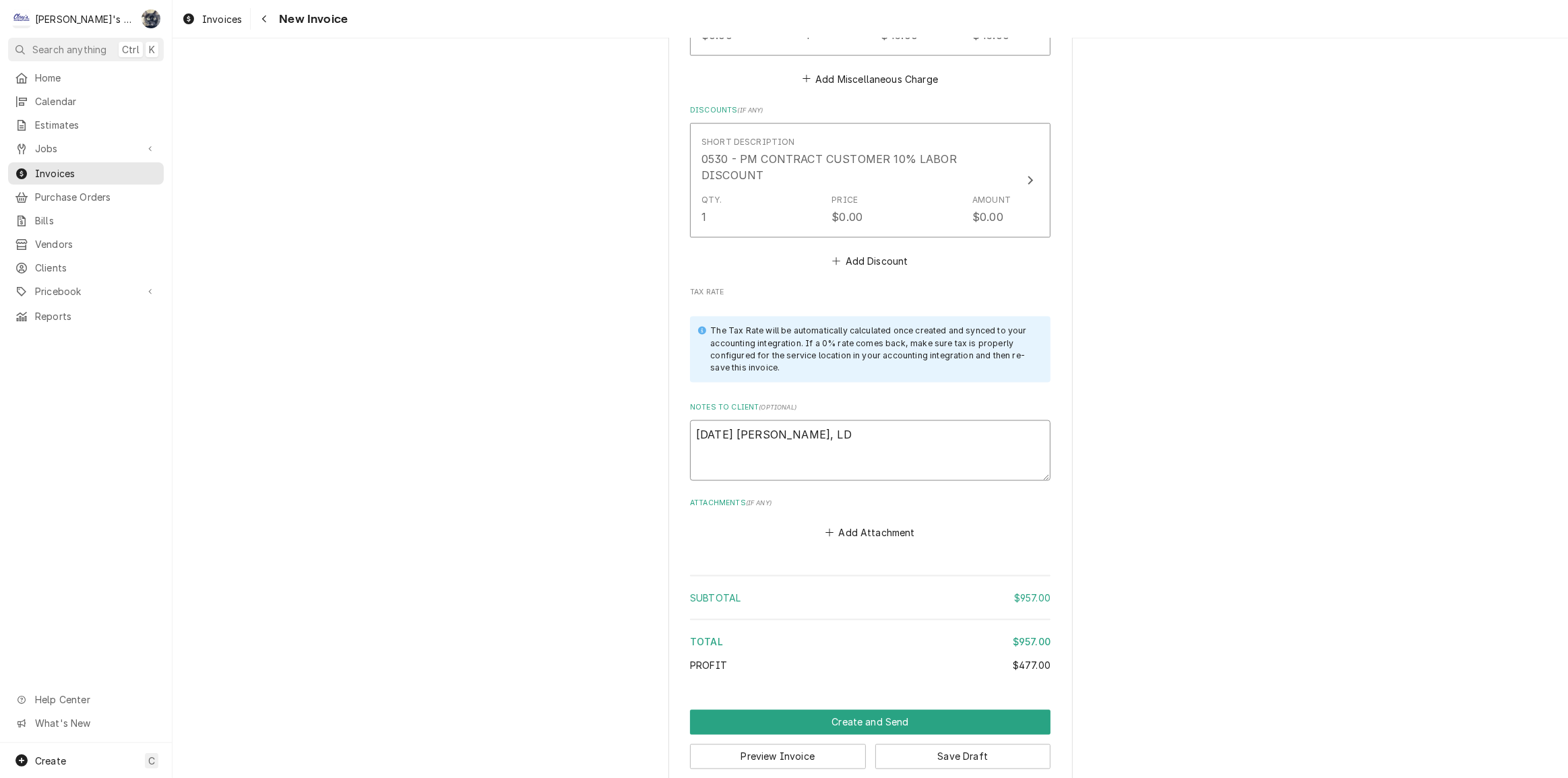
type textarea "8/27/2025 Sarah - Greg, LD?"
type textarea "x"
type textarea "8/27/2025 Sarah - Greg, LD?"
type textarea "x"
type textarea "8/27/2025 Sarah - Greg, LD? J"
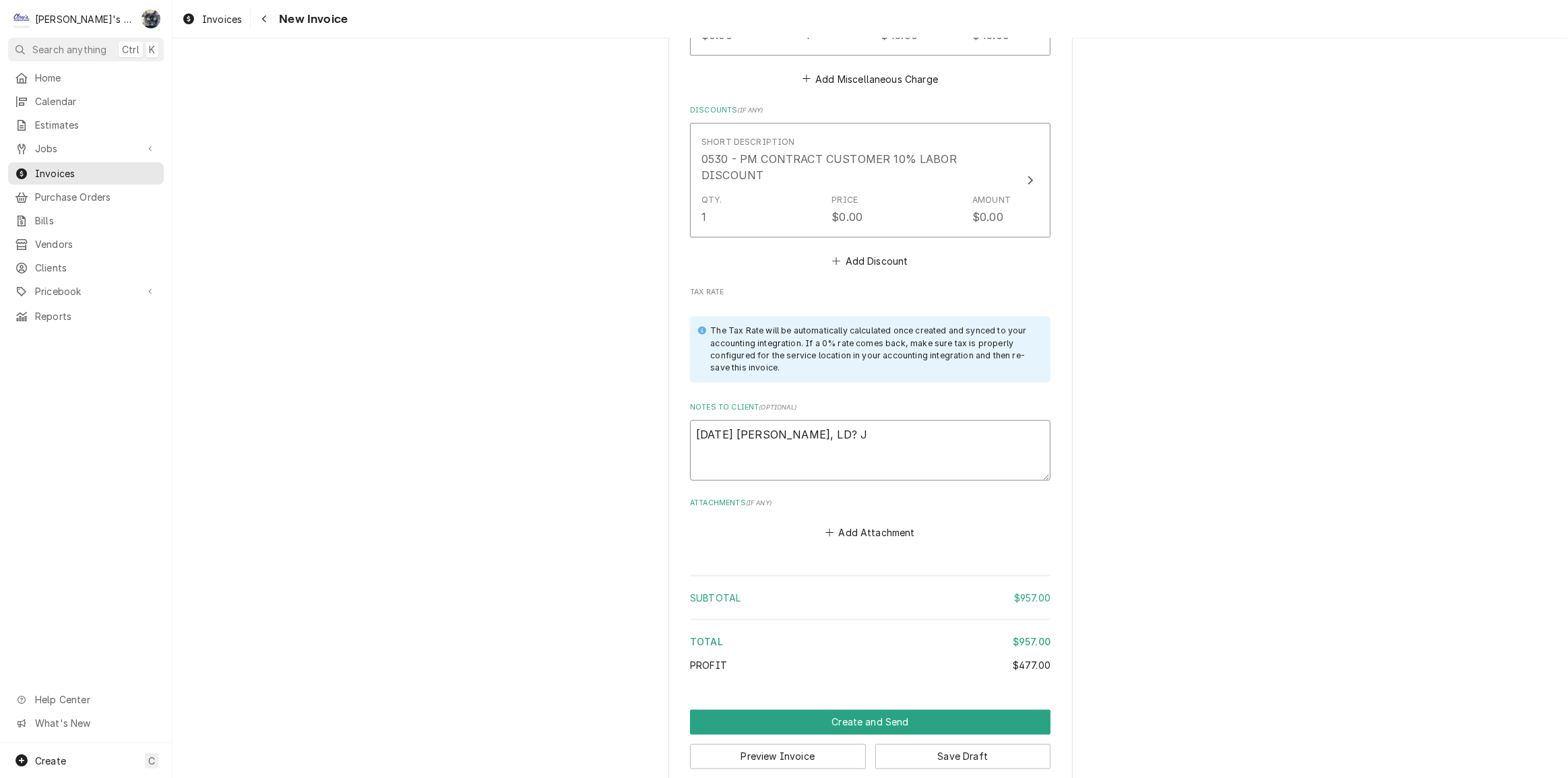
type textarea "x"
type textarea "8/27/2025 Sarah - Greg, LD? Jo"
type textarea "x"
type textarea "8/27/2025 Sarah - Greg, LD? Joh"
type textarea "x"
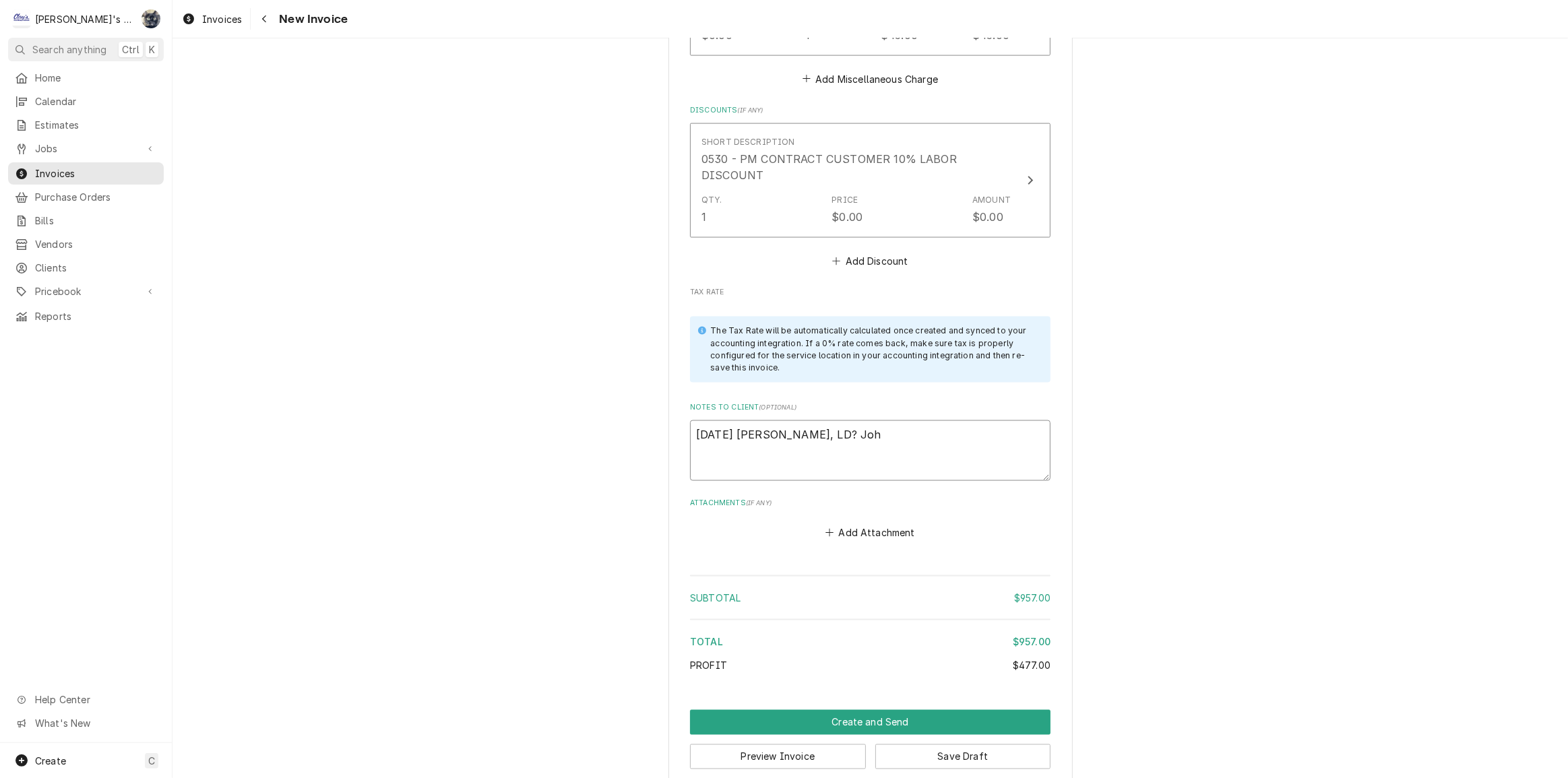
type textarea "8/27/2025 Sarah - Greg, LD? John"
type textarea "x"
type textarea "8/27/2025 Sarah - Greg, LD? Johnn"
type textarea "x"
type textarea "8/27/2025 Sarah - Greg, LD? Johnny"
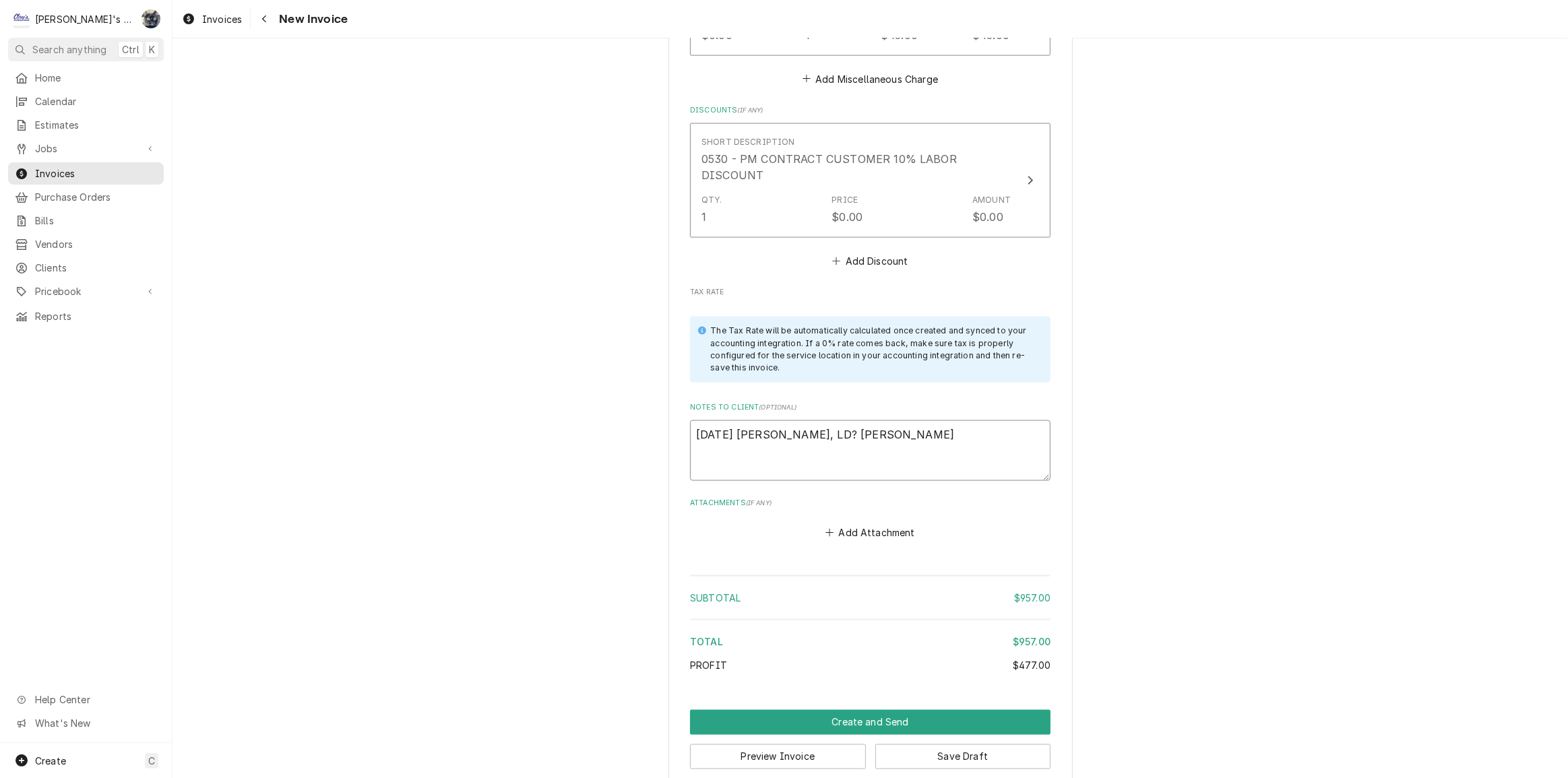
type textarea "x"
type textarea "8/27/2025 Sarah - Greg, LD? Johnny"
type textarea "x"
type textarea "8/27/2025 Sarah - Greg, LD? Johnny w"
type textarea "x"
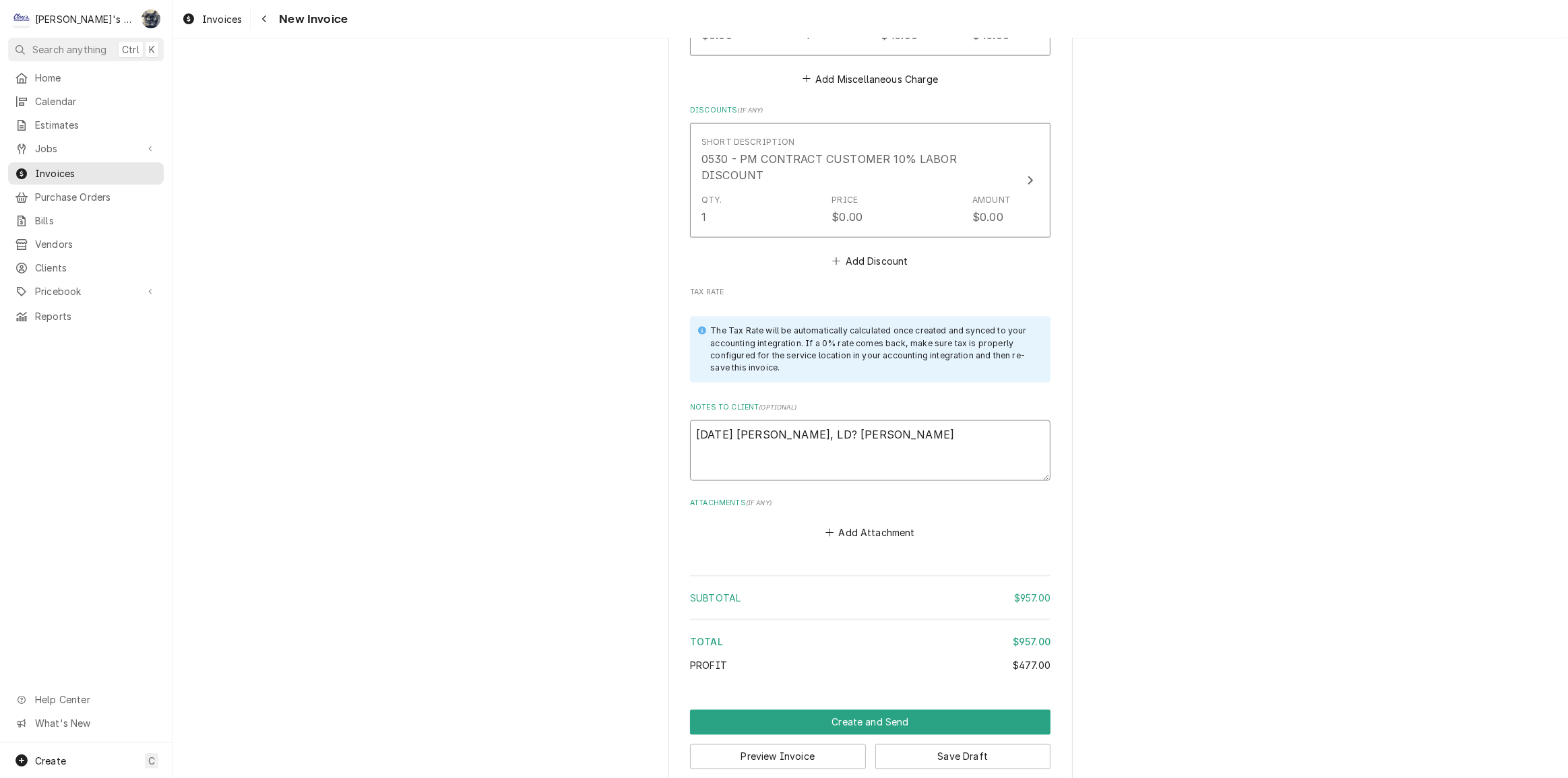
type textarea "8/27/2025 Sarah - Greg, LD? Johnny we"
type textarea "x"
type textarea "8/27/2025 Sarah - Greg, LD? Johnny wen"
type textarea "x"
type textarea "8/27/2025 Sarah - Greg, LD? Johnny went"
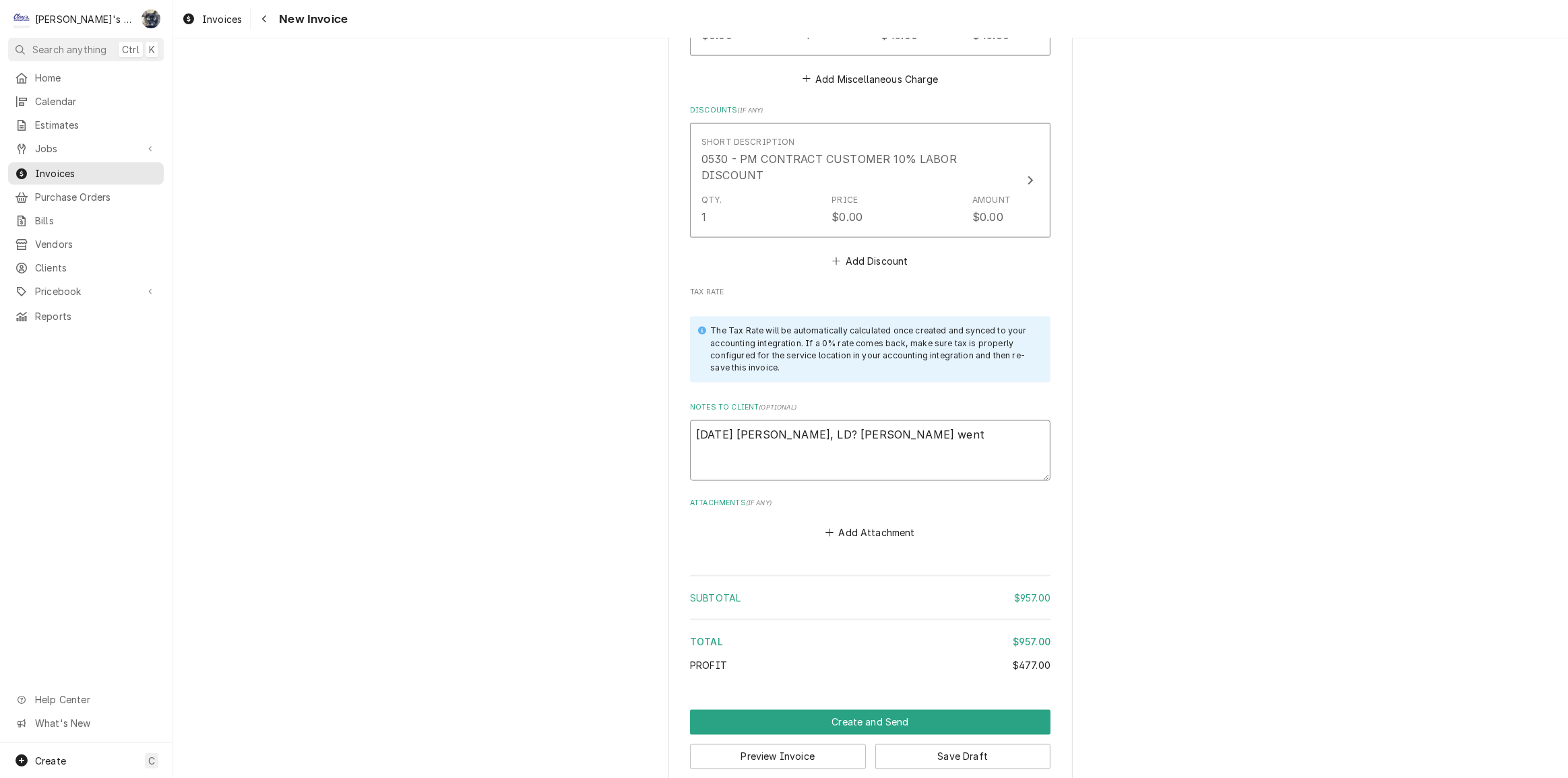
type textarea "x"
type textarea "8/27/2025 Sarah - Greg, LD? Johnny went"
type textarea "x"
type textarea "8/27/2025 Sarah - Greg, LD? Johnny went o"
type textarea "x"
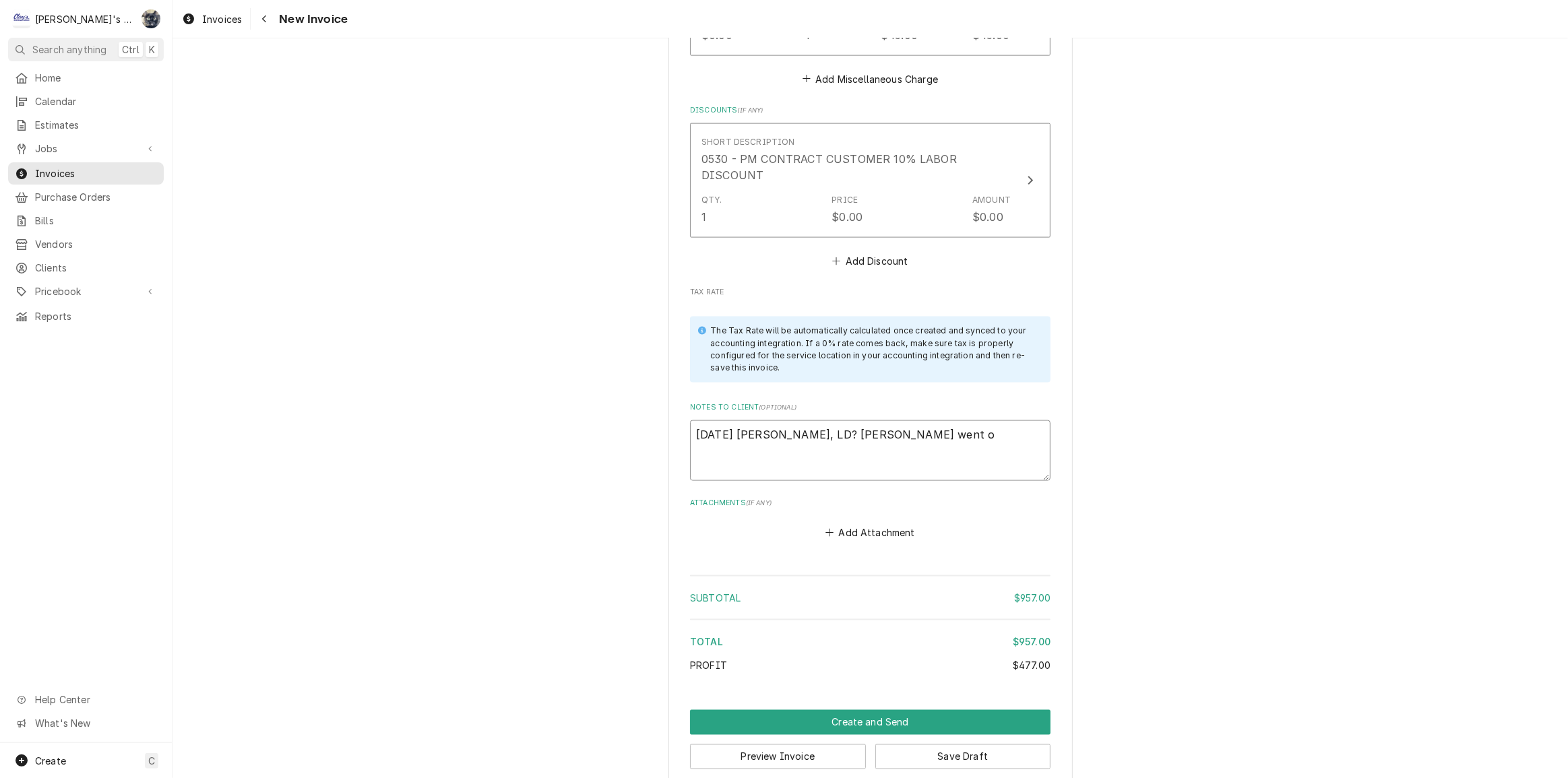
type textarea "8/27/2025 Sarah - Greg, LD? Johnny went ou"
type textarea "x"
type textarea "8/27/2025 Sarah - Greg, LD? Johnny went out"
type textarea "x"
type textarea "8/27/2025 Sarah - Greg, LD? Johnny went out"
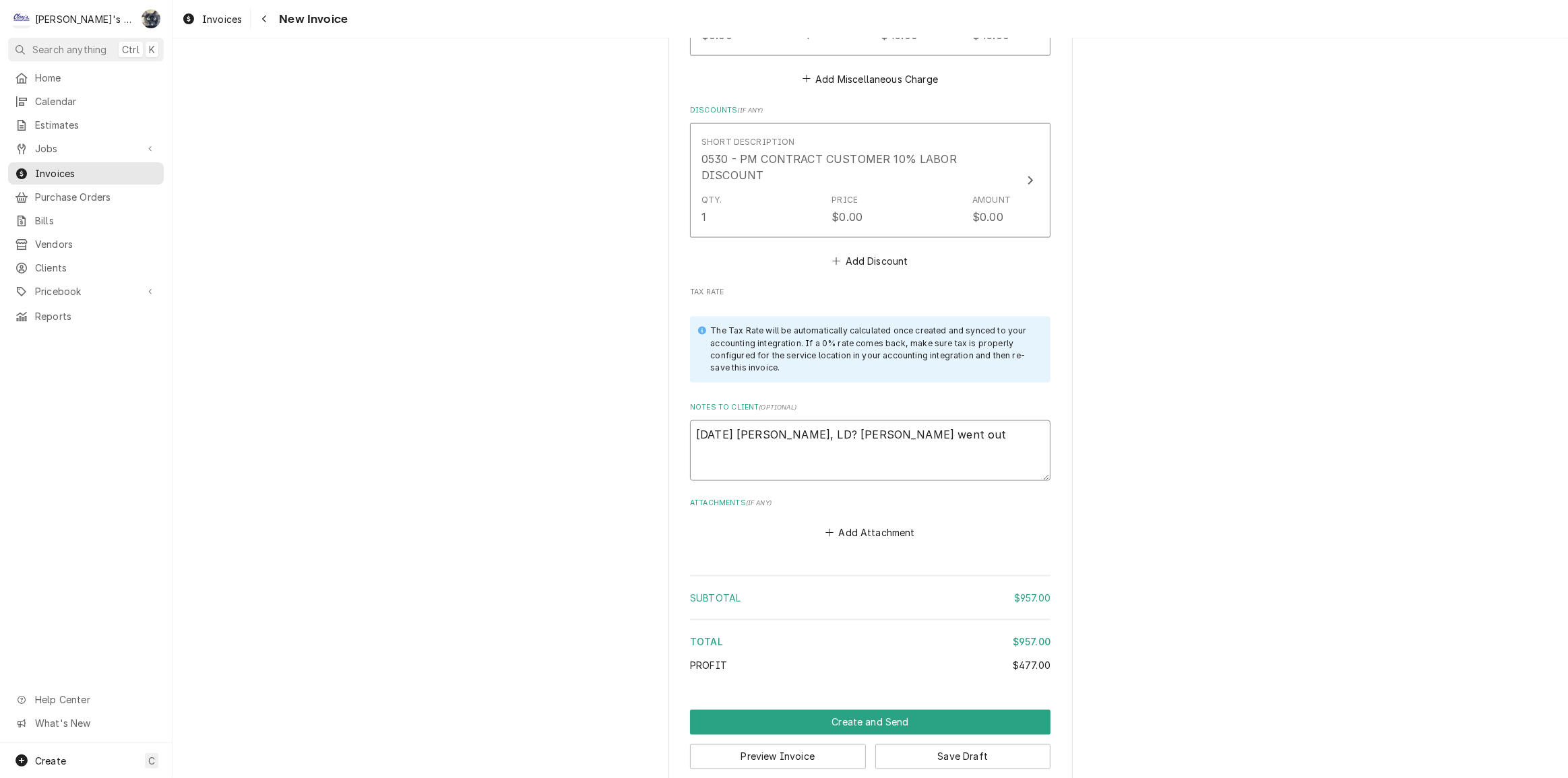
type textarea "x"
type textarea "8/27/2025 Sarah - Greg, LD? Johnny went out o"
type textarea "x"
type textarea "8/27/2025 Sarah - Greg, LD? Johnny went out on"
type textarea "x"
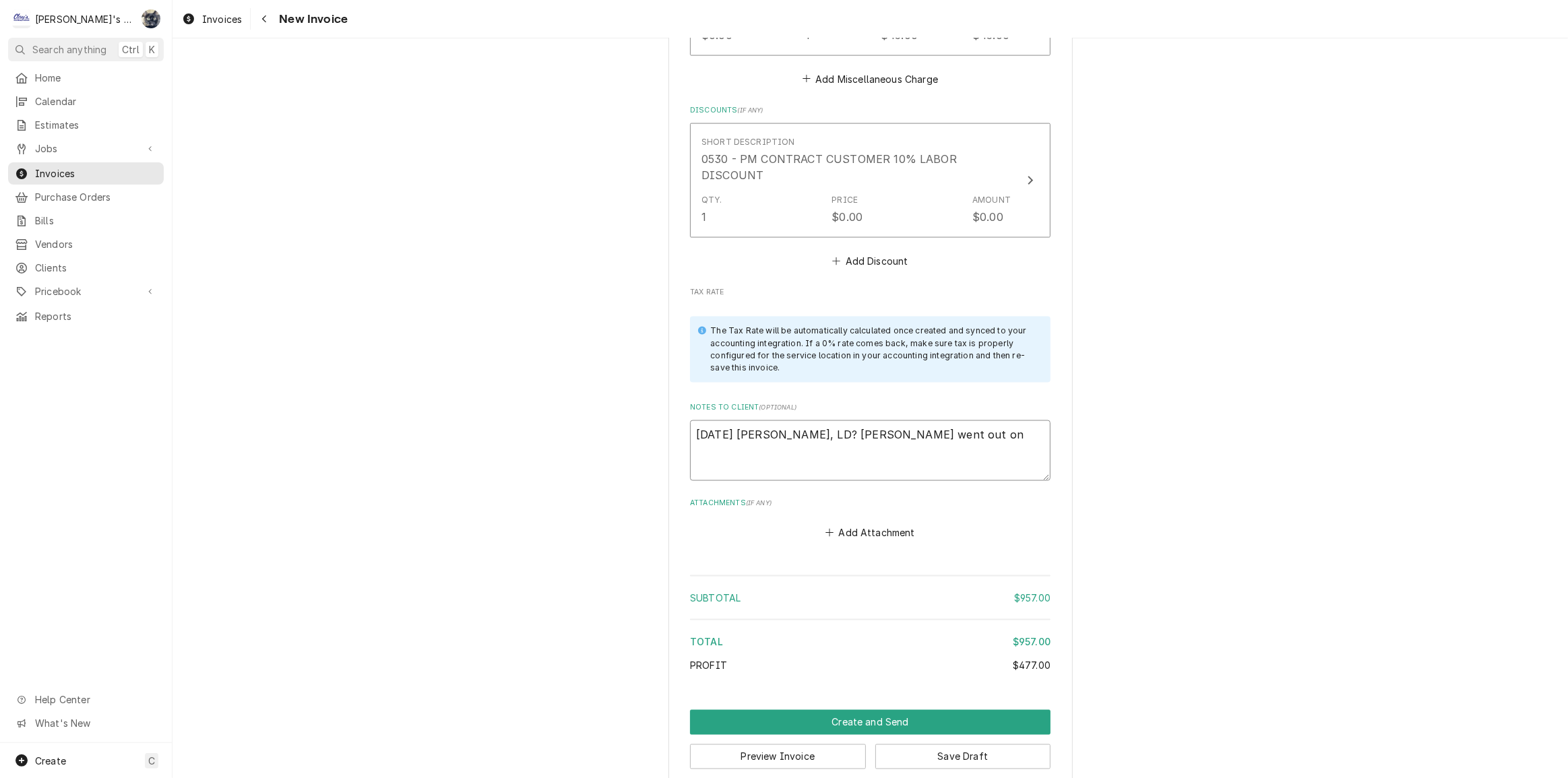
type textarea "8/27/2025 Sarah - Greg, LD? Johnny went out on"
type textarea "x"
type textarea "8/27/2025 Sarah - Greg, LD? Johnny went out on t"
type textarea "x"
type textarea "8/27/2025 Sarah - Greg, LD? Johnny went out on th"
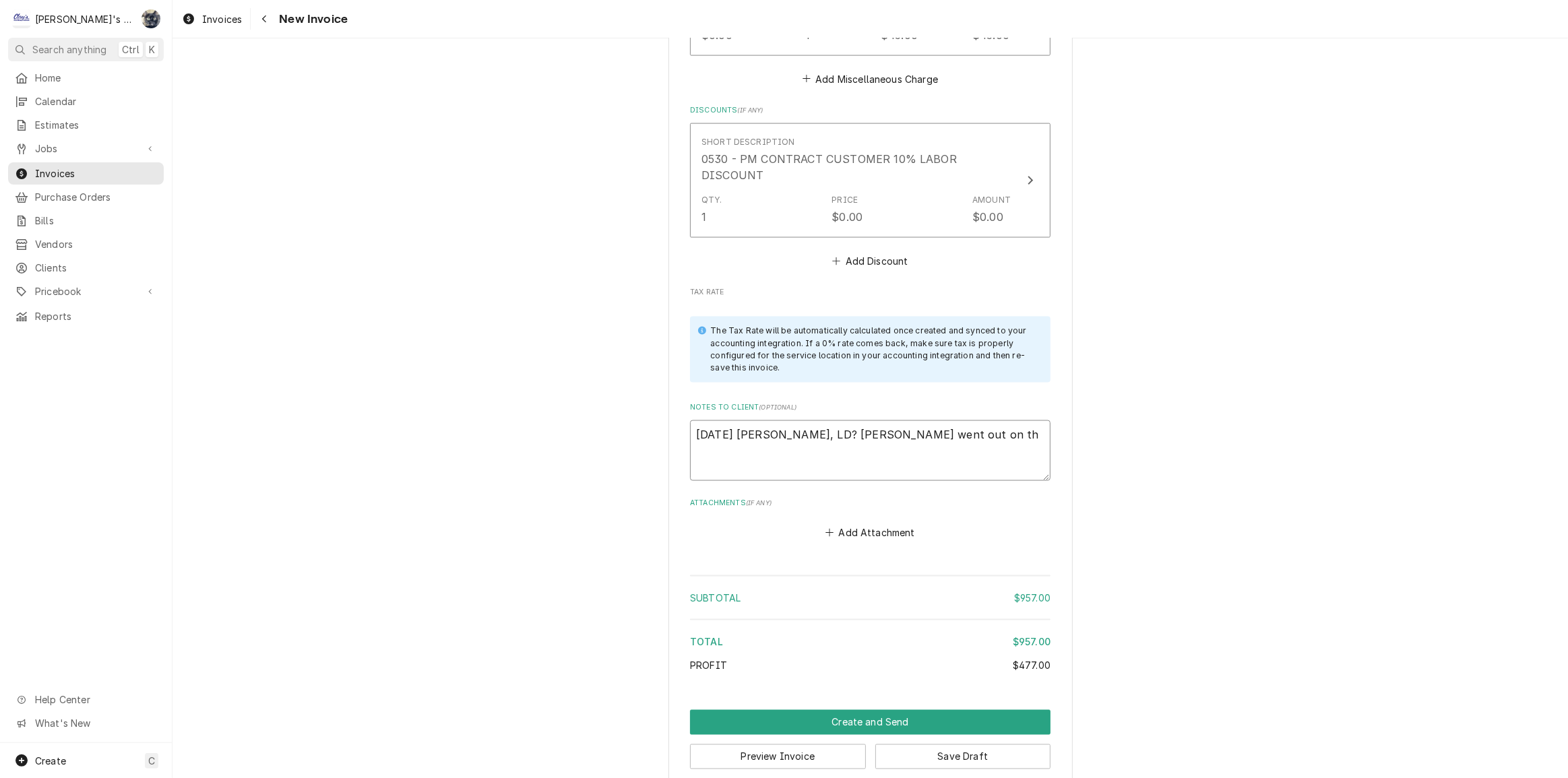
type textarea "x"
type textarea "8/27/2025 Sarah - Greg, LD? Johnny went out on thi"
type textarea "x"
type textarea "8/27/2025 Sarah - Greg, LD? Johnny went out on this"
type textarea "x"
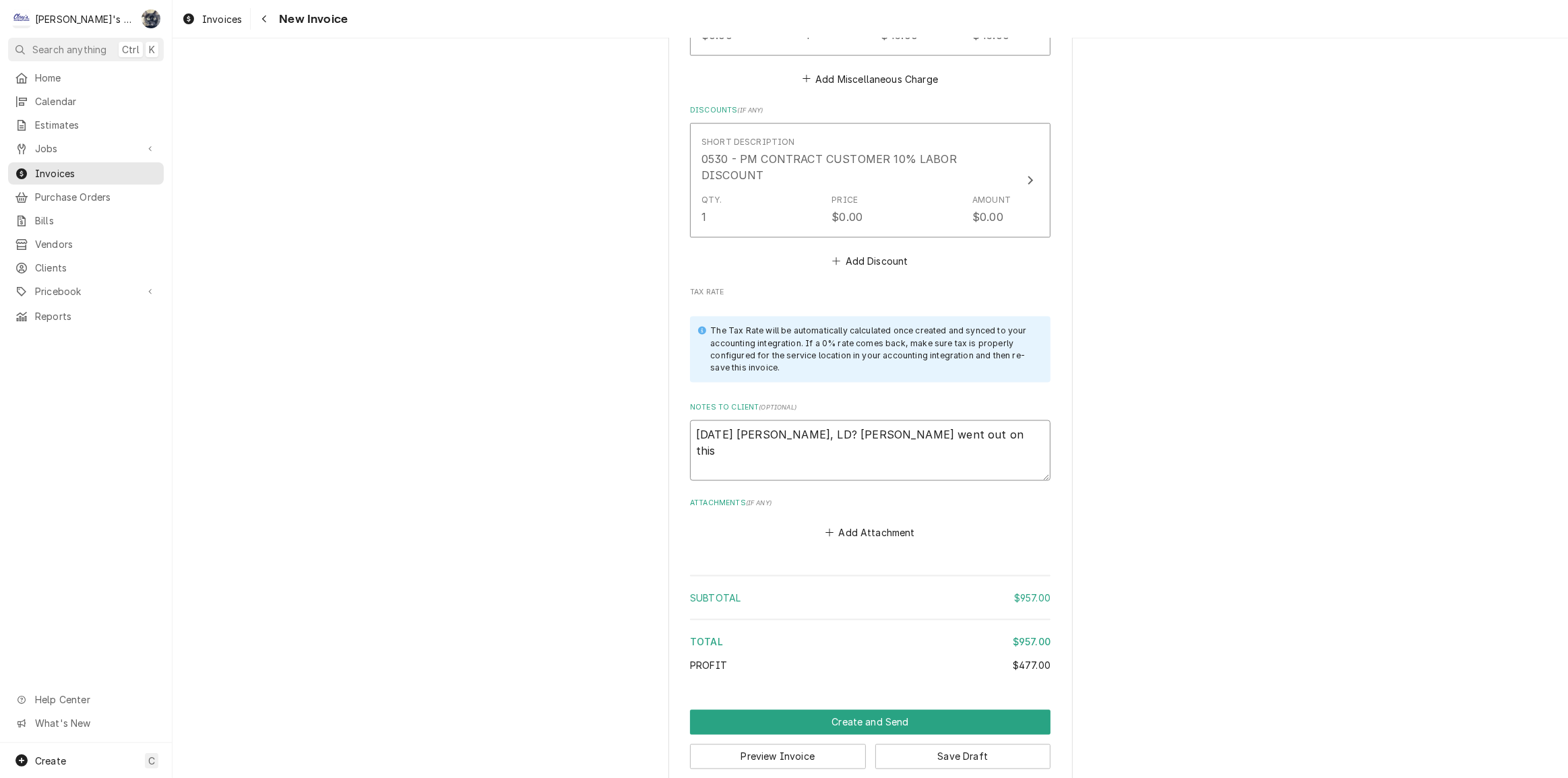
type textarea "8/27/2025 Sarah - Greg, LD? Johnny went out on this"
type textarea "x"
type textarea "8/27/2025 Sarah - Greg, LD? Johnny went out on this s"
type textarea "x"
type textarea "8/27/2025 Sarah - Greg, LD? Johnny went out on this sa"
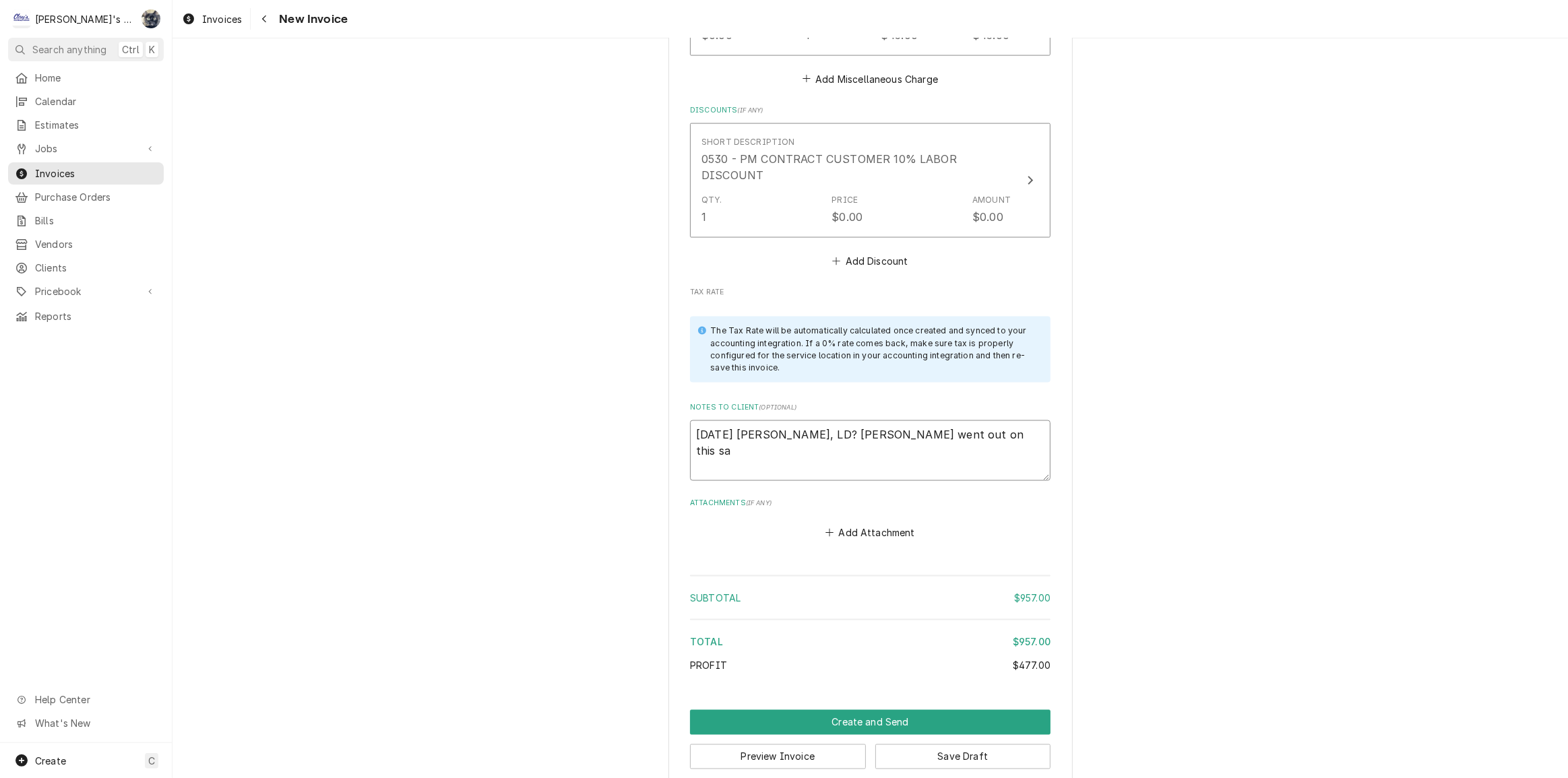
type textarea "x"
type textarea "8/27/2025 Sarah - Greg, LD? Johnny went out on this sam"
type textarea "x"
type textarea "8/27/2025 Sarah - Greg, LD? Johnny went out on this same"
type textarea "x"
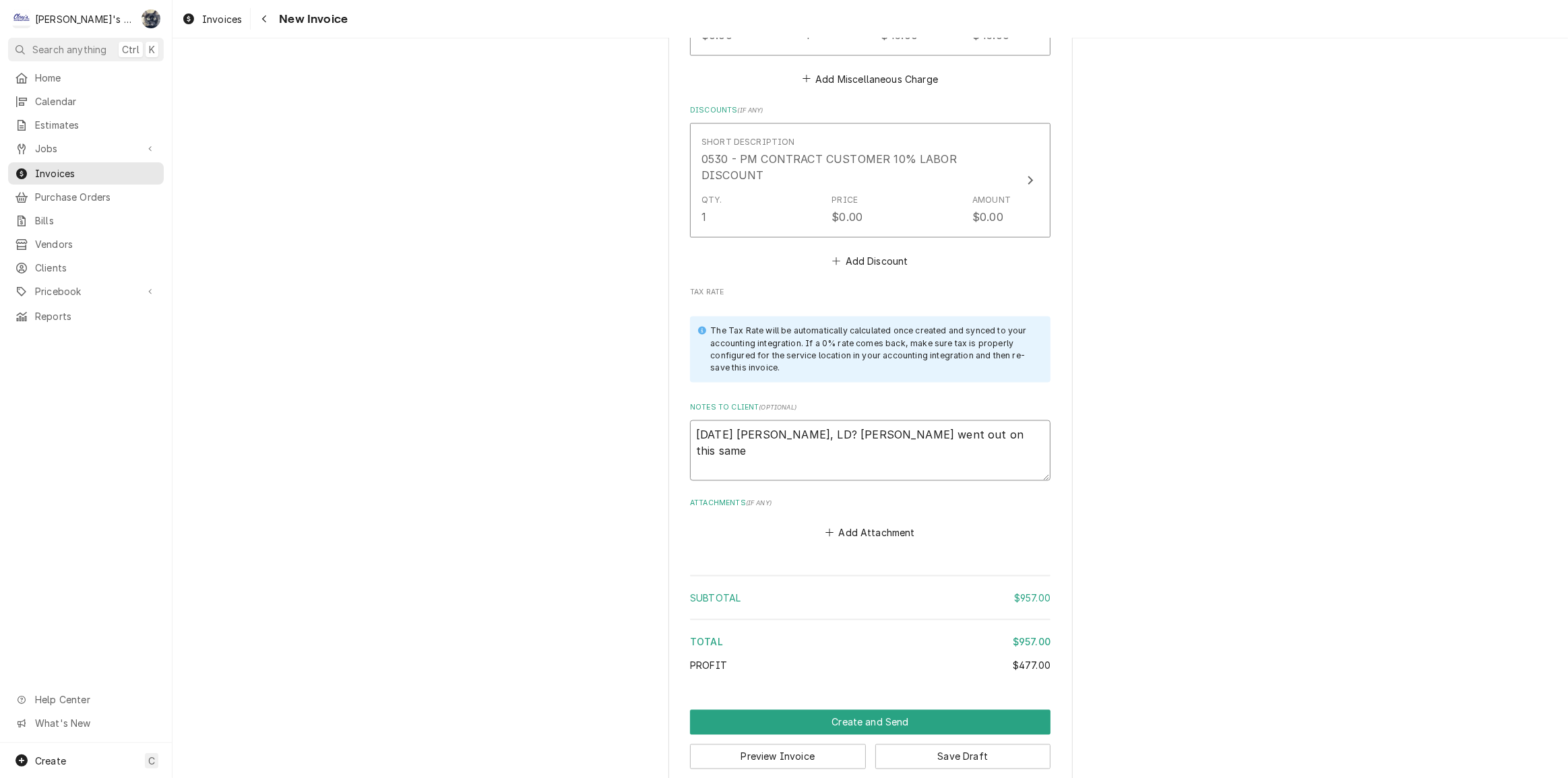
type textarea "8/27/2025 Sarah - Greg, LD? Johnny went out on this same"
type textarea "x"
type textarea "8/27/2025 Sarah - Greg, LD? Johnny went out on this same i"
type textarea "x"
type textarea "8/27/2025 Sarah - Greg, LD? Johnny went out on this same is"
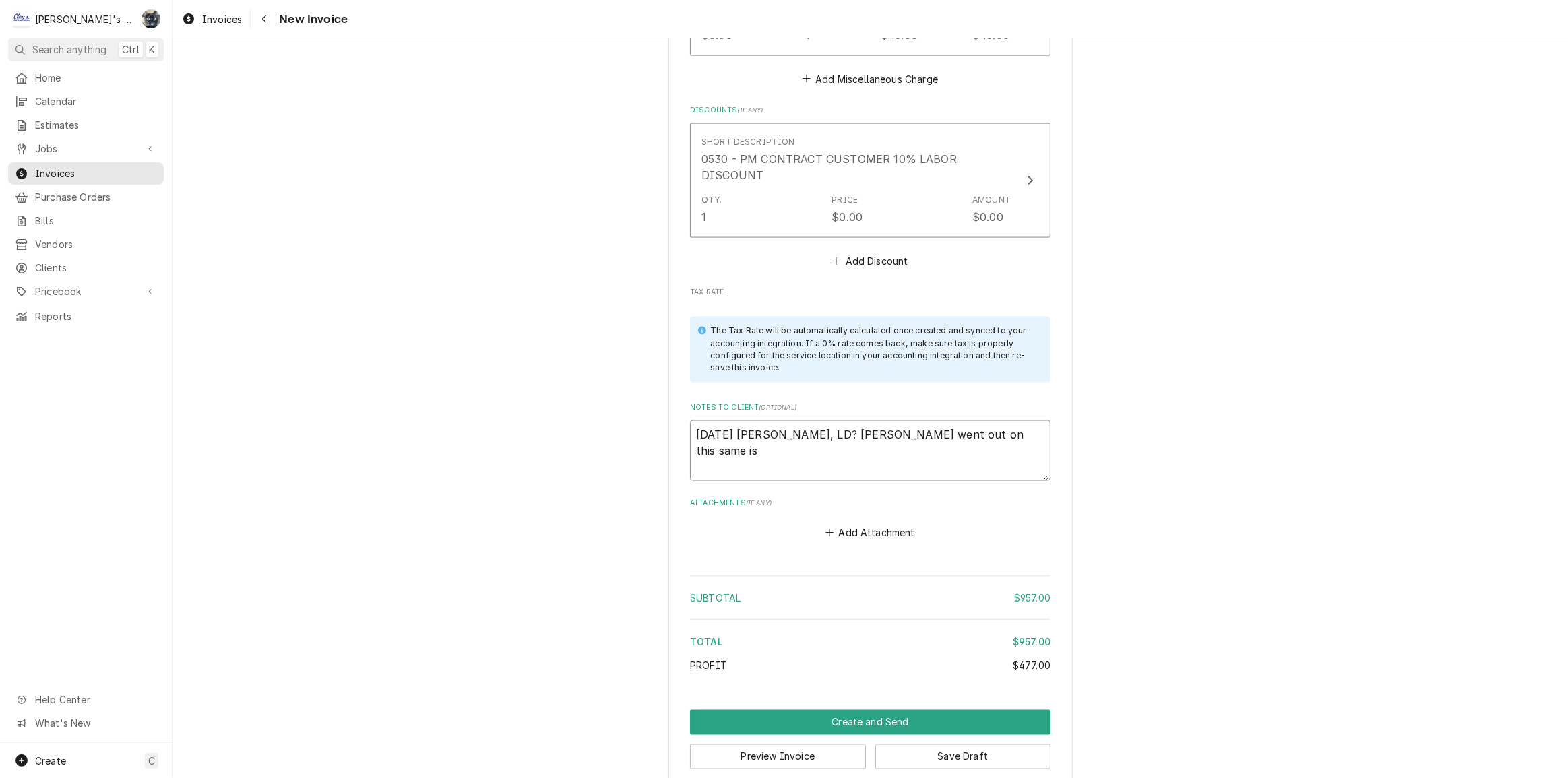
type textarea "x"
type textarea "8/27/2025 Sarah - Greg, LD? Johnny went out on this same iss"
type textarea "x"
type textarea "8/27/2025 Sarah - Greg, LD? Johnny went out on this same issu"
type textarea "x"
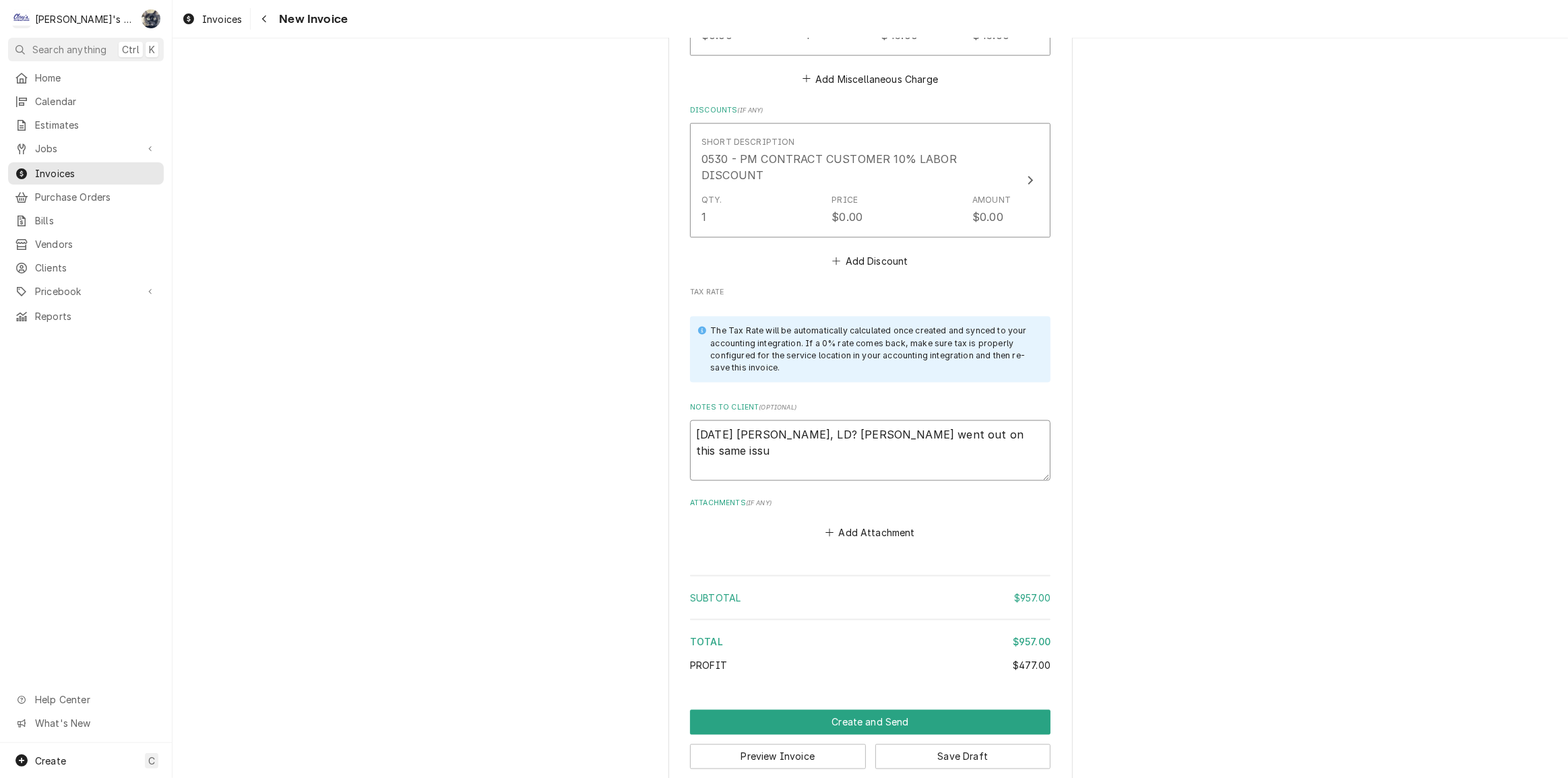
type textarea "8/27/2025 Sarah - Greg, LD? Johnny went out on this same issue"
type textarea "x"
type textarea "8/27/2025 Sarah - Greg, LD? Johnny went out on this same issue"
type textarea "x"
type textarea "8/27/2025 Sarah - Greg, LD? Johnny went out on this same issue l"
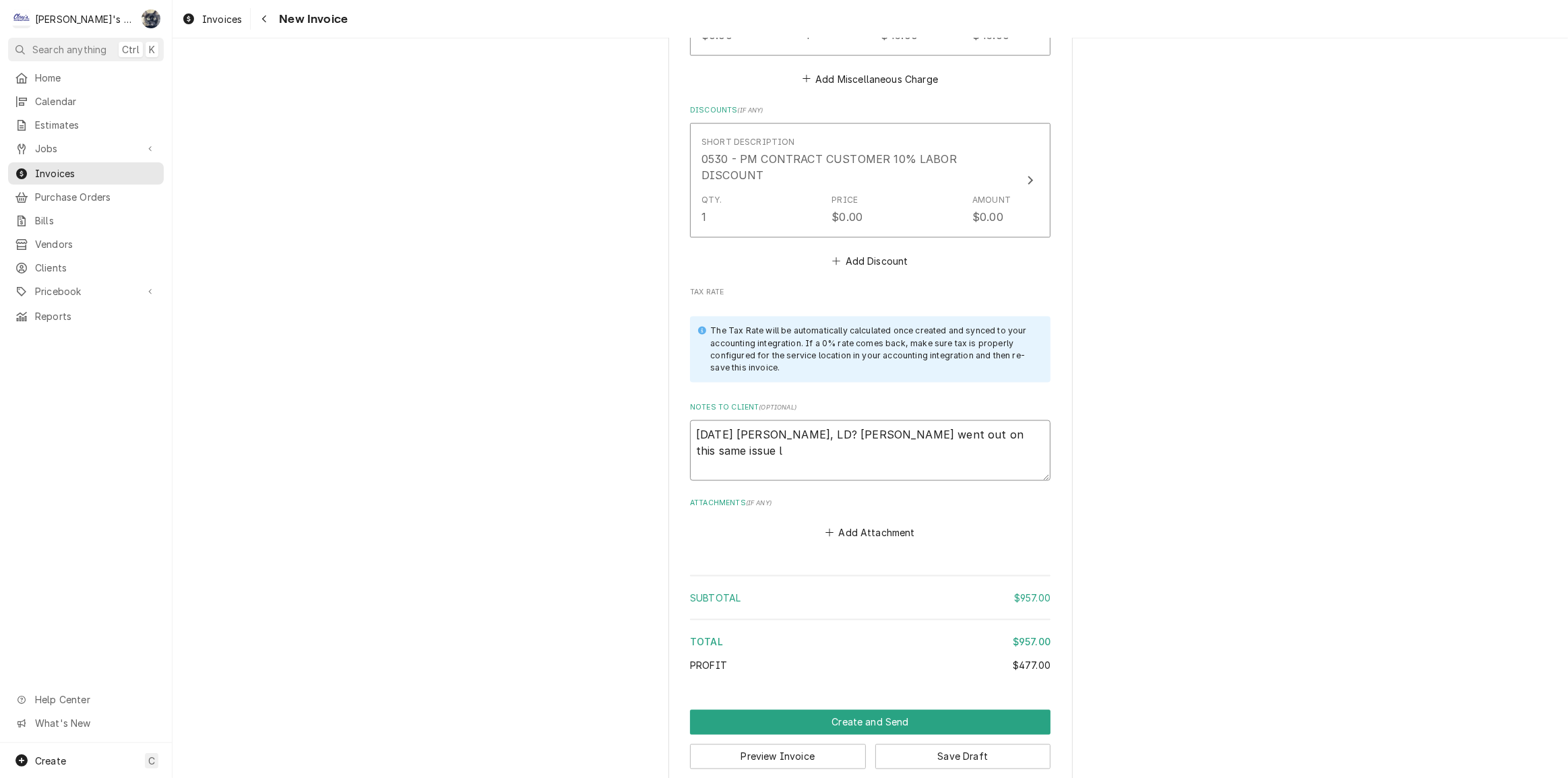
type textarea "x"
type textarea "8/27/2025 Sarah - Greg, LD? Johnny went out on this same issue la"
type textarea "x"
type textarea "8/27/2025 Sarah - Greg, LD? Johnny went out on this same issue las"
type textarea "x"
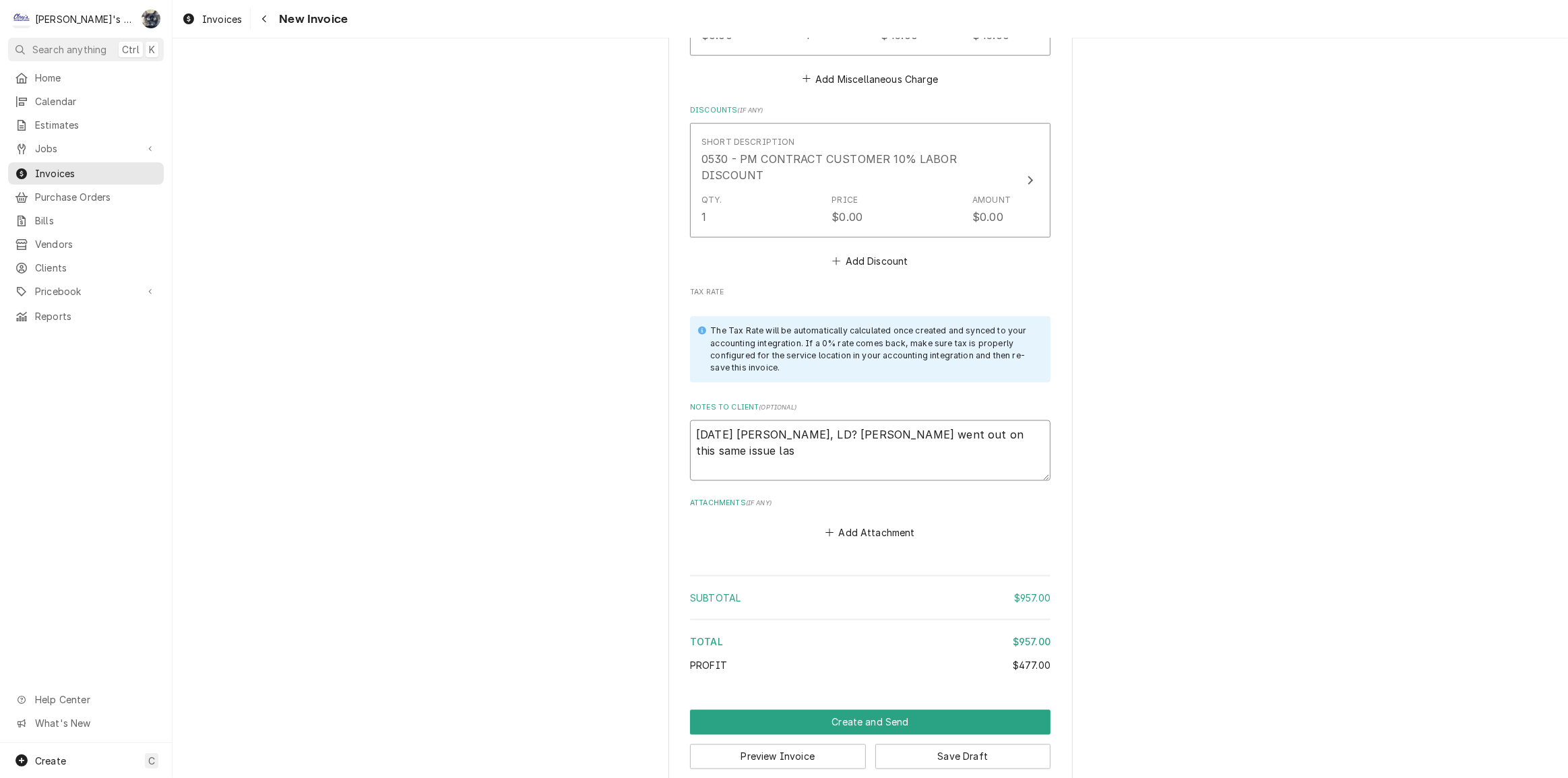
type textarea "8/27/2025 Sarah - Greg, LD? Johnny went out on this same issue last"
type textarea "x"
type textarea "8/27/2025 Sarah - Greg, LD? Johnny went out on this same issue last"
type textarea "x"
type textarea "8/27/2025 Sarah - Greg, LD? Johnny went out on this same issue last w"
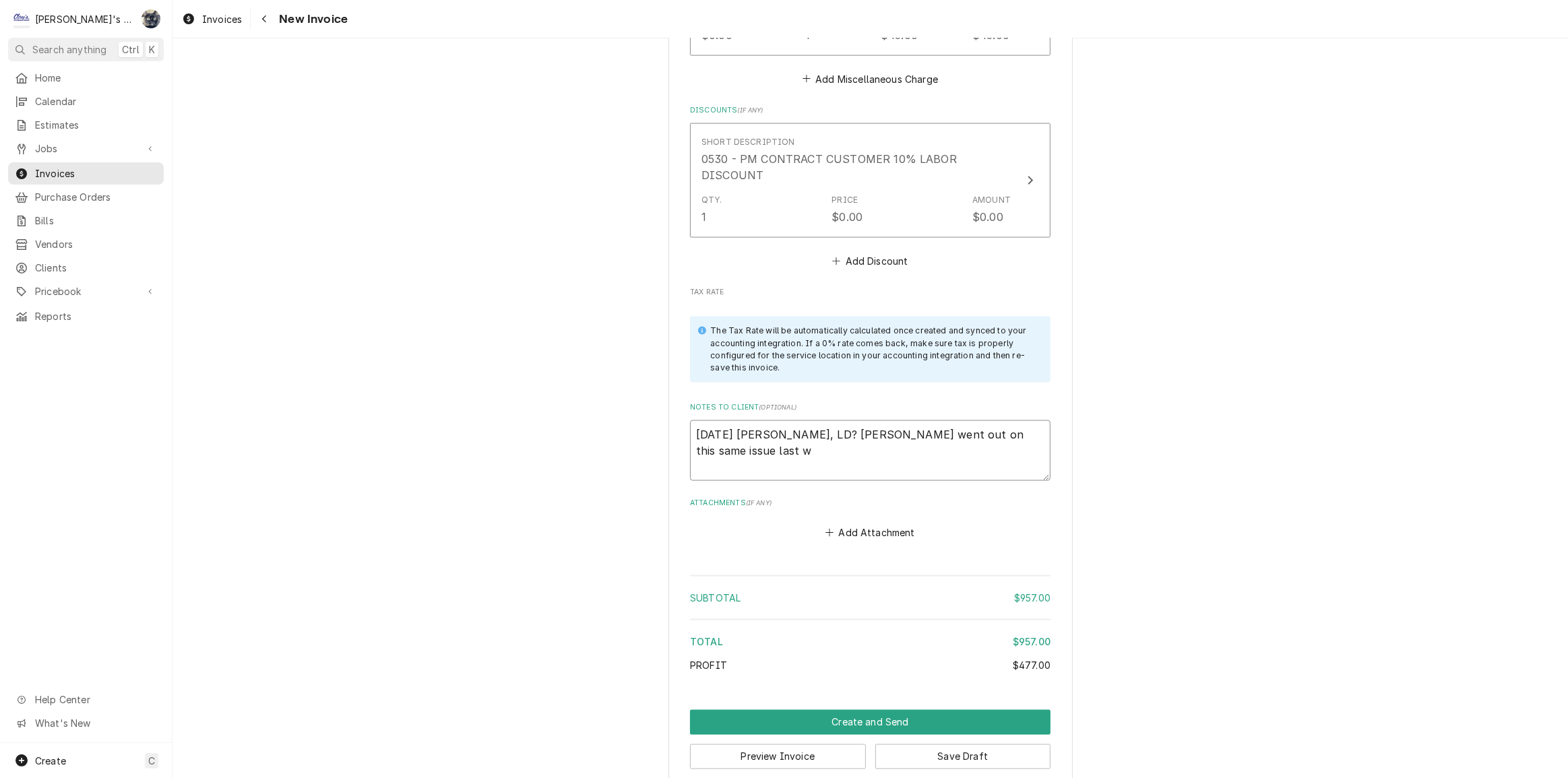
type textarea "x"
type textarea "8/27/2025 Sarah - Greg, LD? Johnny went out on this same issue last we"
type textarea "x"
type textarea "8/27/2025 Sarah - Greg, LD? Johnny went out on this same issue last wee"
type textarea "x"
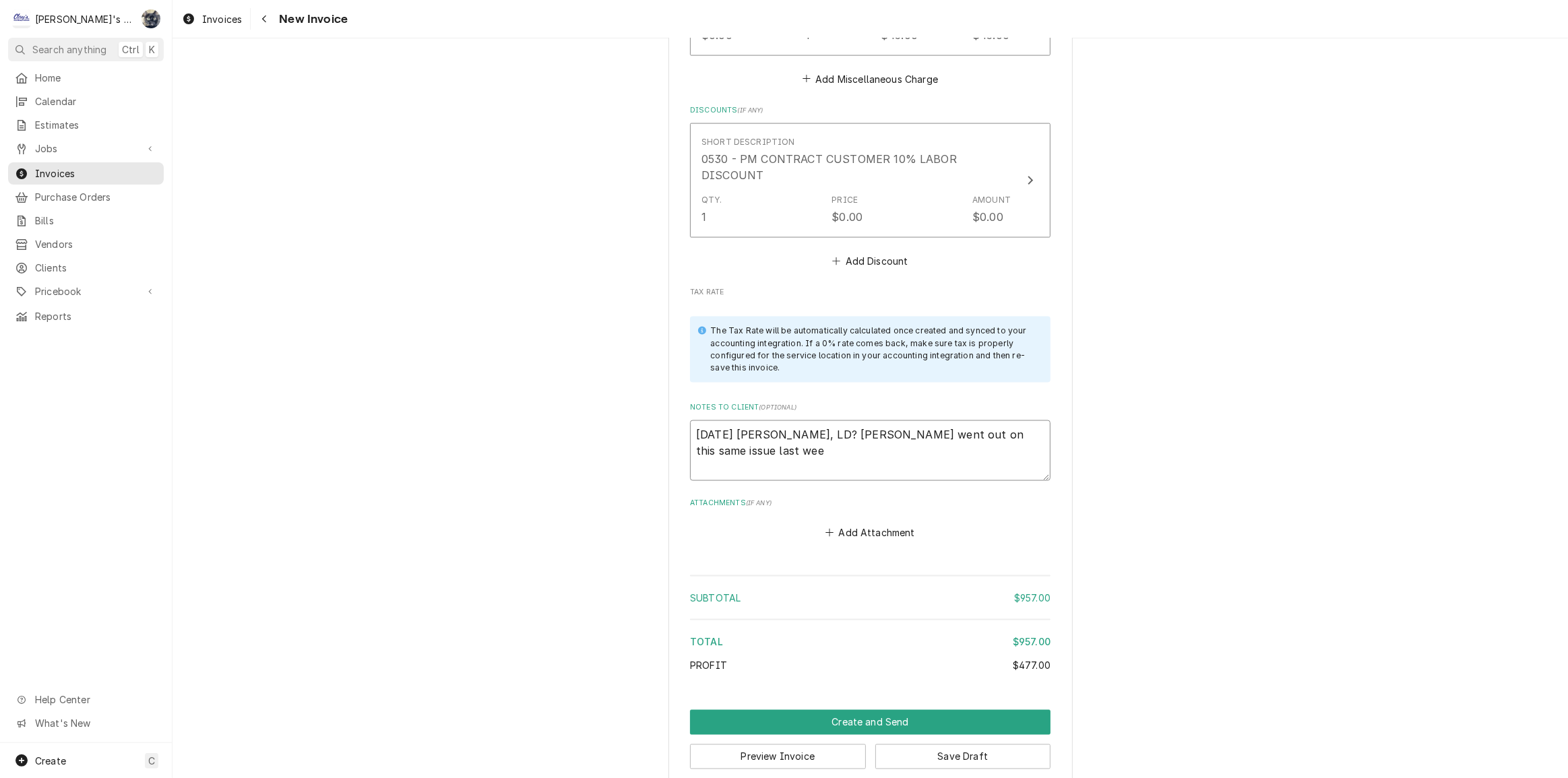
type textarea "8/27/2025 Sarah - Greg, LD? Johnny went out on this same issue last week"
type textarea "x"
type textarea "8/27/2025 Sarah - Greg, LD? Johnny went out on this same issue last week."
type textarea "x"
type textarea "8/27/2025 Sarah - Greg, LD? Johnny went out on this same issue last week."
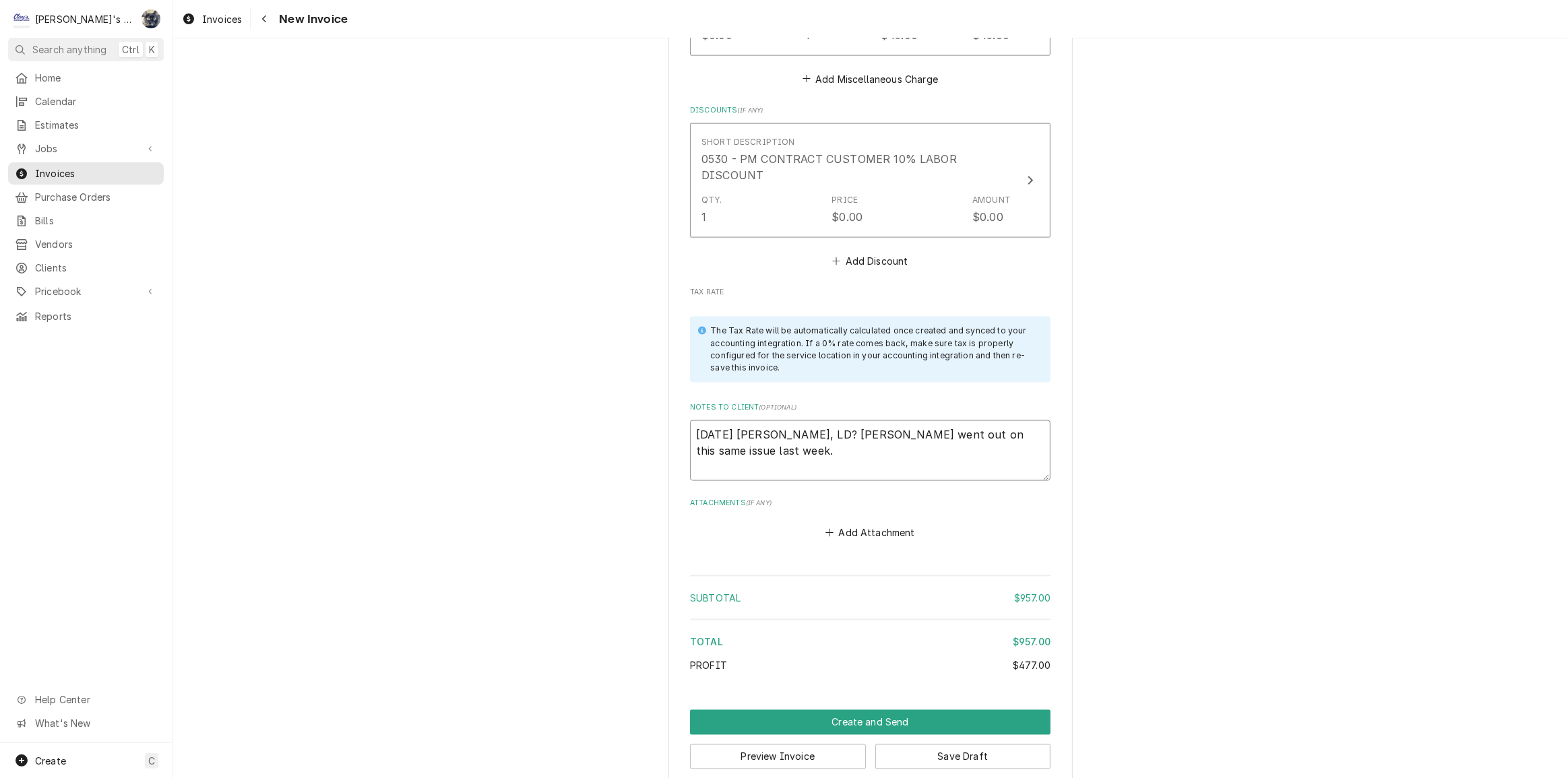
type textarea "x"
type textarea "8/27/2025 Sarah - Greg, LD? Johnny went out on this same issue last week. I"
type textarea "x"
type textarea "8/27/2025 Sarah - Greg, LD? Johnny went out on this same issue last week. I"
type textarea "x"
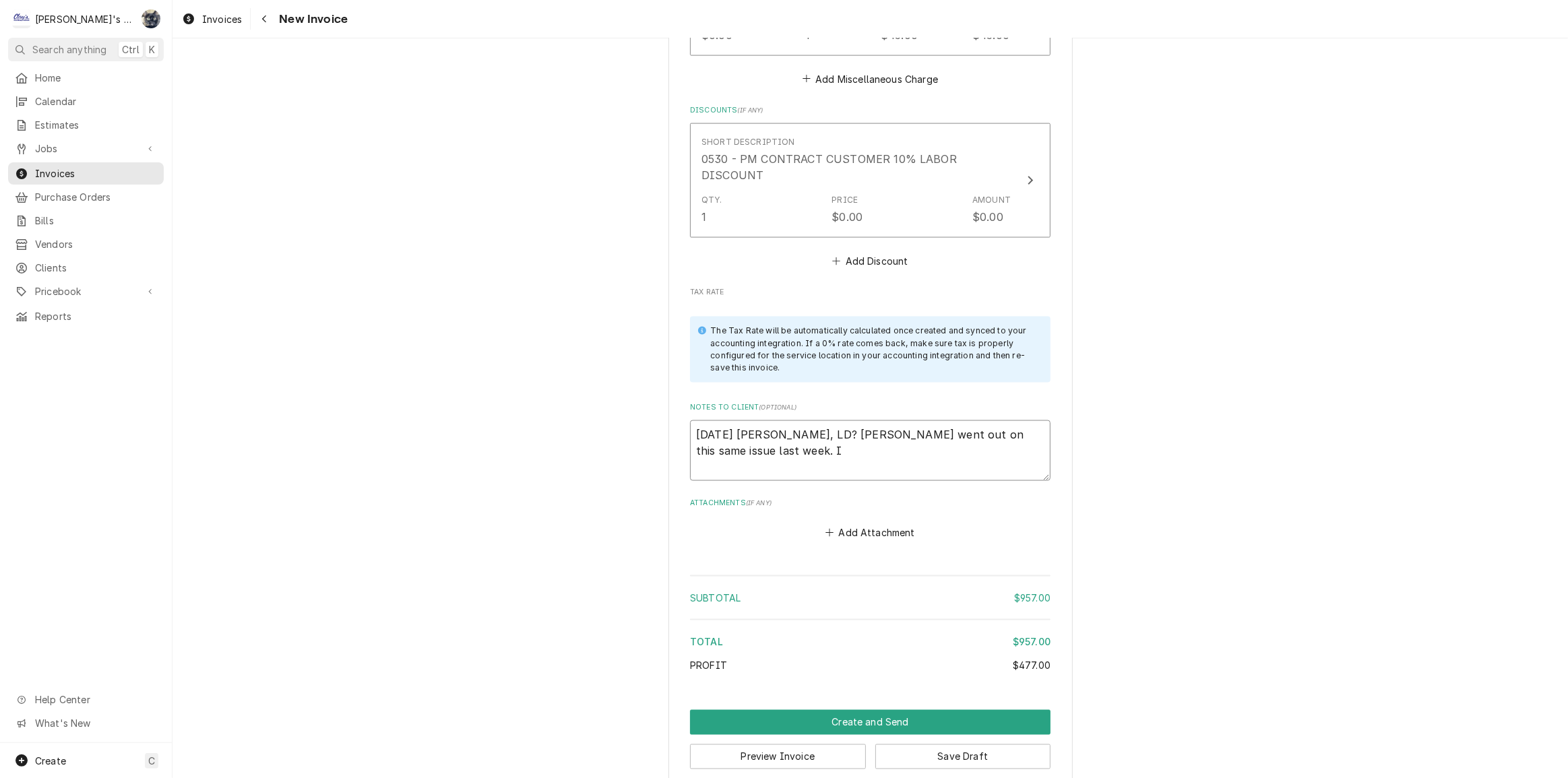
type textarea "8/27/2025 Sarah - Greg, LD? Johnny went out on this same issue last week. I a"
type textarea "x"
type textarea "8/27/2025 Sarah - Greg, LD? Johnny went out on this same issue last week. I ah"
type textarea "x"
type textarea "8/27/2025 Sarah - Greg, LD? Johnny went out on this same issue last week. I ahv"
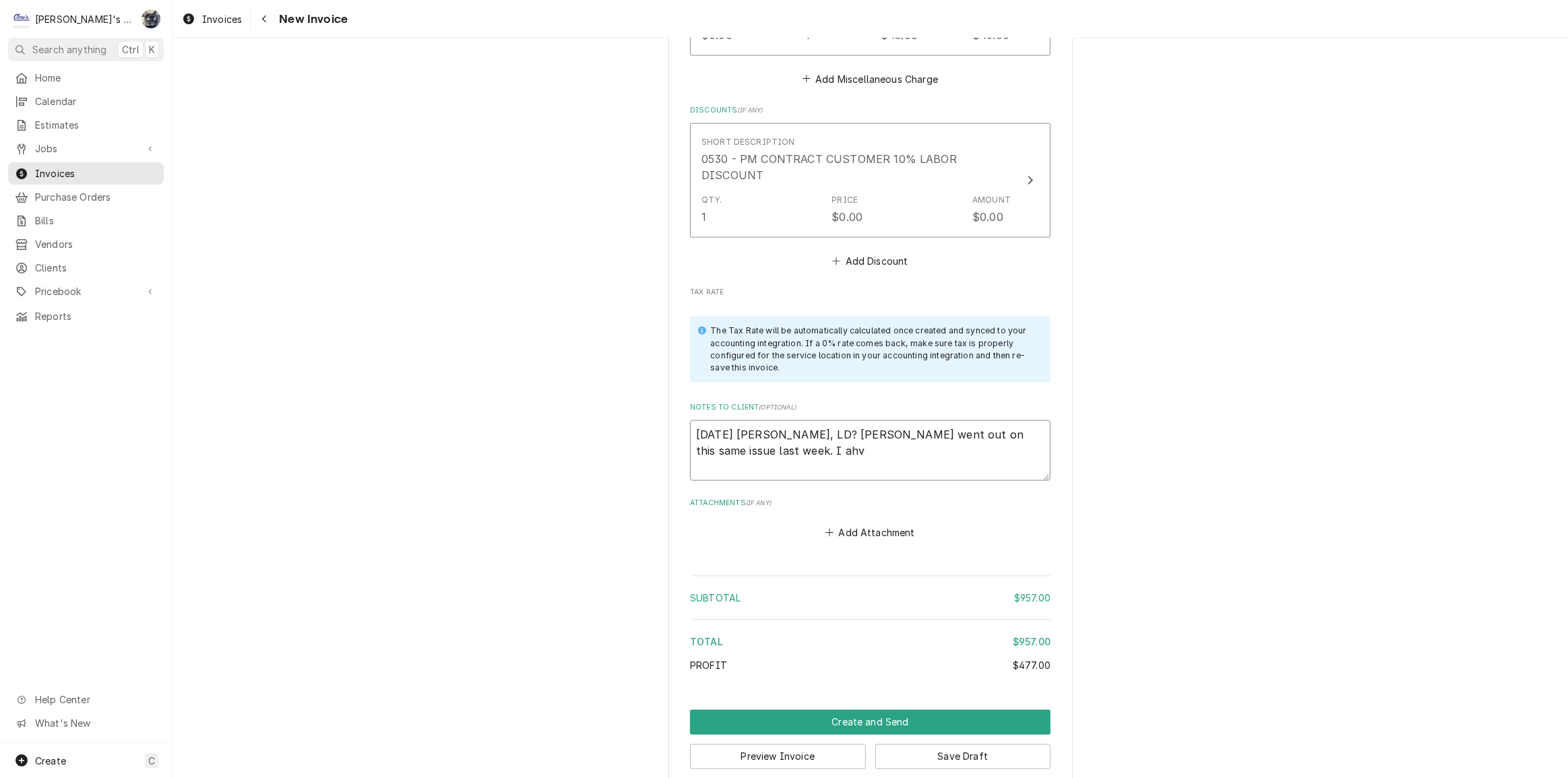
type textarea "x"
type textarea "8/27/2025 Sarah - Greg, LD? Johnny went out on this same issue last week. I ah"
type textarea "x"
type textarea "8/27/2025 Sarah - Greg, LD? Johnny went out on this same issue last week. I a"
type textarea "x"
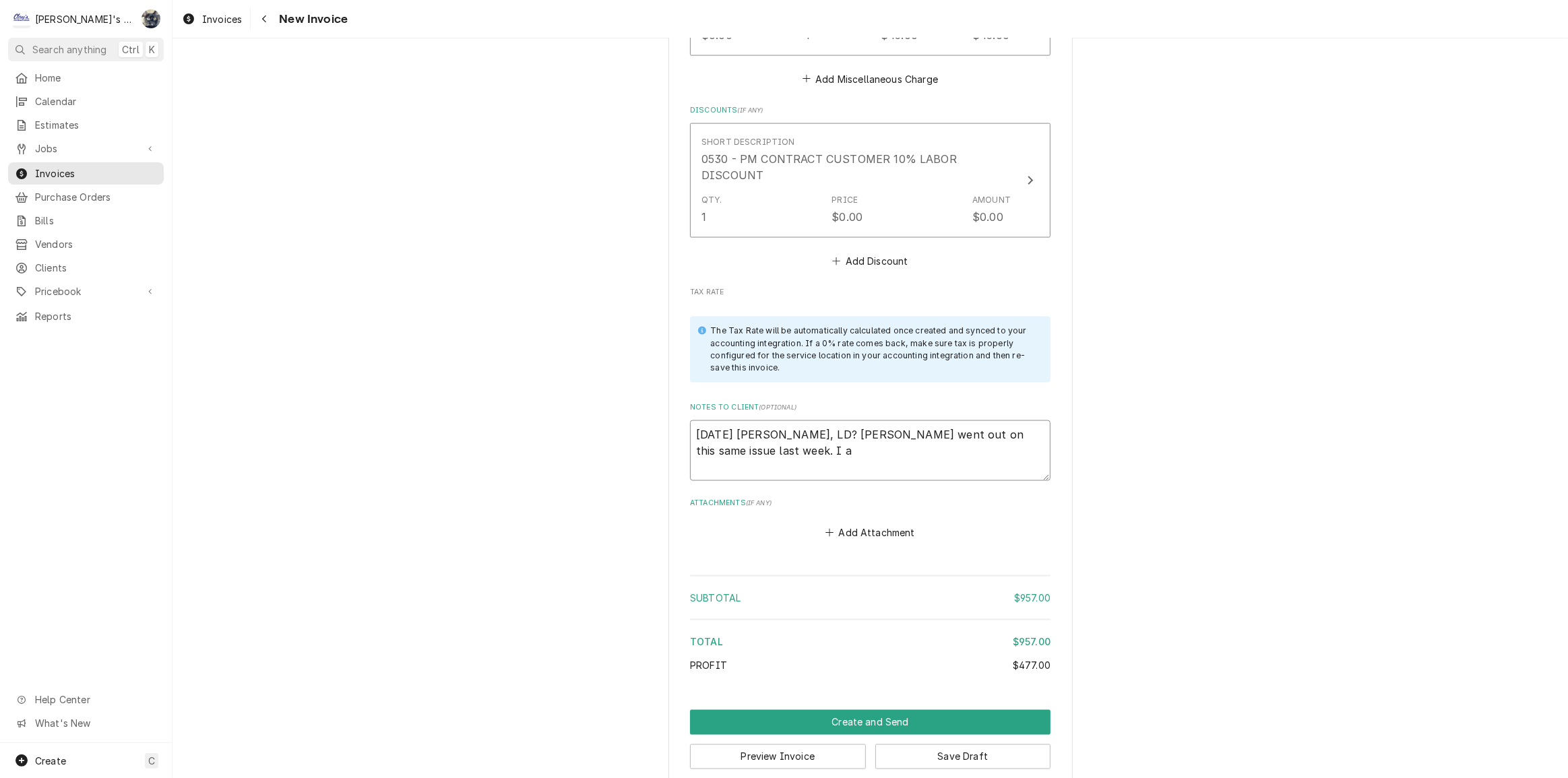
type textarea "8/27/2025 Sarah - Greg, LD? Johnny went out on this same issue last week. I"
type textarea "x"
type textarea "8/27/2025 Sarah - Greg, LD? Johnny went out on this same issue last week. I h"
type textarea "x"
type textarea "8/27/2025 Sarah - Greg, LD? Johnny went out on this same issue last week. I ha"
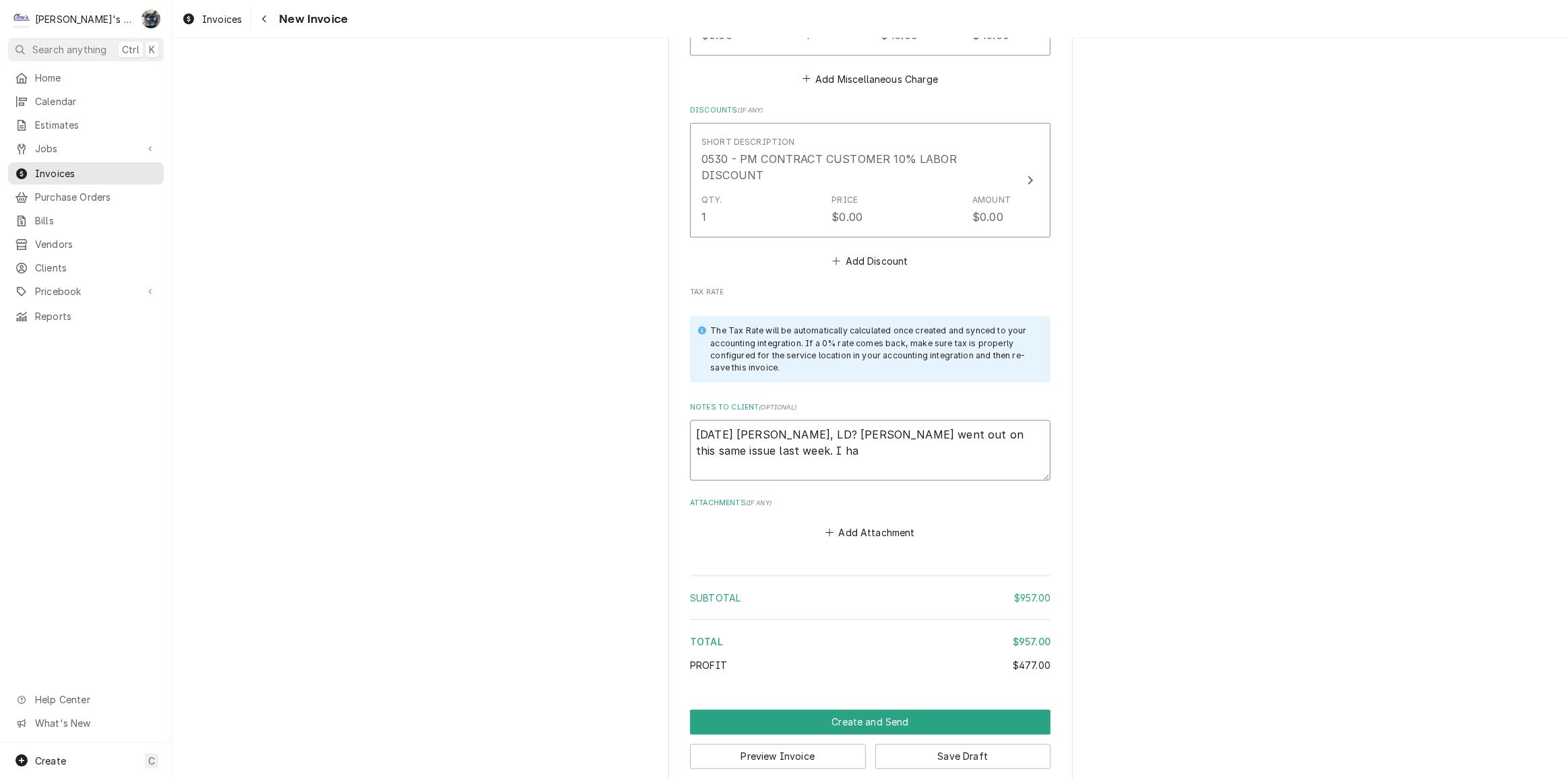
type textarea "x"
type textarea "8/27/2025 Sarah - Greg, LD? Johnny went out on this same issue last week. I hav"
type textarea "x"
type textarea "8/27/2025 Sarah - Greg, LD? Johnny went out on this same issue last week. I have"
type textarea "x"
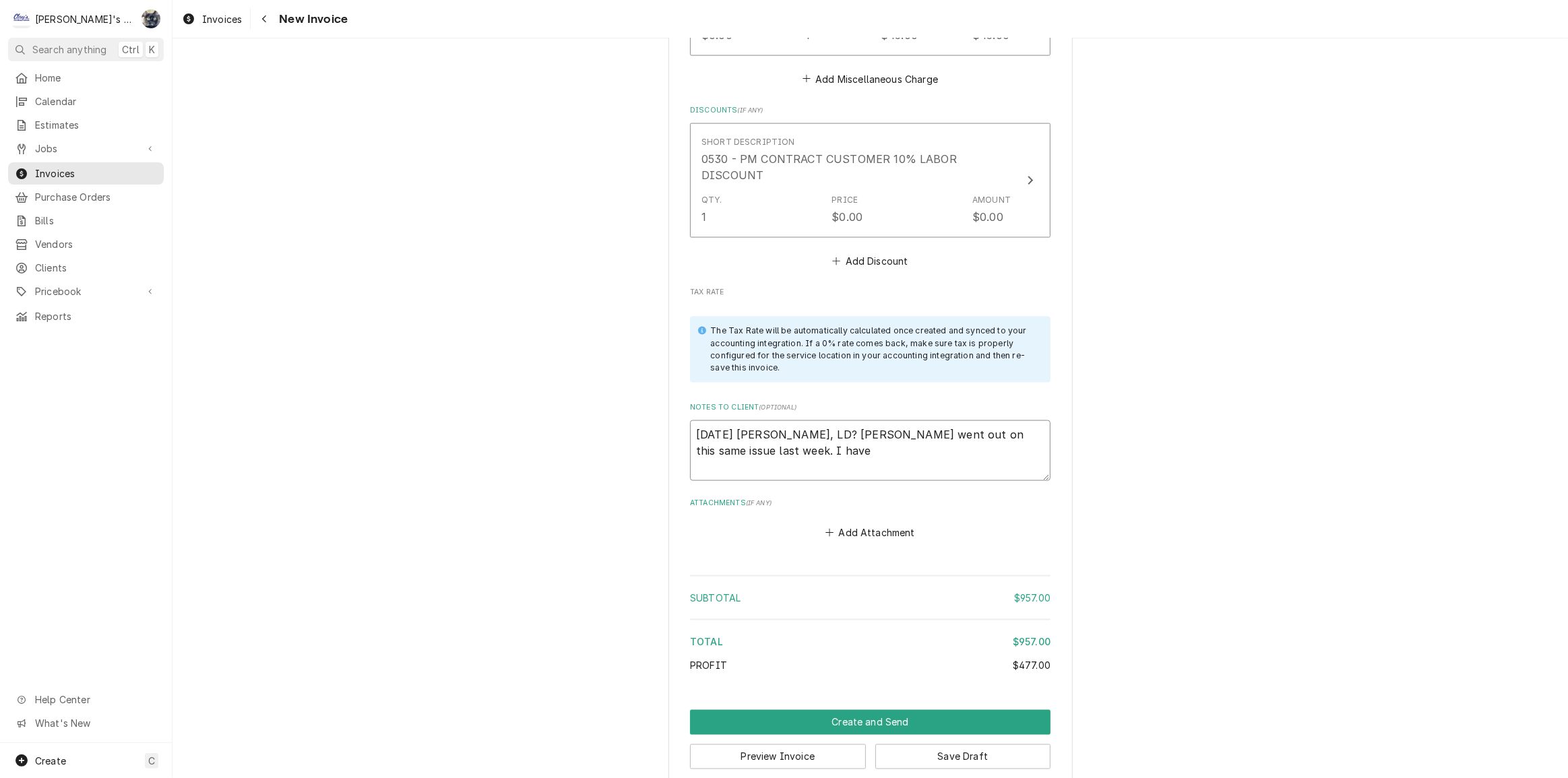
type textarea "8/27/2025 Sarah - Greg, LD? Johnny went out on this same issue last week. I hav…"
type textarea "x"
type textarea "8/27/2025 Sarah - Greg, LD? Johnny went out on this same issue last week. I hav…"
type textarea "x"
type textarea "8/27/2025 Sarah - Greg, LD? Johnny went out on this same issue last week. I hav…"
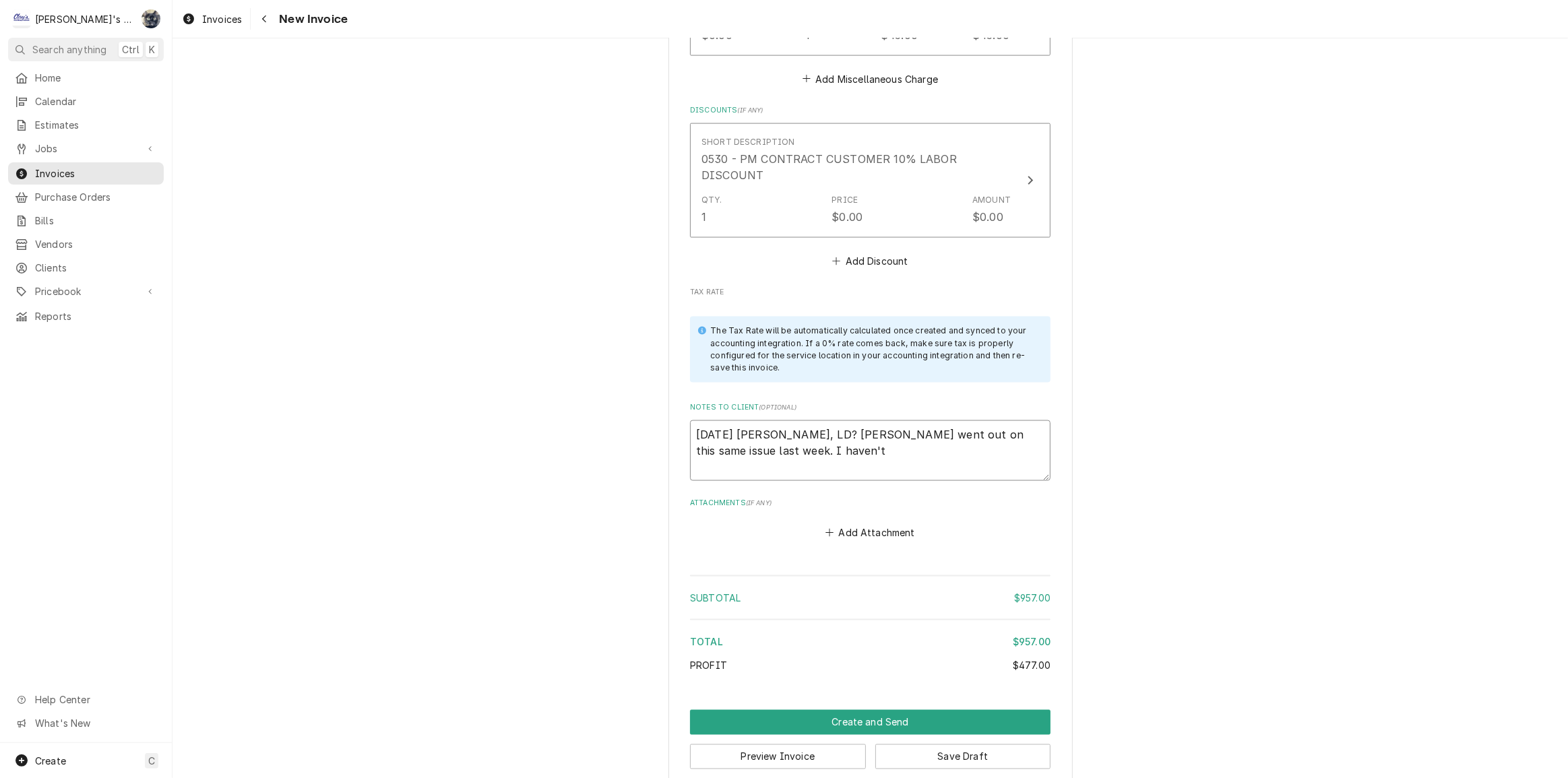
type textarea "x"
type textarea "8/27/2025 Sarah - Greg, LD? Johnny went out on this same issue last week. I hav…"
type textarea "x"
type textarea "8/27/2025 Sarah - Greg, LD? Johnny went out on this same issue last week. I hav…"
type textarea "x"
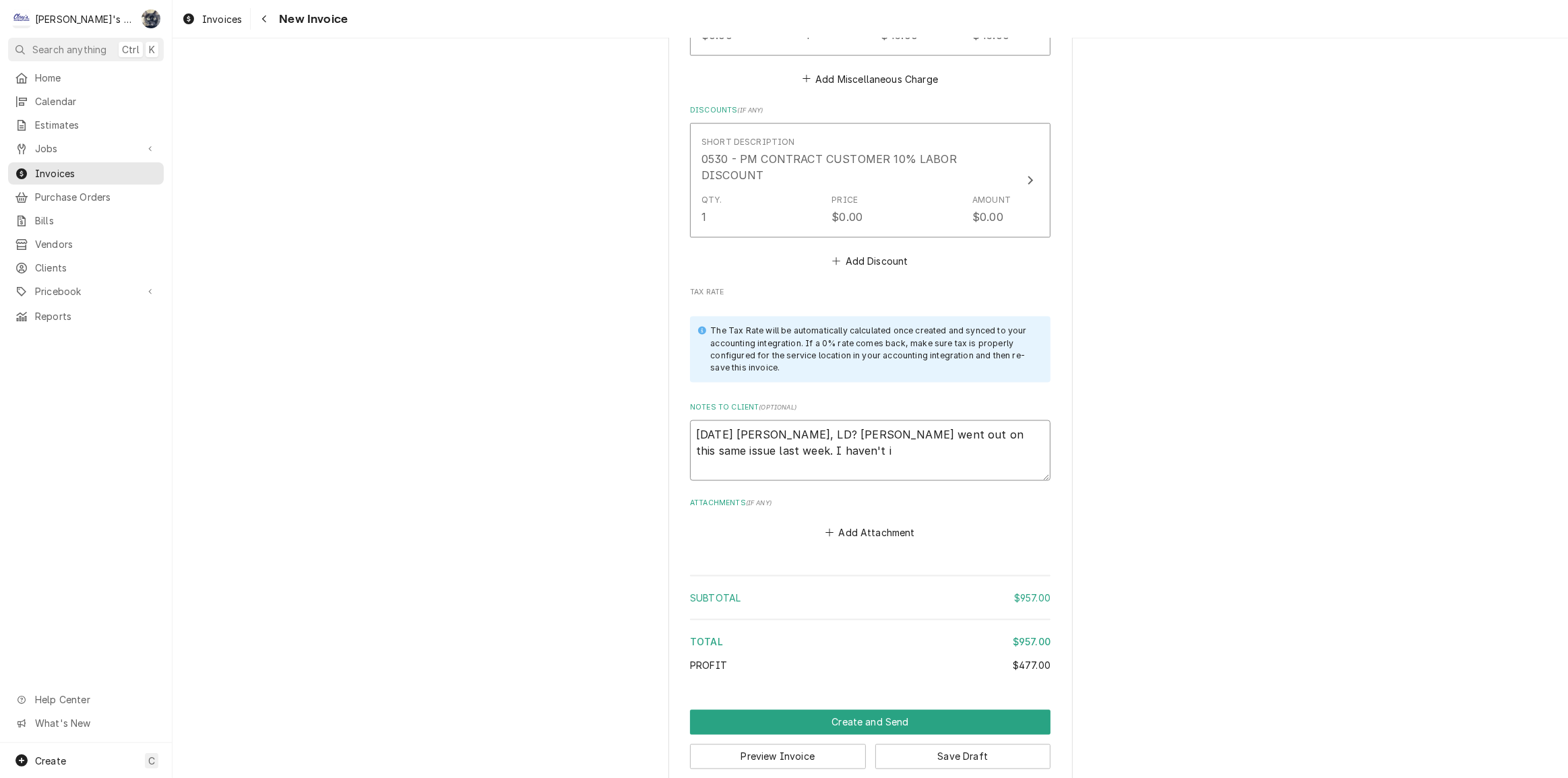
type textarea "8/27/2025 Sarah - Greg, LD? Johnny went out on this same issue last week. I hav…"
click at [890, 744] on button "Save Draft" at bounding box center [963, 757] width 176 height 25
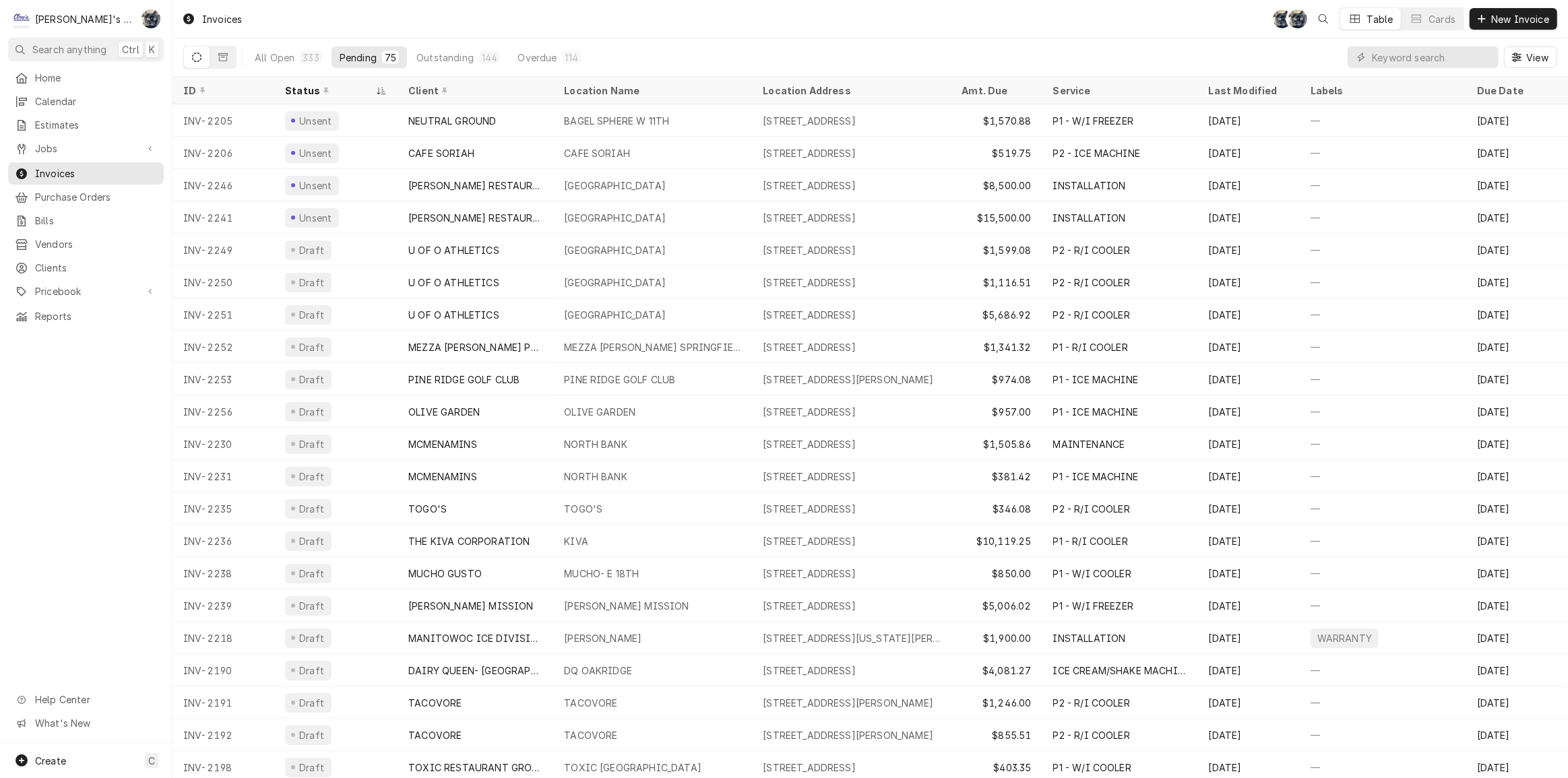
click at [653, 42] on div "All Open 333 Pending 75 Outstanding 144 Overdue 114 View" at bounding box center [870, 57] width 1374 height 38
click at [658, 30] on div "Invoices SB SB Table Cards New Invoice" at bounding box center [870, 19] width 1395 height 38
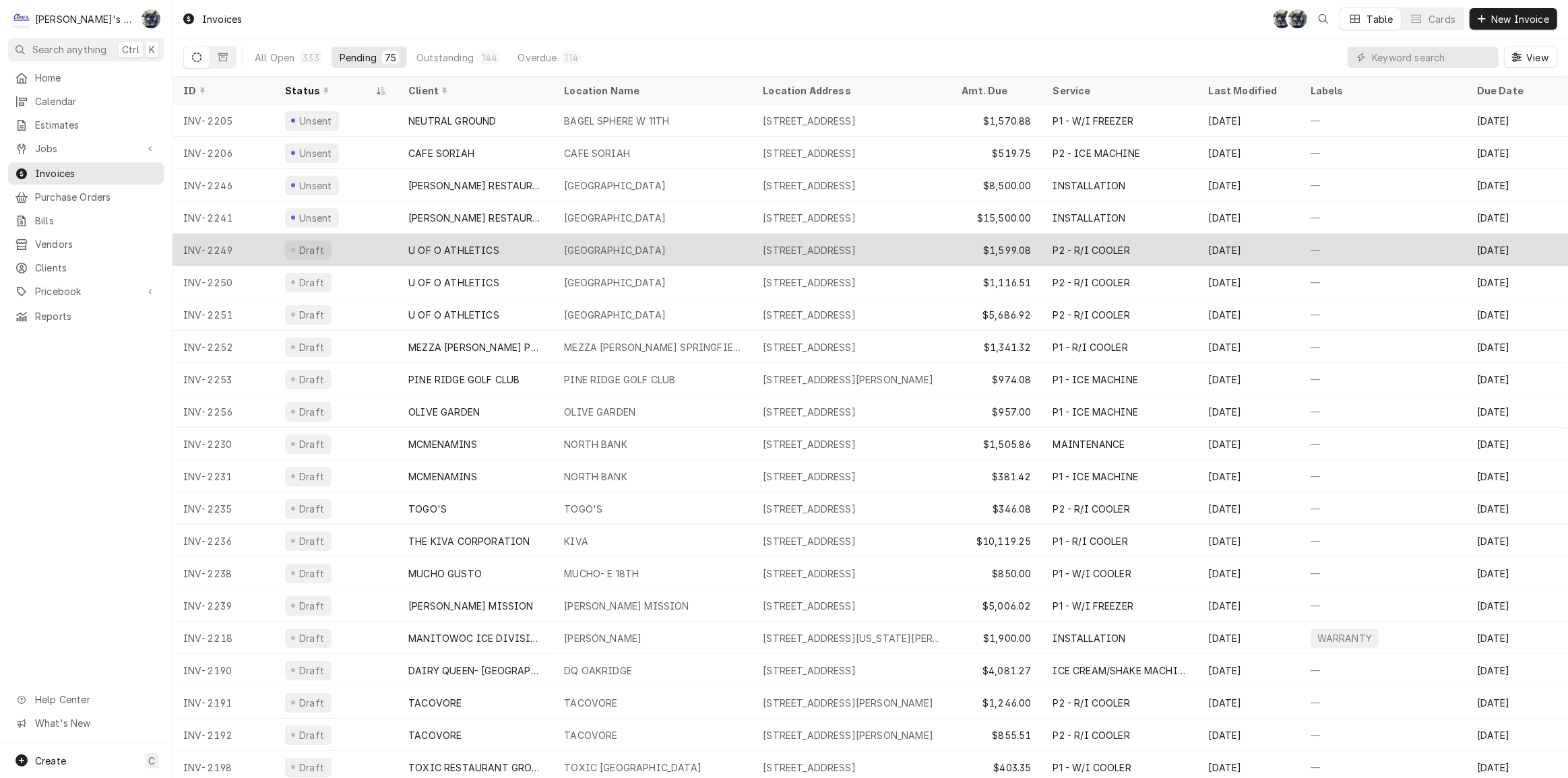
click at [856, 252] on div "[STREET_ADDRESS]" at bounding box center [809, 251] width 93 height 14
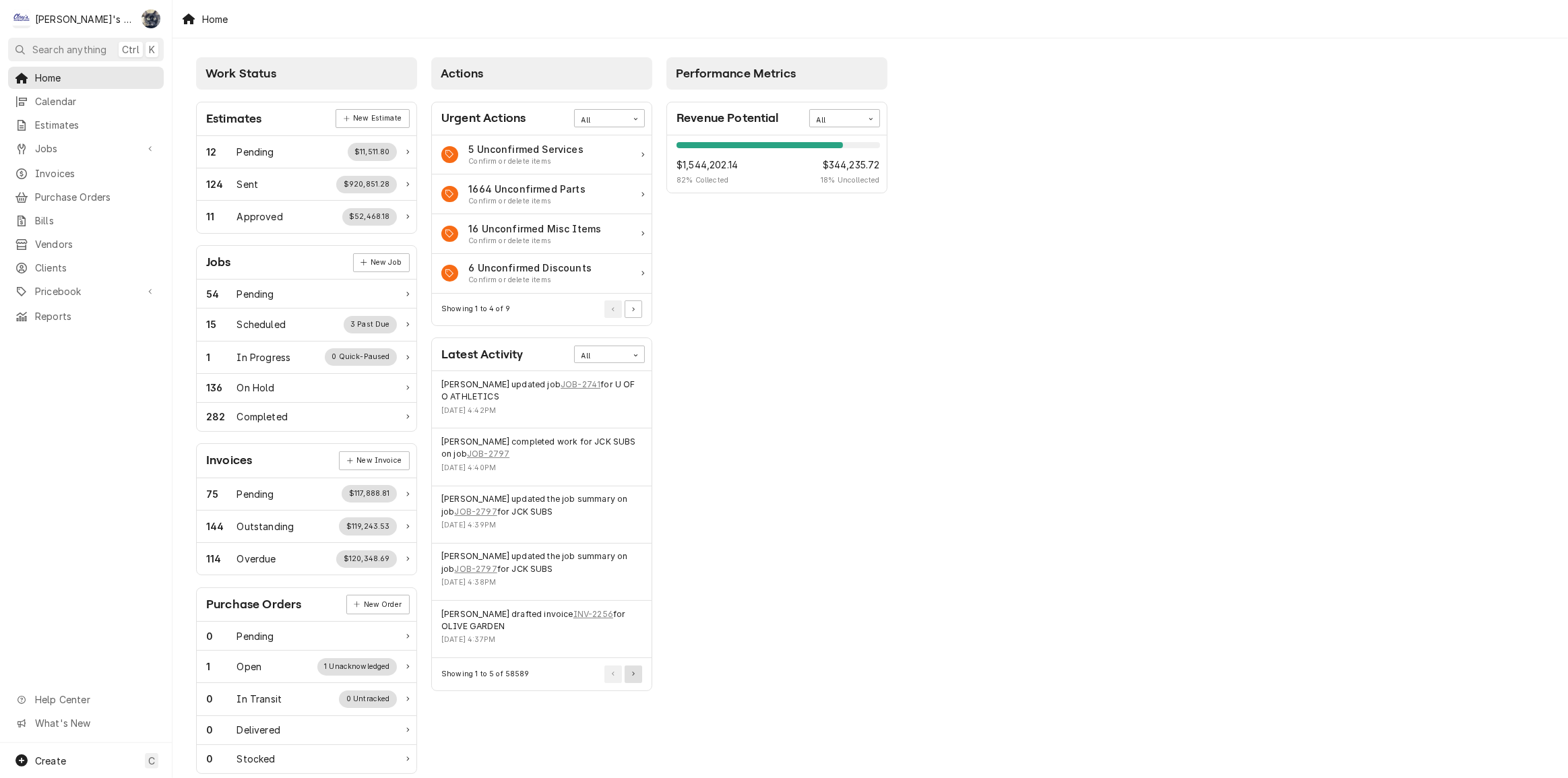
click at [639, 670] on button "Pagination Controls" at bounding box center [633, 675] width 18 height 18
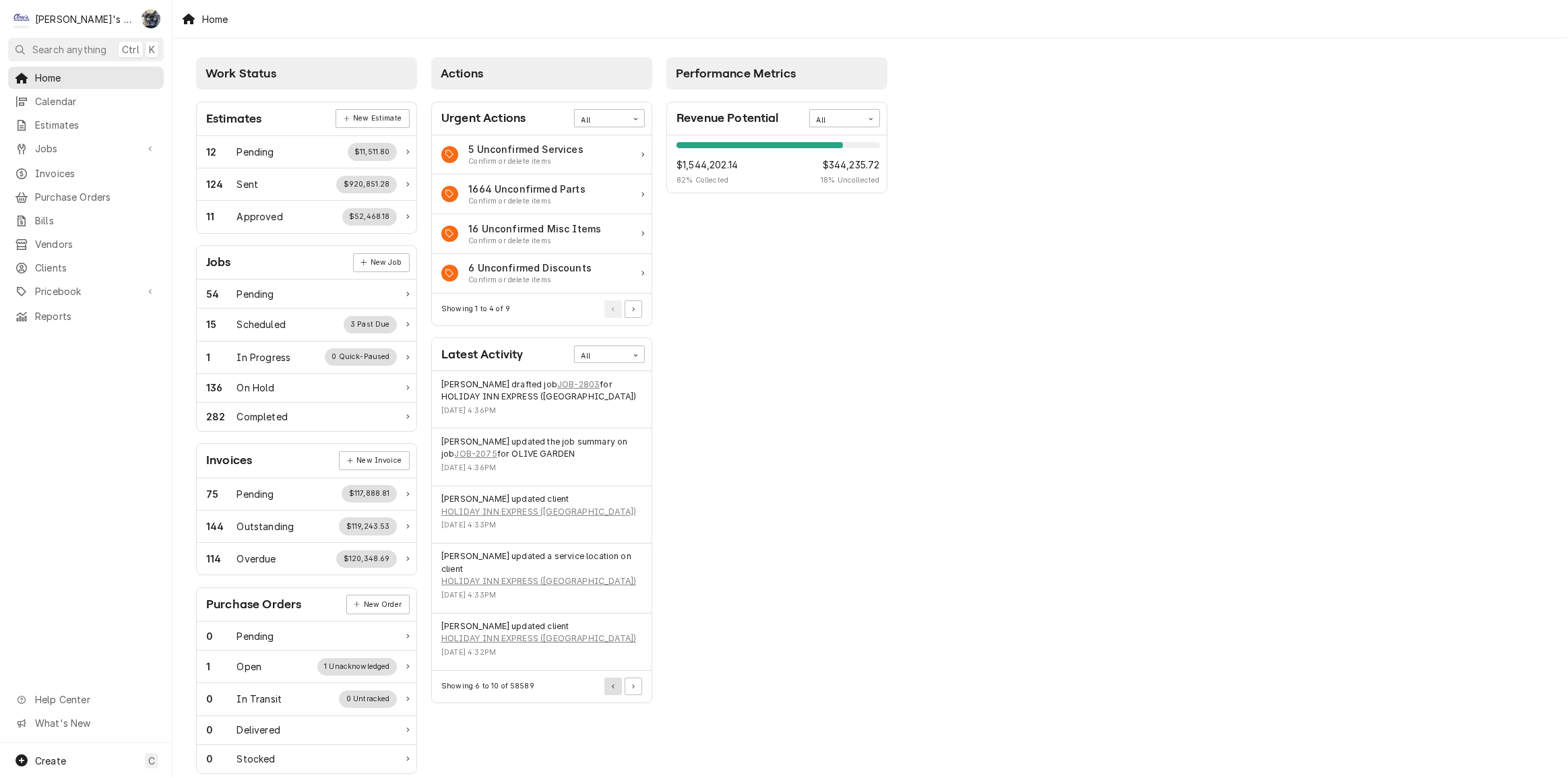
click at [618, 678] on button "Pagination Controls" at bounding box center [613, 687] width 18 height 18
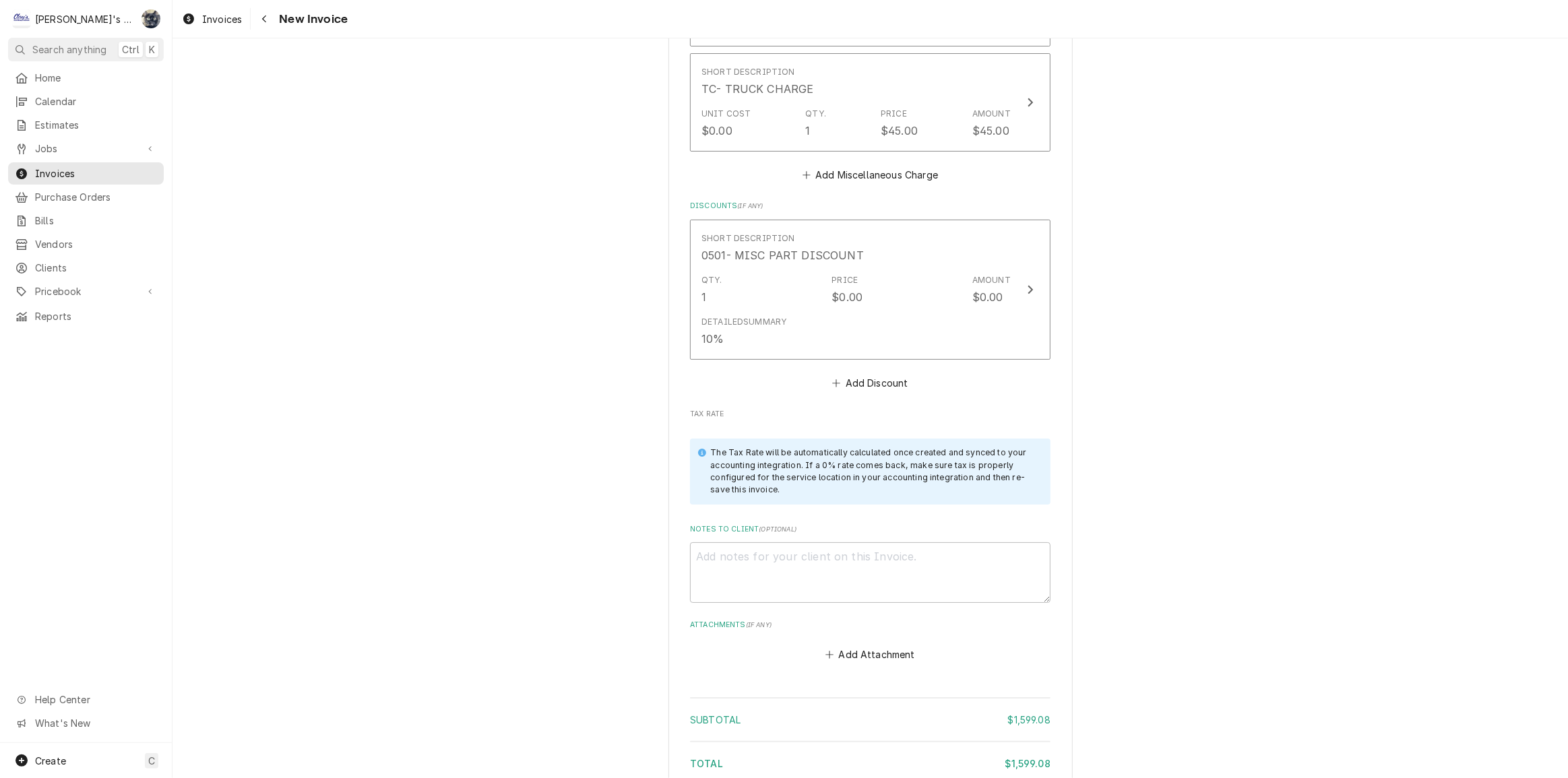
scroll to position [4776, 0]
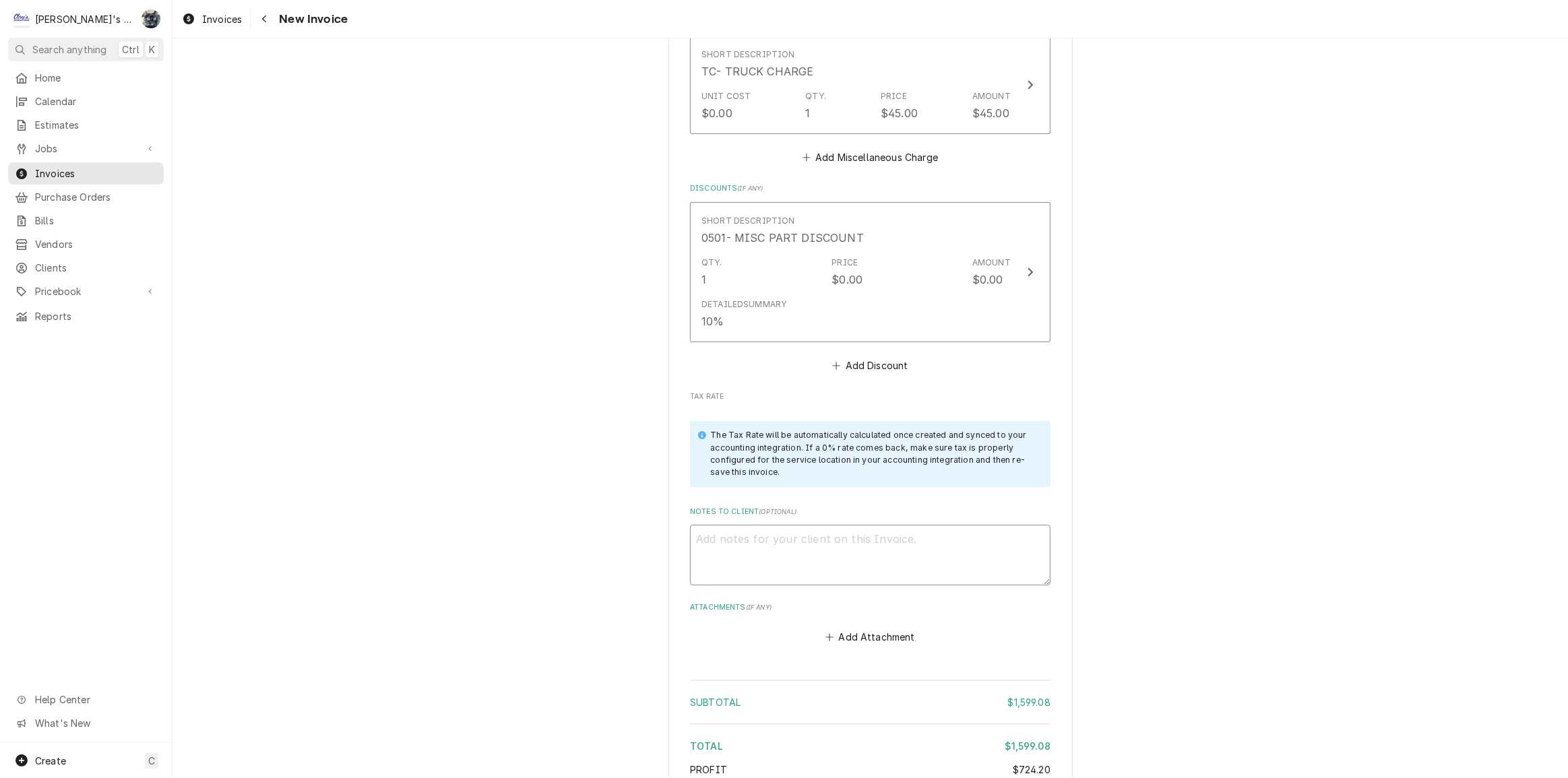
click at [832, 525] on textarea "Notes to Client ( optional )" at bounding box center [870, 555] width 360 height 61
type textarea "x"
type textarea "8"
type textarea "x"
type textarea "8/"
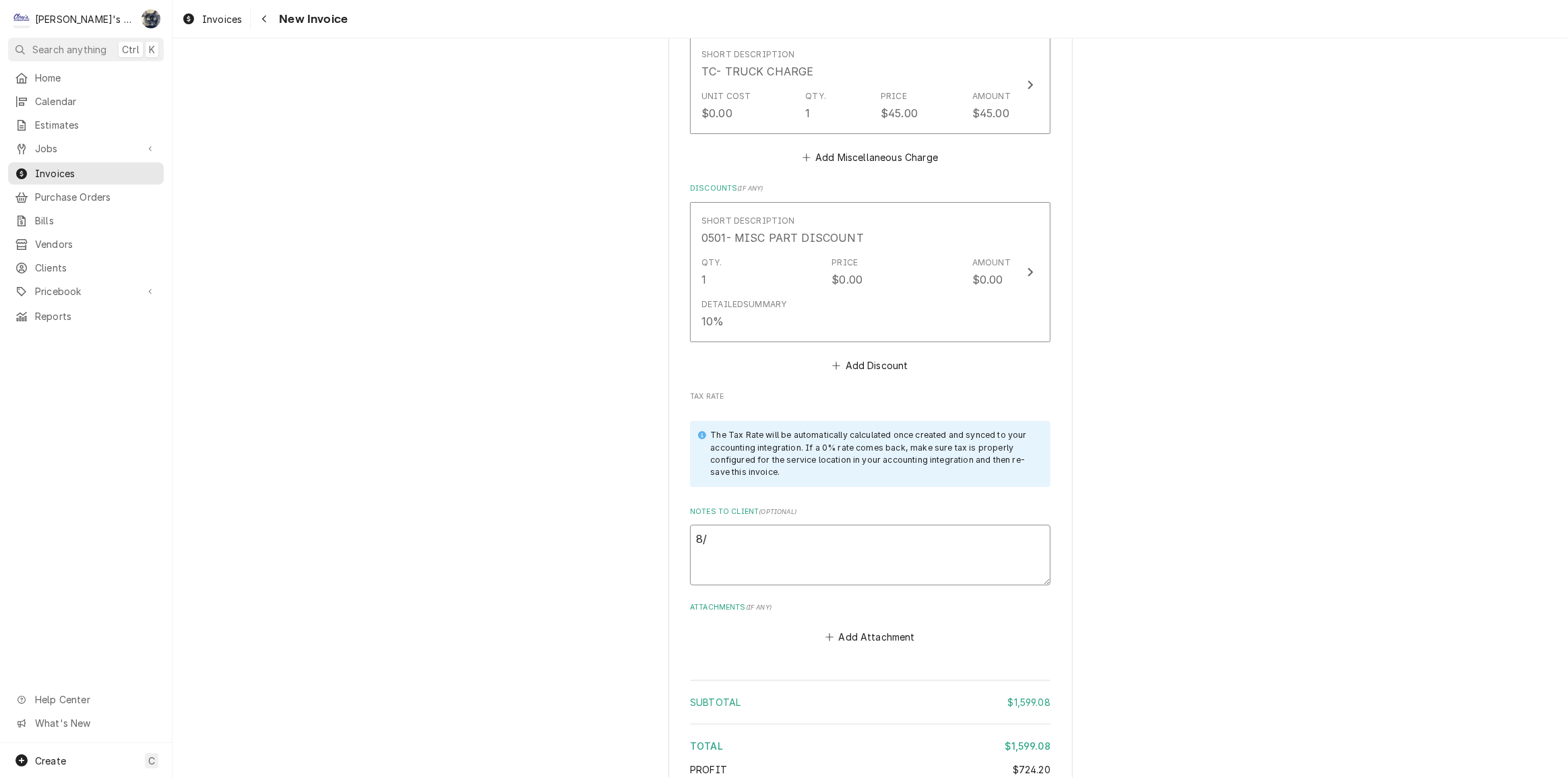
type textarea "x"
type textarea "8/2"
type textarea "x"
type textarea "8/27"
type textarea "x"
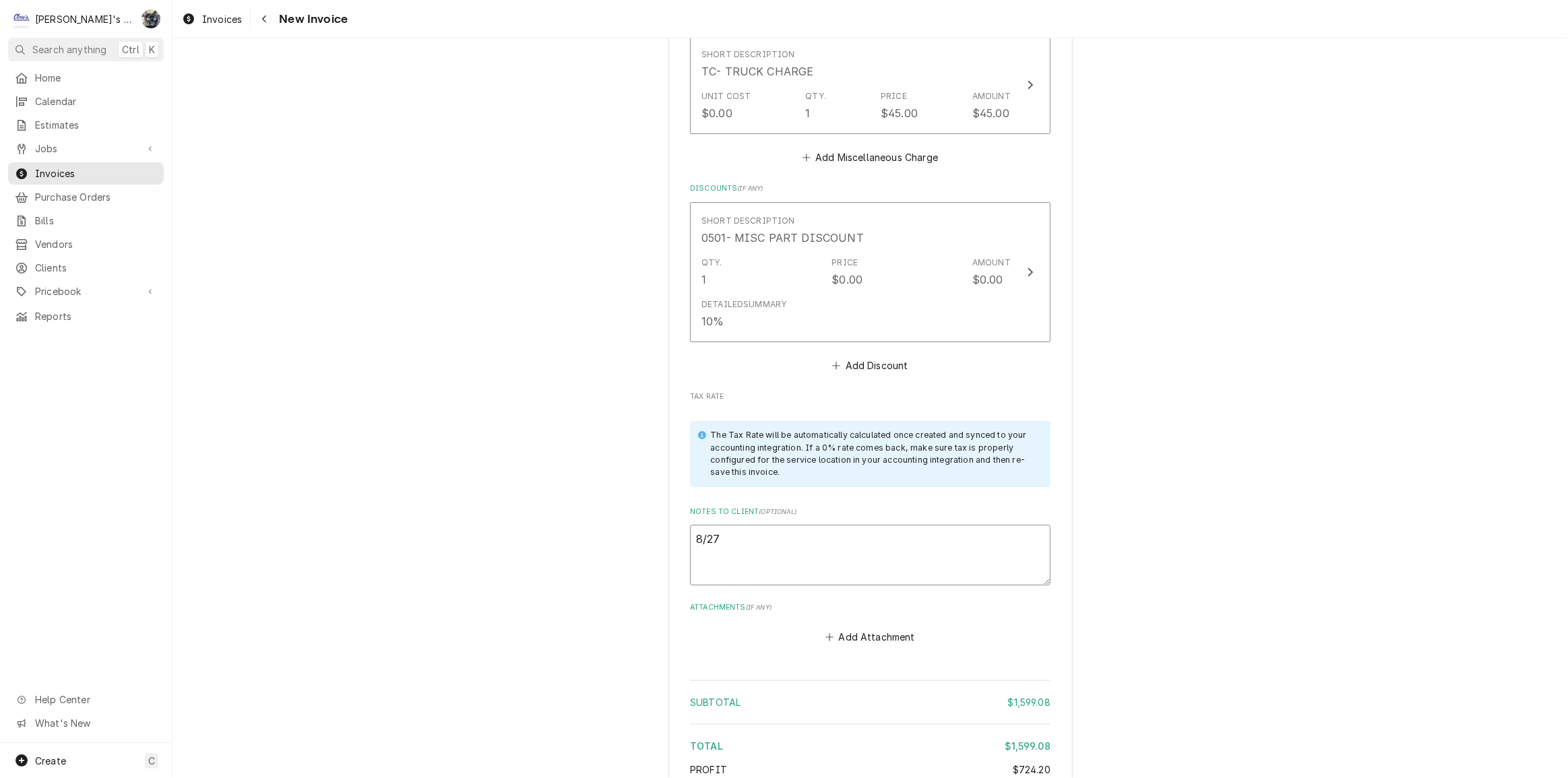
type textarea "8/27/"
type textarea "x"
type textarea "8/27/2"
type textarea "x"
type textarea "8/27/20"
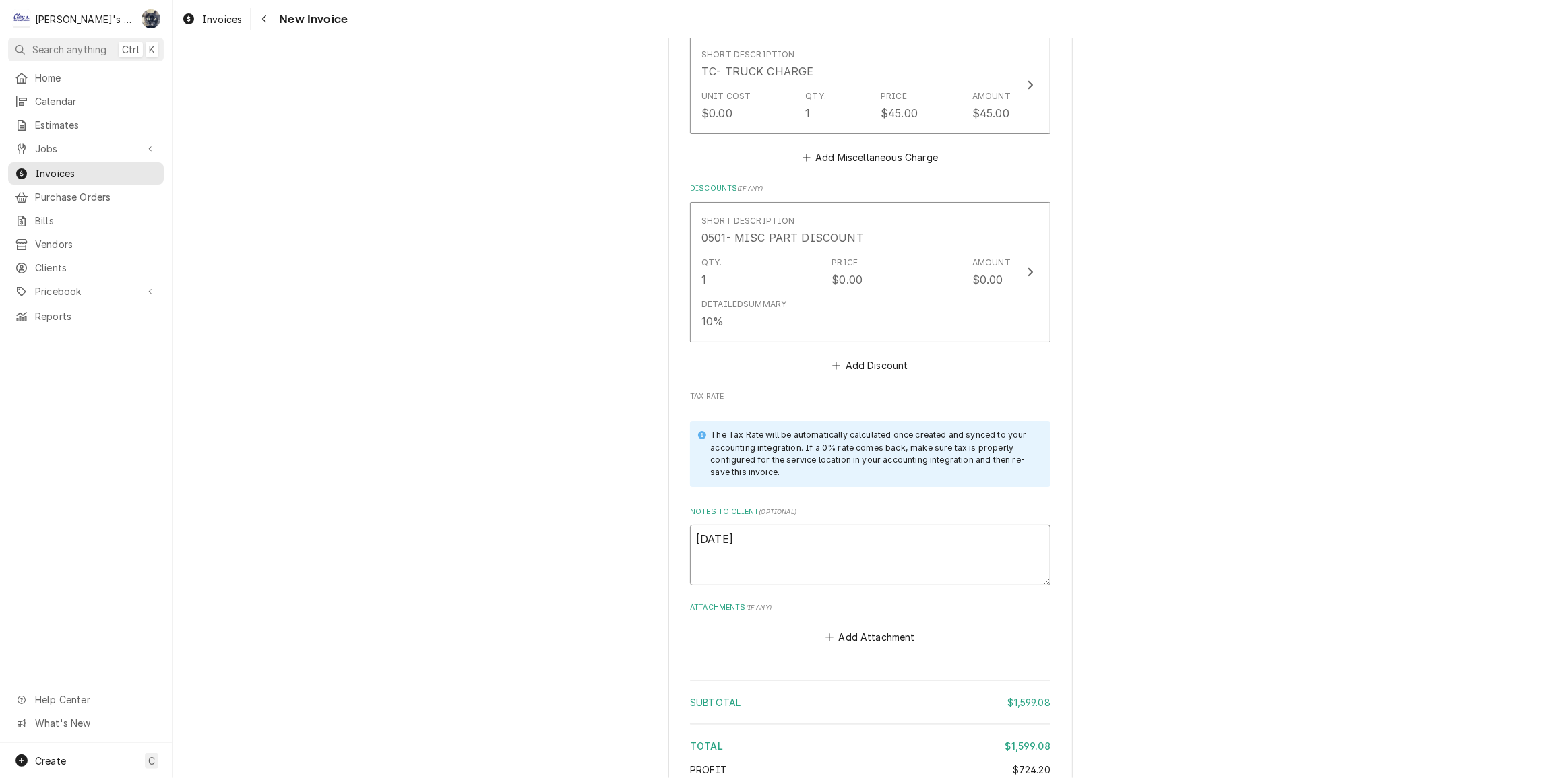
type textarea "x"
type textarea "8/27/202"
type textarea "x"
type textarea "8/27/2025"
type textarea "x"
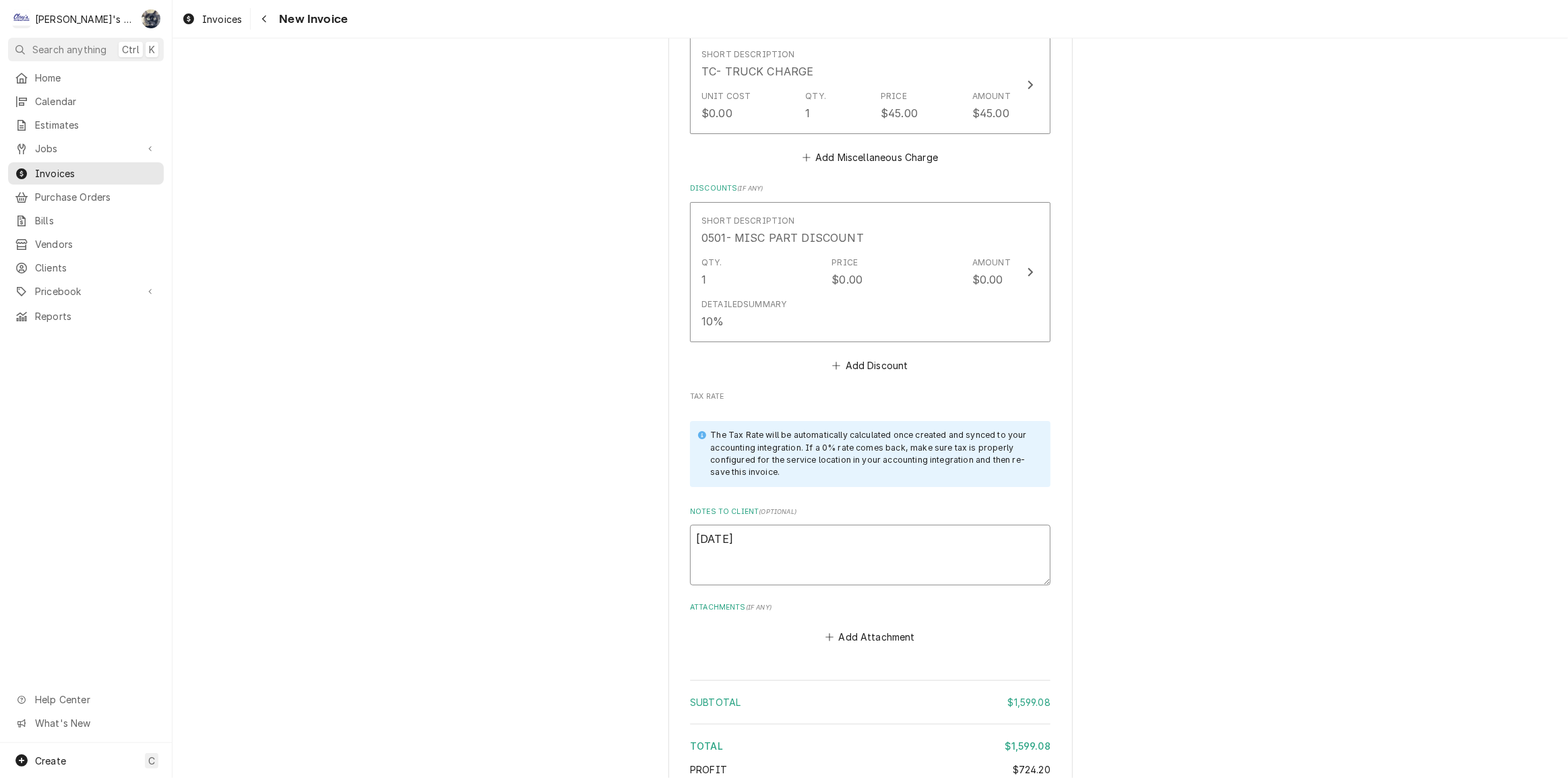
type textarea "8/27/2025"
type textarea "x"
type textarea "8/27/2025 S"
type textarea "x"
type textarea "8/27/2025 Sa"
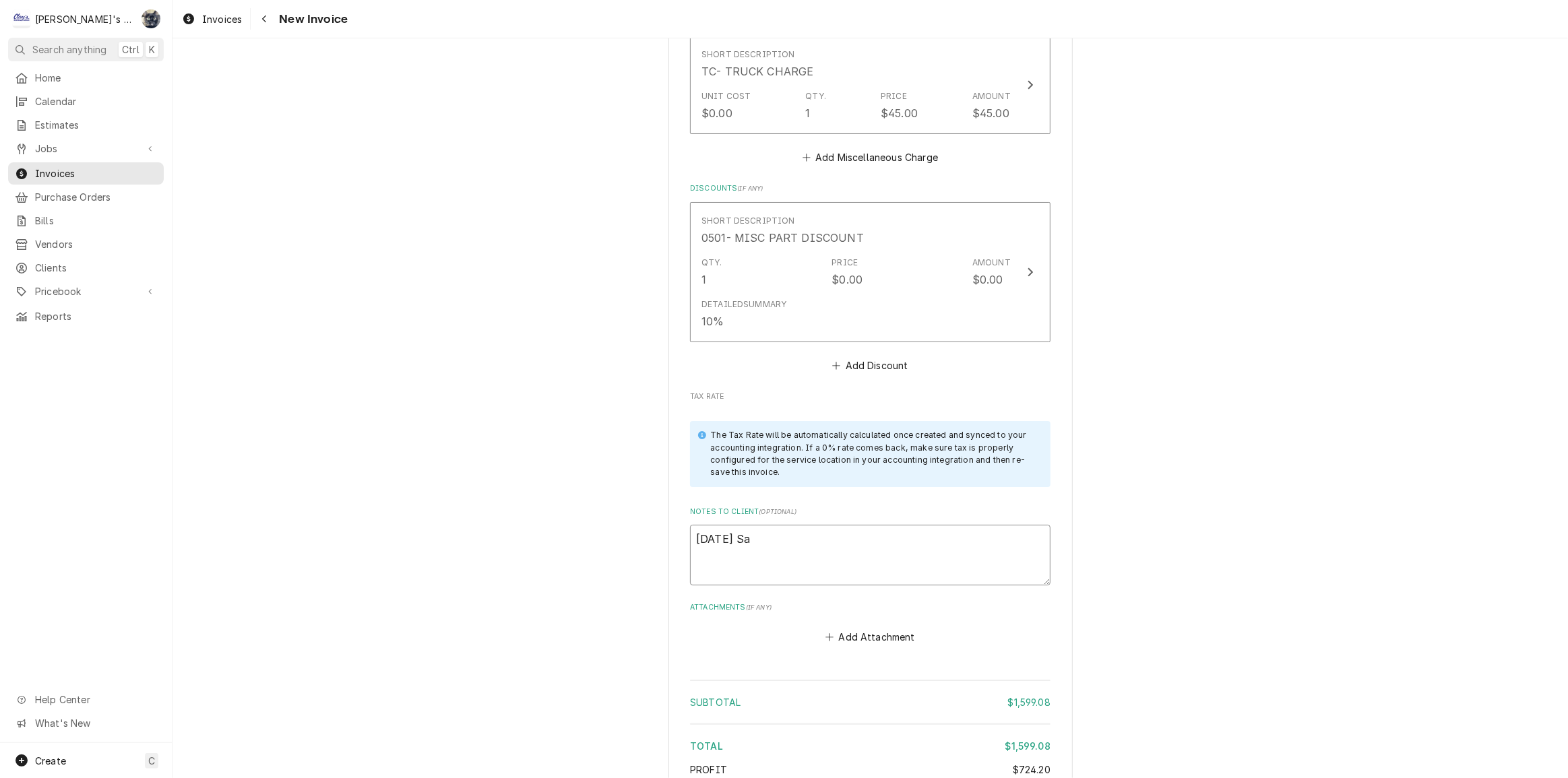
type textarea "x"
type textarea "8/27/2025 Sar"
type textarea "x"
type textarea "8/27/2025 Sara"
type textarea "x"
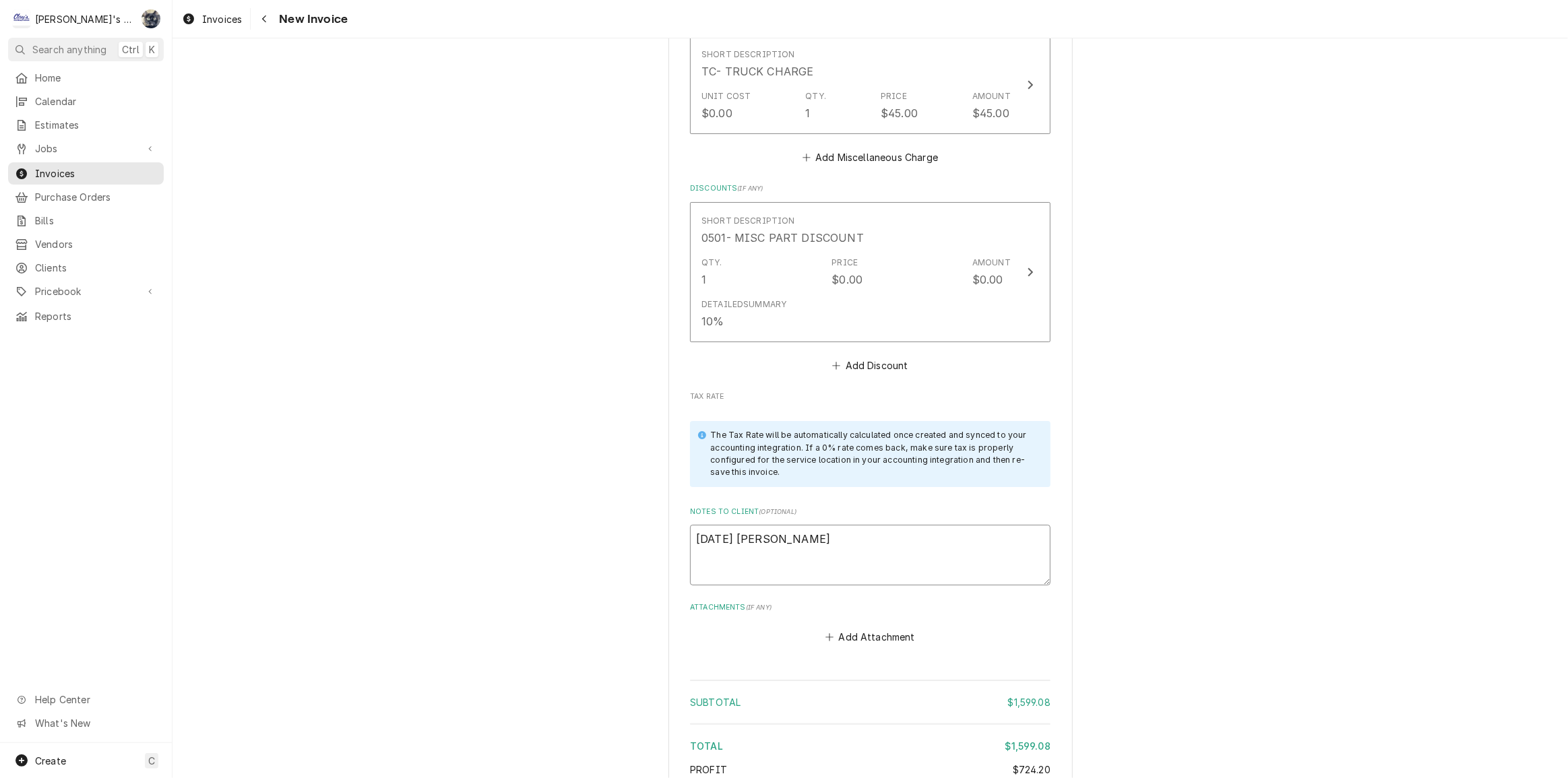
type textarea "8/27/2025 Sarah"
type textarea "x"
type textarea "8/27/2025 Sarah"
type textarea "x"
type textarea "8/27/2025 Sarah -"
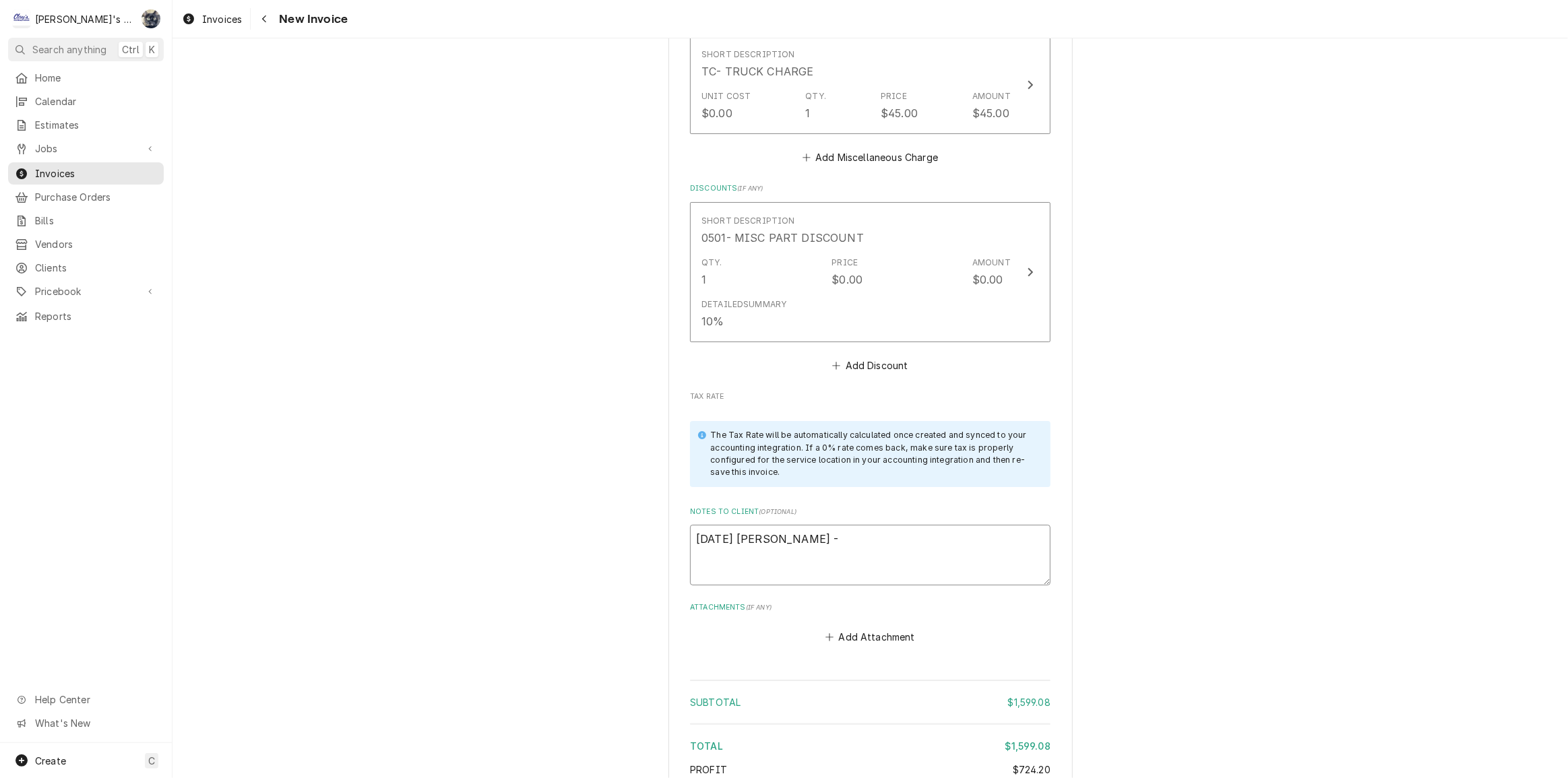
type textarea "x"
type textarea "8/27/2025 Sarah -"
type textarea "x"
type textarea "8/27/2025 Sarah - i"
type textarea "x"
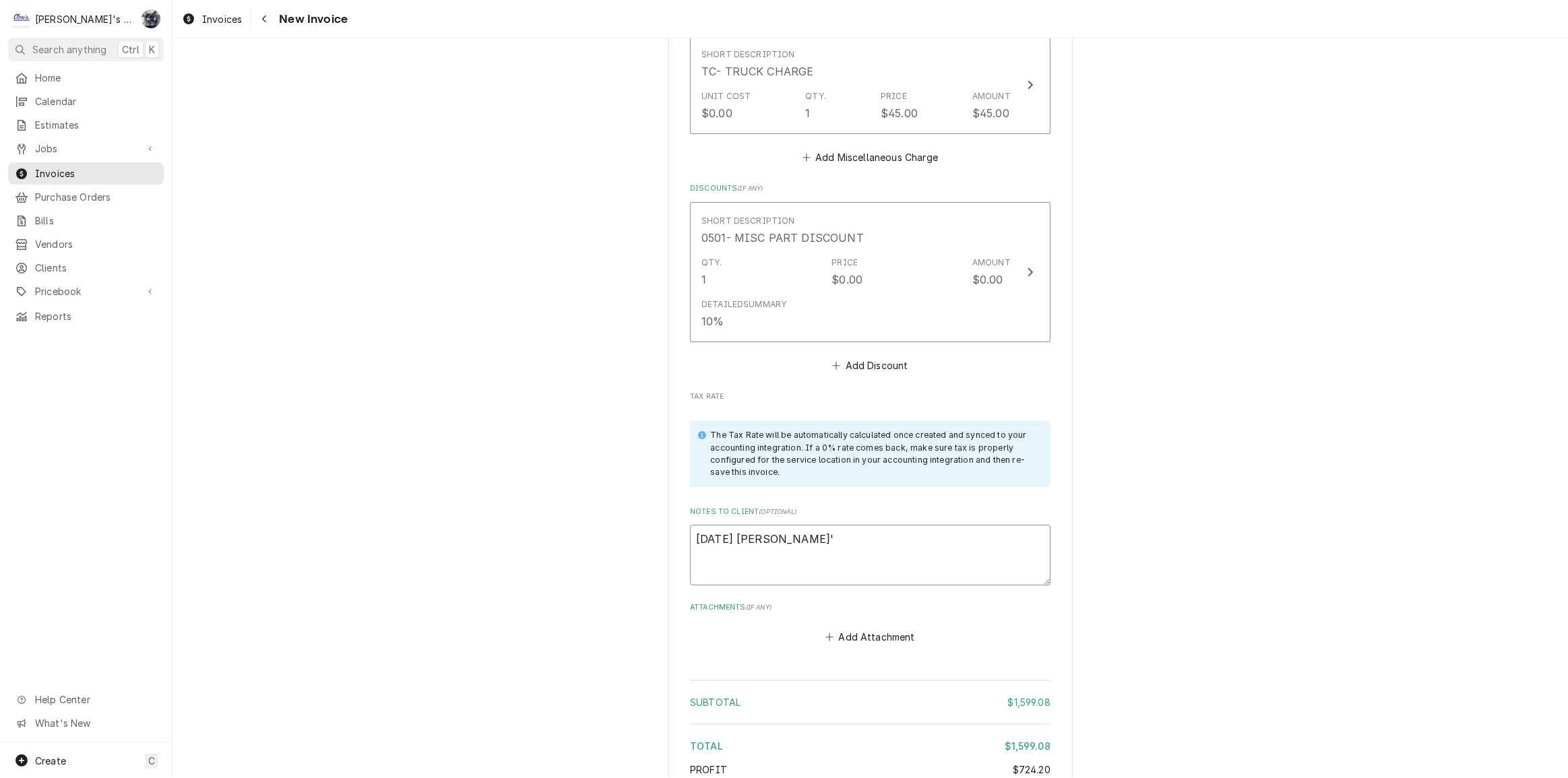
type textarea "8/27/2025 Sarah - i'm"
type textarea "x"
type textarea "8/27/2025 Sarah - i'"
type textarea "x"
type textarea "8/27/2025 Sarah - i"
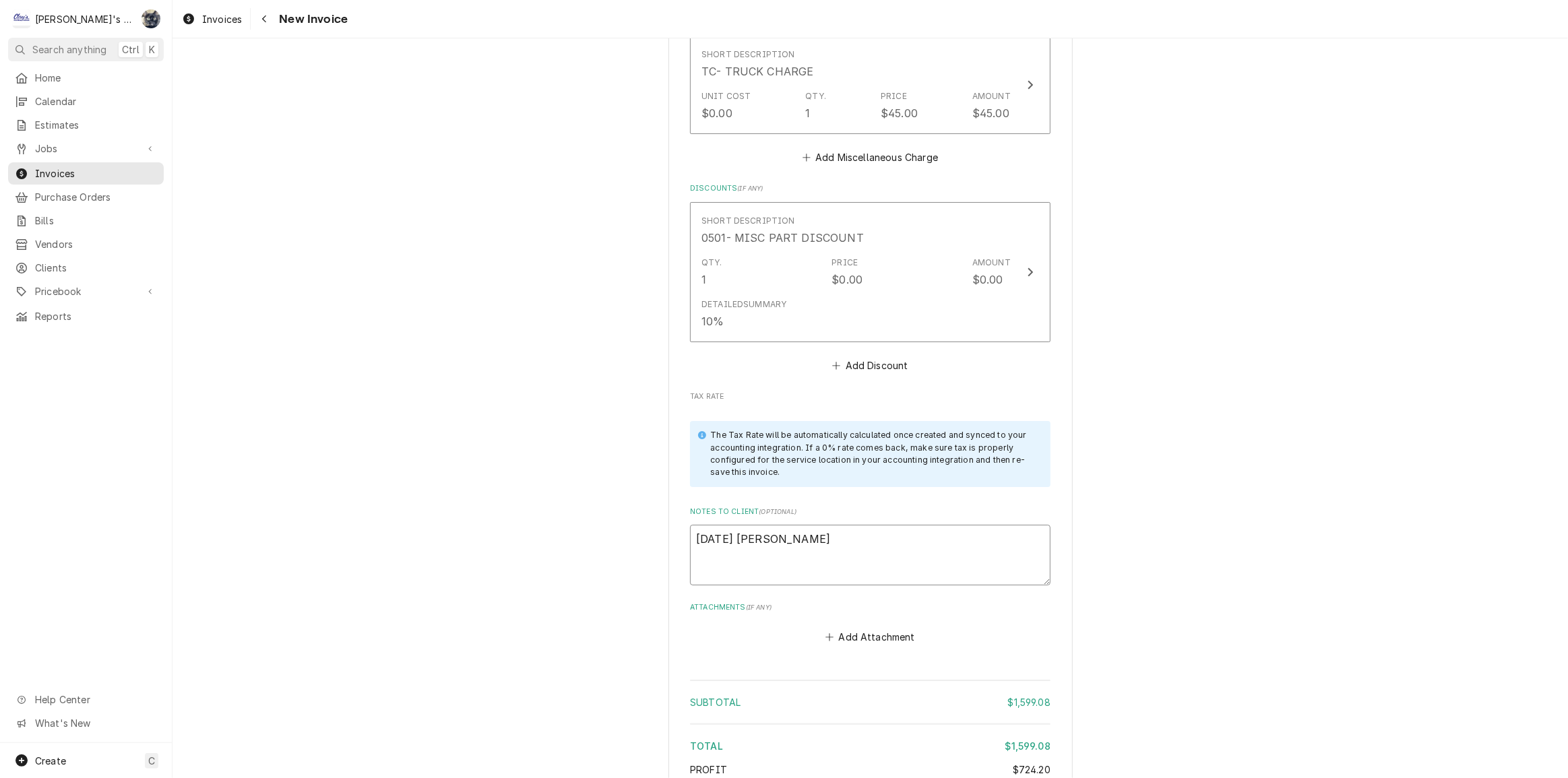
type textarea "x"
type textarea "8/27/2025 Sarah -"
type textarea "x"
type textarea "8/27/2025 Sarah - I"
type textarea "x"
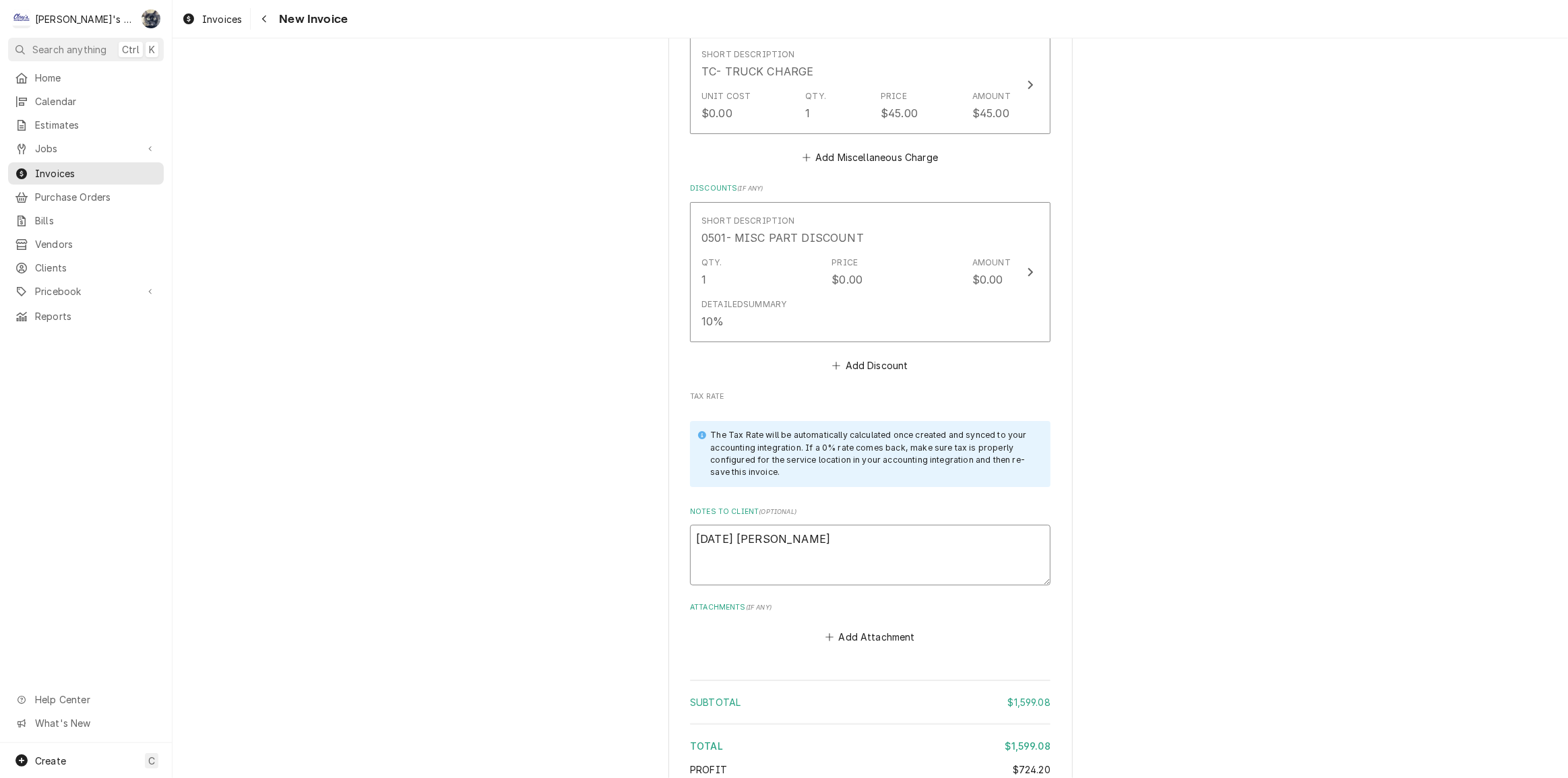
type textarea "8/27/2025 Sarah - I'"
type textarea "x"
type textarea "8/27/2025 Sarah - I'm"
type textarea "x"
type textarea "8/27/2025 Sarah - I'm"
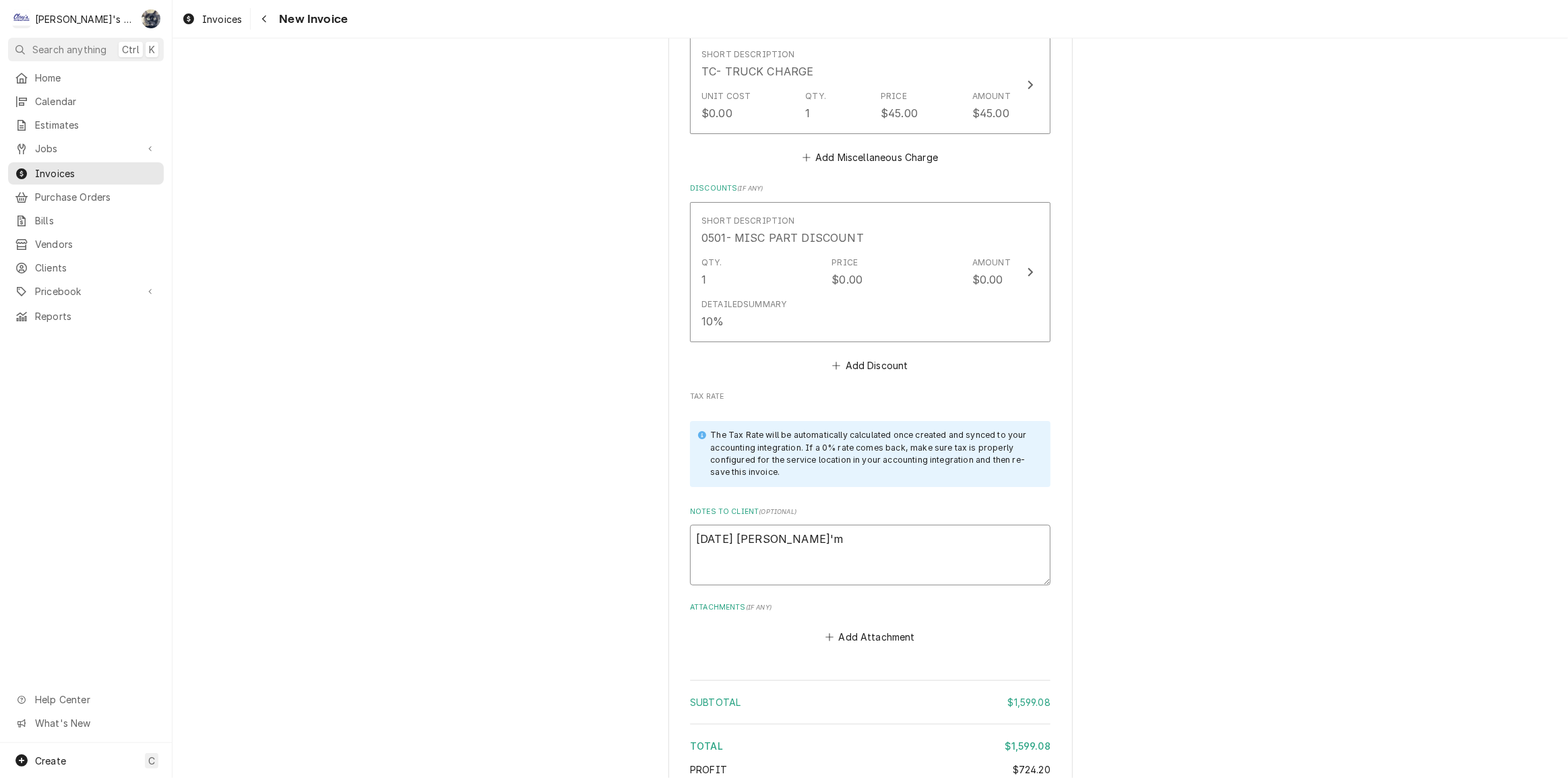
type textarea "x"
type textarea "8/27/2025 Sarah - I'm s"
type textarea "x"
type textarea "8/27/2025 Sarah - I'm st"
type textarea "x"
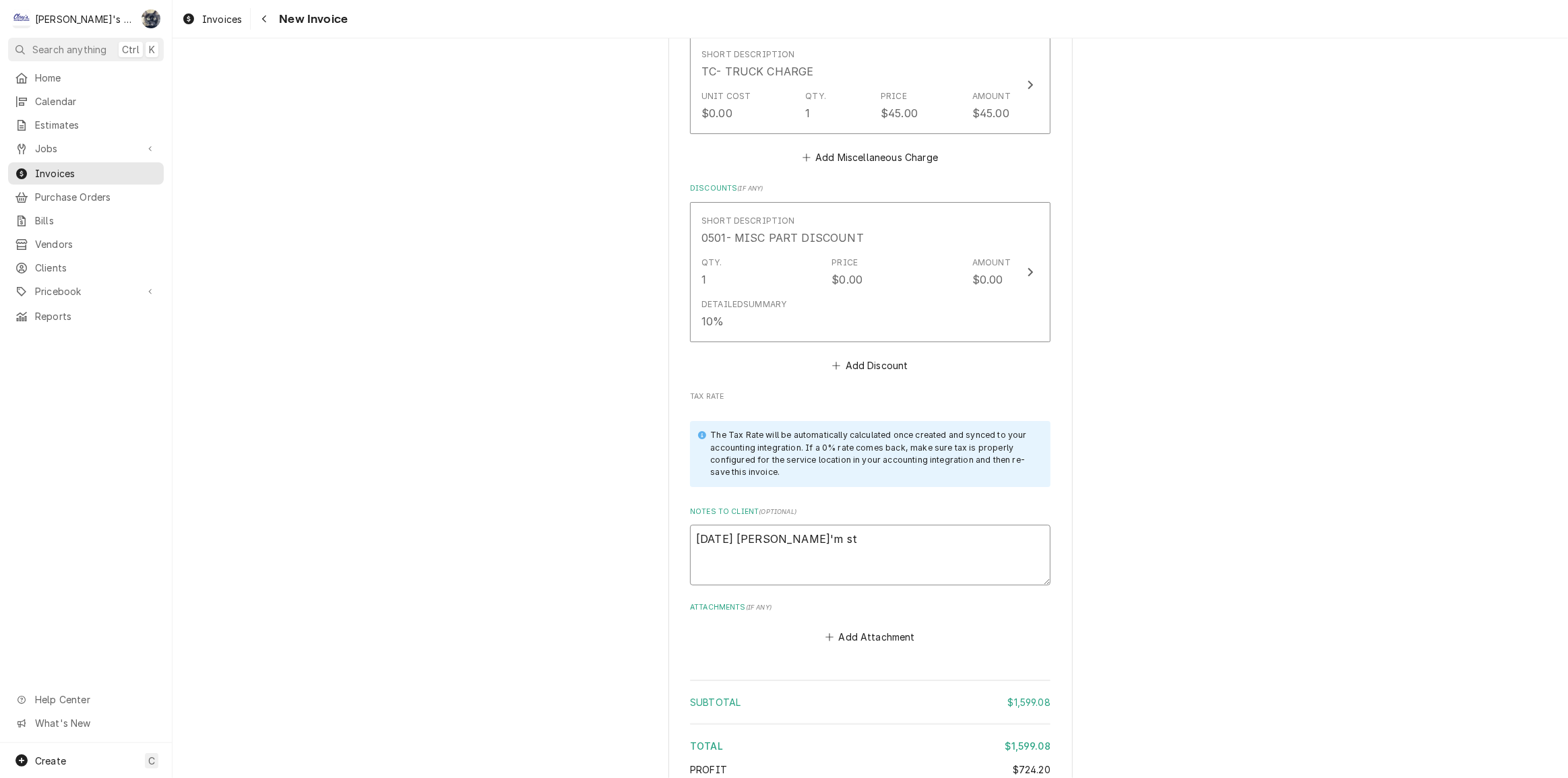
type textarea "8/27/2025 Sarah - I'm sti"
type textarea "x"
type textarea "8/27/2025 Sarah - I'm stil"
type textarea "x"
type textarea "8/27/2025 Sarah - I'm still"
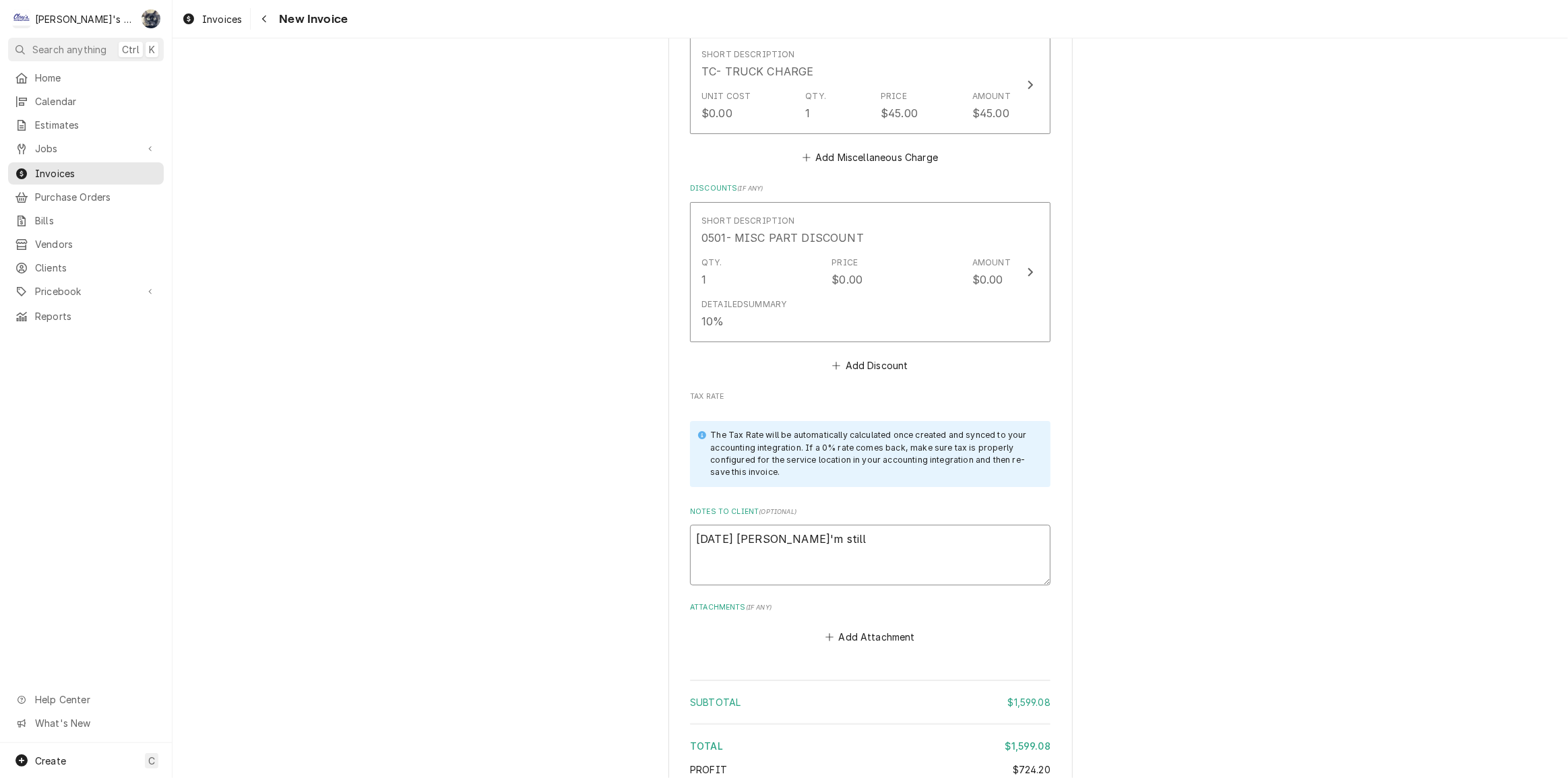
type textarea "x"
type textarea "8/27/2025 Sarah - I'm still"
type textarea "x"
type textarea "8/27/2025 Sarah - I'm still w"
type textarea "x"
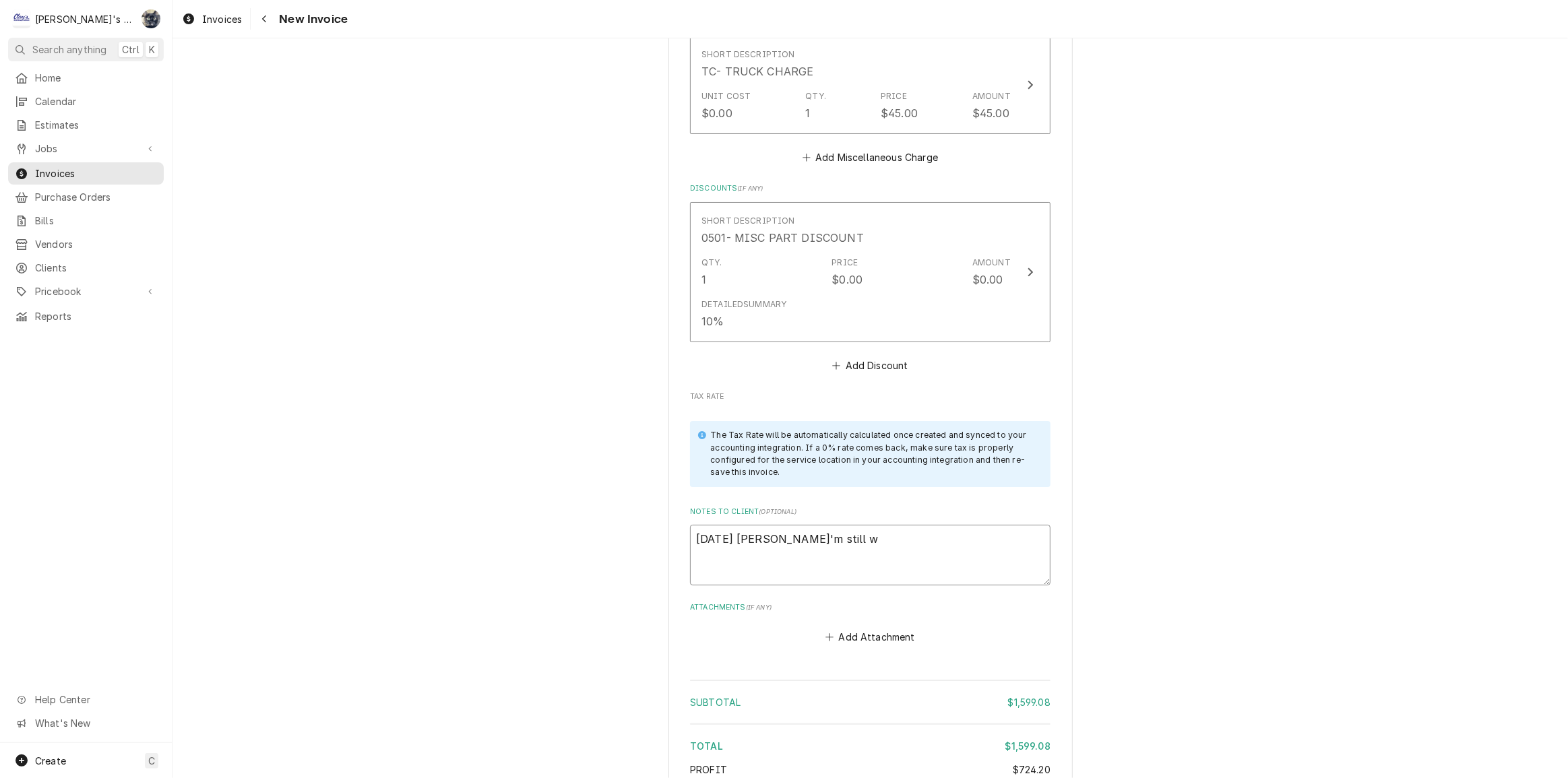
type textarea "8/27/2025 Sarah - I'm still wo"
type textarea "x"
type textarea "8/27/2025 Sarah - I'm still wor"
type textarea "x"
type textarea "8/27/2025 Sarah - I'm still work"
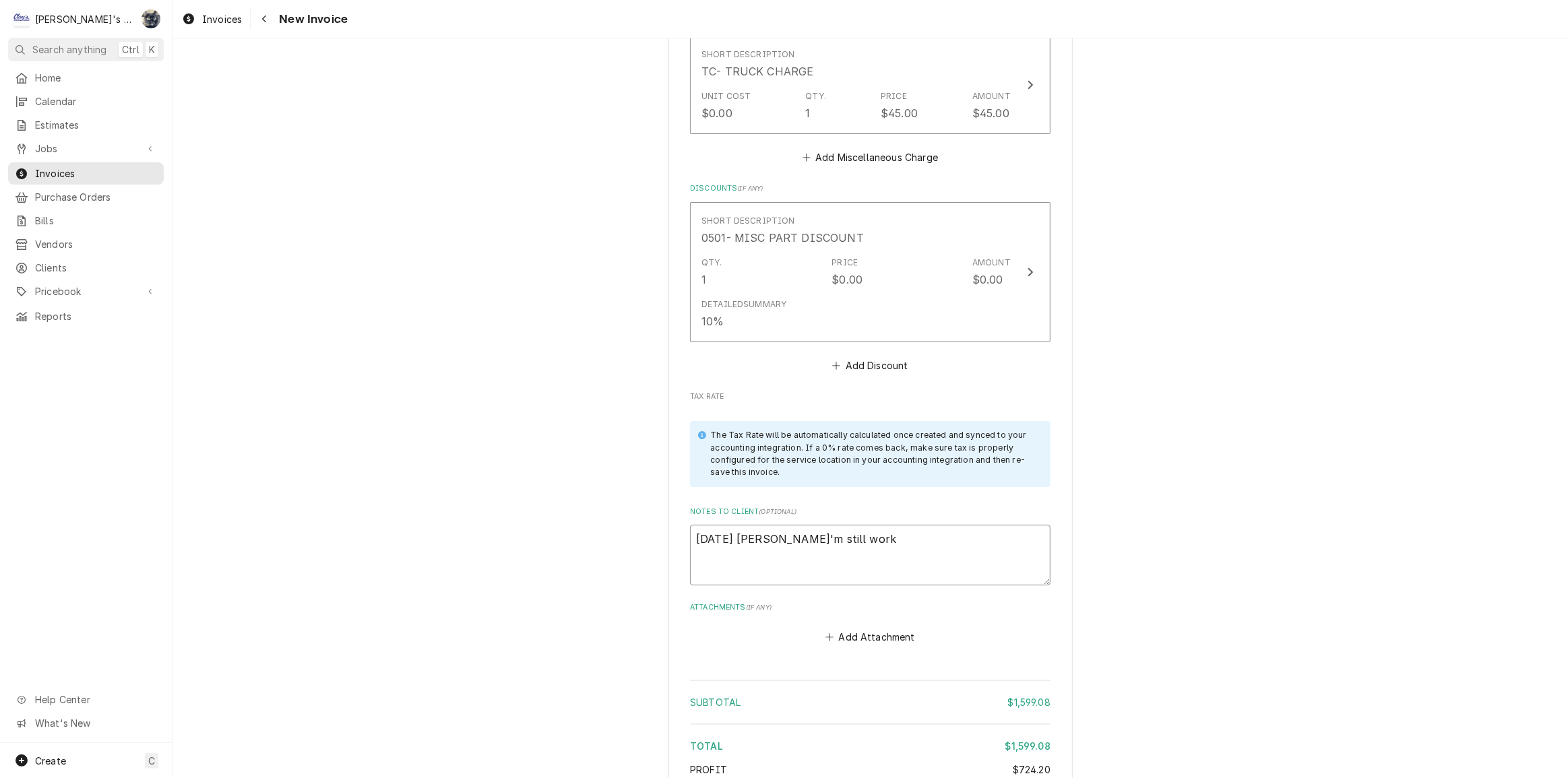
type textarea "x"
type textarea "8/27/2025 Sarah - I'm still worki"
type textarea "x"
type textarea "8/27/2025 Sarah - I'm still workin"
type textarea "x"
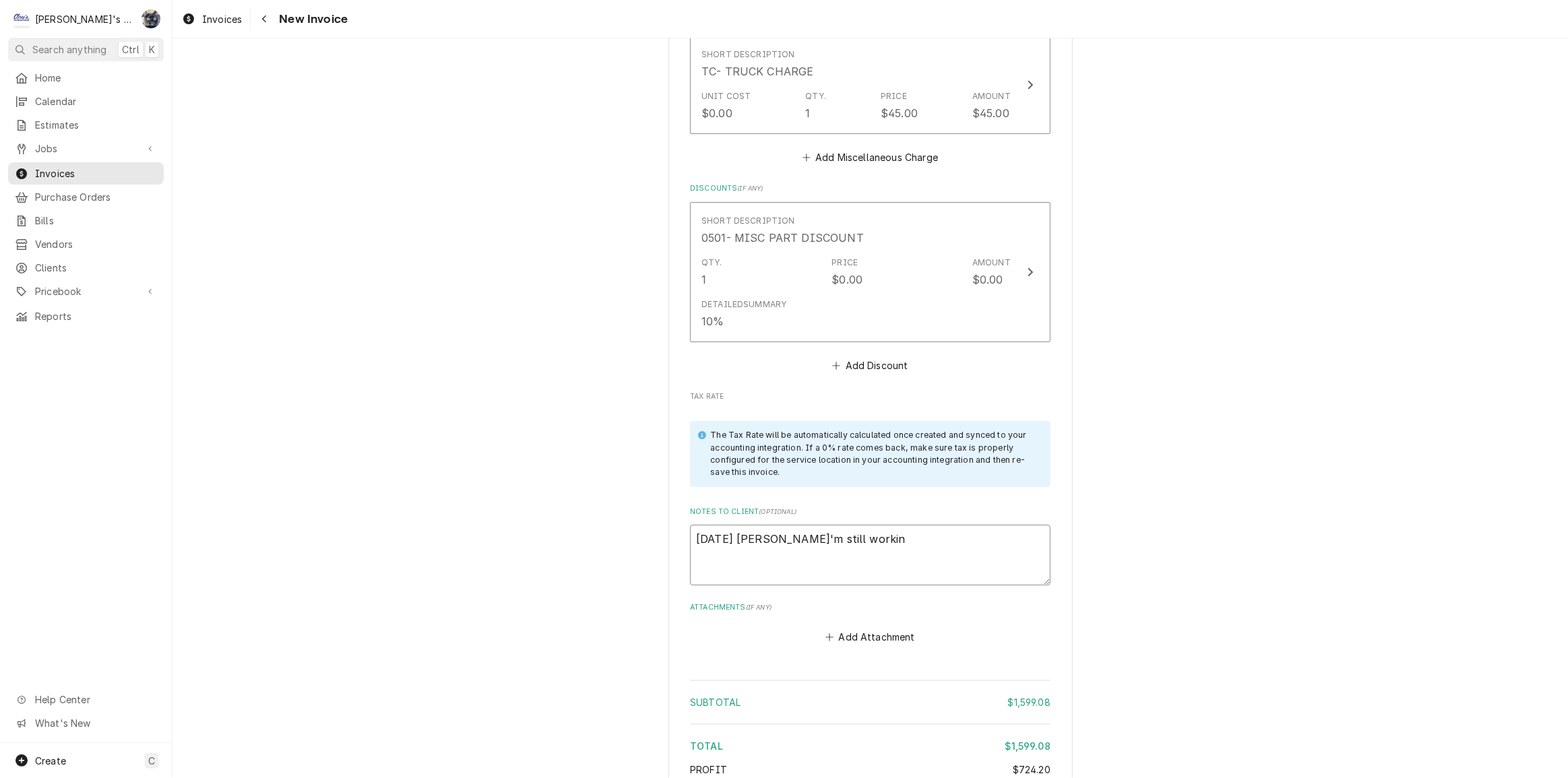
type textarea "8/27/2025 Sarah - I'm still working"
type textarea "x"
type textarea "8/27/2025 Sarah - I'm still working"
type textarea "x"
type textarea "8/27/2025 Sarah - I'm still working o"
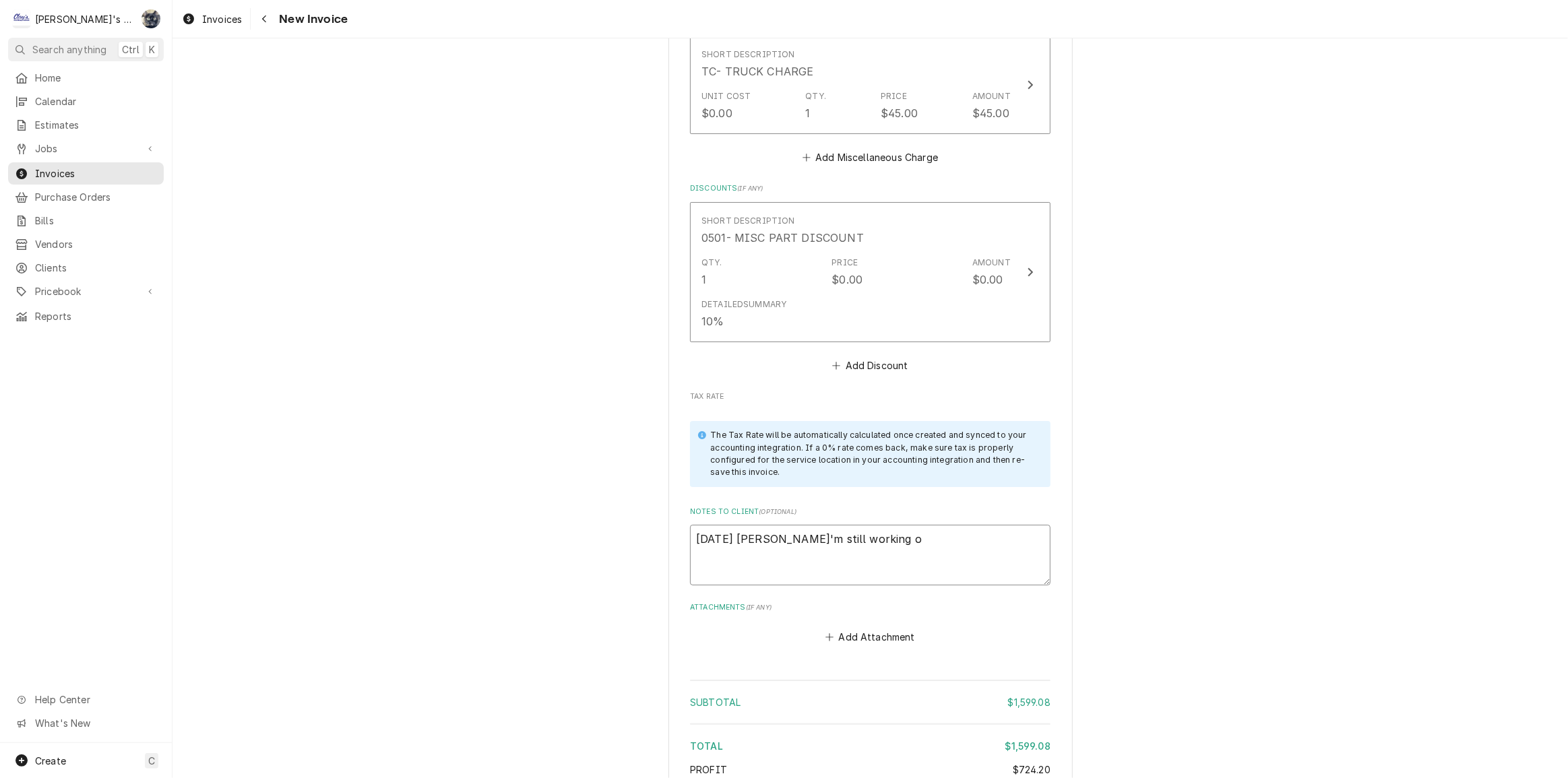
type textarea "x"
type textarea "8/27/2025 Sarah - I'm still working on"
type textarea "x"
type textarea "8/27/2025 Sarah - I'm still working on"
type textarea "x"
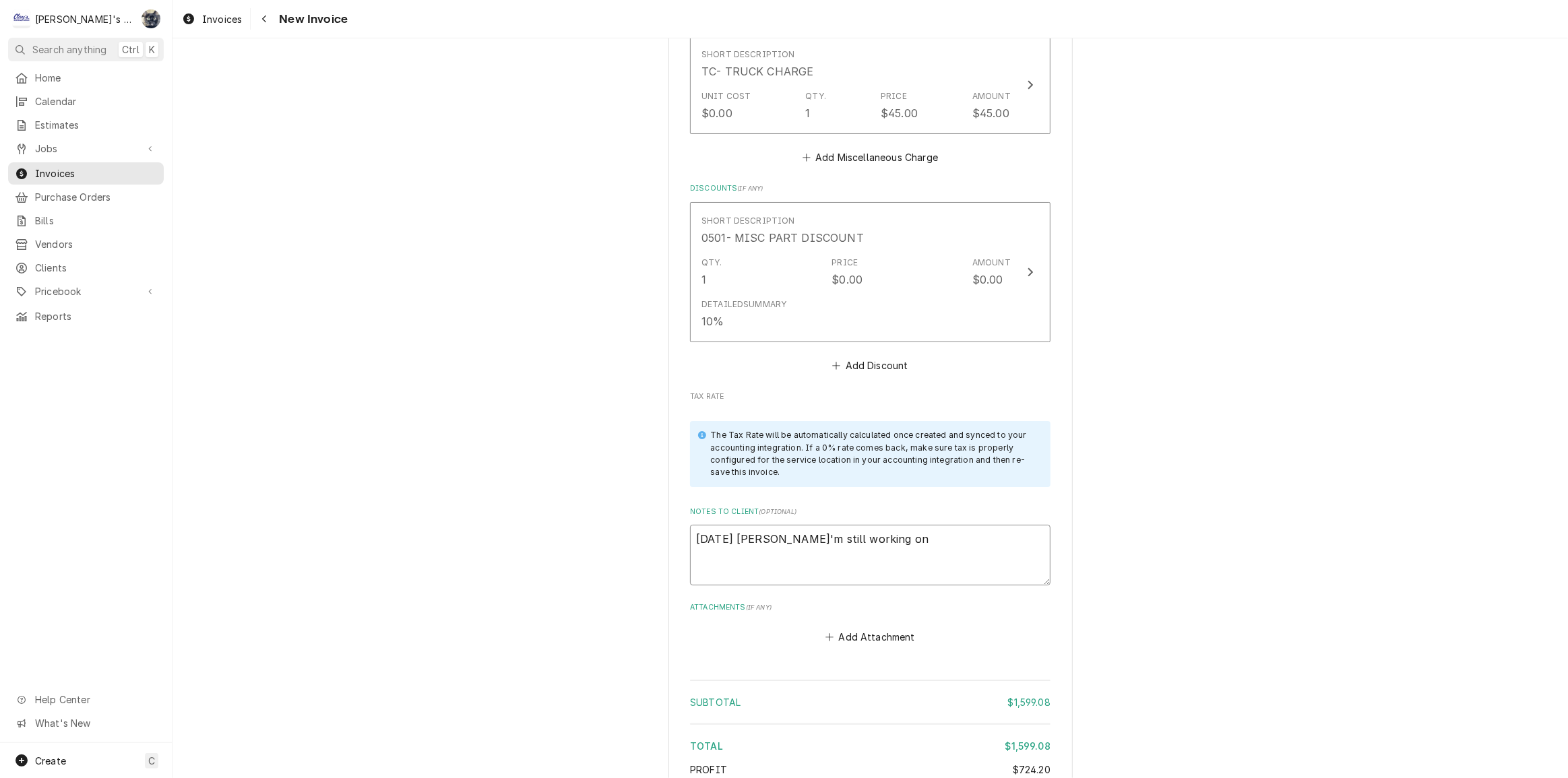
type textarea "8/27/2025 Sarah - I'm still working on t"
type textarea "x"
type textarea "8/27/2025 Sarah - I'm still working on th"
type textarea "x"
type textarea "8/27/2025 Sarah - I'm still working on thi"
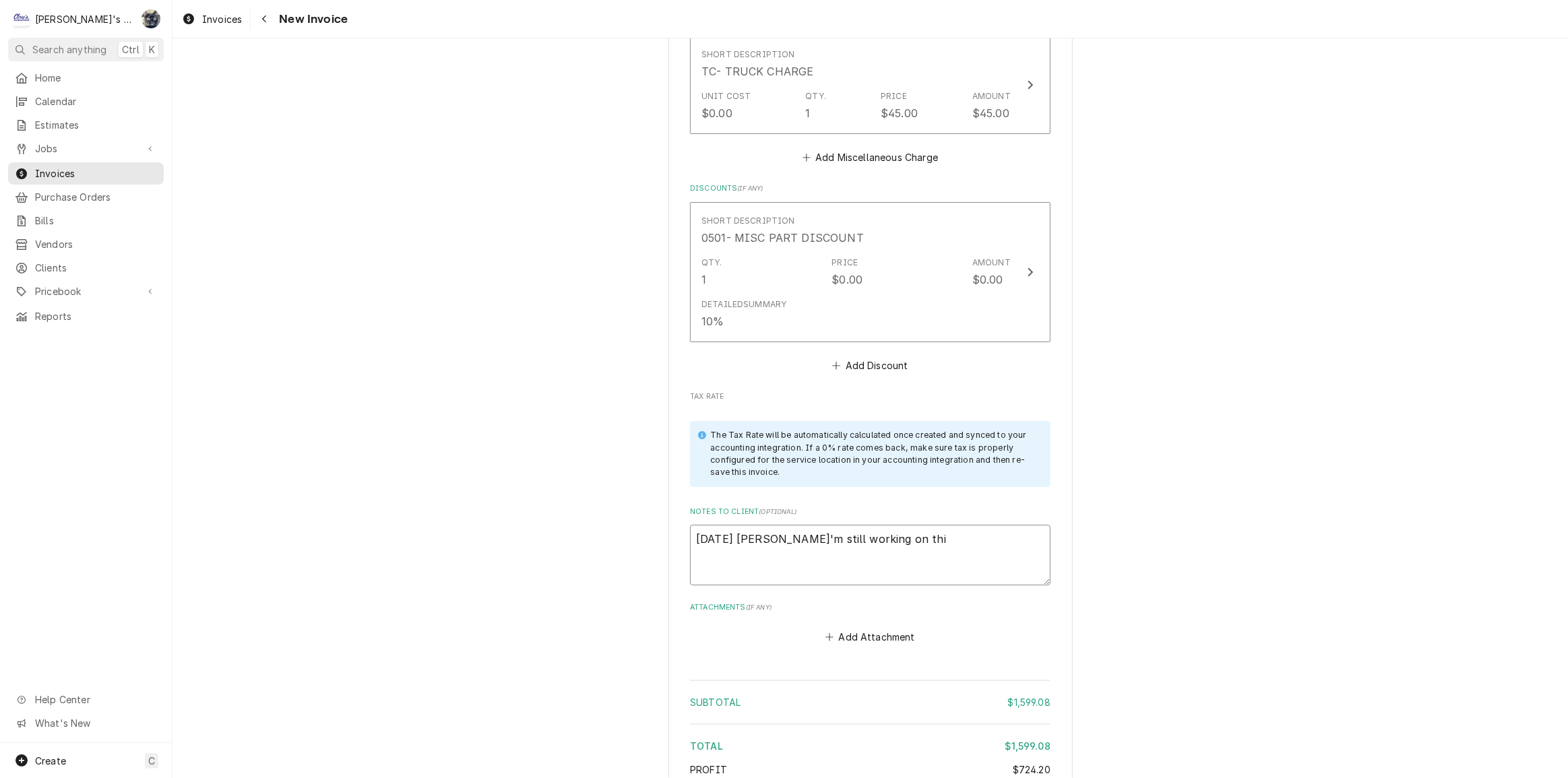
type textarea "x"
type textarea "8/27/2025 Sarah - I'm still working on this"
type textarea "x"
type textarea "8/27/2025 Sarah - I'm still working on this,"
type textarea "x"
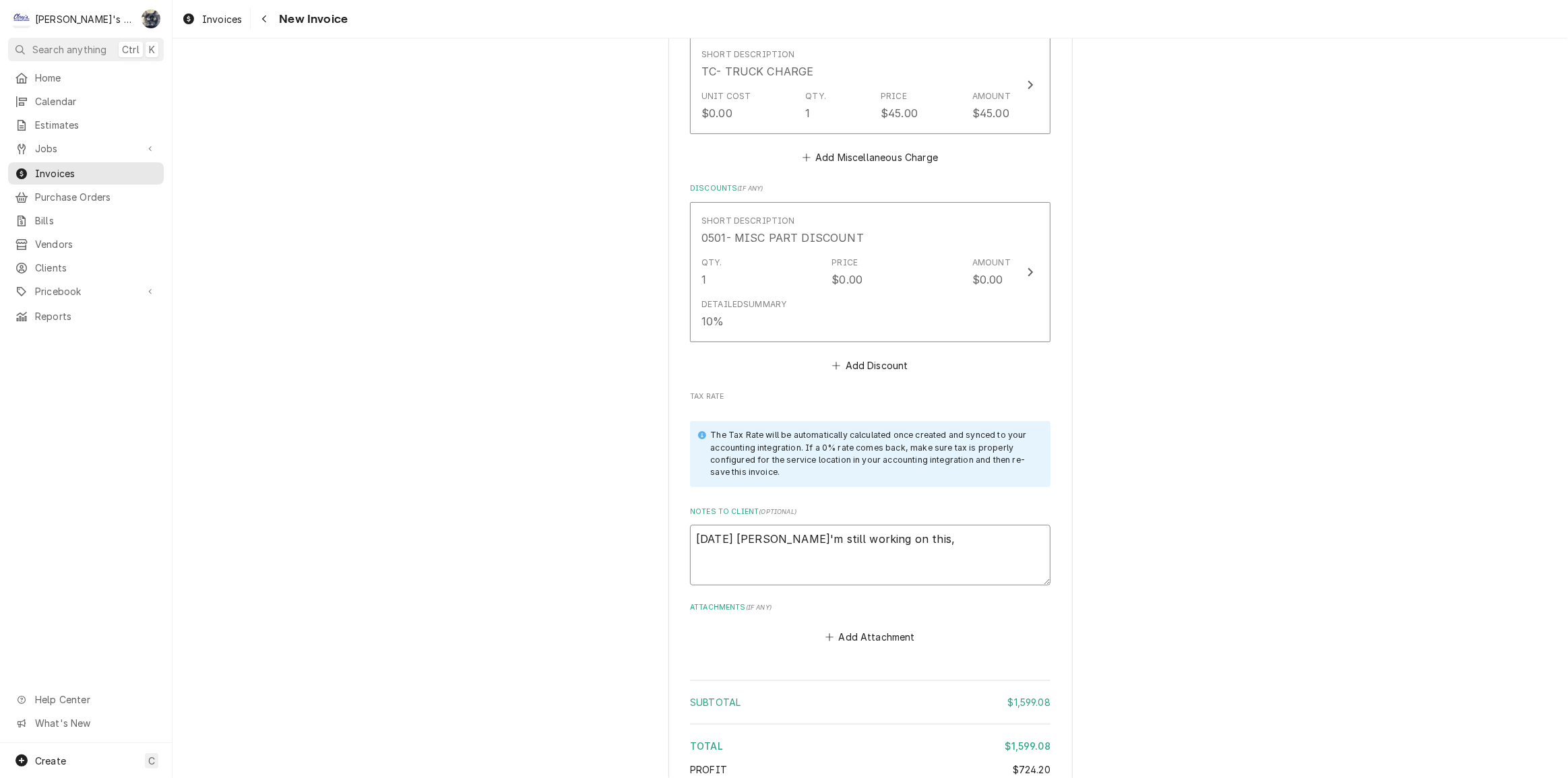
type textarea "8/27/2025 Sarah - I'm still working on this,"
type textarea "x"
type textarea "8/27/2025 Sarah - I'm still working on this, n"
type textarea "x"
type textarea "8/27/2025 Sarah - I'm still working on this, ne"
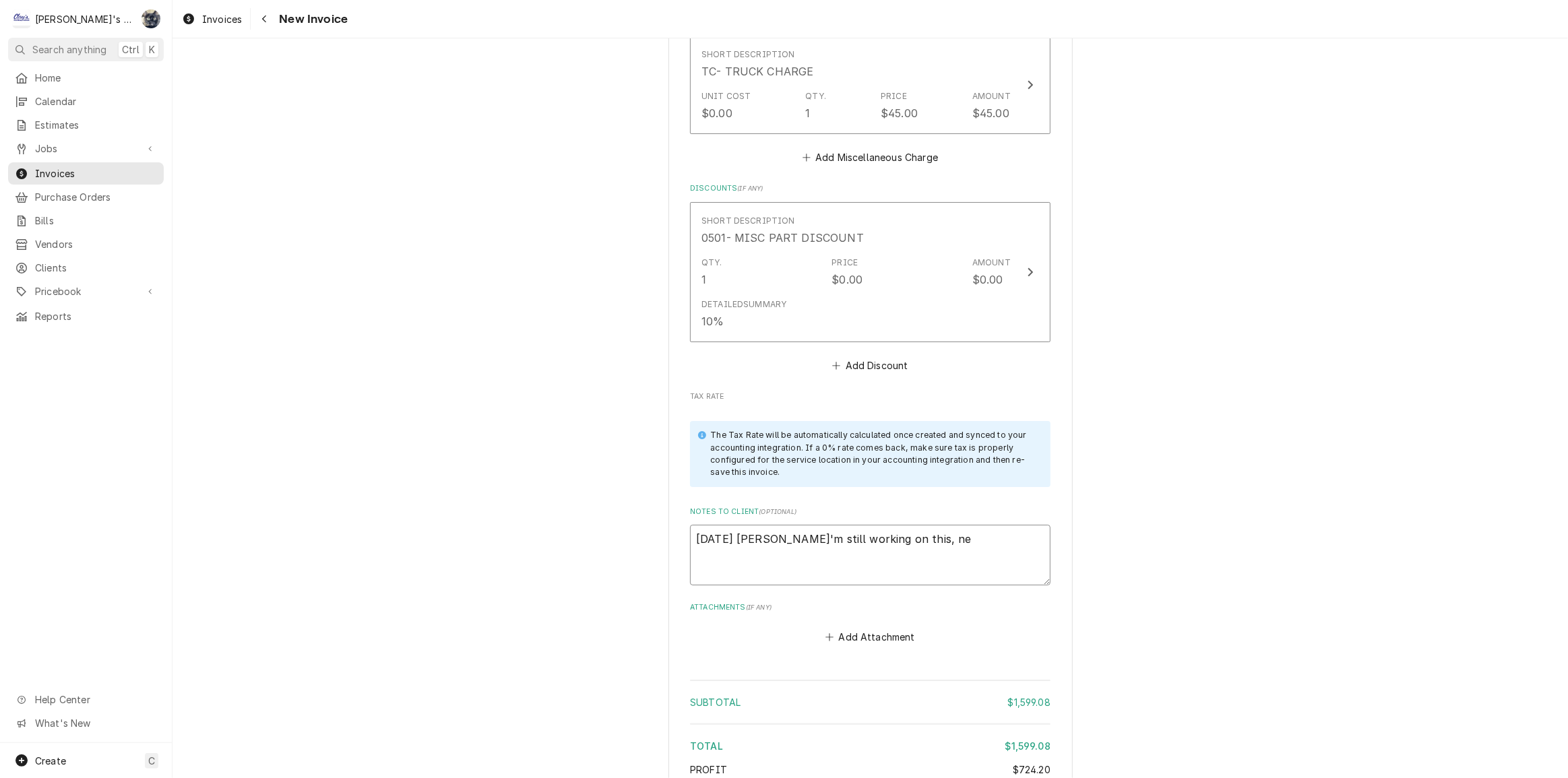
type textarea "x"
type textarea "8/27/2025 Sarah - I'm still working on this, nee"
type textarea "x"
type textarea "8/27/2025 Sarah - I'm still working on this, need"
type textarea "x"
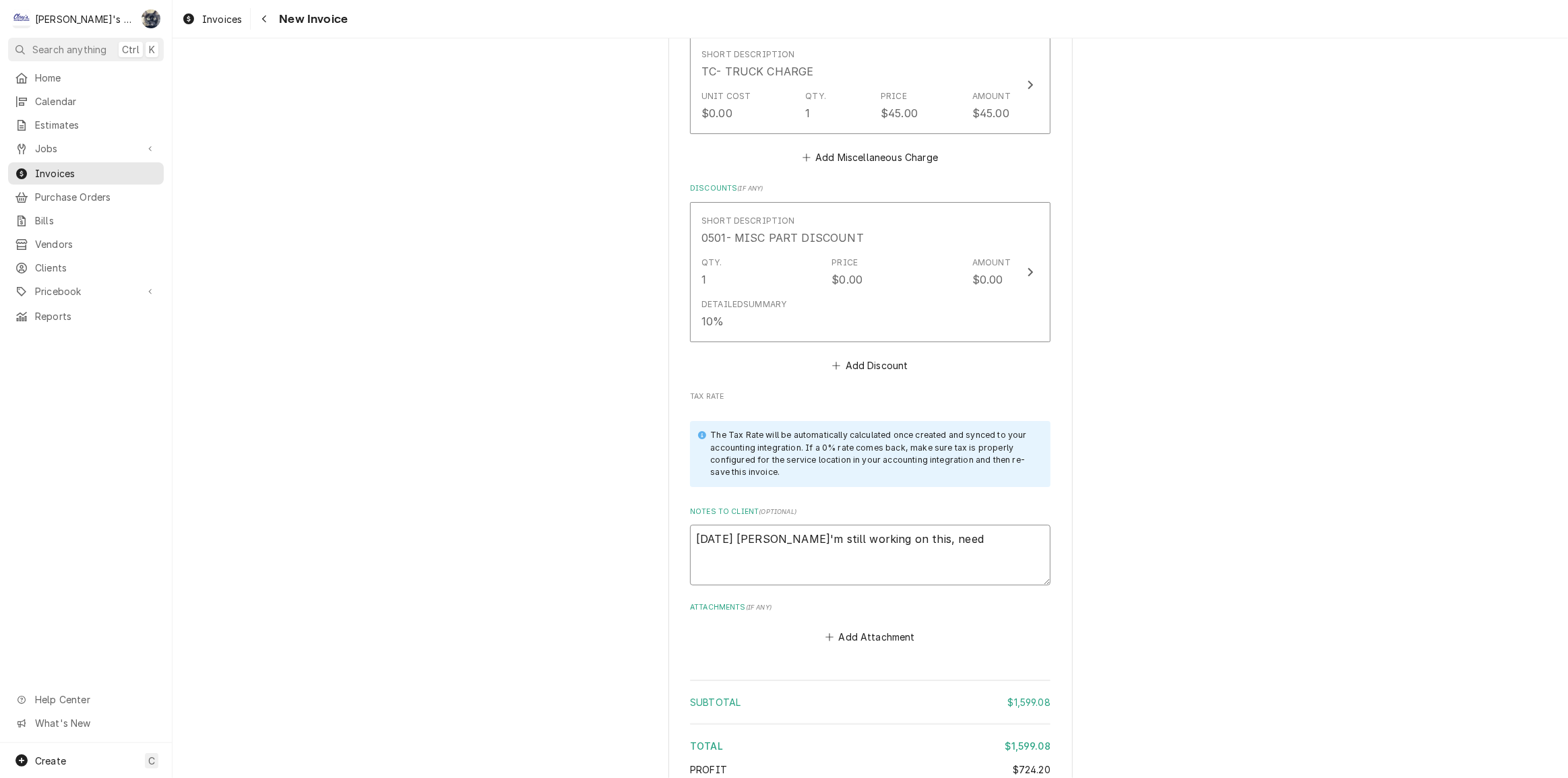
type textarea "8/27/2025 Sarah - I'm still working on this, need"
type textarea "x"
type textarea "8/27/2025 Sarah - I'm still working on this, need"
type textarea "x"
type textarea "8/27/2025 Sarah - I'm still working on this, nee"
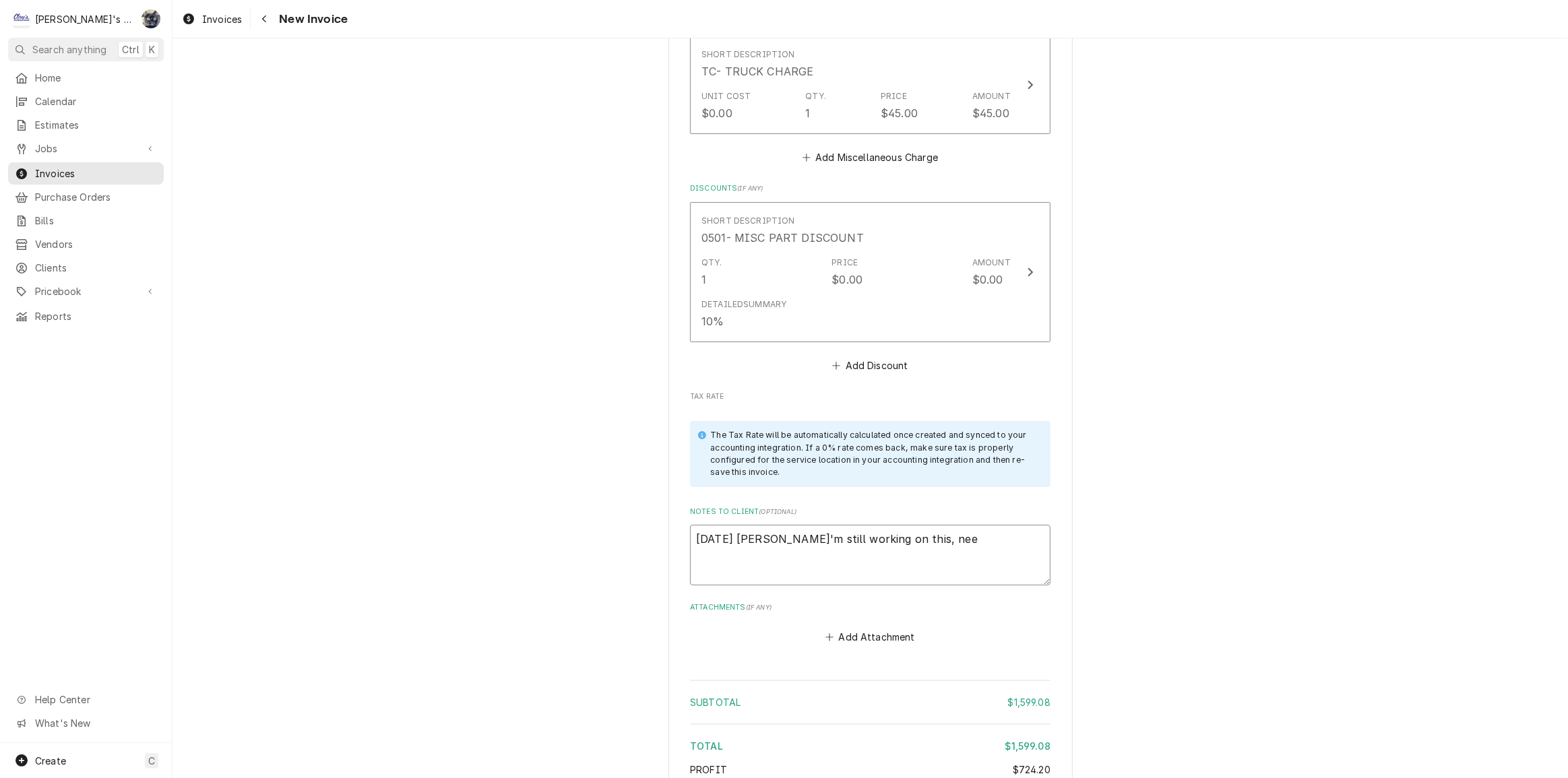
type textarea "x"
type textarea "8/27/2025 Sarah - I'm still working on this, ne"
type textarea "x"
type textarea "8/27/2025 Sarah - I'm still working on this, n"
type textarea "x"
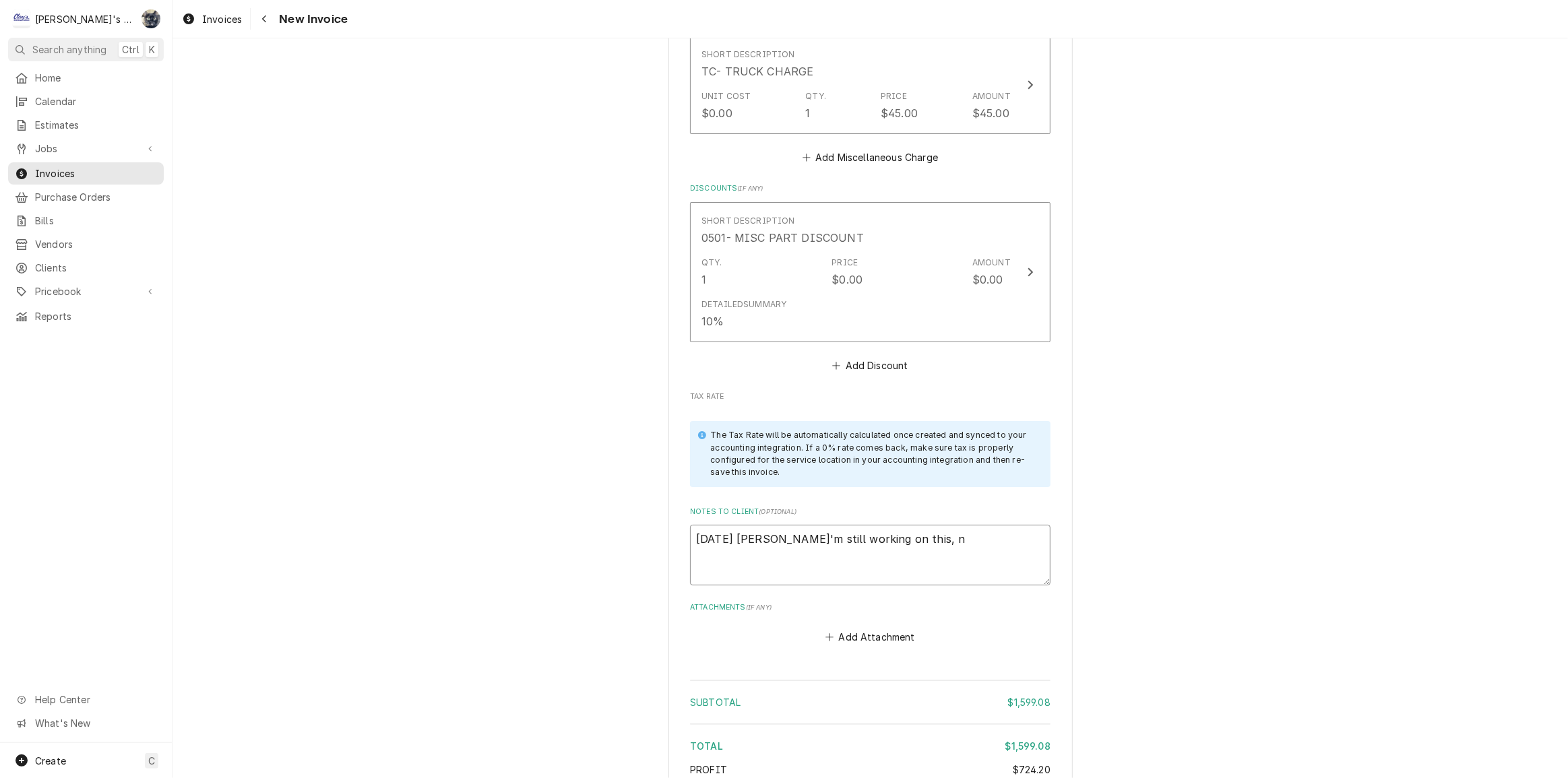
type textarea "8/27/2025 Sarah - I'm still working on this,"
type textarea "x"
type textarea "8/27/2025 Sarah - I'm still working on this, w"
type textarea "x"
type textarea "8/27/2025 Sarah - I'm still working on this, wa"
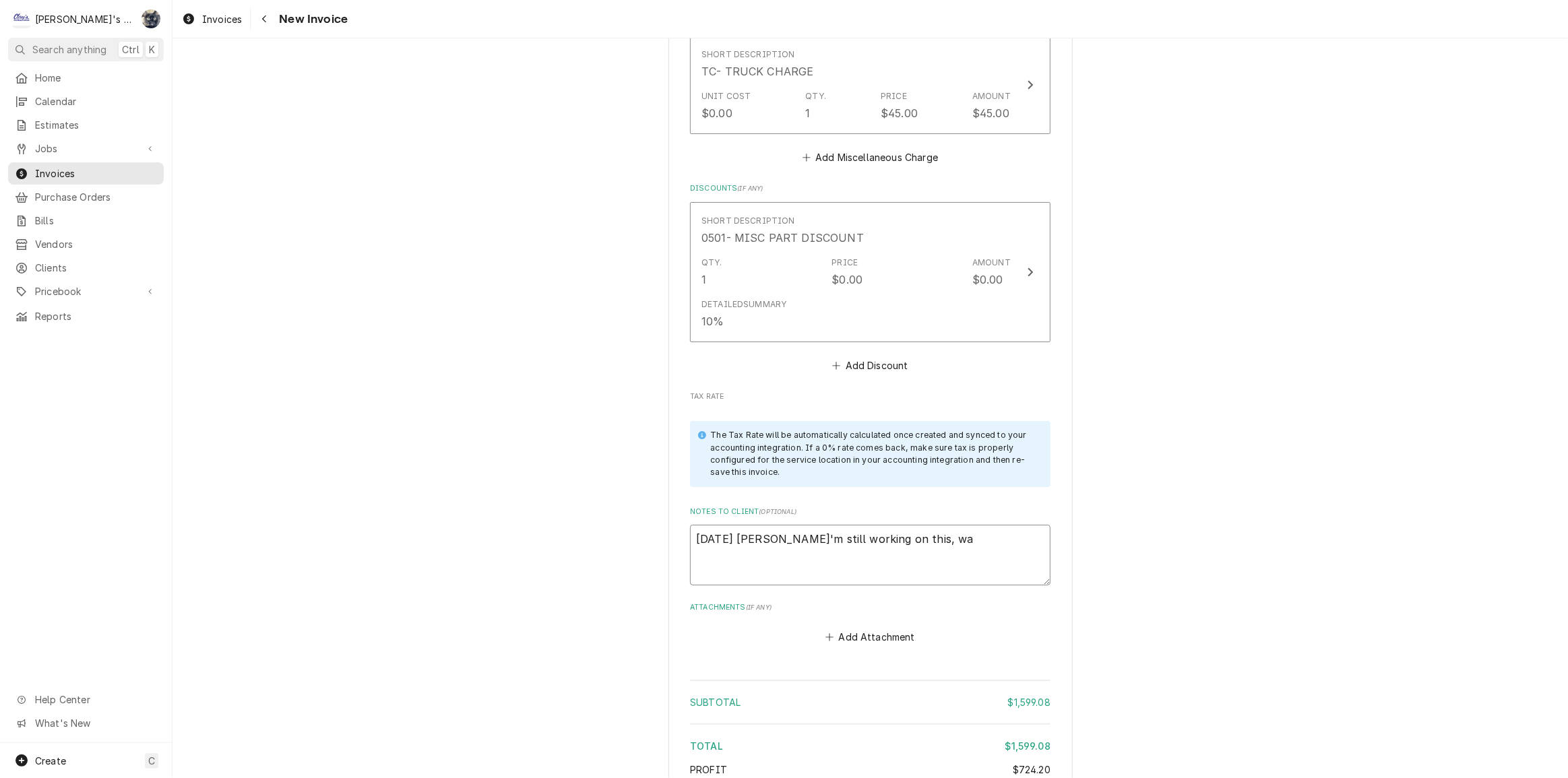
type textarea "x"
type textarea "8/27/2025 Sarah - I'm still working on this, wai"
type textarea "x"
type textarea "8/27/2025 Sarah - I'm still working on this, wait"
type textarea "x"
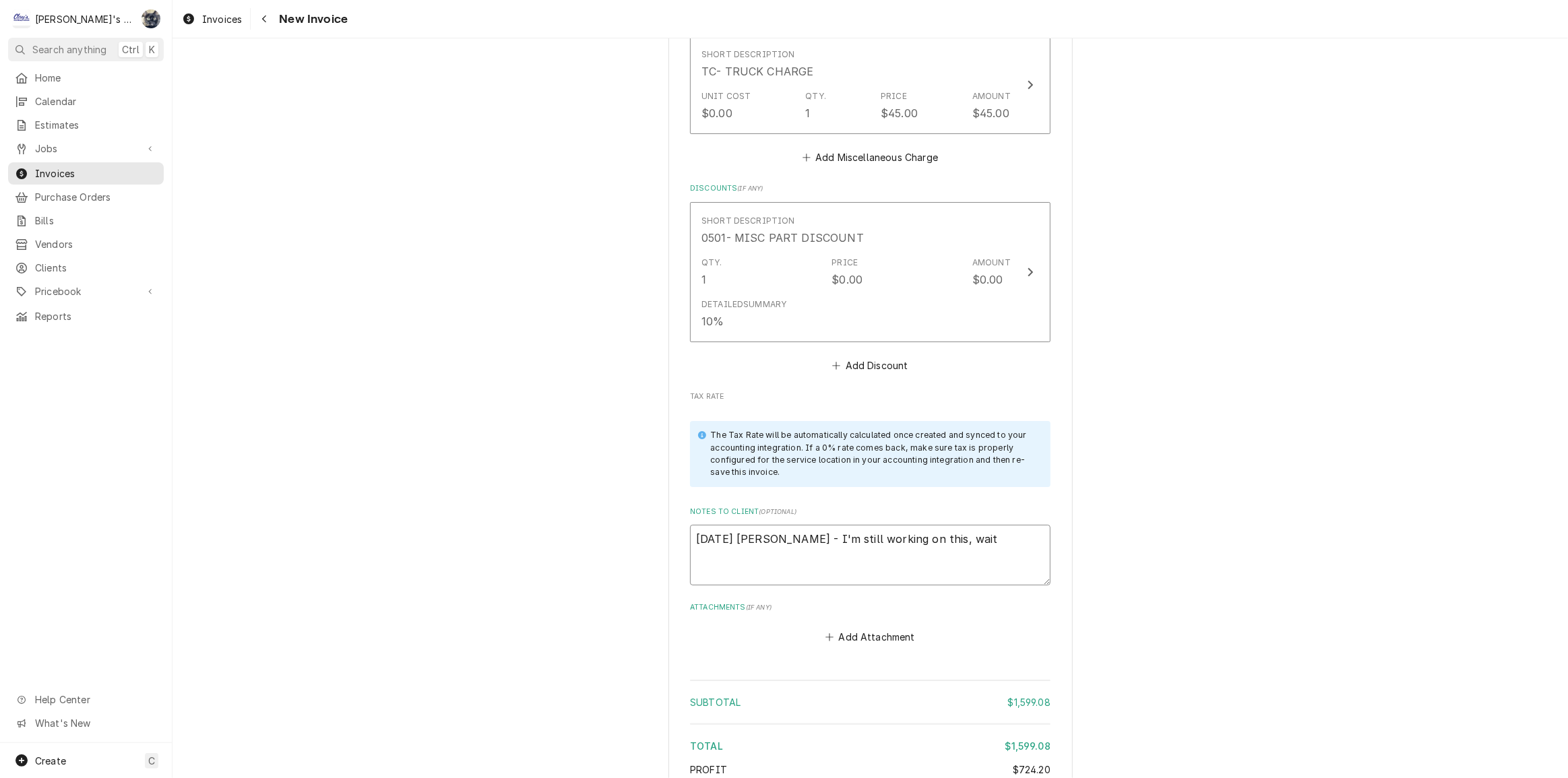
type textarea "8/27/2025 Sarah - I'm still working on this, waiti"
type textarea "x"
type textarea "8/27/2025 Sarah - I'm still working on this, waitin"
type textarea "x"
type textarea "8/27/2025 Sarah - I'm still working on this, waiting"
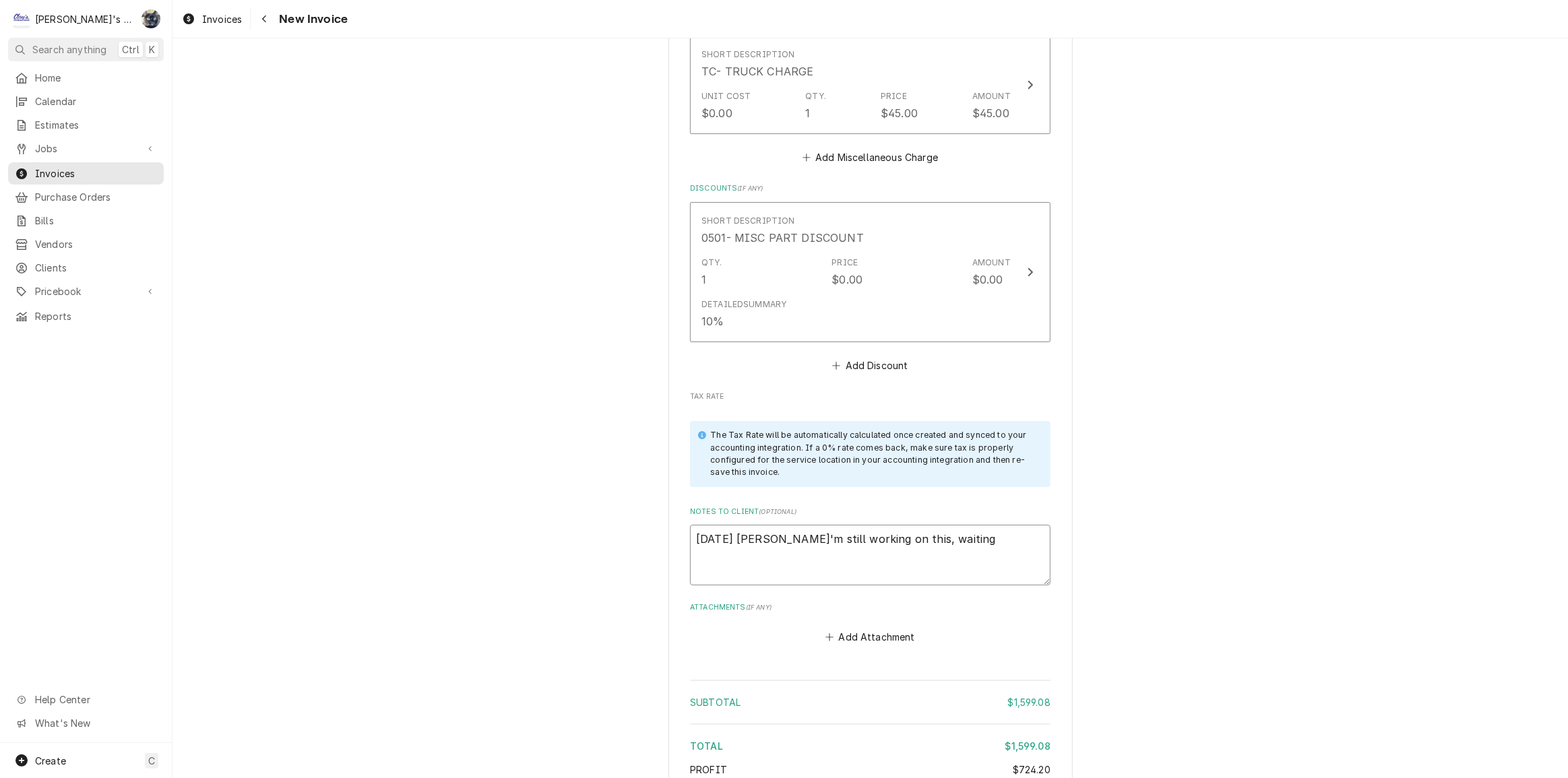
type textarea "x"
type textarea "8/27/2025 Sarah - I'm still working on this, waiting"
type textarea "x"
type textarea "8/27/2025 Sarah - I'm still working on this, waiting f"
type textarea "x"
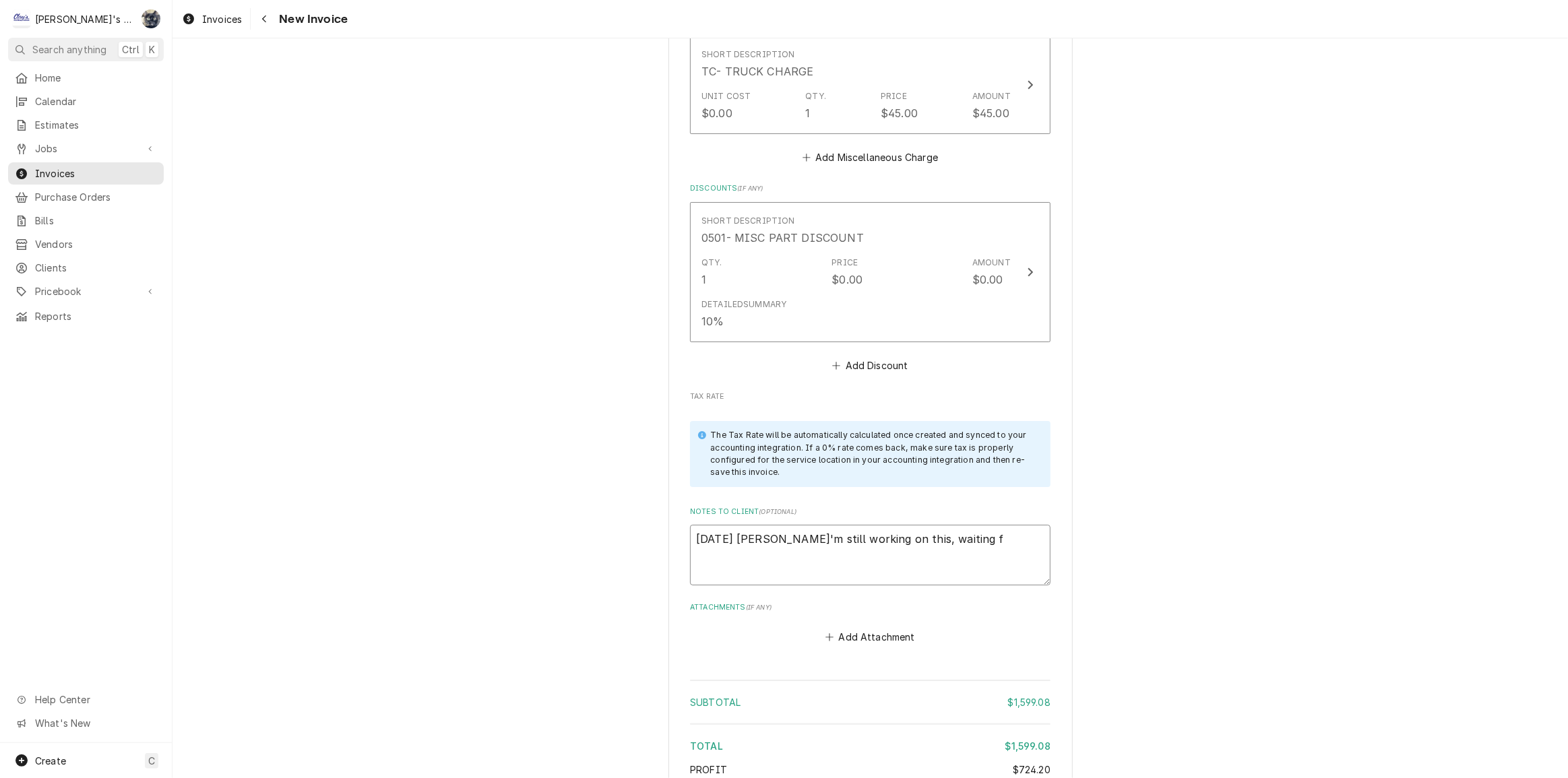
type textarea "8/27/2025 Sarah - I'm still working on this, waiting fo"
type textarea "x"
type textarea "8/27/2025 Sarah - I'm still working on this, waiting for"
type textarea "x"
type textarea "8/27/2025 Sarah - I'm still working on this, waiting for"
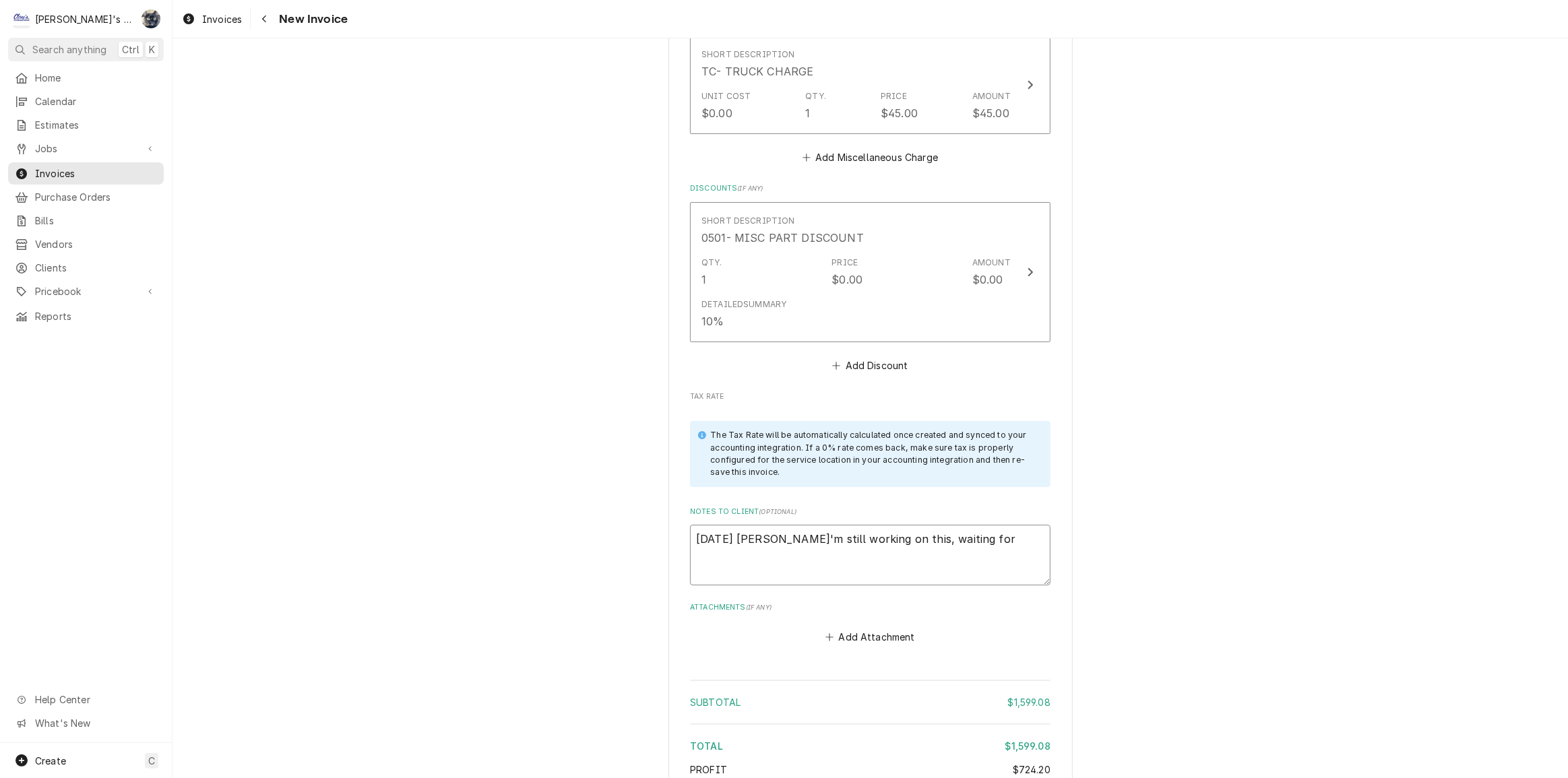
type textarea "x"
type textarea "8/27/2025 Sarah - I'm still working on this, waiting for p"
type textarea "x"
type textarea "8/27/2025 Sarah - I'm still working on this, waiting for pa"
type textarea "x"
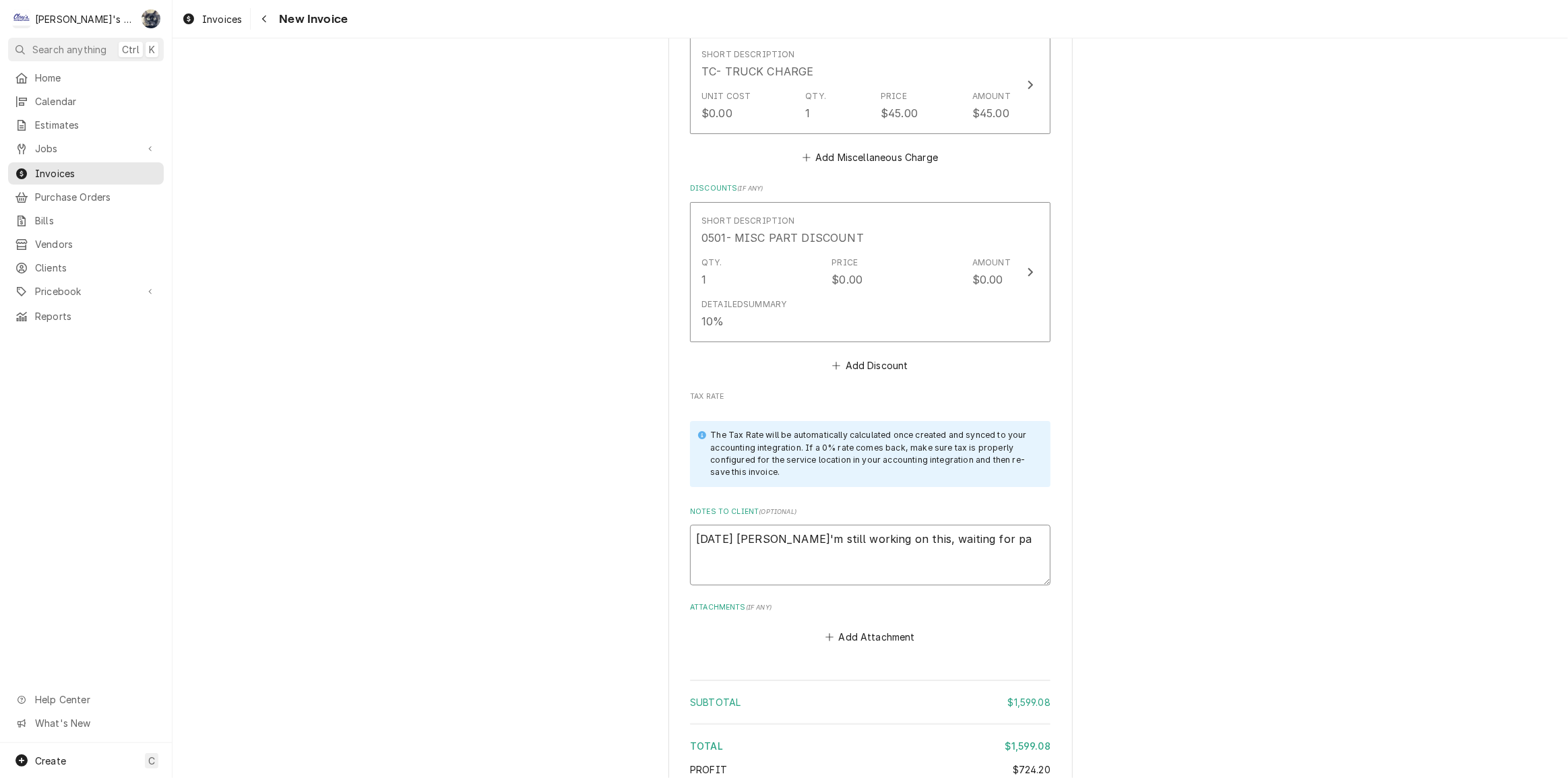
type textarea "8/27/2025 Sarah - I'm still working on this, waiting for pay"
type textarea "x"
type textarea "8/27/2025 Sarah - I'm still working on this, waiting for payr"
type textarea "x"
type textarea "8/27/2025 Sarah - I'm still working on this, waiting for payro"
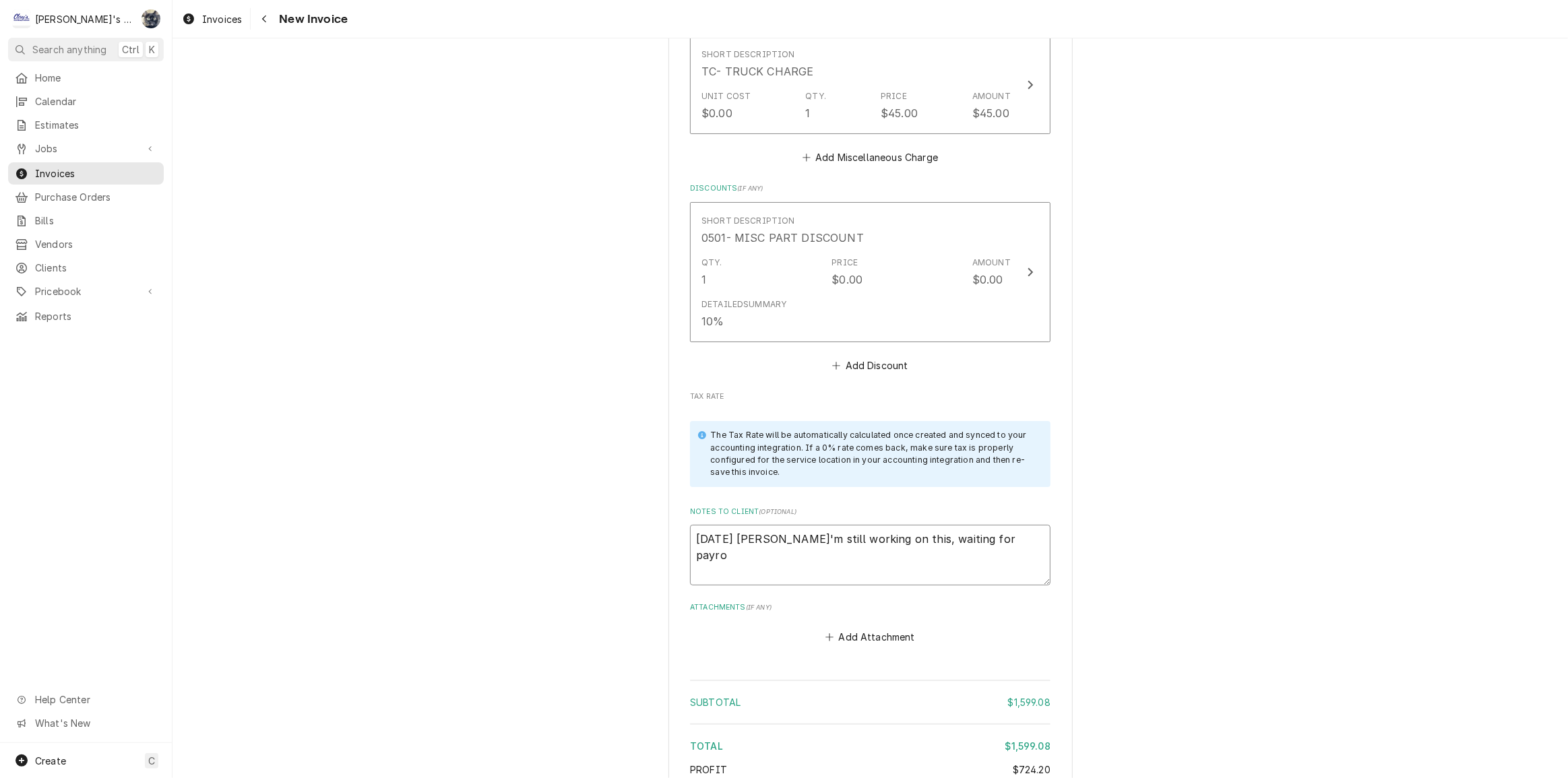
type textarea "x"
type textarea "8/27/2025 Sarah - I'm still working on this, waiting for payrol"
type textarea "x"
type textarea "8/27/2025 Sarah - I'm still working on this, waiting for payroll"
type textarea "x"
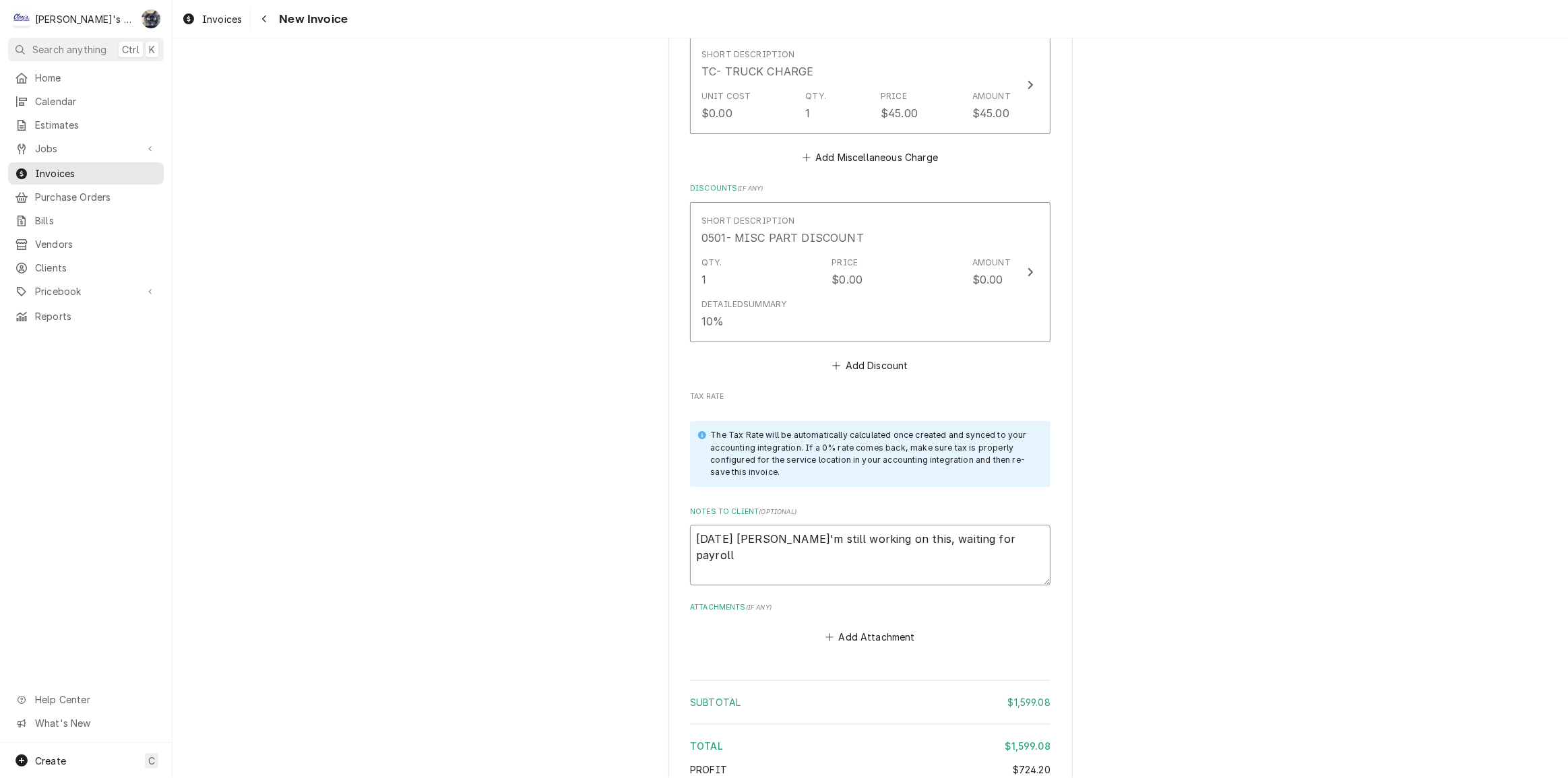
type textarea "8/27/2025 Sarah - I'm still working on this, waiting for payroll"
type textarea "x"
type textarea "8/27/2025 Sarah - I'm still working on this, waiting for payroll r"
type textarea "x"
type textarea "8/27/2025 Sarah - I'm still working on this, waiting for payroll re"
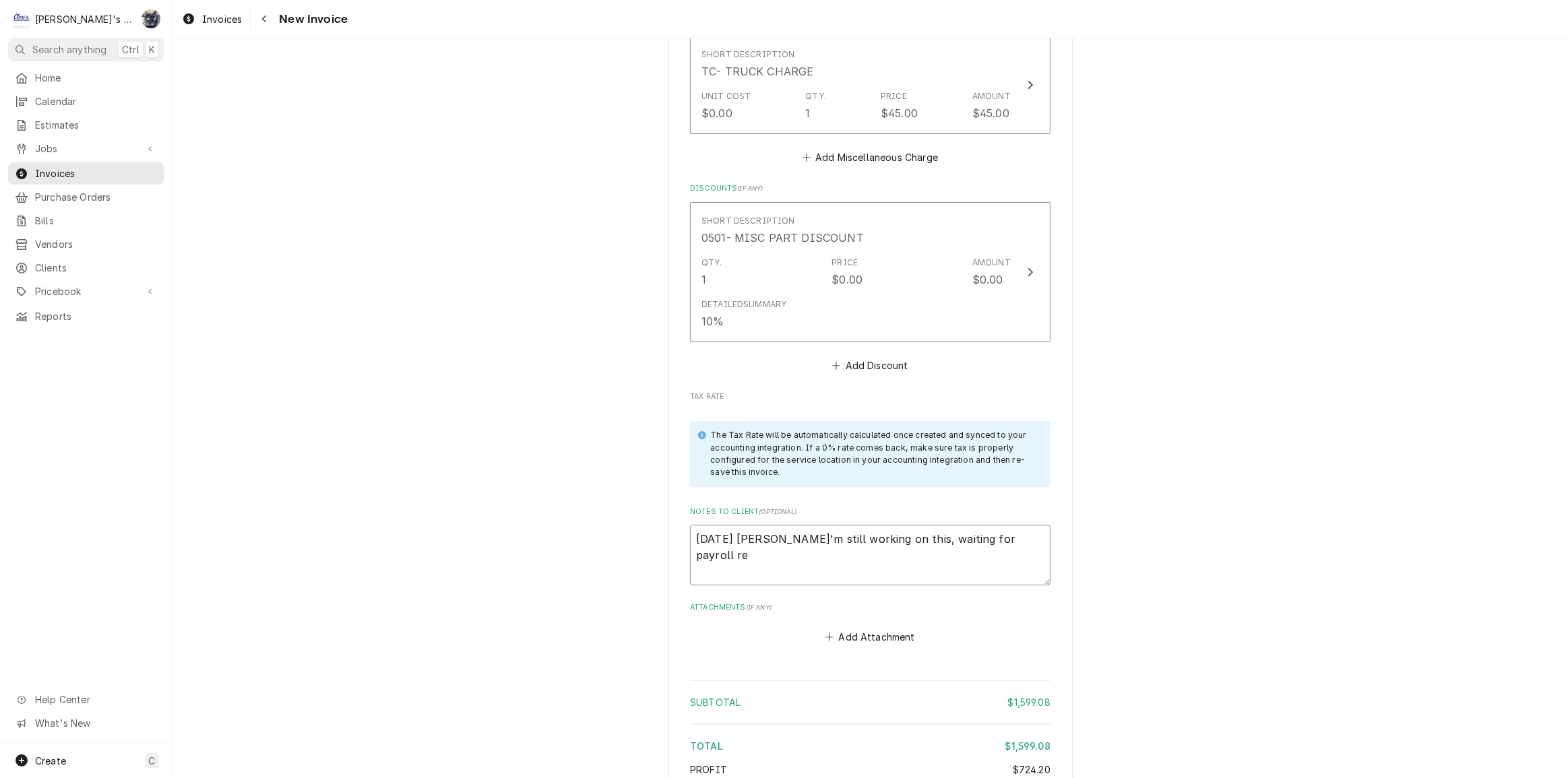
type textarea "x"
type textarea "8/27/2025 Sarah - I'm still working on this, waiting for payroll rep"
type textarea "x"
type textarea "8/27/2025 Sarah - I'm still working on this, waiting for payroll repo"
type textarea "x"
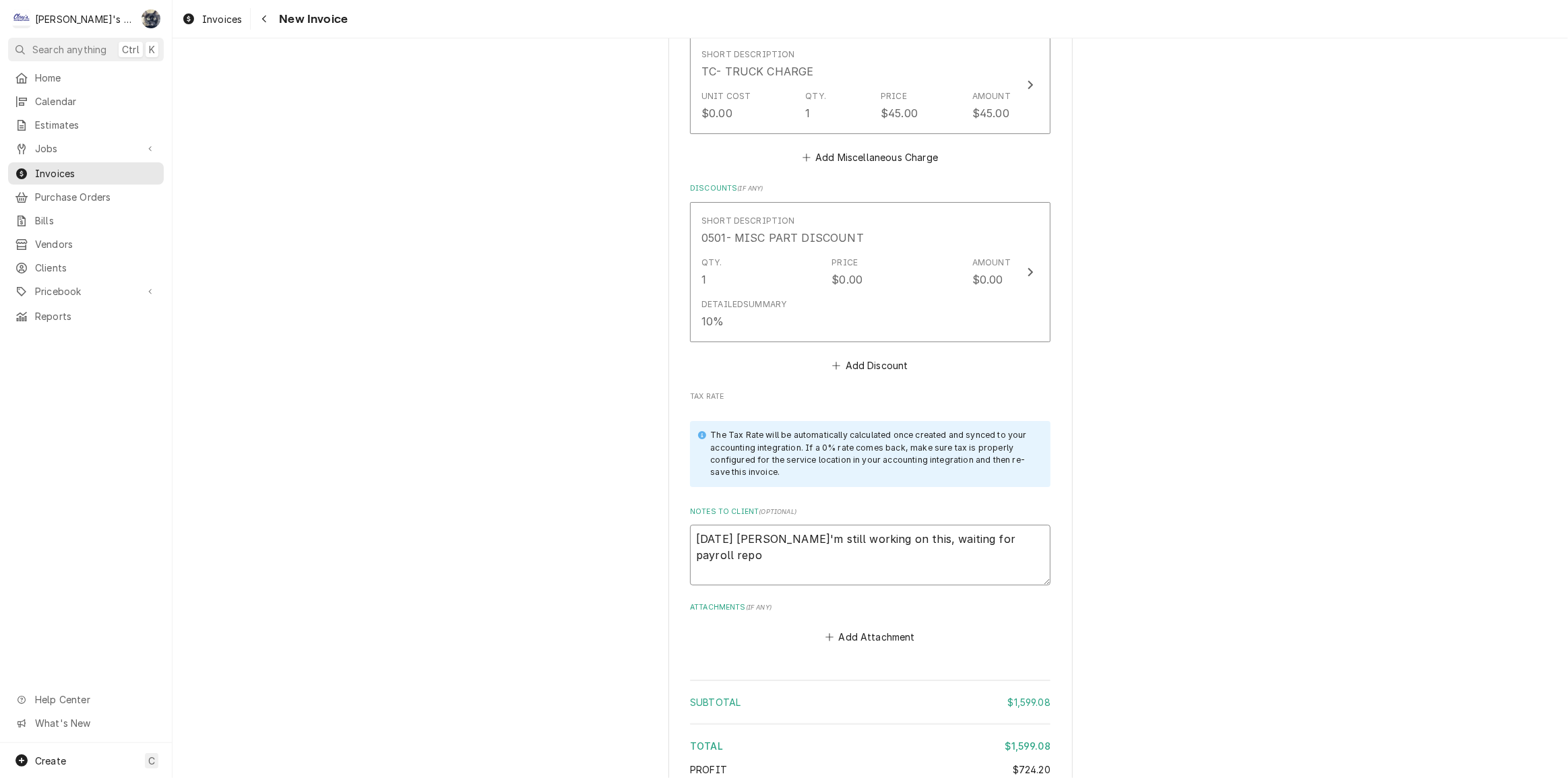
type textarea "8/27/2025 Sarah - I'm still working on this, waiting for payroll repor"
type textarea "x"
type textarea "8/27/2025 Sarah - I'm still working on this, waiting for payroll report"
type textarea "x"
type textarea "8/27/2025 Sarah - I'm still working on this, waiting for payroll reports"
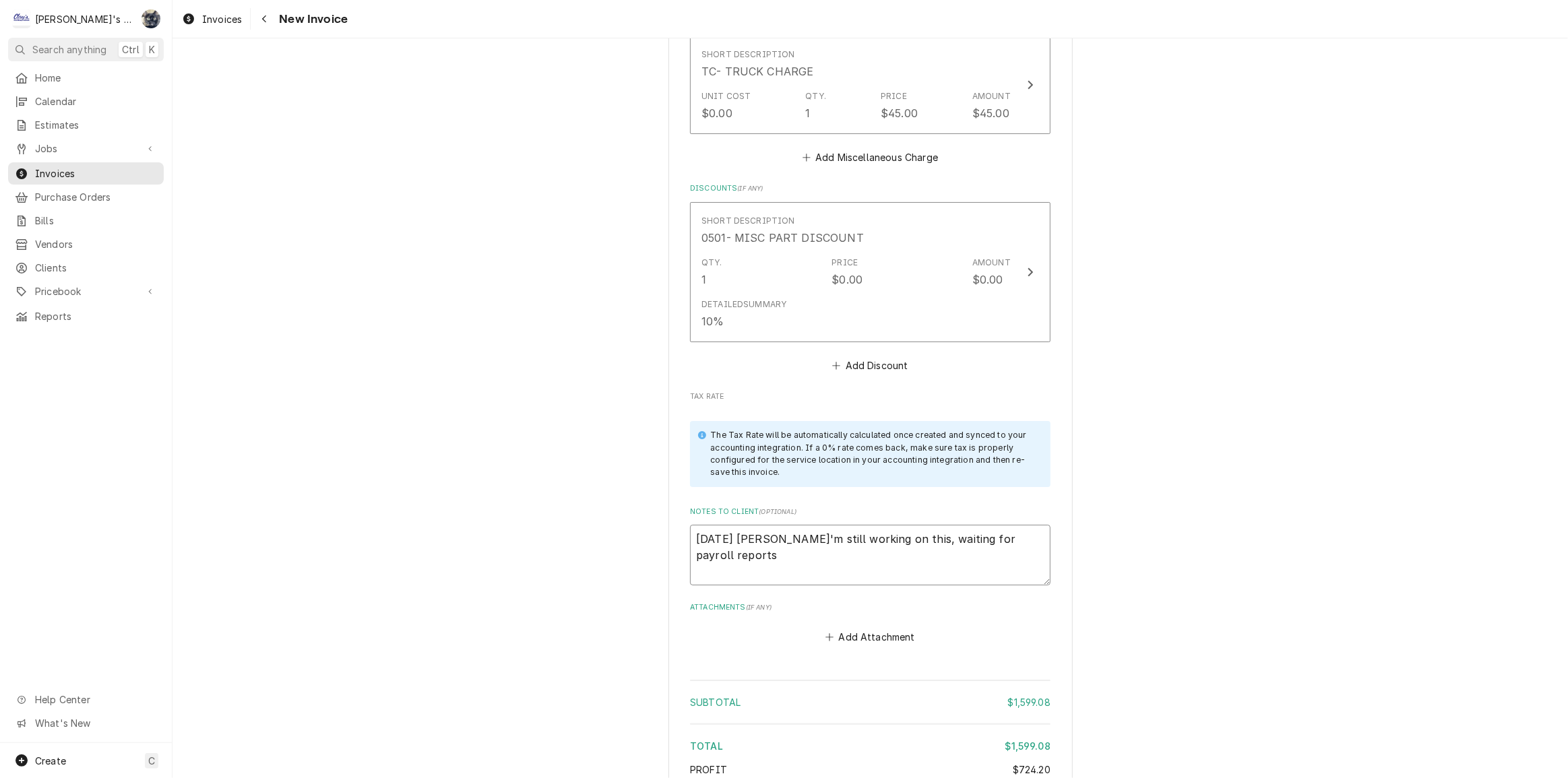
type textarea "x"
type textarea "8/27/2025 Sarah - I'm still working on this, waiting for payroll reports"
type textarea "x"
type textarea "8/27/2025 Sarah - I'm still working on this, waiting for payroll reports t"
type textarea "x"
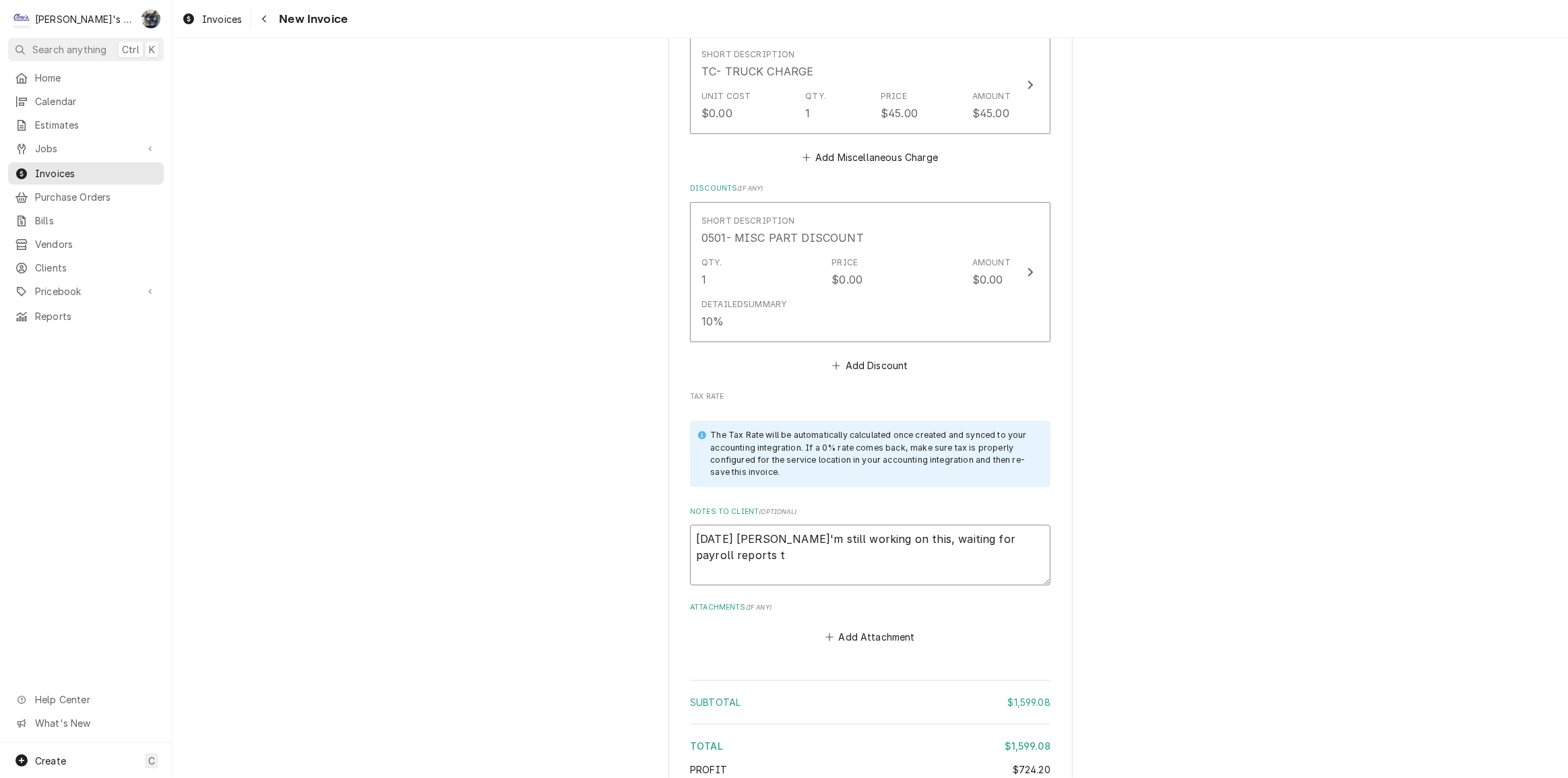
type textarea "8/27/2025 Sarah - I'm still working on this, waiting for payroll reports to"
type textarea "x"
drag, startPoint x: 794, startPoint y: 525, endPoint x: 694, endPoint y: 492, distance: 105.3
click at [694, 525] on textarea "8/27/2025 Sarah - I'm still working on this, waiting for payroll reports too" at bounding box center [870, 555] width 360 height 61
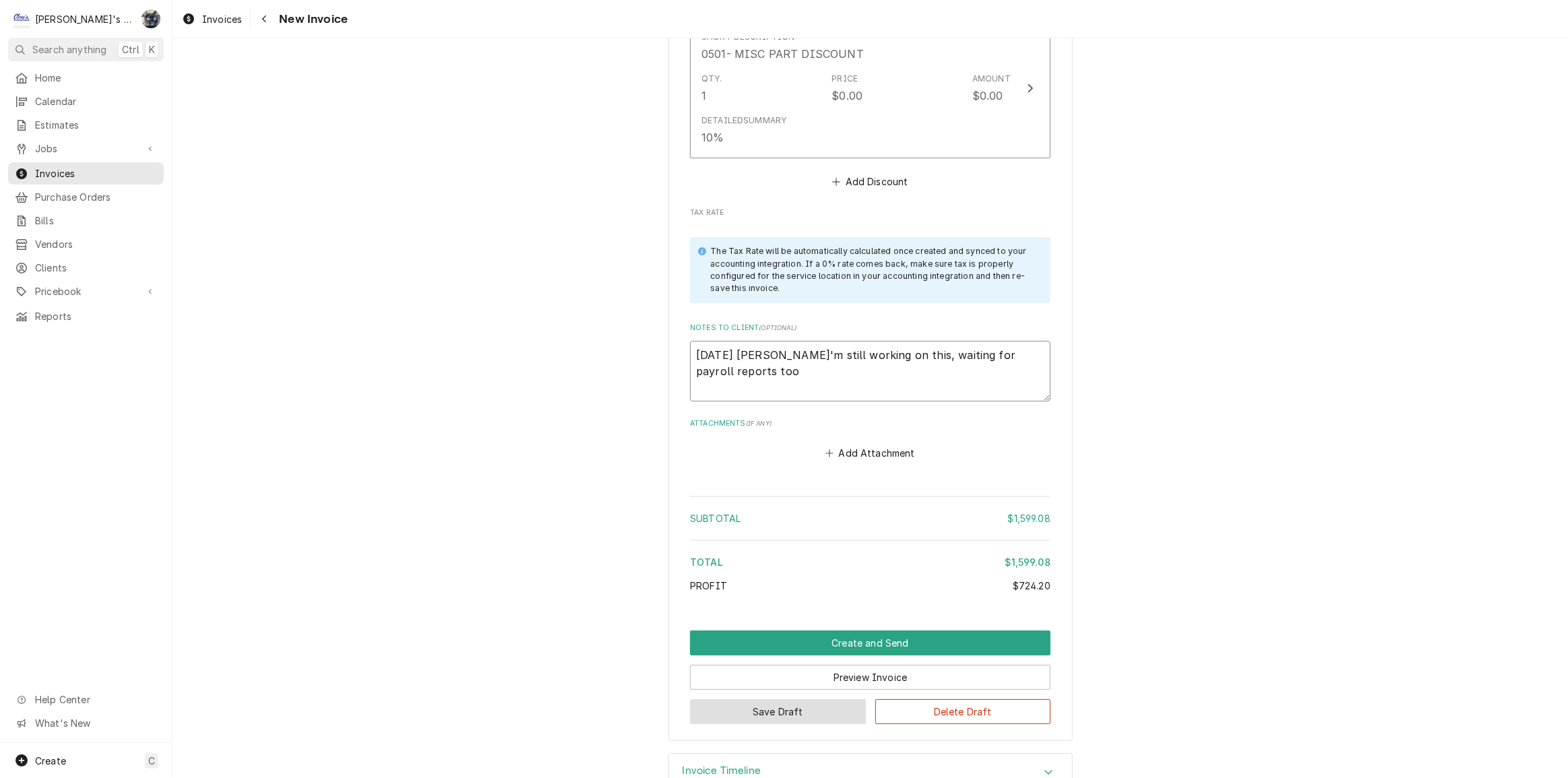
type textarea "8/27/2025 Sarah - I'm still working on this, waiting for payroll reports too"
click at [840, 699] on button "Save Draft" at bounding box center [778, 712] width 176 height 25
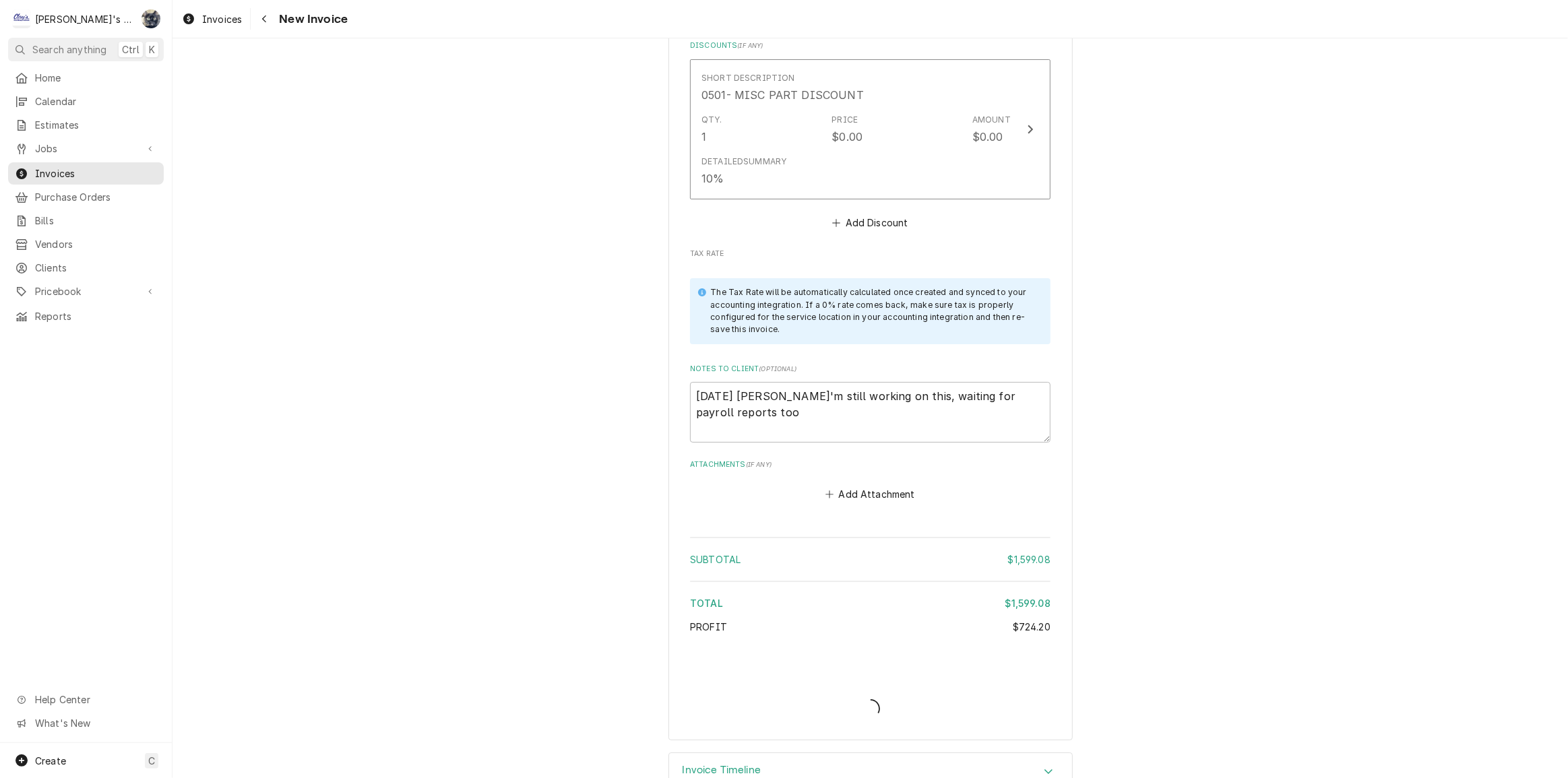
type textarea "x"
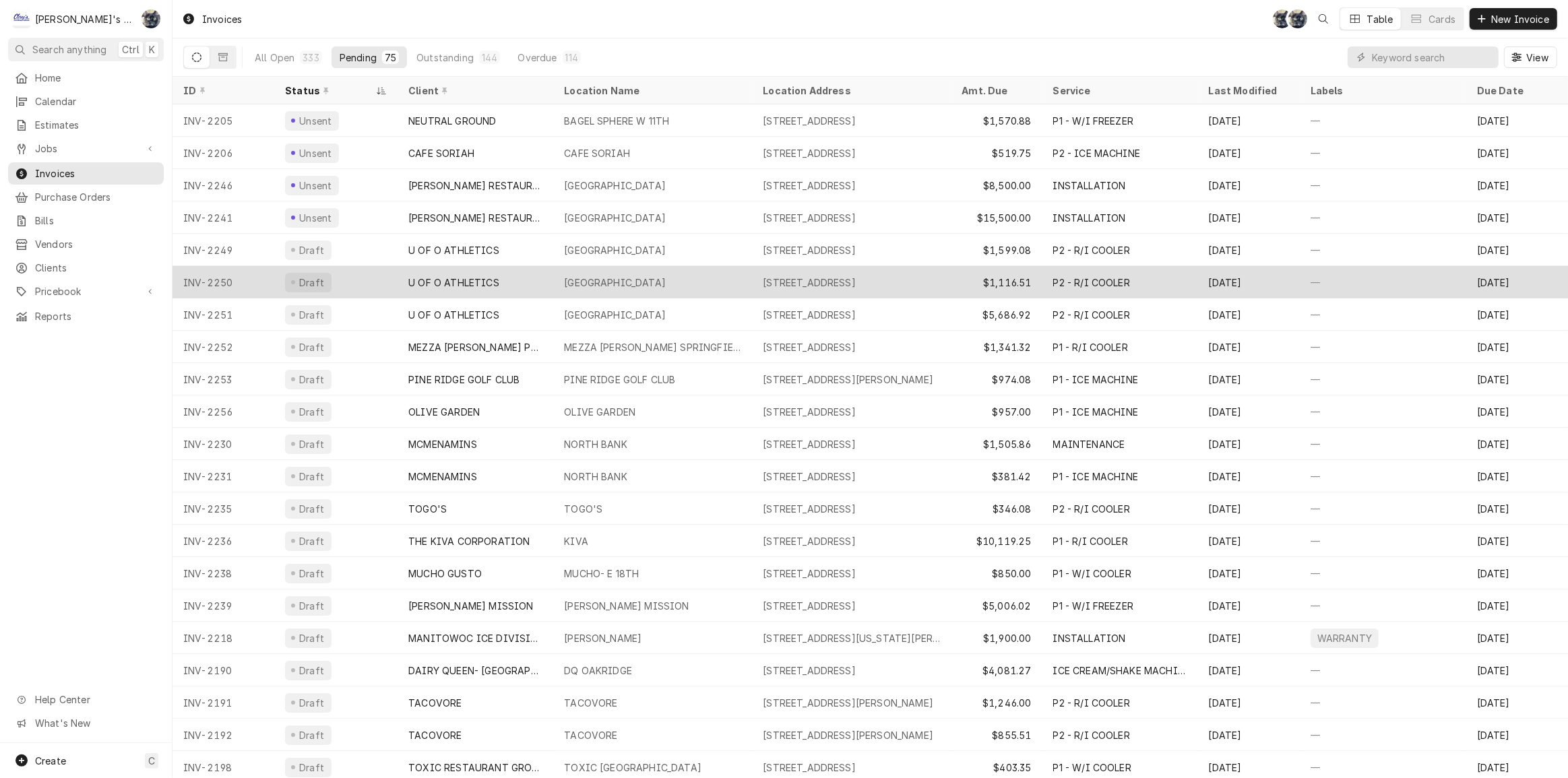
click at [600, 276] on div "[GEOGRAPHIC_DATA]" at bounding box center [614, 283] width 102 height 14
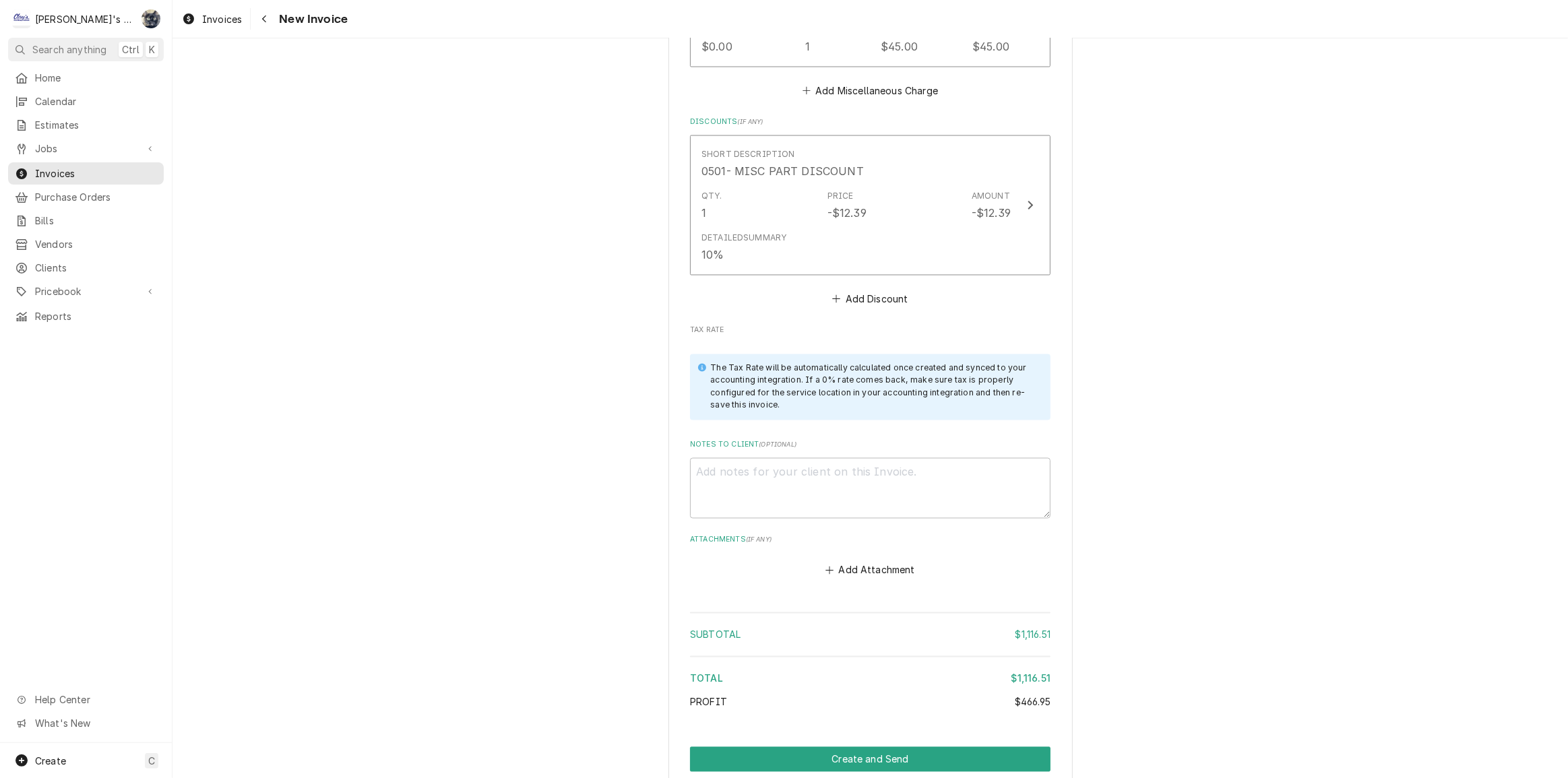
scroll to position [2714, 0]
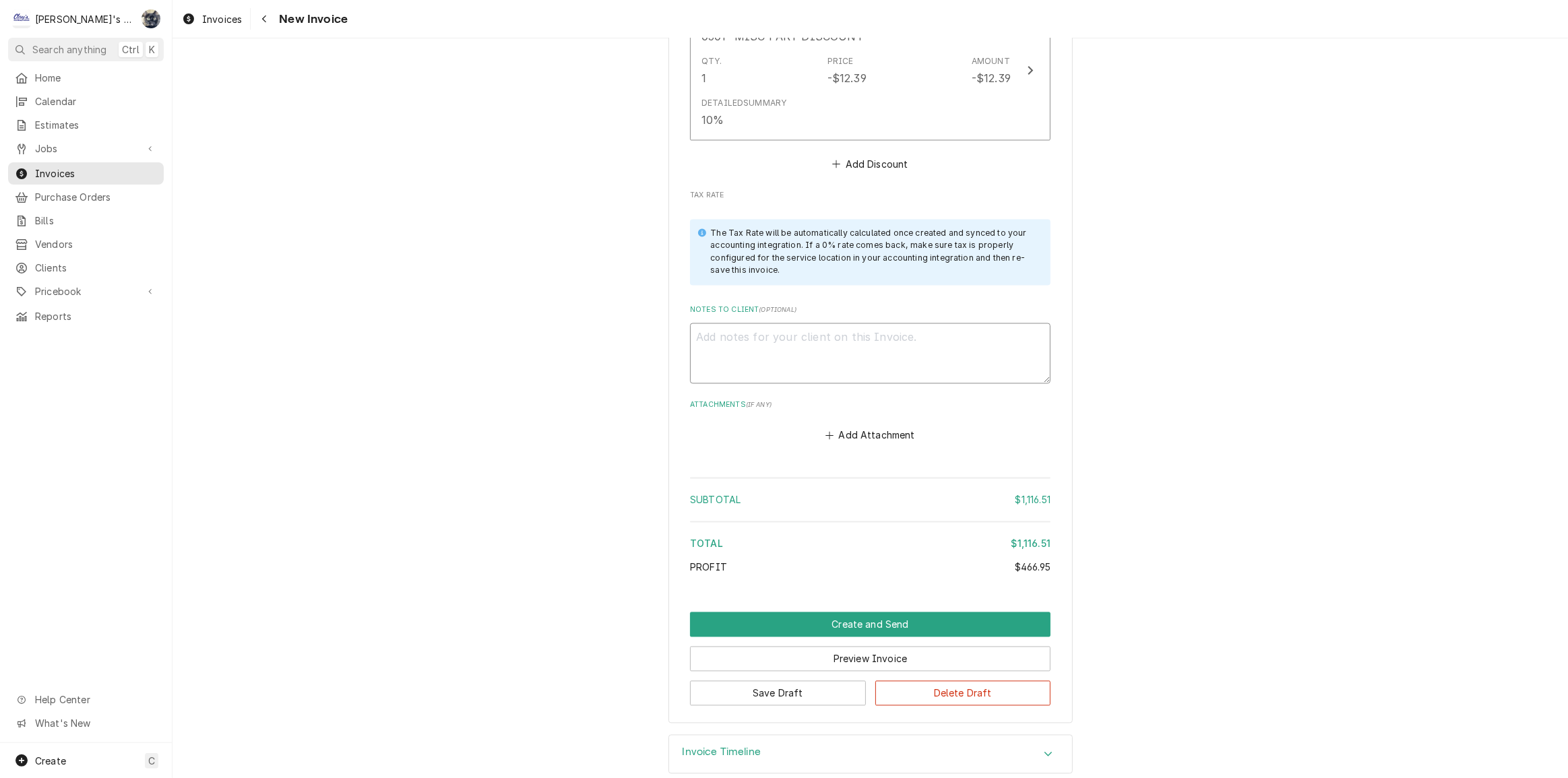
click at [826, 323] on textarea "Notes to Client ( optional )" at bounding box center [870, 353] width 360 height 61
paste textarea "[DATE] [PERSON_NAME]'m still working on this, waiting for payroll reports too"
type textarea "x"
type textarea "[DATE] [PERSON_NAME]'m still working on this, waiting for payroll reports too"
click at [817, 681] on button "Save Draft" at bounding box center [778, 693] width 176 height 25
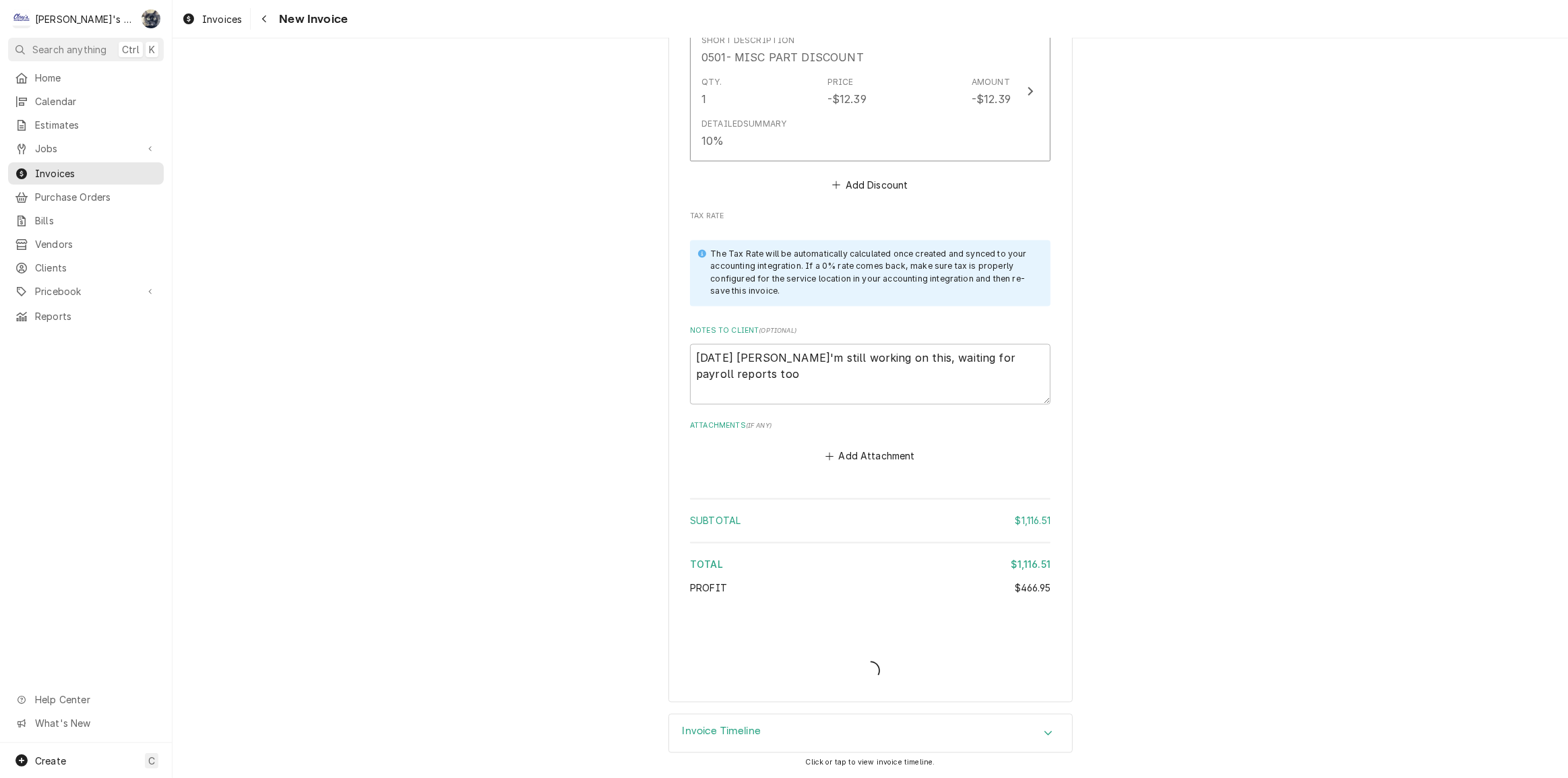
scroll to position [2673, 0]
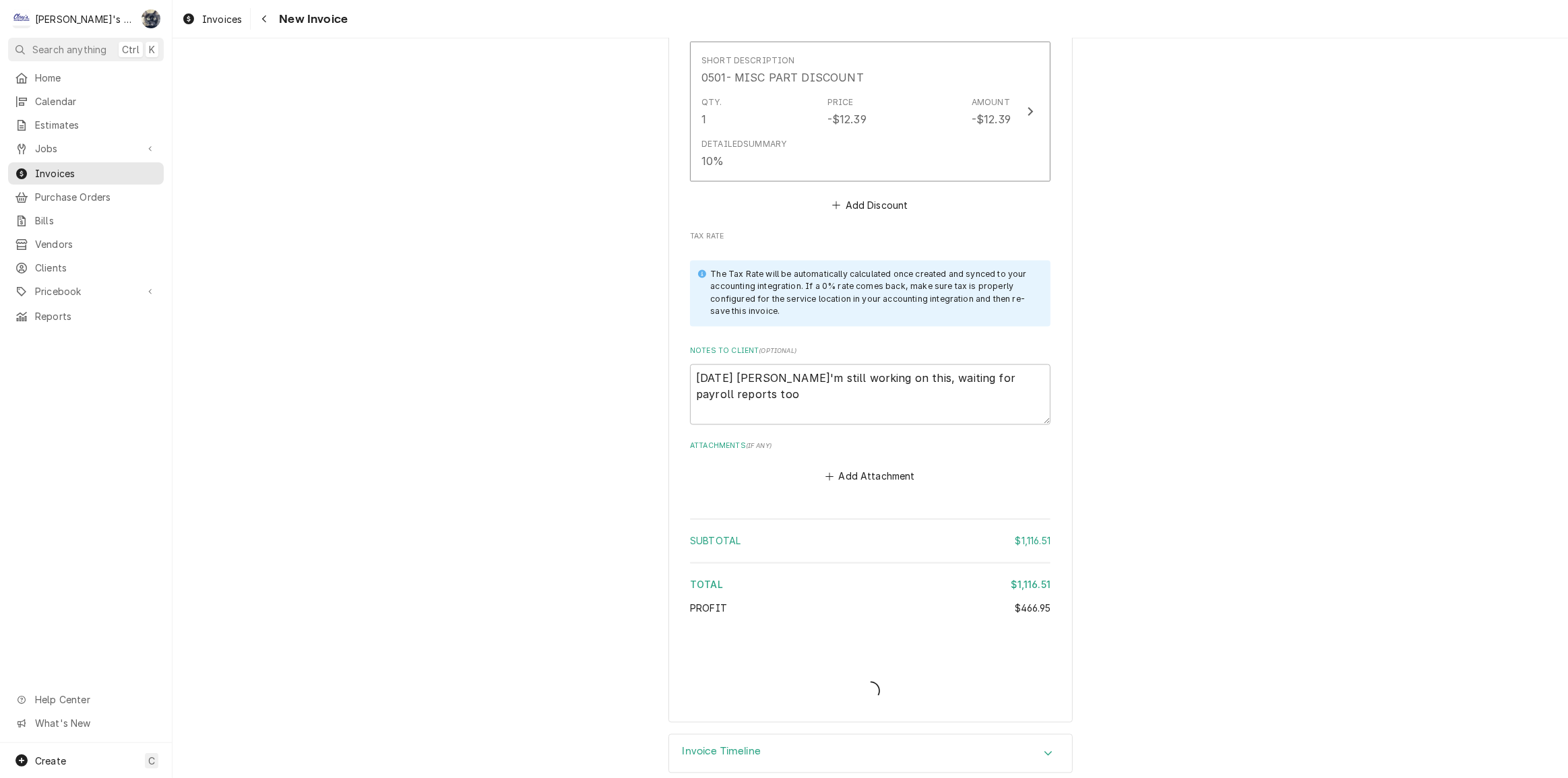
type textarea "x"
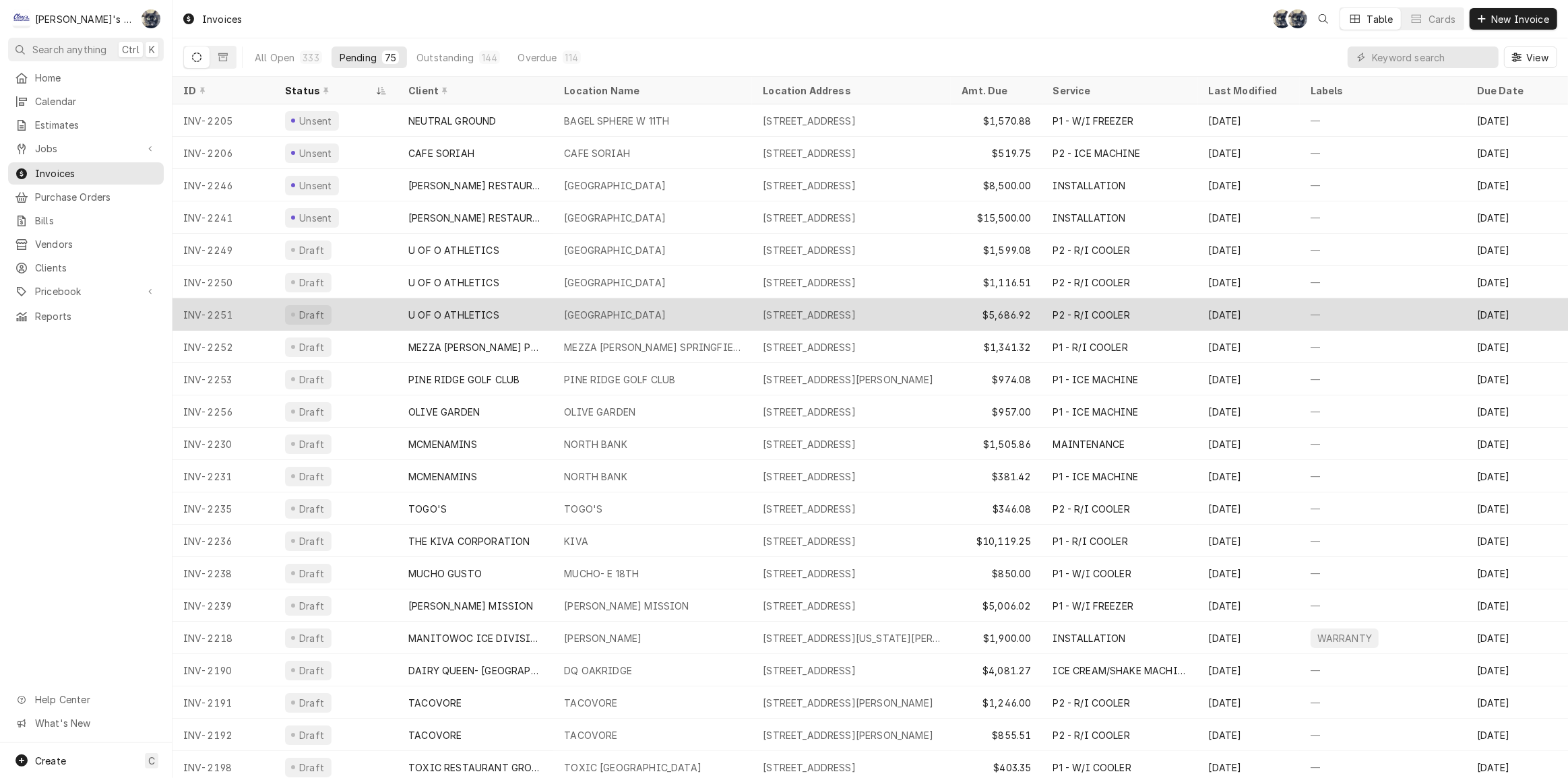
click at [752, 313] on div "[STREET_ADDRESS]" at bounding box center [851, 314] width 198 height 32
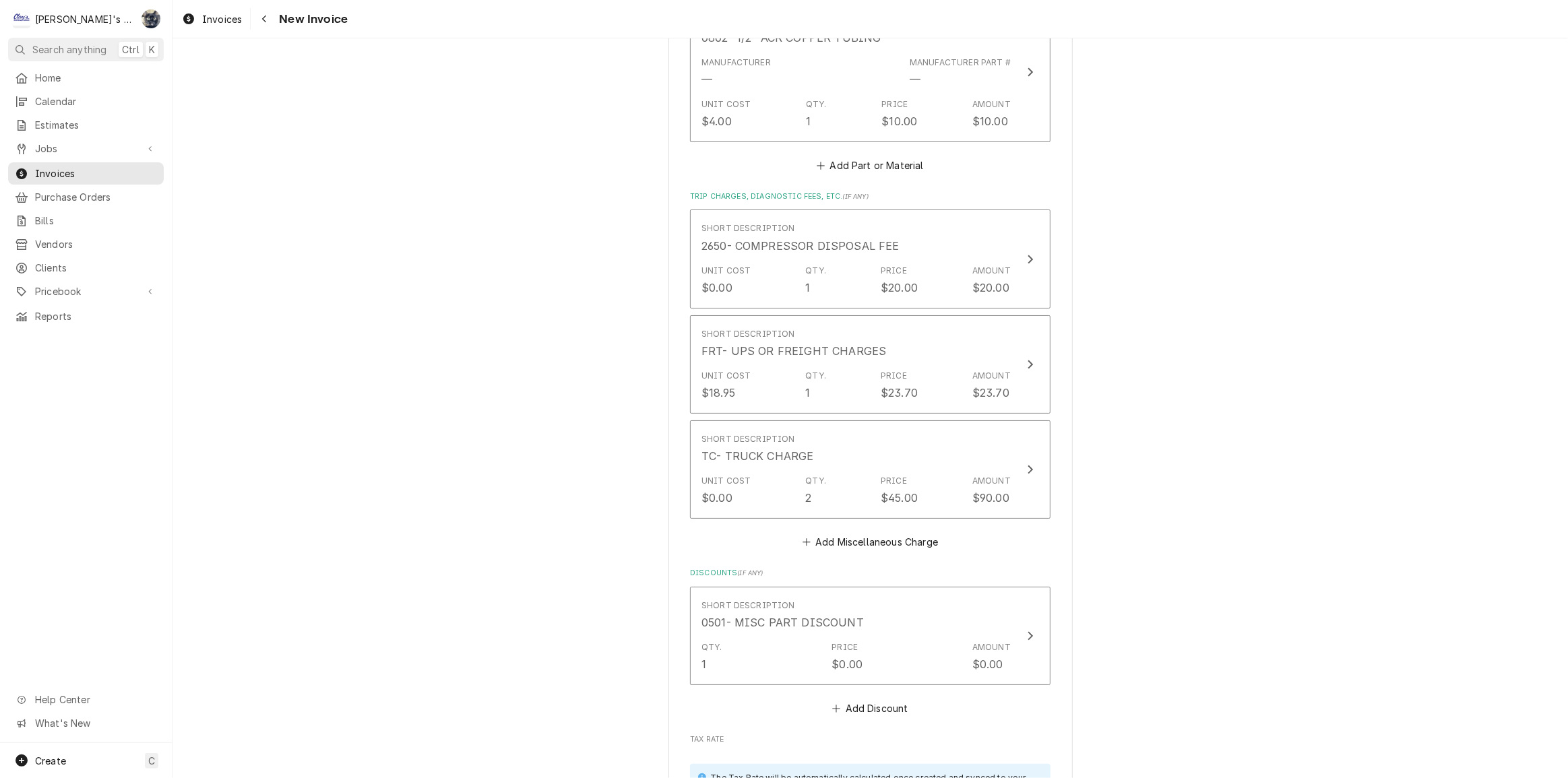
scroll to position [5609, 0]
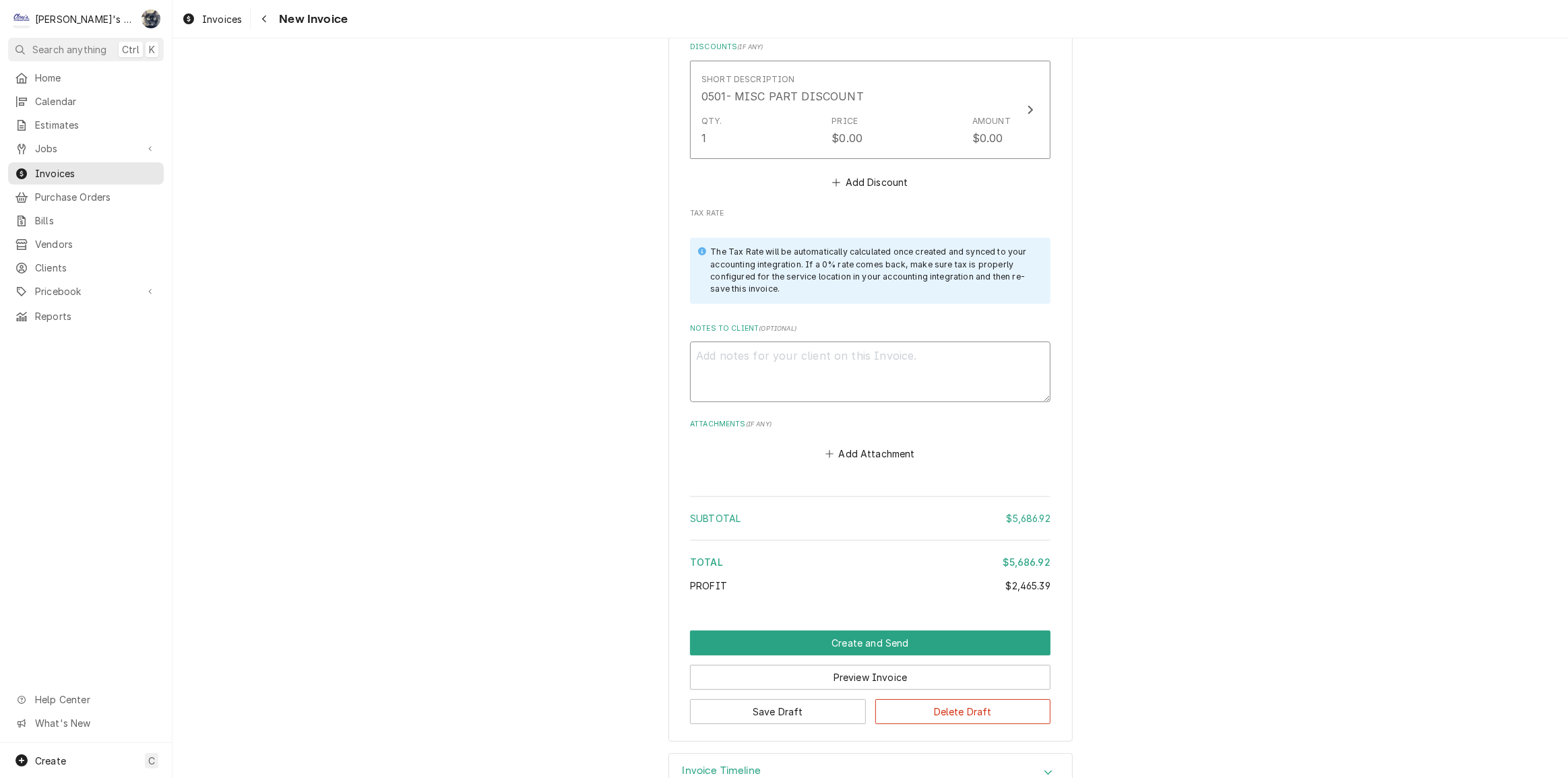
click at [848, 359] on textarea "Notes to Client ( optional )" at bounding box center [870, 372] width 360 height 61
paste textarea "[DATE] [PERSON_NAME]'m still working on this, waiting for payroll reports too"
type textarea "x"
drag, startPoint x: 973, startPoint y: 320, endPoint x: 911, endPoint y: 325, distance: 62.2
click at [911, 342] on textarea "[DATE] [PERSON_NAME]'m still working on this, waiting for payroll reports too" at bounding box center [870, 372] width 360 height 61
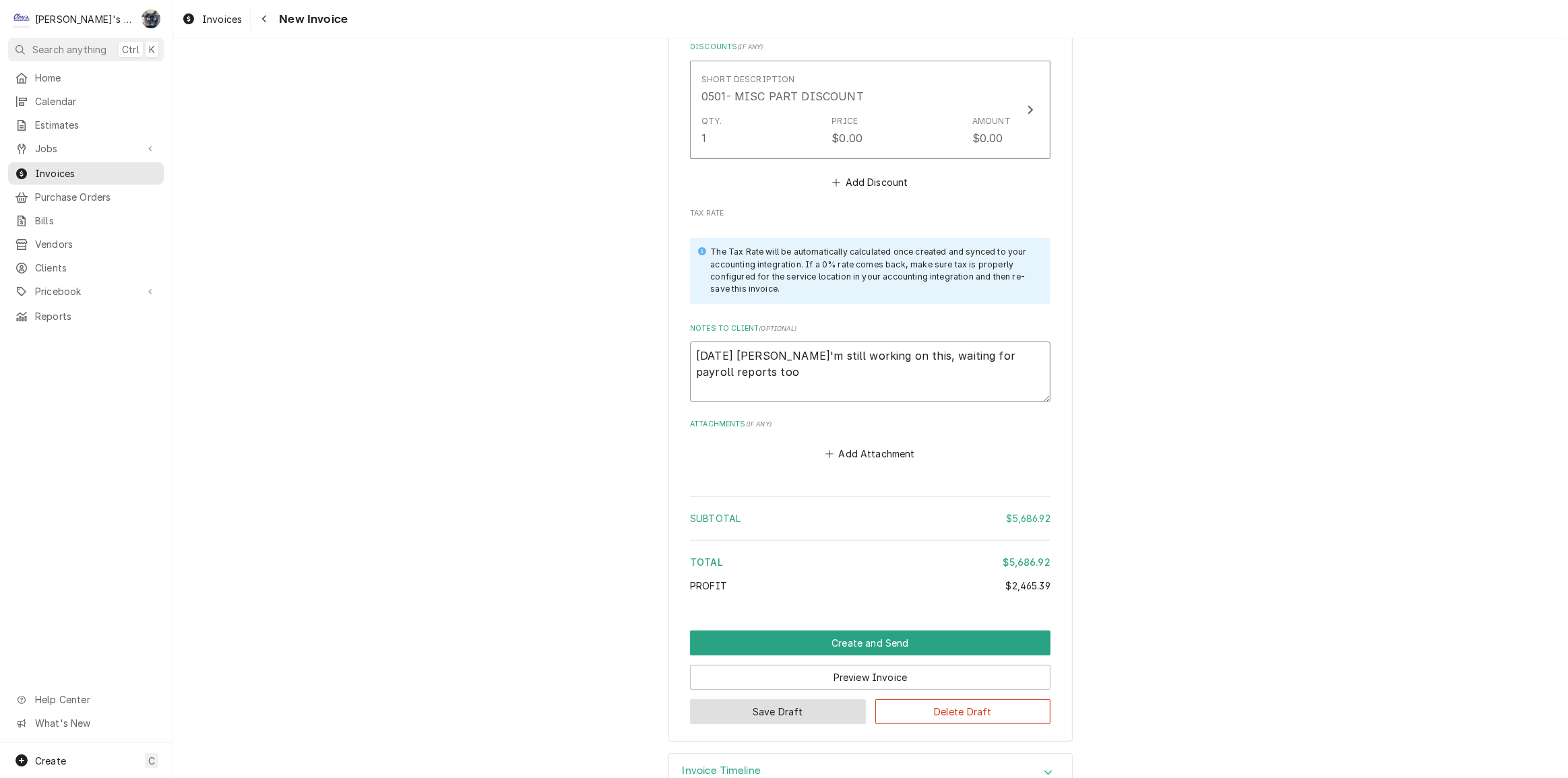
type textarea "[DATE] [PERSON_NAME]'m still working on this, waiting for payroll reports too"
click at [837, 699] on button "Save Draft" at bounding box center [778, 712] width 176 height 25
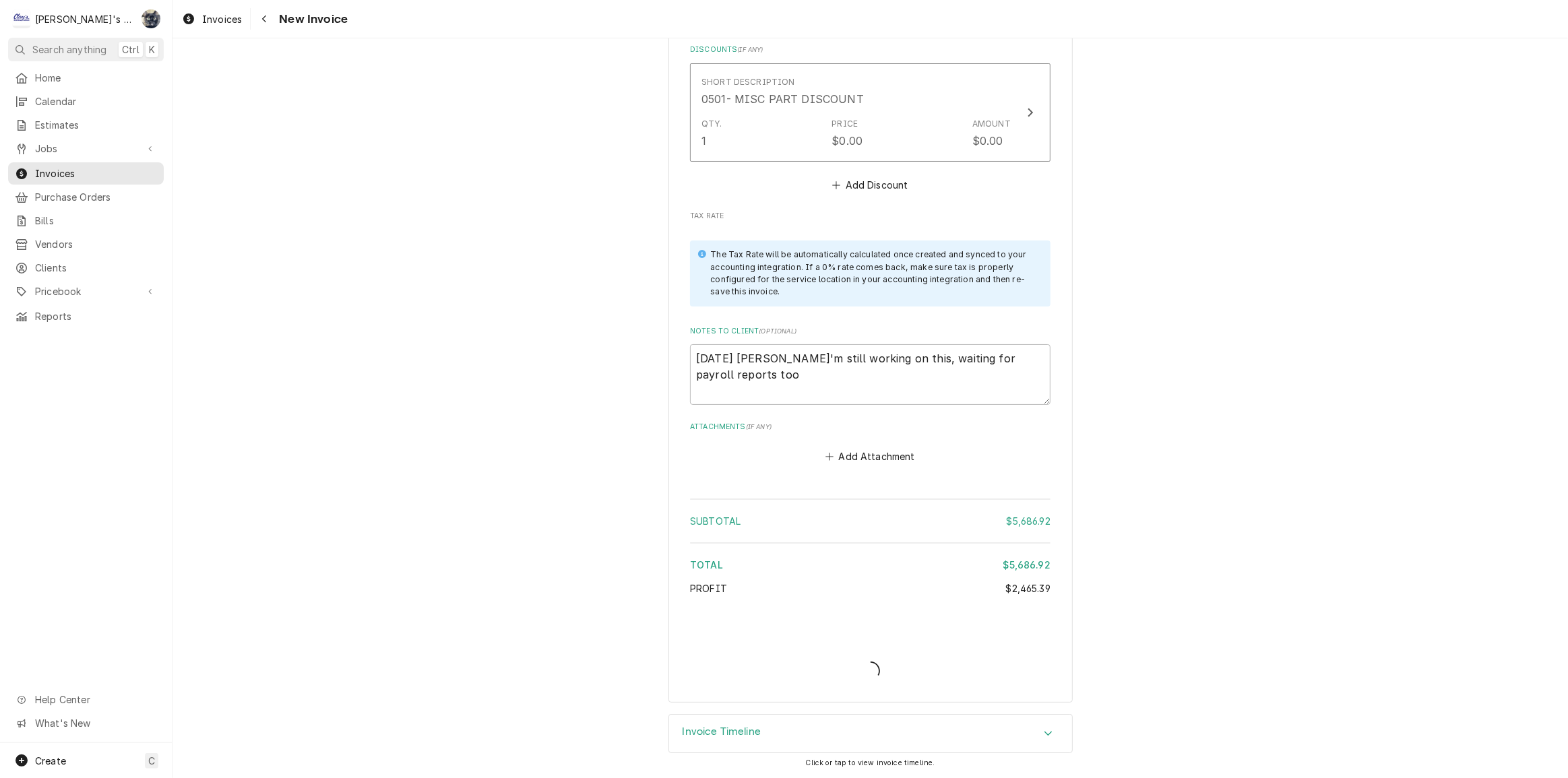
scroll to position [5569, 0]
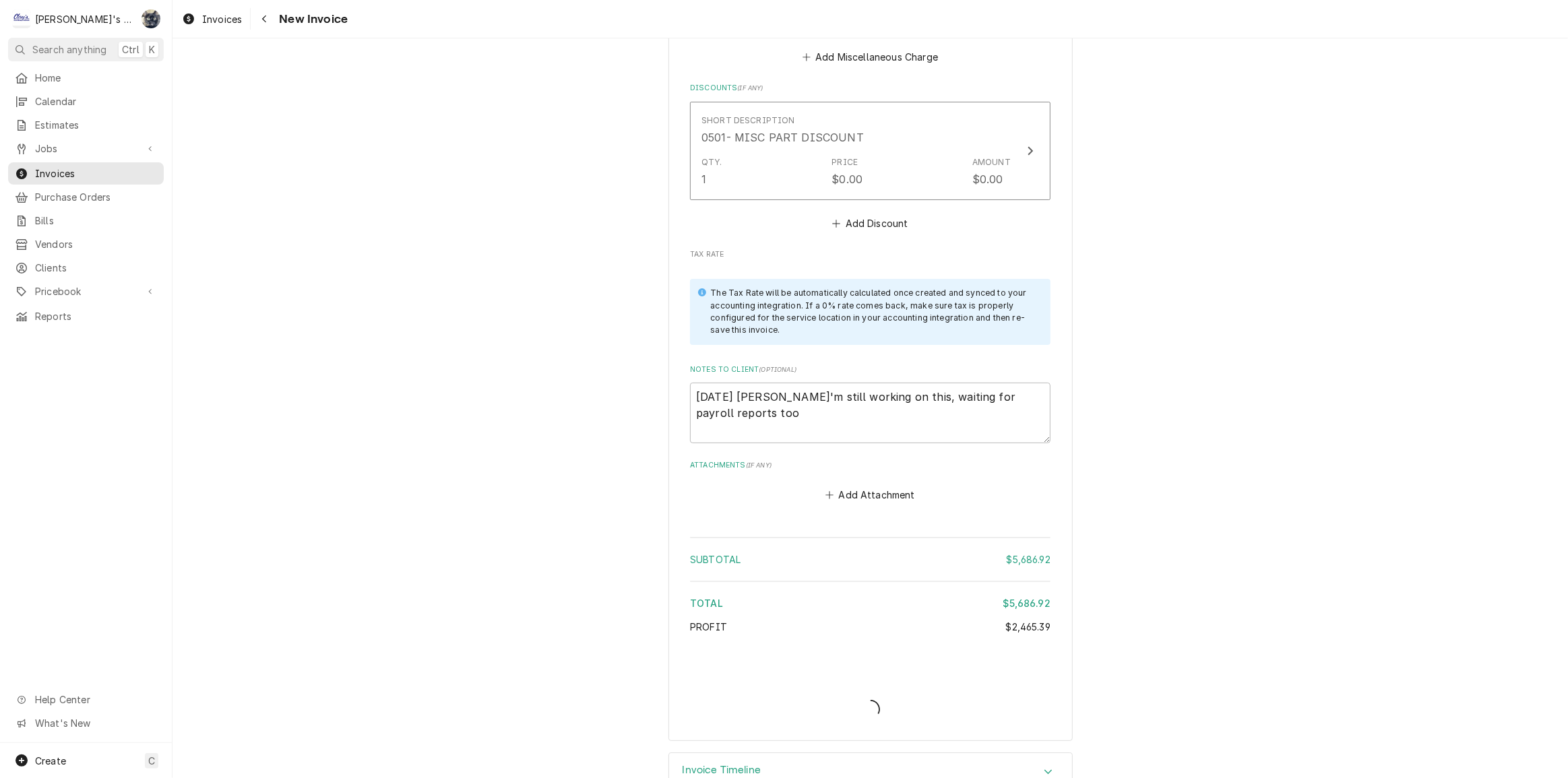
type textarea "x"
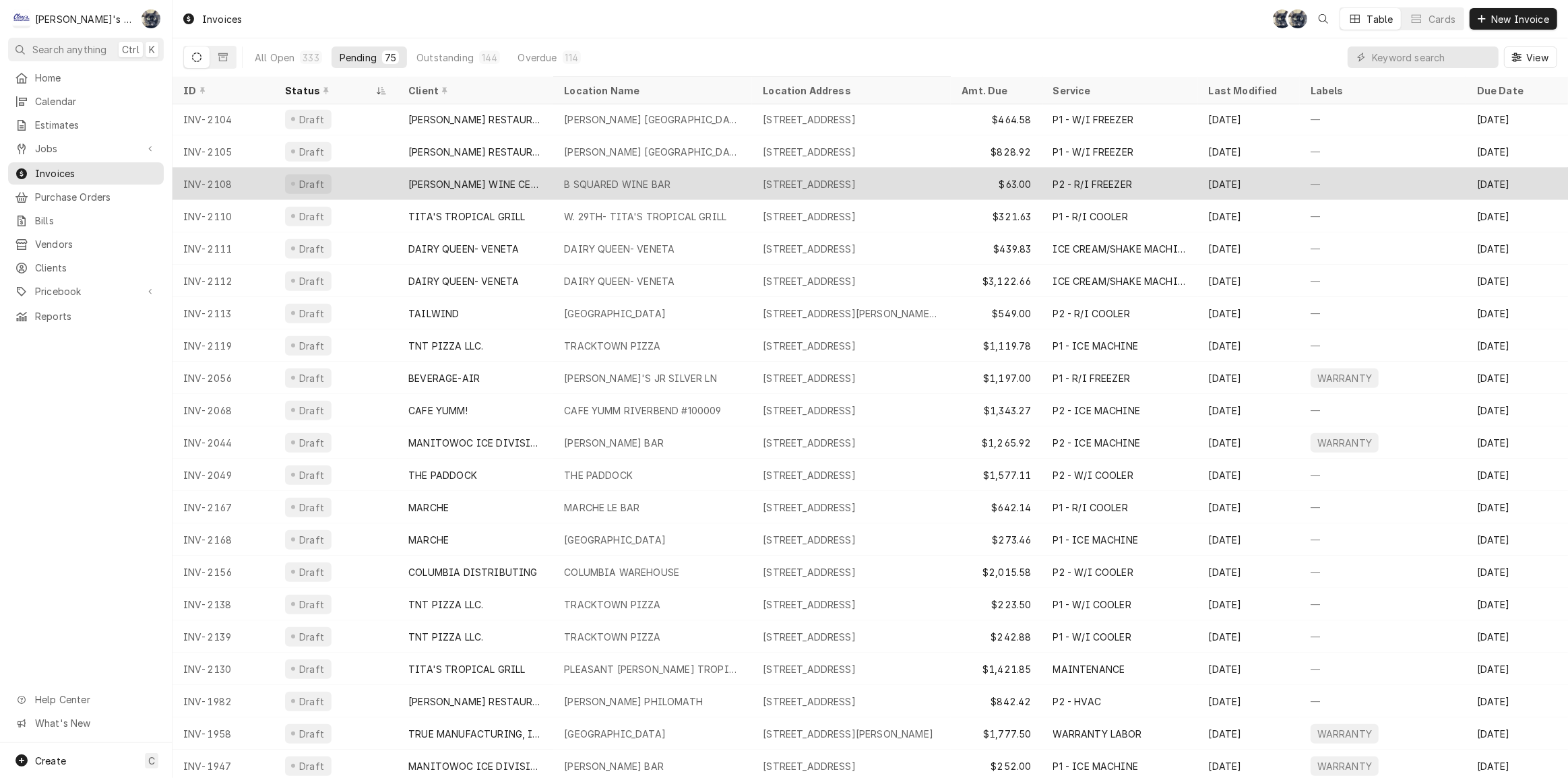
scroll to position [1393, 0]
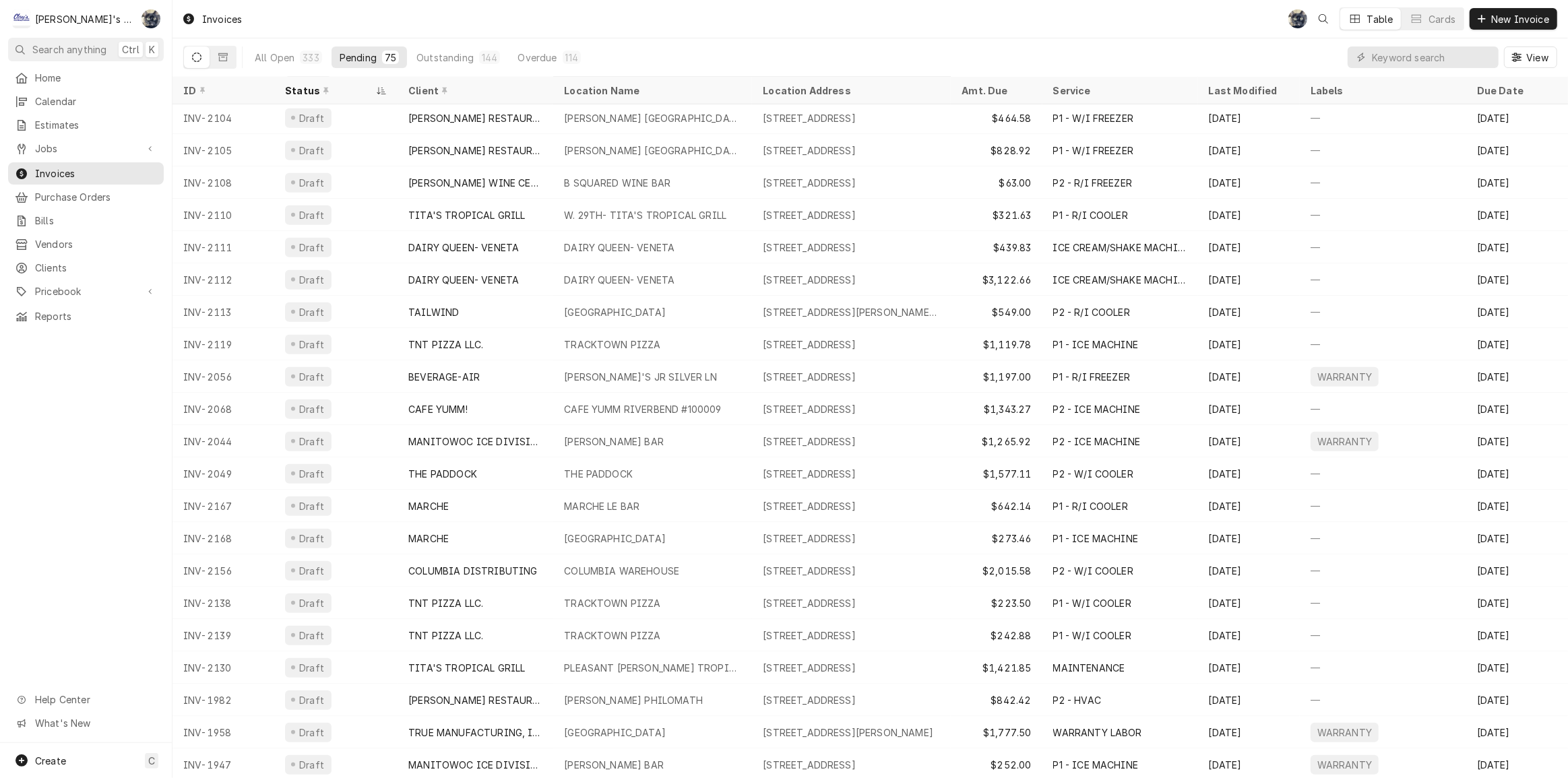
click at [578, 31] on div "Invoices SB Table Cards New Invoice" at bounding box center [870, 19] width 1395 height 38
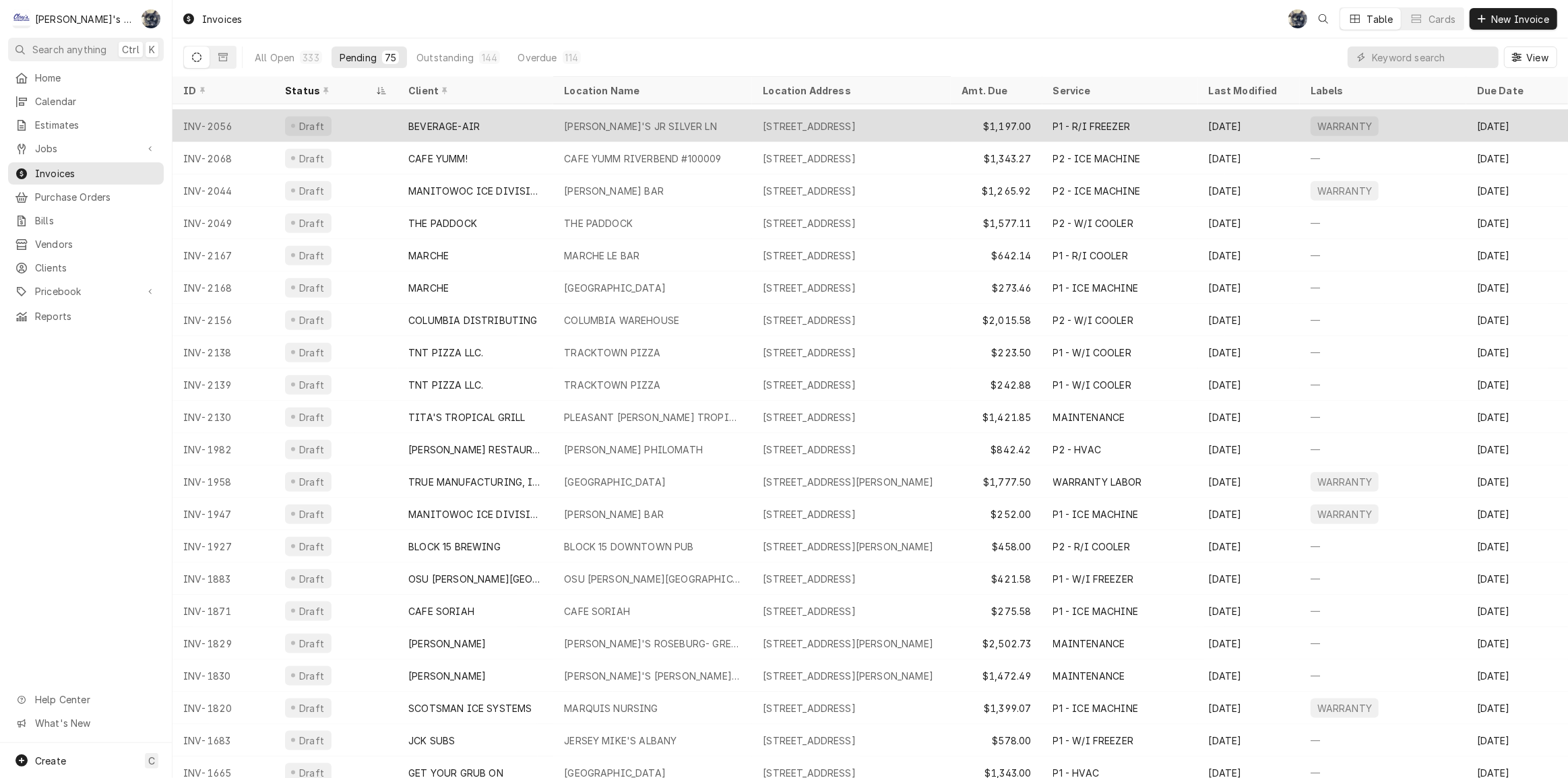
scroll to position [1652, 0]
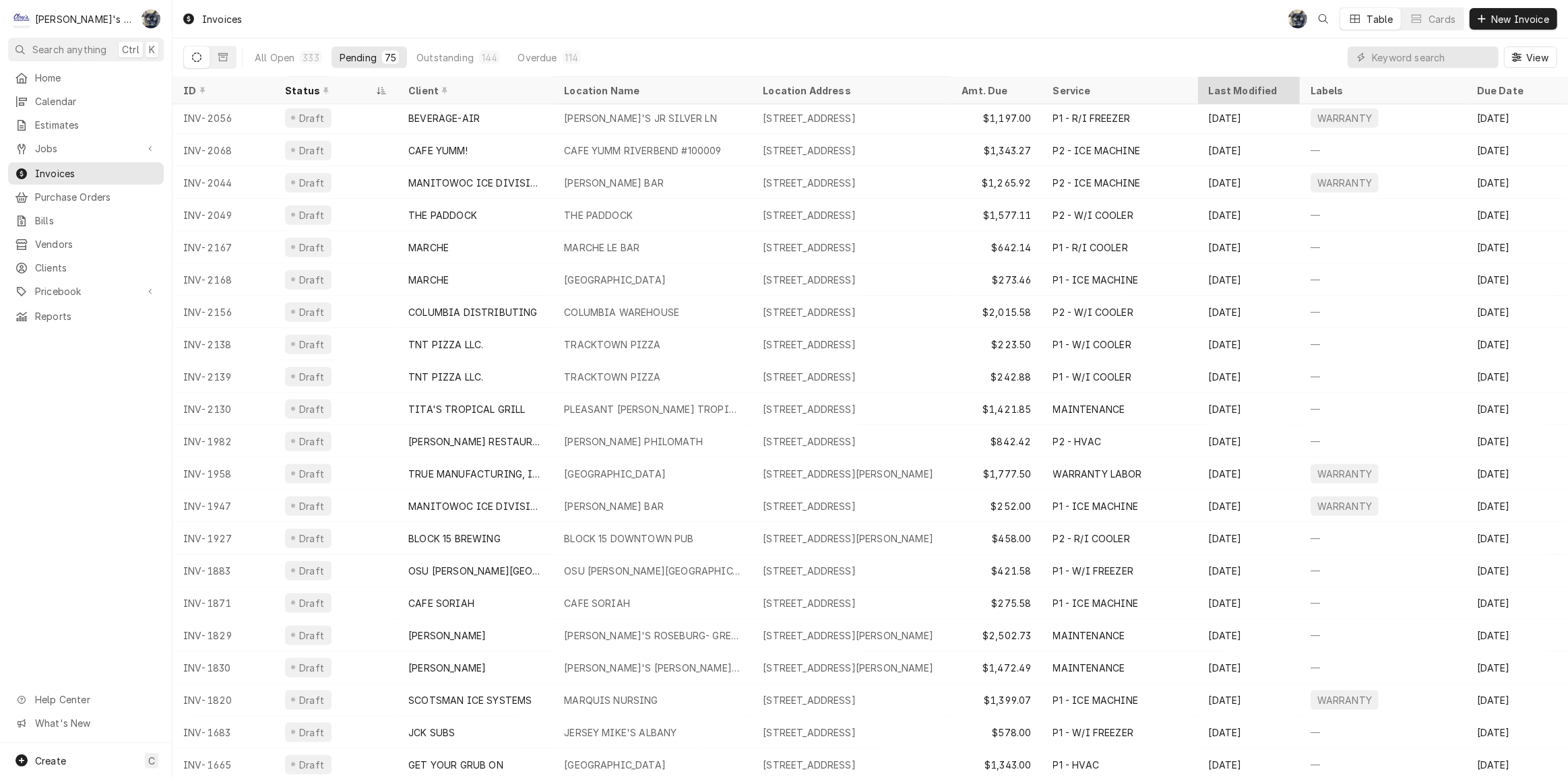
click at [1219, 88] on div "Last Modified" at bounding box center [1247, 91] width 78 height 14
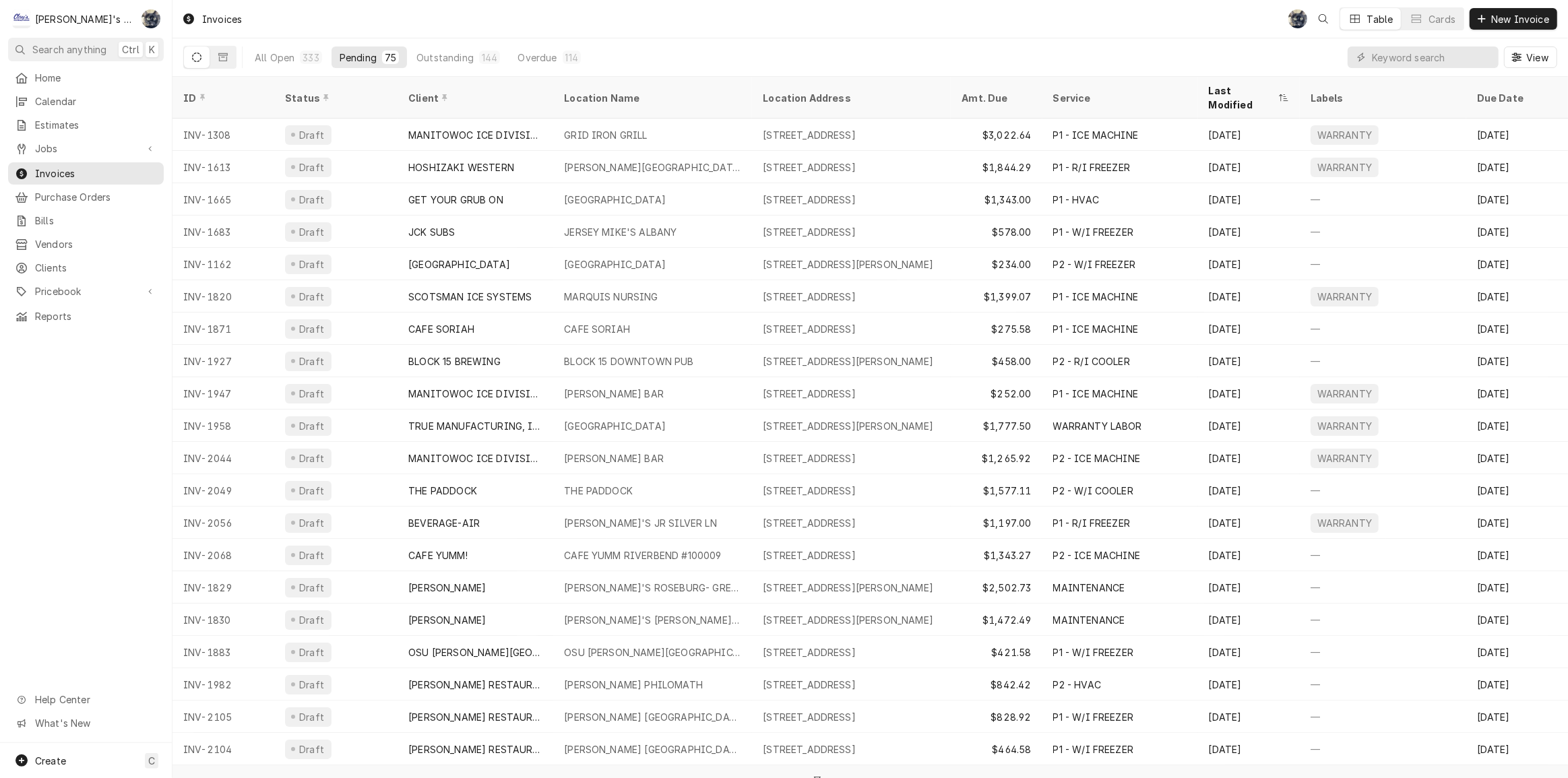
click at [1219, 88] on div "Last Modified" at bounding box center [1241, 98] width 66 height 29
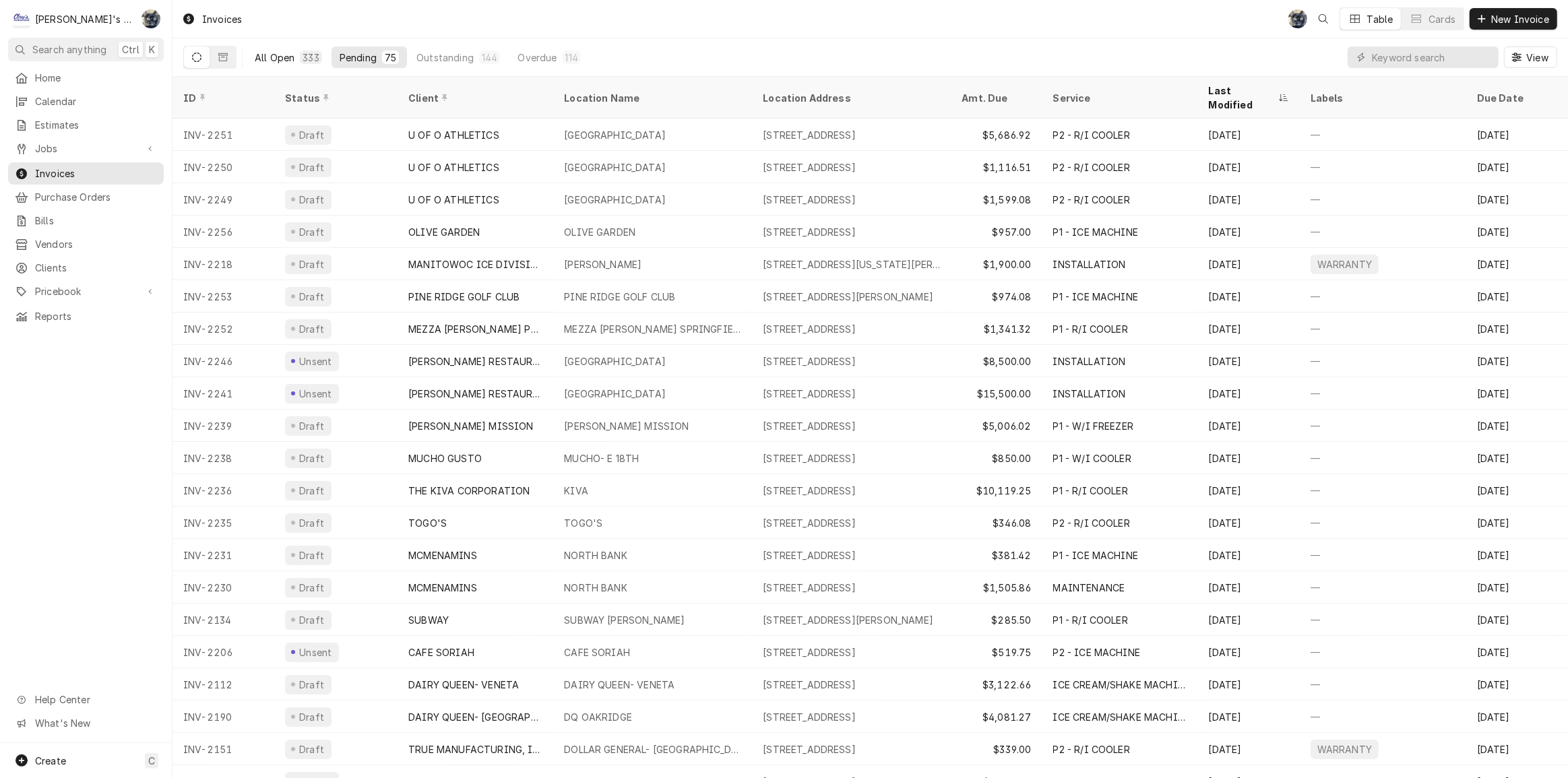
click at [306, 63] on div "333" at bounding box center [310, 57] width 21 height 14
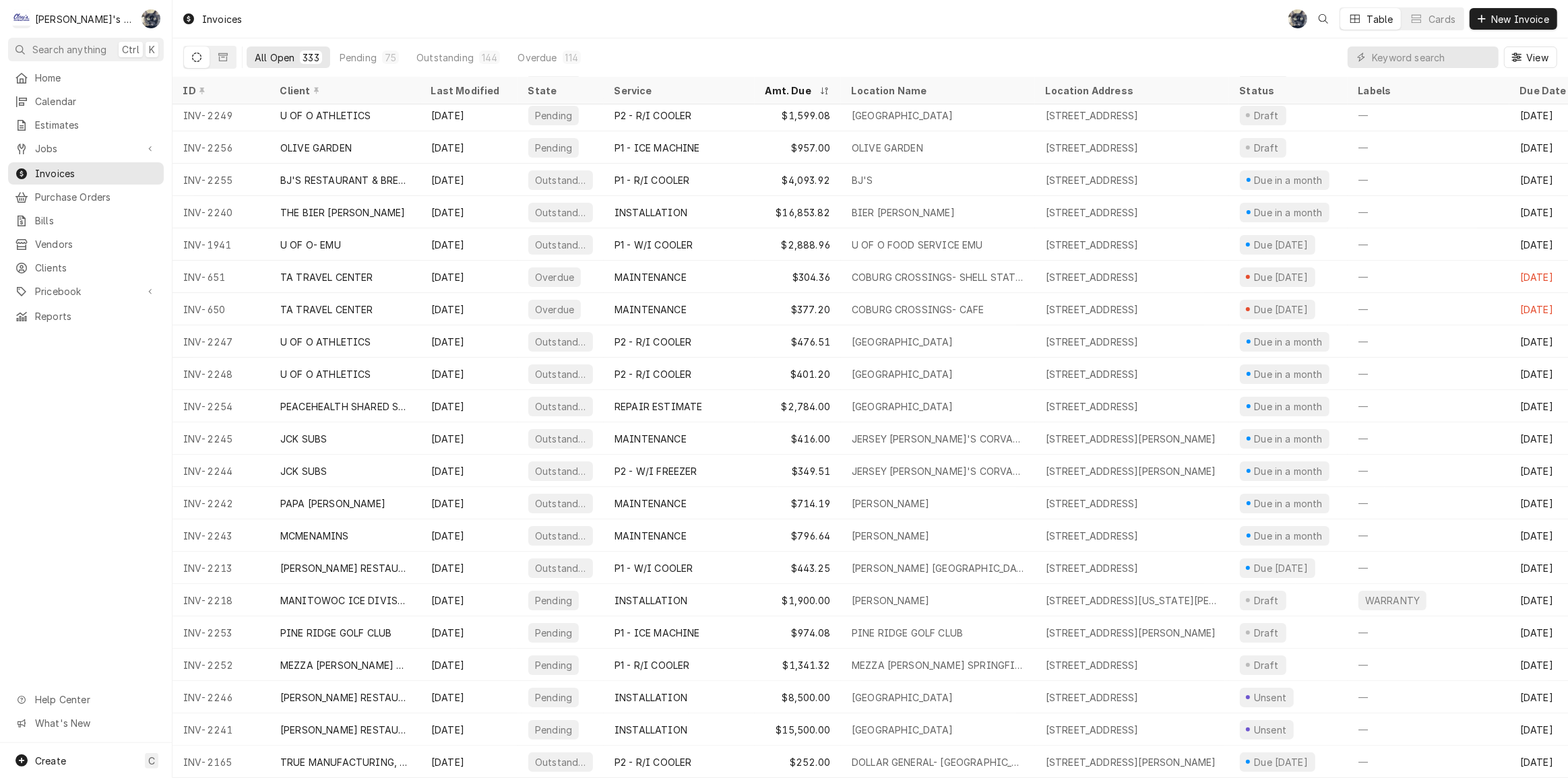
scroll to position [0, 0]
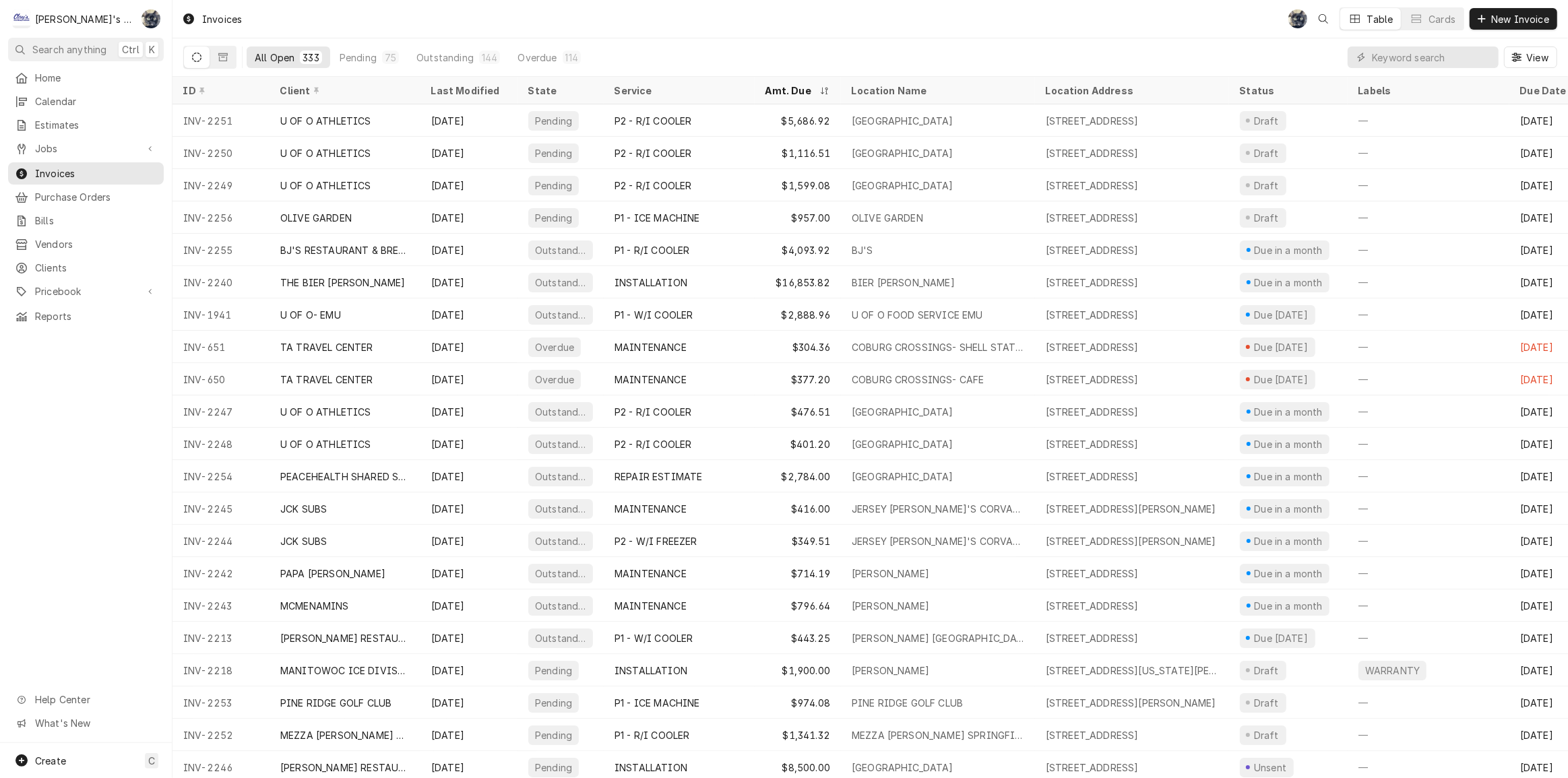
click at [489, 19] on div "Invoices SB Table Cards New Invoice" at bounding box center [870, 19] width 1395 height 38
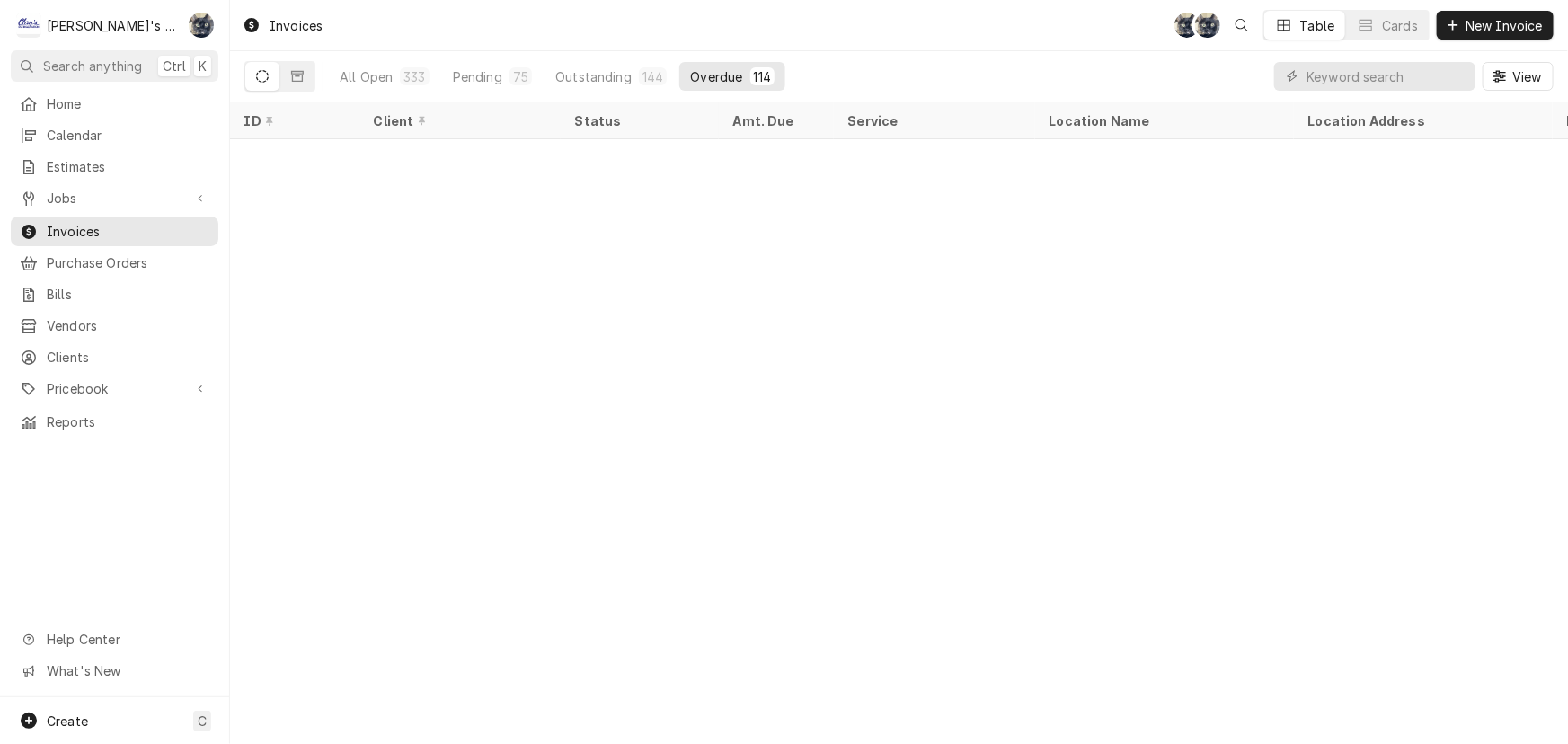
scroll to position [2894, 0]
